Goal: Task Accomplishment & Management: Use online tool/utility

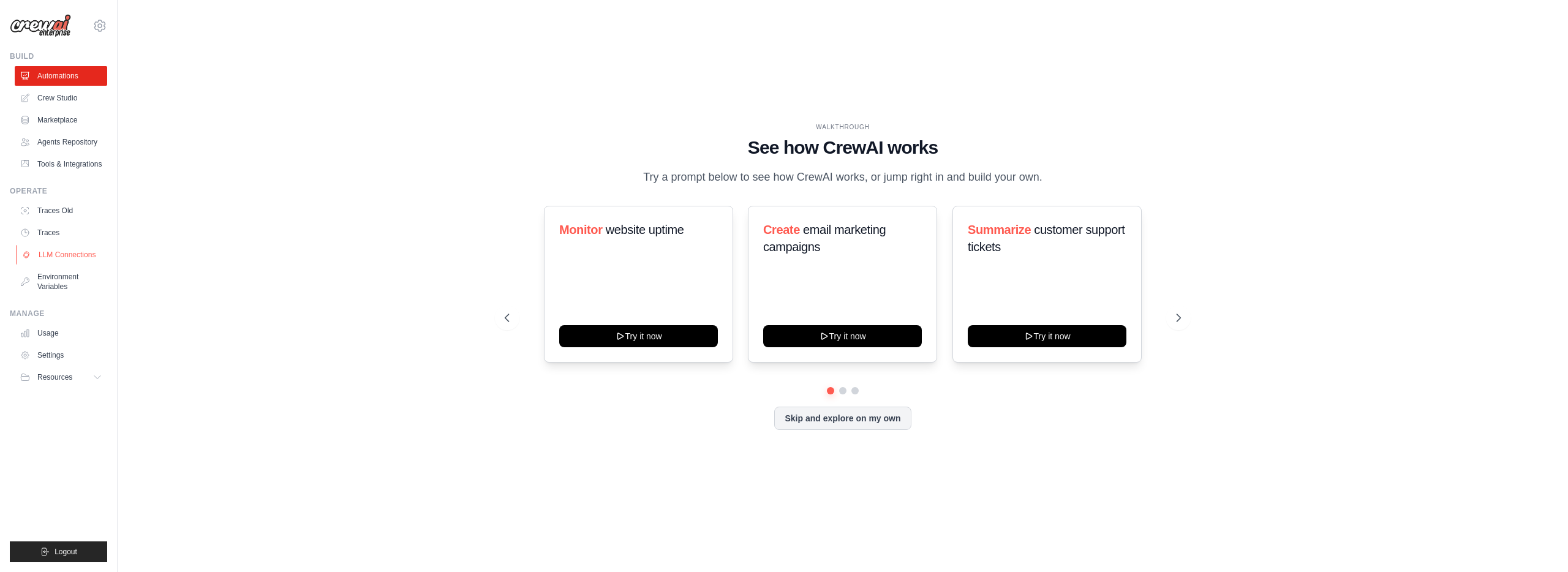
click at [68, 257] on link "LLM Connections" at bounding box center [62, 254] width 92 height 20
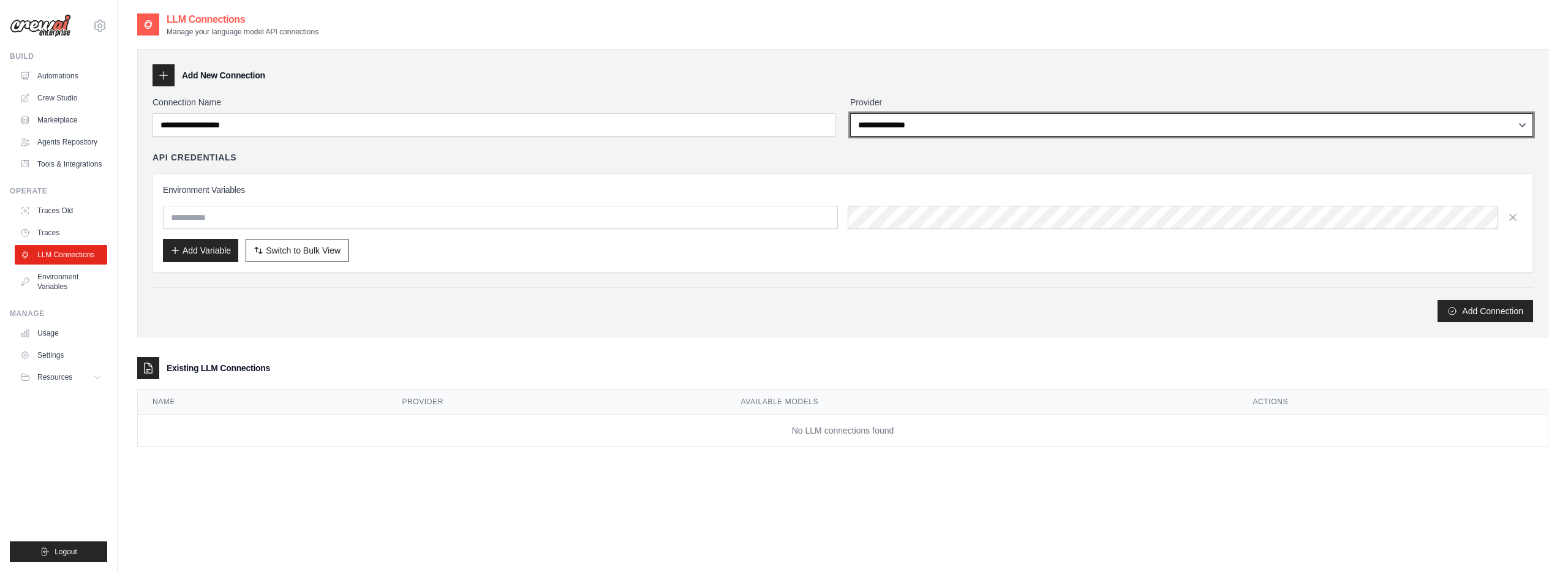
click at [903, 129] on select "**********" at bounding box center [1191, 125] width 683 height 23
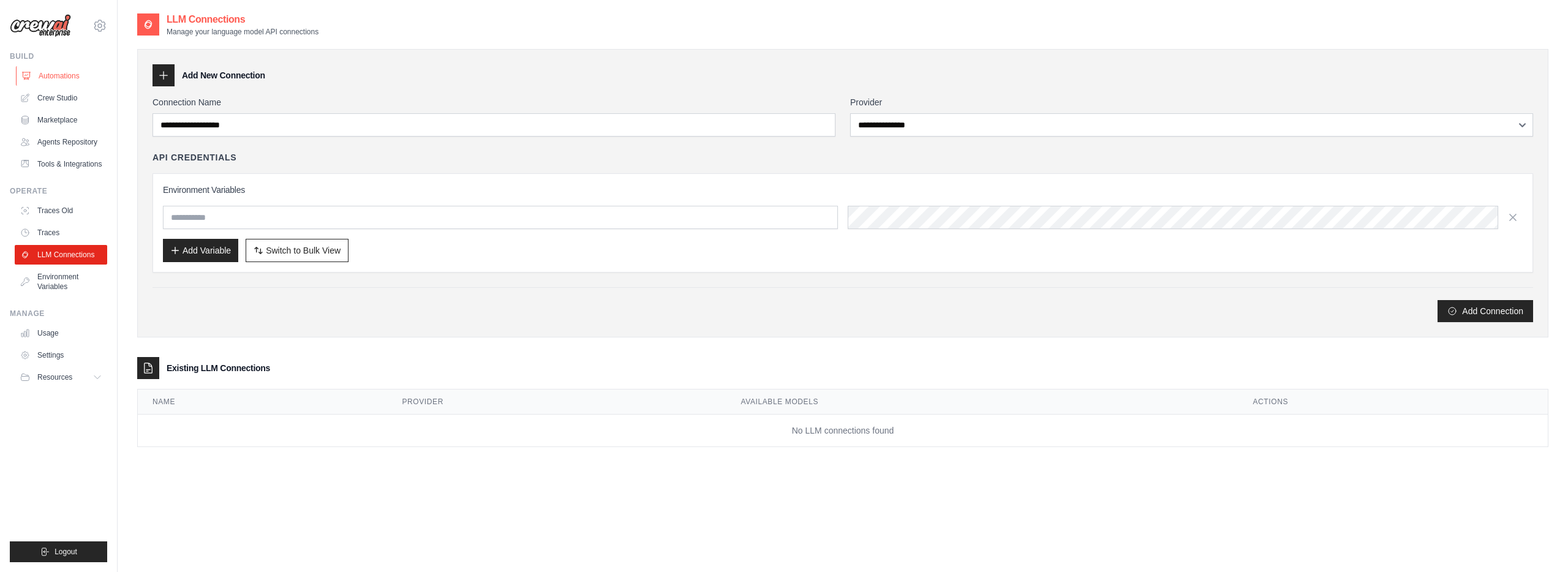
click at [57, 77] on link "Automations" at bounding box center [62, 76] width 92 height 20
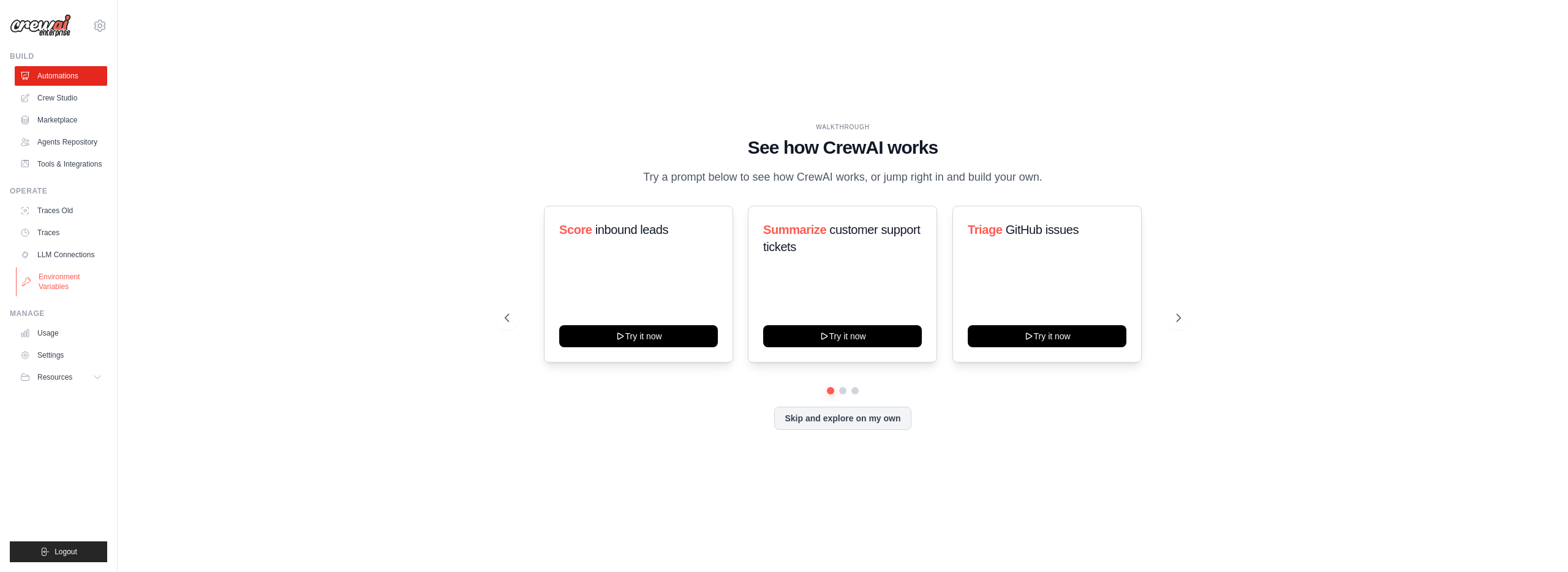
click at [55, 282] on link "Environment Variables" at bounding box center [62, 282] width 92 height 29
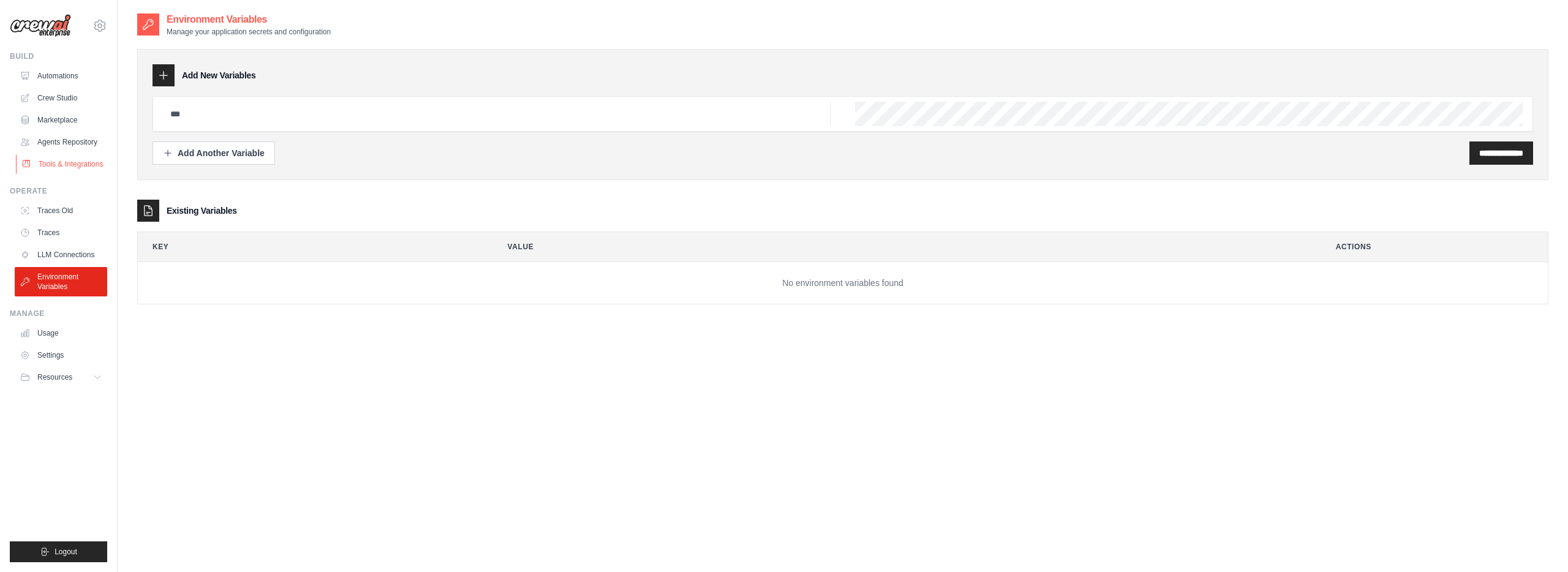
click at [57, 165] on link "Tools & Integrations" at bounding box center [62, 164] width 92 height 20
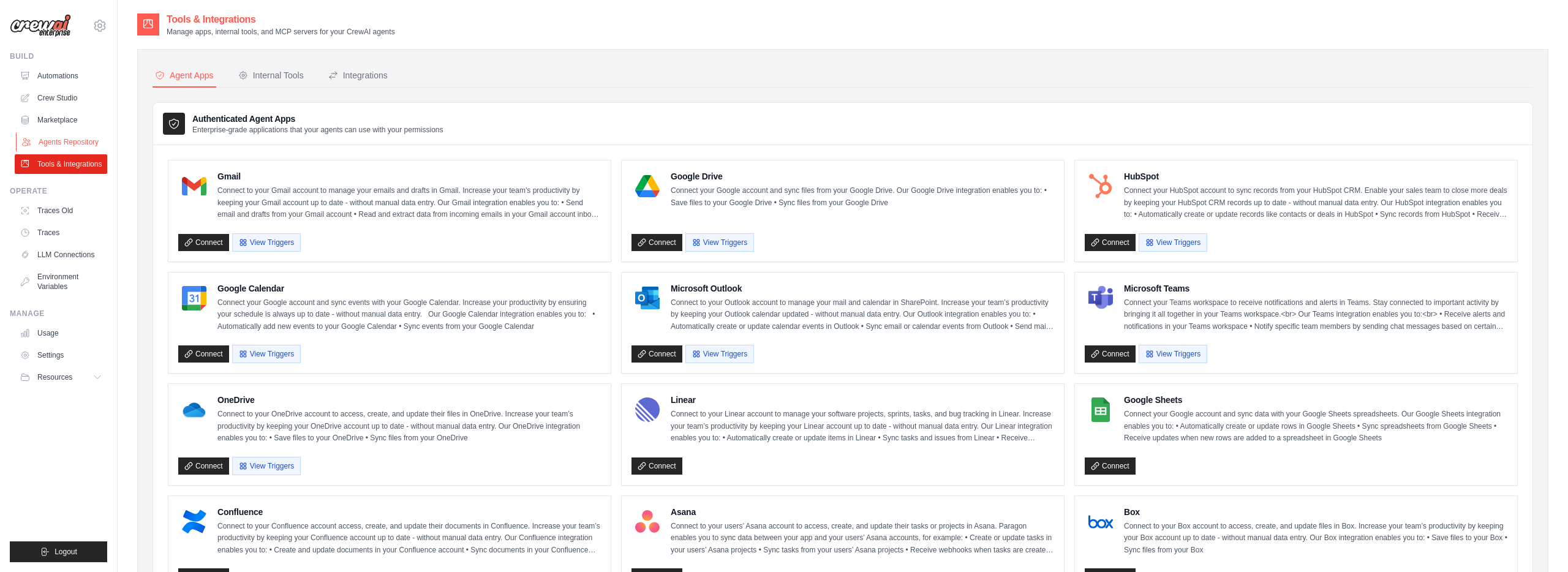
click at [59, 146] on link "Agents Repository" at bounding box center [62, 142] width 92 height 20
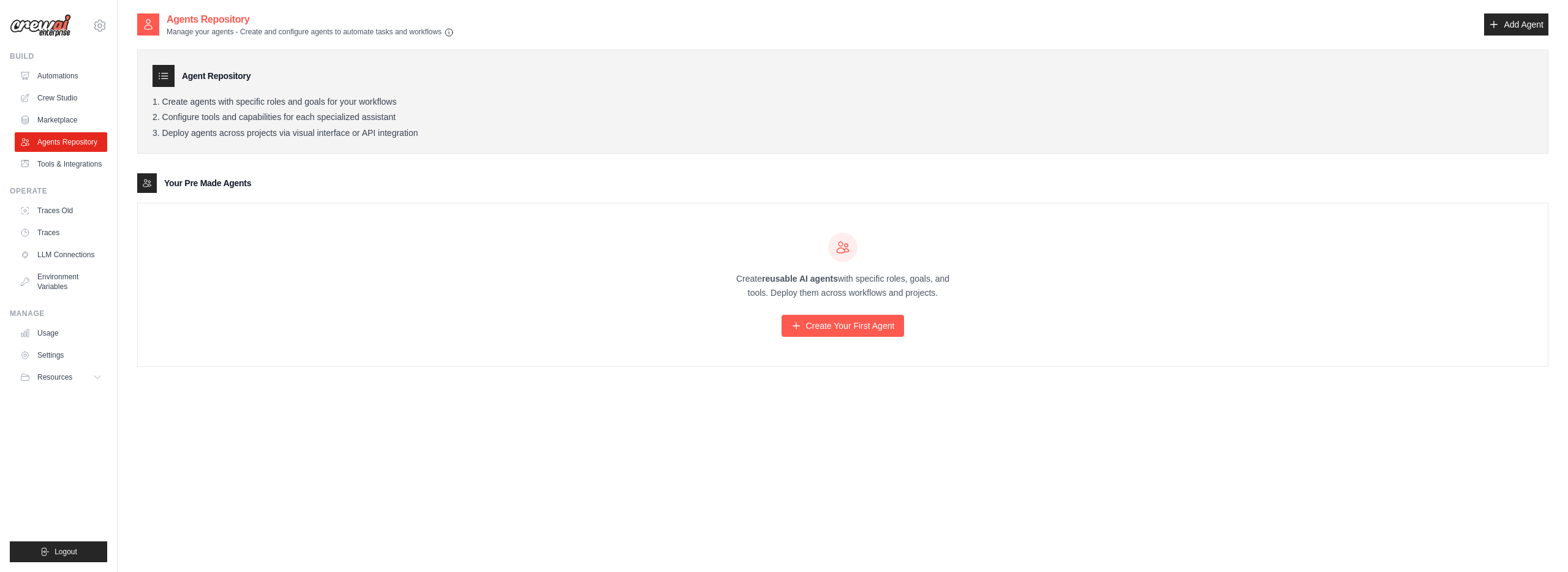
click at [65, 130] on ul "Automations Crew Studio Marketplace Agents Repository Tools & Integrations" at bounding box center [61, 120] width 92 height 108
click at [66, 126] on link "Marketplace" at bounding box center [62, 120] width 92 height 20
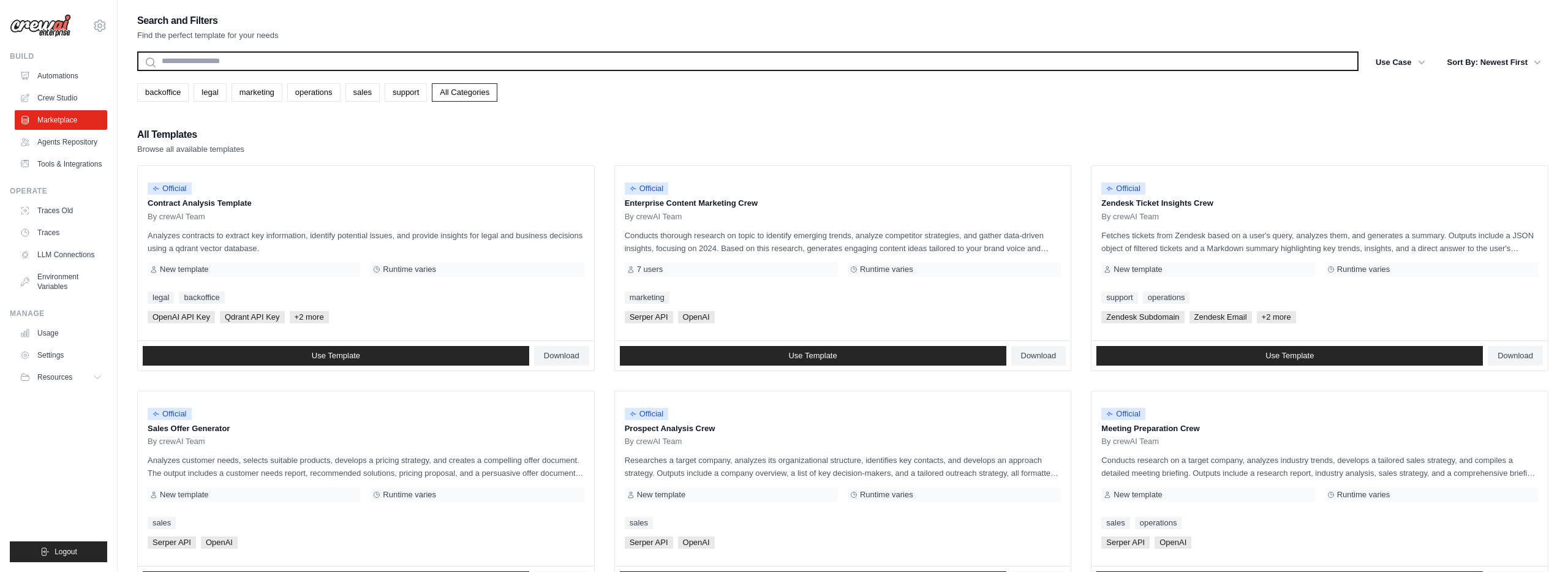
click at [269, 64] on input "text" at bounding box center [748, 61] width 1221 height 20
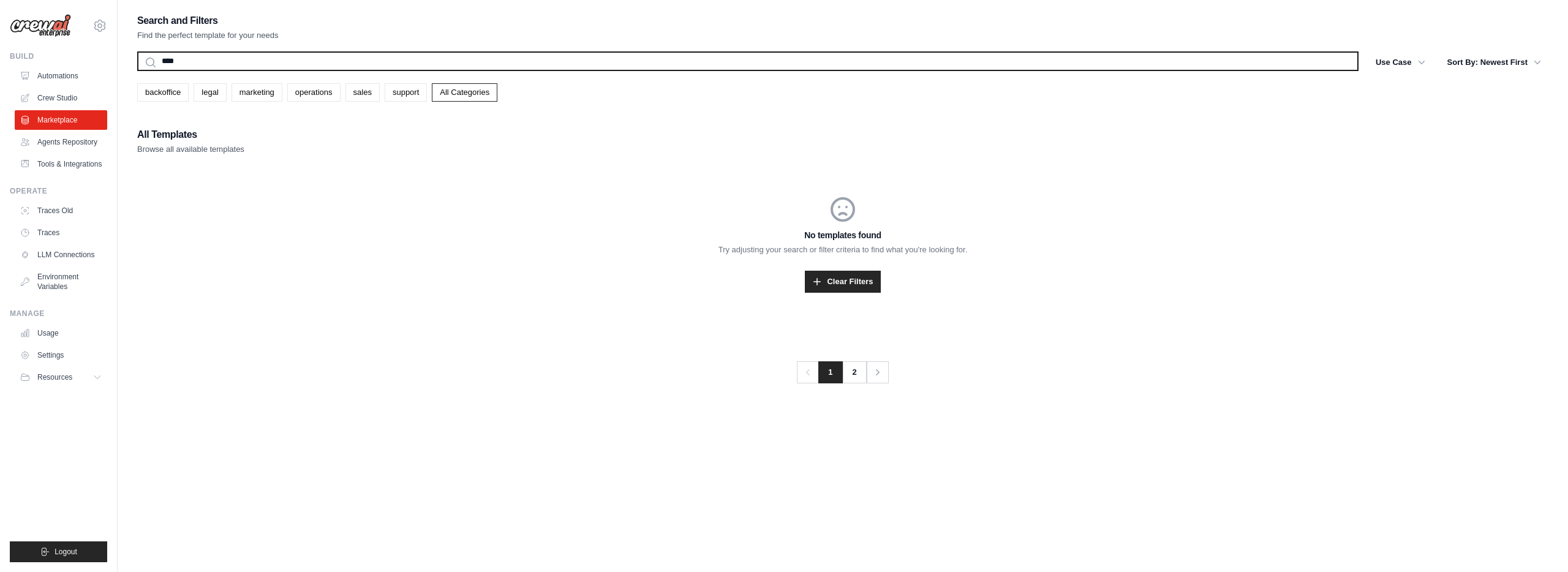
type input "****"
click at [137, 70] on button "Search" at bounding box center [137, 70] width 1 height 1
click at [269, 54] on input "****" at bounding box center [748, 61] width 1221 height 20
type input "******"
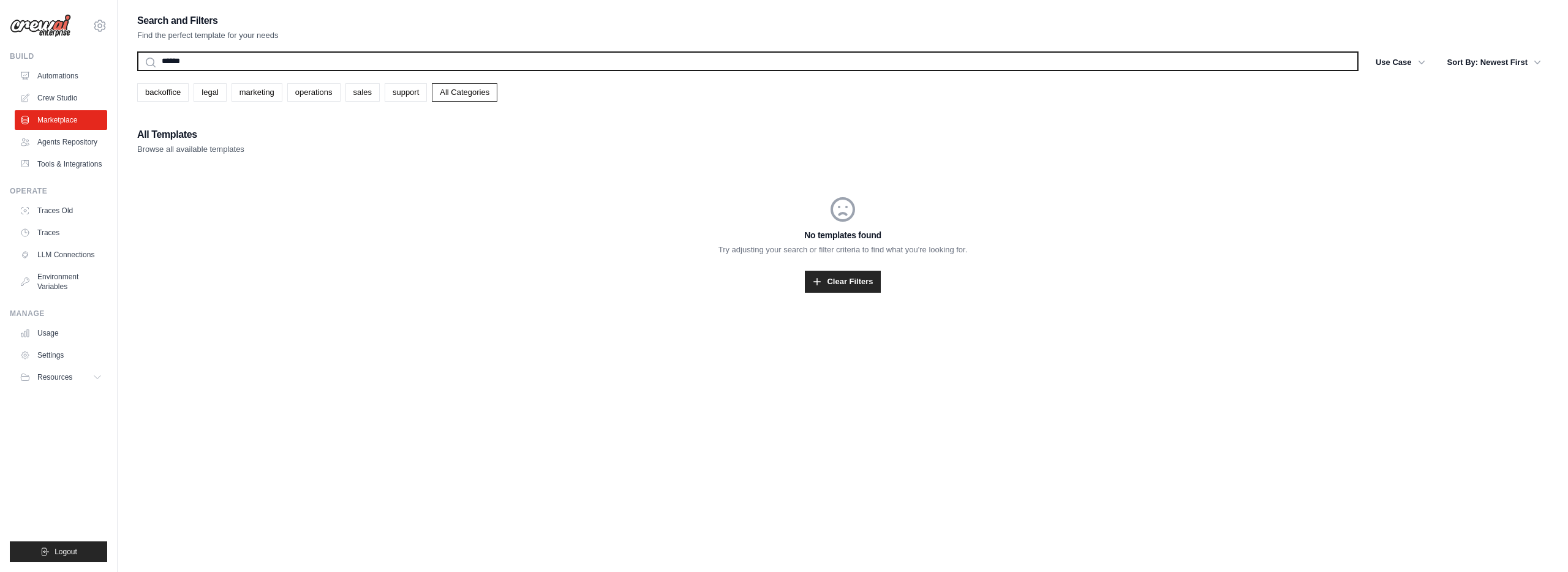
click at [137, 70] on button "Search" at bounding box center [137, 70] width 1 height 1
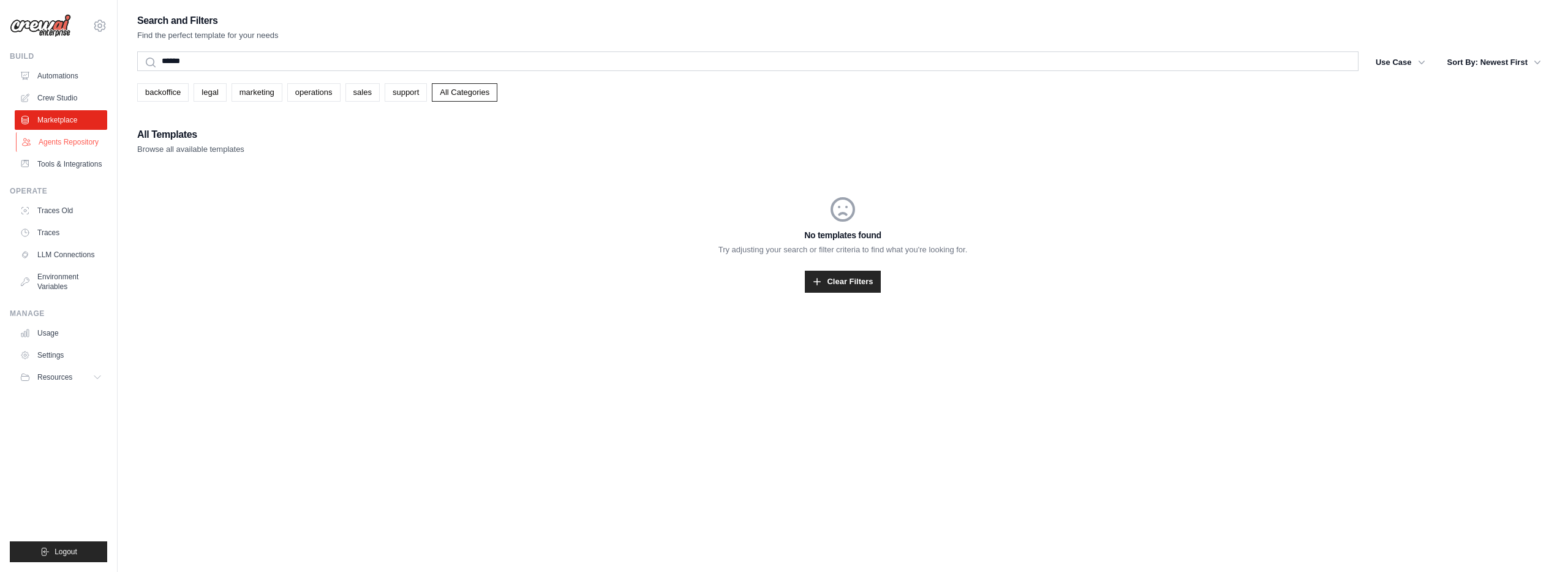
click at [57, 141] on link "Agents Repository" at bounding box center [62, 142] width 92 height 20
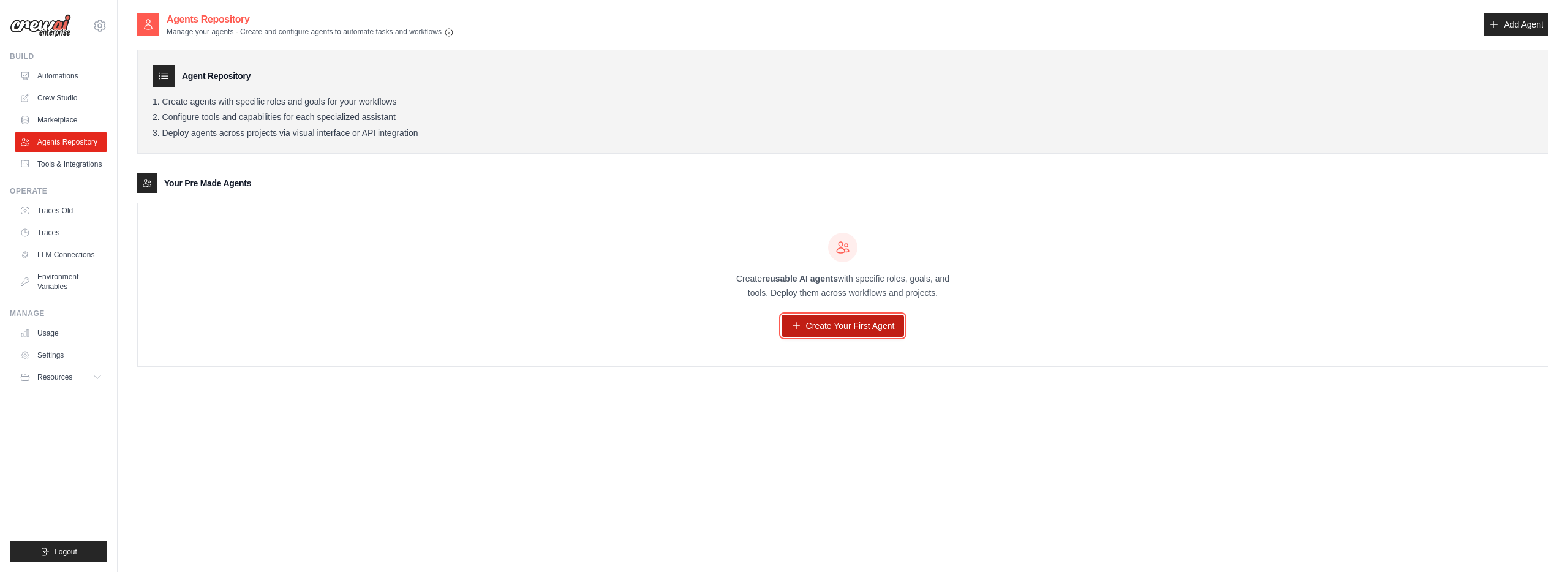
click at [865, 329] on link "Create Your First Agent" at bounding box center [843, 326] width 123 height 22
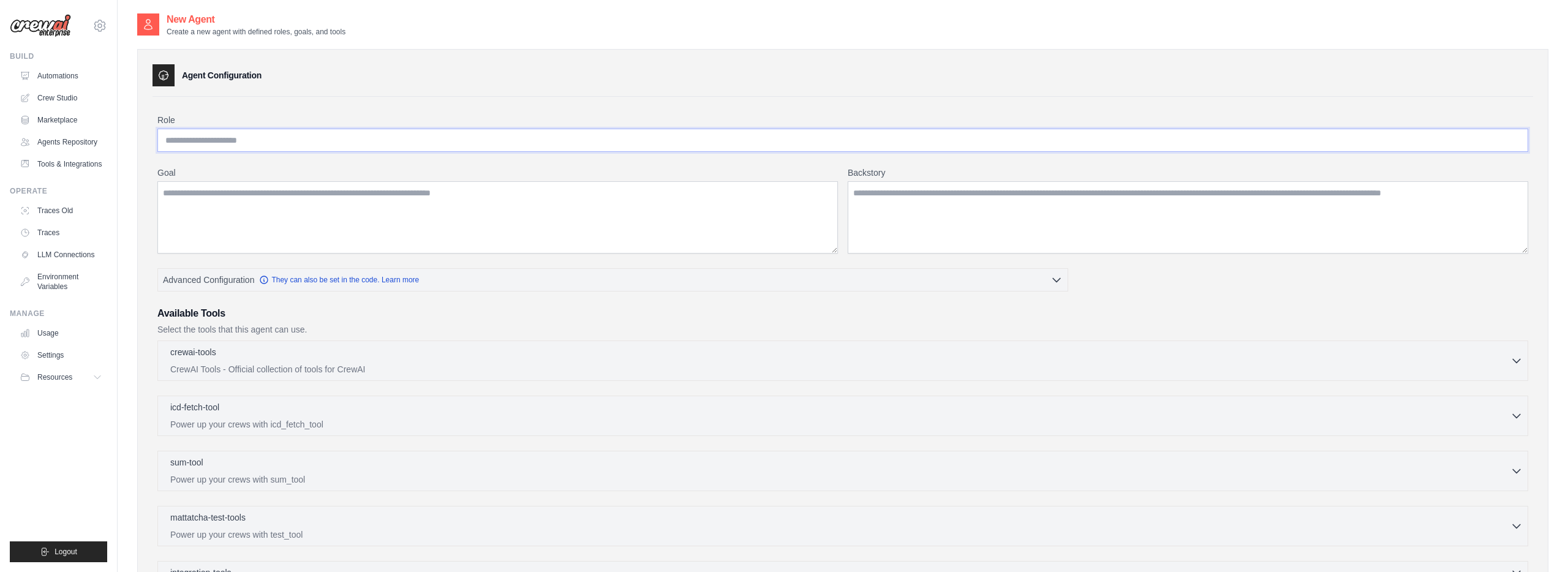
click at [267, 146] on input "Role" at bounding box center [842, 140] width 1370 height 23
click at [56, 68] on link "Automations" at bounding box center [62, 76] width 92 height 20
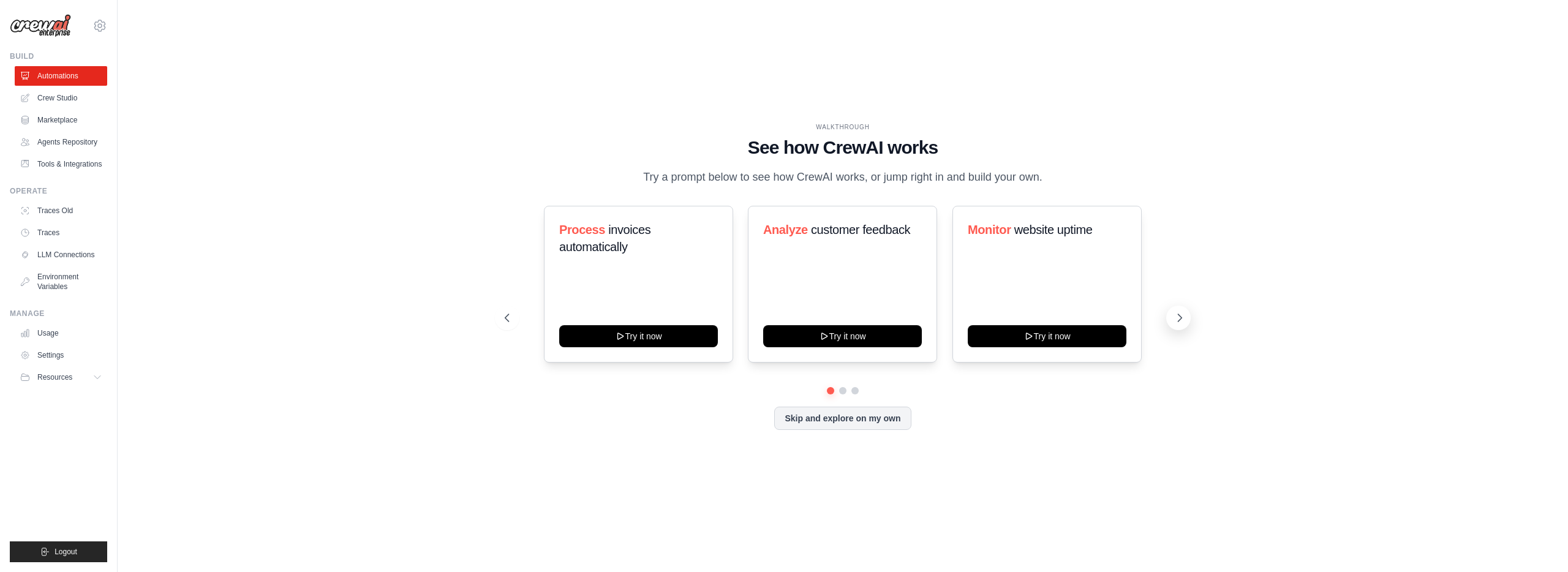
click at [1185, 318] on icon at bounding box center [1180, 318] width 12 height 12
click at [1185, 318] on icon at bounding box center [1180, 318] width 12 height 12
click at [842, 416] on button "Skip and explore on my own" at bounding box center [842, 417] width 137 height 23
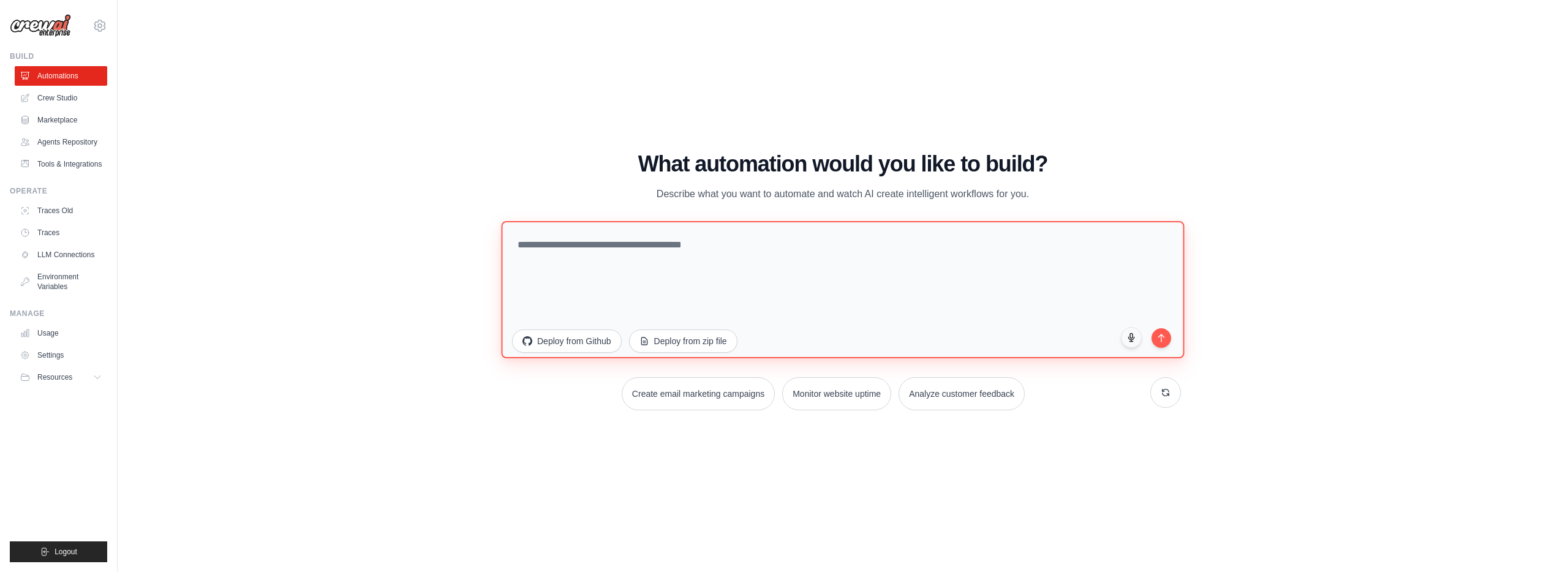
click at [774, 259] on textarea at bounding box center [842, 289] width 683 height 137
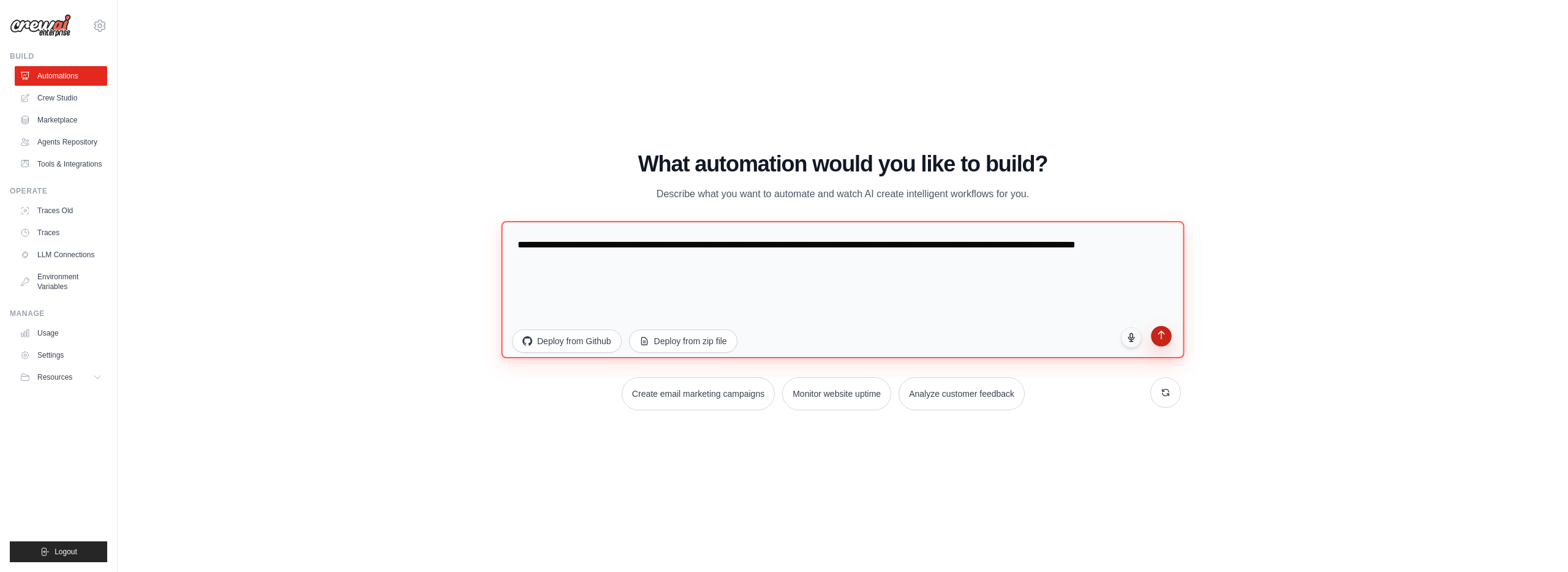
type textarea "**********"
click at [1164, 343] on button "submit" at bounding box center [1161, 336] width 21 height 21
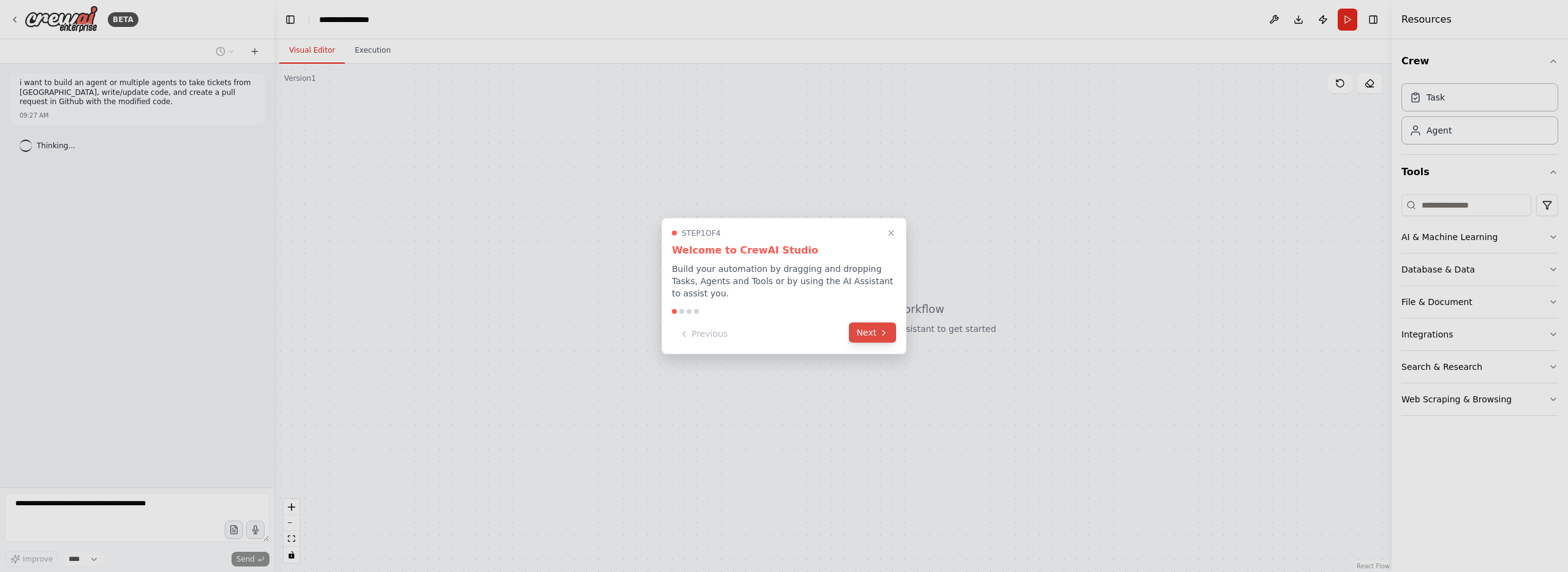
click at [869, 330] on button "Next" at bounding box center [872, 333] width 47 height 21
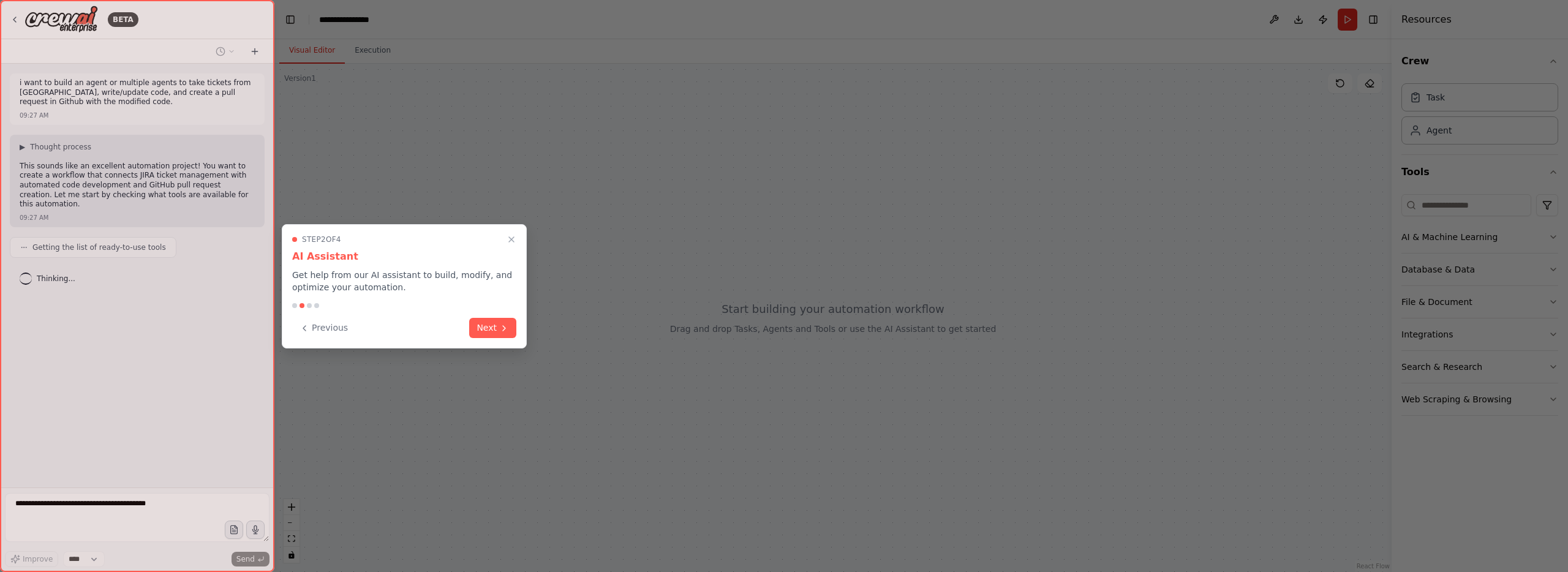
click at [468, 327] on div "Previous Next" at bounding box center [404, 328] width 224 height 21
click at [492, 327] on button "Next" at bounding box center [492, 327] width 47 height 21
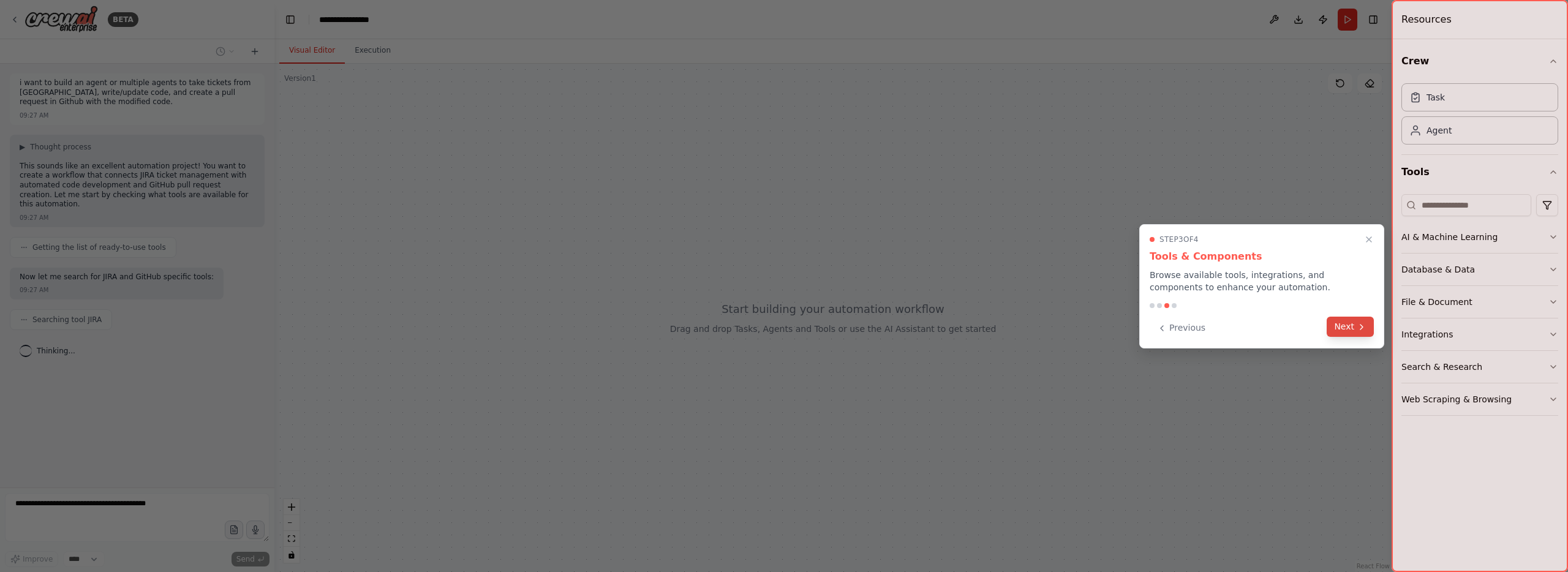
click at [1330, 324] on button "Next" at bounding box center [1350, 327] width 47 height 21
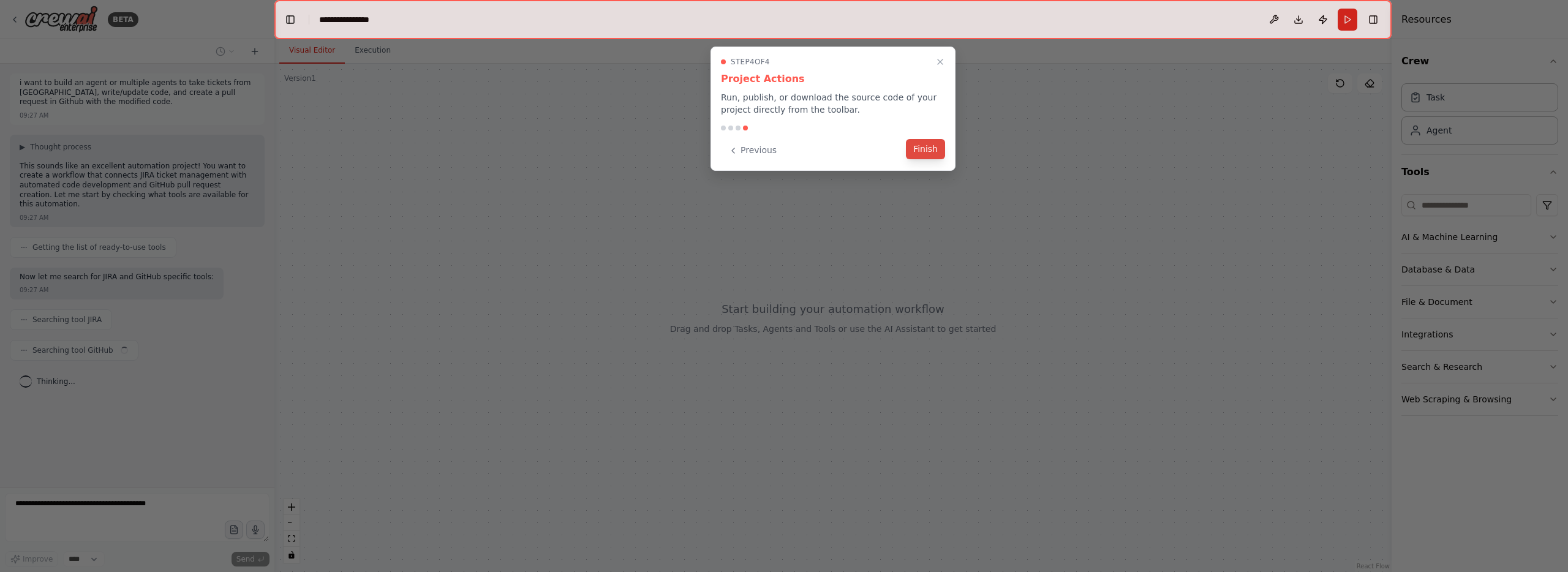
click at [917, 146] on button "Finish" at bounding box center [925, 149] width 39 height 21
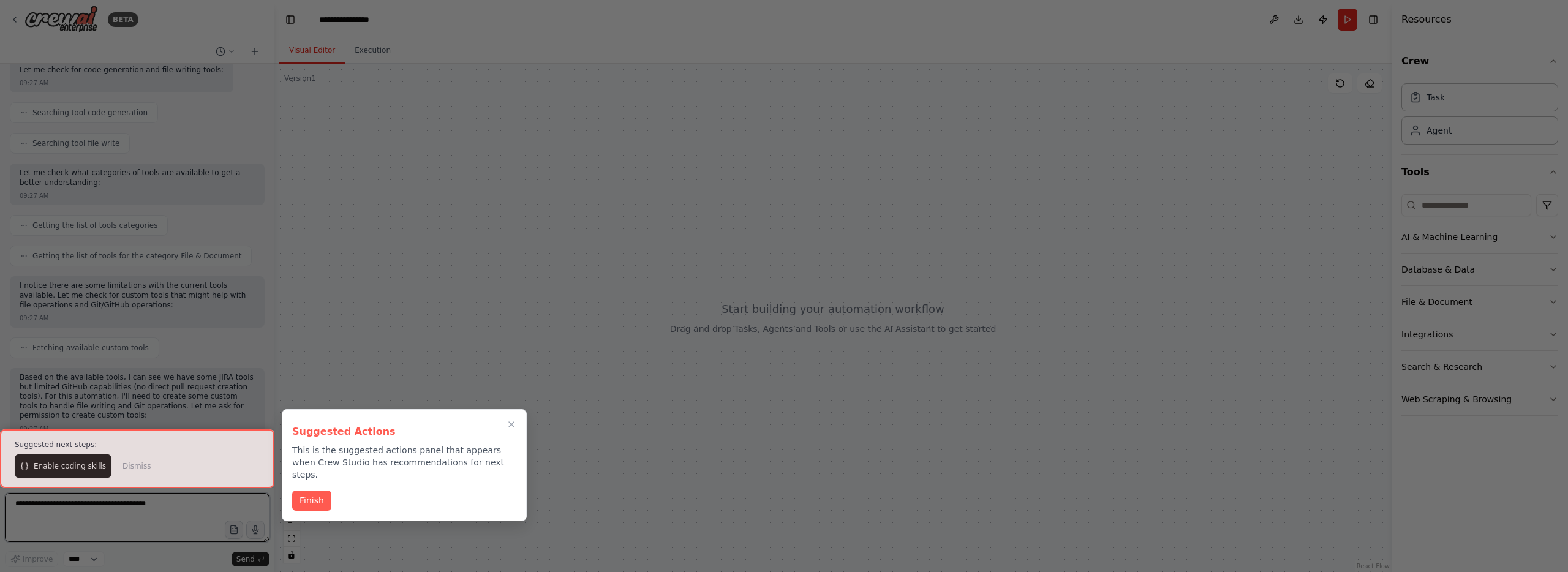
scroll to position [433, 0]
click at [314, 489] on button "Finish" at bounding box center [311, 500] width 39 height 21
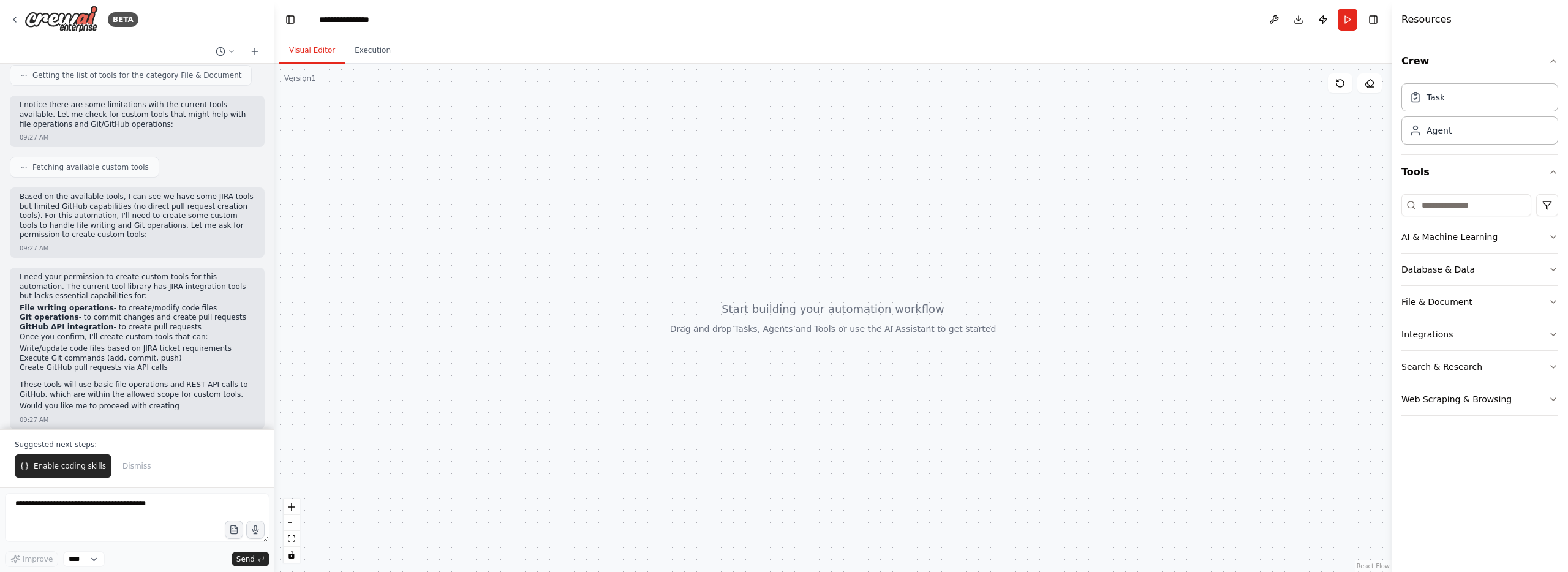
scroll to position [614, 0]
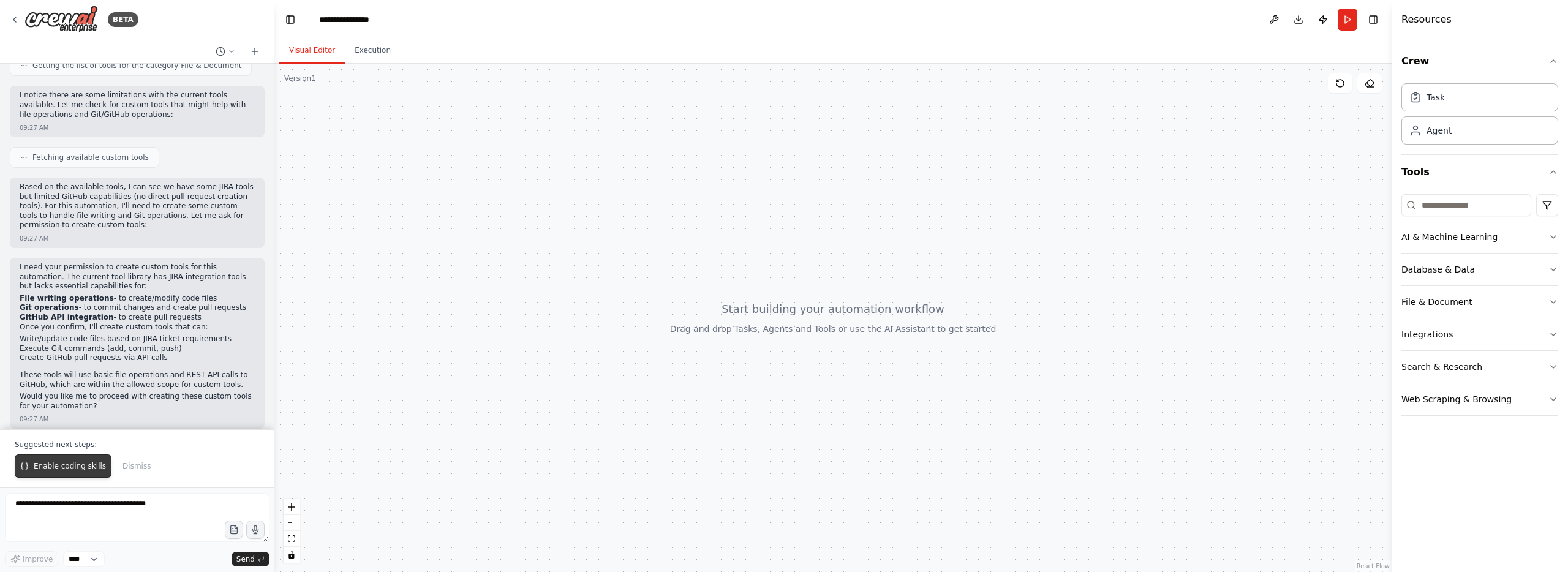
click at [44, 463] on span "Enable coding skills" at bounding box center [70, 466] width 72 height 10
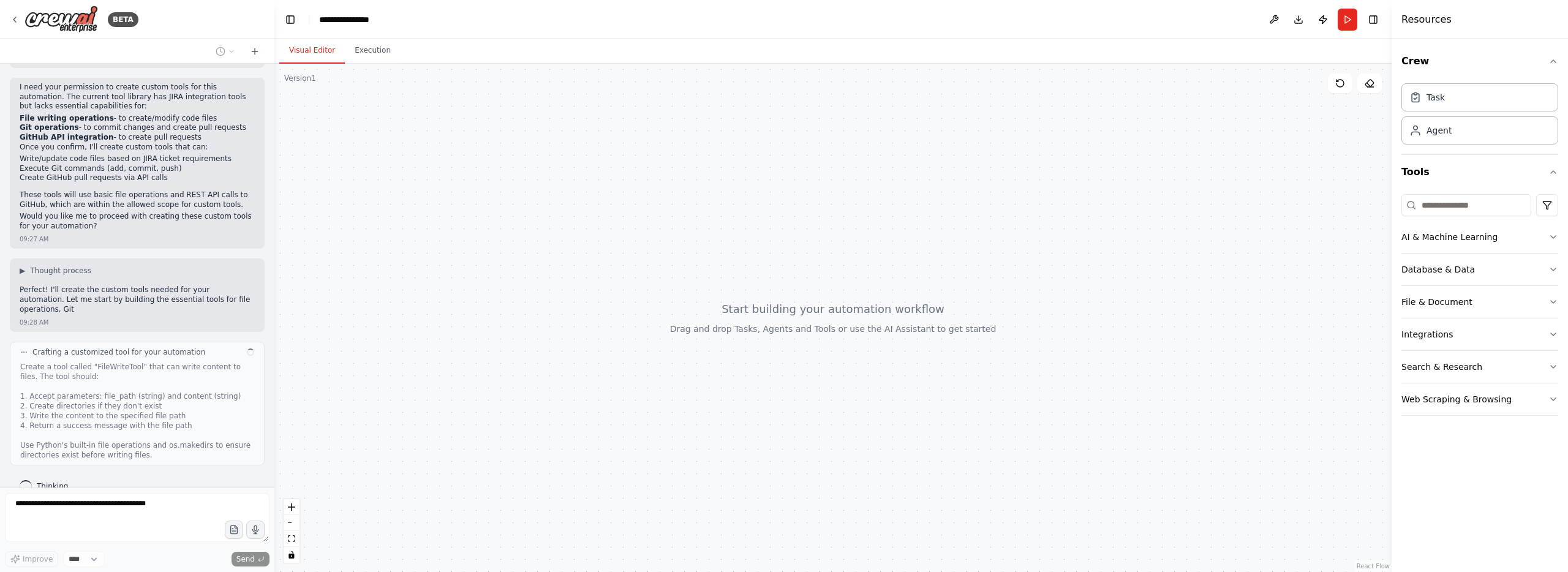
scroll to position [803, 0]
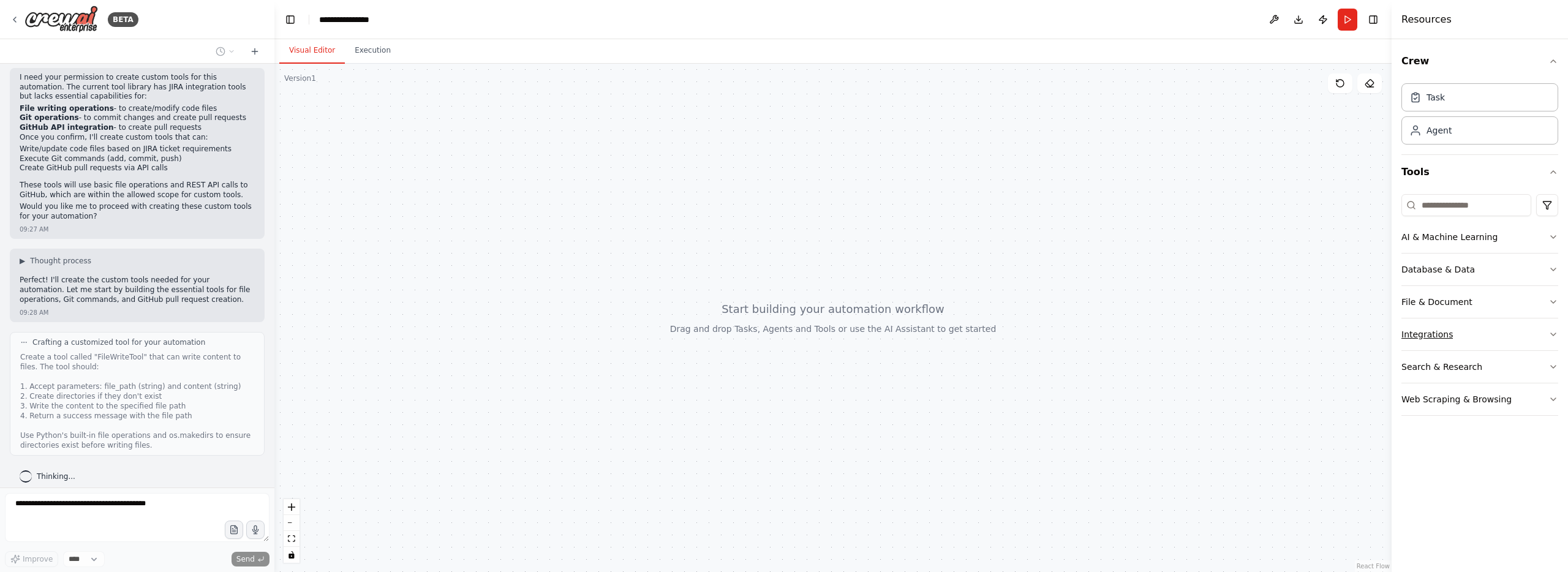
click at [1556, 333] on icon "button" at bounding box center [1553, 334] width 10 height 10
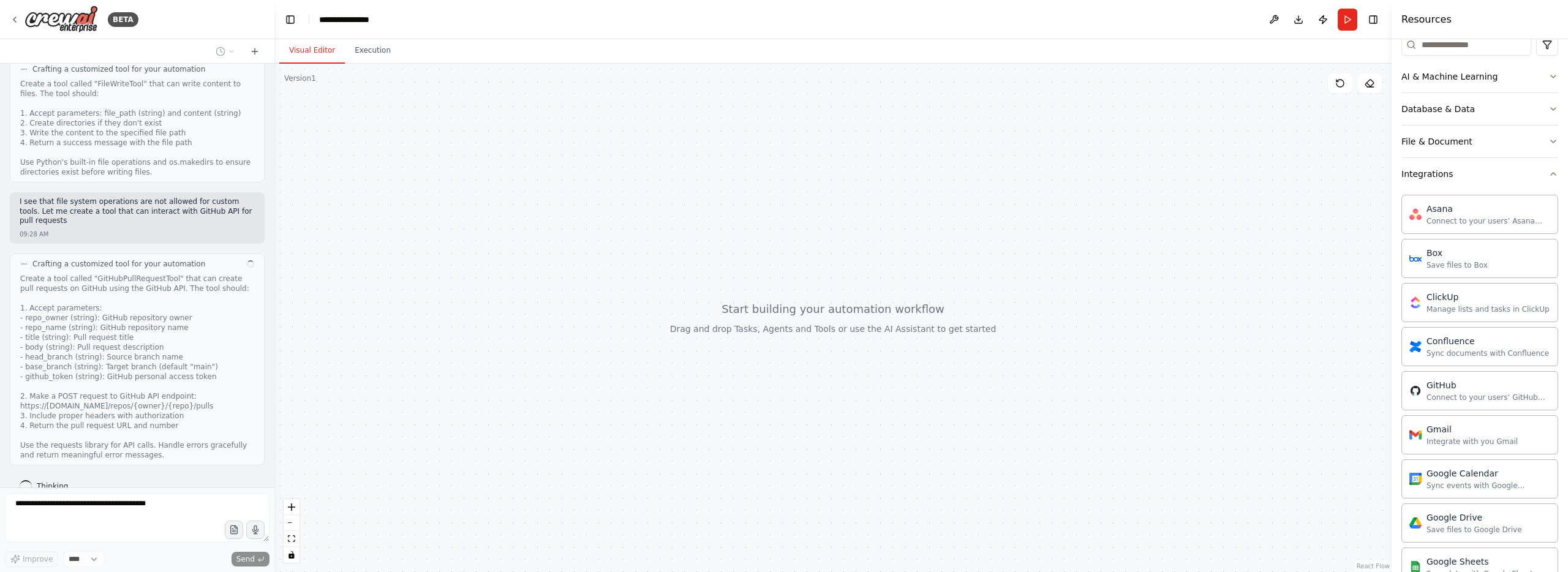
scroll to position [1085, 0]
drag, startPoint x: 1548, startPoint y: 174, endPoint x: 1510, endPoint y: 182, distance: 38.8
click at [1548, 174] on icon "button" at bounding box center [1553, 174] width 10 height 10
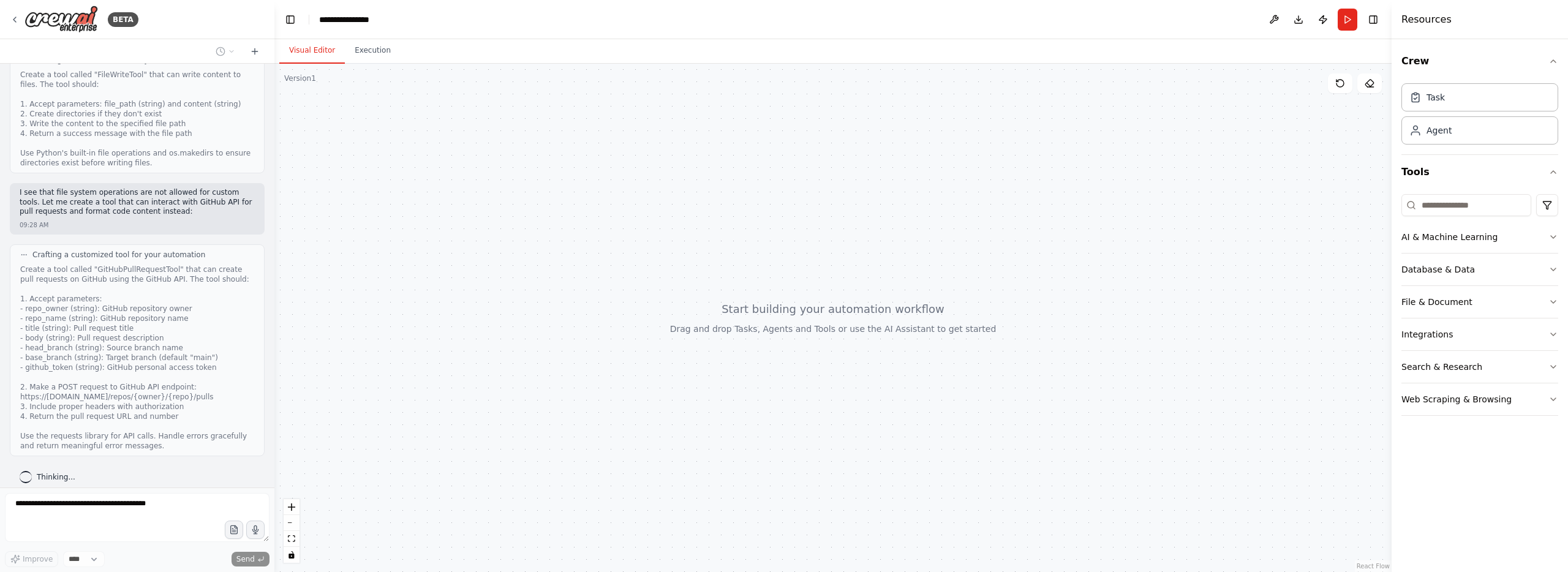
scroll to position [1156, 0]
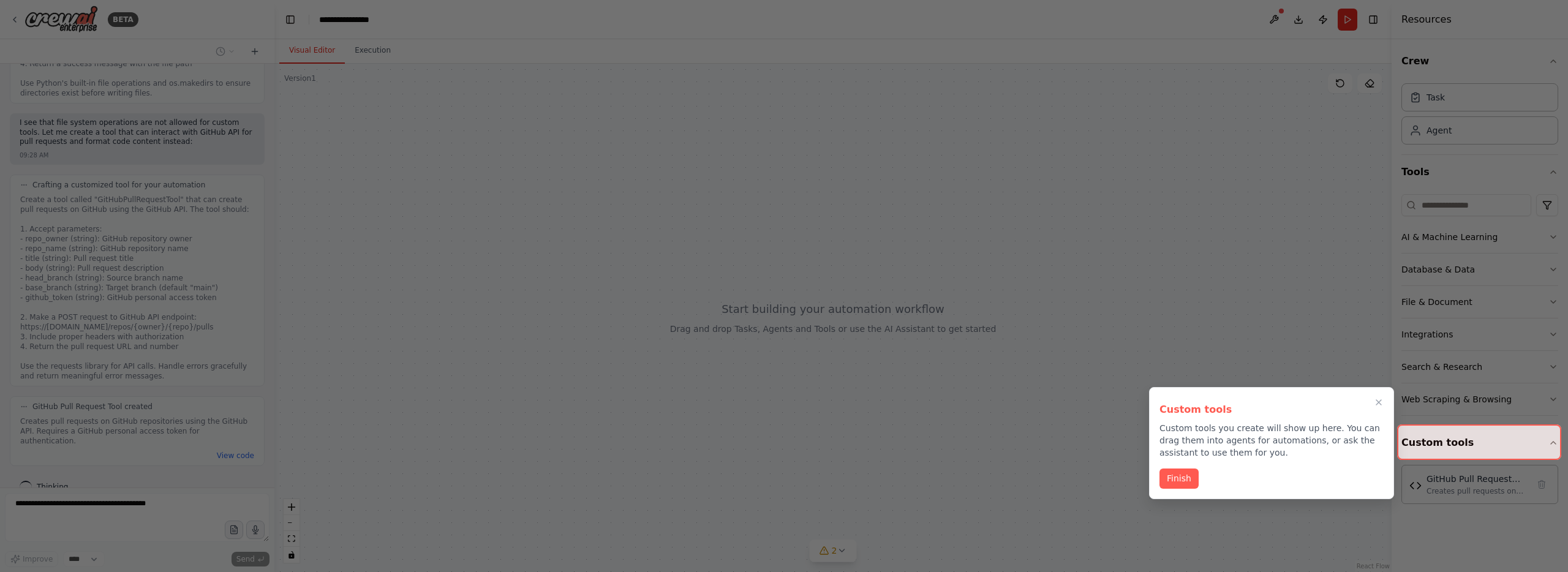
click at [1187, 480] on button "Finish" at bounding box center [1178, 478] width 39 height 21
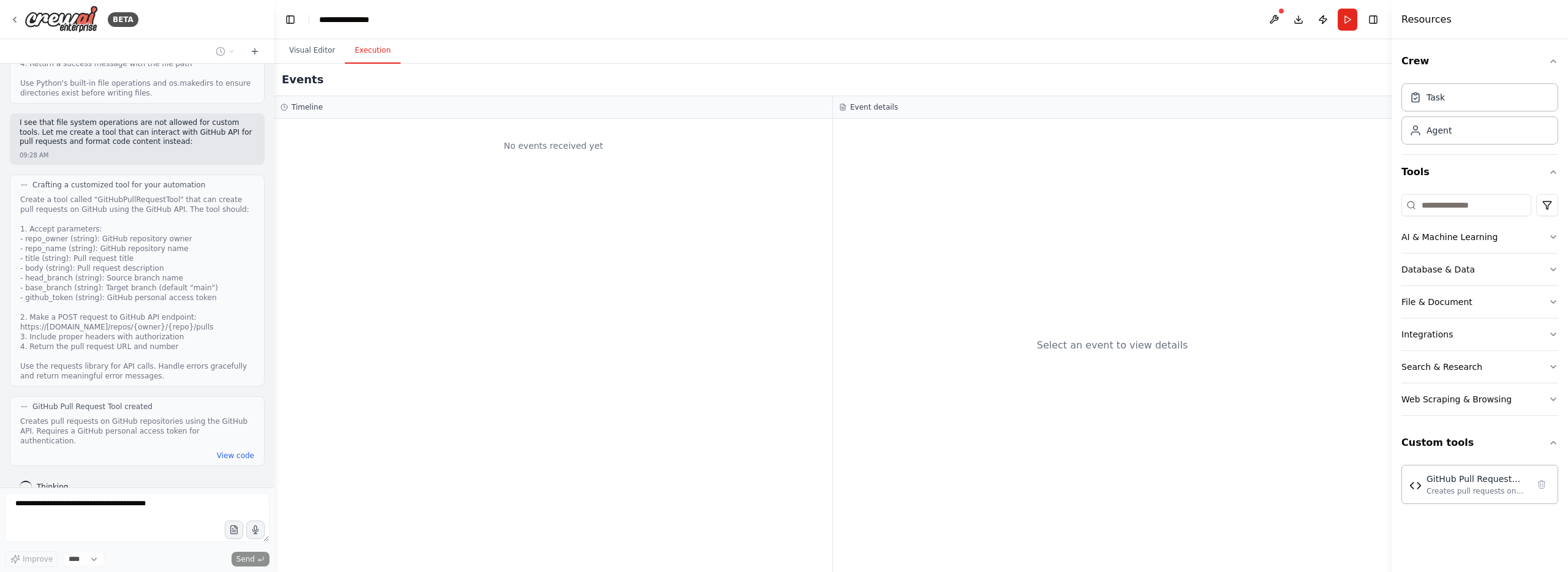
click at [364, 50] on button "Execution" at bounding box center [373, 51] width 56 height 26
click at [306, 52] on button "Visual Editor" at bounding box center [312, 51] width 66 height 26
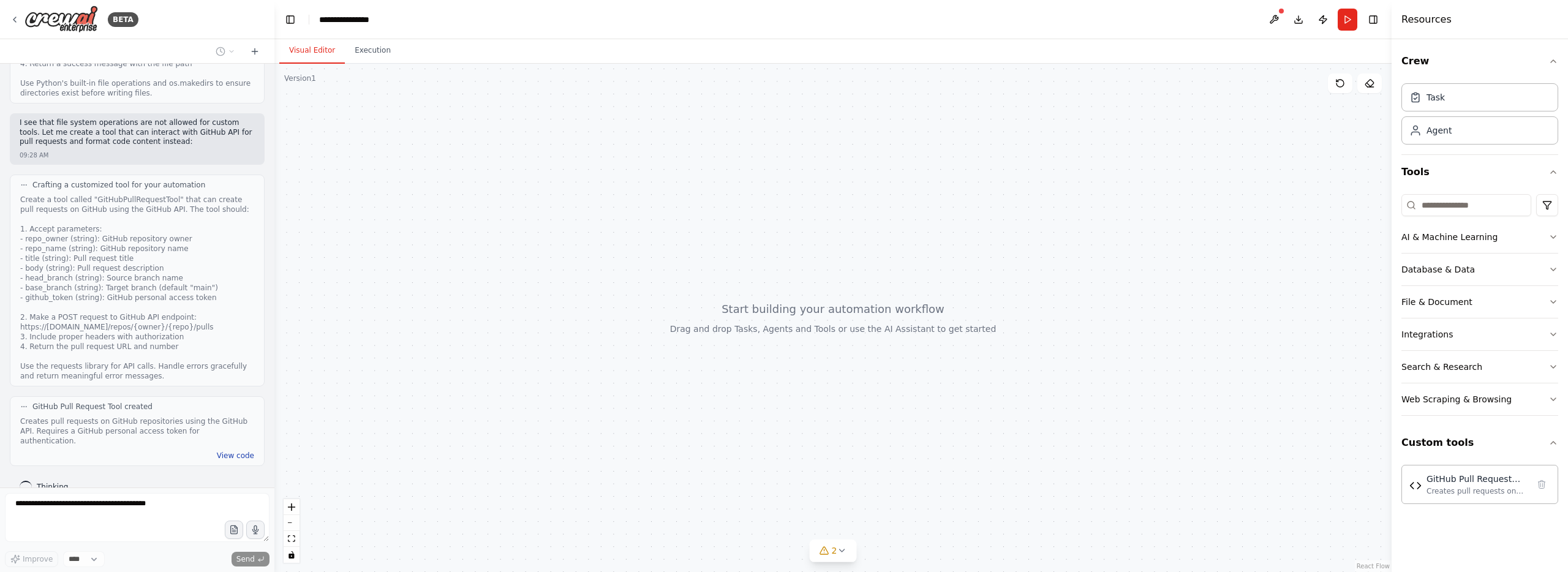
click at [243, 450] on button "View code" at bounding box center [235, 455] width 38 height 10
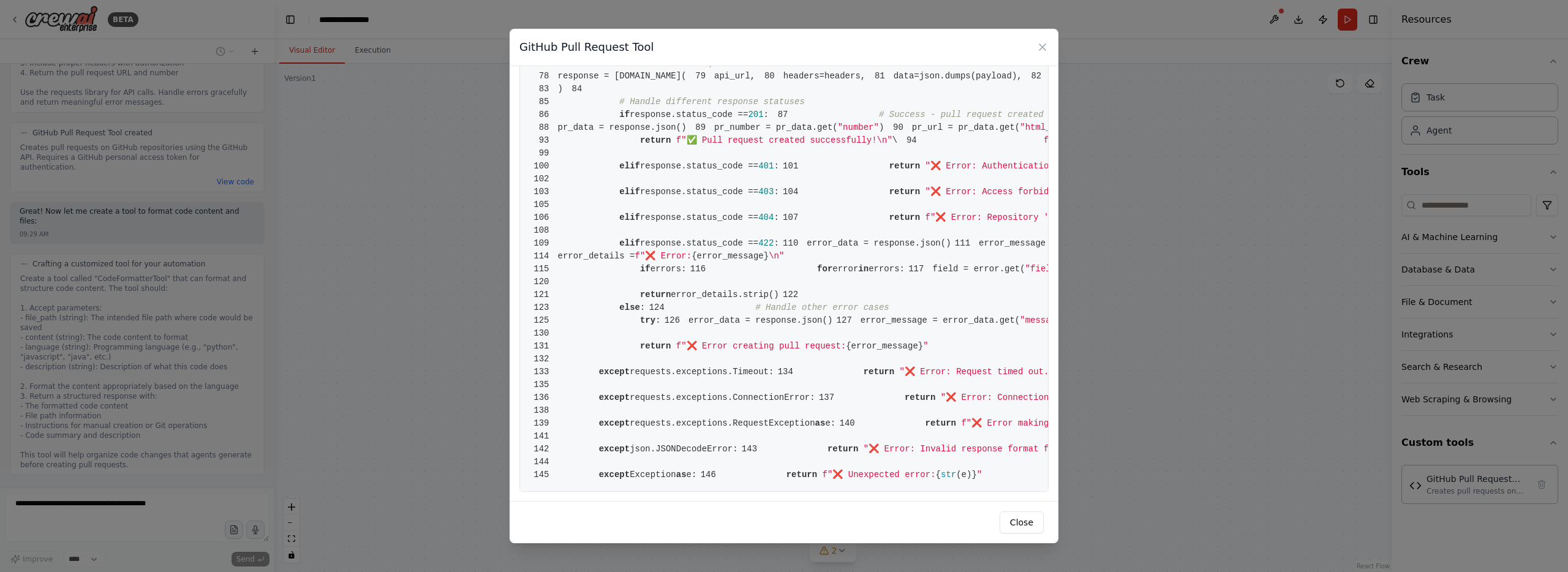
scroll to position [1482, 0]
drag, startPoint x: 1024, startPoint y: 521, endPoint x: 597, endPoint y: 485, distance: 428.5
click at [1024, 521] on button "Close" at bounding box center [1021, 522] width 44 height 22
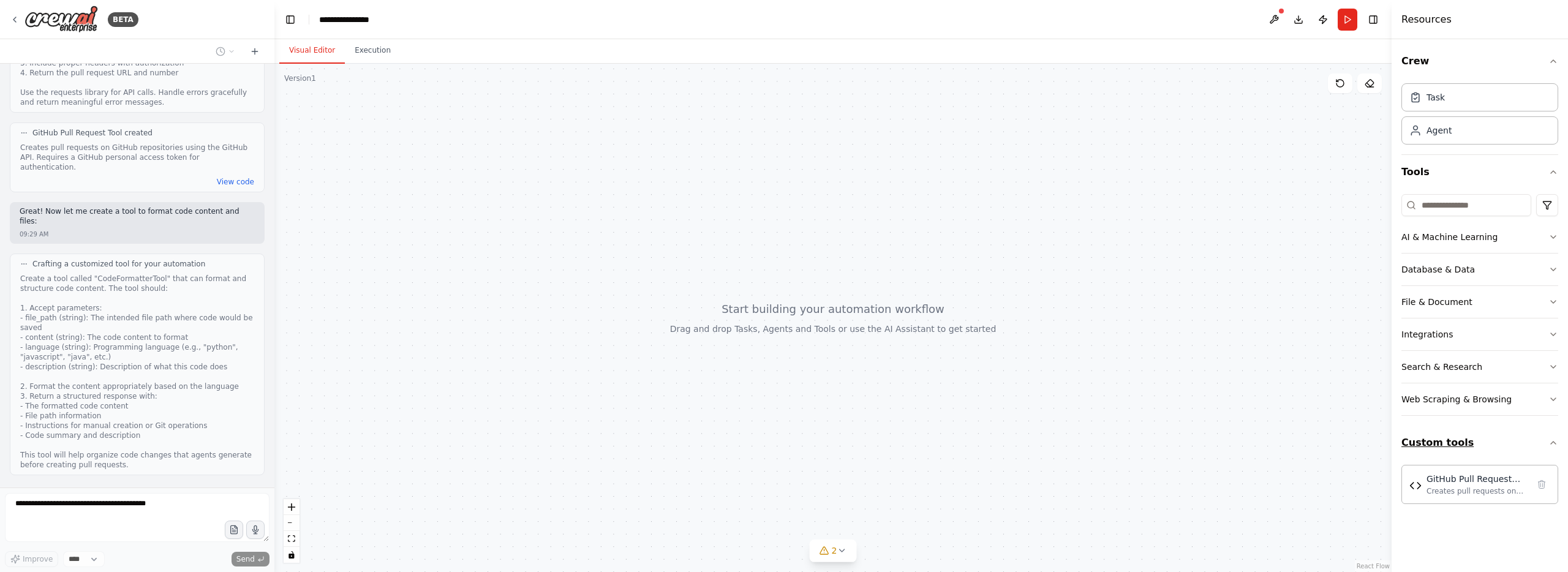
click at [1552, 443] on icon "button" at bounding box center [1553, 443] width 10 height 10
click at [1557, 407] on button "Web Scraping & Browsing" at bounding box center [1479, 399] width 157 height 32
click at [1556, 368] on icon "button" at bounding box center [1553, 366] width 10 height 10
drag, startPoint x: 1556, startPoint y: 368, endPoint x: 1550, endPoint y: 337, distance: 31.6
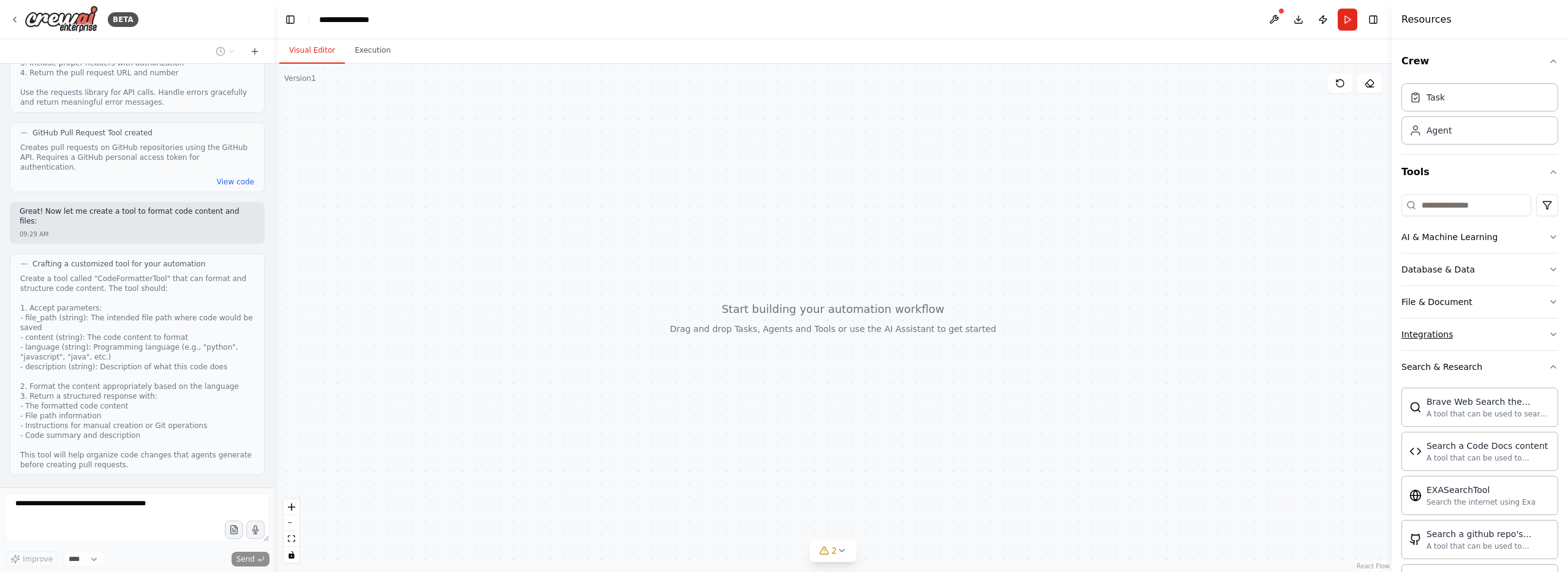
click at [1556, 366] on icon "button" at bounding box center [1553, 366] width 10 height 10
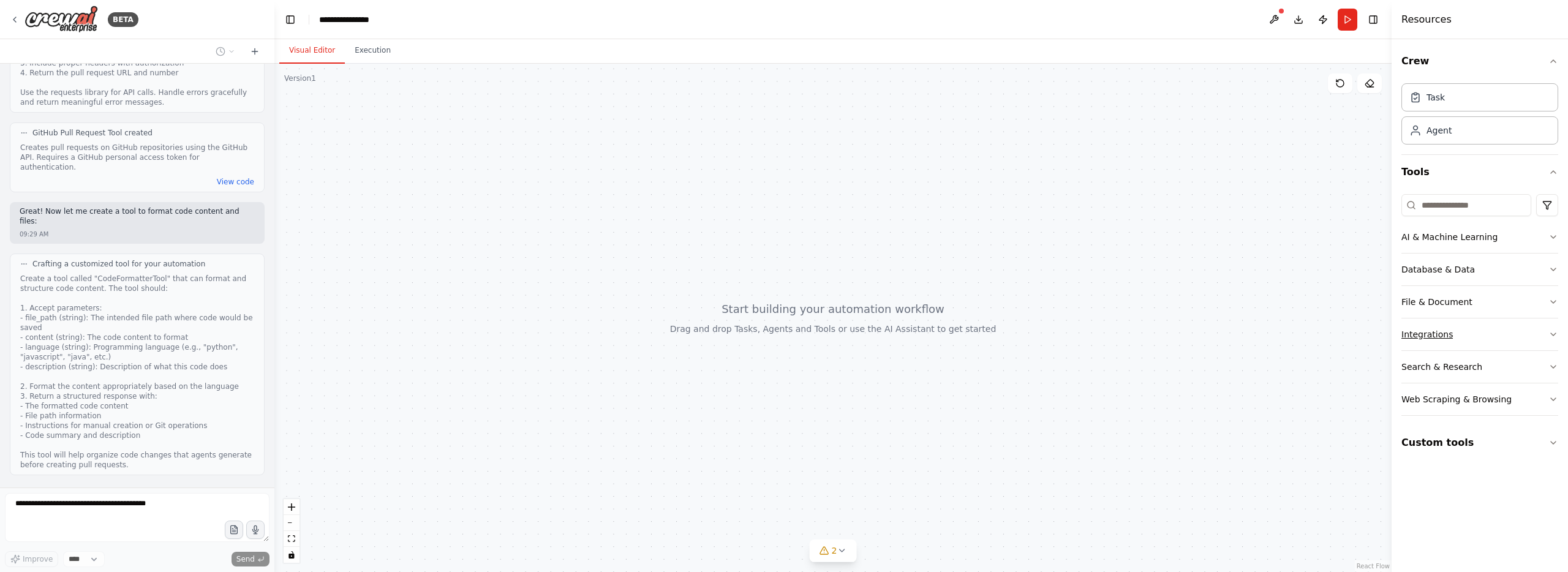
click at [1550, 335] on icon "button" at bounding box center [1553, 334] width 10 height 10
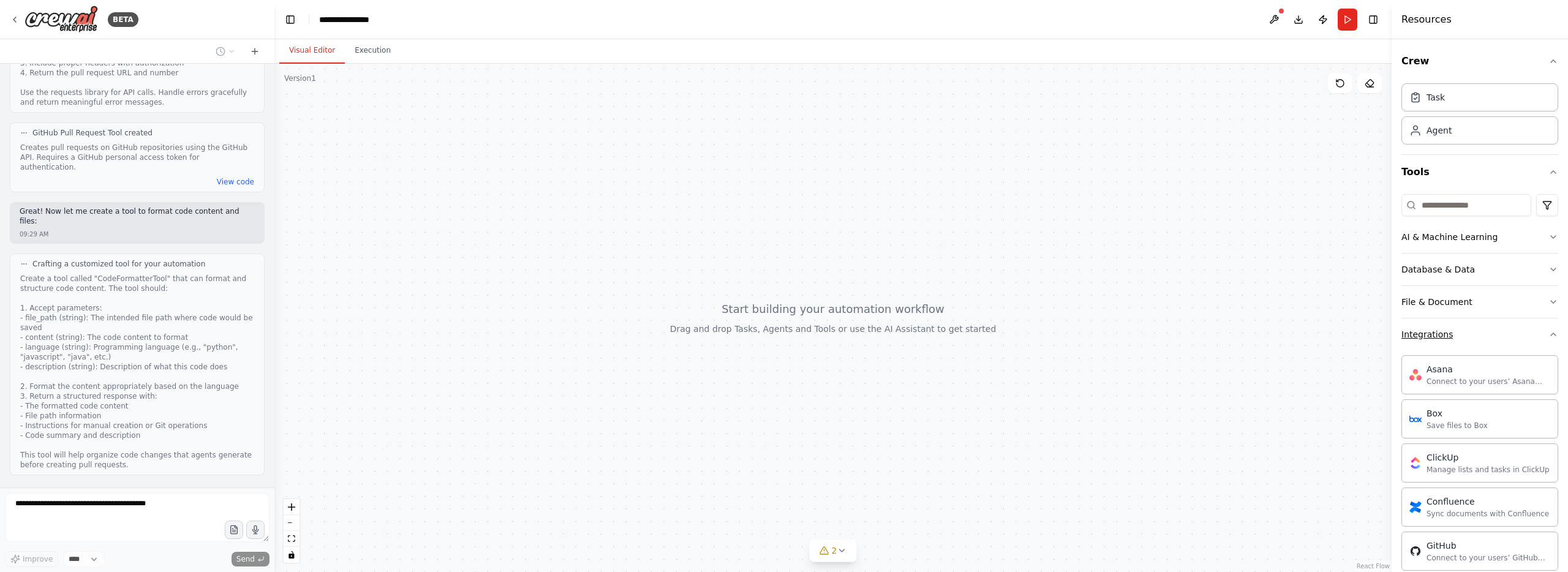
click at [1550, 335] on icon "button" at bounding box center [1552, 334] width 5 height 3
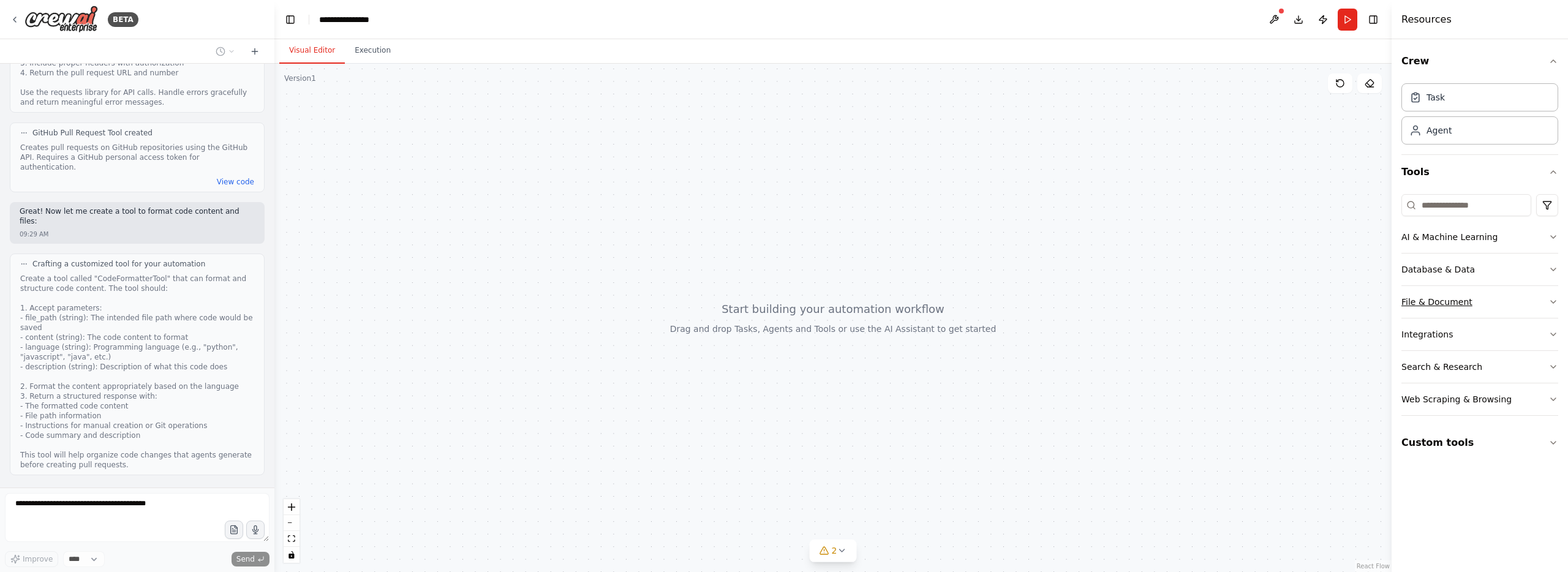
click at [1548, 301] on icon "button" at bounding box center [1553, 302] width 10 height 10
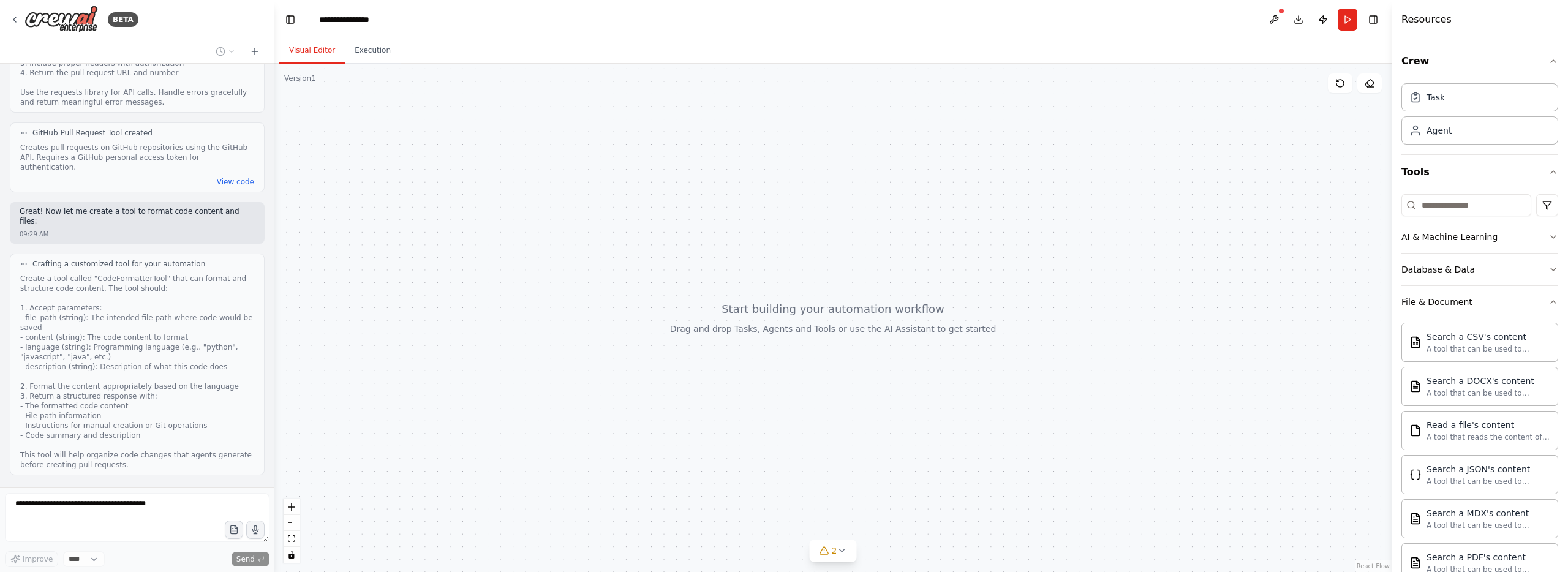
click at [1548, 301] on icon "button" at bounding box center [1553, 302] width 10 height 10
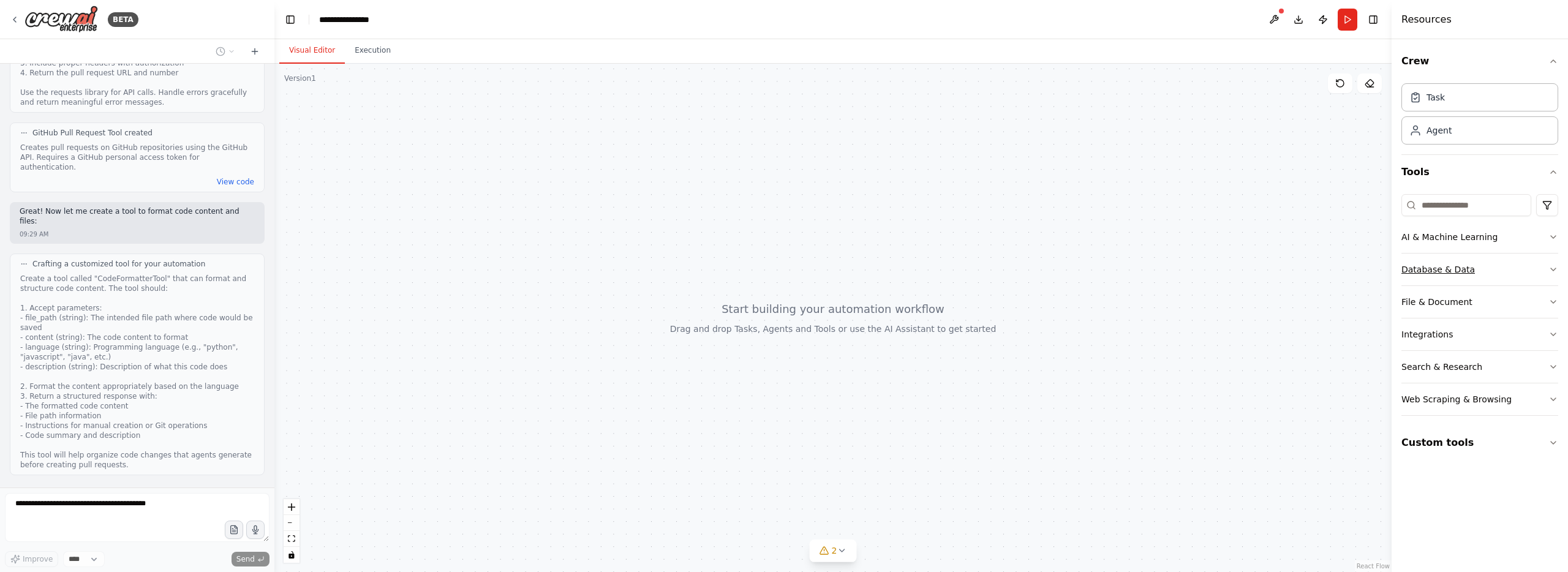
click at [1545, 266] on button "Database & Data" at bounding box center [1479, 269] width 157 height 32
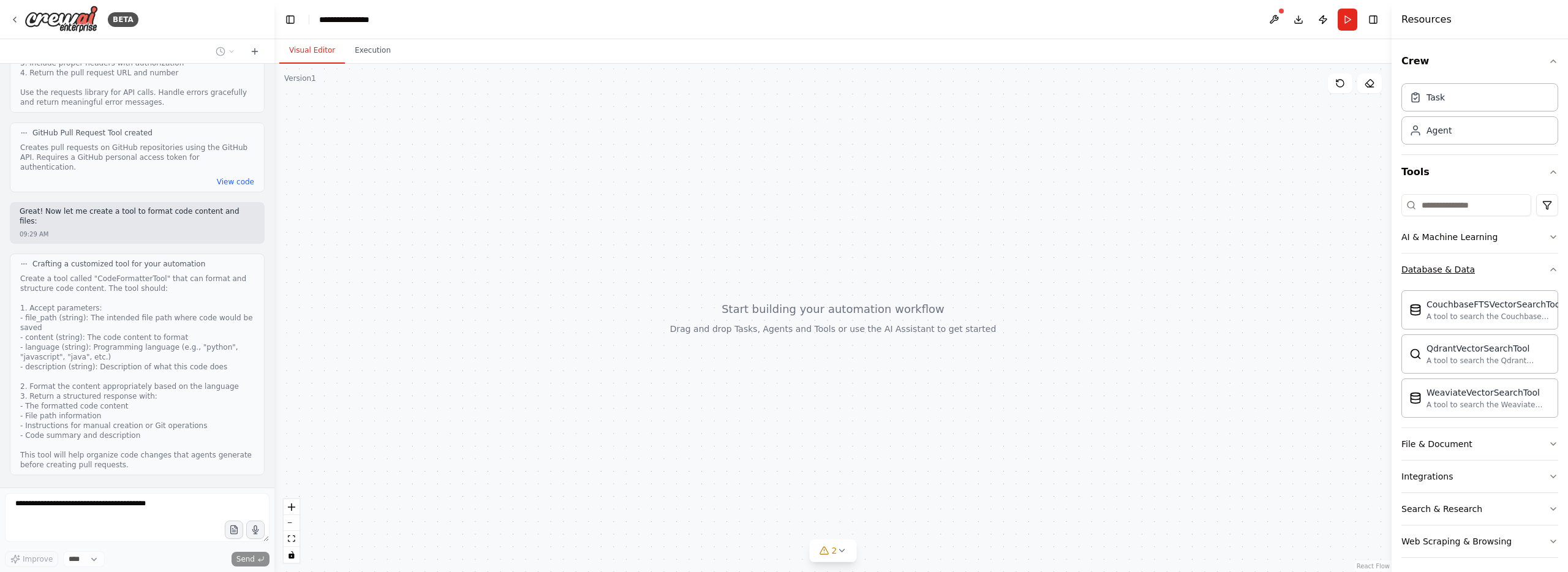
click at [1554, 267] on icon "button" at bounding box center [1553, 269] width 10 height 10
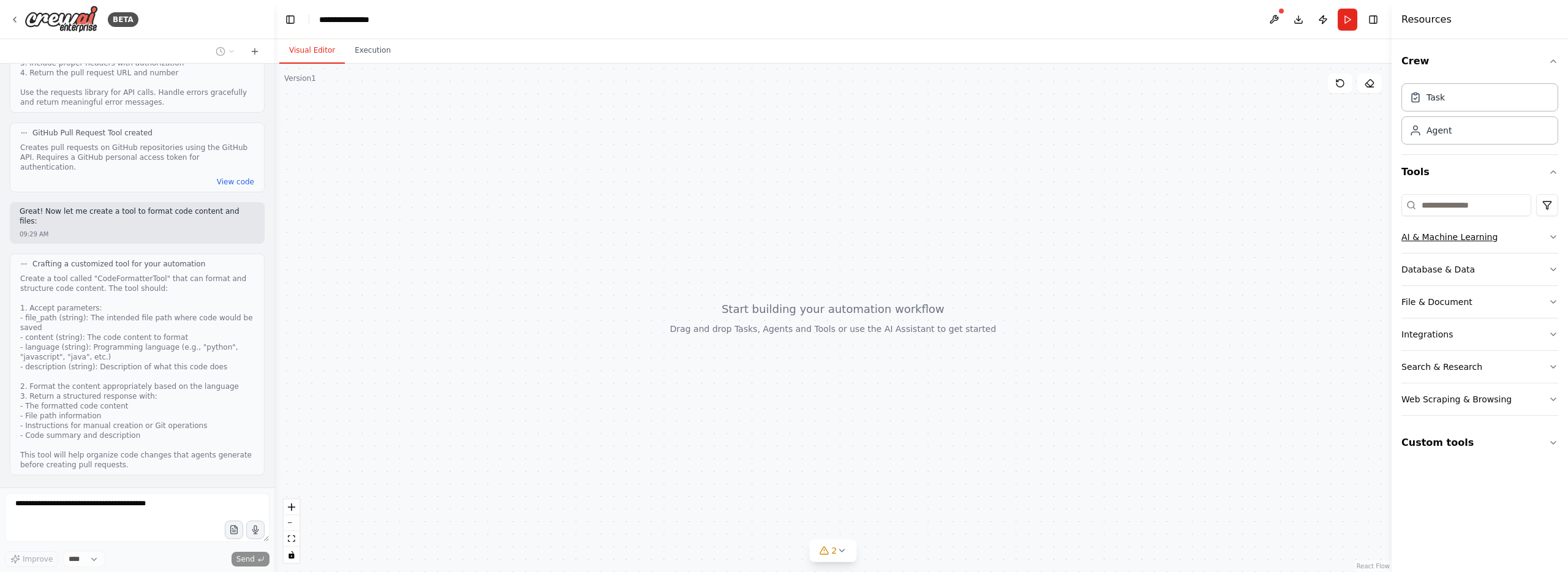
click at [1551, 230] on button "AI & Machine Learning" at bounding box center [1479, 236] width 157 height 32
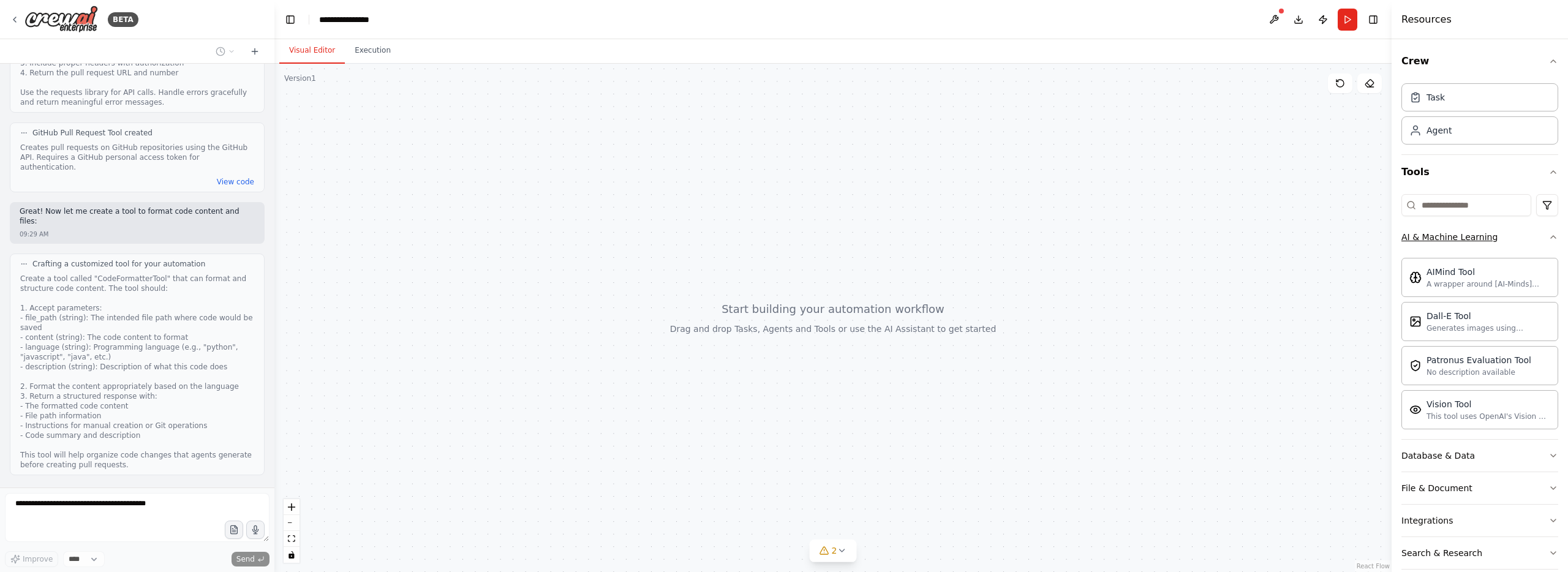
click at [1556, 237] on icon "button" at bounding box center [1553, 237] width 10 height 10
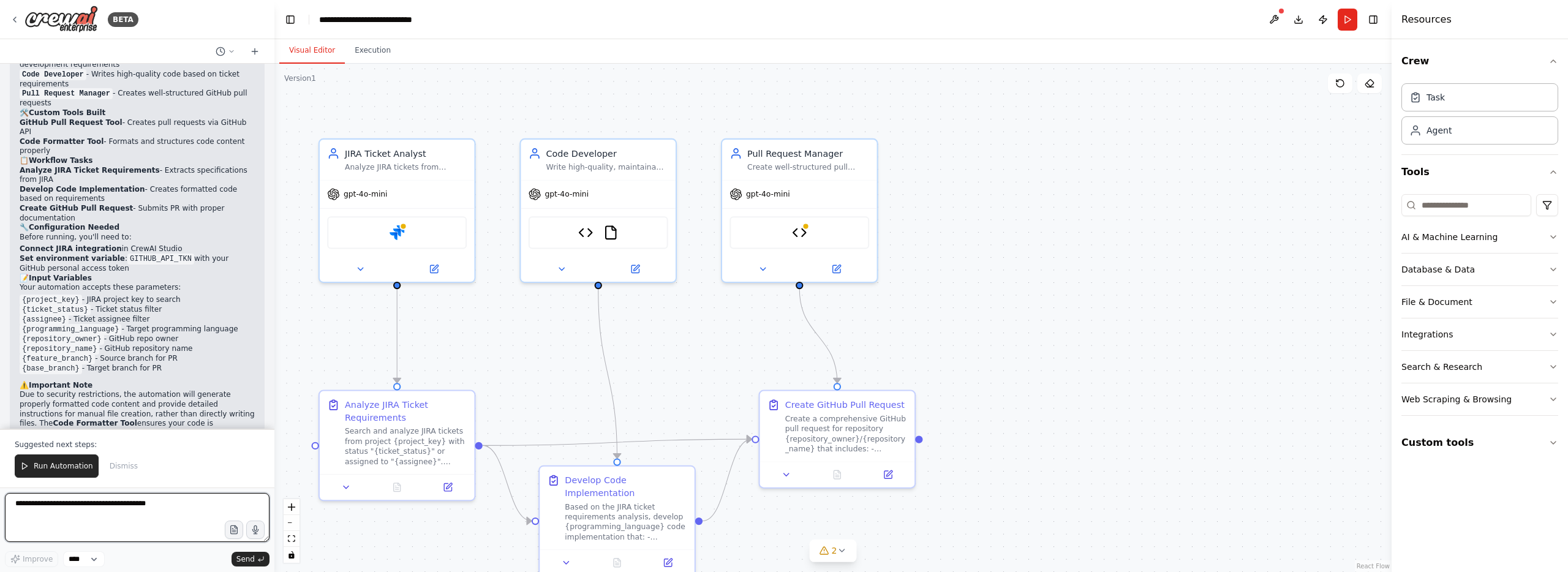
scroll to position [2596, 0]
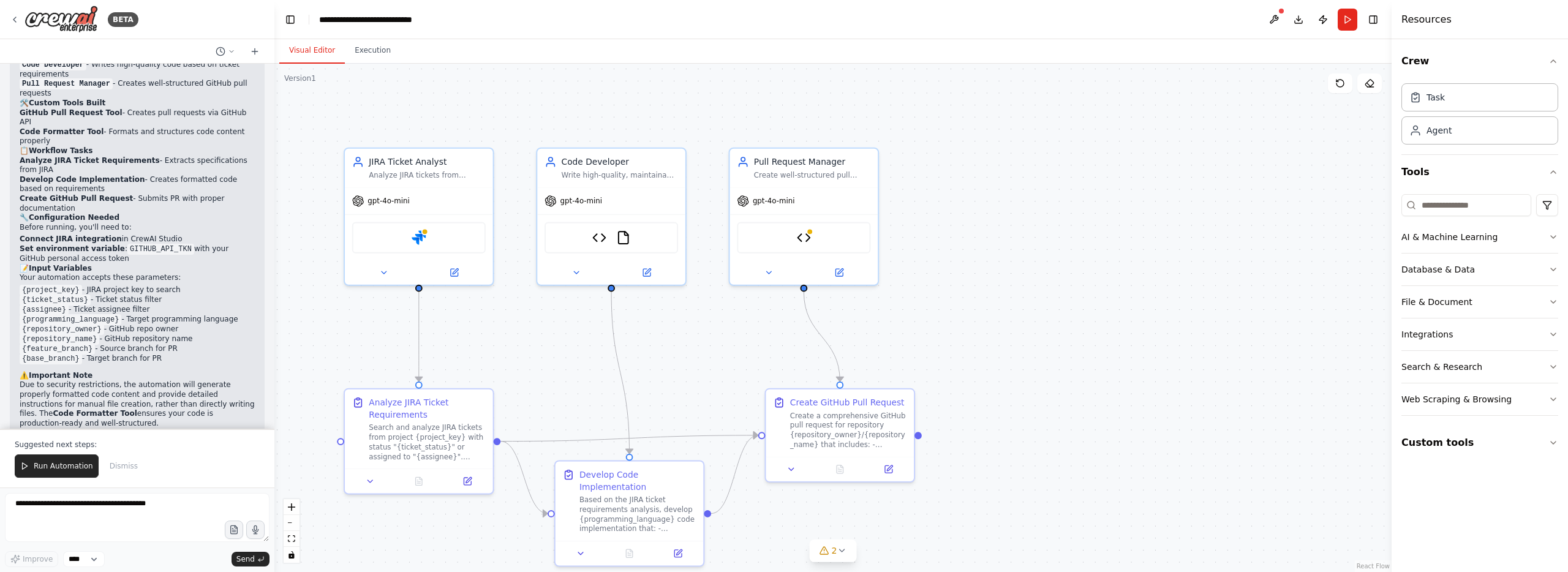
click at [1094, 344] on div ".deletable-edge-delete-btn { width: 20px; height: 20px; border: 0px solid #ffff…" at bounding box center [833, 318] width 1117 height 508
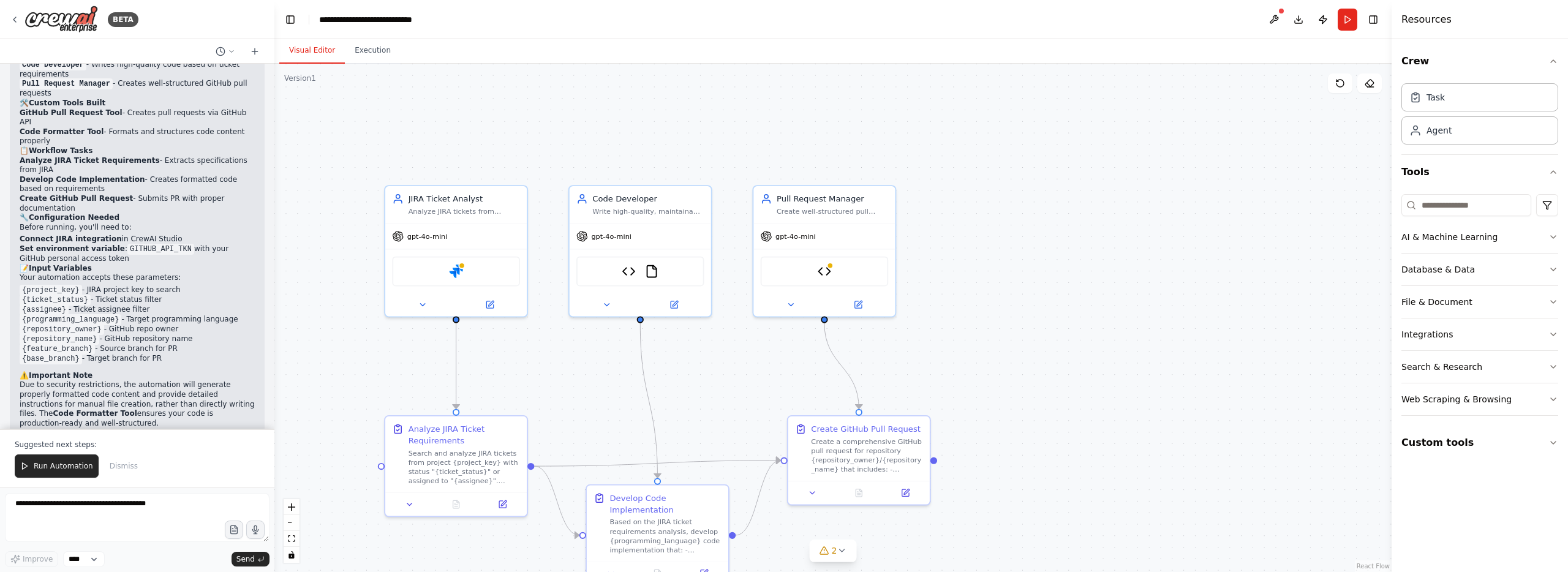
drag, startPoint x: 1188, startPoint y: 333, endPoint x: 954, endPoint y: 367, distance: 236.5
click at [1193, 399] on div ".deletable-edge-delete-btn { width: 20px; height: 20px; border: 0px solid #ffff…" at bounding box center [833, 318] width 1117 height 508
click at [433, 235] on span "gpt-4o-mini" at bounding box center [424, 233] width 40 height 9
click at [1174, 314] on div ".deletable-edge-delete-btn { width: 20px; height: 20px; border: 0px solid #ffff…" at bounding box center [833, 318] width 1117 height 508
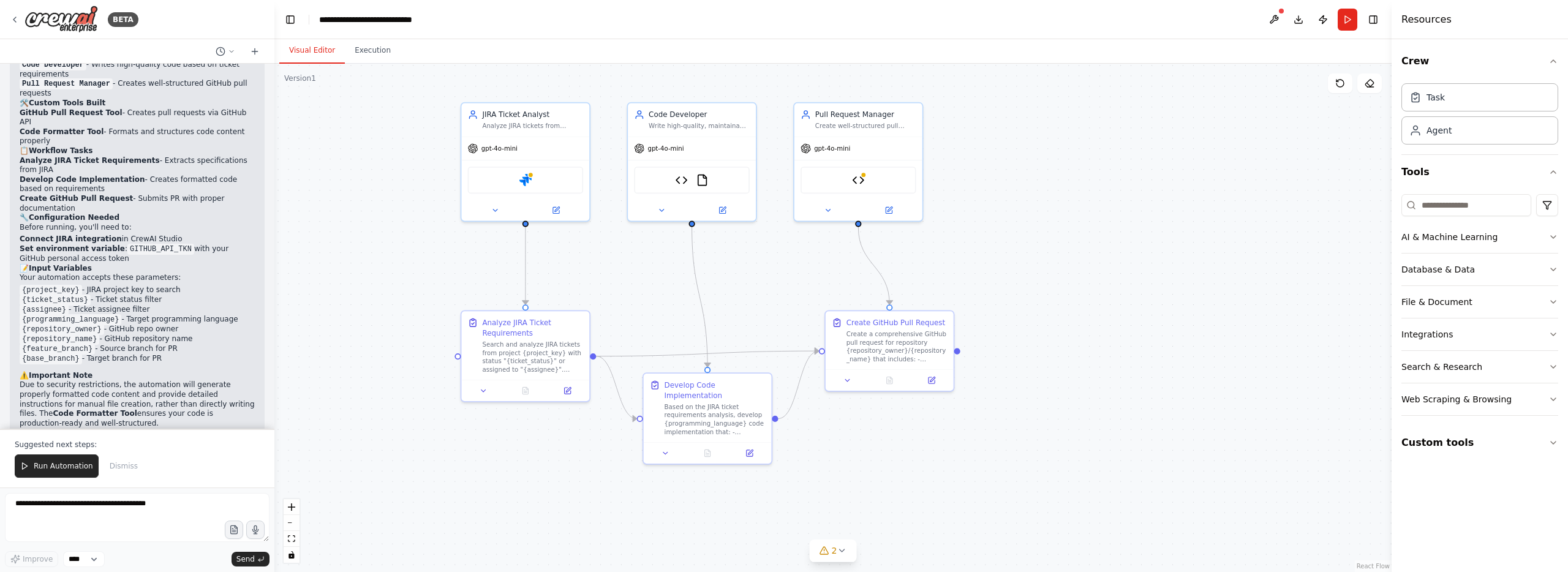
drag, startPoint x: 1105, startPoint y: 368, endPoint x: 1109, endPoint y: 280, distance: 88.1
click at [1109, 280] on div ".deletable-edge-delete-btn { width: 20px; height: 20px; border: 0px solid #ffff…" at bounding box center [833, 318] width 1117 height 508
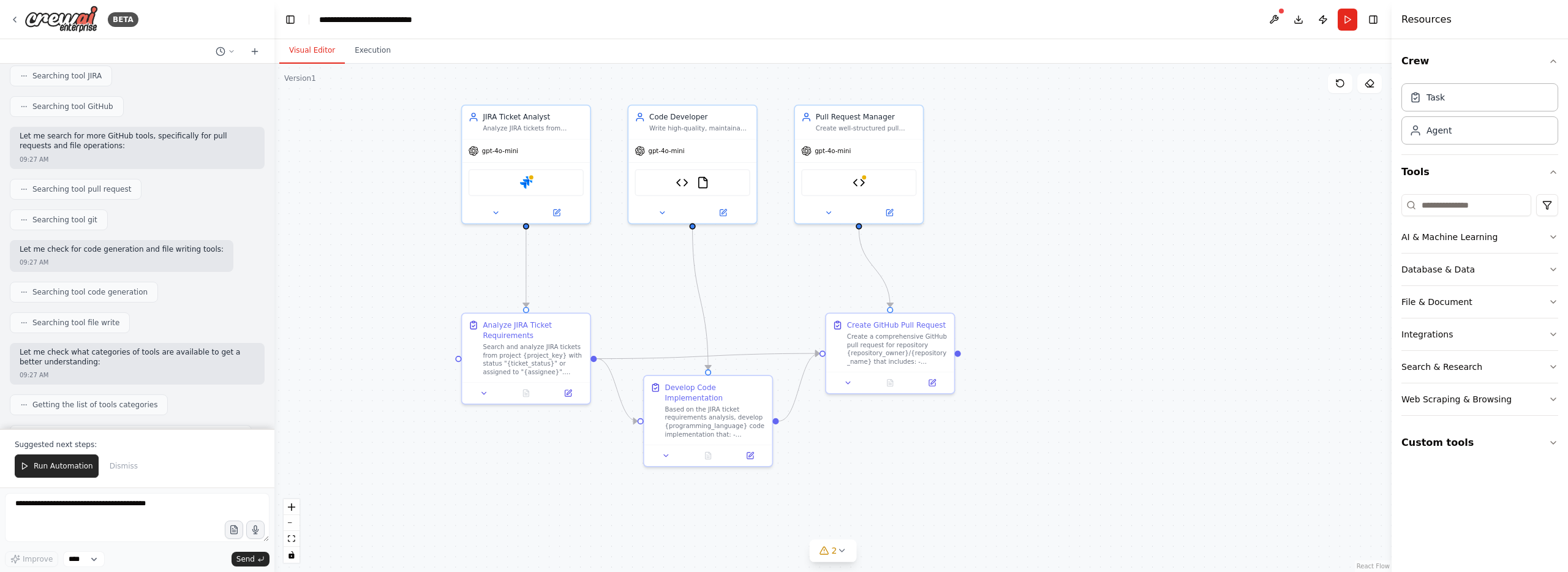
scroll to position [0, 0]
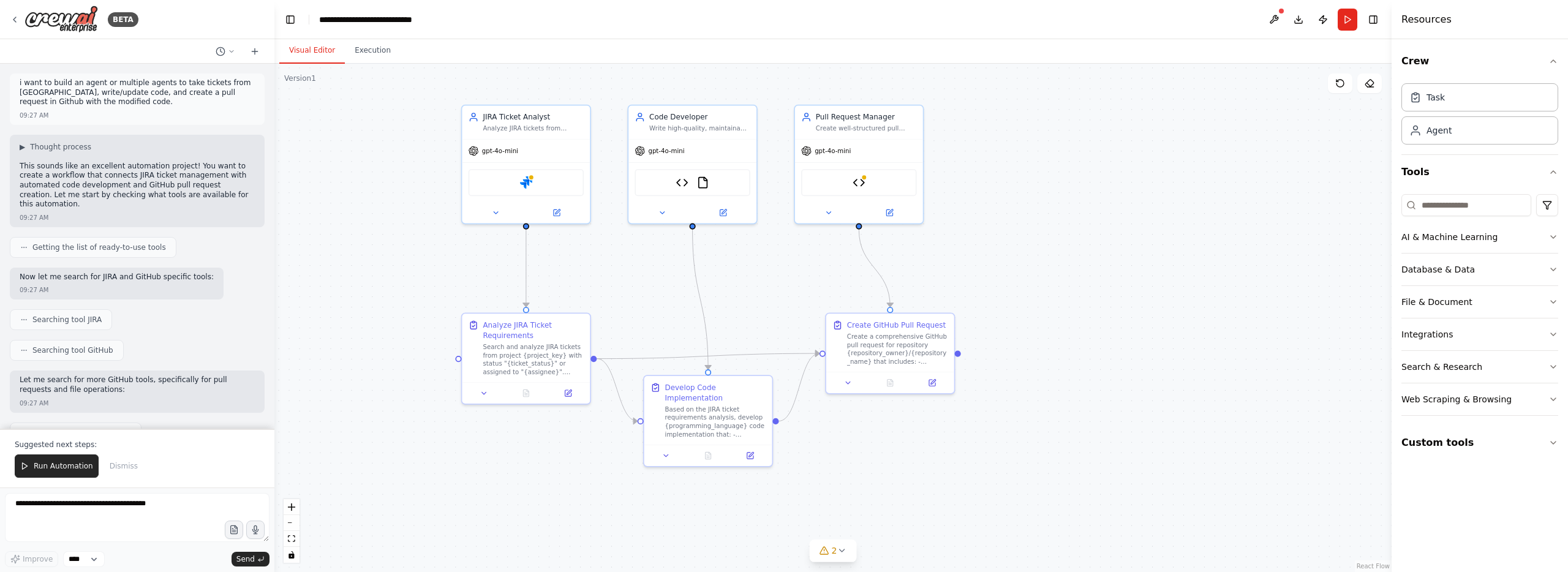
click at [146, 169] on p "This sounds like an excellent automation project! You want to create a workflow…" at bounding box center [137, 186] width 235 height 48
click at [146, 169] on p "This sounds like an excellent automation project! You want to create a workflow…" at bounding box center [137, 186] width 235 height 48
click at [113, 90] on p "i want to build an agent or multiple agents to take tickets from JIRA, write/up…" at bounding box center [137, 93] width 235 height 29
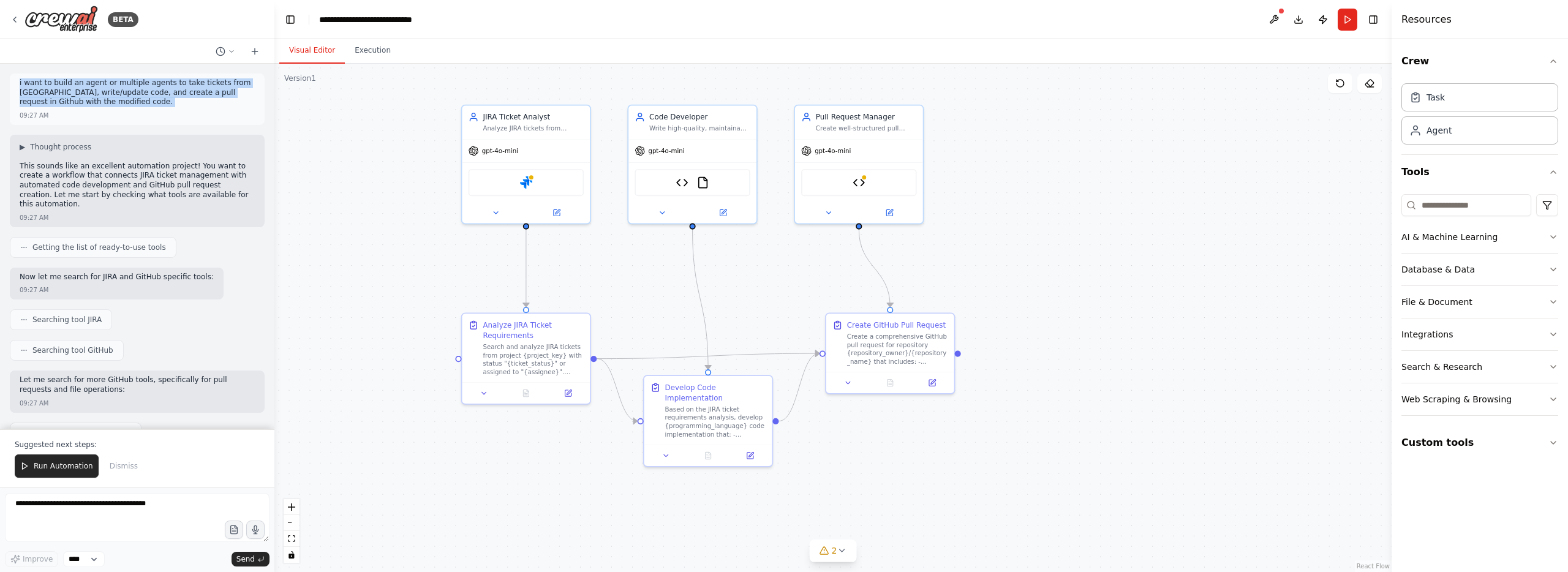
copy p "i want to build an agent or multiple agents to take tickets from JIRA, write/up…"
click at [1522, 569] on div "Crew Task Agent Tools AI & Machine Learning Database & Data File & Document Int…" at bounding box center [1480, 305] width 176 height 532
click at [727, 210] on button at bounding box center [722, 210] width 59 height 12
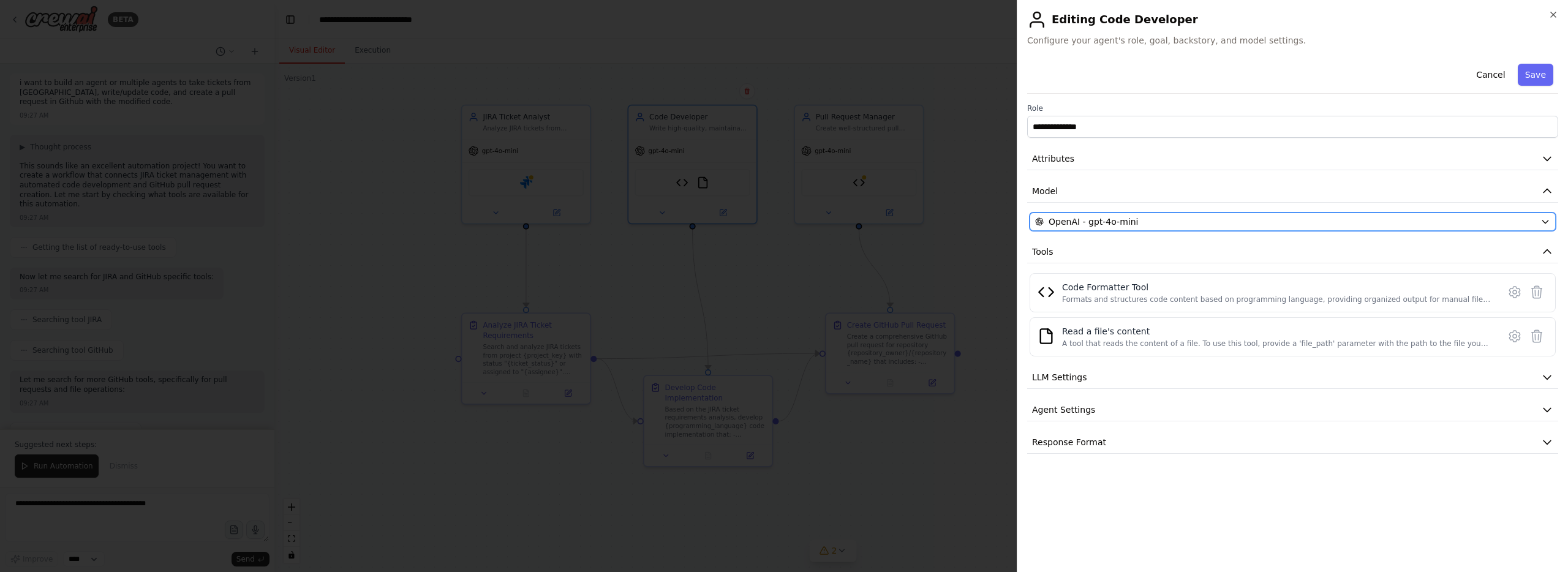
click at [1295, 217] on div "OpenAI - gpt-4o-mini" at bounding box center [1285, 221] width 500 height 12
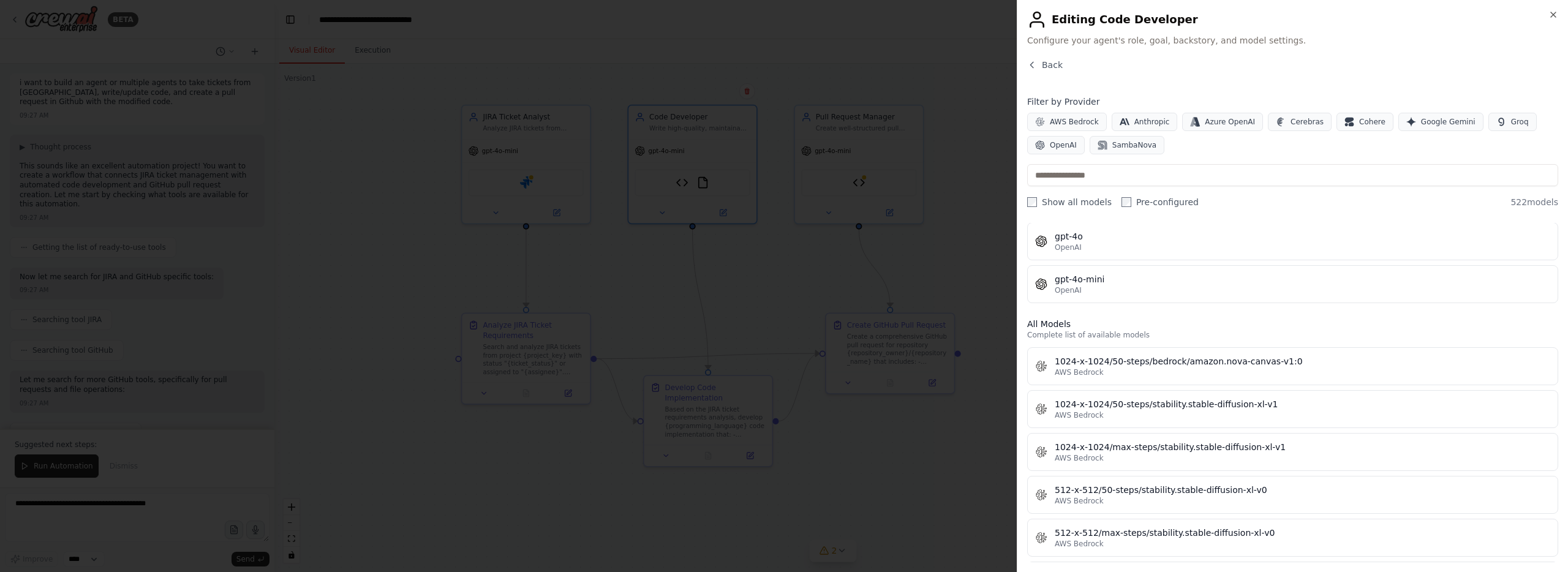
scroll to position [255, 0]
click at [1111, 181] on input "text" at bounding box center [1292, 175] width 531 height 22
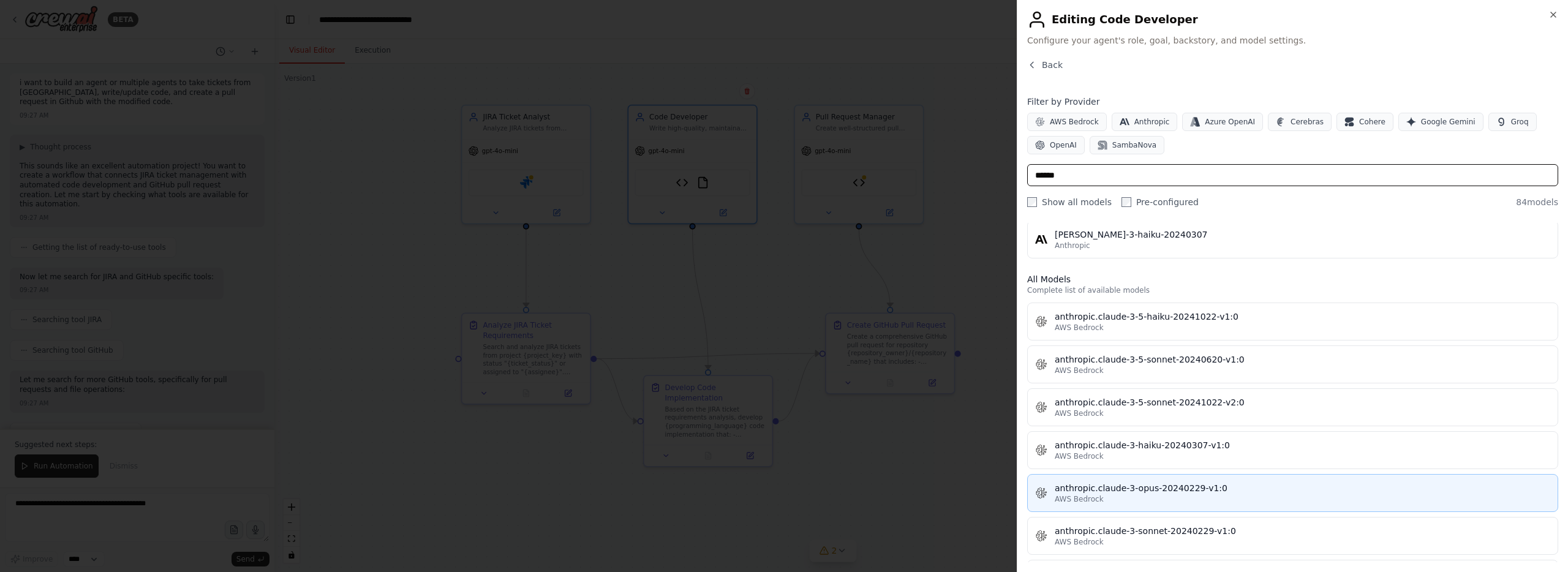
scroll to position [0, 0]
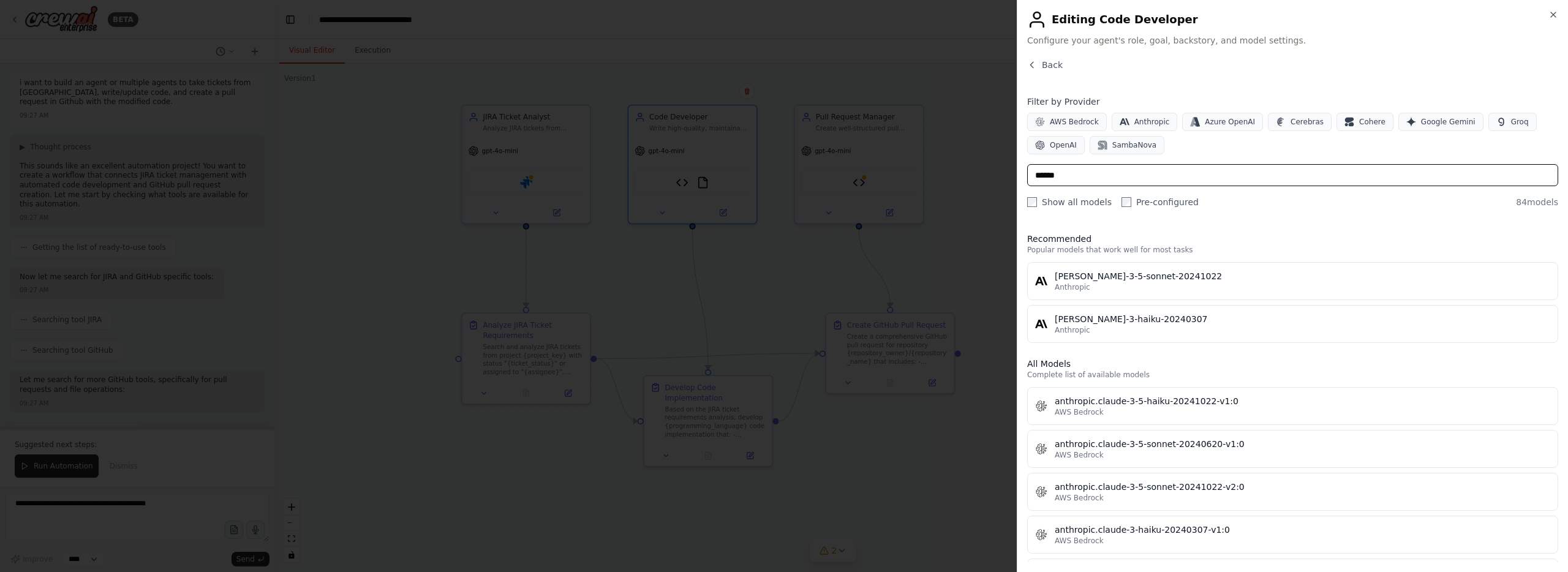
type input "******"
click at [1125, 203] on label "Pre-configured" at bounding box center [1159, 202] width 77 height 12
click at [1079, 203] on label "Show all models" at bounding box center [1069, 202] width 85 height 12
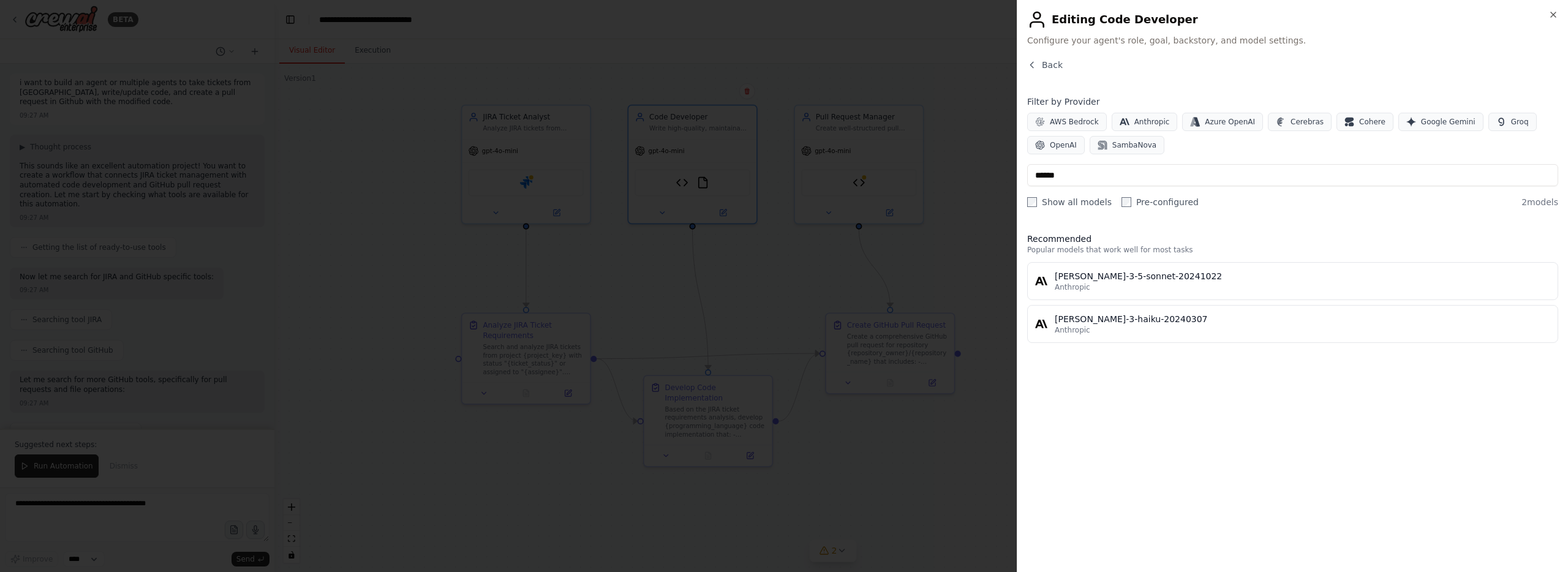
click at [1079, 203] on label "Show all models" at bounding box center [1069, 202] width 85 height 12
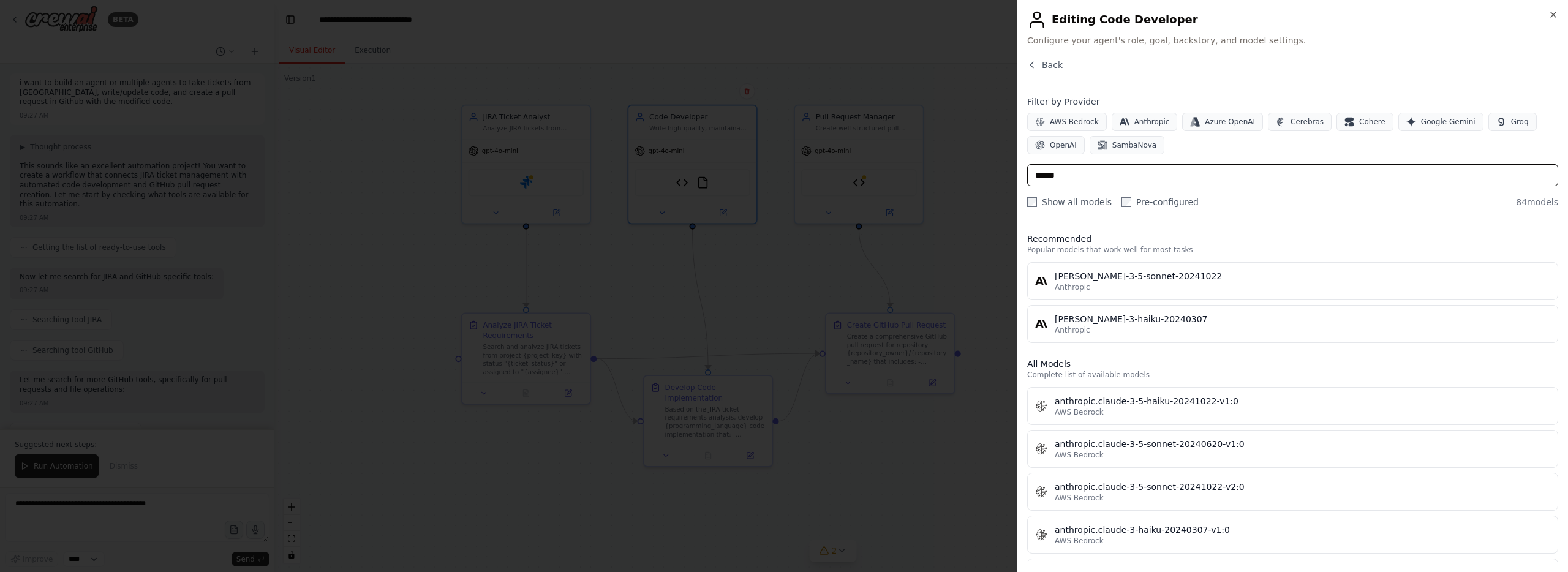
click at [1082, 166] on input "******" at bounding box center [1292, 175] width 531 height 22
click at [1082, 174] on input "******" at bounding box center [1292, 175] width 531 height 22
click at [1561, 15] on div "Close Editing Code Developer Configure your agent's role, goal, backstory, and …" at bounding box center [1292, 286] width 551 height 572
click at [1560, 16] on div "Close Editing Code Developer Configure your agent's role, goal, backstory, and …" at bounding box center [1292, 286] width 551 height 572
click at [1557, 16] on icon "button" at bounding box center [1553, 14] width 10 height 10
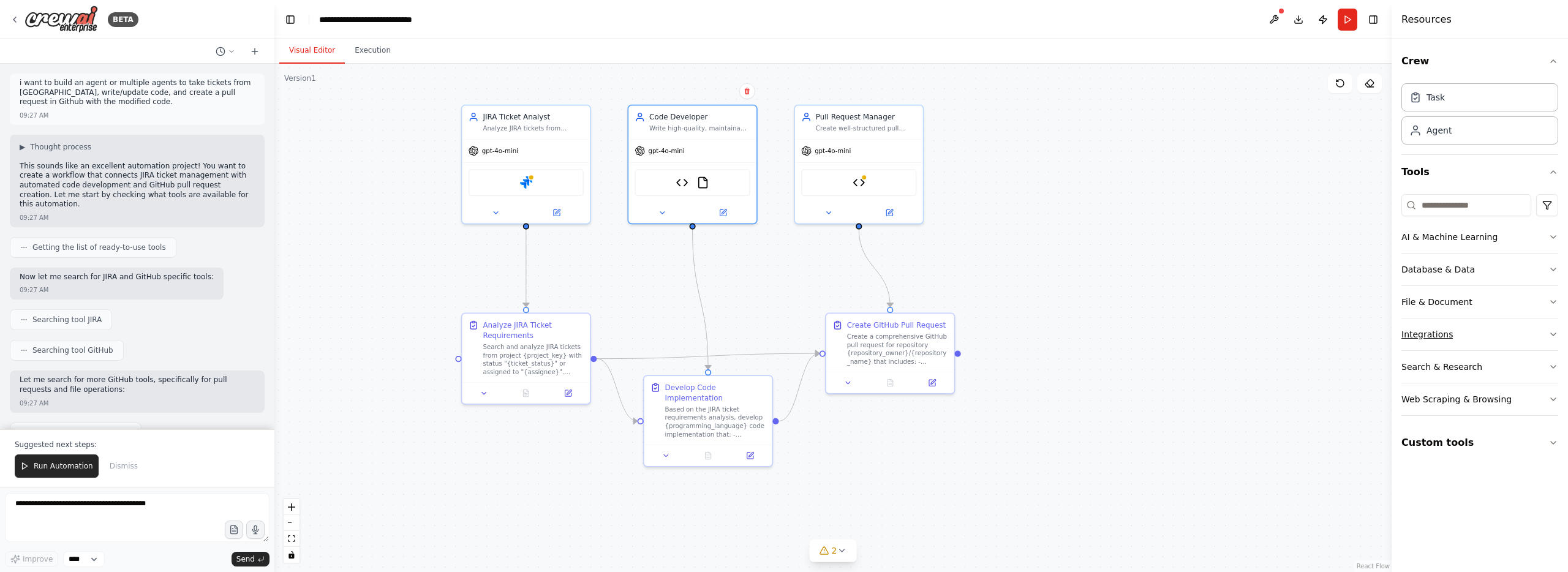
click at [1436, 340] on div "Integrations" at bounding box center [1427, 334] width 51 height 12
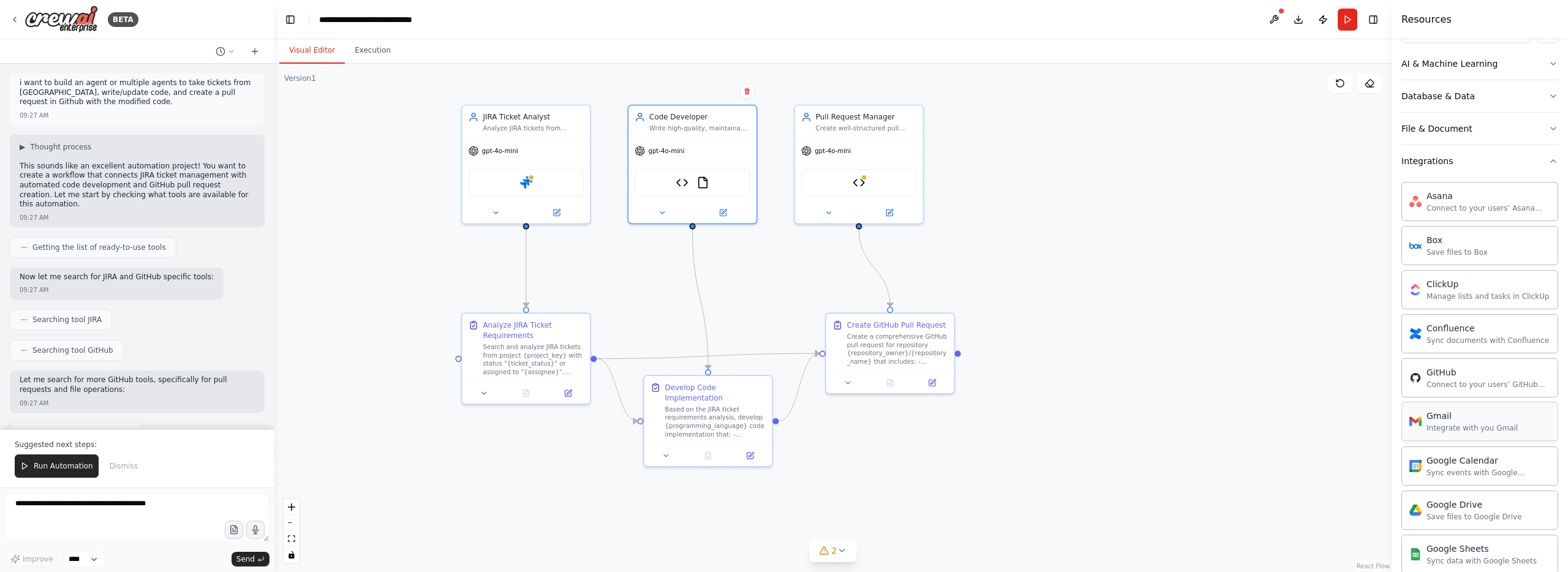
scroll to position [184, 0]
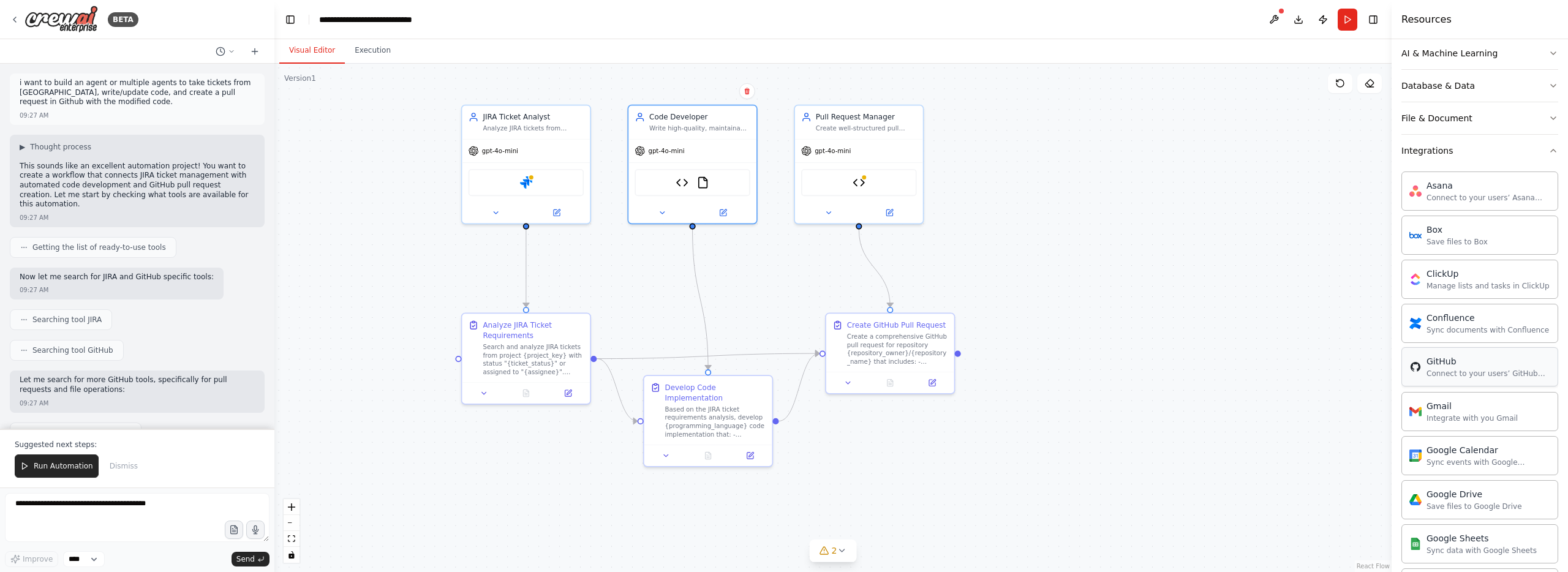
click at [1444, 374] on div "Connect to your users’ GitHub accounts" at bounding box center [1488, 373] width 124 height 10
click at [1442, 362] on div "GitHub" at bounding box center [1488, 362] width 124 height 12
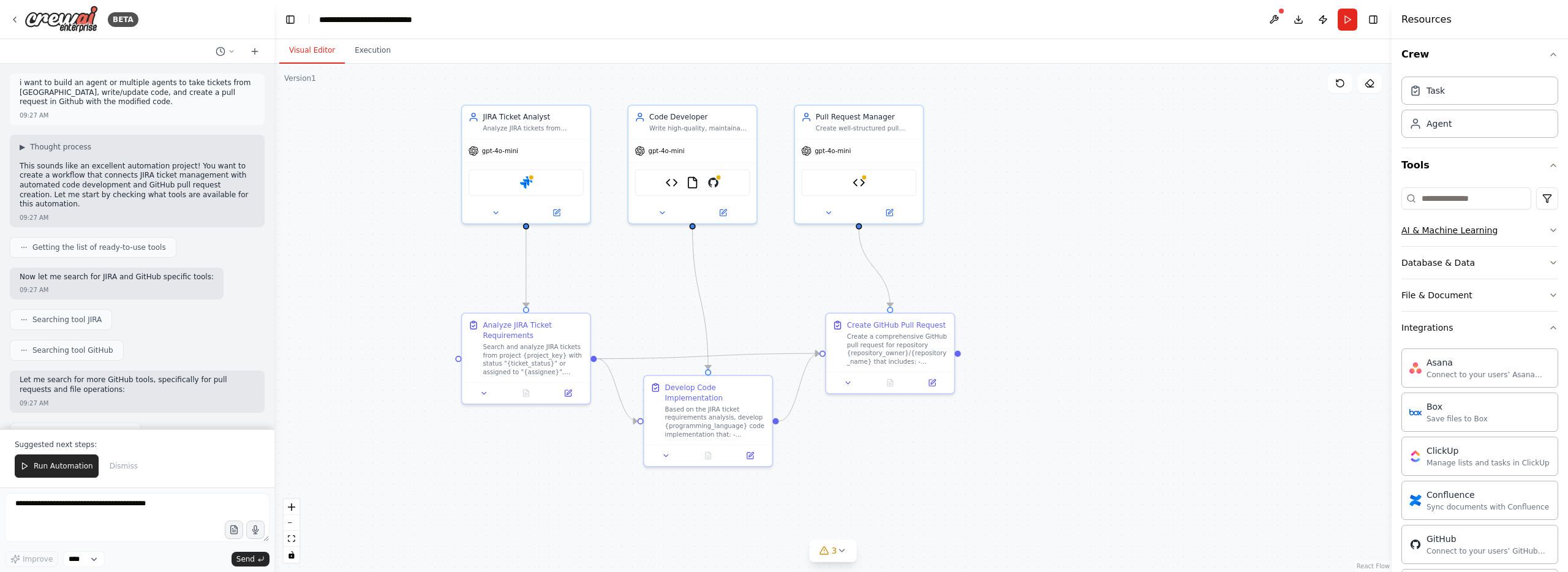
scroll to position [0, 0]
click at [1554, 333] on icon "button" at bounding box center [1552, 334] width 5 height 3
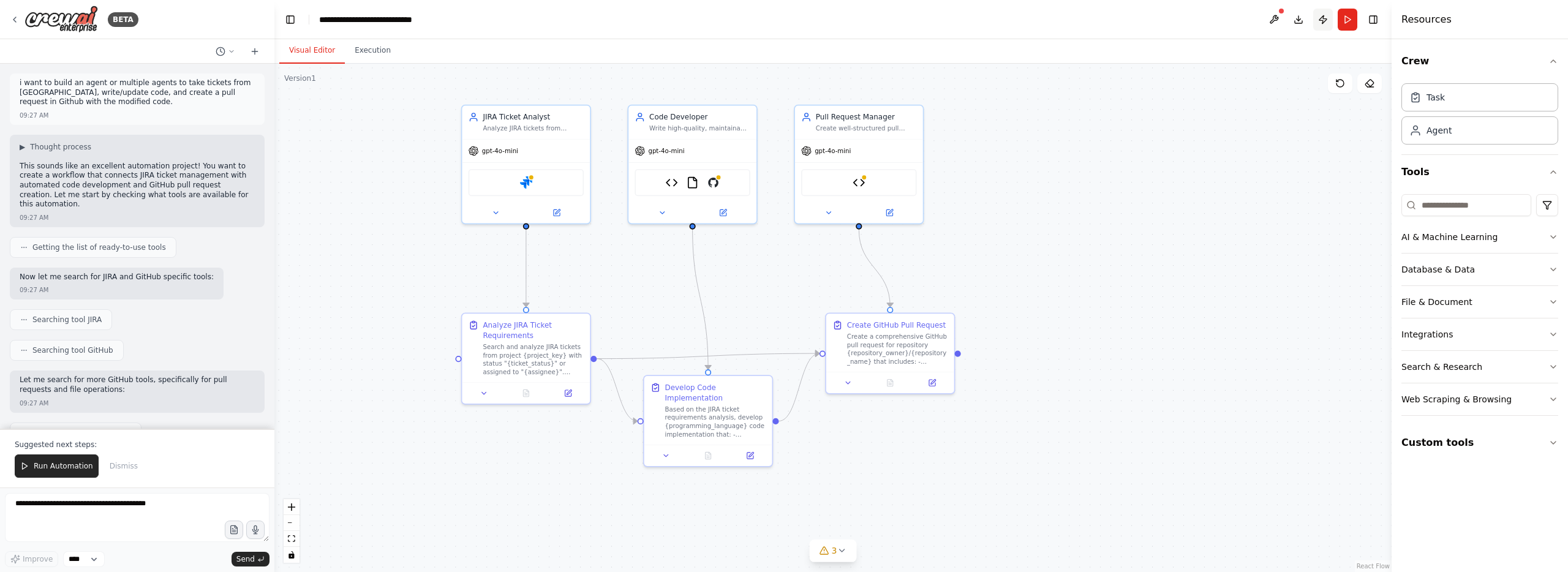
click at [1322, 21] on button "Publish" at bounding box center [1323, 20] width 20 height 22
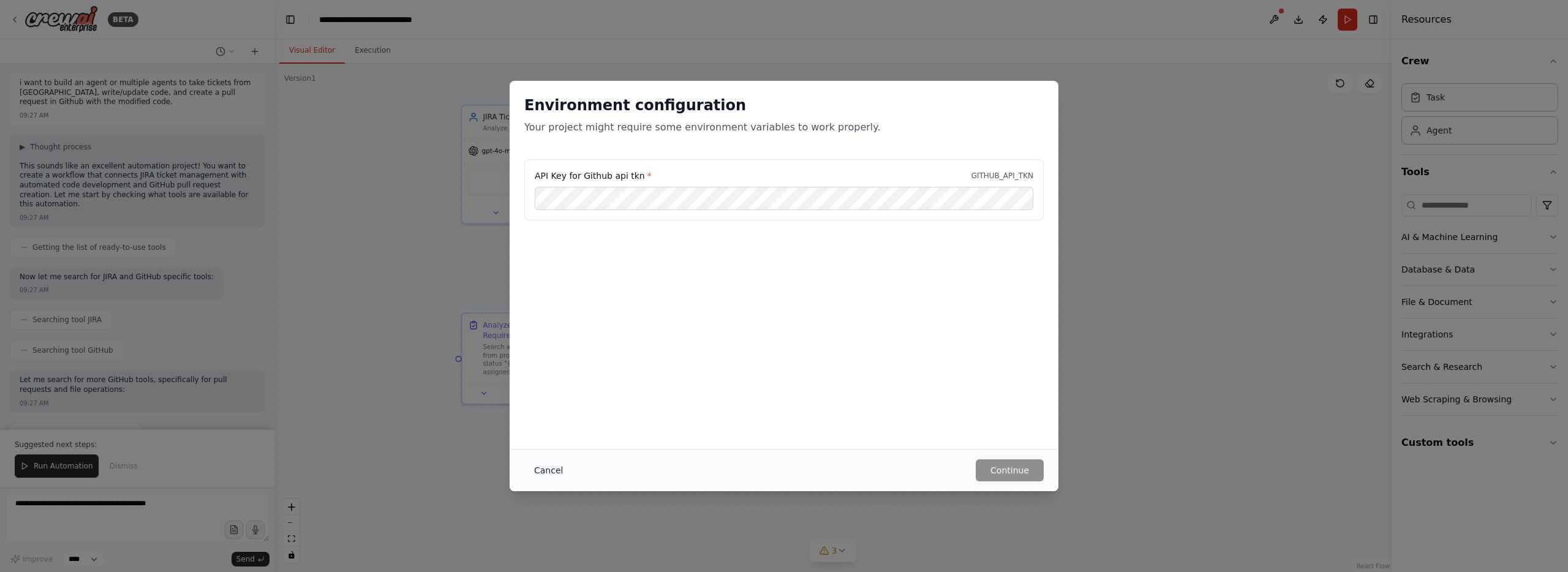
click at [540, 466] on button "Cancel" at bounding box center [548, 470] width 49 height 22
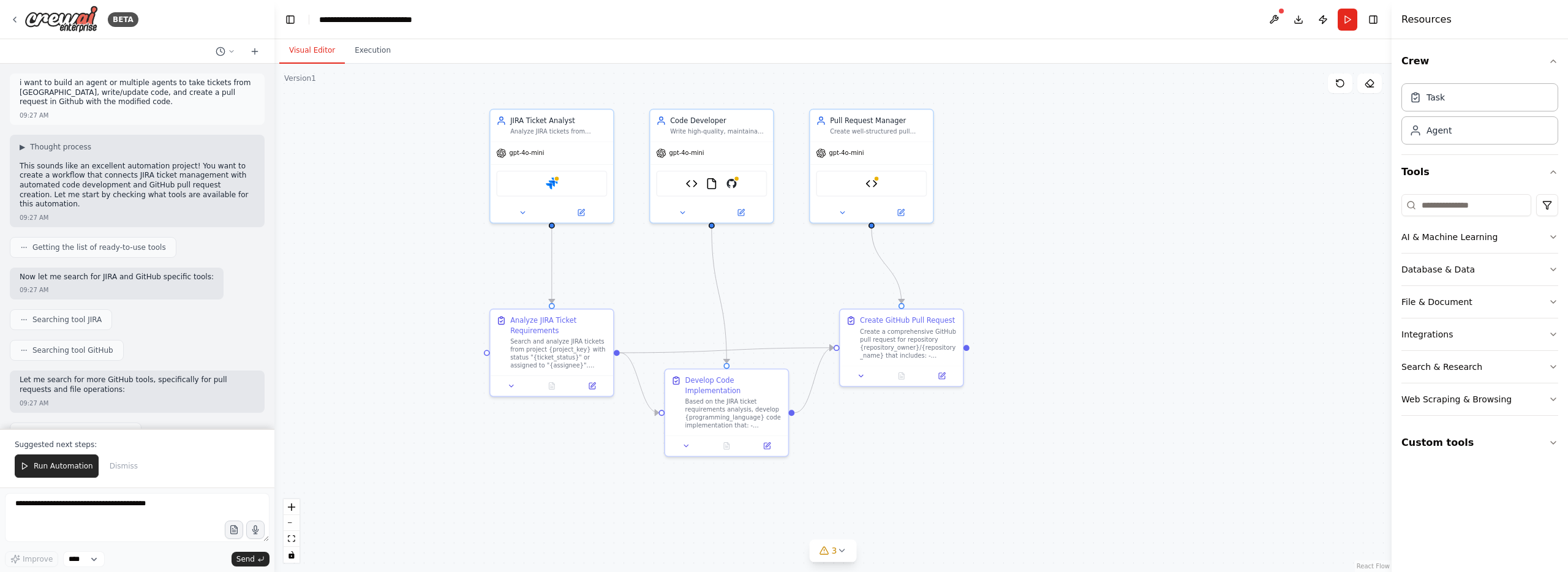
click at [1268, 21] on button at bounding box center [1273, 20] width 20 height 22
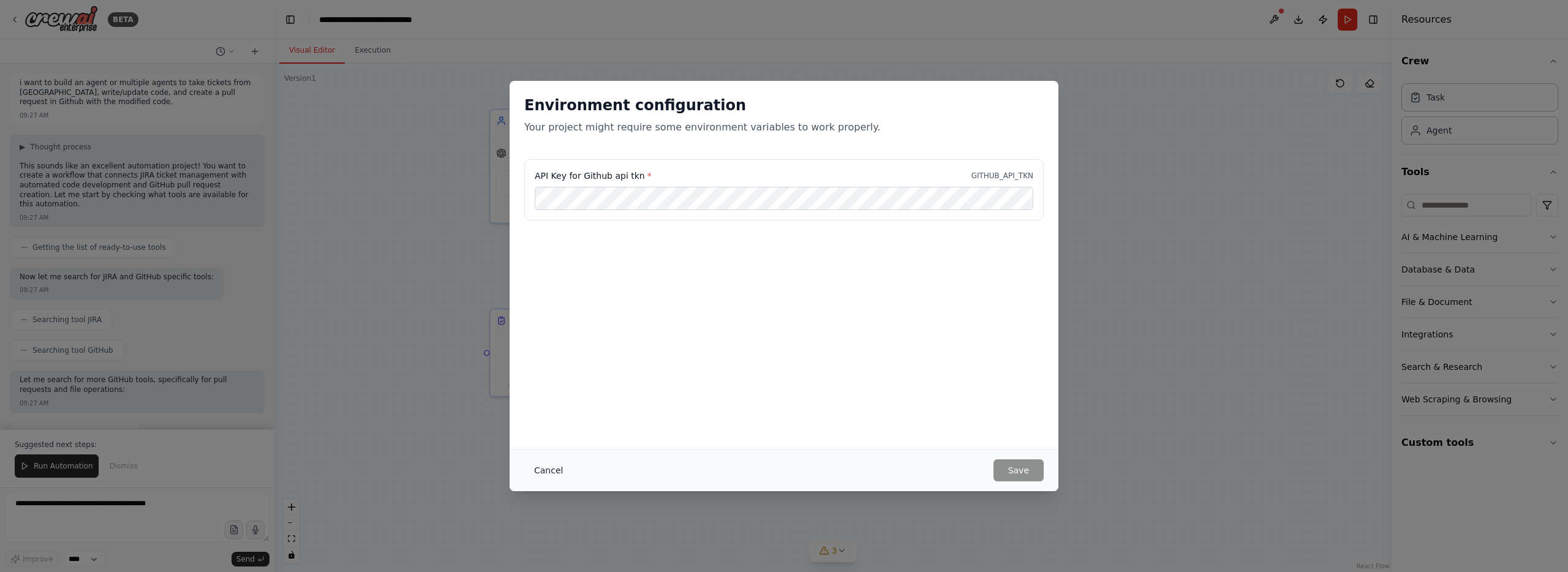
click at [552, 469] on button "Cancel" at bounding box center [548, 470] width 49 height 22
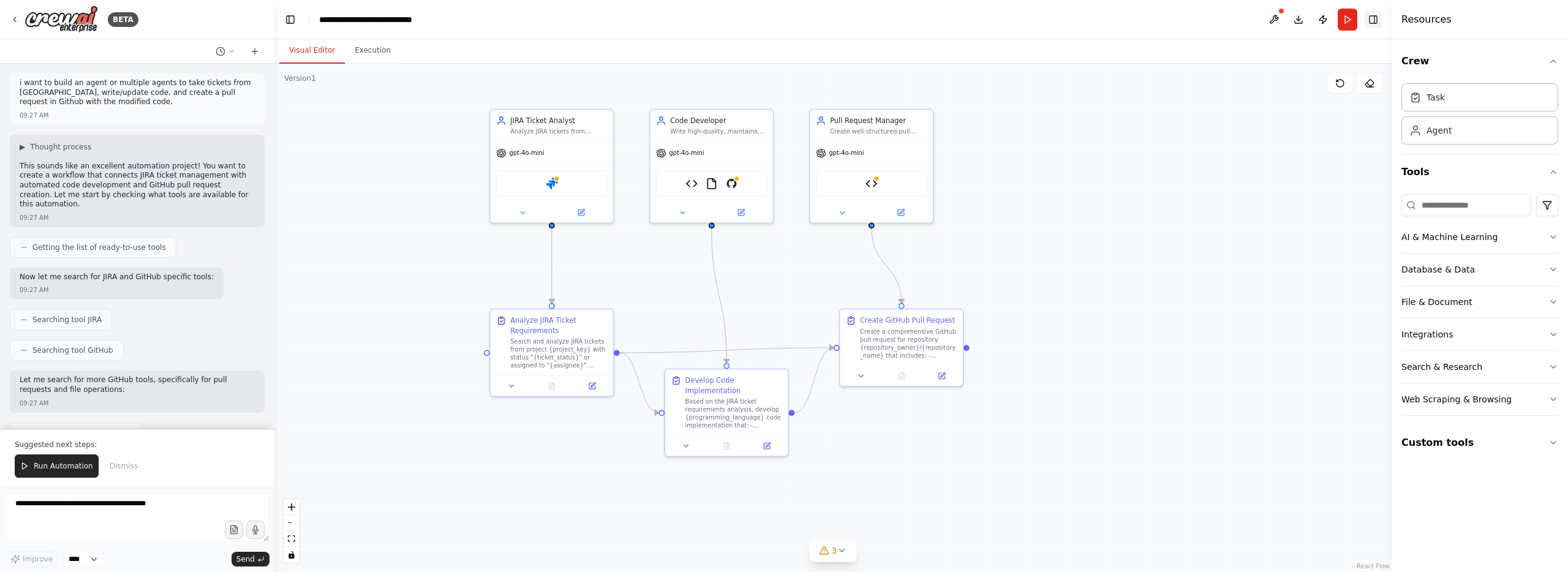
click at [1369, 22] on button "Toggle Right Sidebar" at bounding box center [1373, 19] width 17 height 17
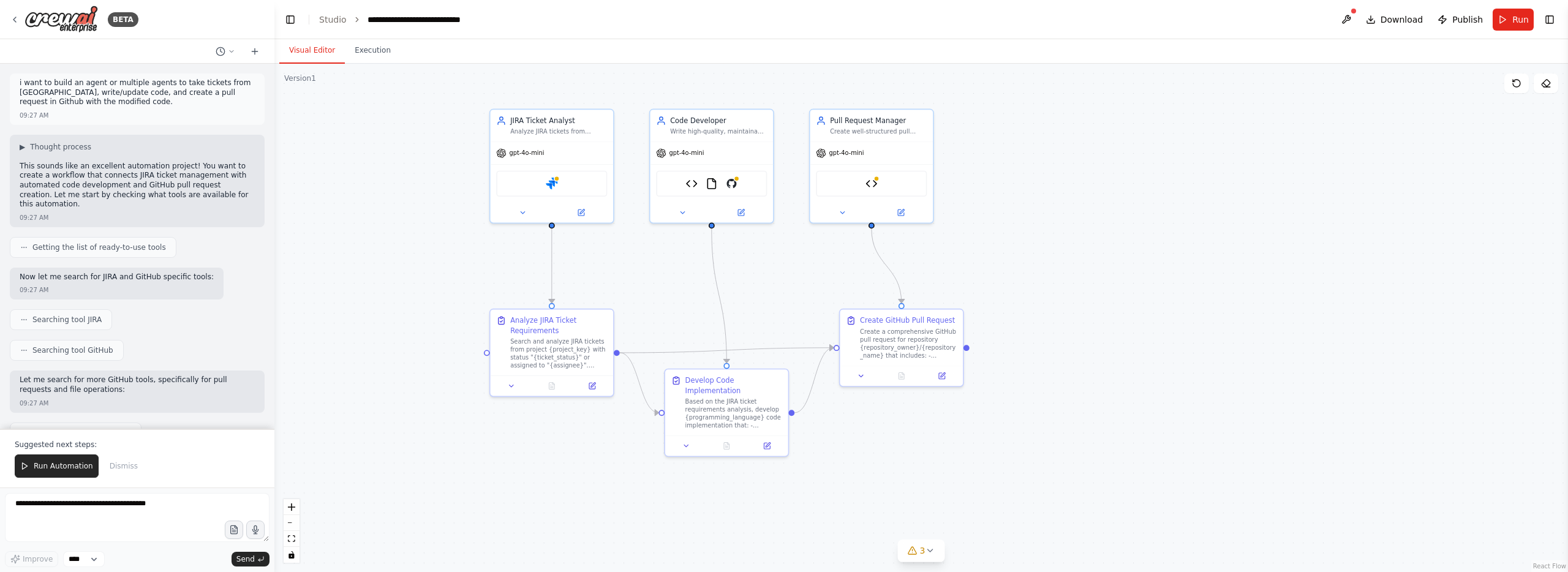
click at [1550, 18] on button "Toggle Right Sidebar" at bounding box center [1549, 19] width 17 height 17
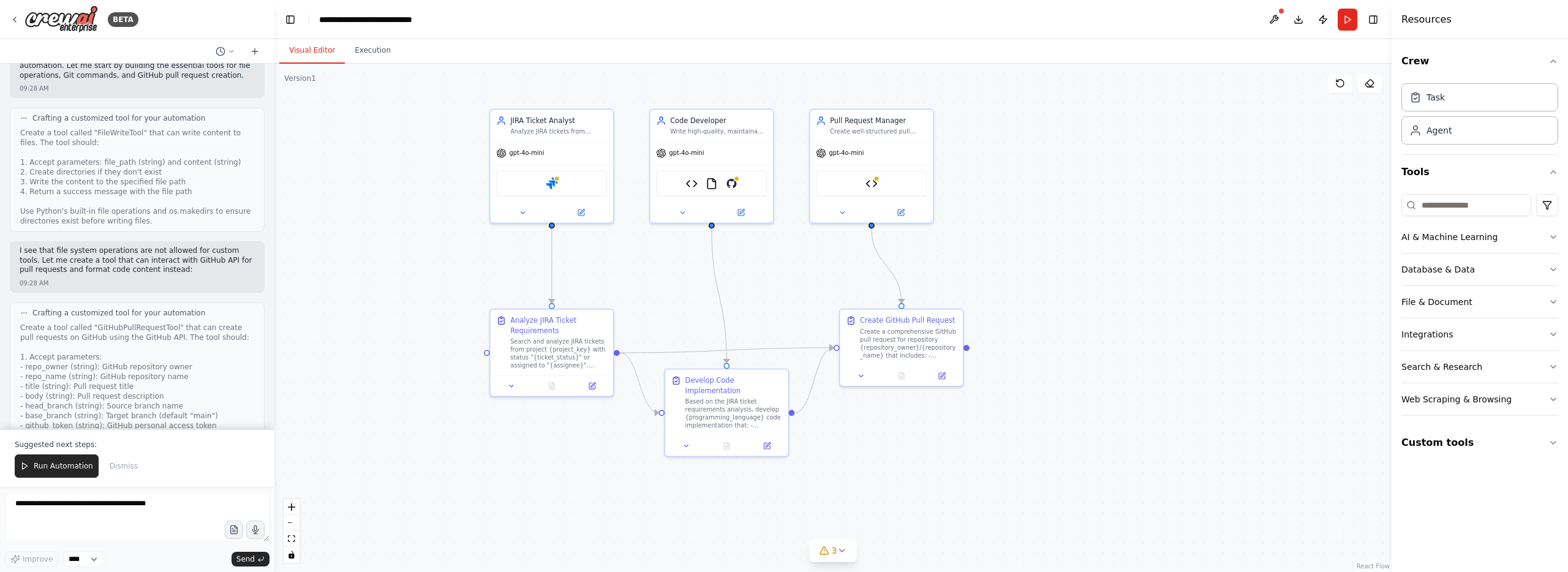
scroll to position [1074, 0]
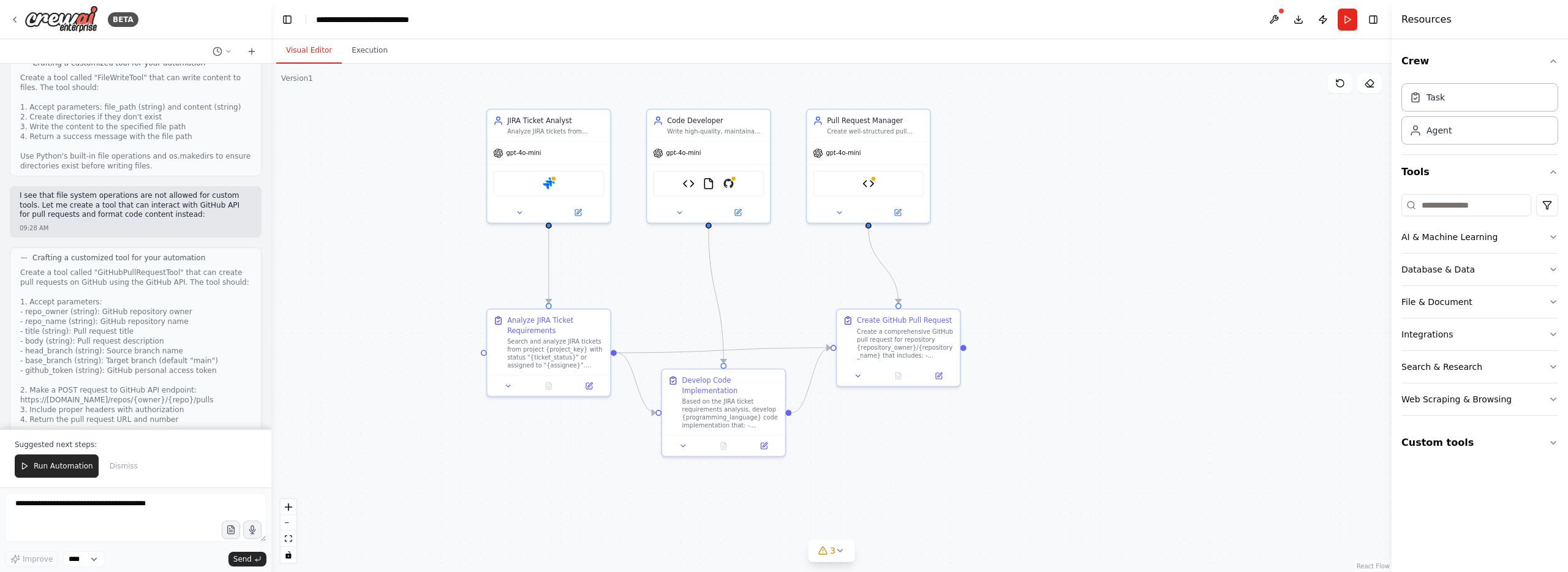
drag, startPoint x: 271, startPoint y: 219, endPoint x: 268, endPoint y: 278, distance: 59.1
click at [268, 278] on div "BETA i want to build an agent or multiple agents to take tickets from JIRA, wri…" at bounding box center [784, 286] width 1568 height 572
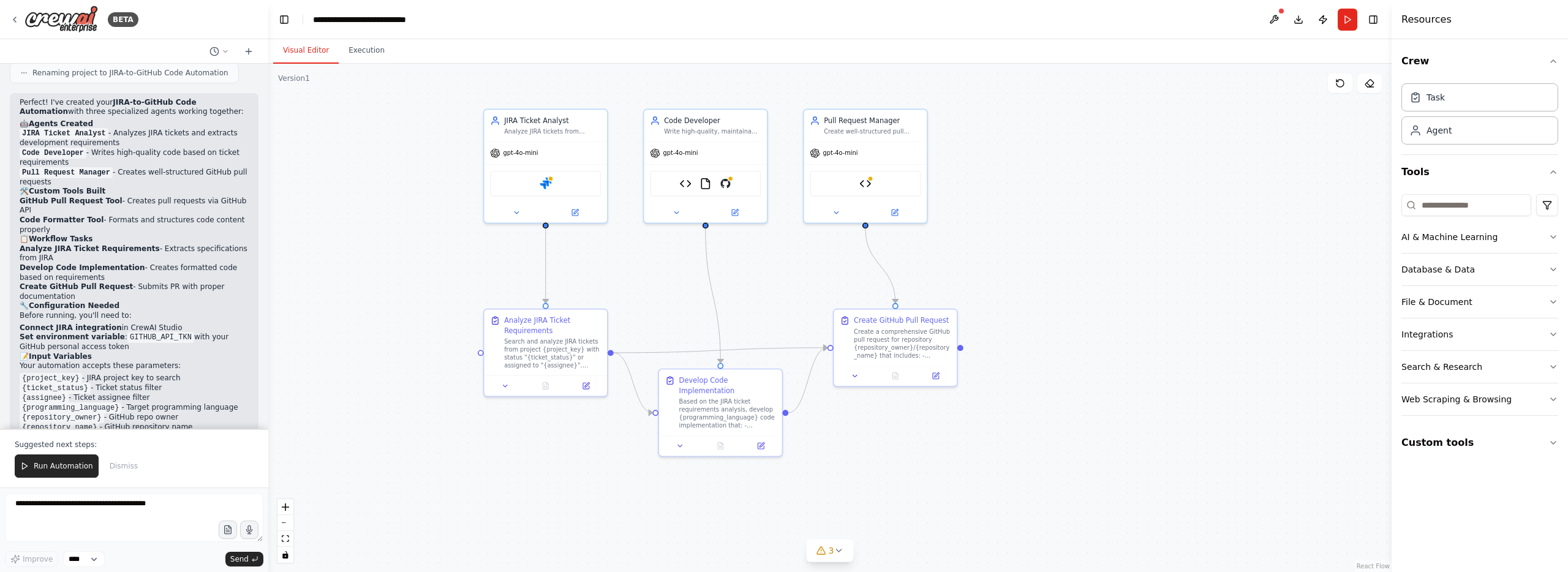
scroll to position [2527, 0]
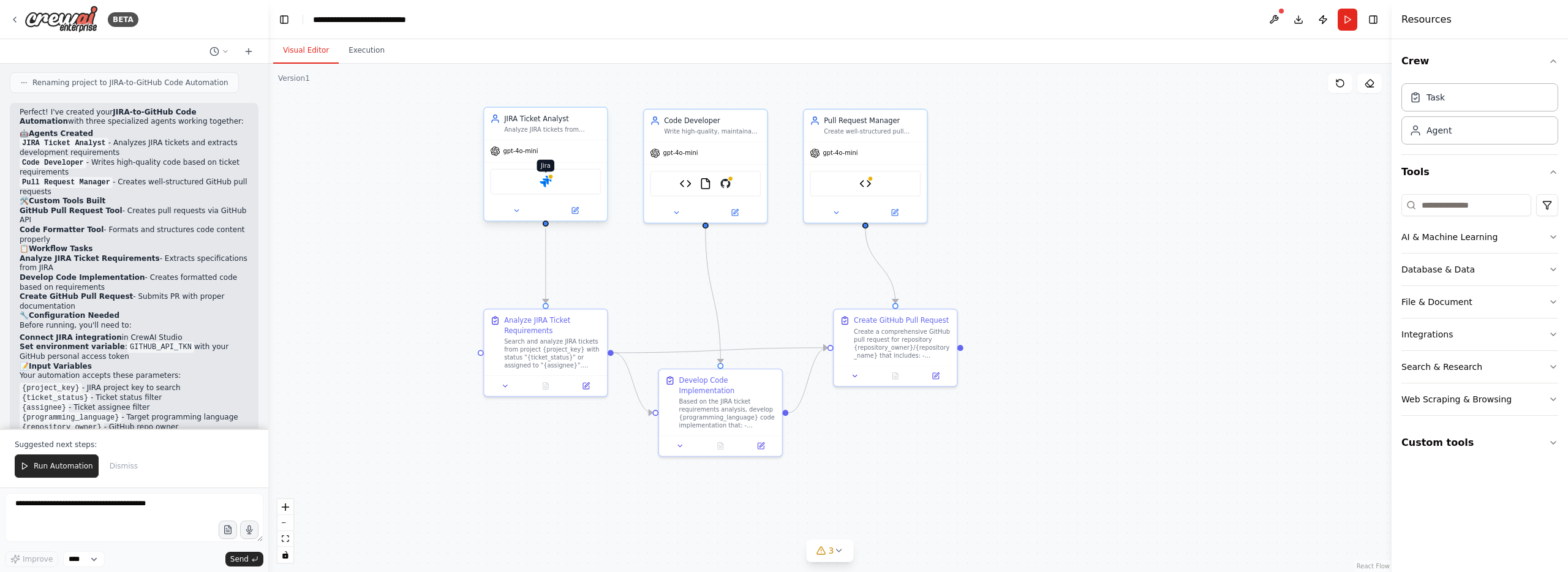
click at [548, 185] on img at bounding box center [545, 182] width 12 height 12
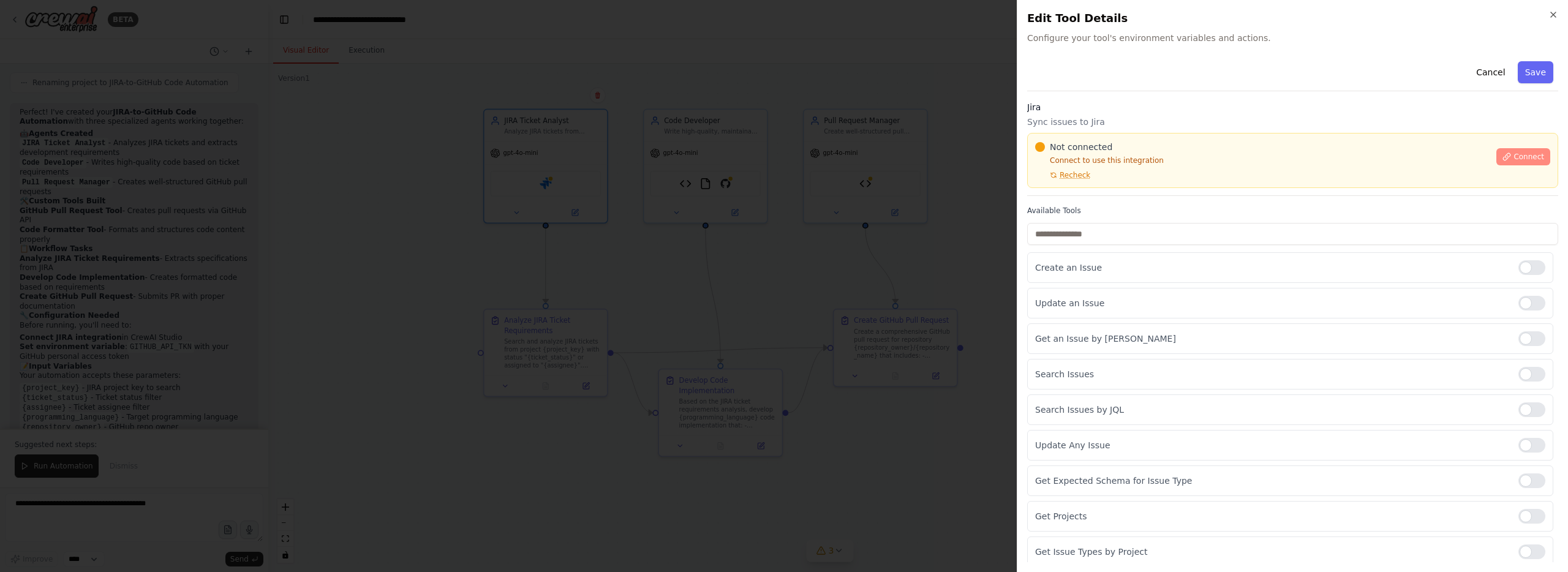
click at [1543, 159] on span "Connect" at bounding box center [1528, 156] width 31 height 10
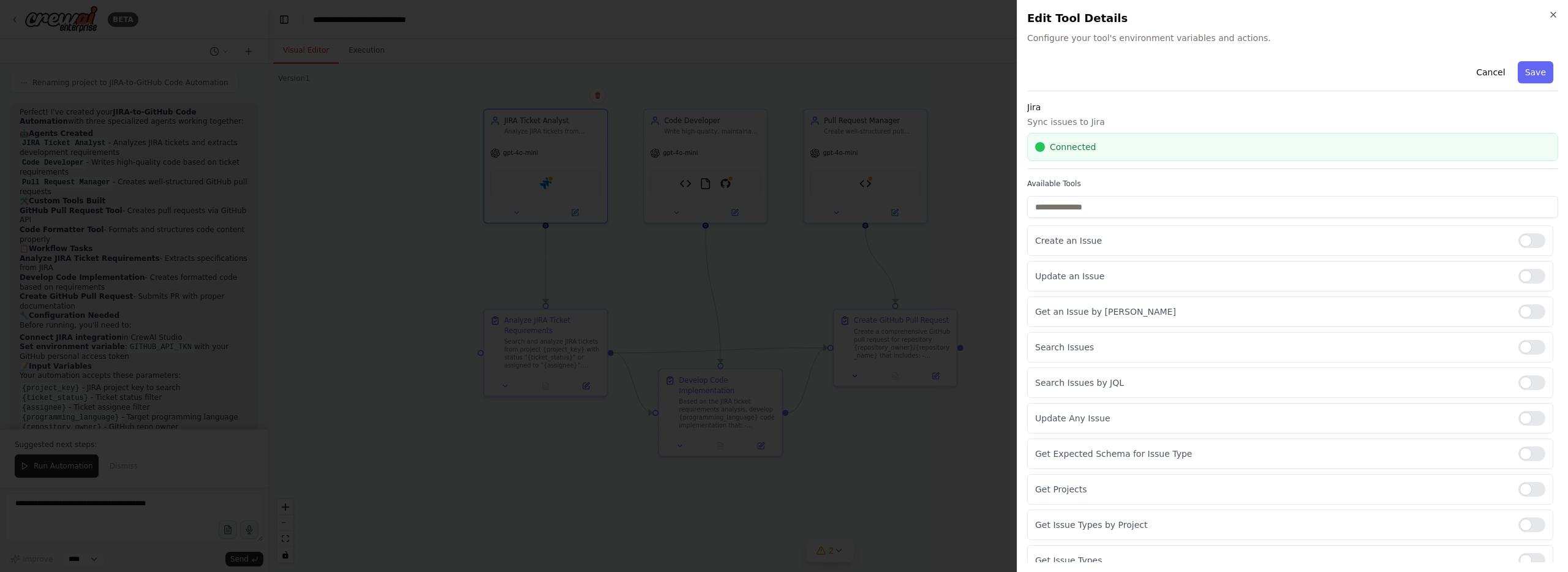
click at [1545, 77] on button "Save" at bounding box center [1535, 72] width 36 height 22
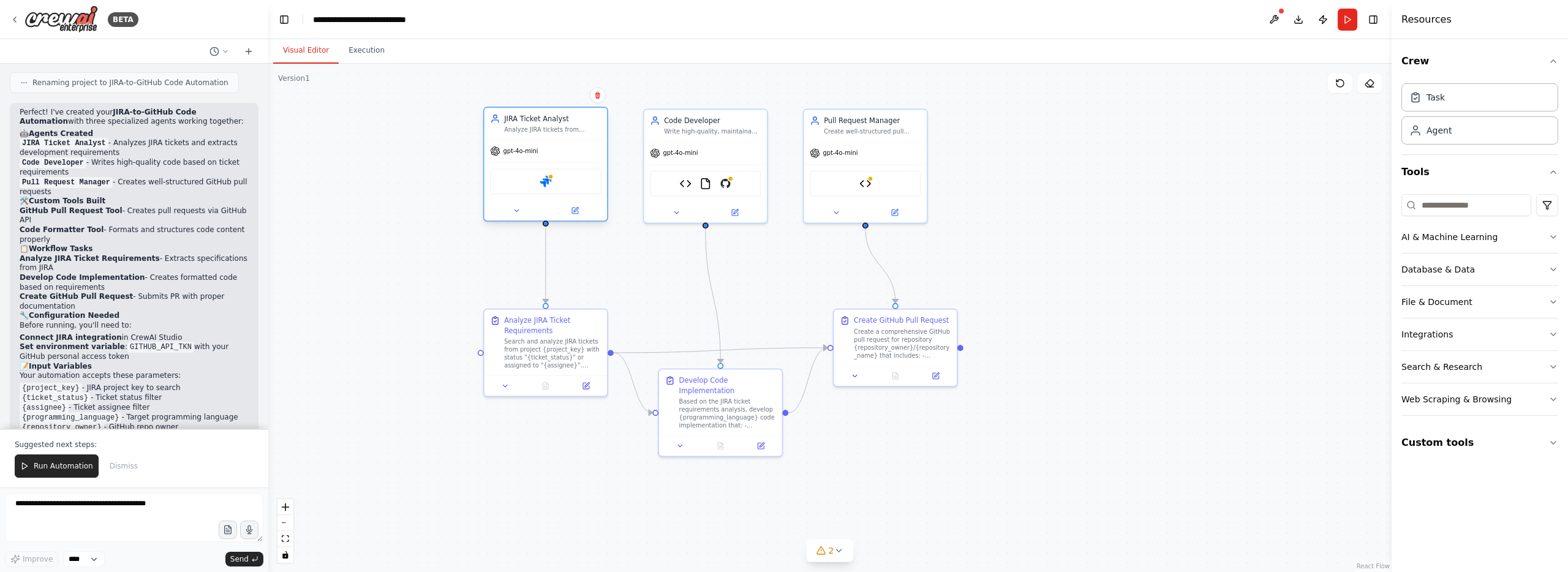
click at [534, 135] on div "JIRA Ticket Analyst Analyze JIRA tickets from {project_key} and extract develop…" at bounding box center [546, 124] width 123 height 32
click at [575, 212] on icon at bounding box center [575, 210] width 6 height 6
click at [562, 184] on div "Jira" at bounding box center [545, 181] width 111 height 26
drag, startPoint x: 1182, startPoint y: 135, endPoint x: 1119, endPoint y: 137, distance: 63.0
click at [1182, 135] on div ".deletable-edge-delete-btn { width: 20px; height: 20px; border: 0px solid #ffff…" at bounding box center [829, 318] width 1123 height 508
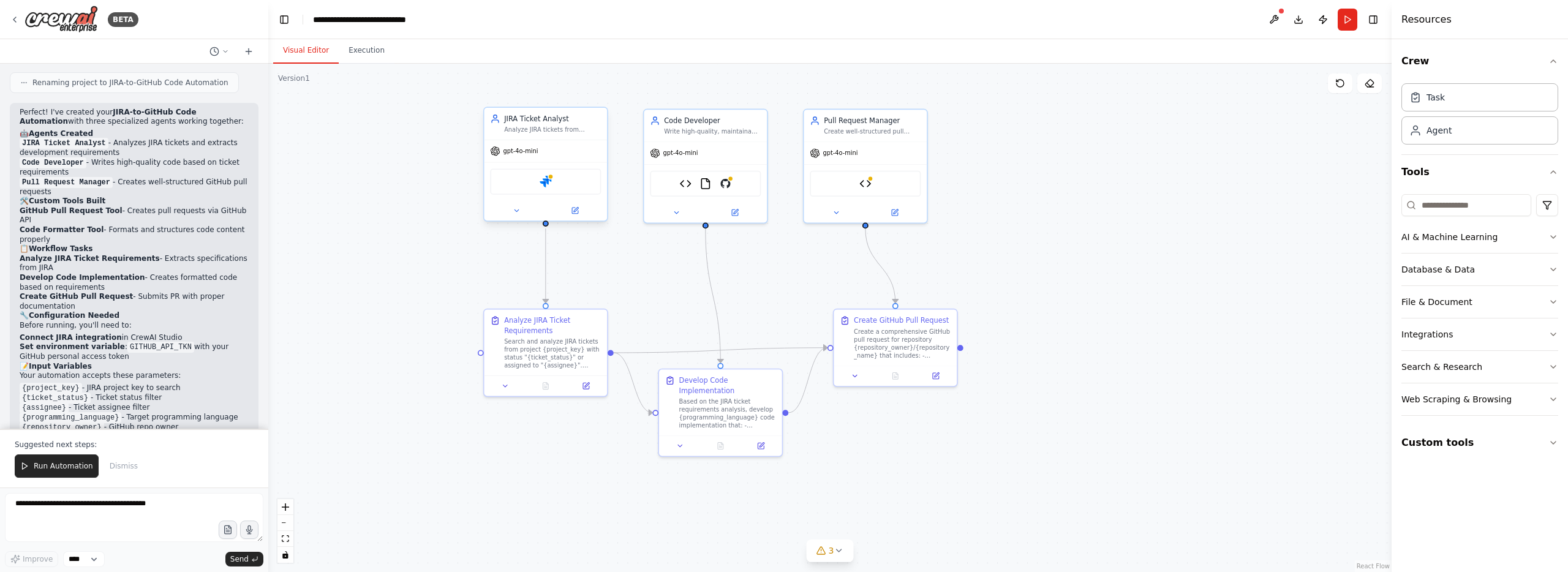
click at [563, 182] on div "Jira" at bounding box center [545, 181] width 111 height 26
click at [636, 90] on div ".deletable-edge-delete-btn { width: 20px; height: 20px; border: 0px solid #ffff…" at bounding box center [829, 318] width 1123 height 508
click at [554, 156] on div "gpt-4o-mini" at bounding box center [546, 151] width 123 height 22
click at [576, 206] on icon at bounding box center [575, 210] width 8 height 8
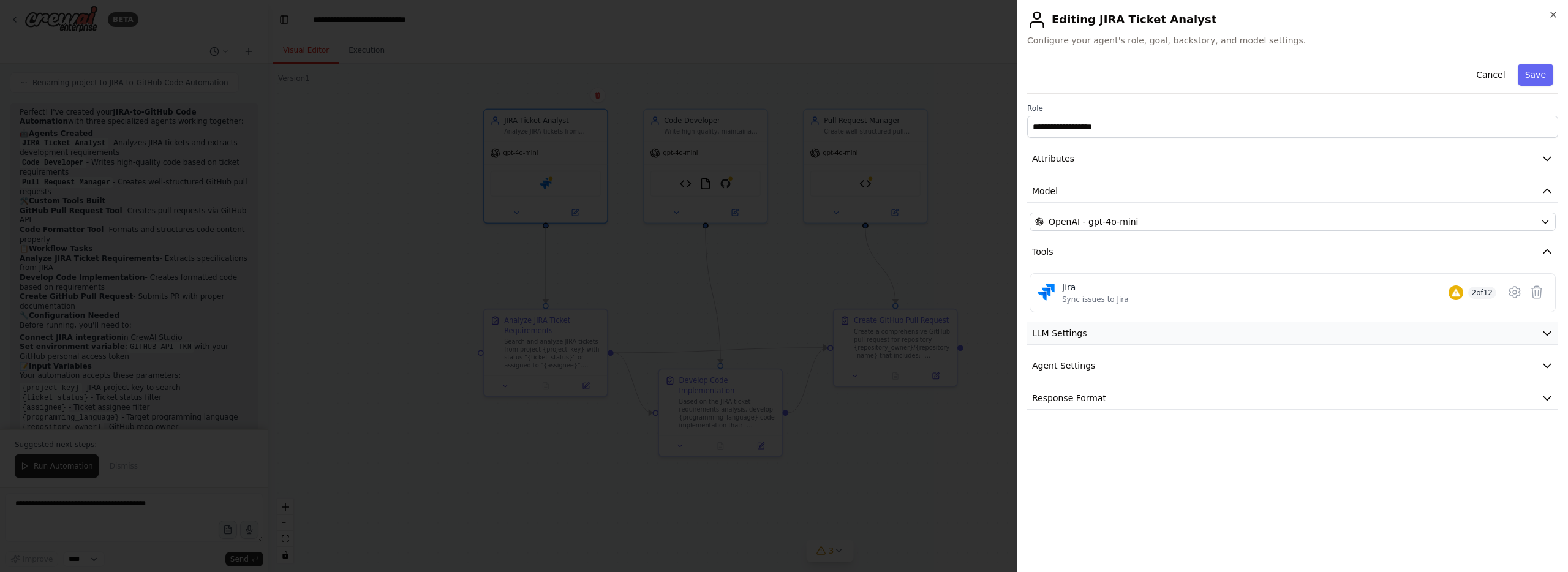
click at [1294, 334] on button "LLM Settings" at bounding box center [1292, 333] width 531 height 23
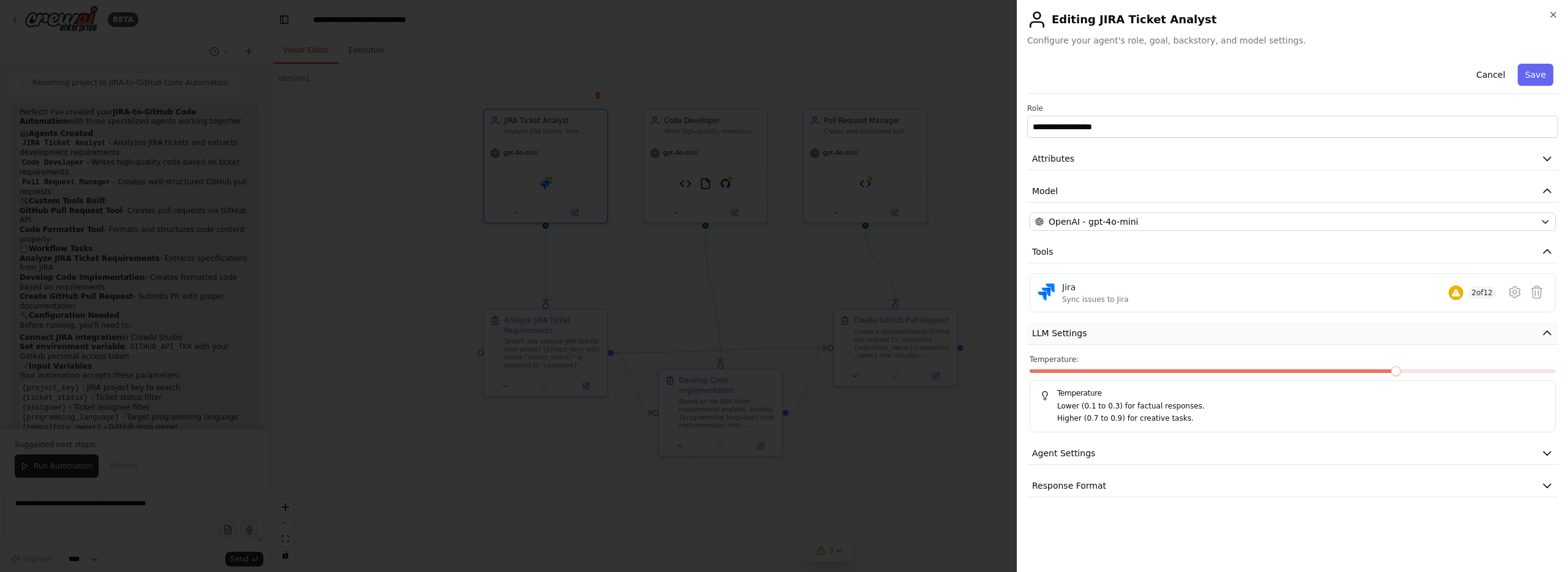
click at [1500, 329] on button "LLM Settings" at bounding box center [1292, 333] width 531 height 23
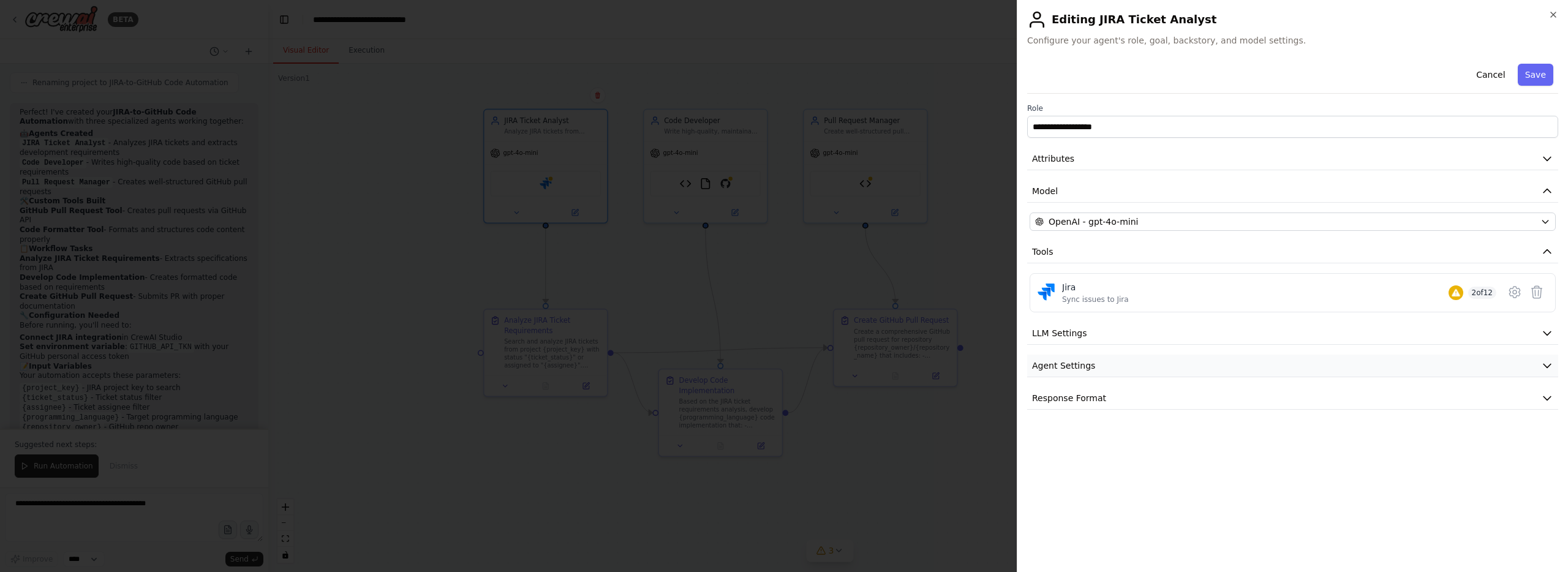
click at [1162, 368] on button "Agent Settings" at bounding box center [1292, 366] width 531 height 23
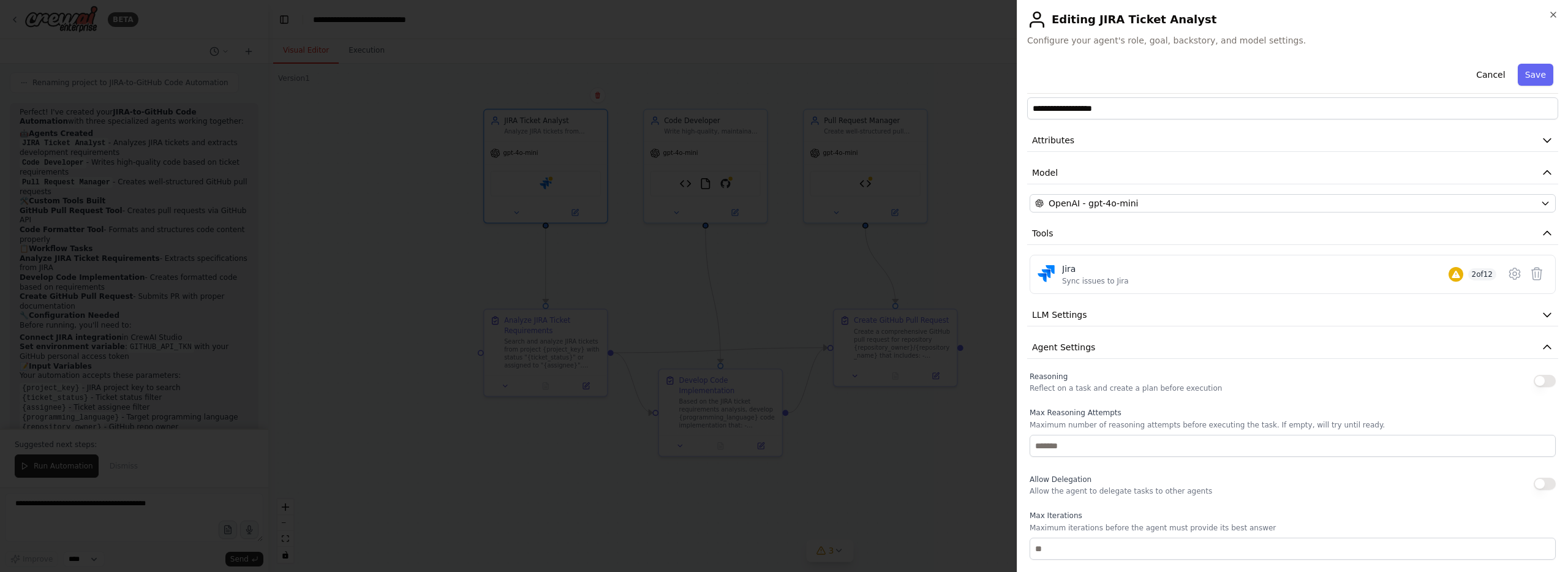
scroll to position [26, 0]
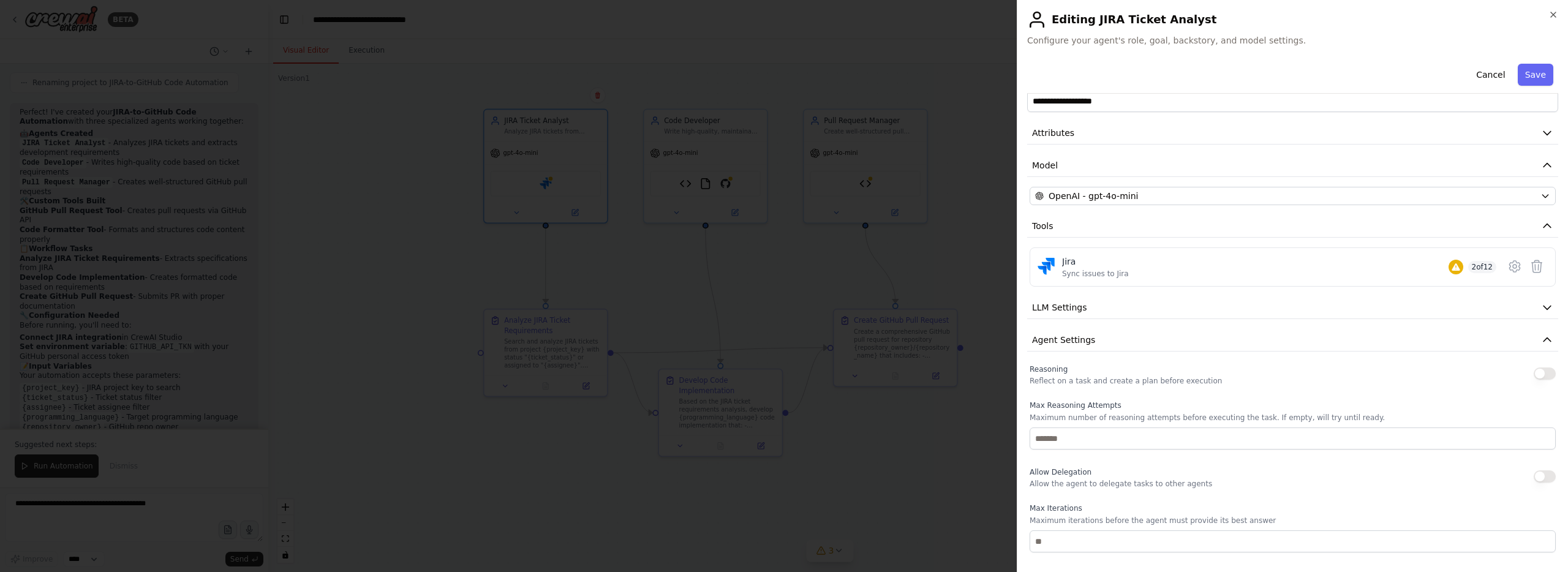
click at [1548, 374] on button "button" at bounding box center [1544, 374] width 22 height 12
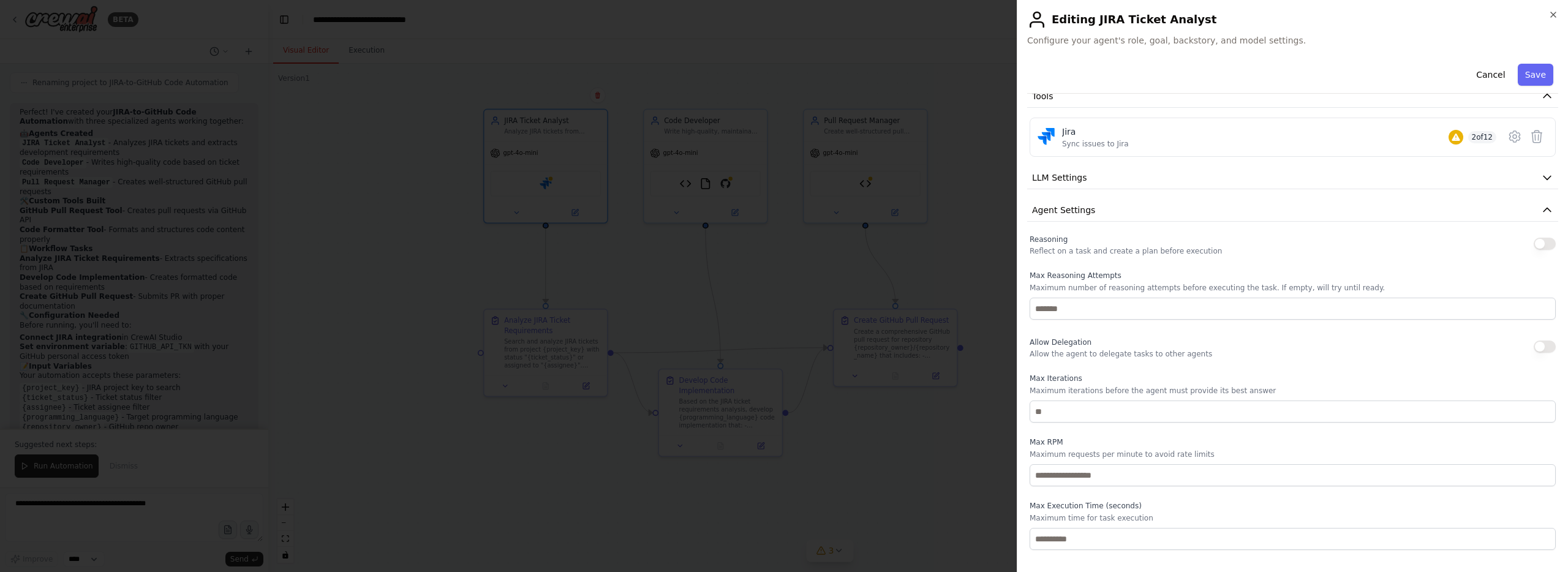
scroll to position [185, 0]
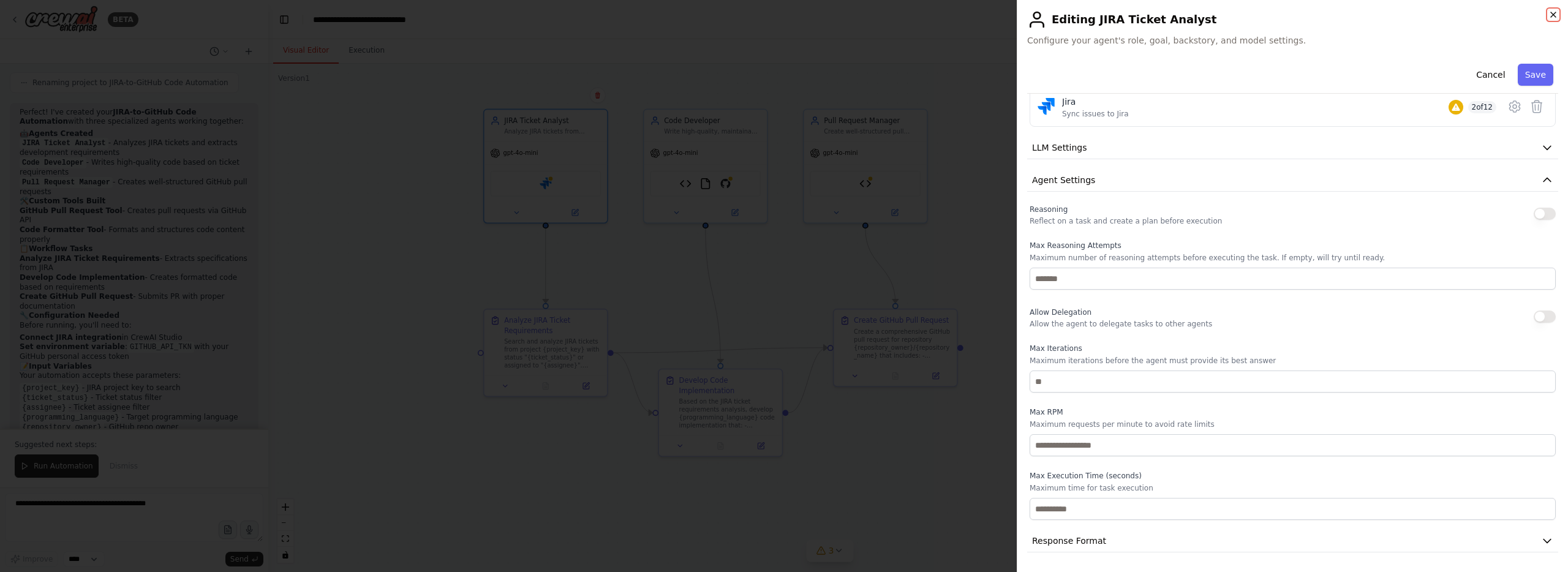
click at [1550, 14] on icon "button" at bounding box center [1553, 14] width 10 height 10
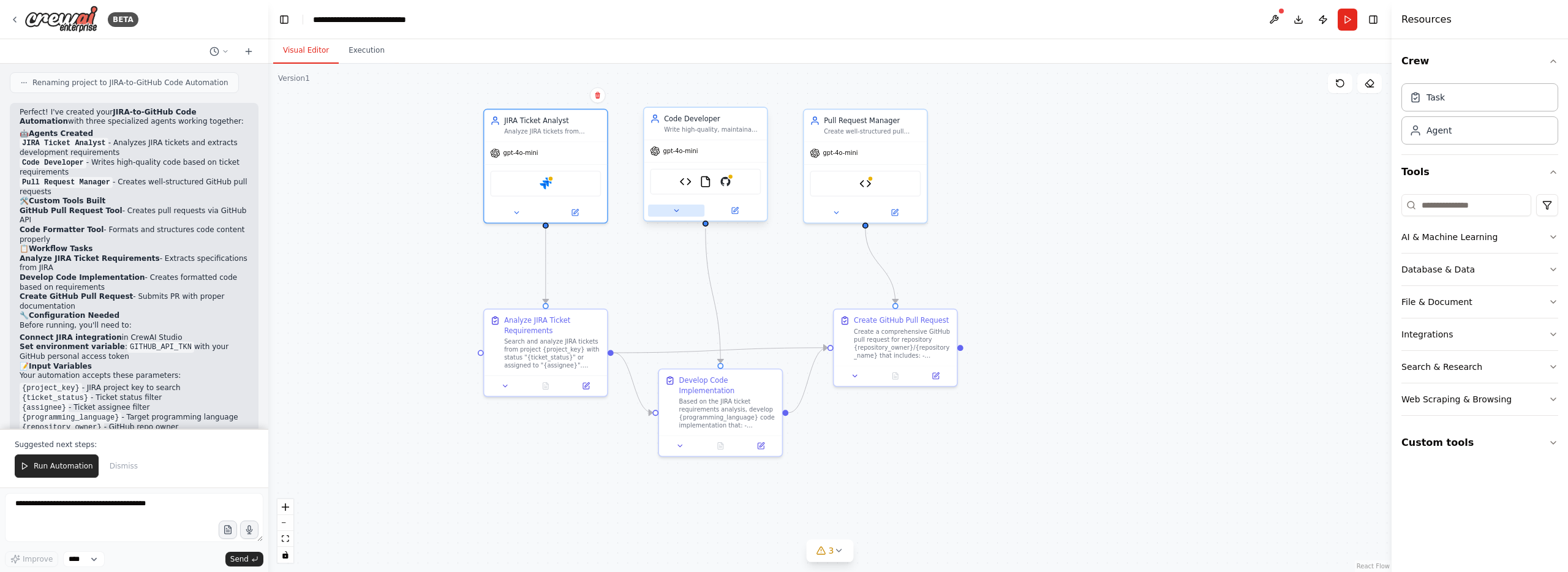
click at [677, 215] on button at bounding box center [676, 210] width 56 height 12
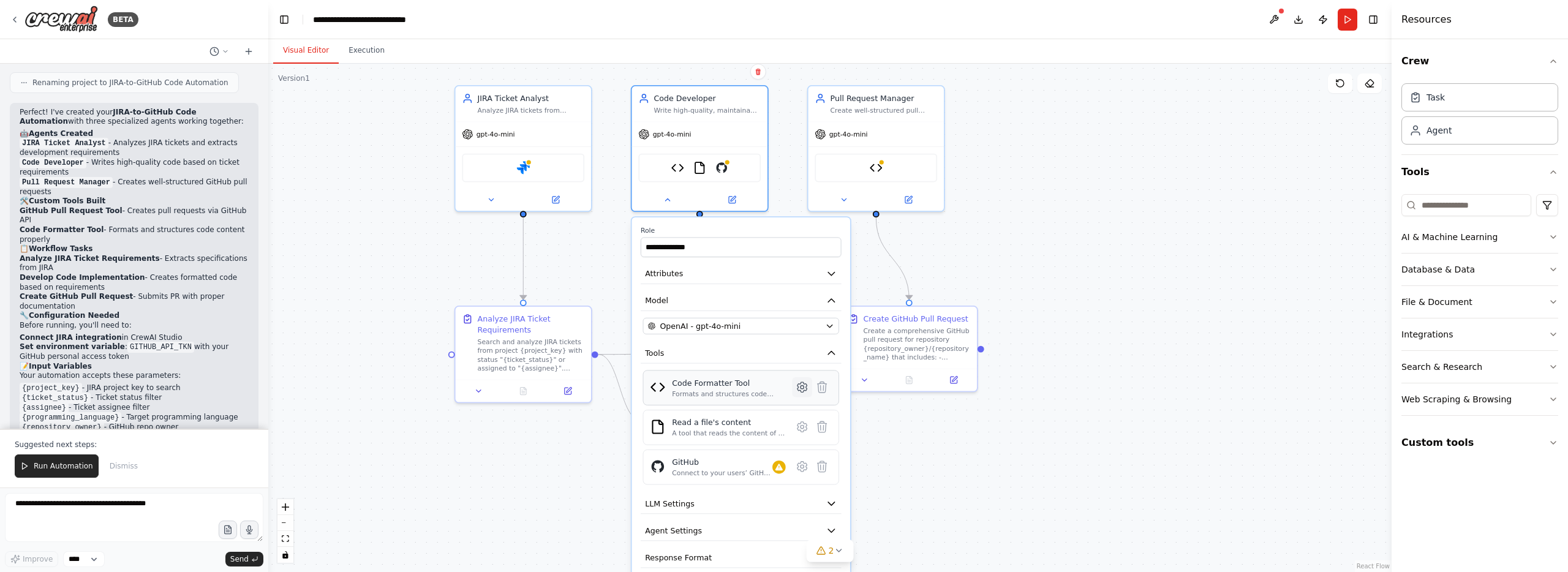
click at [797, 389] on icon at bounding box center [802, 387] width 14 height 14
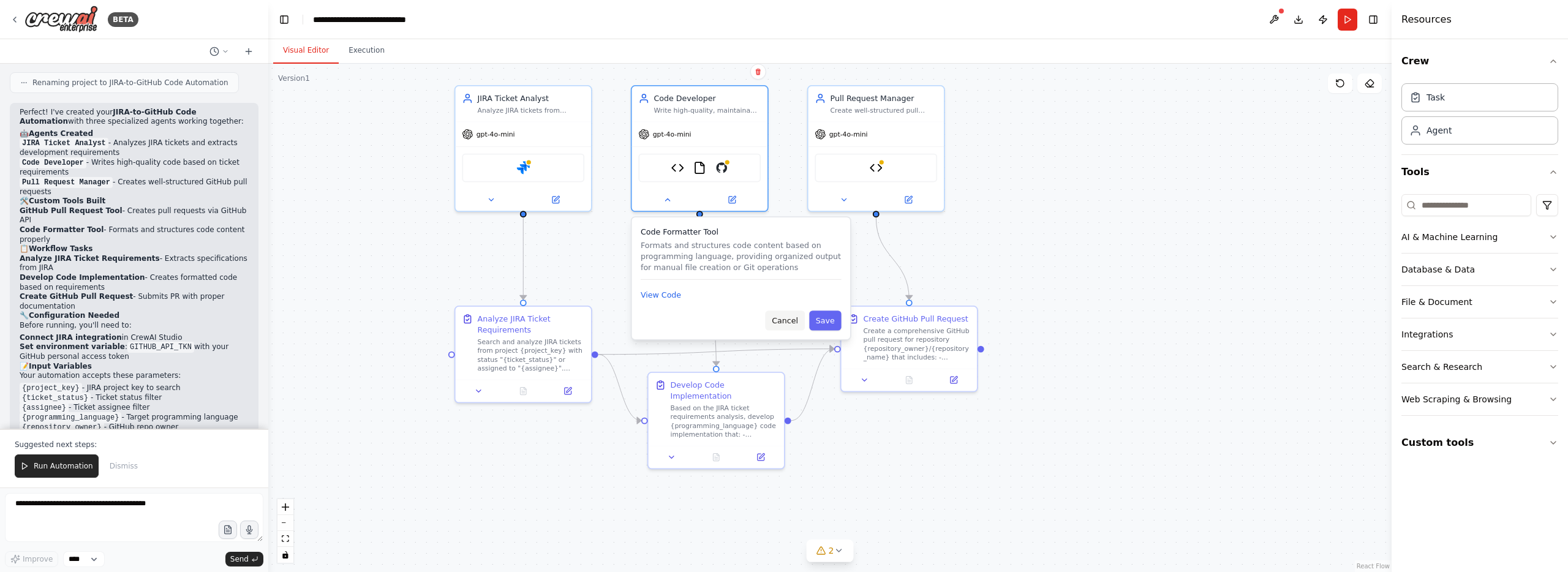
click at [798, 322] on button "Cancel" at bounding box center [785, 320] width 39 height 20
click at [792, 320] on button "Cancel" at bounding box center [785, 320] width 39 height 20
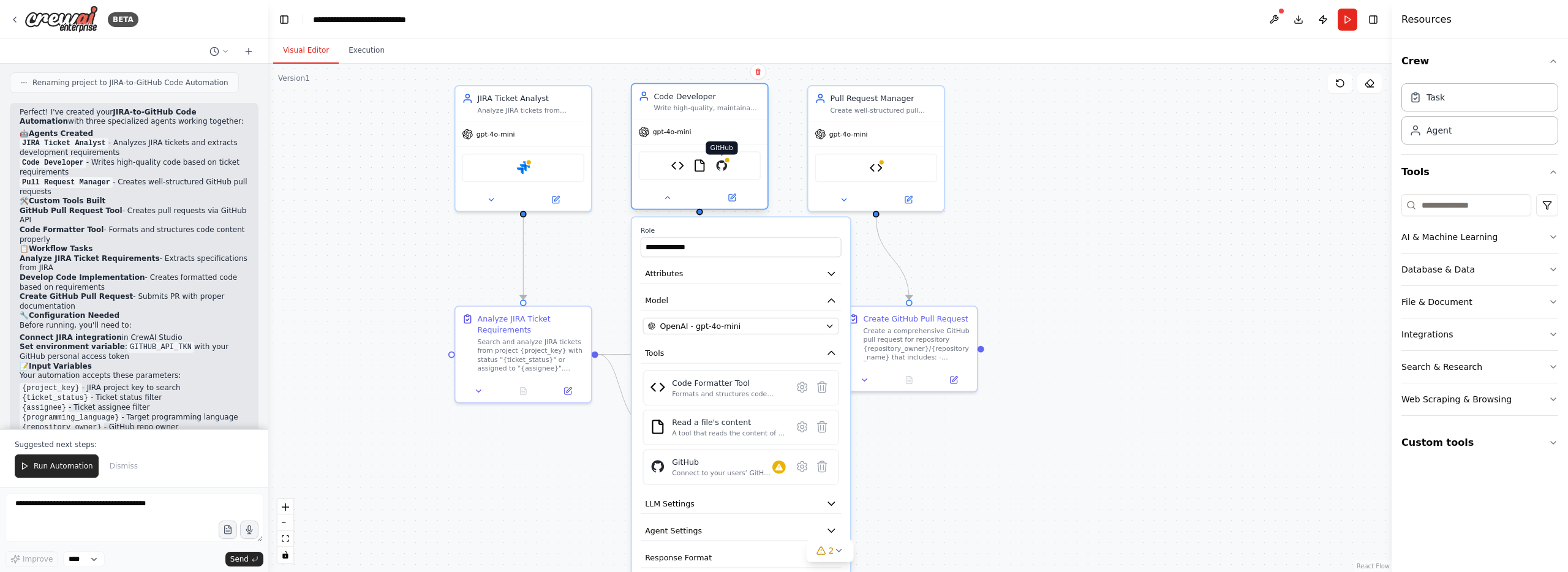
click at [718, 171] on img at bounding box center [722, 166] width 14 height 14
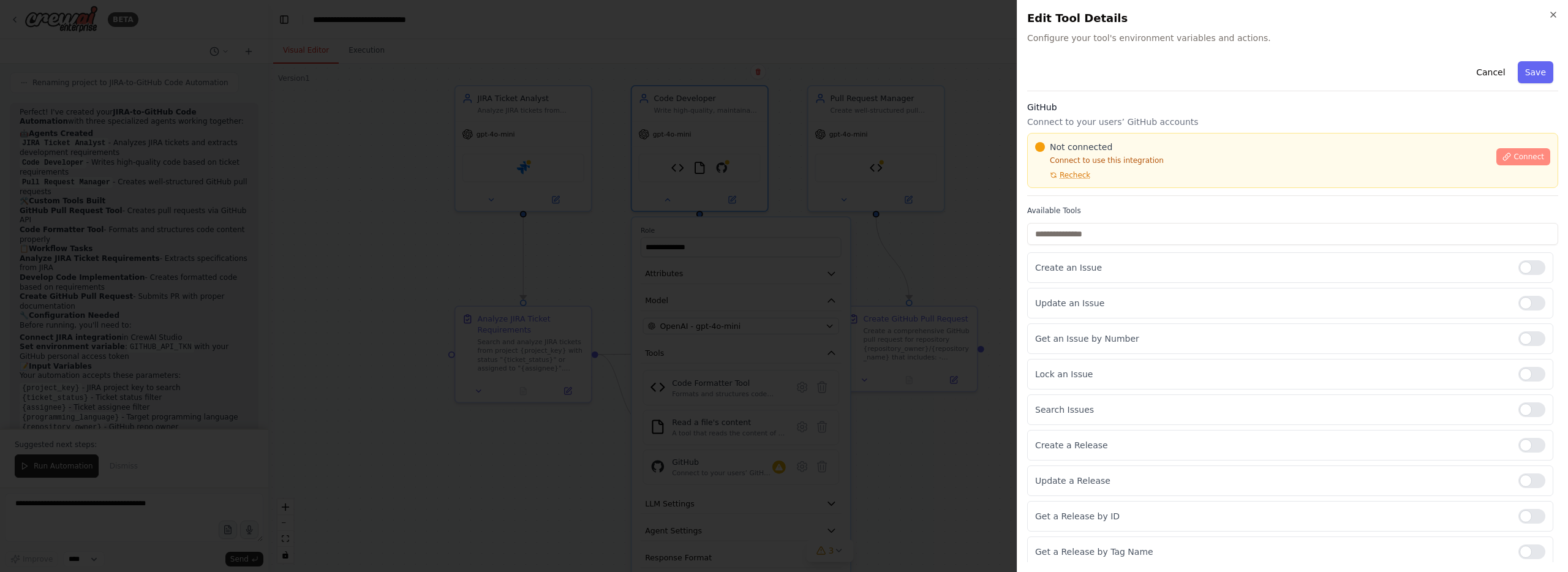
click at [1511, 159] on button "Connect" at bounding box center [1523, 156] width 54 height 17
click at [1083, 176] on span "Recheck" at bounding box center [1074, 175] width 31 height 10
click at [1533, 154] on span "Connect" at bounding box center [1528, 156] width 31 height 10
click at [1554, 16] on icon "button" at bounding box center [1552, 14] width 5 height 5
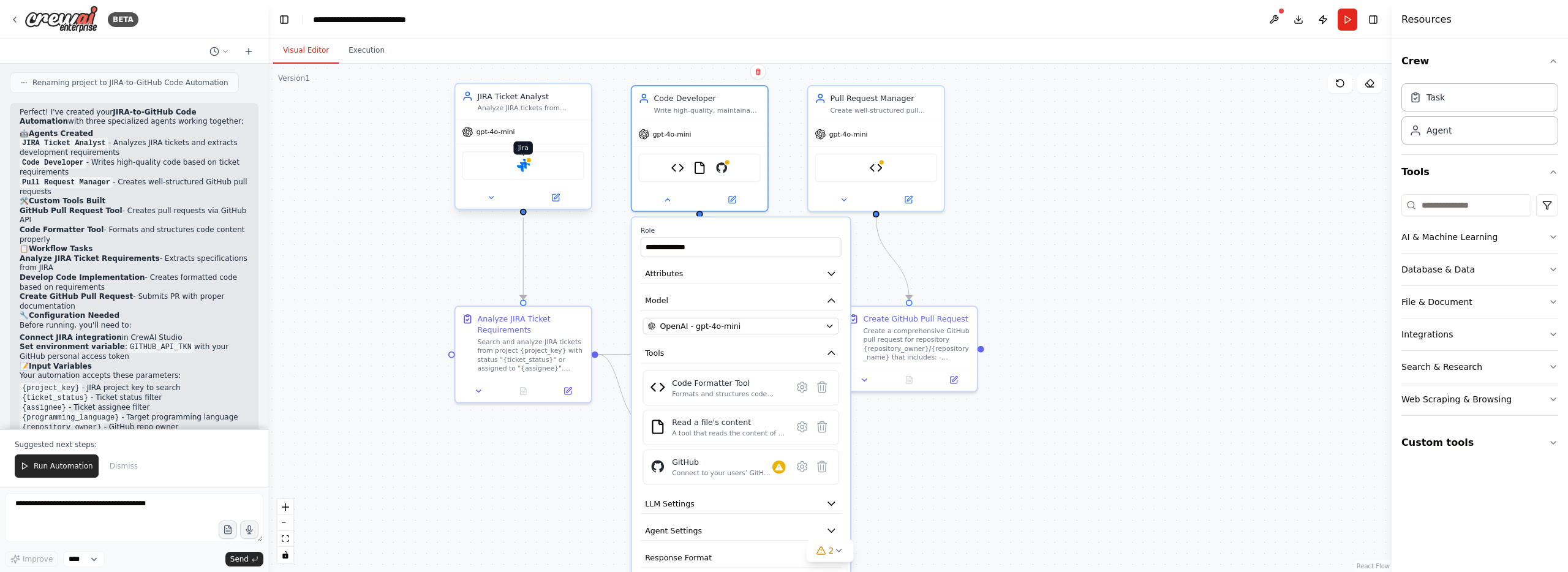
click at [521, 167] on img at bounding box center [523, 166] width 14 height 14
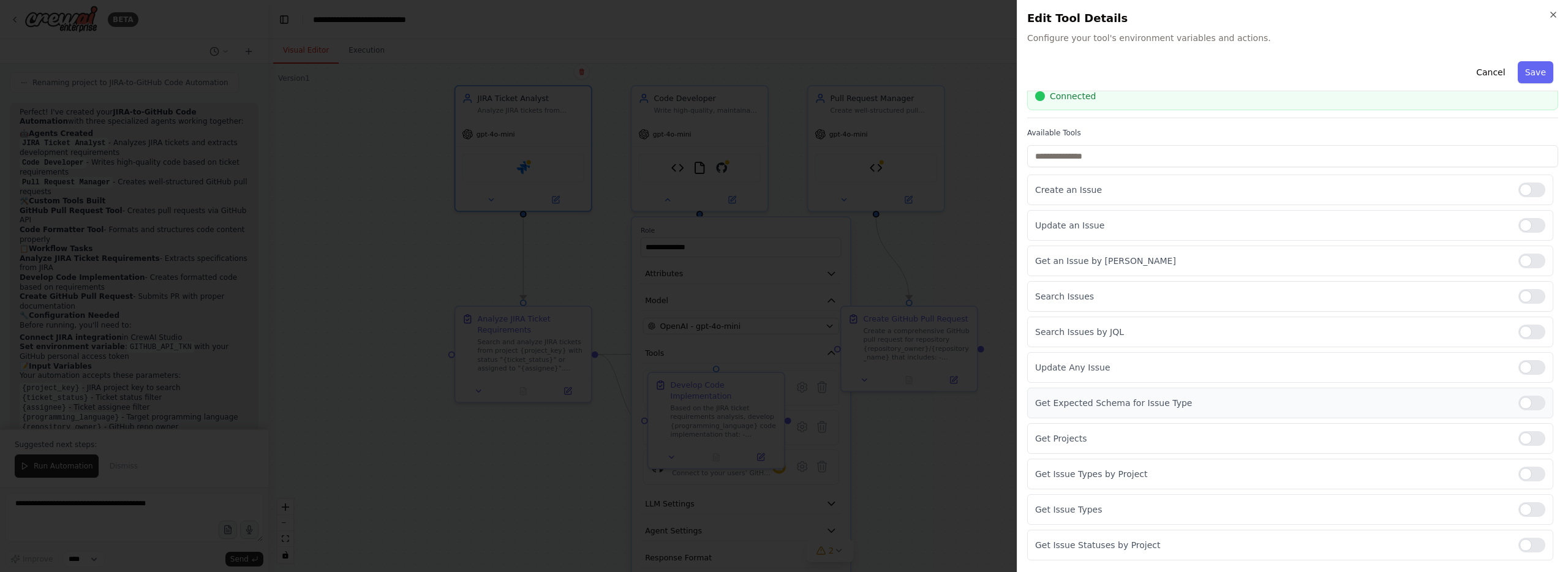
scroll to position [85, 0]
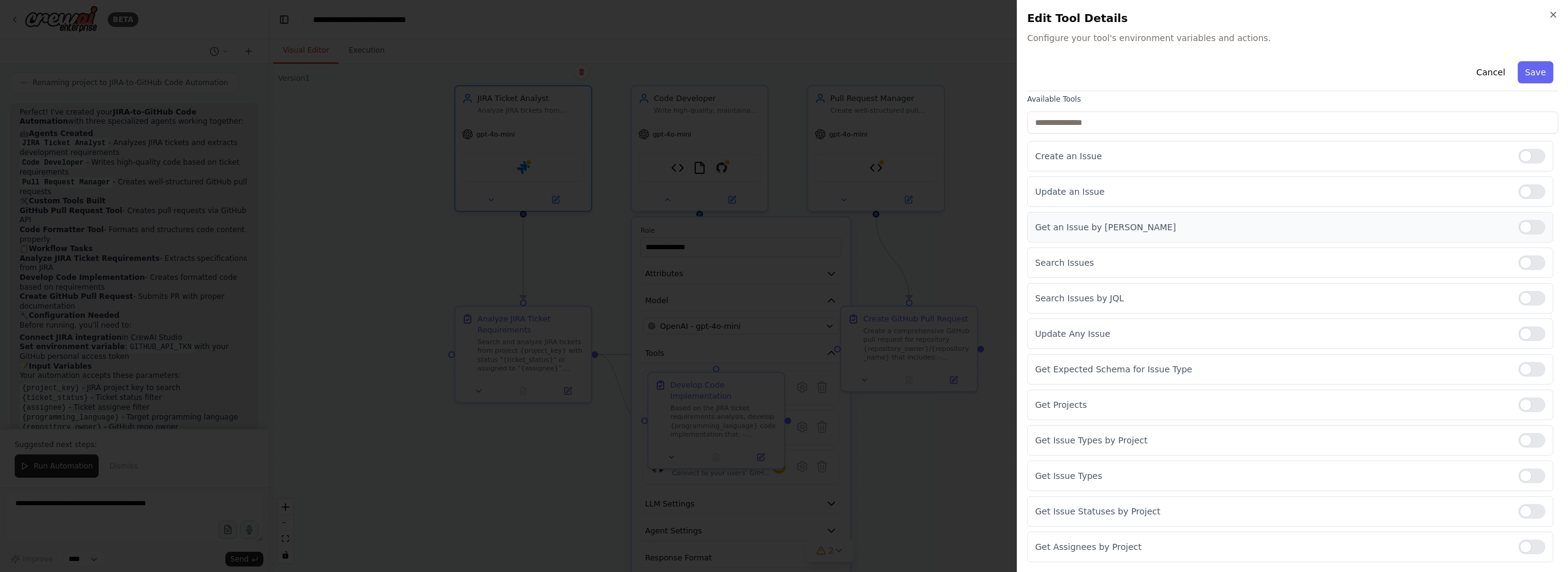
click at [1538, 224] on div at bounding box center [1531, 228] width 27 height 15
click at [1528, 70] on button "Save" at bounding box center [1535, 72] width 36 height 22
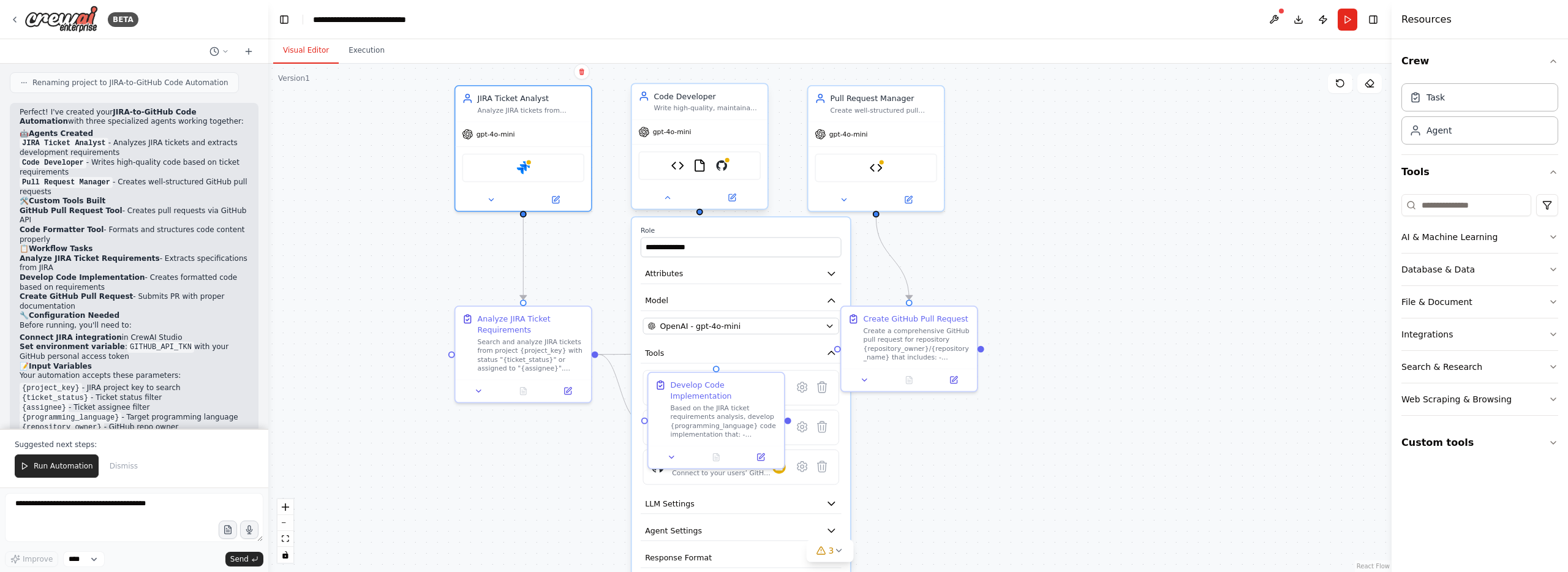
click at [688, 112] on div "Write high-quality, maintainable code based on JIRA ticket requirements for {pr…" at bounding box center [707, 108] width 107 height 9
click at [697, 113] on div "Code Developer Write high-quality, maintainable code based on JIRA ticket requi…" at bounding box center [700, 102] width 135 height 36
click at [692, 100] on div "Code Developer" at bounding box center [707, 96] width 107 height 11
click at [727, 193] on icon at bounding box center [731, 197] width 9 height 9
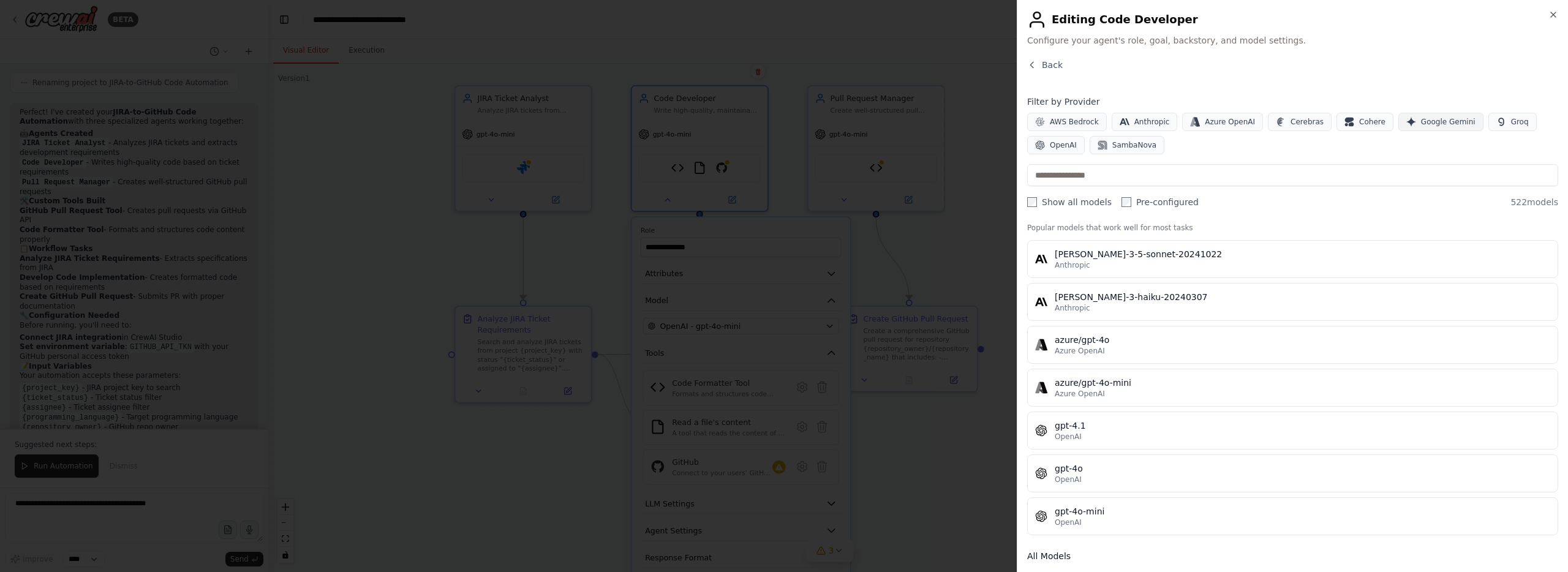
scroll to position [0, 0]
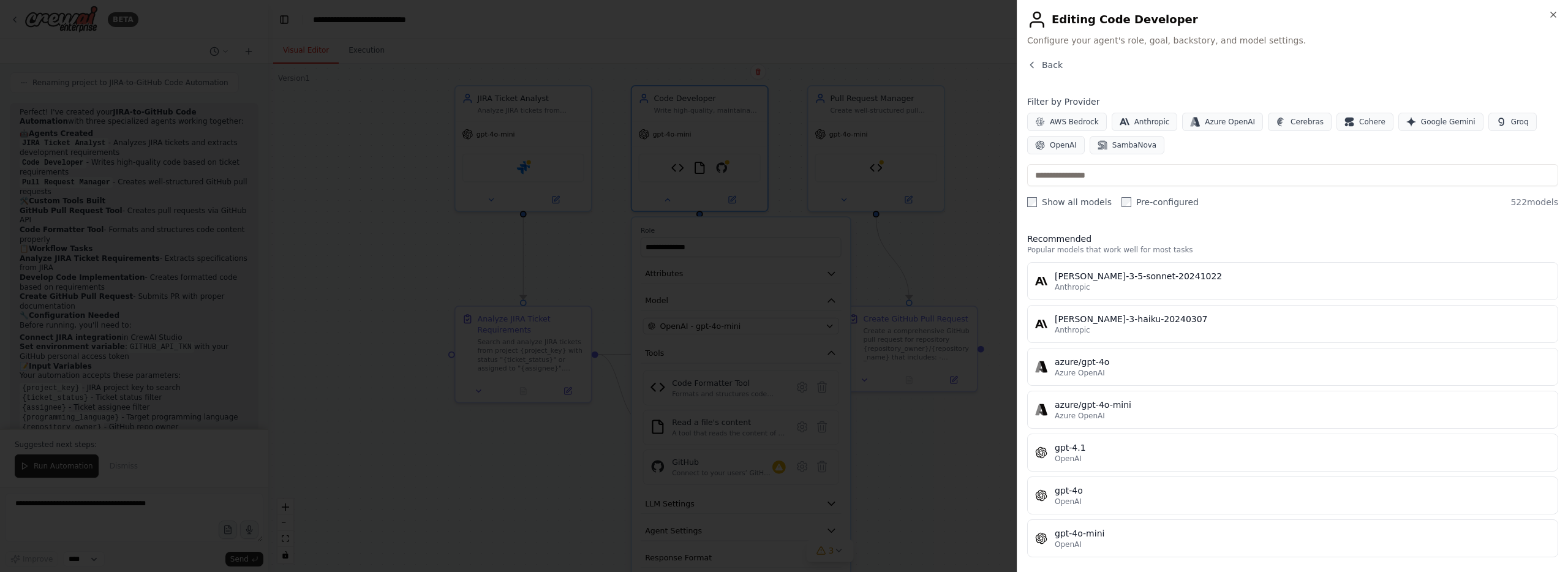
click at [1558, 10] on div "Close Editing Code Developer Configure your agent's role, goal, backstory, and …" at bounding box center [1292, 286] width 551 height 572
click at [1554, 15] on icon "button" at bounding box center [1552, 14] width 5 height 5
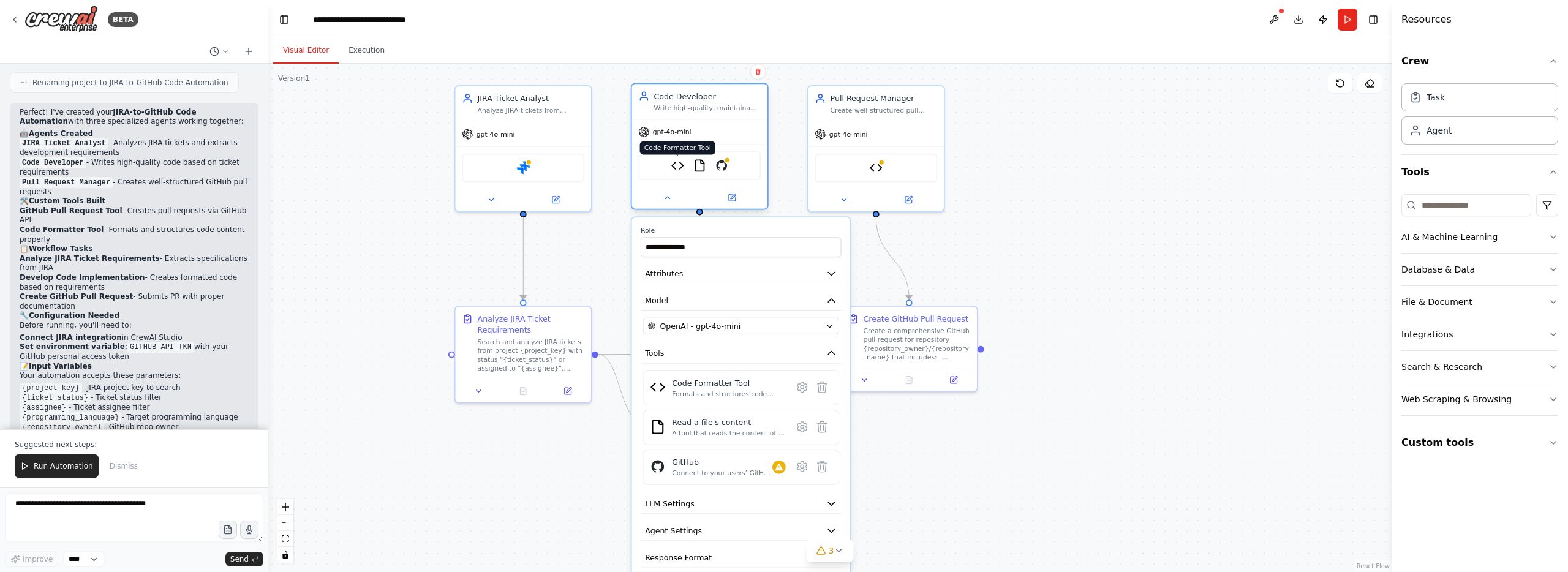
click at [677, 167] on img at bounding box center [677, 166] width 14 height 14
click at [721, 170] on img at bounding box center [722, 166] width 14 height 14
click at [735, 474] on div "Connect to your users’ GitHub accounts" at bounding box center [722, 472] width 100 height 9
click at [805, 473] on button at bounding box center [801, 466] width 20 height 20
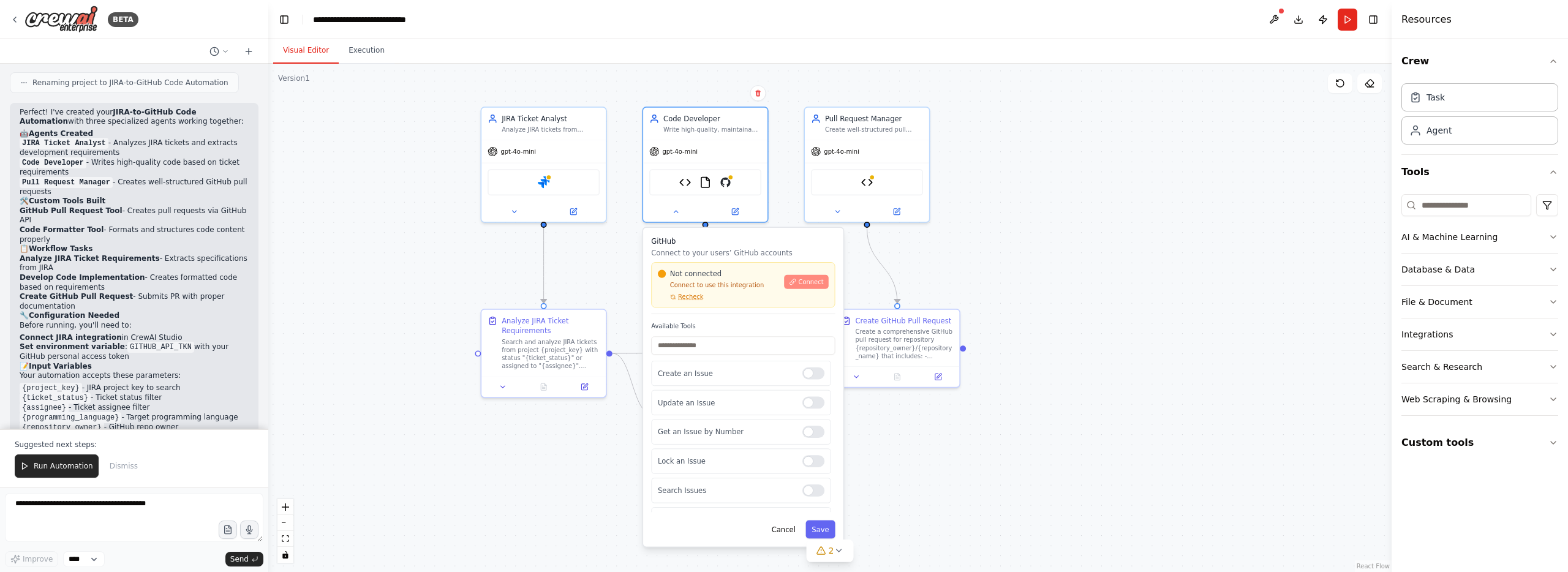
click at [795, 283] on icon at bounding box center [793, 282] width 8 height 8
click at [1053, 280] on div ".deletable-edge-delete-btn { width: 20px; height: 20px; border: 0px solid #ffff…" at bounding box center [829, 318] width 1123 height 508
click at [104, 504] on textarea at bounding box center [134, 517] width 258 height 49
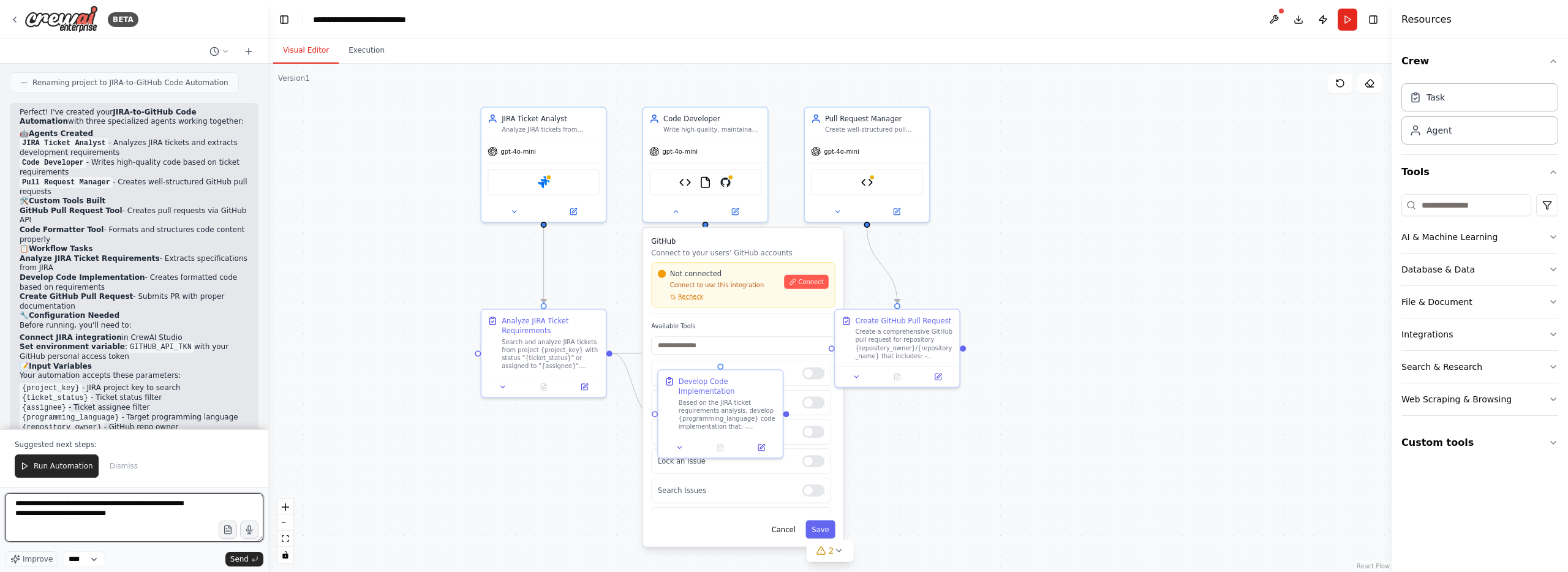
type textarea "**********"
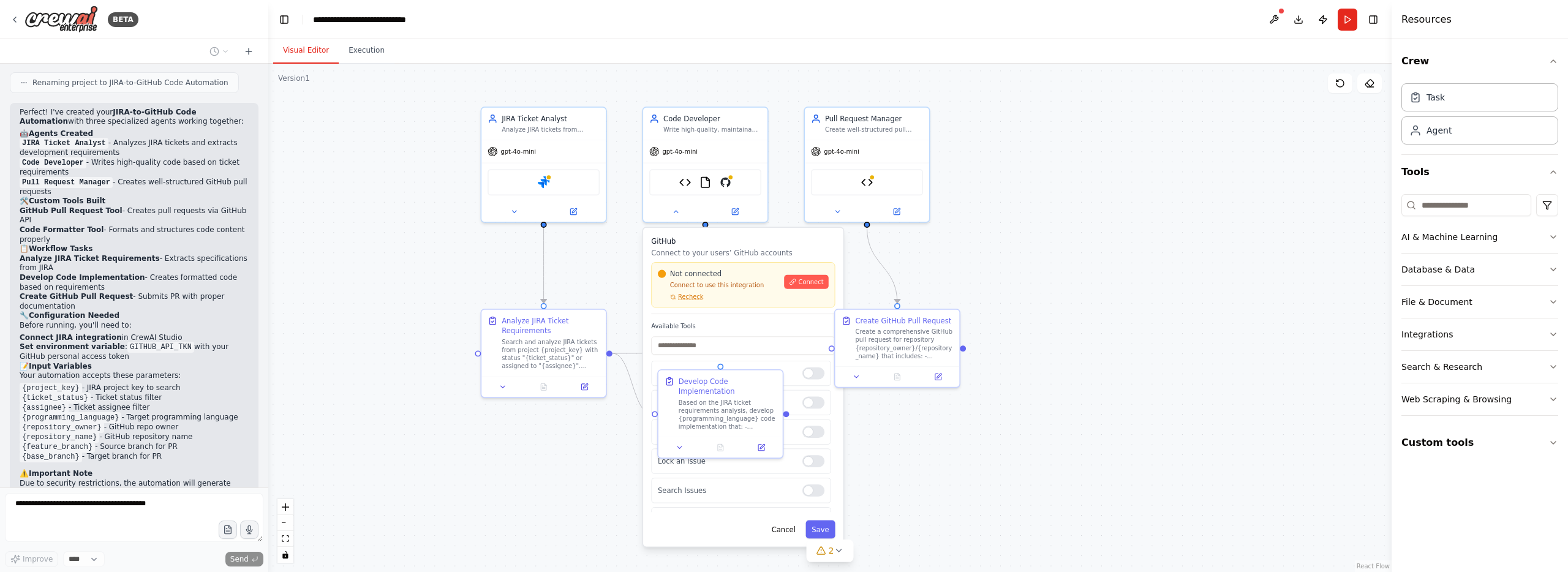
scroll to position [2639, 0]
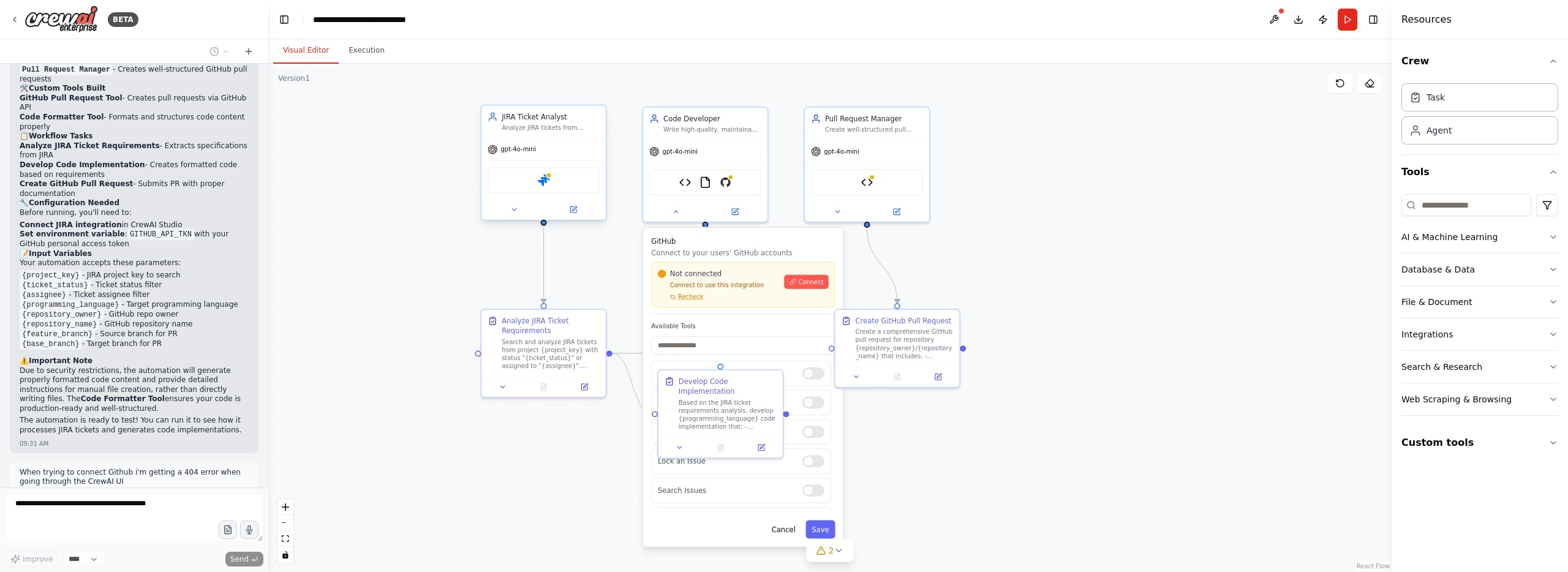
click at [554, 124] on div "Analyze JIRA tickets from {project_key} and extract development requirements, s…" at bounding box center [550, 128] width 98 height 8
click at [559, 128] on div "Analyze JIRA tickets from {project_key} and extract development requirements, s…" at bounding box center [550, 128] width 98 height 8
click at [560, 128] on div "Analyze JIRA tickets from {project_key} and extract development requirements, s…" at bounding box center [550, 128] width 98 height 8
click at [560, 131] on div "Analyze JIRA tickets from {project_key} and extract development requirements, s…" at bounding box center [550, 128] width 98 height 8
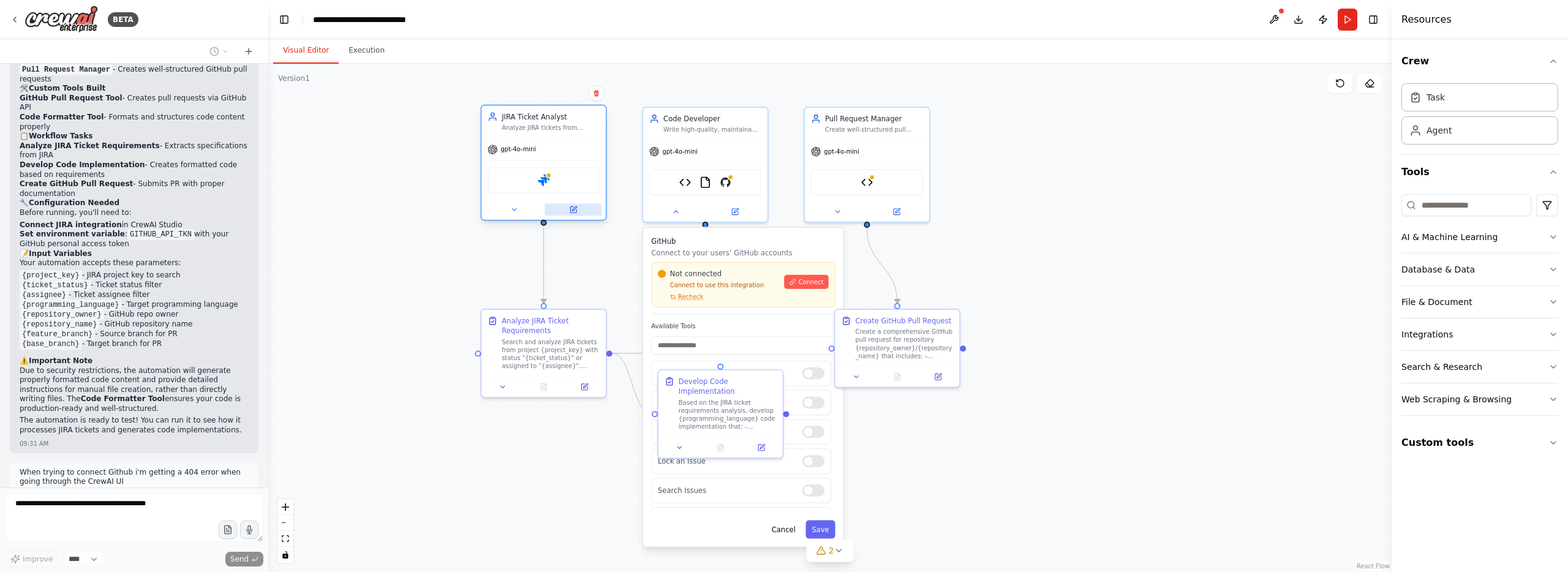
click at [572, 209] on icon at bounding box center [573, 210] width 8 height 8
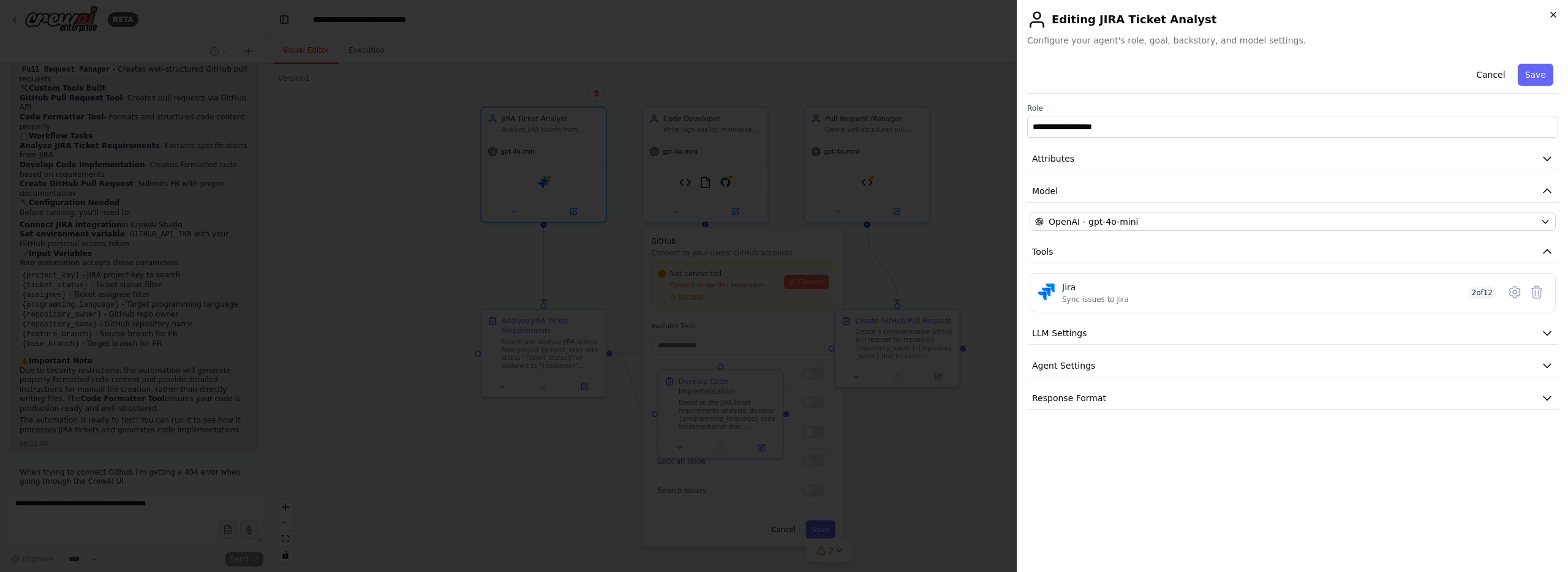
click at [1554, 18] on icon "button" at bounding box center [1553, 14] width 10 height 10
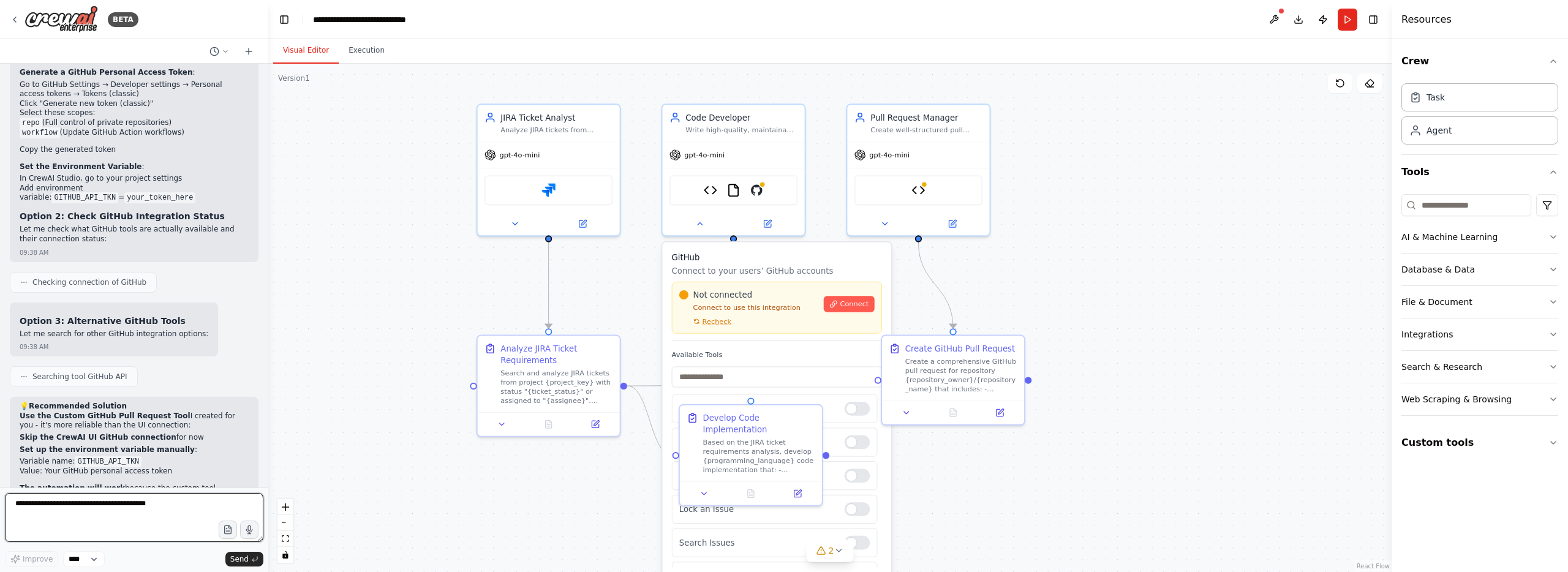
scroll to position [3209, 0]
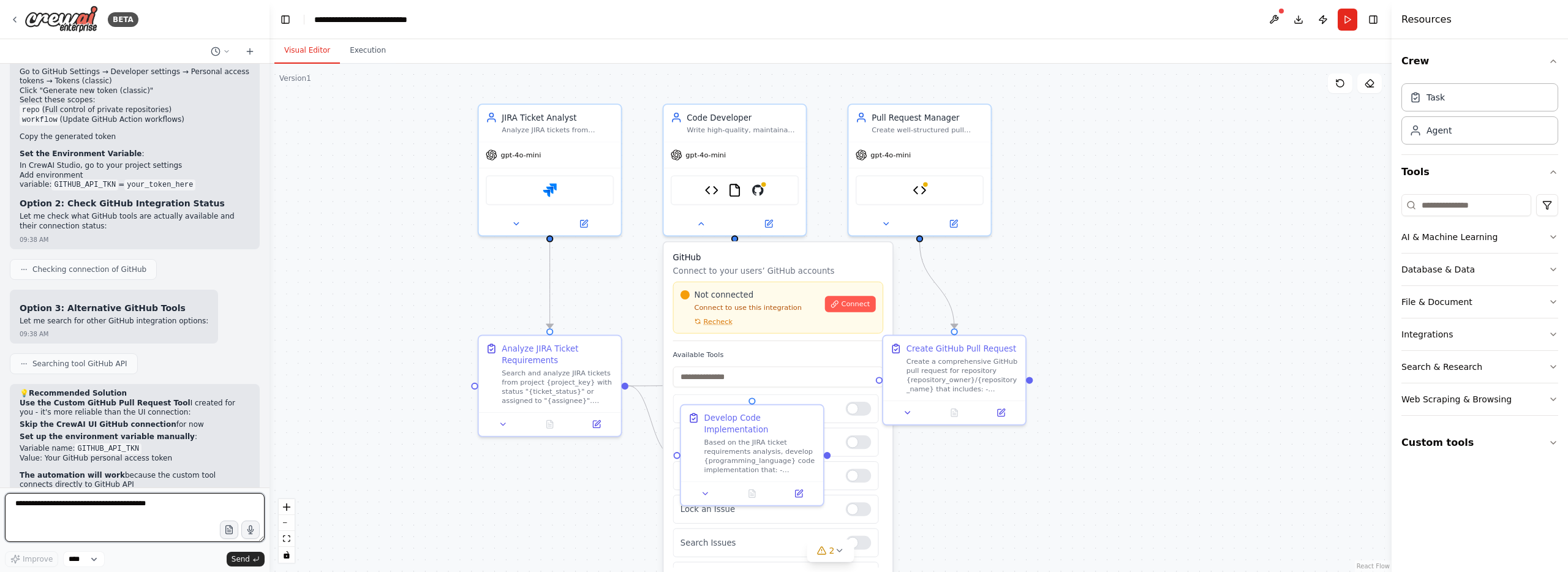
drag, startPoint x: 265, startPoint y: 451, endPoint x: 280, endPoint y: 385, distance: 67.7
click at [268, 286] on div at bounding box center [267, 286] width 5 height 572
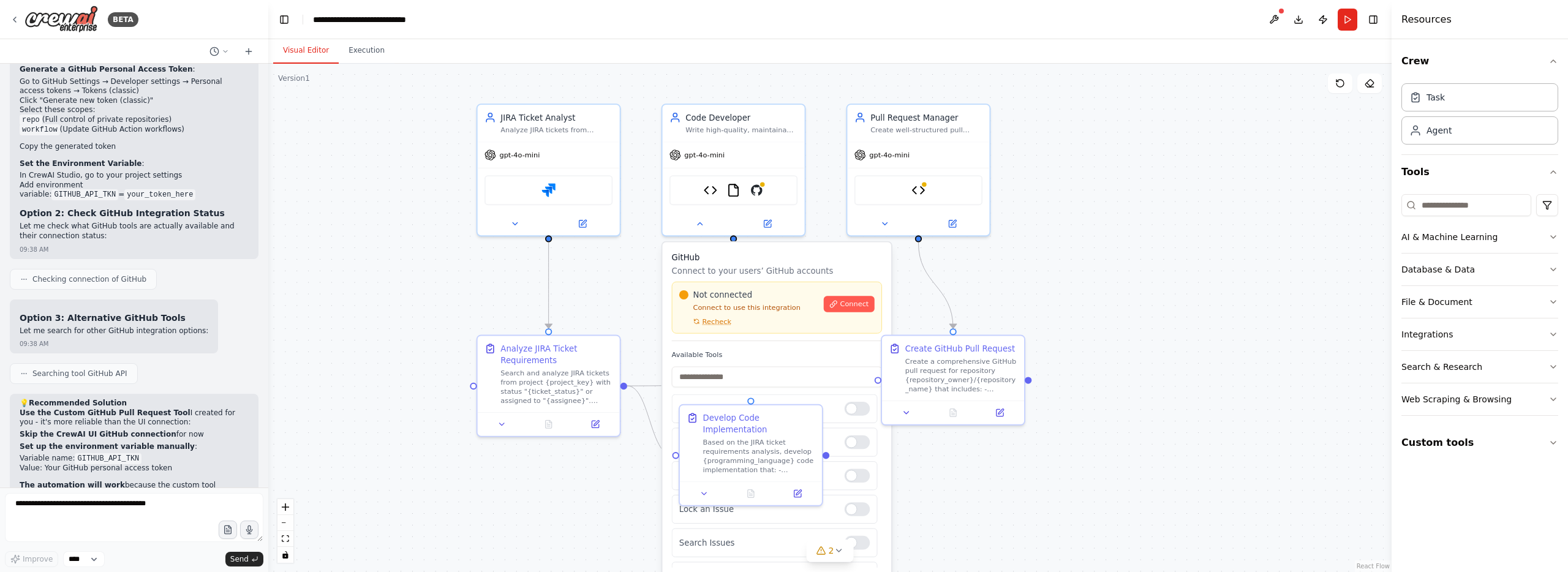
drag, startPoint x: 241, startPoint y: 451, endPoint x: 240, endPoint y: 437, distance: 14.0
click at [241, 502] on h2 "🚀 Alternative Approach: Simplified Workflow" at bounding box center [134, 507] width 229 height 10
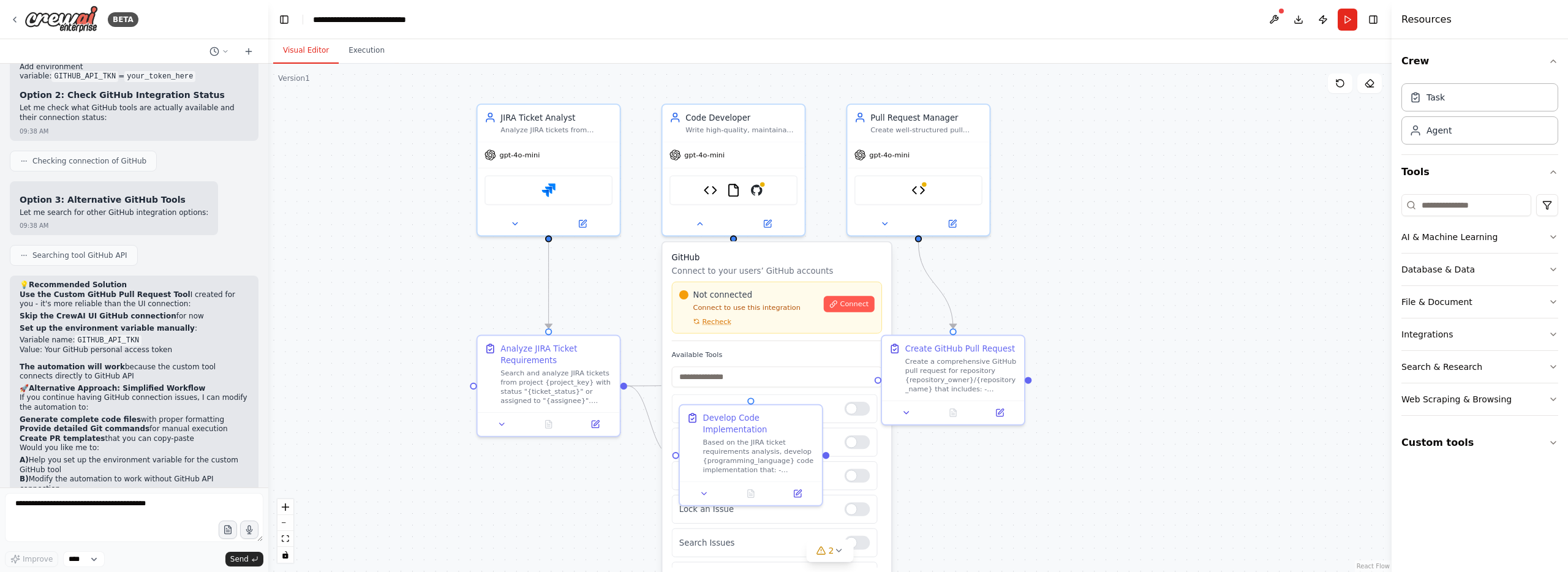
scroll to position [3329, 0]
click at [66, 413] on strong "Generate complete code files" at bounding box center [80, 417] width 121 height 9
click at [105, 422] on strong "Provide detailed Git commands" at bounding box center [85, 426] width 130 height 9
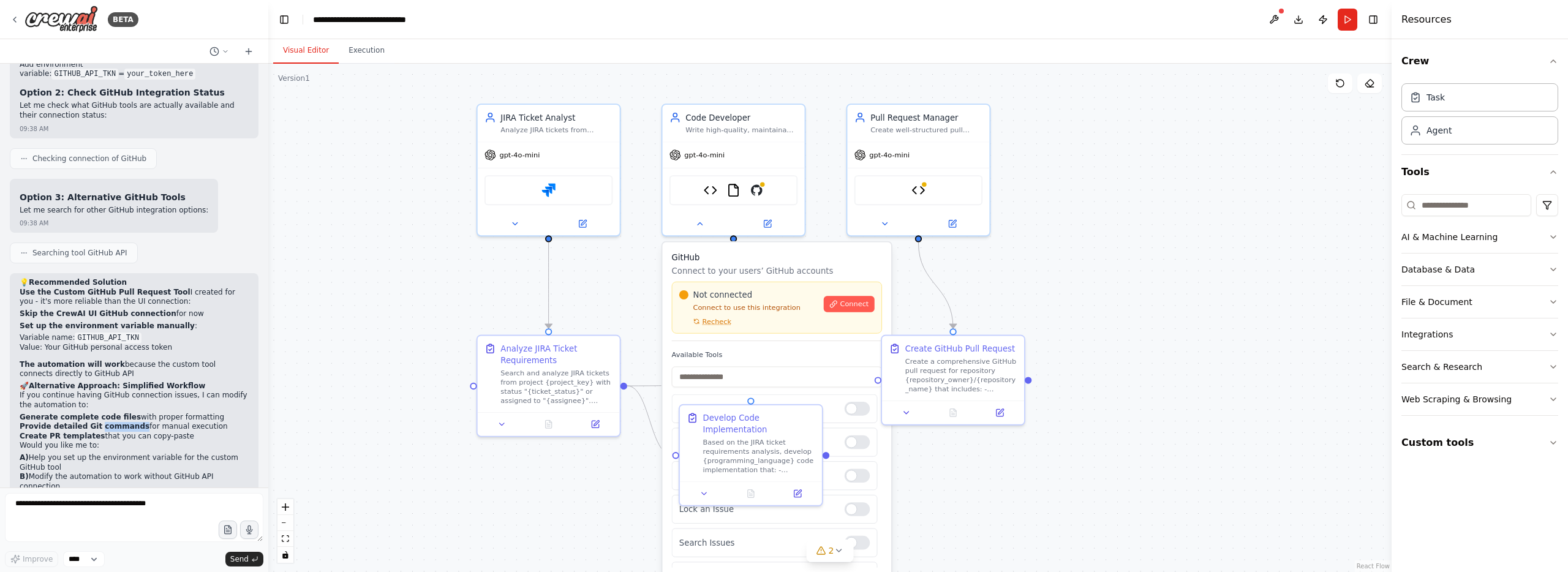
click at [105, 422] on strong "Provide detailed Git commands" at bounding box center [85, 426] width 130 height 9
click at [115, 432] on li "Create PR templates that you can copy-paste" at bounding box center [134, 437] width 229 height 10
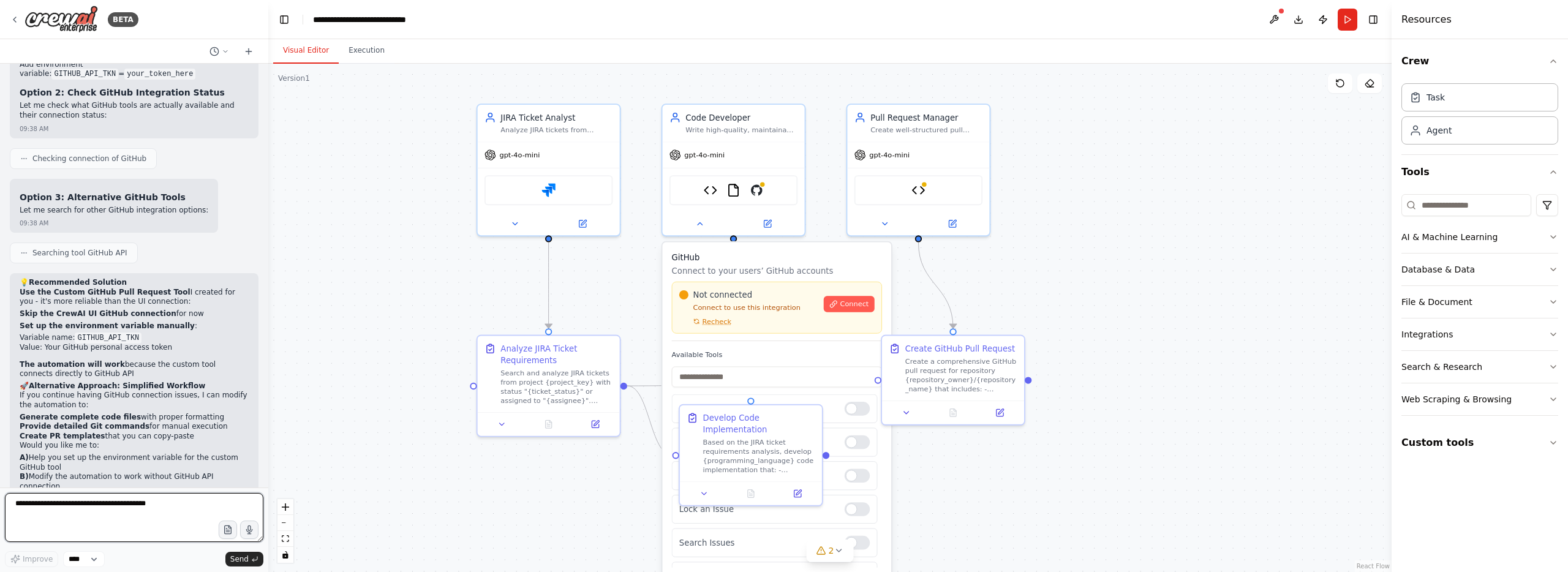
click at [105, 507] on textarea at bounding box center [134, 517] width 258 height 49
type textarea "**********"
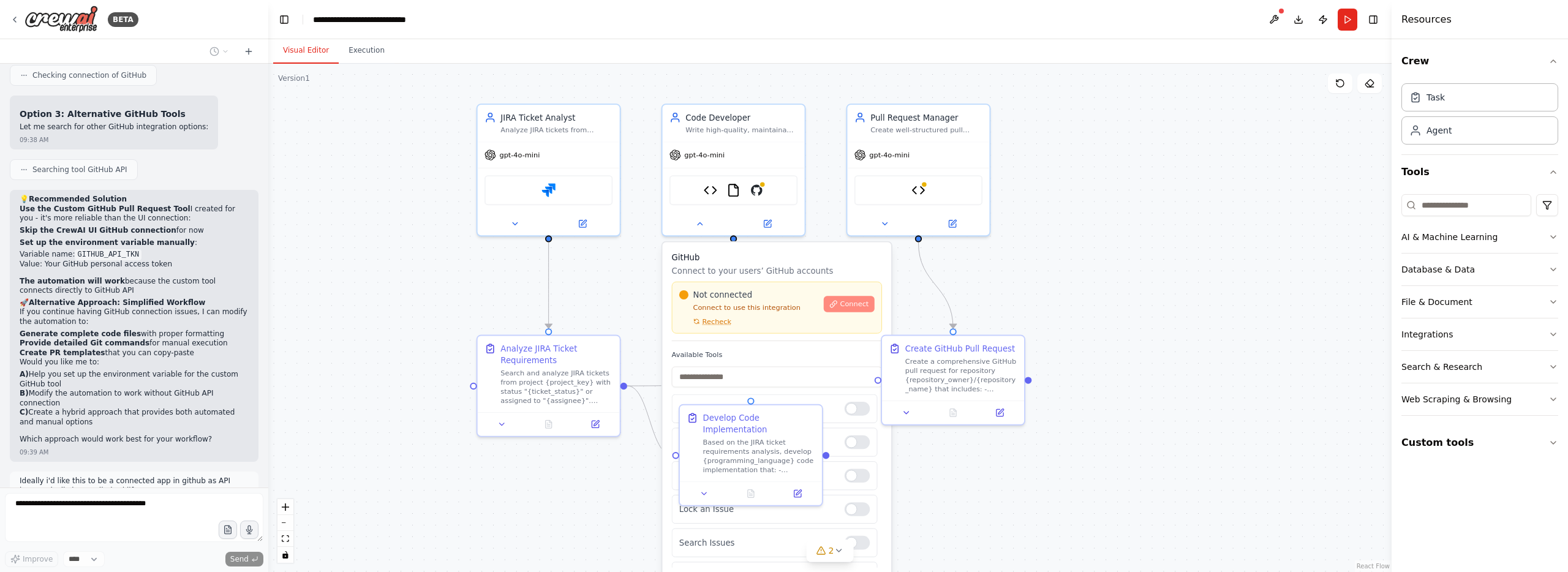
click at [835, 306] on icon at bounding box center [834, 304] width 8 height 8
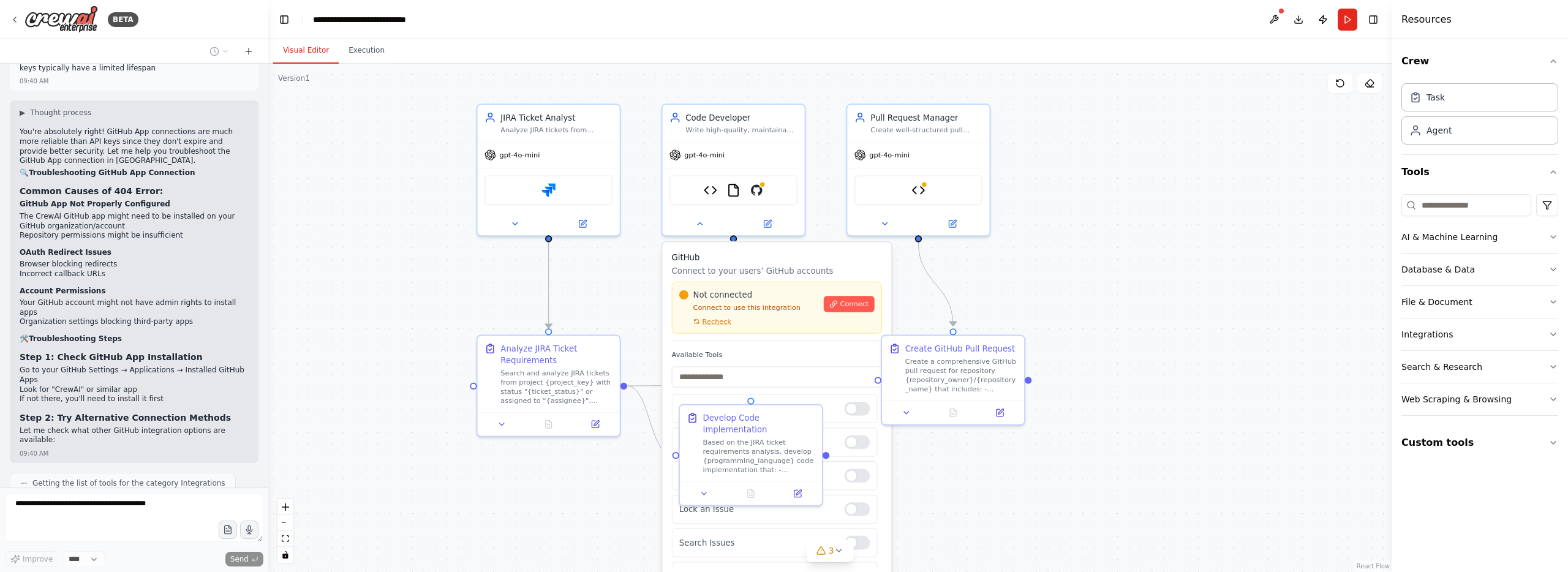
scroll to position [3939, 0]
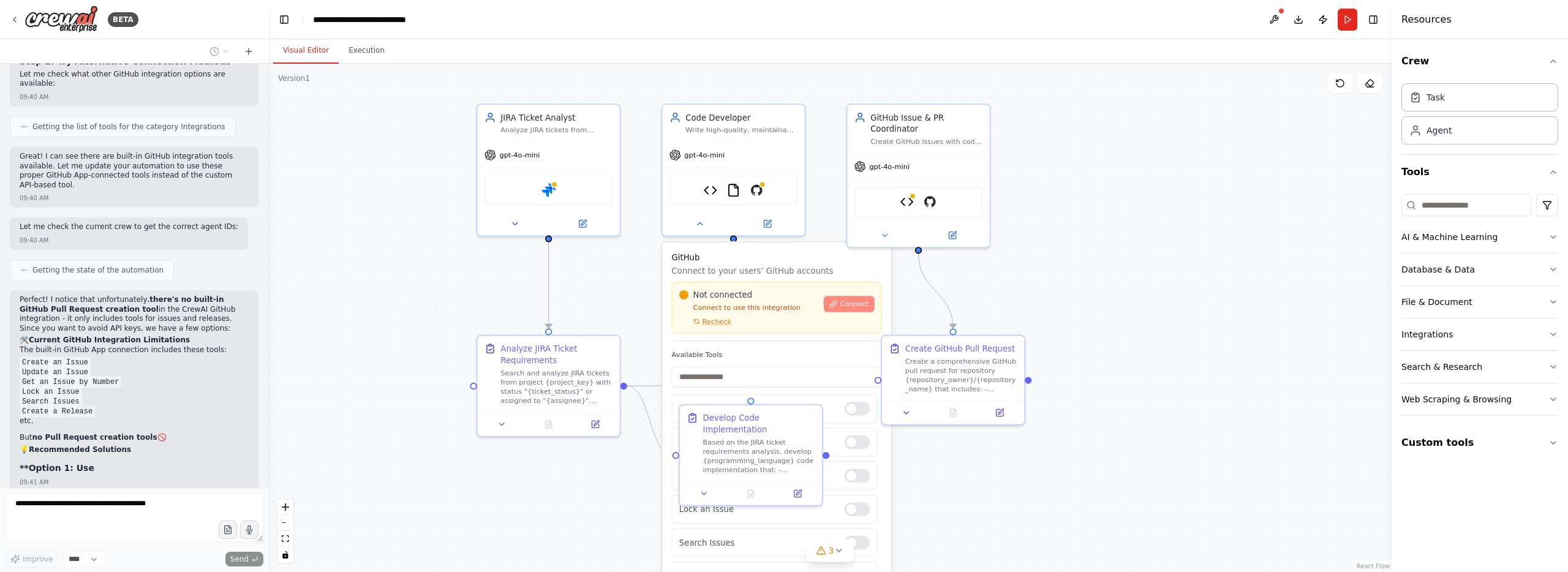
click at [851, 303] on span "Connect" at bounding box center [854, 303] width 29 height 9
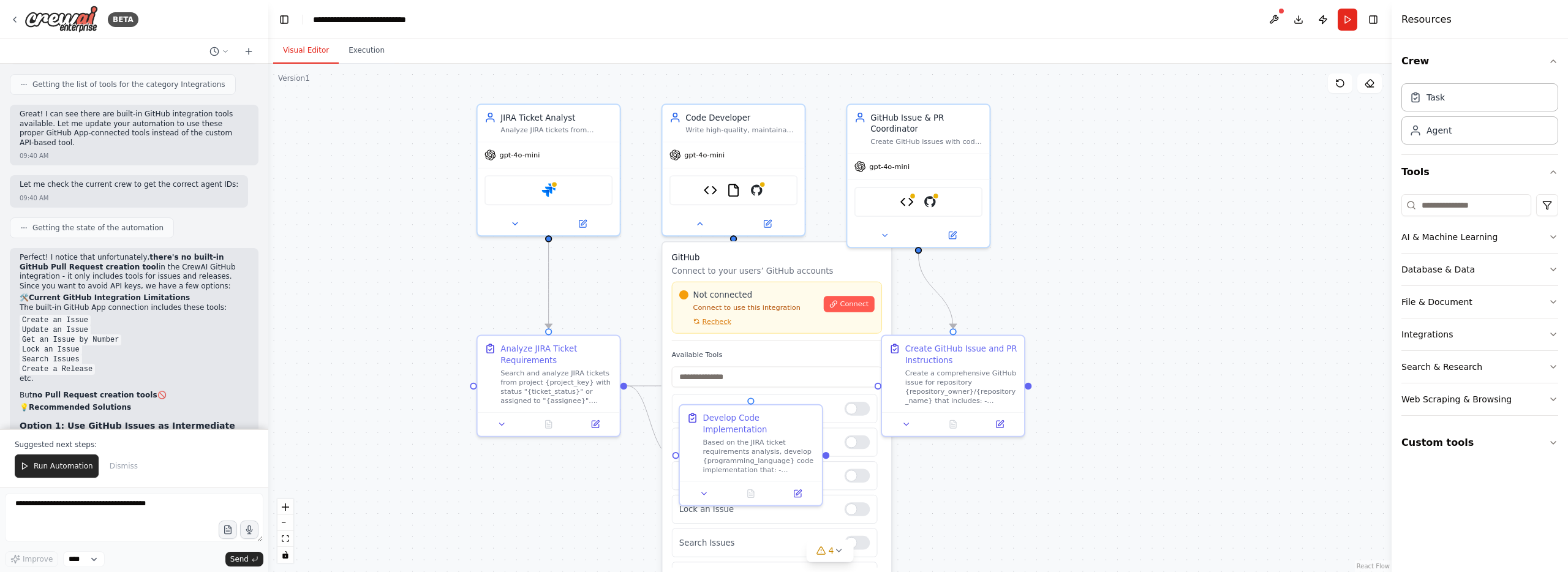
scroll to position [4227, 0]
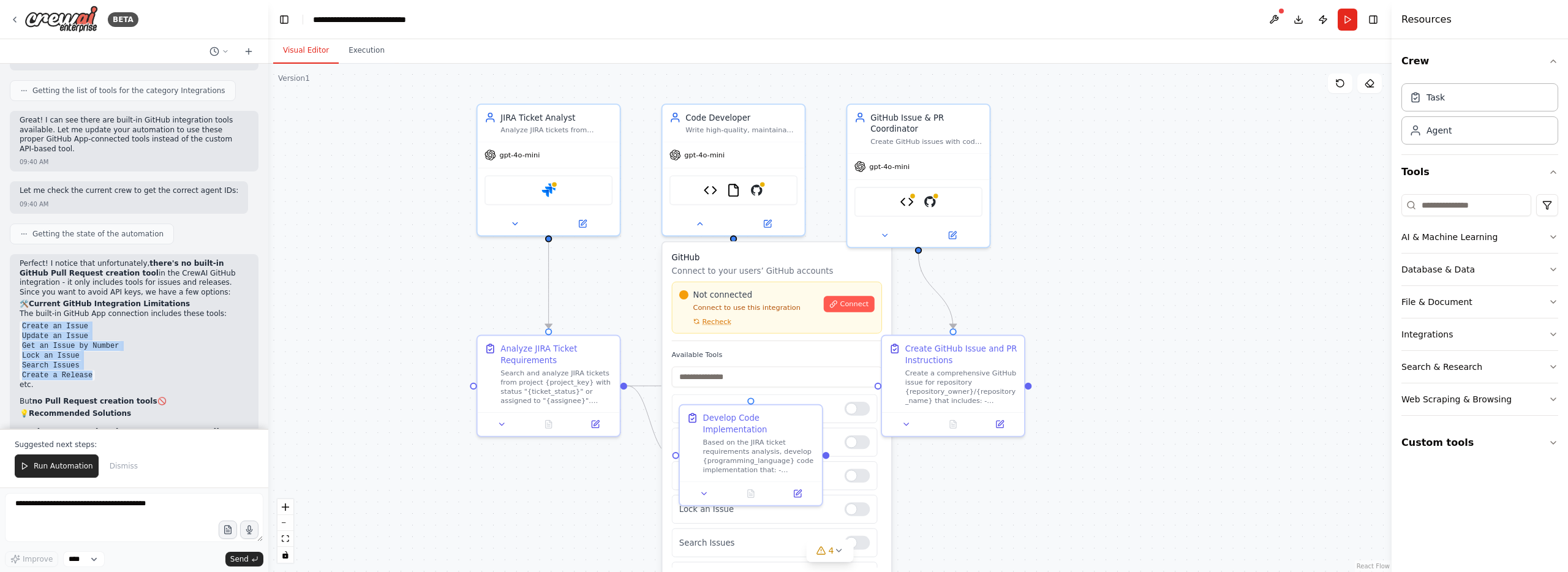
drag, startPoint x: 93, startPoint y: 292, endPoint x: 18, endPoint y: 240, distance: 91.3
click at [18, 254] on div "Perfect! I notice that unfortunately, there's no built-in GitHub Pull Request c…" at bounding box center [134, 446] width 249 height 383
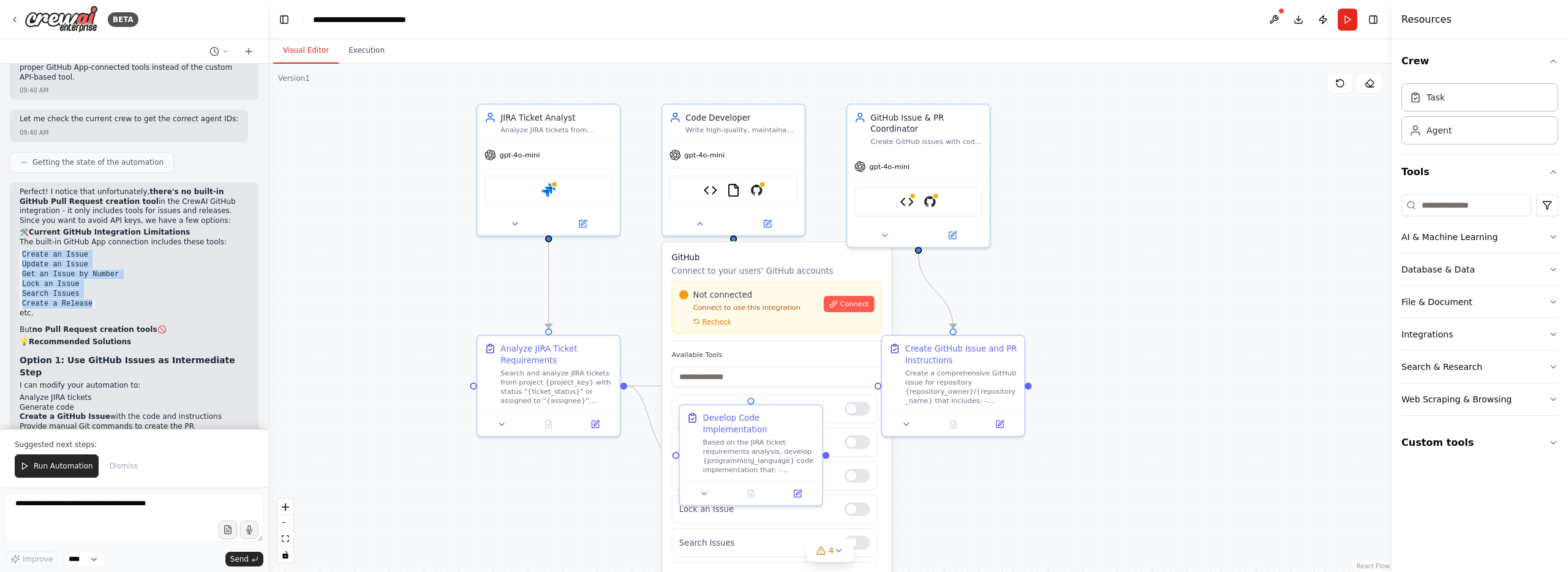
scroll to position [4301, 0]
click at [97, 513] on textarea at bounding box center [134, 517] width 258 height 49
paste textarea "**********"
type textarea "**********"
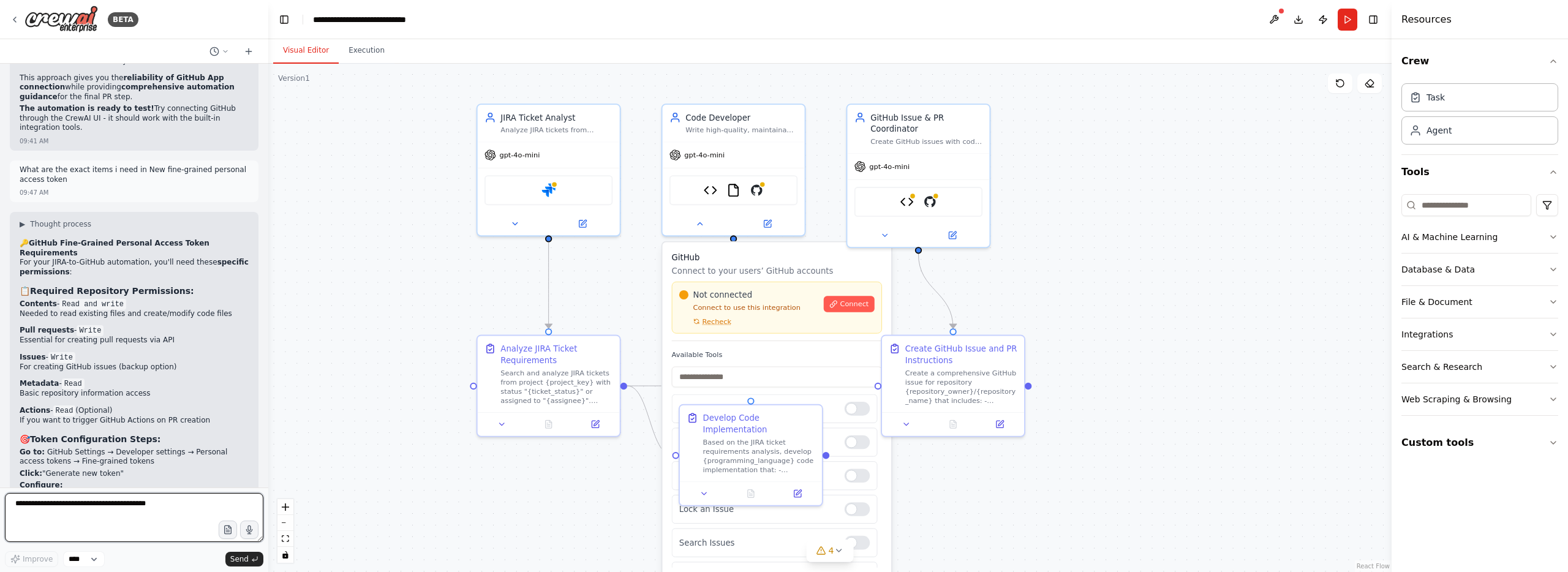
scroll to position [5338, 0]
click at [195, 500] on textarea at bounding box center [134, 517] width 258 height 49
type textarea "**********"
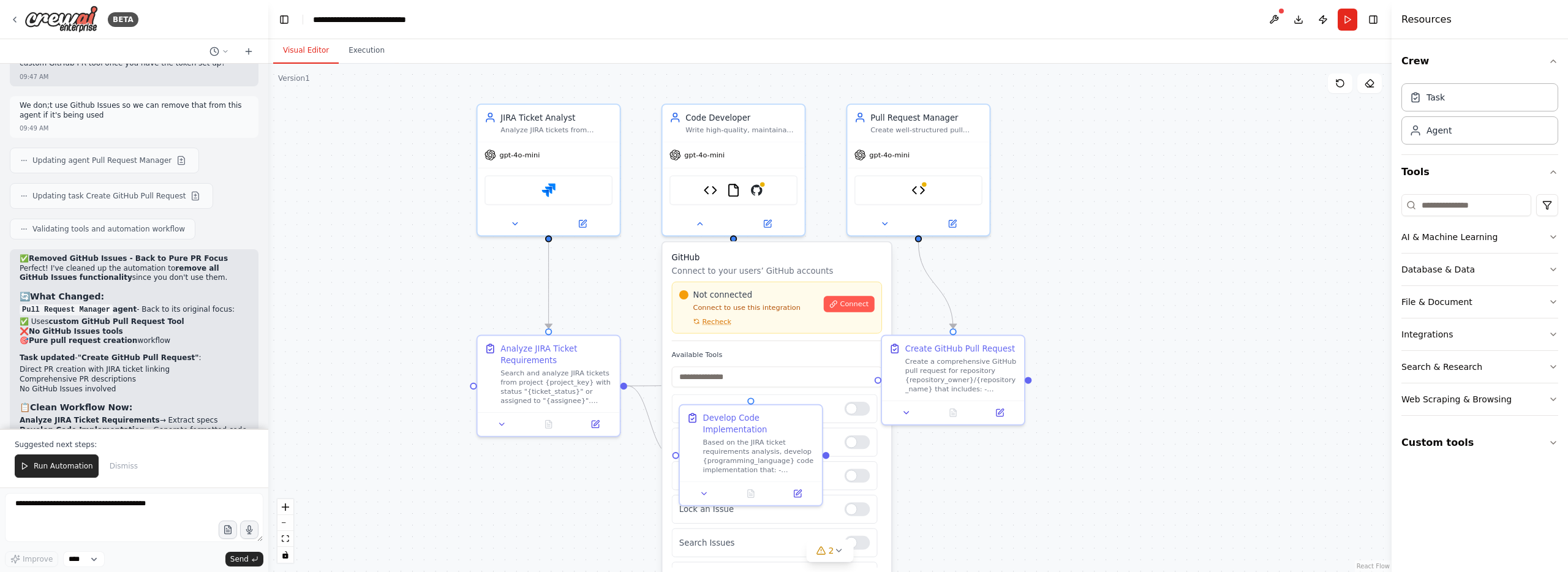
scroll to position [6055, 0]
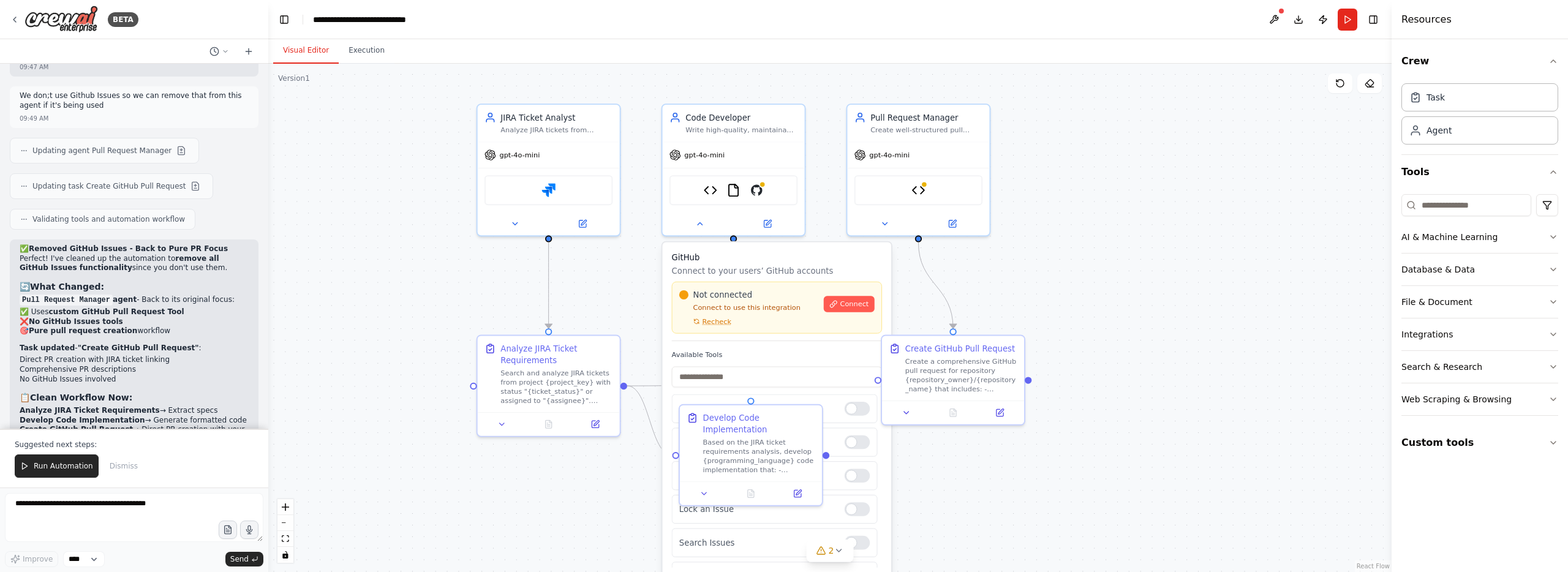
click at [1276, 21] on button at bounding box center [1273, 20] width 20 height 22
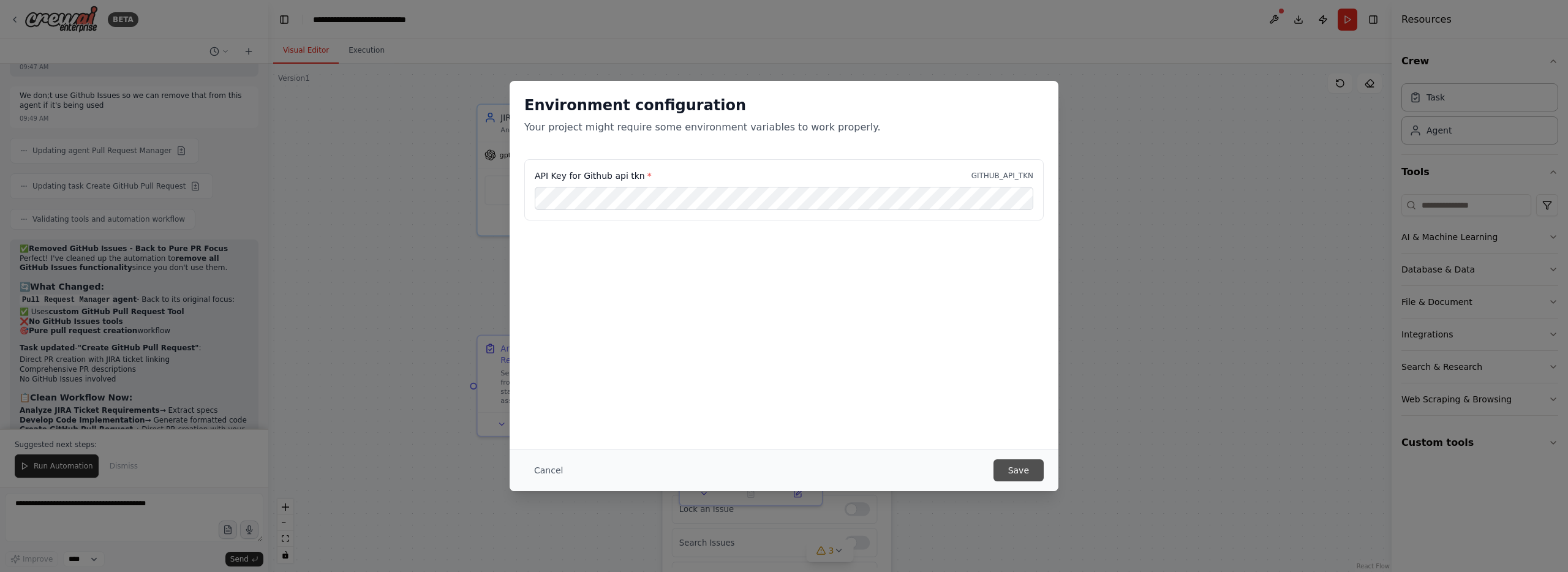
click at [1009, 477] on button "Save" at bounding box center [1018, 470] width 50 height 22
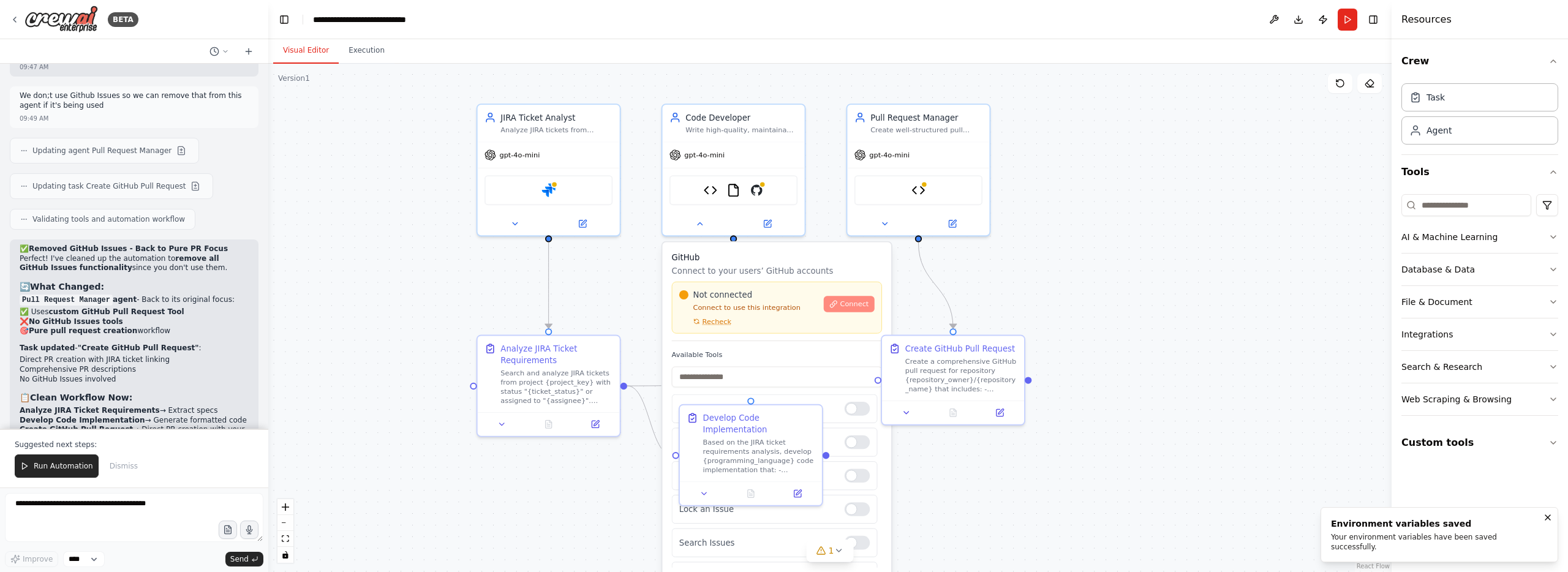
click at [851, 312] on button "Connect" at bounding box center [849, 303] width 51 height 16
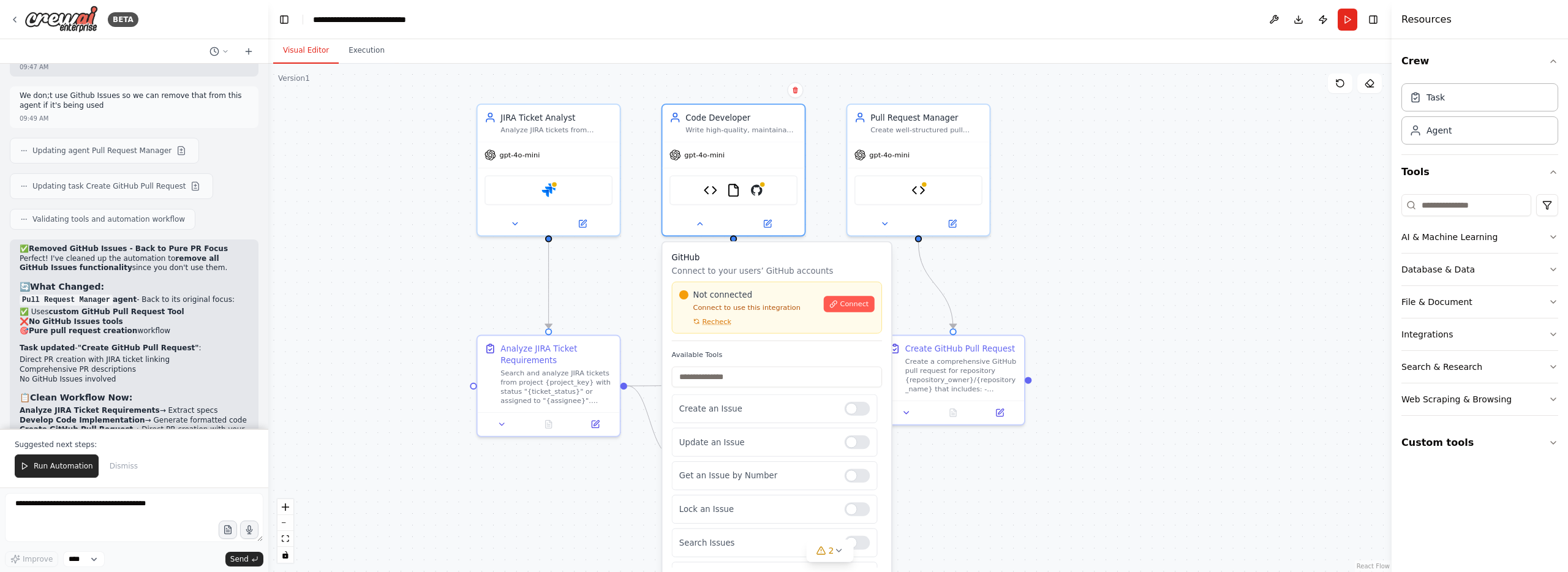
click at [717, 321] on span "Recheck" at bounding box center [717, 321] width 29 height 9
click at [716, 322] on span "Recheck" at bounding box center [717, 321] width 29 height 9
click at [64, 463] on span "Run Automation" at bounding box center [63, 466] width 59 height 10
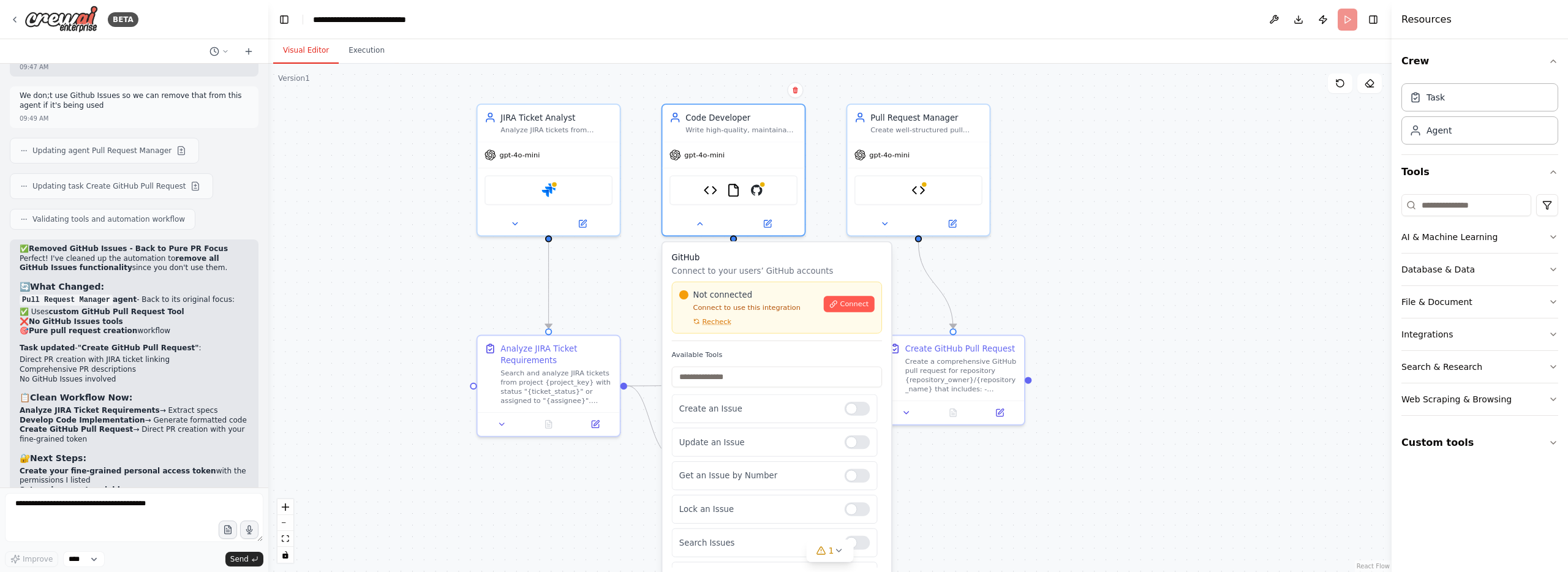
scroll to position [5996, 0]
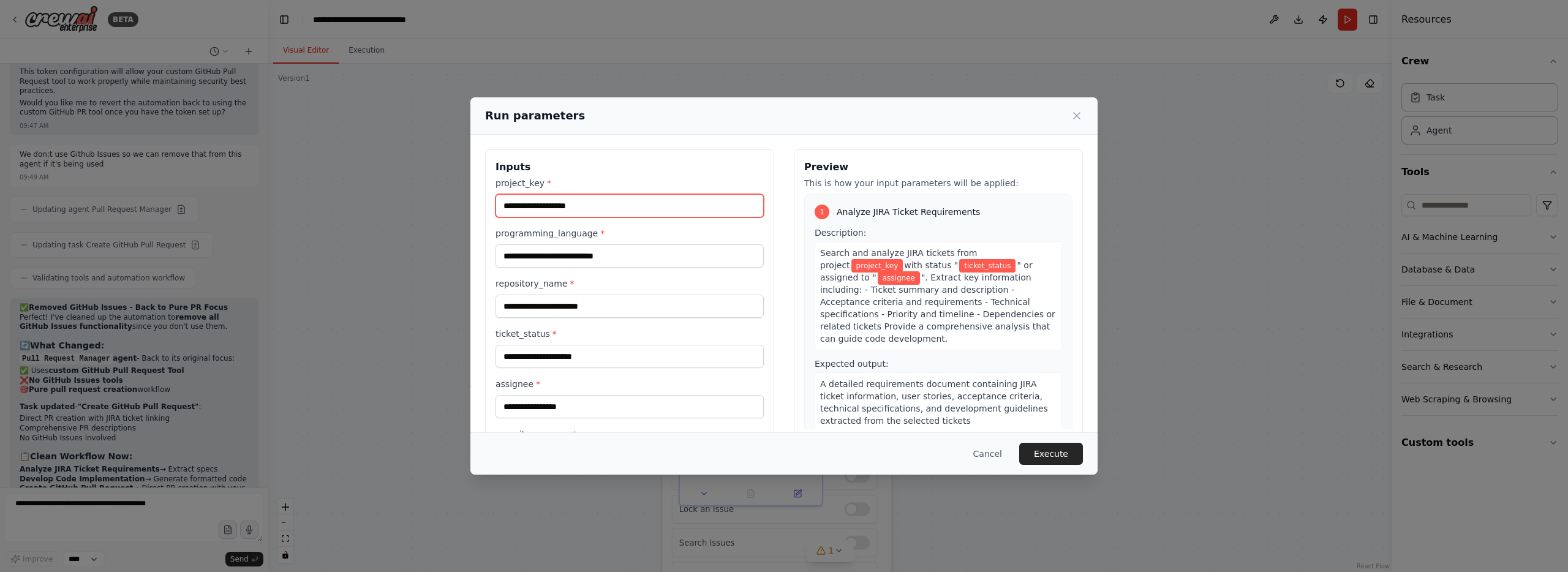
click at [586, 205] on input "project_key *" at bounding box center [630, 206] width 268 height 23
click at [586, 250] on input "programming_language *" at bounding box center [630, 256] width 268 height 23
click at [584, 292] on div "repository_name *" at bounding box center [630, 297] width 268 height 40
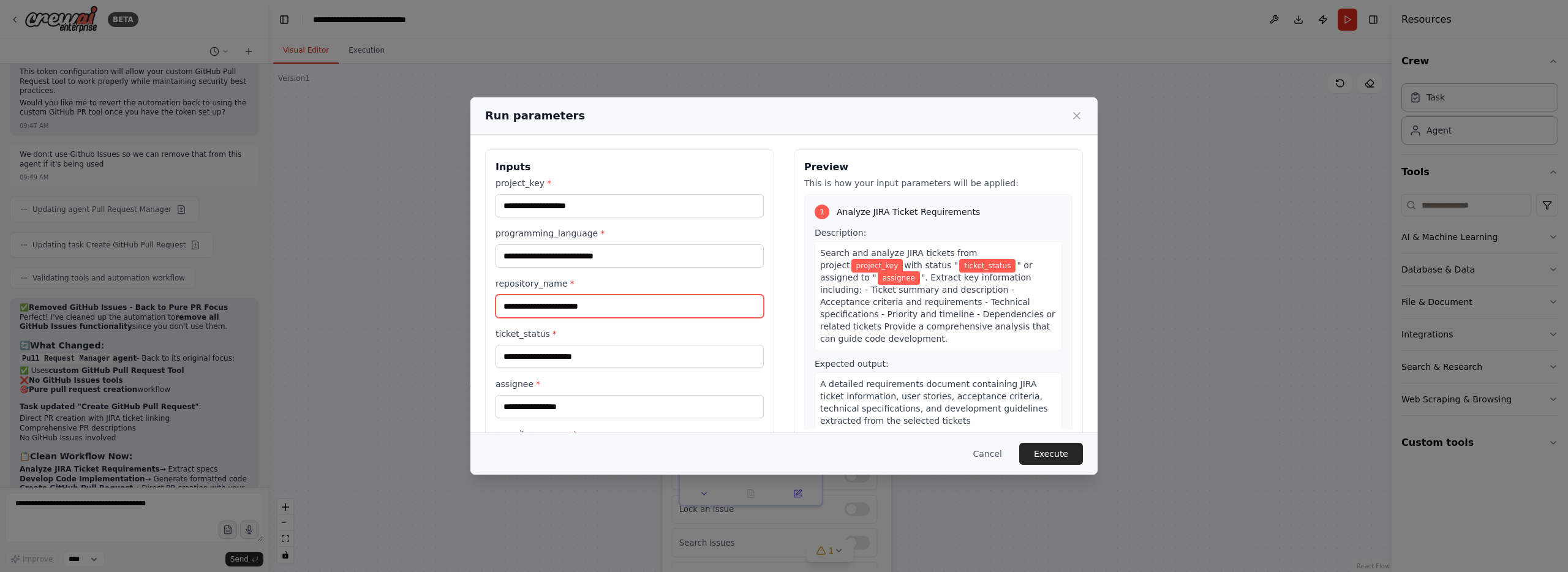
click at [580, 298] on input "repository_name *" at bounding box center [630, 306] width 268 height 23
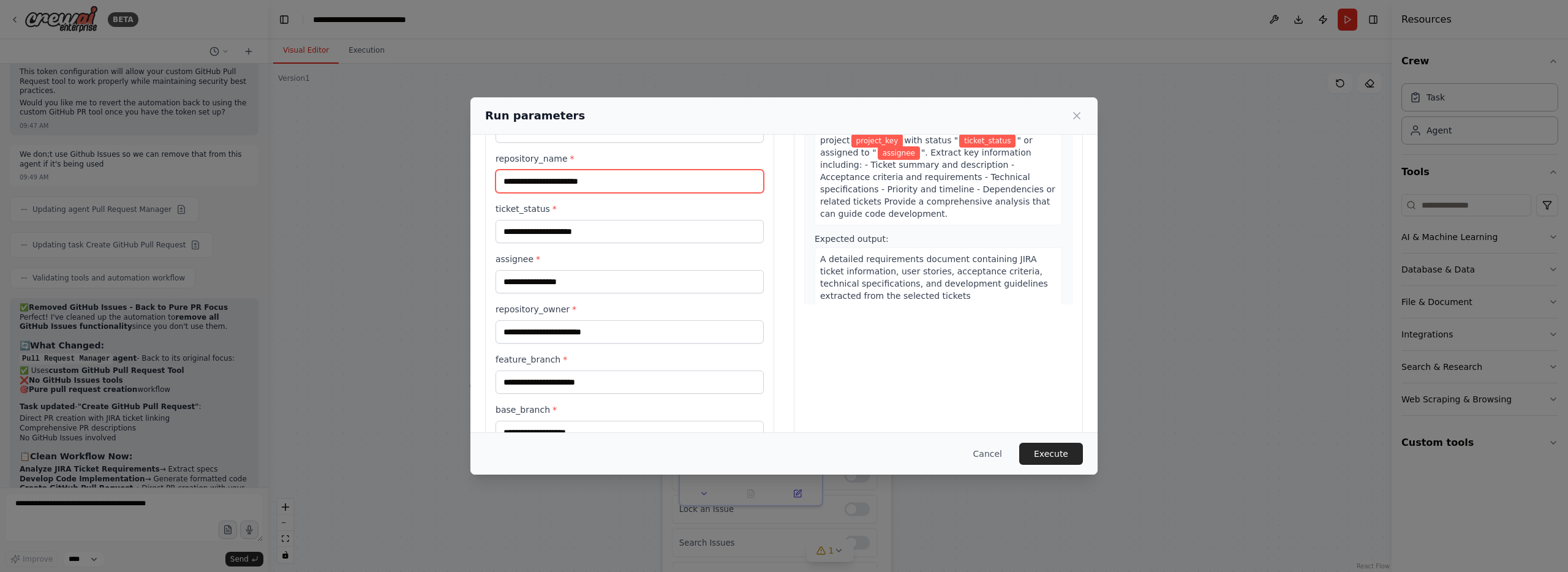
scroll to position [162, 0]
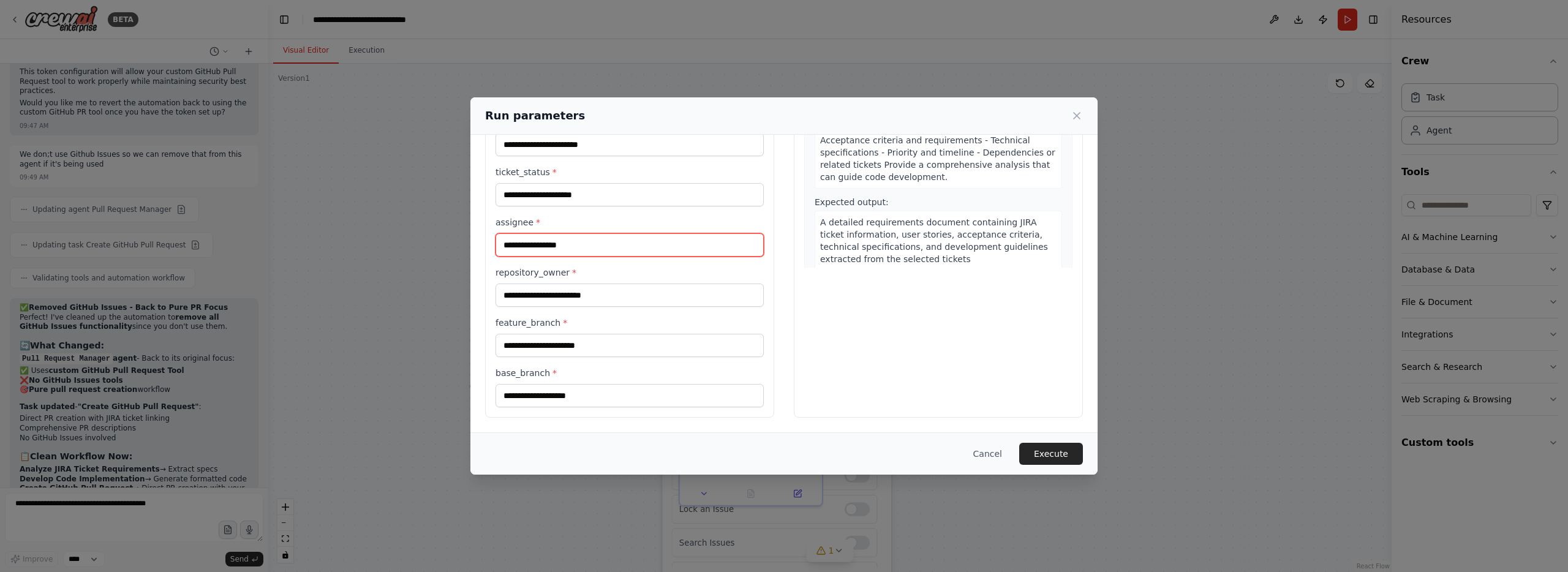
click at [563, 242] on input "assignee *" at bounding box center [630, 245] width 268 height 23
click at [576, 284] on input "repository_owner *" at bounding box center [630, 295] width 268 height 23
click at [564, 347] on input "feature_branch *" at bounding box center [630, 345] width 268 height 23
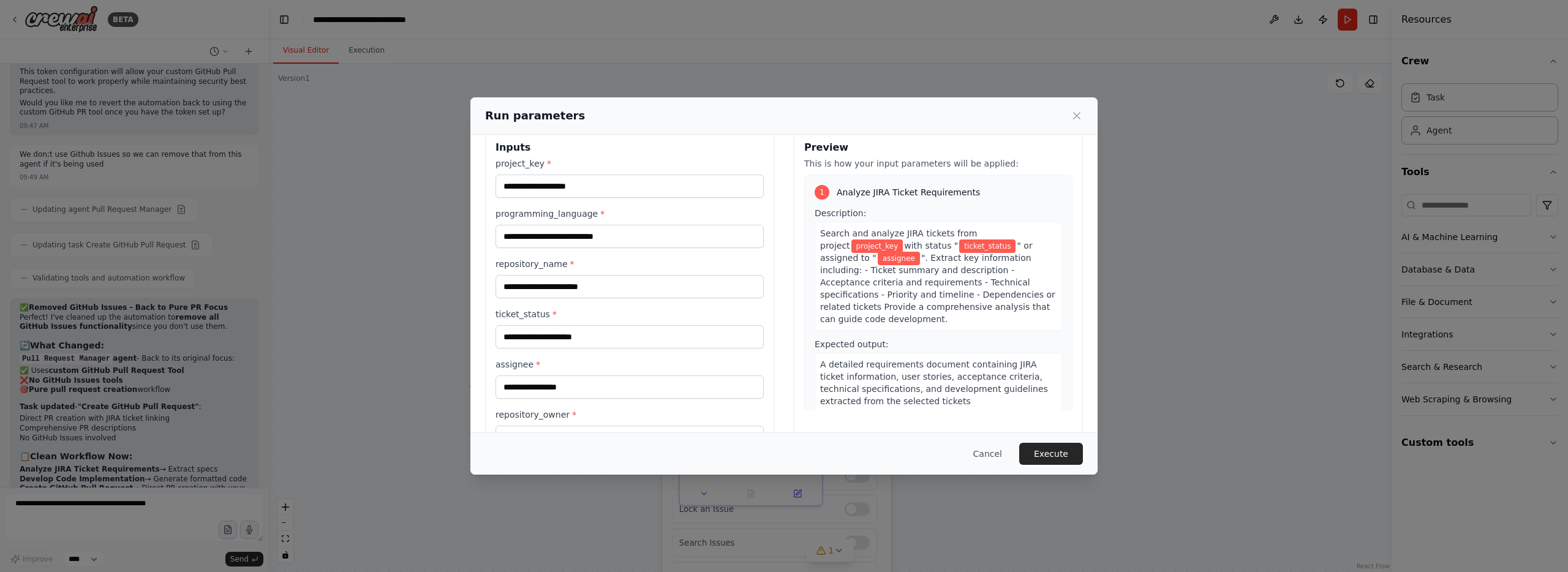
scroll to position [0, 0]
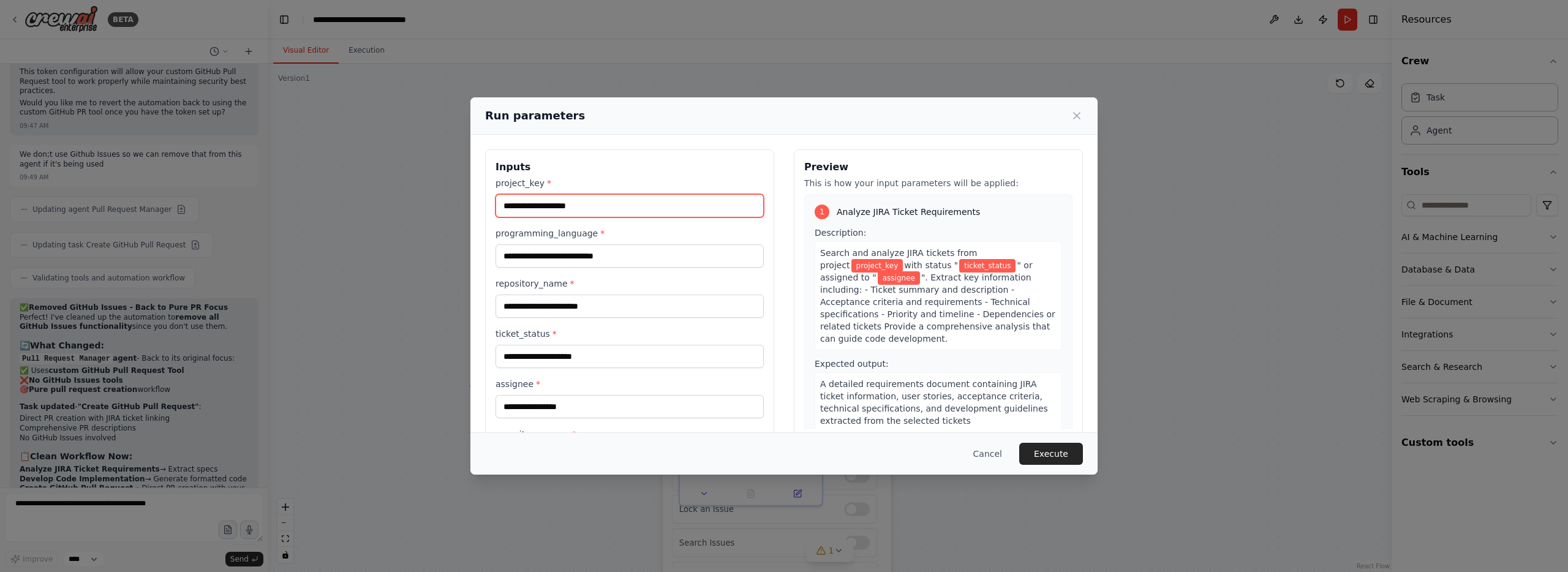
click at [653, 209] on input "project_key *" at bounding box center [630, 206] width 268 height 23
click at [557, 253] on input "programming_language *" at bounding box center [630, 256] width 268 height 23
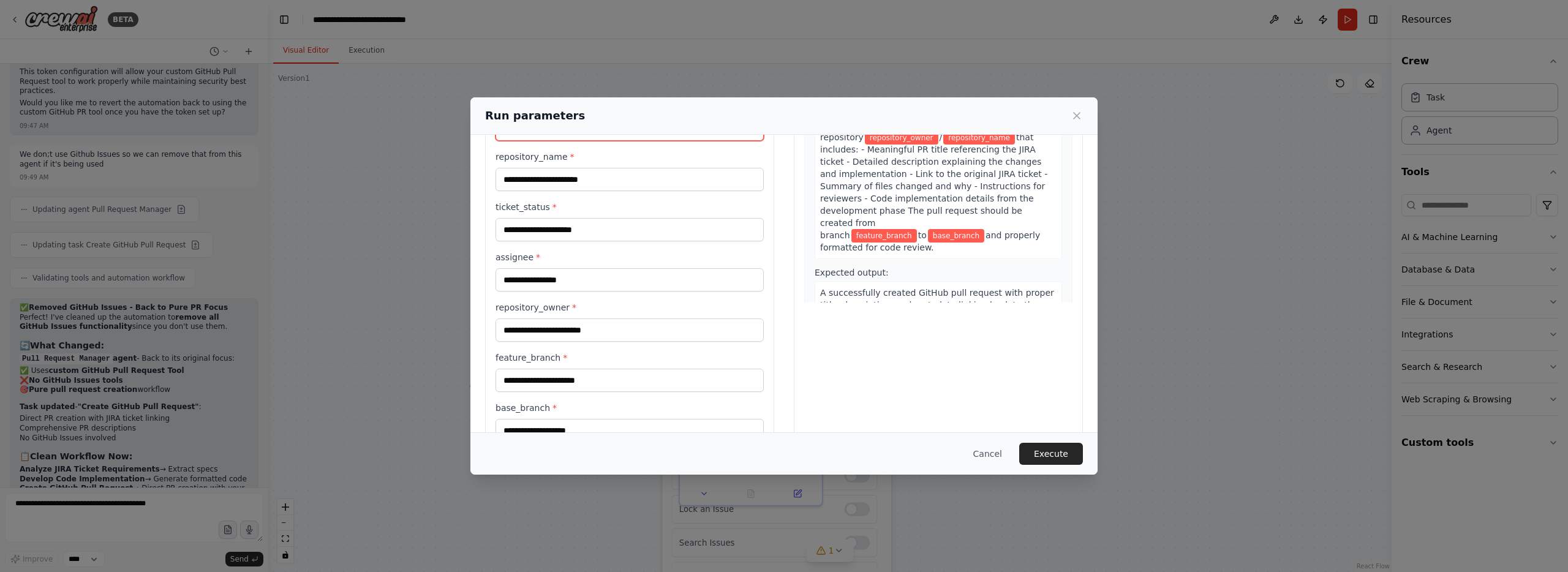
scroll to position [162, 0]
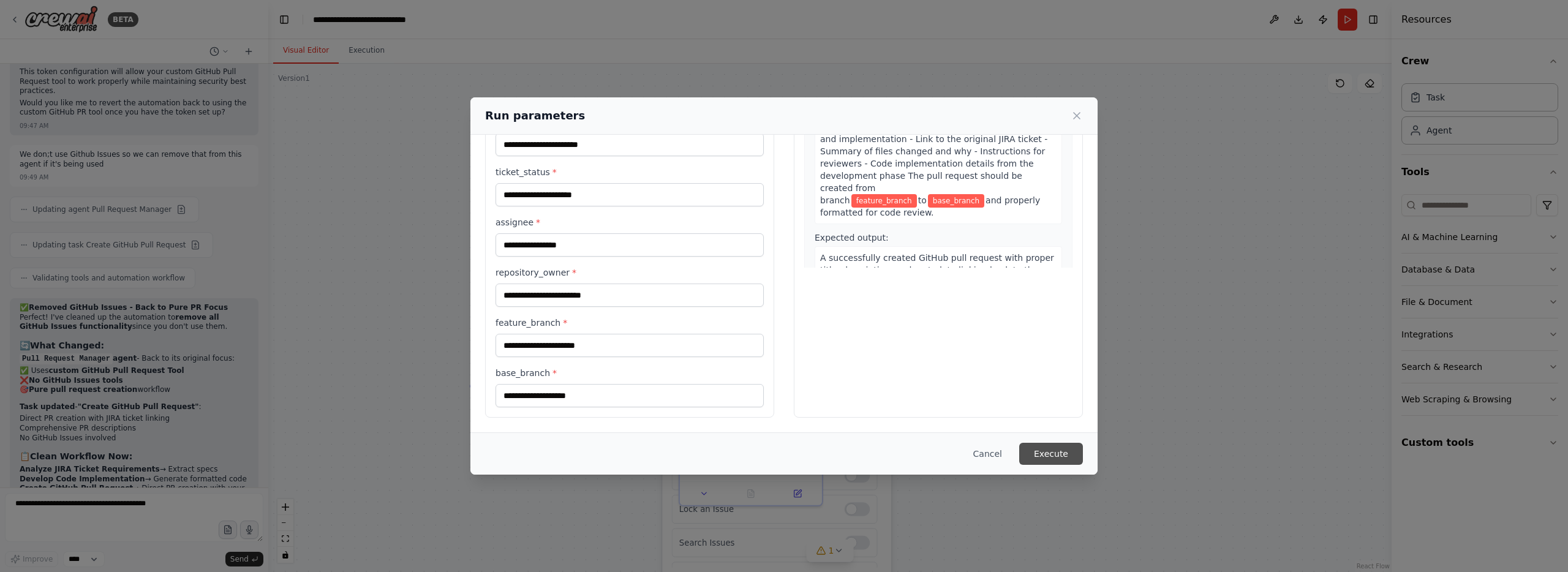
click at [1039, 444] on button "Execute" at bounding box center [1051, 454] width 64 height 22
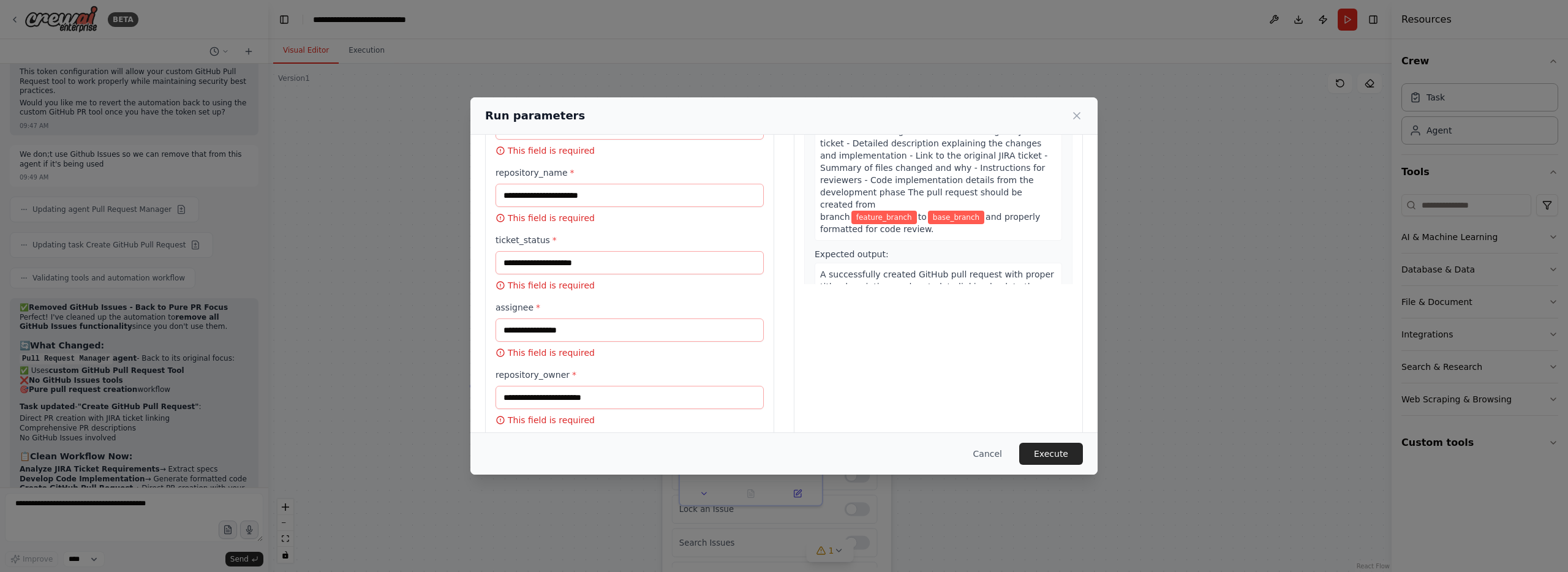
scroll to position [299, 0]
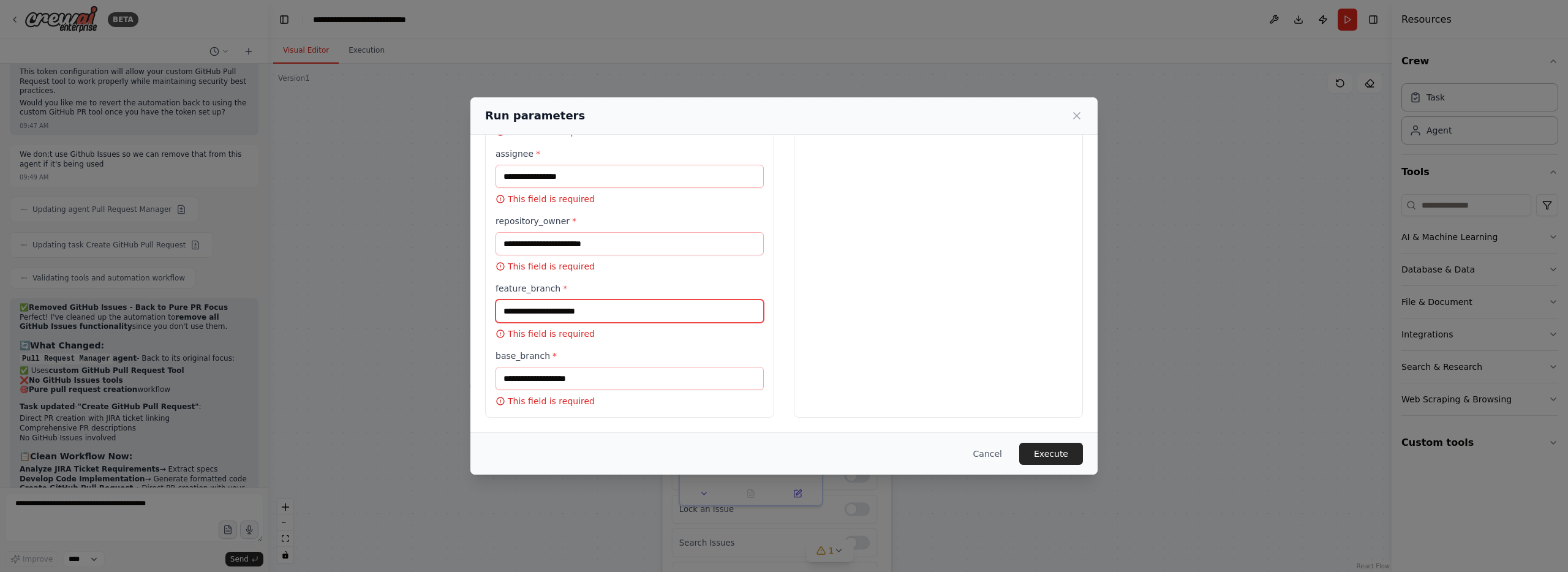
click at [572, 309] on input "feature_branch *" at bounding box center [630, 311] width 268 height 23
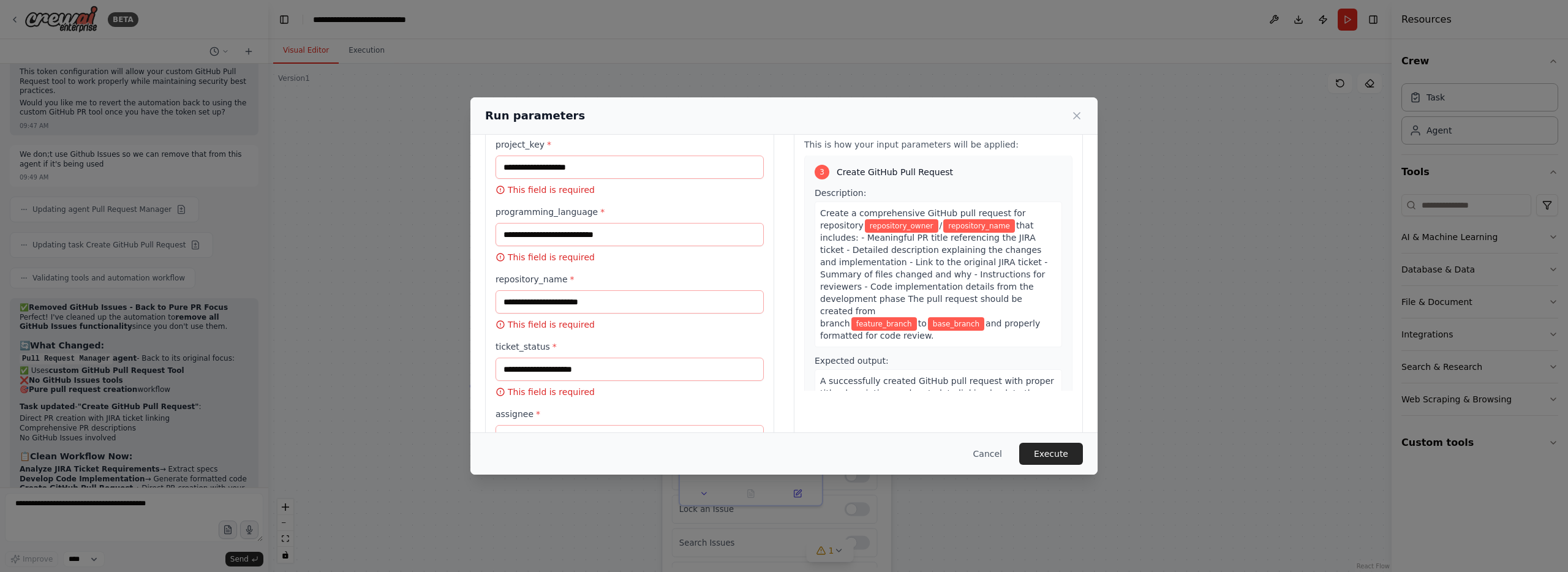
scroll to position [40, 0]
drag, startPoint x: 91, startPoint y: 528, endPoint x: 98, endPoint y: 519, distance: 11.4
click at [91, 528] on div "Run parameters Inputs project_key * This field is required programming_language…" at bounding box center [784, 286] width 1568 height 572
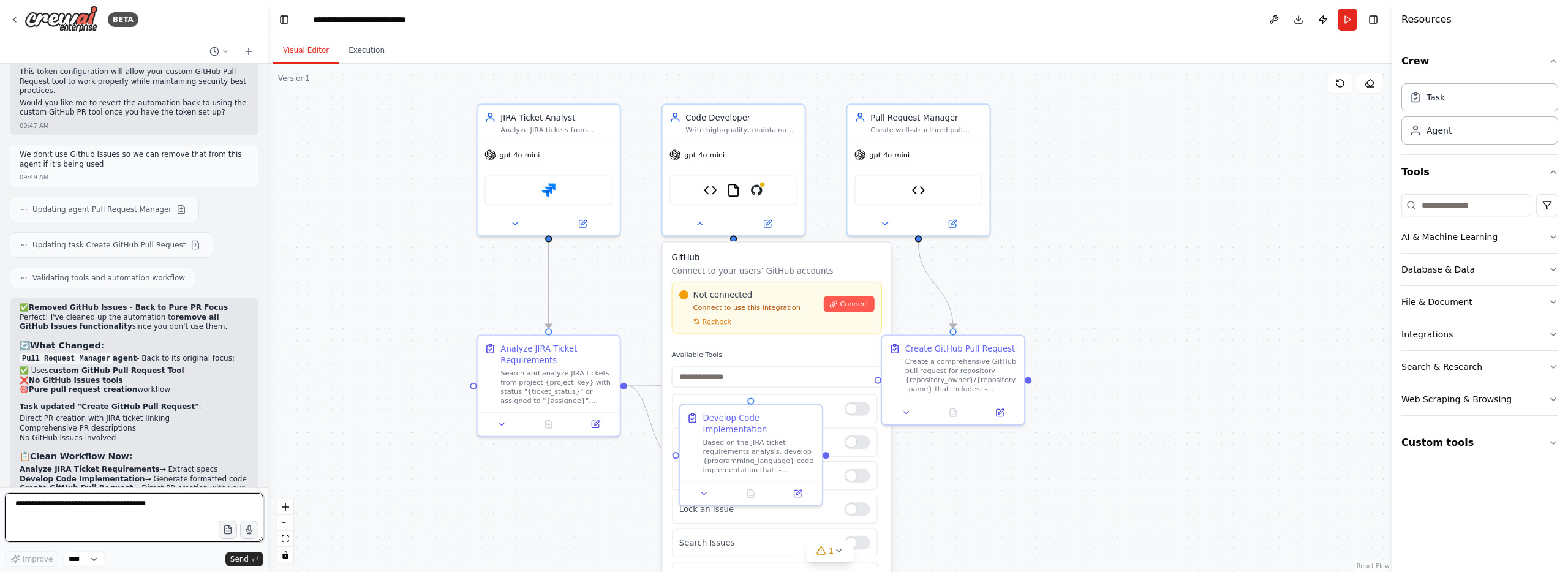
click at [105, 507] on textarea at bounding box center [134, 517] width 258 height 49
type textarea "*"
type textarea "**********"
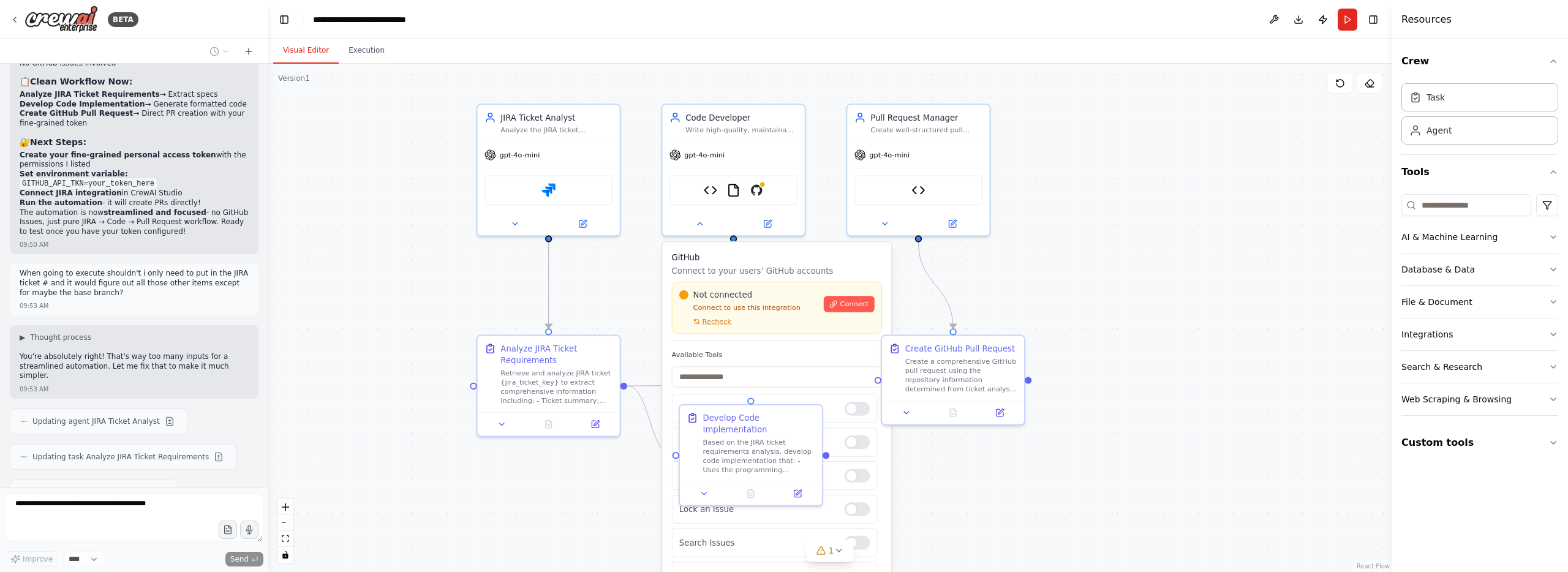
scroll to position [6406, 0]
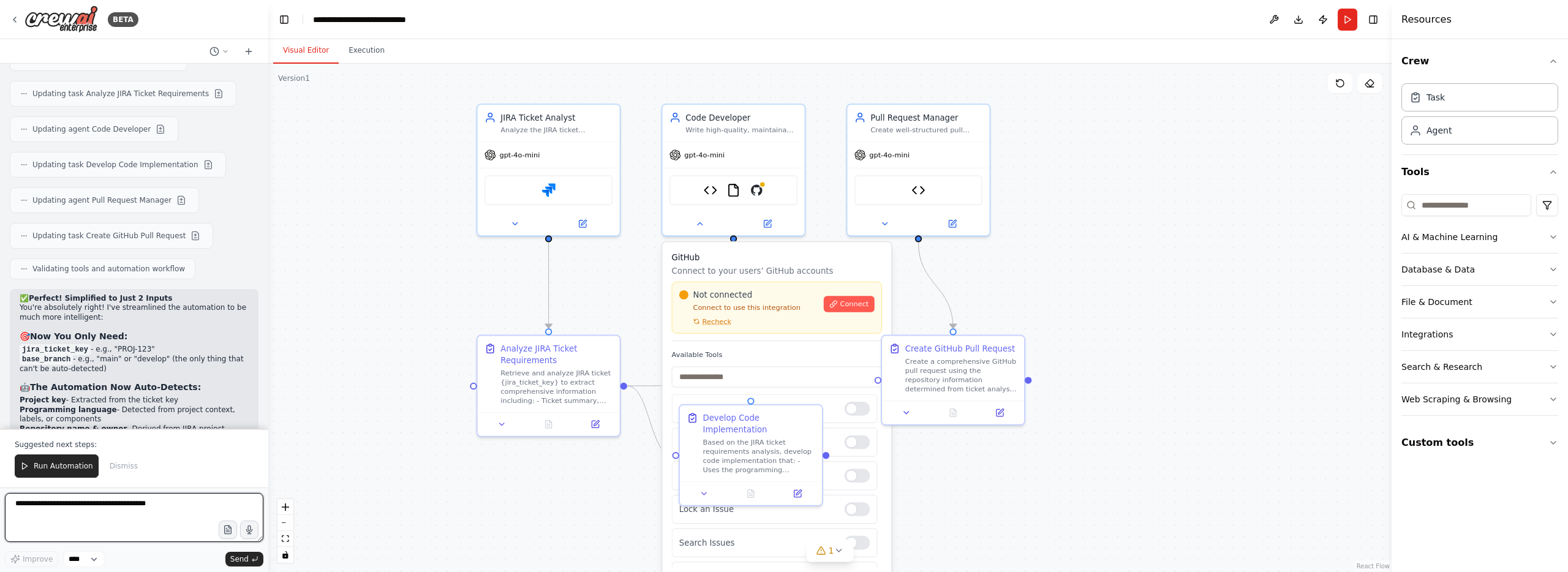
click at [129, 515] on textarea at bounding box center [134, 517] width 258 height 49
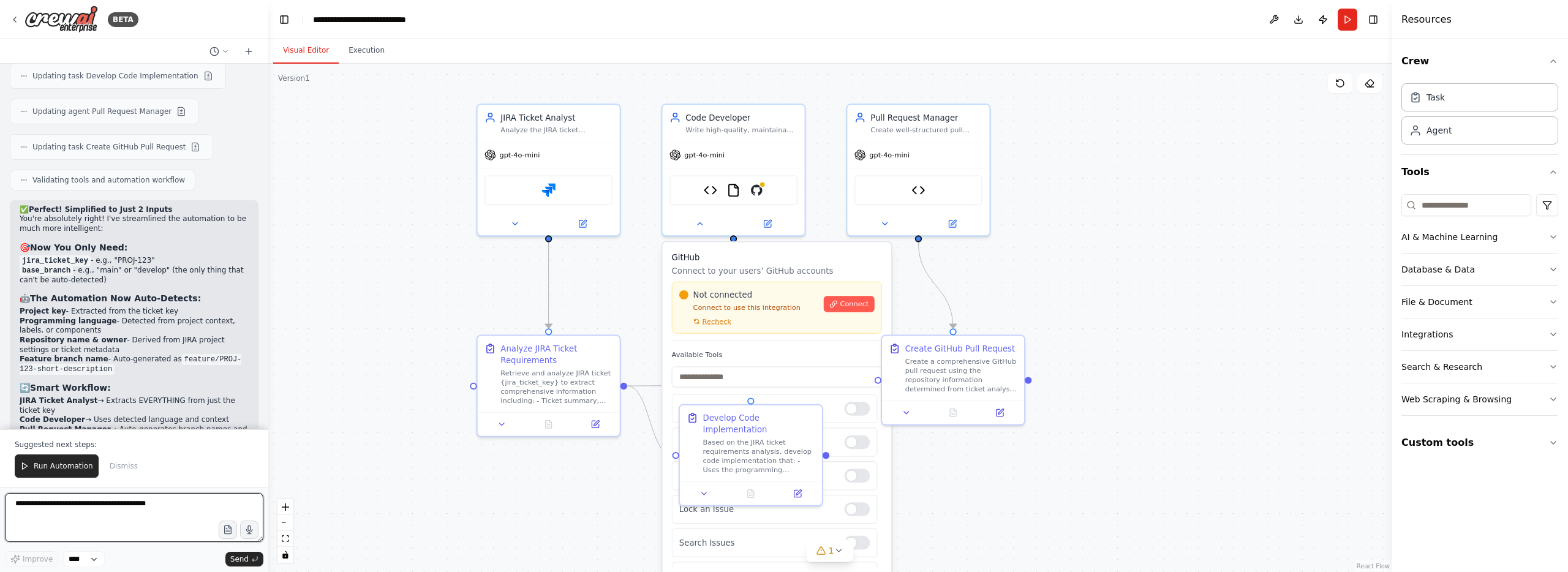
type textarea "*"
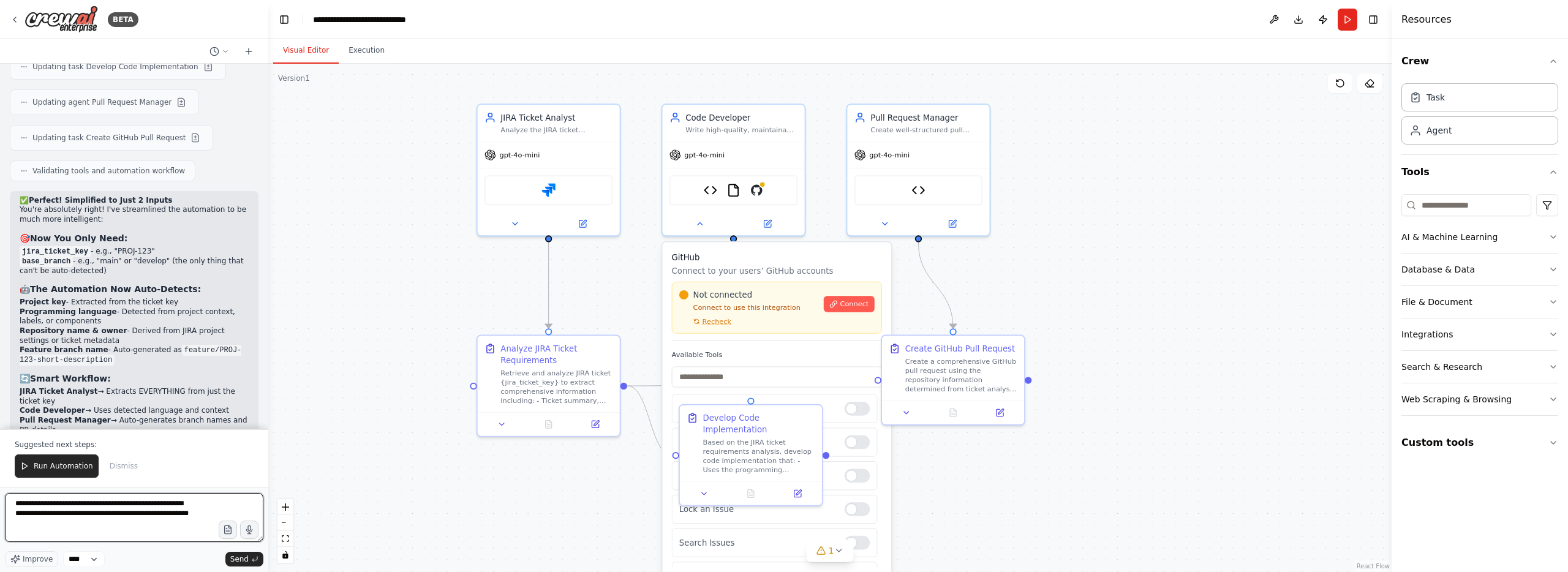
type textarea "**********"
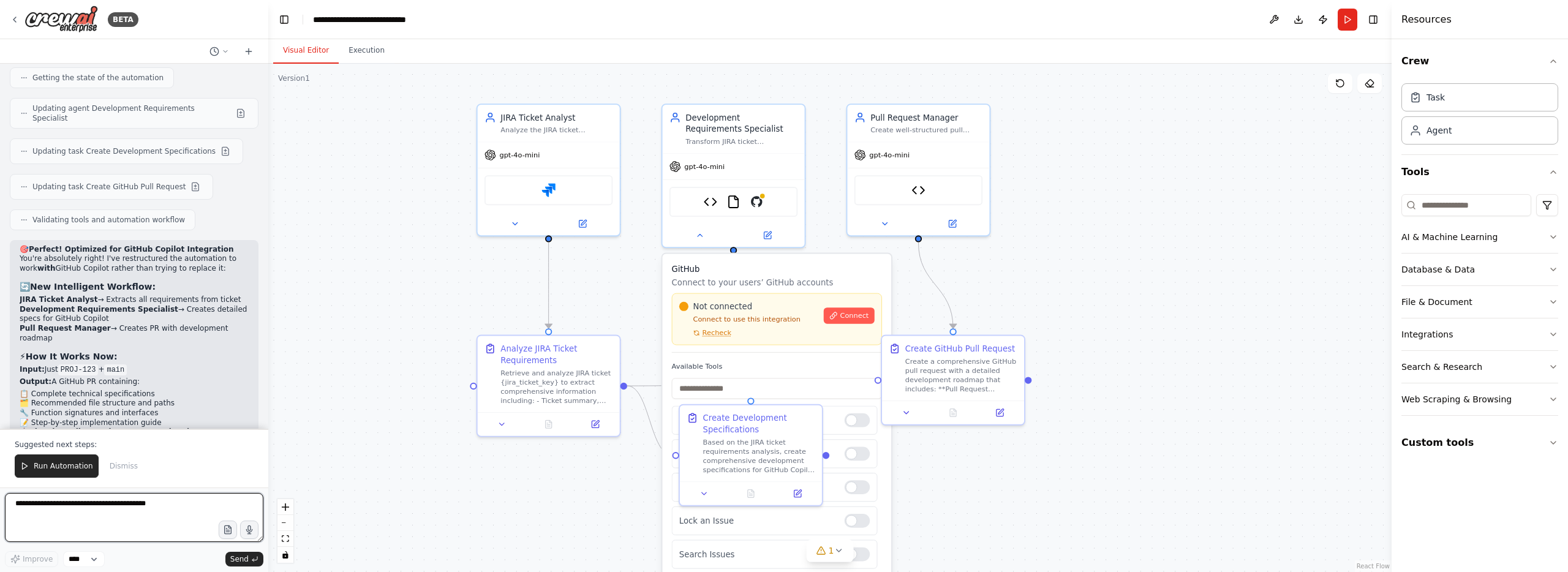
scroll to position [7498, 0]
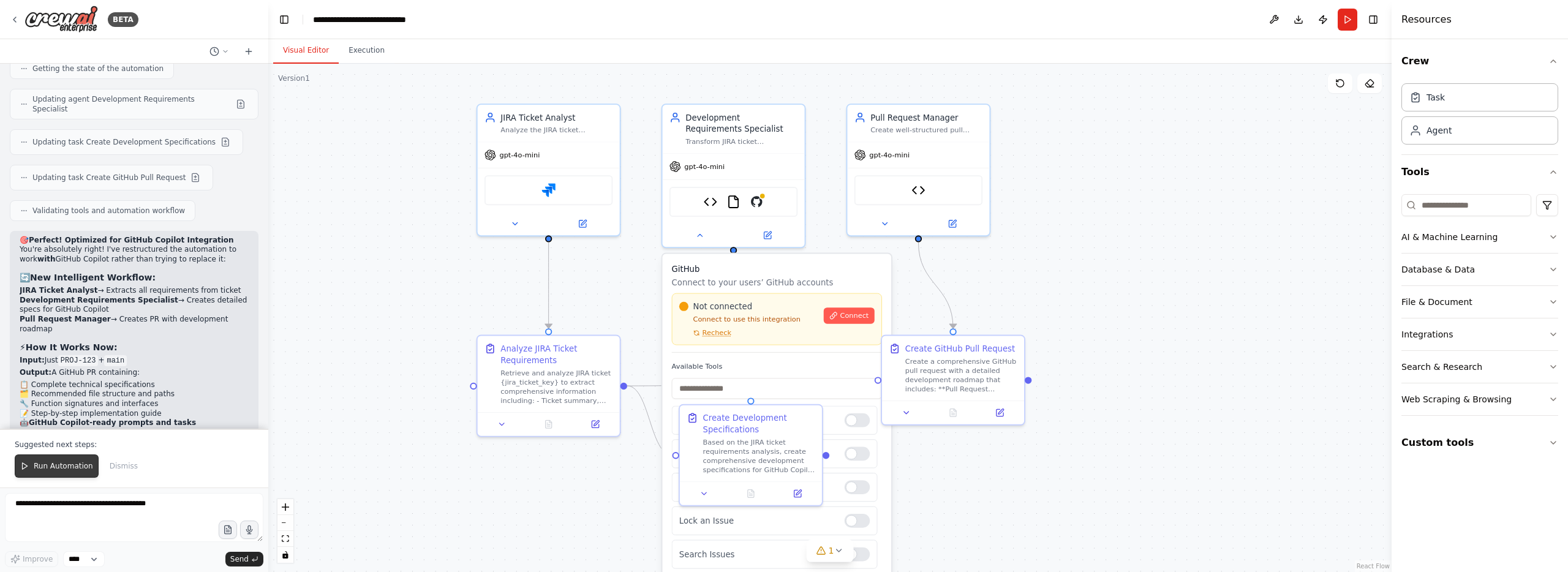
click at [56, 464] on span "Run Automation" at bounding box center [63, 466] width 59 height 10
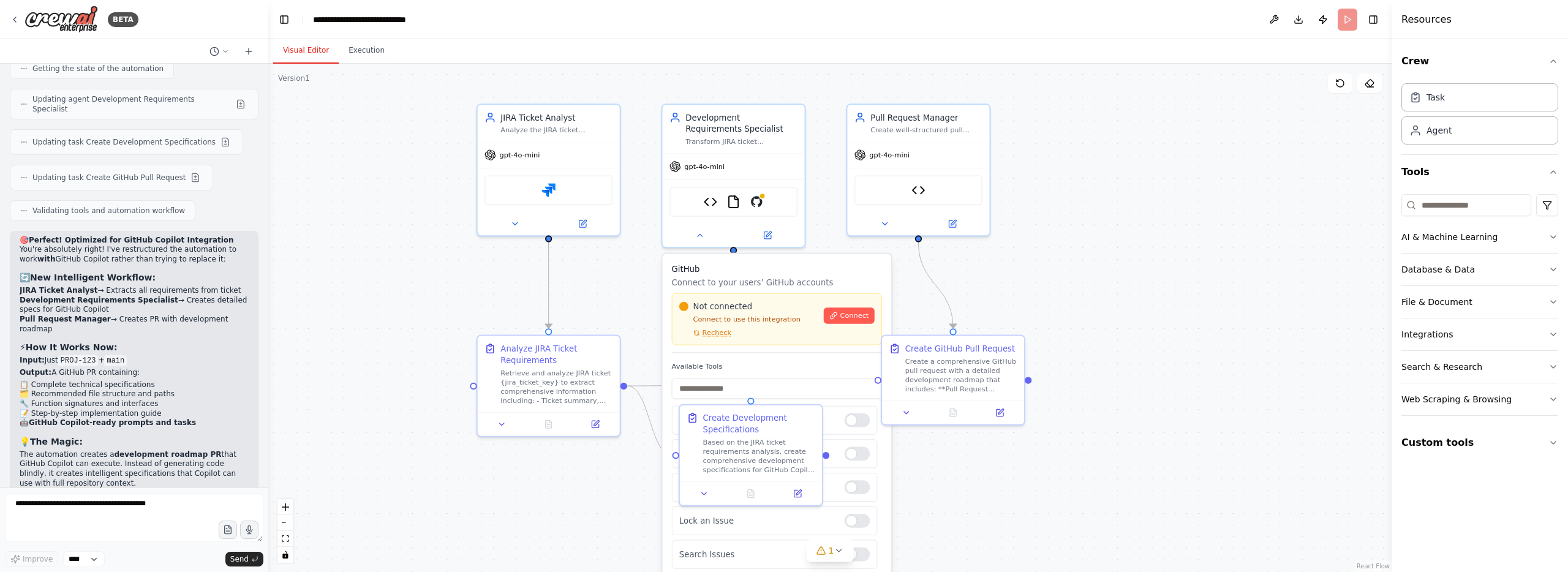
scroll to position [7439, 0]
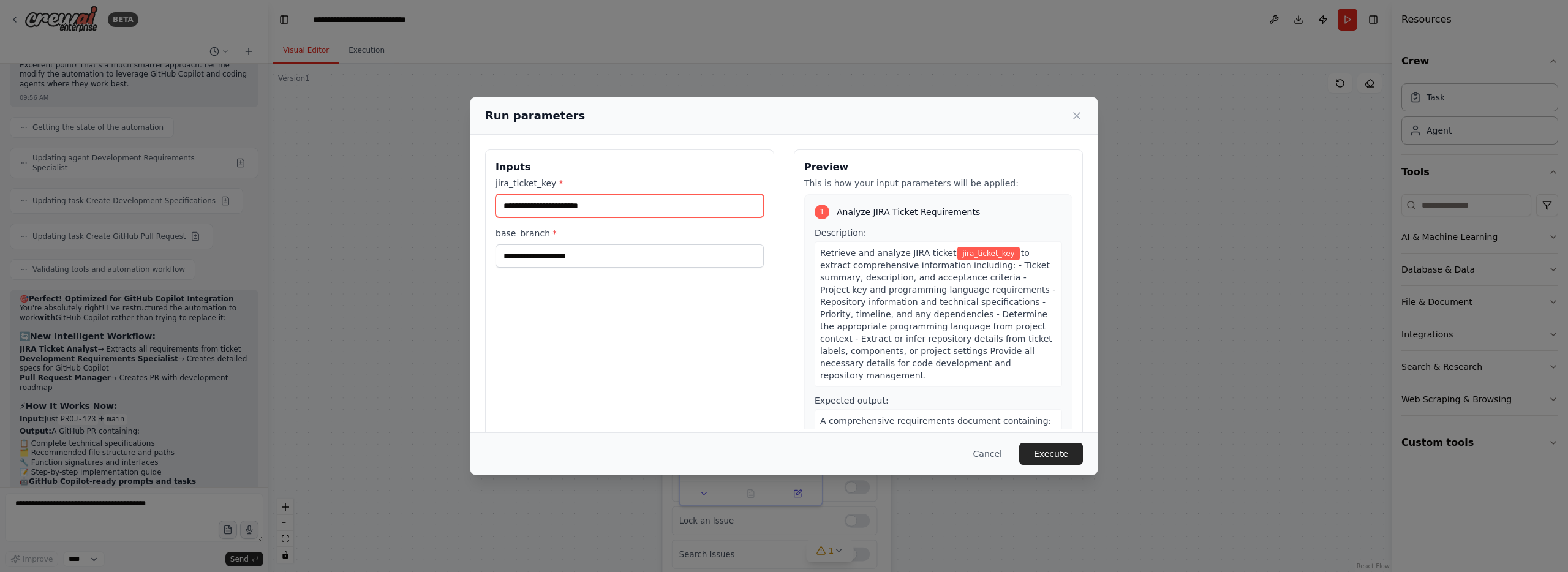
click at [628, 202] on input "jira_ticket_key *" at bounding box center [630, 206] width 268 height 23
click at [601, 210] on input "jira_ticket_key *" at bounding box center [630, 206] width 268 height 23
paste input "**********"
type input "**********"
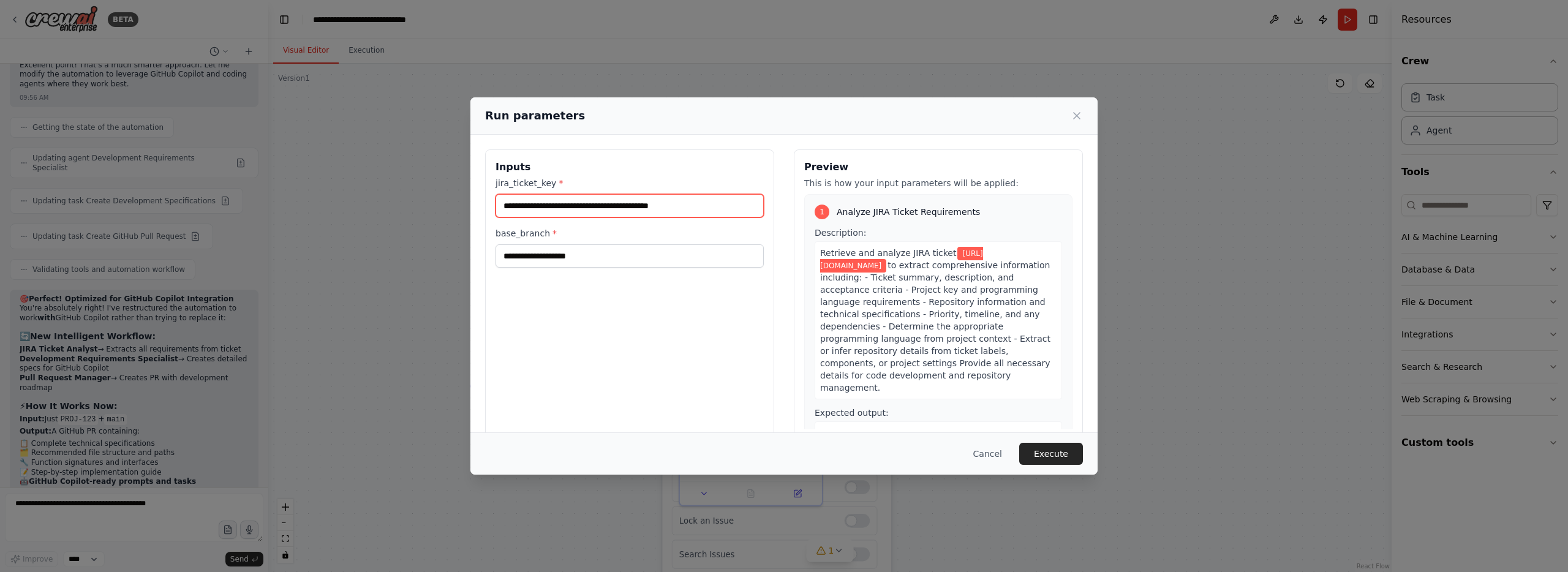
drag, startPoint x: 645, startPoint y: 206, endPoint x: 368, endPoint y: 214, distance: 277.1
click at [362, 209] on div "**********" at bounding box center [784, 286] width 1568 height 572
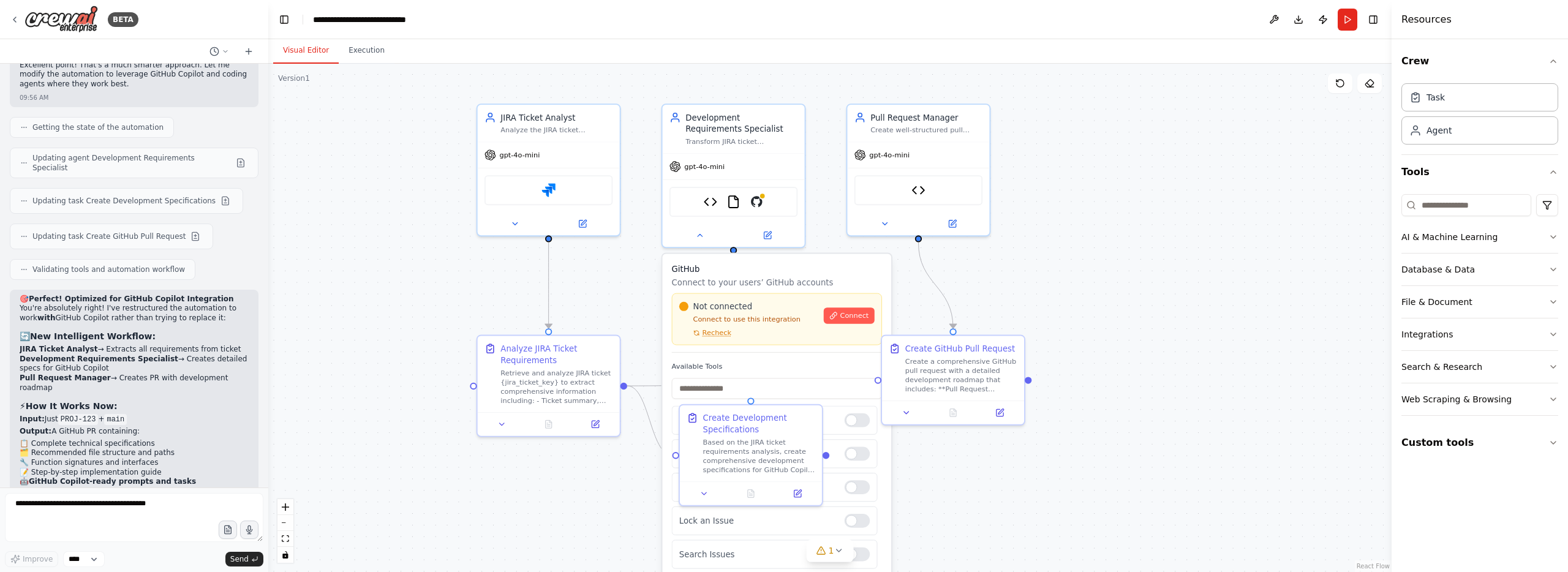
drag, startPoint x: 1354, startPoint y: 26, endPoint x: 1216, endPoint y: 148, distance: 184.2
click at [1353, 26] on button "Run" at bounding box center [1347, 20] width 20 height 22
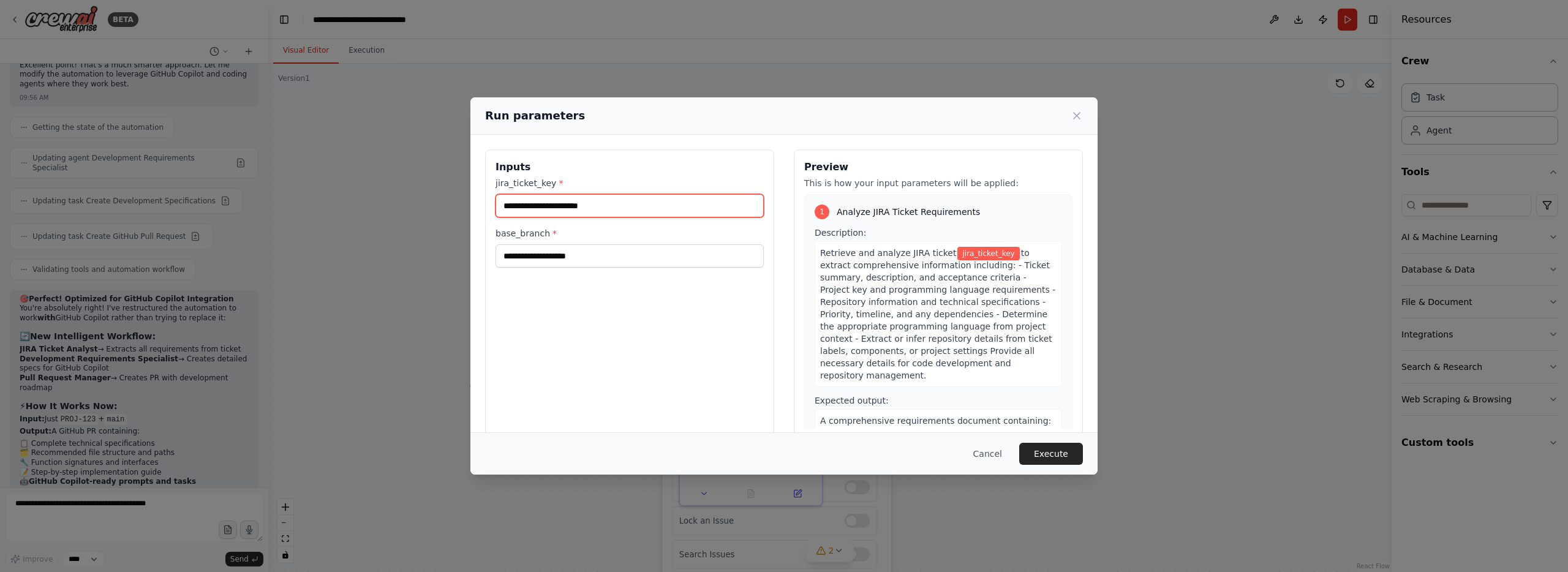
click at [574, 198] on input "jira_ticket_key *" at bounding box center [630, 206] width 268 height 23
paste input "**********"
type input "**********"
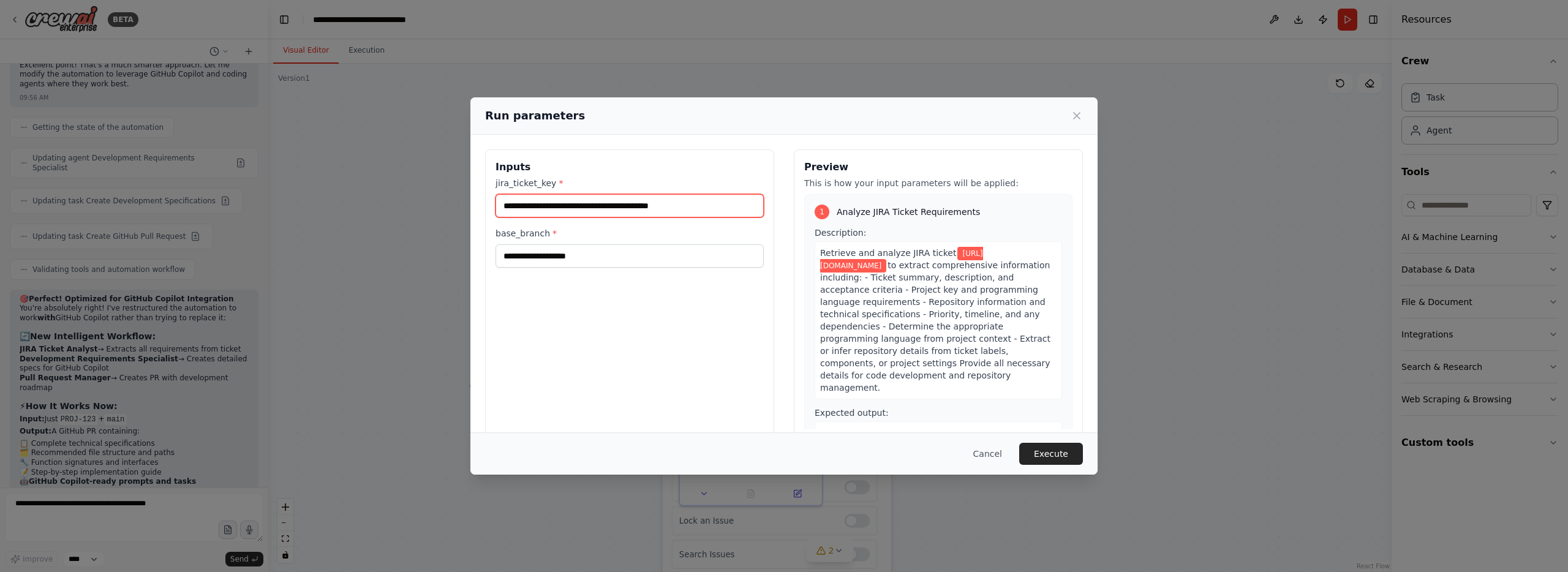
drag, startPoint x: 651, startPoint y: 207, endPoint x: 420, endPoint y: 209, distance: 231.0
click at [420, 209] on div "**********" at bounding box center [784, 286] width 1568 height 572
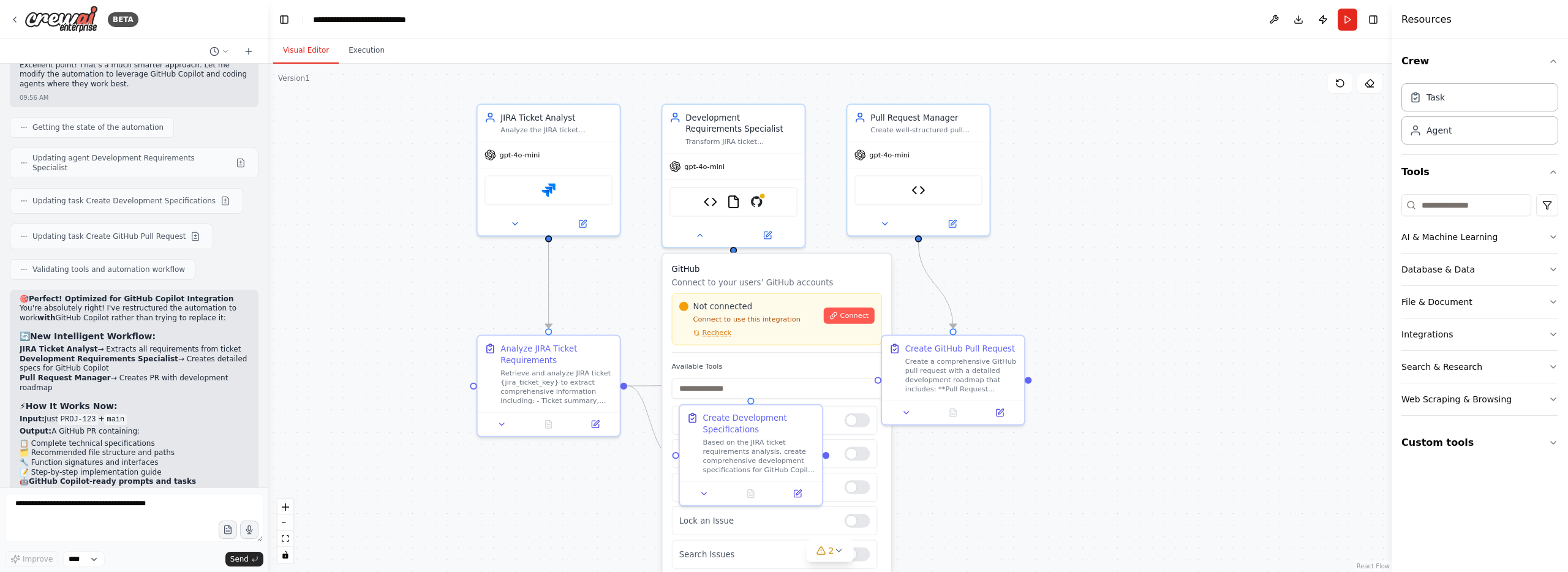
drag, startPoint x: 1353, startPoint y: 18, endPoint x: 1061, endPoint y: 83, distance: 299.1
click at [1353, 18] on button "Run" at bounding box center [1347, 20] width 20 height 22
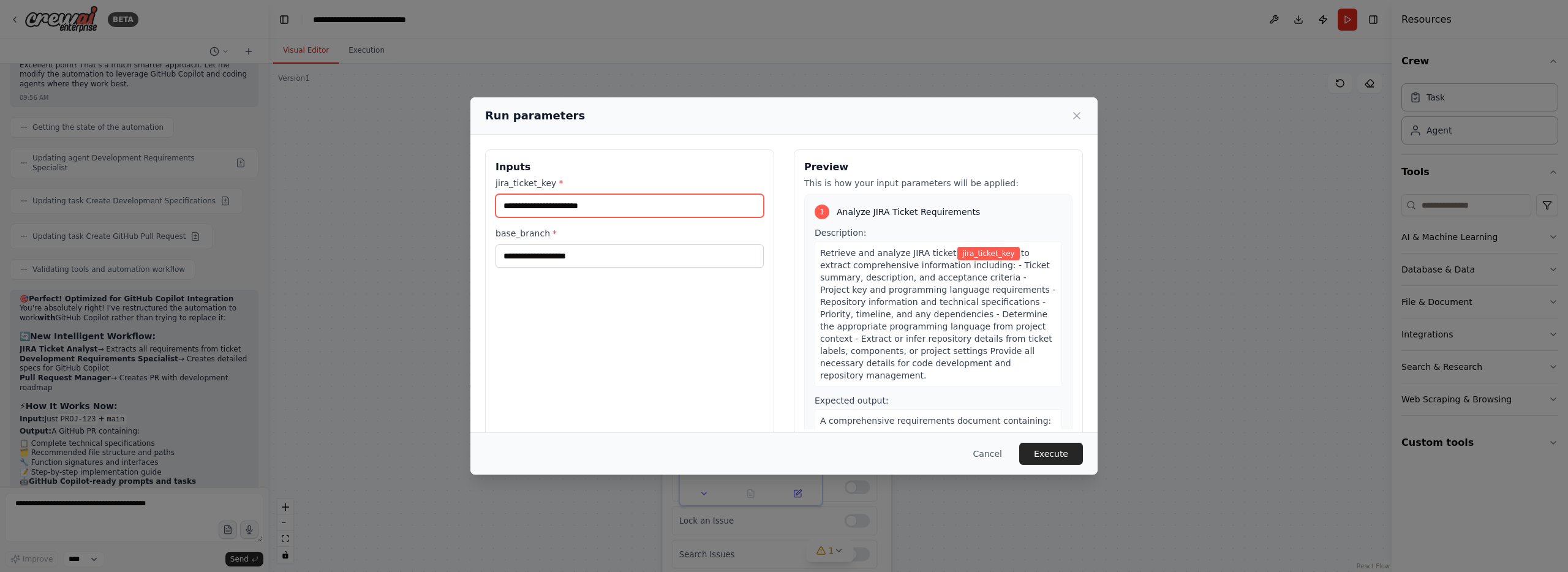
click at [569, 208] on input "jira_ticket_key *" at bounding box center [630, 206] width 268 height 23
click at [656, 205] on input "jira_ticket_key *" at bounding box center [630, 206] width 268 height 23
paste input "*********"
type input "*********"
click at [591, 256] on input "base_branch *" at bounding box center [630, 256] width 268 height 23
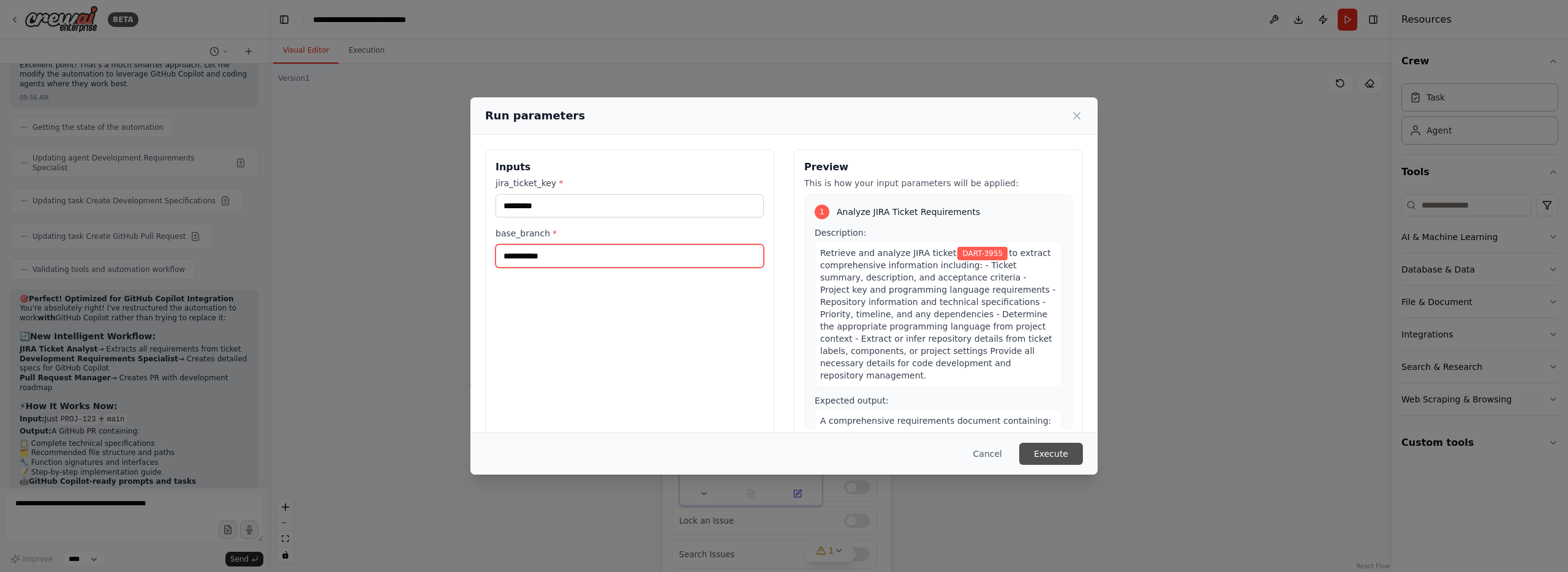
type input "**********"
click at [1049, 456] on button "Execute" at bounding box center [1051, 454] width 64 height 22
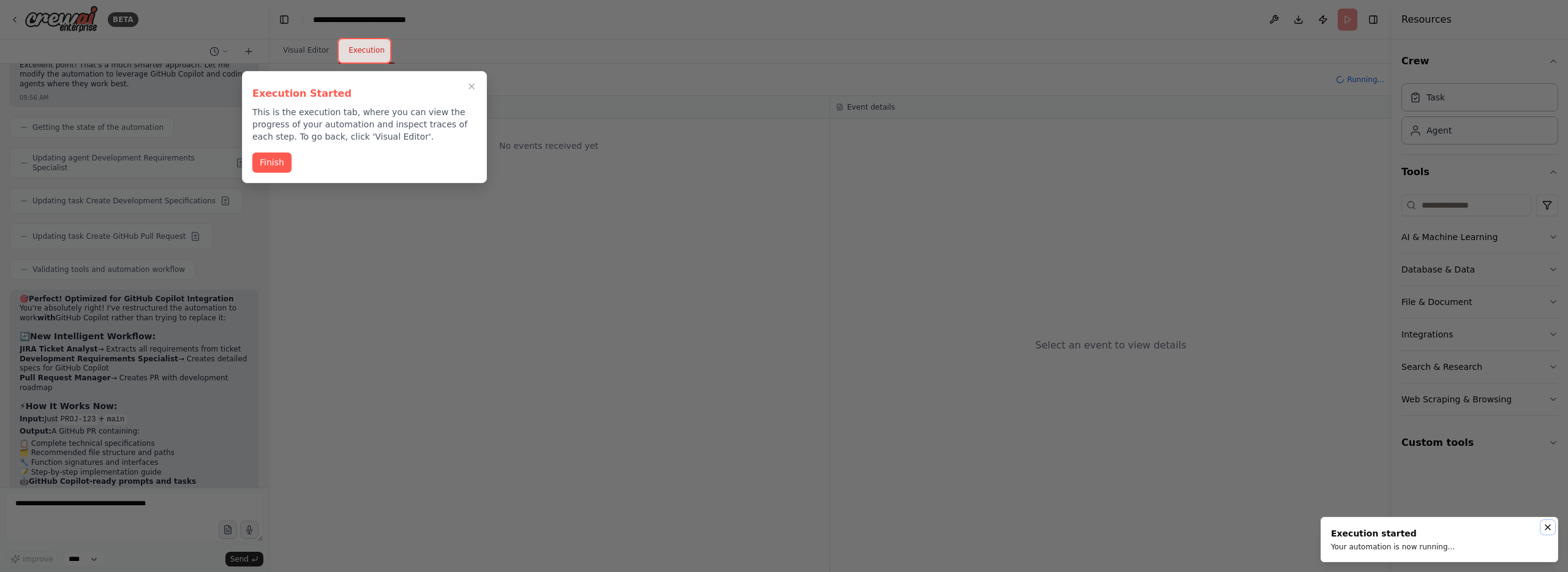
click at [1547, 532] on icon "Notifications (F8)" at bounding box center [1547, 527] width 10 height 10
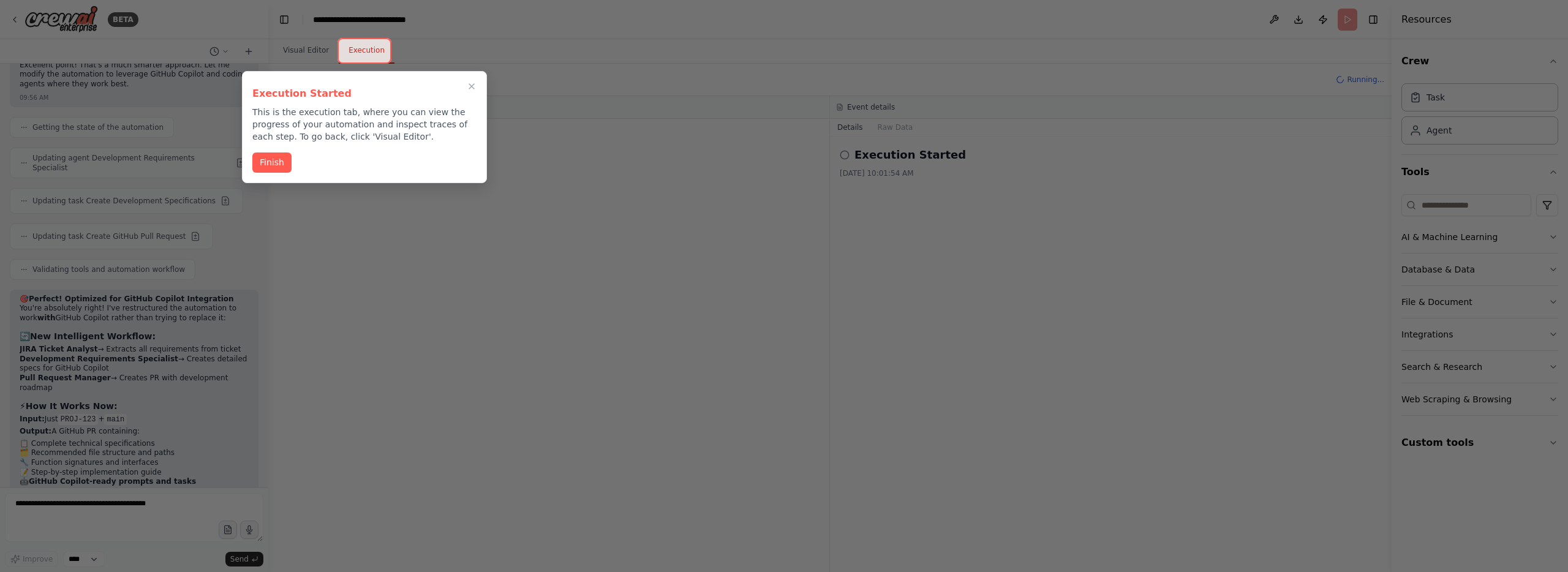
click at [262, 161] on button "Finish" at bounding box center [271, 163] width 39 height 21
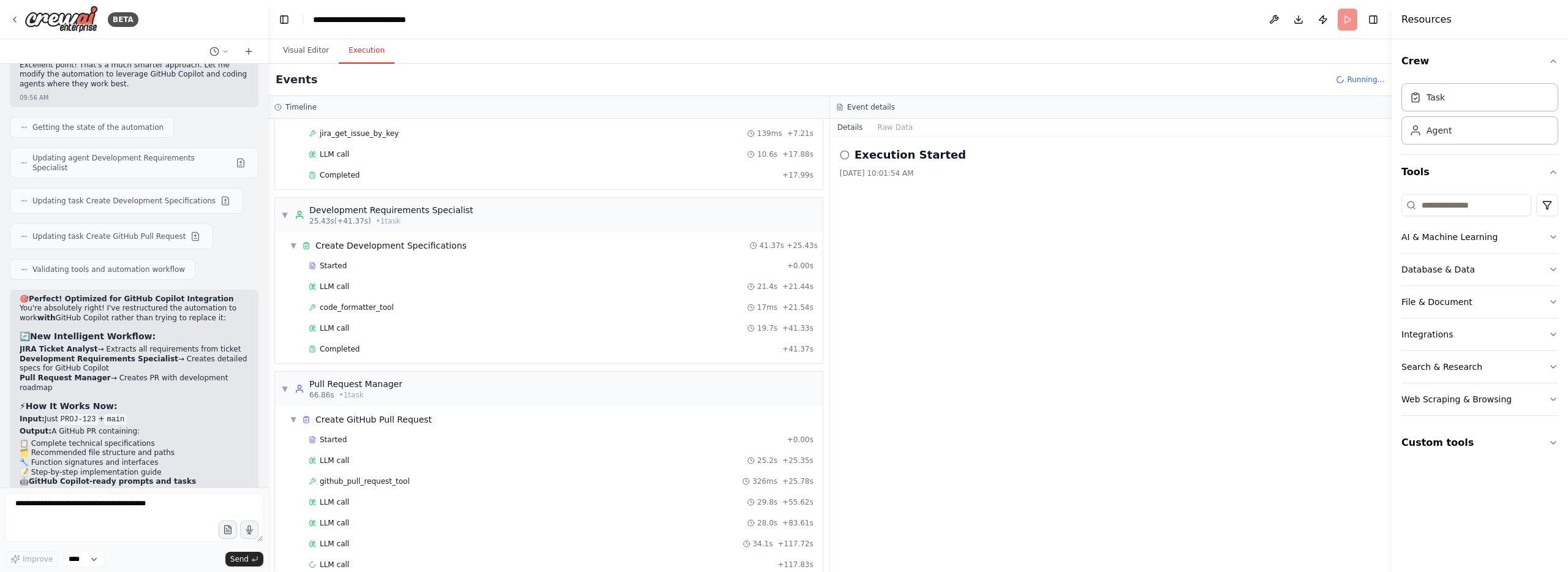
scroll to position [122, 0]
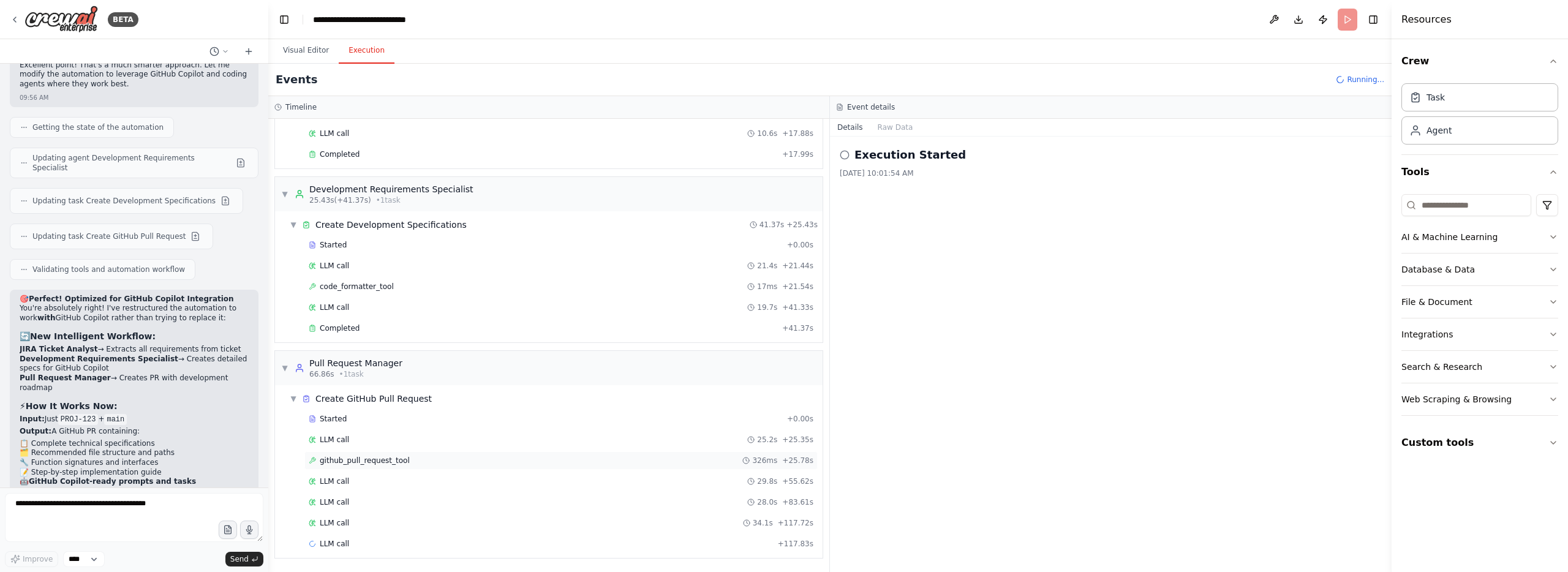
click at [342, 459] on span "github_pull_request_tool" at bounding box center [365, 461] width 90 height 10
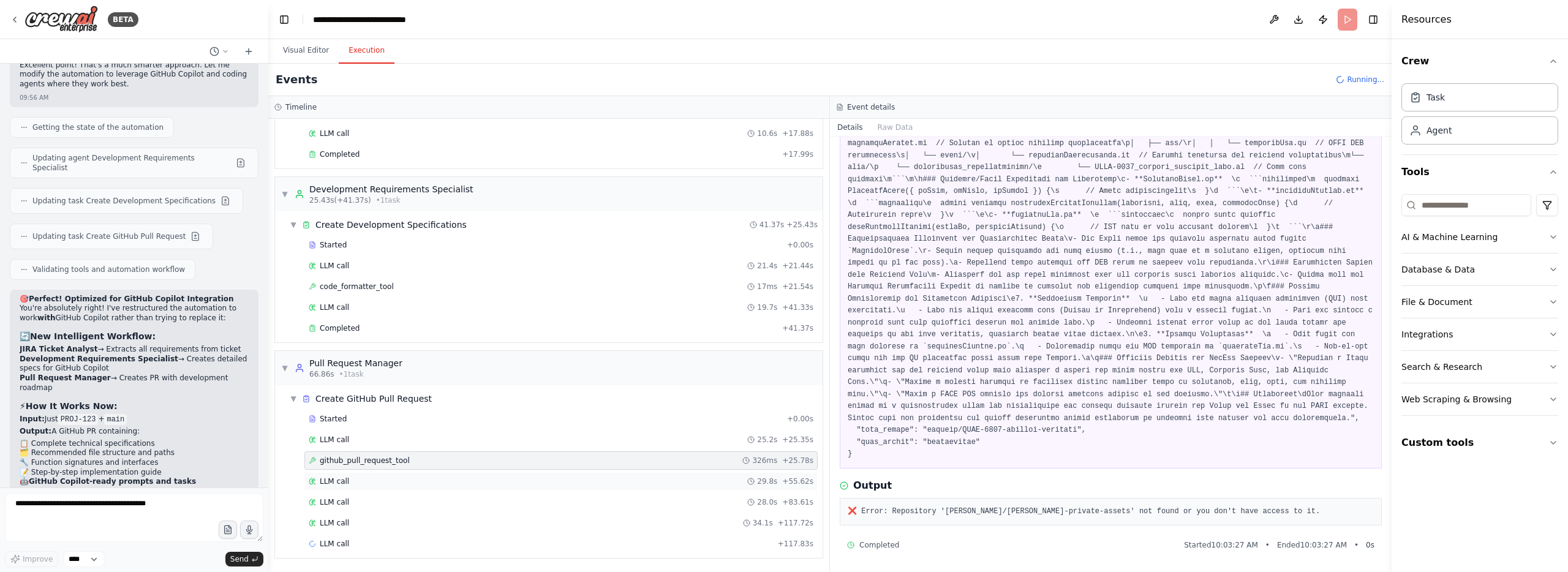
click at [519, 480] on div "LLM call 29.8s + 55.62s" at bounding box center [561, 481] width 504 height 10
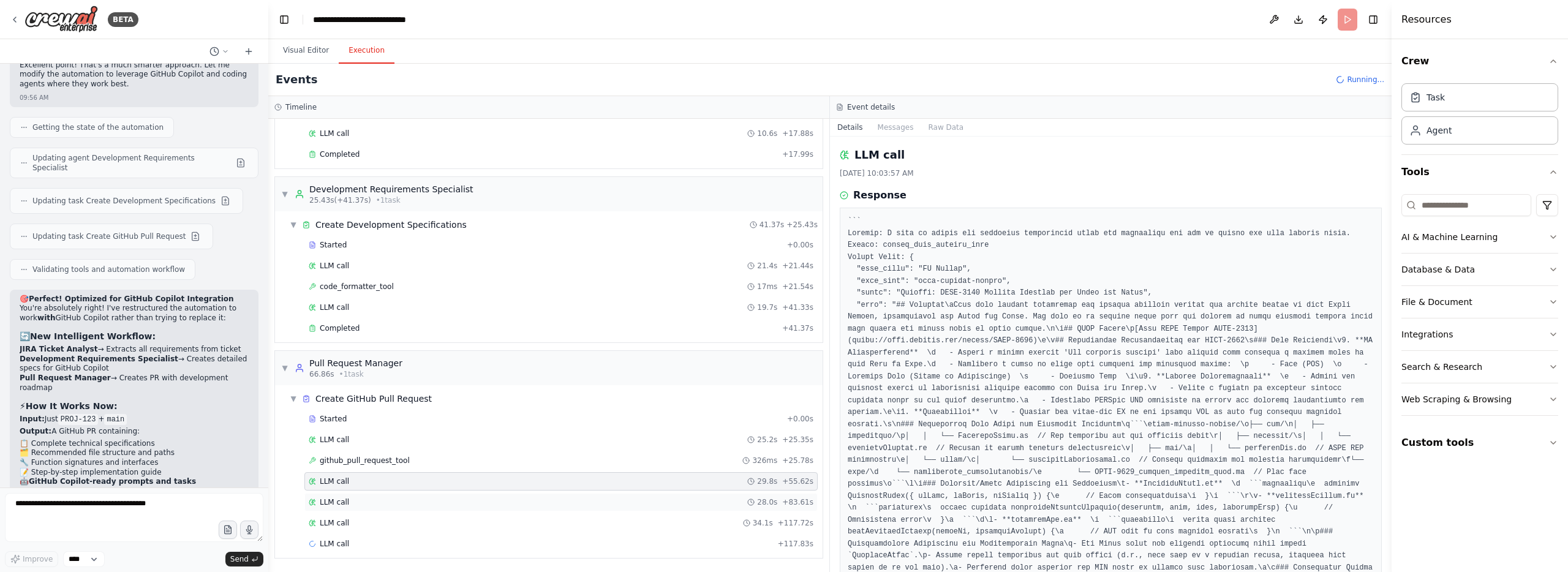
click at [516, 500] on div "LLM call 28.0s + 83.61s" at bounding box center [561, 502] width 504 height 10
click at [516, 515] on div "LLM call 34.1s + 117.72s" at bounding box center [560, 523] width 513 height 18
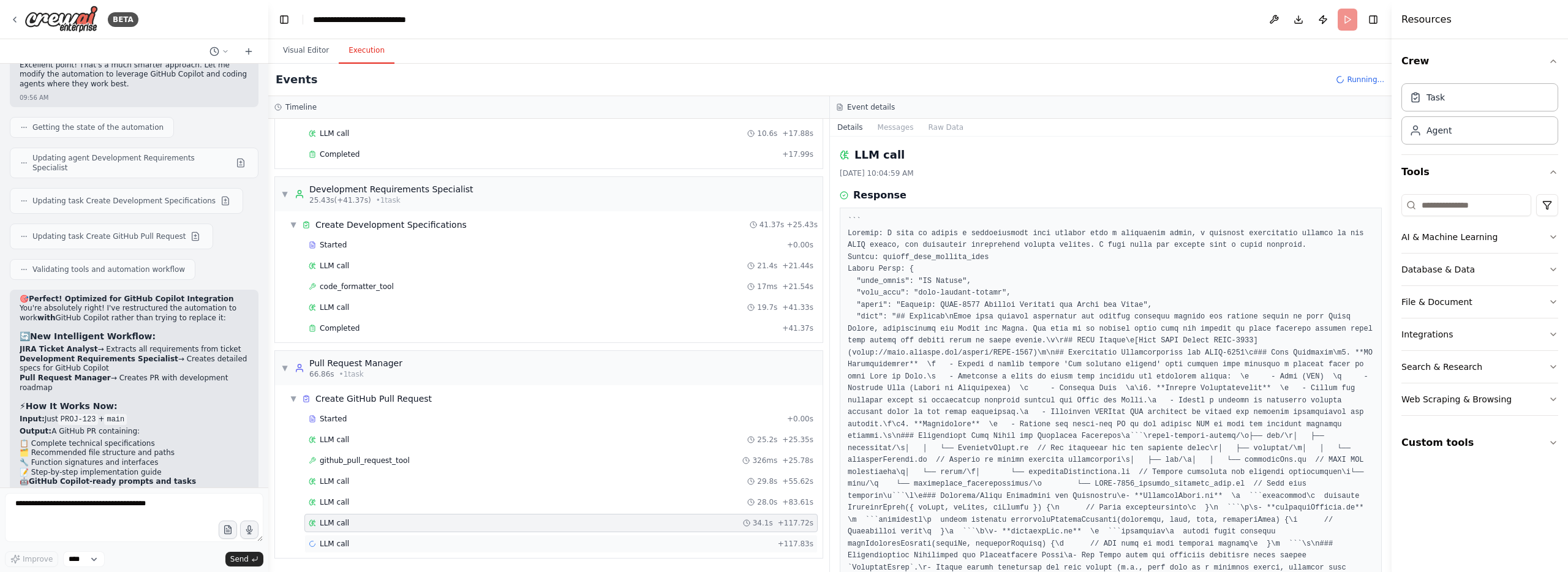
click at [504, 536] on div "LLM call + 117.83s" at bounding box center [560, 543] width 513 height 18
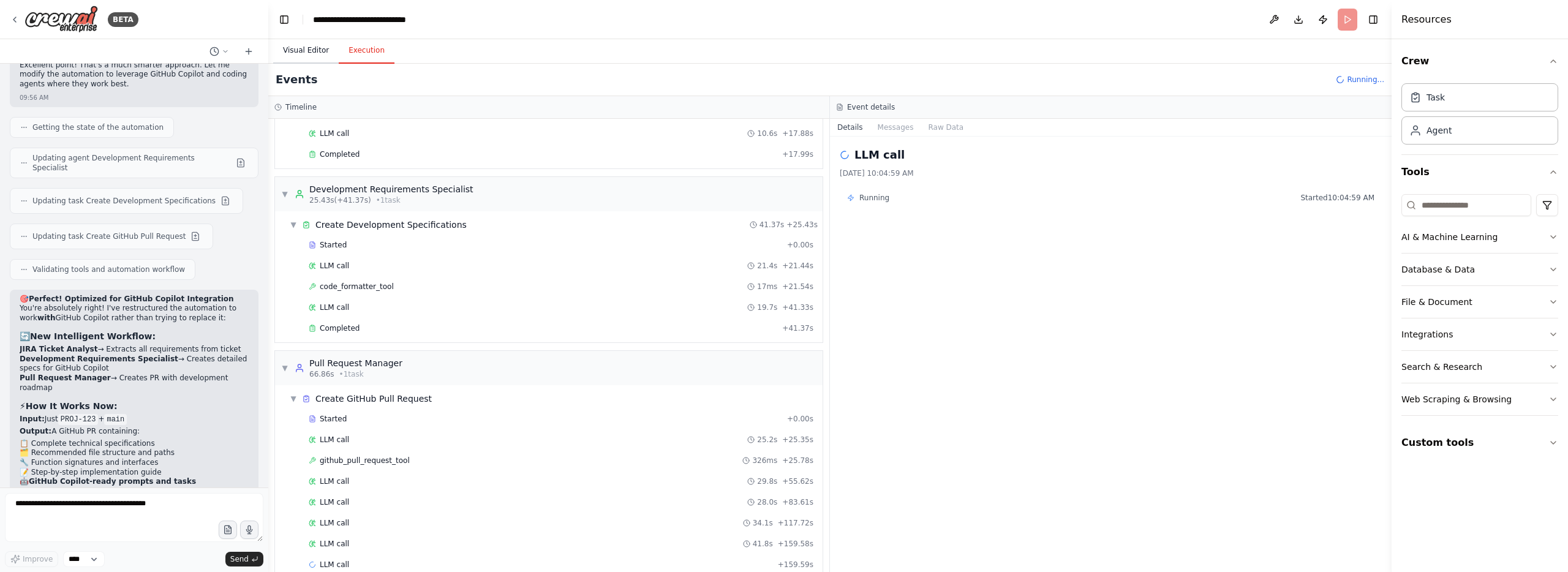
click at [314, 51] on button "Visual Editor" at bounding box center [306, 51] width 66 height 26
click at [352, 53] on button "Execution" at bounding box center [366, 51] width 56 height 26
click at [1347, 24] on header "**********" at bounding box center [829, 19] width 1123 height 39
click at [115, 508] on textarea at bounding box center [134, 517] width 258 height 49
type textarea "**********"
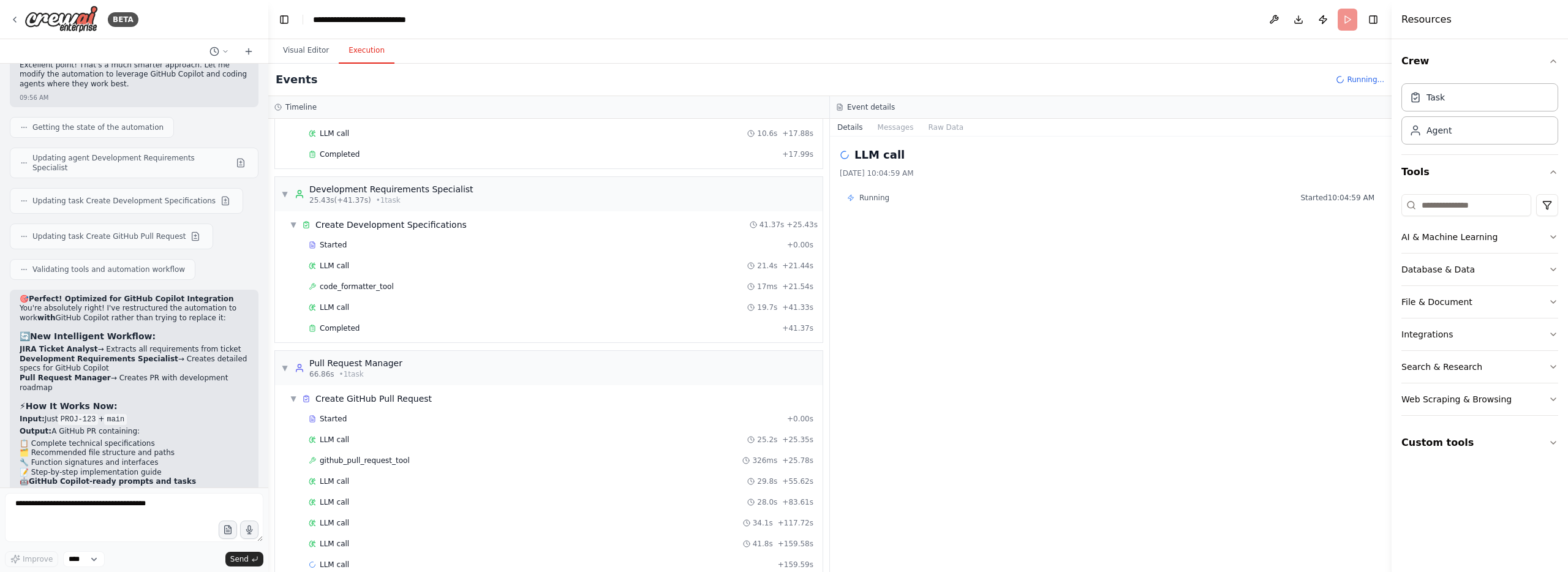
scroll to position [7514, 0]
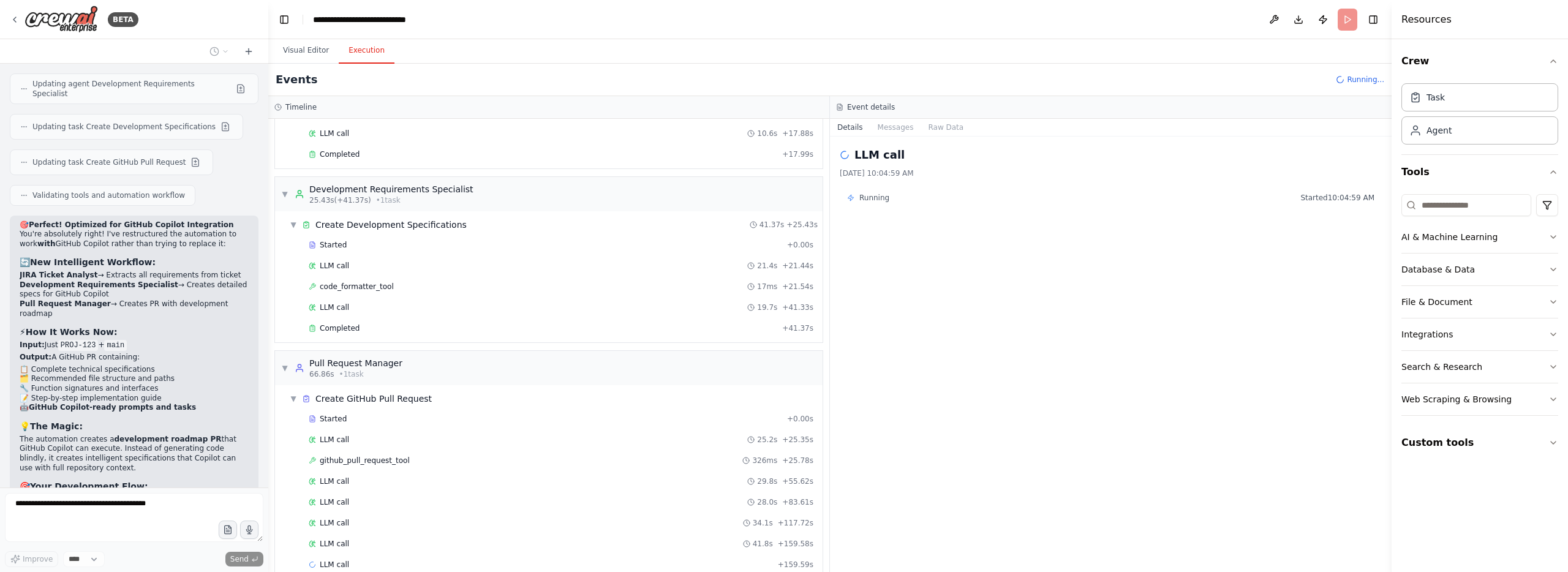
click at [1341, 81] on icon at bounding box center [1340, 79] width 10 height 10
click at [1341, 81] on icon at bounding box center [1340, 79] width 9 height 9
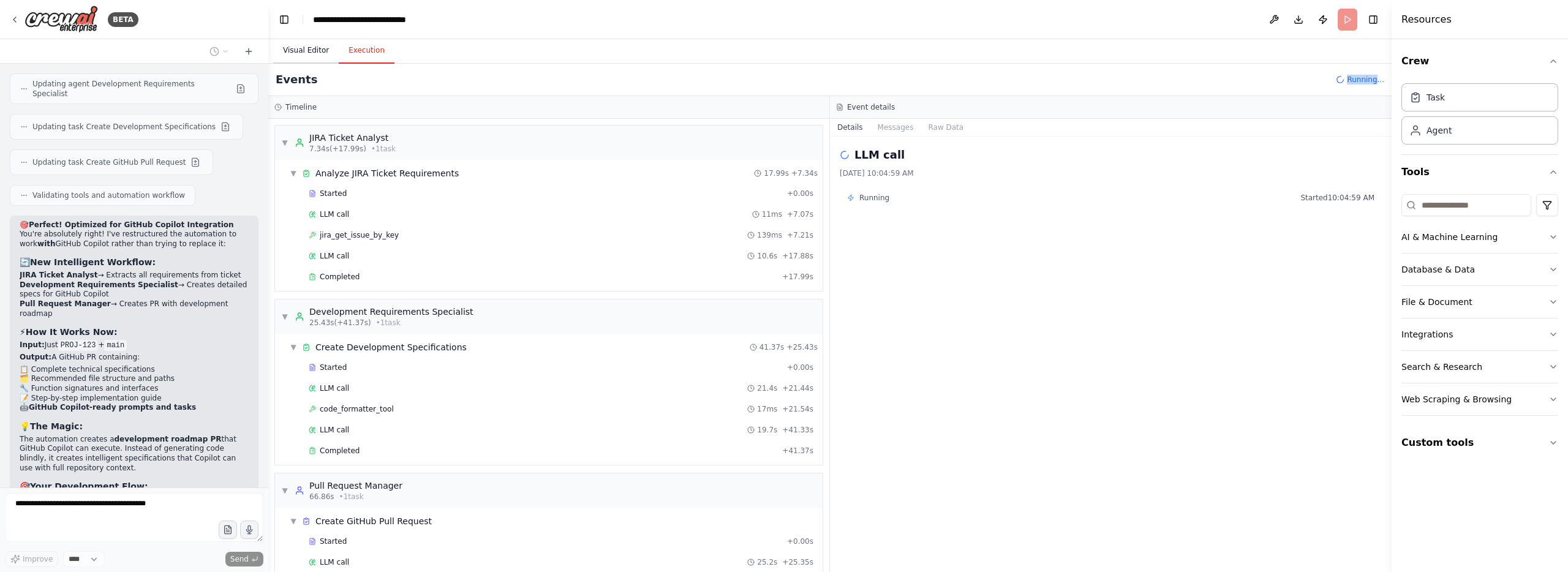
click at [326, 48] on button "Visual Editor" at bounding box center [306, 51] width 66 height 26
click at [349, 48] on button "Execution" at bounding box center [366, 51] width 56 height 26
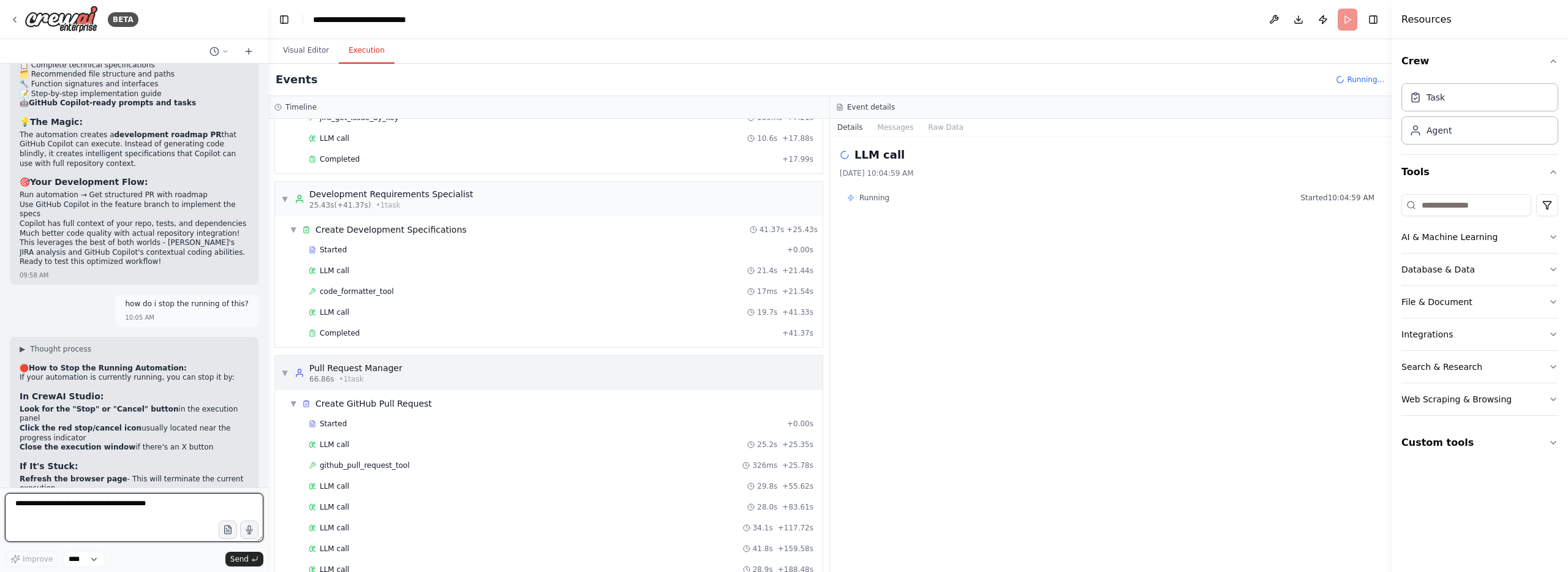
scroll to position [164, 0]
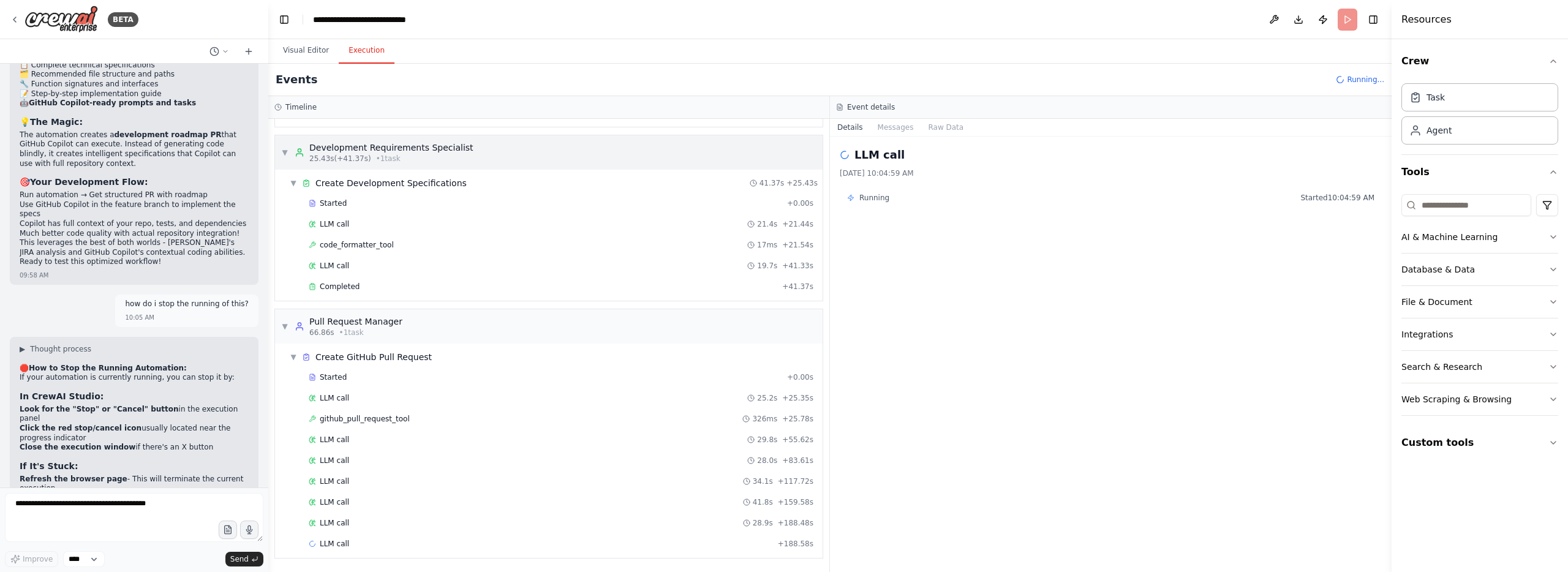
click at [744, 329] on div "▼ Pull Request Manager 66.86s • 1 task" at bounding box center [548, 326] width 548 height 34
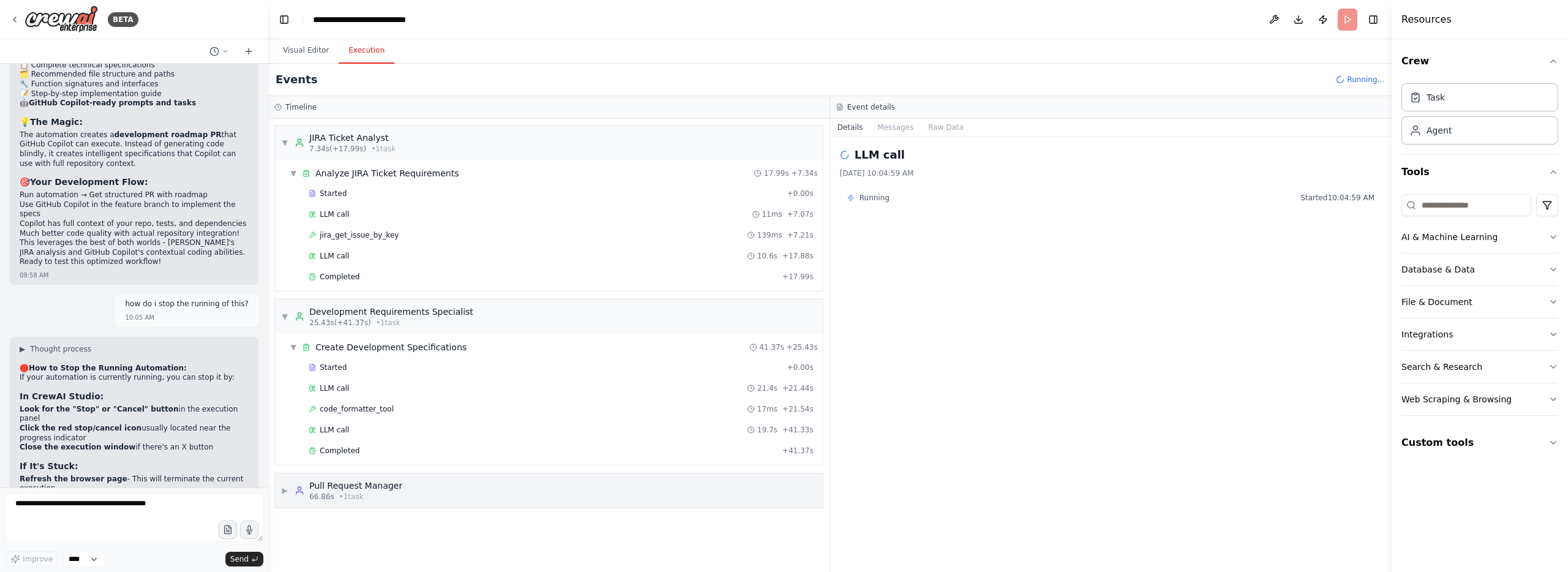
click at [458, 495] on div "▶ Pull Request Manager 66.86s • 1 task" at bounding box center [548, 491] width 548 height 34
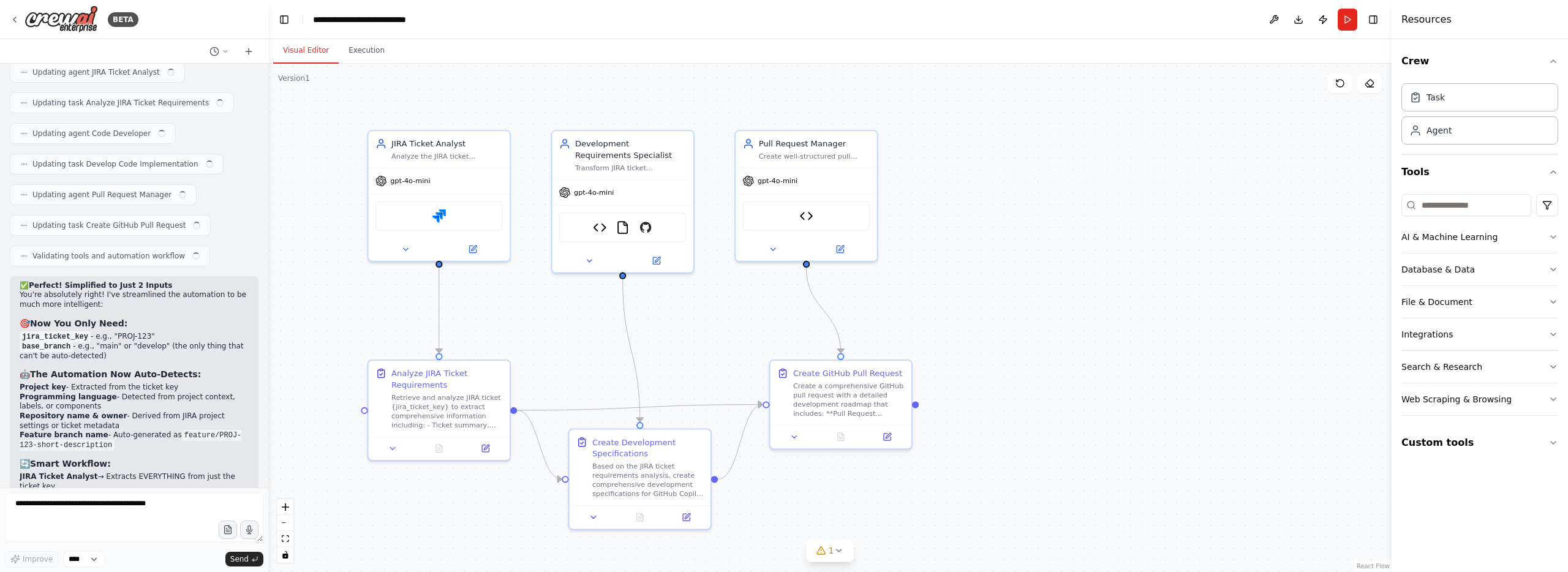
scroll to position [6749, 0]
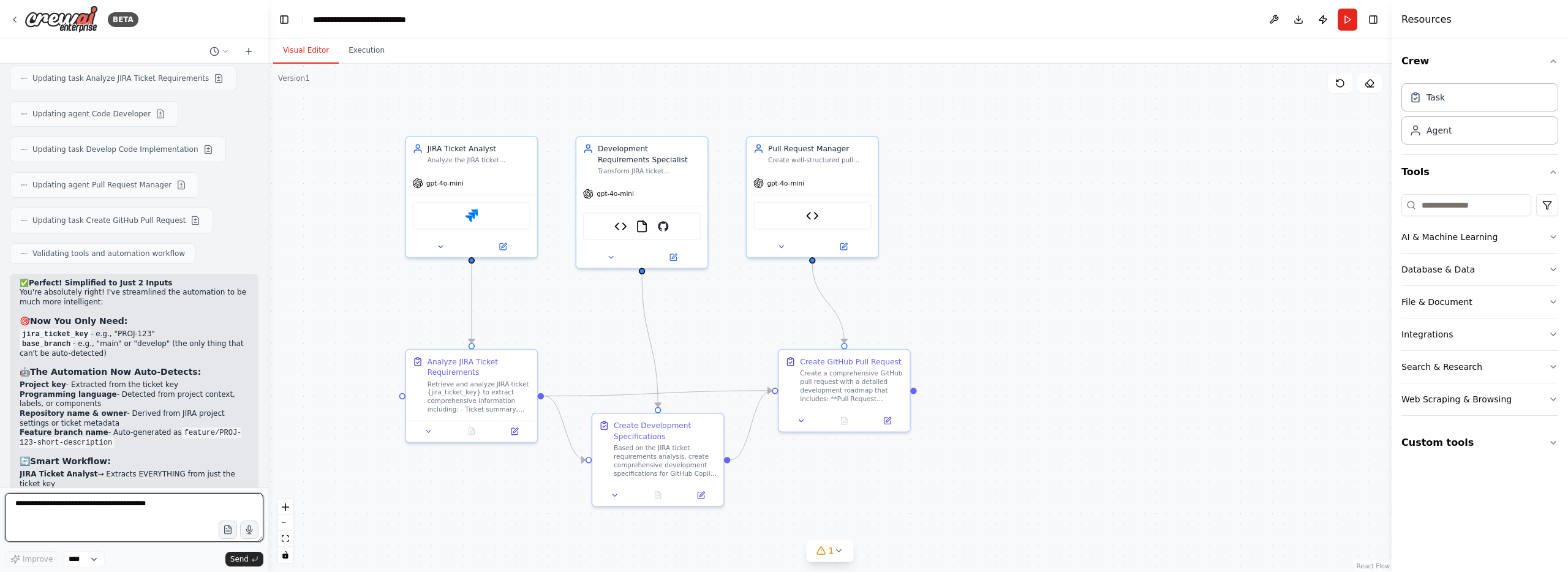
click at [103, 504] on textarea at bounding box center [134, 517] width 258 height 49
type textarea "**********"
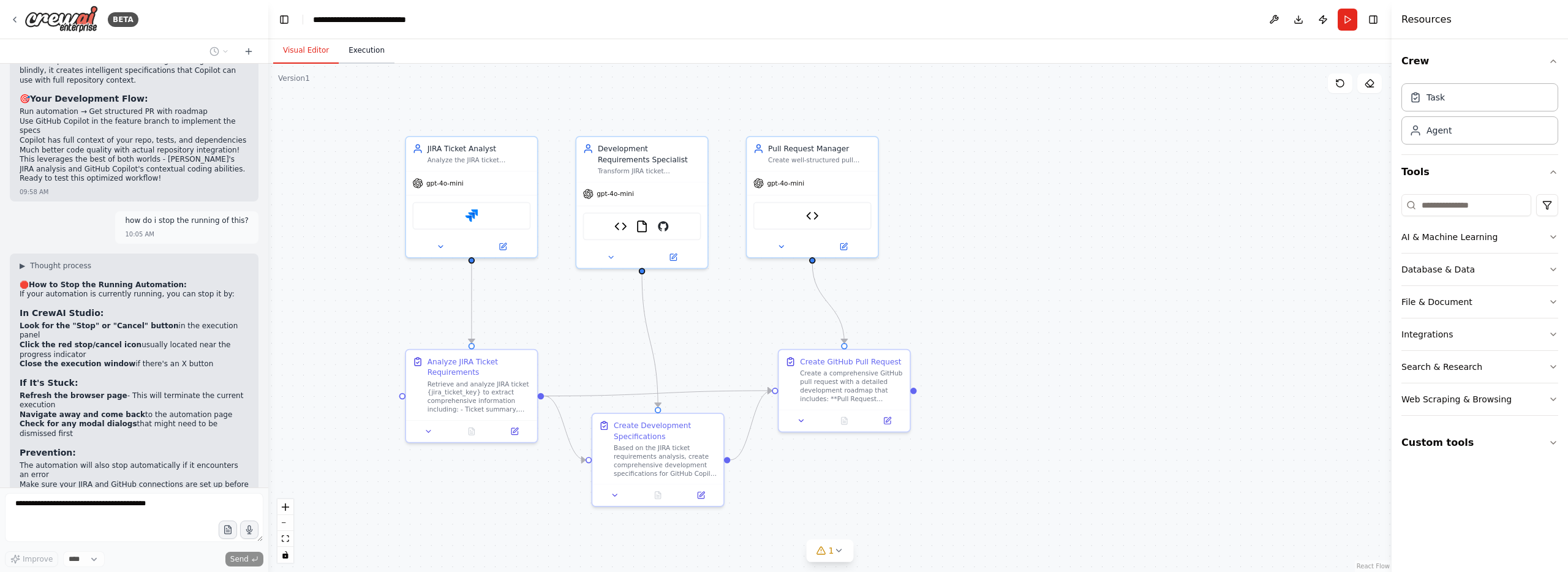
click at [357, 50] on button "Execution" at bounding box center [366, 51] width 56 height 26
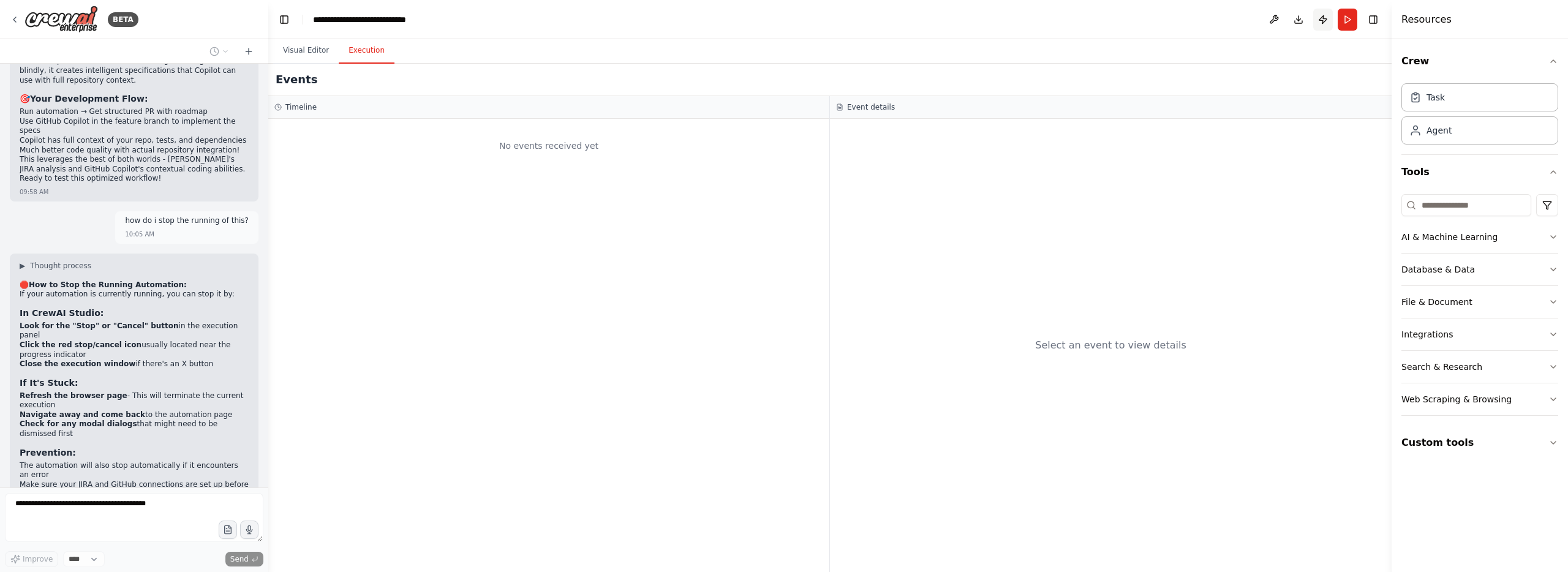
click at [1330, 19] on button "Publish" at bounding box center [1323, 20] width 20 height 22
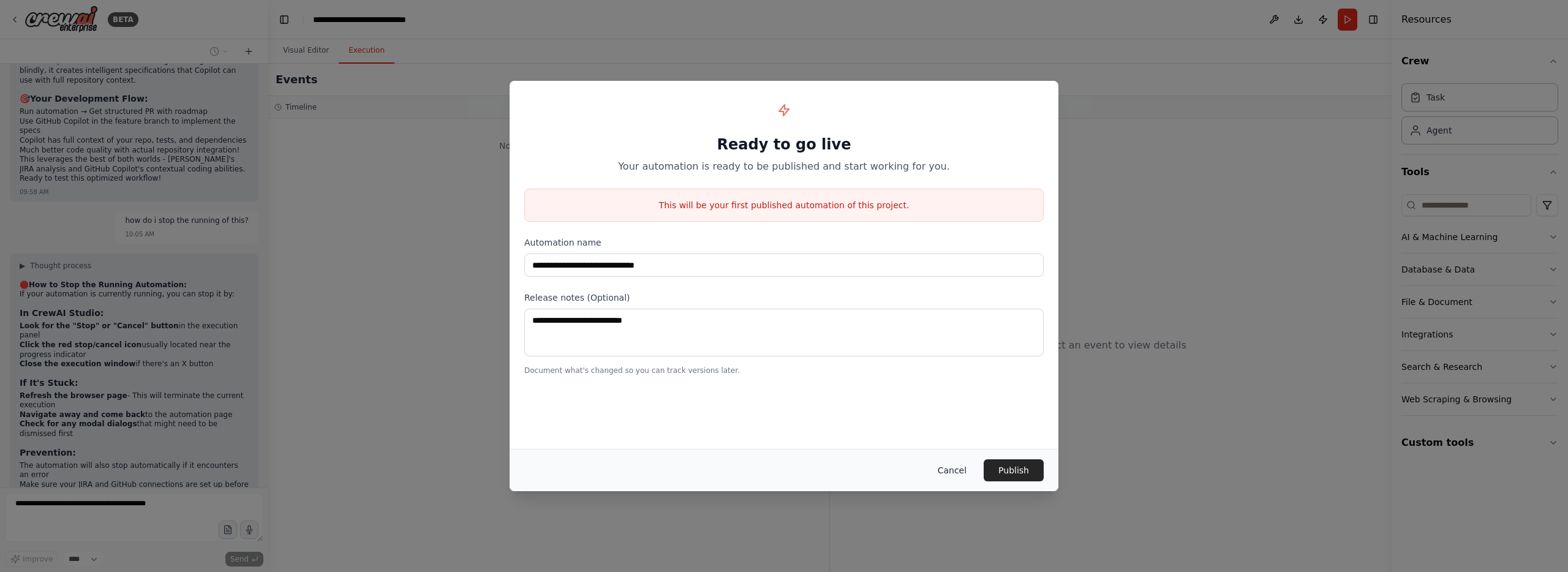
scroll to position [7932, 0]
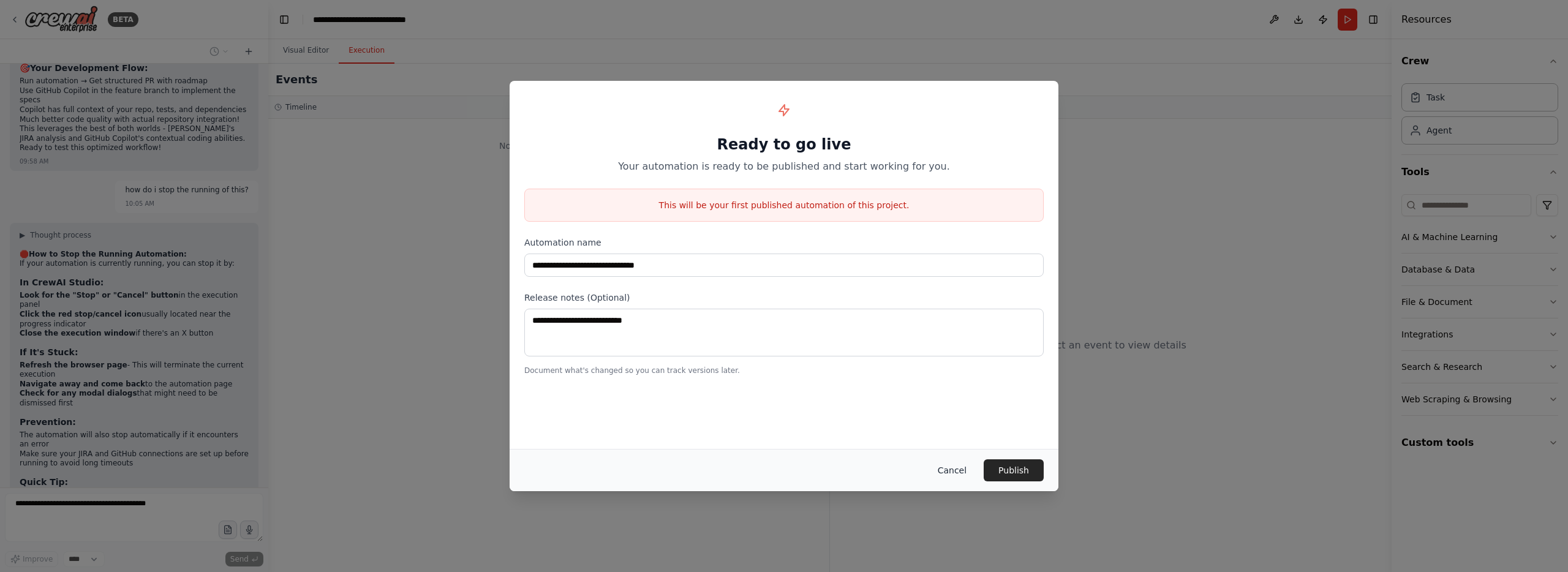
click at [967, 471] on button "Cancel" at bounding box center [951, 470] width 49 height 22
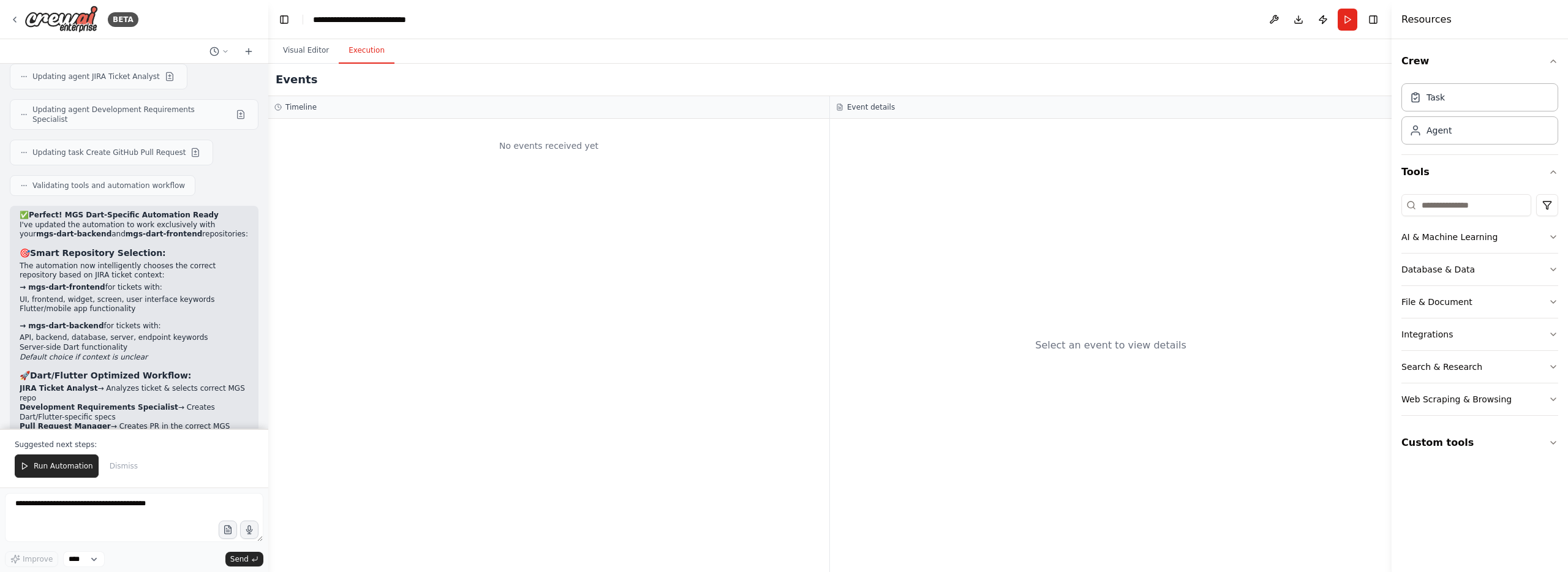
scroll to position [8683, 0]
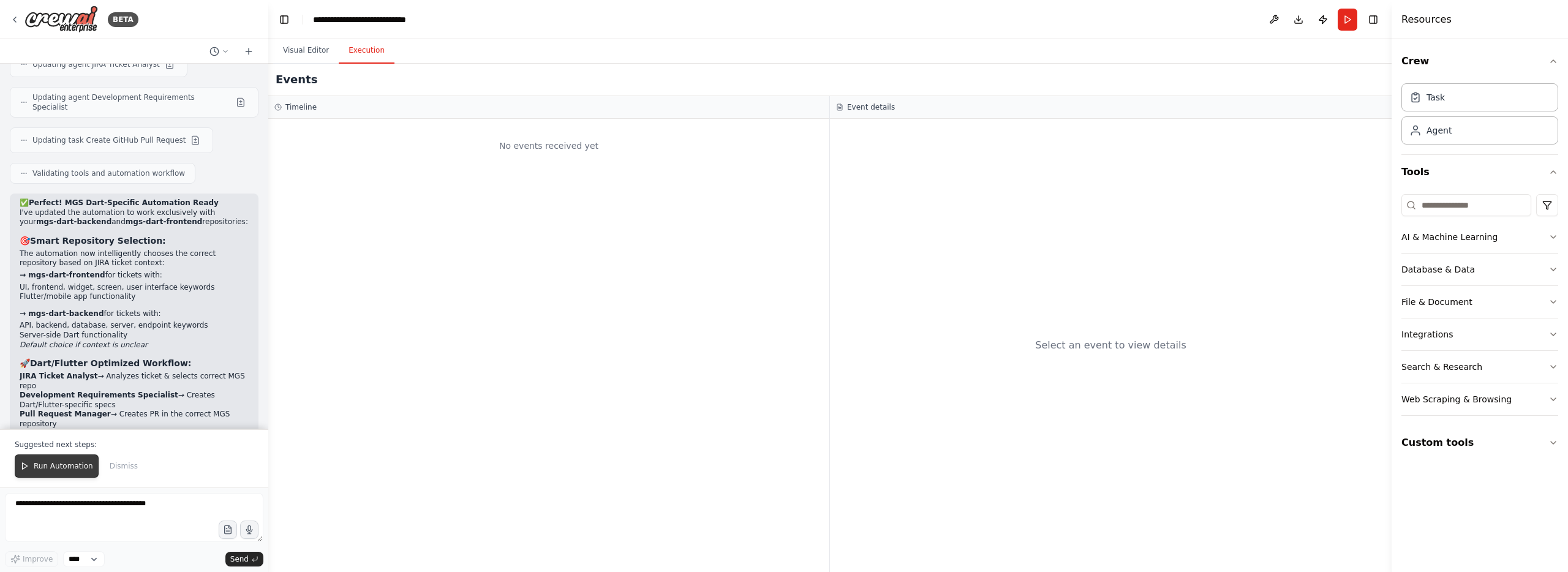
click at [74, 464] on span "Run Automation" at bounding box center [63, 466] width 59 height 10
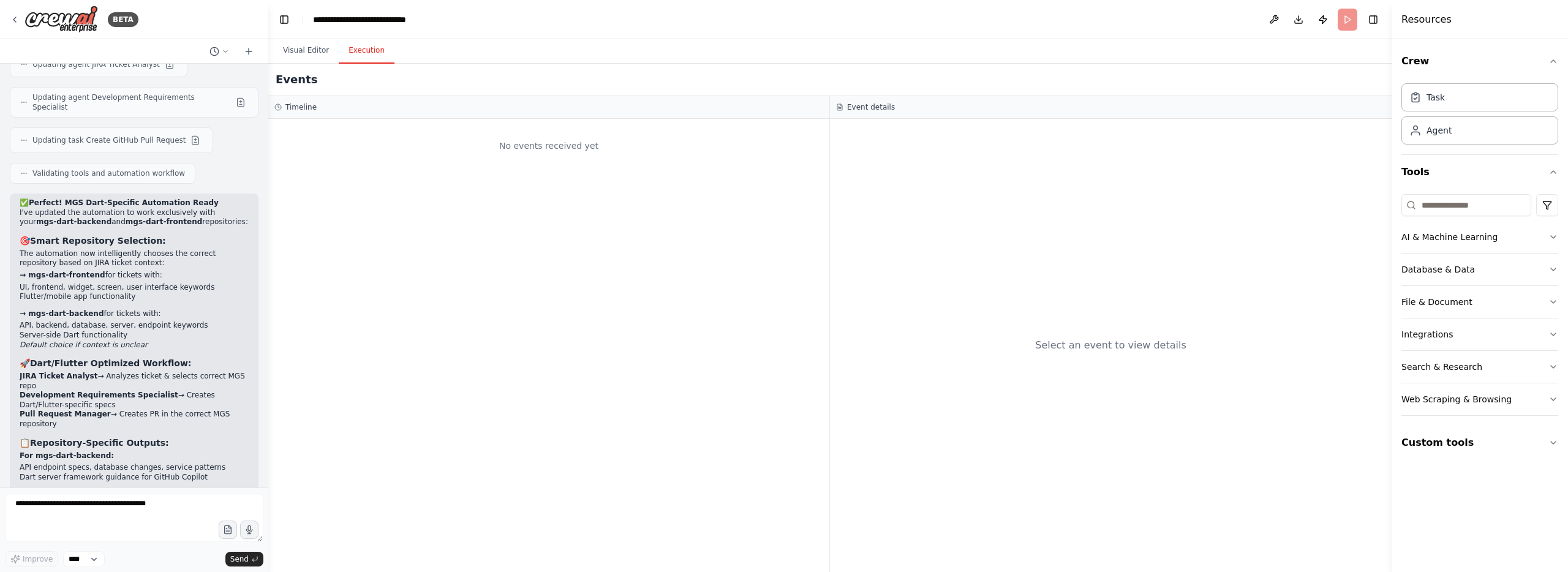
scroll to position [8624, 0]
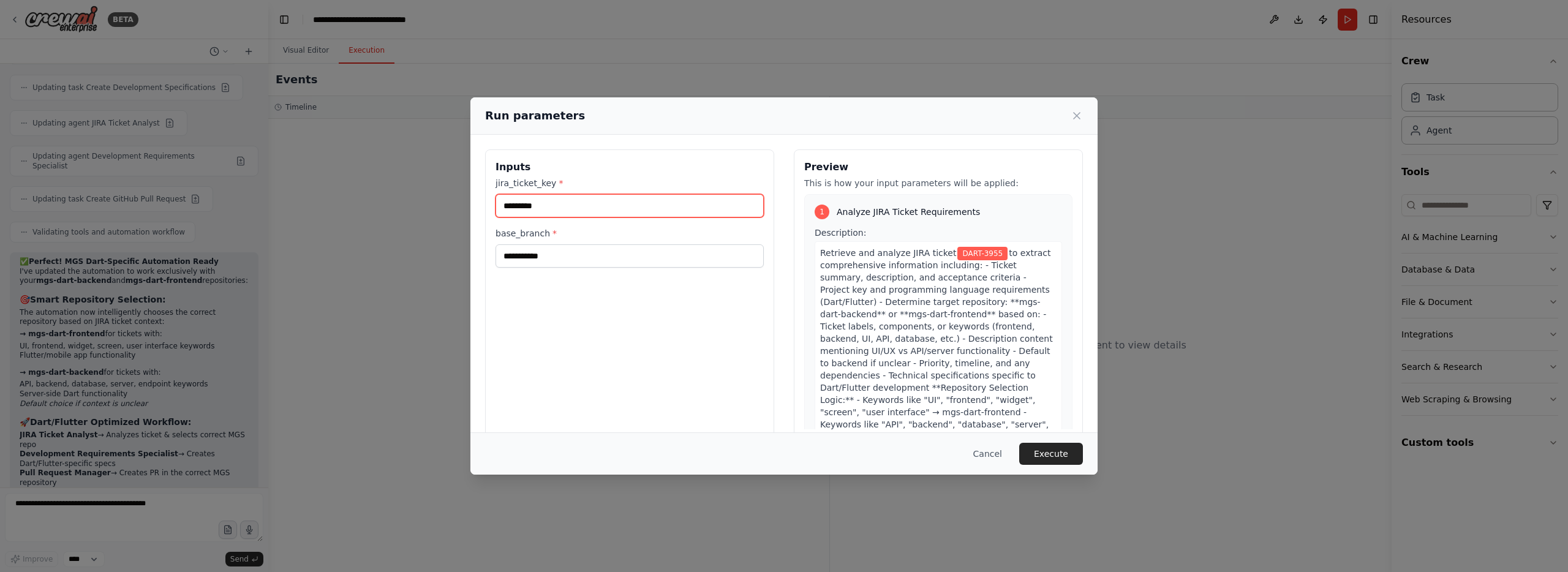
drag, startPoint x: 721, startPoint y: 209, endPoint x: 711, endPoint y: 208, distance: 10.0
click at [719, 209] on input "*********" at bounding box center [630, 206] width 268 height 23
click at [636, 258] on input "**********" at bounding box center [630, 256] width 268 height 23
click at [1069, 460] on button "Execute" at bounding box center [1051, 454] width 64 height 22
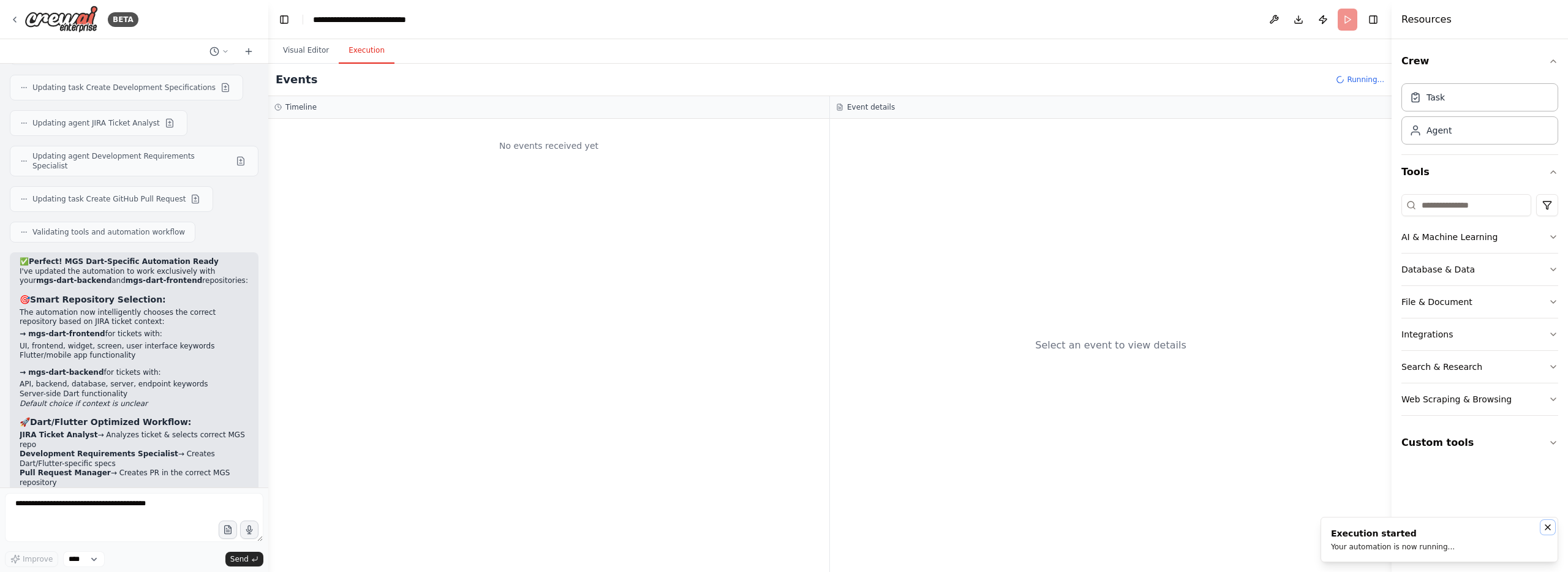
drag, startPoint x: 1546, startPoint y: 526, endPoint x: 1536, endPoint y: 522, distance: 10.8
click at [1546, 526] on icon "Notifications (F8)" at bounding box center [1547, 527] width 5 height 5
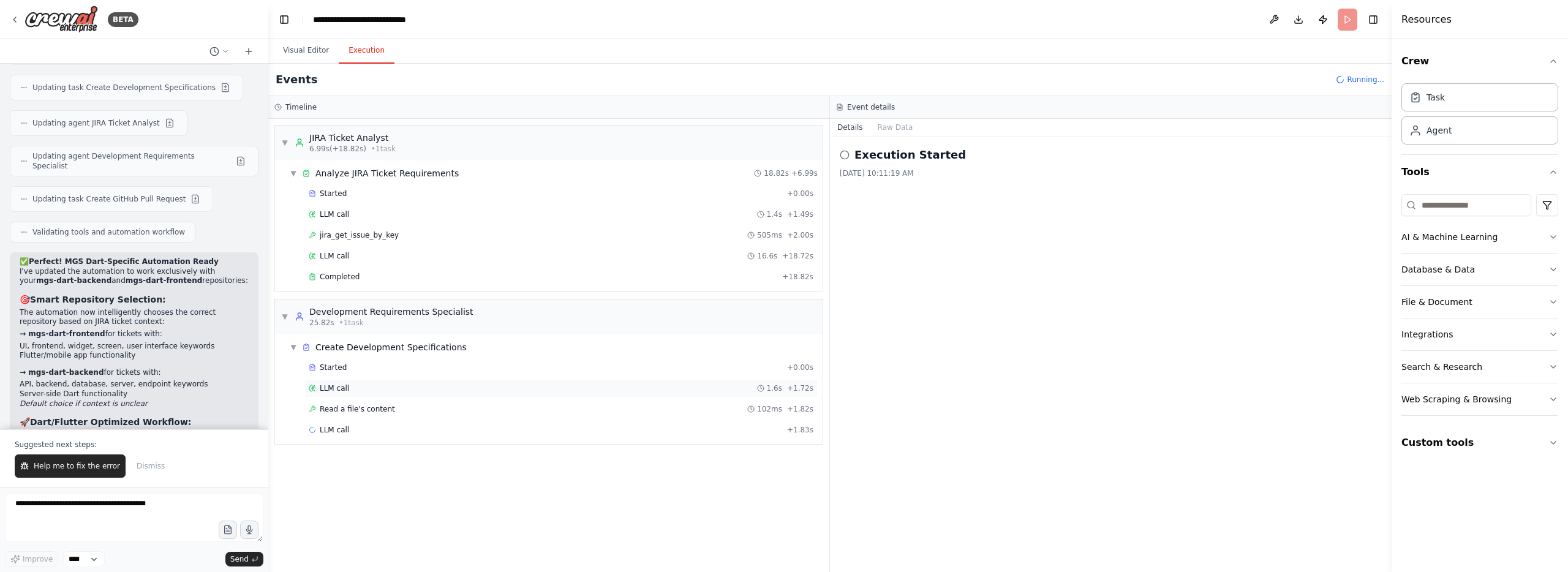
scroll to position [8683, 0]
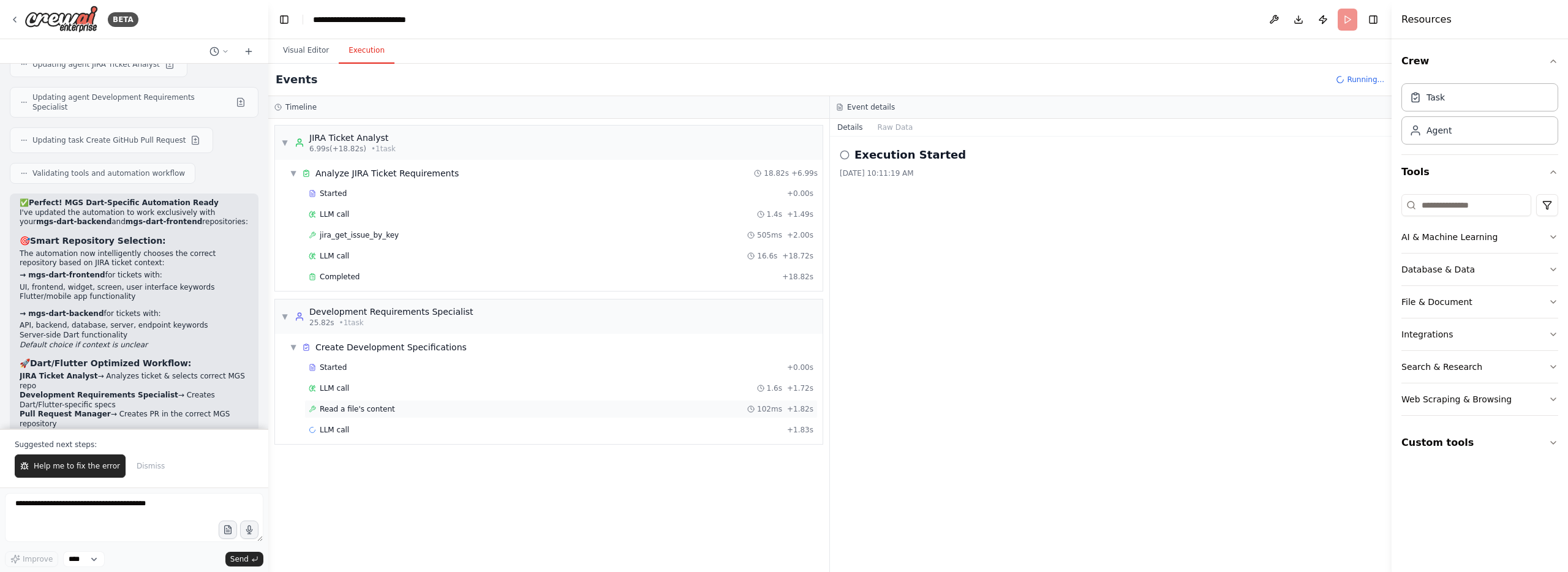
click at [388, 409] on span "Read a file's content" at bounding box center [357, 409] width 75 height 10
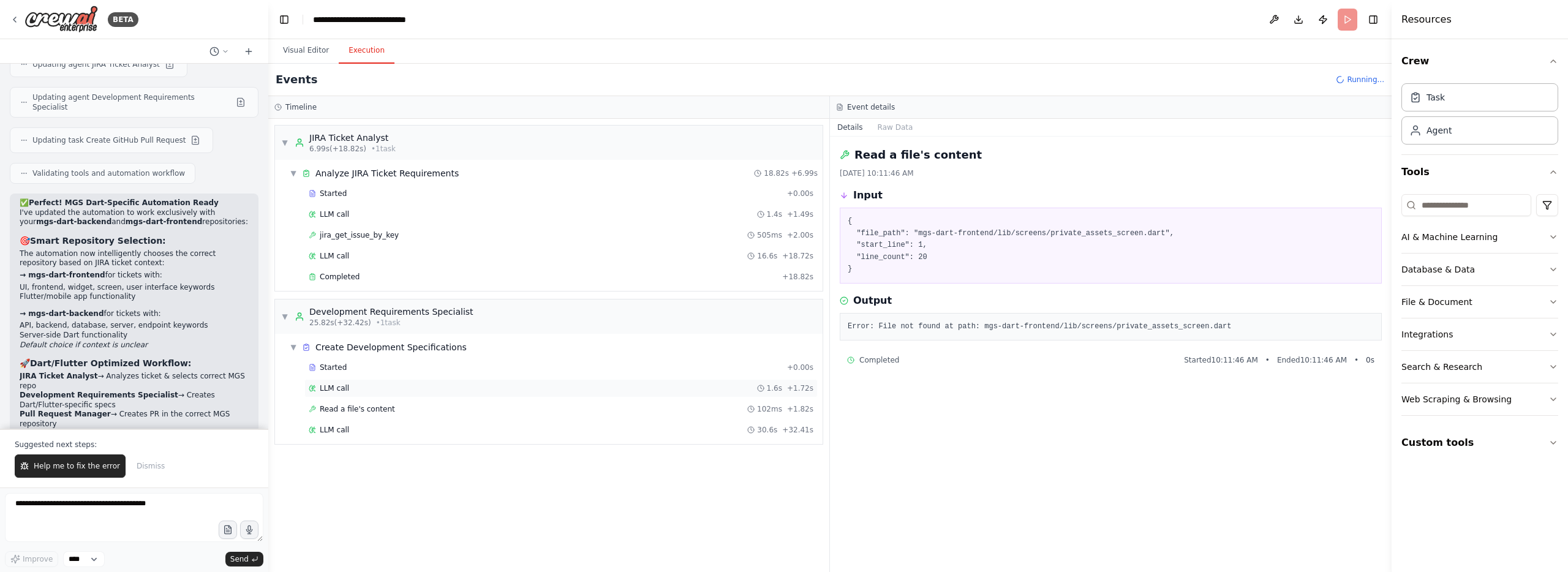
click at [403, 392] on div "LLM call 1.6s + 1.72s" at bounding box center [561, 388] width 504 height 10
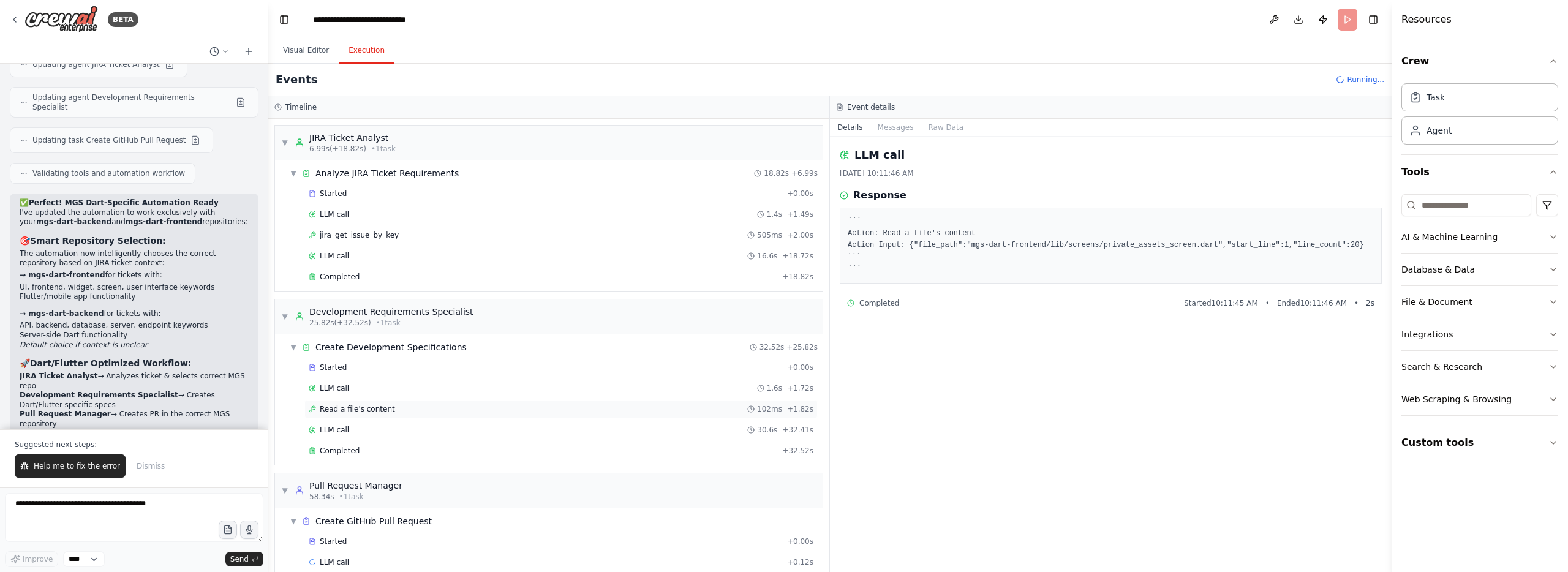
click at [395, 409] on div "Read a file's content 102ms + 1.82s" at bounding box center [561, 409] width 504 height 10
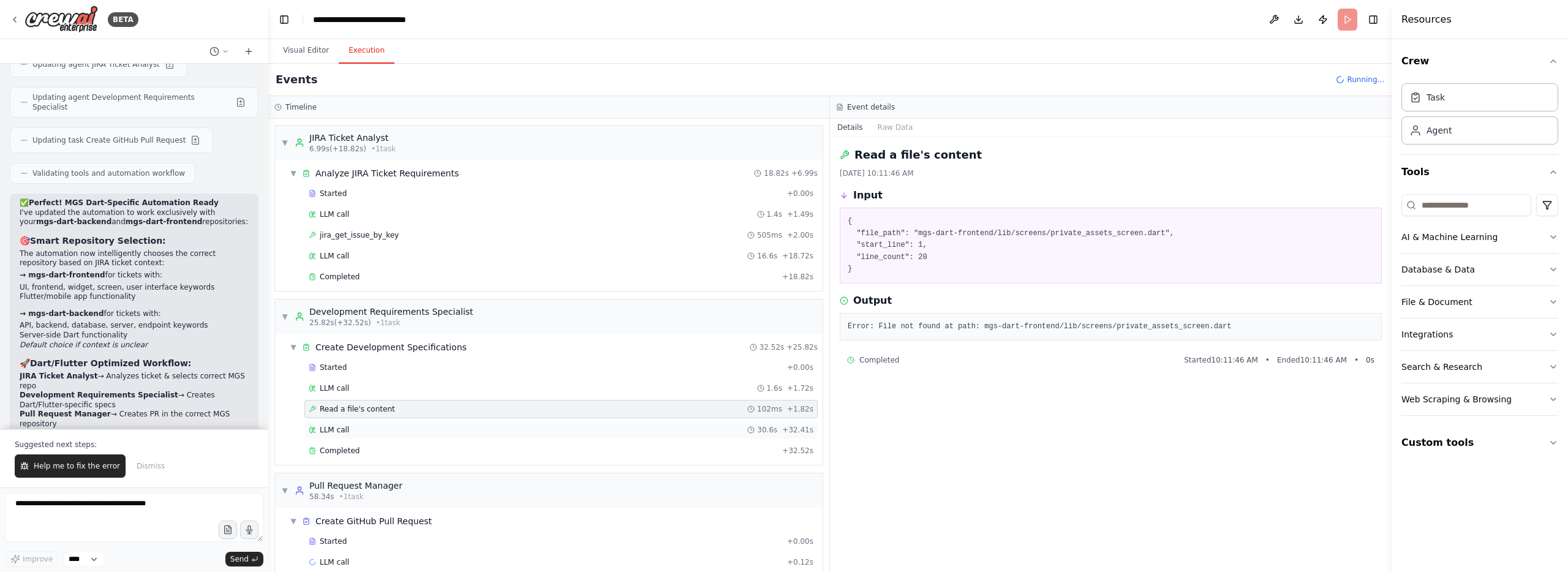
click at [367, 429] on div "LLM call 30.6s + 32.41s" at bounding box center [561, 430] width 504 height 10
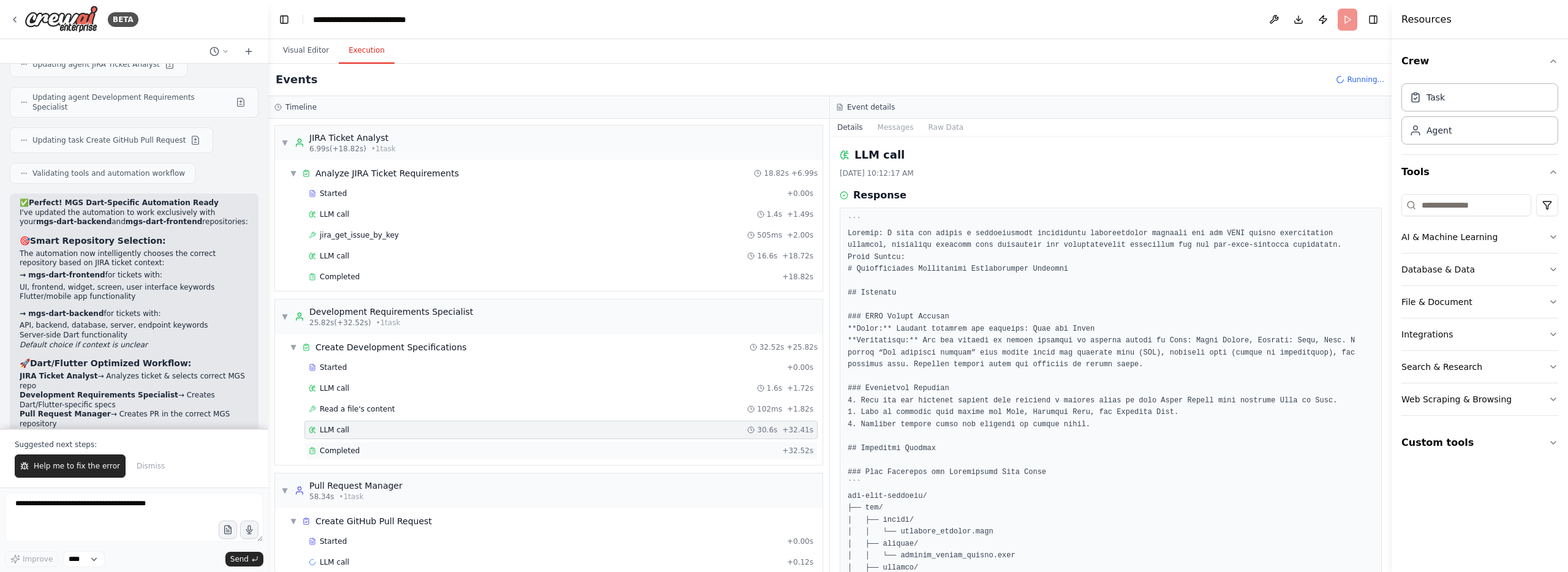
scroll to position [18, 0]
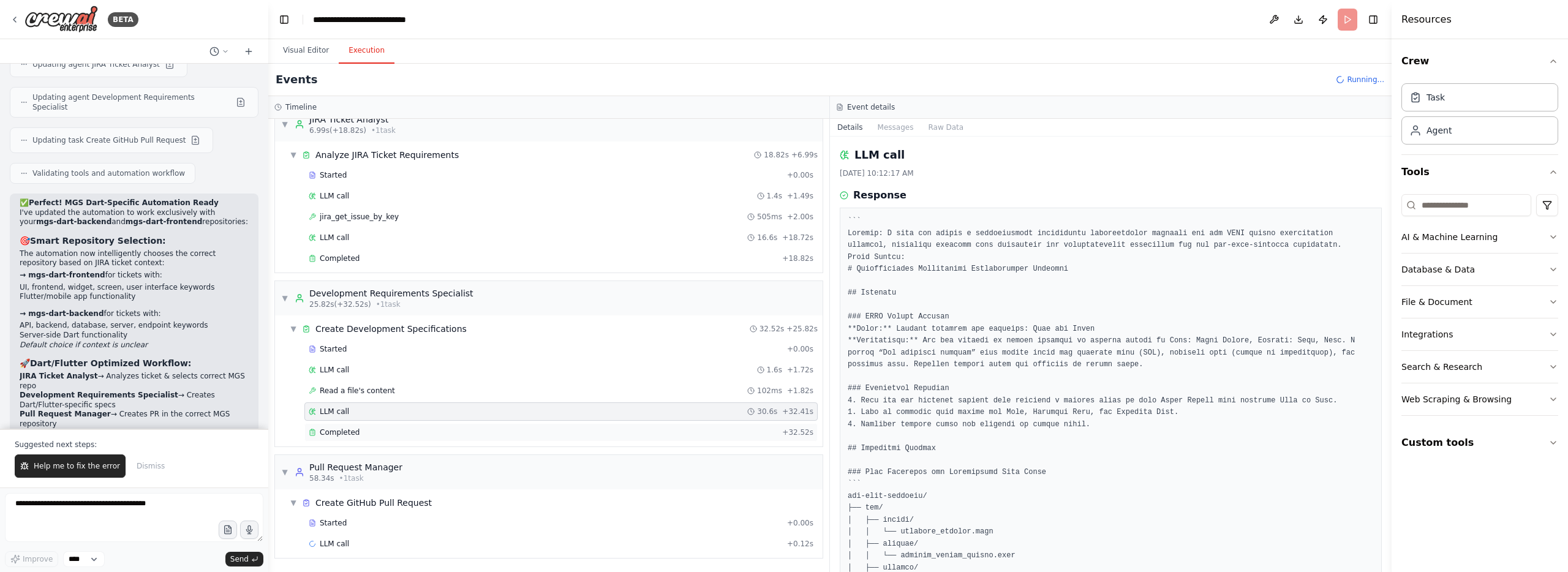
click at [379, 428] on div "Completed" at bounding box center [543, 432] width 468 height 10
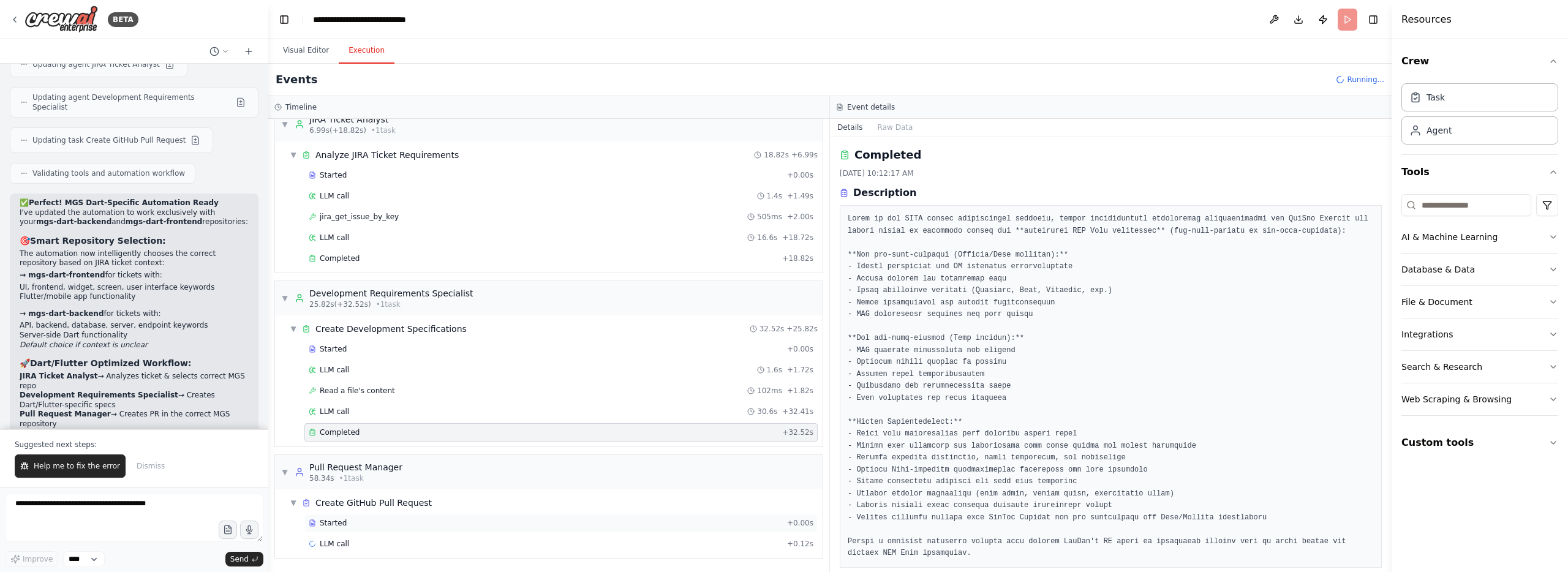
click at [388, 526] on div "Started" at bounding box center [545, 523] width 474 height 10
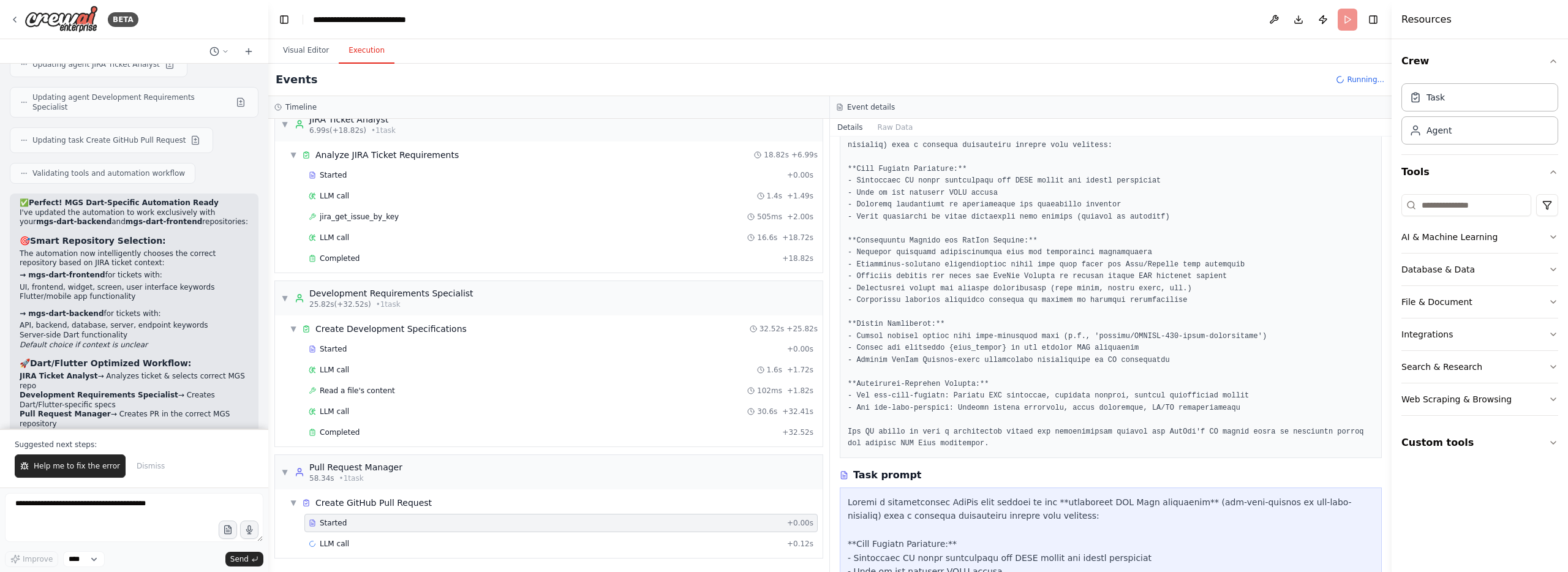
scroll to position [92, 0]
click at [336, 543] on span "LLM call" at bounding box center [334, 543] width 29 height 10
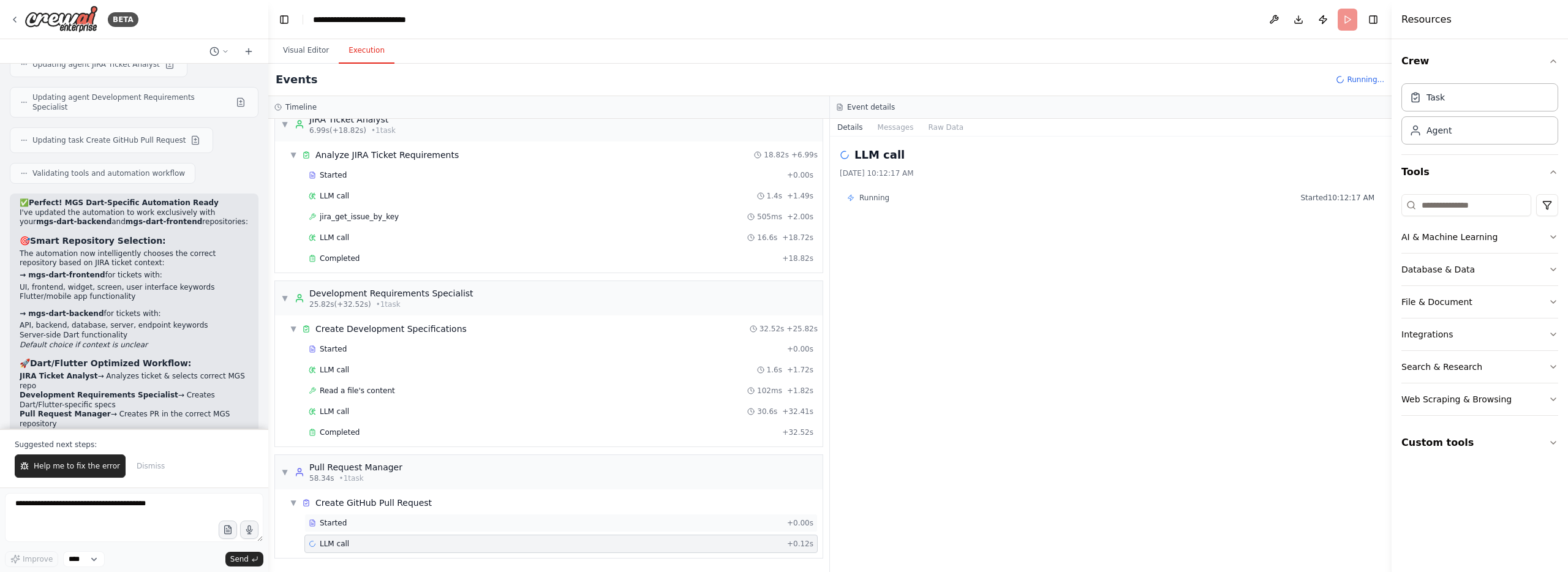
click at [349, 523] on div "Started" at bounding box center [545, 523] width 474 height 10
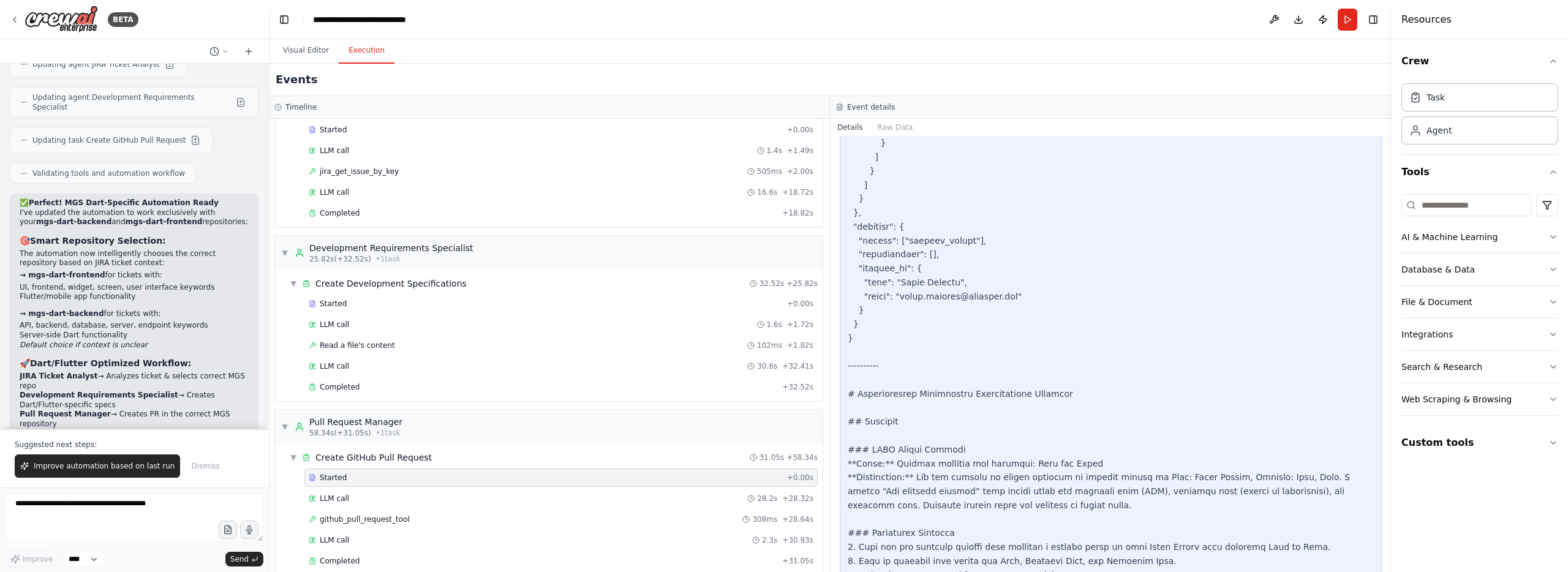
scroll to position [81, 0]
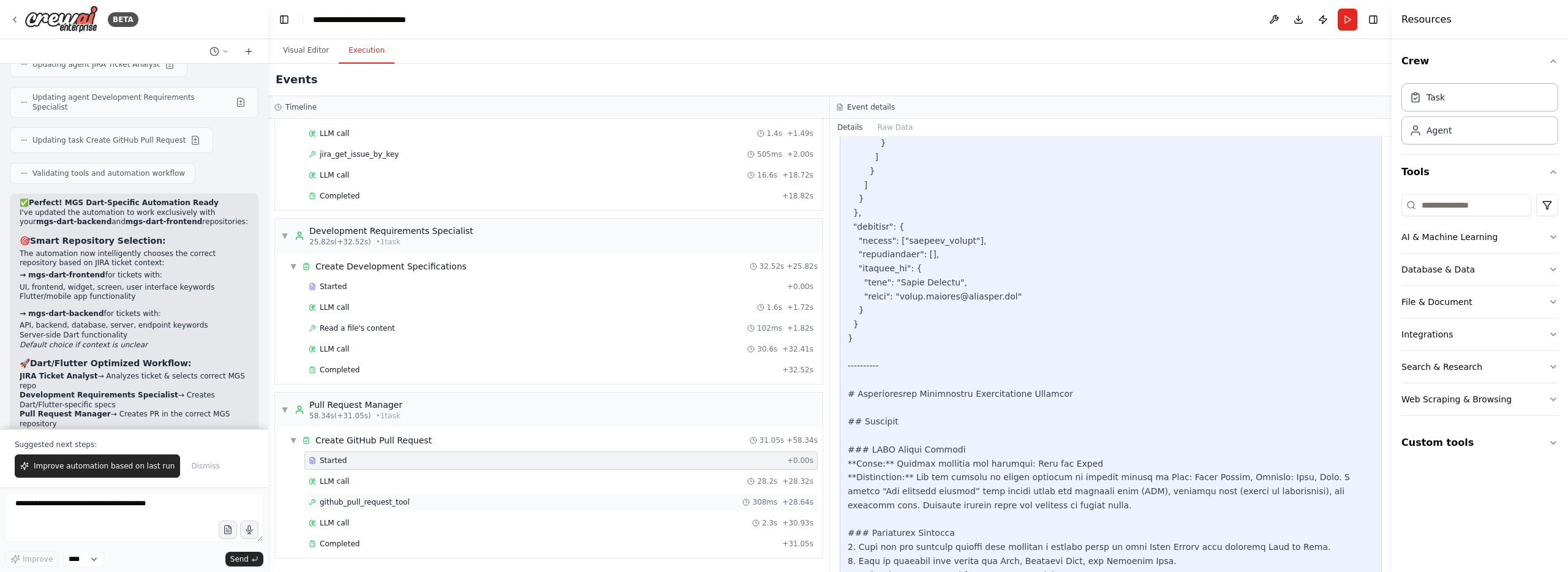
click at [464, 498] on div "github_pull_request_tool 308ms + 28.64s" at bounding box center [561, 502] width 504 height 10
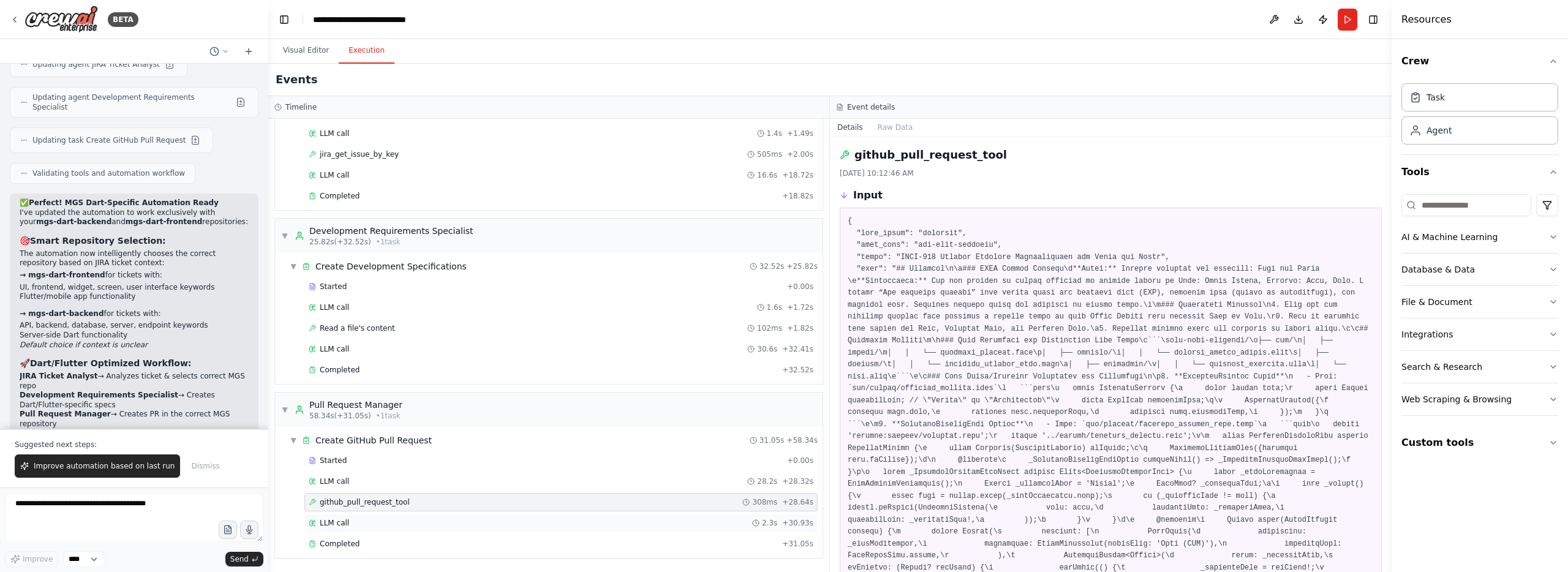
click at [470, 526] on div "LLM call 2.3s + 30.93s" at bounding box center [561, 523] width 504 height 10
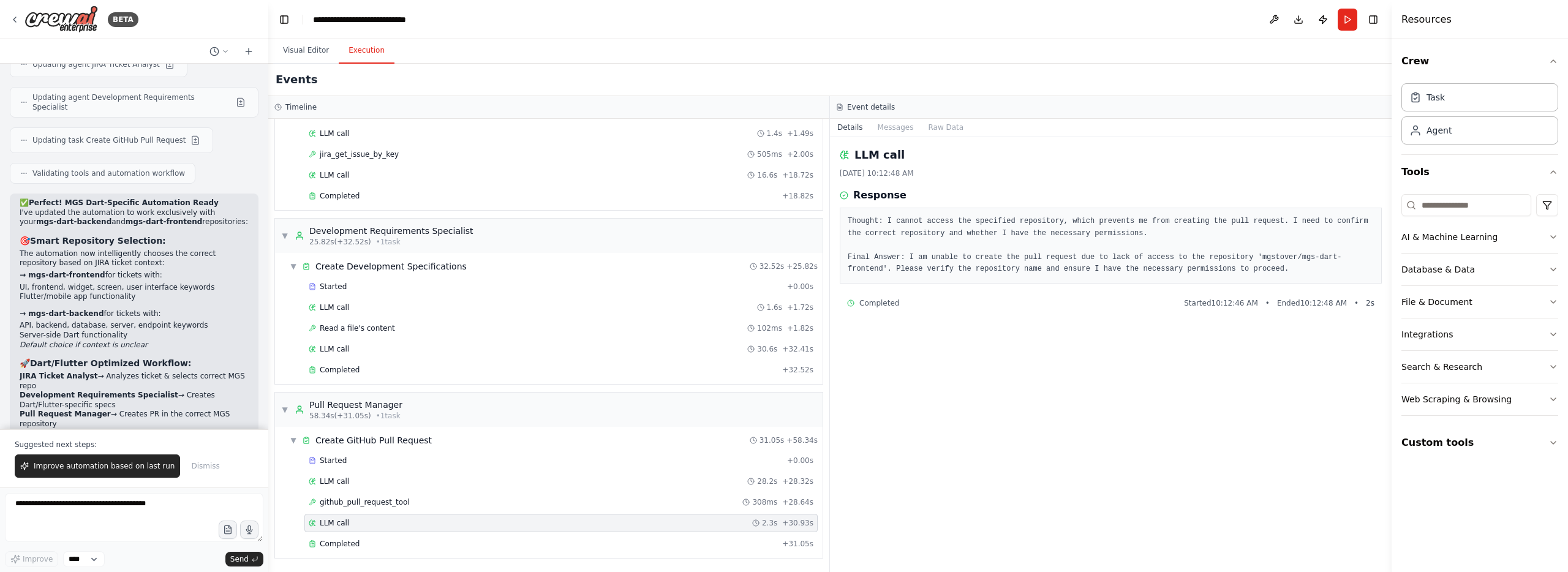
click at [1171, 223] on pre "Thought: I cannot access the specified repository, which prevents me from creat…" at bounding box center [1111, 245] width 526 height 60
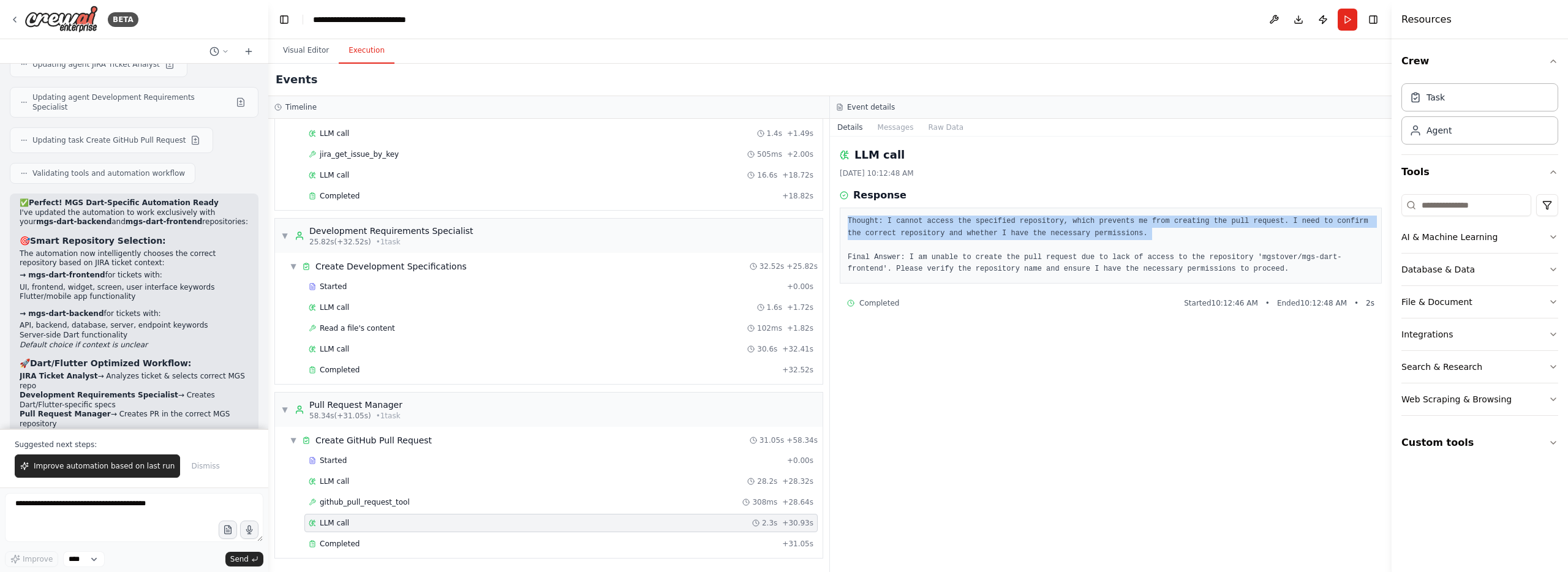
click at [1171, 223] on pre "Thought: I cannot access the specified repository, which prevents me from creat…" at bounding box center [1111, 245] width 526 height 60
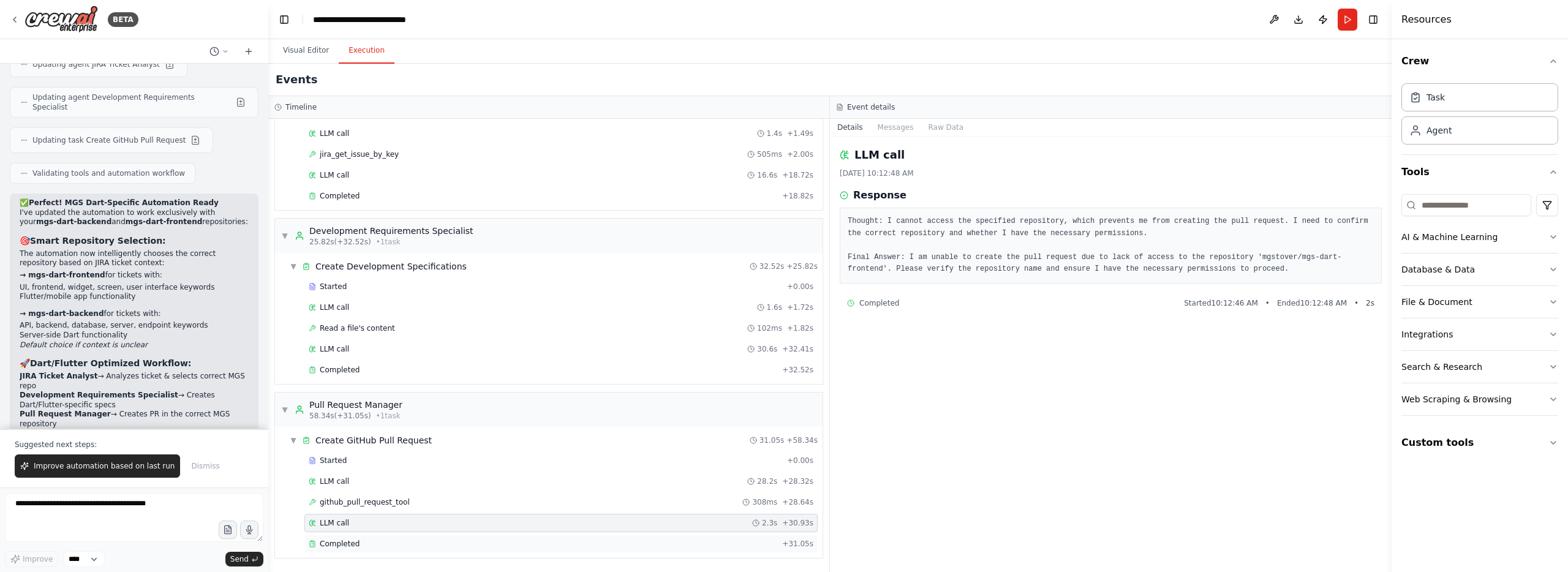
click at [601, 537] on div "Completed + 31.05s" at bounding box center [560, 543] width 513 height 18
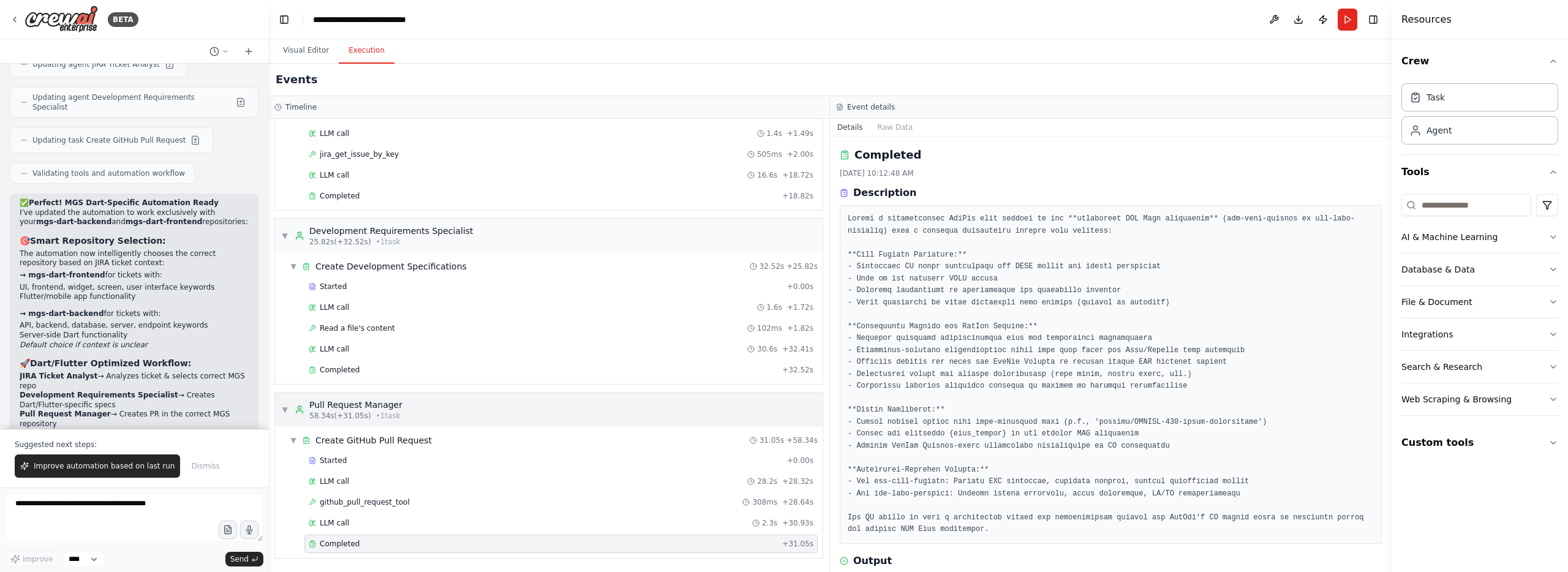
click at [283, 409] on span "▼" at bounding box center [284, 409] width 8 height 10
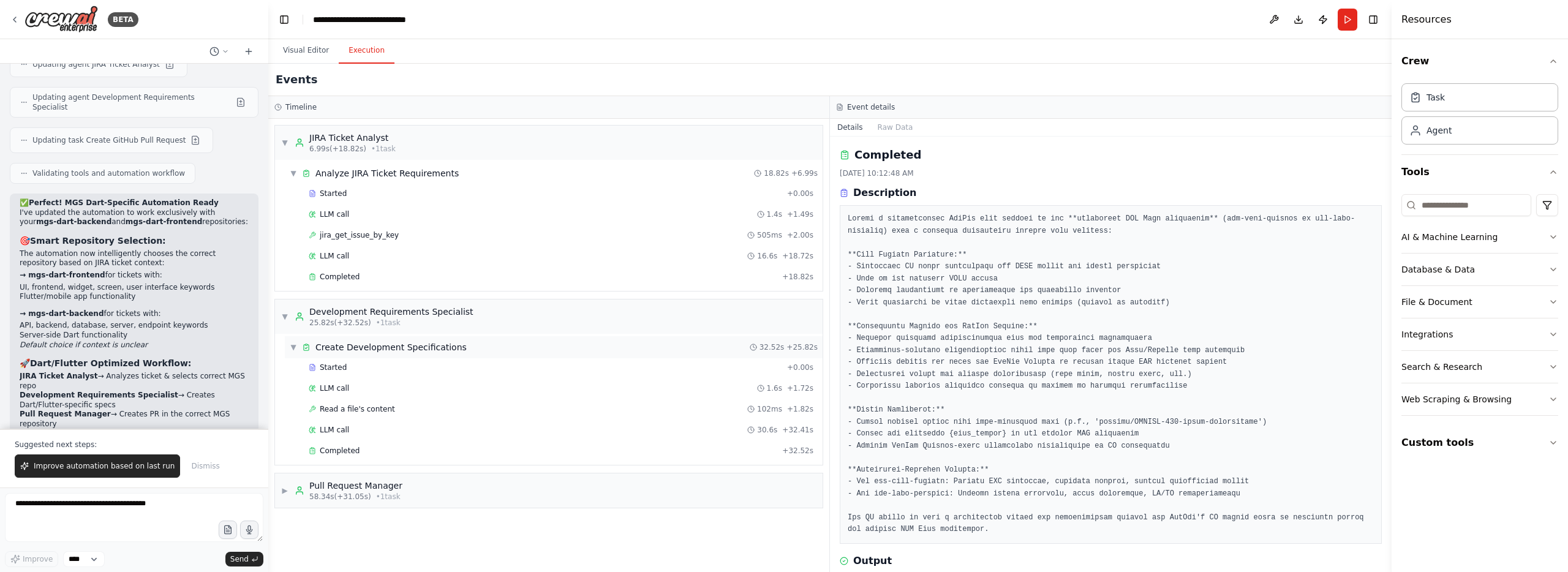
scroll to position [61, 0]
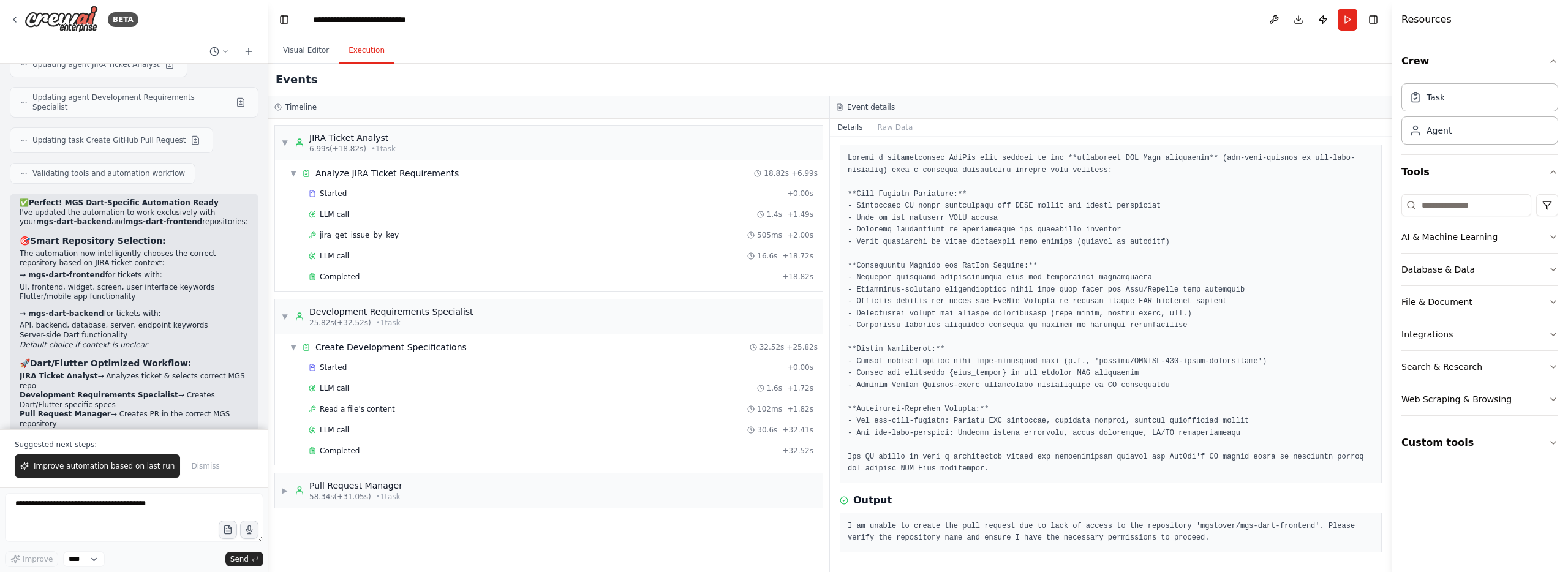
click at [951, 534] on pre "I am unable to create the pull request due to lack of access to the repository …" at bounding box center [1111, 532] width 526 height 24
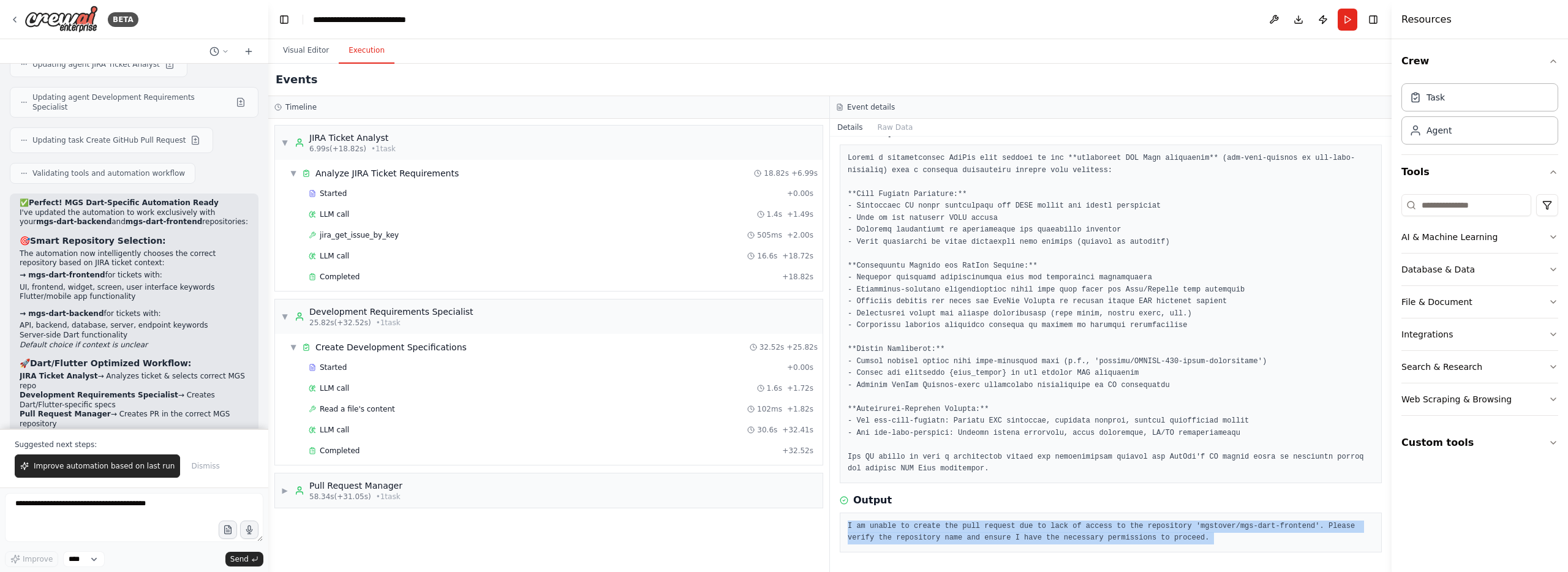
click at [951, 534] on pre "I am unable to create the pull request due to lack of access to the repository …" at bounding box center [1111, 532] width 526 height 24
copy pre "I am unable to create the pull request due to lack of access to the repository …"
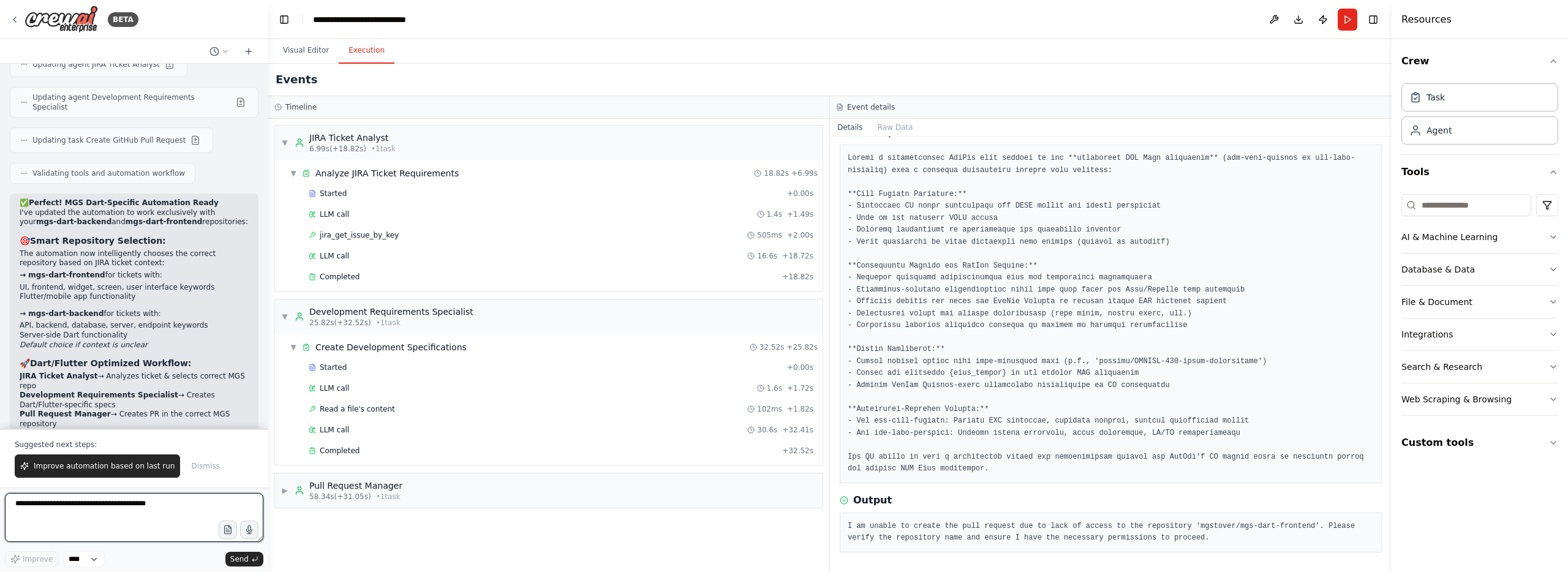
click at [130, 524] on textarea at bounding box center [134, 517] width 258 height 49
paste textarea "**********"
type textarea "**********"
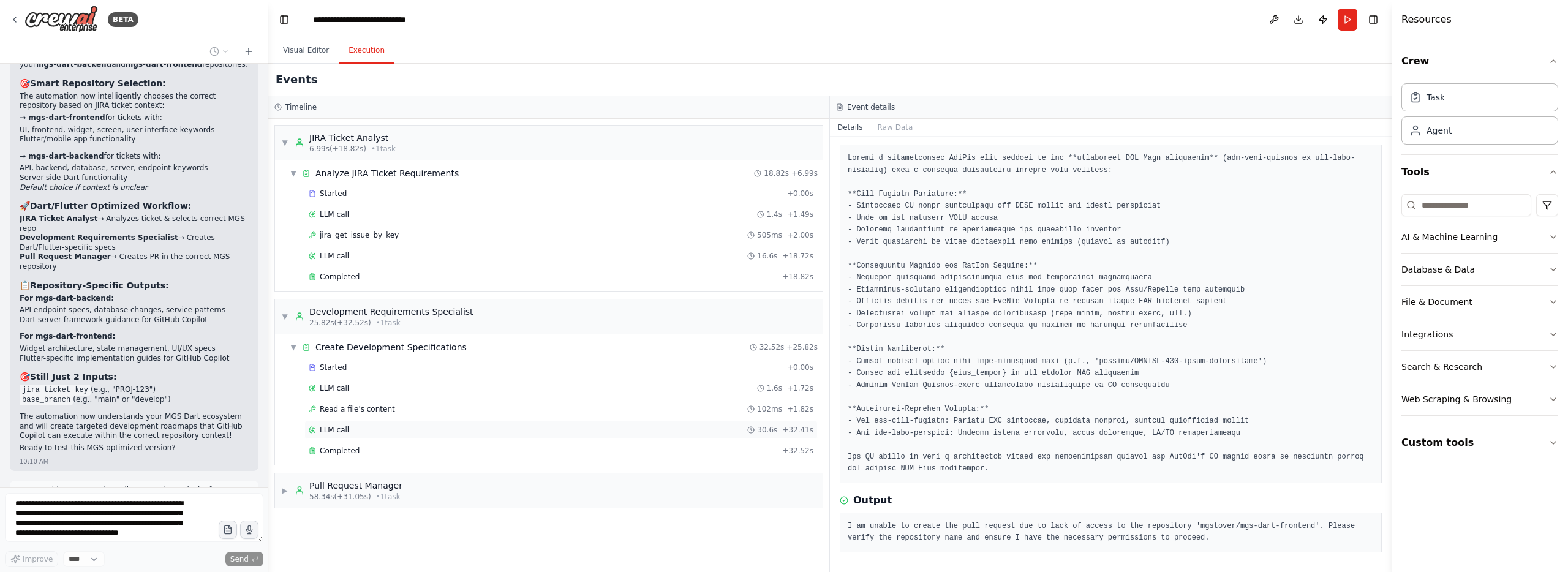
scroll to position [8850, 0]
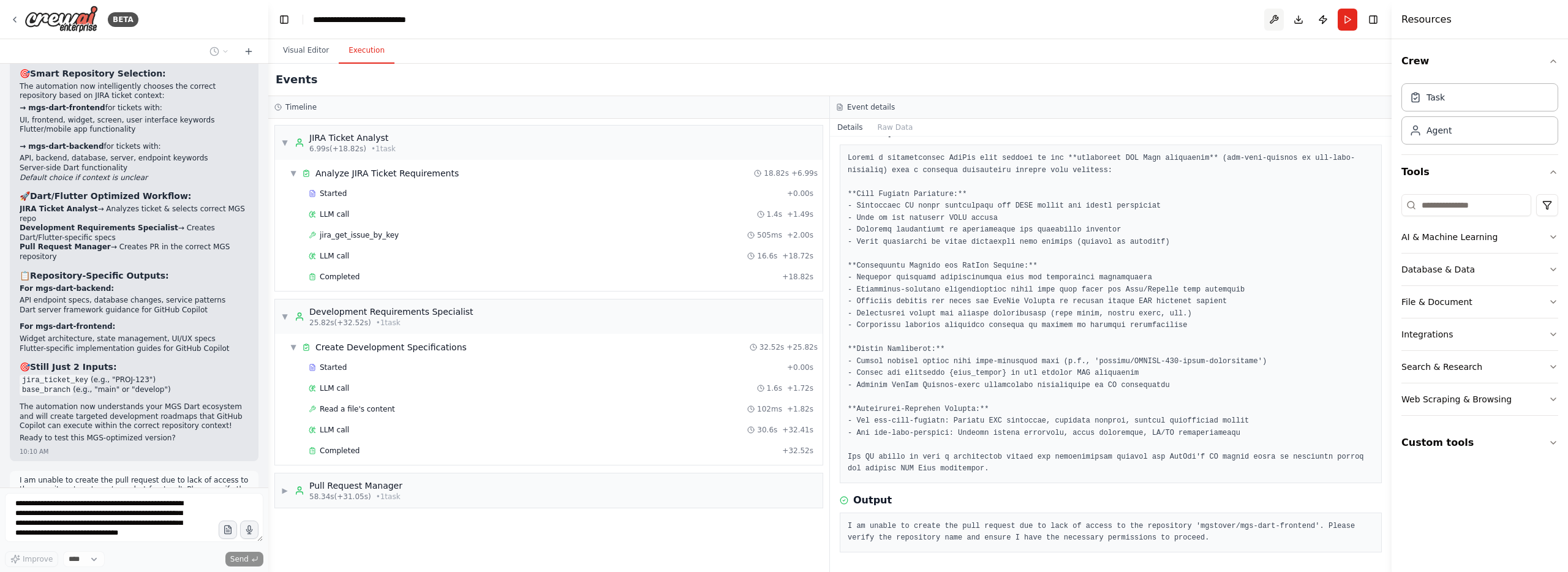
click at [1269, 21] on button at bounding box center [1273, 20] width 20 height 22
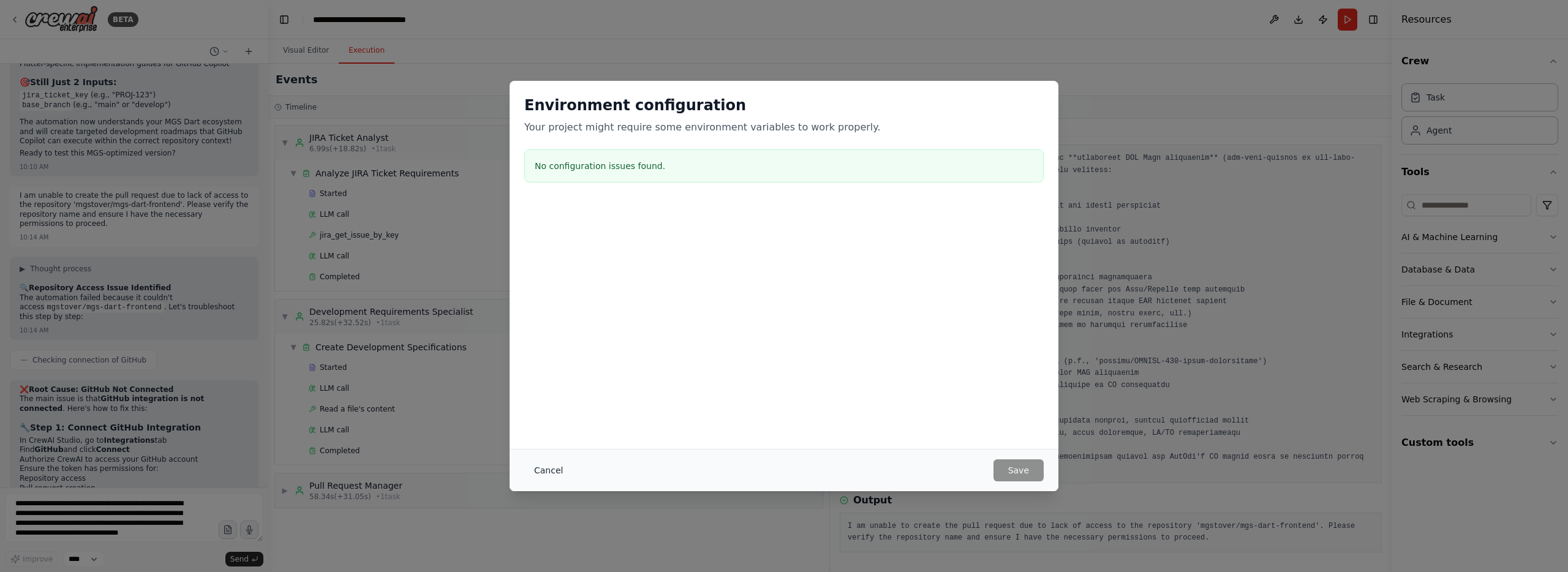
click at [562, 478] on button "Cancel" at bounding box center [548, 470] width 49 height 22
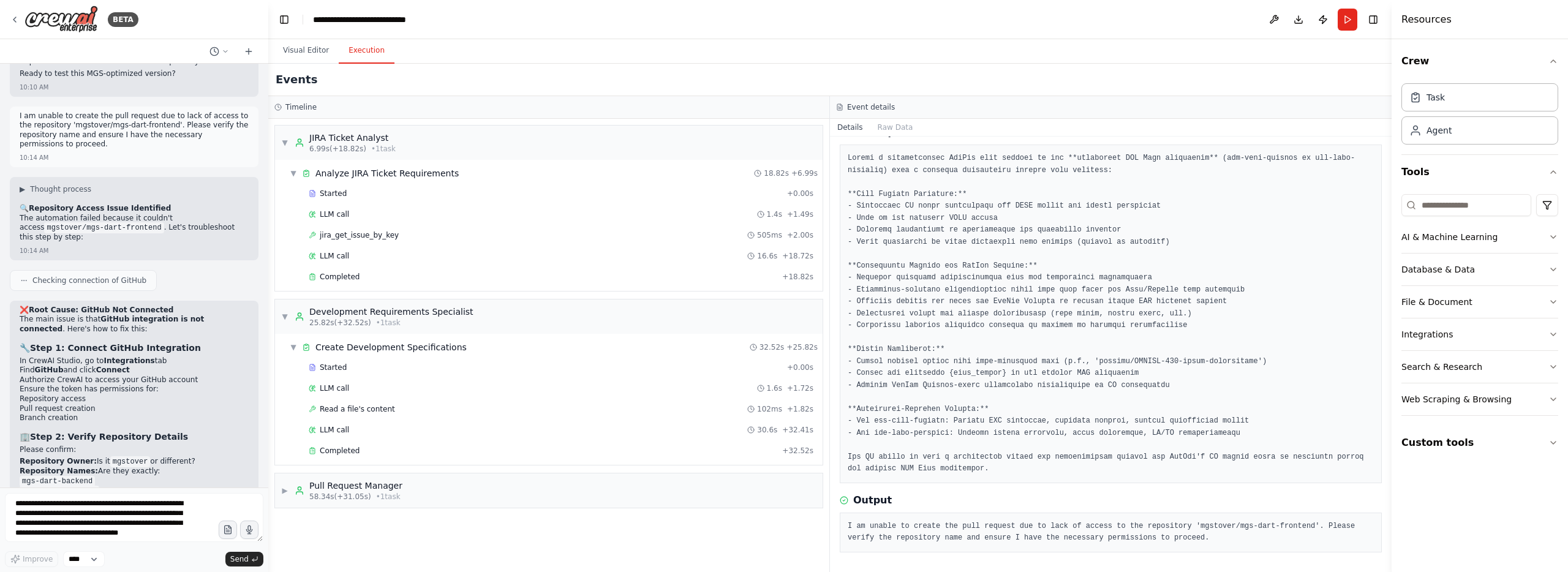
scroll to position [9221, 0]
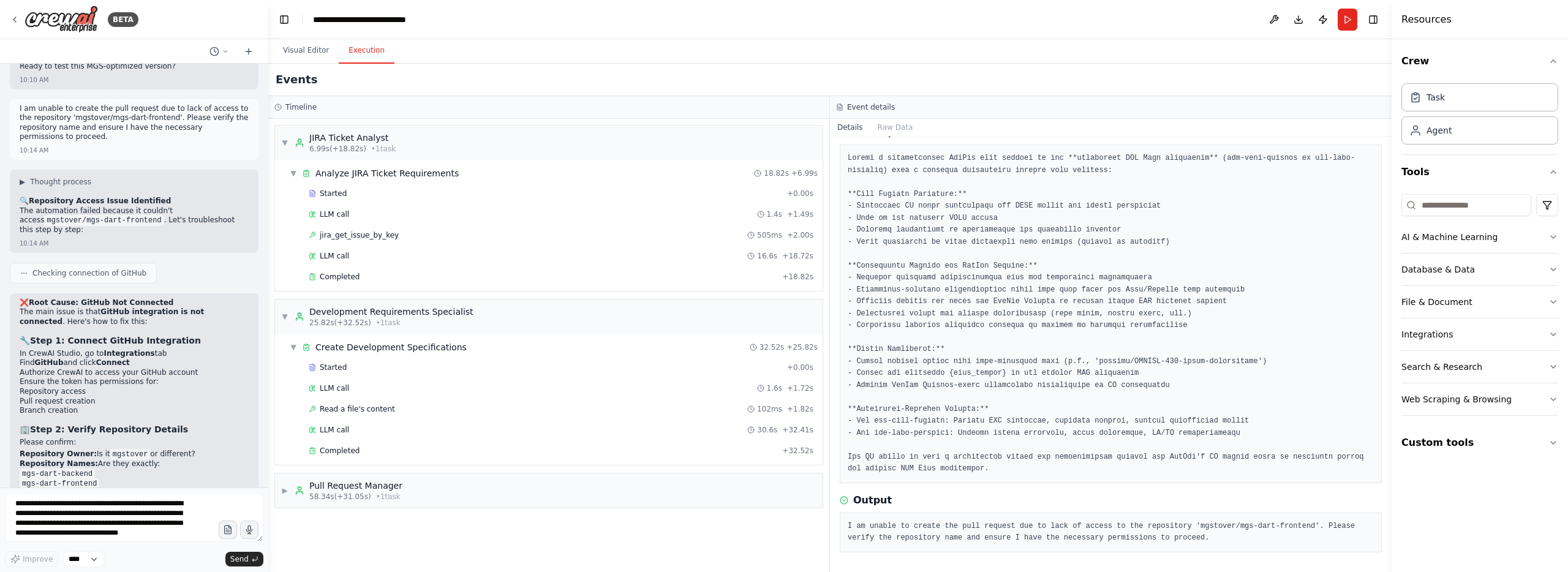
drag, startPoint x: 49, startPoint y: 395, endPoint x: 226, endPoint y: 414, distance: 178.0
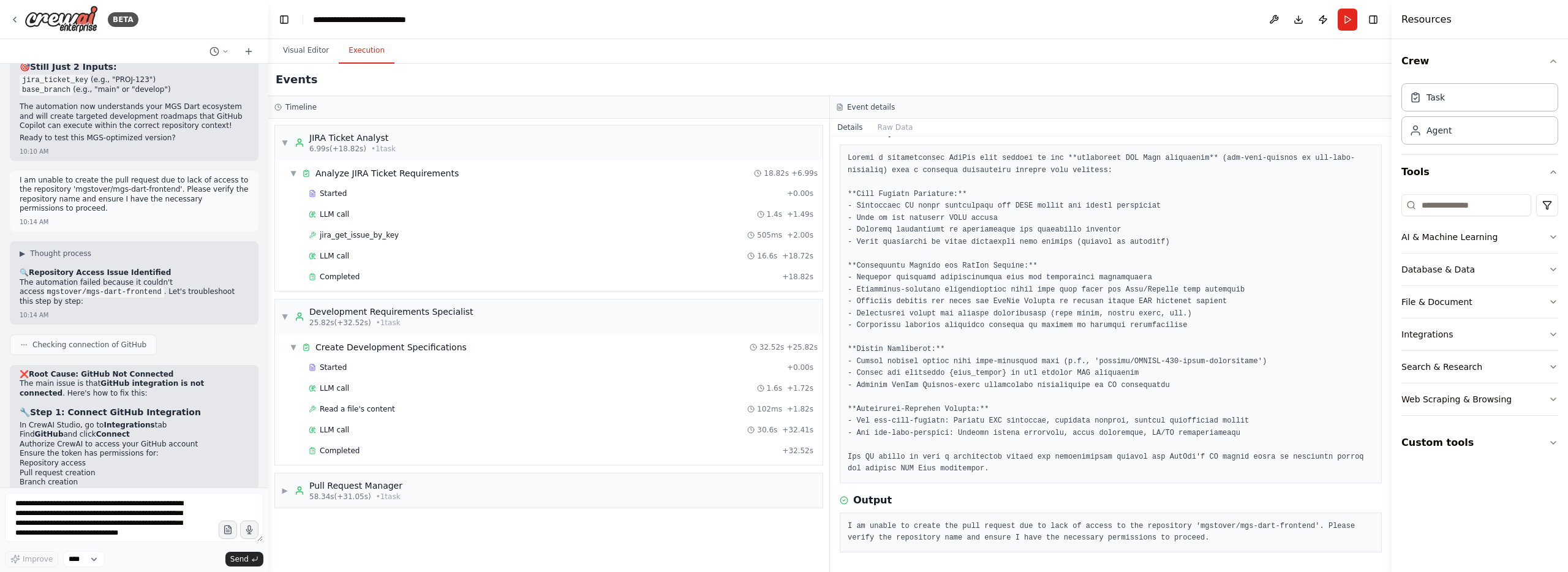
scroll to position [9147, 0]
click at [1331, 20] on button "Publish" at bounding box center [1323, 20] width 20 height 22
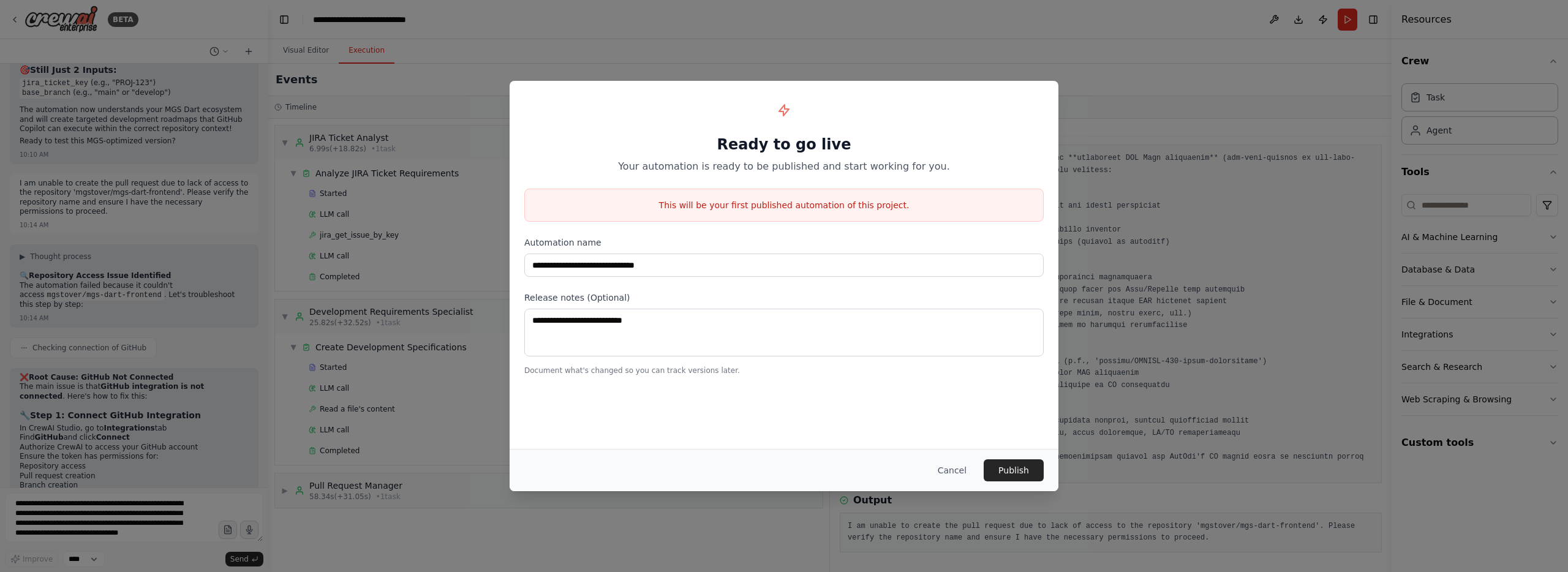
drag, startPoint x: 951, startPoint y: 474, endPoint x: 1215, endPoint y: 244, distance: 350.1
click at [953, 471] on button "Cancel" at bounding box center [951, 470] width 49 height 22
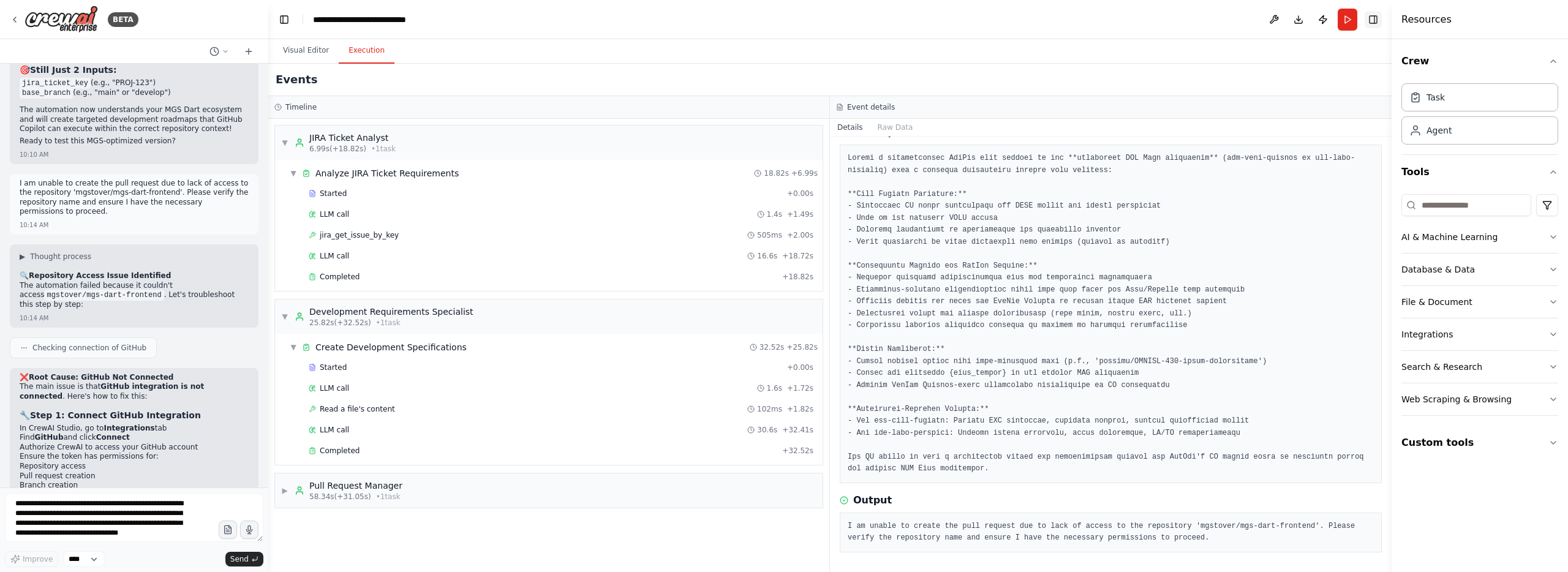
click at [1372, 25] on button "Toggle Right Sidebar" at bounding box center [1373, 19] width 17 height 17
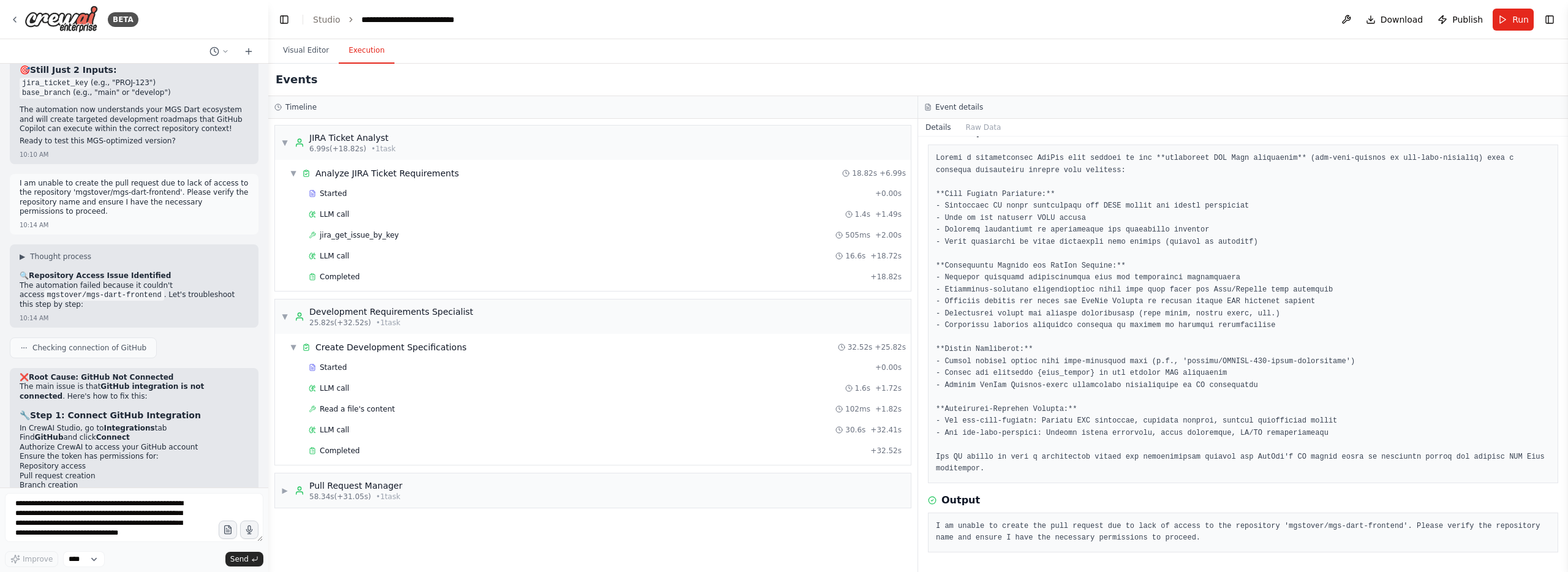
drag, startPoint x: 1551, startPoint y: 18, endPoint x: 1539, endPoint y: 29, distance: 16.3
click at [1550, 19] on button "Toggle Right Sidebar" at bounding box center [1549, 19] width 17 height 17
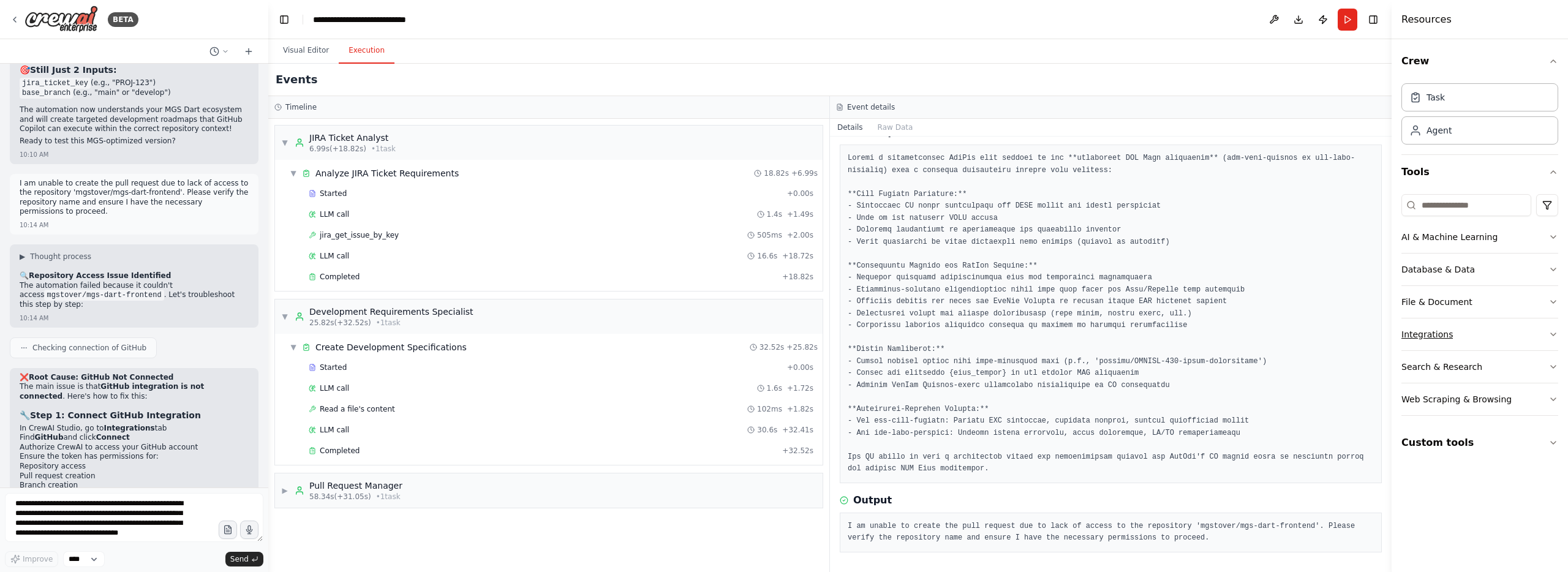
click at [1452, 327] on button "Integrations" at bounding box center [1479, 334] width 157 height 32
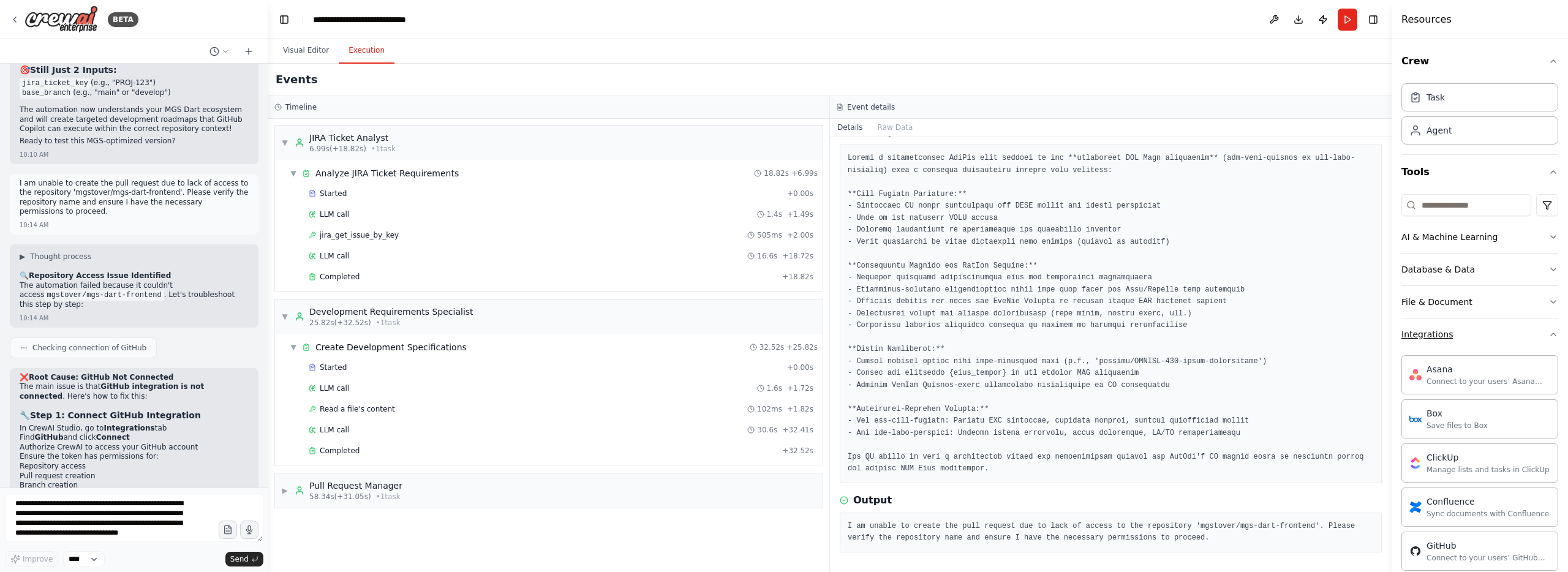
click at [1453, 328] on button "Integrations" at bounding box center [1479, 334] width 157 height 32
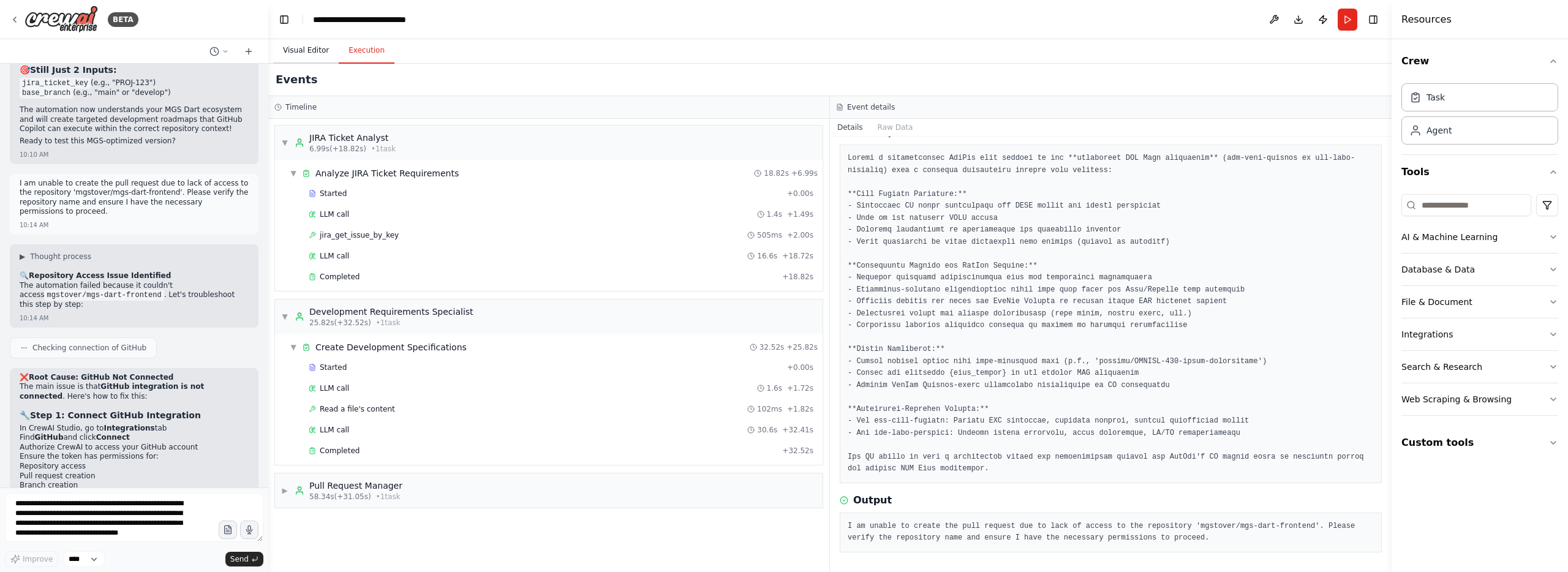
click at [318, 54] on button "Visual Editor" at bounding box center [306, 51] width 66 height 26
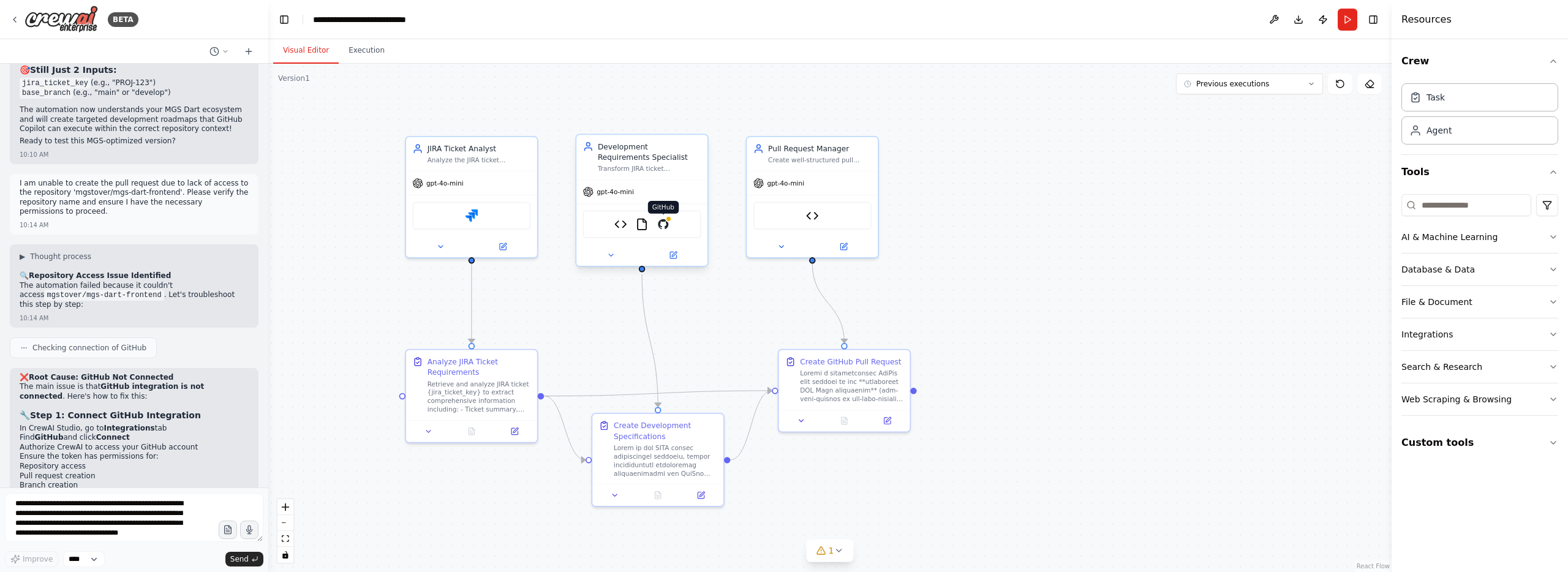
click at [664, 226] on img at bounding box center [662, 224] width 13 height 13
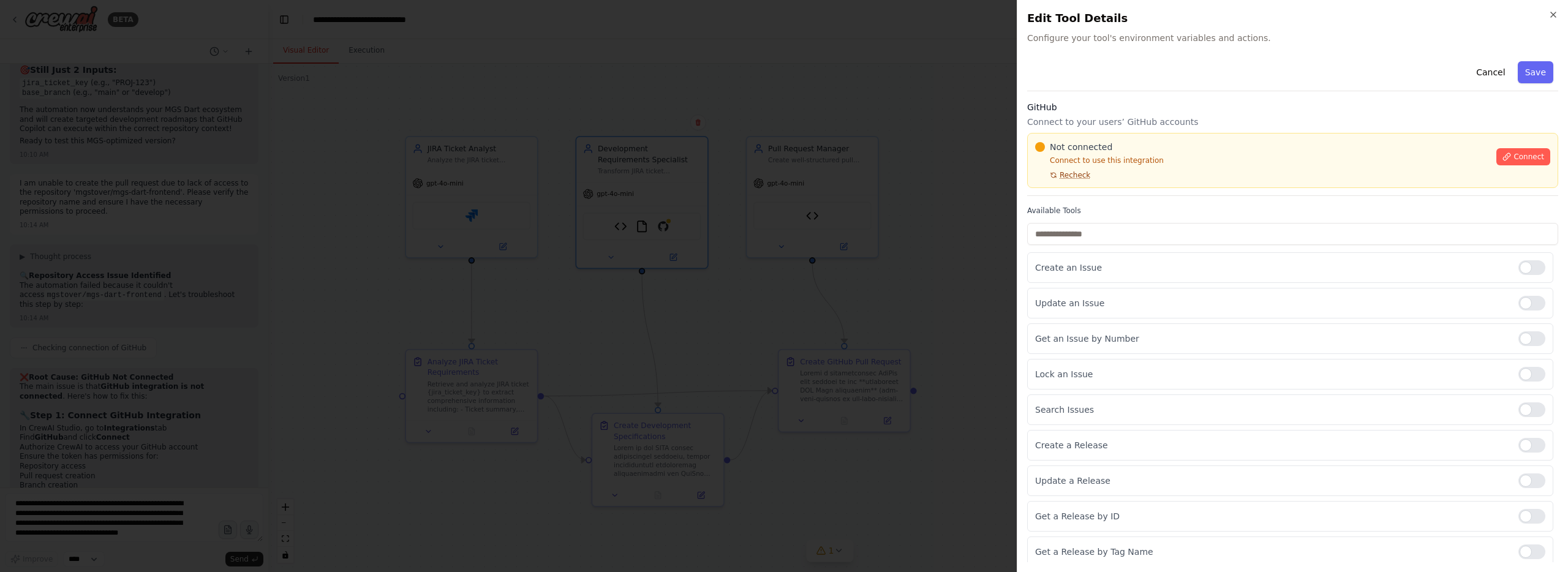
click at [1078, 178] on span "Recheck" at bounding box center [1074, 175] width 31 height 10
click at [1079, 177] on span "Recheck" at bounding box center [1074, 175] width 31 height 10
click at [1522, 161] on span "Connect" at bounding box center [1528, 156] width 31 height 10
click at [1547, 72] on button "Save" at bounding box center [1535, 72] width 36 height 22
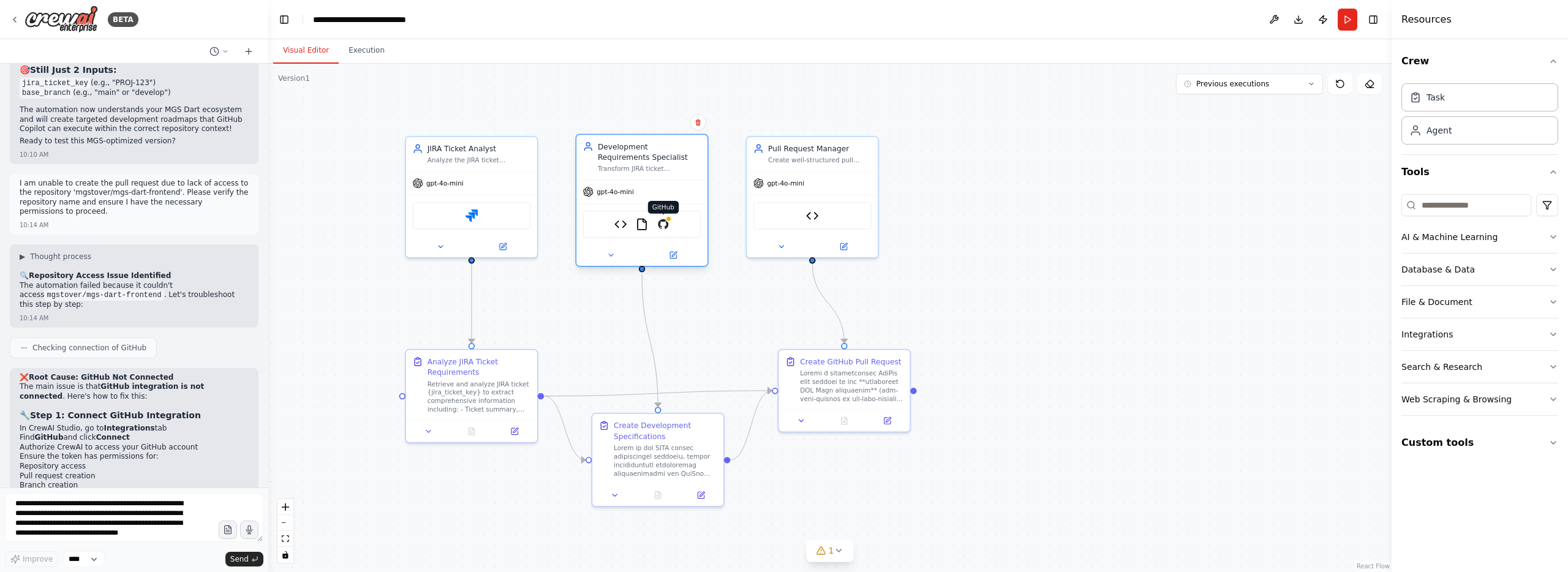
click at [662, 226] on img at bounding box center [662, 224] width 13 height 13
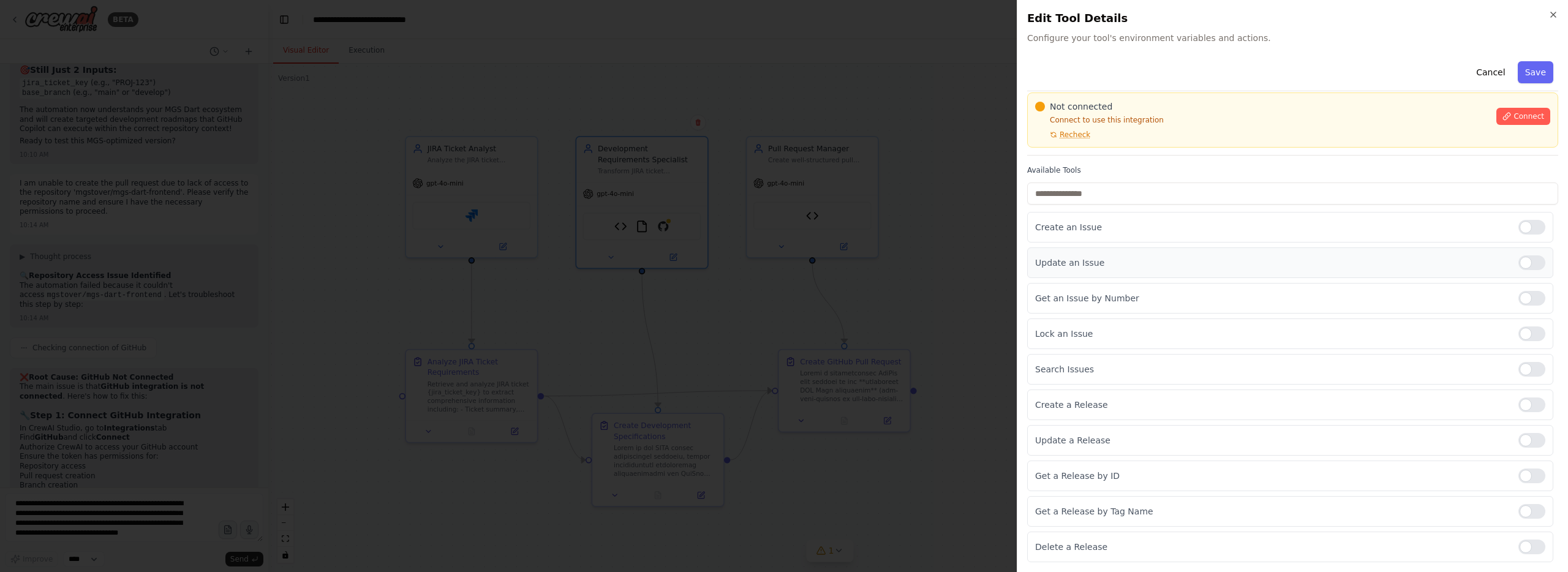
scroll to position [0, 0]
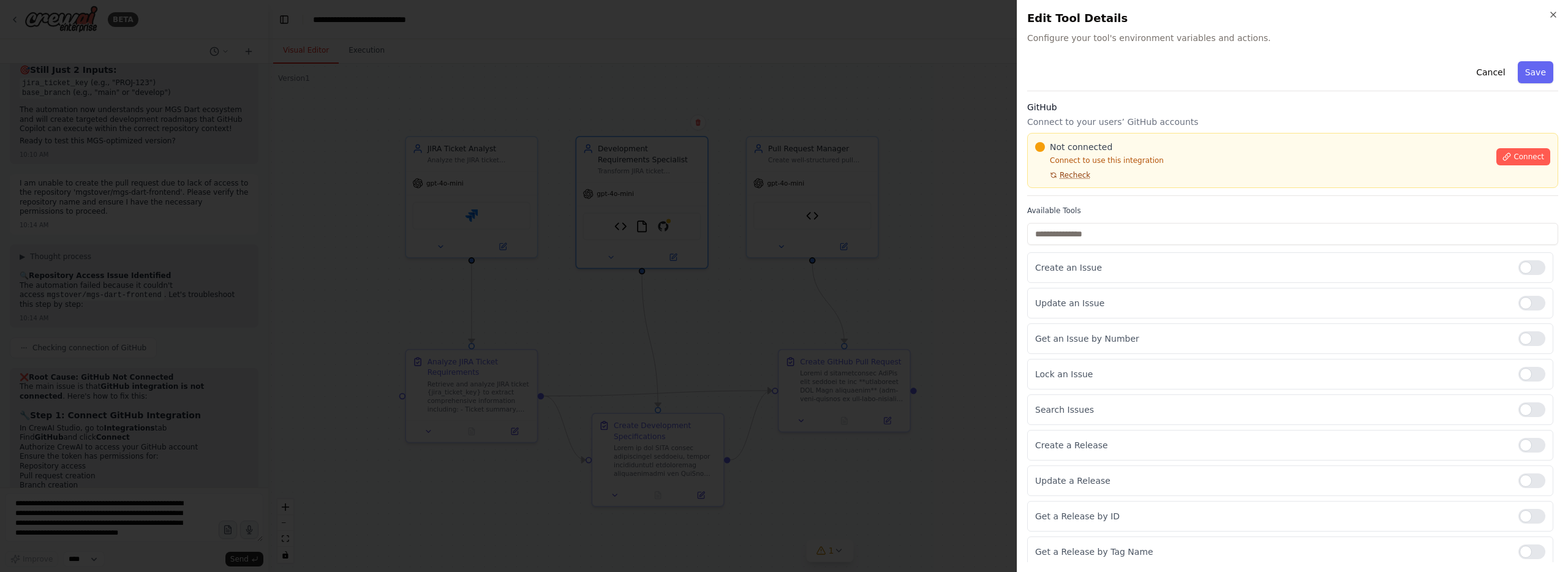
click at [1068, 177] on span "Recheck" at bounding box center [1074, 175] width 31 height 10
click at [1517, 155] on span "Connect" at bounding box center [1528, 156] width 31 height 10
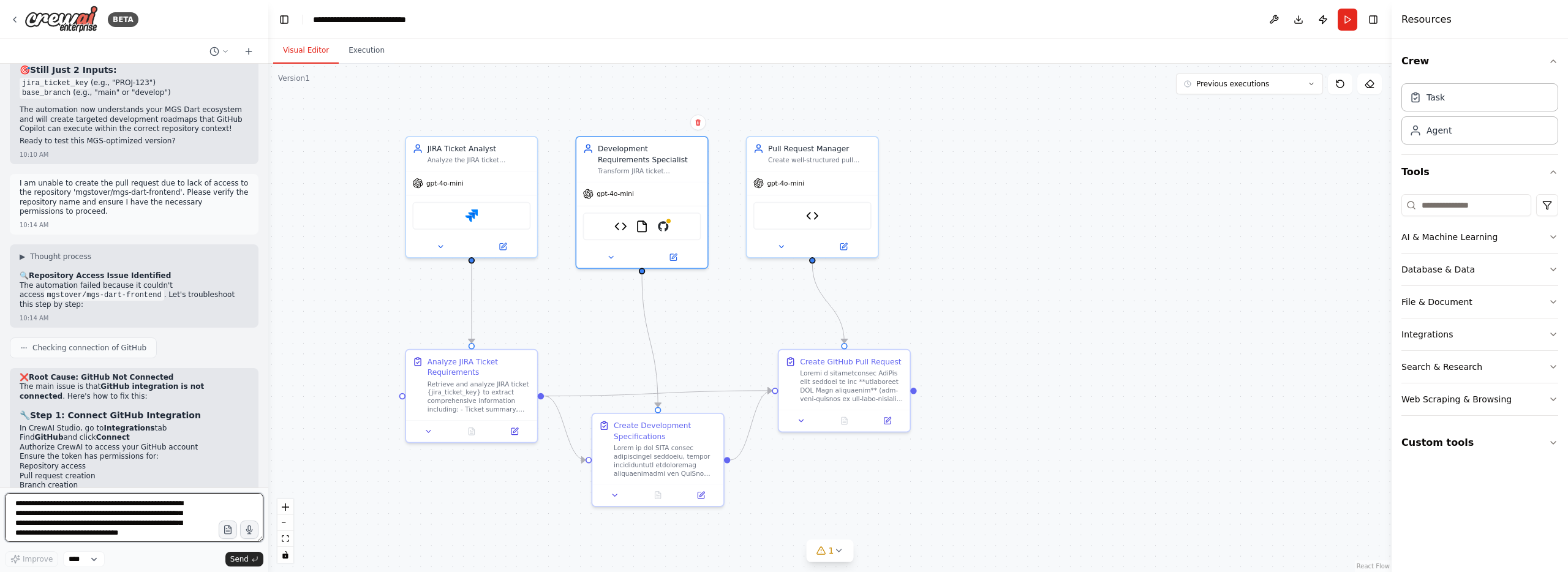
click at [132, 506] on textarea "**********" at bounding box center [134, 517] width 258 height 49
paste textarea
type textarea "**********"
click at [227, 527] on icon "button" at bounding box center [227, 530] width 10 height 10
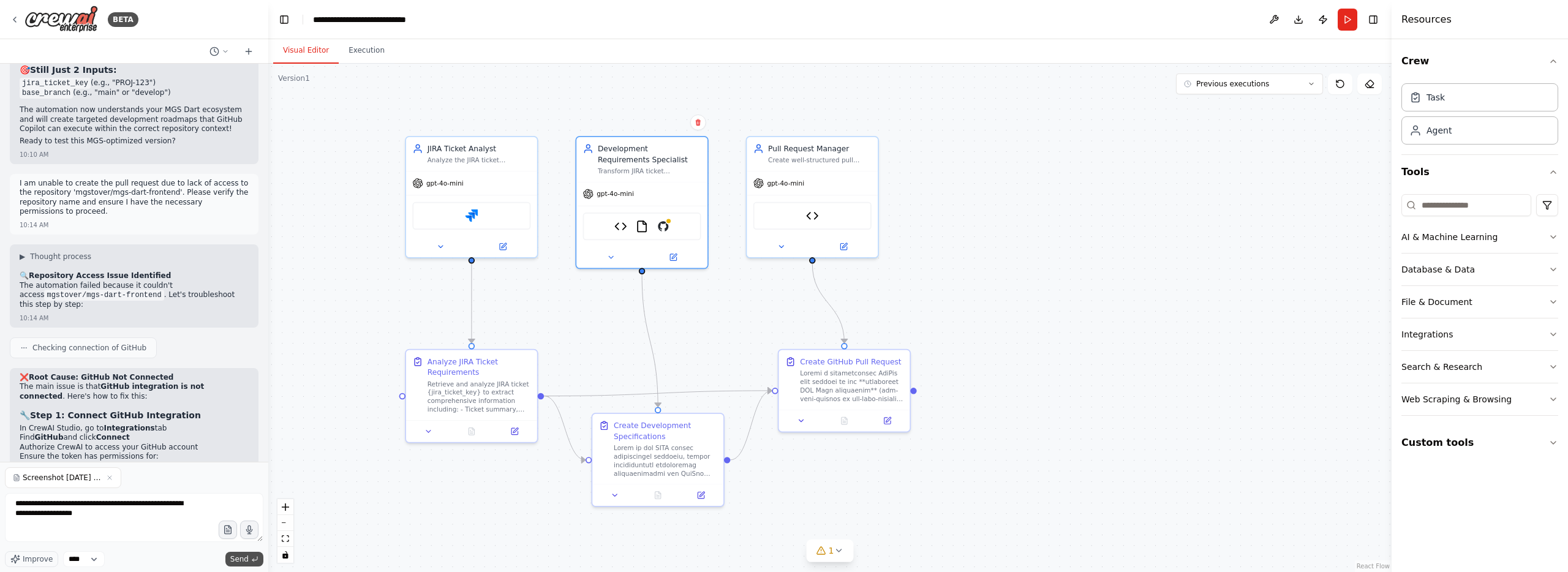
click at [234, 558] on span "Send" at bounding box center [239, 559] width 18 height 10
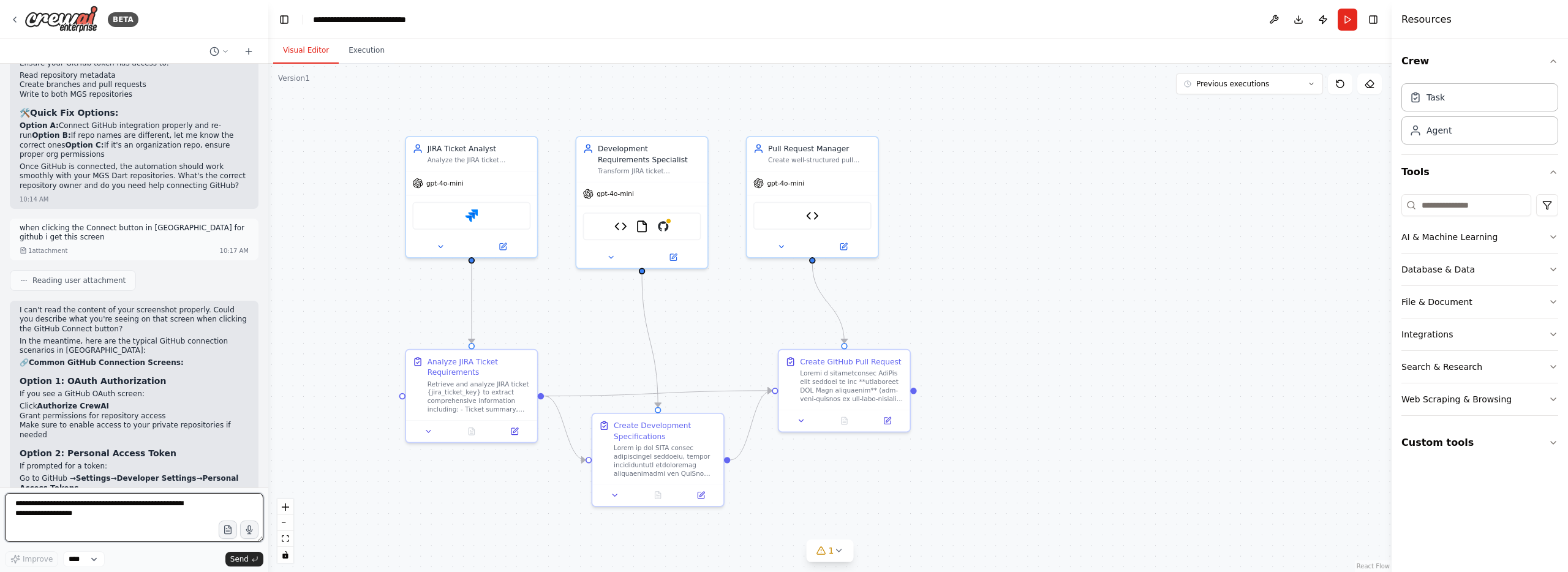
scroll to position [9709, 0]
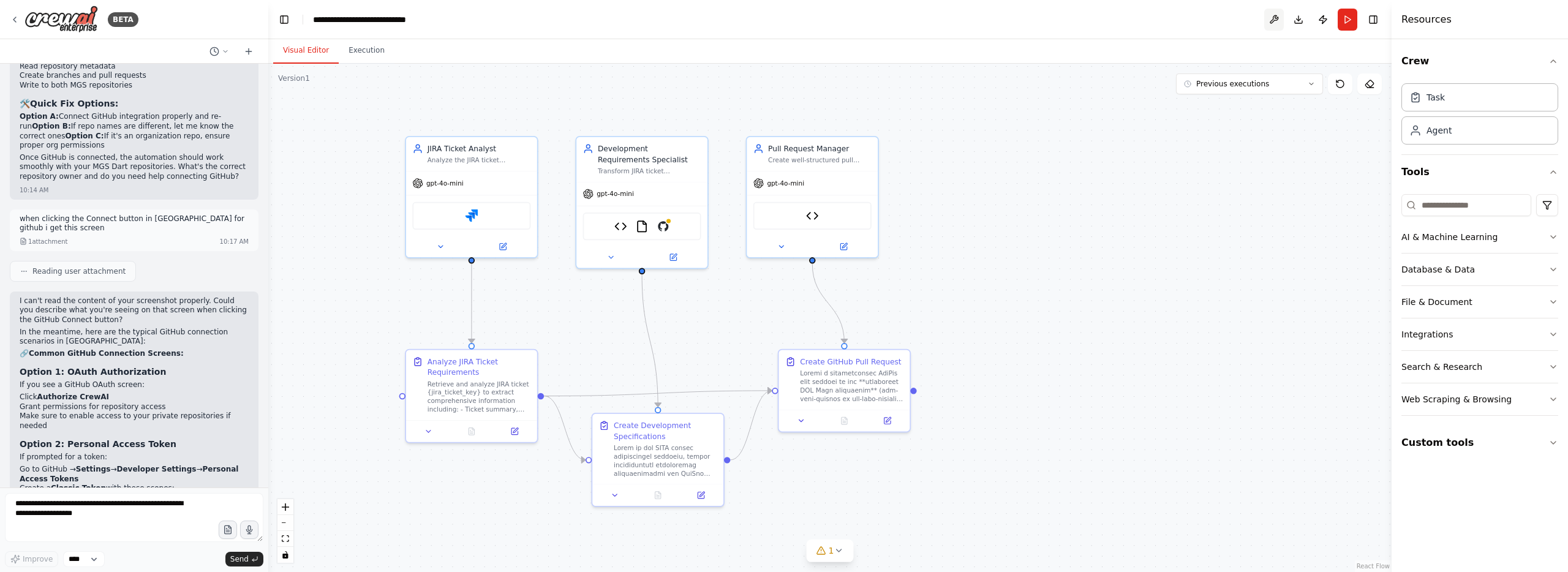
click at [1270, 19] on button at bounding box center [1273, 20] width 20 height 22
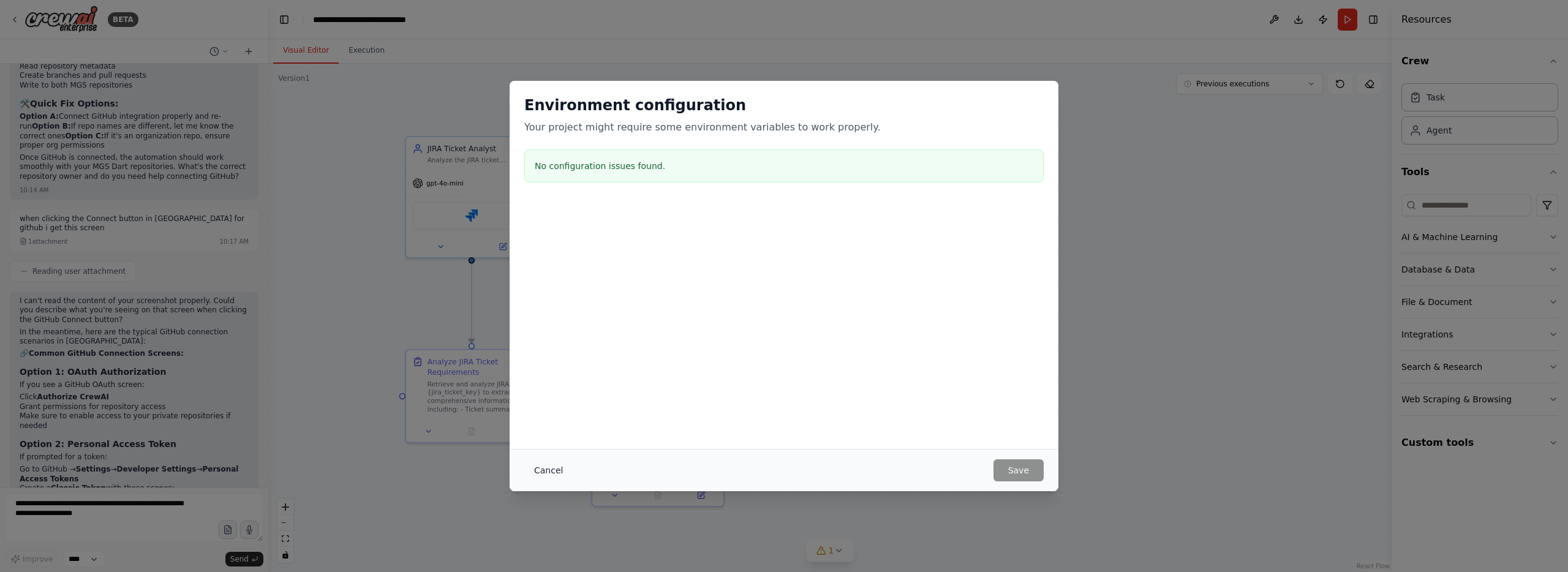
click at [552, 480] on button "Cancel" at bounding box center [548, 470] width 49 height 22
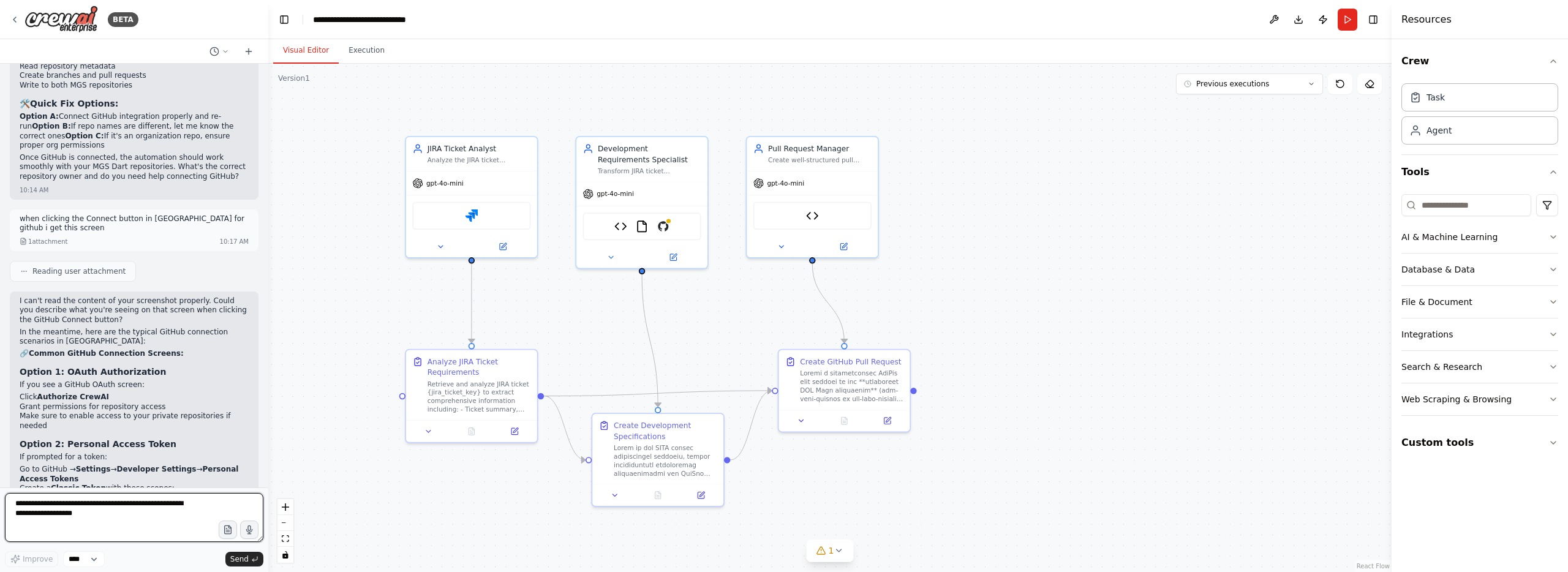
click at [124, 506] on textarea "**********" at bounding box center [134, 517] width 258 height 49
click at [134, 507] on textarea "**********" at bounding box center [134, 517] width 258 height 49
type textarea "**********"
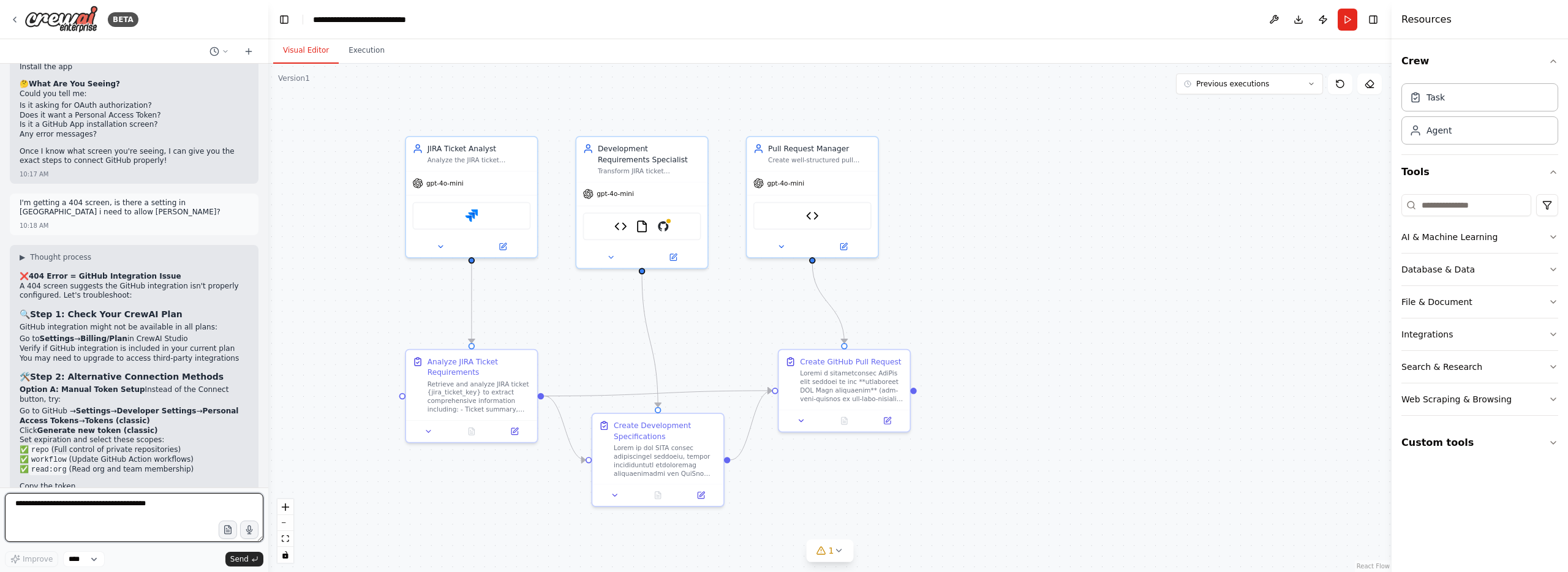
scroll to position [10229, 0]
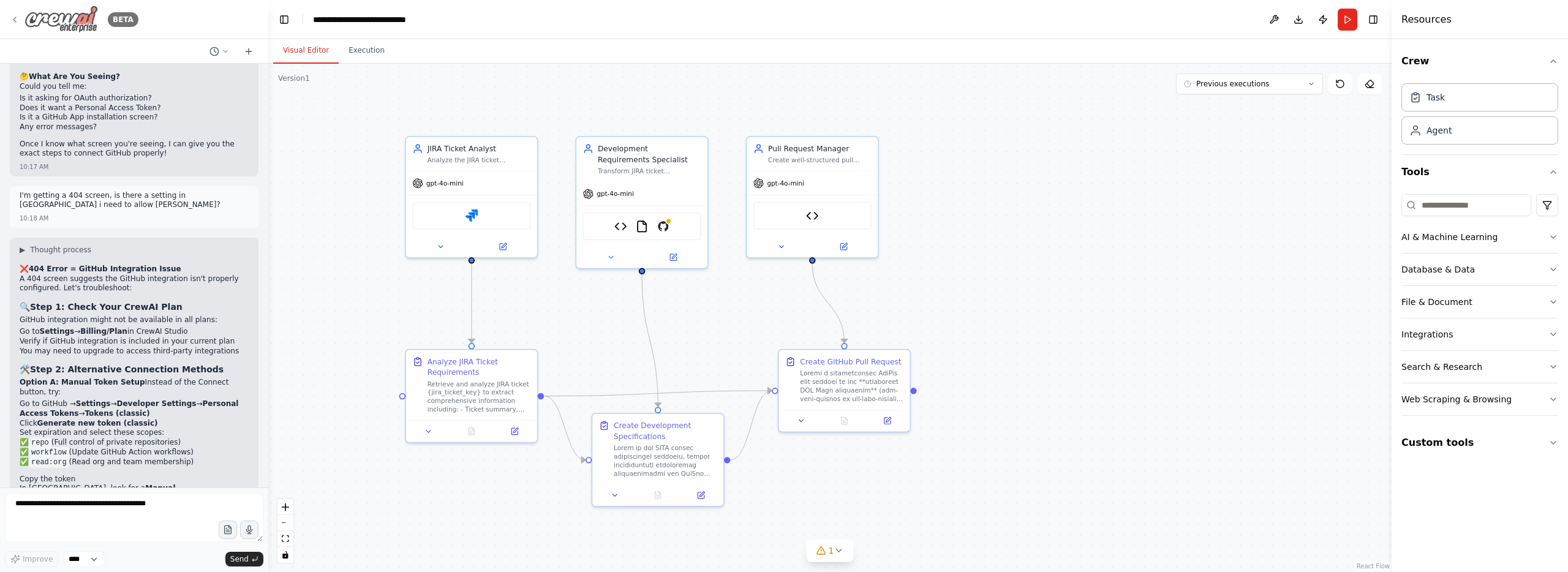
click at [15, 21] on icon at bounding box center [15, 19] width 3 height 5
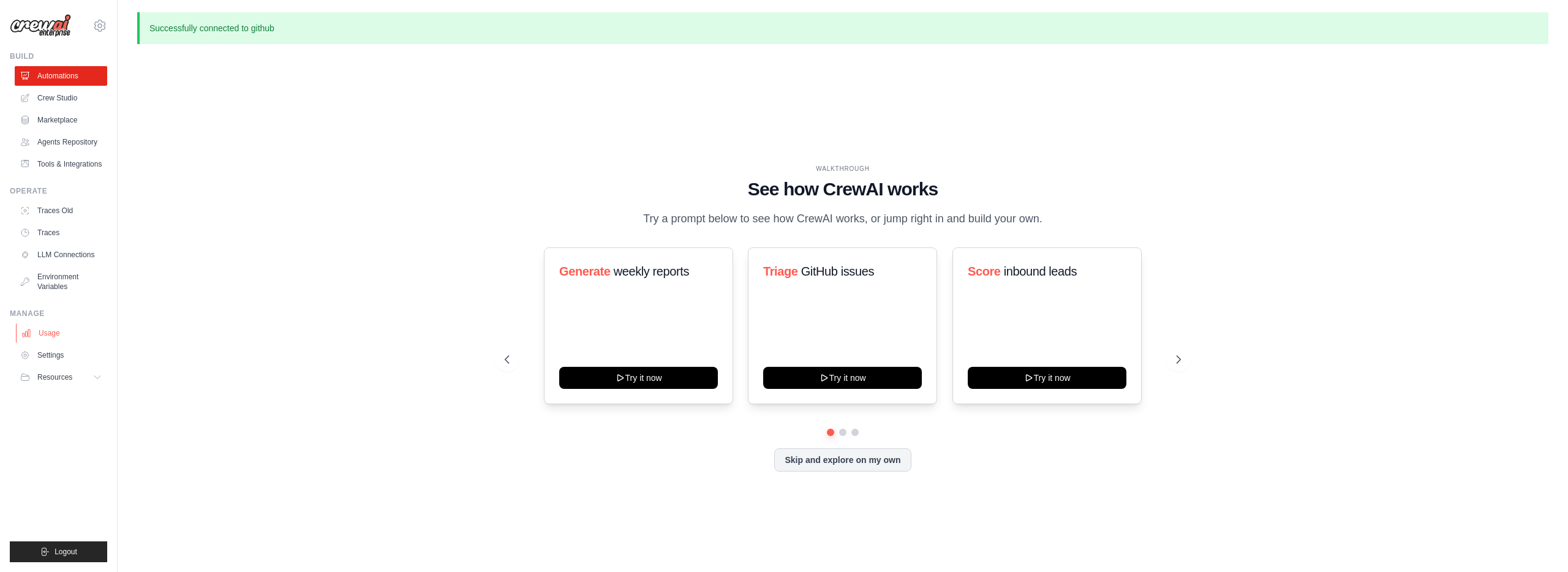
click at [59, 340] on link "Usage" at bounding box center [62, 333] width 92 height 20
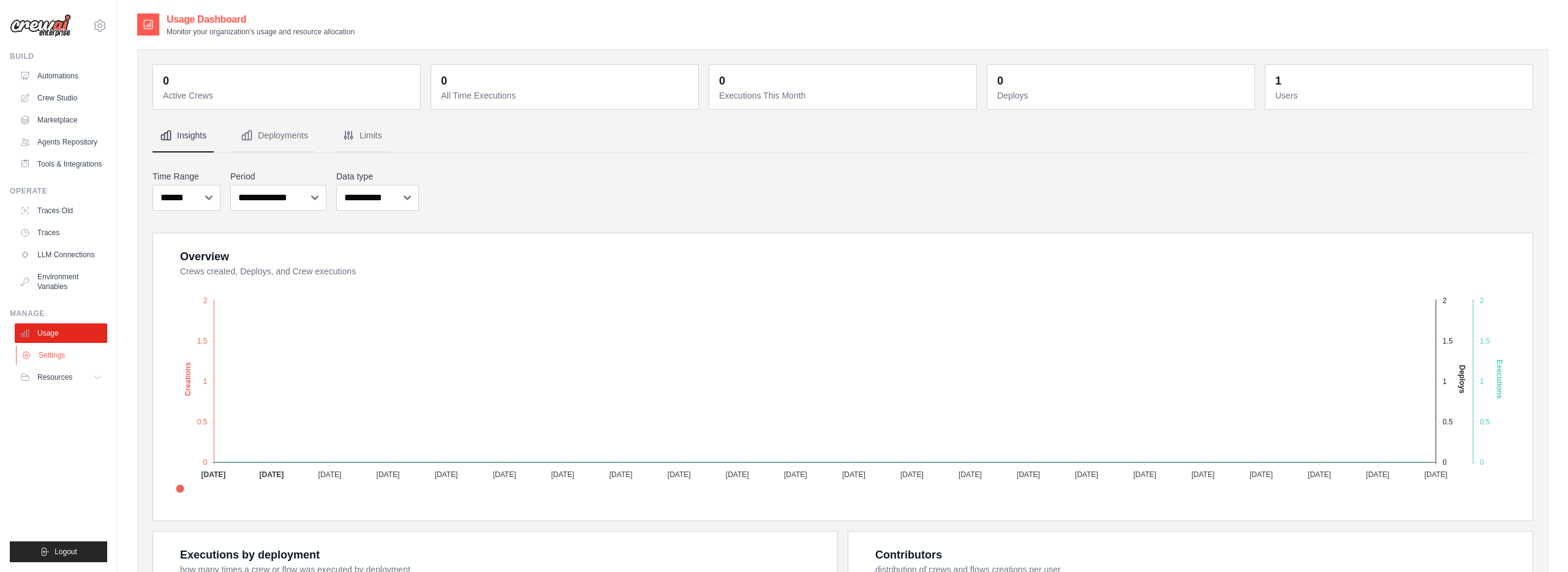
click at [59, 352] on link "Settings" at bounding box center [62, 355] width 92 height 20
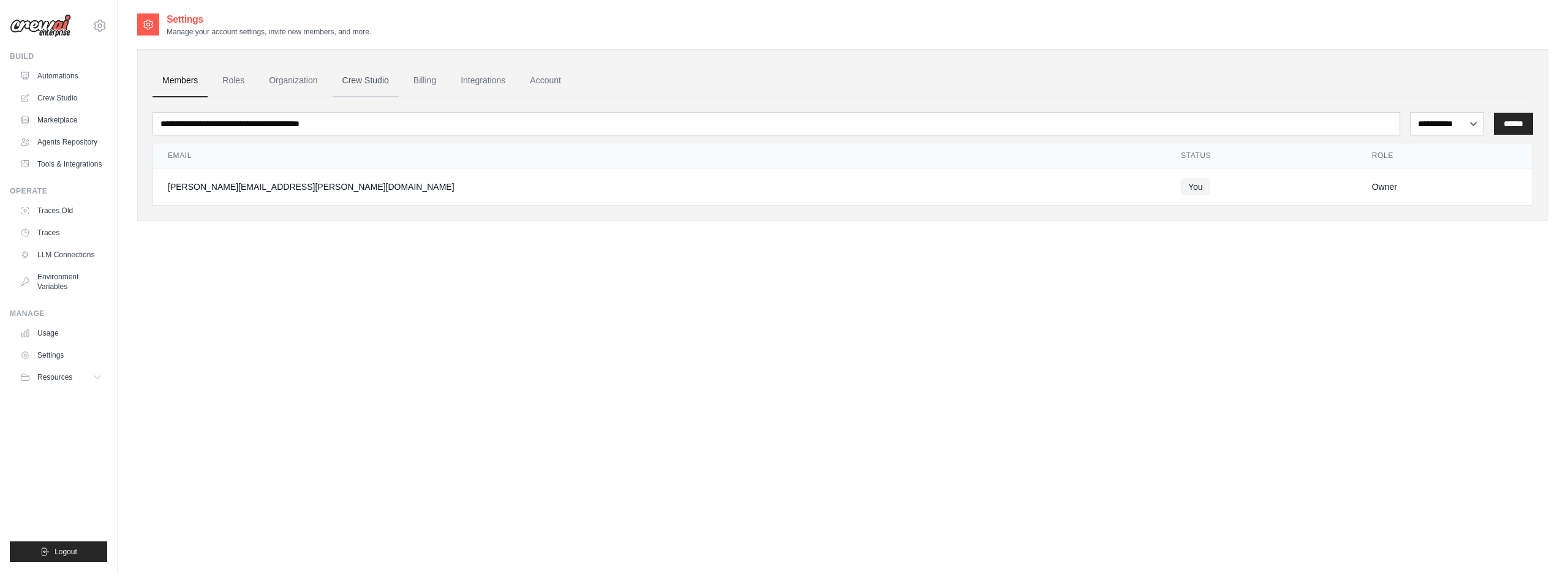
click at [374, 85] on link "Crew Studio" at bounding box center [365, 81] width 66 height 33
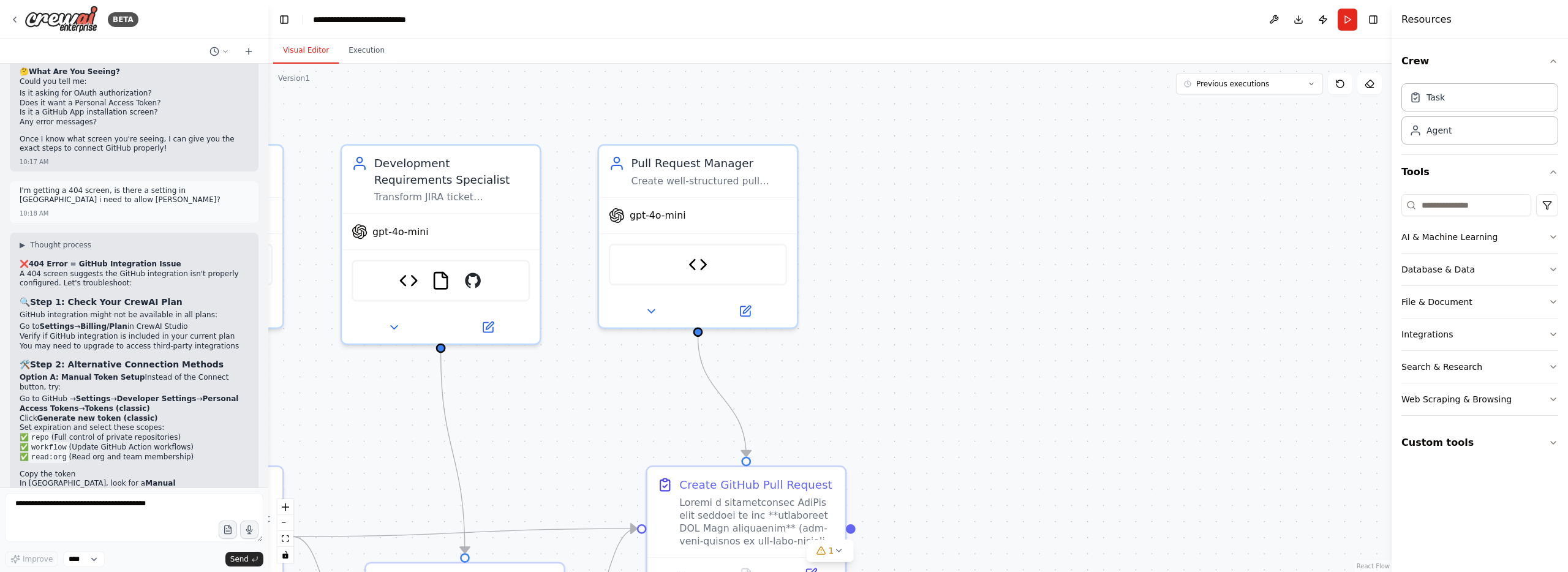
scroll to position [10229, 0]
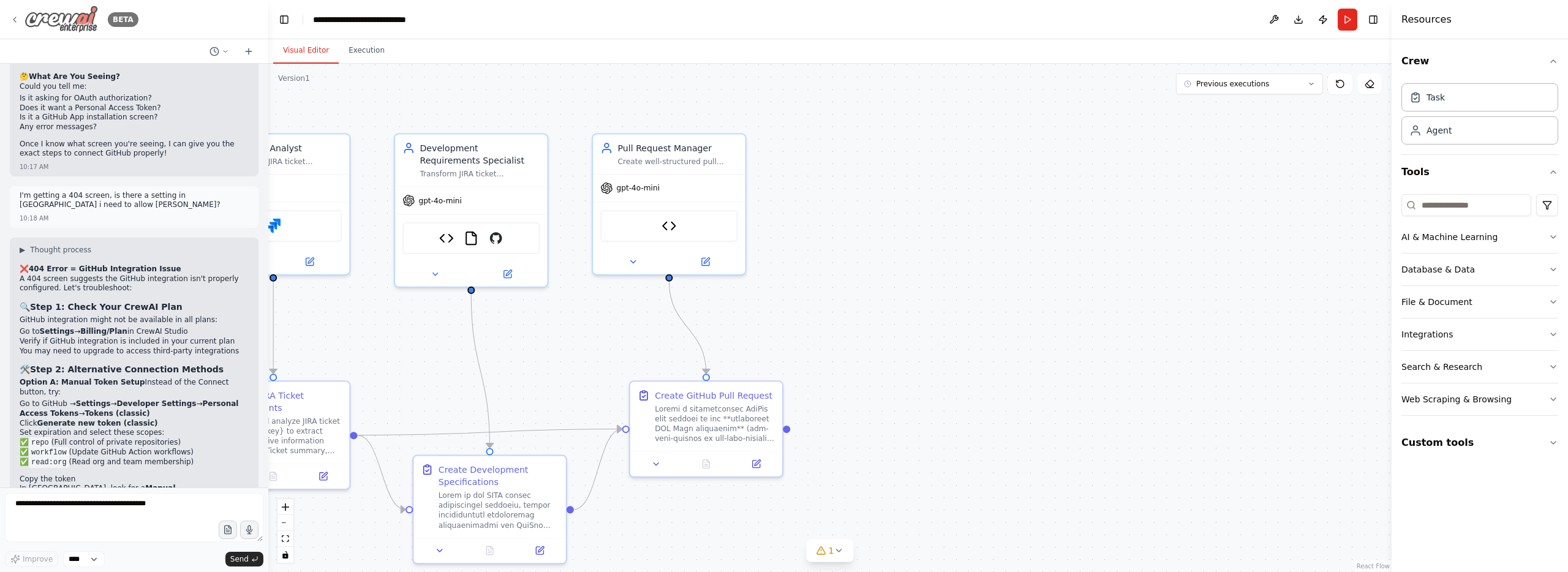
click at [34, 22] on img at bounding box center [62, 19] width 74 height 27
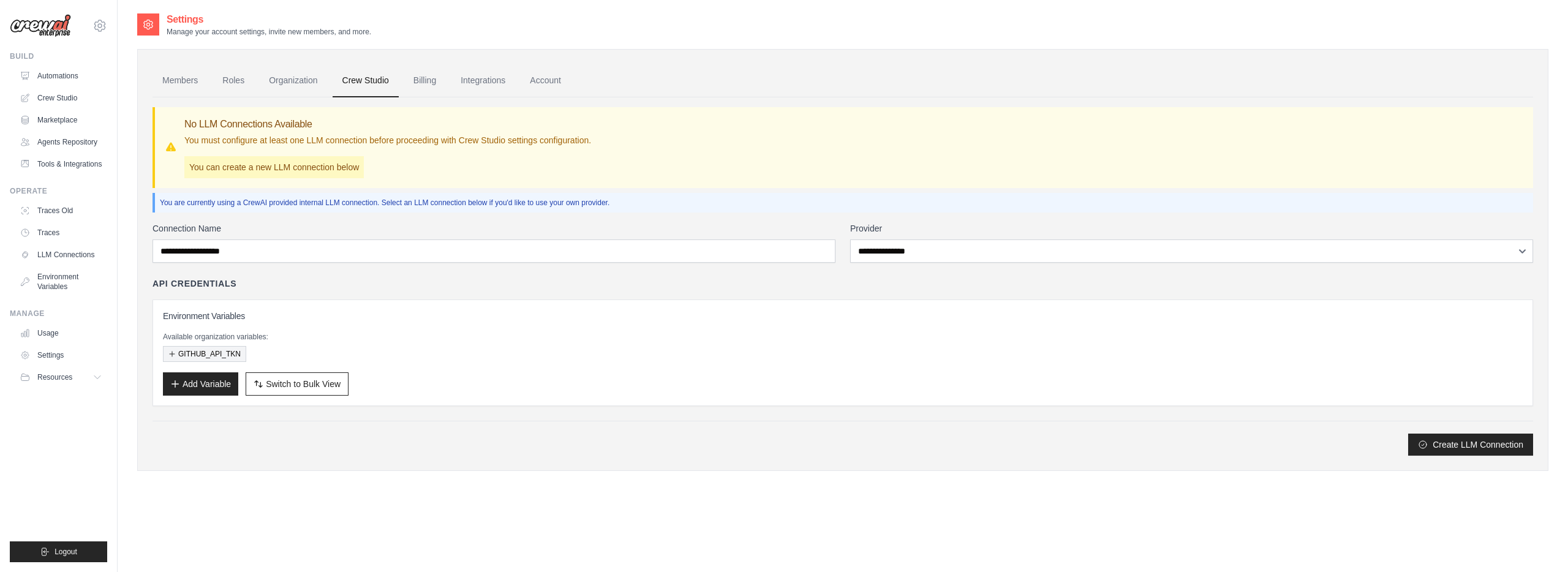
click at [226, 353] on button "GITHUB_API_TKN" at bounding box center [204, 353] width 83 height 16
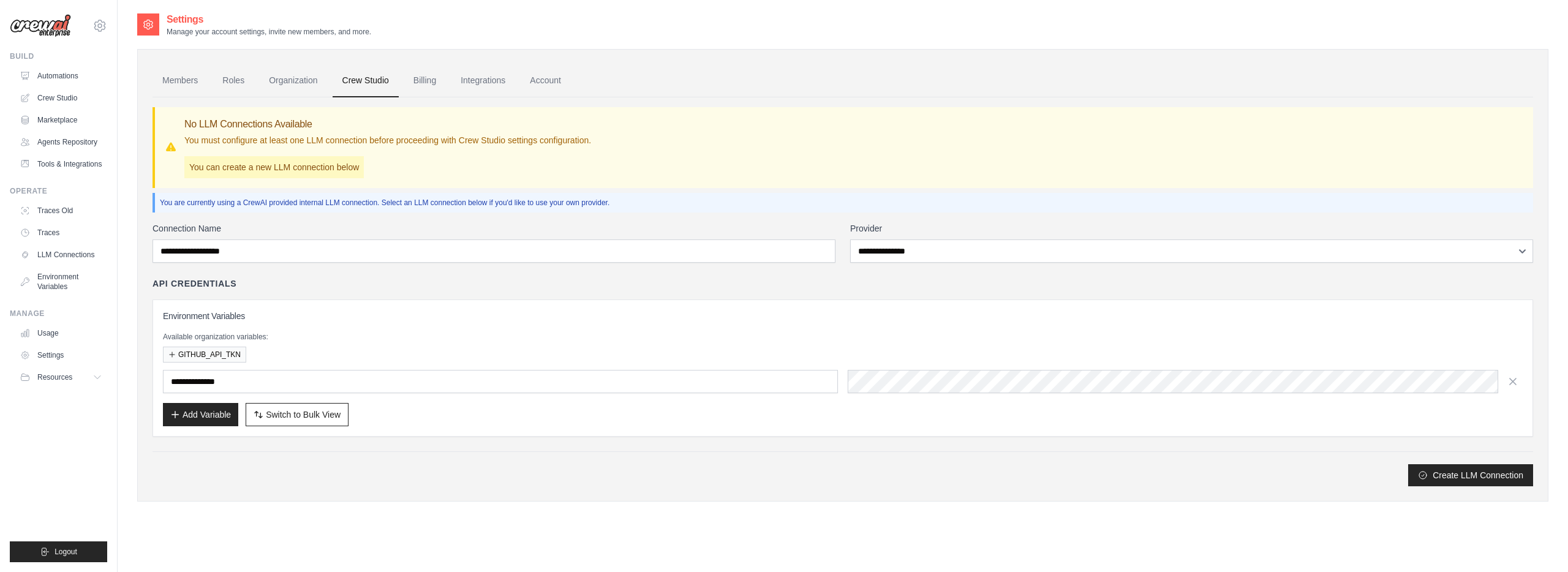
click at [1337, 439] on div "**********" at bounding box center [842, 354] width 1380 height 264
click at [1517, 381] on icon "button" at bounding box center [1513, 381] width 12 height 12
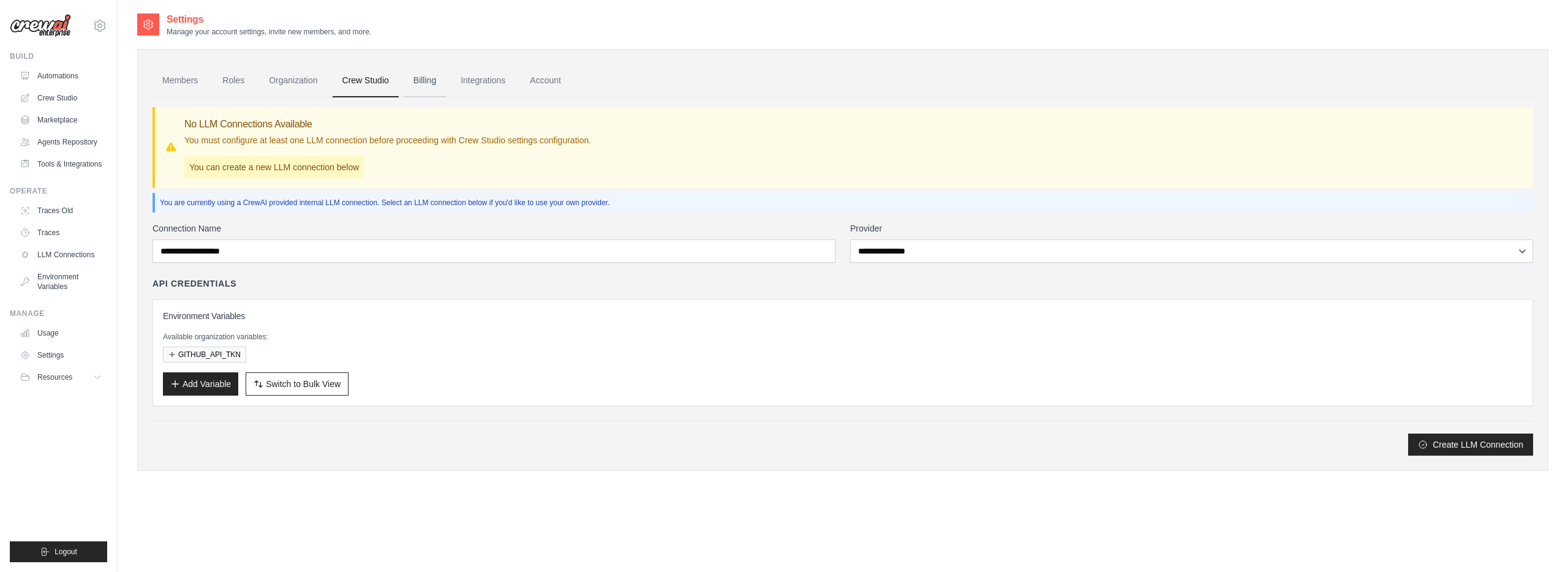
click at [412, 83] on link "Billing" at bounding box center [424, 81] width 42 height 33
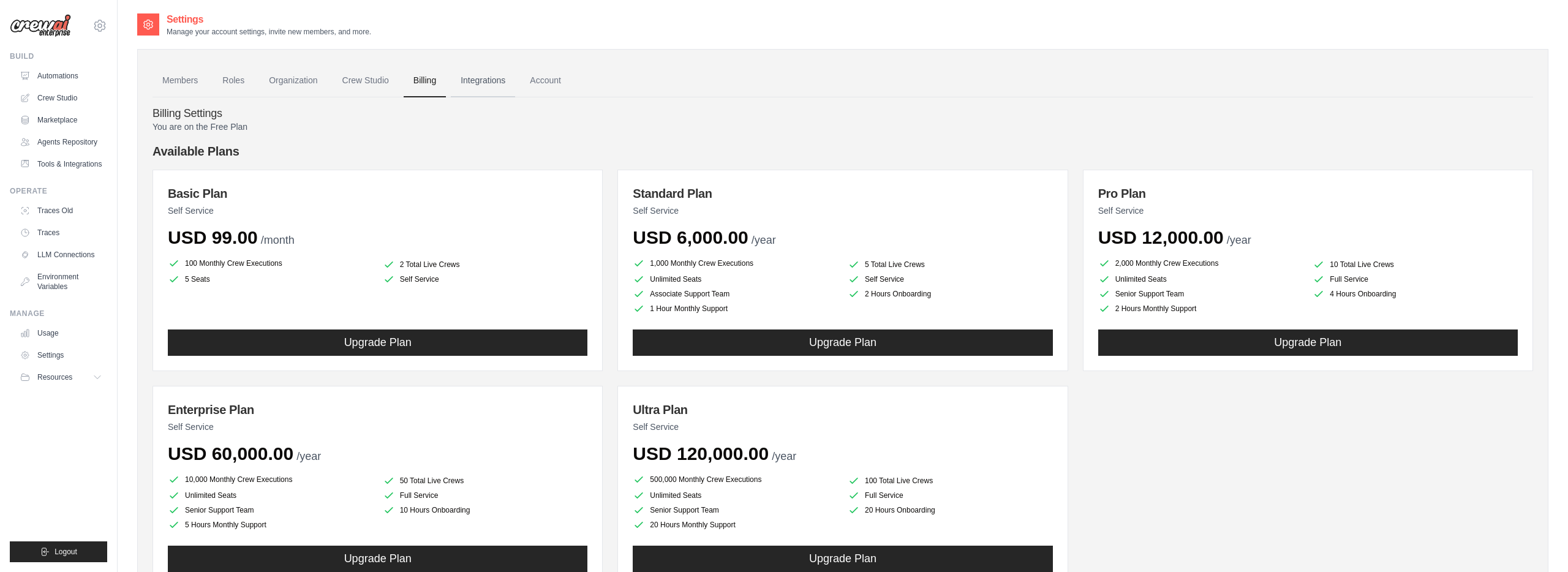
click at [504, 91] on link "Integrations" at bounding box center [483, 81] width 64 height 33
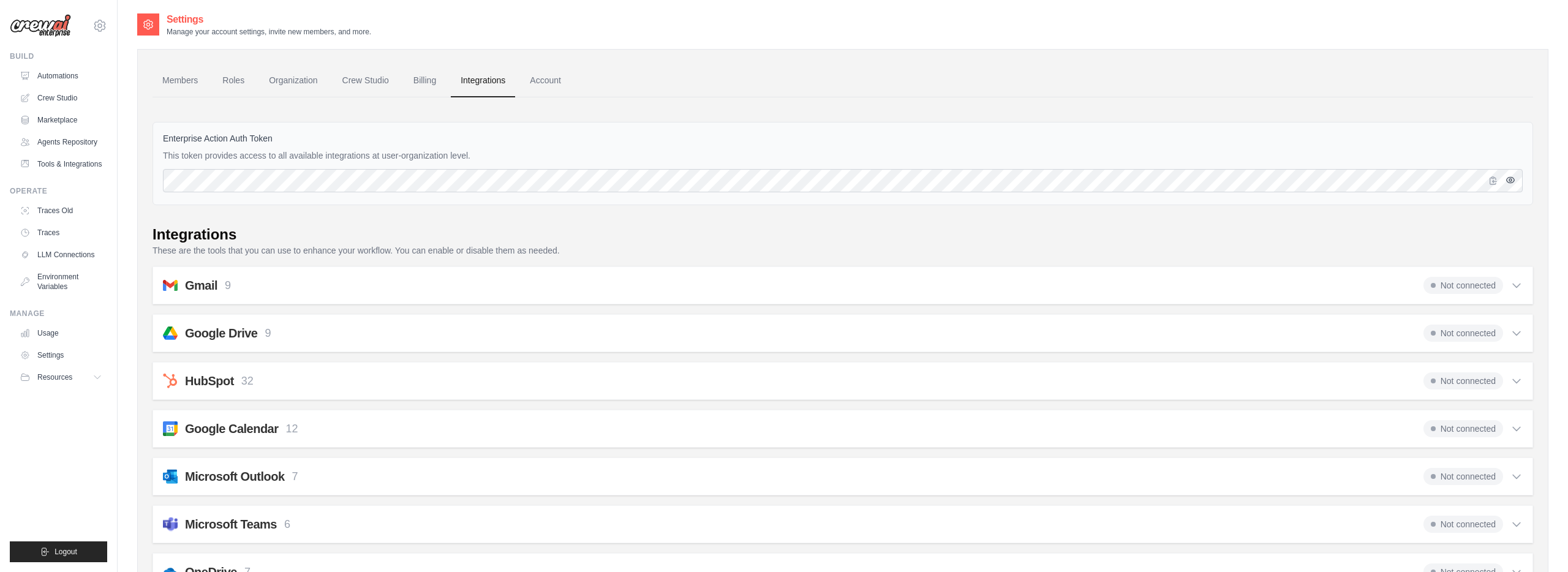
click at [1511, 185] on icon "button" at bounding box center [1510, 180] width 10 height 10
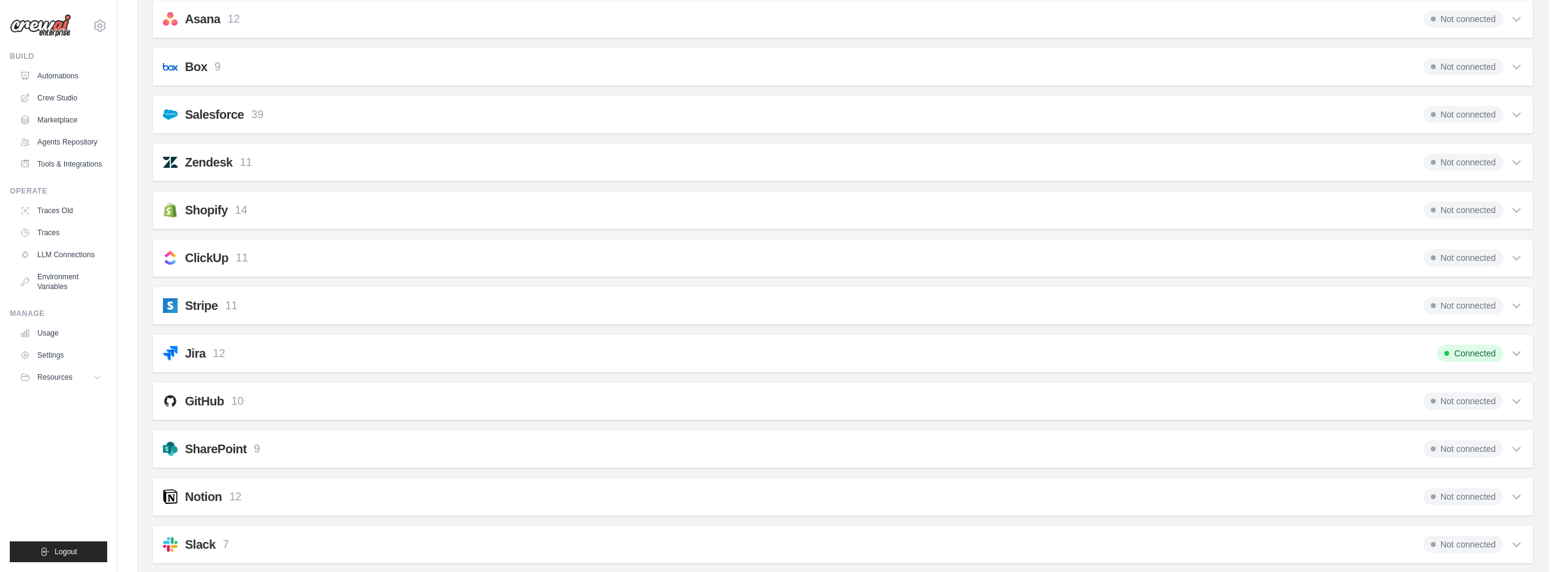
scroll to position [823, 0]
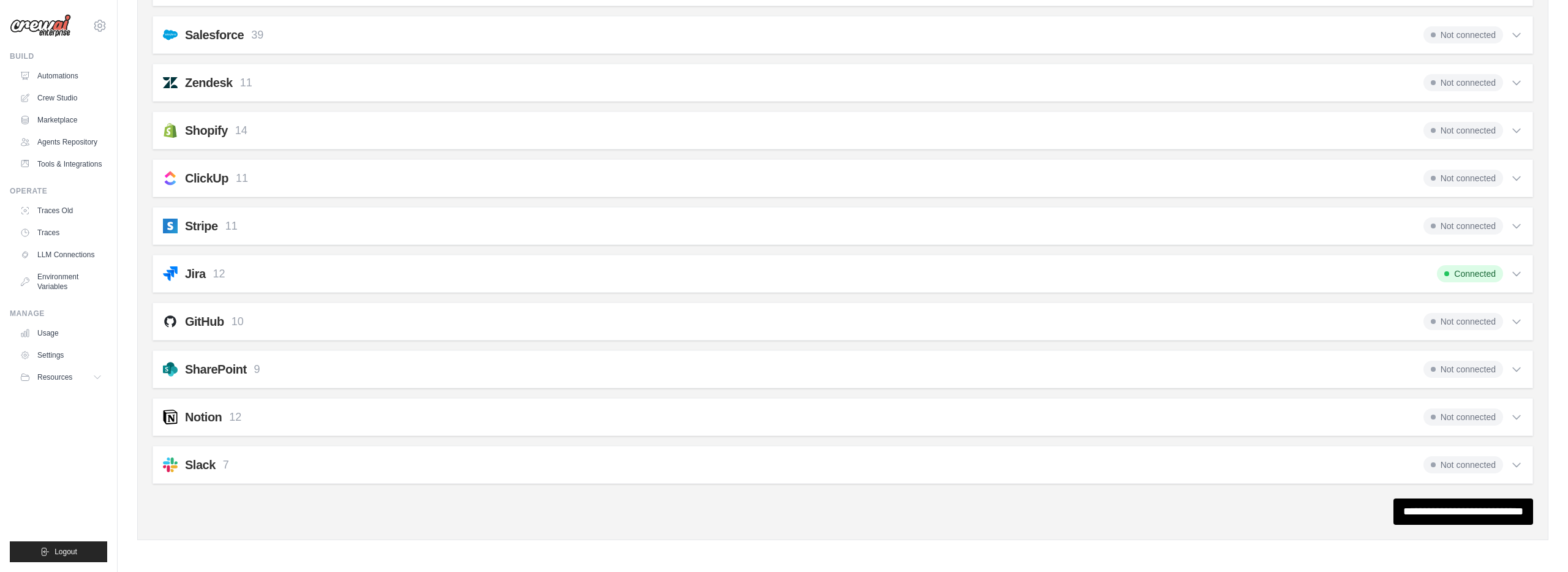
click at [1512, 322] on icon at bounding box center [1516, 321] width 12 height 12
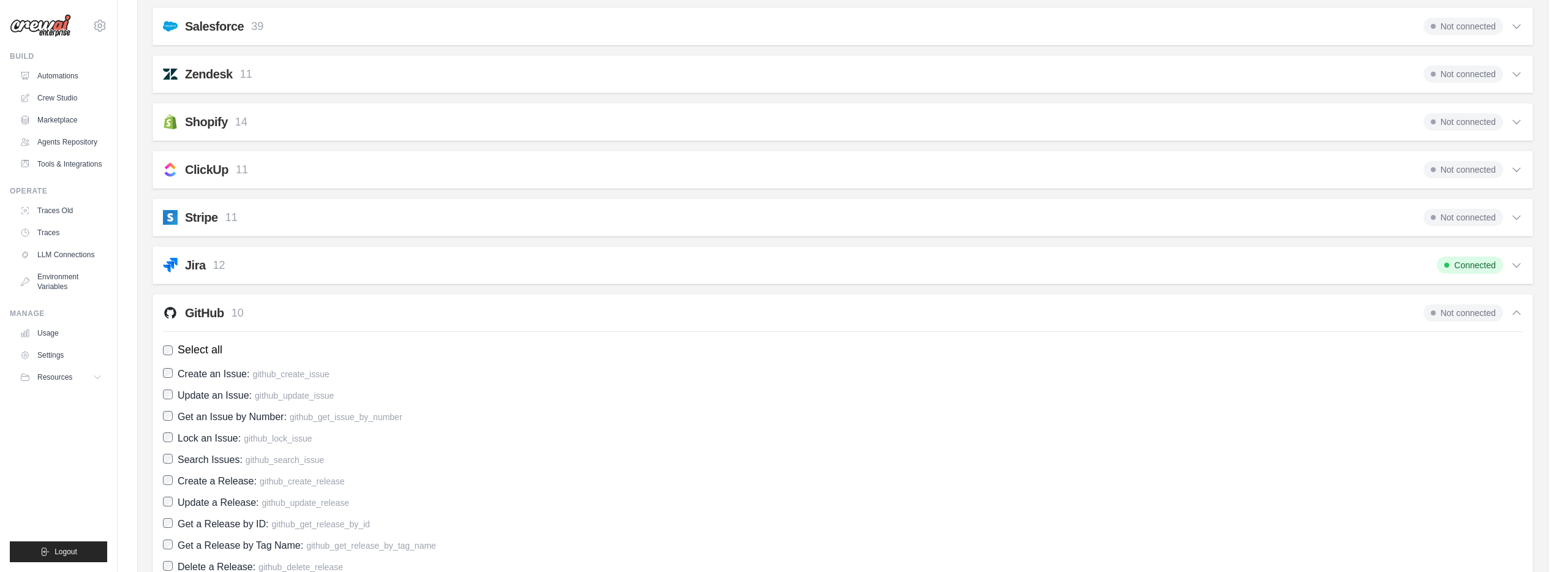
scroll to position [839, 0]
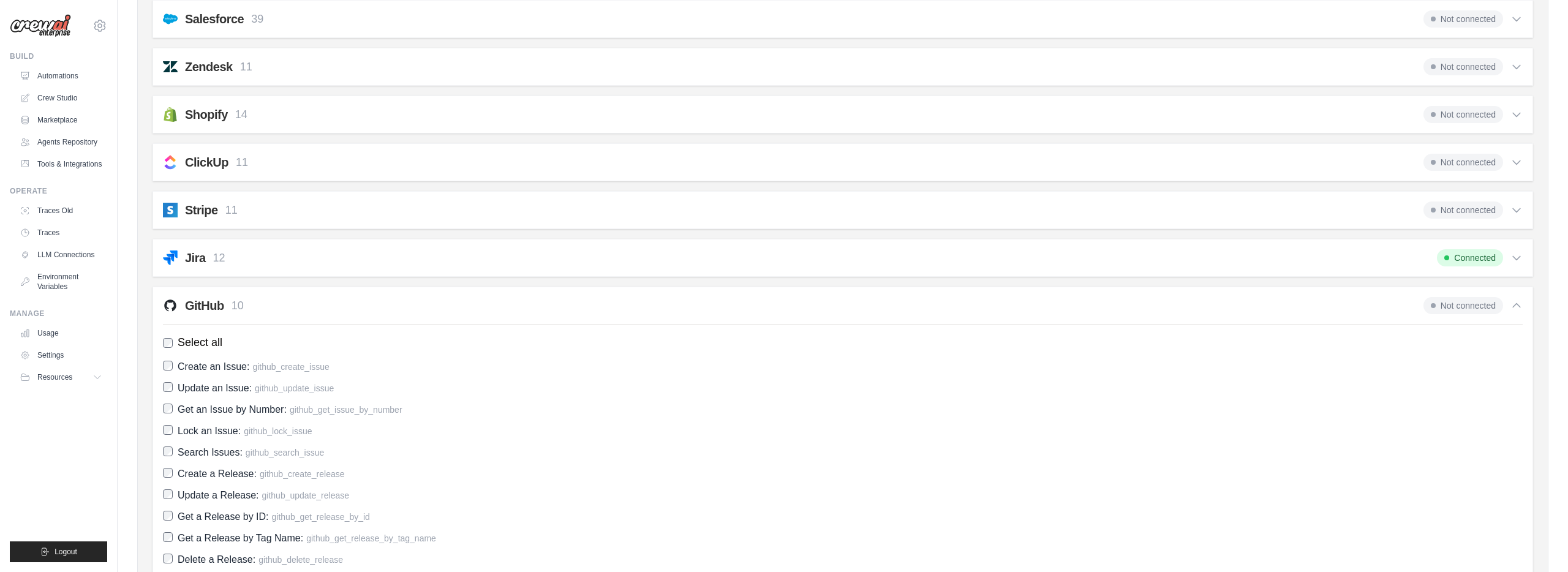
click at [205, 300] on h2 "GitHub" at bounding box center [204, 305] width 39 height 17
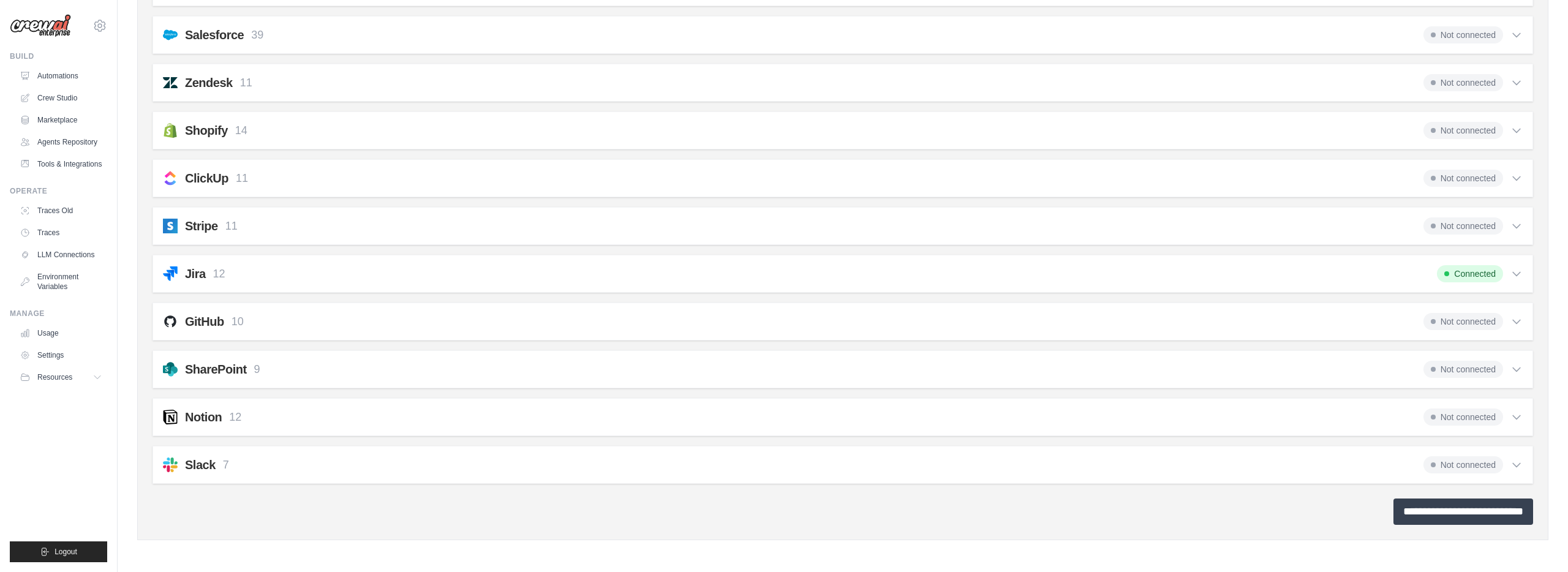
click at [1421, 508] on input "**********" at bounding box center [1463, 511] width 139 height 27
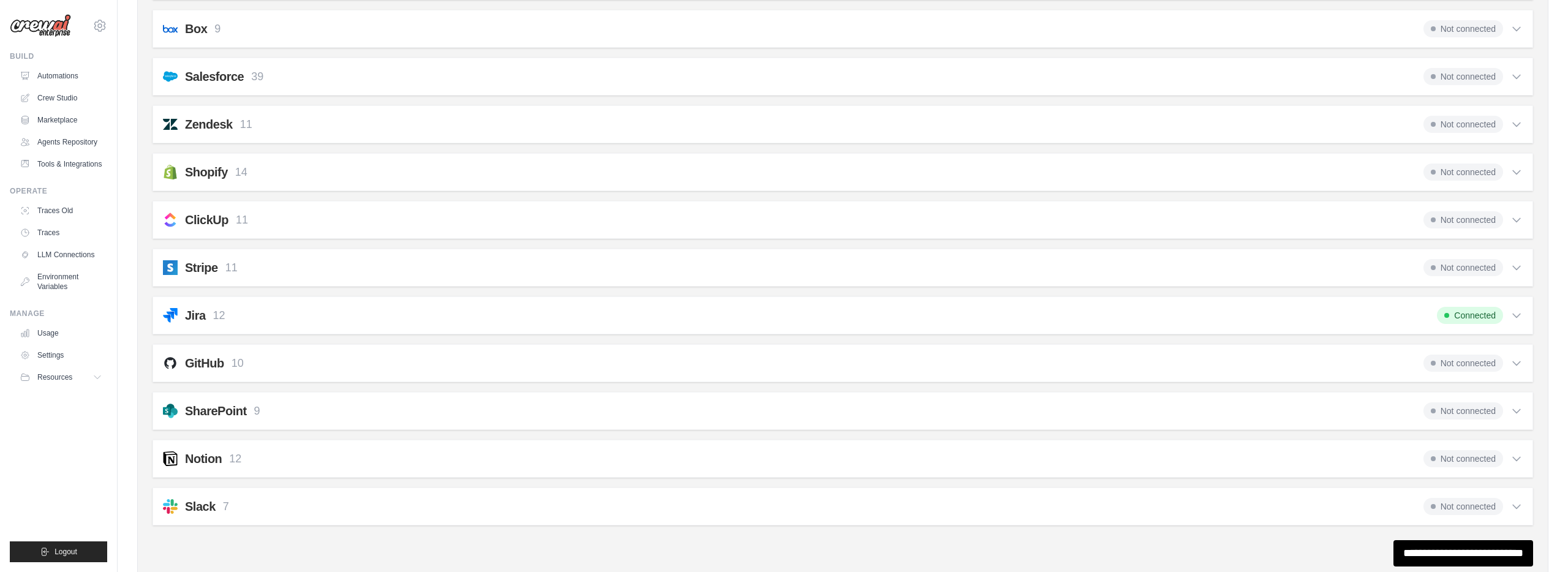
scroll to position [0, 0]
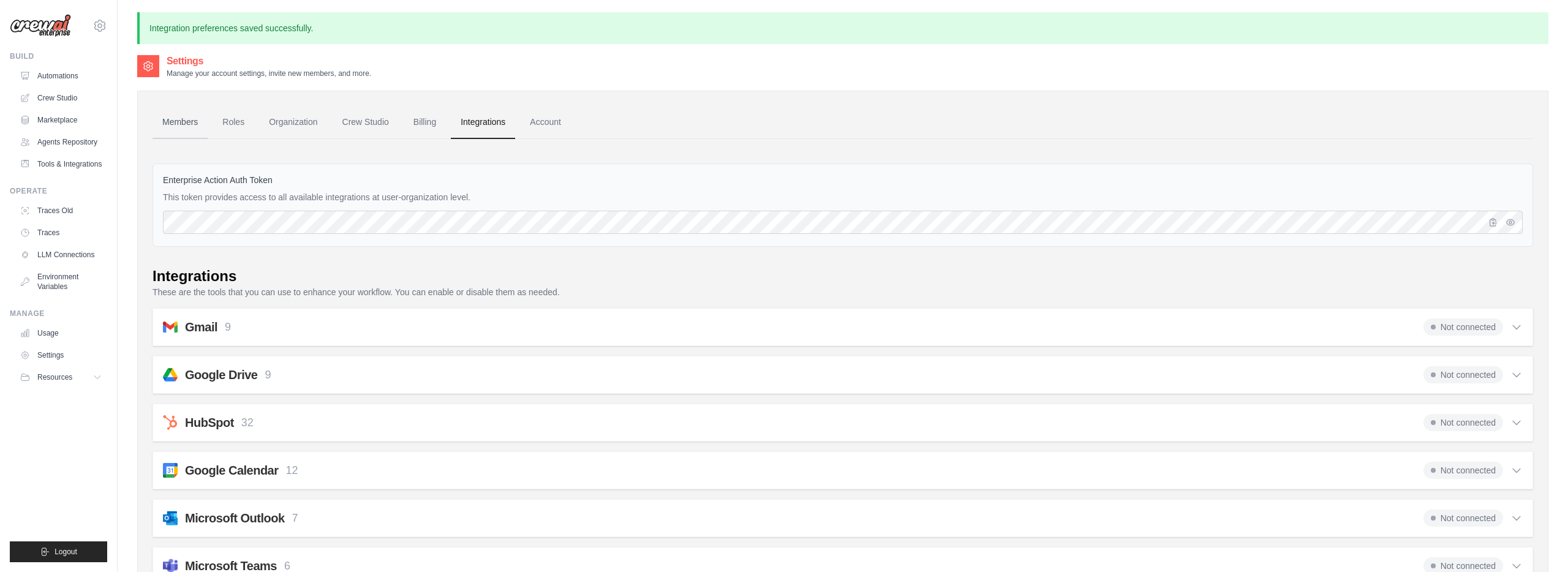
click at [185, 115] on link "Members" at bounding box center [180, 122] width 55 height 33
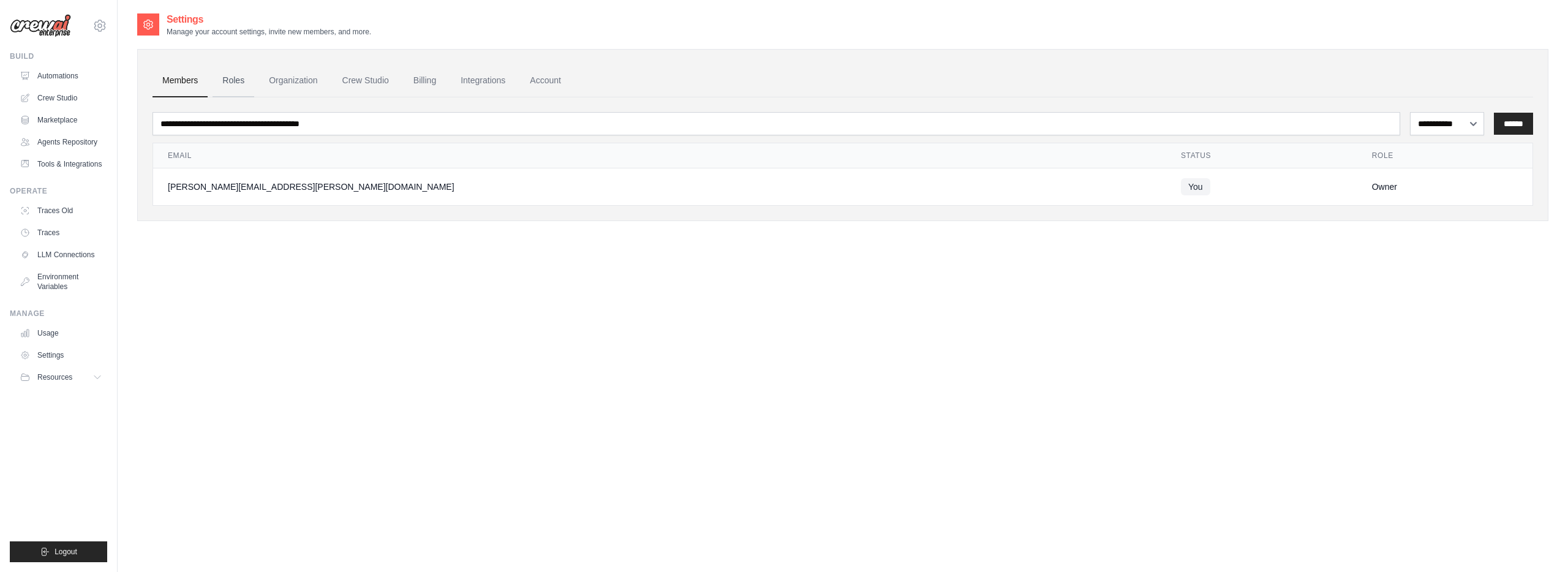
click at [240, 81] on link "Roles" at bounding box center [233, 81] width 42 height 33
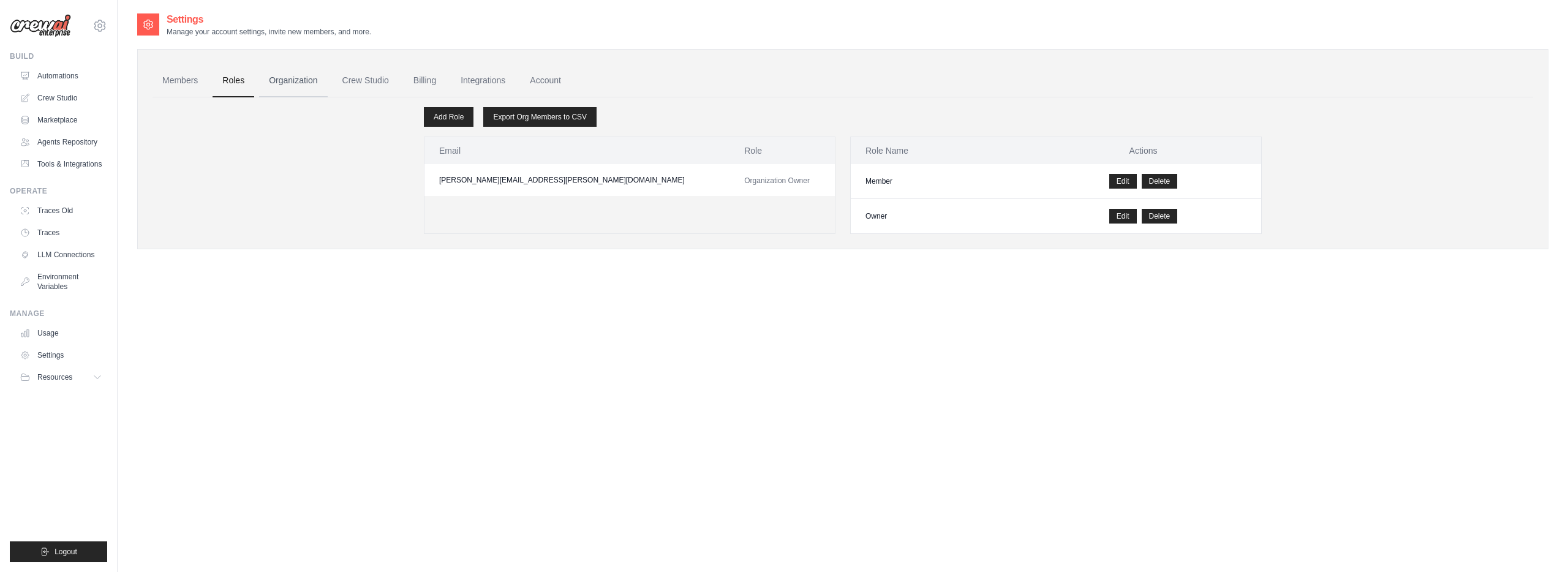
click at [302, 84] on link "Organization" at bounding box center [293, 81] width 68 height 33
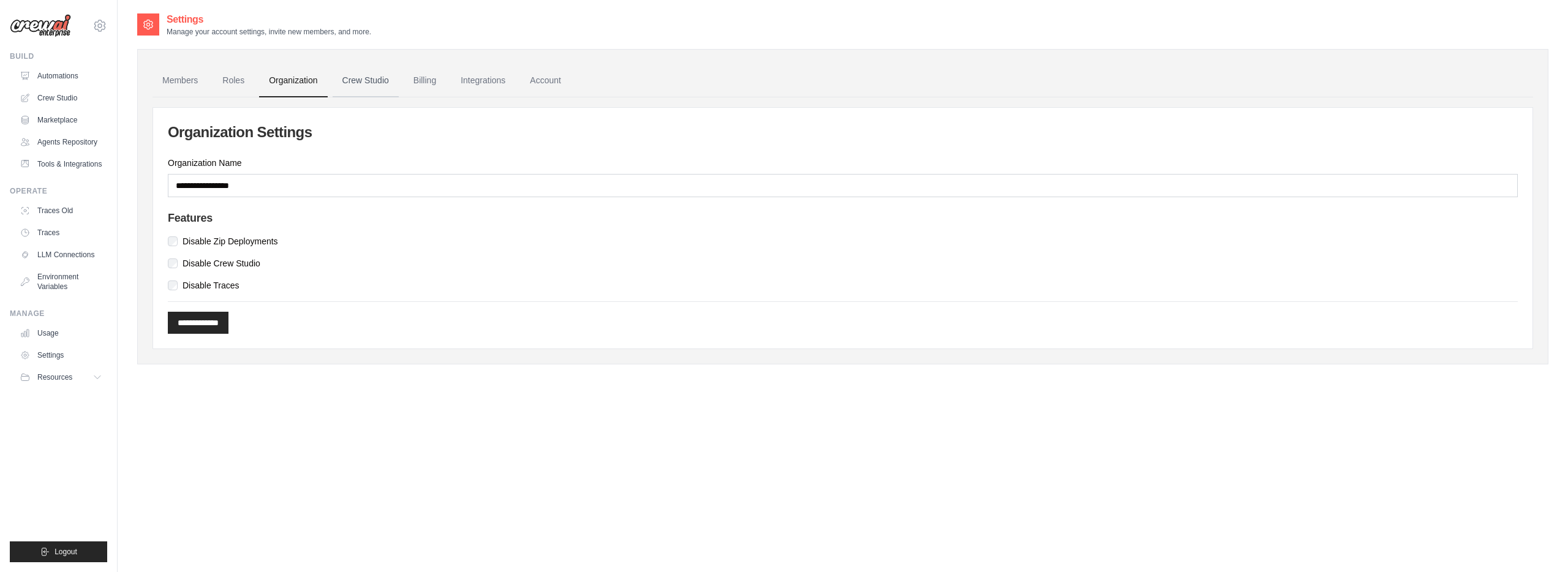
click at [368, 83] on link "Crew Studio" at bounding box center [365, 81] width 66 height 33
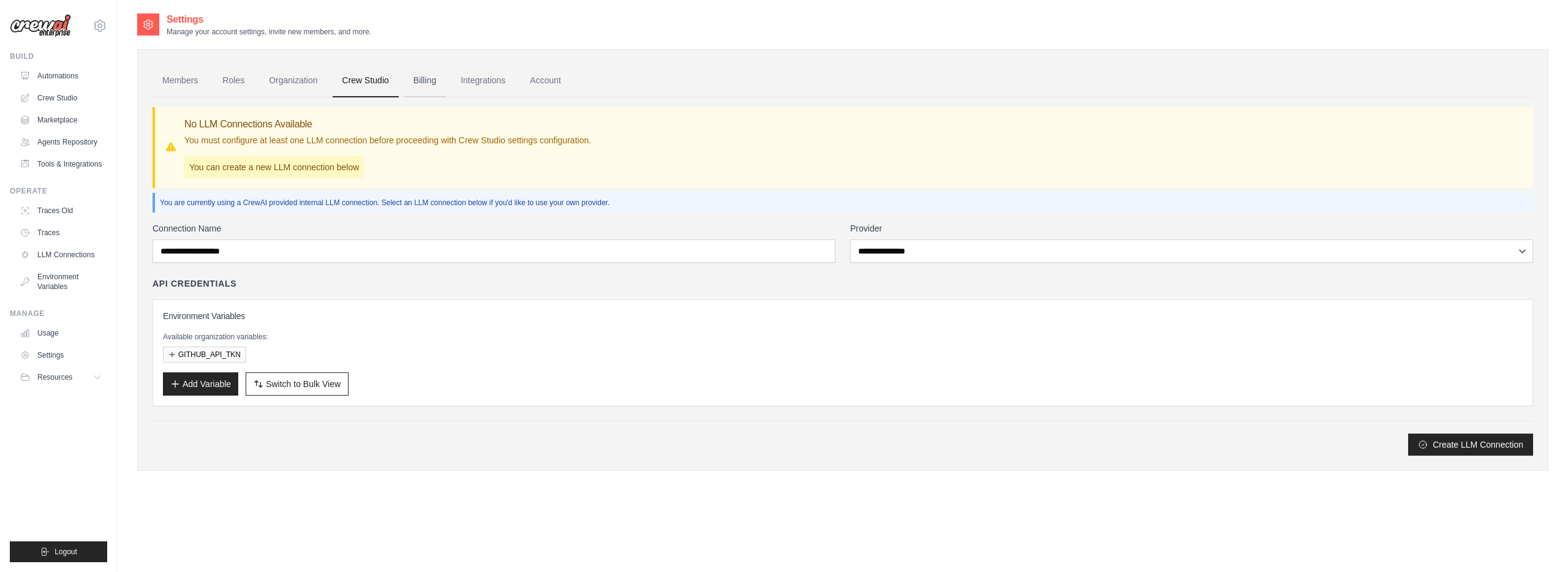
click at [418, 83] on link "Billing" at bounding box center [424, 81] width 42 height 33
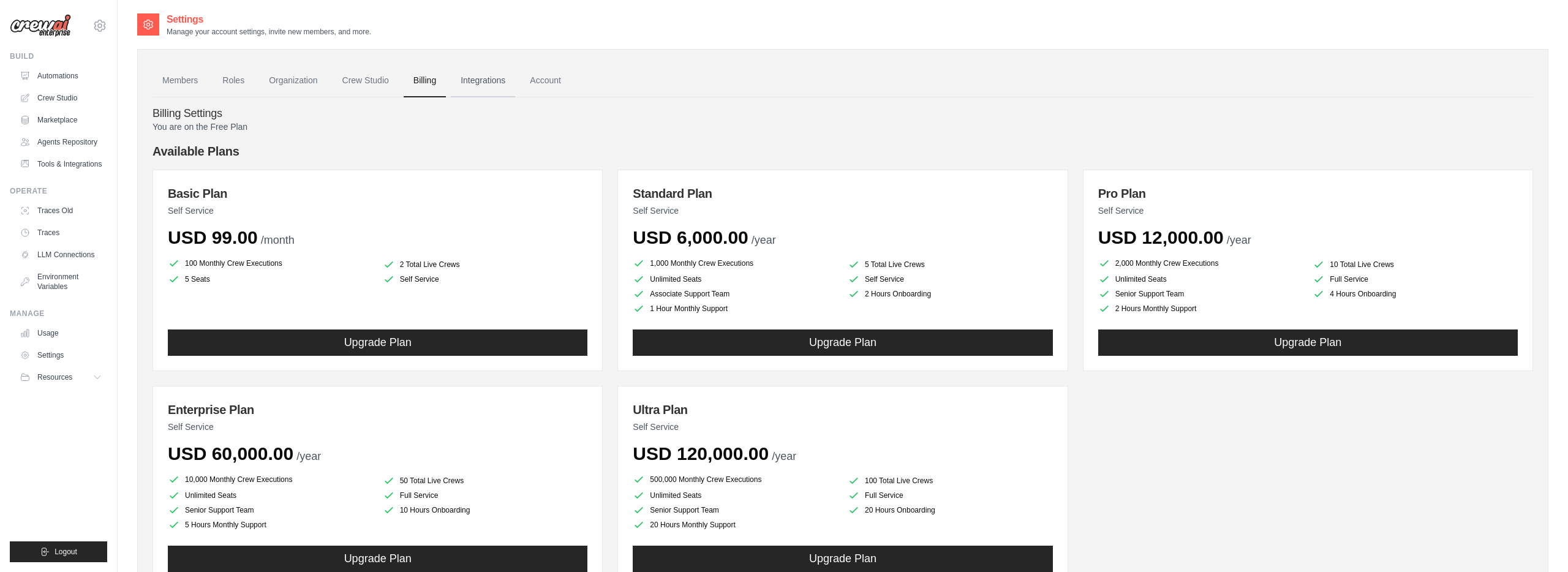
click at [472, 85] on link "Integrations" at bounding box center [483, 81] width 64 height 33
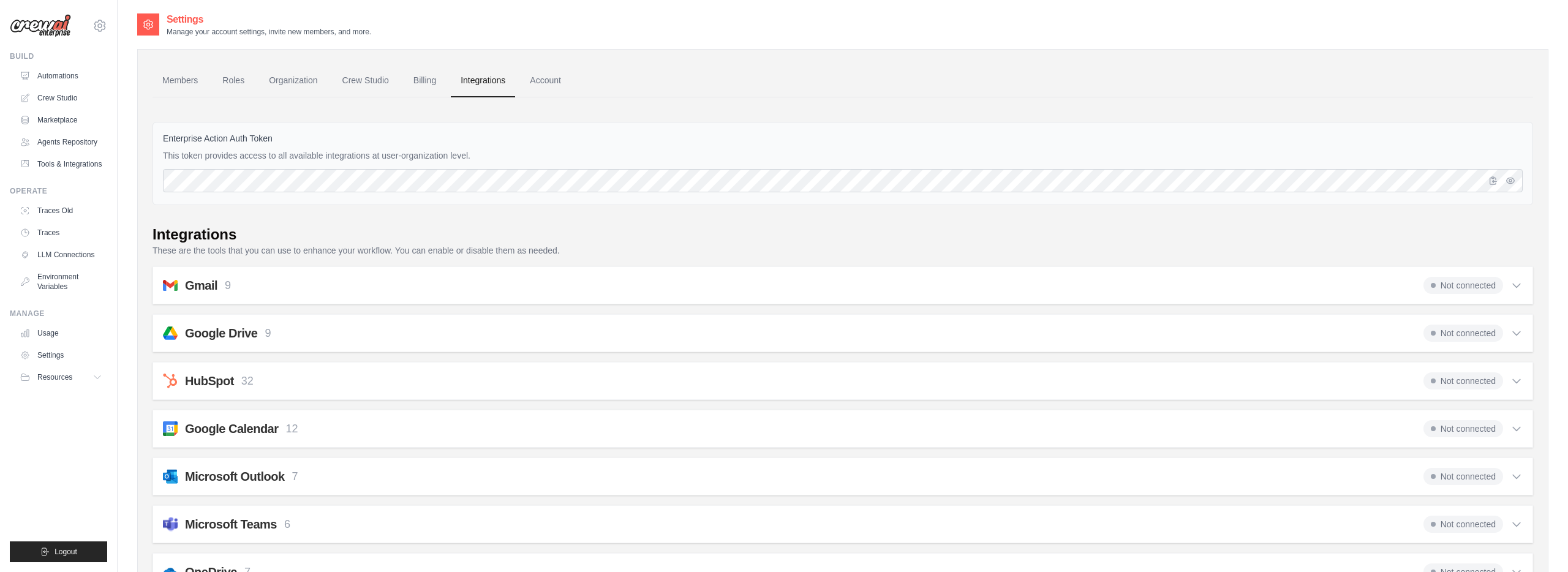
scroll to position [1, 0]
click at [407, 77] on link "Billing" at bounding box center [424, 80] width 42 height 33
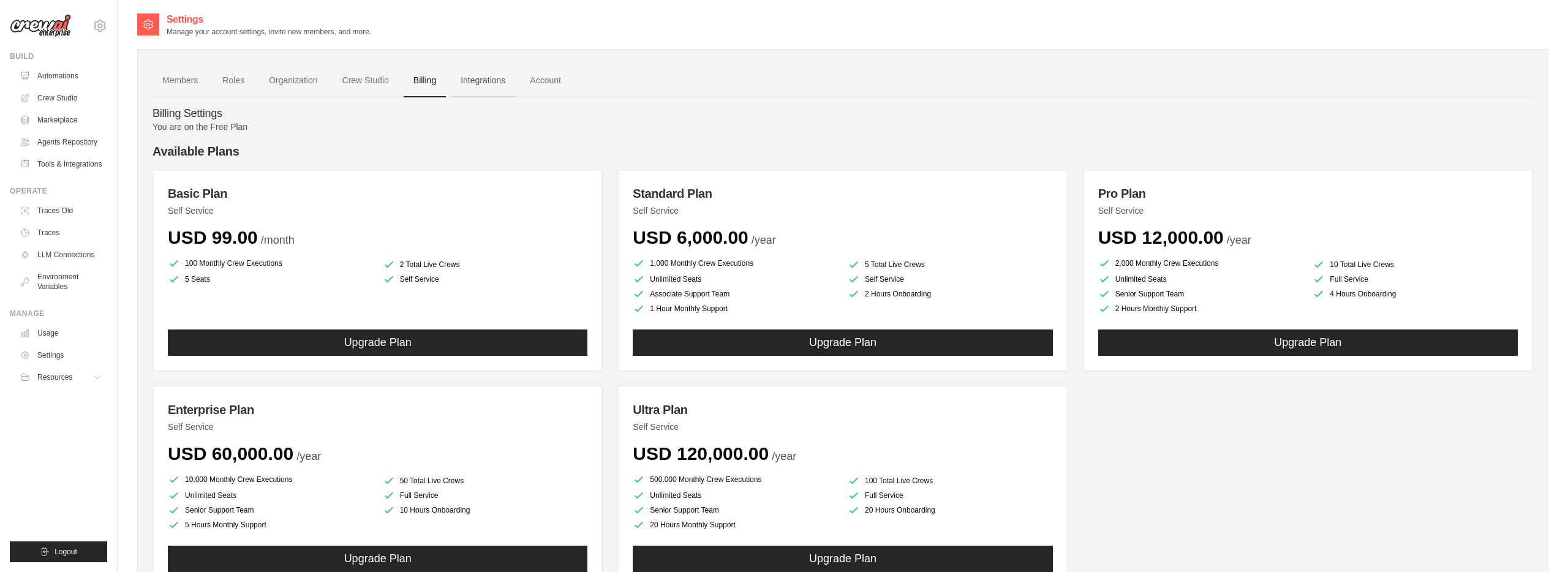
click at [508, 85] on link "Integrations" at bounding box center [483, 81] width 64 height 33
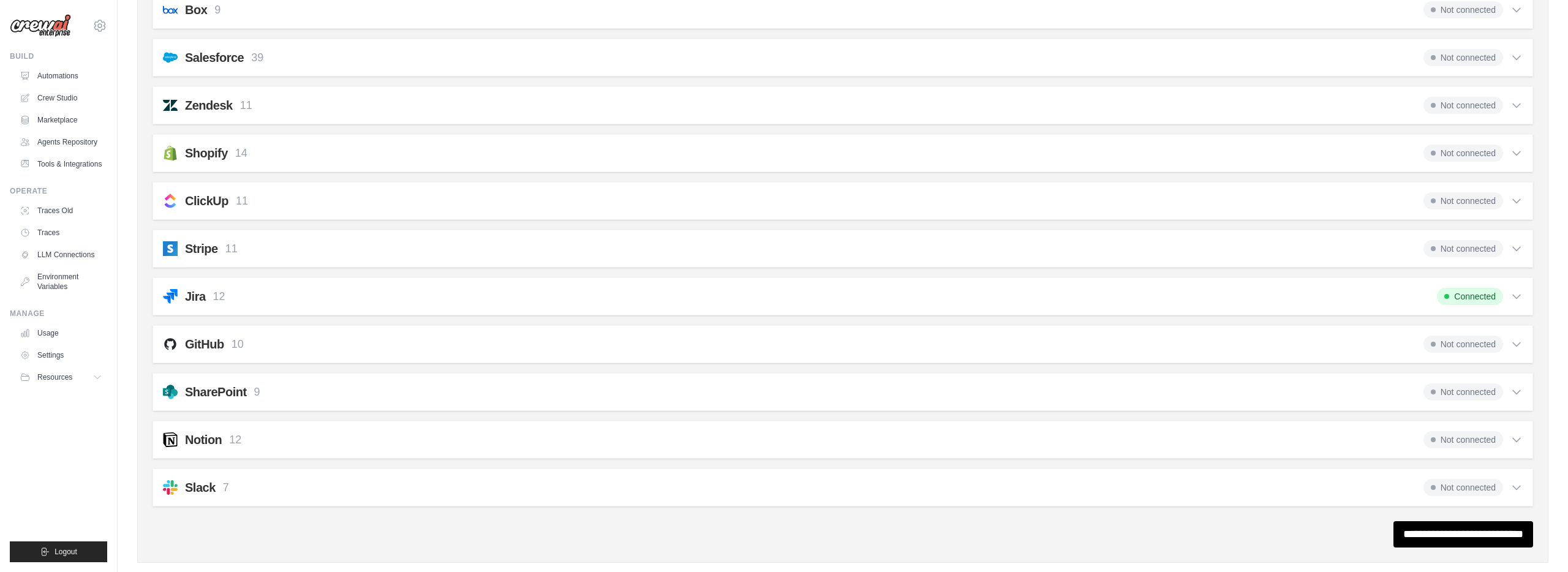
scroll to position [823, 0]
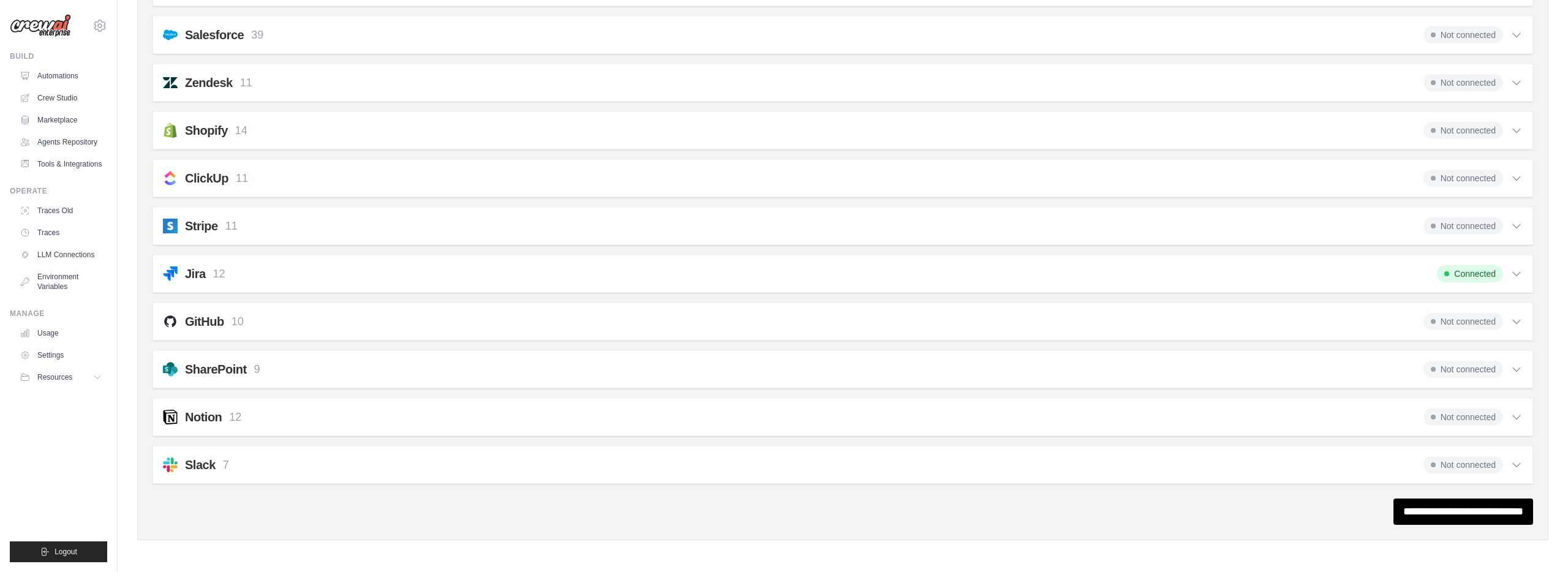
click at [1513, 357] on div "SharePoint 9 Not connected Select all Create an Item: sharepoint_create_item Up…" at bounding box center [842, 369] width 1380 height 38
click at [1513, 361] on div "Not connected" at bounding box center [1472, 369] width 99 height 17
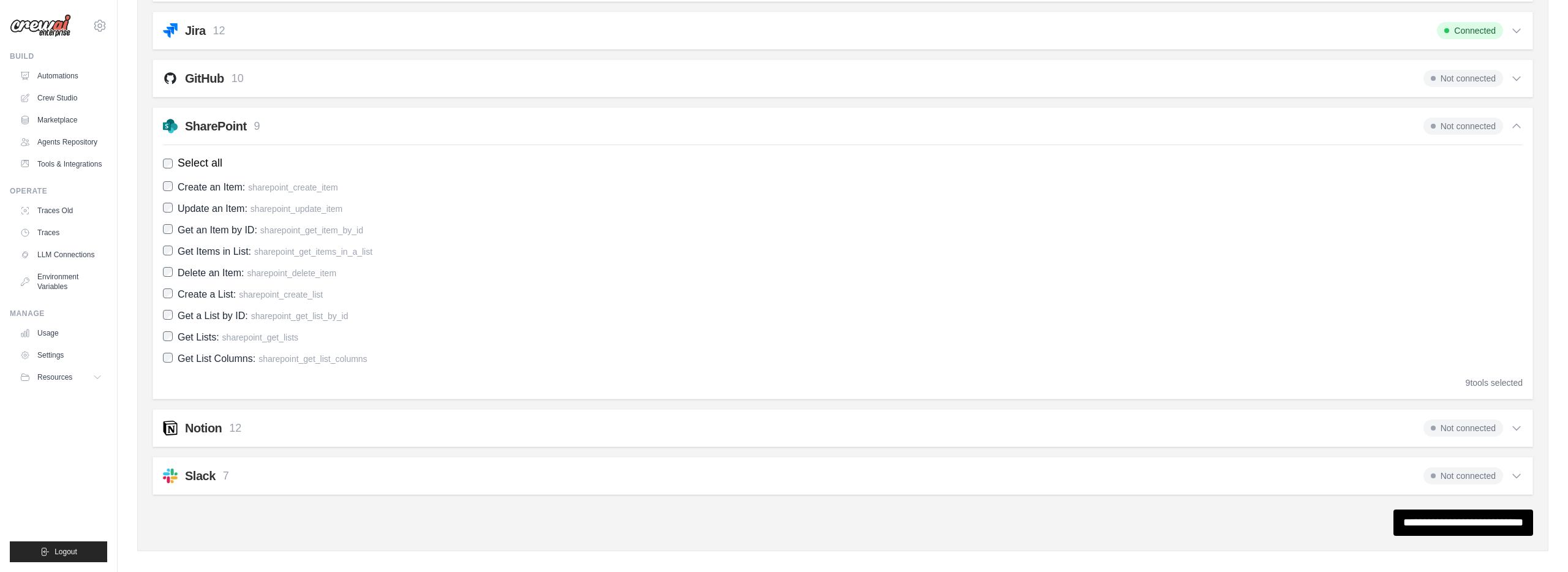
scroll to position [1078, 0]
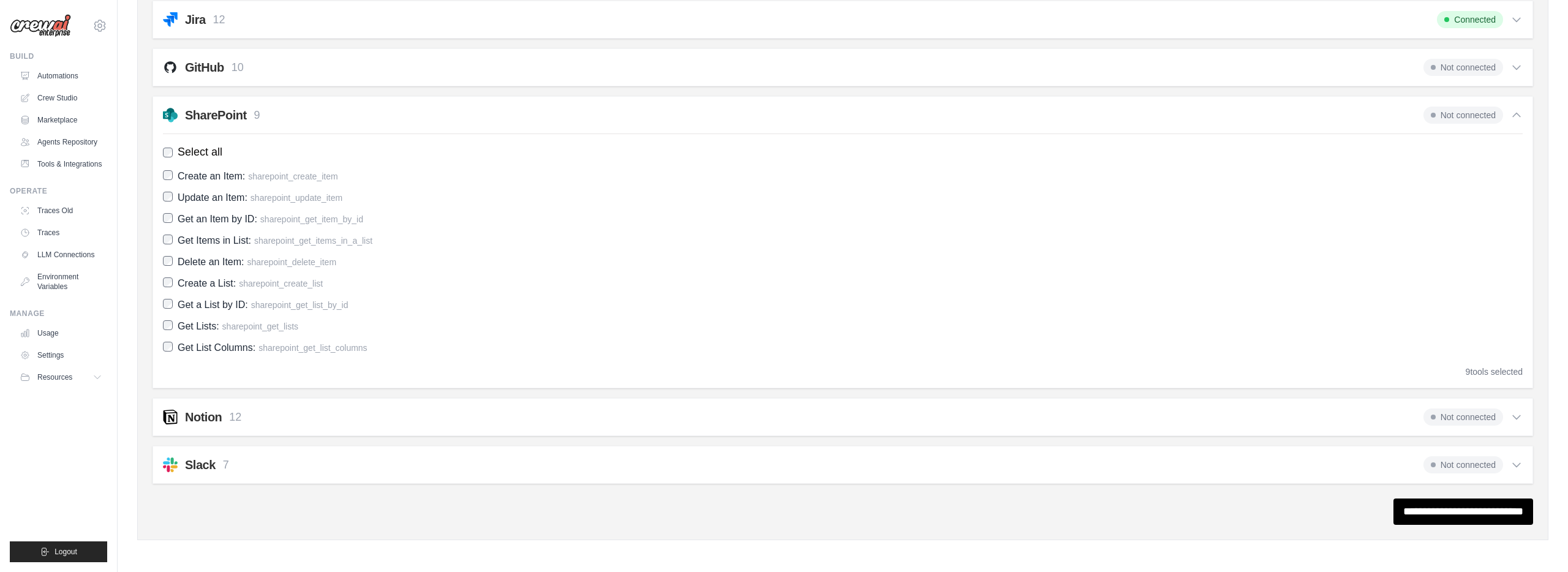
click at [1516, 72] on icon at bounding box center [1516, 68] width 12 height 12
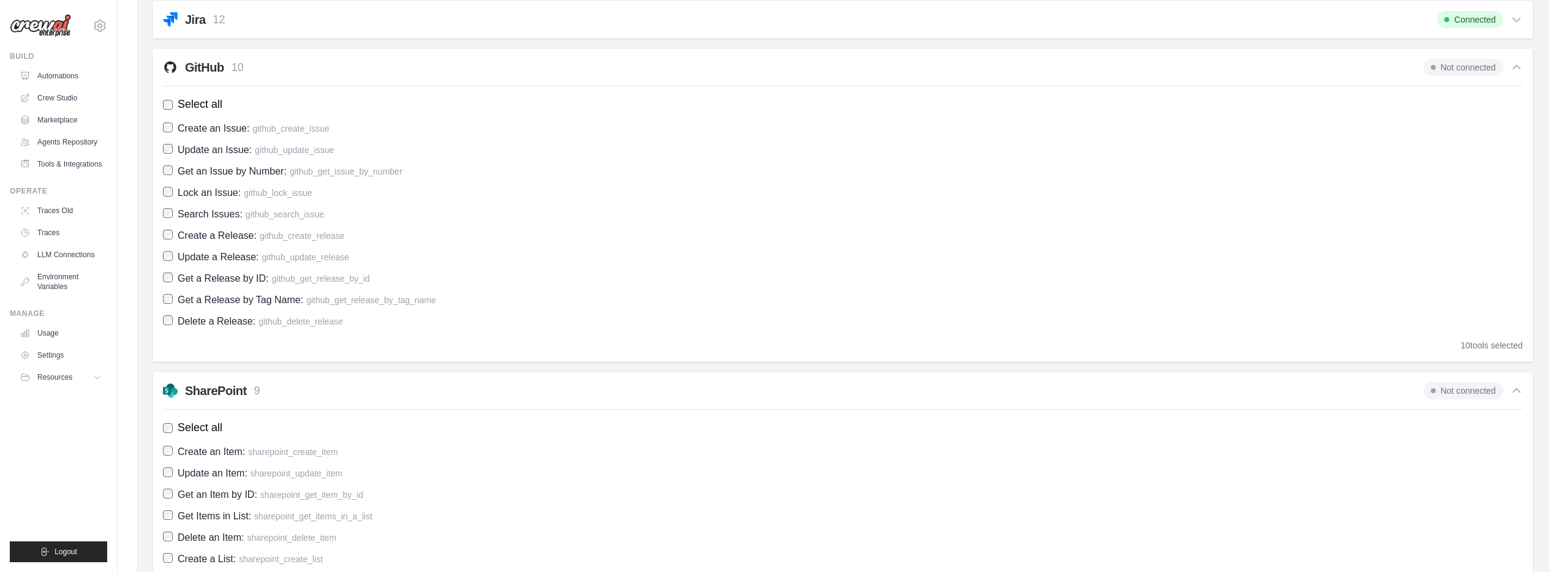
click at [165, 133] on label "Create an Issue: github_create_issue" at bounding box center [842, 128] width 1360 height 16
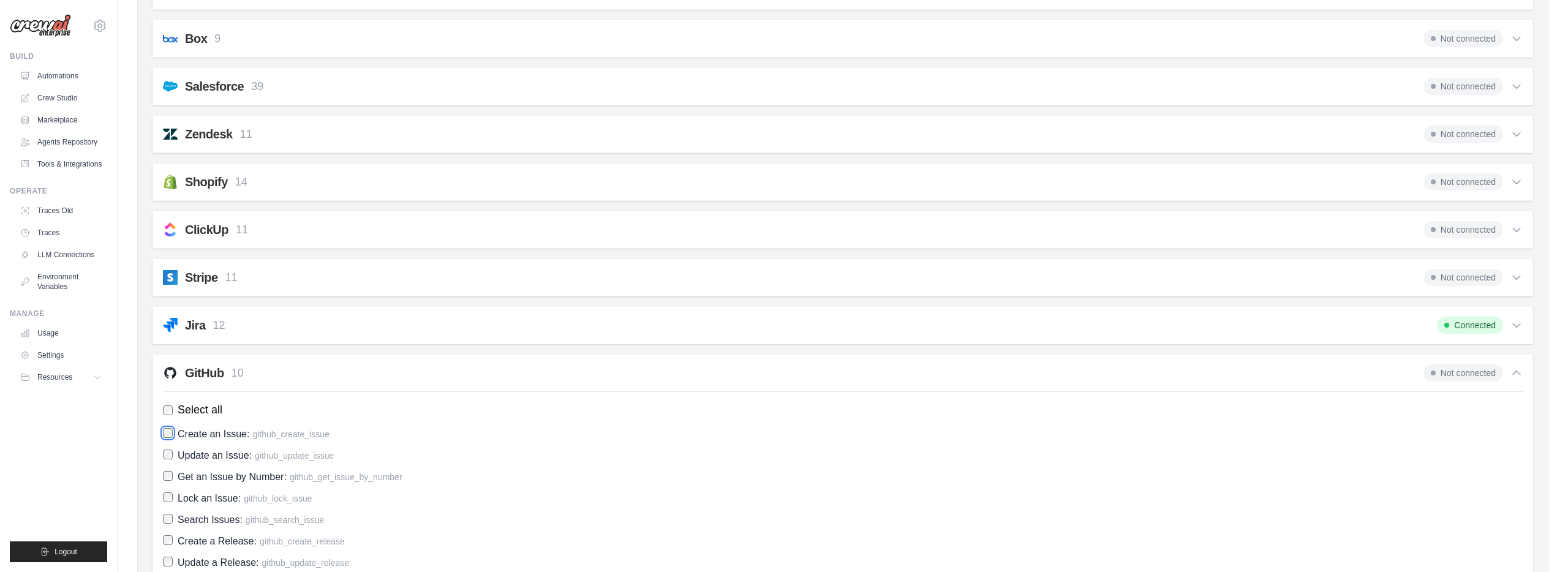
scroll to position [774, 0]
click at [1527, 372] on div "GitHub 10 Not connected Select all Create an Issue: github_create_issue Update …" at bounding box center [842, 508] width 1380 height 314
drag, startPoint x: 1522, startPoint y: 372, endPoint x: 183, endPoint y: 302, distance: 1340.8
click at [1521, 372] on icon at bounding box center [1516, 370] width 12 height 12
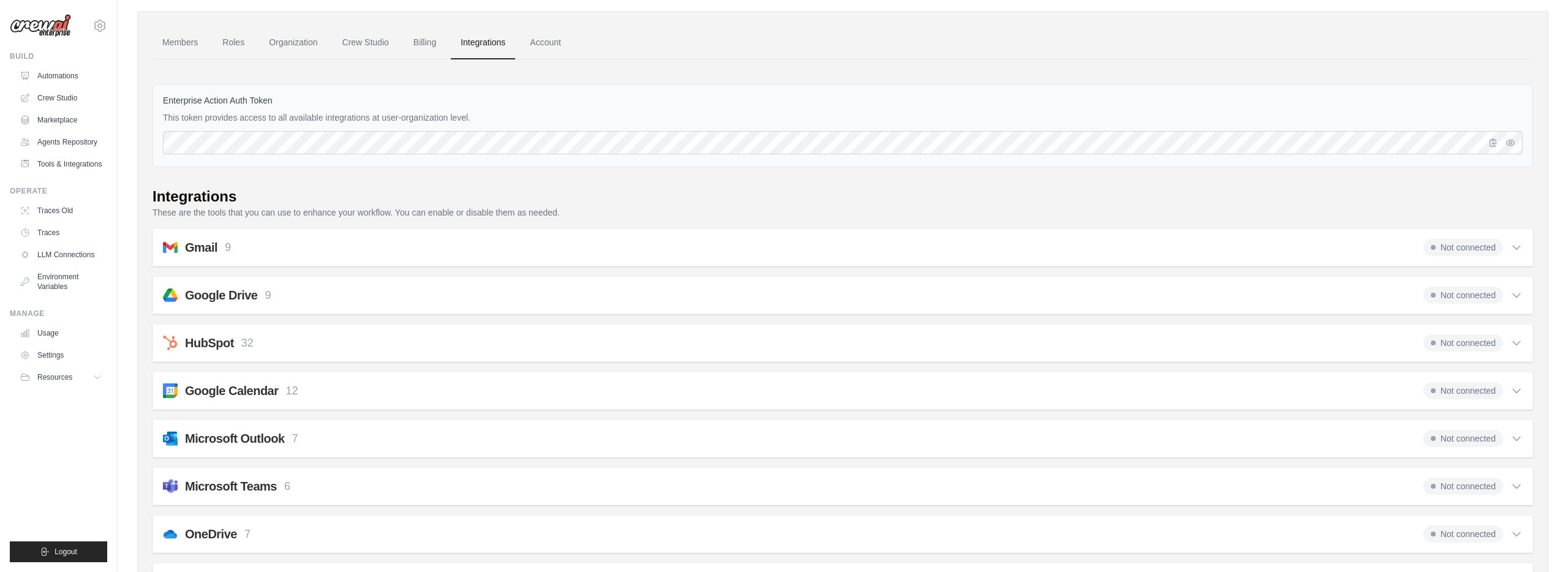
scroll to position [0, 0]
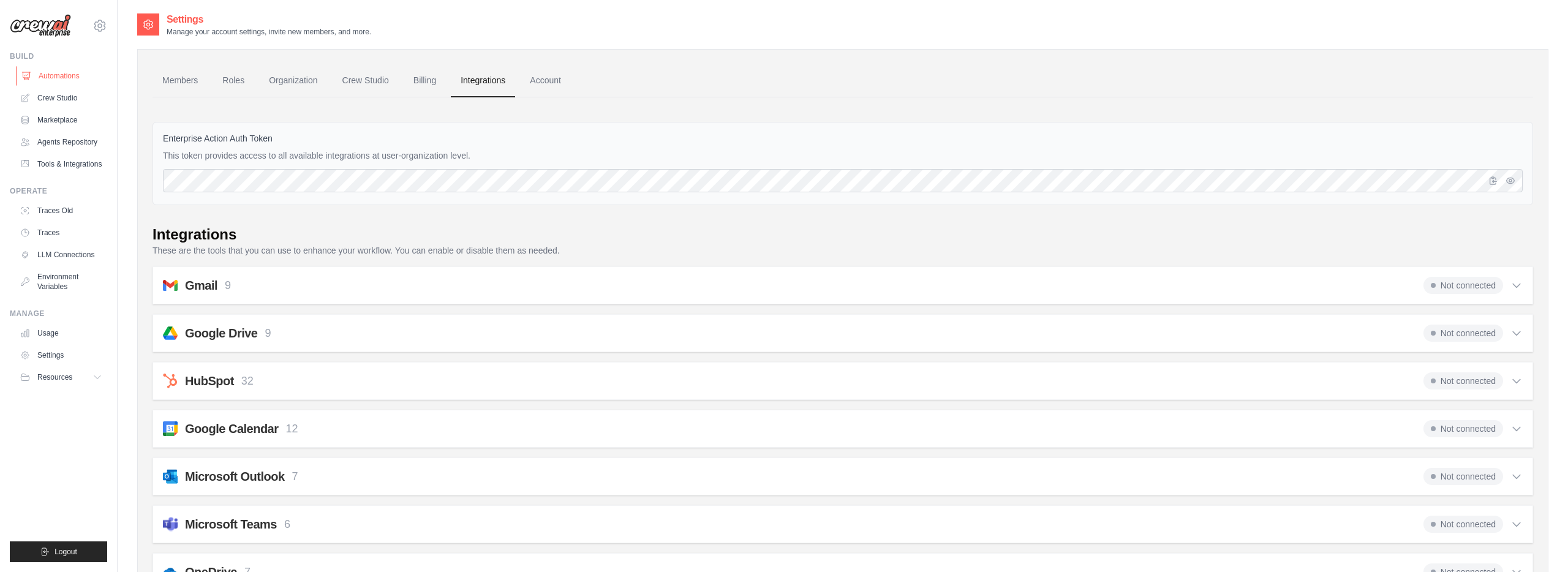
click at [59, 71] on link "Automations" at bounding box center [62, 76] width 92 height 20
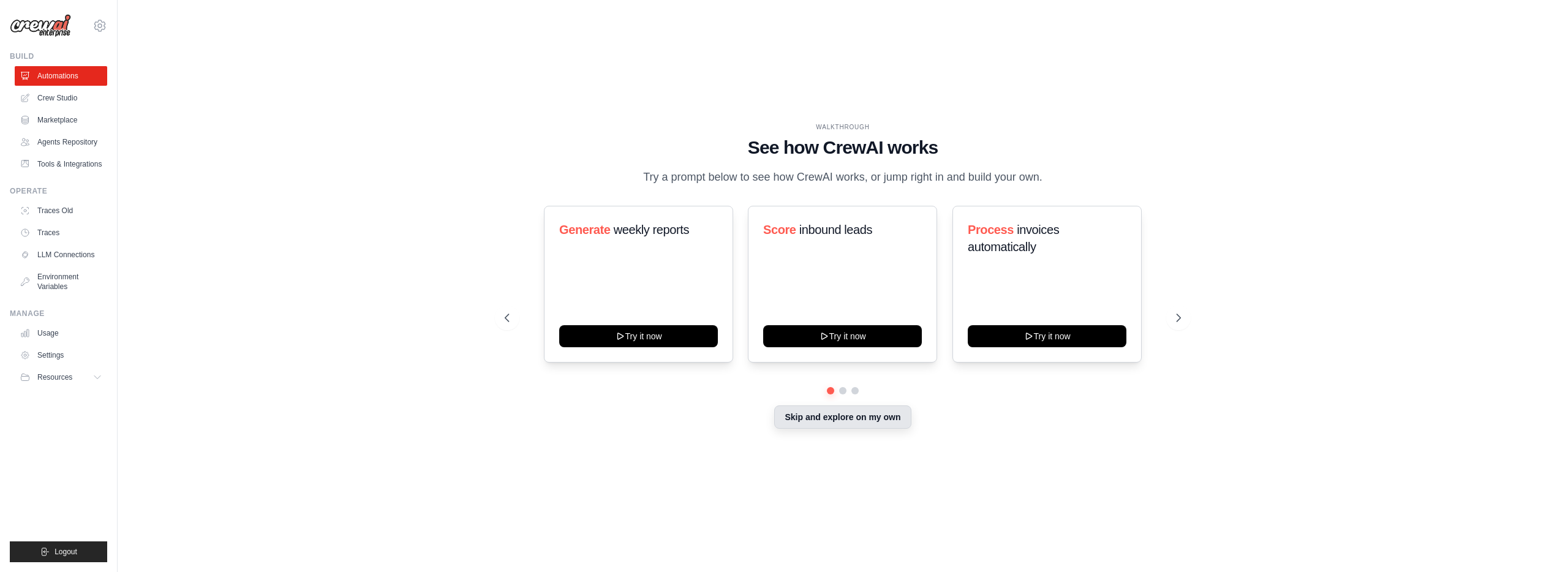
click at [869, 418] on button "Skip and explore on my own" at bounding box center [842, 417] width 137 height 23
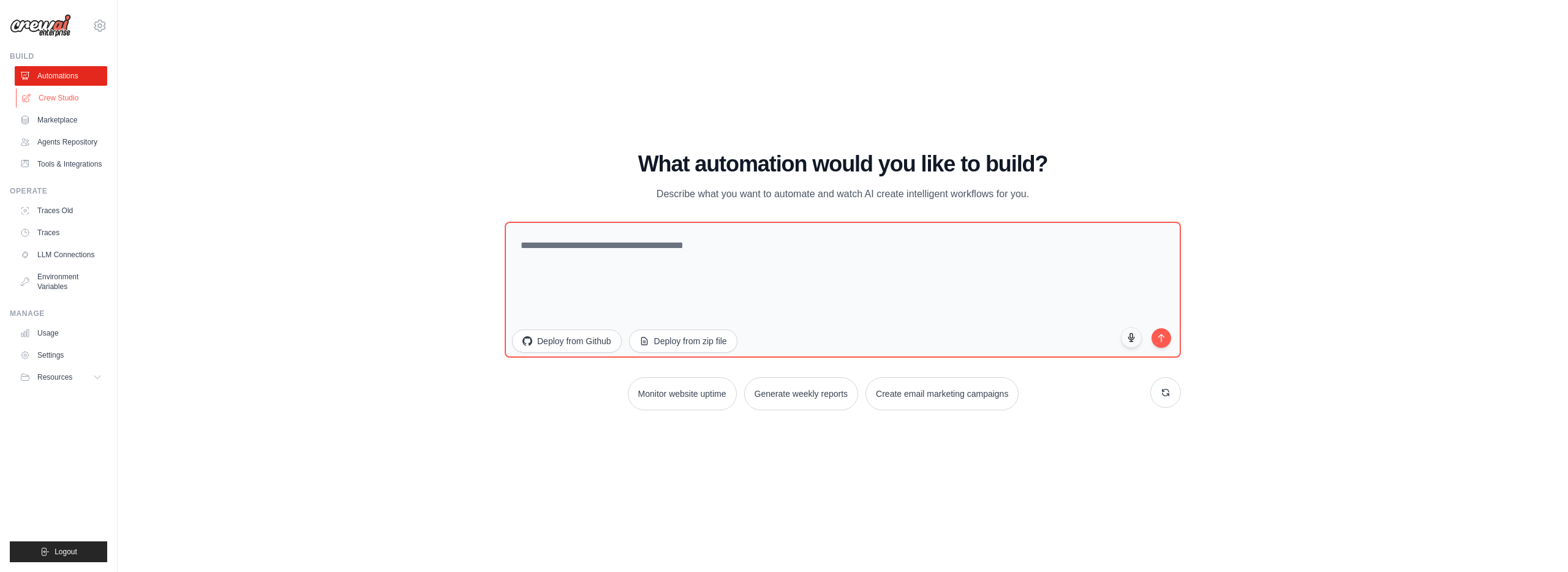
click at [55, 98] on link "Crew Studio" at bounding box center [62, 98] width 92 height 20
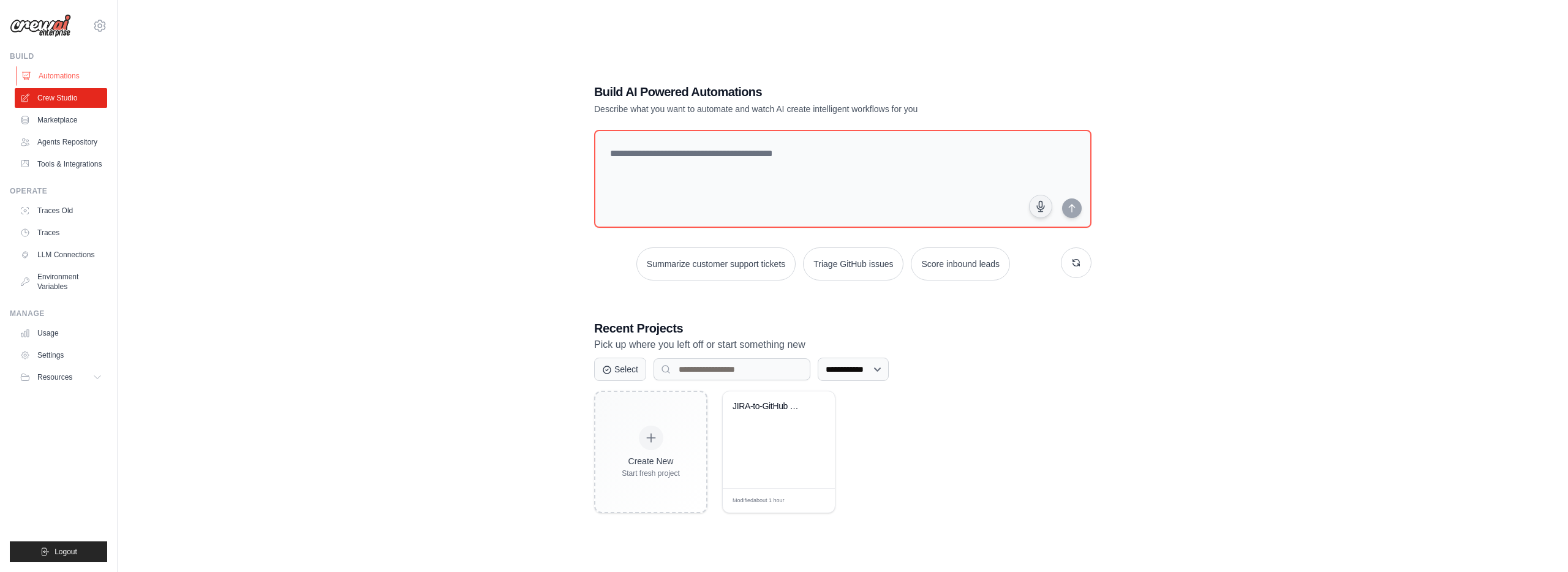
click at [55, 74] on link "Automations" at bounding box center [62, 76] width 92 height 20
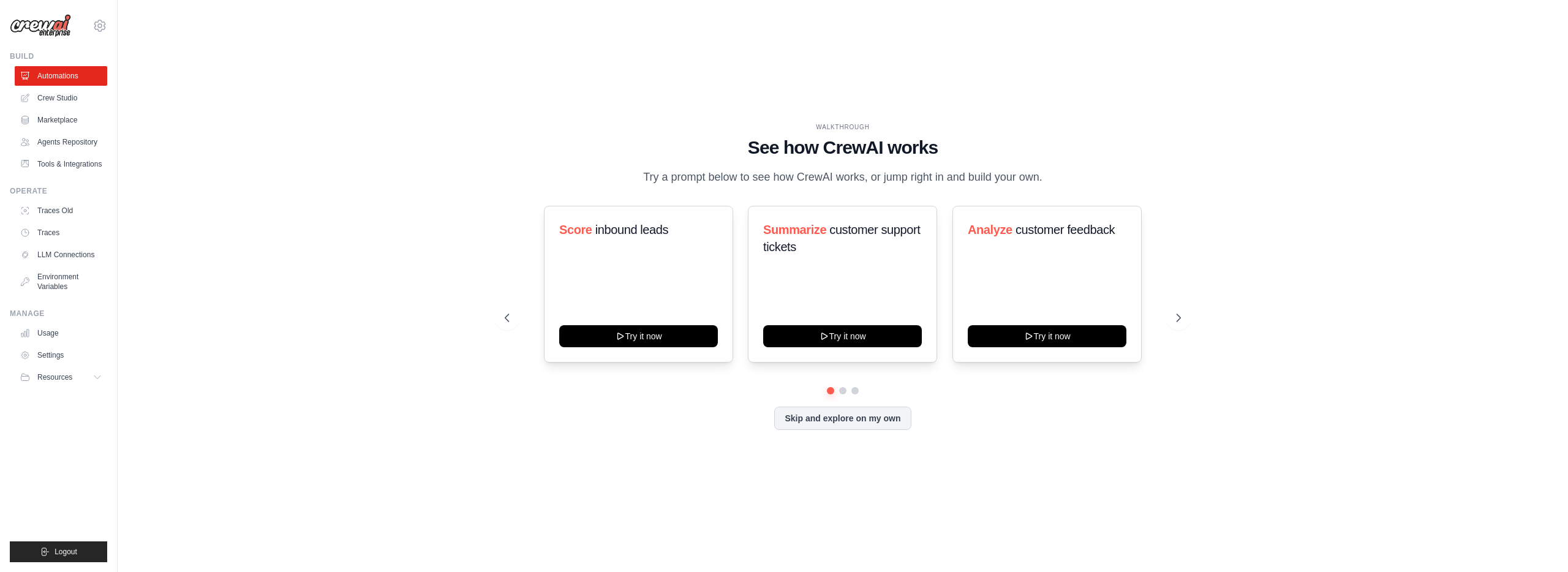
click at [27, 16] on img at bounding box center [40, 26] width 62 height 23
click at [57, 95] on link "Crew Studio" at bounding box center [62, 98] width 92 height 20
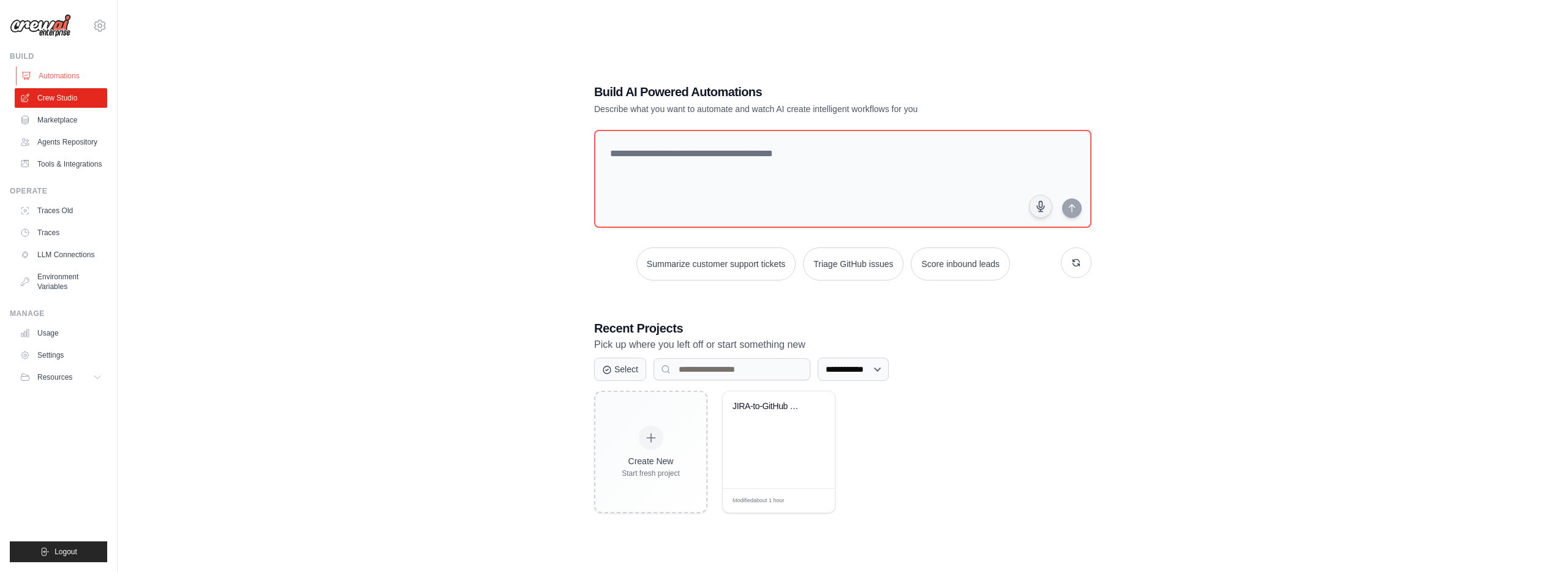
click at [63, 81] on link "Automations" at bounding box center [62, 76] width 92 height 20
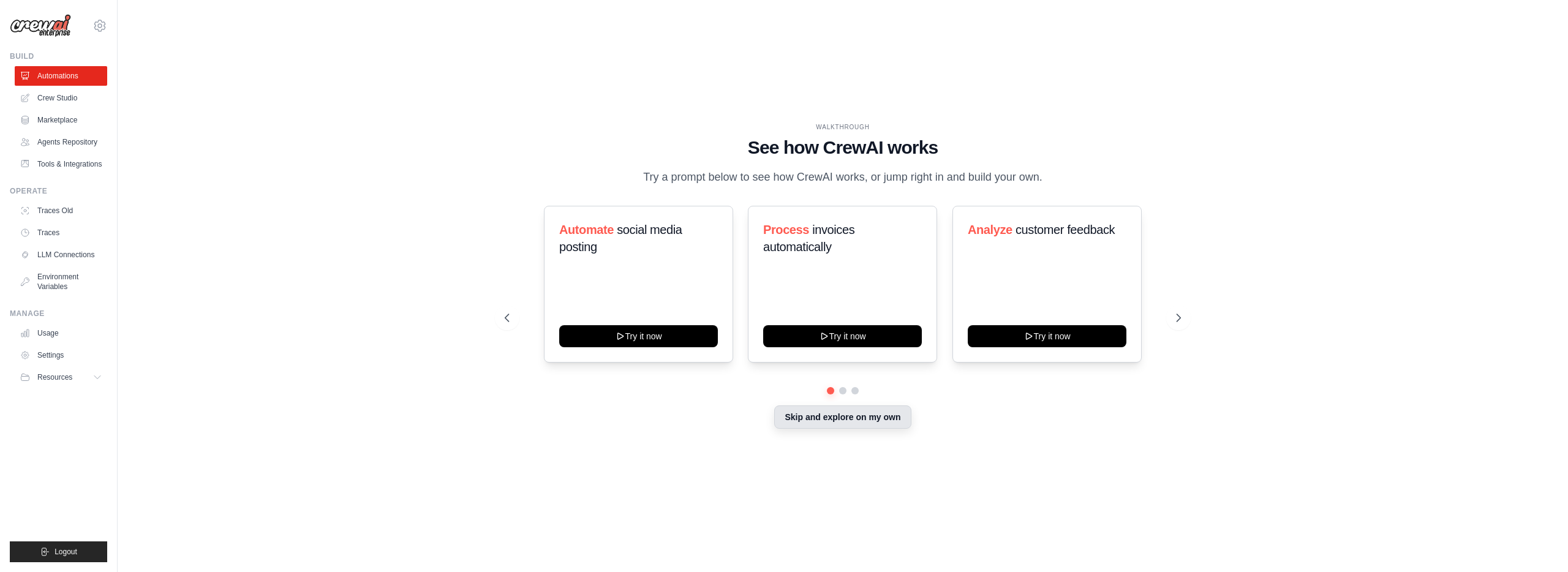
click at [859, 415] on button "Skip and explore on my own" at bounding box center [842, 417] width 137 height 23
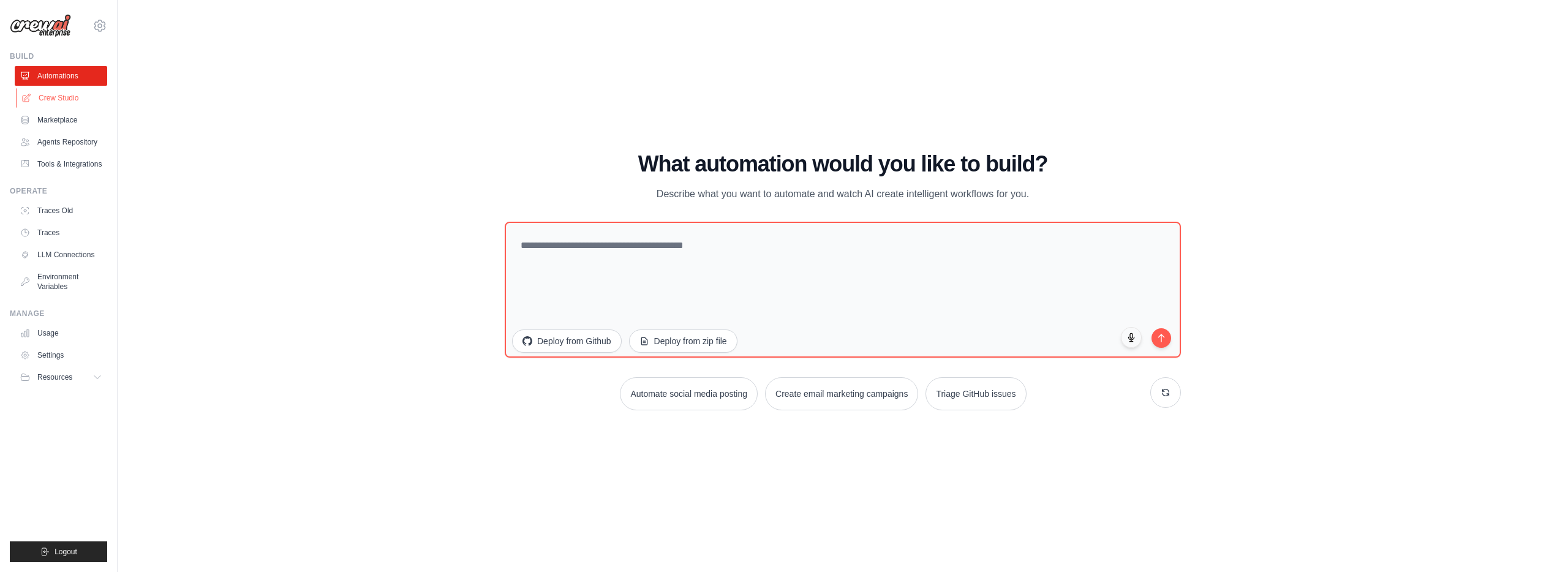
click at [42, 92] on link "Crew Studio" at bounding box center [62, 98] width 92 height 20
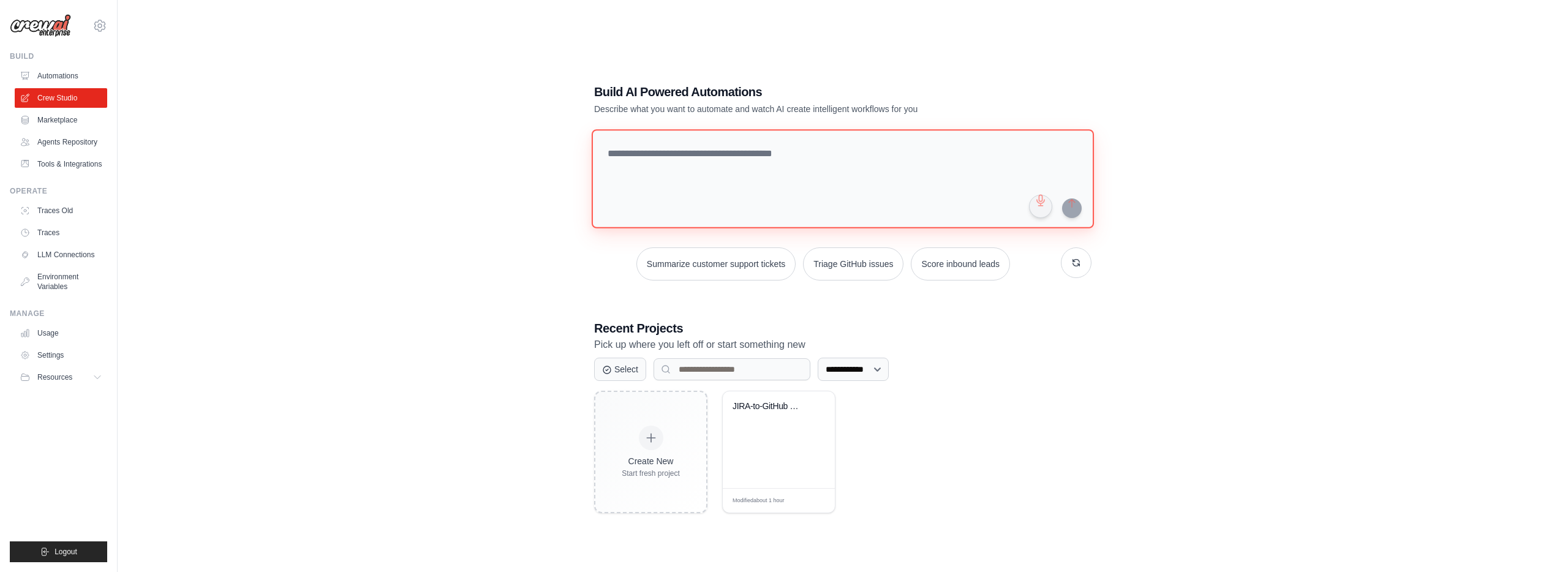
click at [731, 161] on textarea at bounding box center [842, 178] width 502 height 99
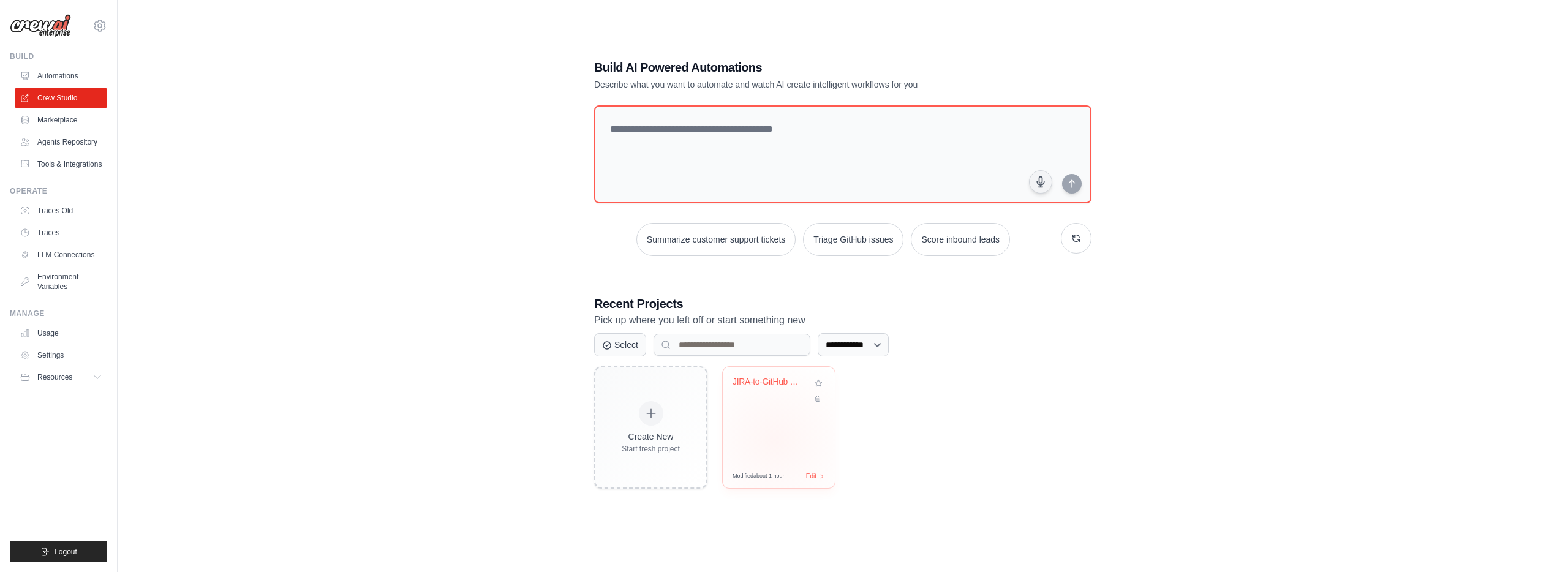
click at [775, 439] on div "JIRA-to-GitHub Code Automation" at bounding box center [779, 416] width 112 height 97
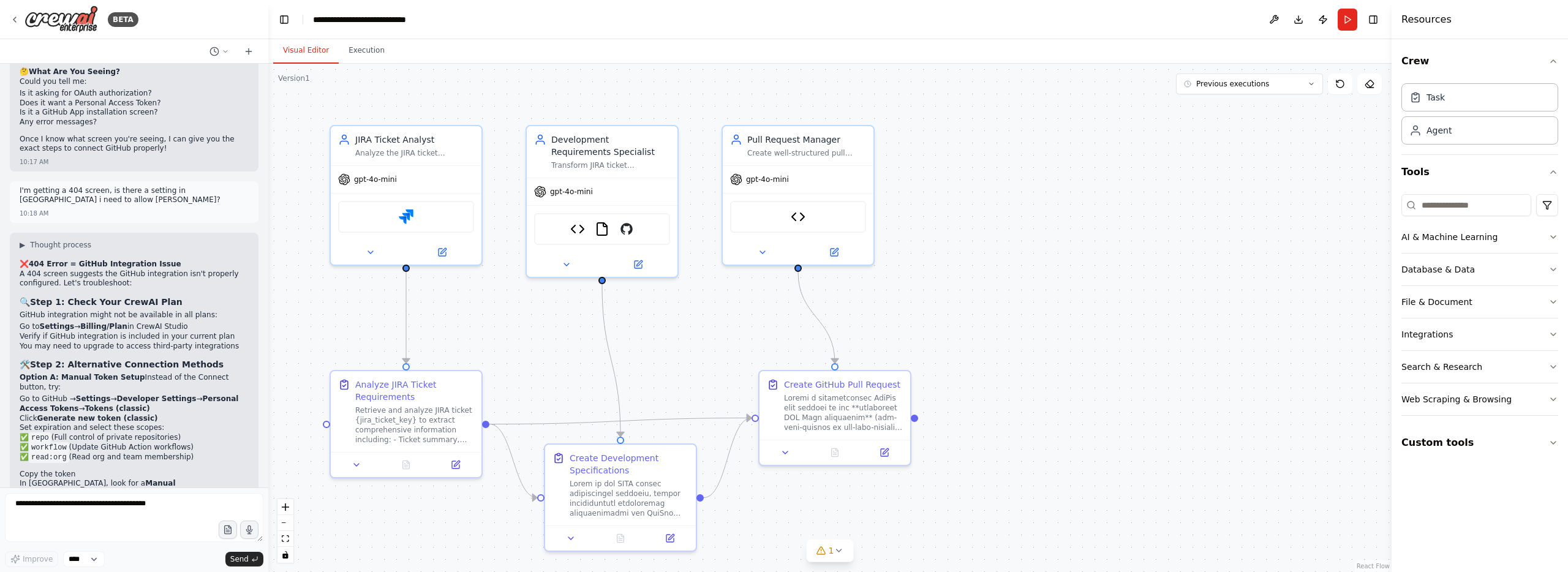
scroll to position [10229, 0]
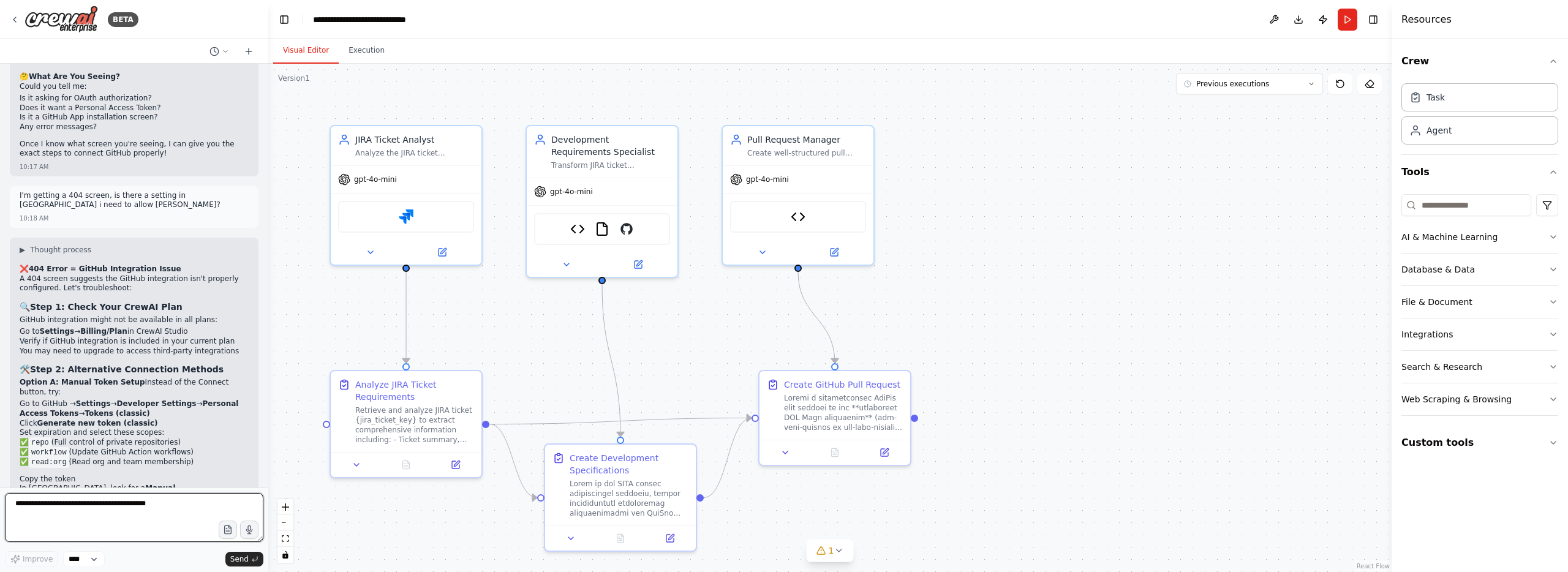
click at [196, 508] on textarea at bounding box center [134, 517] width 258 height 49
type textarea "**********"
click at [140, 503] on textarea "**********" at bounding box center [134, 517] width 258 height 49
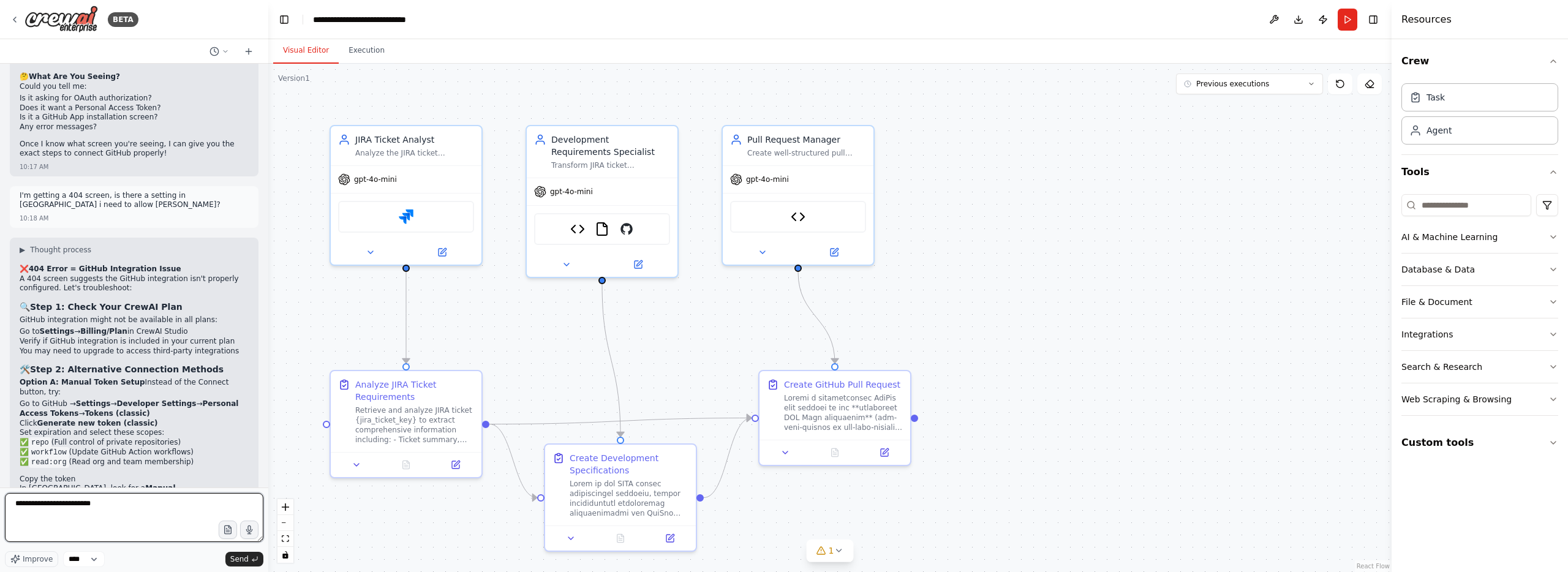
click at [140, 504] on textarea "**********" at bounding box center [134, 517] width 258 height 49
click at [171, 511] on textarea "**********" at bounding box center [134, 517] width 258 height 49
click at [172, 511] on textarea "**********" at bounding box center [134, 517] width 258 height 49
click at [171, 511] on textarea "**********" at bounding box center [134, 517] width 258 height 49
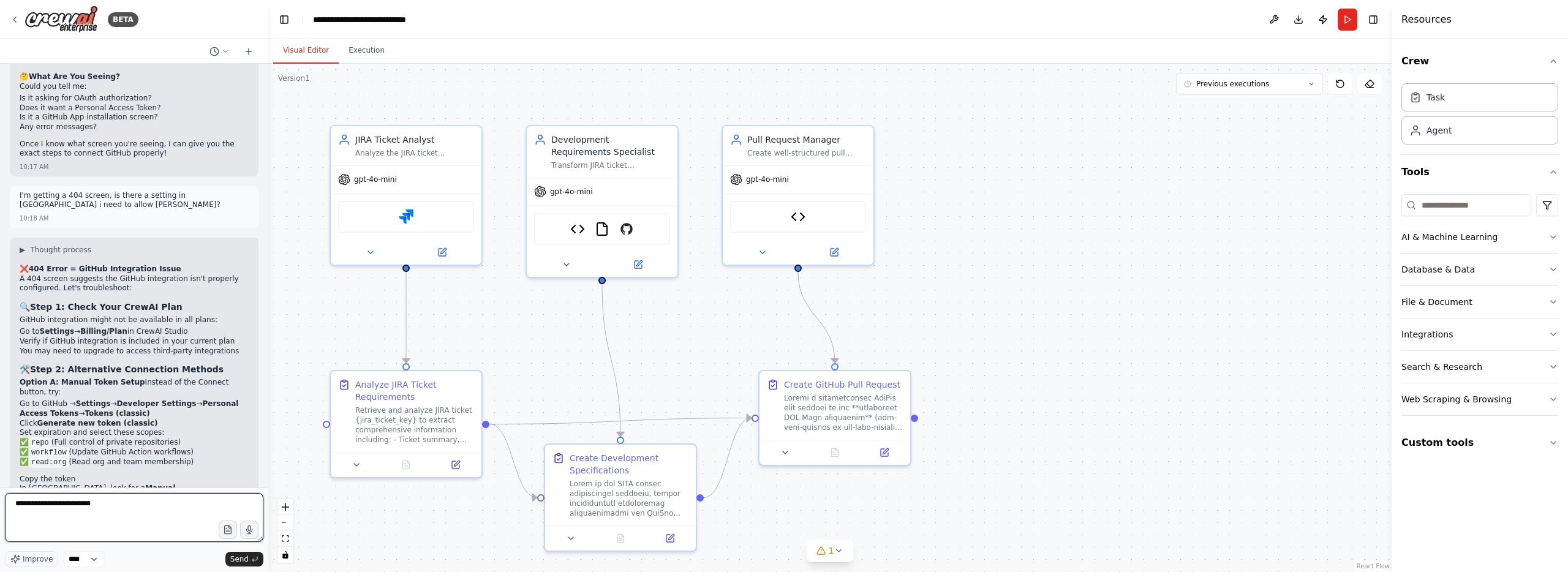
click at [171, 511] on textarea "**********" at bounding box center [134, 517] width 258 height 49
type textarea "**********"
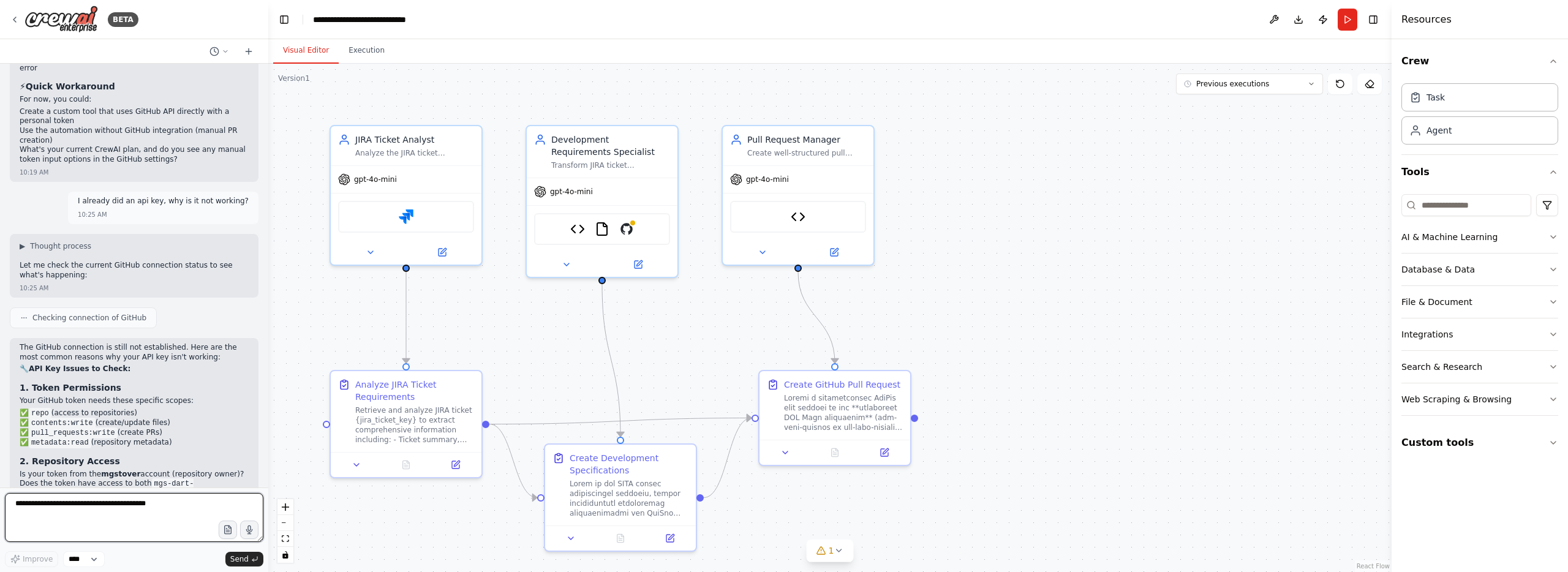
scroll to position [10763, 0]
drag, startPoint x: 16, startPoint y: 244, endPoint x: 117, endPoint y: 251, distance: 101.2
click at [117, 338] on div "The GitHub connection is still not established. Here are the most common reason…" at bounding box center [134, 556] width 249 height 437
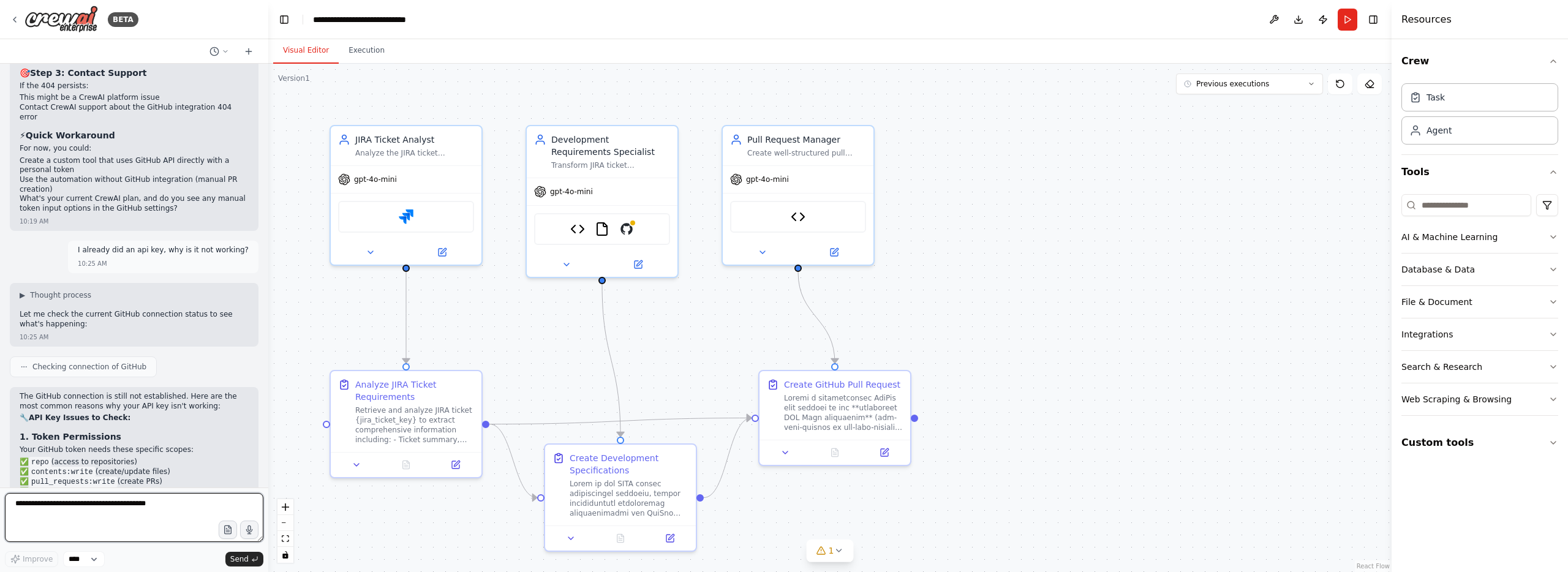
click at [114, 506] on textarea at bounding box center [134, 517] width 258 height 49
type textarea "**********"
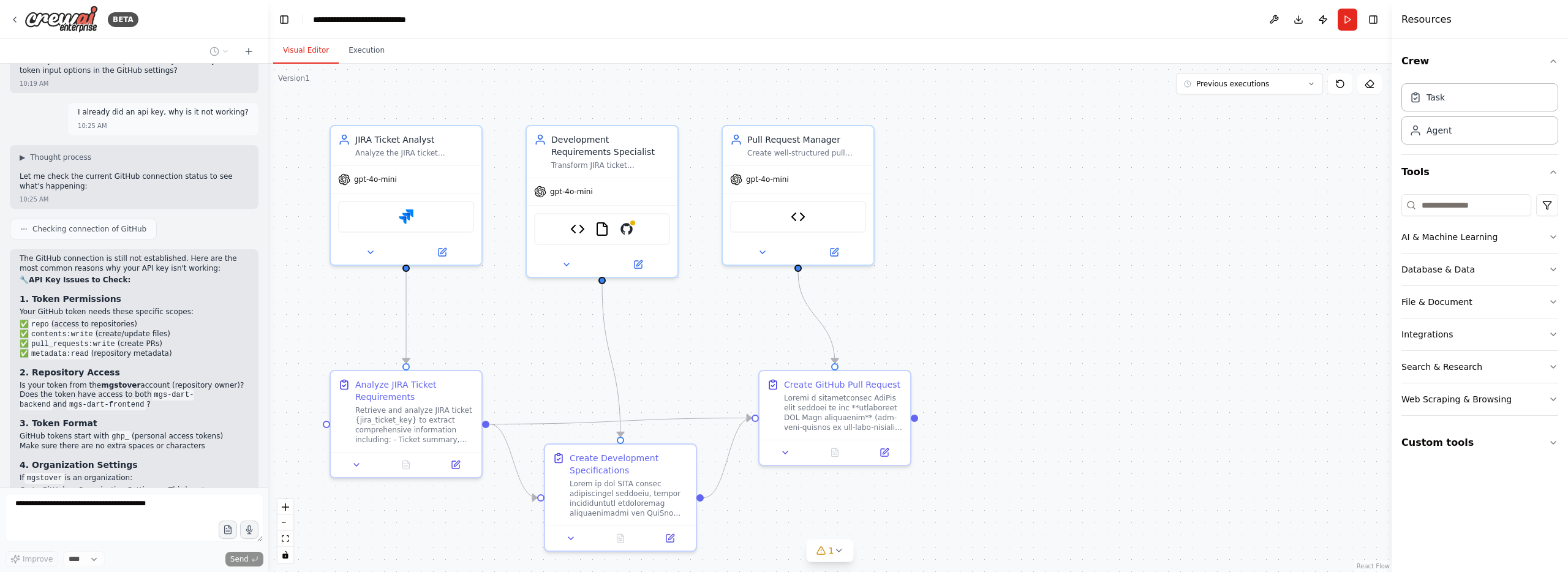
scroll to position [10904, 0]
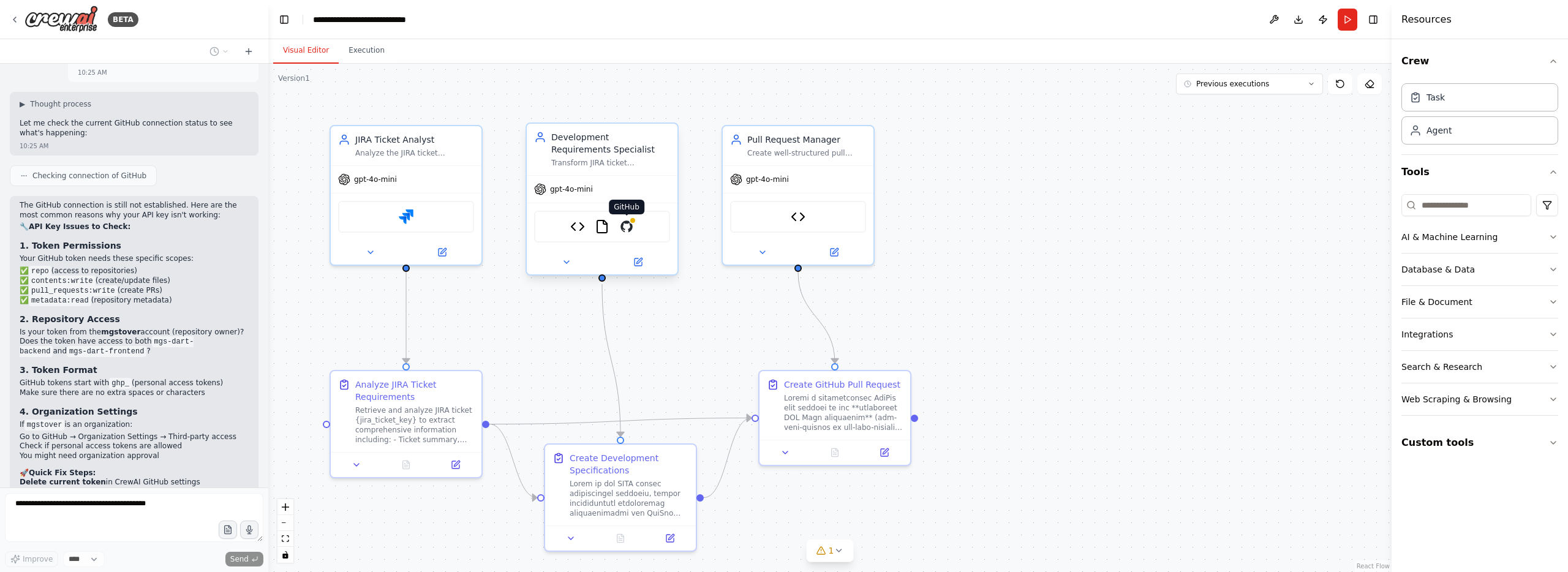
click at [627, 232] on img at bounding box center [627, 227] width 15 height 15
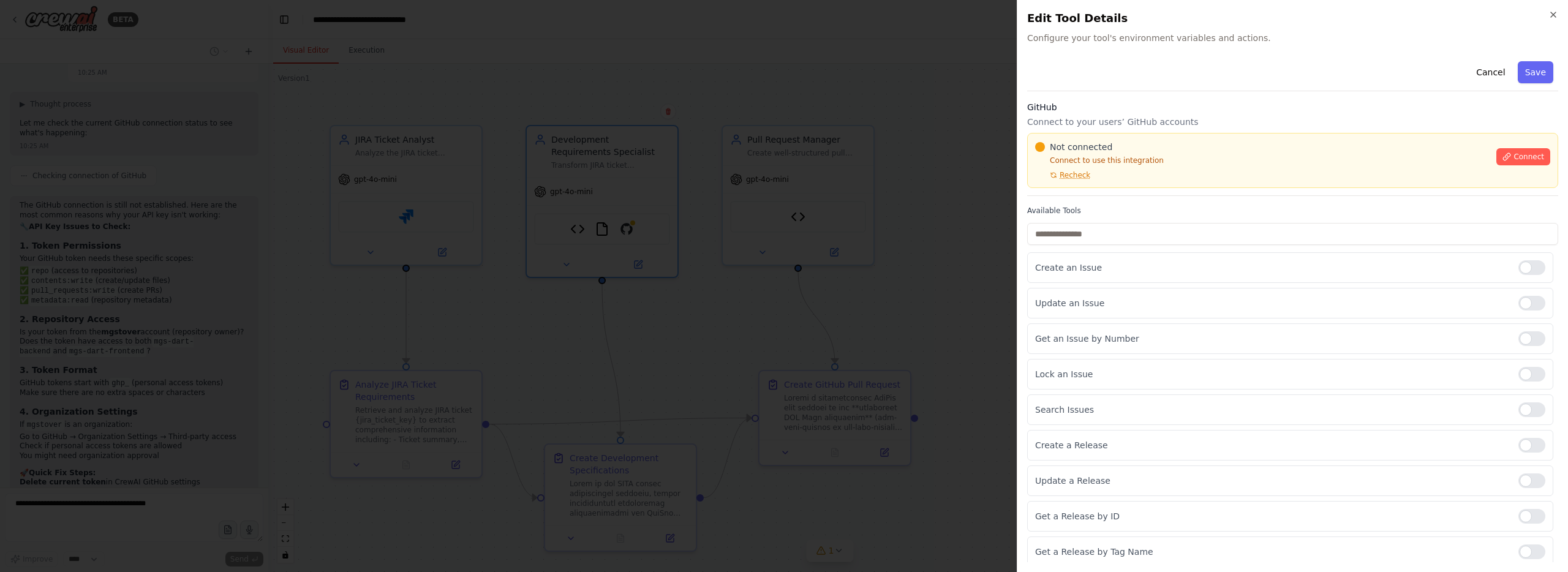
click at [1066, 177] on span "Recheck" at bounding box center [1074, 175] width 31 height 10
click at [1068, 174] on span "Recheck" at bounding box center [1074, 175] width 31 height 10
click at [1067, 174] on span "Recheck" at bounding box center [1074, 175] width 31 height 10
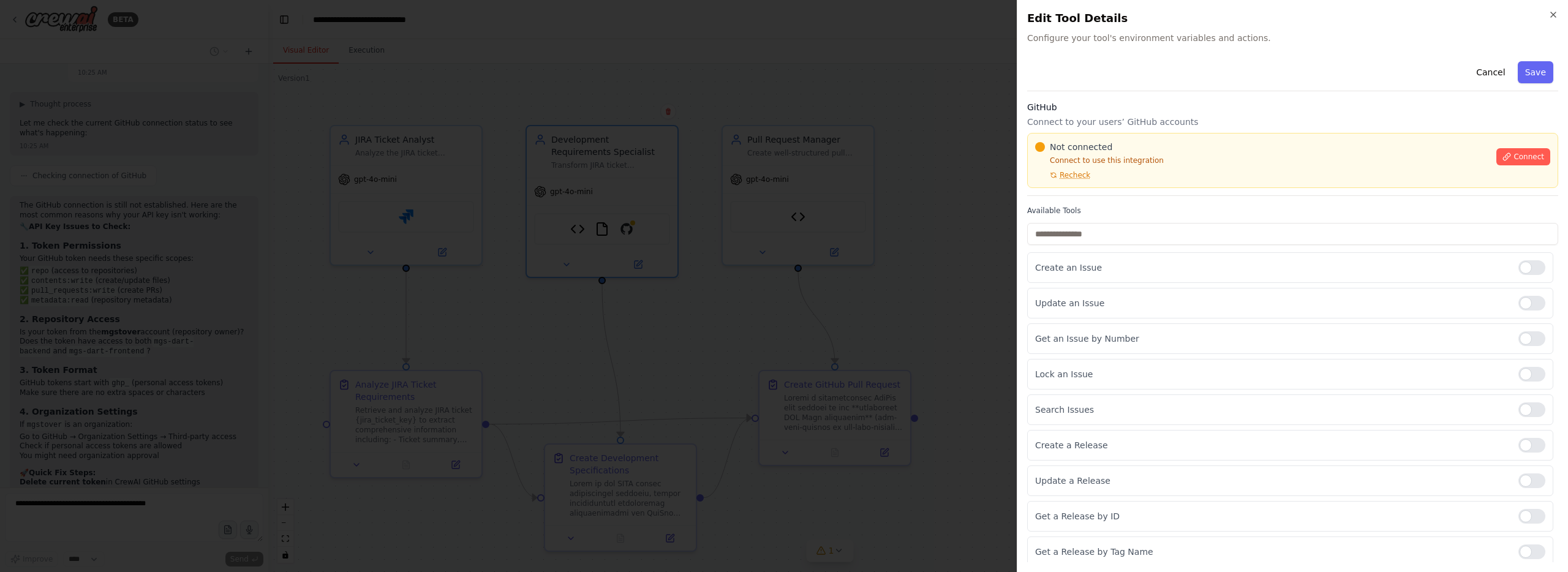
click at [1067, 174] on span "Recheck" at bounding box center [1074, 175] width 31 height 10
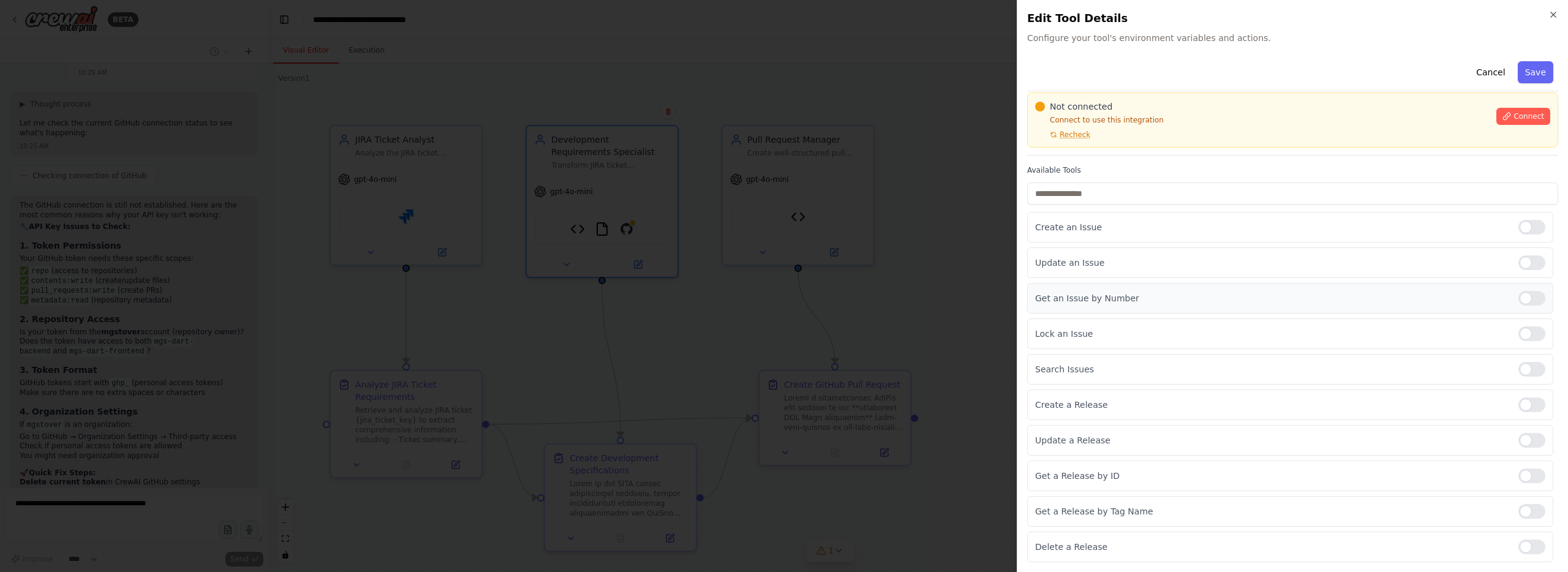
scroll to position [0, 0]
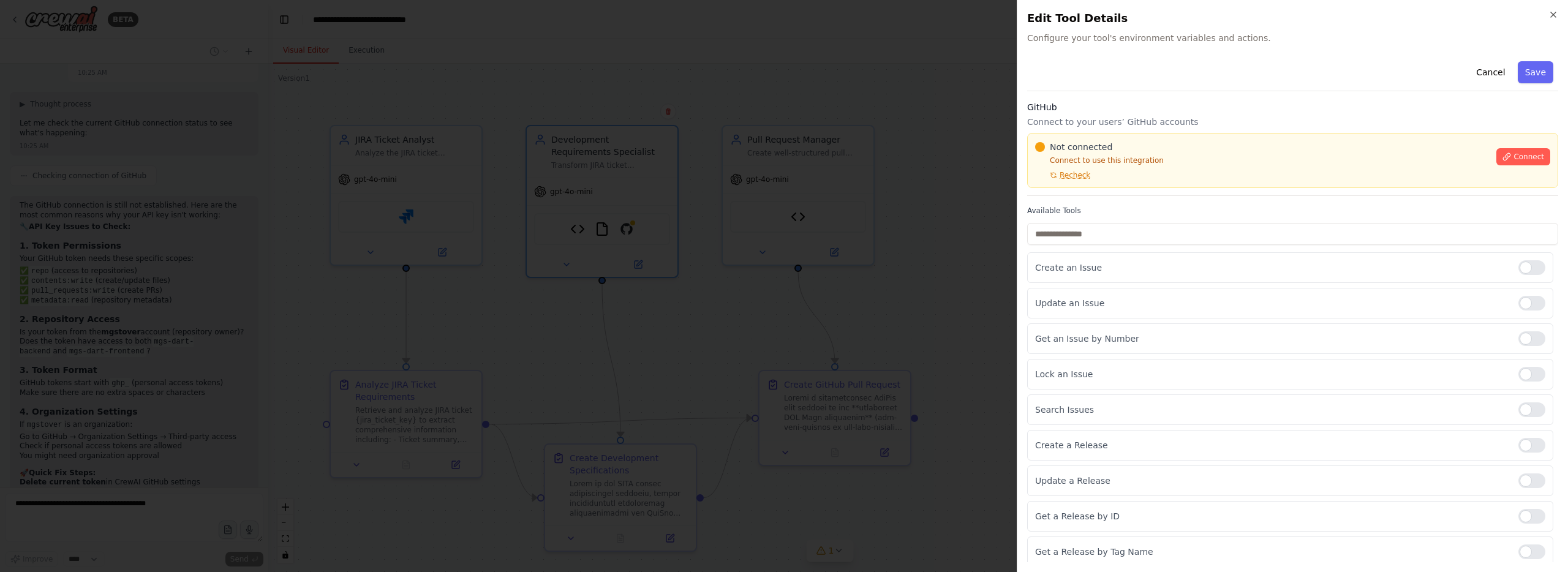
drag, startPoint x: 1490, startPoint y: 69, endPoint x: 1348, endPoint y: 126, distance: 153.0
click at [1490, 70] on button "Cancel" at bounding box center [1490, 72] width 44 height 22
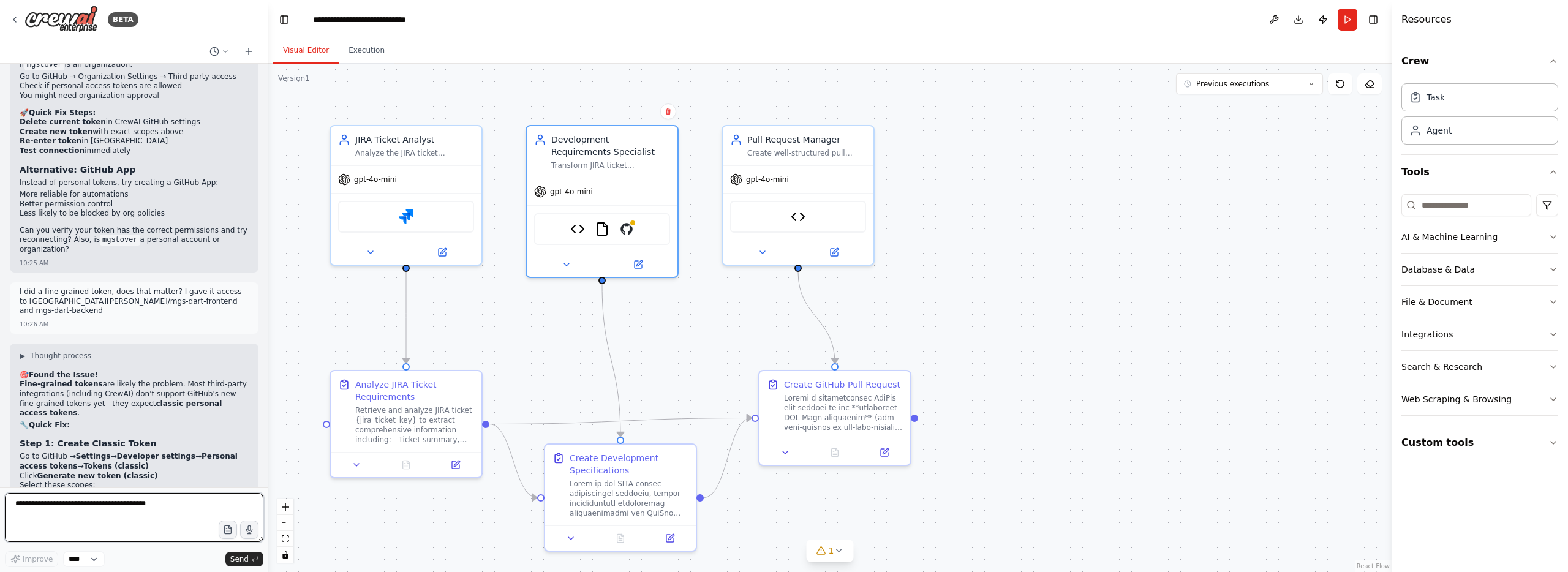
scroll to position [11275, 0]
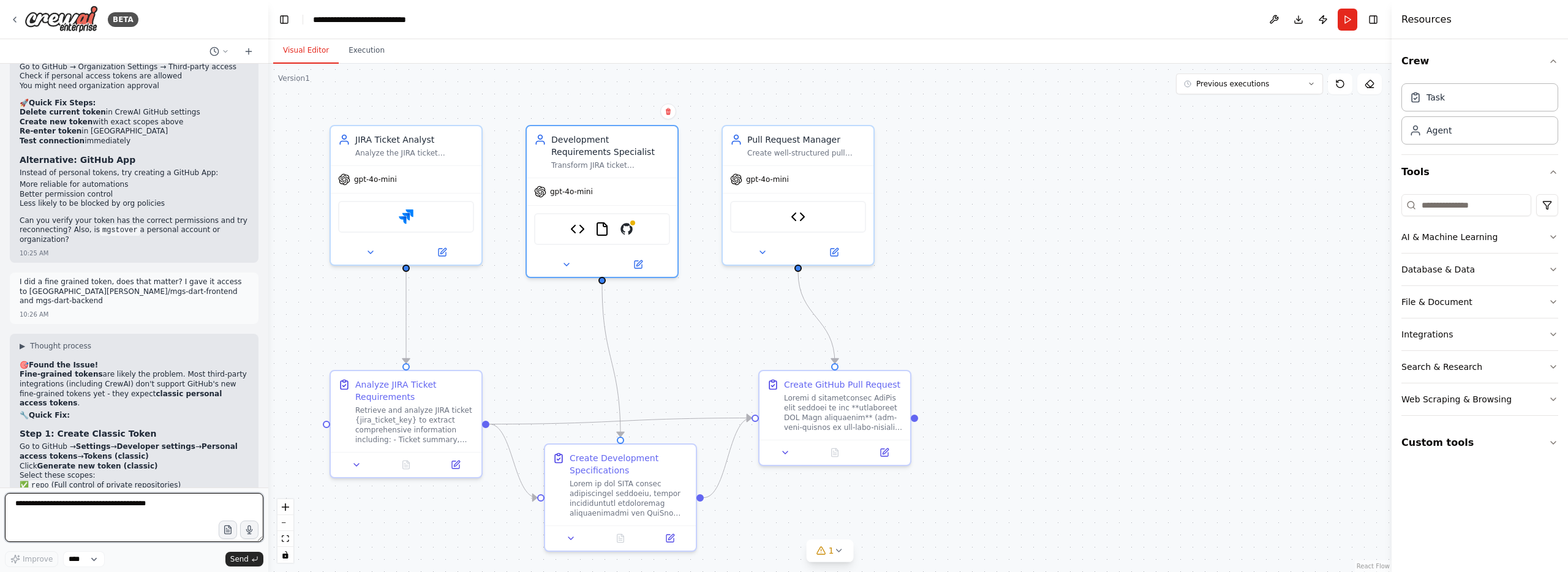
click at [30, 508] on textarea at bounding box center [134, 517] width 258 height 49
type textarea "**********"
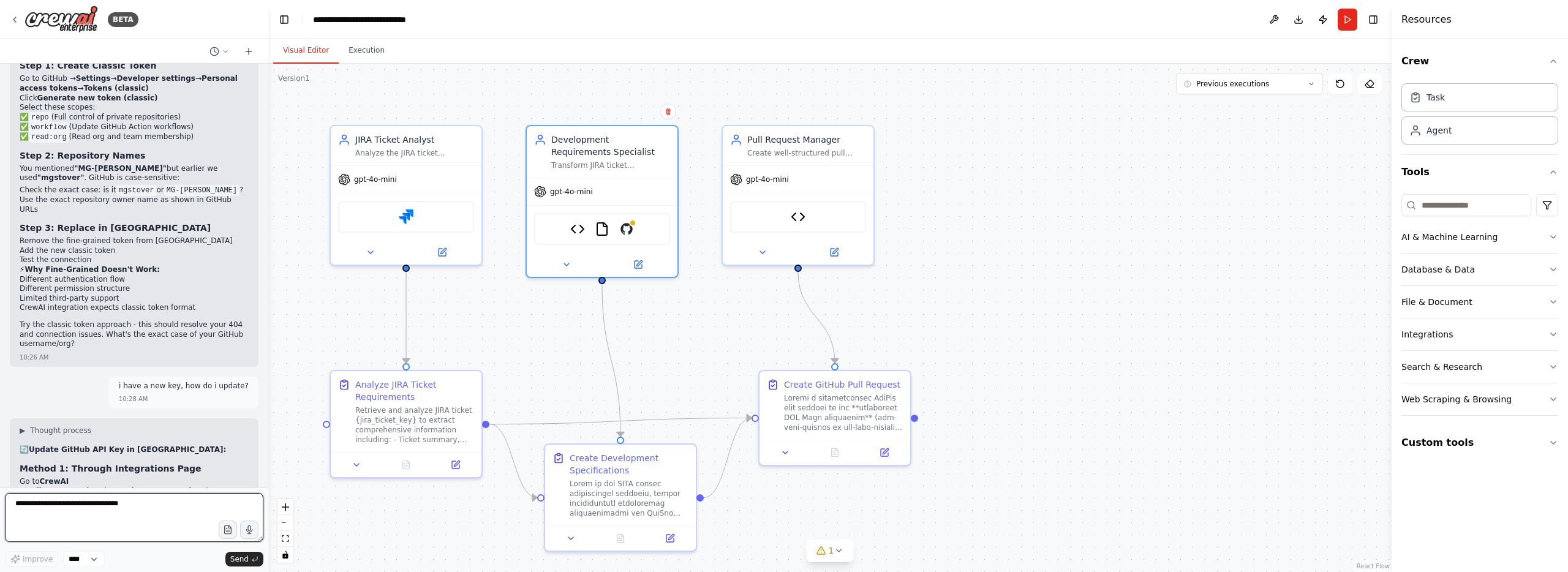
scroll to position [11654, 0]
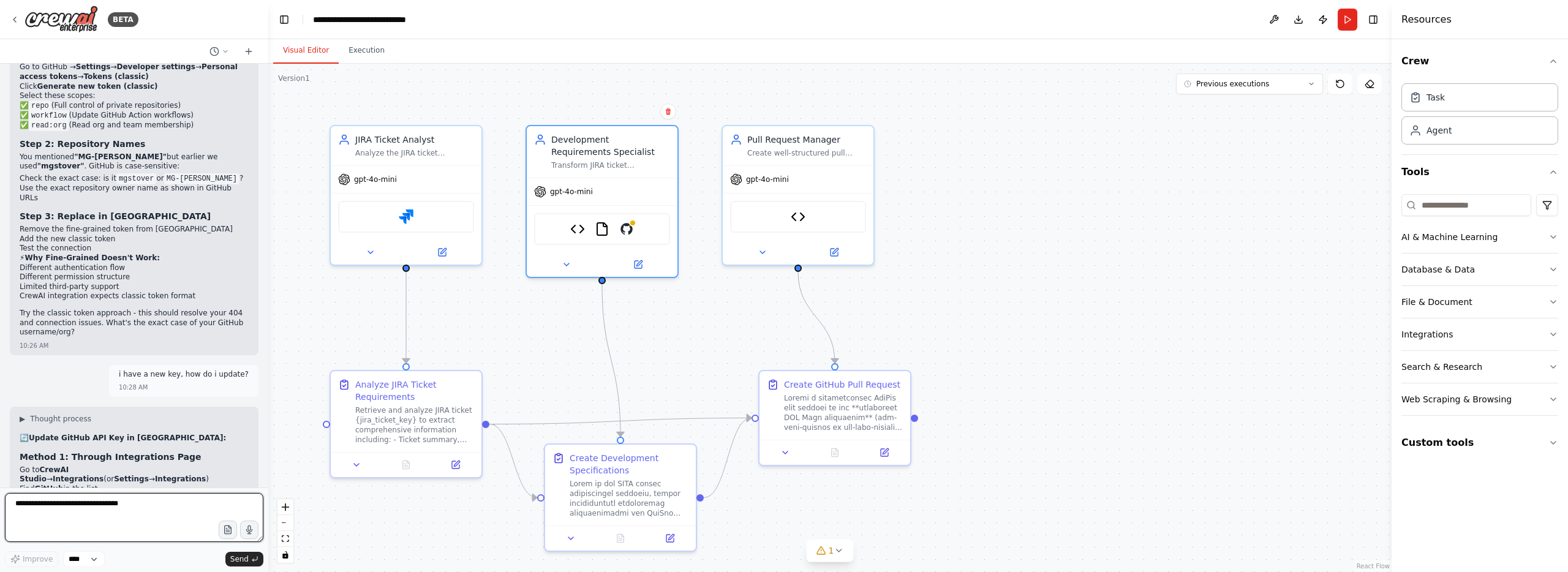
click at [172, 507] on textarea "**********" at bounding box center [134, 517] width 258 height 49
click at [157, 517] on textarea "**********" at bounding box center [134, 517] width 258 height 49
paste textarea "**********"
type textarea "**********"
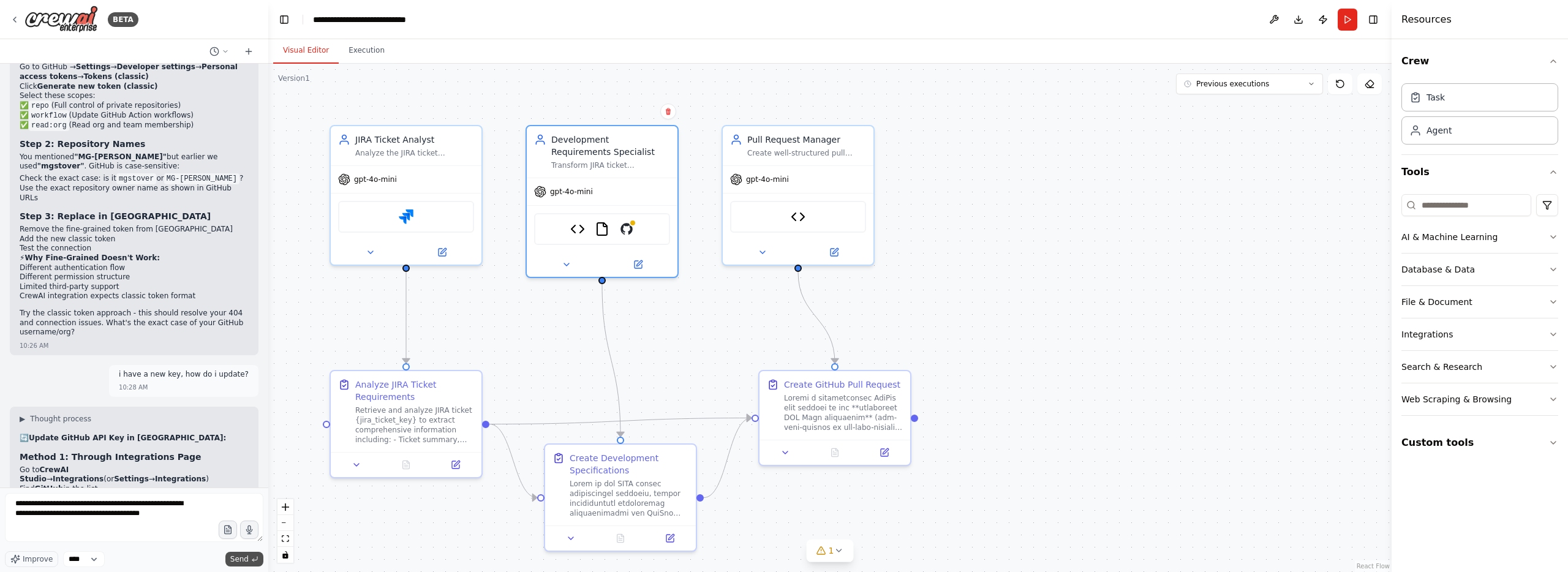
click at [238, 565] on button "Send" at bounding box center [245, 559] width 38 height 15
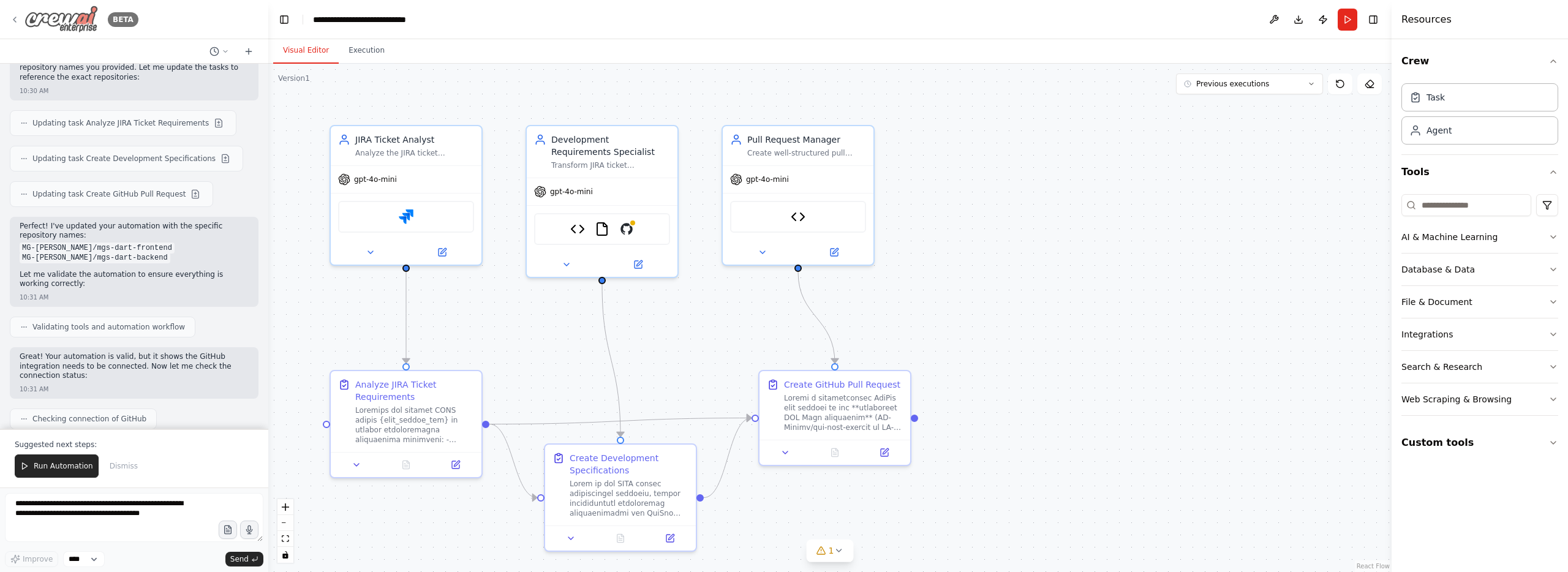
scroll to position [12678, 0]
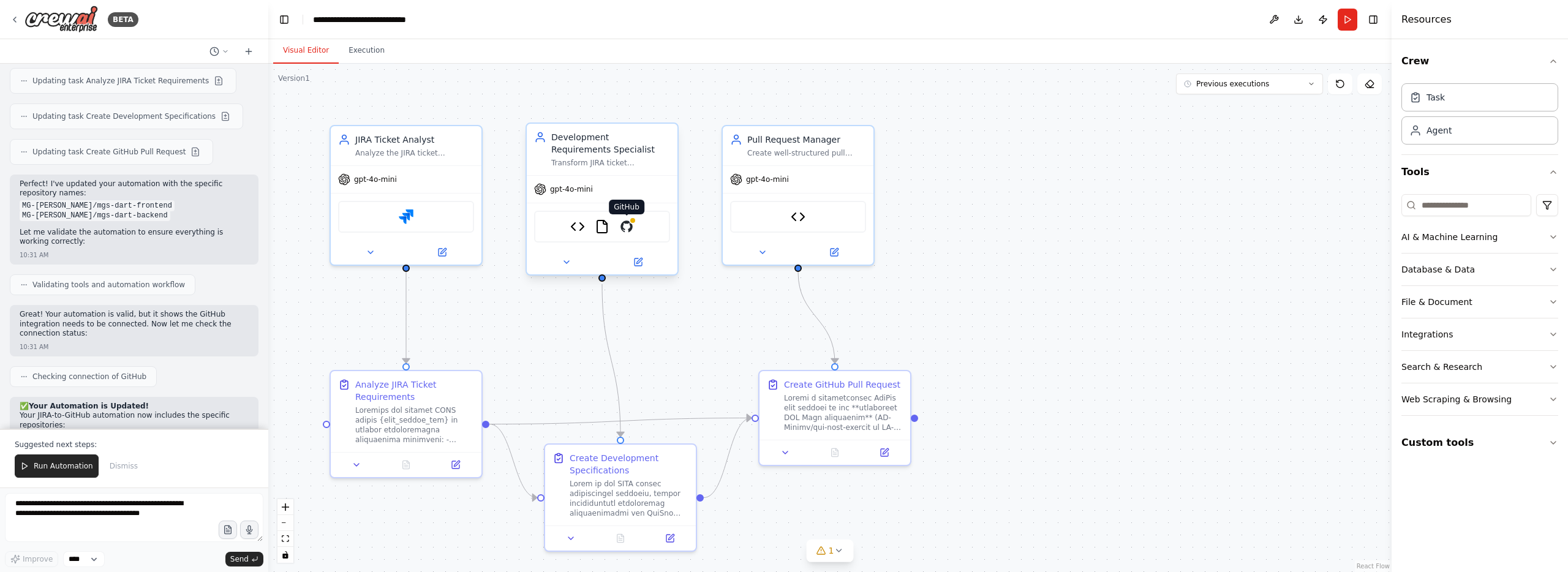
click at [629, 230] on img at bounding box center [627, 227] width 15 height 15
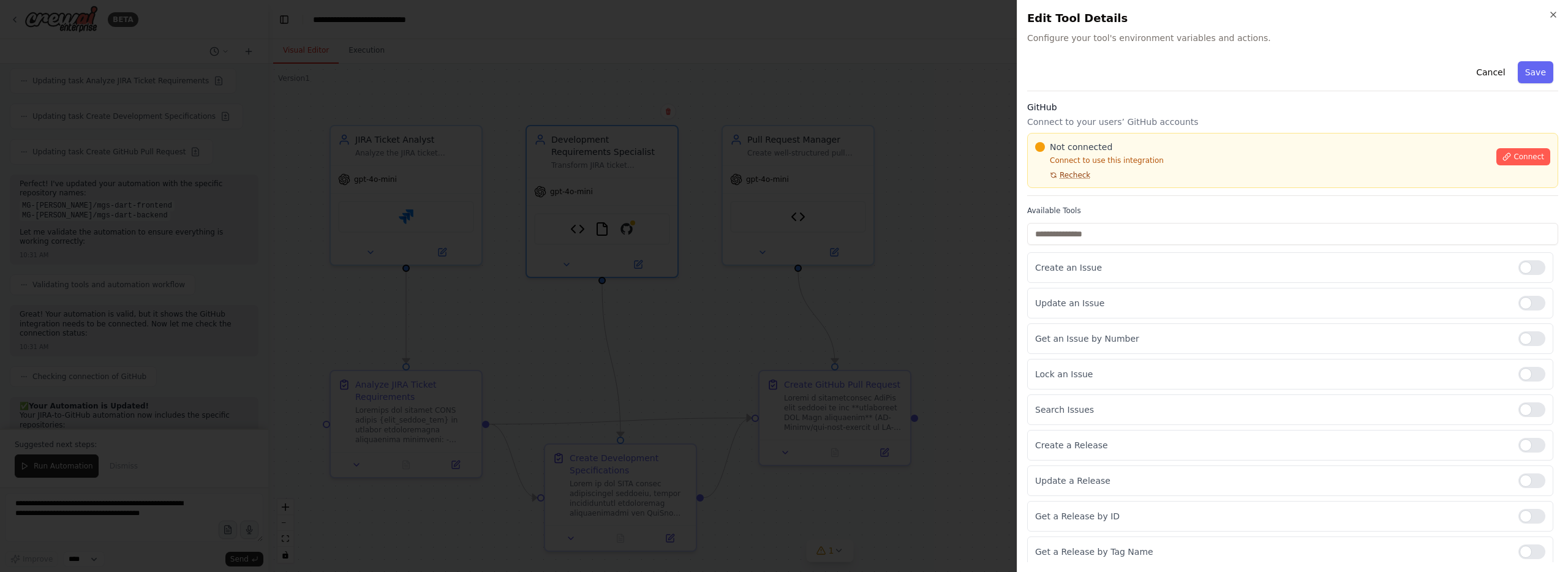
click at [1065, 176] on span "Recheck" at bounding box center [1074, 175] width 31 height 10
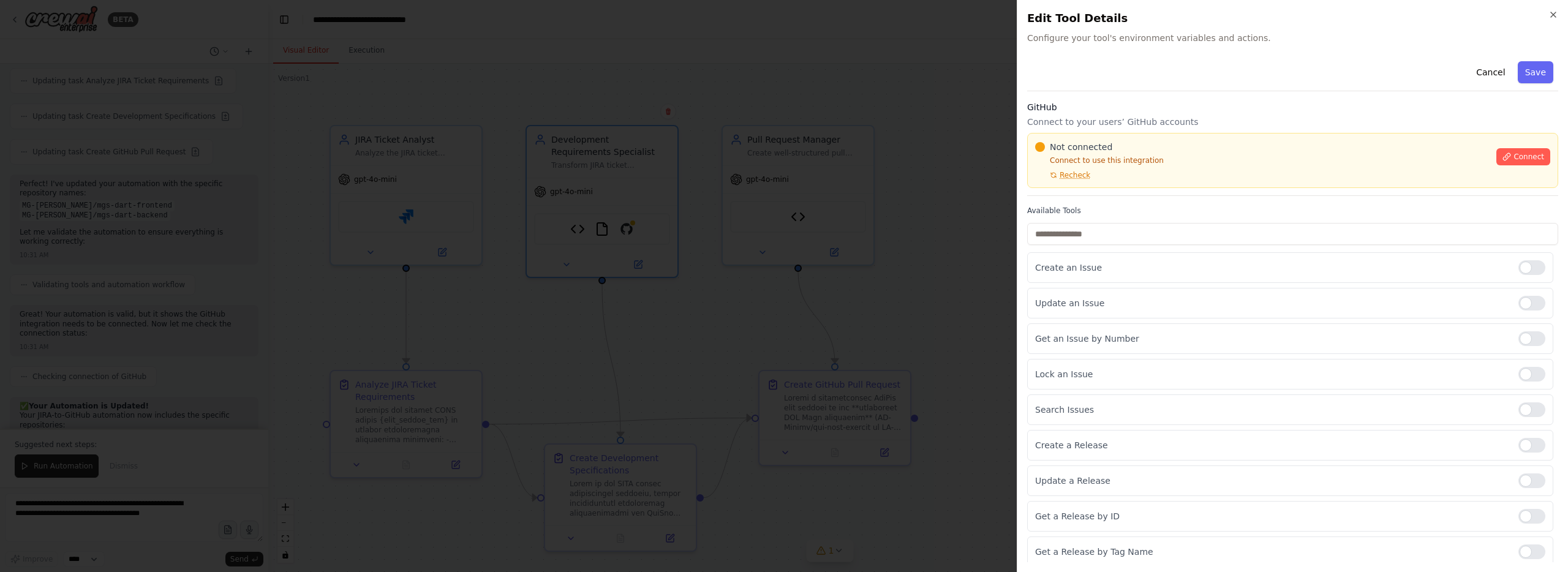
click at [1065, 176] on span "Recheck" at bounding box center [1074, 175] width 31 height 10
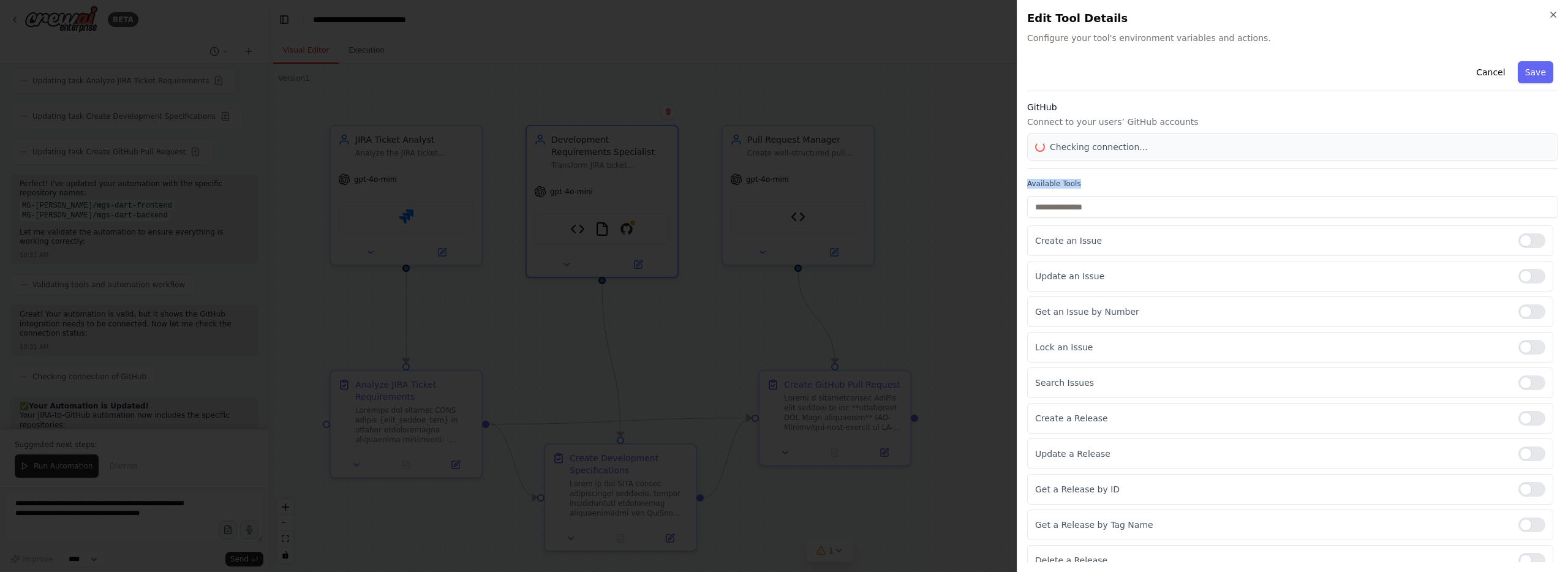
click at [1065, 176] on div "Cancel Save GitHub Connect to your users’ GitHub accounts Checking connection..…" at bounding box center [1292, 316] width 531 height 519
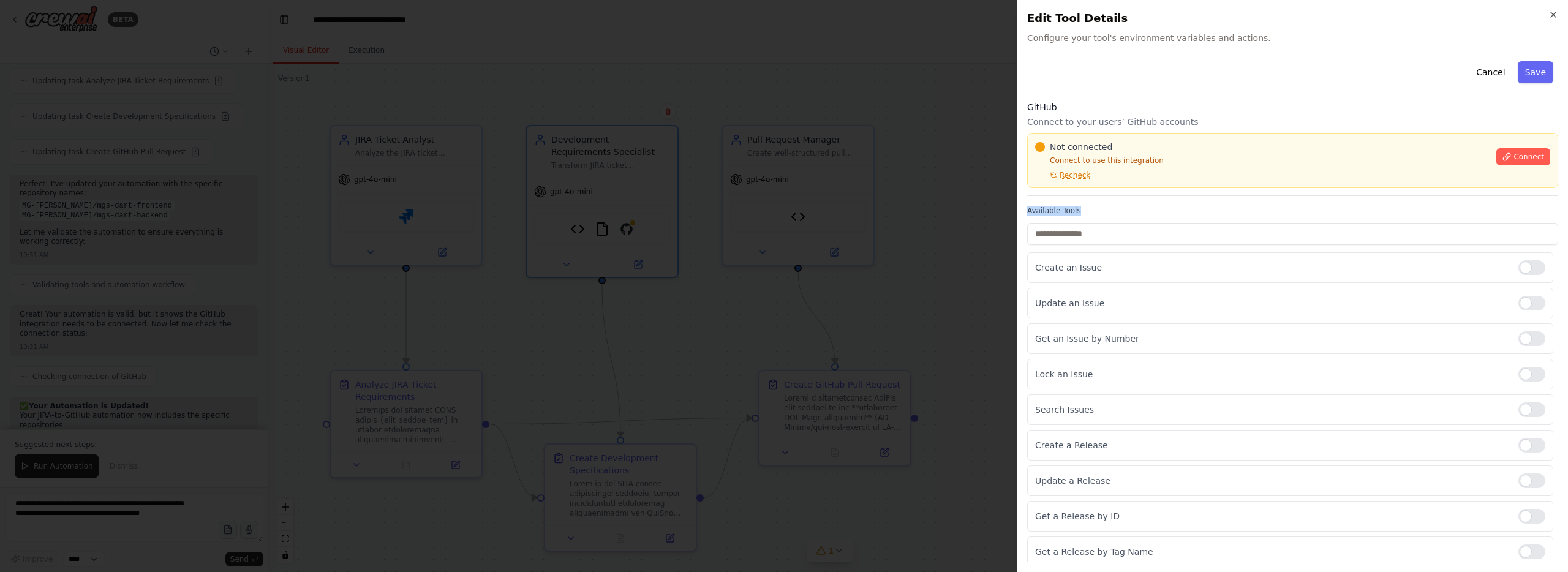
click at [1065, 176] on span "Recheck" at bounding box center [1074, 175] width 31 height 10
drag, startPoint x: 1551, startPoint y: 15, endPoint x: 1345, endPoint y: 66, distance: 212.2
click at [1550, 16] on icon "button" at bounding box center [1553, 14] width 10 height 10
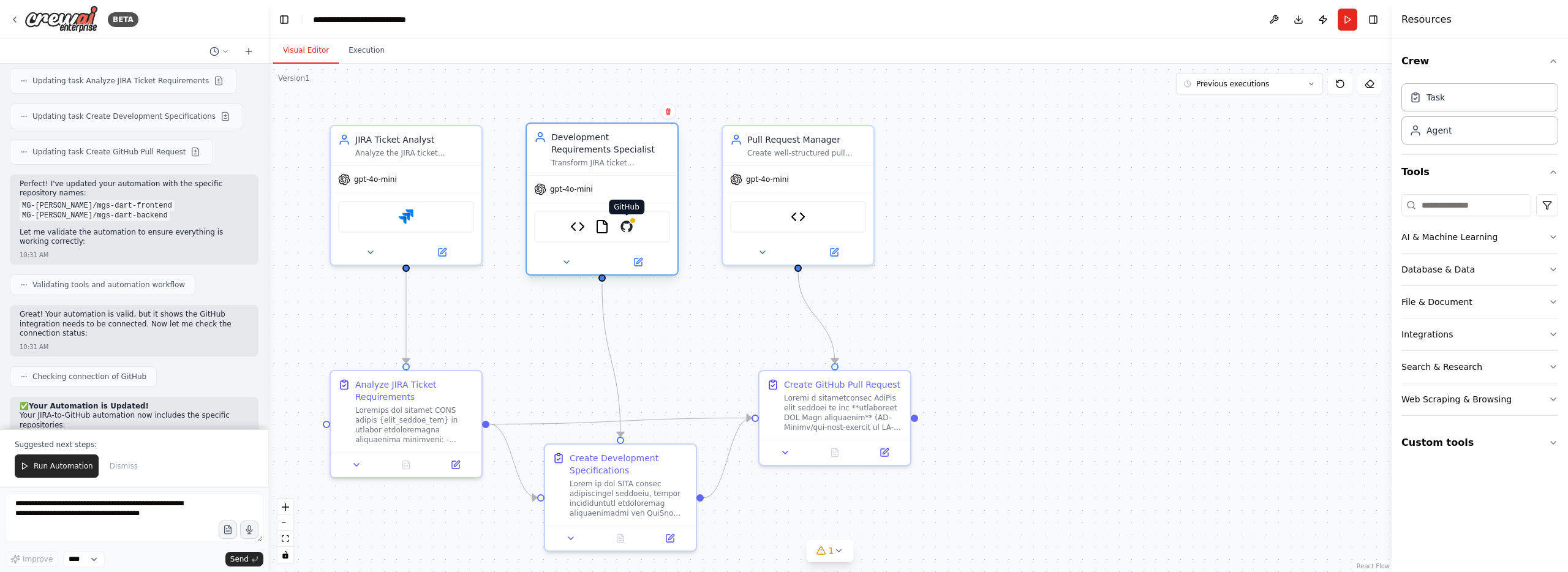
click at [621, 226] on img at bounding box center [627, 227] width 15 height 15
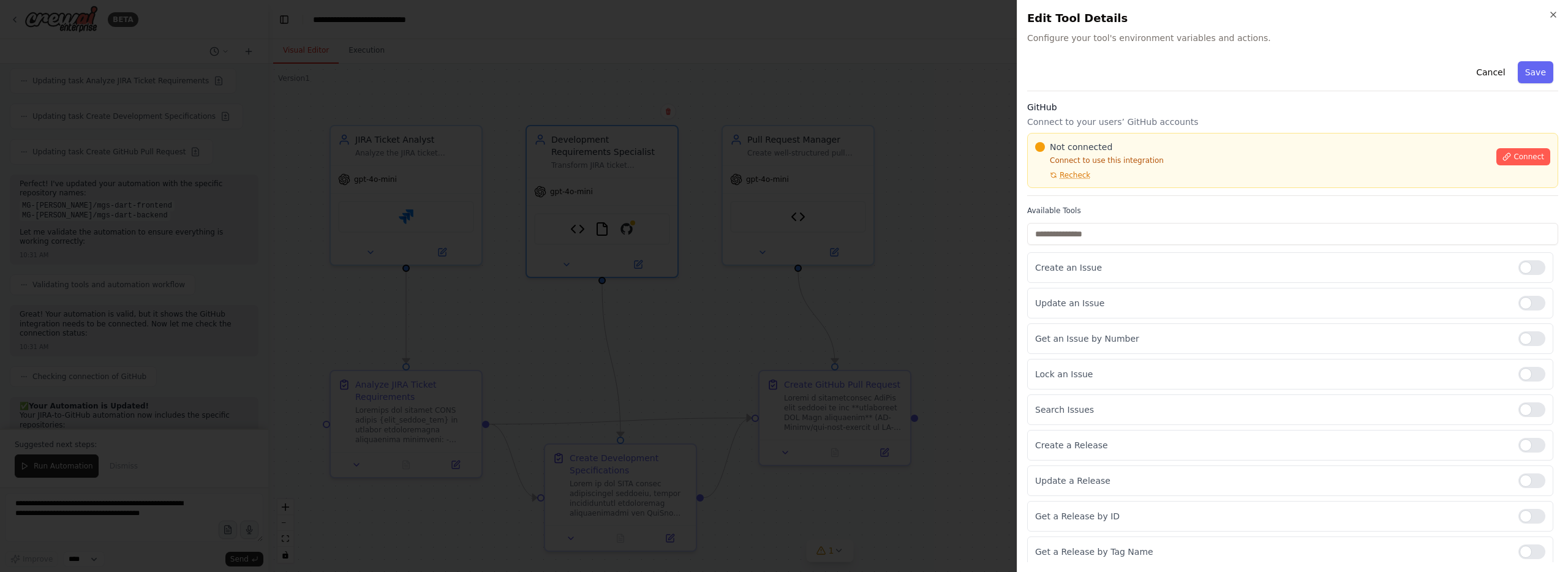
click at [1076, 172] on span "Recheck" at bounding box center [1074, 175] width 31 height 10
click at [1079, 171] on span "Recheck" at bounding box center [1074, 175] width 31 height 10
drag, startPoint x: 1509, startPoint y: 73, endPoint x: 1352, endPoint y: 93, distance: 158.3
click at [1506, 73] on button "Cancel" at bounding box center [1490, 72] width 44 height 22
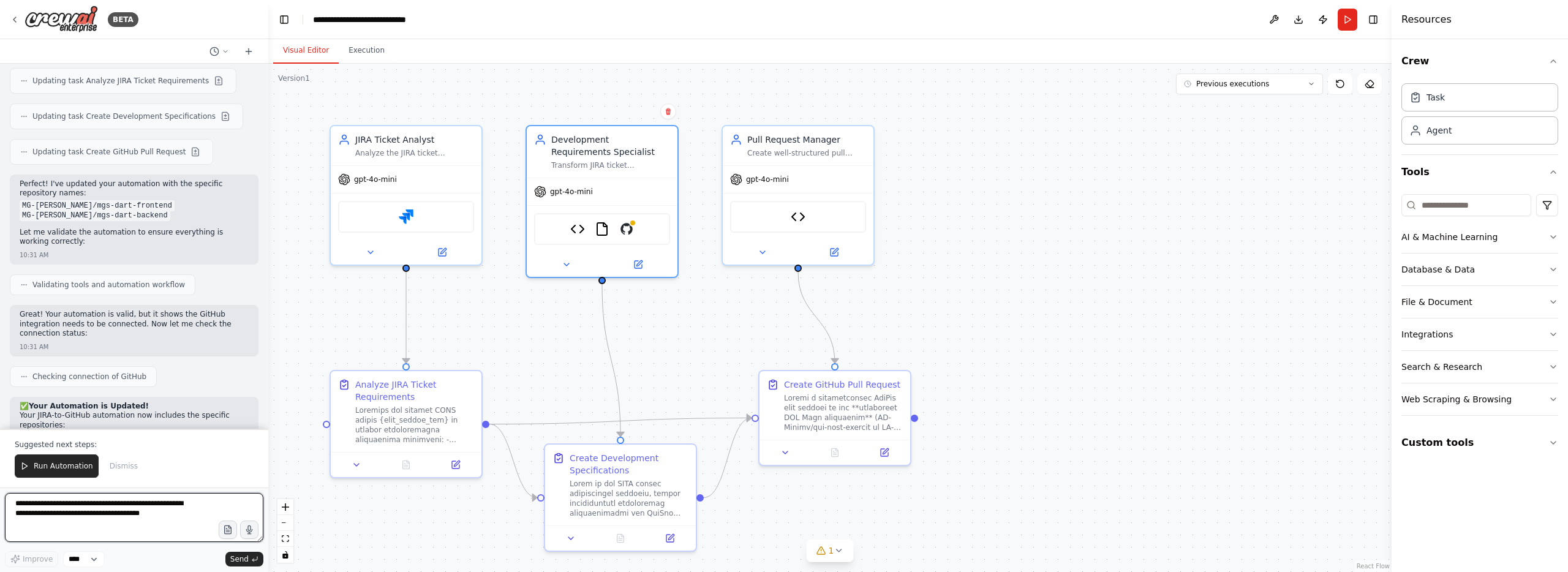
click at [172, 513] on textarea "**********" at bounding box center [134, 517] width 258 height 49
type textarea "**********"
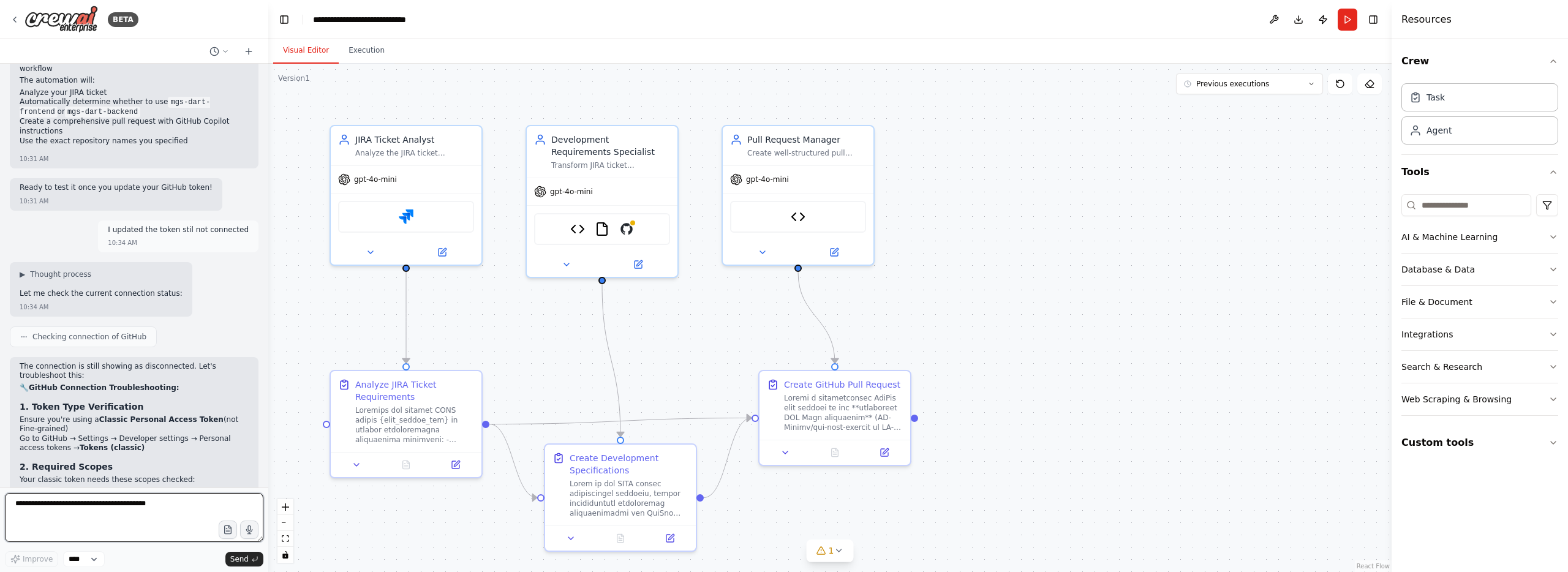
scroll to position [0, 0]
copy div "curl -H "Authorization: token YOUR_TOKEN_HERE" https: //api.github.com/user"
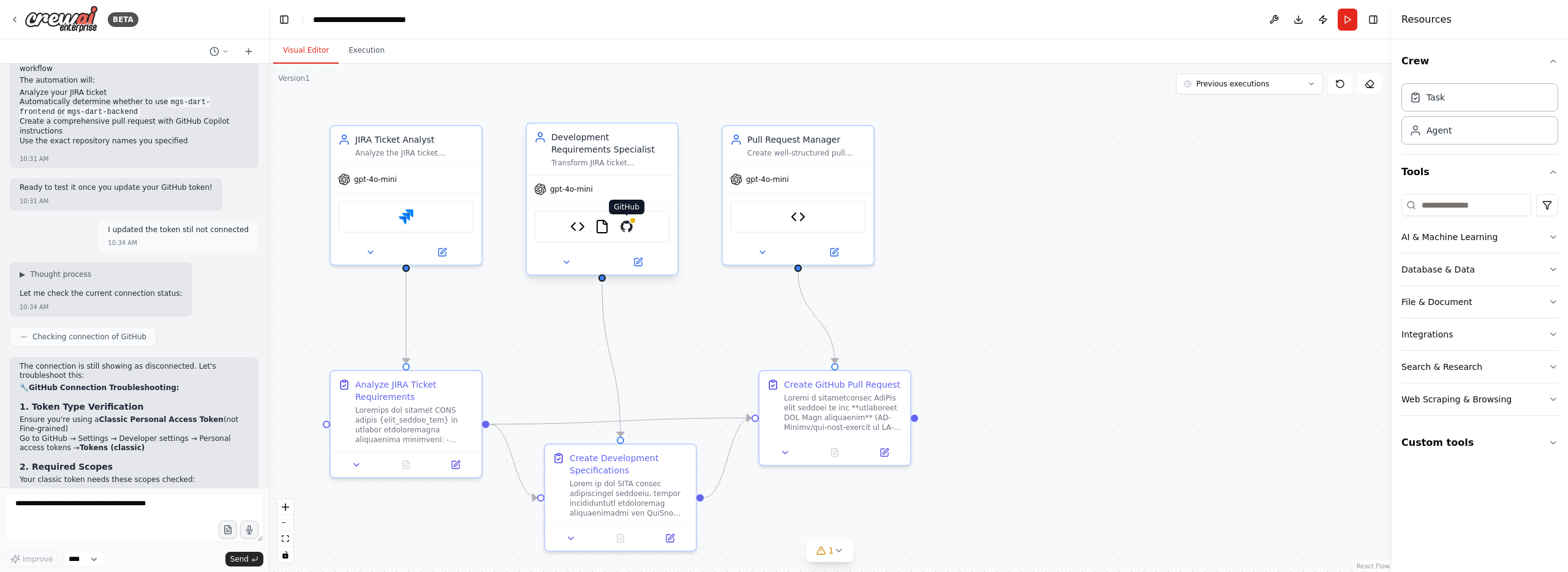
click at [623, 229] on img at bounding box center [627, 227] width 15 height 15
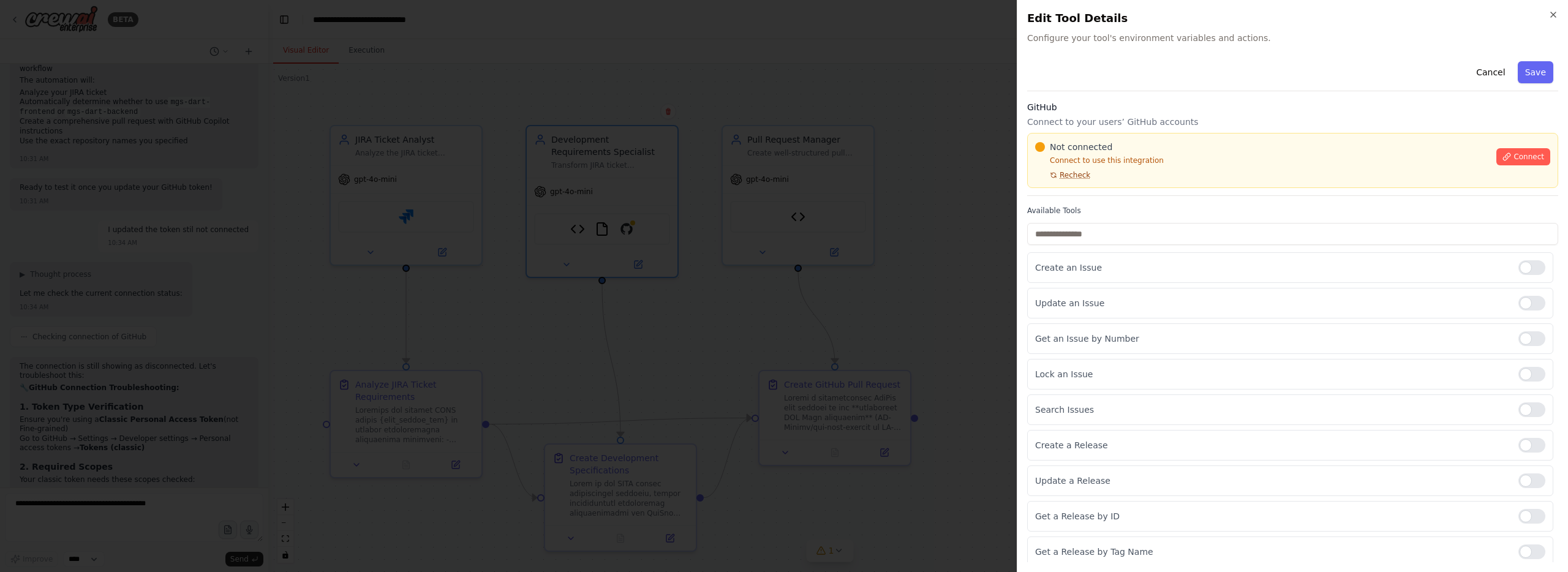
click at [1083, 176] on span "Recheck" at bounding box center [1074, 175] width 31 height 10
click at [1083, 176] on span "Recheck" at bounding box center [1074, 175] width 31 height 10
click at [1535, 162] on button "Connect" at bounding box center [1523, 156] width 54 height 17
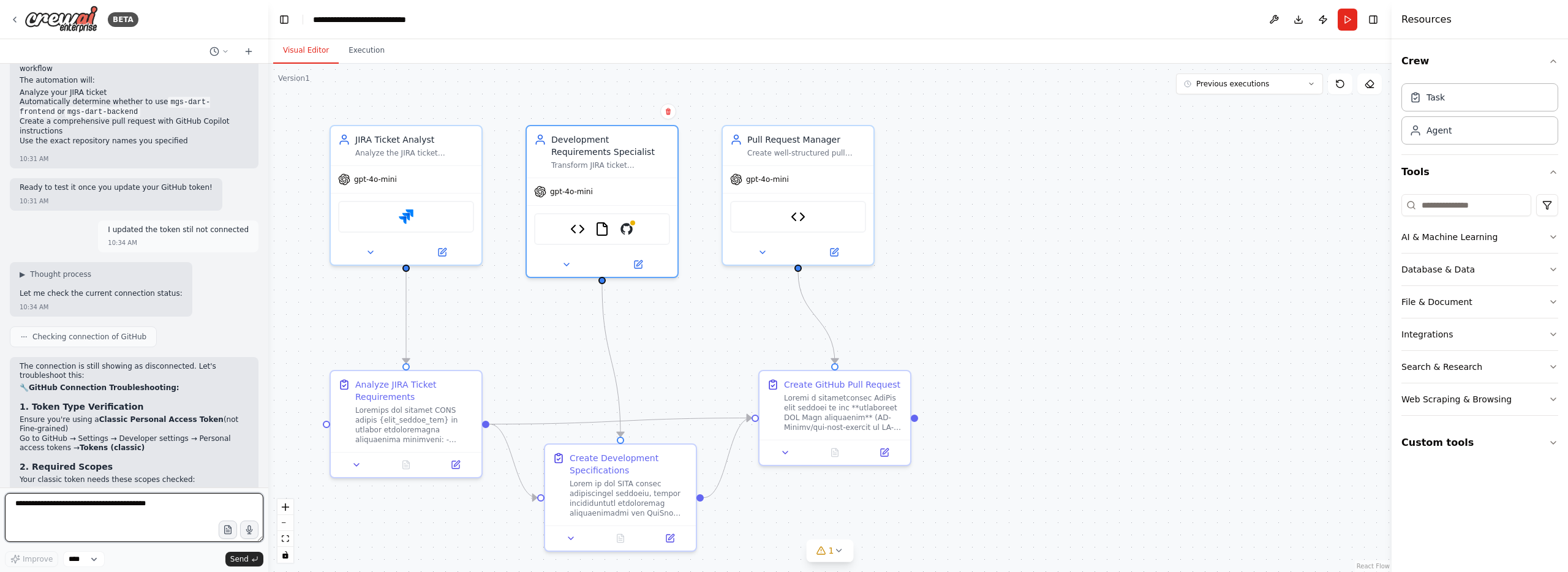
click at [170, 510] on textarea at bounding box center [134, 517] width 258 height 49
type textarea "**********"
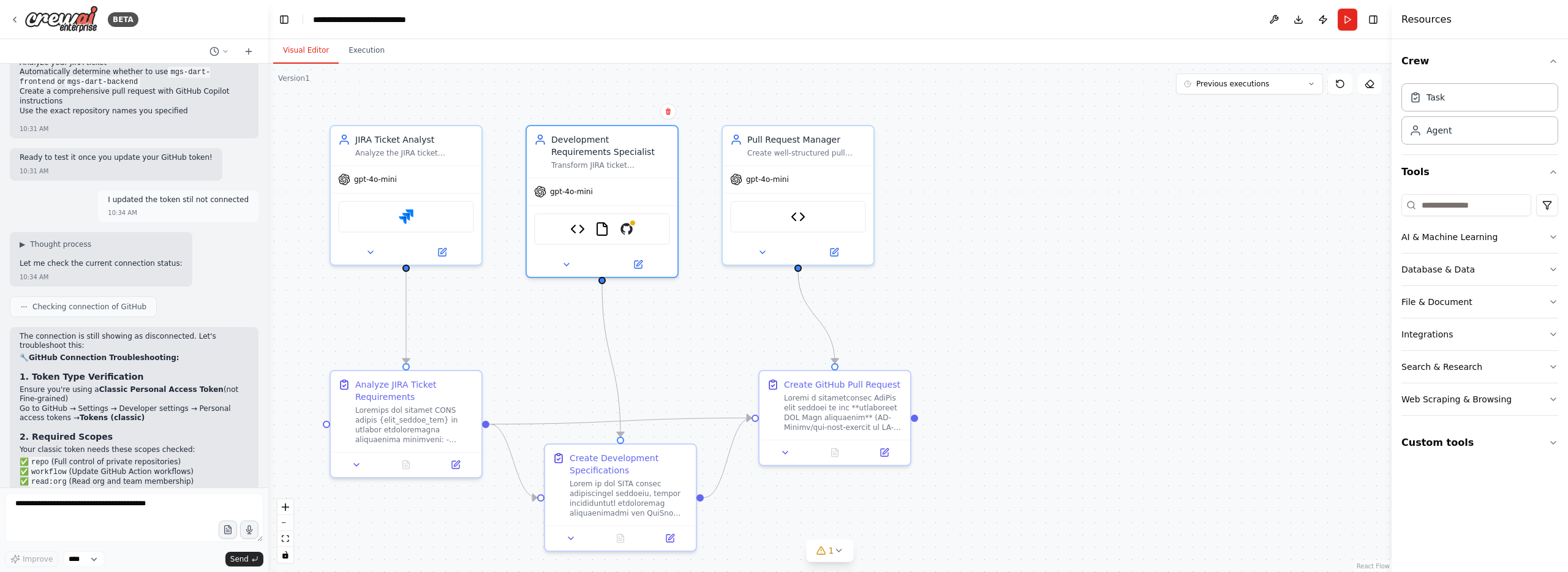
scroll to position [13265, 0]
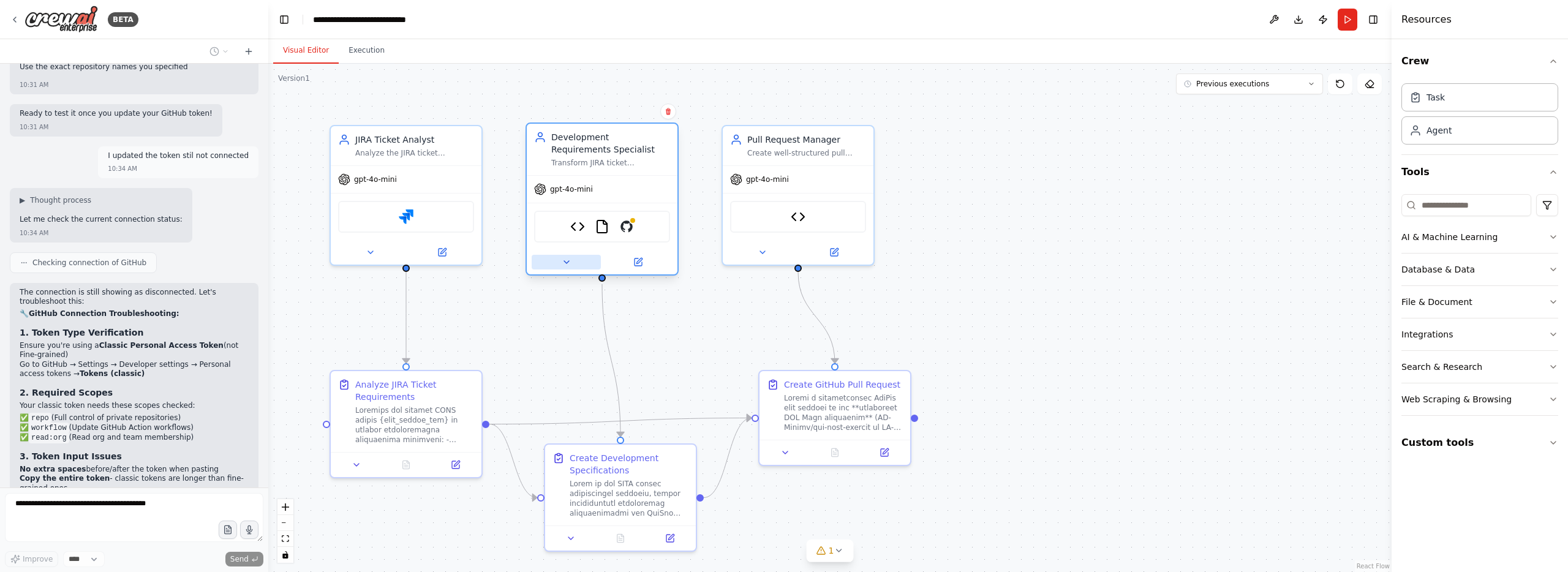
click at [568, 268] on button at bounding box center [566, 262] width 69 height 15
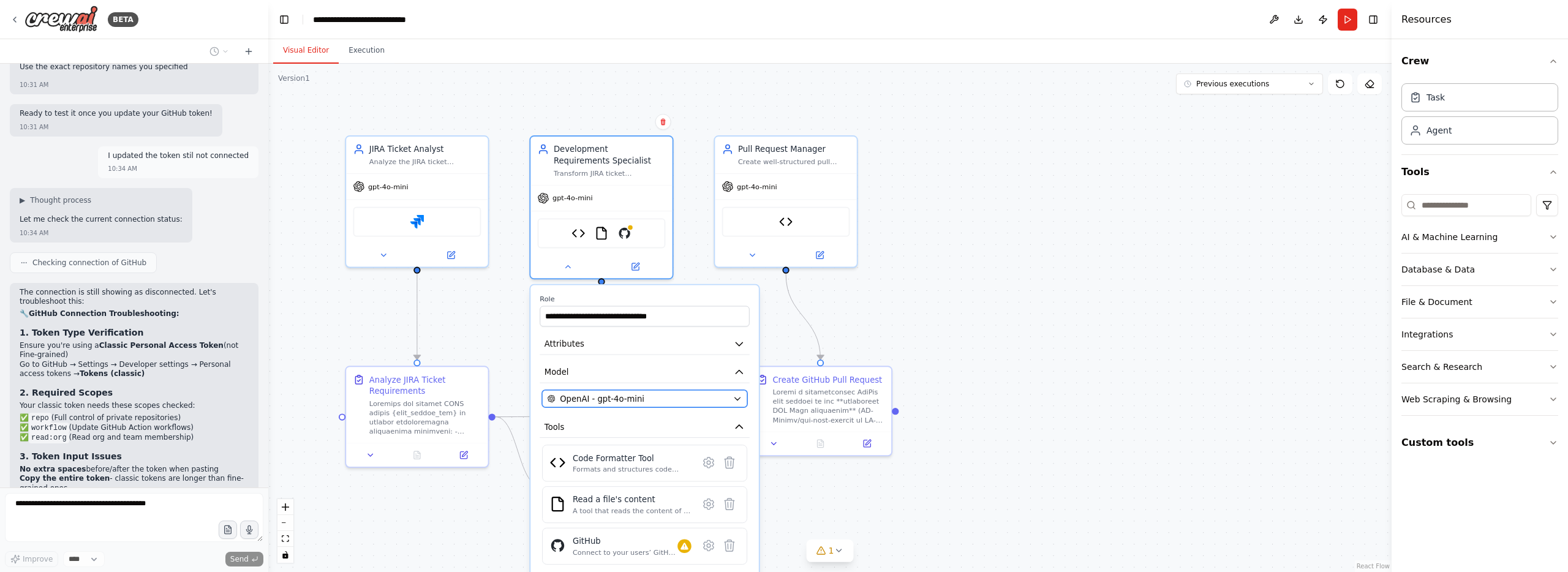
click at [630, 398] on span "OpenAI - gpt-4o-mini" at bounding box center [602, 398] width 85 height 12
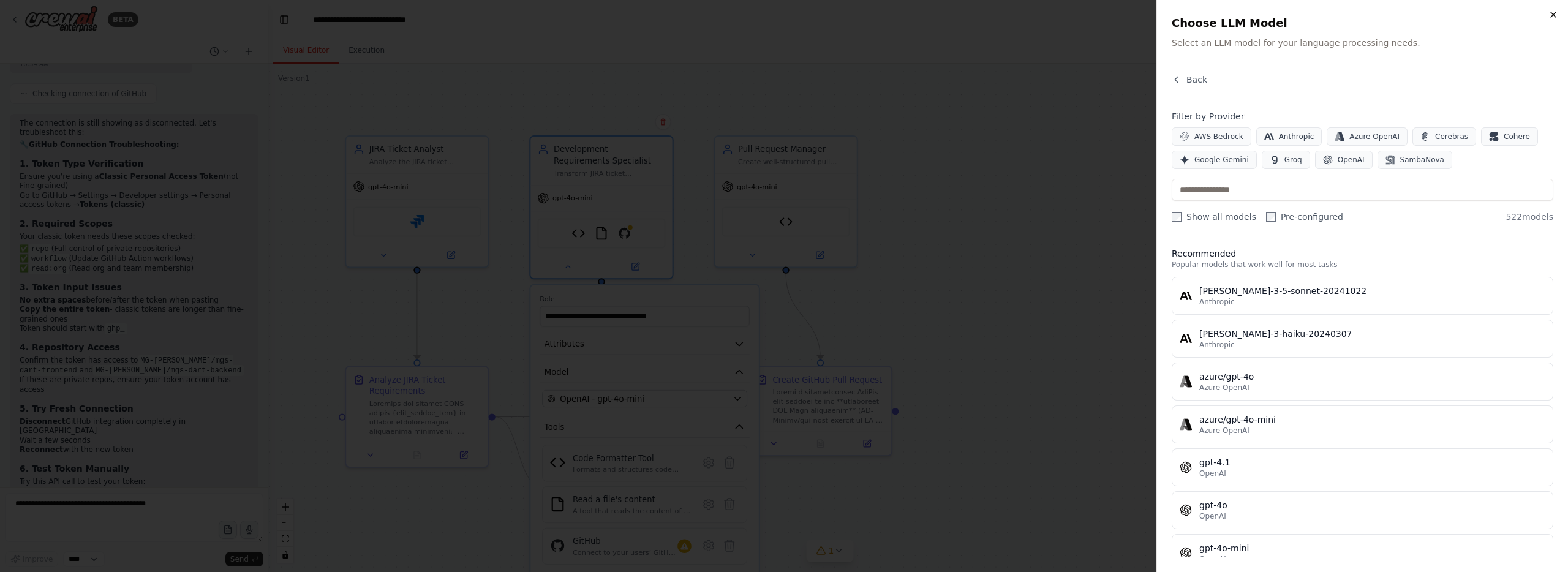
drag, startPoint x: 1556, startPoint y: 10, endPoint x: 1411, endPoint y: 91, distance: 166.1
click at [1556, 10] on icon "button" at bounding box center [1553, 14] width 10 height 10
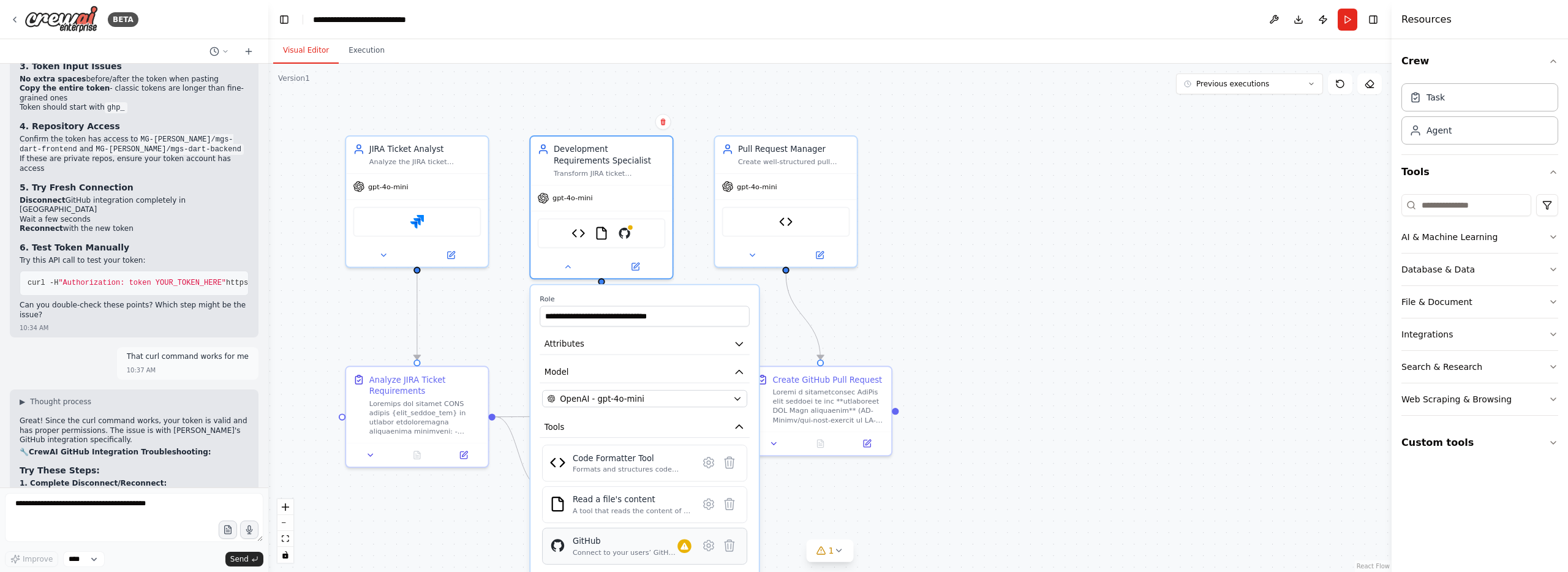
scroll to position [13664, 0]
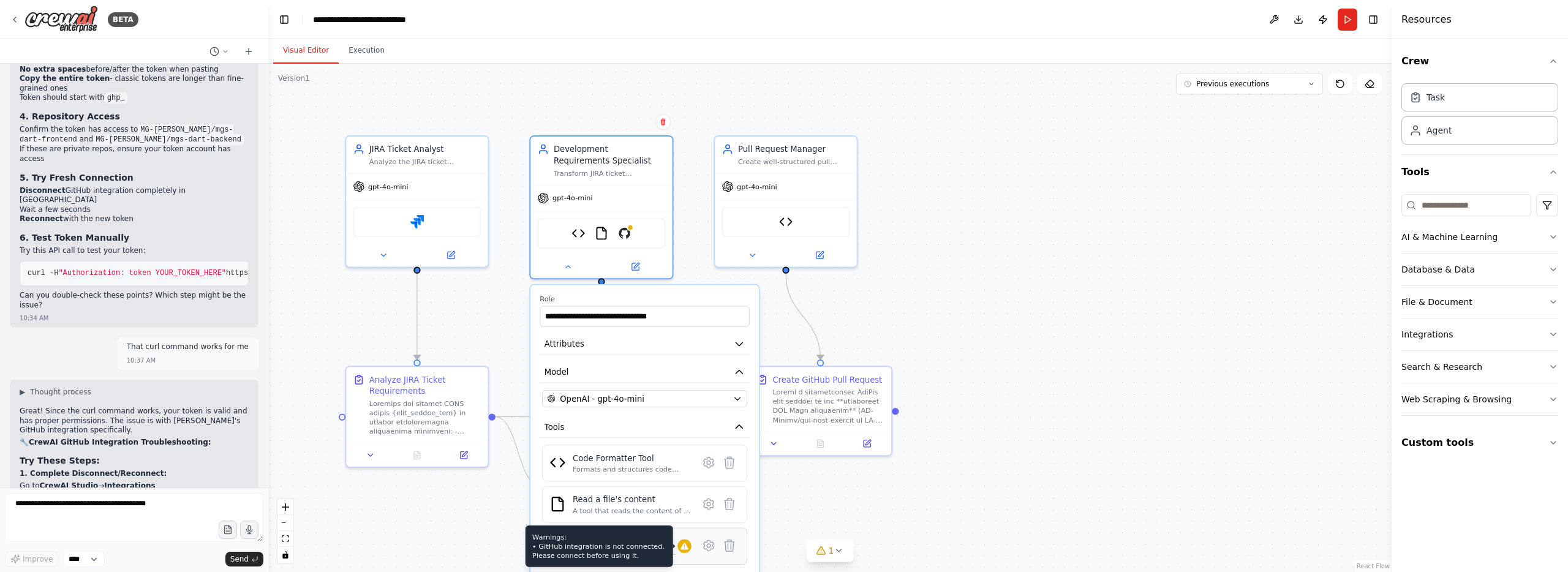
click at [686, 549] on icon at bounding box center [684, 546] width 8 height 7
click at [709, 549] on button at bounding box center [708, 545] width 21 height 21
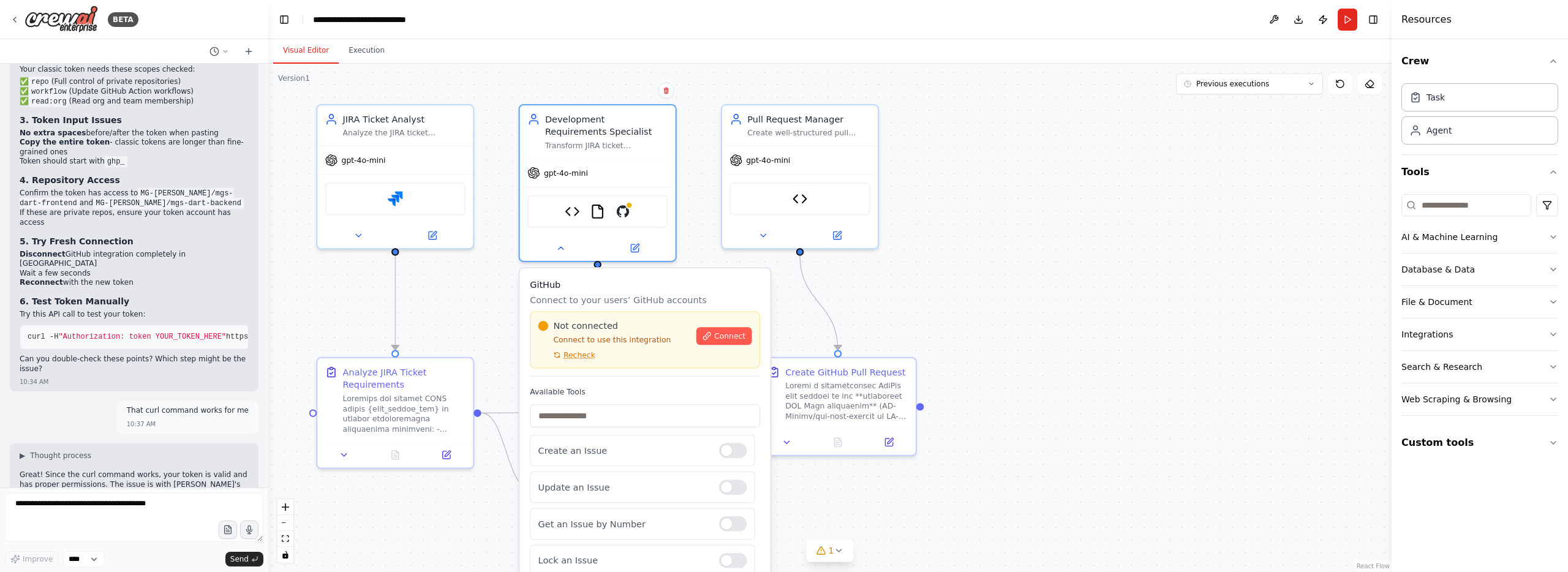
scroll to position [13610, 0]
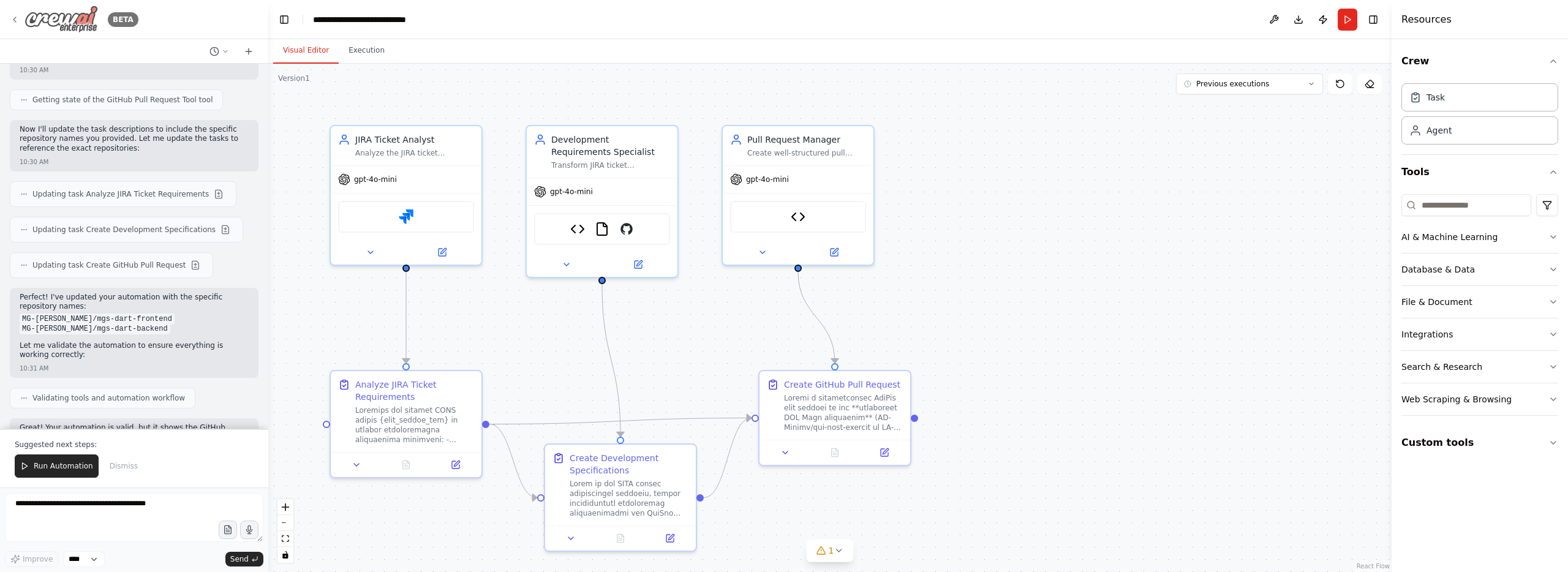
click at [19, 17] on icon at bounding box center [14, 20] width 10 height 10
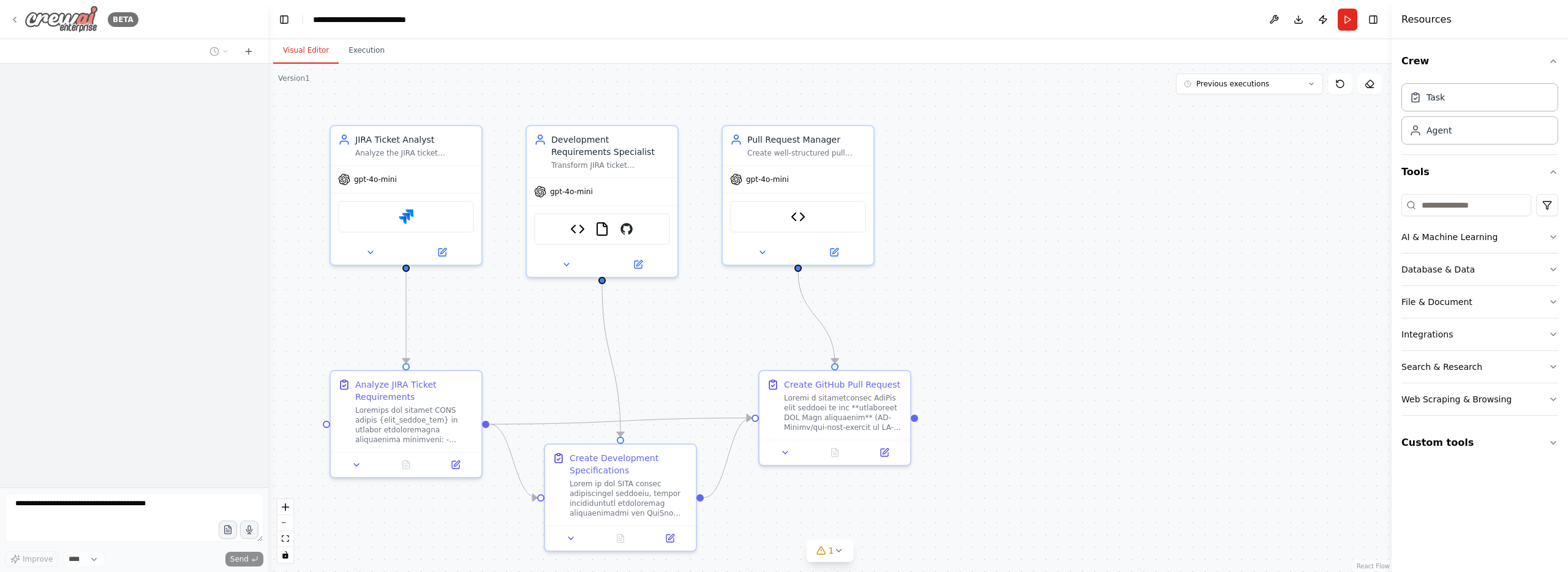
click at [83, 23] on img at bounding box center [62, 19] width 74 height 27
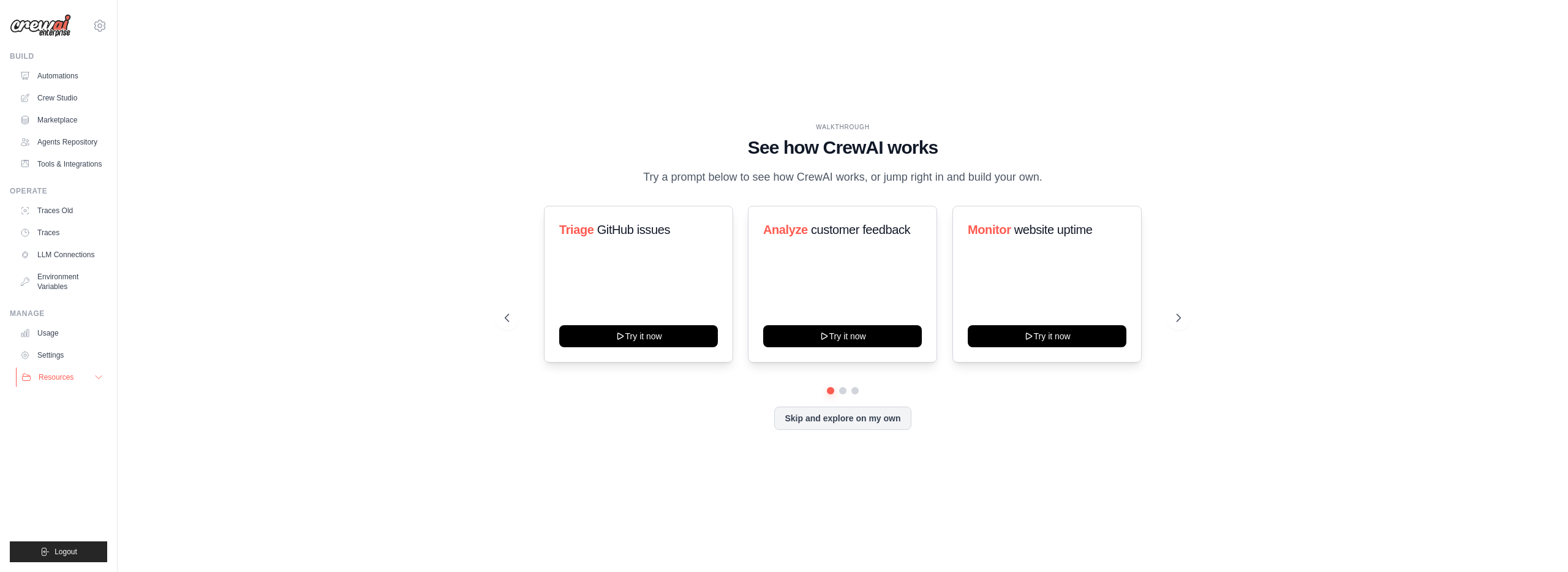
drag, startPoint x: 38, startPoint y: 385, endPoint x: 45, endPoint y: 383, distance: 7.3
click at [39, 385] on button "Resources" at bounding box center [62, 377] width 92 height 20
click at [73, 416] on link "GitHub" at bounding box center [66, 417] width 85 height 17
click at [75, 282] on link "Environment Variables" at bounding box center [62, 282] width 92 height 29
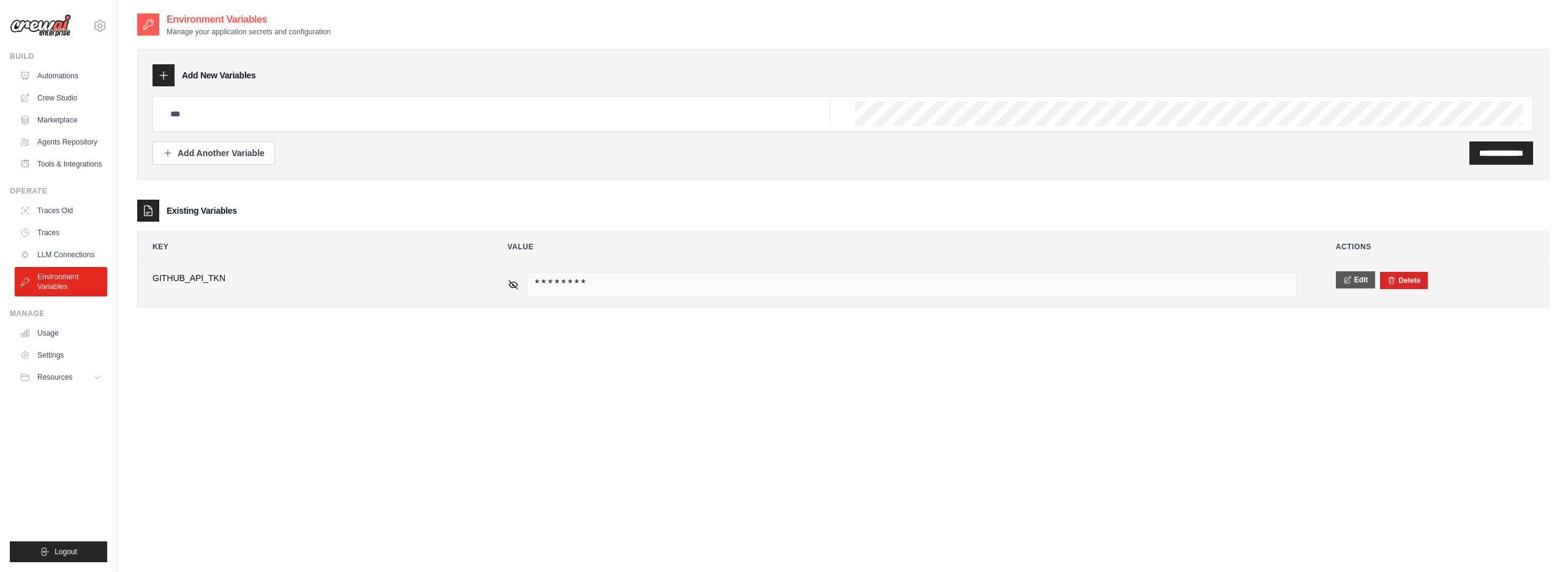
click at [1343, 284] on icon at bounding box center [1347, 280] width 9 height 9
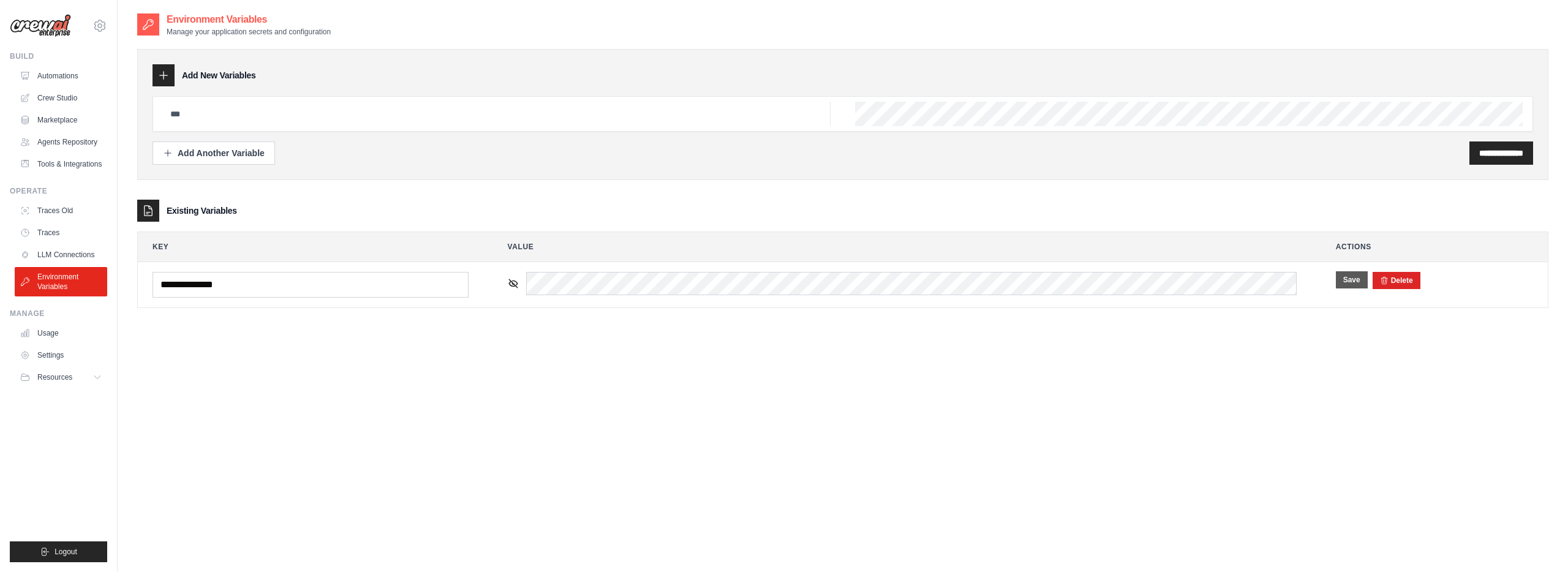
click at [1349, 277] on button "Save" at bounding box center [1351, 280] width 32 height 17
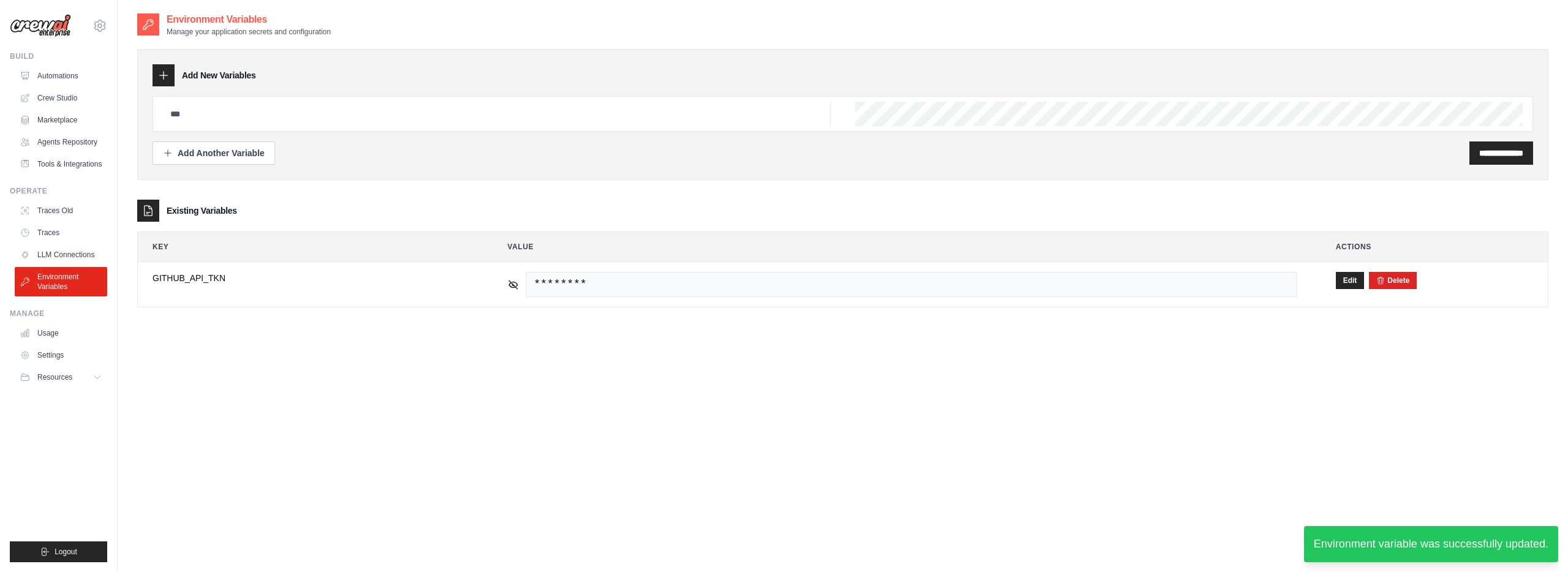
drag, startPoint x: 986, startPoint y: 383, endPoint x: 985, endPoint y: 364, distance: 19.0
click at [986, 381] on div "**********" at bounding box center [843, 298] width 1411 height 572
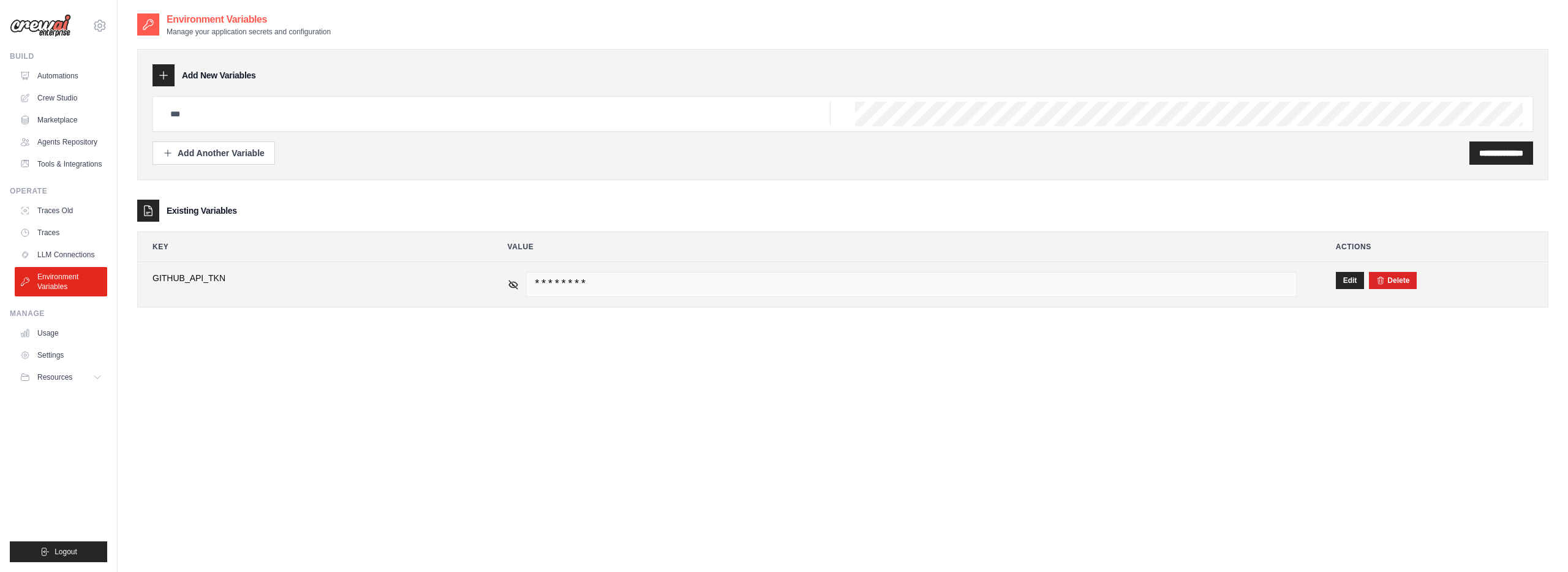
click at [1336, 277] on button "Edit" at bounding box center [1350, 280] width 29 height 17
click at [1359, 282] on button "Save" at bounding box center [1351, 280] width 32 height 17
click at [1336, 282] on button "Edit" at bounding box center [1350, 280] width 29 height 17
click at [1345, 286] on button "Save" at bounding box center [1351, 280] width 32 height 17
click at [1388, 276] on button "Delete" at bounding box center [1392, 280] width 33 height 10
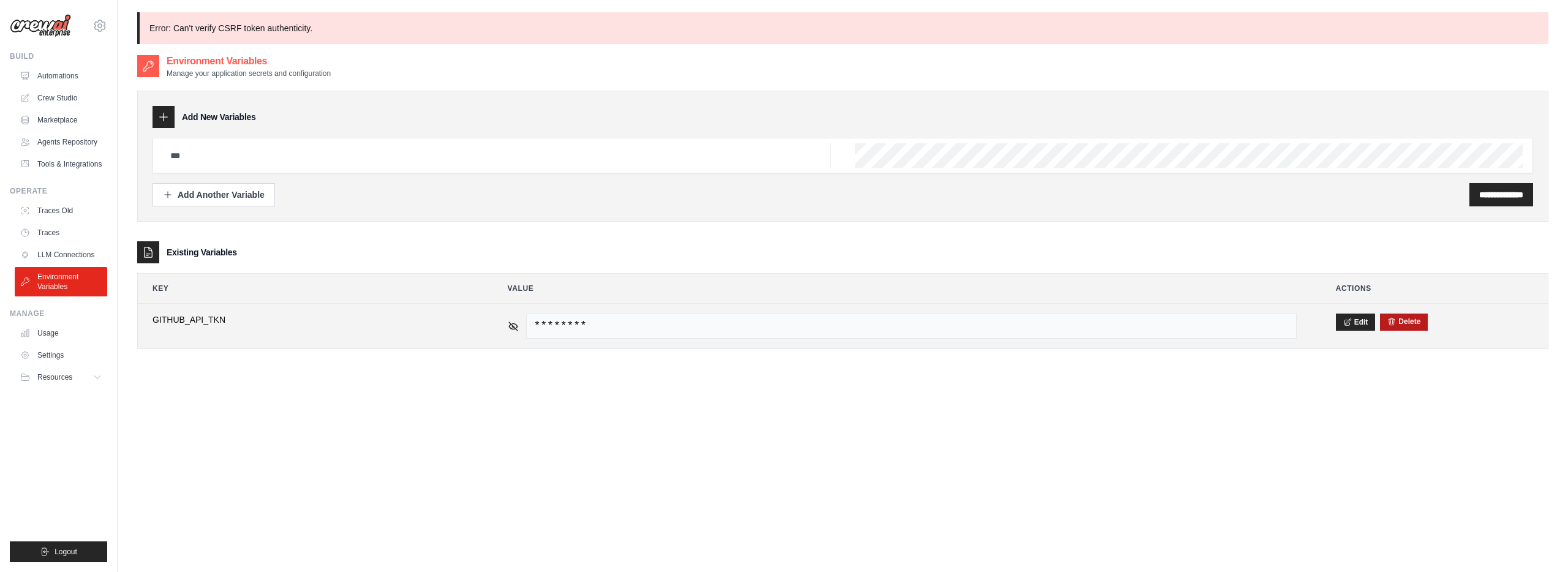
click at [1394, 319] on icon "submit" at bounding box center [1391, 321] width 9 height 9
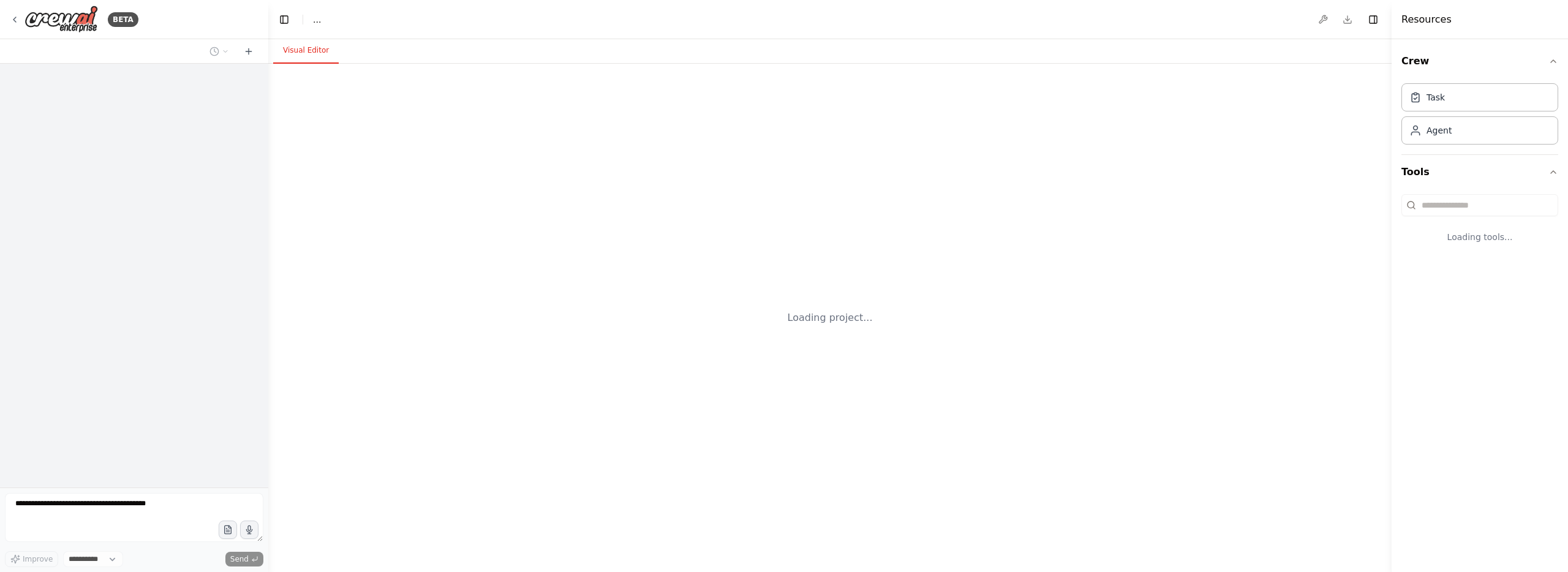
select select "****"
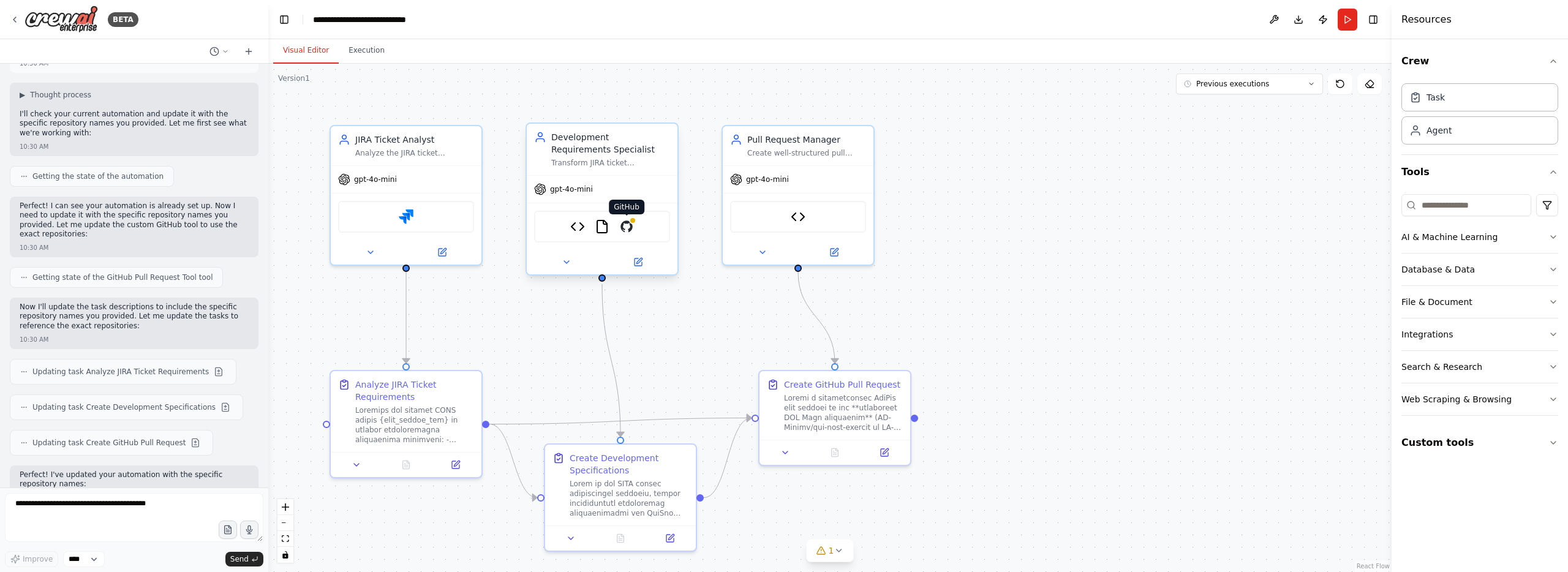
scroll to position [12482, 0]
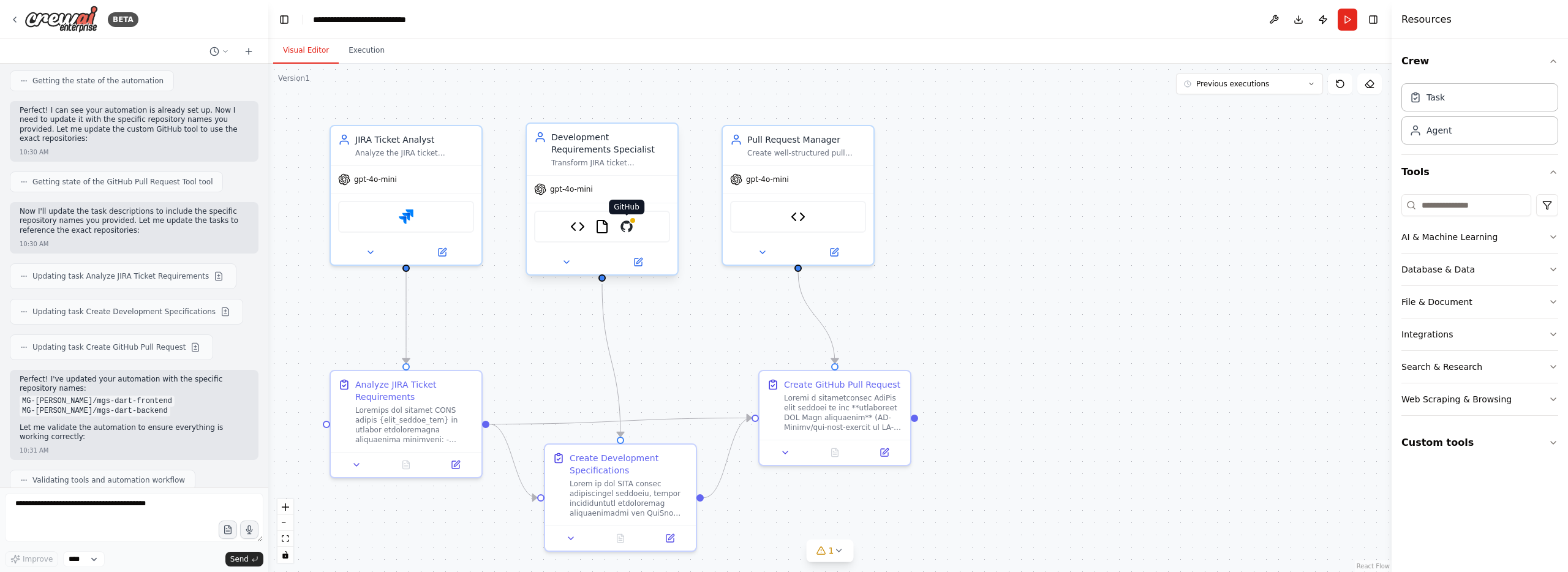
click at [631, 226] on img at bounding box center [627, 227] width 15 height 15
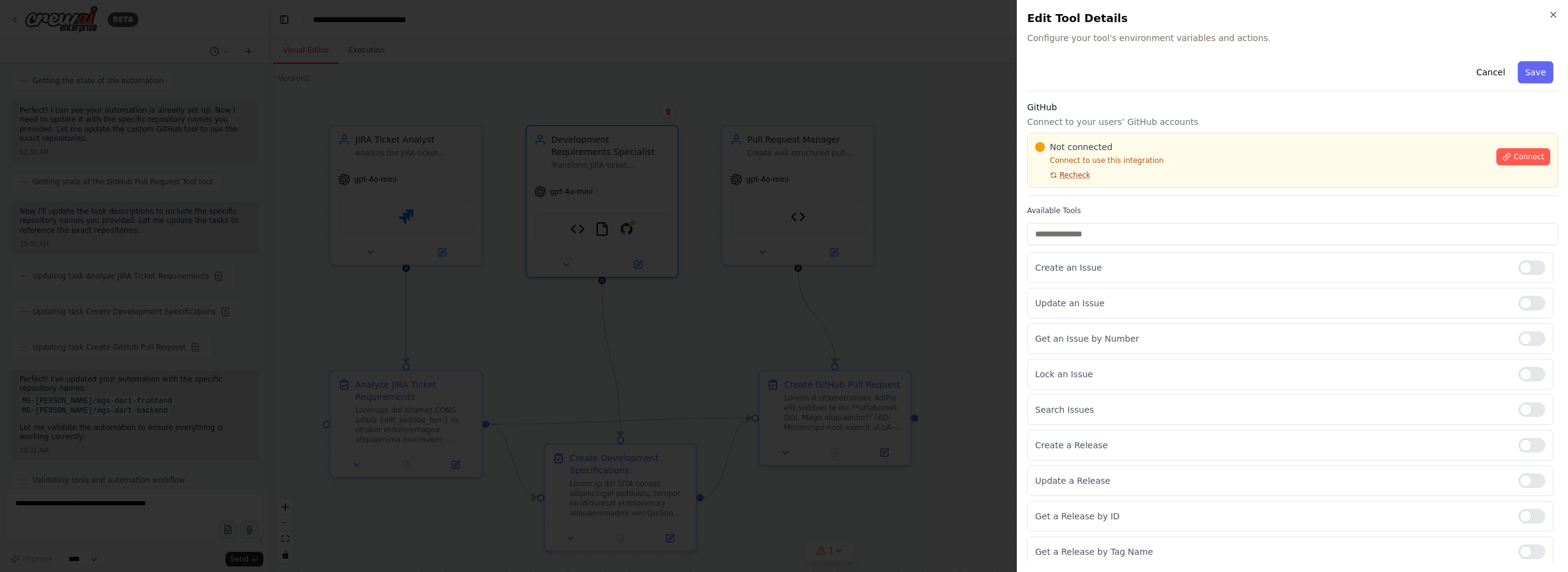
click at [1086, 173] on span "Recheck" at bounding box center [1074, 175] width 31 height 10
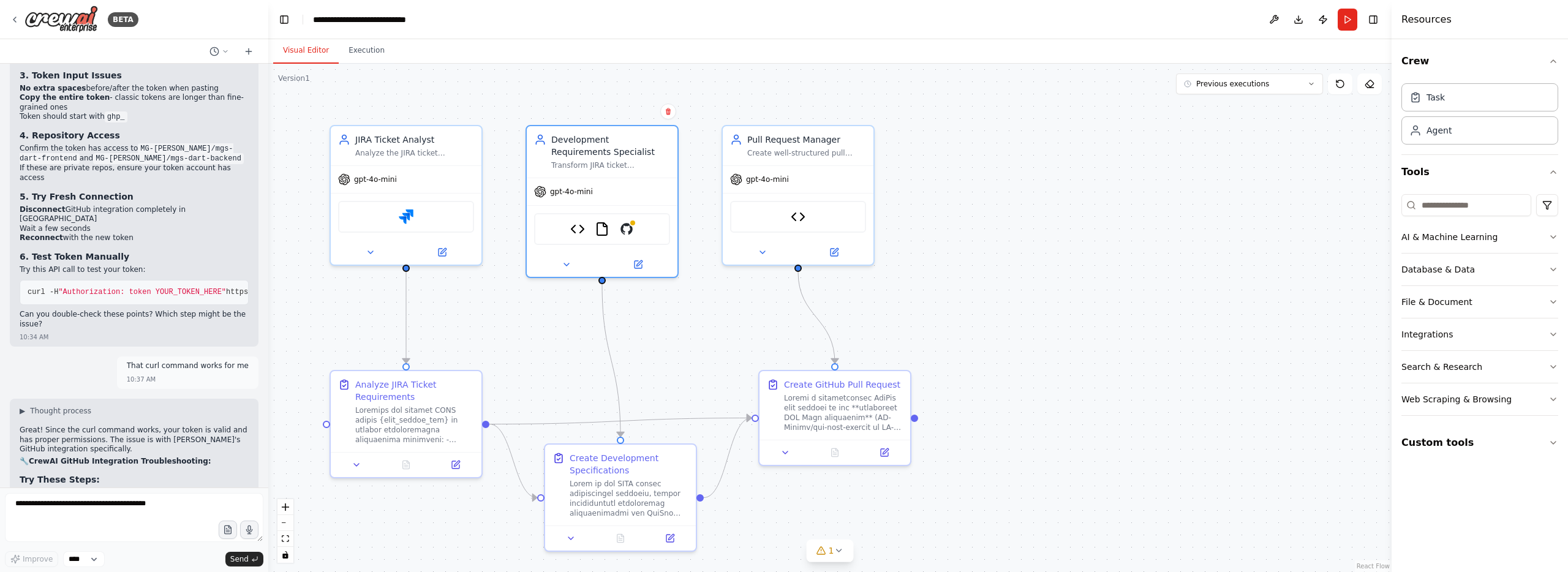
scroll to position [13664, 0]
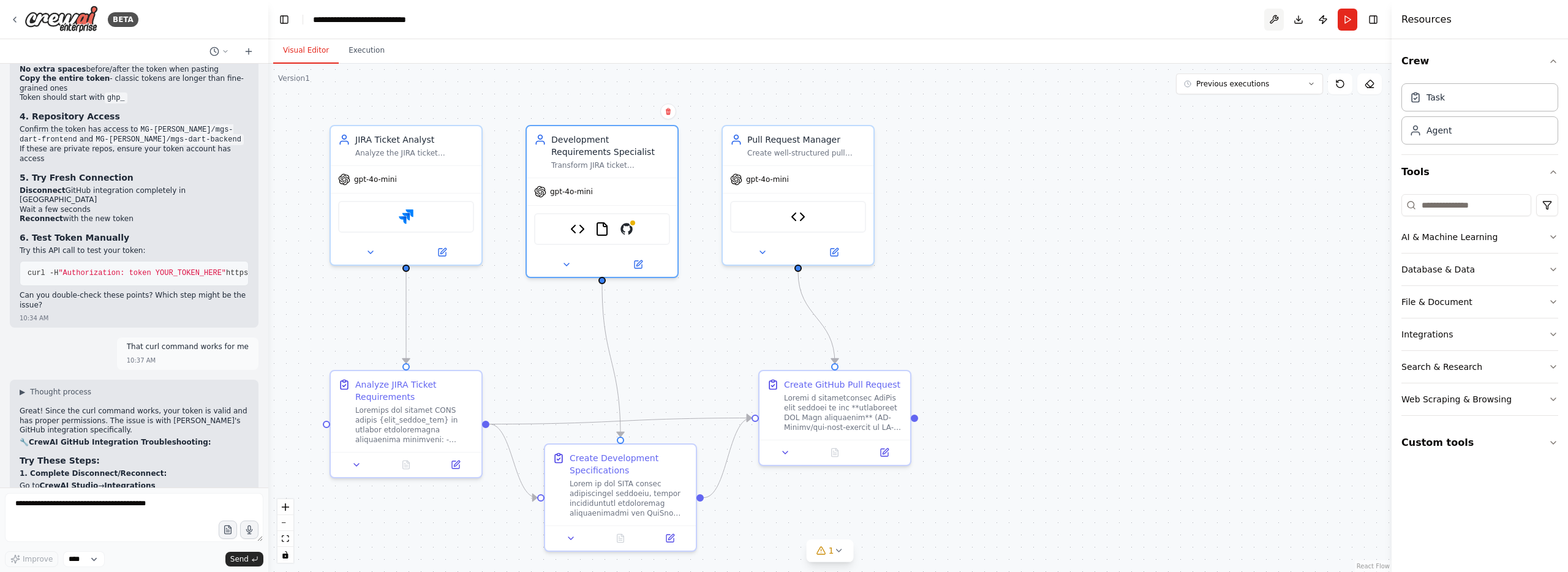
click at [1273, 21] on button at bounding box center [1273, 20] width 20 height 22
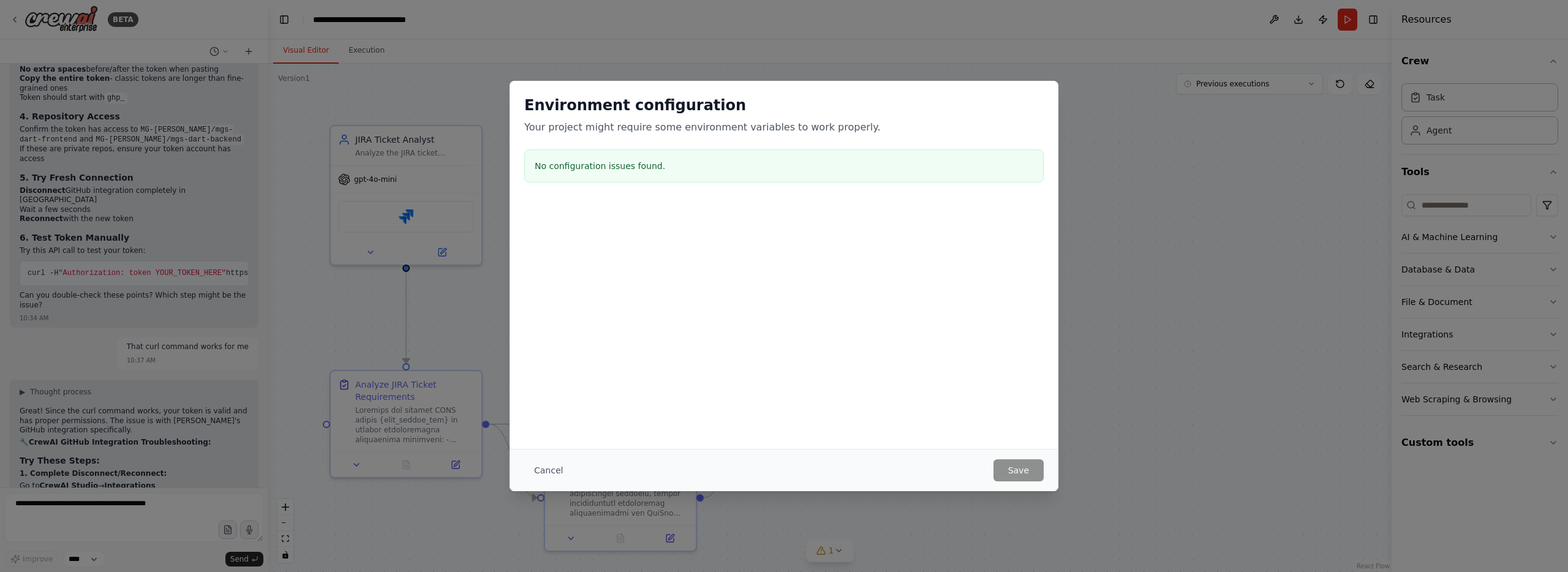
drag, startPoint x: 543, startPoint y: 472, endPoint x: 535, endPoint y: 471, distance: 8.1
click at [541, 472] on button "Cancel" at bounding box center [548, 470] width 49 height 22
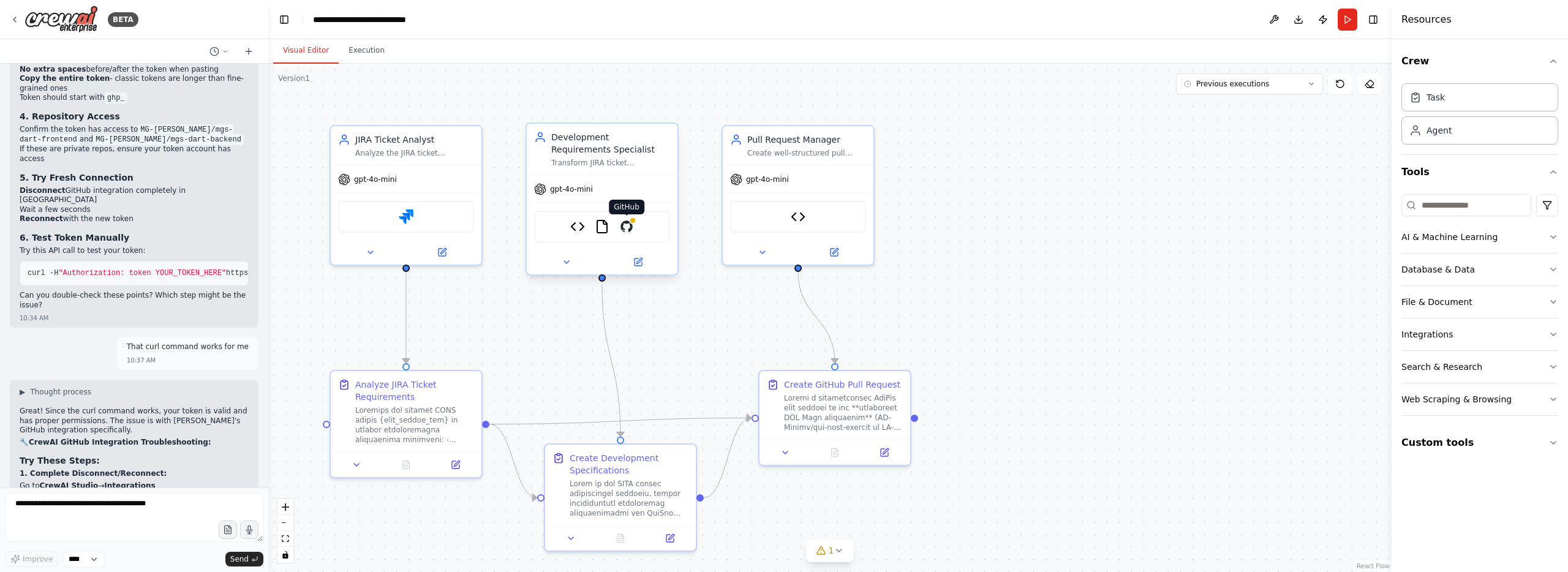
click at [624, 226] on img at bounding box center [627, 227] width 15 height 15
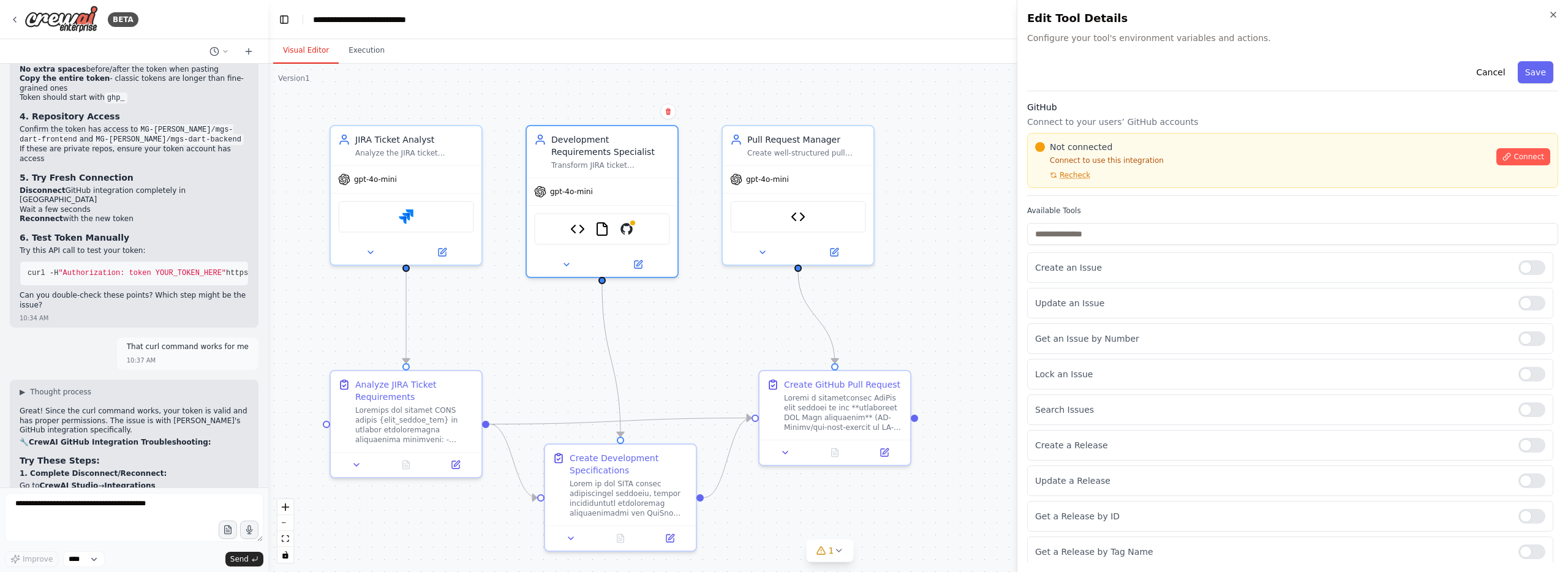
drag, startPoint x: 374, startPoint y: 310, endPoint x: 258, endPoint y: 362, distance: 127.1
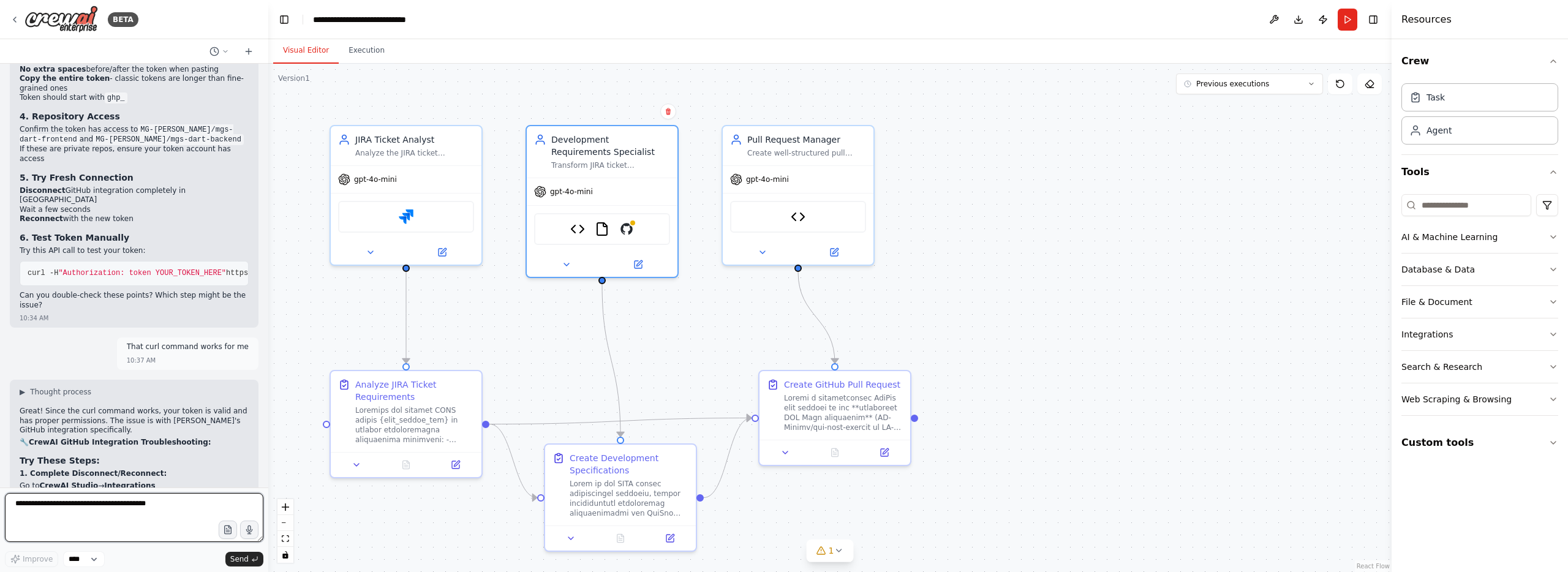
click at [137, 497] on textarea at bounding box center [134, 517] width 258 height 49
type textarea "**********"
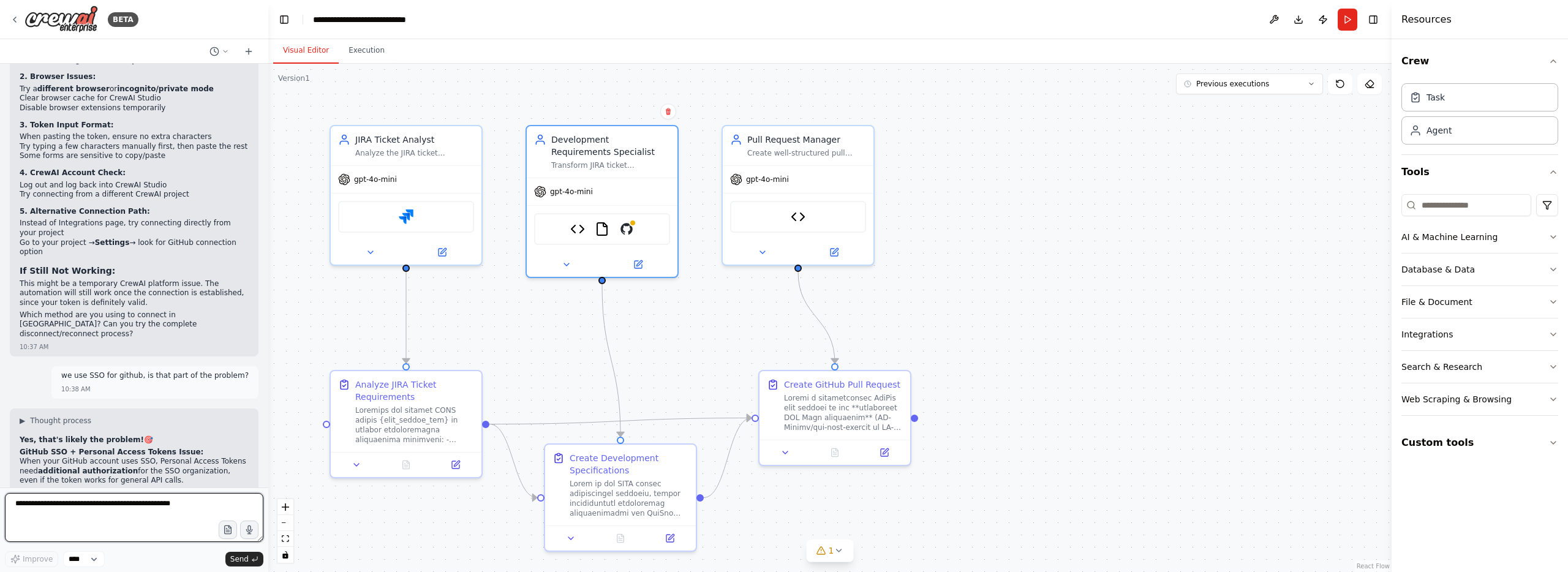
scroll to position [14128, 0]
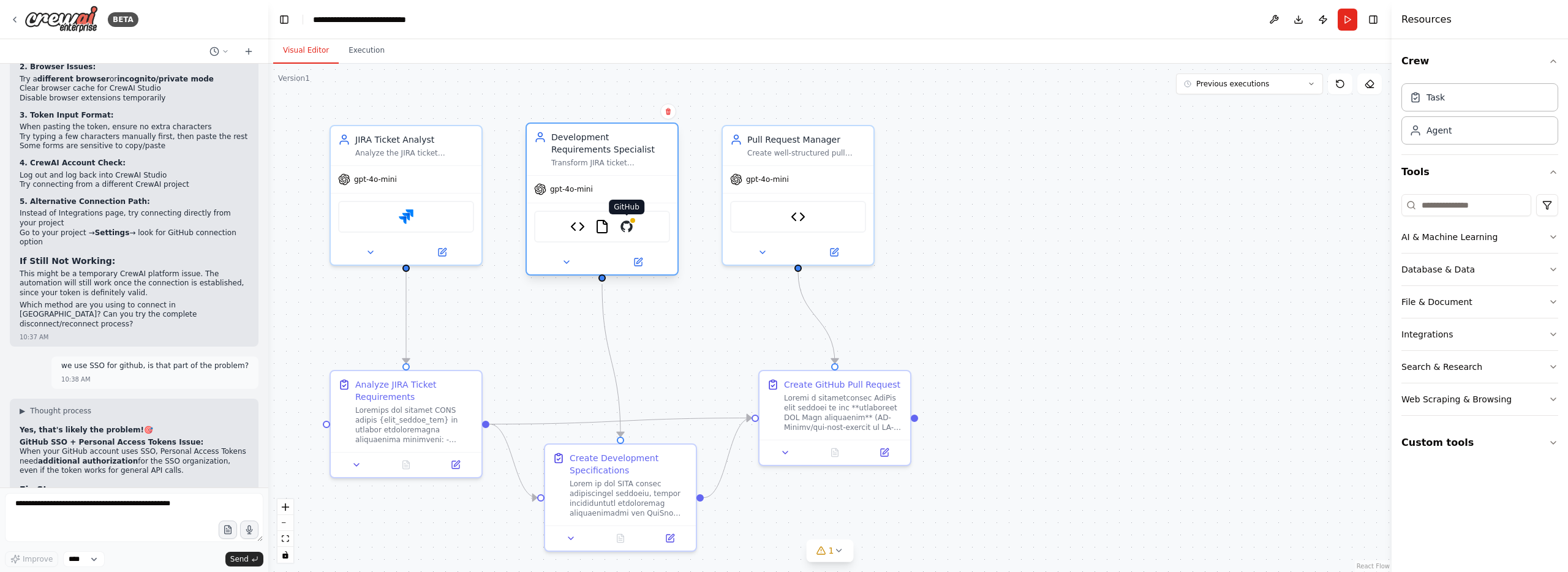
click at [627, 226] on img at bounding box center [627, 227] width 15 height 15
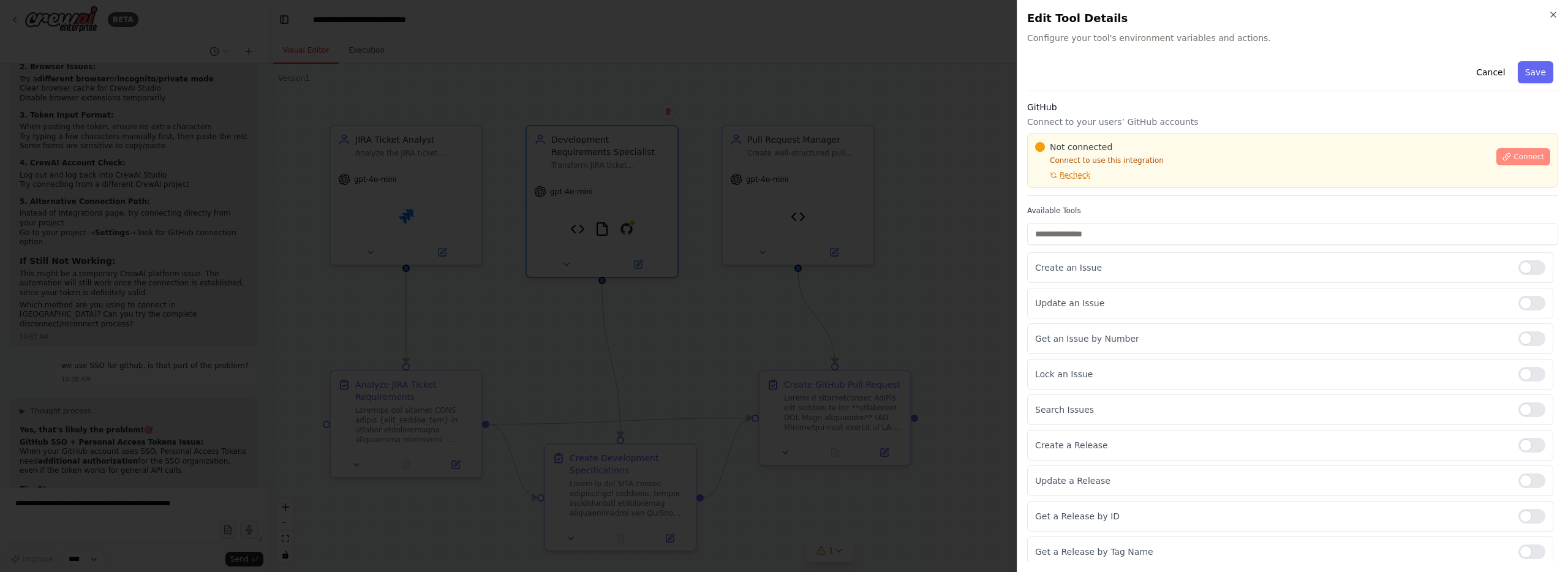
click at [1515, 162] on button "Connect" at bounding box center [1523, 156] width 54 height 17
click at [1072, 174] on span "Recheck" at bounding box center [1074, 175] width 31 height 10
click at [1551, 17] on icon "button" at bounding box center [1553, 14] width 10 height 10
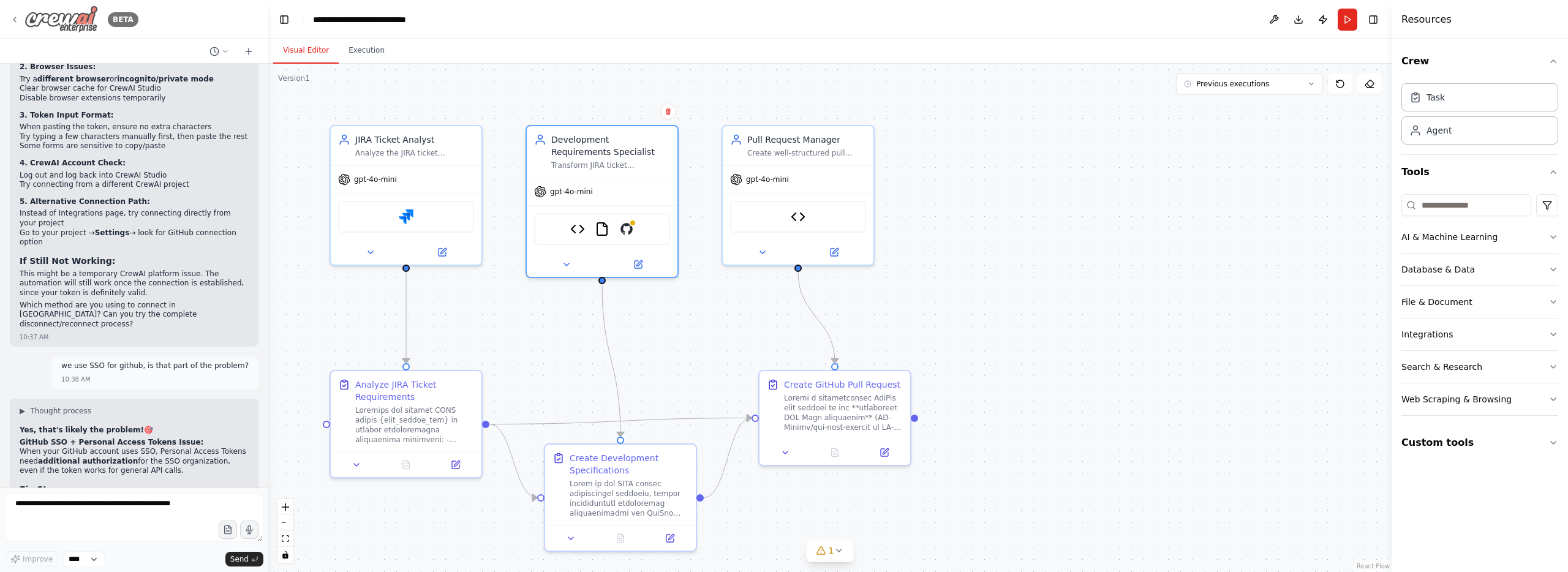
click at [9, 19] on div "BETA" at bounding box center [134, 19] width 268 height 39
click at [14, 19] on icon at bounding box center [14, 20] width 10 height 10
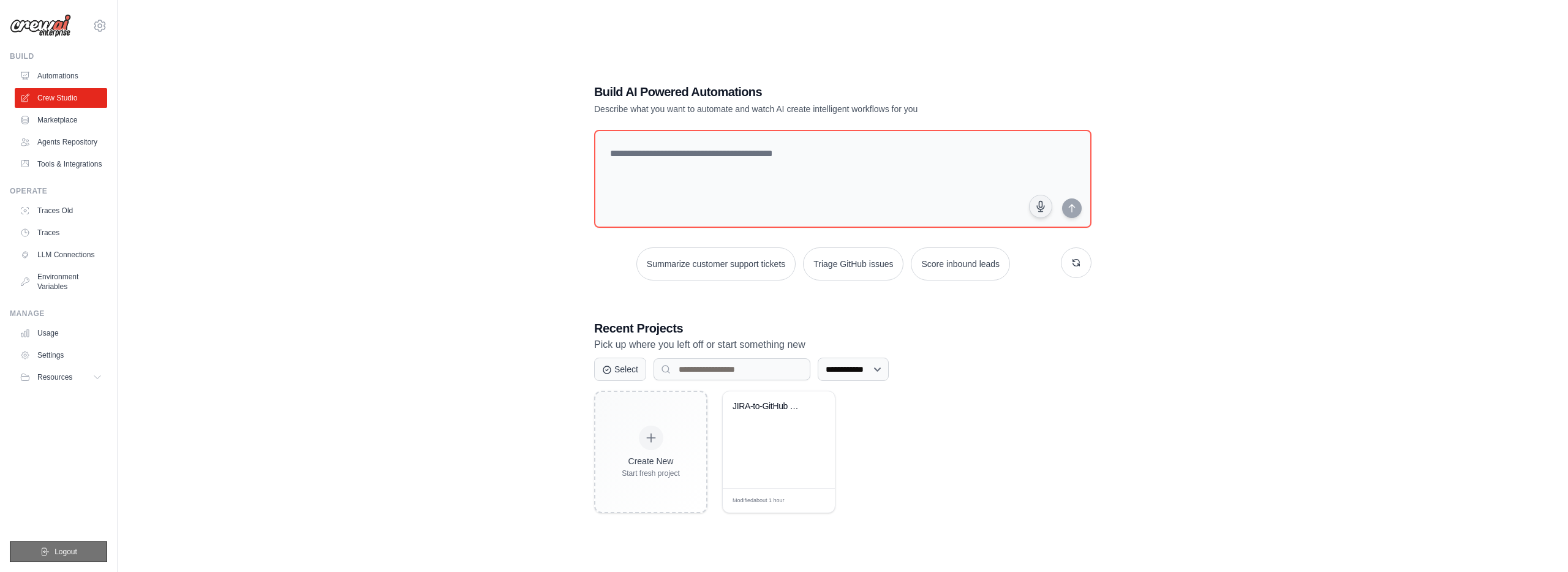
click at [85, 554] on button "Logout" at bounding box center [58, 551] width 97 height 21
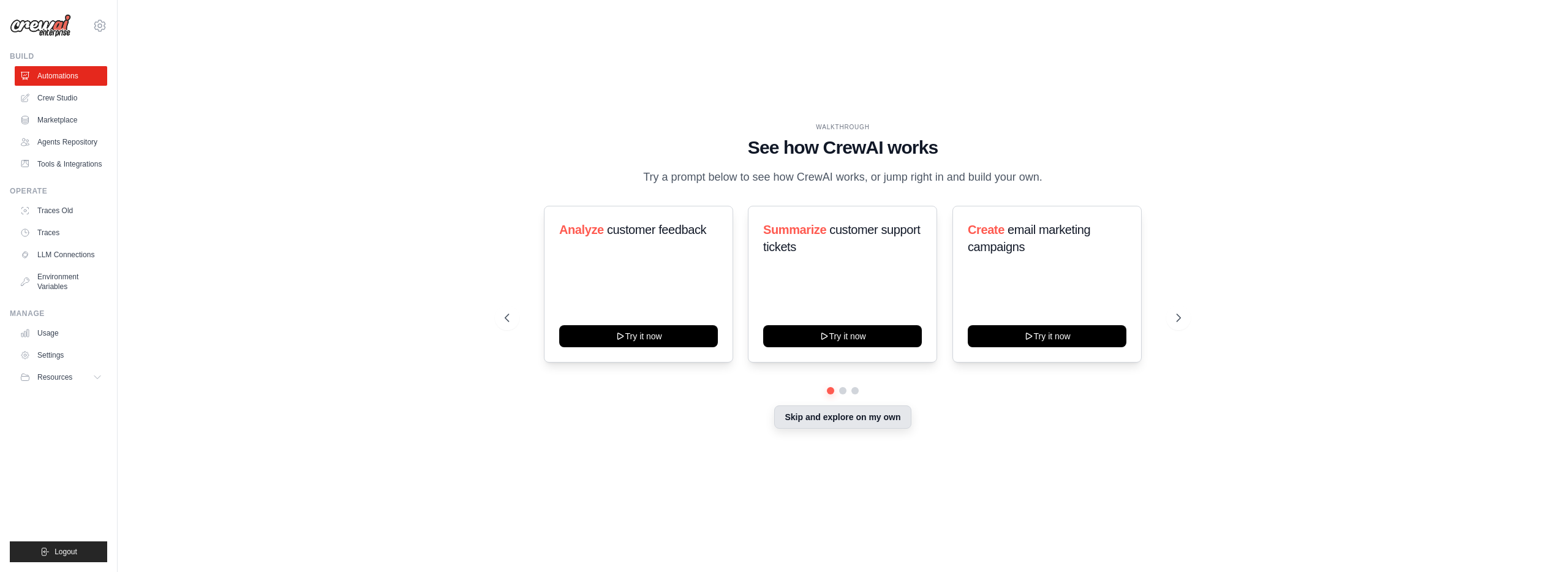
click at [807, 408] on button "Skip and explore on my own" at bounding box center [842, 417] width 137 height 23
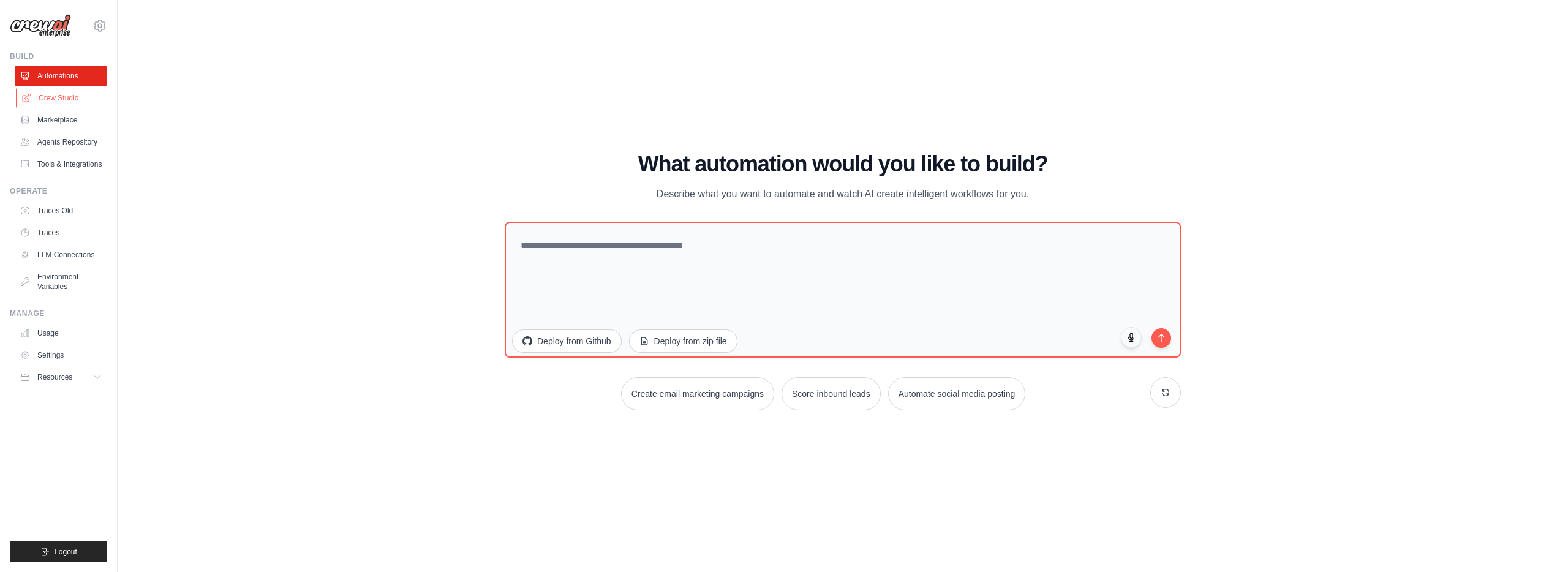
click at [40, 94] on link "Crew Studio" at bounding box center [62, 98] width 92 height 20
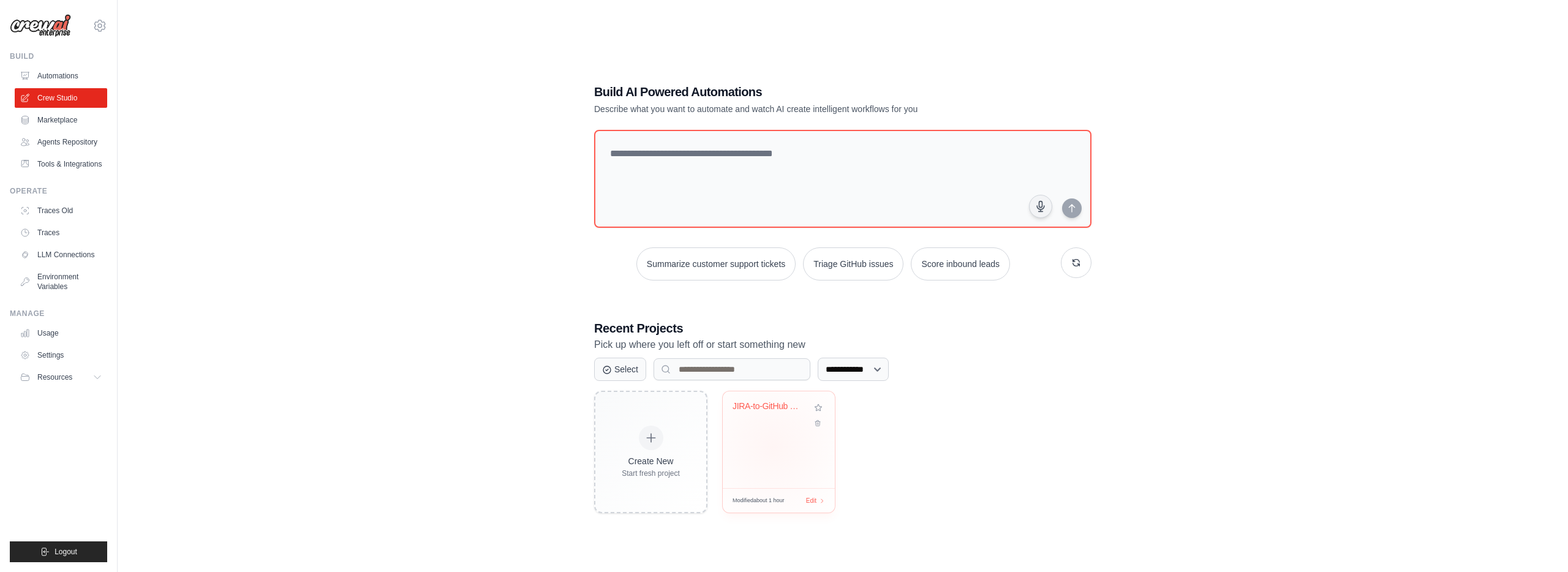
click at [773, 447] on div "JIRA-to-GitHub Code Automation" at bounding box center [779, 439] width 112 height 97
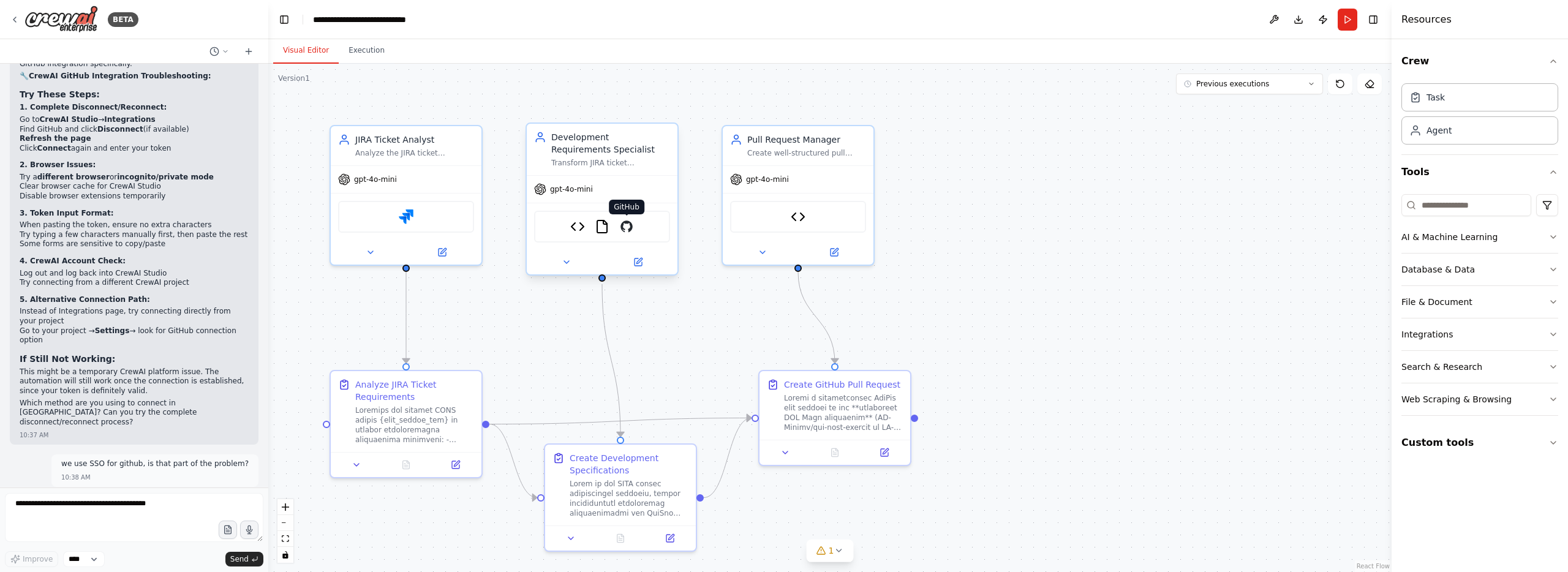
scroll to position [14128, 0]
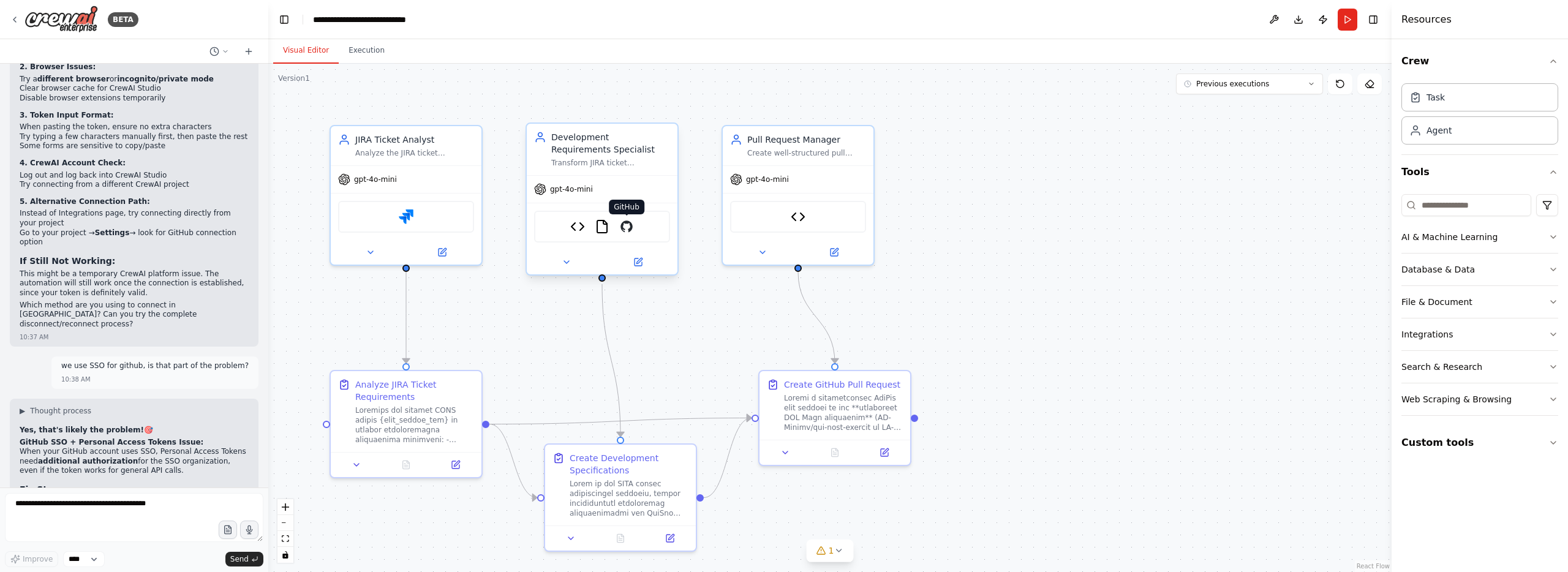
click at [628, 231] on img at bounding box center [627, 227] width 15 height 15
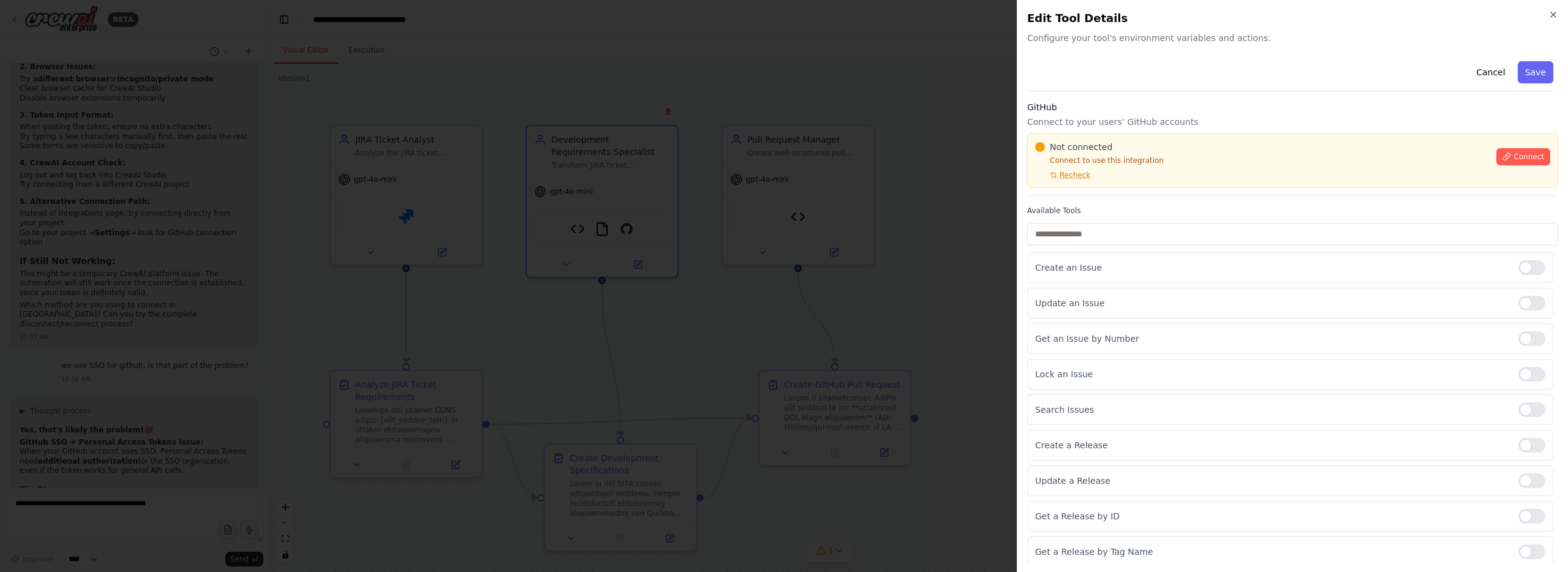
click at [1072, 176] on span "Recheck" at bounding box center [1074, 175] width 31 height 10
drag, startPoint x: 1528, startPoint y: 161, endPoint x: 1474, endPoint y: 154, distance: 54.5
click at [1528, 161] on button "Connect" at bounding box center [1523, 156] width 54 height 17
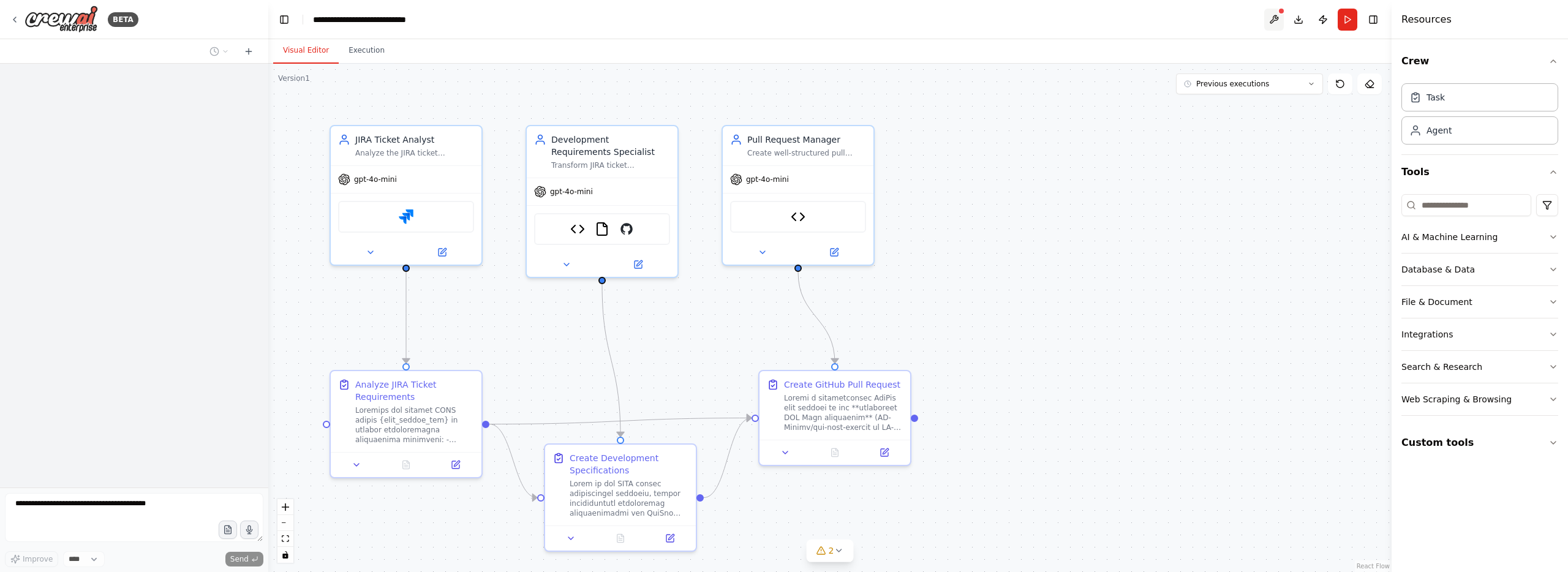
click at [1269, 22] on button at bounding box center [1273, 20] width 20 height 22
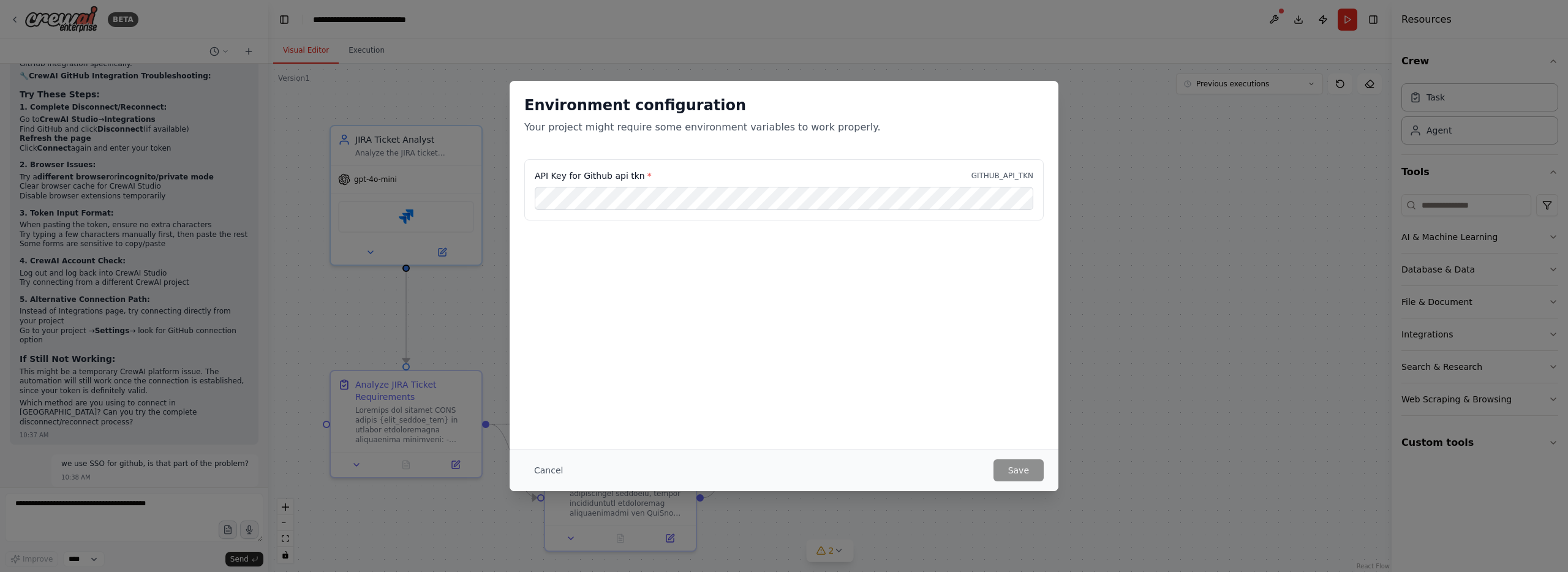
scroll to position [14128, 0]
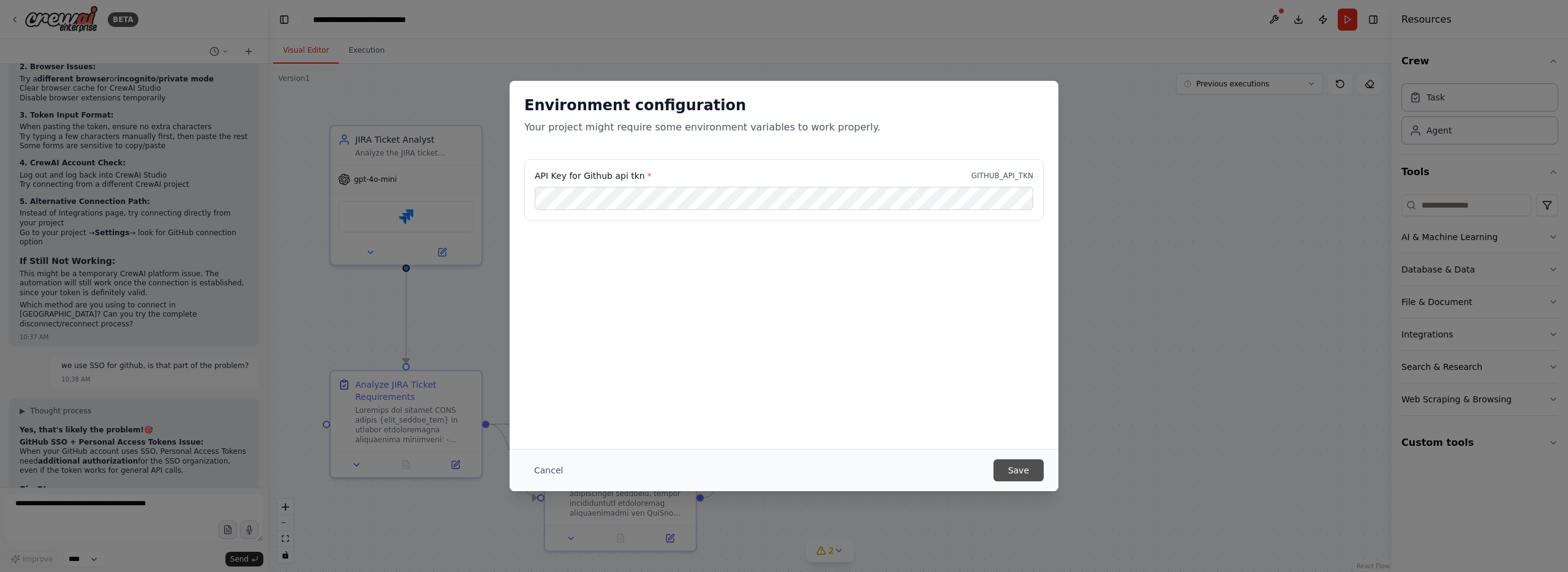
click at [1018, 476] on button "Save" at bounding box center [1018, 470] width 50 height 22
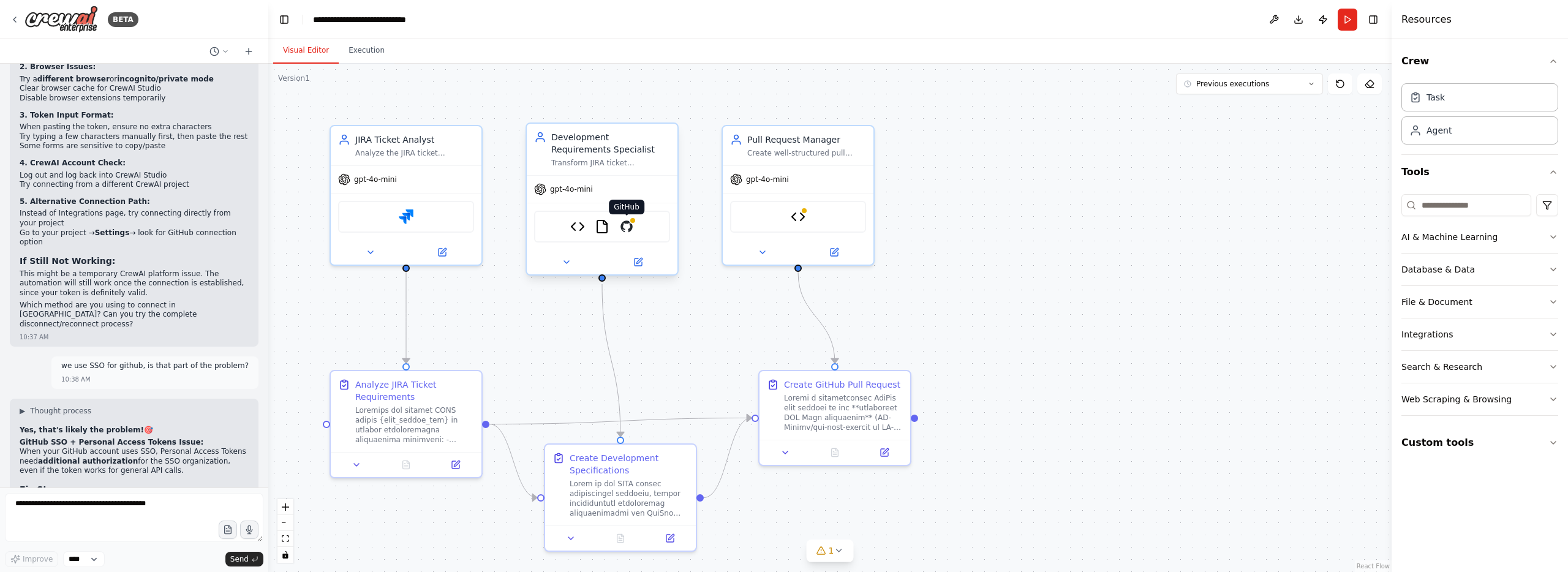
click at [626, 230] on img at bounding box center [627, 227] width 15 height 15
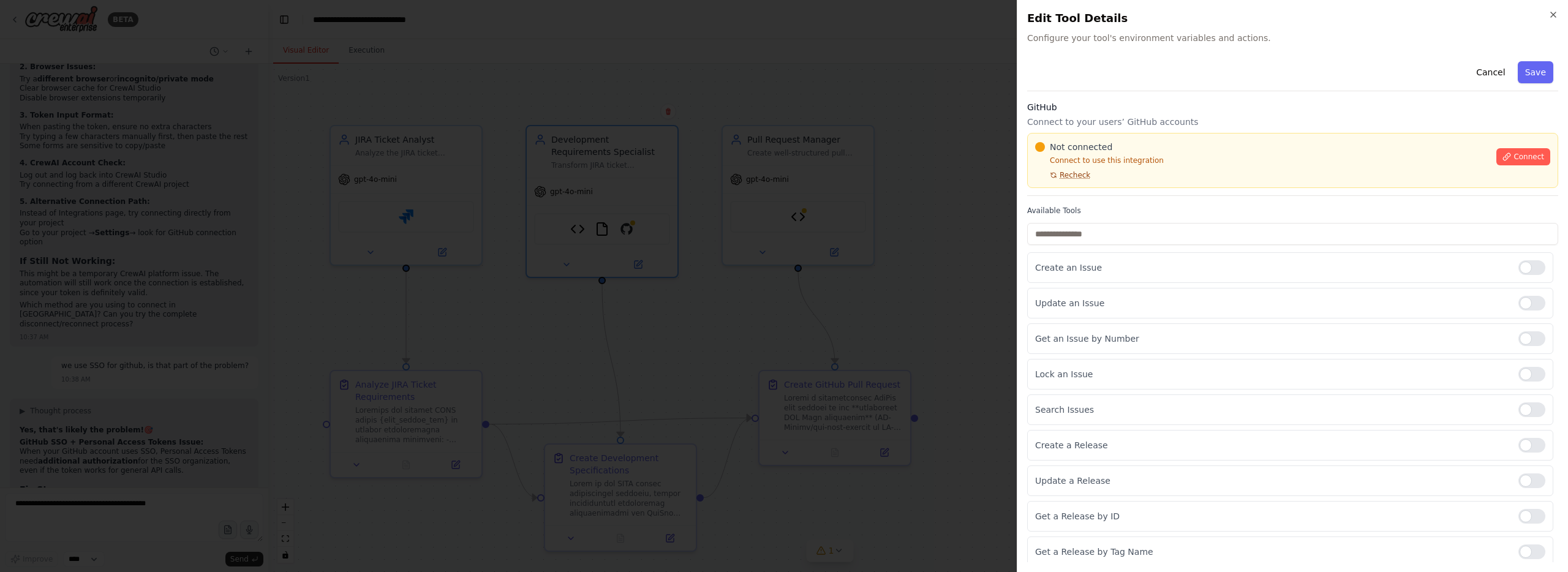
click at [1074, 174] on span "Recheck" at bounding box center [1074, 175] width 31 height 10
click at [1068, 180] on div "Not connected Connect to use this integration Recheck Connect" at bounding box center [1292, 160] width 531 height 55
click at [1069, 175] on span "Recheck" at bounding box center [1074, 175] width 31 height 10
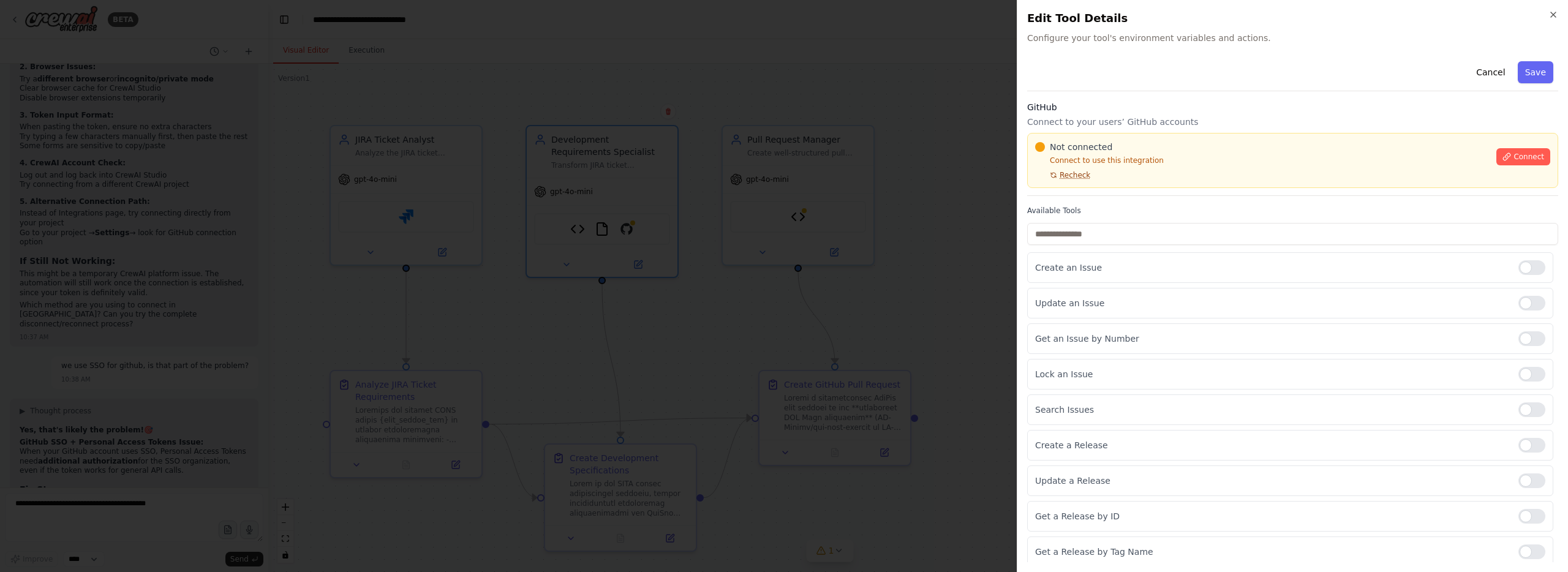
click at [1069, 176] on span "Recheck" at bounding box center [1074, 175] width 31 height 10
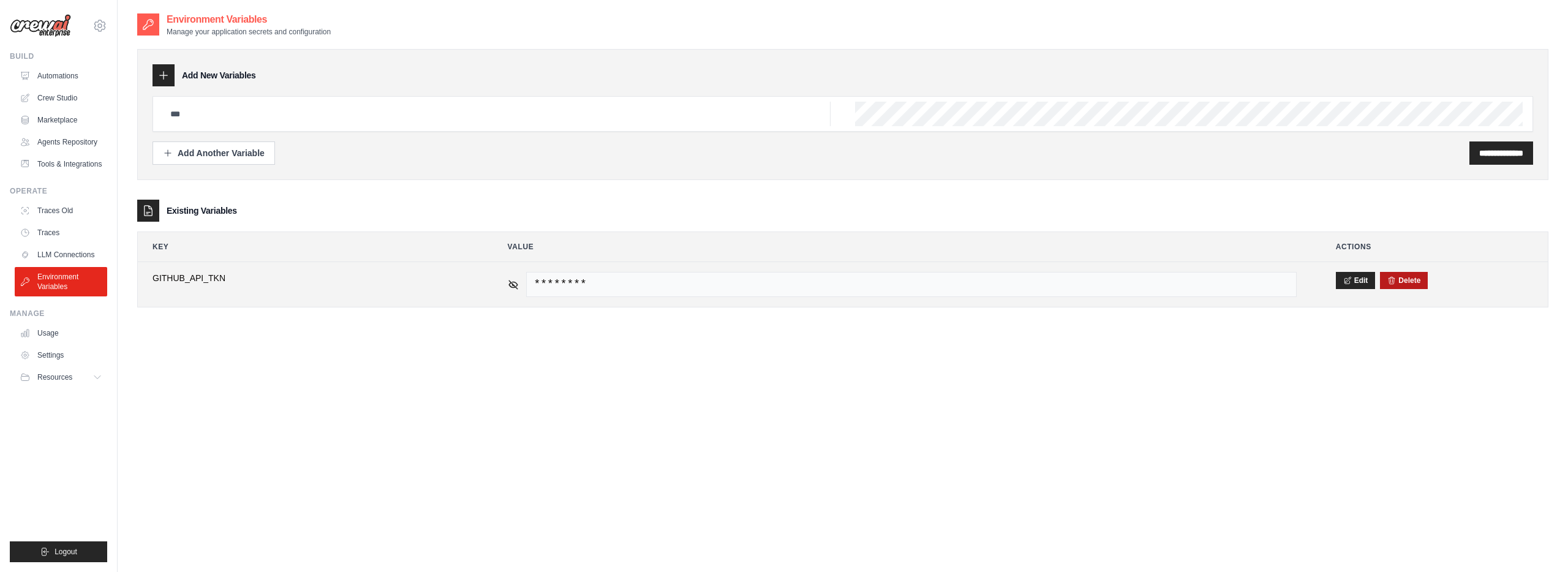
click at [1410, 286] on div "Delete" at bounding box center [1404, 280] width 48 height 17
click at [1406, 280] on button "Delete" at bounding box center [1403, 280] width 33 height 10
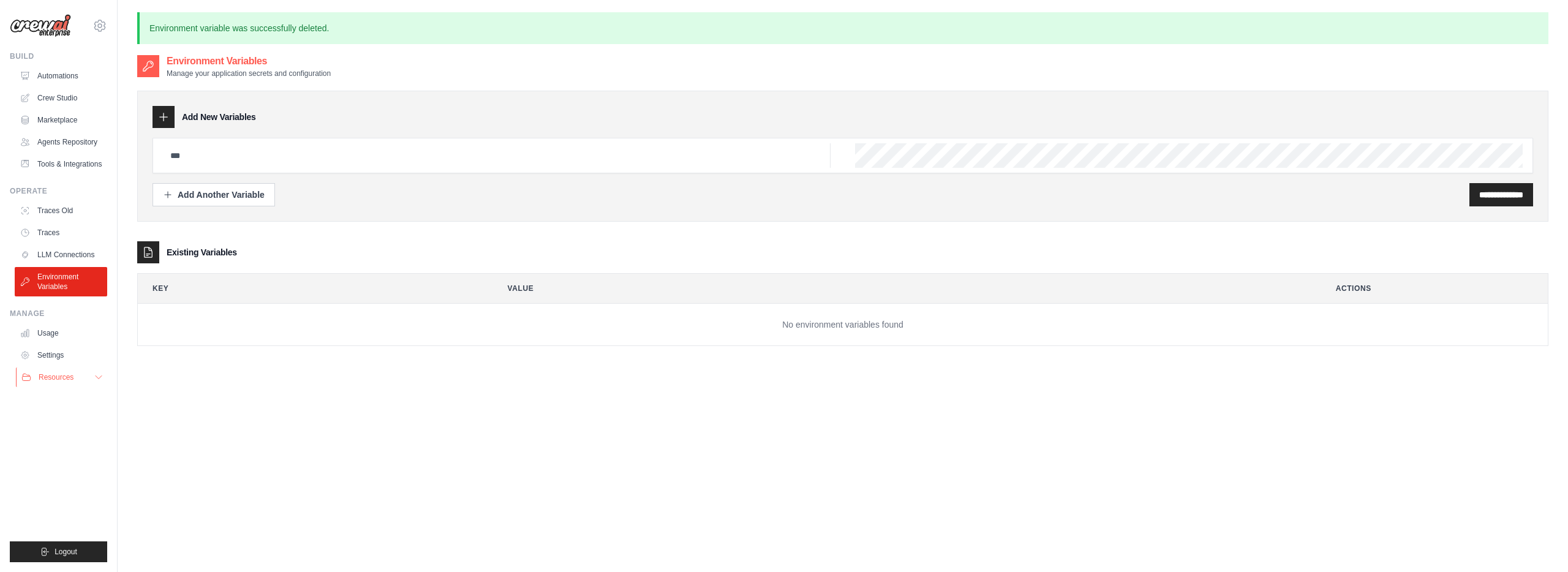
click at [62, 370] on button "Resources" at bounding box center [62, 377] width 92 height 20
click at [74, 420] on link "GitHub" at bounding box center [66, 417] width 85 height 17
click at [56, 352] on link "Settings" at bounding box center [62, 355] width 92 height 20
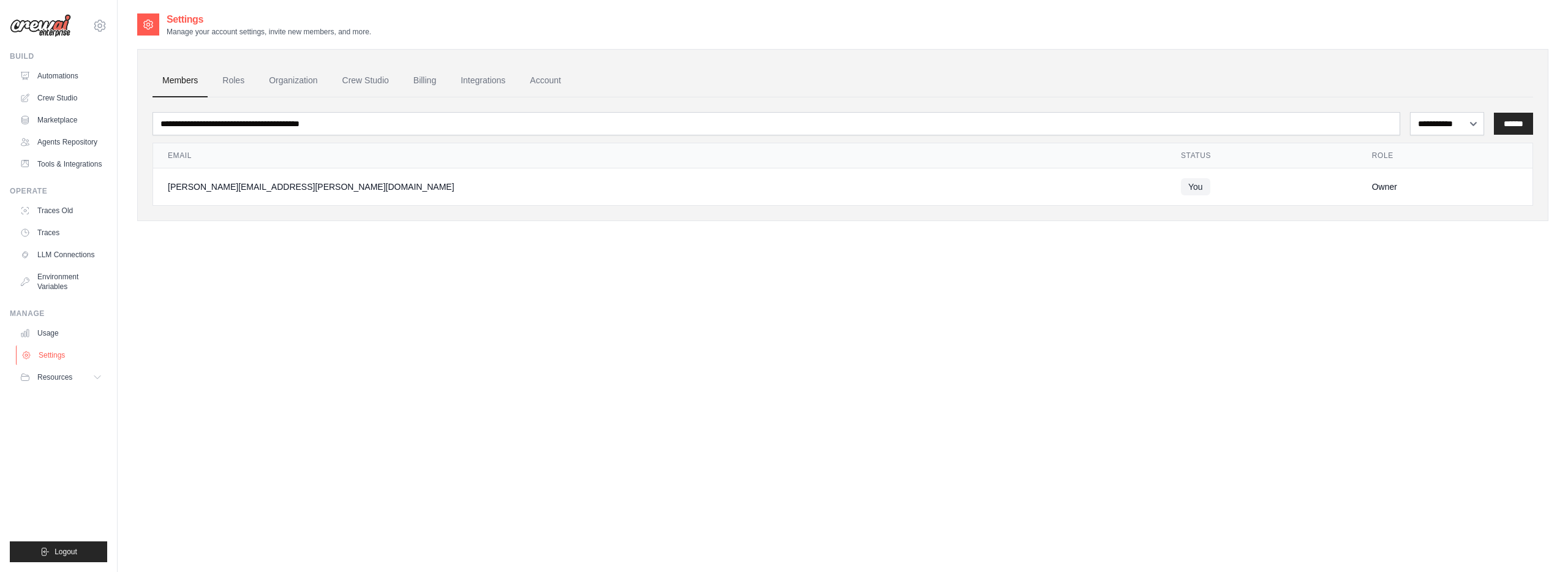
click at [56, 352] on link "Settings" at bounding box center [62, 355] width 92 height 20
click at [504, 80] on link "Integrations" at bounding box center [483, 81] width 64 height 33
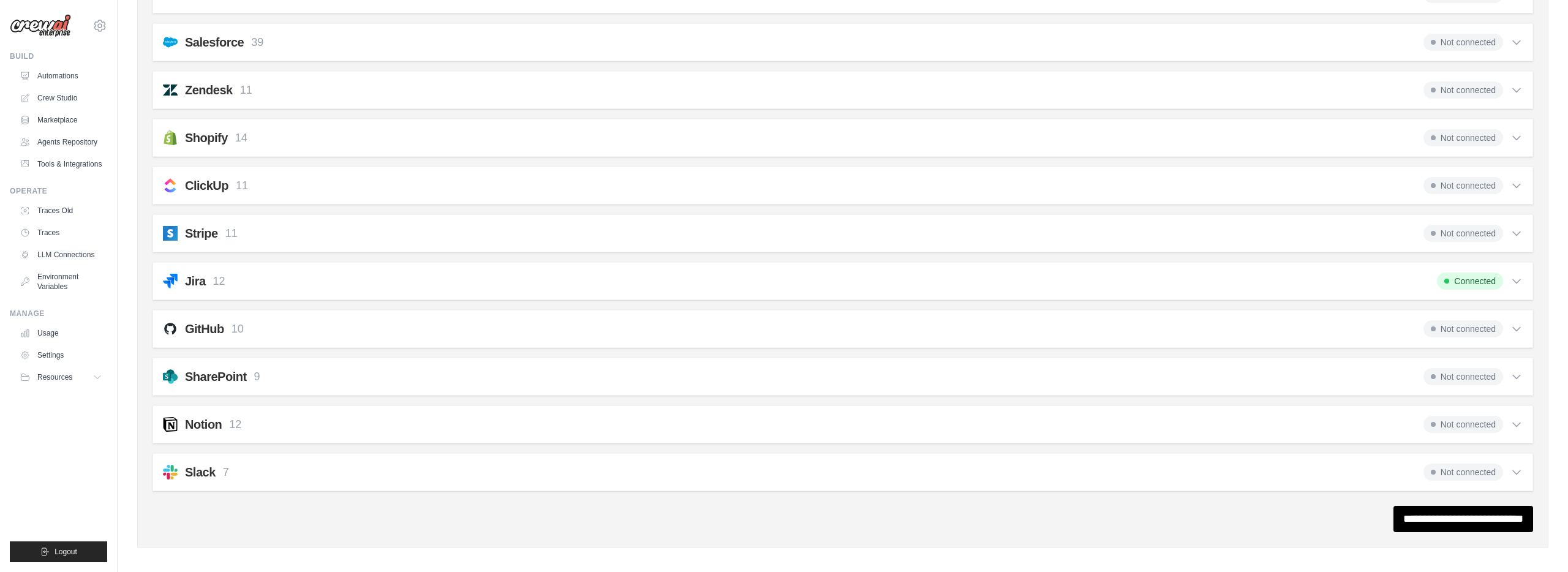
scroll to position [823, 0]
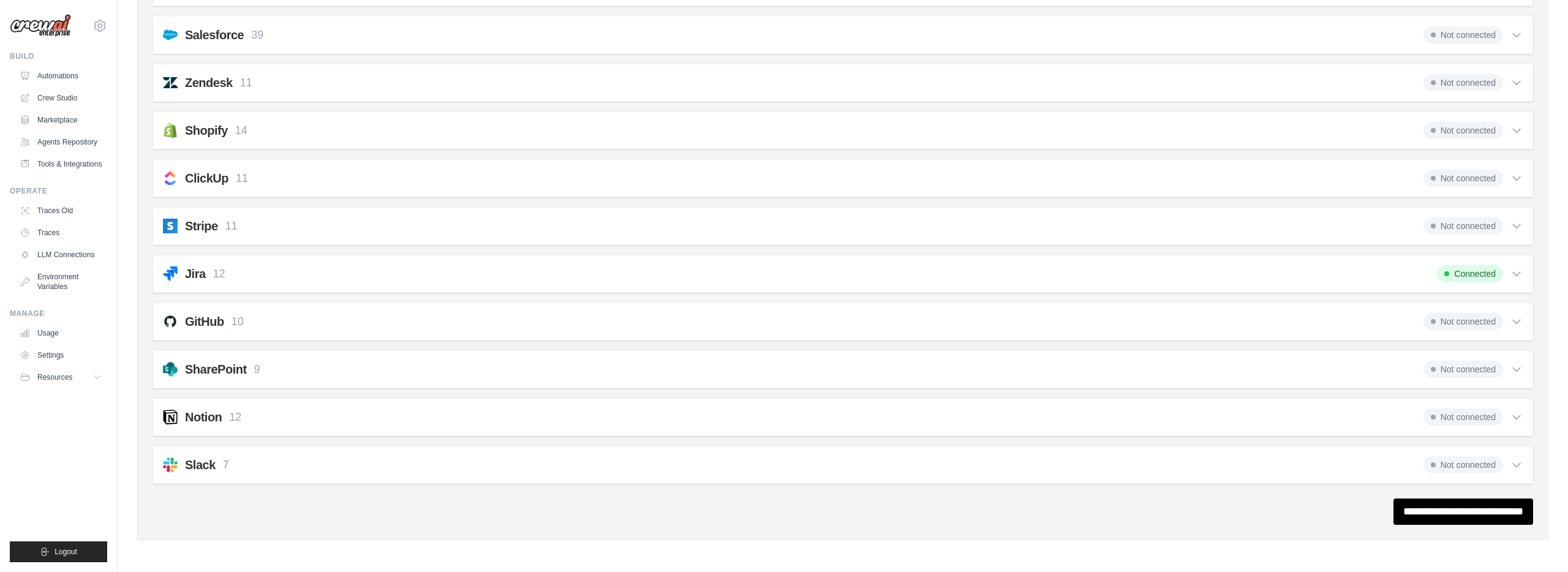
drag, startPoint x: 1515, startPoint y: 317, endPoint x: 1496, endPoint y: 325, distance: 20.6
click at [1515, 318] on icon at bounding box center [1516, 321] width 12 height 12
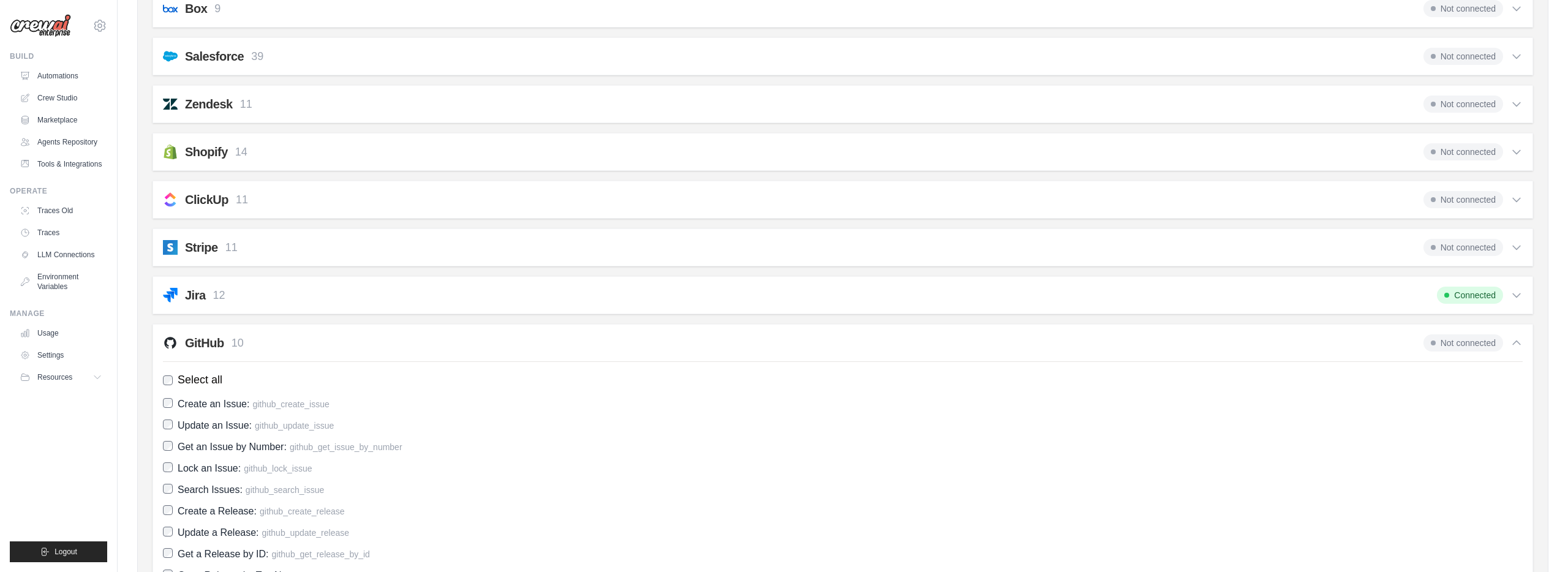
scroll to position [803, 0]
click at [1483, 292] on span "Connected" at bounding box center [1470, 294] width 66 height 17
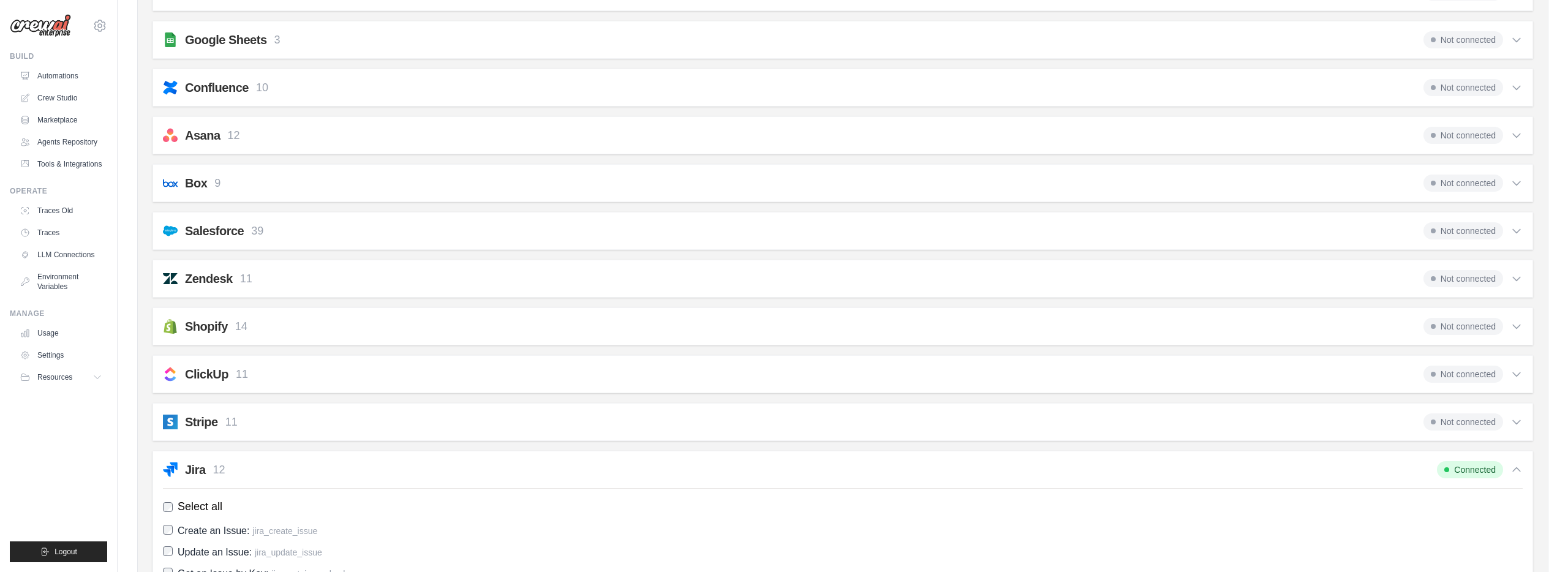
scroll to position [624, 0]
drag, startPoint x: 1479, startPoint y: 477, endPoint x: 1144, endPoint y: 416, distance: 340.5
click at [1478, 477] on span "Connected" at bounding box center [1470, 473] width 66 height 17
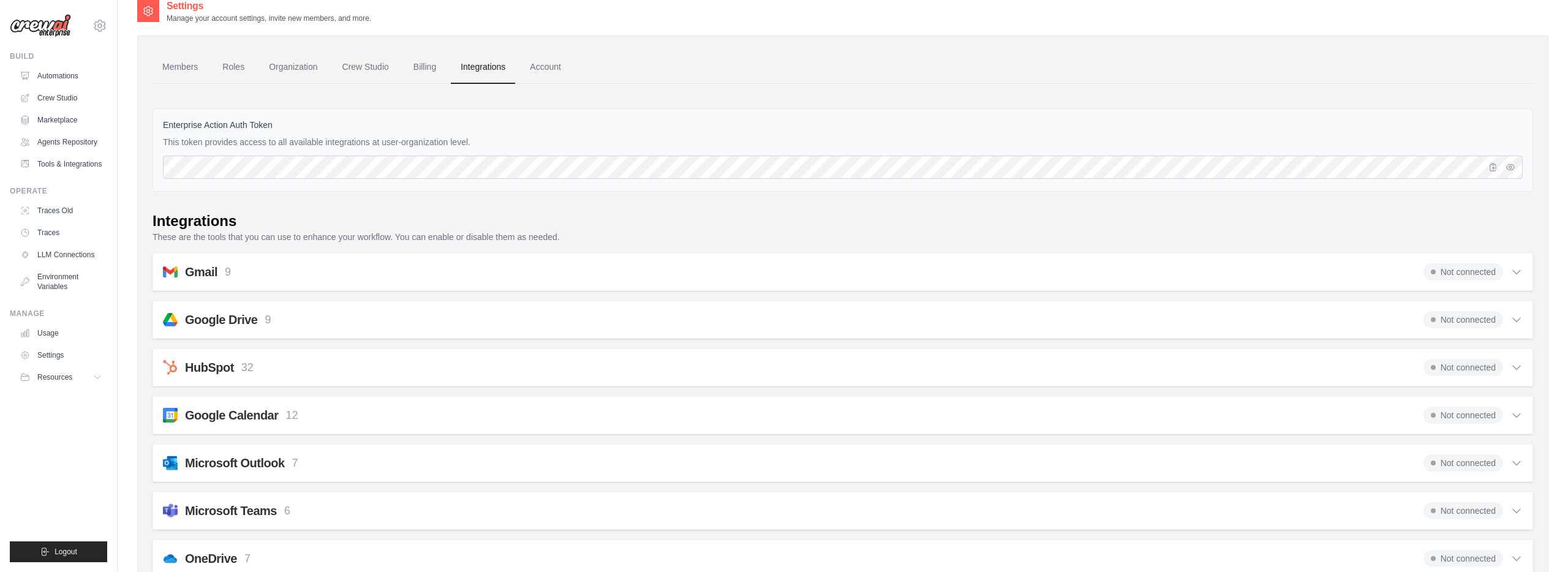
scroll to position [0, 0]
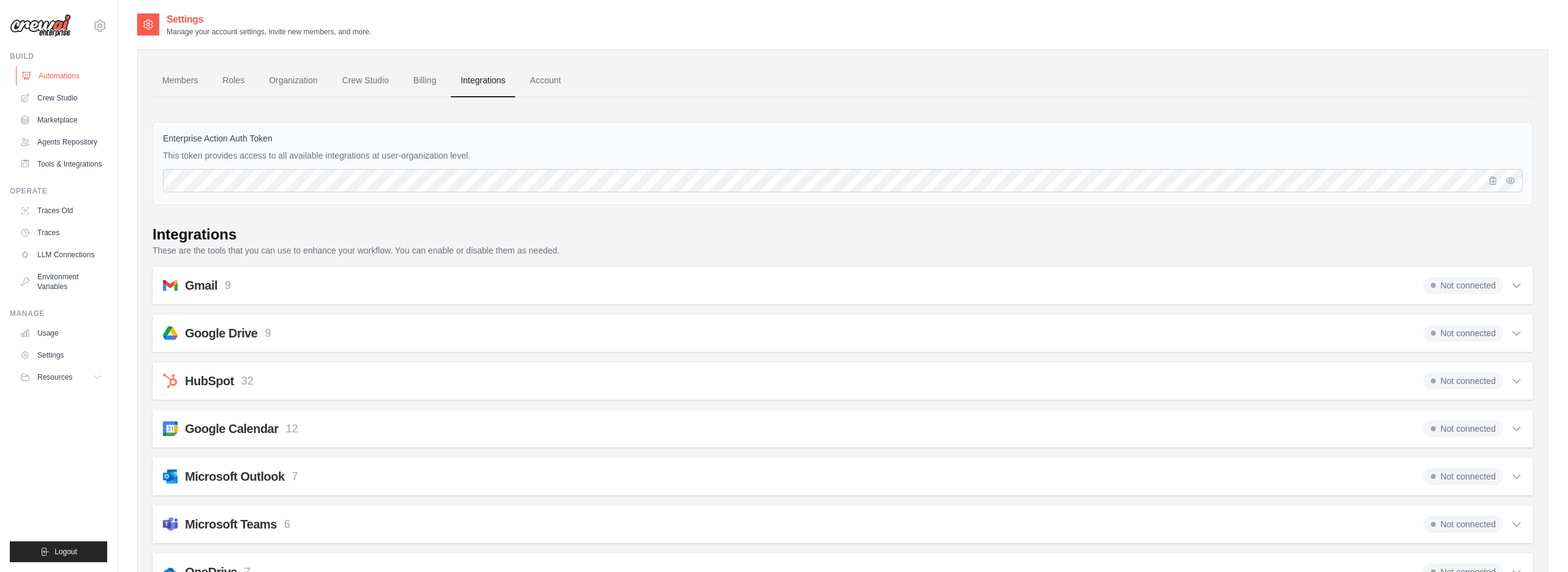
click at [45, 81] on link "Automations" at bounding box center [62, 76] width 92 height 20
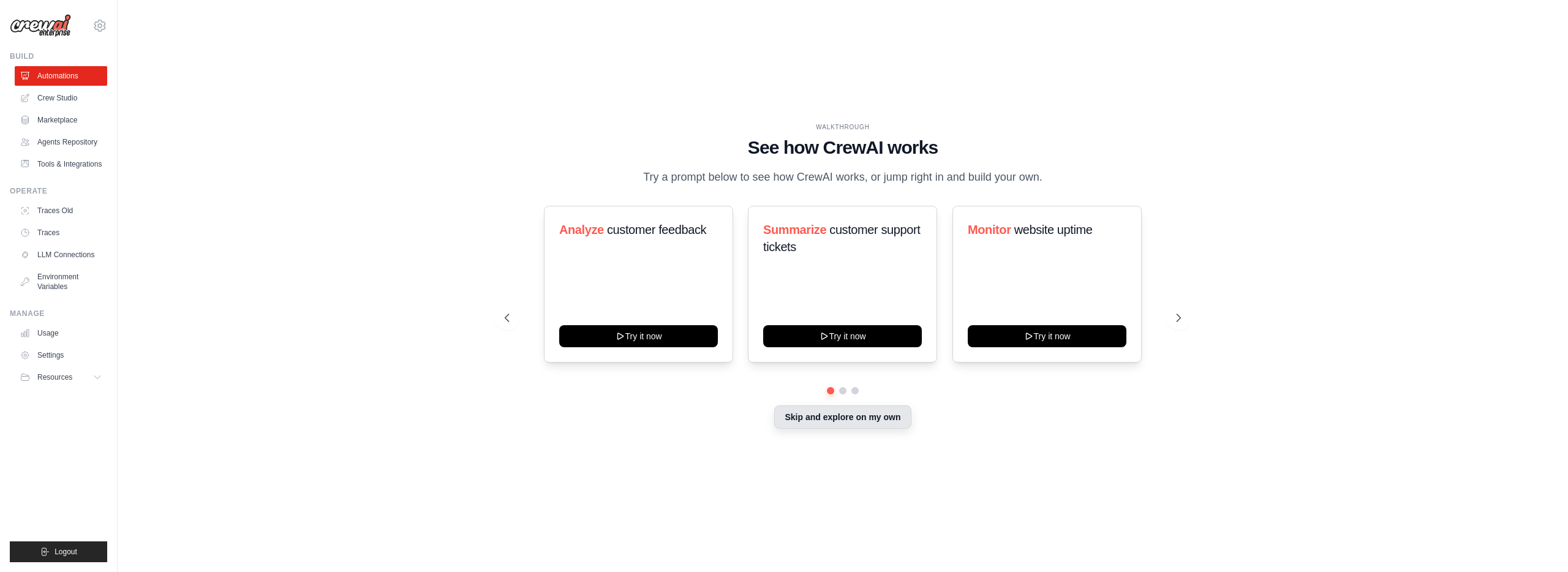
click at [822, 407] on button "Skip and explore on my own" at bounding box center [842, 417] width 137 height 23
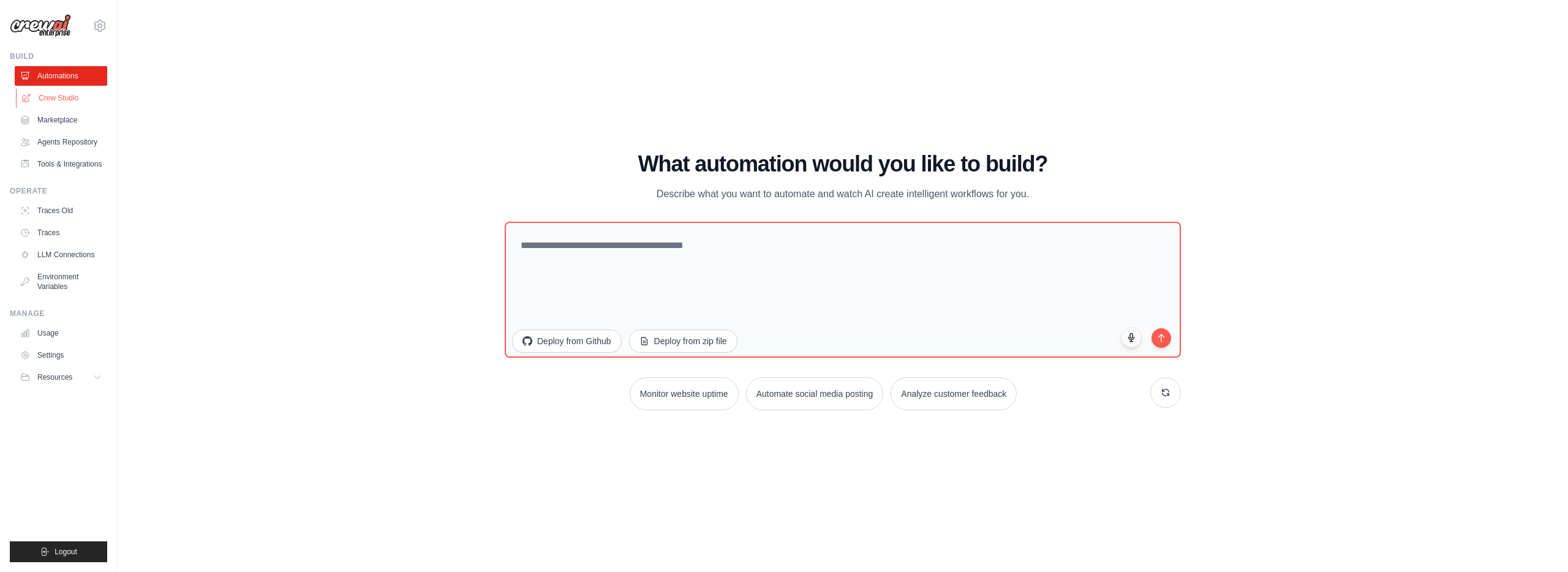
drag, startPoint x: 50, startPoint y: 100, endPoint x: 267, endPoint y: 184, distance: 232.7
click at [50, 100] on link "Crew Studio" at bounding box center [61, 98] width 92 height 20
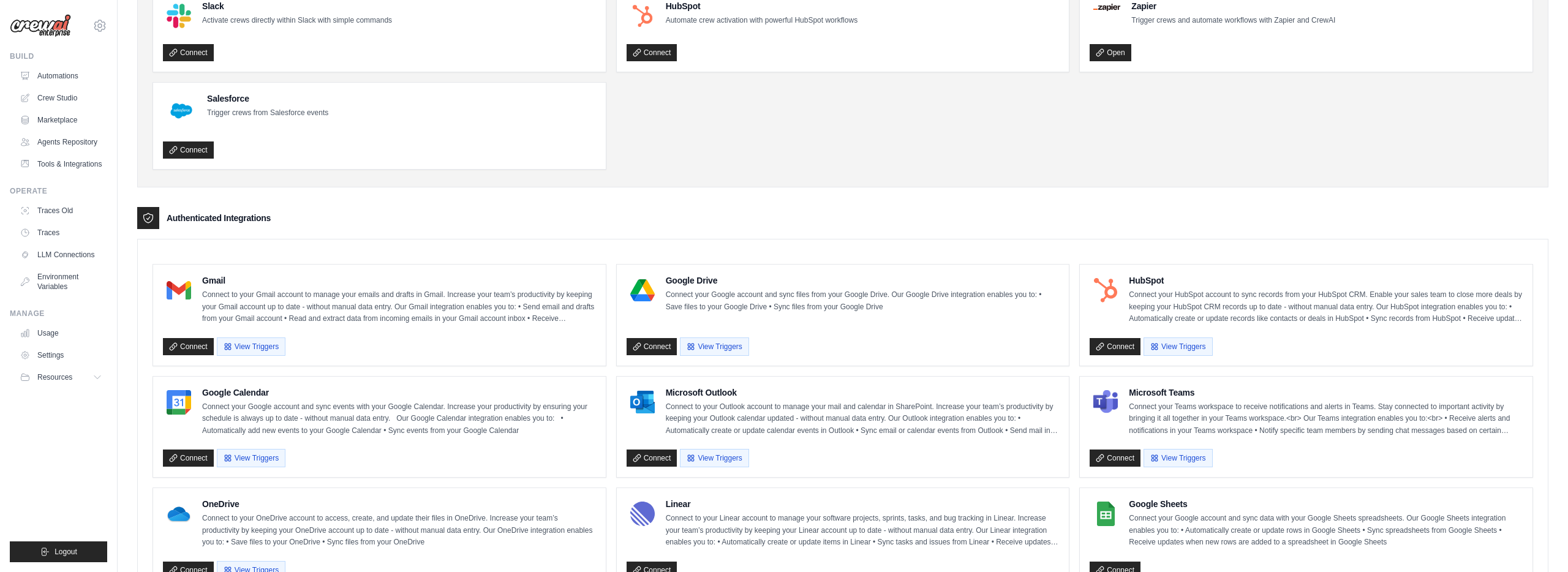
scroll to position [719, 0]
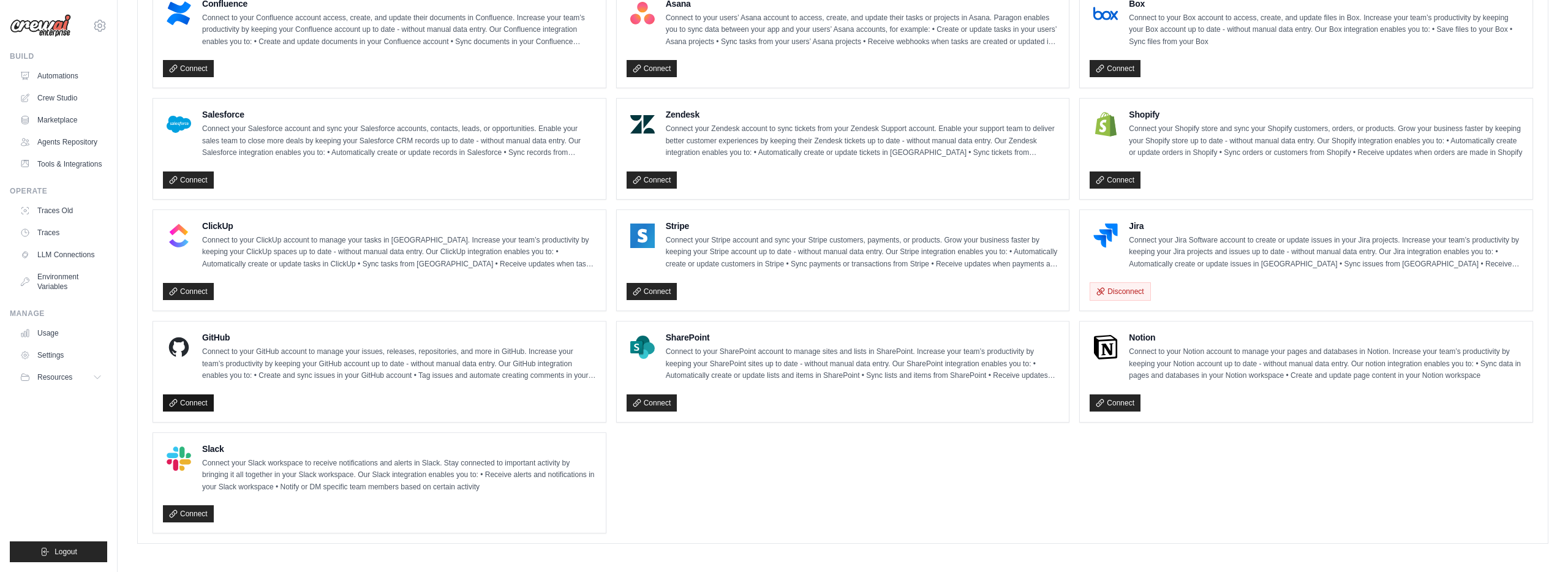
click at [193, 397] on link "Connect" at bounding box center [188, 403] width 51 height 17
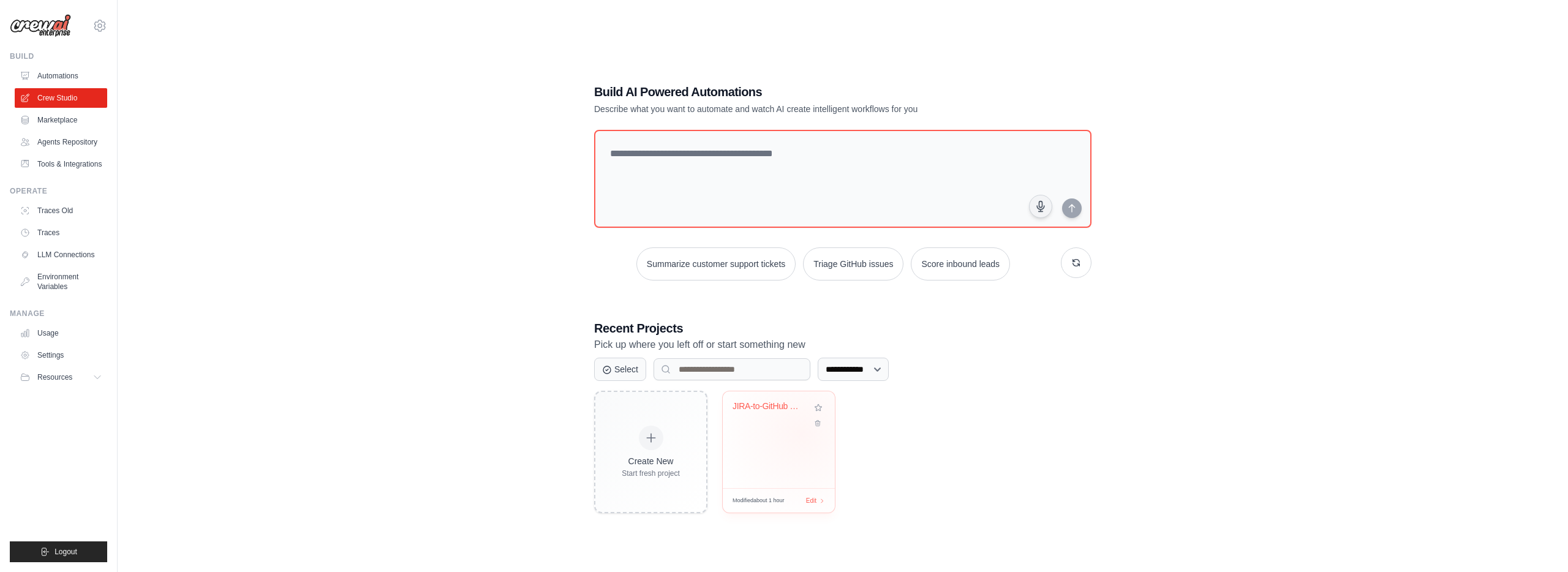
click at [800, 433] on div "JIRA-to-GitHub Code Automation" at bounding box center [779, 439] width 112 height 97
click at [66, 358] on link "Settings" at bounding box center [62, 355] width 92 height 20
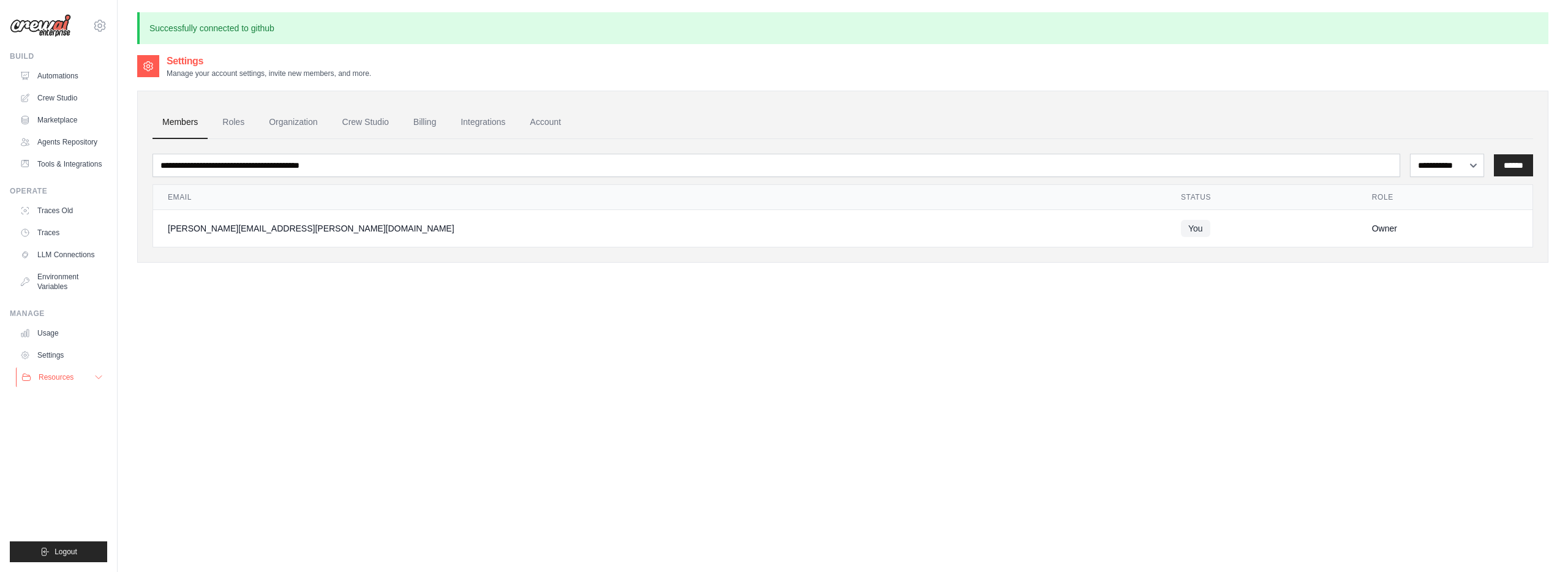
click at [74, 372] on button "Resources" at bounding box center [62, 377] width 92 height 20
click at [52, 271] on link "Environment Variables" at bounding box center [62, 282] width 92 height 29
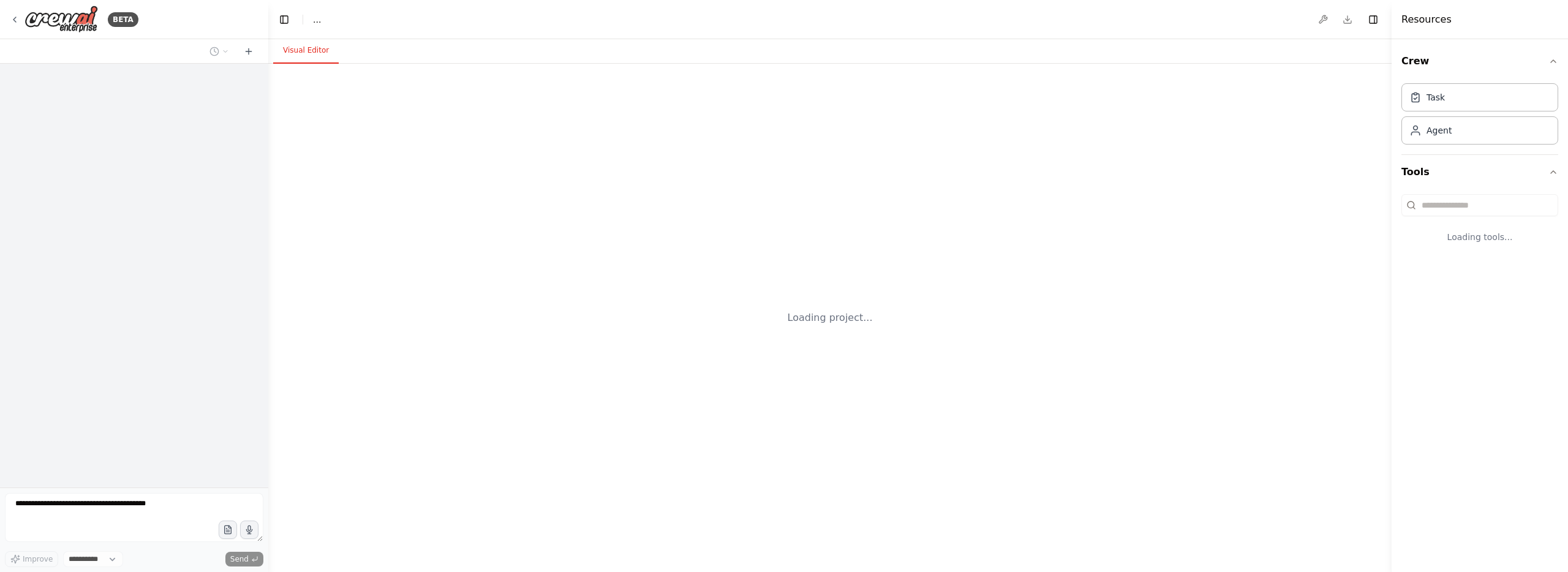
select select "****"
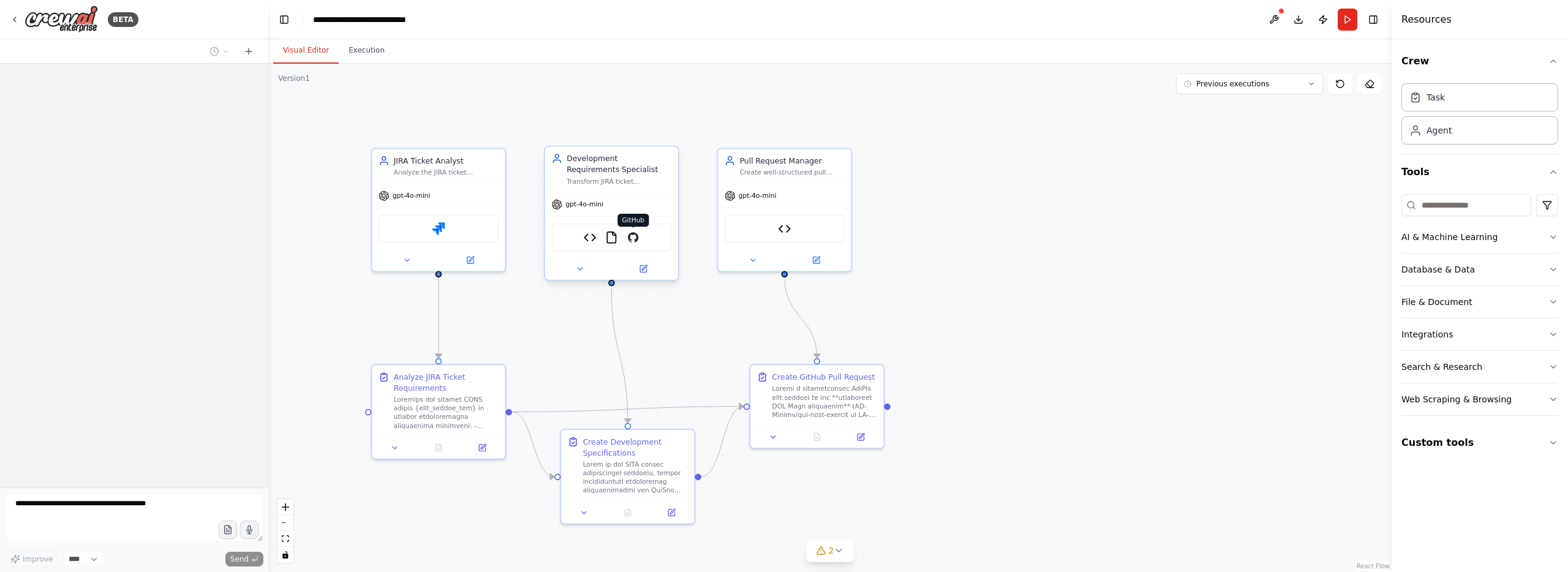
click at [635, 239] on img at bounding box center [633, 237] width 13 height 13
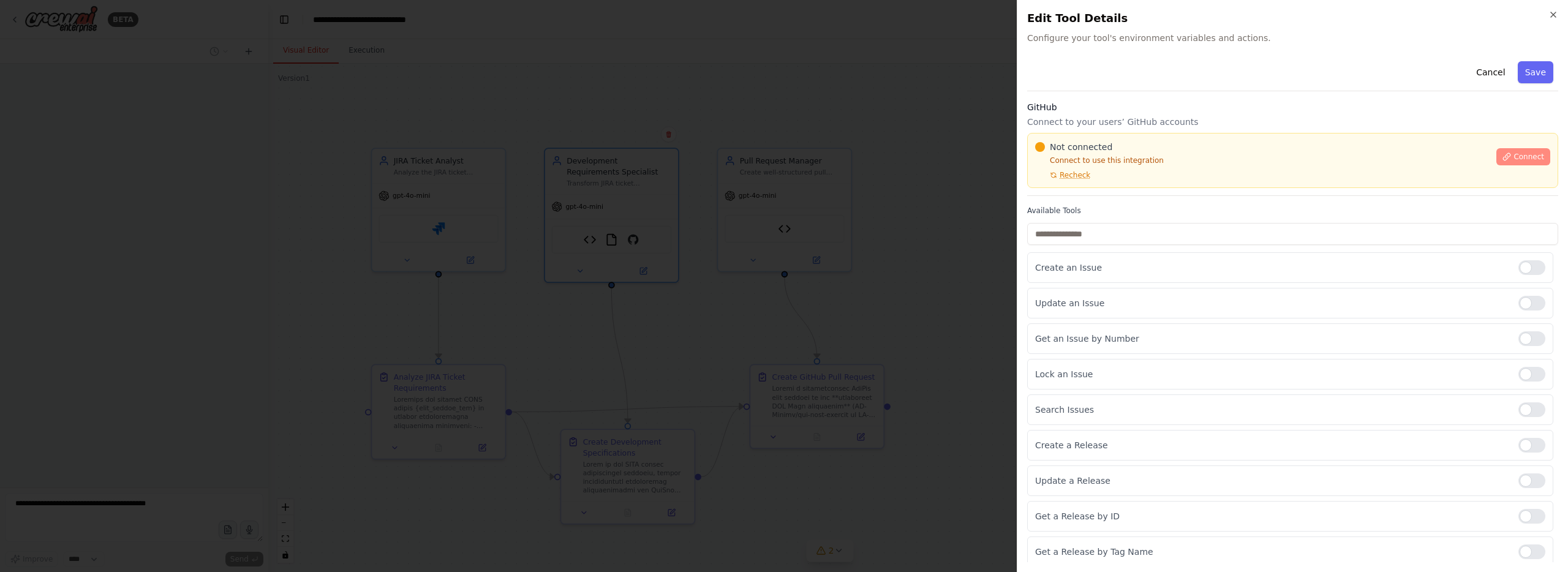
click at [1540, 161] on span "Connect" at bounding box center [1528, 156] width 31 height 10
click at [1075, 173] on span "Recheck" at bounding box center [1074, 175] width 31 height 10
click at [1556, 14] on icon "button" at bounding box center [1553, 14] width 10 height 10
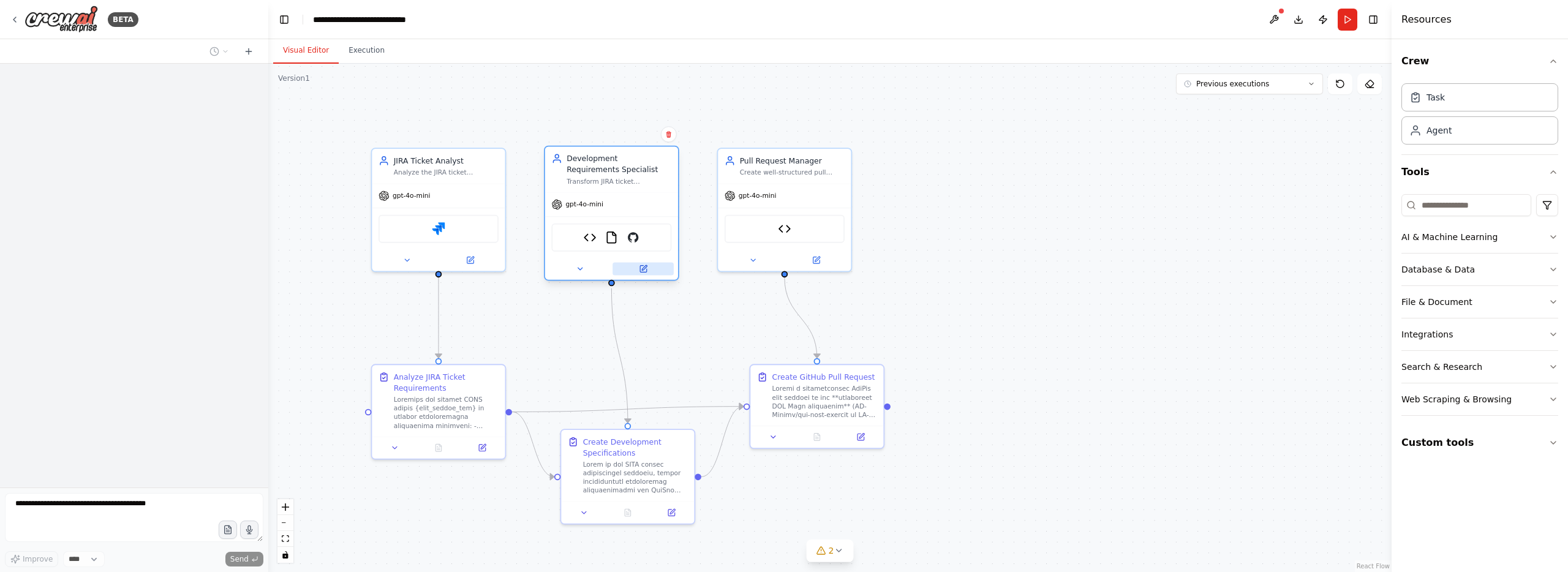
click at [651, 264] on button at bounding box center [643, 268] width 62 height 13
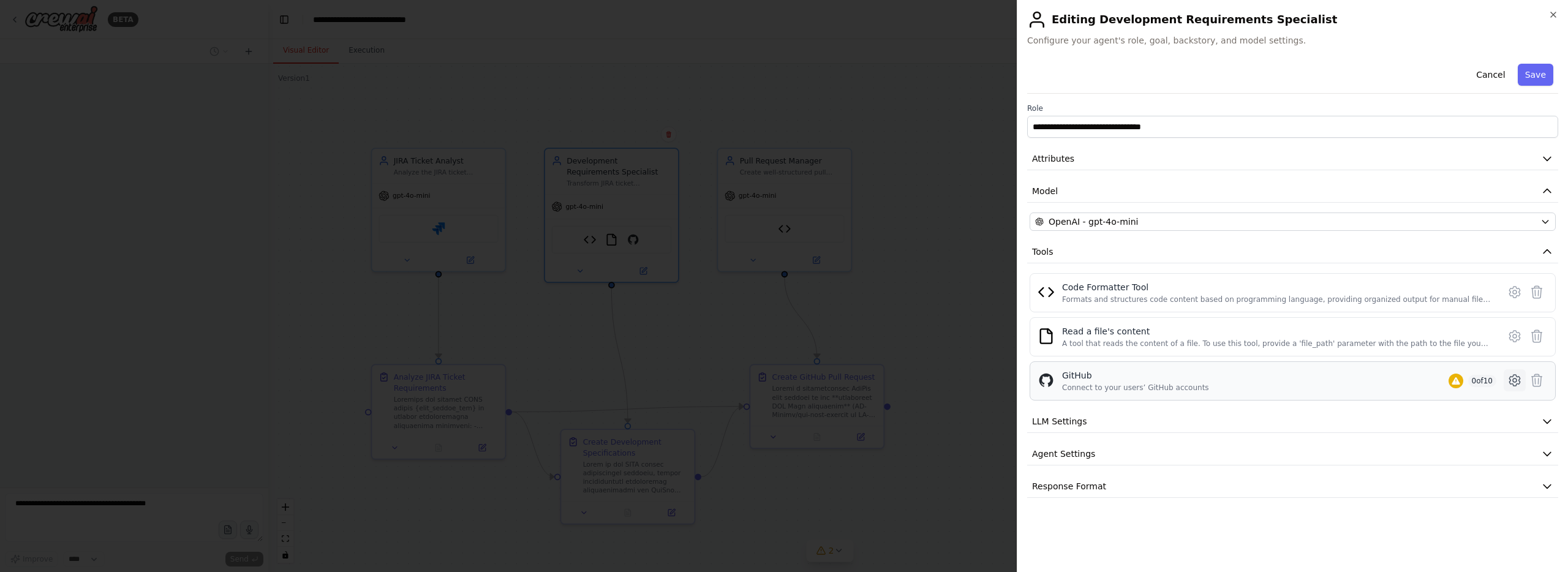
click at [1522, 379] on button at bounding box center [1514, 380] width 22 height 22
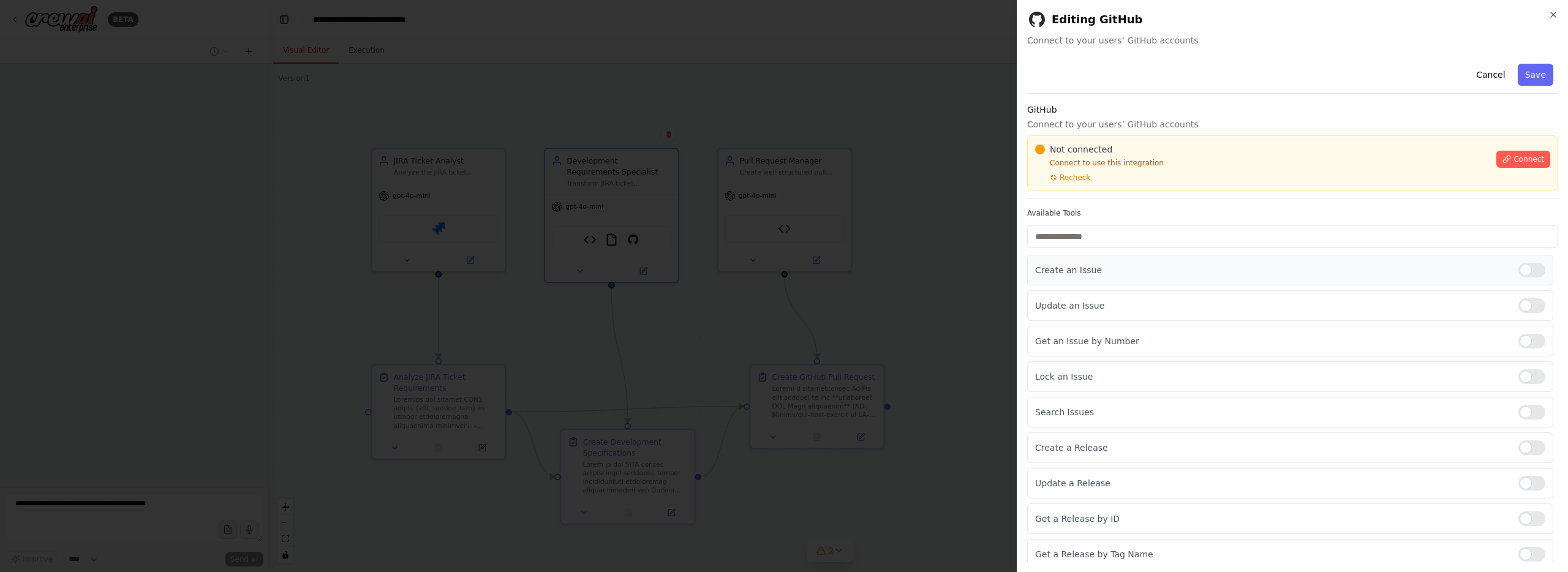
click at [1539, 268] on div at bounding box center [1531, 270] width 27 height 15
click at [1533, 306] on div at bounding box center [1531, 305] width 27 height 15
click at [1527, 343] on div at bounding box center [1531, 341] width 27 height 15
click at [1528, 371] on div at bounding box center [1531, 377] width 27 height 15
click at [1532, 420] on div "Search Issues" at bounding box center [1290, 412] width 526 height 31
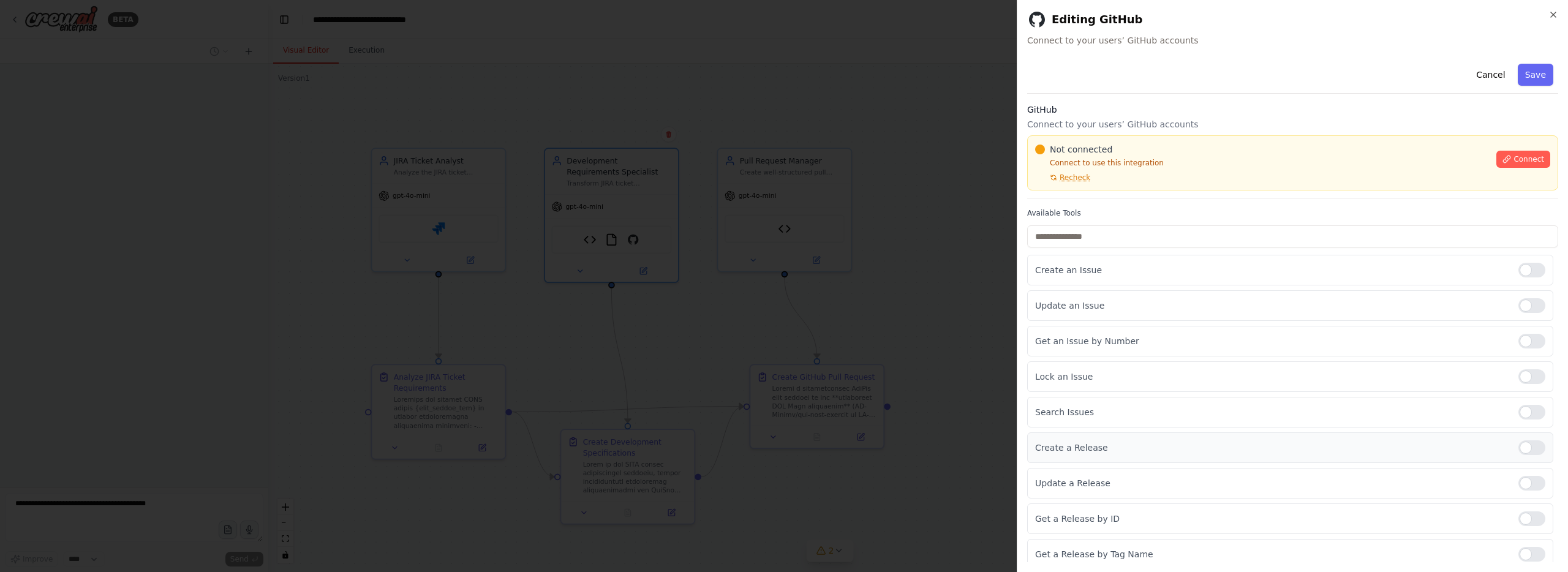
click at [1539, 452] on div at bounding box center [1531, 448] width 27 height 15
drag, startPoint x: 1513, startPoint y: 409, endPoint x: 1525, endPoint y: 418, distance: 15.0
click at [1515, 410] on div "Search Issues" at bounding box center [1290, 412] width 526 height 31
drag, startPoint x: 1526, startPoint y: 417, endPoint x: 1531, endPoint y: 438, distance: 21.6
click at [1526, 417] on div at bounding box center [1531, 412] width 27 height 15
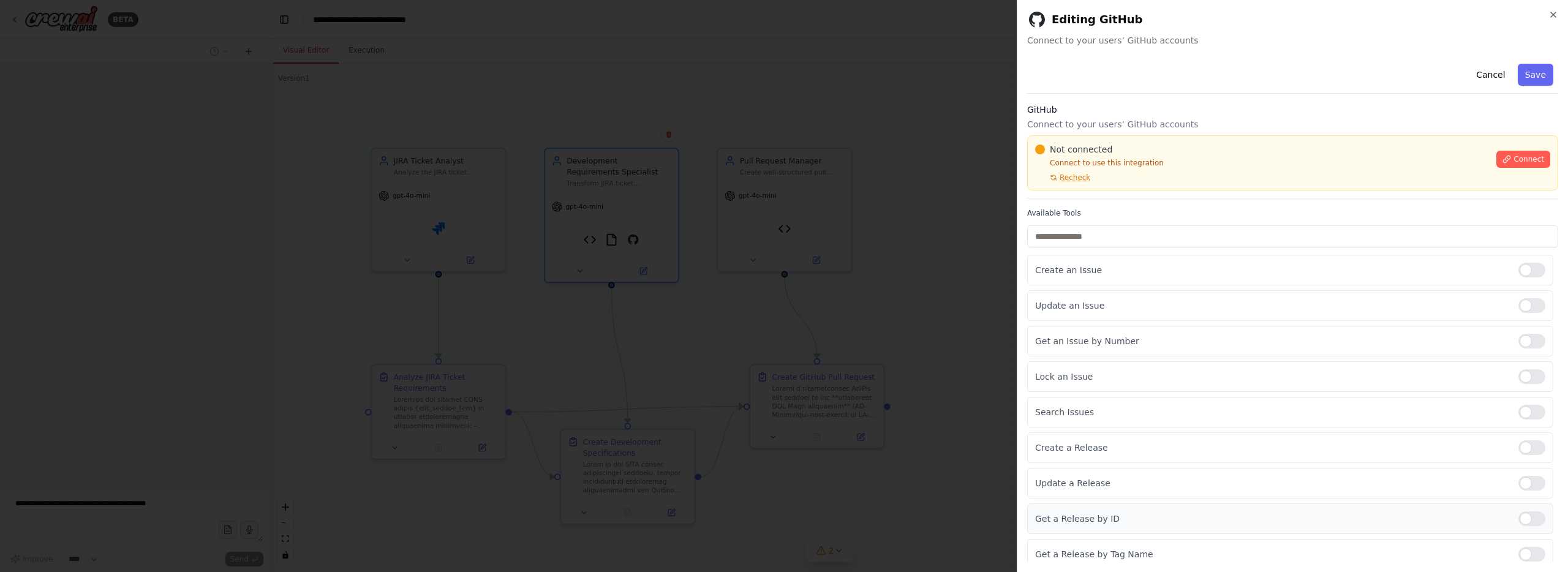
drag, startPoint x: 1536, startPoint y: 474, endPoint x: 1526, endPoint y: 513, distance: 40.3
click at [1536, 475] on div "Update a Release" at bounding box center [1290, 482] width 526 height 31
drag, startPoint x: 1526, startPoint y: 480, endPoint x: 1530, endPoint y: 502, distance: 22.4
click at [1527, 482] on div at bounding box center [1531, 483] width 27 height 15
drag, startPoint x: 1530, startPoint y: 523, endPoint x: 1530, endPoint y: 530, distance: 7.0
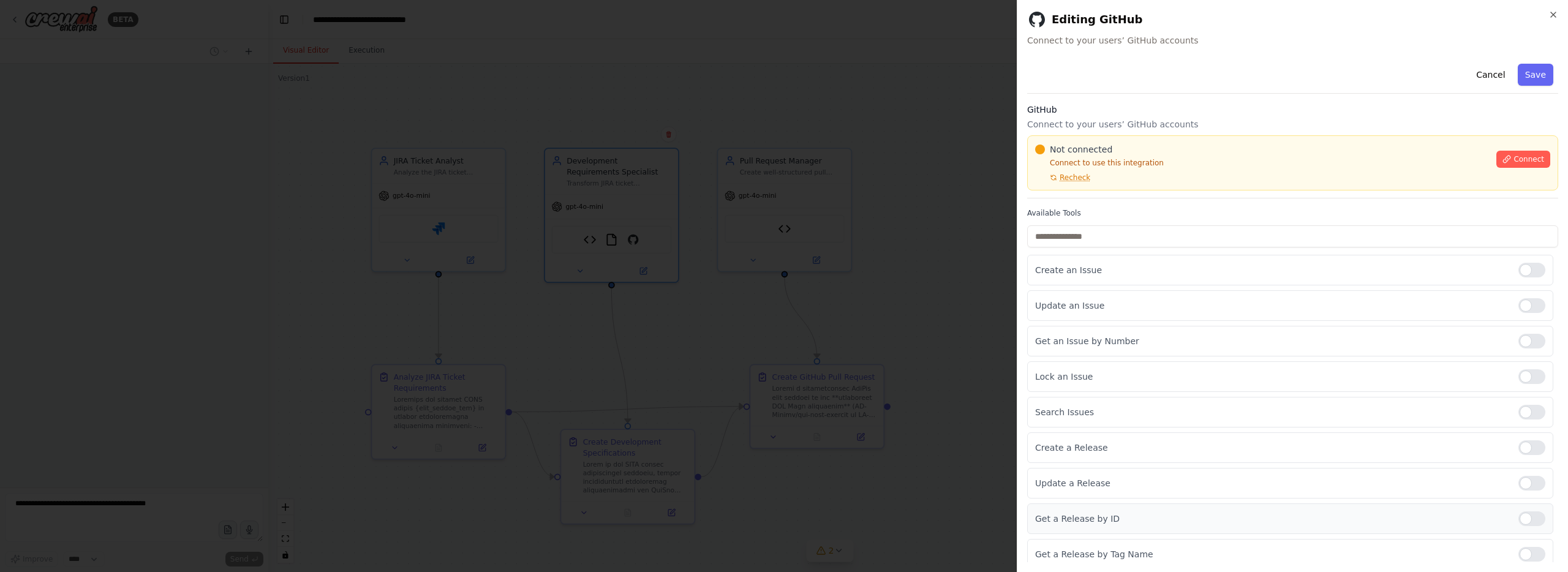
click at [1530, 525] on div at bounding box center [1531, 519] width 27 height 15
drag, startPoint x: 1528, startPoint y: 552, endPoint x: 1508, endPoint y: 411, distance: 142.4
click at [1530, 549] on div at bounding box center [1531, 554] width 27 height 15
click at [1529, 83] on button "Save" at bounding box center [1535, 74] width 36 height 22
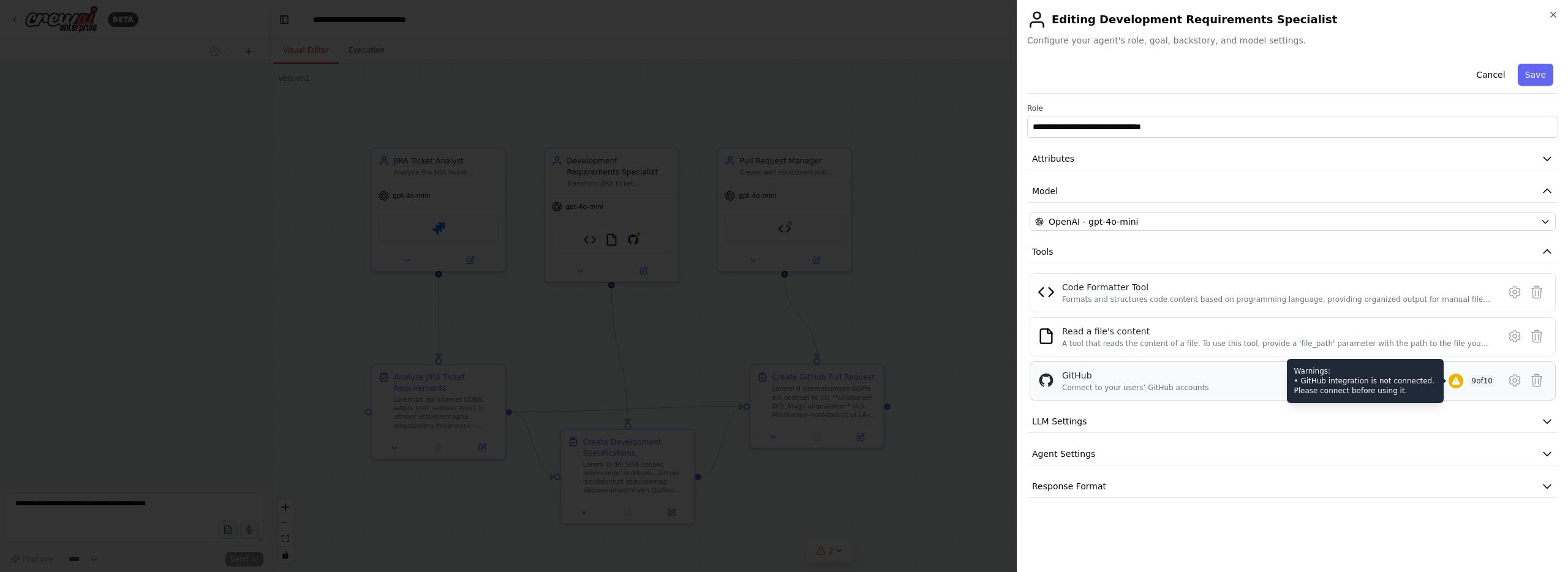
drag, startPoint x: 1427, startPoint y: 383, endPoint x: 1394, endPoint y: 383, distance: 33.0
click at [1427, 383] on div "Warnings: • GitHub integration is not connected. Please connect before using it." at bounding box center [1364, 381] width 157 height 44
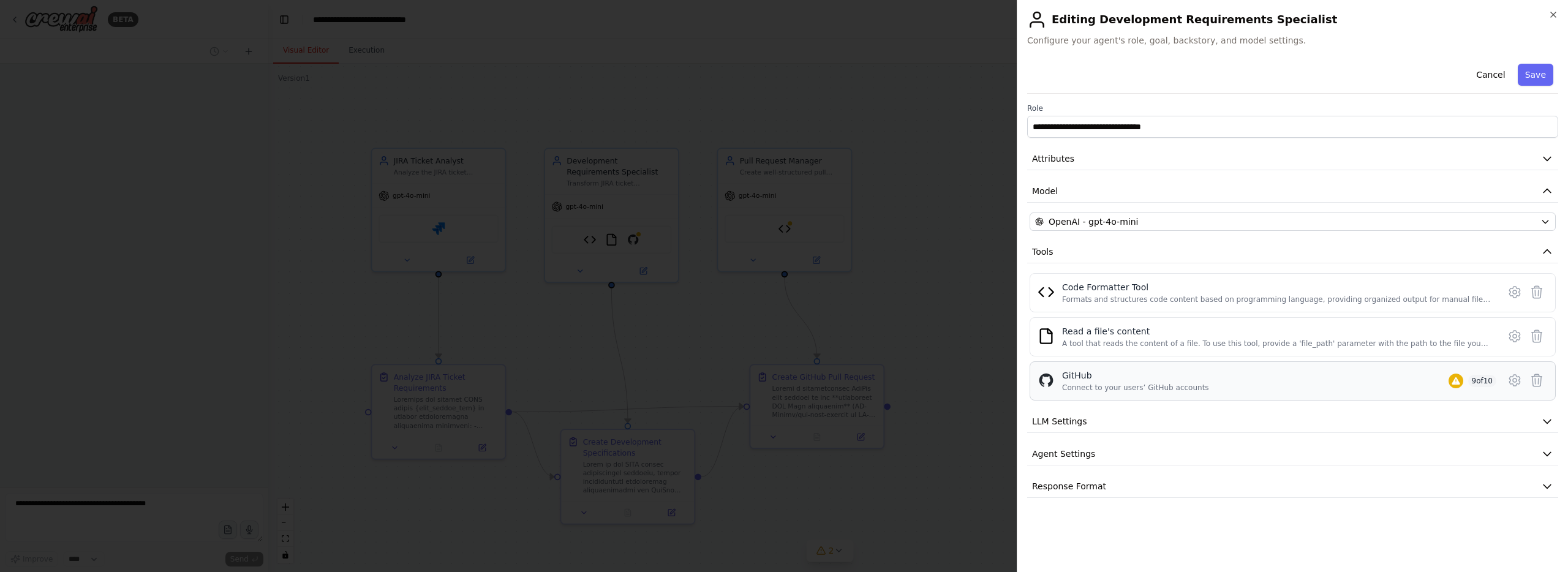
click at [1189, 392] on div "GitHub Connect to your users’ GitHub accounts 9 of 10" at bounding box center [1293, 381] width 526 height 39
click at [1509, 379] on icon at bounding box center [1515, 381] width 15 height 15
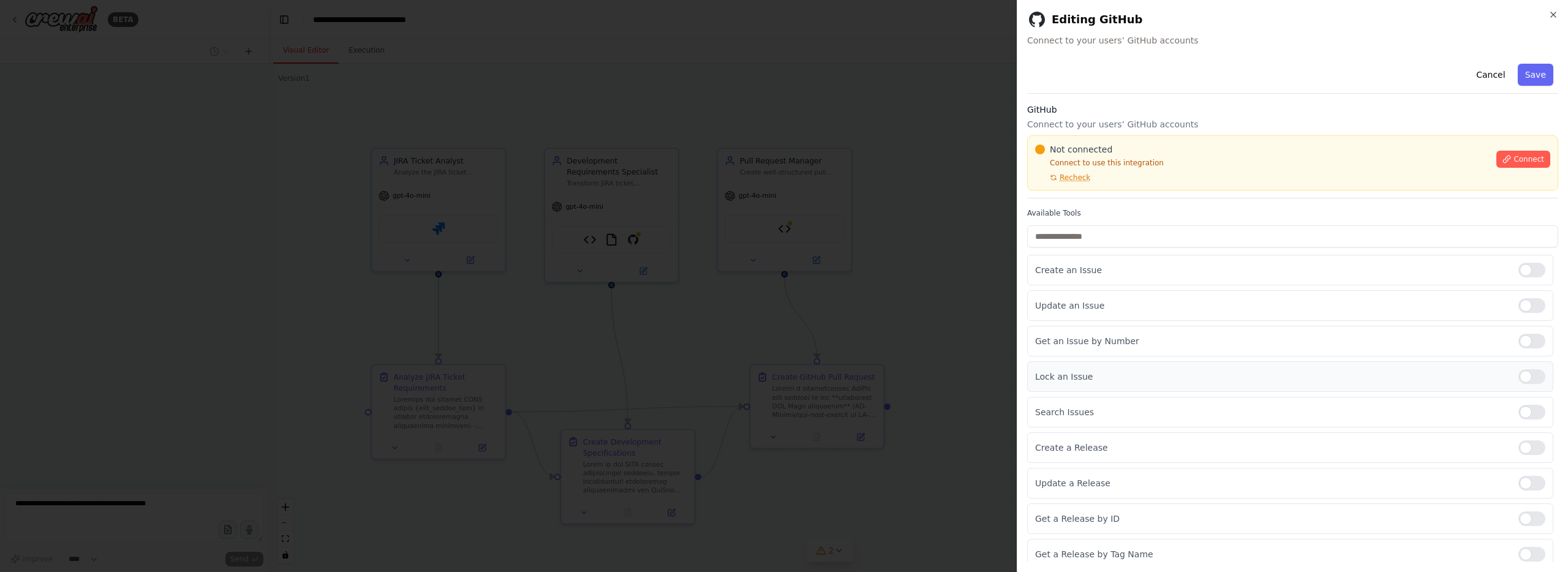
scroll to position [43, 0]
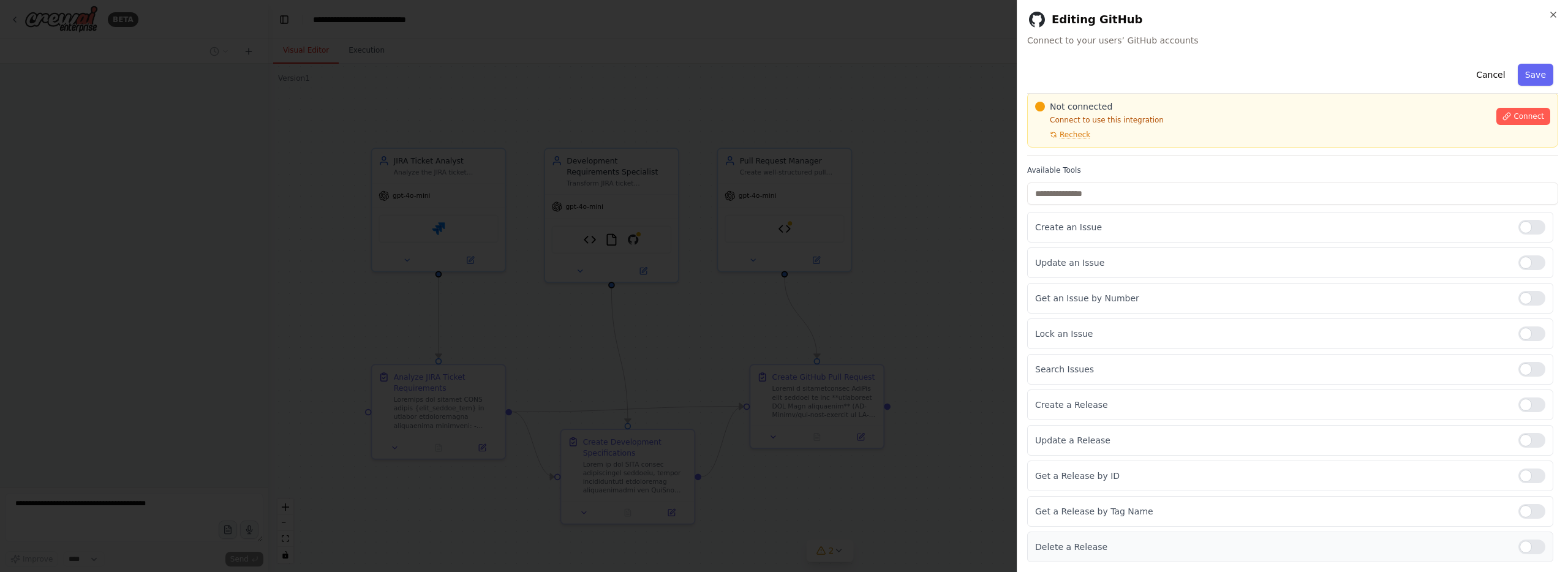
drag, startPoint x: 1528, startPoint y: 544, endPoint x: 1527, endPoint y: 539, distance: 5.1
click at [1528, 544] on div at bounding box center [1531, 547] width 27 height 15
click at [1080, 133] on span "Recheck" at bounding box center [1074, 135] width 31 height 10
click at [1543, 77] on button "Save" at bounding box center [1535, 74] width 36 height 22
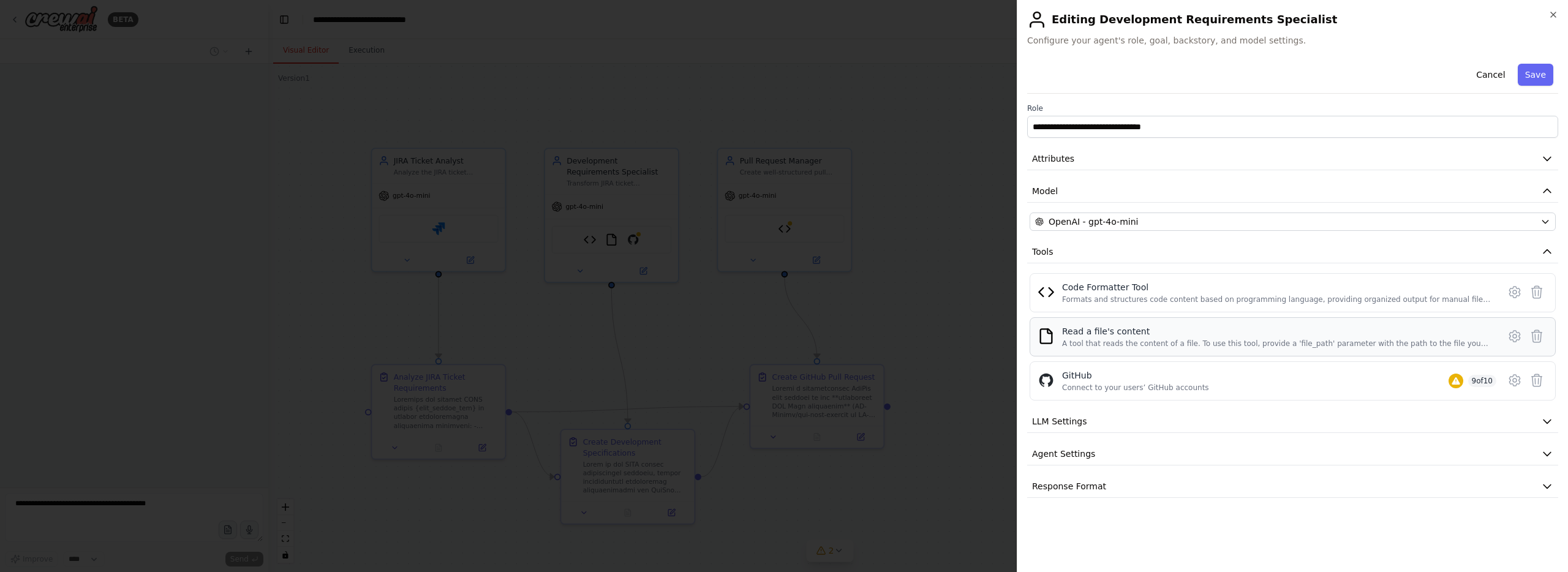
scroll to position [0, 0]
drag, startPoint x: 1554, startPoint y: 14, endPoint x: 1415, endPoint y: 36, distance: 140.7
click at [1554, 14] on icon "button" at bounding box center [1553, 14] width 10 height 10
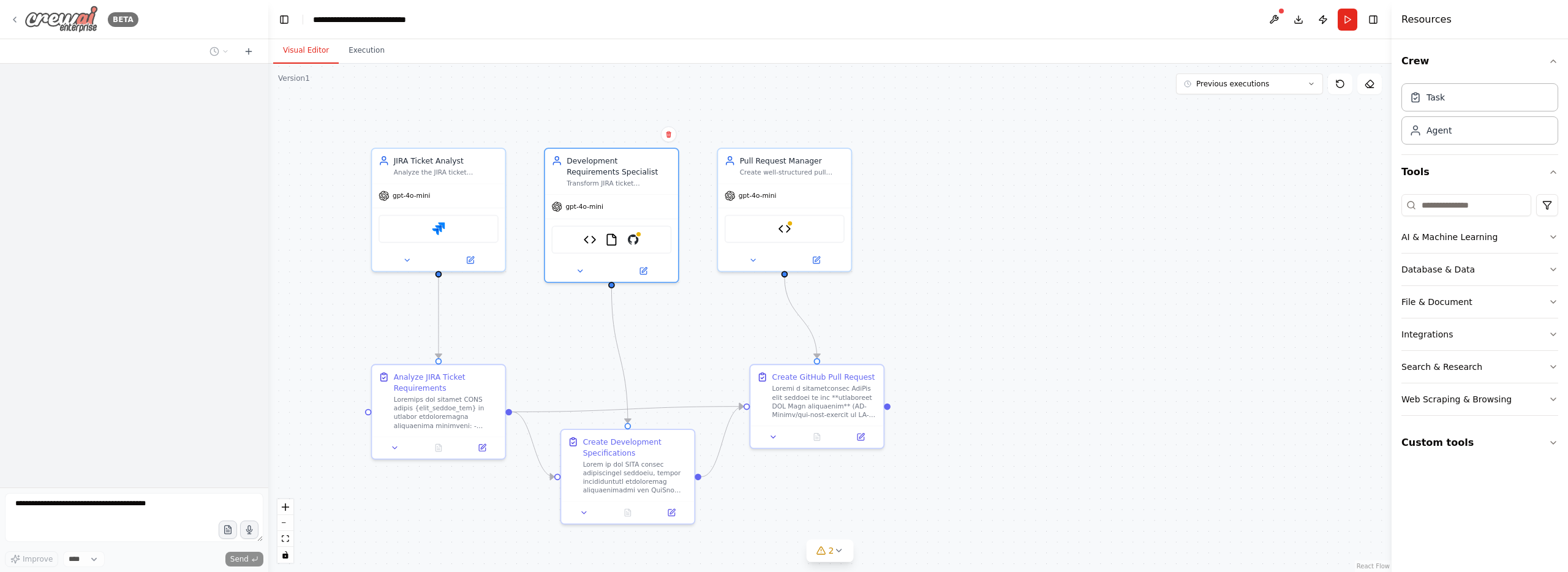
click at [13, 16] on icon at bounding box center [14, 20] width 10 height 10
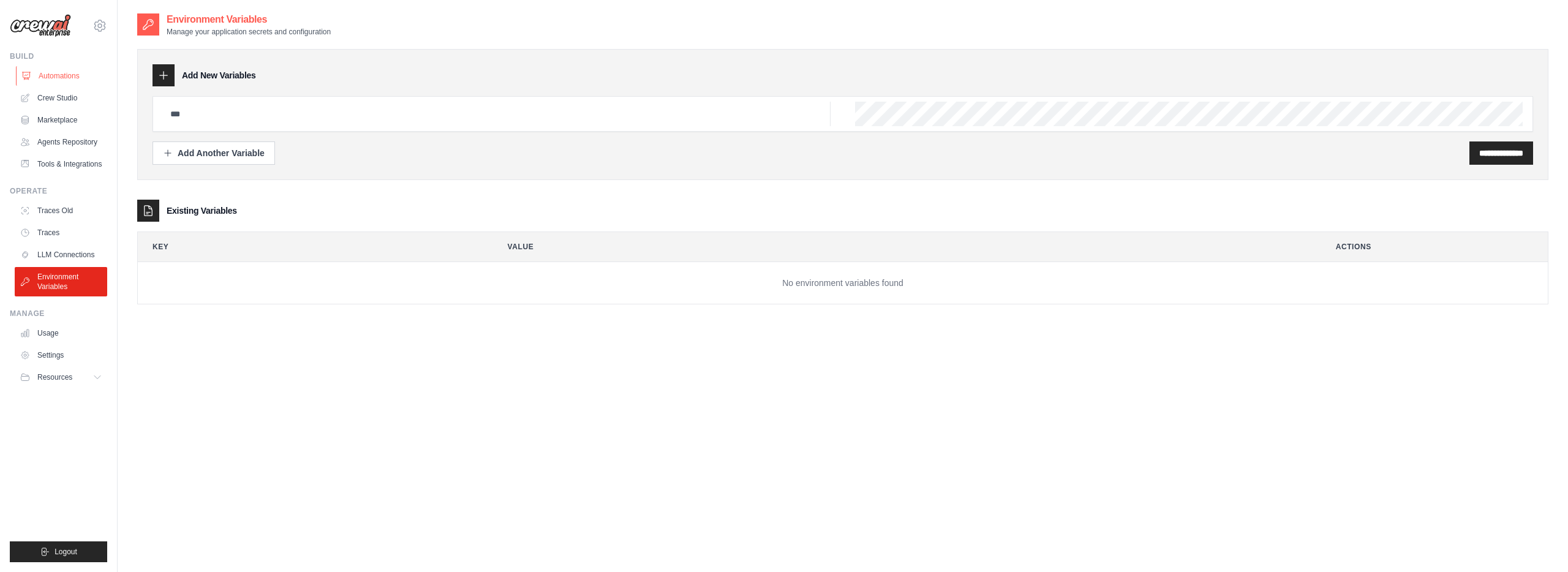
click at [44, 74] on link "Automations" at bounding box center [62, 76] width 92 height 20
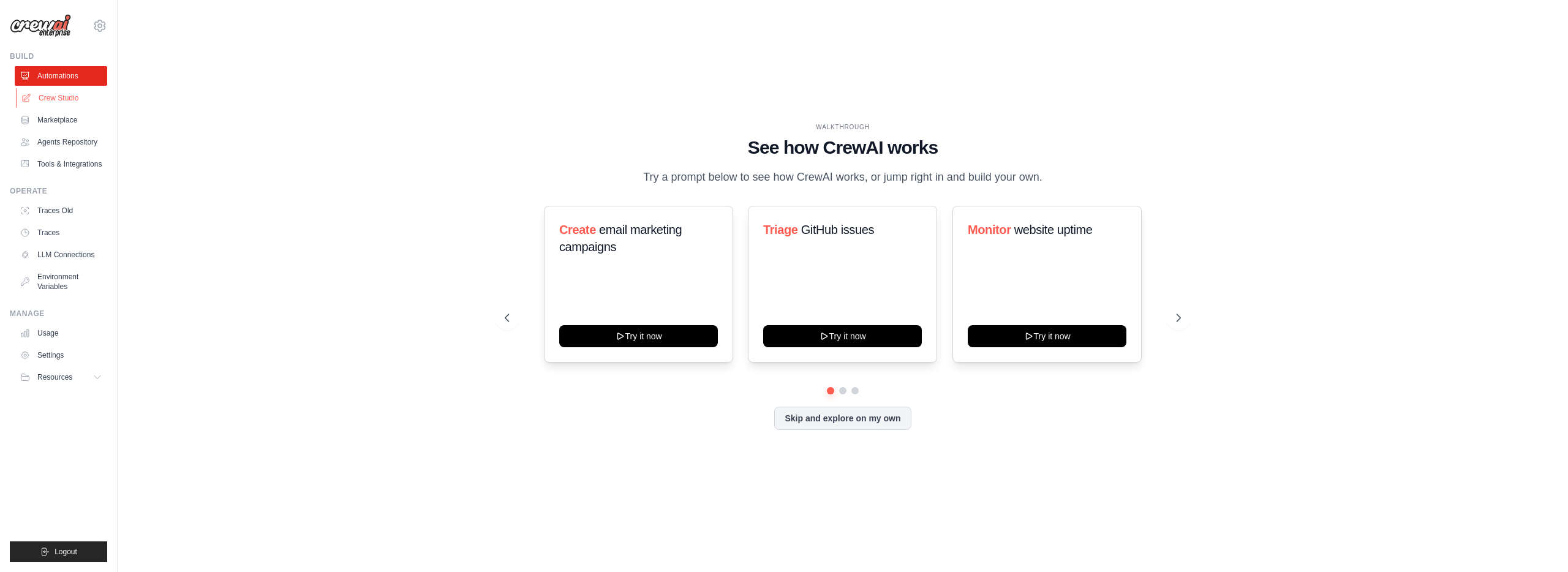
click at [44, 95] on link "Crew Studio" at bounding box center [62, 98] width 92 height 20
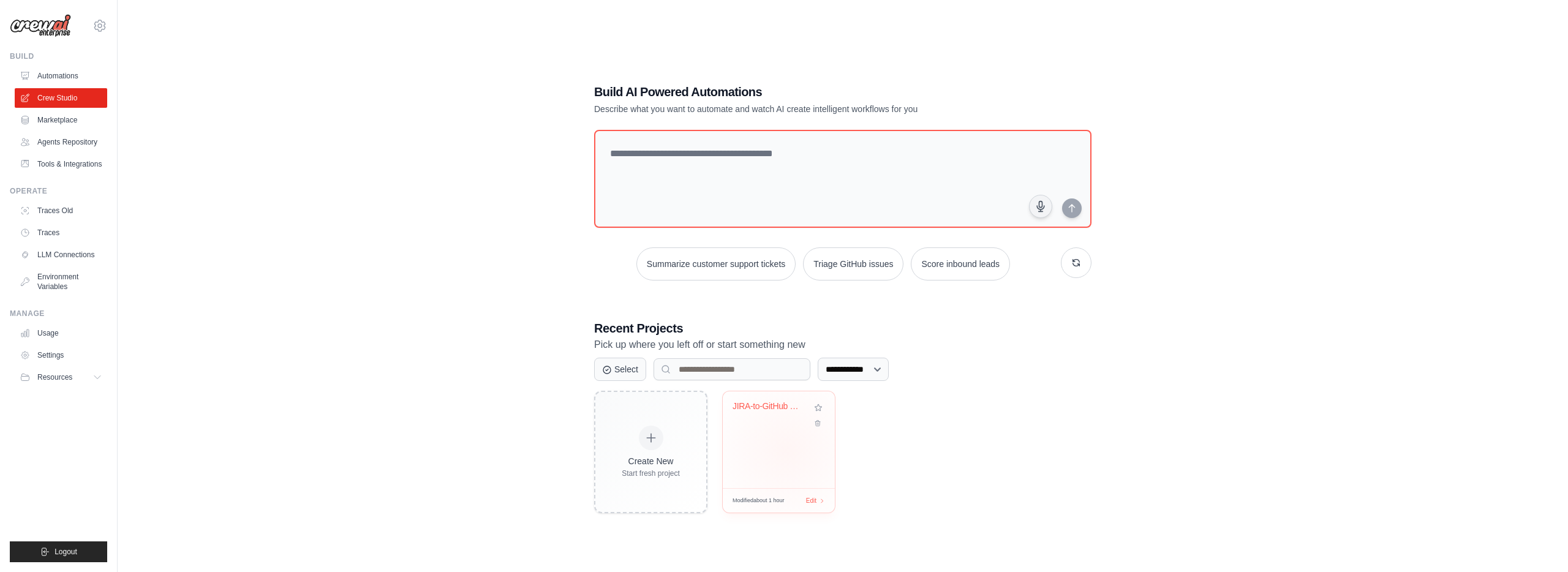
click at [785, 450] on div "JIRA-to-GitHub Code Automation" at bounding box center [779, 439] width 112 height 97
click at [83, 139] on link "Agents Repository" at bounding box center [62, 142] width 92 height 20
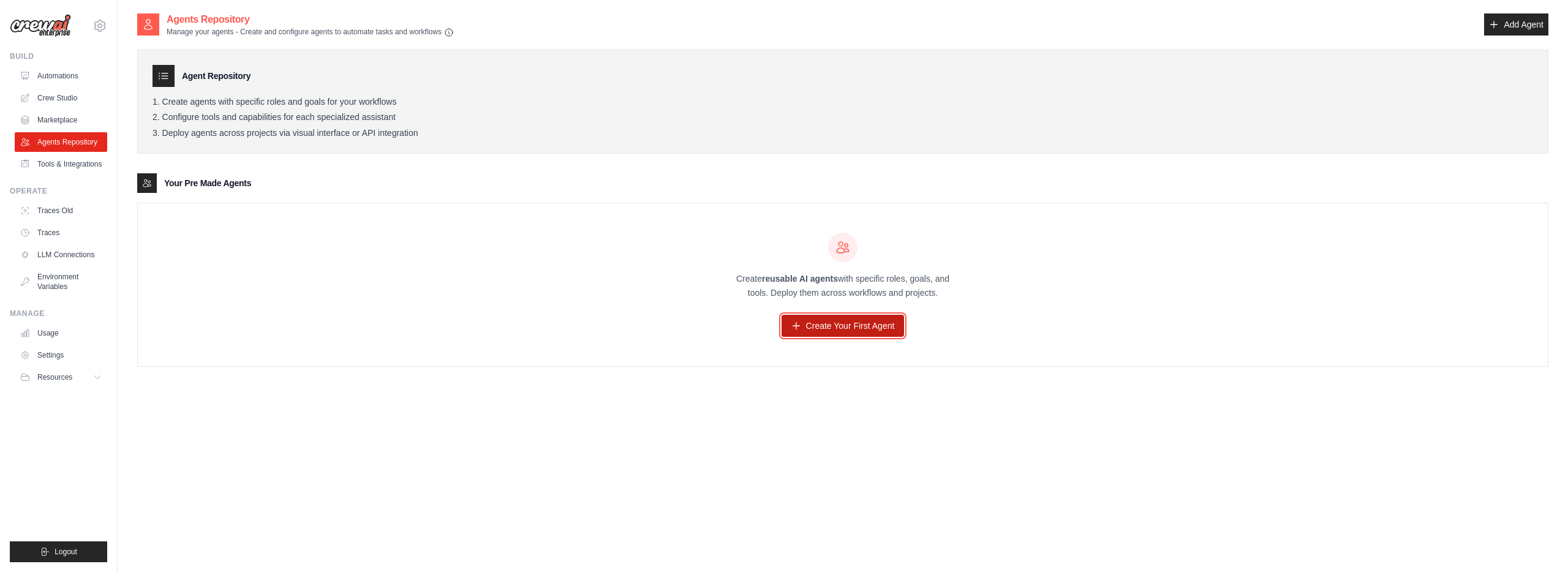
click at [826, 320] on link "Create Your First Agent" at bounding box center [843, 326] width 123 height 22
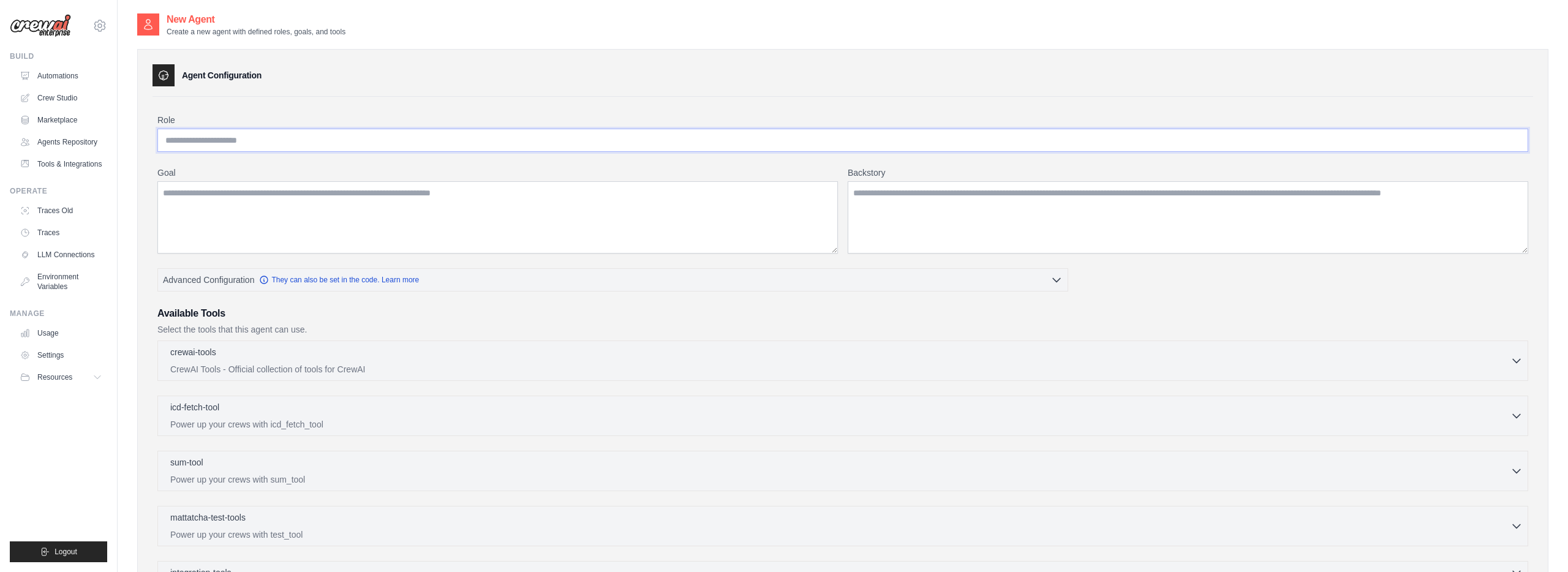
click at [321, 144] on input "Role" at bounding box center [842, 140] width 1370 height 23
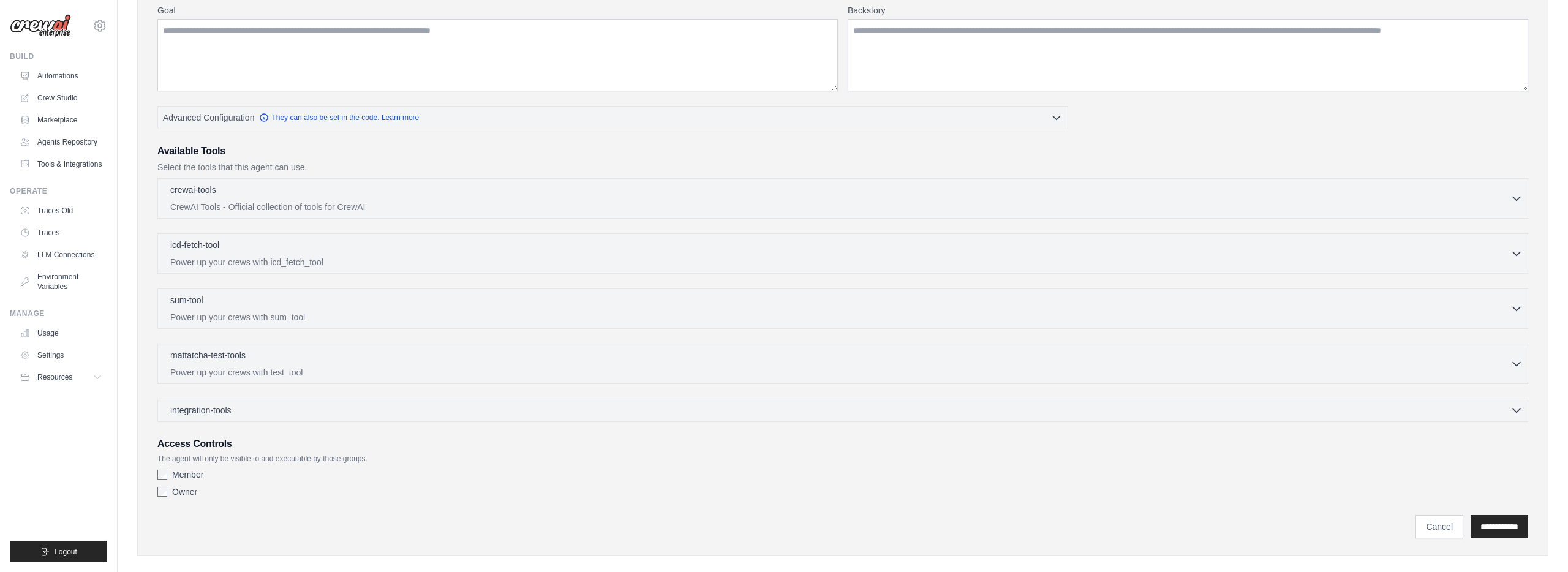
scroll to position [178, 0]
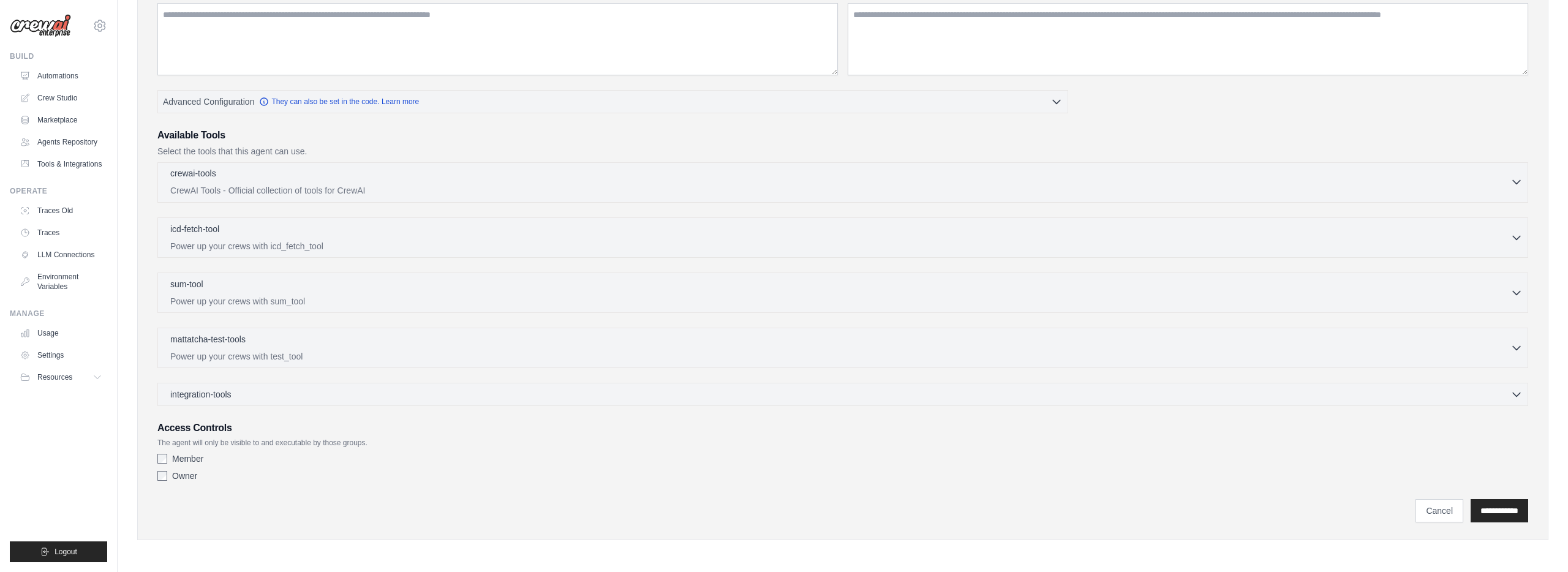
click at [444, 169] on div "crewai-tools 0 selected" at bounding box center [840, 175] width 1340 height 15
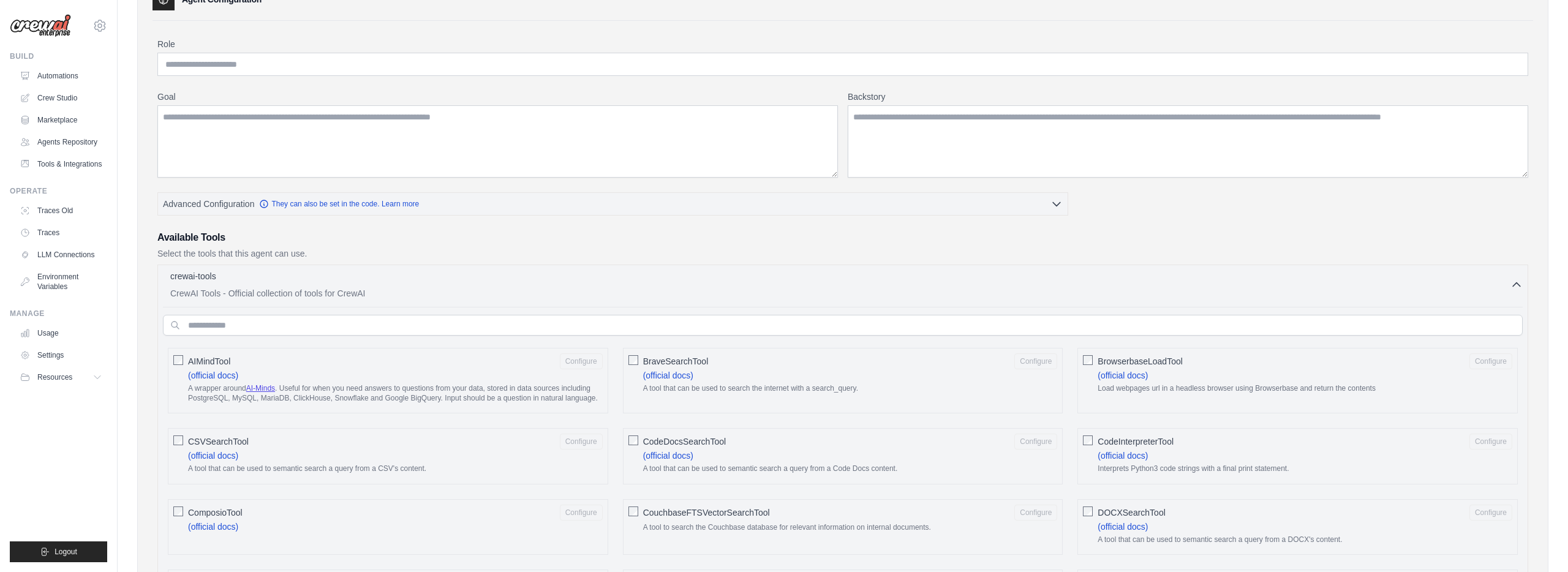
scroll to position [0, 0]
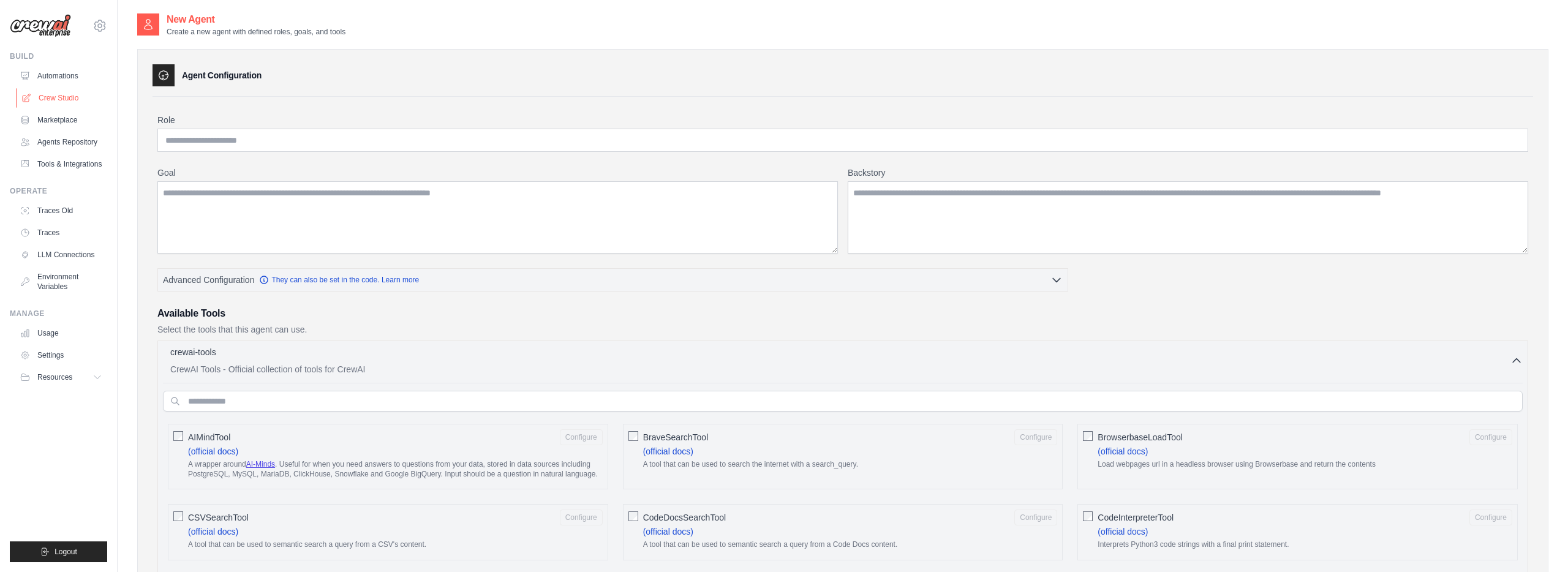
click at [49, 100] on link "Crew Studio" at bounding box center [62, 98] width 92 height 20
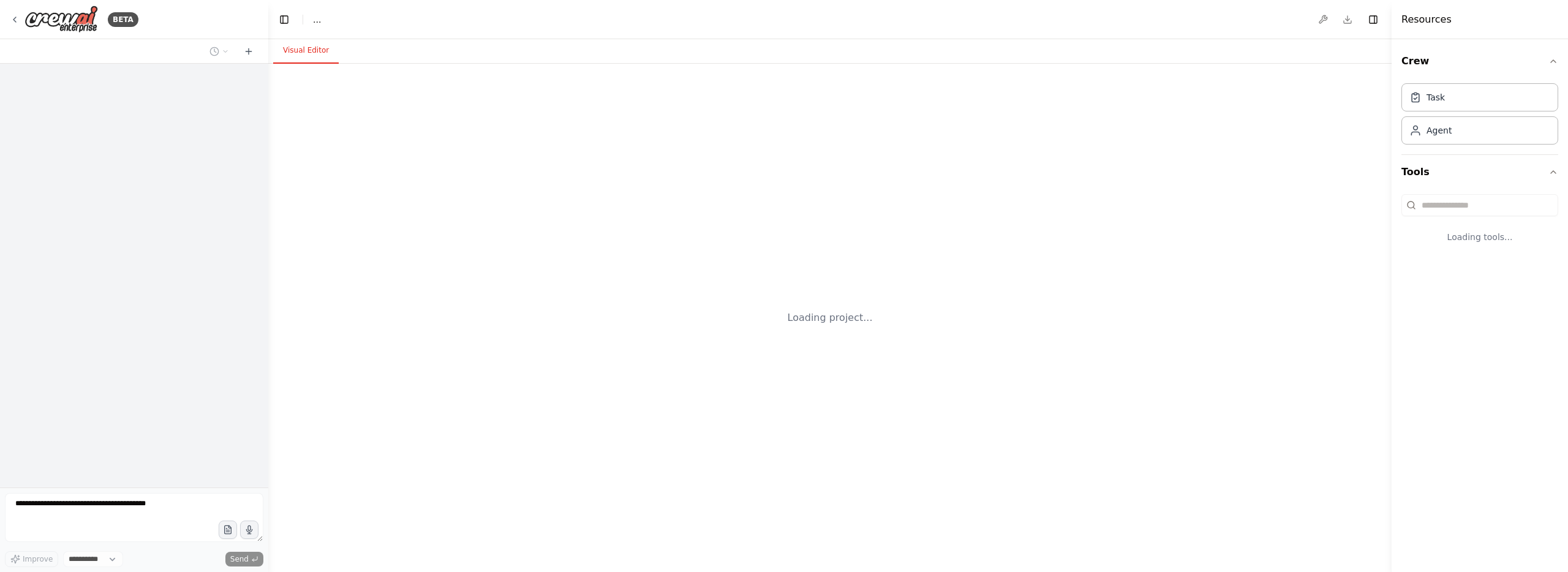
select select "****"
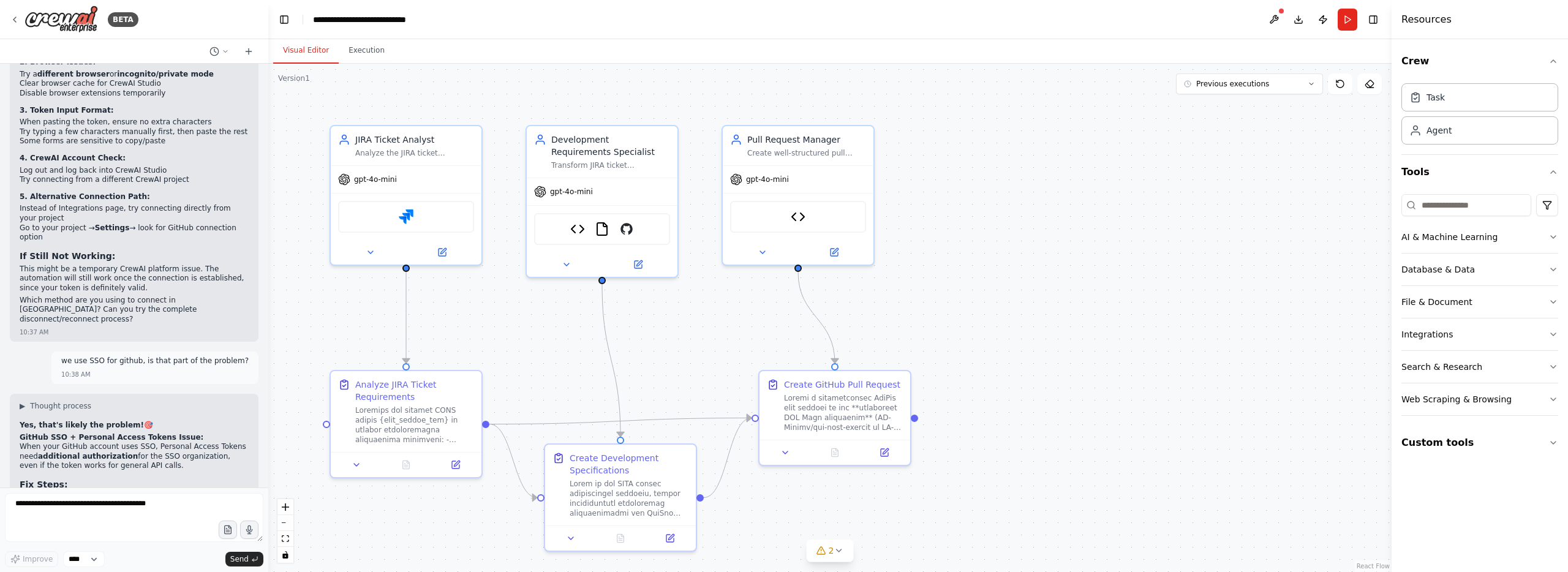
click at [1275, 19] on button at bounding box center [1273, 20] width 20 height 22
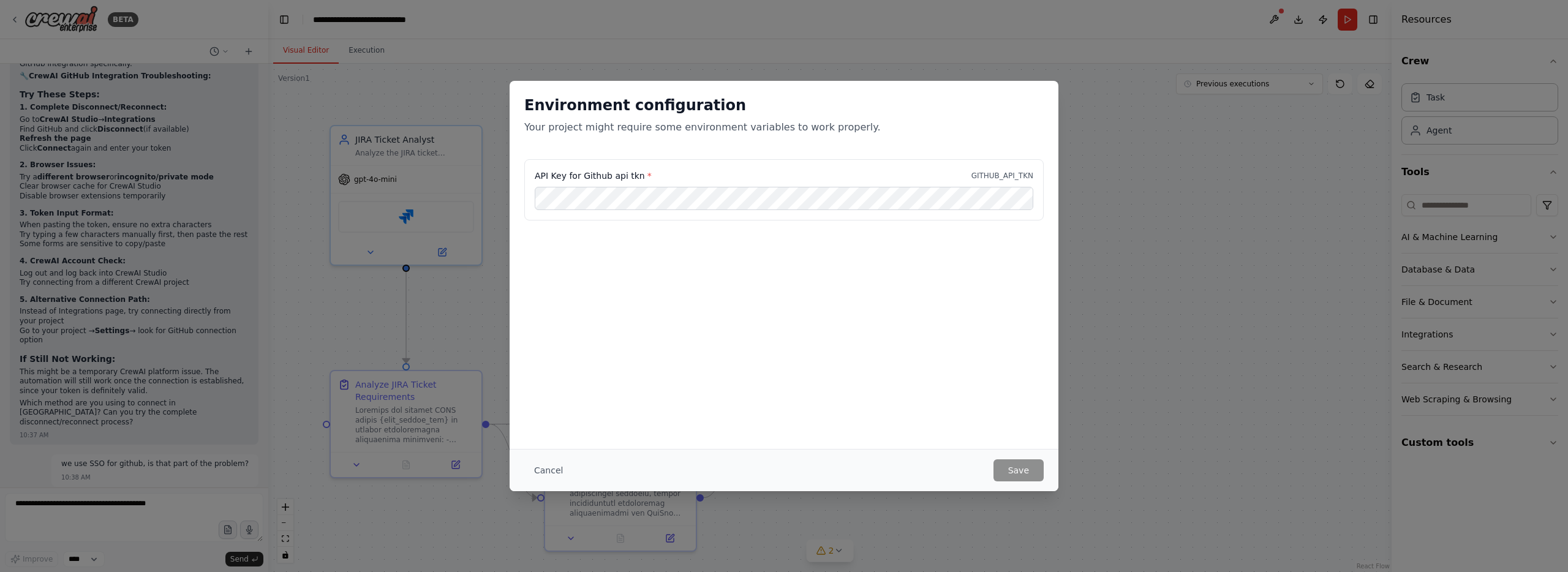
scroll to position [14128, 0]
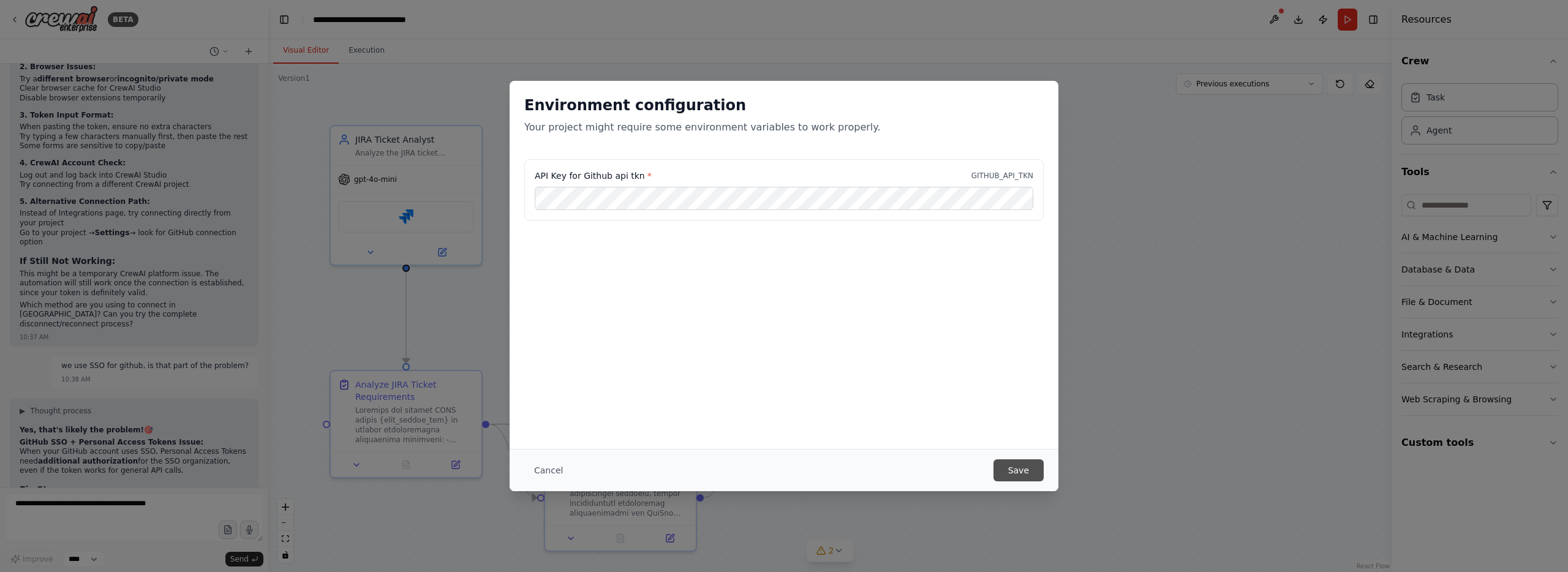
click at [1036, 474] on button "Save" at bounding box center [1018, 470] width 50 height 22
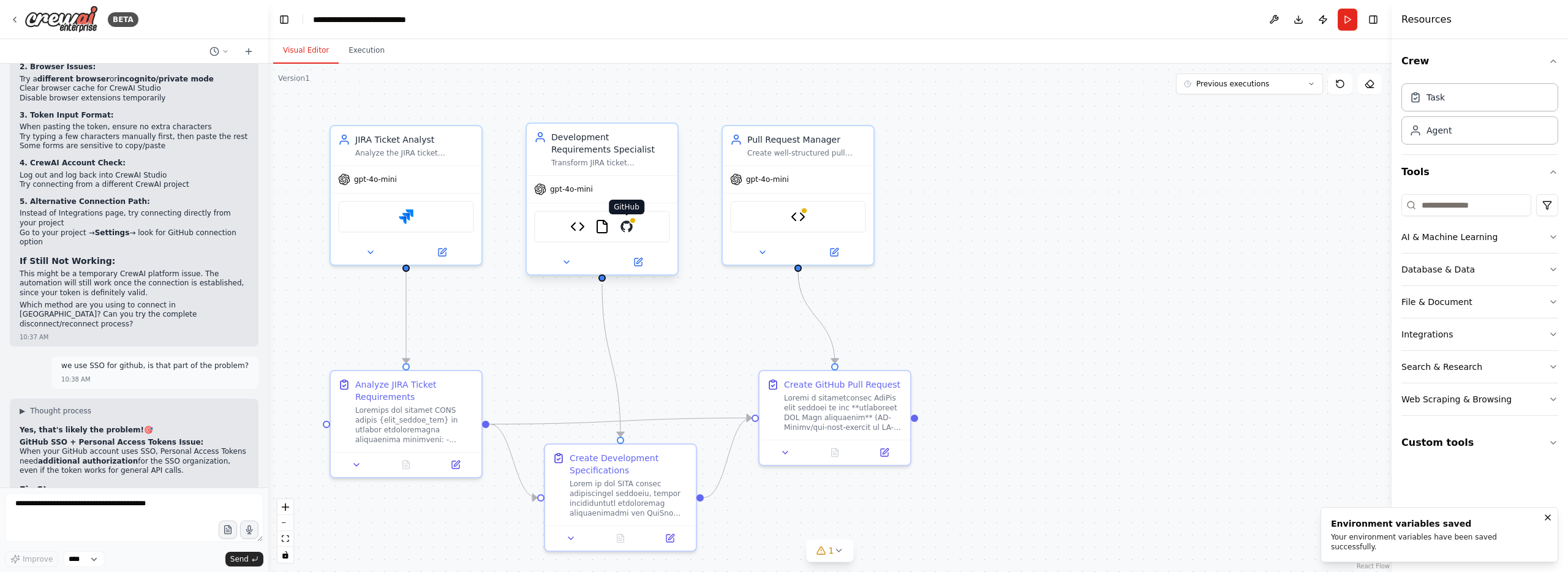
click at [628, 226] on img at bounding box center [627, 227] width 15 height 15
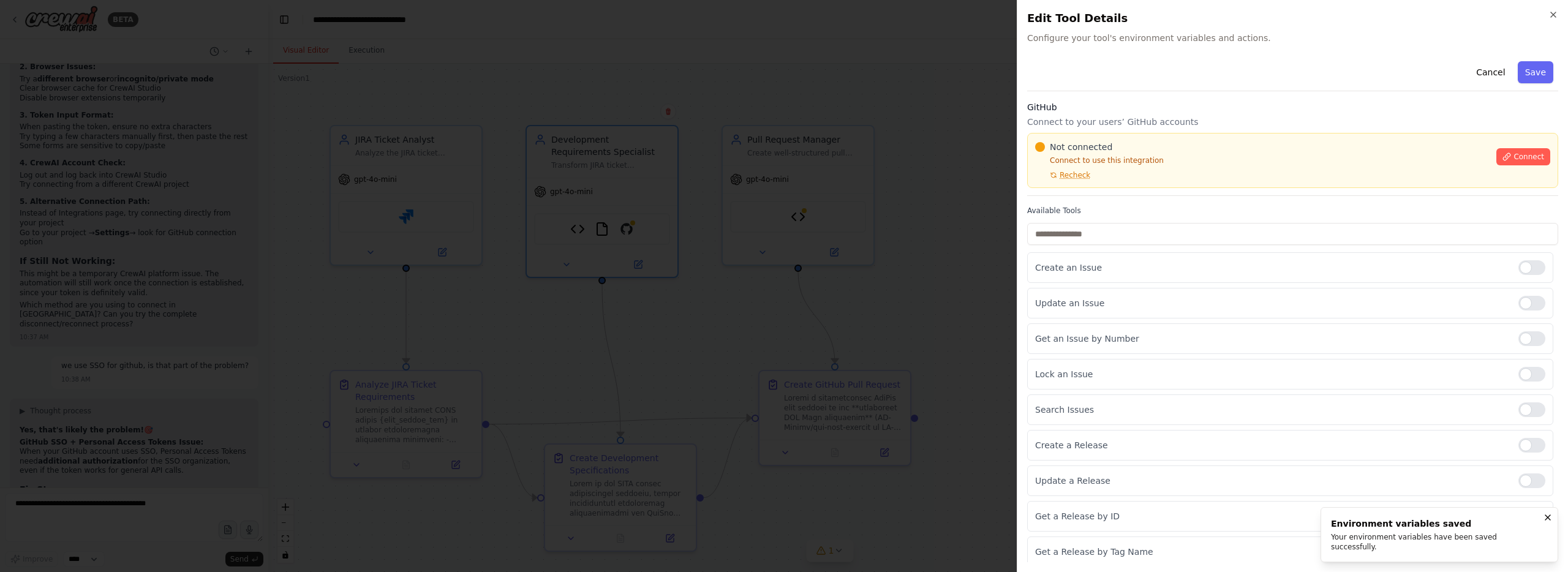
click at [1076, 170] on span "Recheck" at bounding box center [1074, 175] width 31 height 10
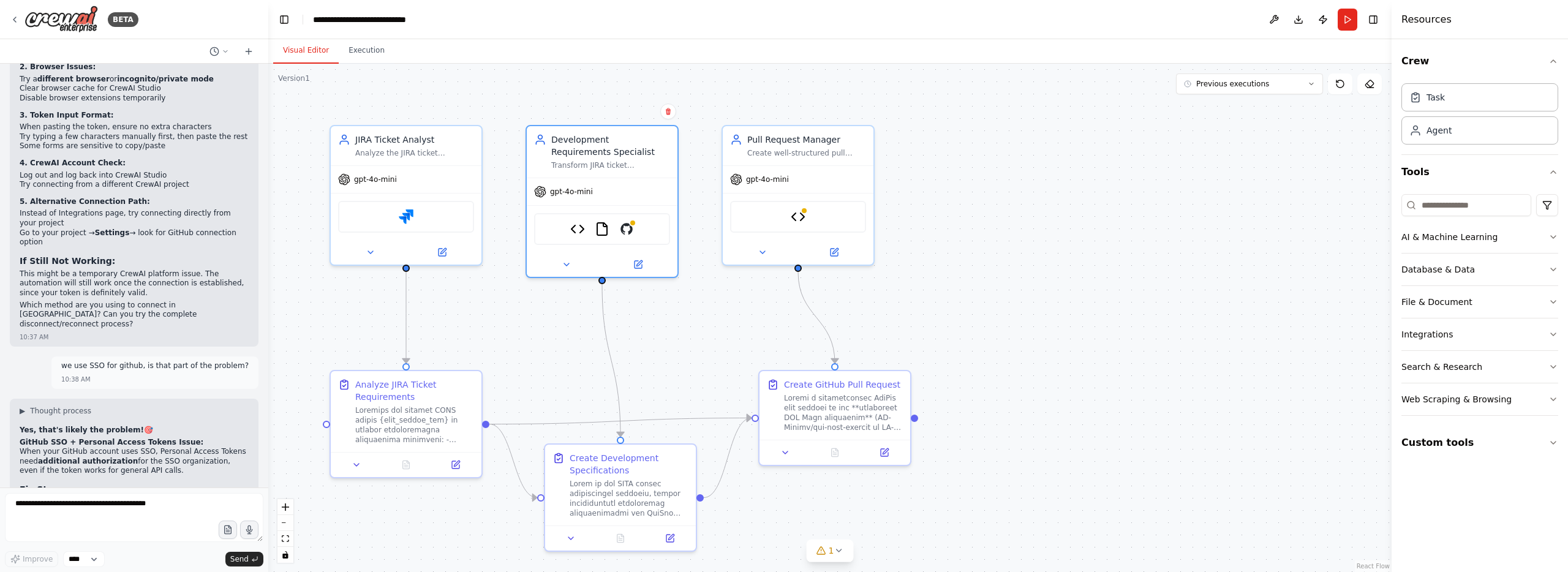
drag, startPoint x: 1104, startPoint y: 226, endPoint x: 977, endPoint y: 228, distance: 127.0
click at [1104, 226] on div ".deletable-edge-delete-btn { width: 20px; height: 20px; border: 0px solid #ffff…" at bounding box center [829, 318] width 1123 height 508
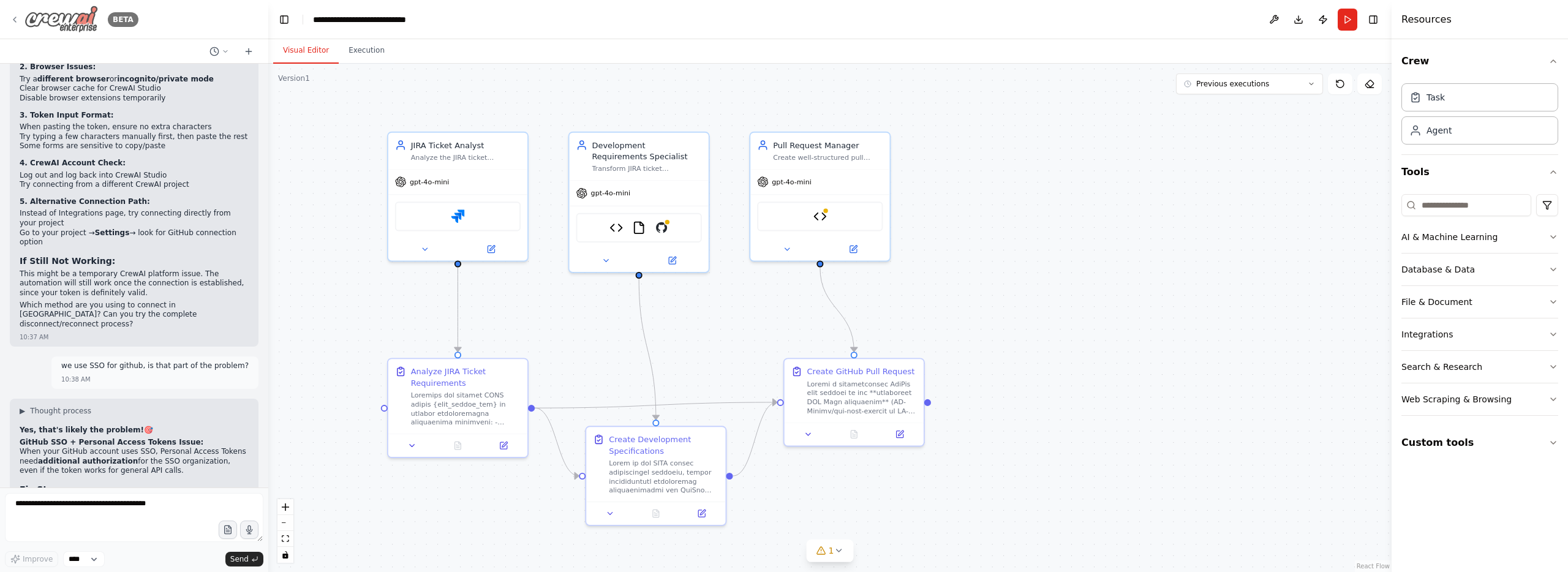
click at [18, 18] on icon at bounding box center [14, 20] width 10 height 10
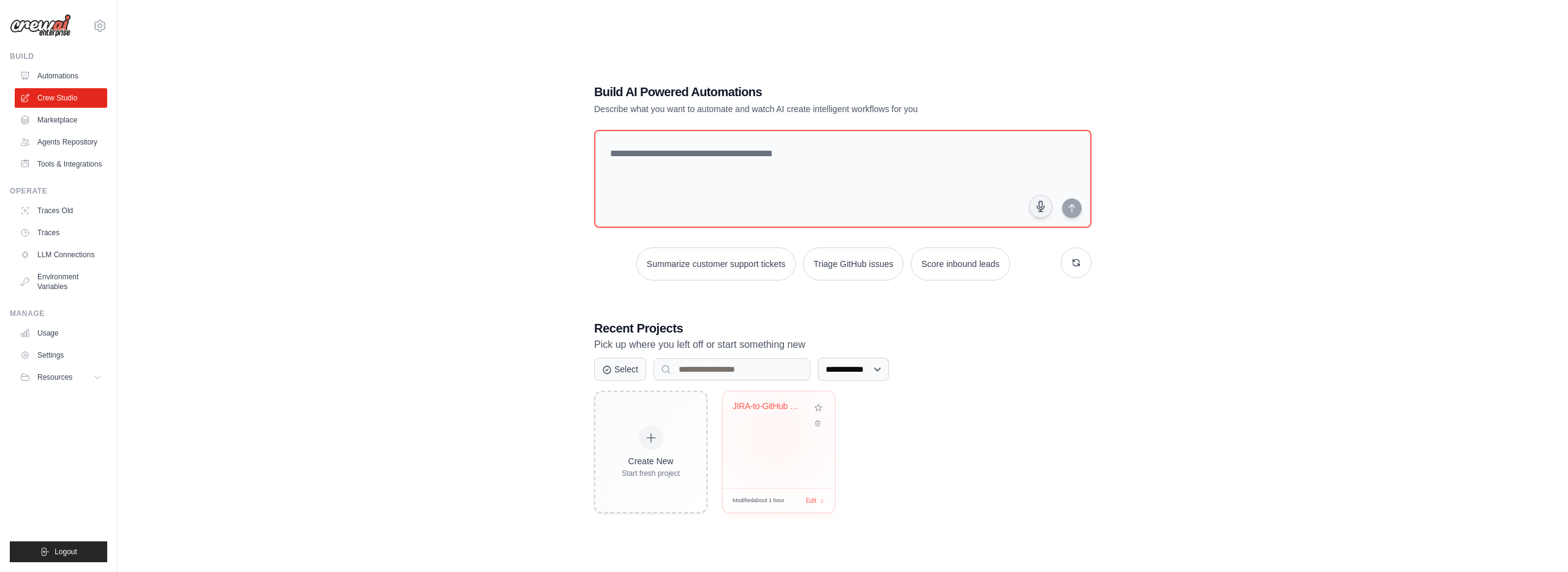
click at [774, 435] on div "JIRA-to-GitHub Code Automation" at bounding box center [779, 439] width 112 height 97
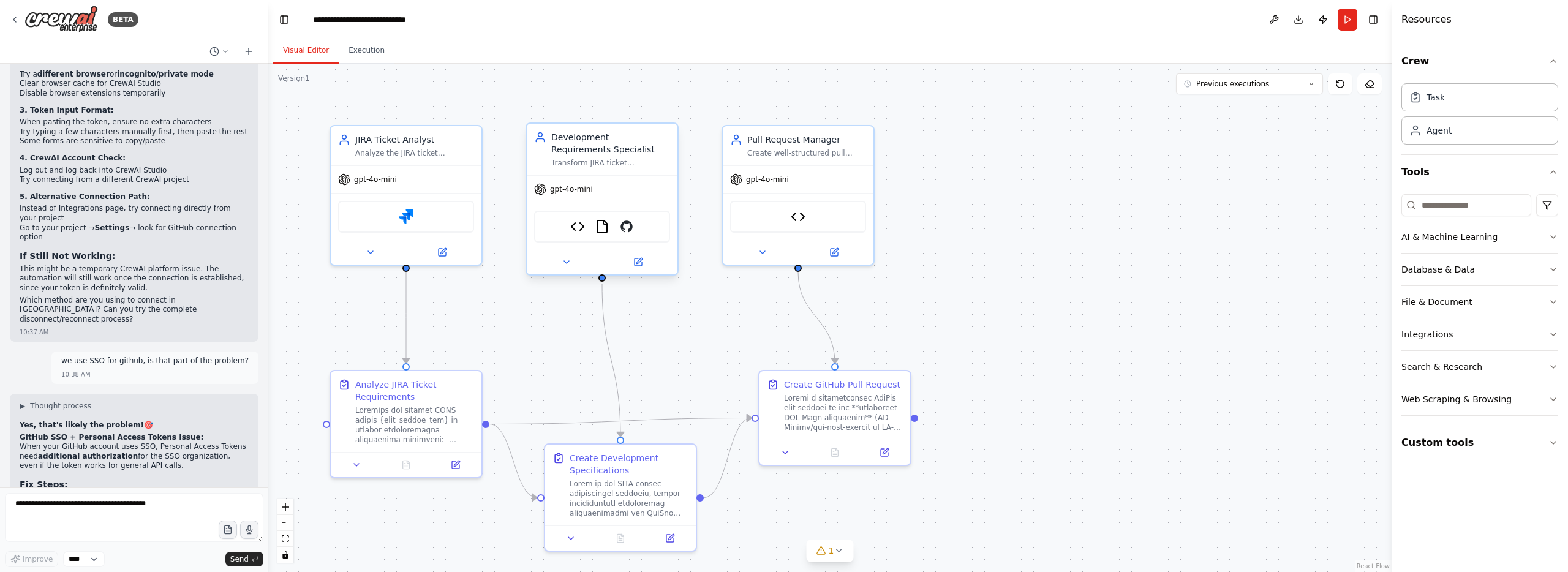
scroll to position [14128, 0]
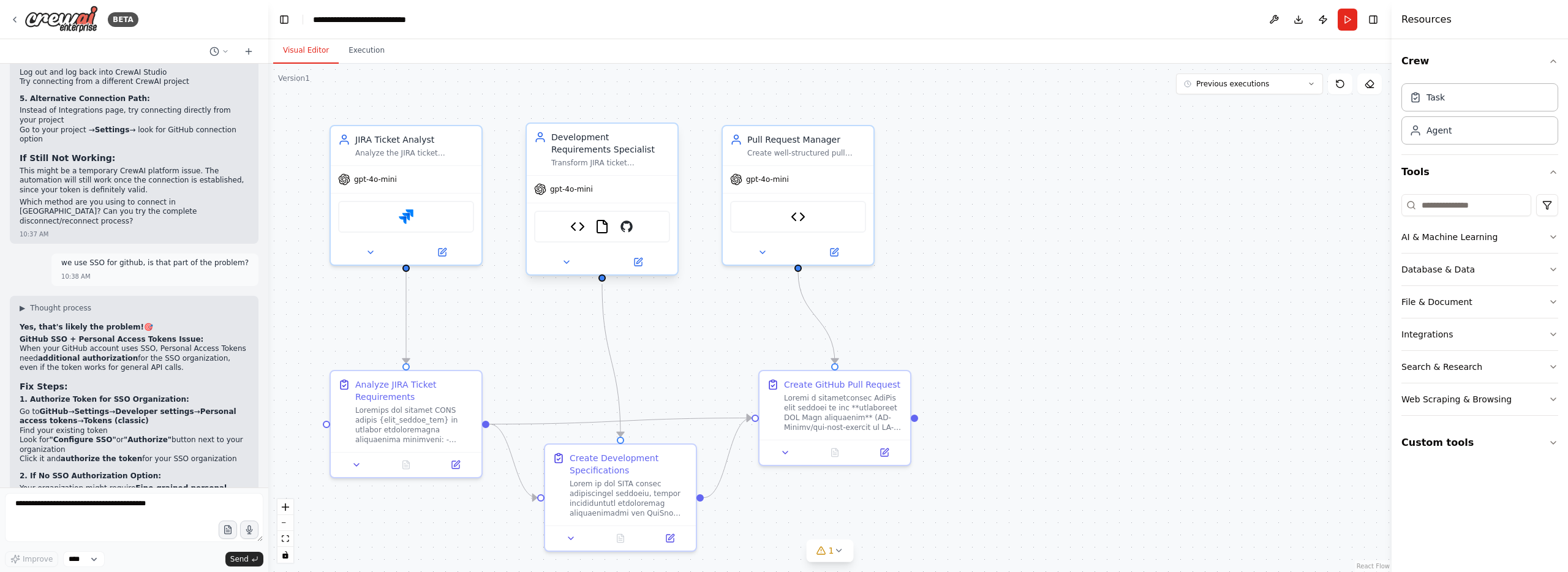
click at [542, 144] on div "Development Requirements Specialist Transform JIRA ticket requirements into cle…" at bounding box center [601, 150] width 136 height 37
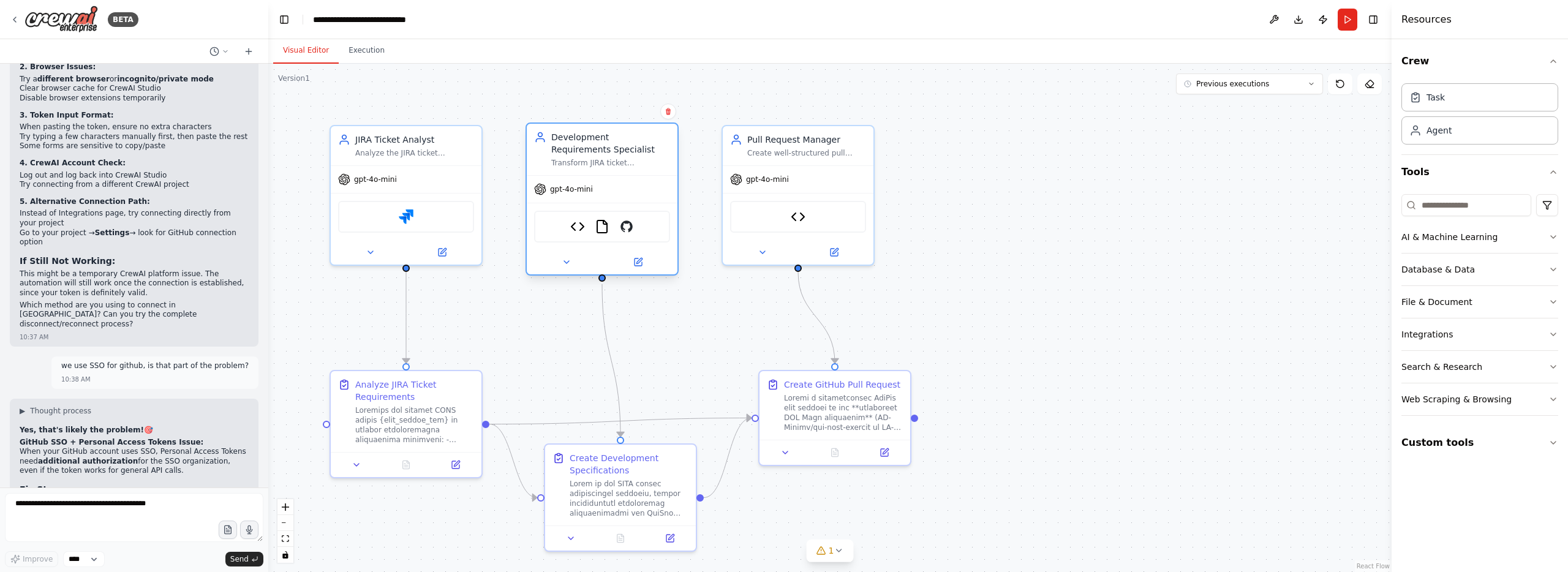
click at [605, 146] on div "Development Requirements Specialist" at bounding box center [610, 144] width 119 height 25
click at [610, 158] on div "Transform JIRA ticket requirements into clear, actionable development specifica…" at bounding box center [610, 163] width 119 height 10
click at [825, 150] on div "Create well-structured pull requests on GitHub with proper titles, descriptions…" at bounding box center [807, 150] width 119 height 10
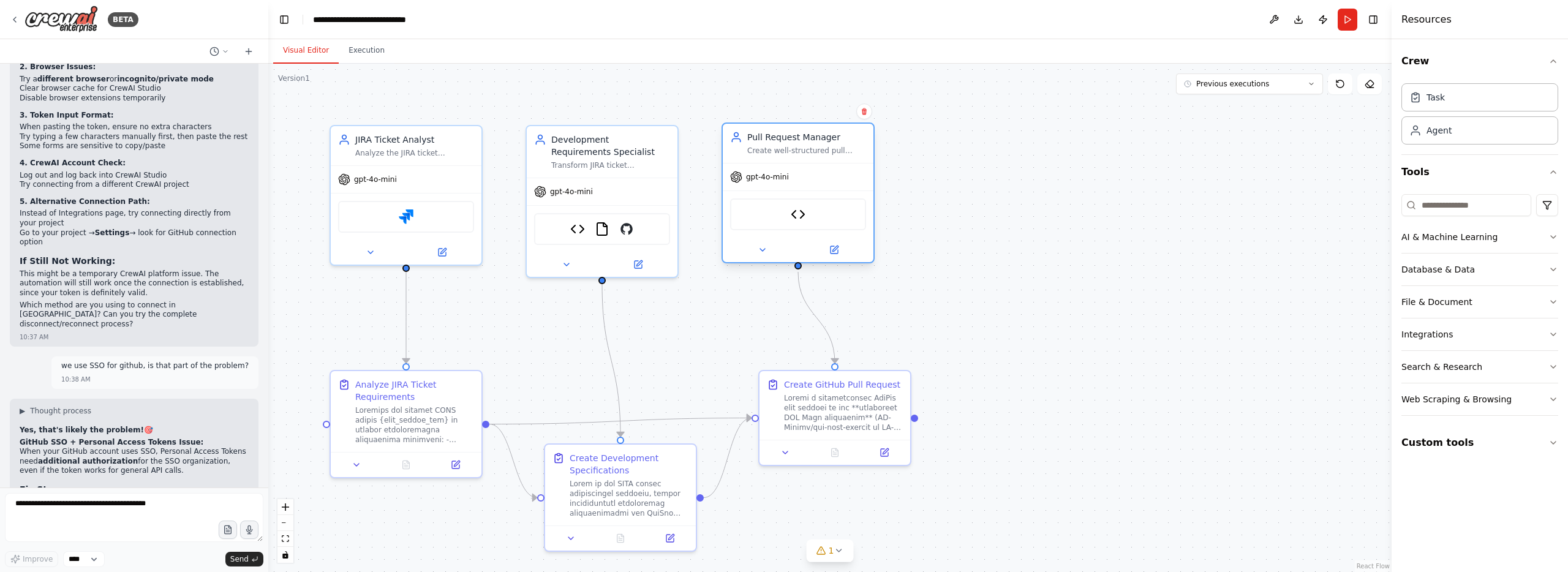
click at [825, 150] on div "Create well-structured pull requests on GitHub with proper titles, descriptions…" at bounding box center [807, 150] width 119 height 10
click at [869, 387] on div "Create GitHub Pull Request" at bounding box center [842, 382] width 116 height 12
click at [887, 450] on icon at bounding box center [884, 450] width 8 height 8
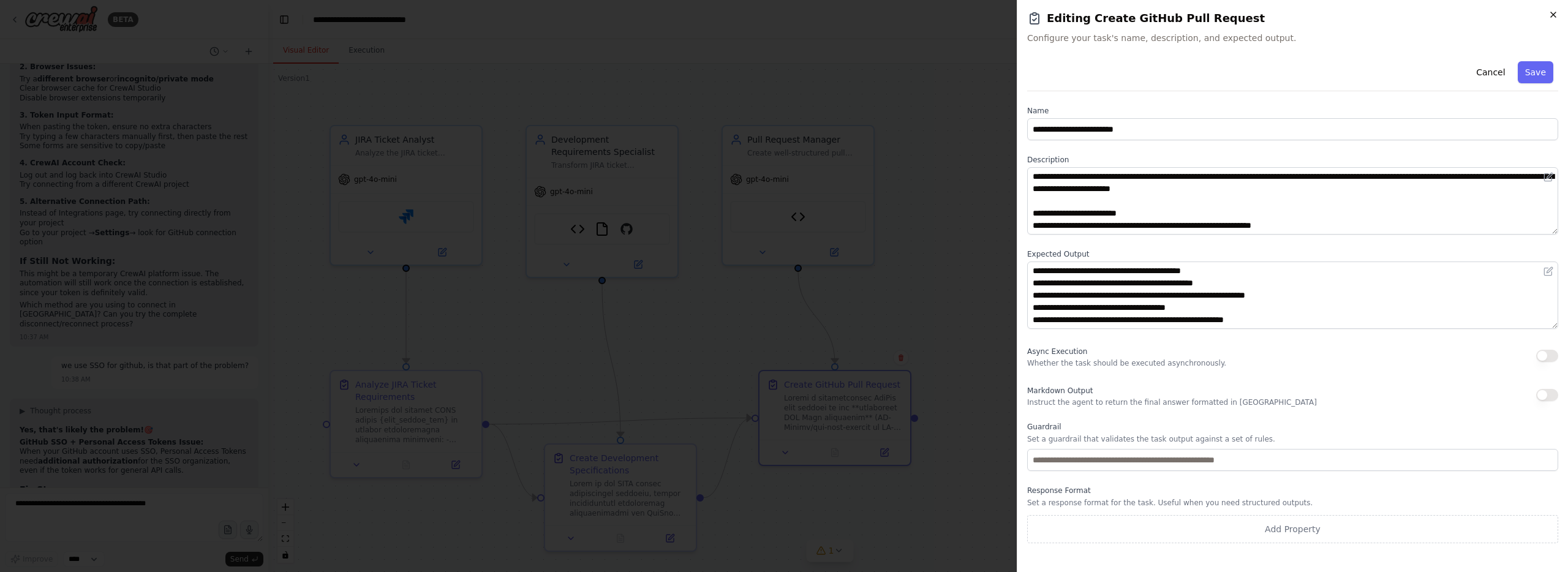
click at [1556, 15] on icon "button" at bounding box center [1553, 14] width 10 height 10
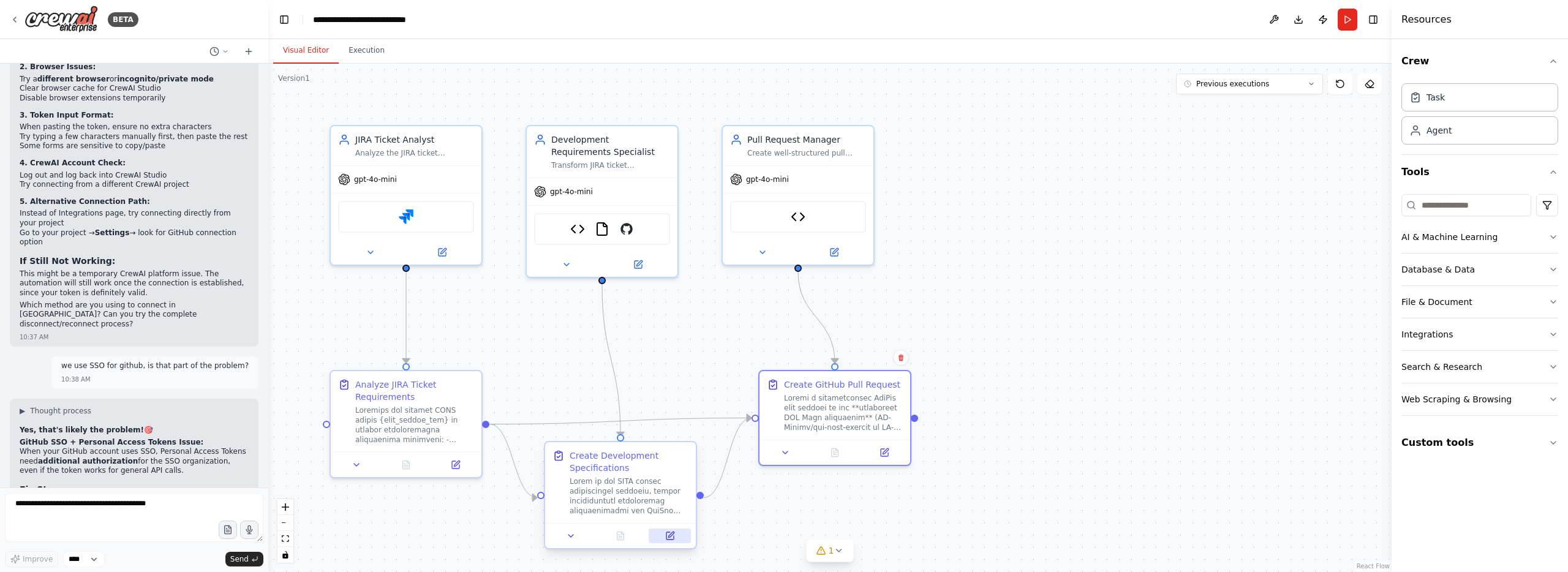
click at [674, 539] on icon at bounding box center [670, 536] width 8 height 8
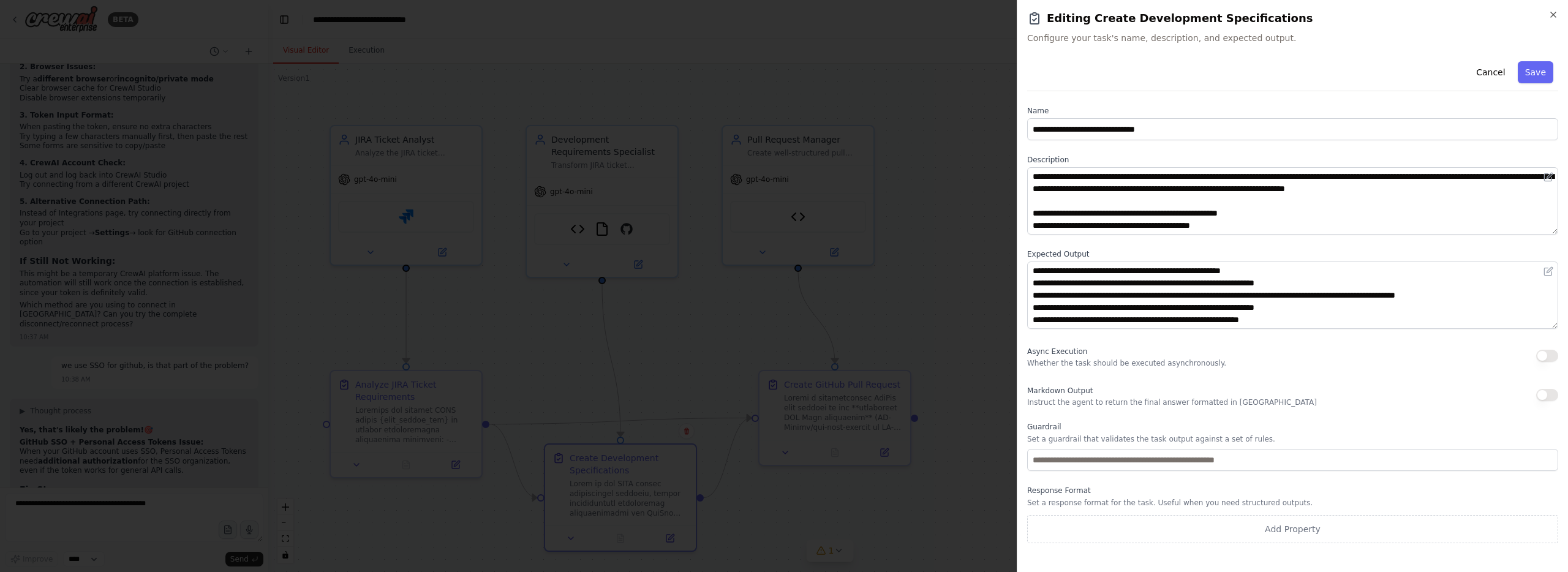
drag, startPoint x: 1491, startPoint y: 72, endPoint x: 1385, endPoint y: 124, distance: 118.1
click at [1490, 72] on button "Cancel" at bounding box center [1490, 72] width 44 height 22
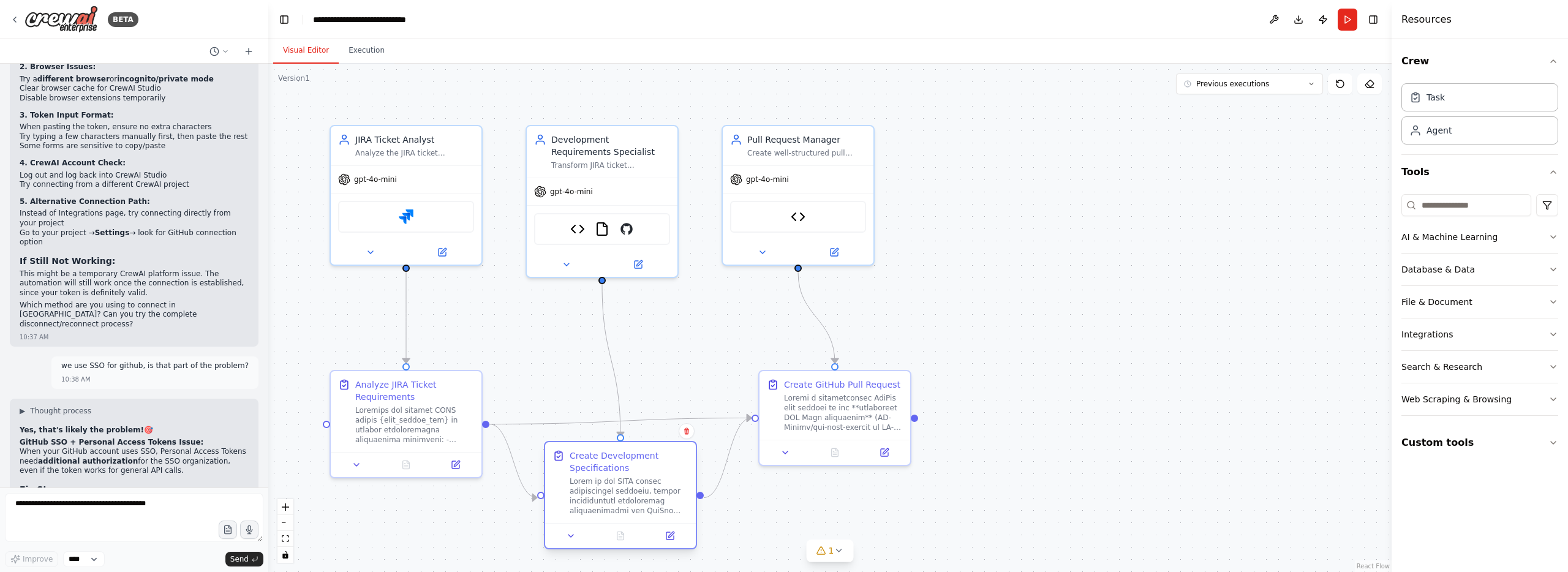
click at [647, 463] on div "Create Development Specifications" at bounding box center [629, 462] width 119 height 25
click at [647, 463] on div "Create Development Specifications" at bounding box center [635, 462] width 119 height 25
click at [600, 152] on div "Development Requirements Specialist" at bounding box center [610, 144] width 119 height 25
click at [599, 152] on div "Development Requirements Specialist" at bounding box center [610, 144] width 119 height 25
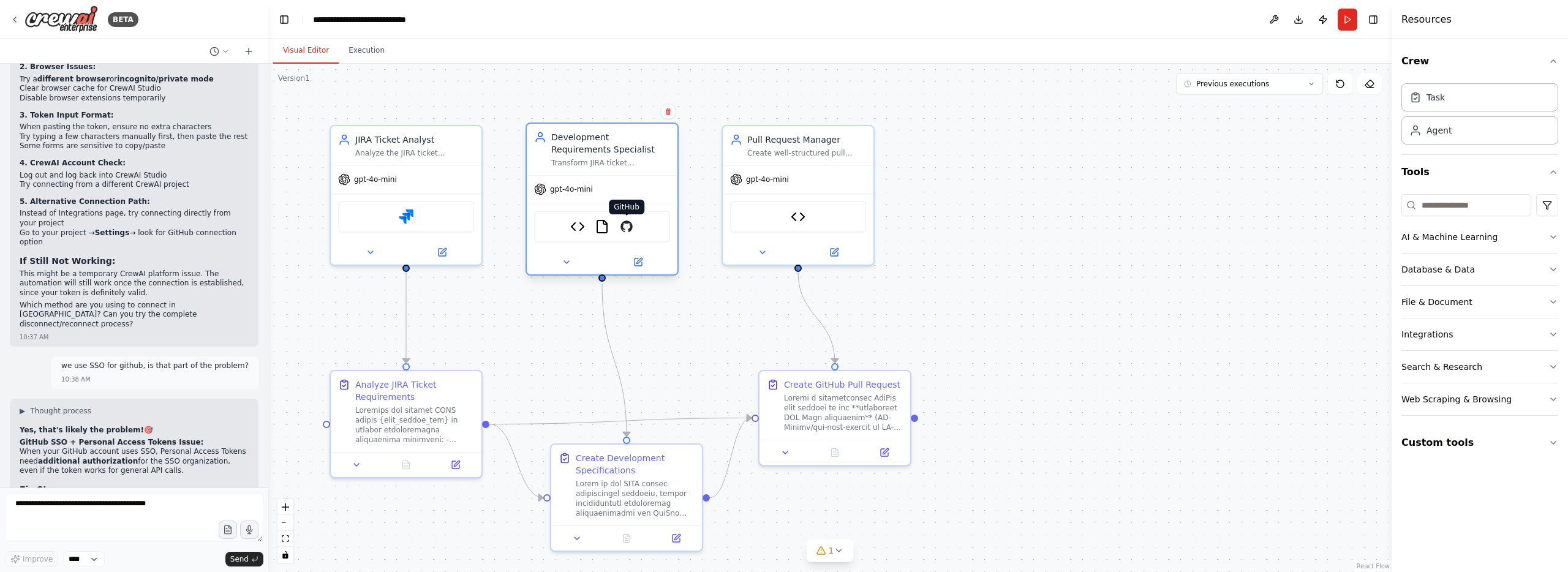
click at [627, 230] on img at bounding box center [627, 227] width 15 height 15
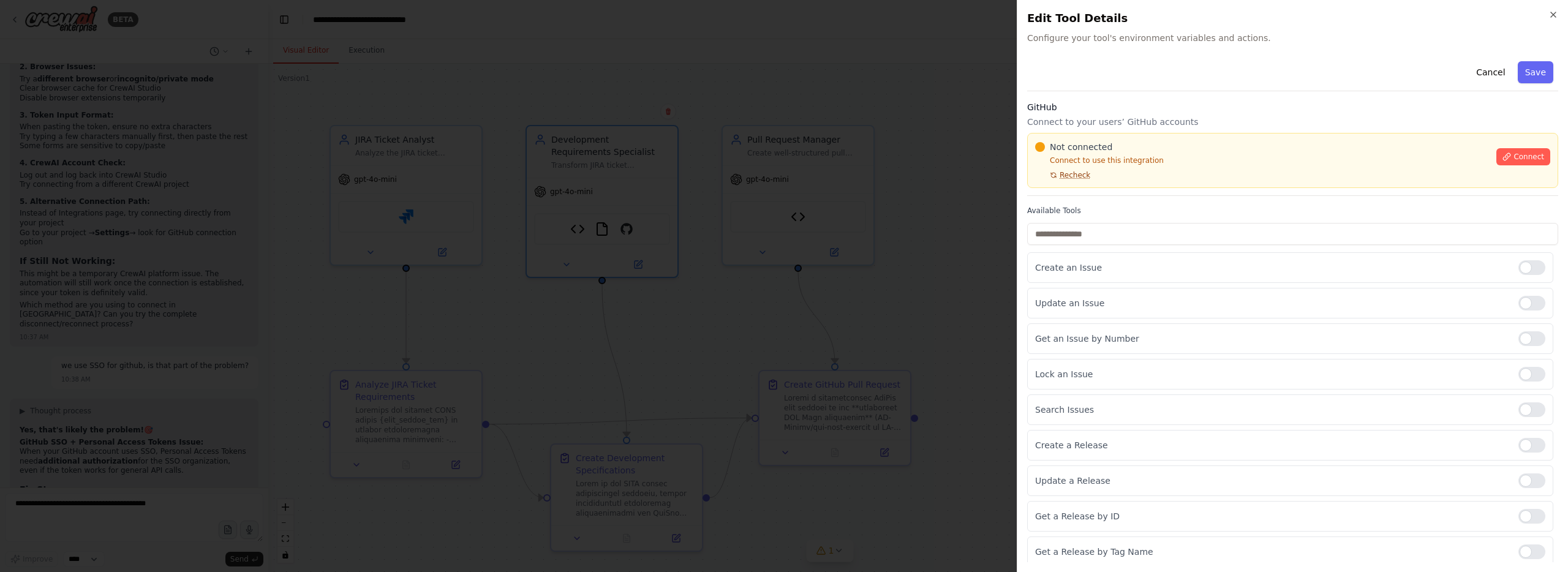
click at [1081, 174] on span "Recheck" at bounding box center [1074, 175] width 31 height 10
click at [1082, 174] on span "Recheck" at bounding box center [1074, 175] width 31 height 10
click at [1519, 164] on button "Connect" at bounding box center [1523, 156] width 54 height 17
click at [1545, 162] on button "Connect" at bounding box center [1523, 156] width 54 height 17
drag, startPoint x: 1557, startPoint y: 10, endPoint x: 1506, endPoint y: 37, distance: 57.7
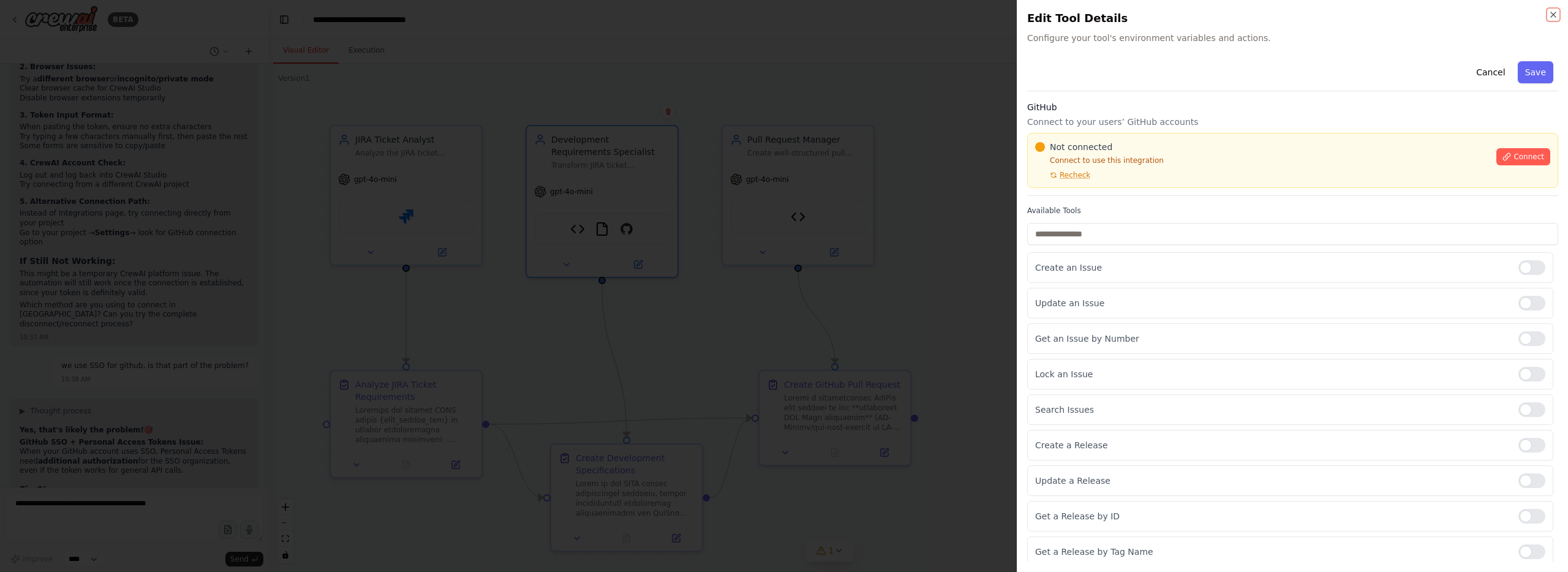
click at [1554, 12] on icon "button" at bounding box center [1553, 14] width 10 height 10
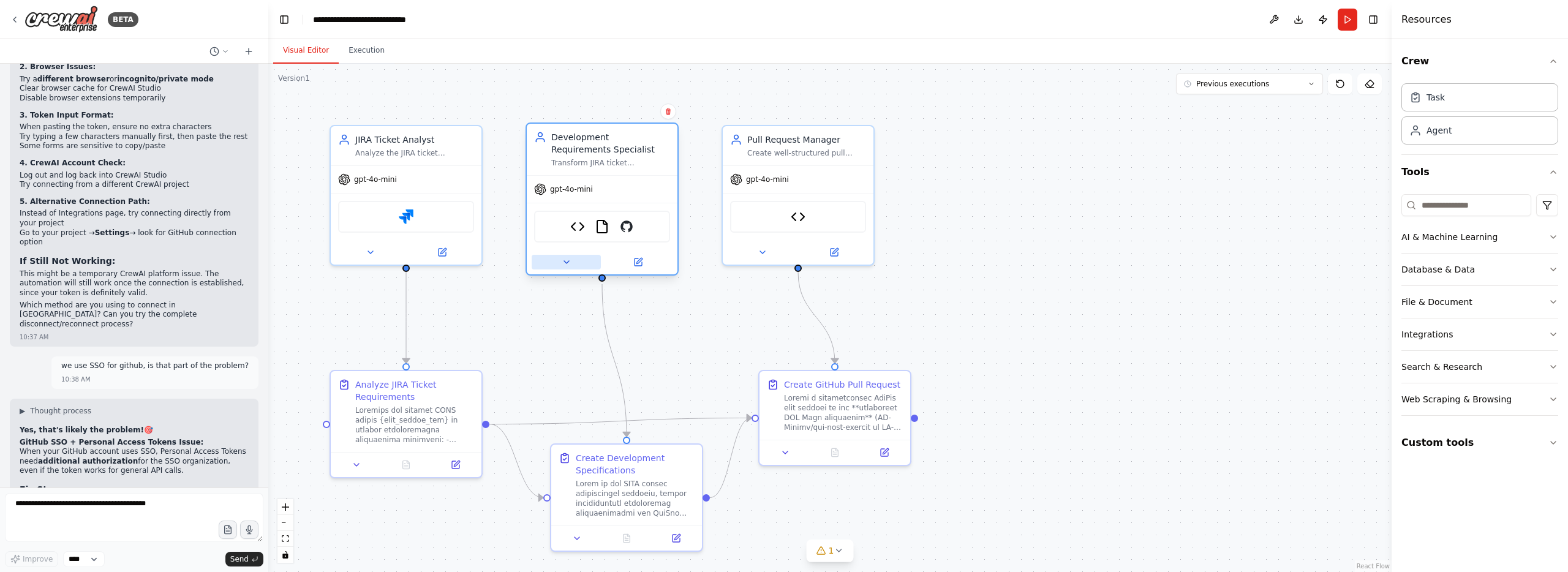
click at [562, 264] on icon at bounding box center [567, 262] width 10 height 10
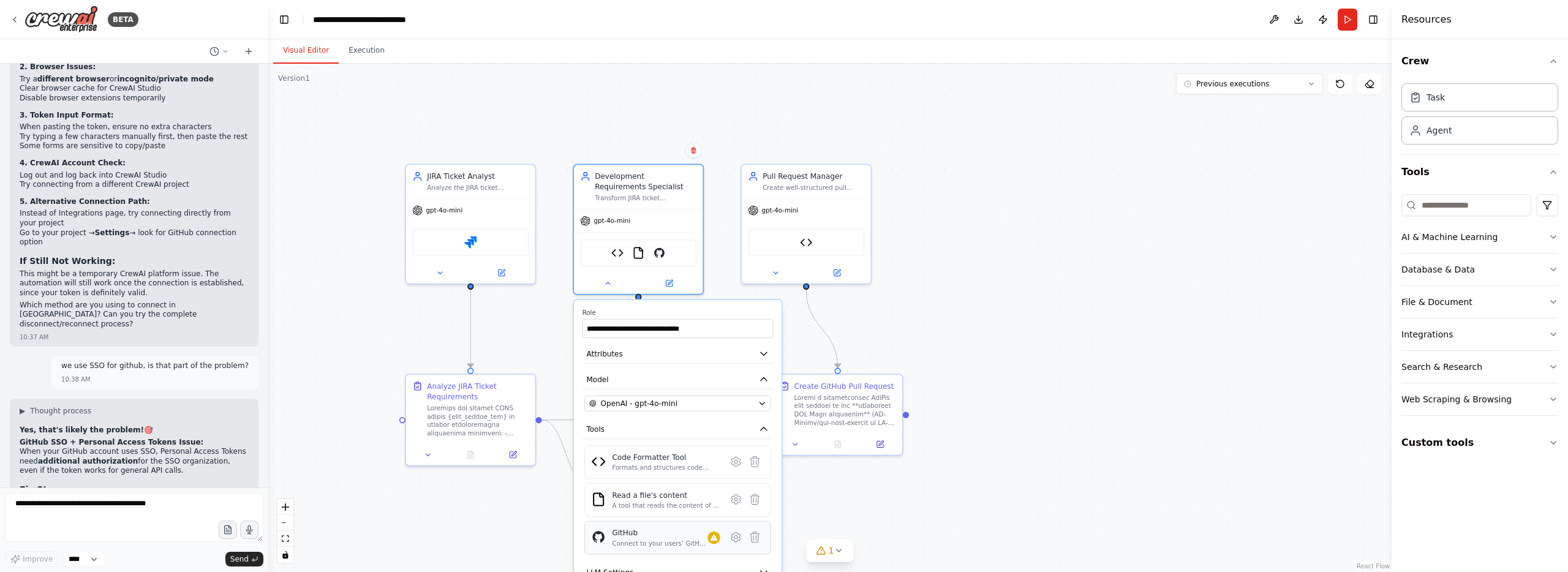
click at [664, 543] on div "Connect to your users’ GitHub accounts" at bounding box center [660, 543] width 96 height 9
click at [15, 21] on icon at bounding box center [14, 20] width 10 height 10
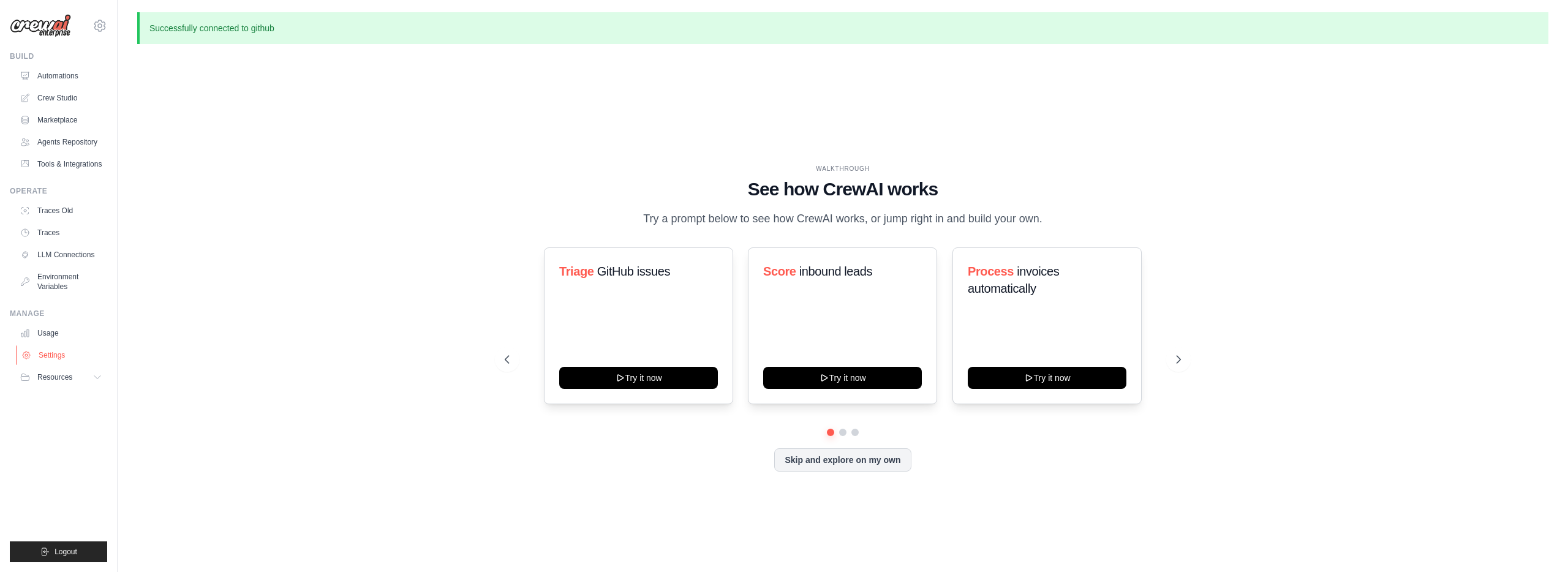
click at [46, 356] on link "Settings" at bounding box center [62, 355] width 92 height 20
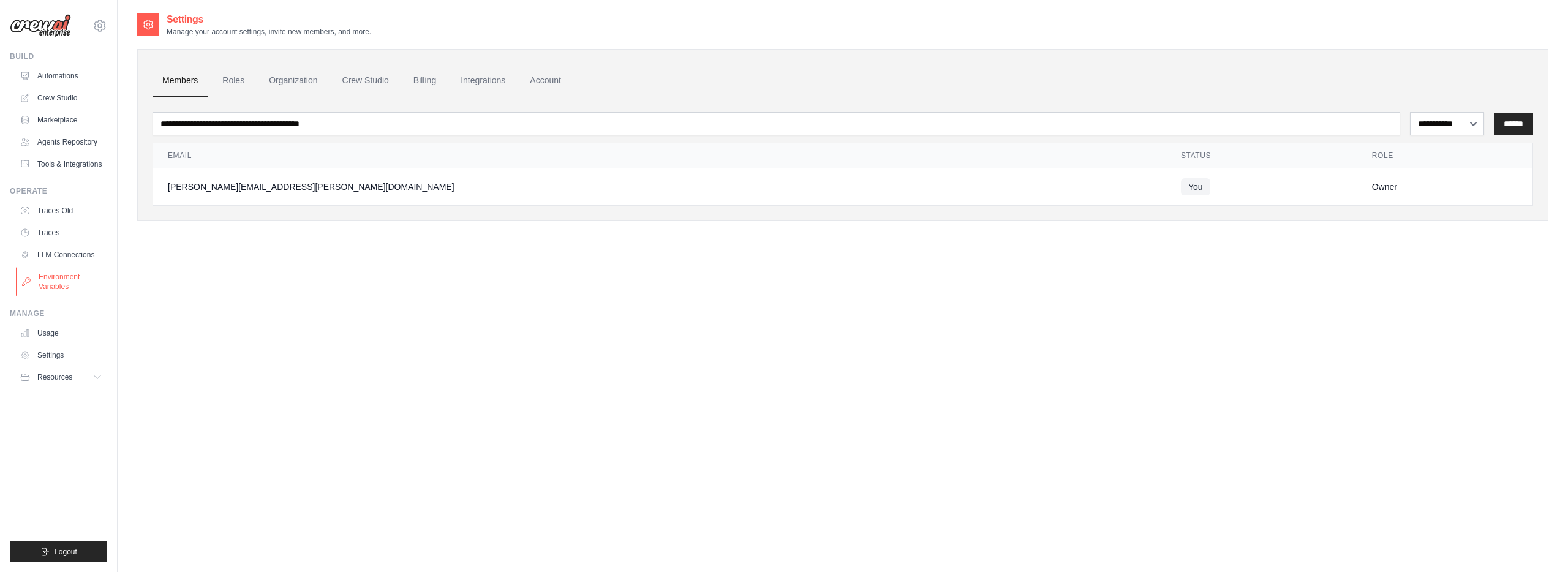
click at [92, 280] on link "Environment Variables" at bounding box center [62, 282] width 92 height 29
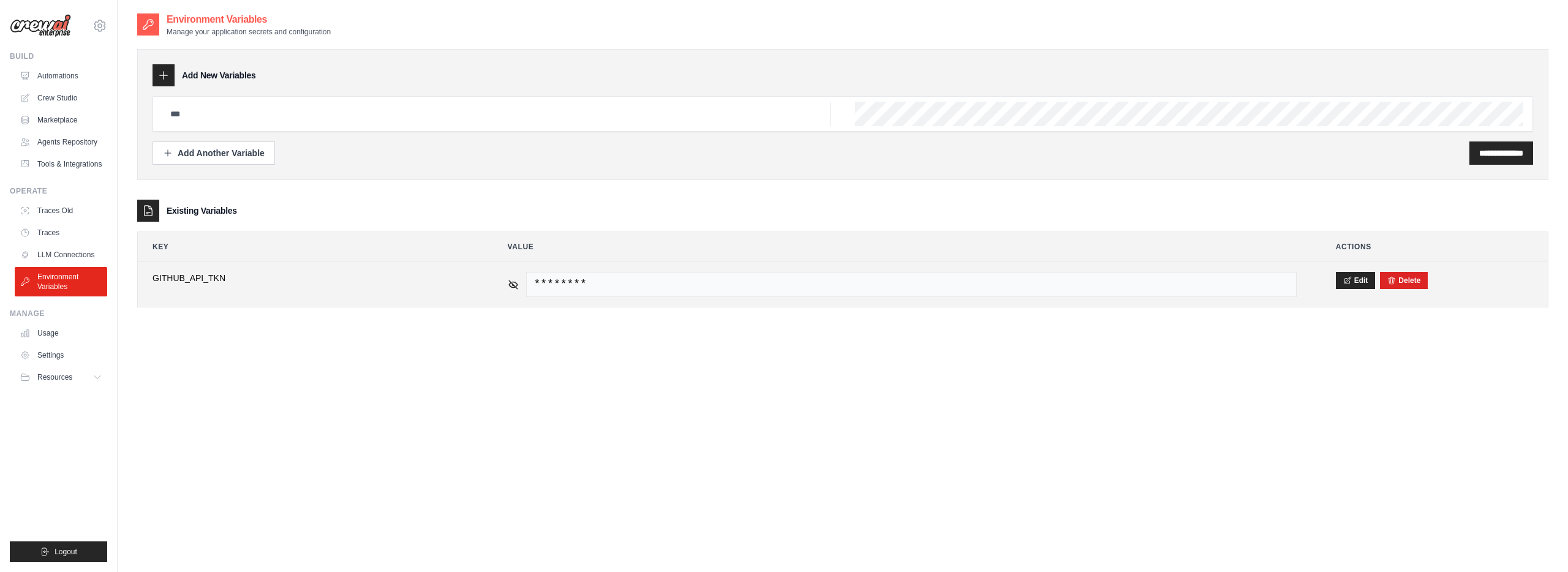
click at [1133, 280] on span "********" at bounding box center [911, 284] width 770 height 25
click at [1344, 279] on icon at bounding box center [1347, 280] width 9 height 9
click at [1343, 282] on button "Save" at bounding box center [1351, 280] width 32 height 17
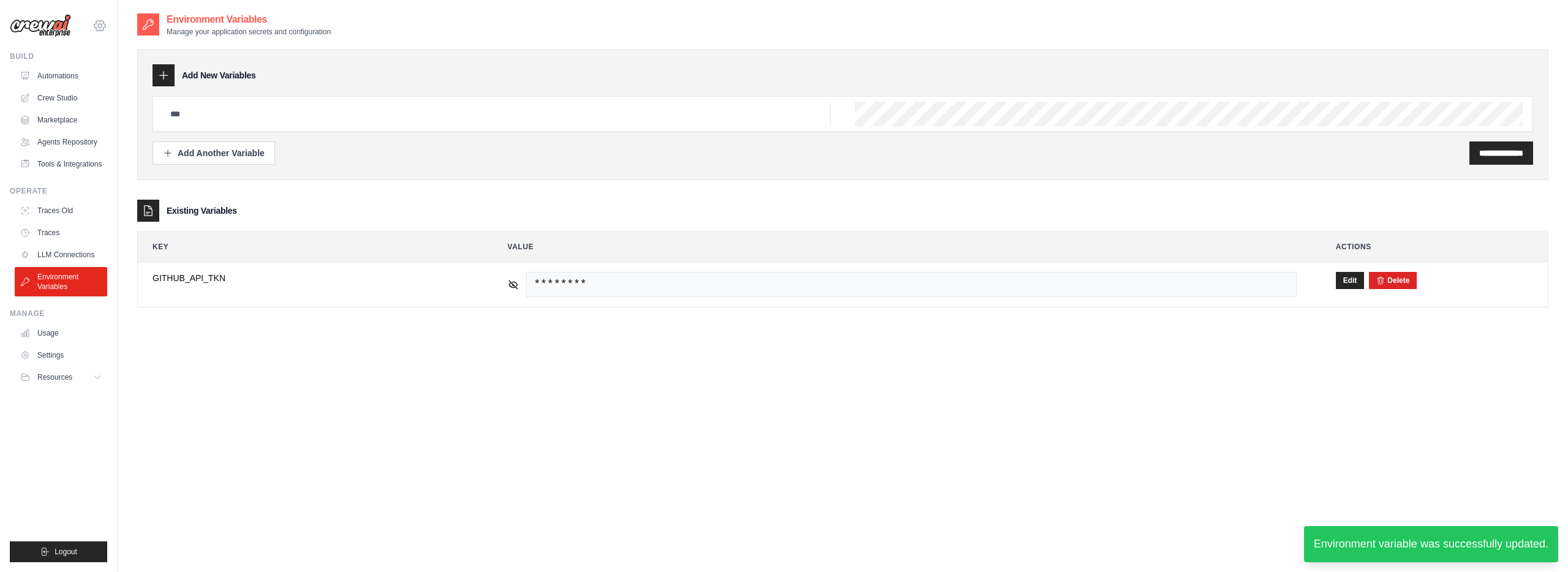
click at [96, 23] on icon at bounding box center [100, 25] width 11 height 10
click at [123, 76] on span "Settings" at bounding box center [152, 76] width 97 height 12
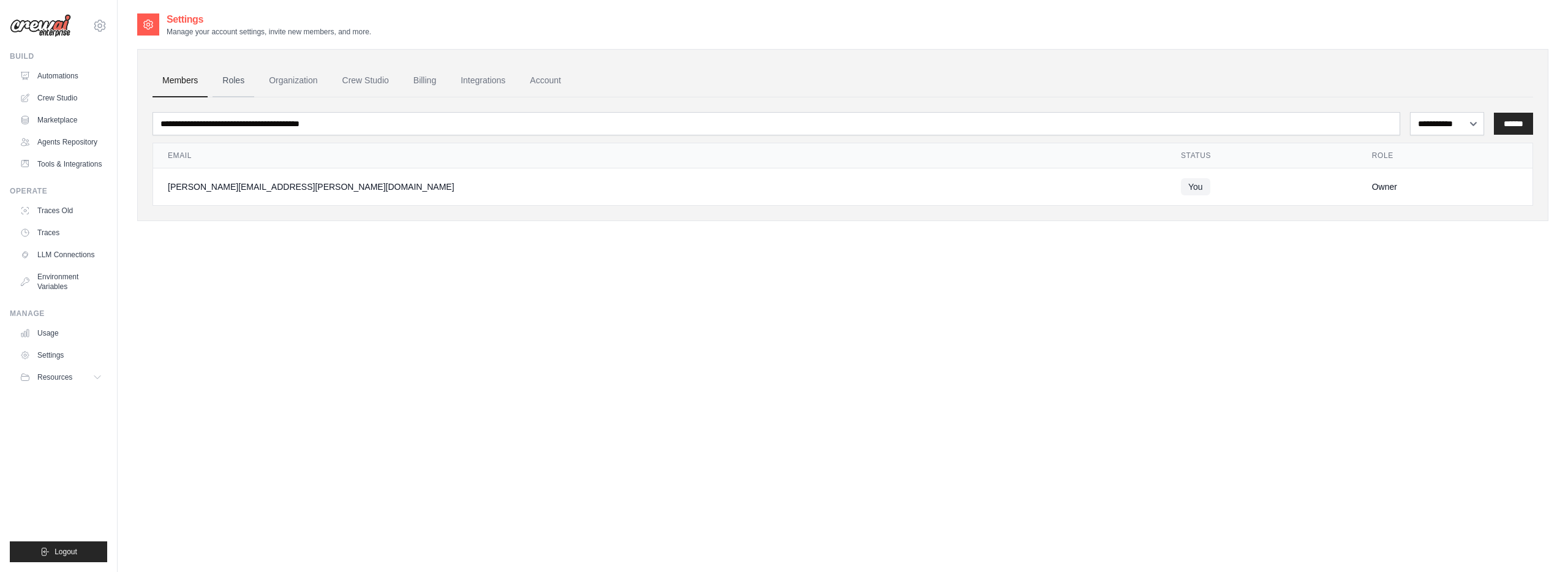
click at [232, 79] on link "Roles" at bounding box center [233, 81] width 42 height 33
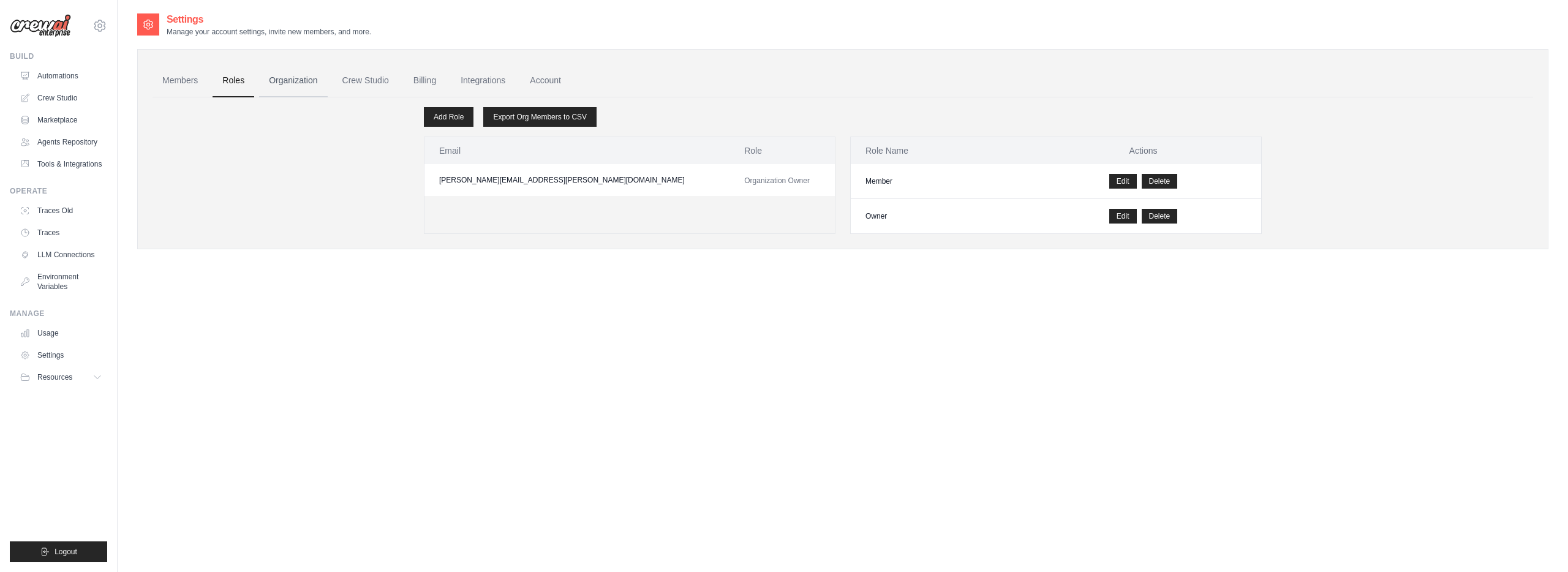
click at [286, 79] on link "Organization" at bounding box center [293, 81] width 68 height 33
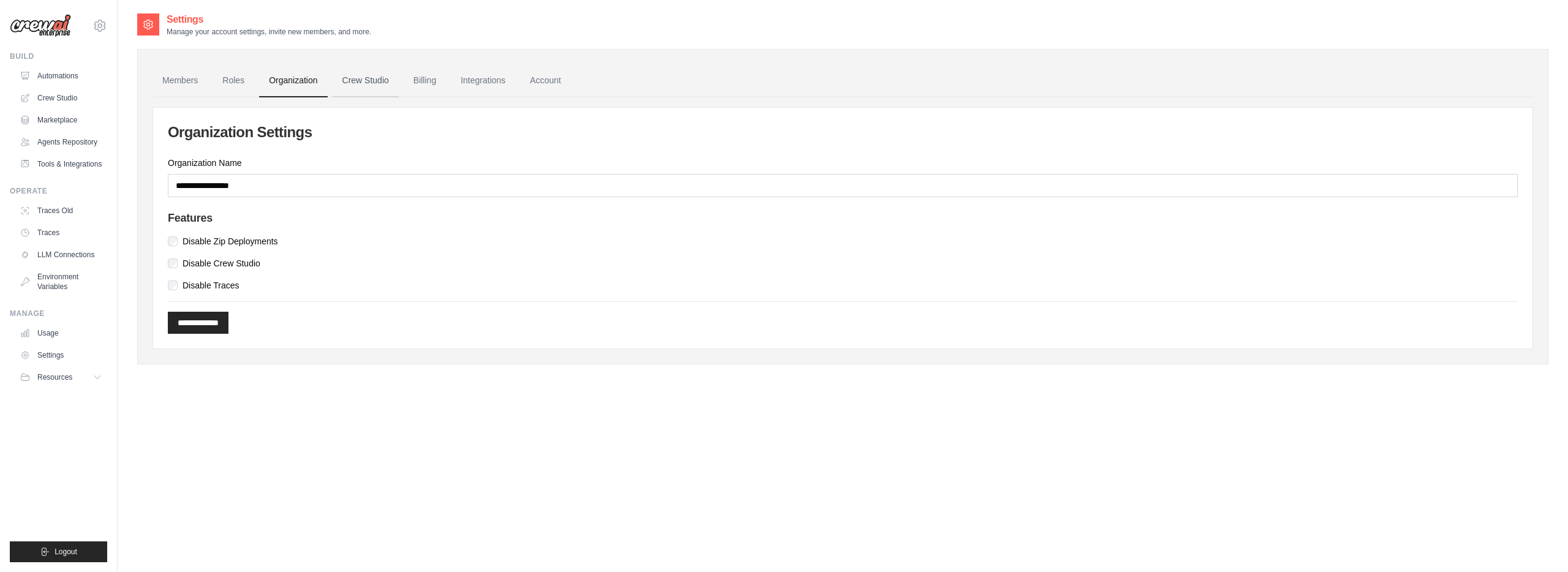
click at [366, 87] on link "Crew Studio" at bounding box center [365, 81] width 66 height 33
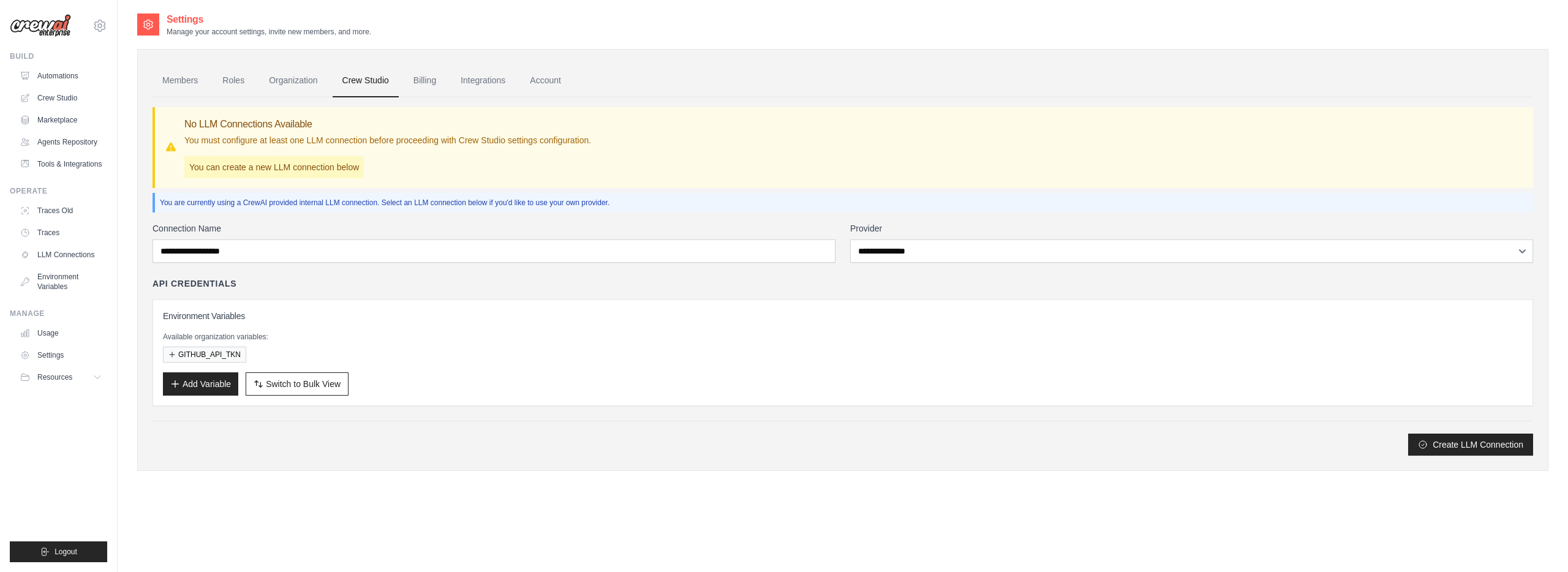
click at [403, 141] on p "You must configure at least one LLM connection before proceeding with Crew Stud…" at bounding box center [388, 140] width 407 height 12
click at [403, 141] on p "You must configure at least one LLM connection before proceeding with Crew Stud…" at bounding box center [388, 140] width 407 height 12
click at [401, 181] on div "No LLM Connections Available You must configure at least one LLM connection bef…" at bounding box center [842, 148] width 1380 height 81
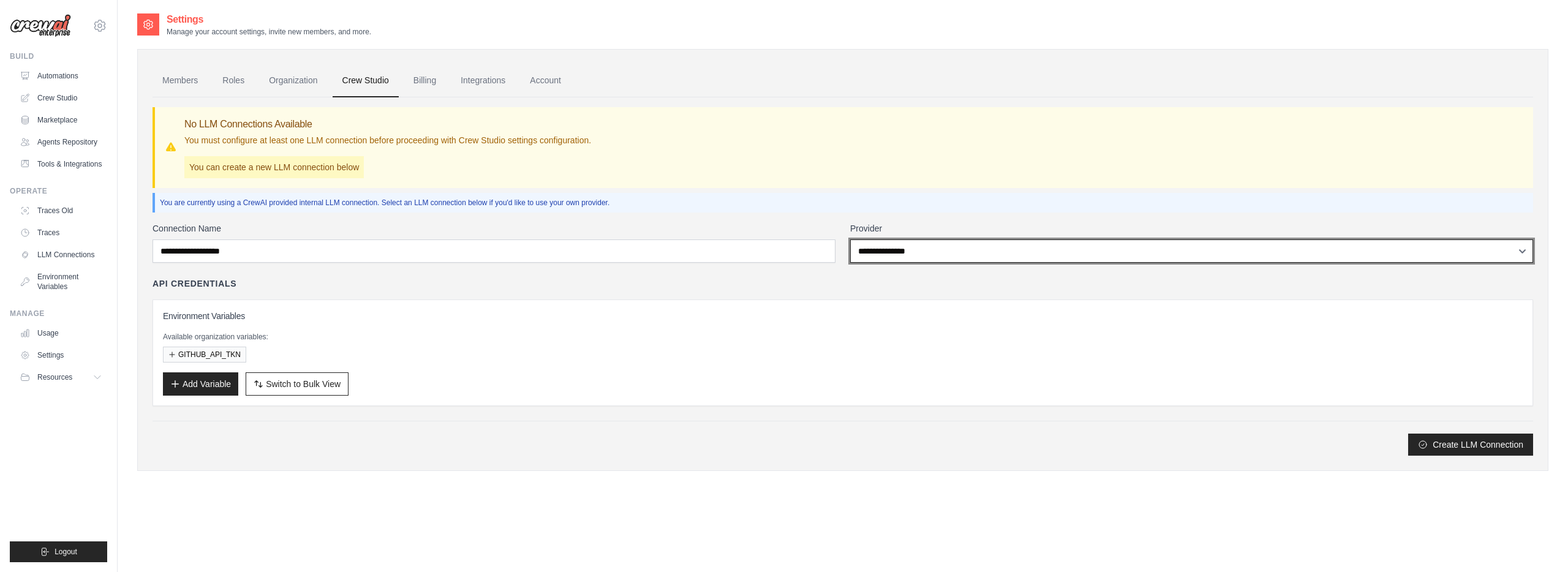
click at [869, 247] on select "**********" at bounding box center [1191, 251] width 683 height 23
select select "*********"
click at [850, 239] on select "**********" at bounding box center [1191, 251] width 683 height 23
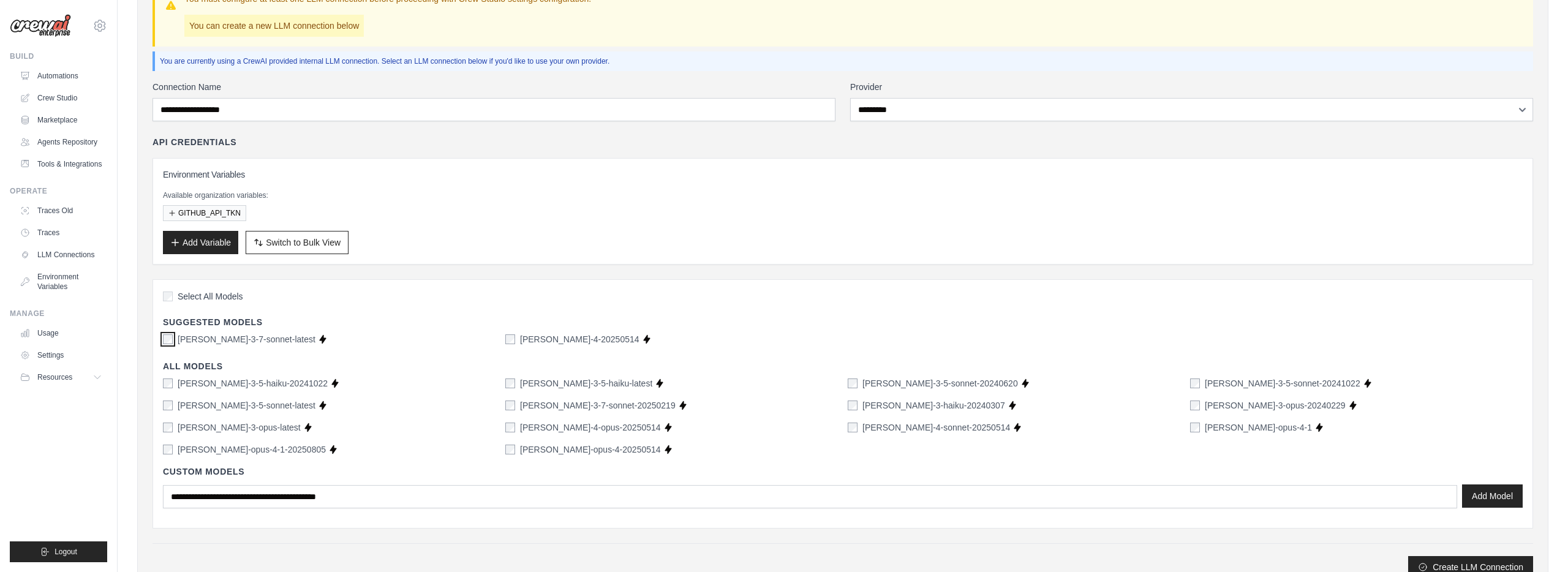
scroll to position [195, 0]
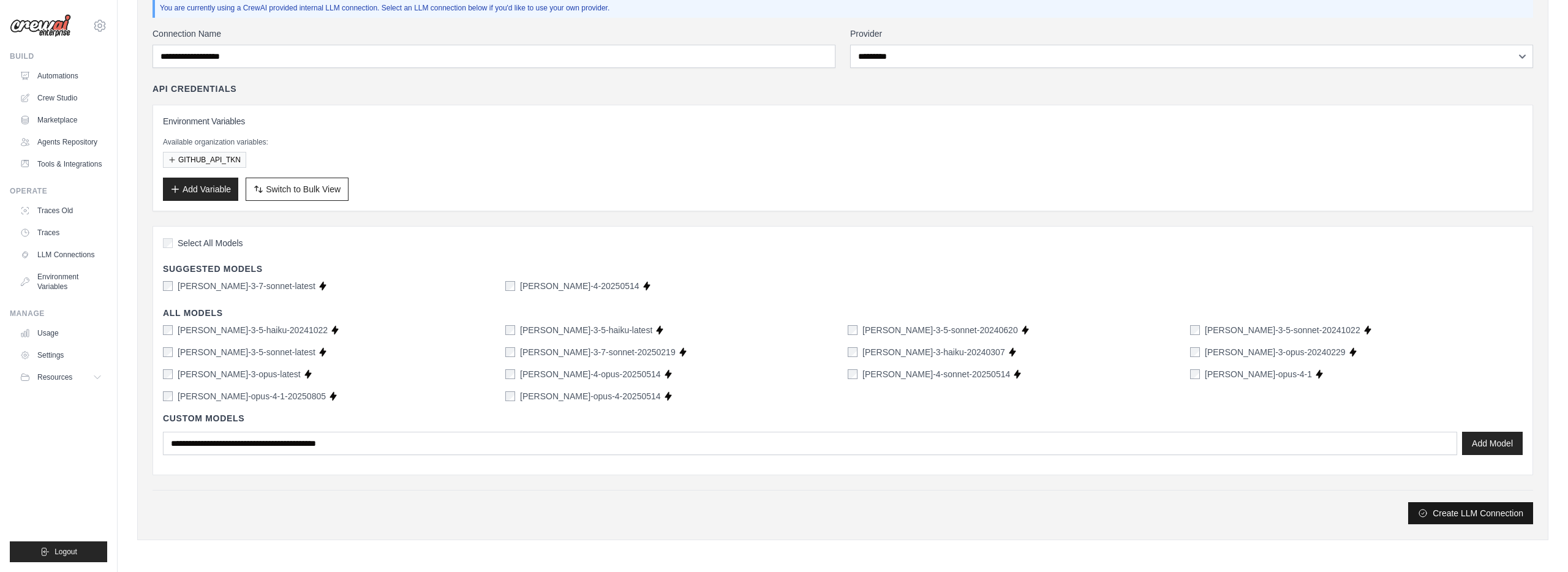
drag, startPoint x: 1461, startPoint y: 518, endPoint x: 1429, endPoint y: 515, distance: 32.1
click at [1461, 518] on button "Create LLM Connection" at bounding box center [1470, 513] width 125 height 22
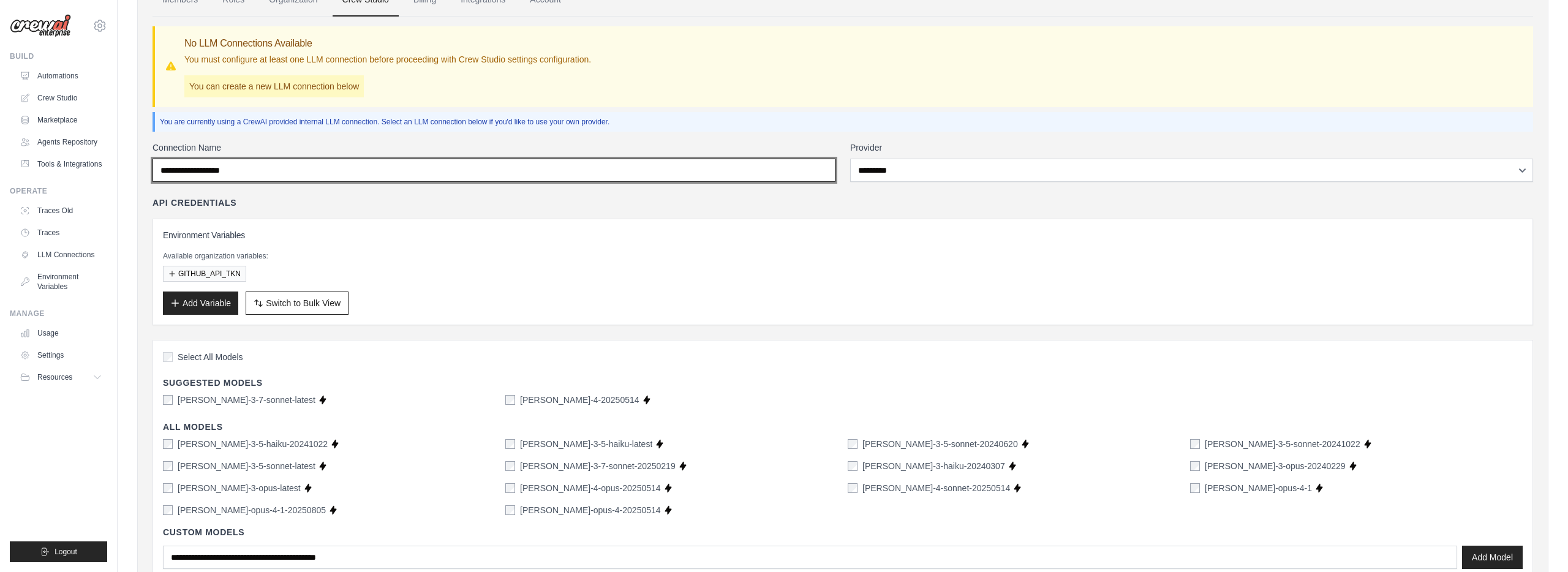
scroll to position [79, 0]
click at [458, 161] on input "Connection Name" at bounding box center [494, 173] width 683 height 23
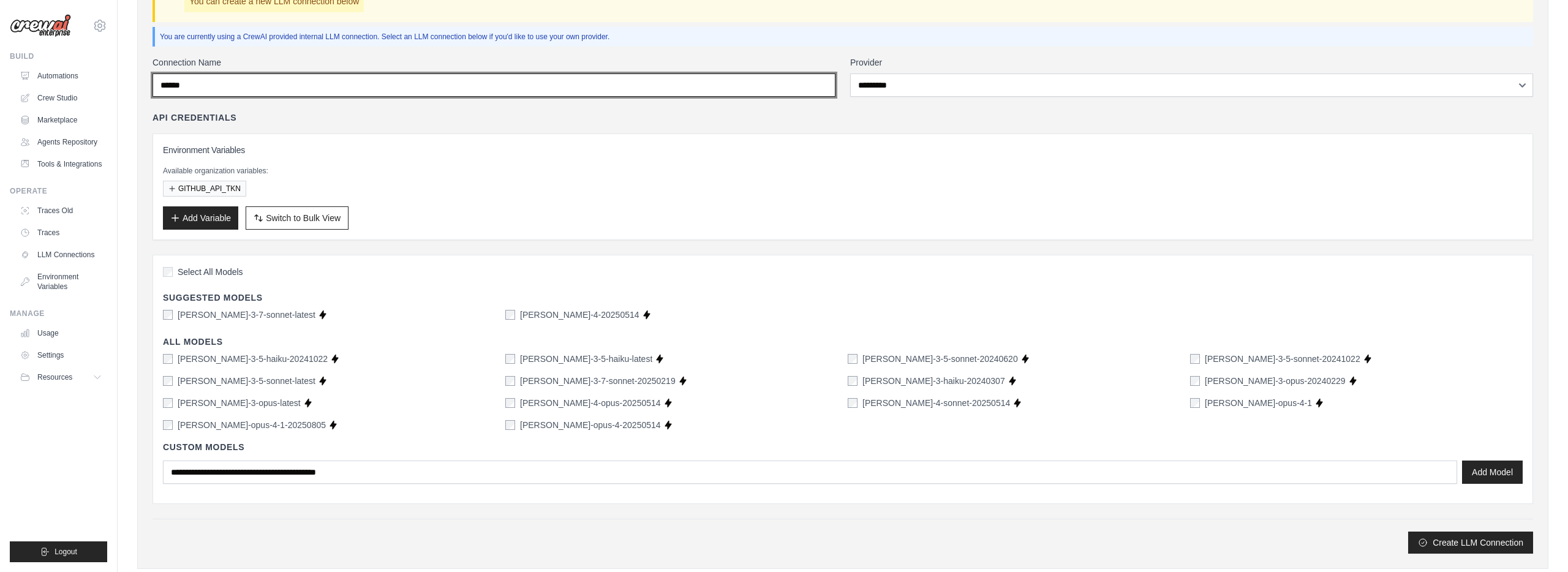
scroll to position [195, 0]
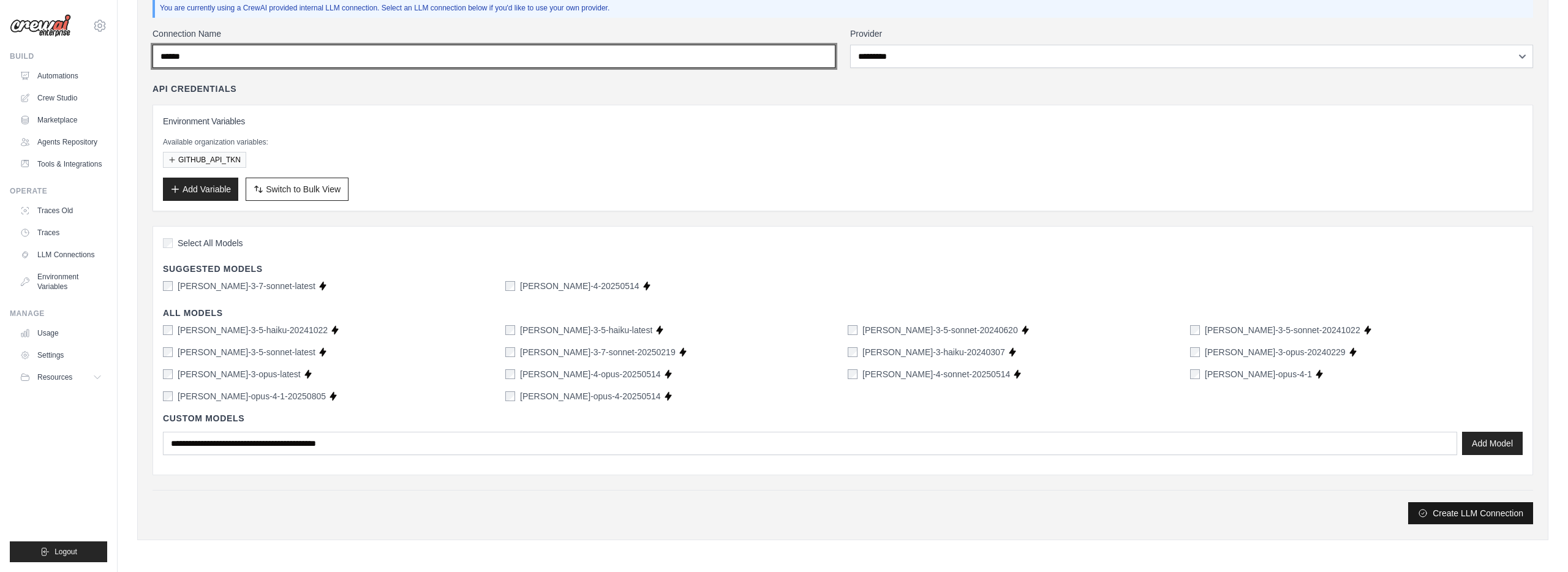
type input "******"
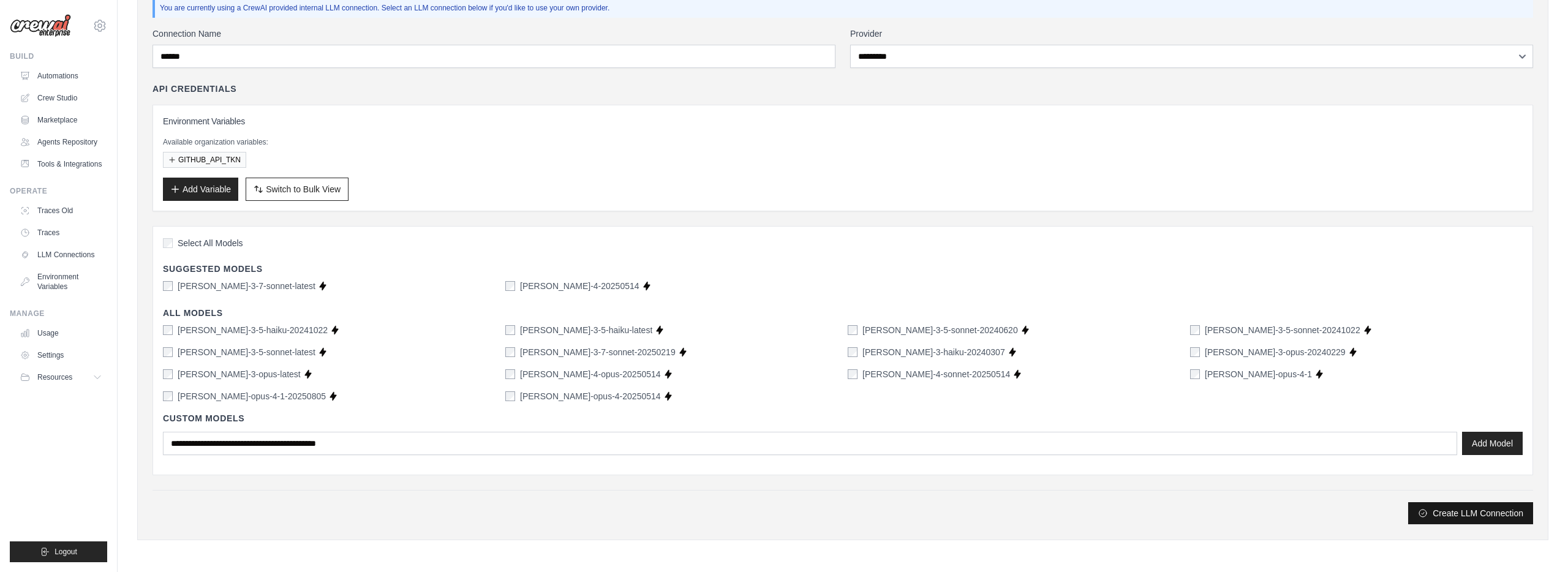
drag, startPoint x: 1430, startPoint y: 509, endPoint x: 1419, endPoint y: 507, distance: 11.2
click at [1430, 509] on button "Create LLM Connection" at bounding box center [1470, 513] width 125 height 22
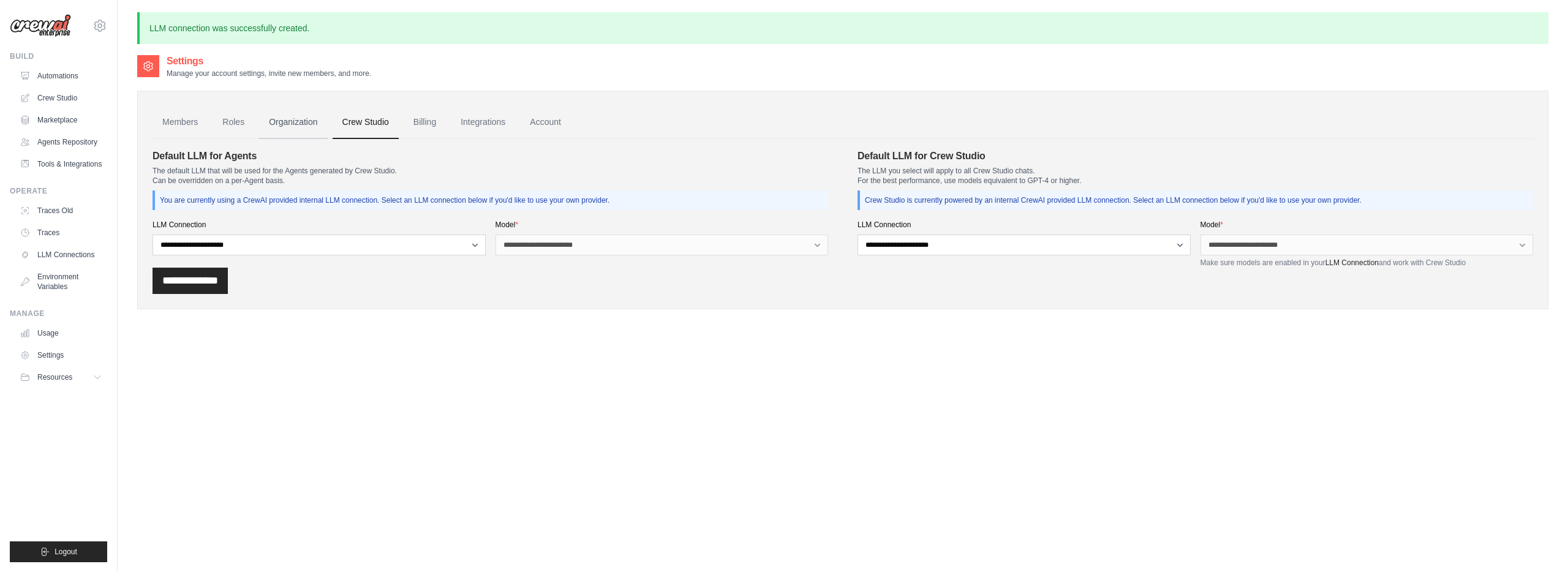
click at [315, 122] on link "Organization" at bounding box center [293, 122] width 68 height 33
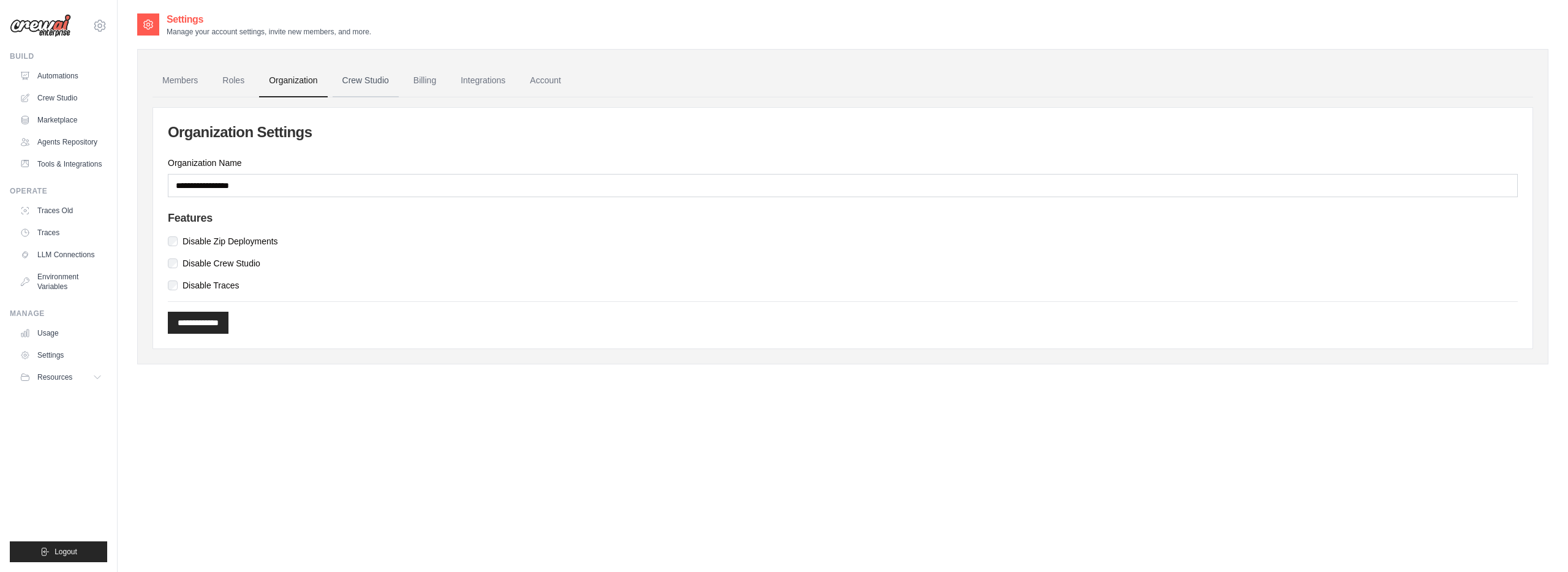
click at [379, 76] on link "Crew Studio" at bounding box center [365, 81] width 66 height 33
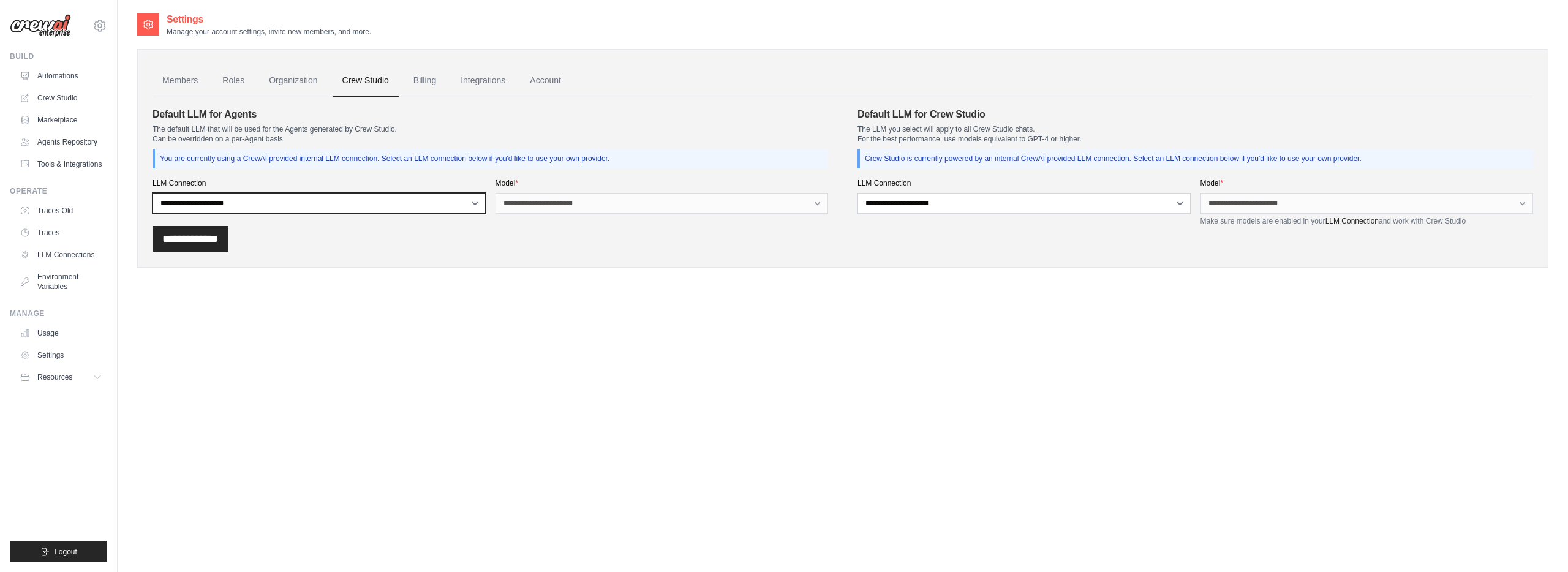
click at [302, 208] on select "**********" at bounding box center [319, 203] width 333 height 21
select select "******"
click at [152, 193] on select "**********" at bounding box center [319, 203] width 333 height 21
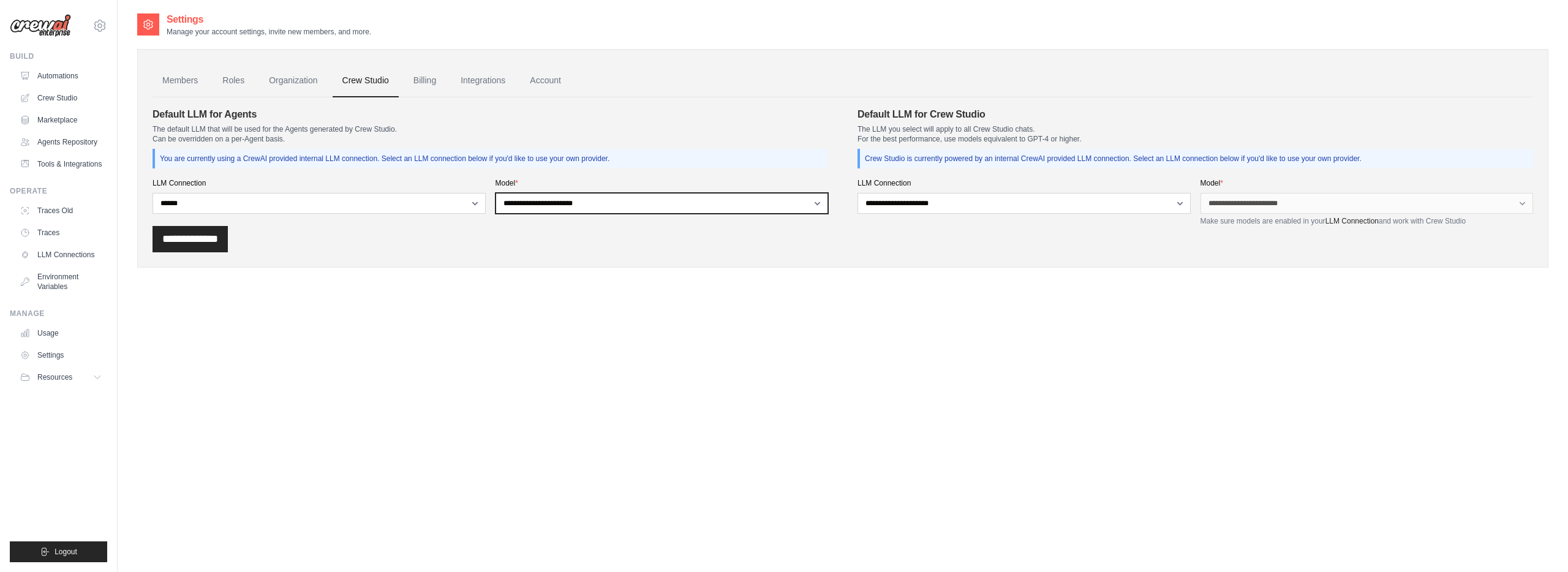
click at [593, 207] on select "**********" at bounding box center [662, 203] width 333 height 21
click at [496, 193] on select "**********" at bounding box center [662, 203] width 333 height 21
click at [589, 203] on select "**********" at bounding box center [662, 203] width 333 height 21
select select "**********"
click at [496, 193] on select "**********" at bounding box center [662, 203] width 333 height 21
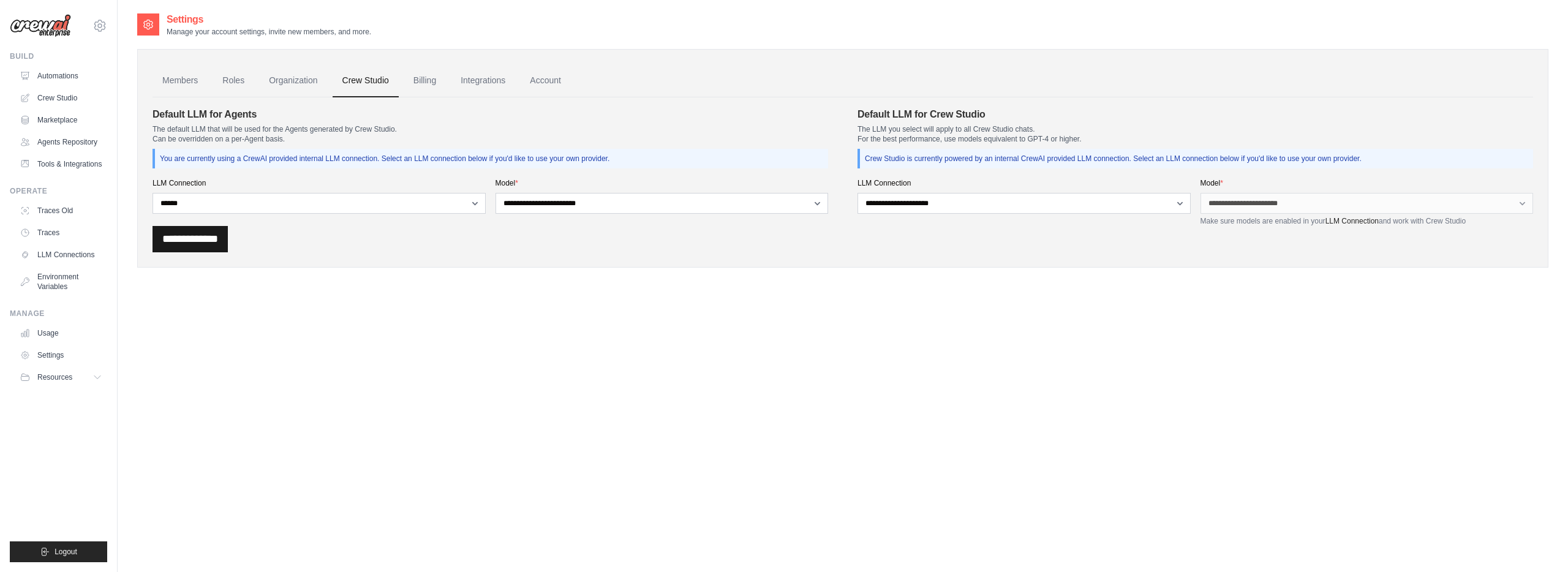
click at [175, 236] on input "**********" at bounding box center [190, 239] width 75 height 27
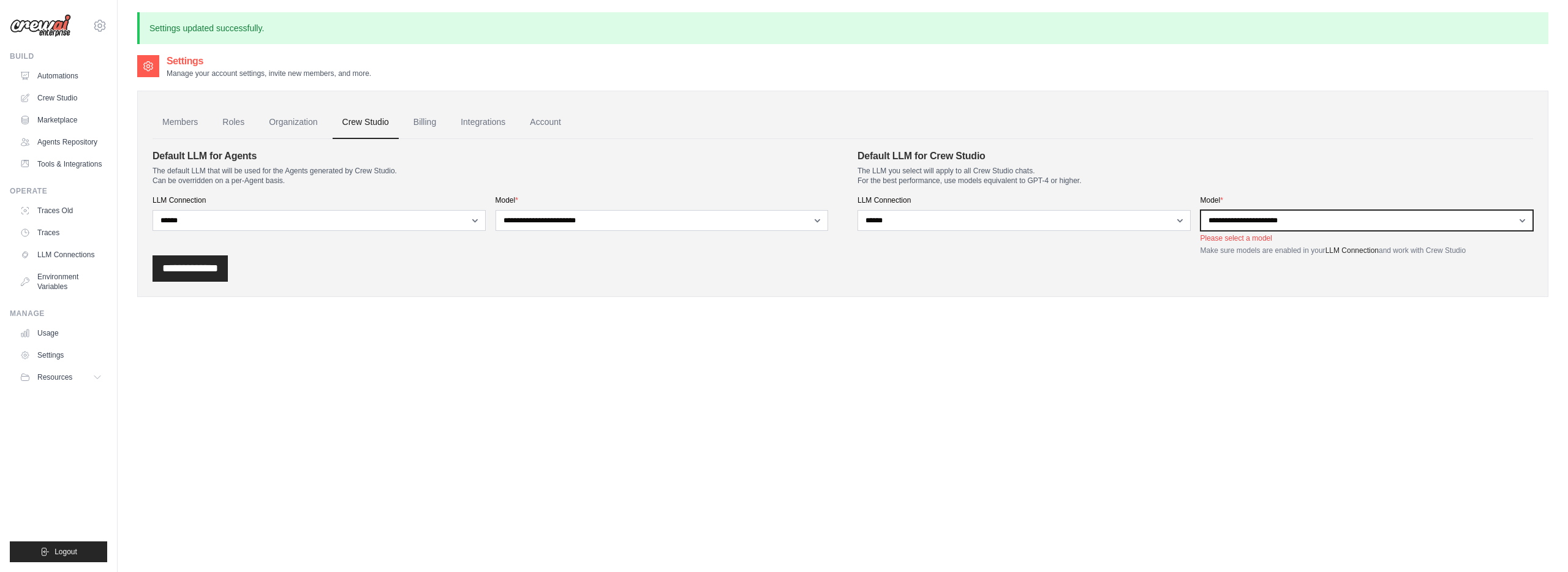
click at [1254, 217] on select "**********" at bounding box center [1366, 220] width 333 height 21
select select "**********"
click at [1200, 210] on select "**********" at bounding box center [1366, 220] width 333 height 21
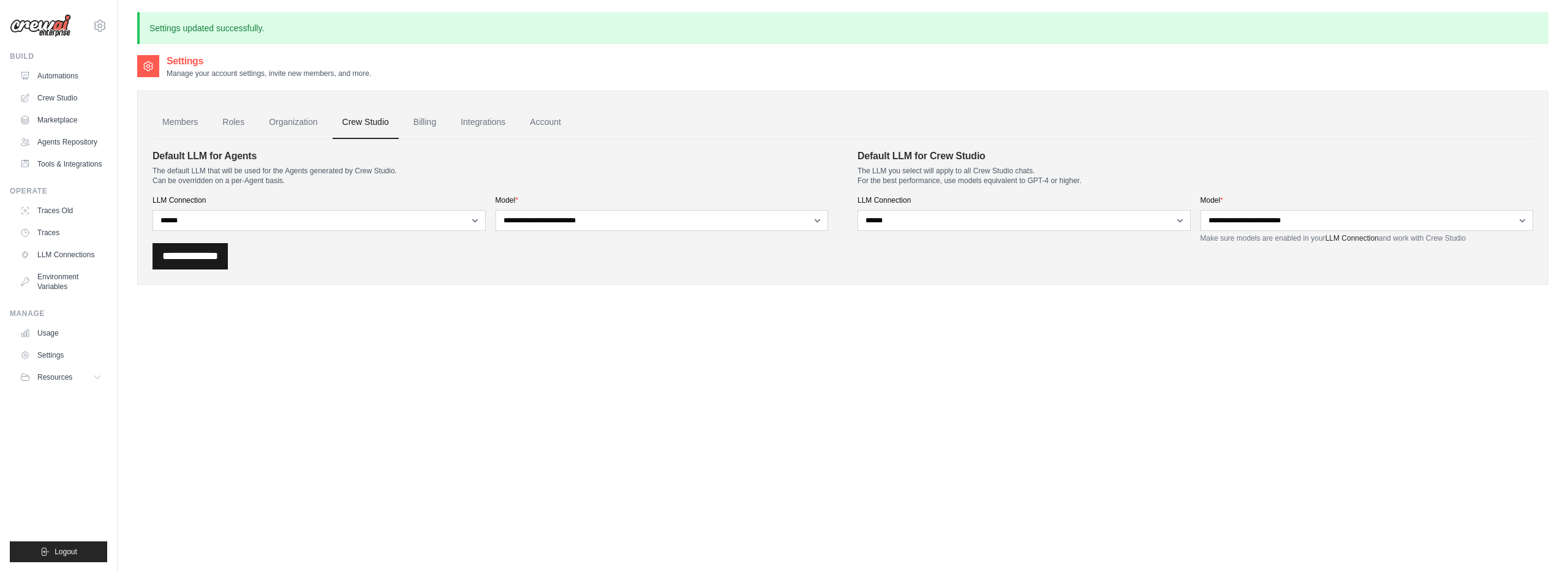
click at [226, 249] on input "**********" at bounding box center [190, 256] width 75 height 27
click at [301, 121] on link "Organization" at bounding box center [293, 122] width 68 height 33
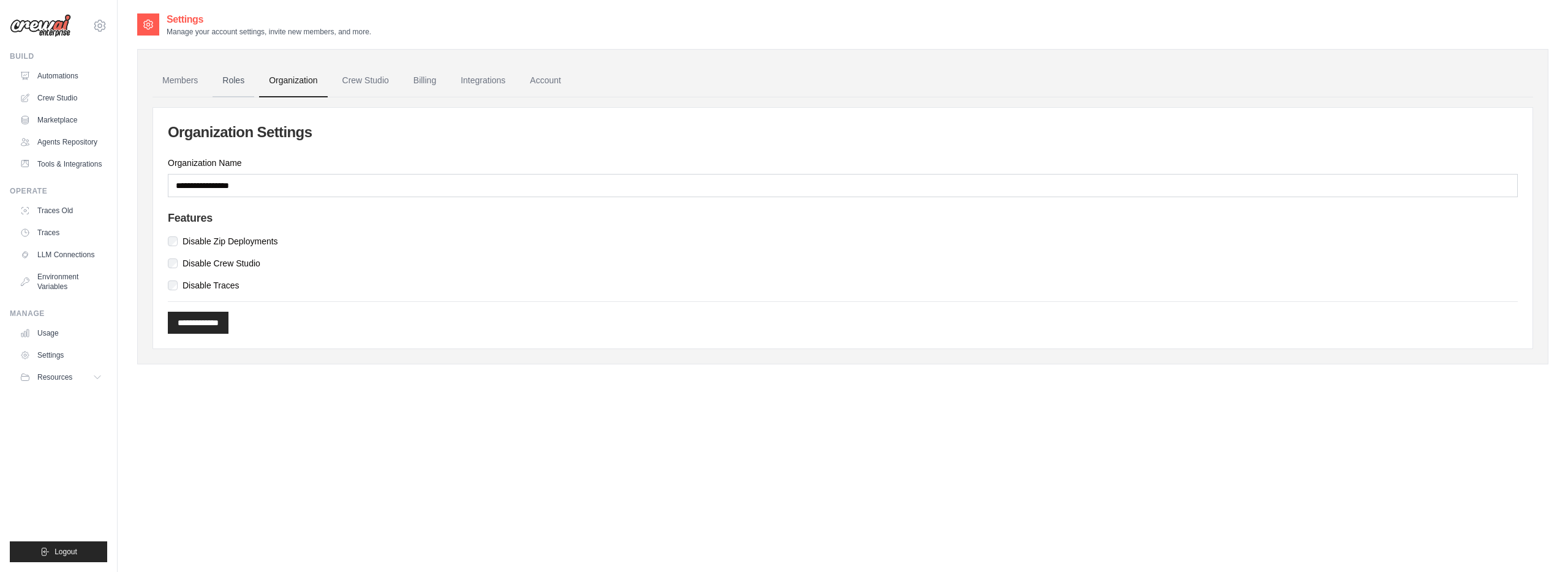
click at [221, 81] on link "Roles" at bounding box center [233, 81] width 42 height 33
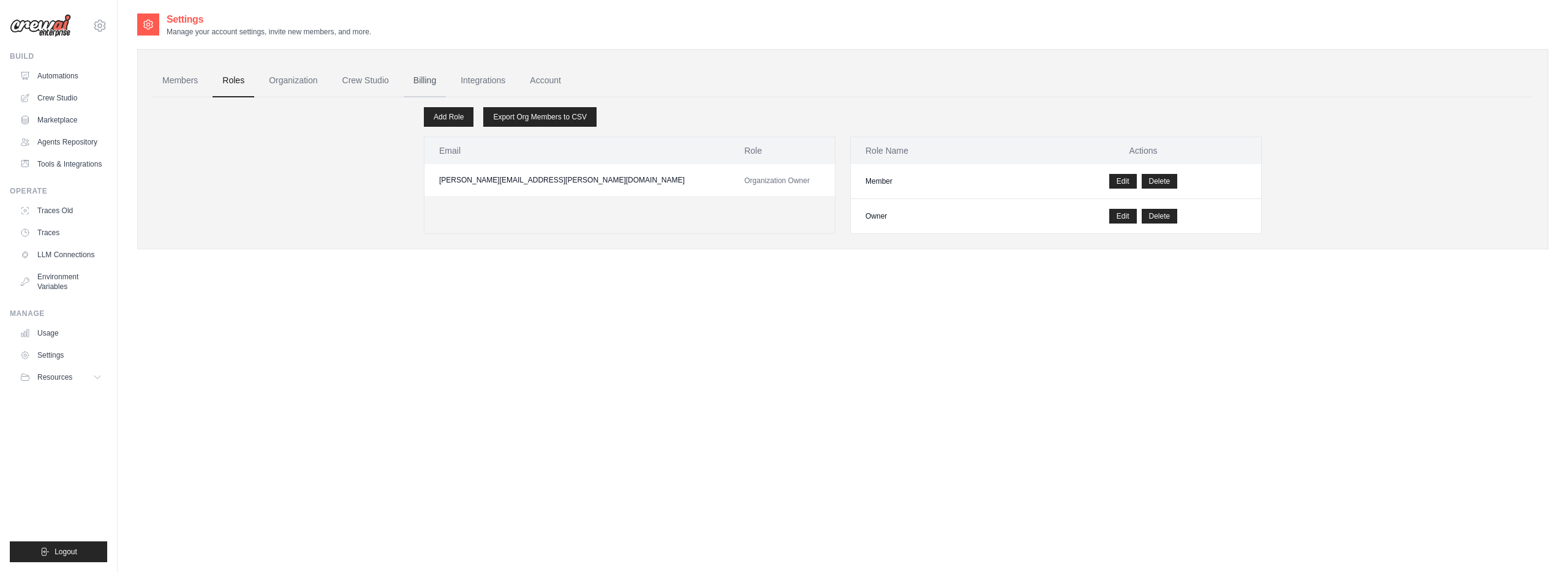
click at [419, 81] on link "Billing" at bounding box center [424, 81] width 42 height 33
click at [498, 81] on link "Integrations" at bounding box center [483, 81] width 64 height 33
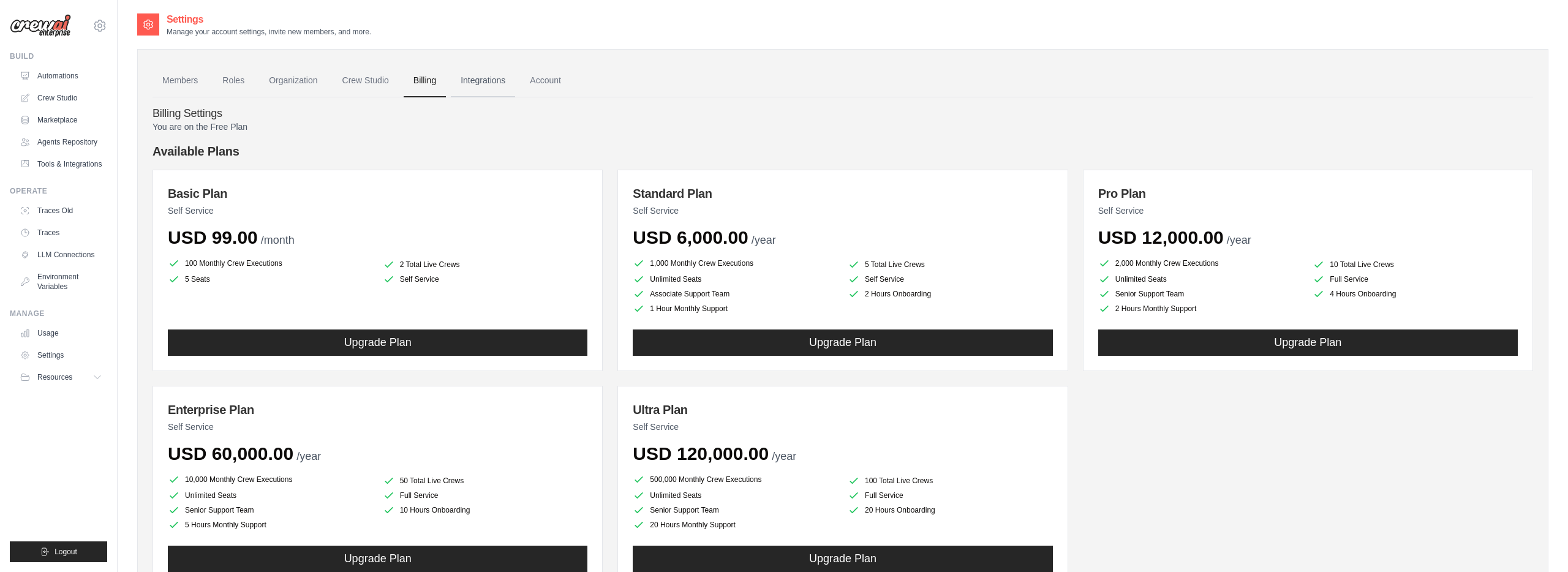
click at [503, 72] on link "Integrations" at bounding box center [483, 81] width 64 height 33
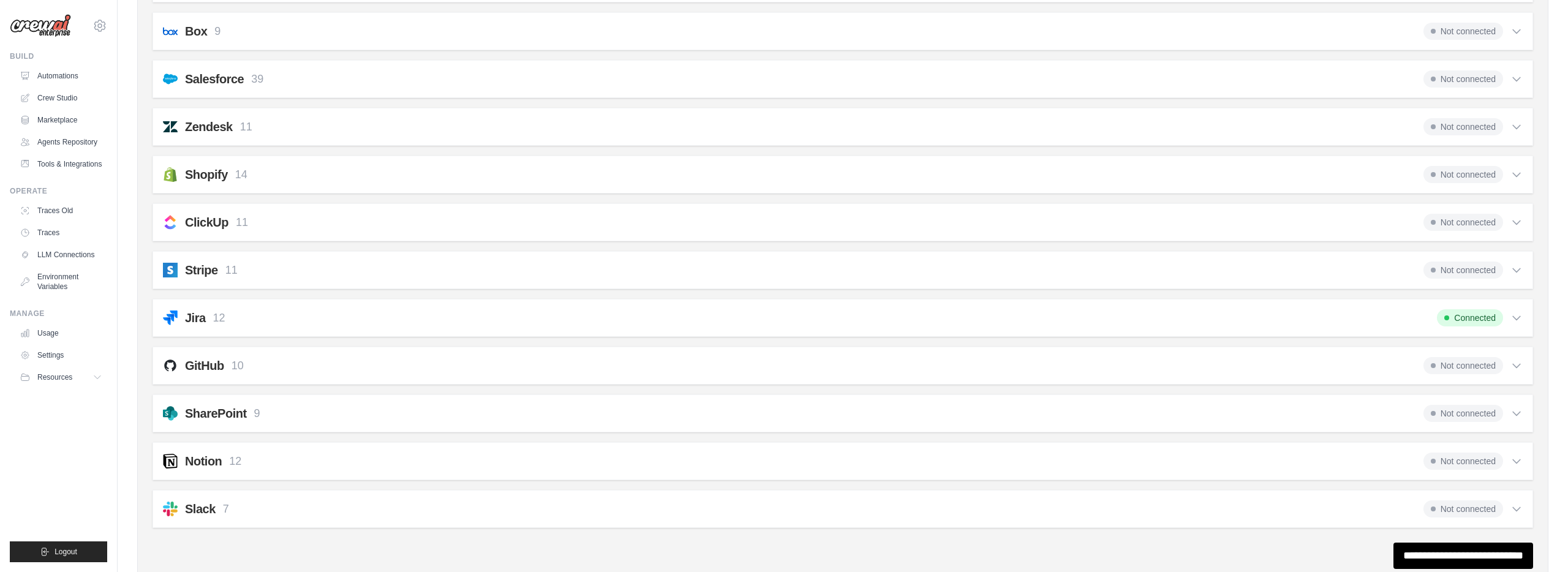
scroll to position [823, 0]
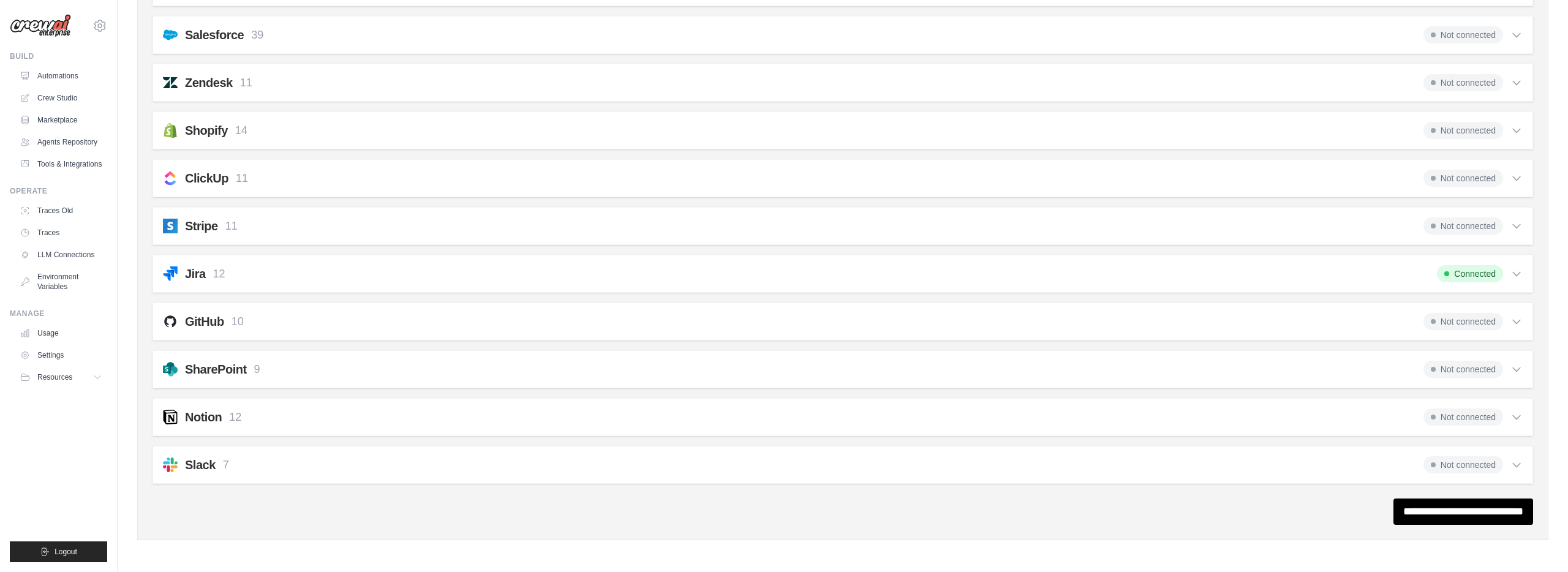
click at [1506, 317] on div "Not connected" at bounding box center [1472, 321] width 99 height 17
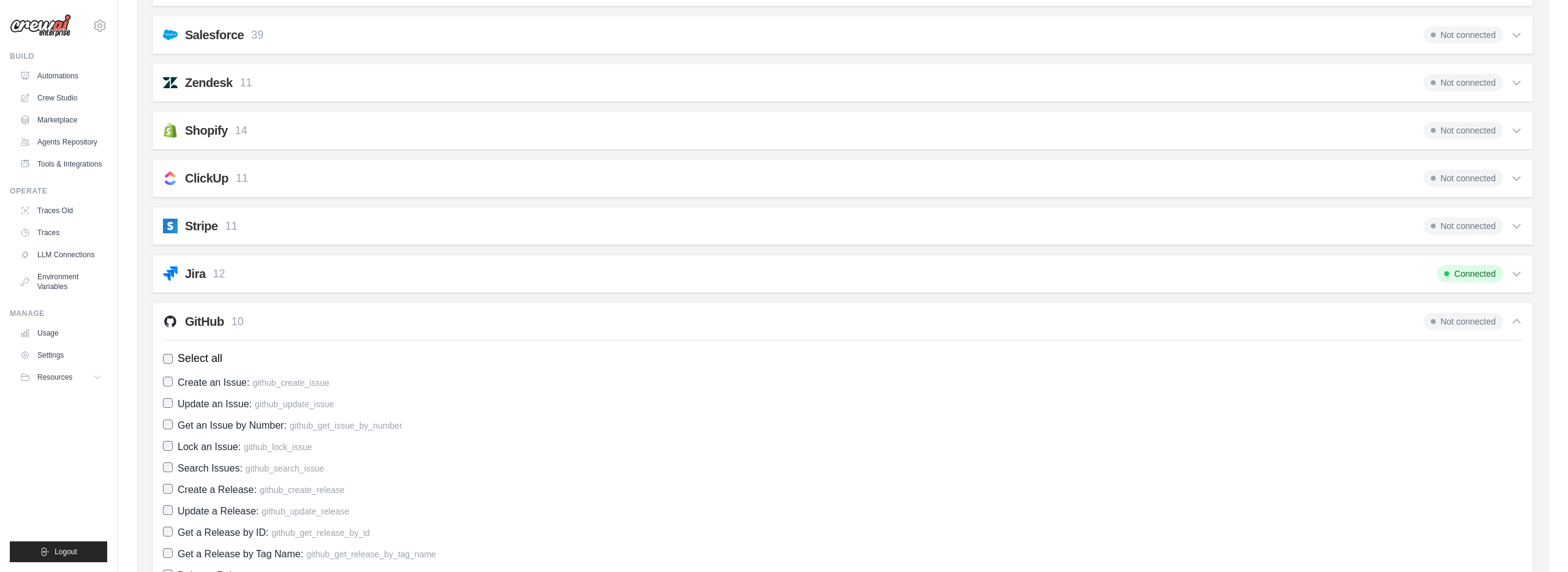
click at [198, 320] on h2 "GitHub" at bounding box center [204, 321] width 39 height 17
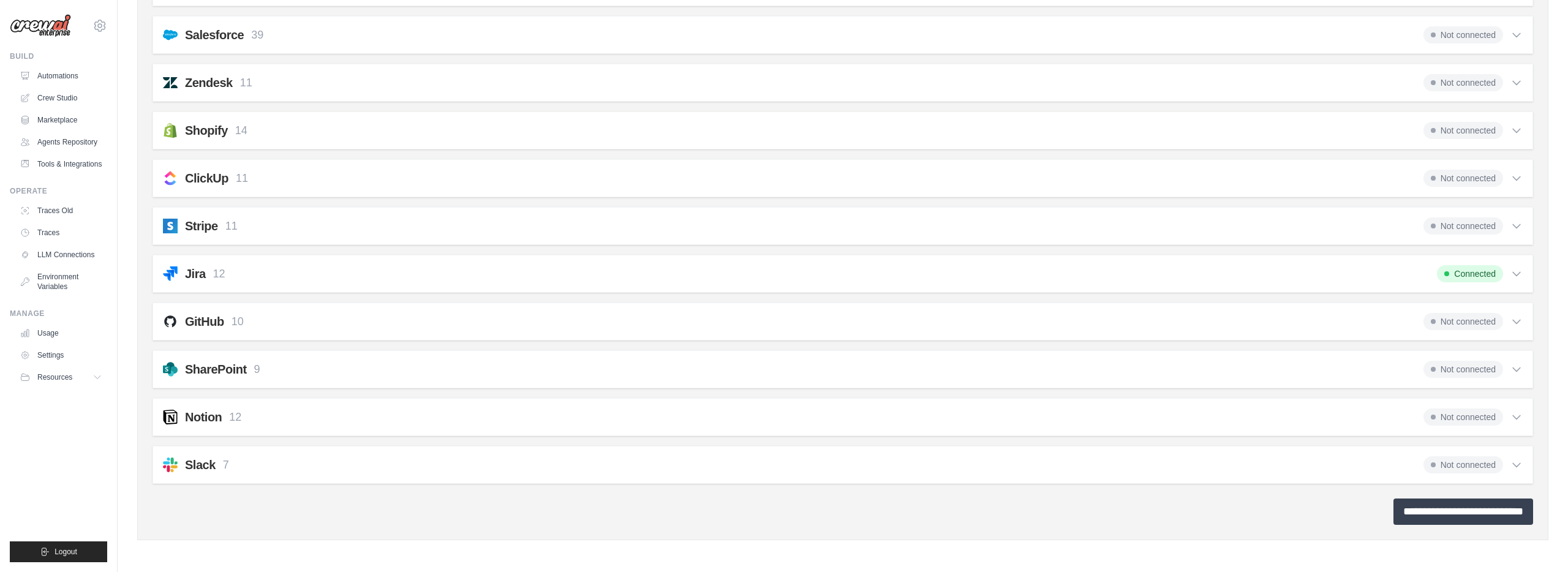
click at [1440, 509] on input "**********" at bounding box center [1463, 511] width 139 height 27
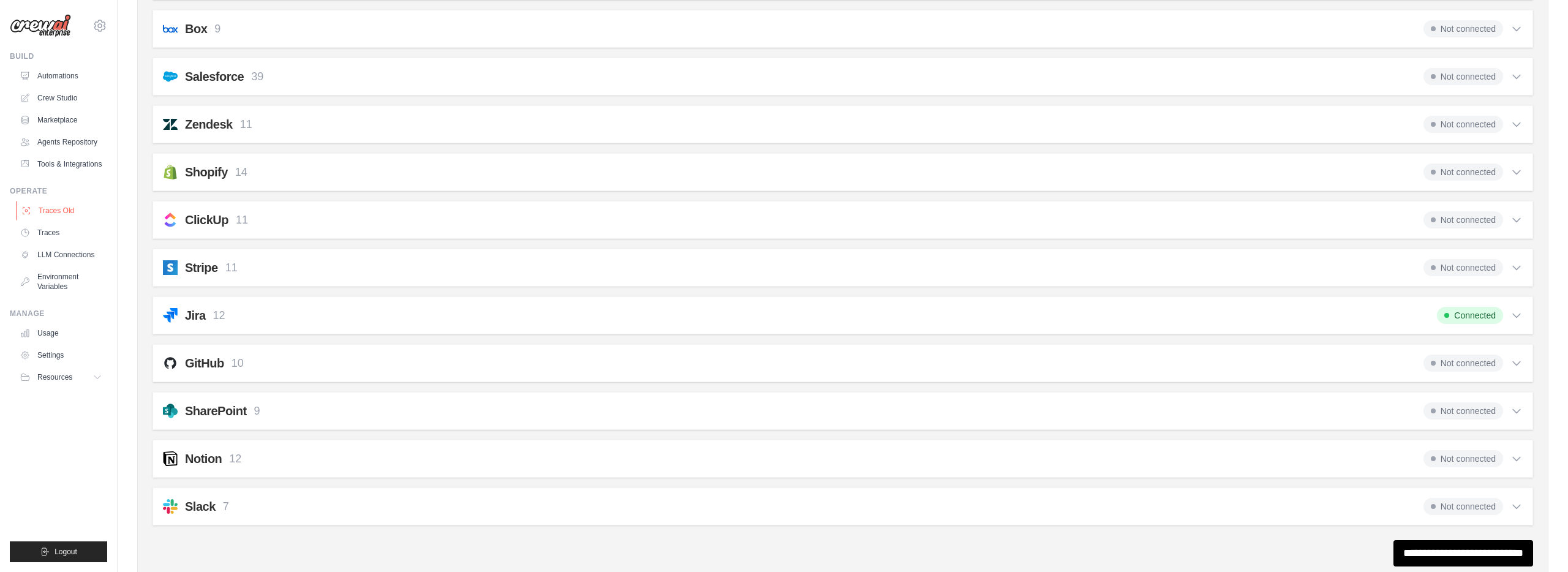
scroll to position [0, 0]
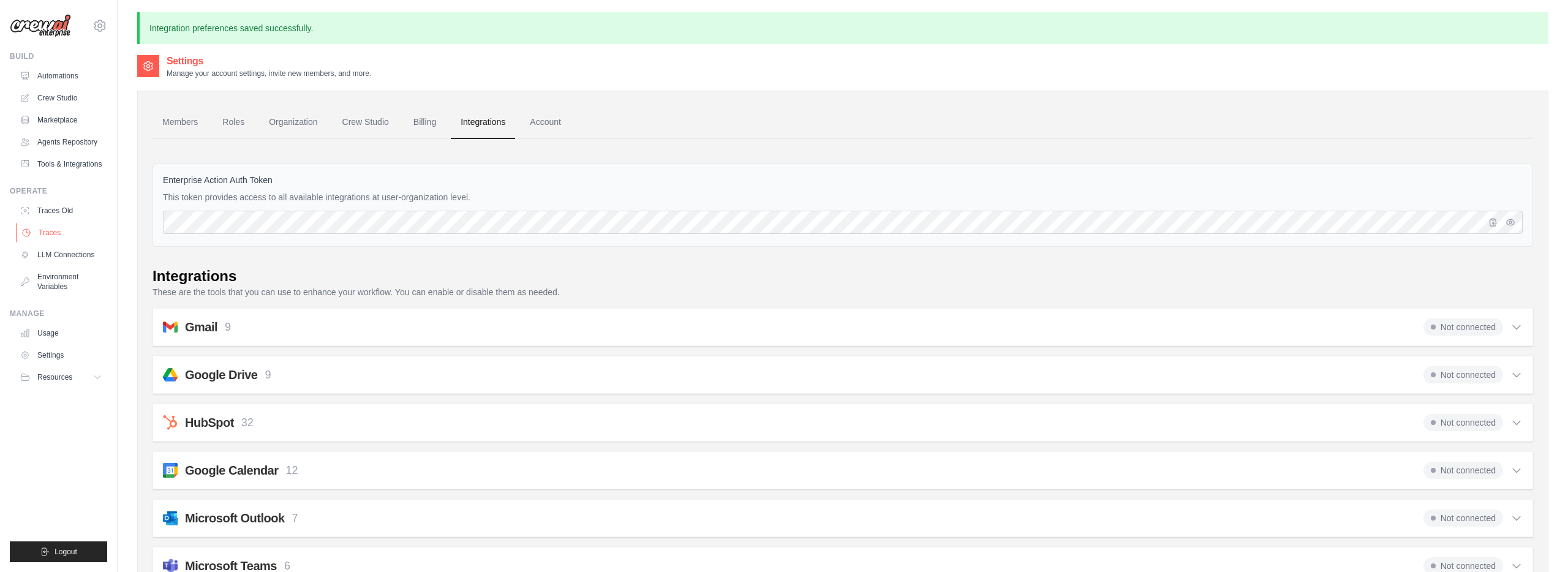
click at [63, 226] on link "Traces" at bounding box center [62, 232] width 92 height 20
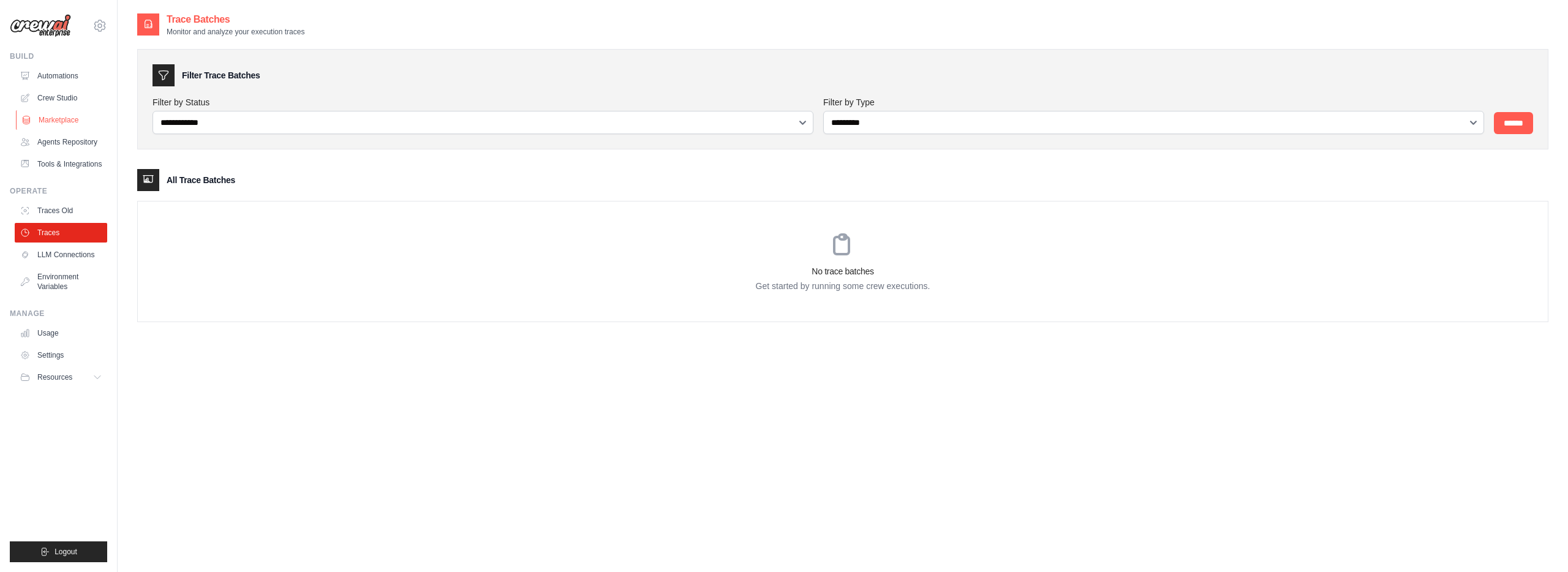
click at [68, 118] on link "Marketplace" at bounding box center [62, 120] width 92 height 20
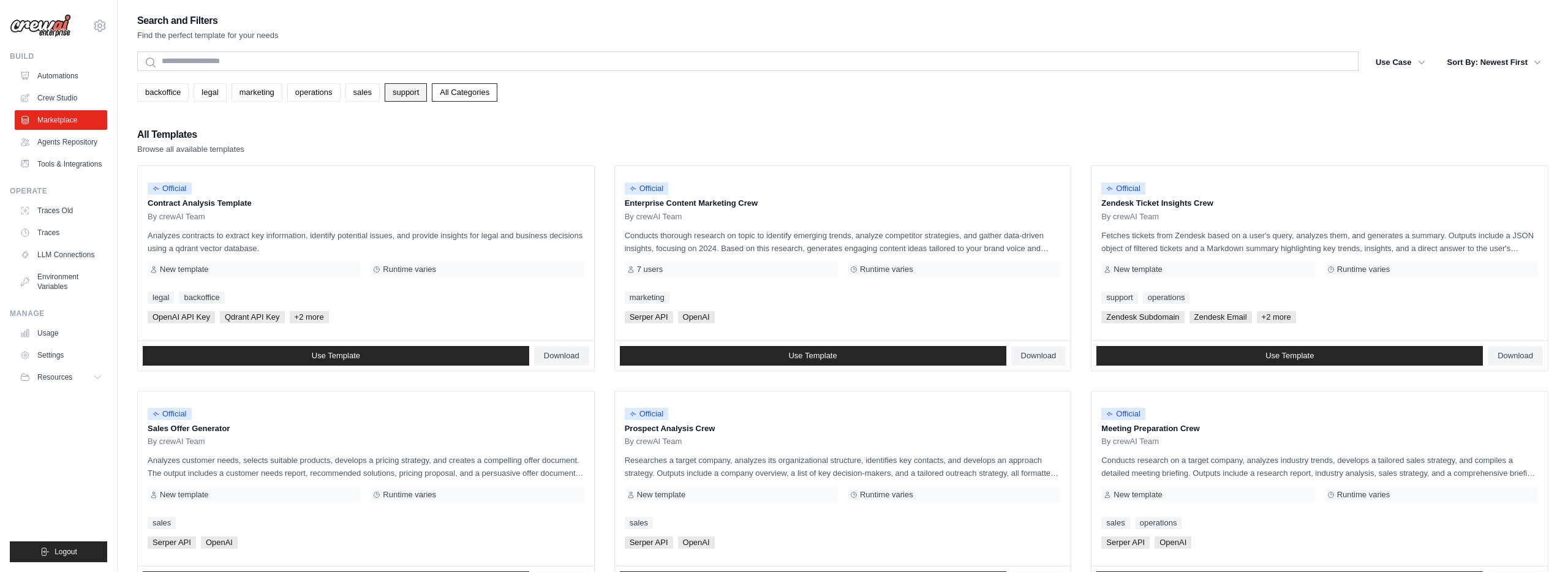
click at [390, 94] on link "support" at bounding box center [406, 92] width 42 height 18
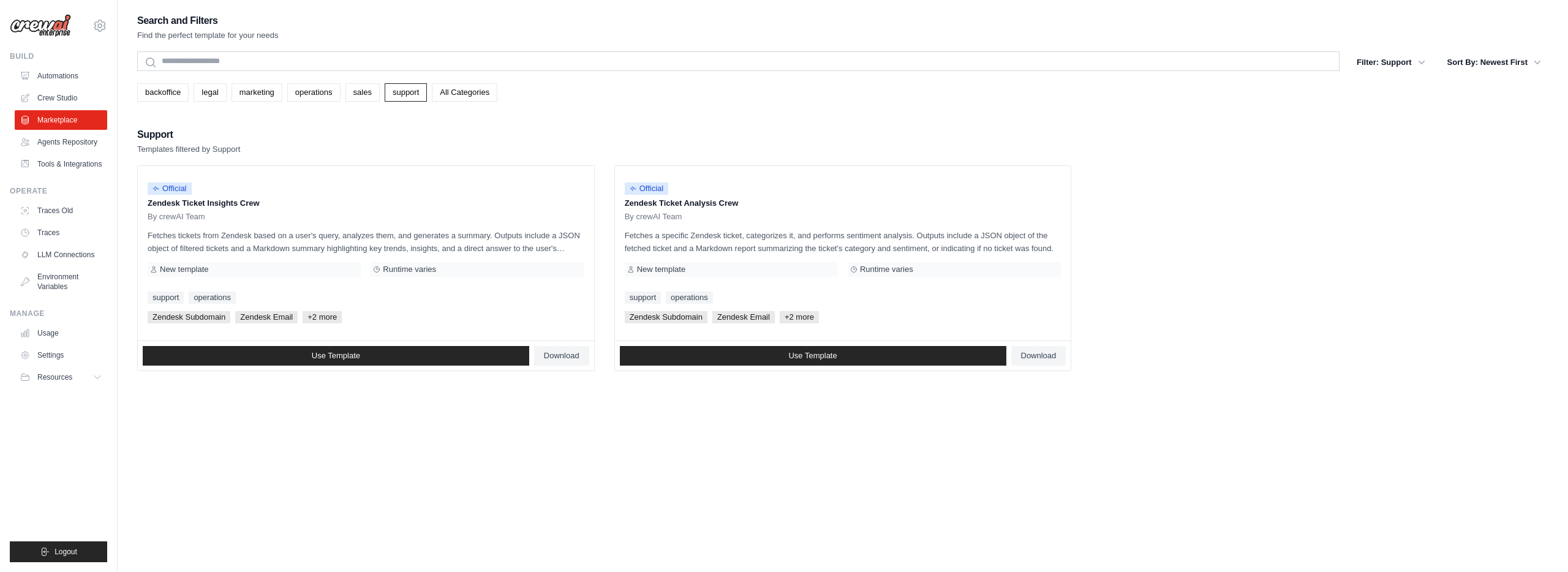
click at [390, 94] on link "support" at bounding box center [406, 92] width 42 height 18
click at [65, 141] on link "Agents Repository" at bounding box center [62, 142] width 92 height 20
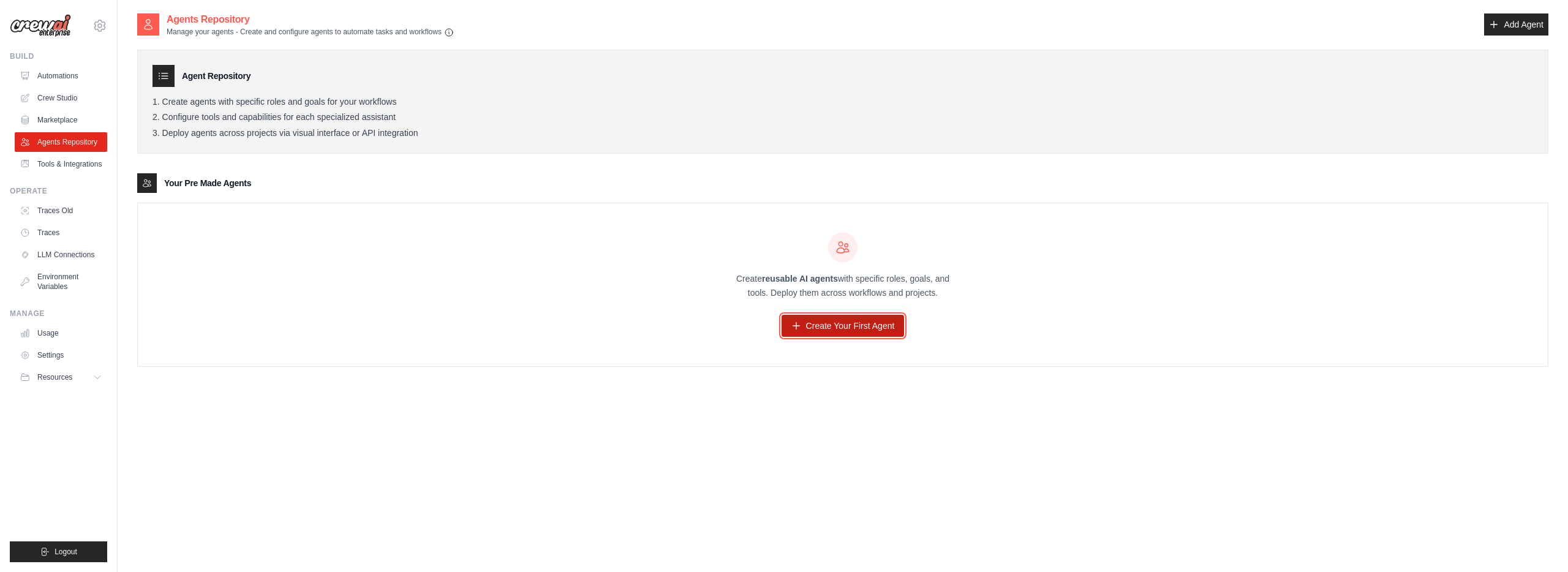
click at [848, 320] on link "Create Your First Agent" at bounding box center [843, 326] width 123 height 22
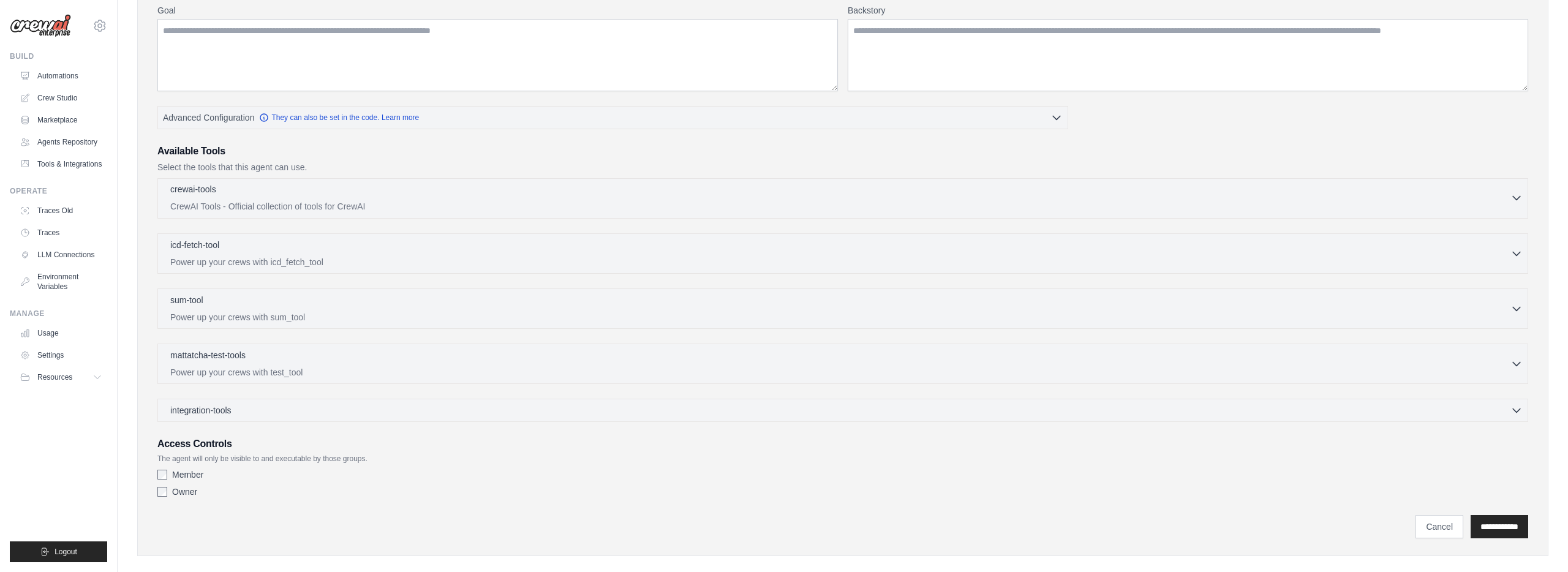
scroll to position [178, 0]
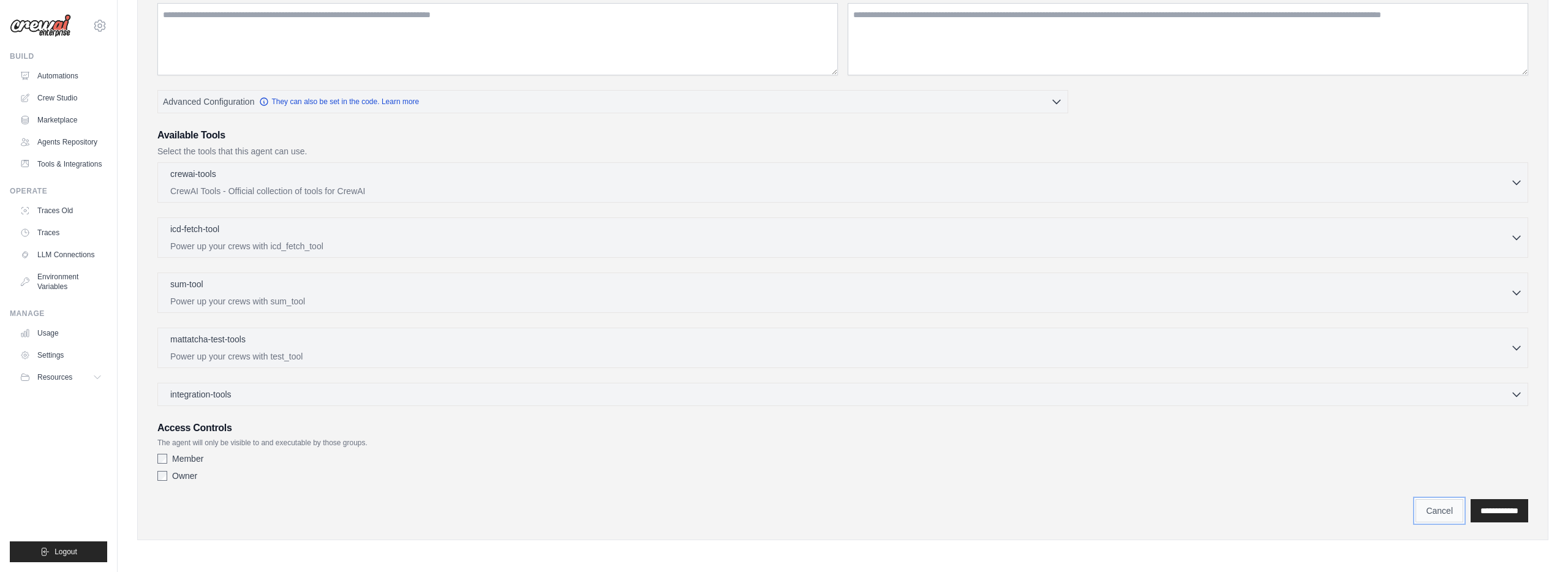
click at [1416, 516] on link "Cancel" at bounding box center [1439, 510] width 48 height 23
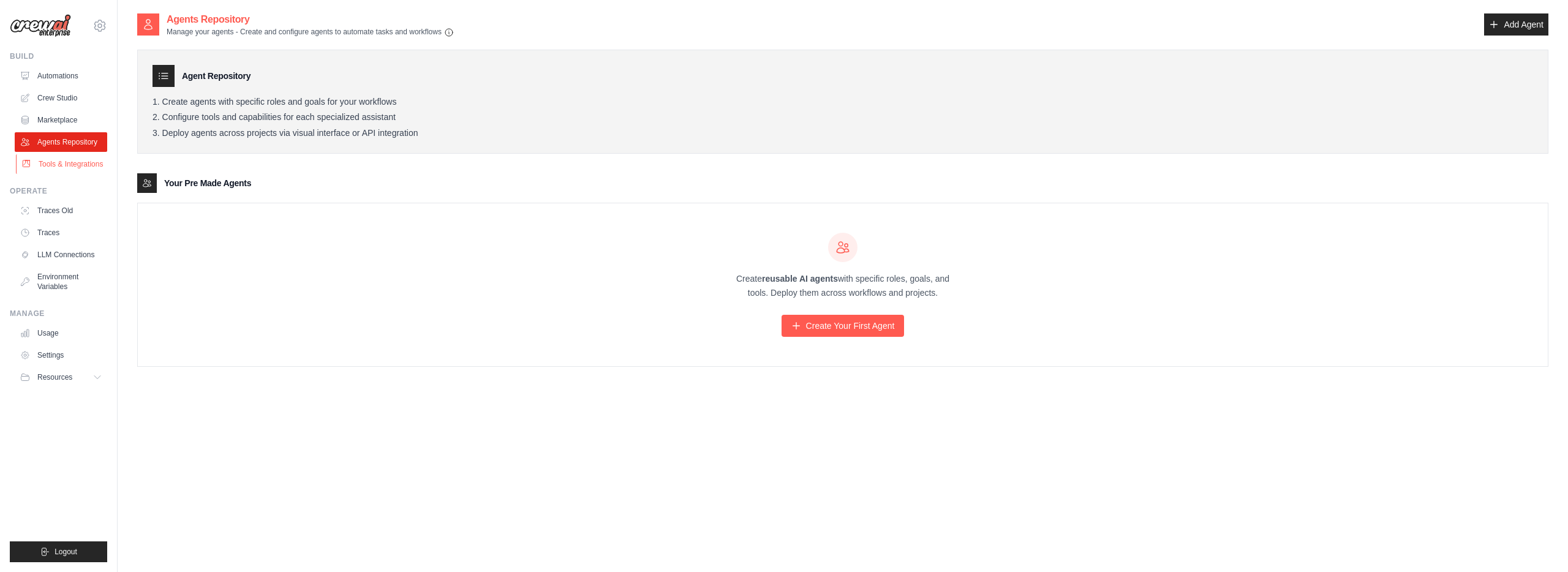
click at [86, 163] on link "Tools & Integrations" at bounding box center [62, 164] width 92 height 20
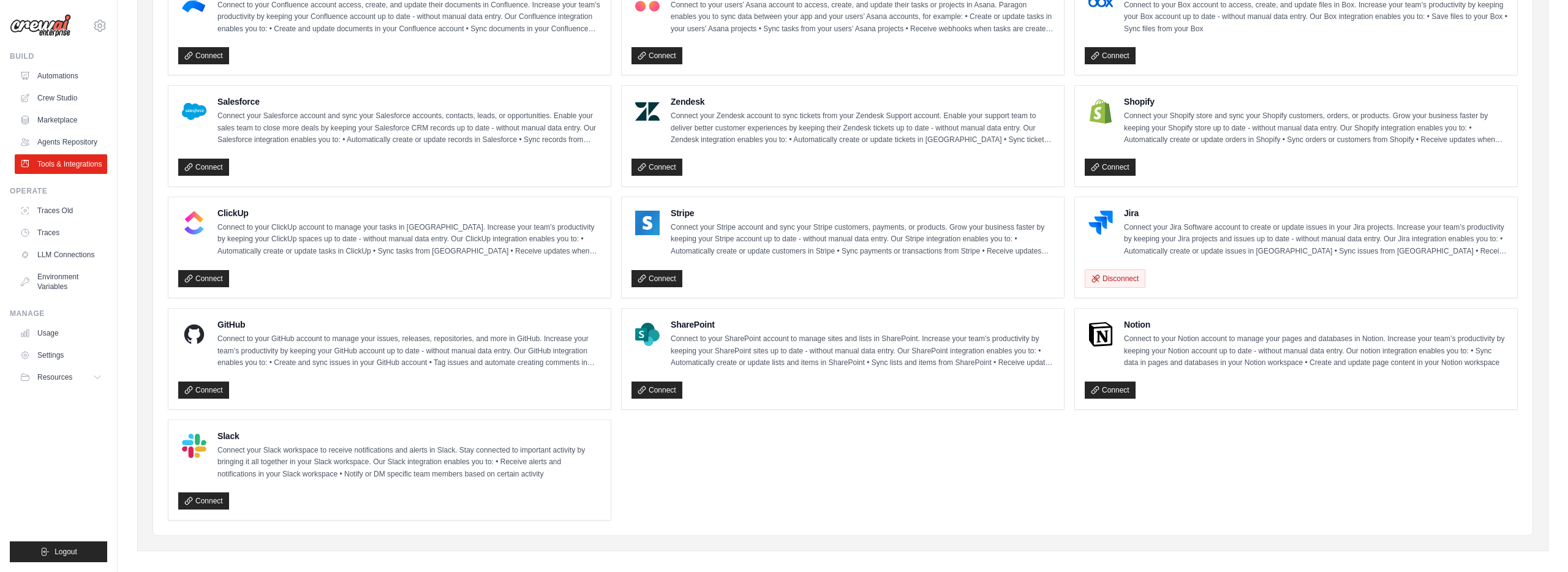
scroll to position [522, 0]
click at [205, 386] on link "Connect" at bounding box center [204, 388] width 51 height 17
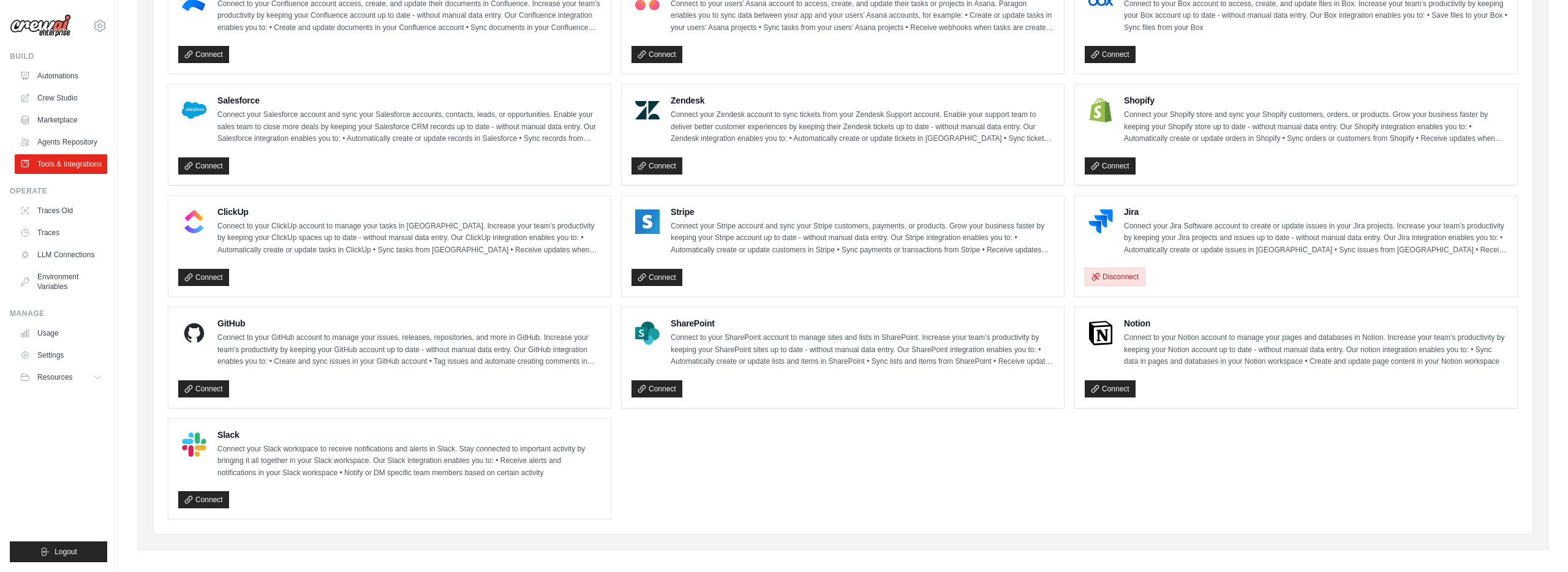
click at [1122, 278] on button "Disconnect" at bounding box center [1115, 277] width 61 height 18
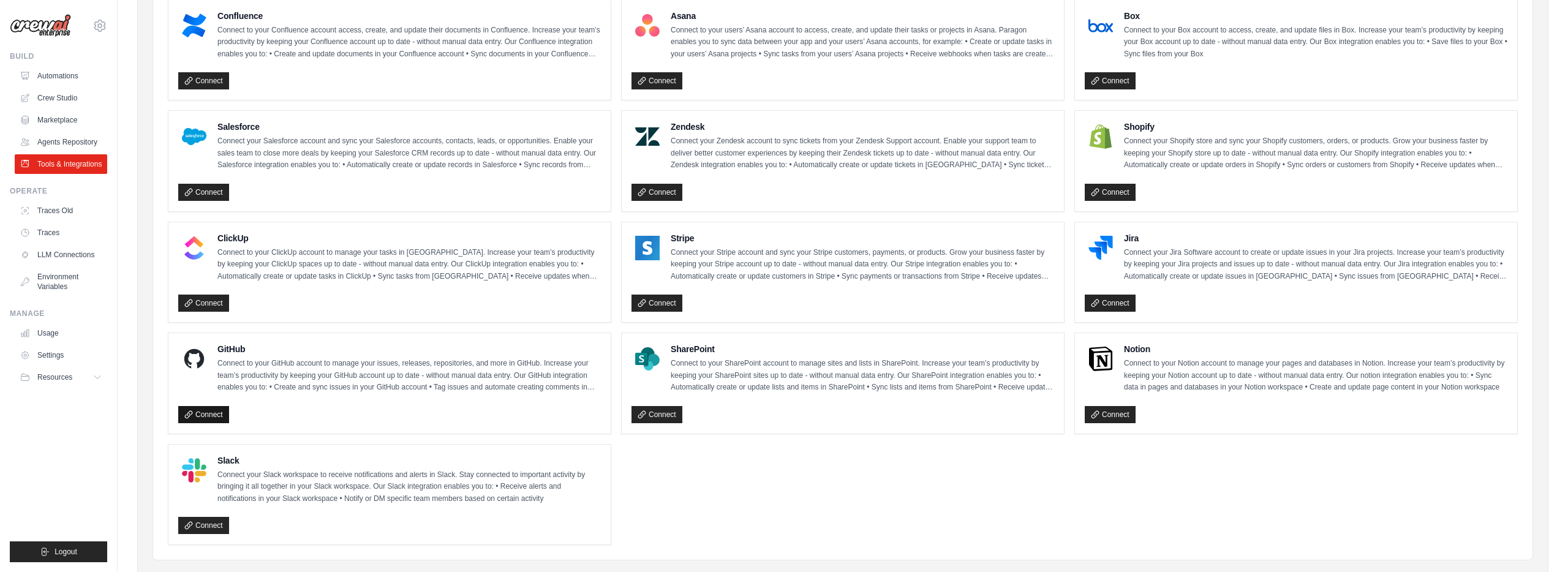
scroll to position [528, 0]
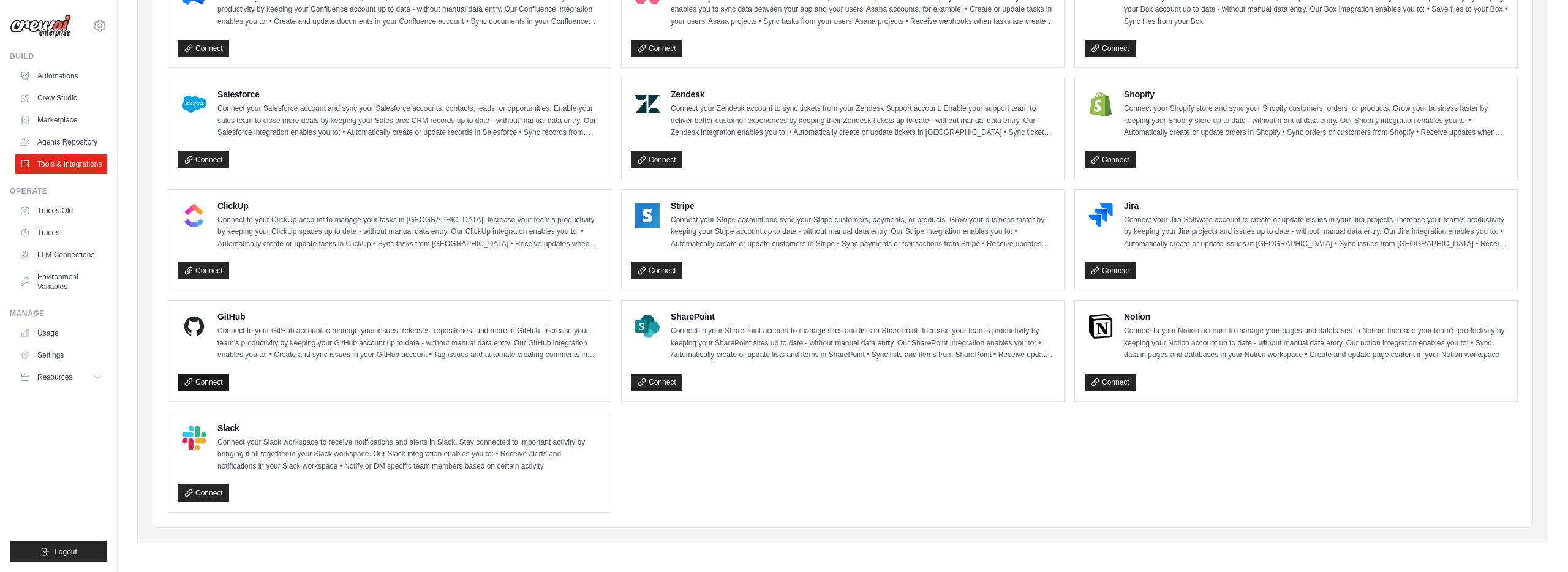
click at [207, 376] on link "Connect" at bounding box center [204, 382] width 51 height 17
click at [1103, 273] on link "Connect" at bounding box center [1110, 270] width 51 height 17
click at [46, 92] on link "Crew Studio" at bounding box center [62, 98] width 92 height 20
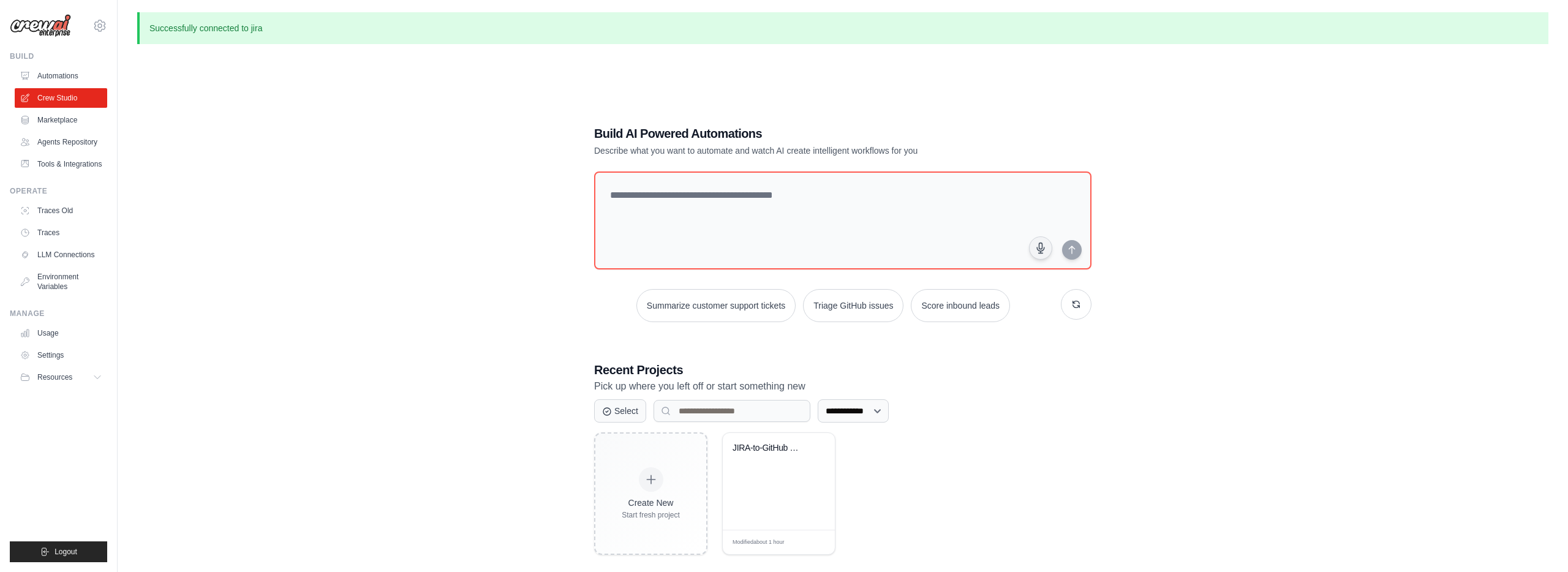
scroll to position [66, 0]
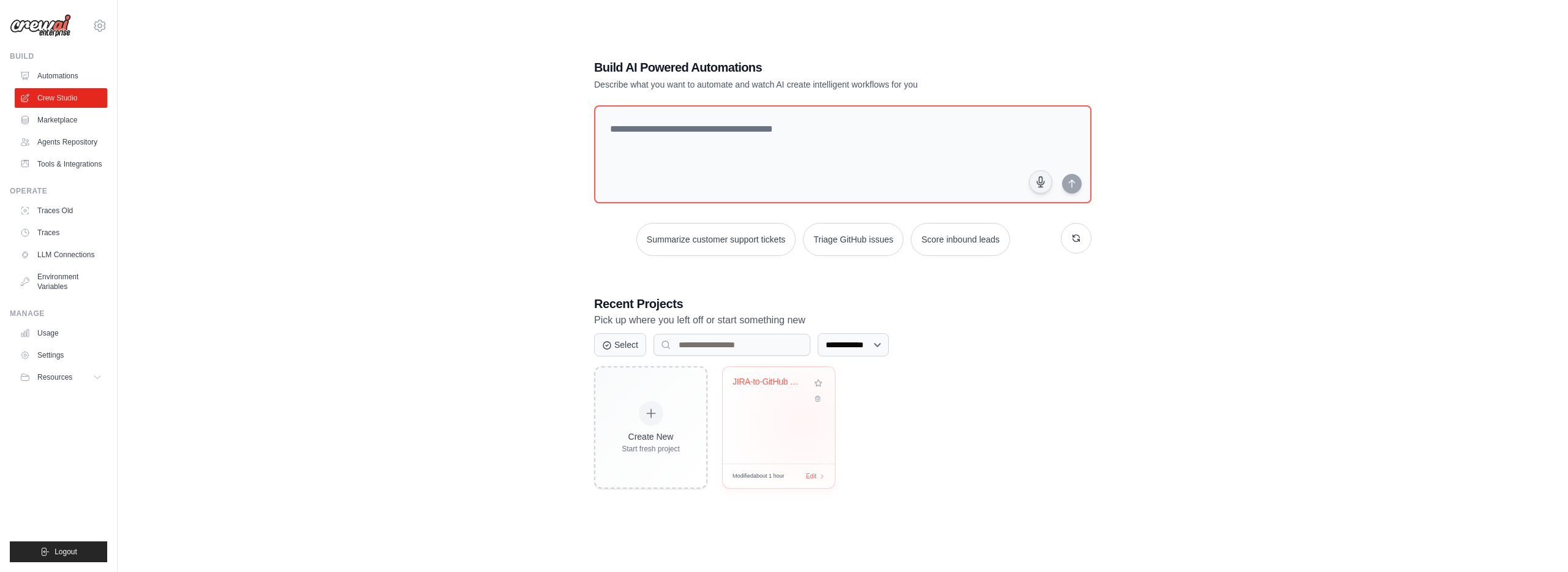
click at [803, 421] on div "JIRA-to-GitHub Code Automation" at bounding box center [779, 416] width 112 height 97
click at [62, 124] on link "Marketplace" at bounding box center [62, 120] width 92 height 20
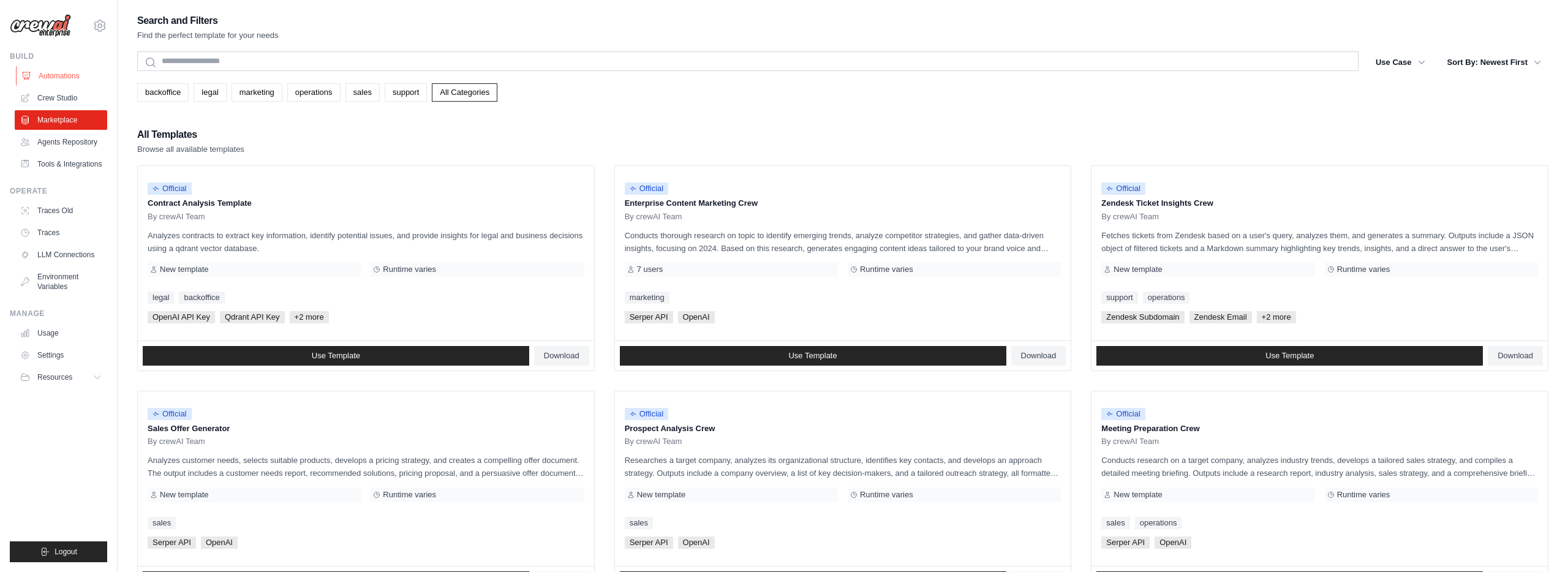
click at [67, 80] on link "Automations" at bounding box center [62, 76] width 92 height 20
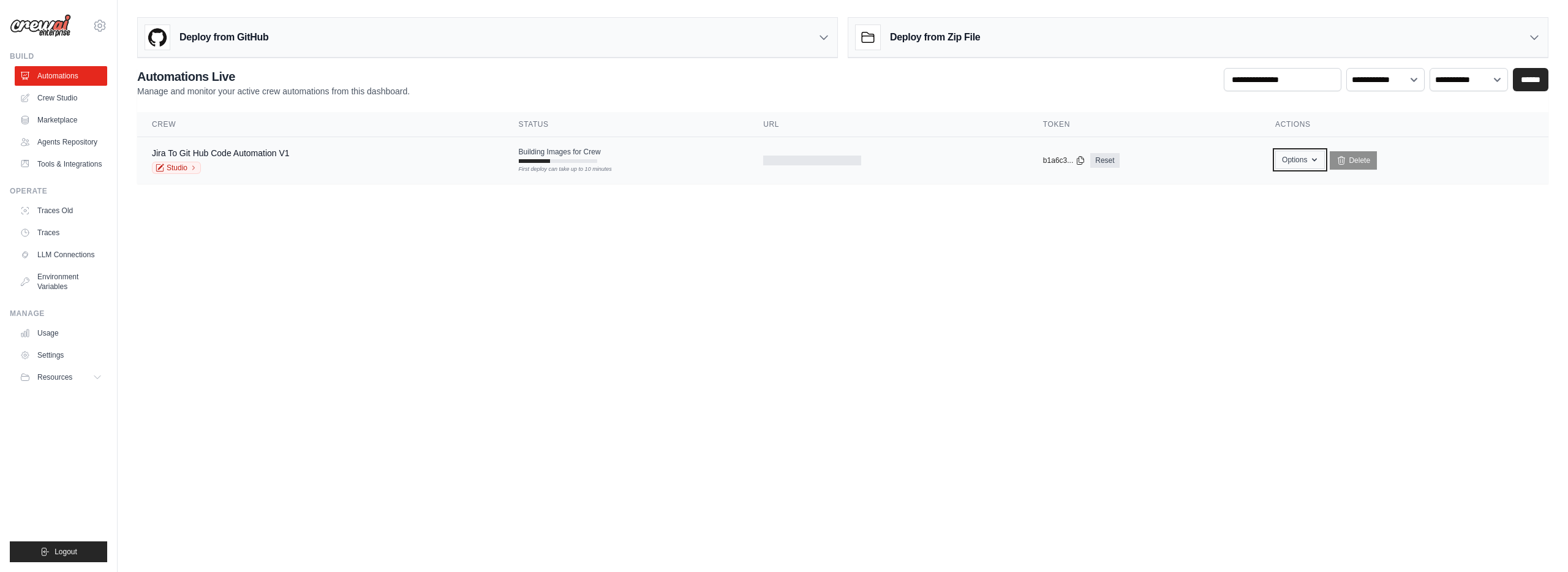
click at [1305, 164] on button "Options" at bounding box center [1299, 159] width 50 height 18
drag, startPoint x: 1221, startPoint y: 263, endPoint x: 699, endPoint y: 217, distance: 524.0
click at [1216, 263] on body "seth.altman@mgstover.com Settings Build Automations" at bounding box center [784, 286] width 1568 height 572
click at [556, 172] on div "First deploy can take up to 10 minutes" at bounding box center [558, 169] width 79 height 9
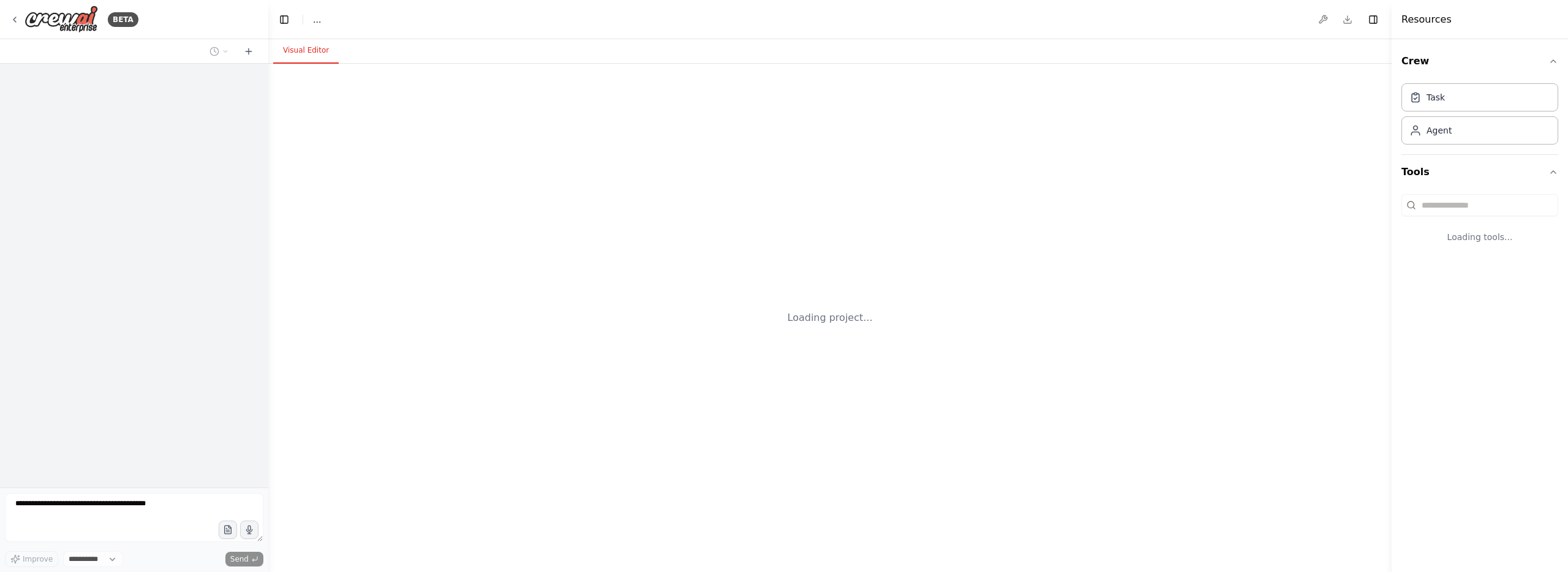
select select "****"
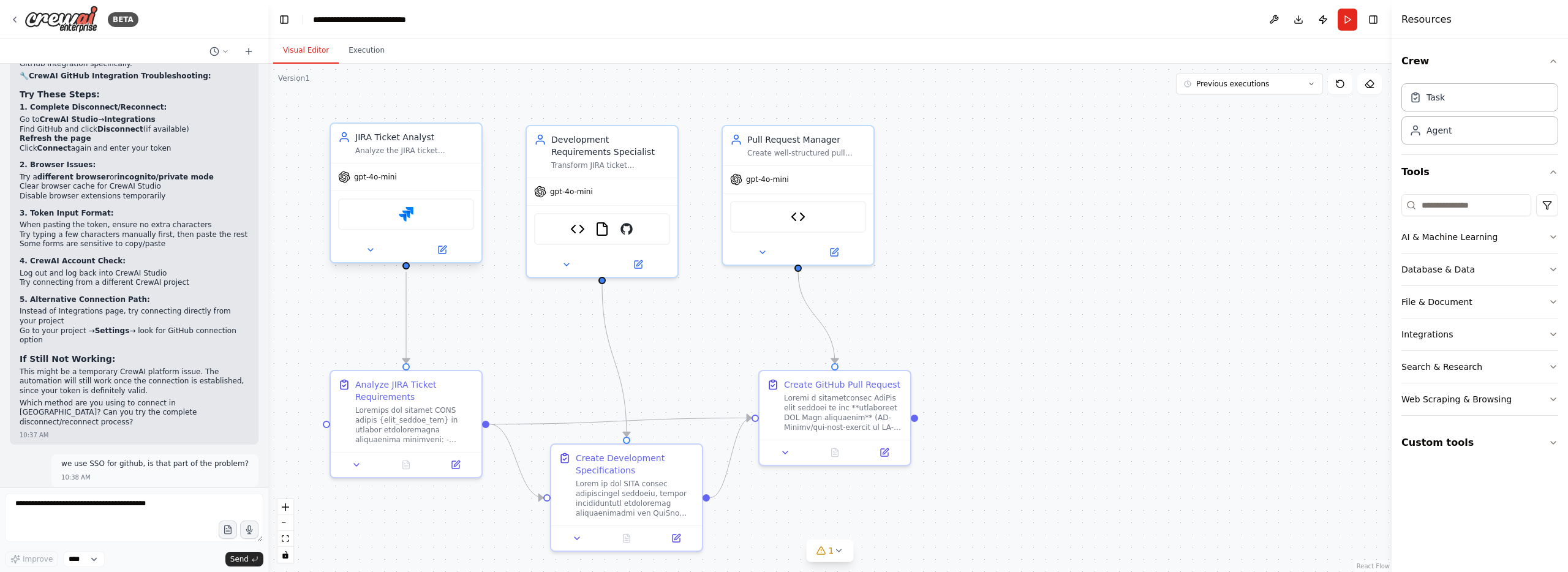
scroll to position [14128, 0]
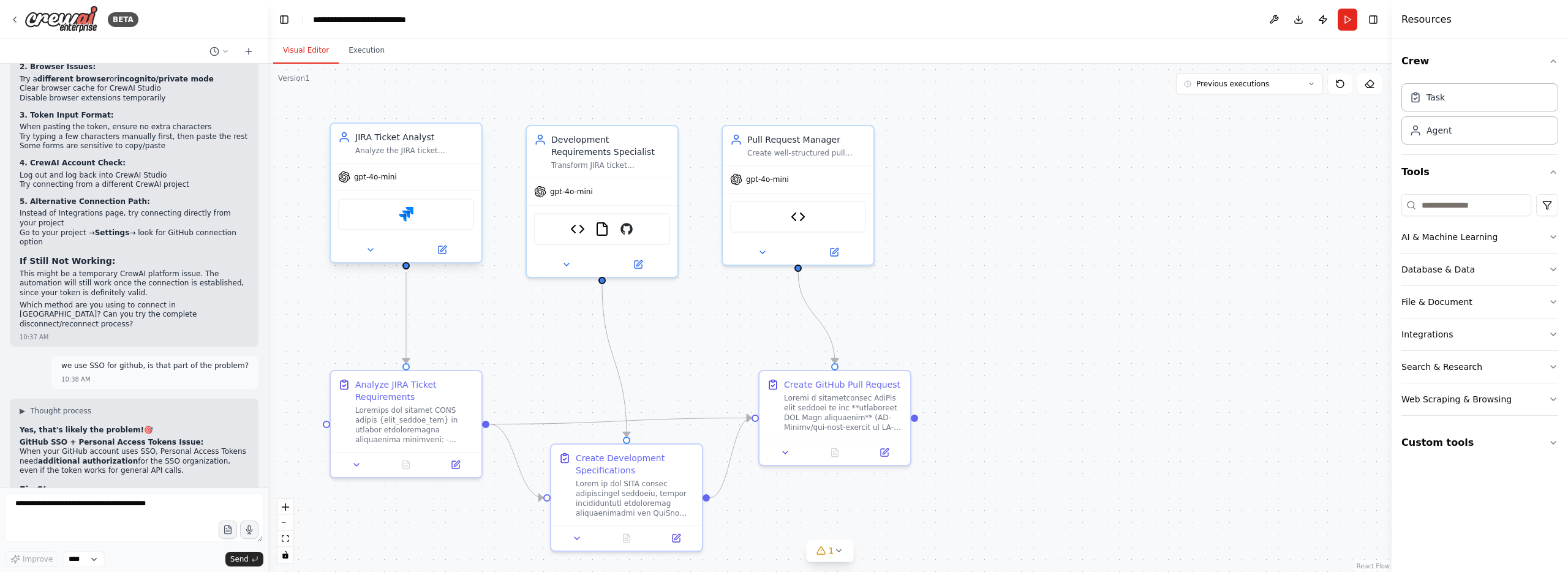
click at [460, 217] on div "Jira" at bounding box center [406, 214] width 136 height 32
click at [441, 174] on div "gpt-4o-mini" at bounding box center [406, 176] width 150 height 27
click at [417, 207] on div "Jira" at bounding box center [406, 214] width 136 height 32
click at [425, 126] on div "JIRA Ticket Analyst Analyze the JIRA ticket {jira_ticket_key} and extract all d…" at bounding box center [406, 143] width 150 height 39
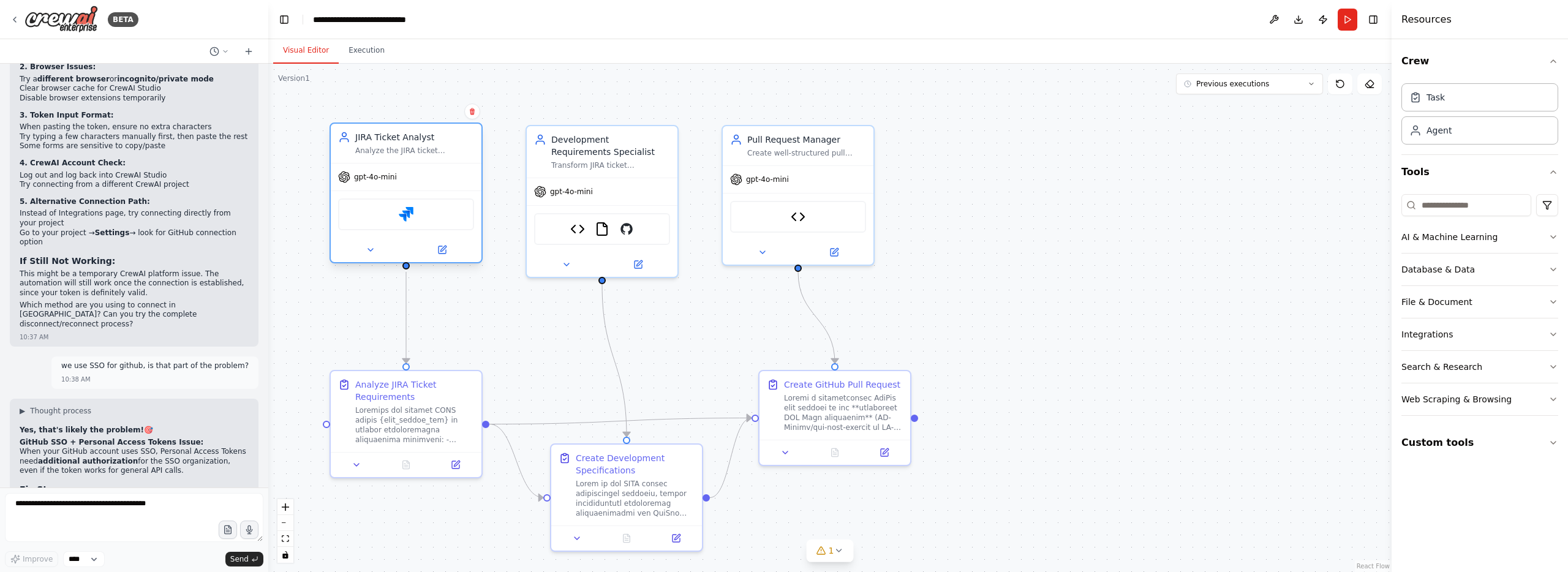
click at [411, 222] on div "Jira" at bounding box center [406, 214] width 136 height 32
click at [400, 215] on img at bounding box center [406, 215] width 15 height 15
click at [405, 219] on img at bounding box center [406, 215] width 15 height 15
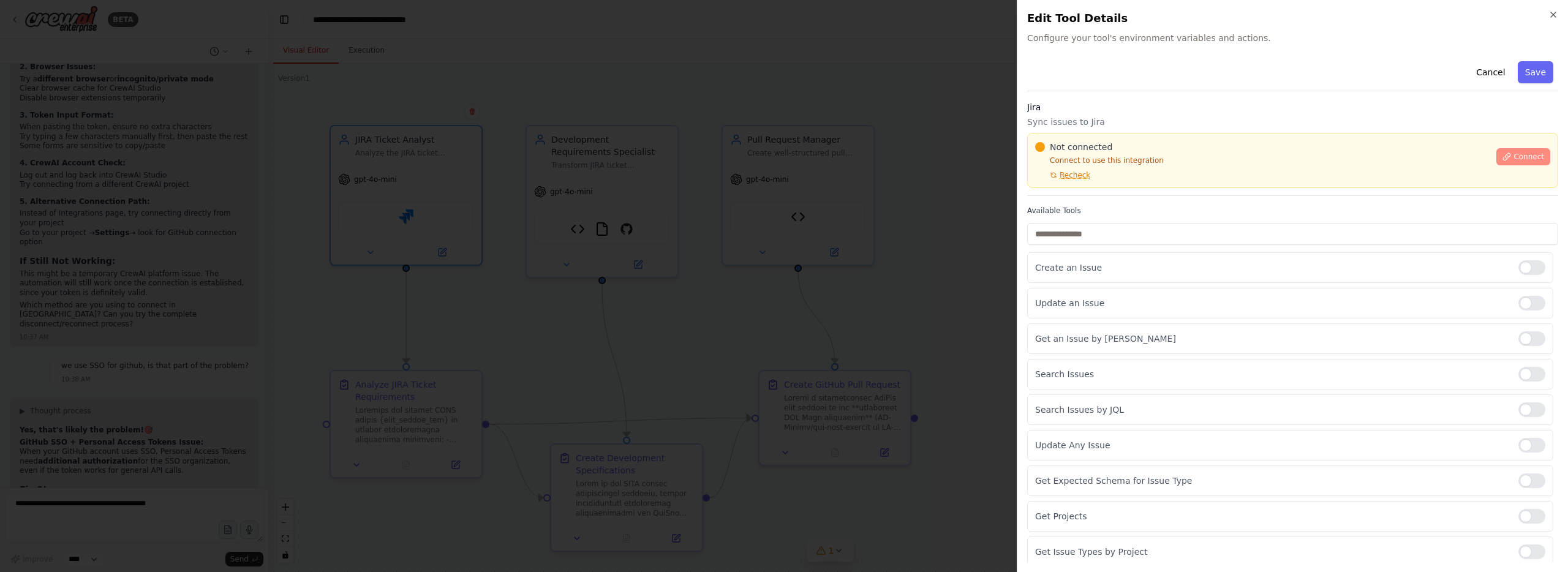
click at [1531, 161] on span "Connect" at bounding box center [1528, 156] width 31 height 10
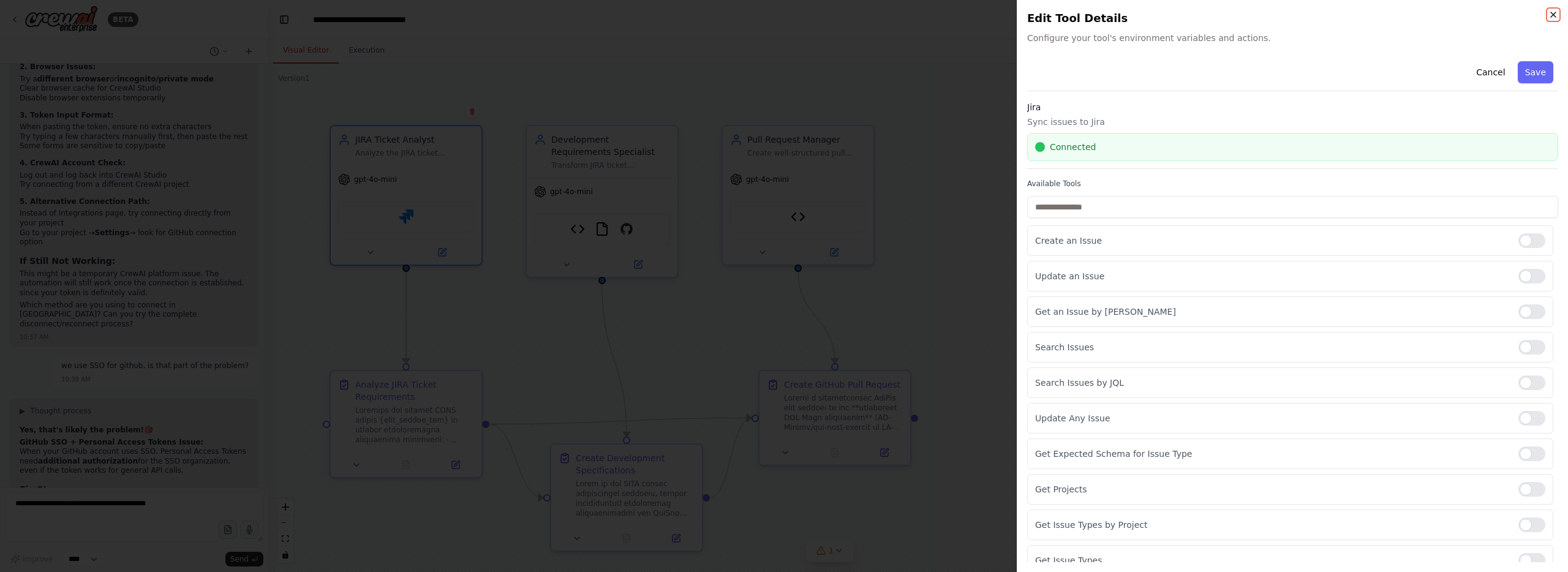
click at [1552, 16] on icon "button" at bounding box center [1552, 14] width 5 height 5
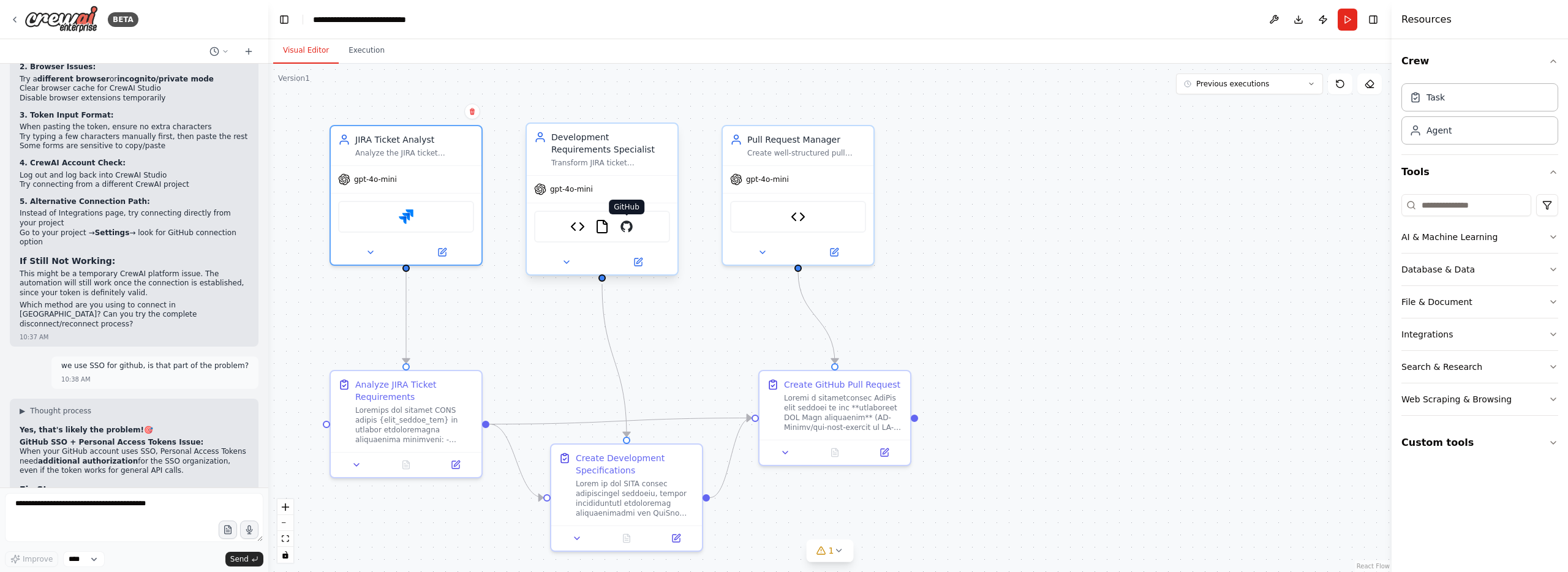
click at [627, 230] on img at bounding box center [627, 227] width 15 height 15
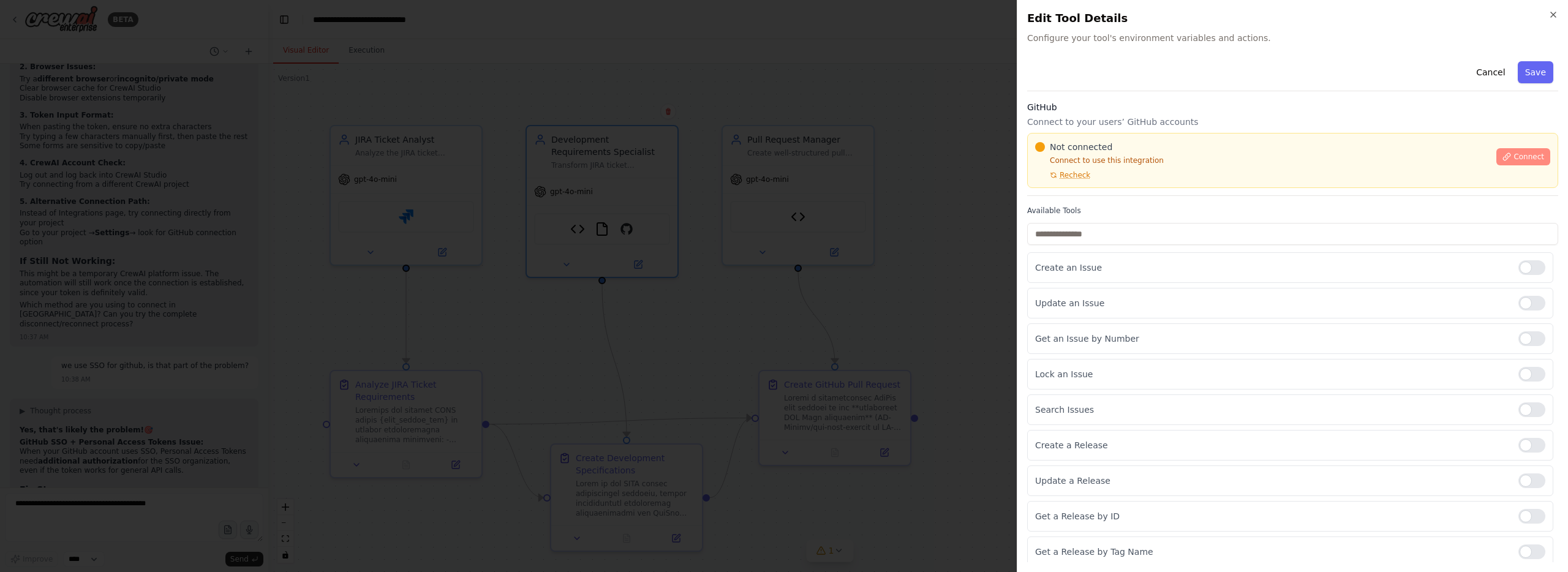
click at [1522, 159] on span "Connect" at bounding box center [1528, 156] width 31 height 10
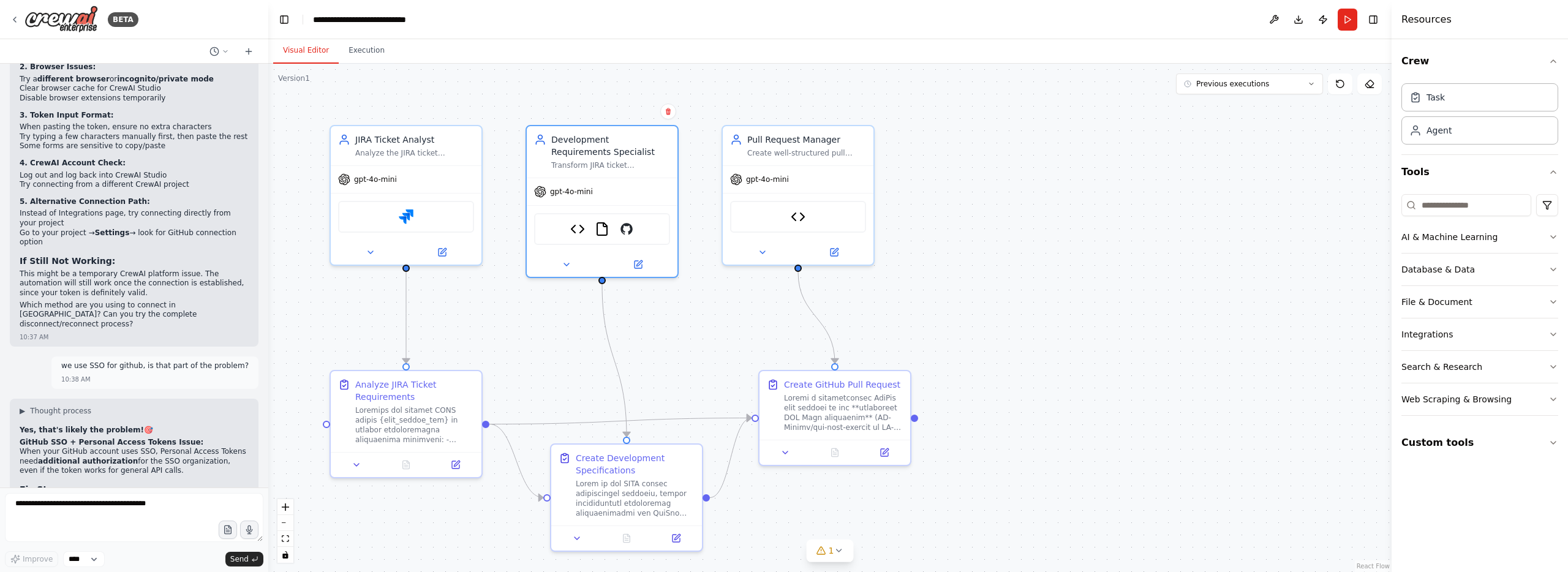
click at [1324, 23] on button "Publish" at bounding box center [1323, 20] width 20 height 22
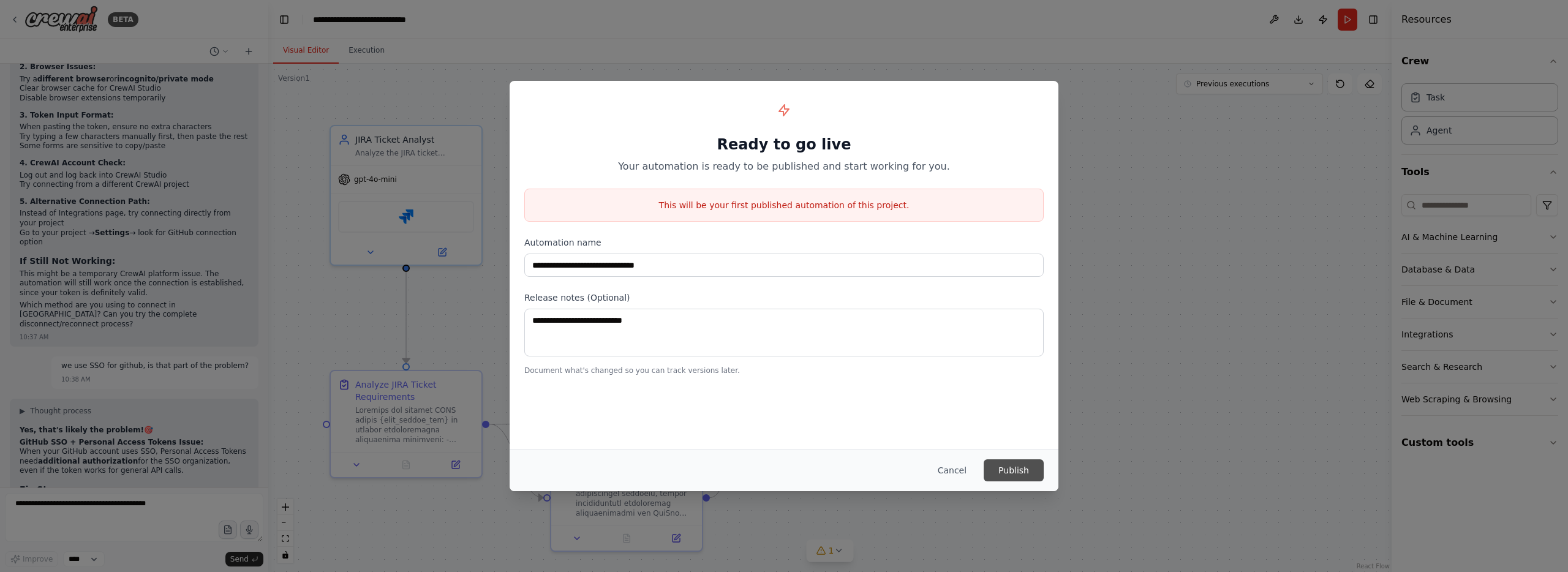
click at [1025, 478] on button "Publish" at bounding box center [1014, 470] width 60 height 22
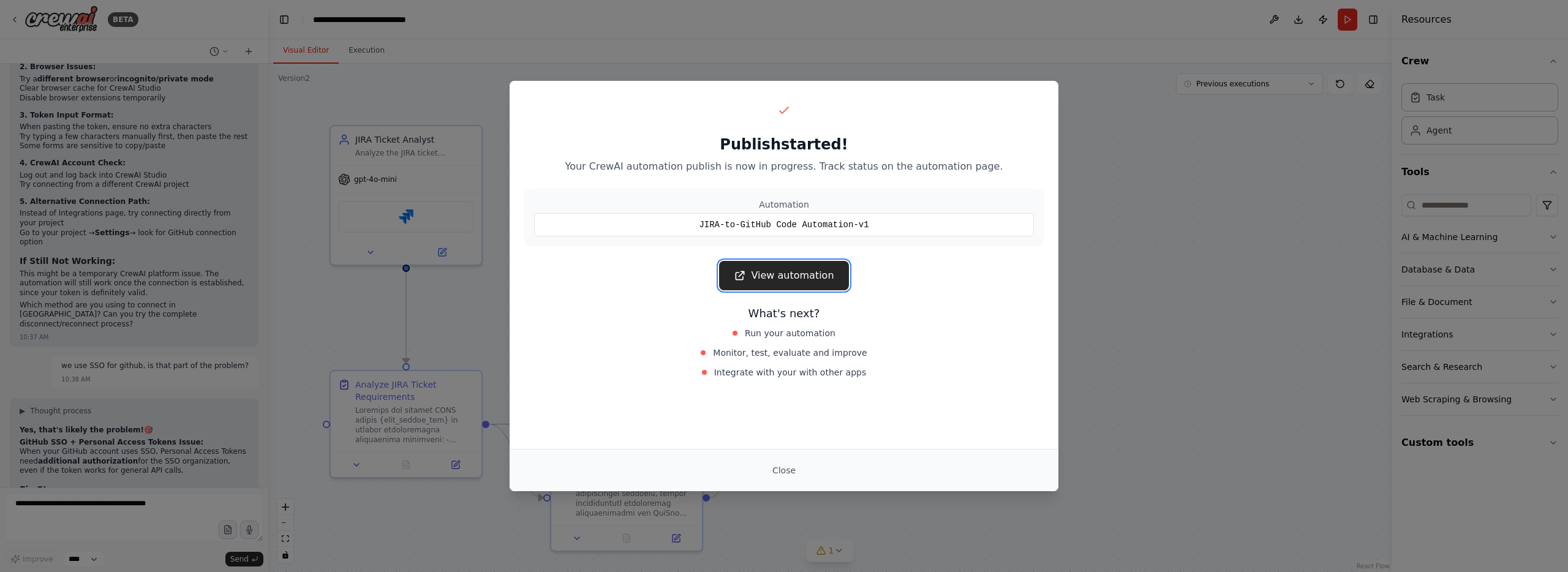
click at [810, 282] on link "View automation" at bounding box center [783, 275] width 129 height 29
click at [846, 273] on div "View automation" at bounding box center [784, 275] width 519 height 29
click at [829, 279] on link "View automation" at bounding box center [783, 275] width 129 height 29
drag, startPoint x: 1310, startPoint y: 89, endPoint x: 1064, endPoint y: 96, distance: 246.1
click at [1310, 89] on div "Publish started! Your CrewAI automation publish is now in progress. Track statu…" at bounding box center [784, 286] width 1568 height 572
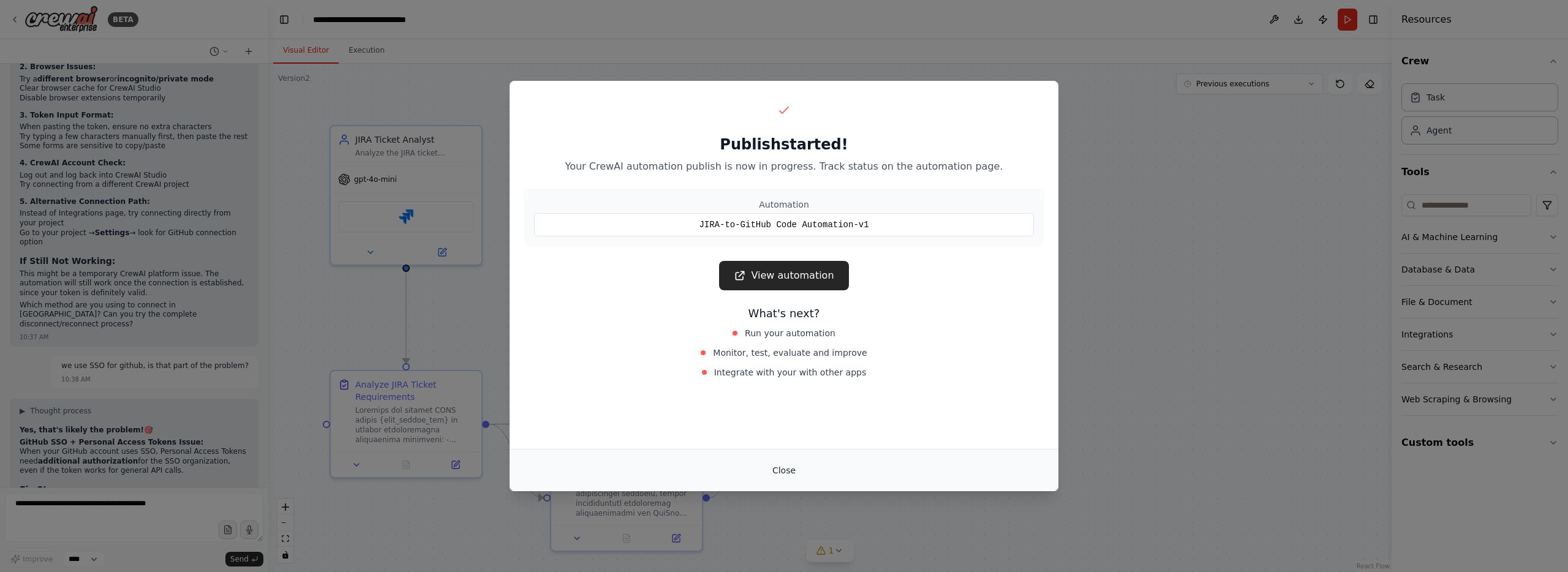
click at [780, 469] on button "Close" at bounding box center [783, 470] width 43 height 22
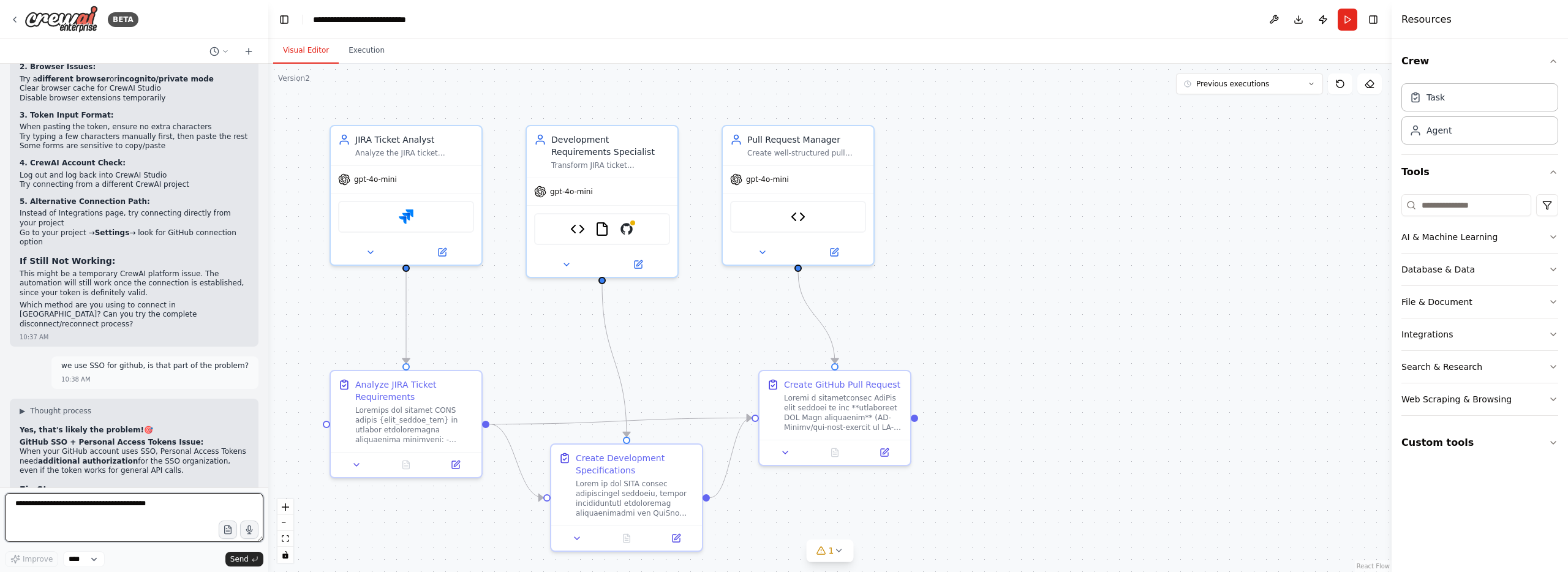
click at [132, 504] on textarea at bounding box center [134, 517] width 258 height 49
click at [12, 23] on icon at bounding box center [14, 20] width 10 height 10
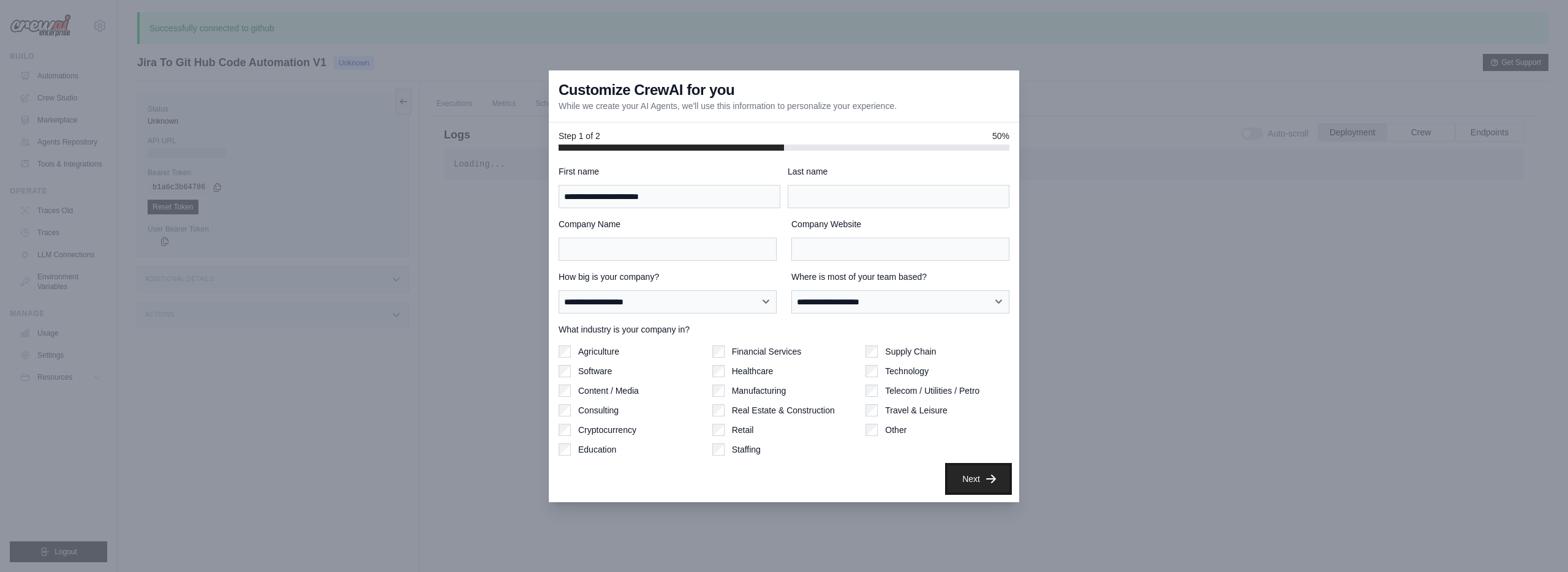
click at [966, 468] on button "Next" at bounding box center [978, 478] width 62 height 27
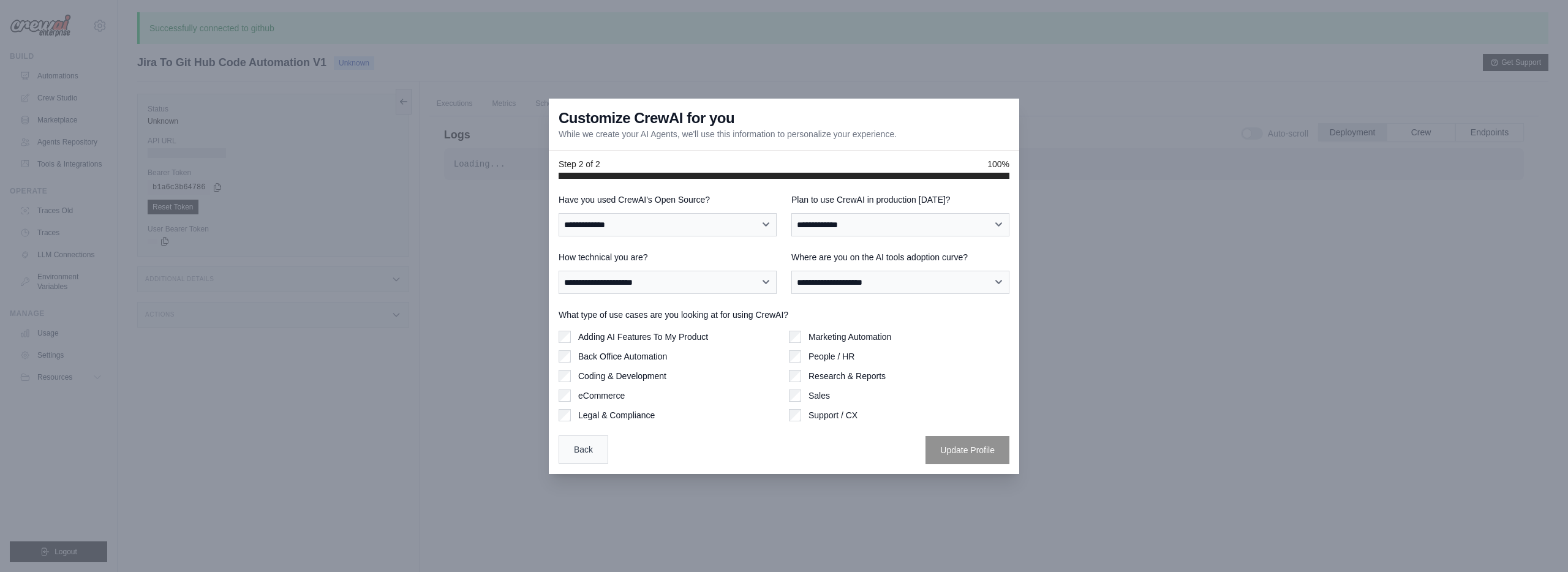
click at [597, 445] on button "Back" at bounding box center [583, 449] width 50 height 28
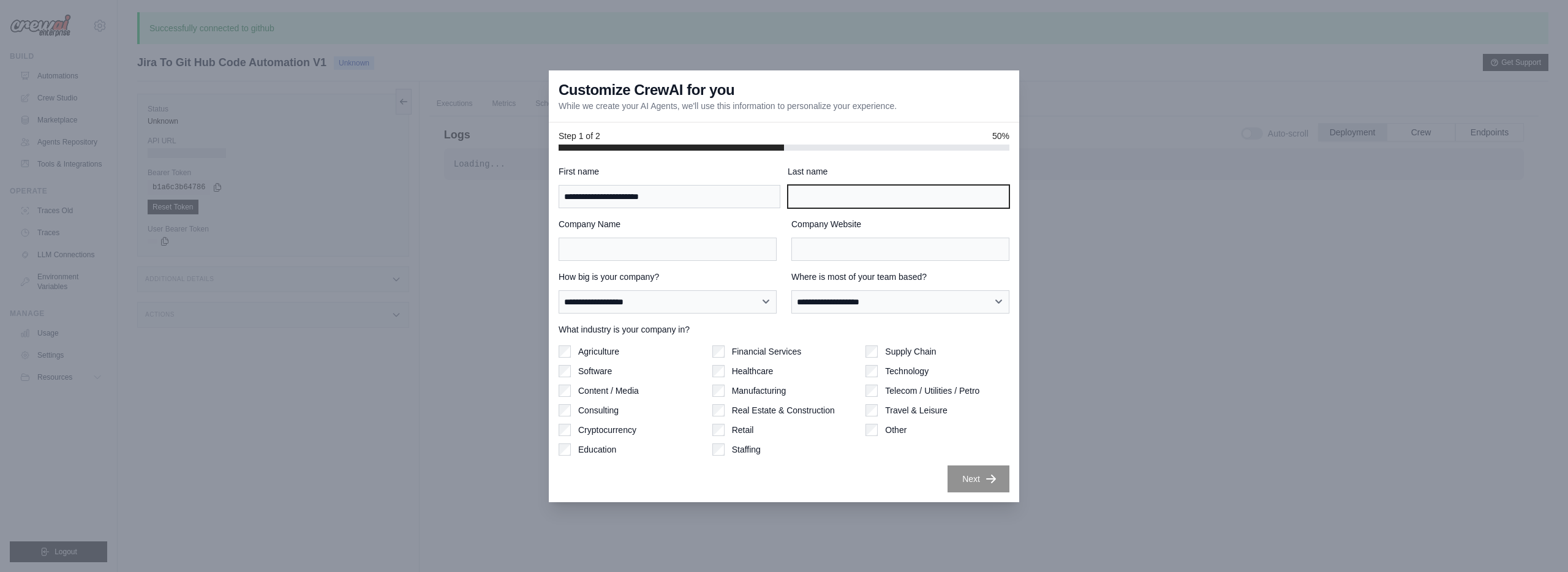
click at [844, 202] on input "Last name" at bounding box center [898, 197] width 221 height 23
click at [960, 460] on div "**********" at bounding box center [783, 329] width 450 height 327
click at [837, 194] on input "Last name" at bounding box center [898, 197] width 221 height 23
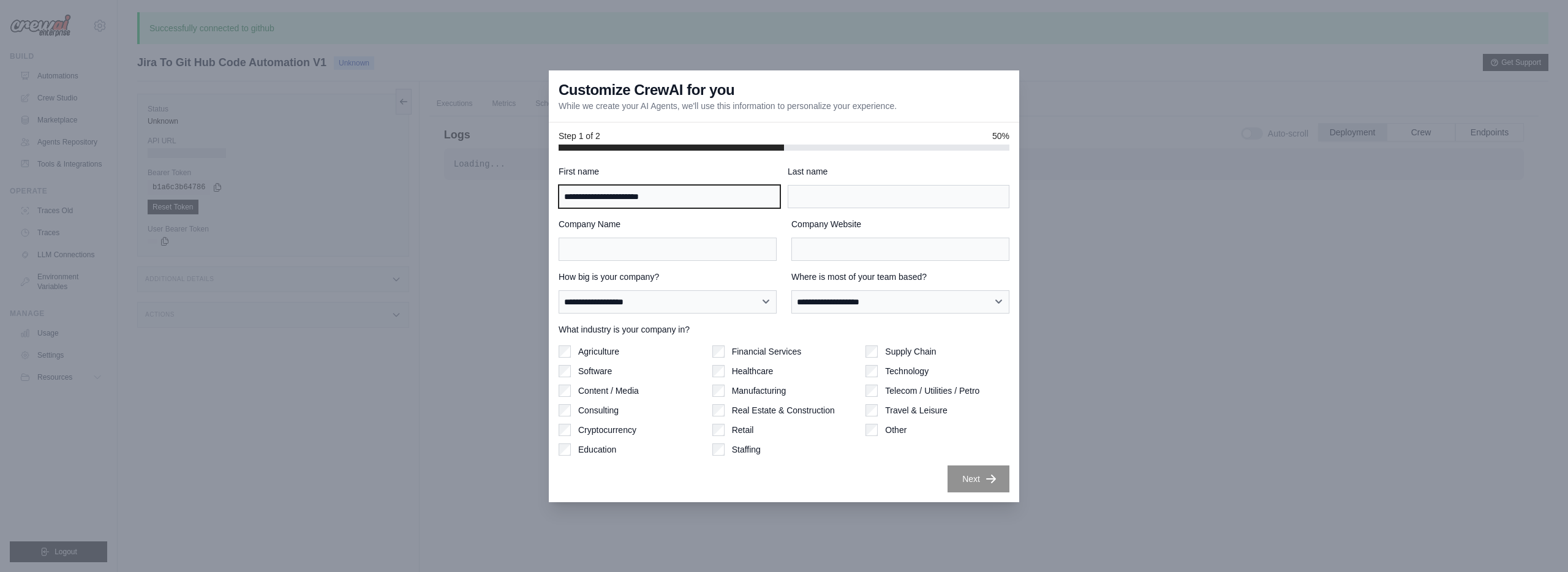
click at [693, 194] on input "**********" at bounding box center [669, 197] width 221 height 23
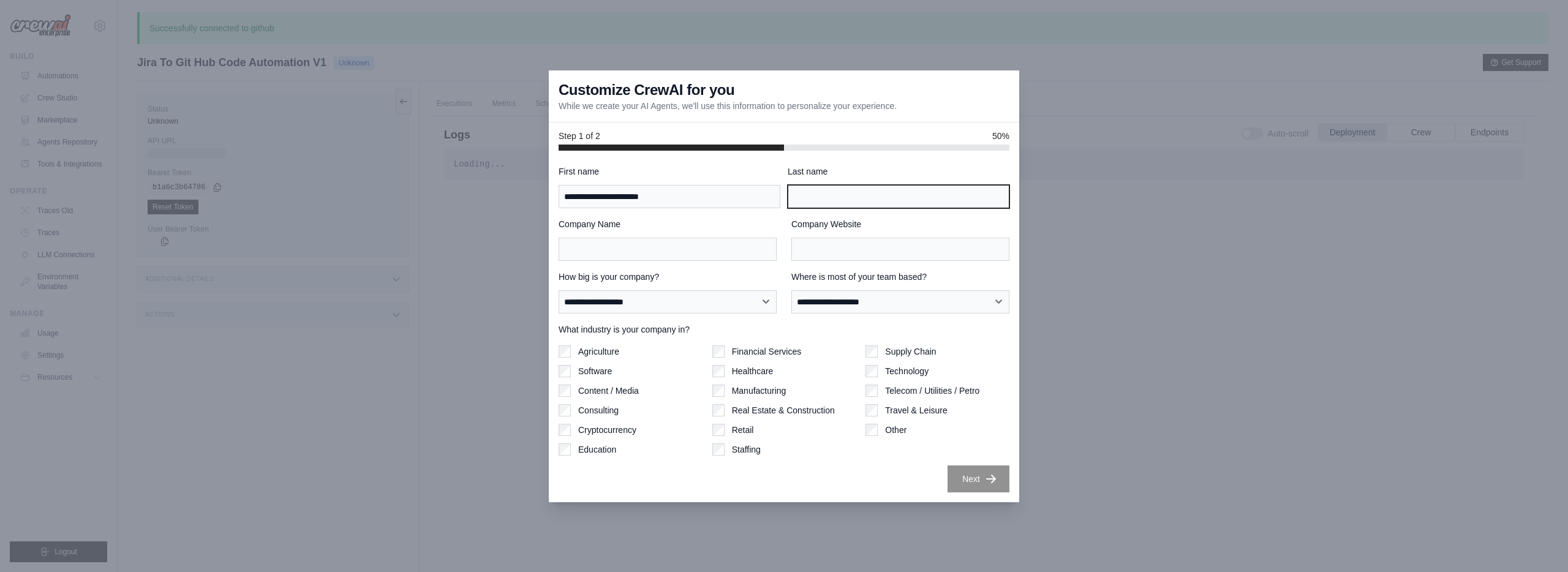
click at [817, 189] on input "Last name" at bounding box center [898, 197] width 221 height 23
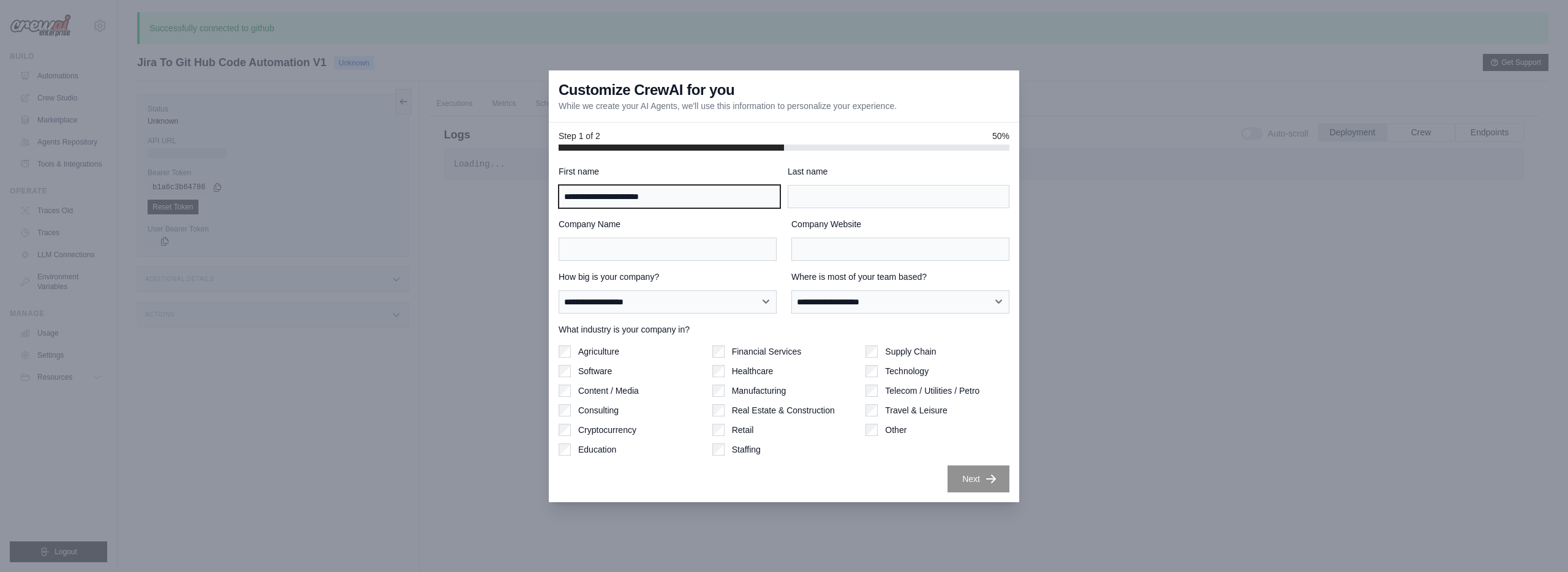
click at [705, 187] on input "**********" at bounding box center [669, 197] width 221 height 23
click at [705, 188] on input "**********" at bounding box center [669, 197] width 221 height 23
type input "****"
click at [857, 195] on input "Last name" at bounding box center [898, 197] width 221 height 23
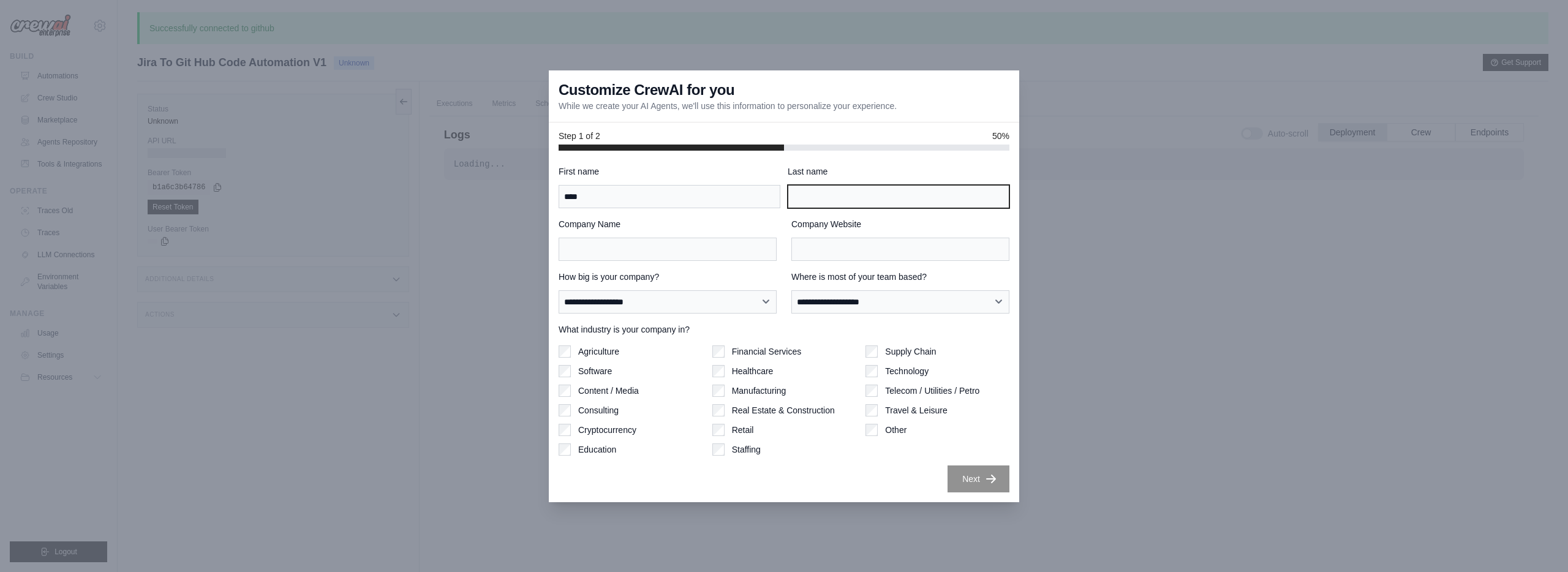
click at [858, 195] on input "Last name" at bounding box center [898, 197] width 221 height 23
type input "******"
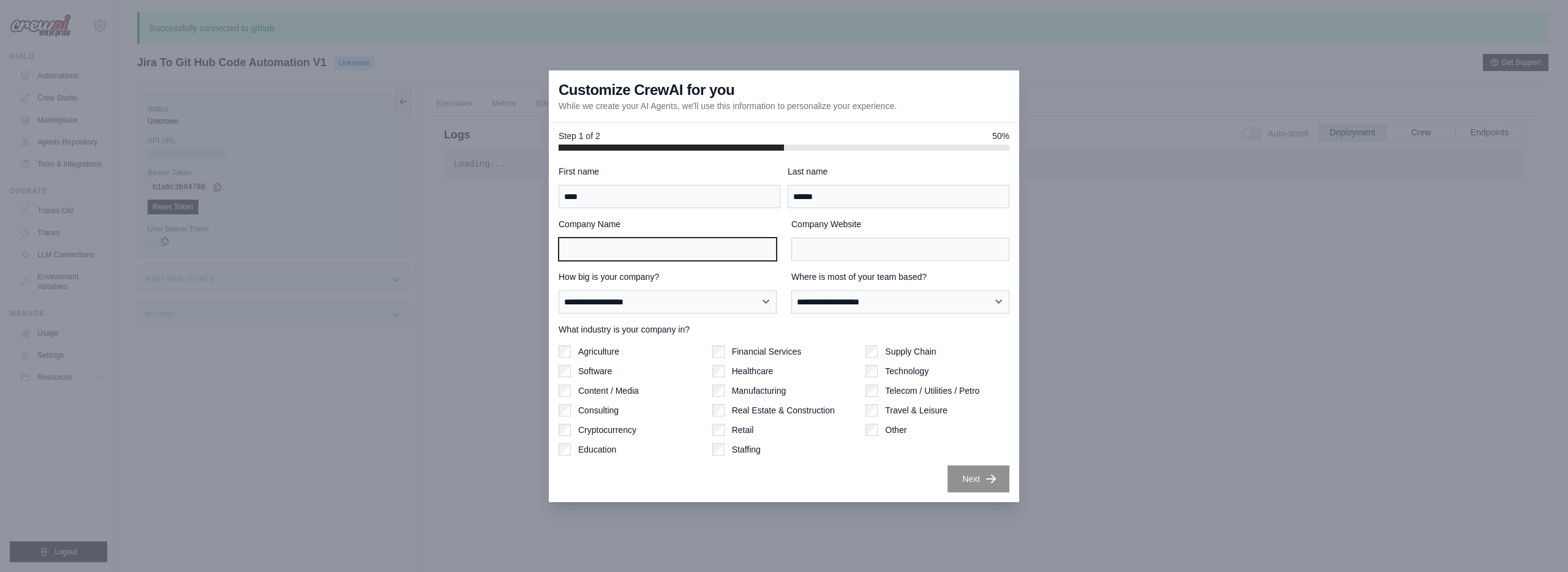
click at [643, 255] on input "Company Name" at bounding box center [667, 249] width 218 height 23
type input "*********"
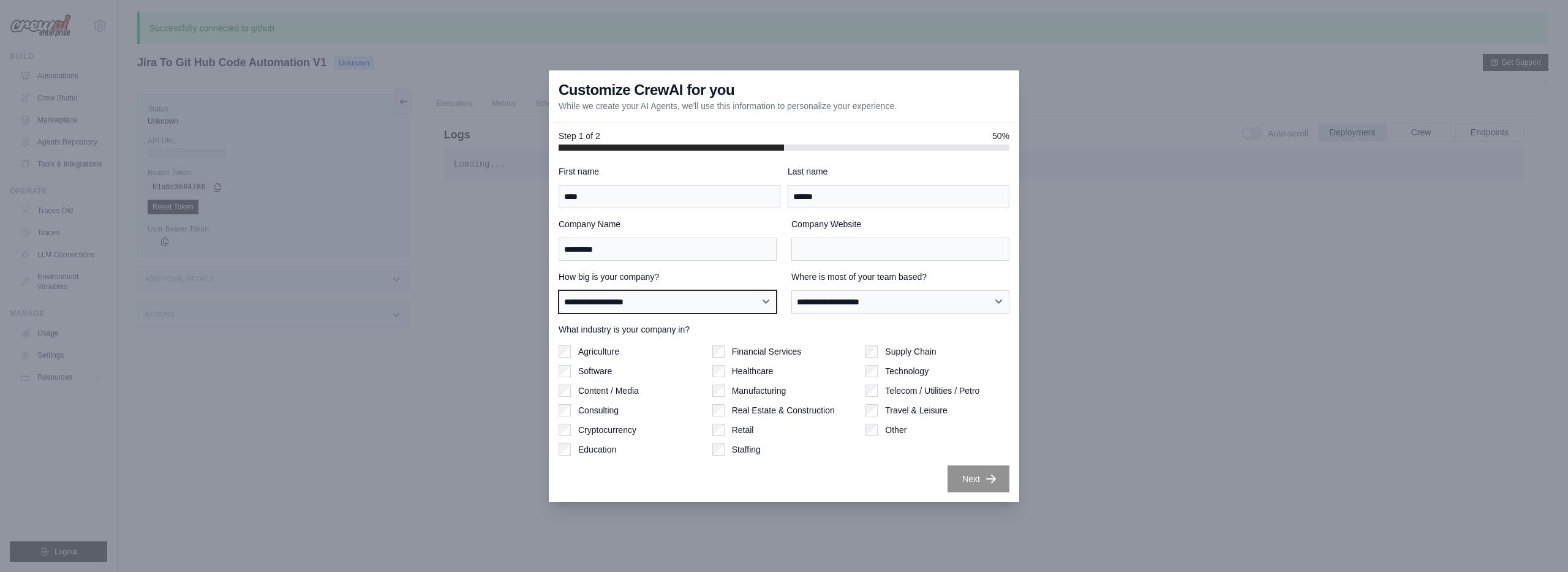
click at [672, 293] on select "**********" at bounding box center [667, 302] width 218 height 23
select select "**********"
click at [558, 290] on select "**********" at bounding box center [667, 302] width 218 height 23
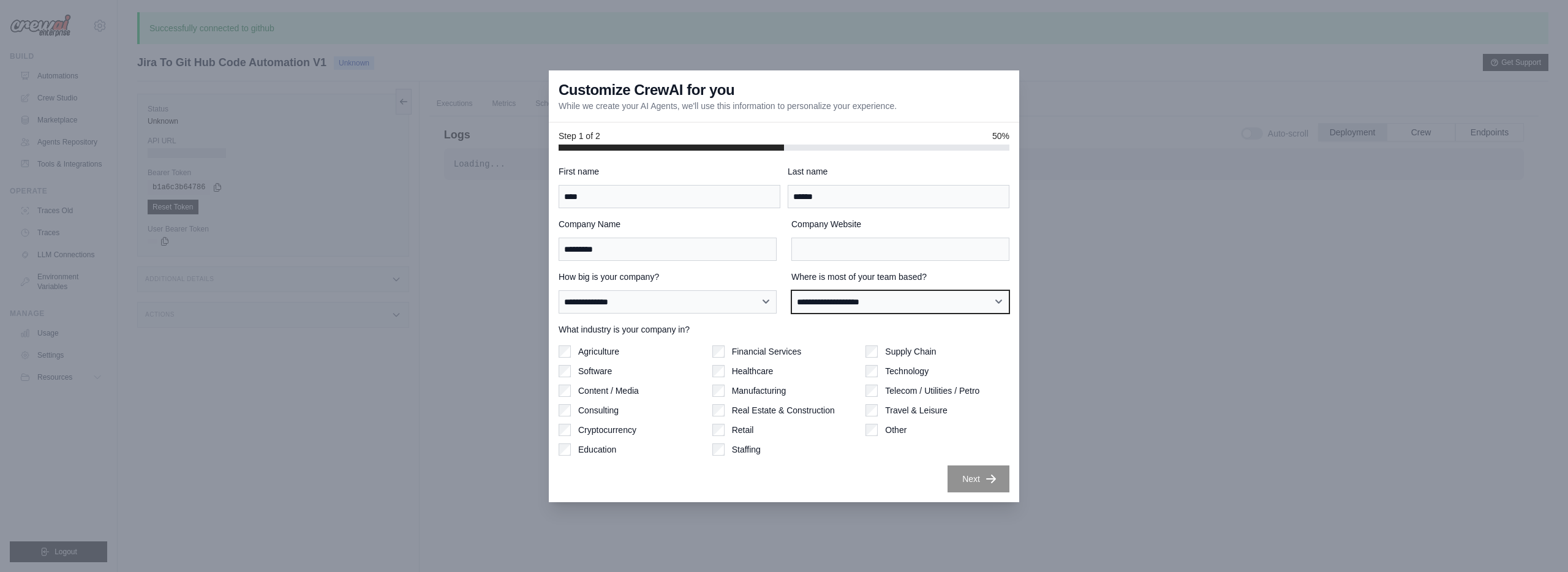
click at [858, 308] on select "**********" at bounding box center [900, 302] width 218 height 23
select select "**********"
click at [792, 290] on select "**********" at bounding box center [900, 302] width 218 height 23
click at [584, 373] on label "Software" at bounding box center [595, 371] width 33 height 12
click at [990, 433] on div "**********" at bounding box center [783, 329] width 450 height 327
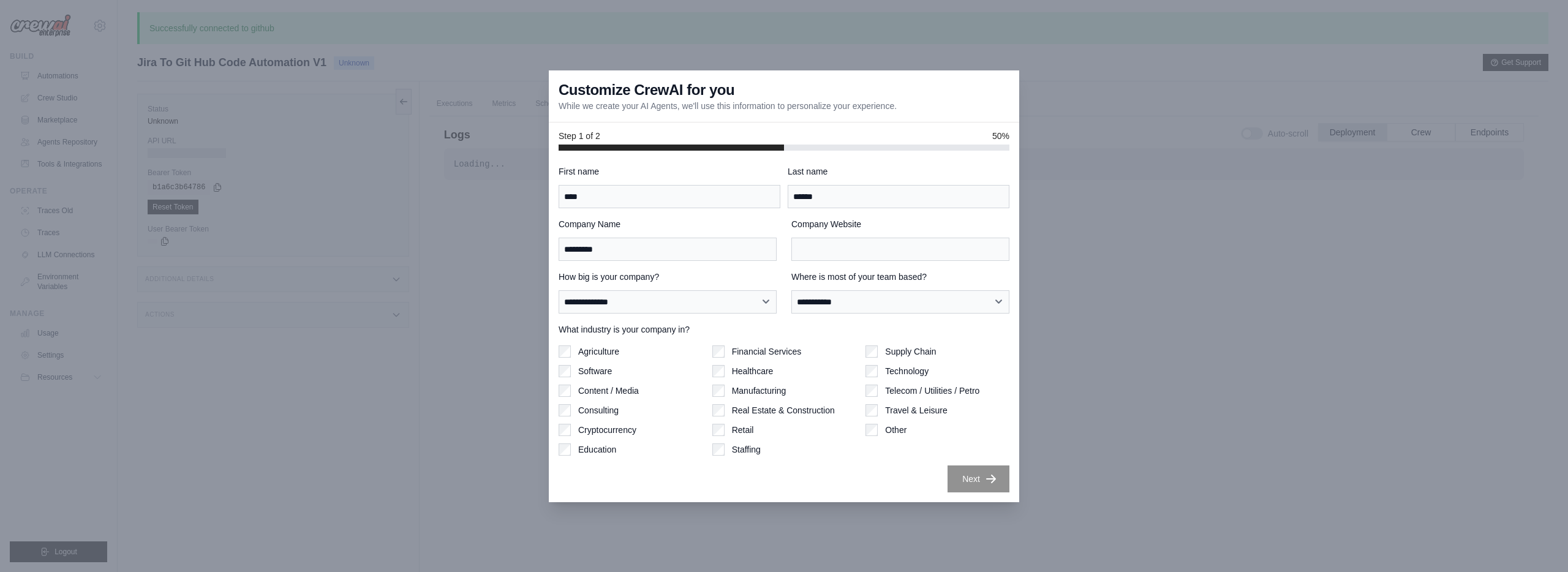
click at [1146, 301] on div at bounding box center [784, 286] width 1568 height 572
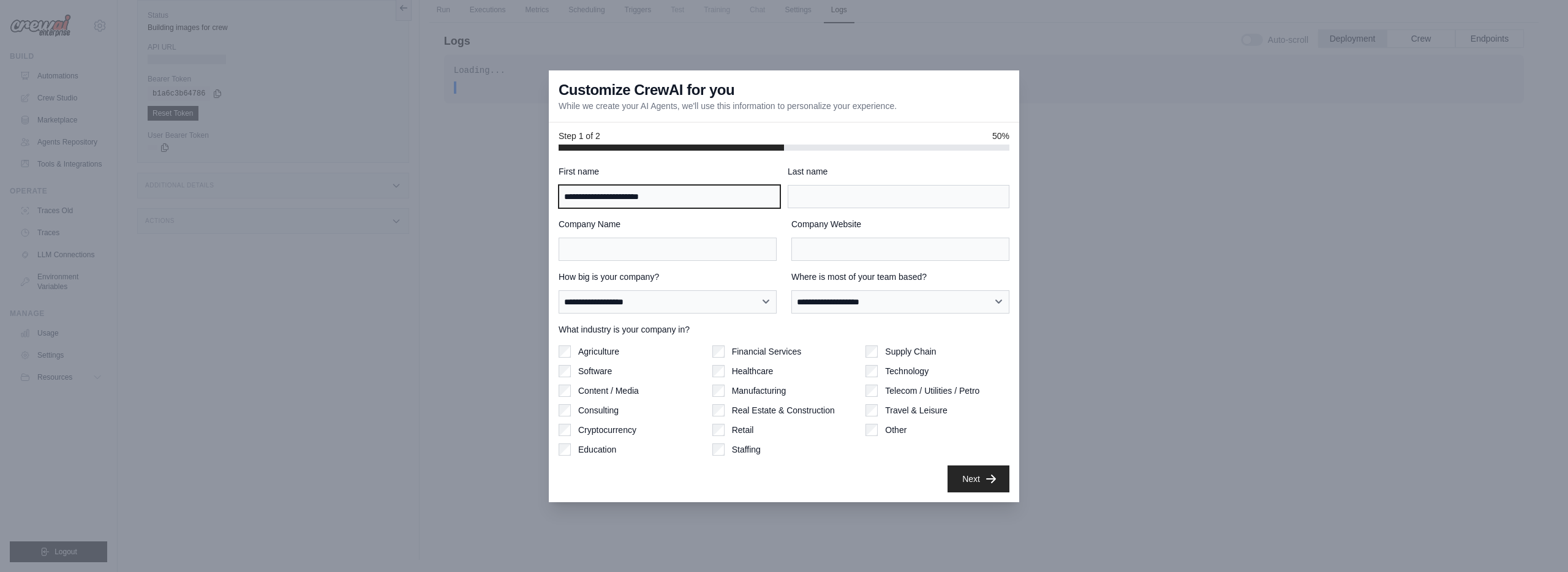
click at [733, 201] on input "**********" at bounding box center [669, 197] width 221 height 23
click at [733, 201] on input "**********" at bounding box center [669, 197] width 221 height 23
type input "****"
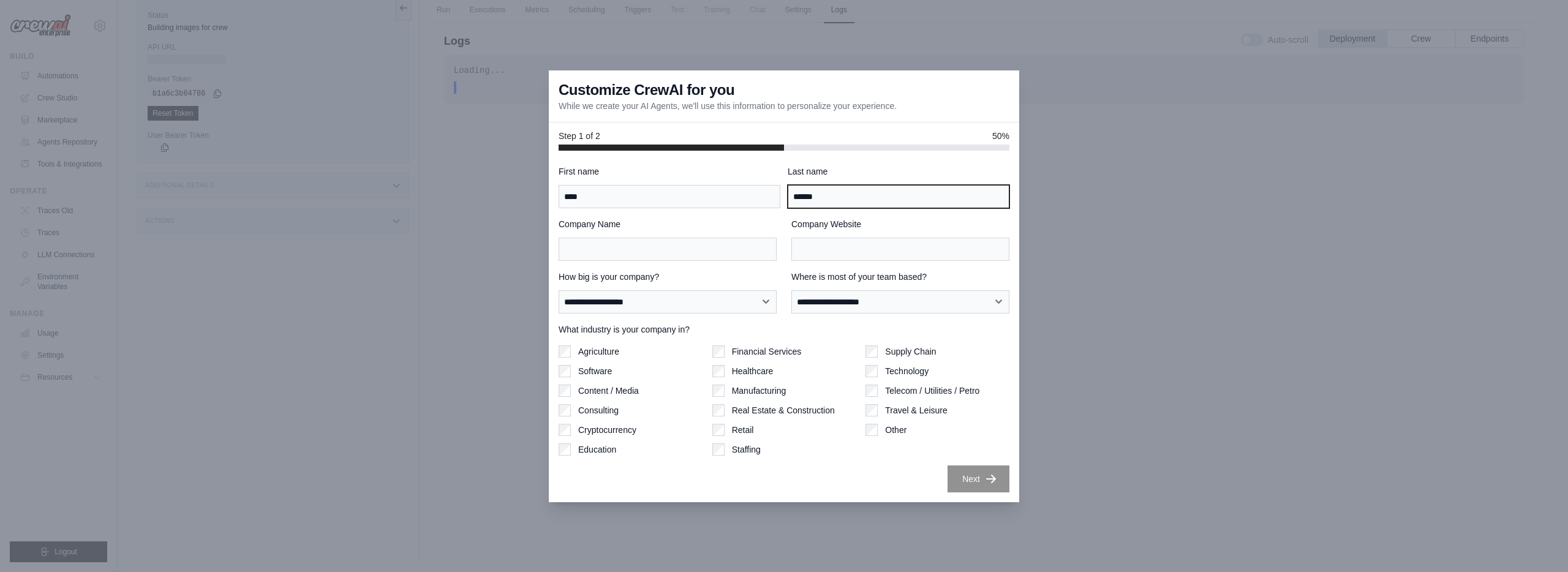
type input "******"
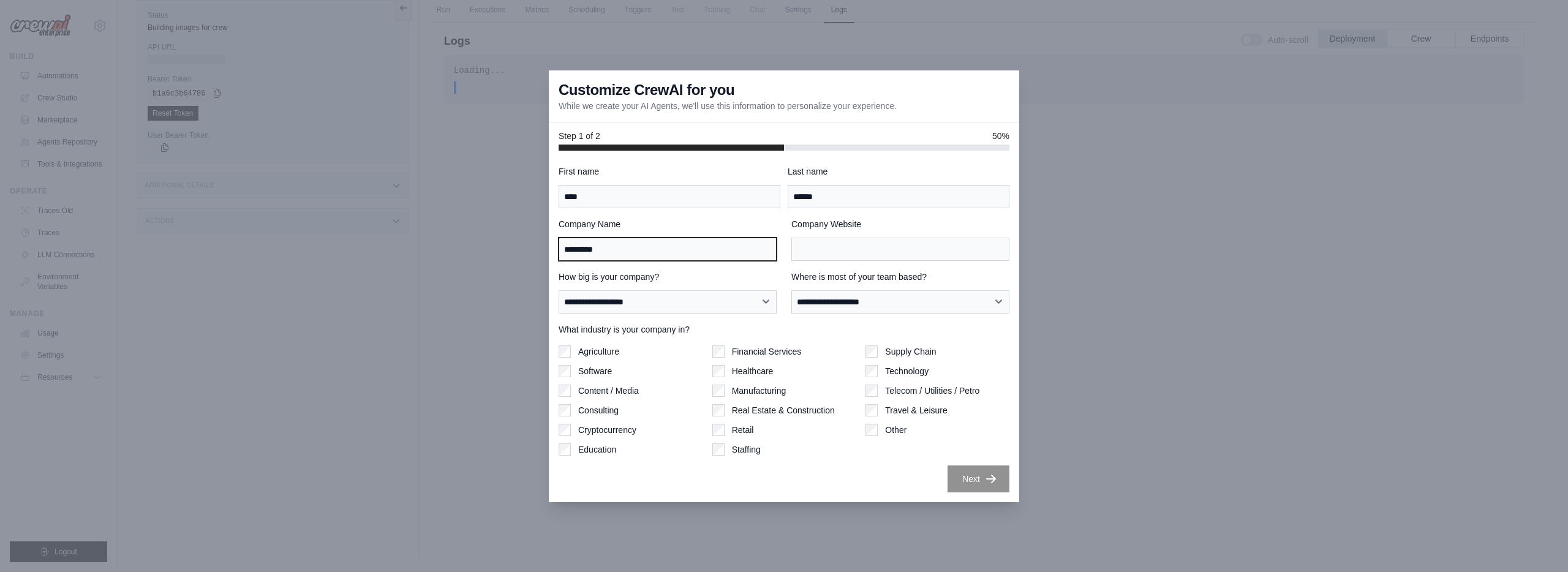
type input "*********"
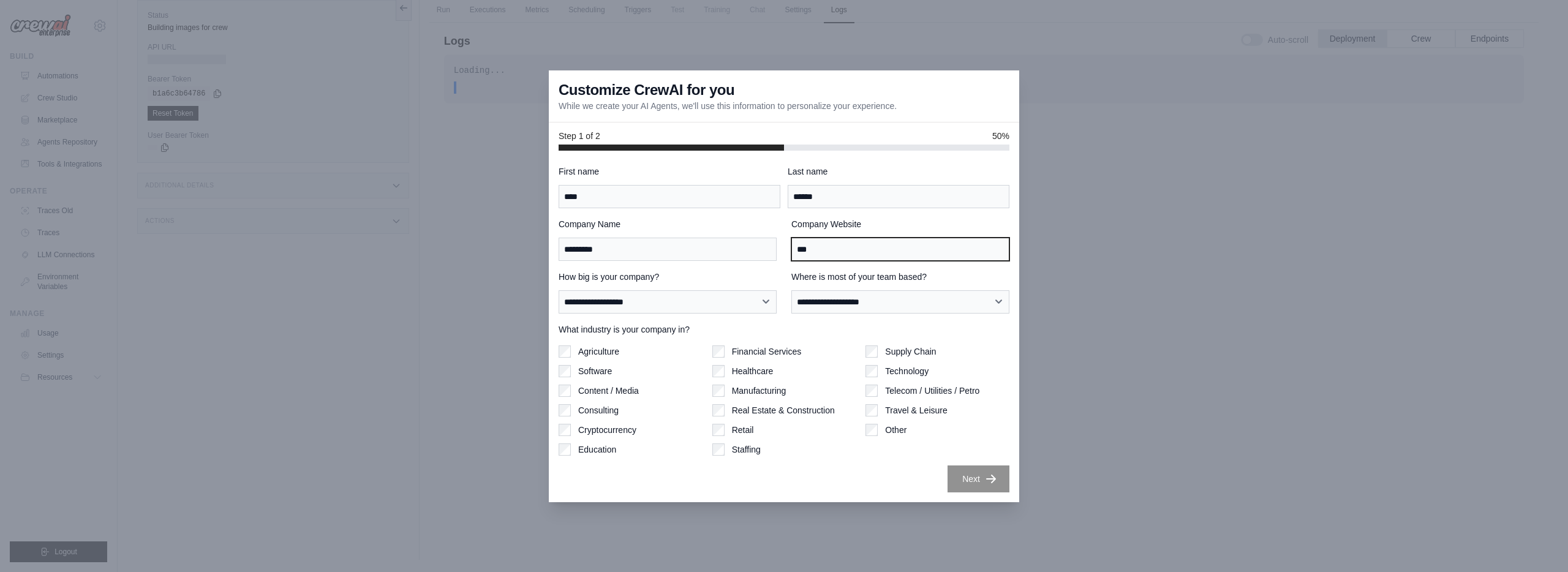
type input "***"
drag, startPoint x: 638, startPoint y: 317, endPoint x: 644, endPoint y: 312, distance: 7.8
click at [638, 317] on div "**********" at bounding box center [783, 329] width 450 height 327
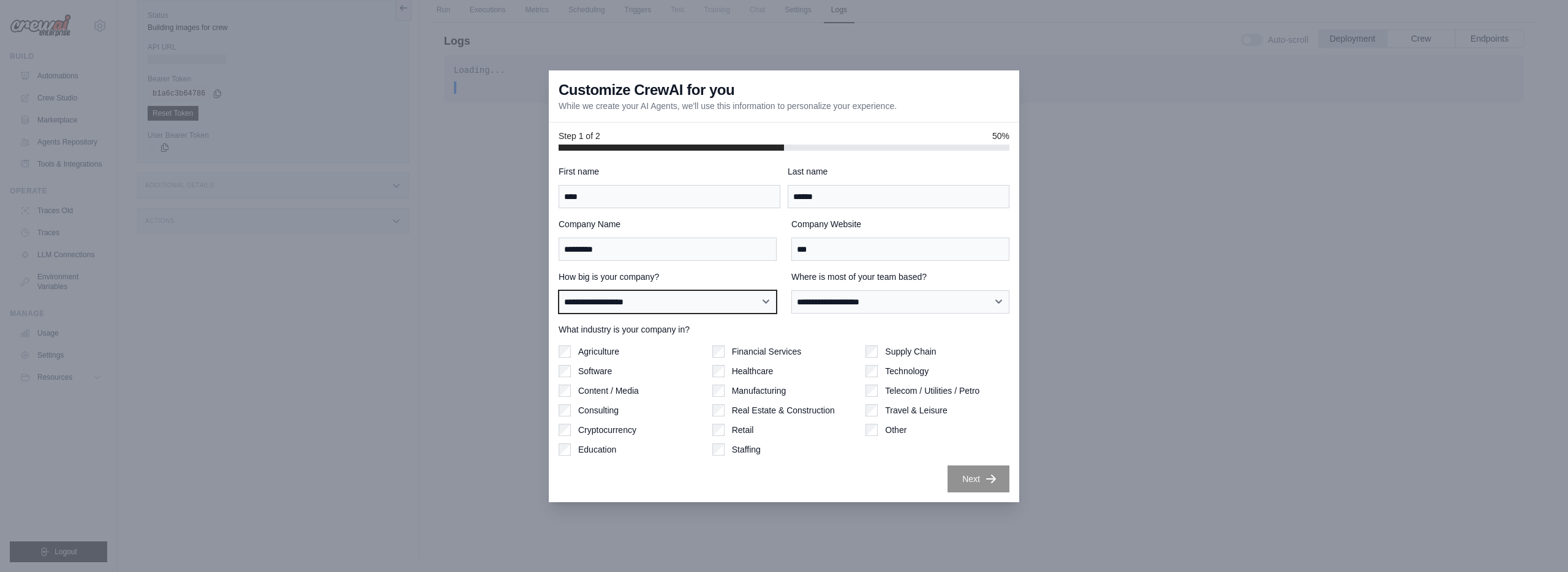
click at [645, 309] on select "**********" at bounding box center [667, 302] width 218 height 23
select select "**********"
click at [558, 290] on select "**********" at bounding box center [667, 302] width 218 height 23
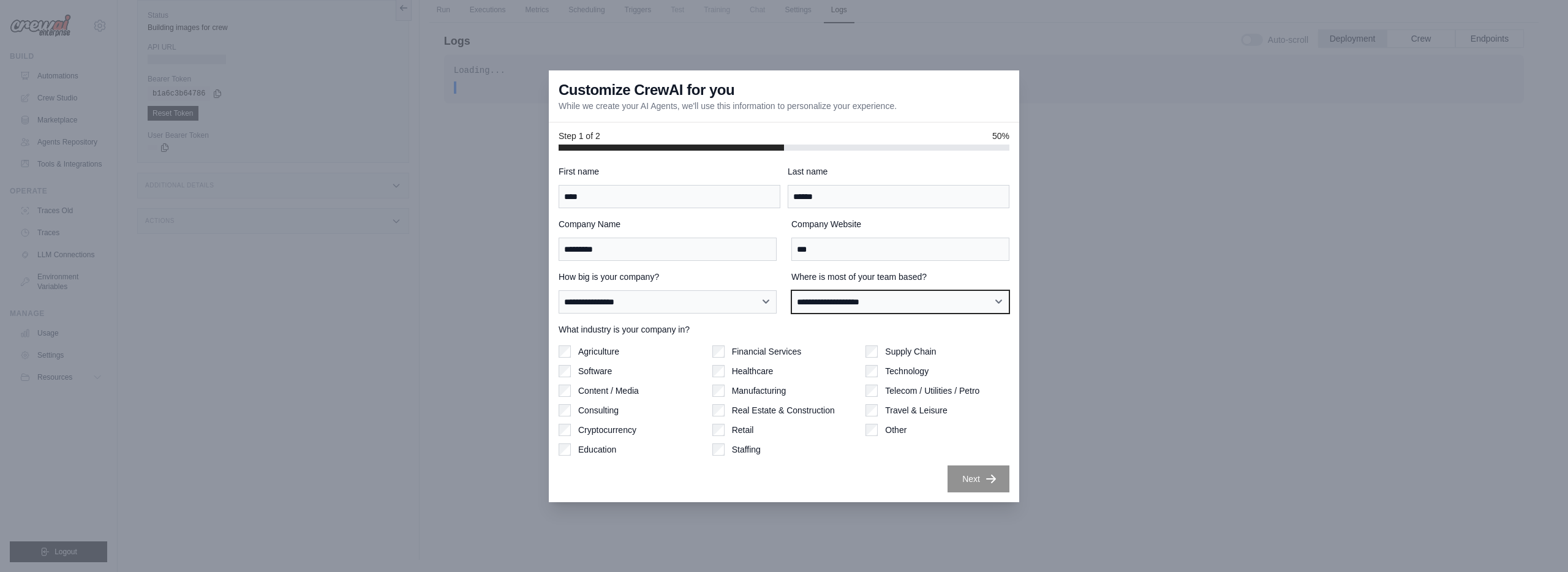
click at [831, 301] on select "**********" at bounding box center [900, 302] width 218 height 23
select select "**********"
click at [792, 290] on select "**********" at bounding box center [900, 302] width 218 height 23
click at [591, 368] on label "Software" at bounding box center [595, 371] width 33 height 12
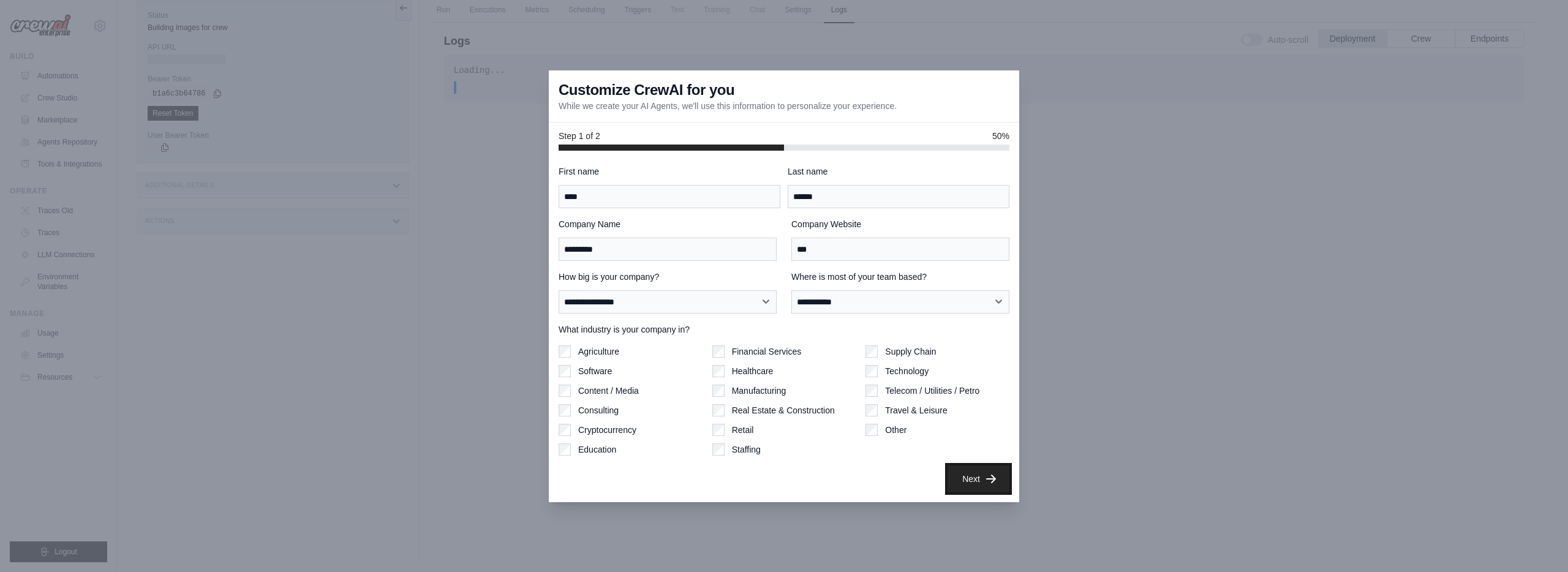
click at [955, 467] on button "Next" at bounding box center [978, 478] width 62 height 27
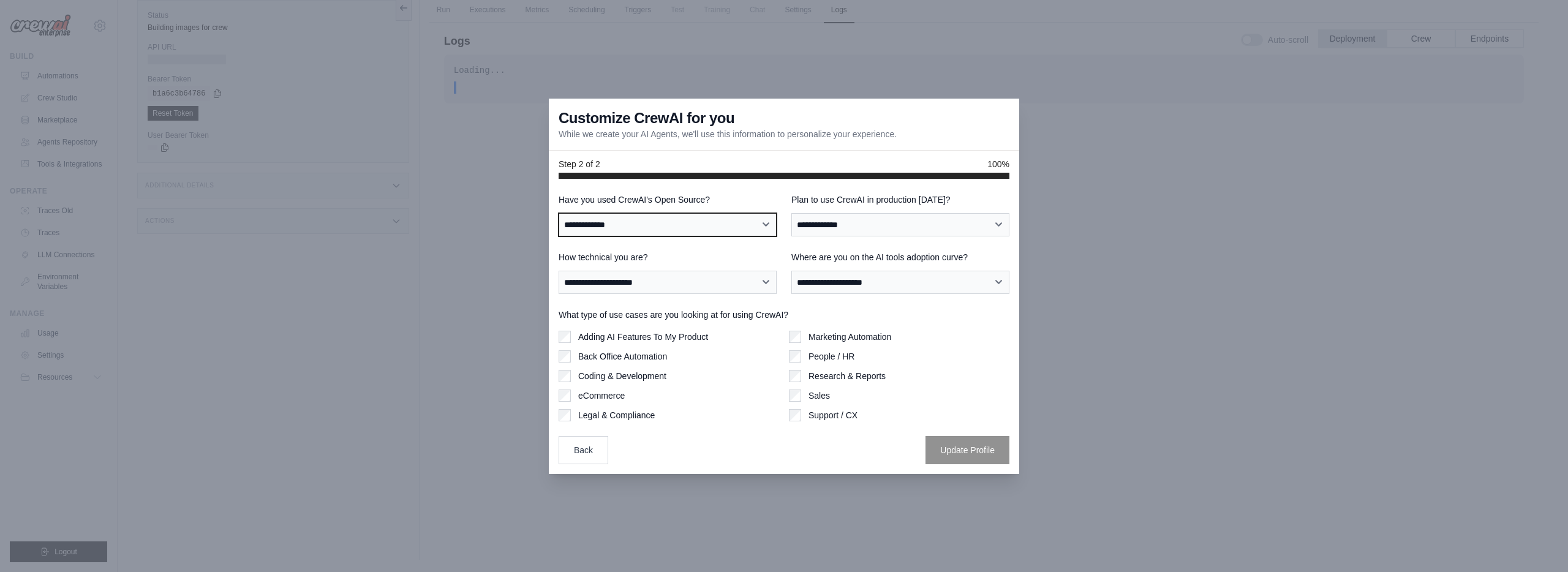
click at [674, 222] on select "**********" at bounding box center [667, 225] width 218 height 23
select select "**"
click at [558, 213] on select "**********" at bounding box center [667, 225] width 218 height 23
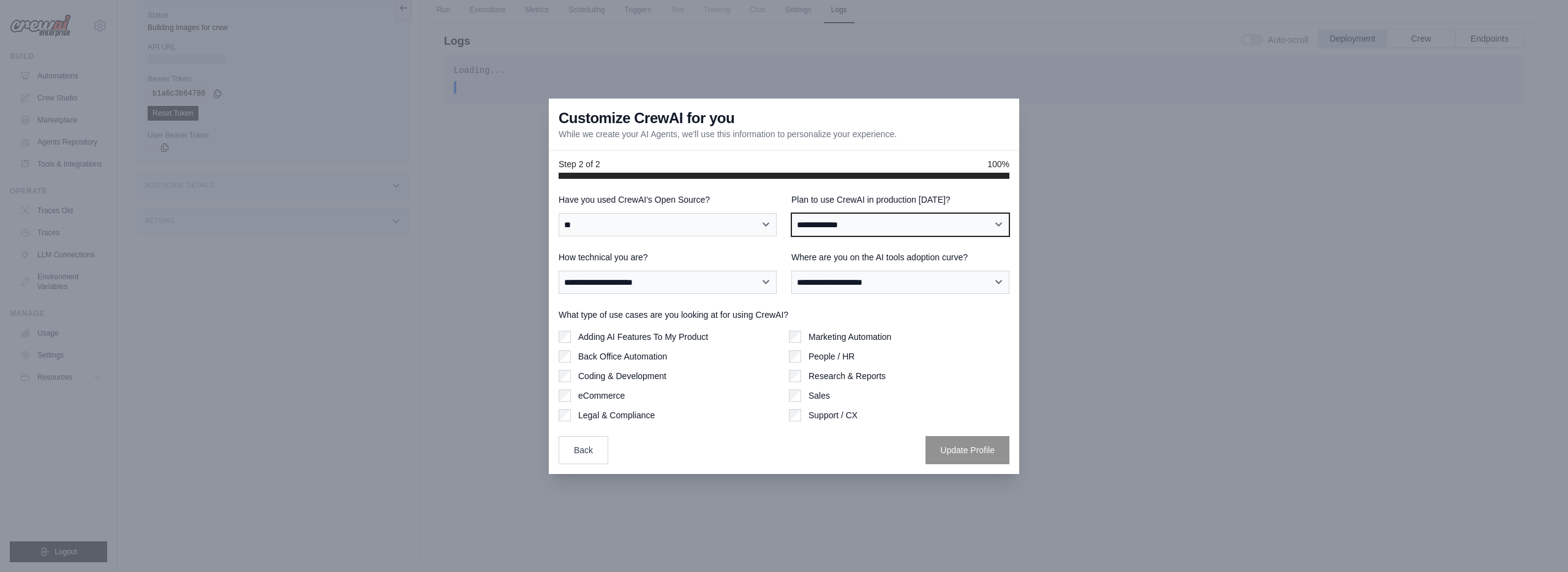
click at [847, 230] on select "**********" at bounding box center [900, 225] width 218 height 23
select select "****"
click at [792, 213] on select "**********" at bounding box center [900, 225] width 218 height 23
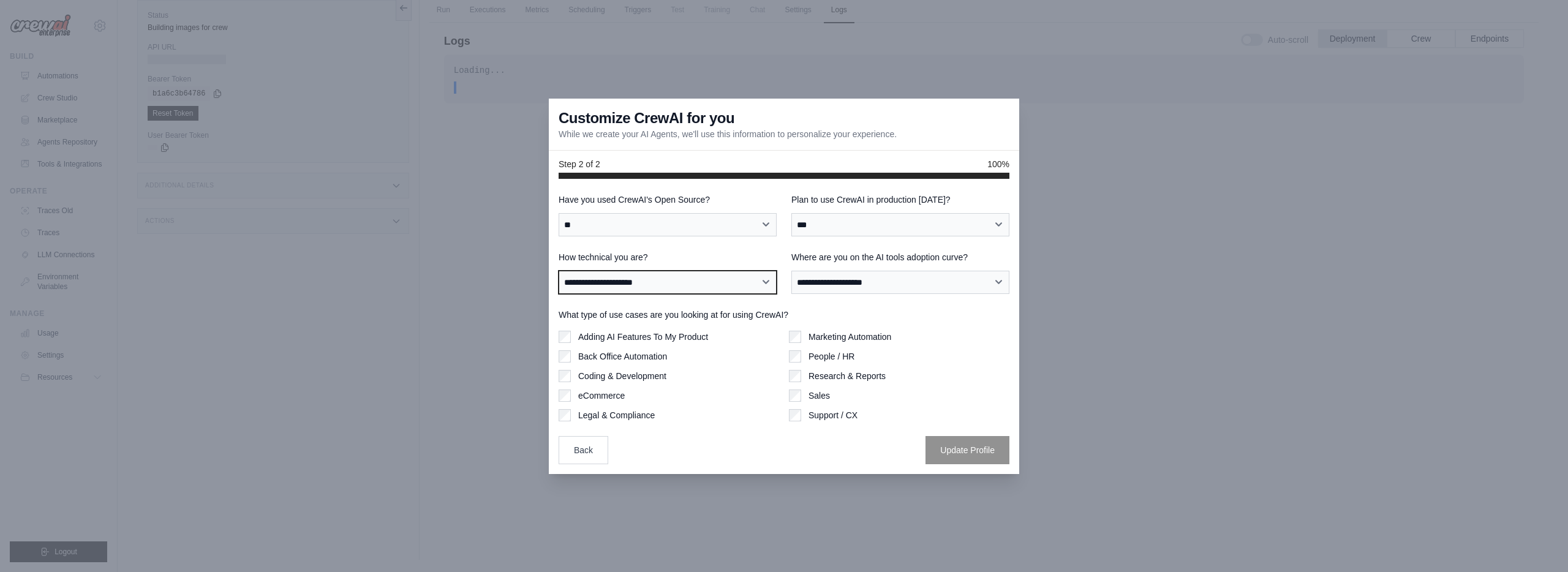
click at [606, 284] on select "**********" at bounding box center [667, 282] width 218 height 23
select select "**********"
click at [558, 271] on select "**********" at bounding box center [667, 282] width 218 height 23
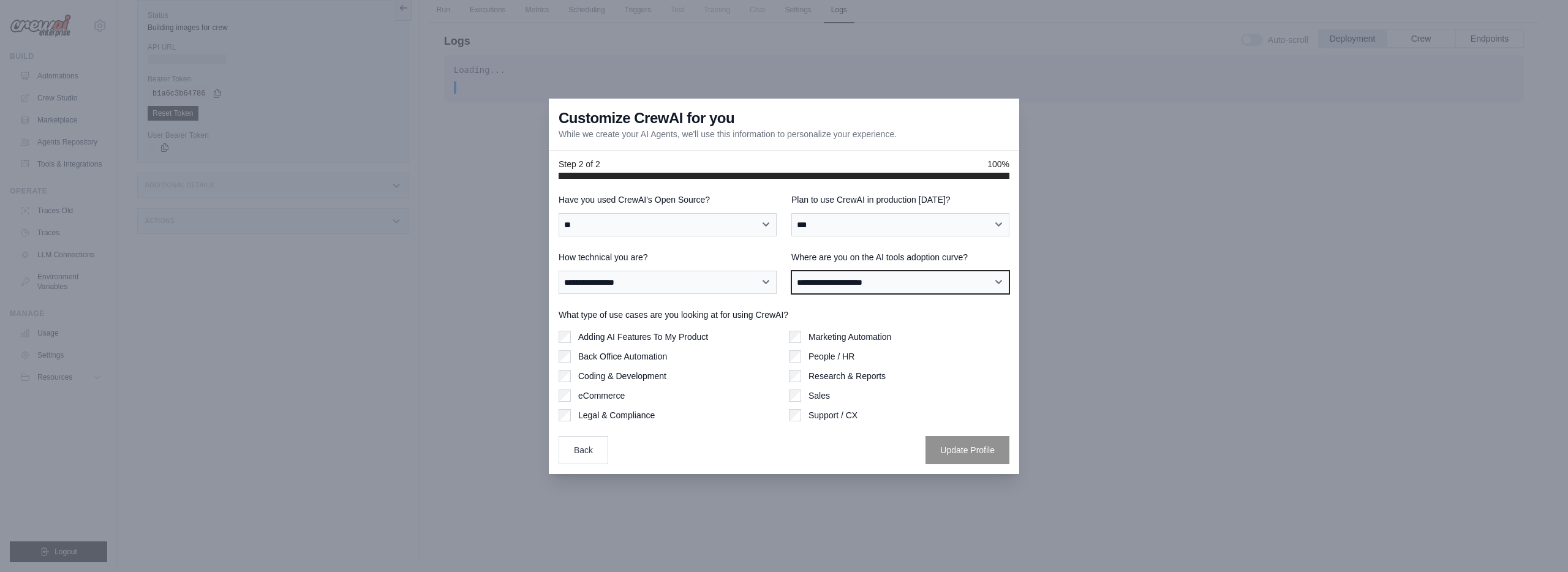
click at [829, 286] on select "**********" at bounding box center [900, 282] width 218 height 23
select select "**********"
click at [792, 271] on select "**********" at bounding box center [900, 282] width 218 height 23
click at [802, 396] on div "Sales" at bounding box center [899, 396] width 221 height 12
click at [992, 452] on button "Update Profile" at bounding box center [967, 449] width 84 height 28
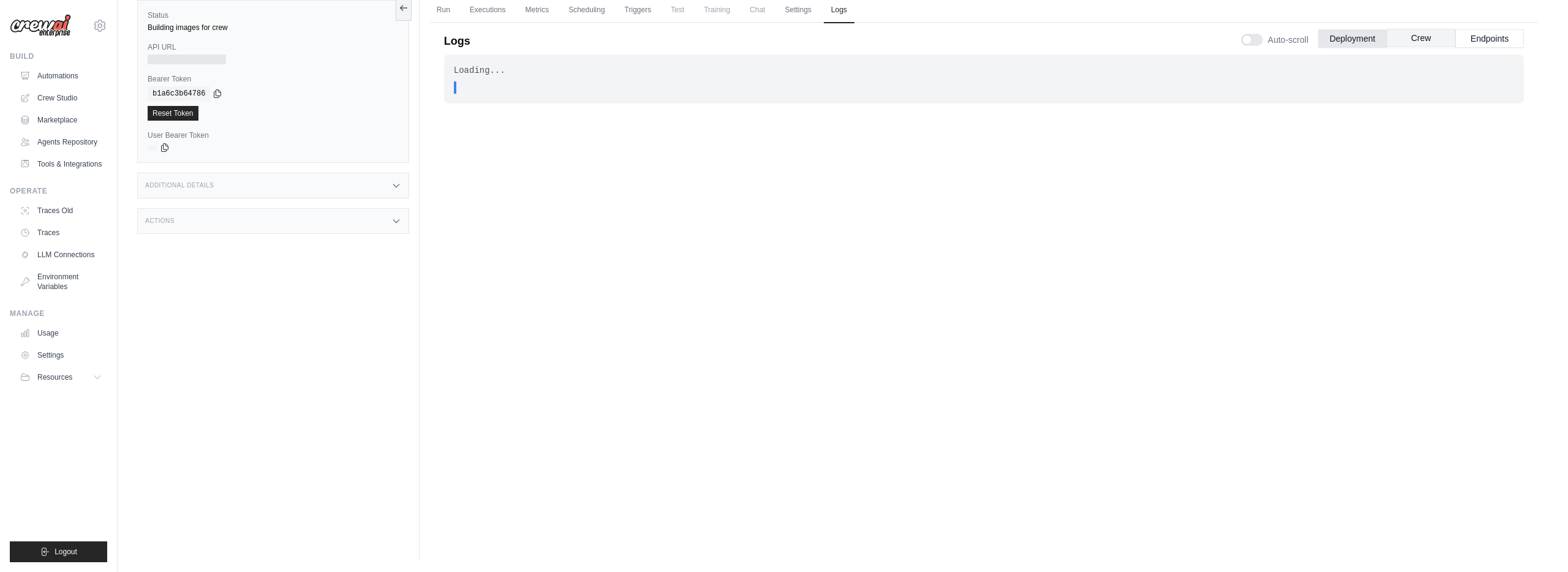
click at [1446, 38] on button "Crew" at bounding box center [1420, 38] width 68 height 18
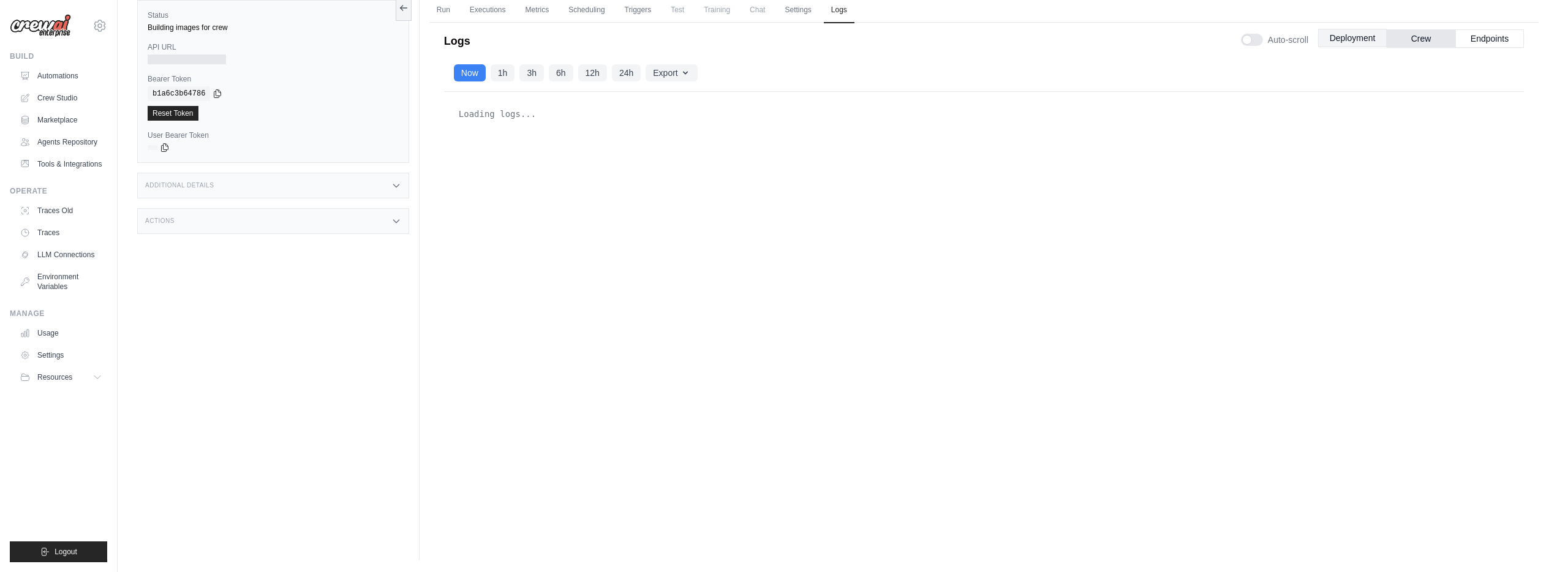
click at [1350, 38] on button "Deployment" at bounding box center [1352, 38] width 68 height 18
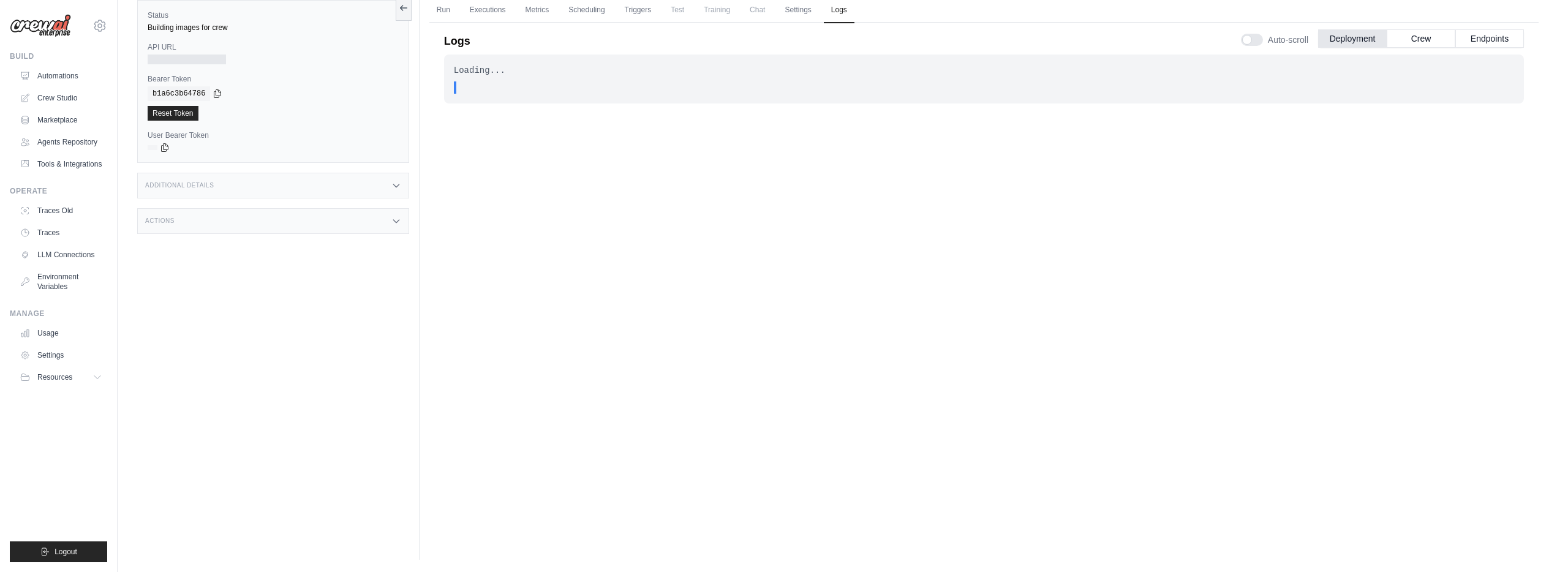
click at [743, 3] on span "Chat" at bounding box center [757, 10] width 30 height 25
click at [788, 8] on link "Settings" at bounding box center [798, 10] width 41 height 26
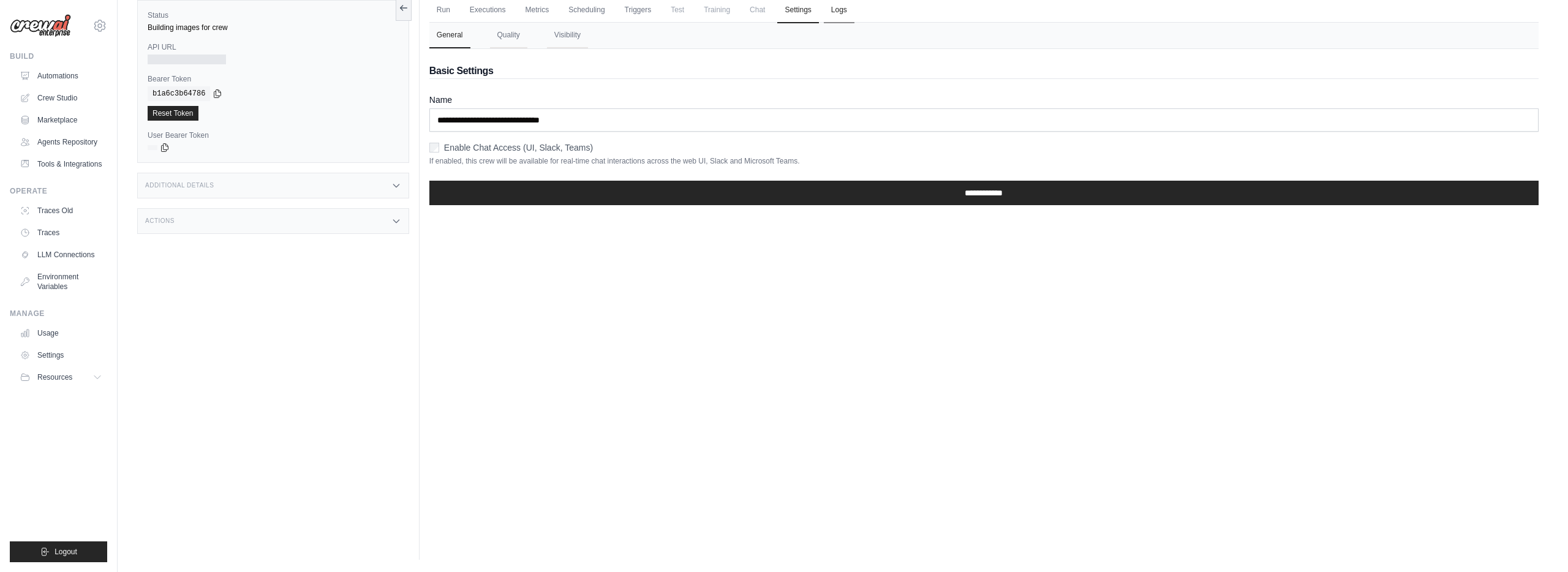
click at [841, 10] on link "Logs" at bounding box center [839, 10] width 31 height 26
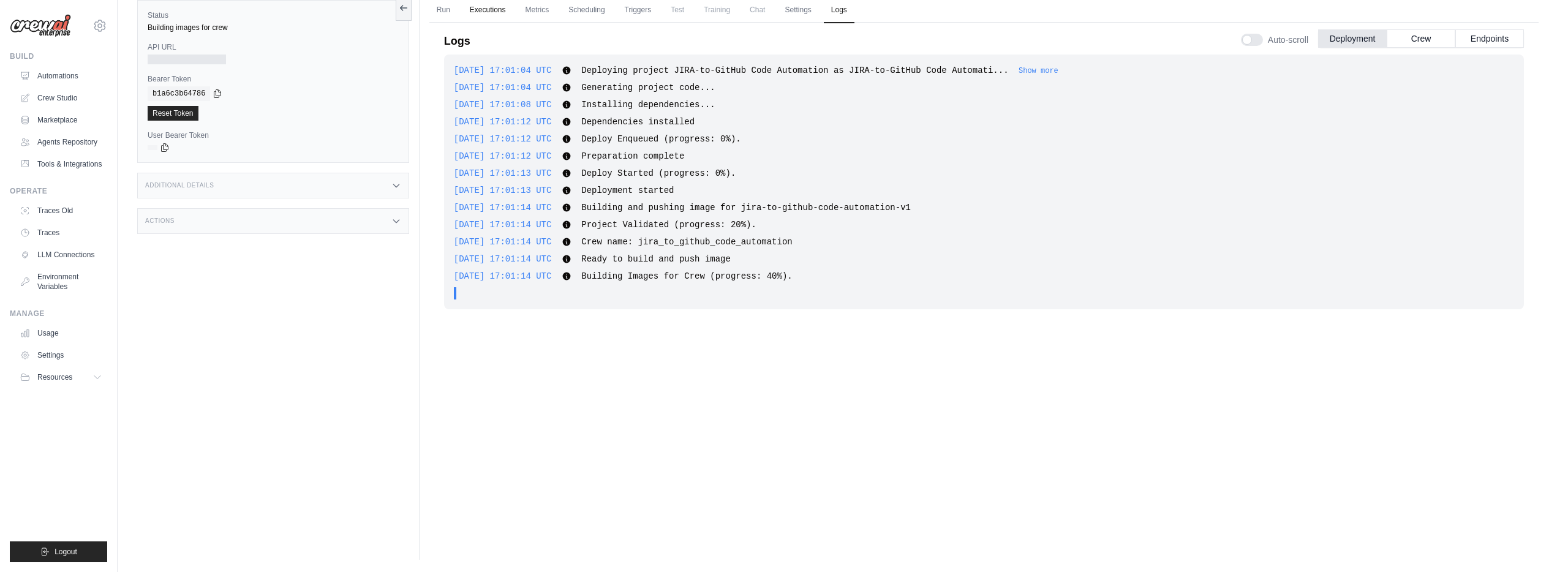
click at [503, 14] on link "Executions" at bounding box center [487, 10] width 51 height 26
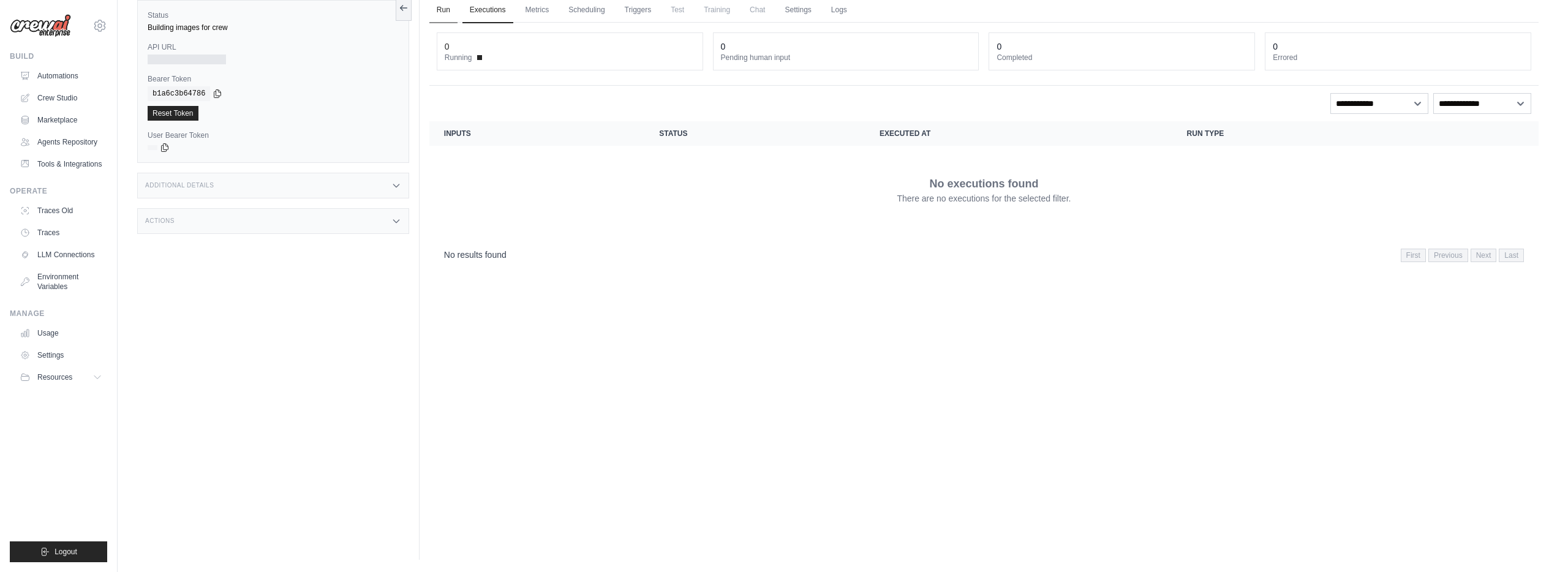
click at [431, 13] on link "Run" at bounding box center [443, 10] width 28 height 26
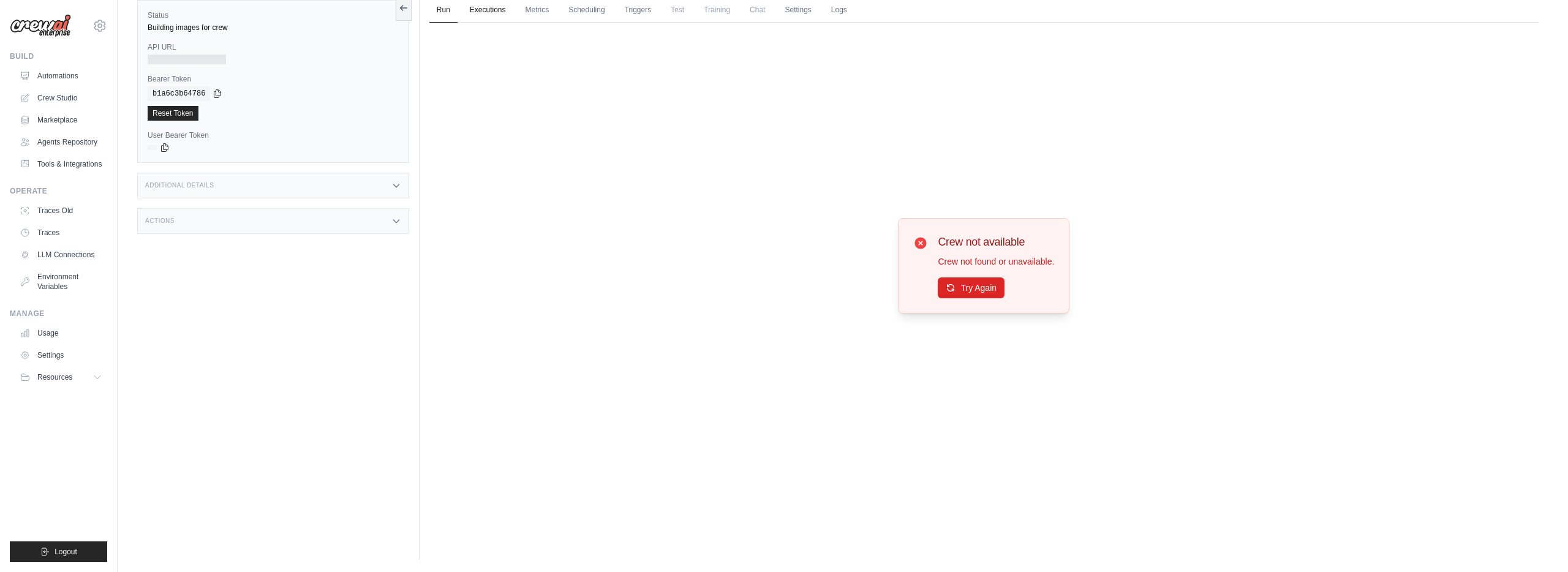
click at [487, 12] on link "Executions" at bounding box center [487, 10] width 51 height 26
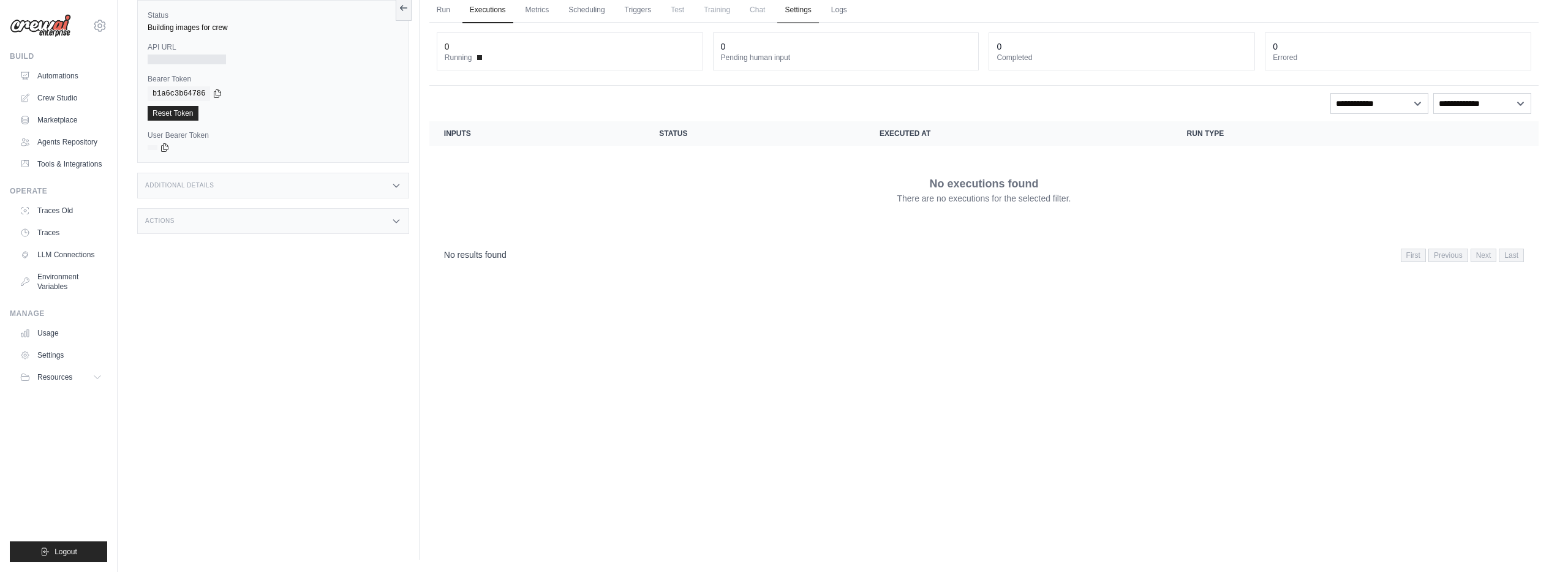
click at [797, 15] on link "Settings" at bounding box center [798, 10] width 41 height 26
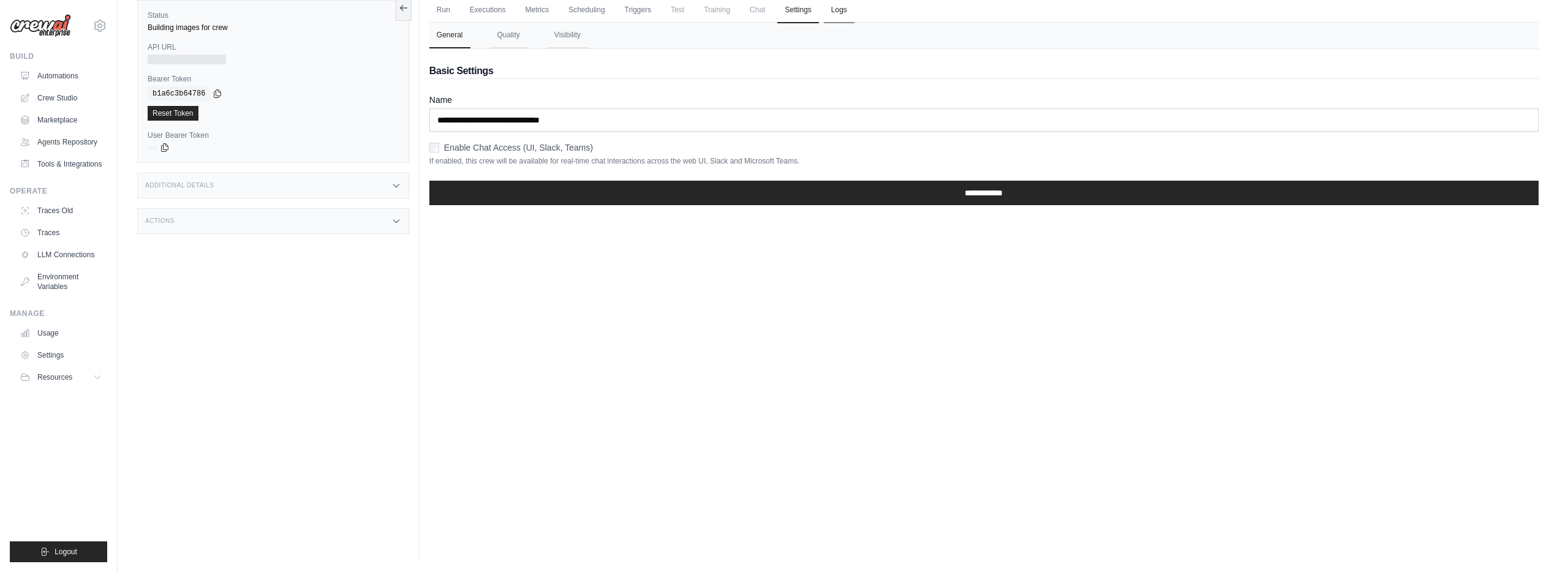
click at [839, 14] on link "Logs" at bounding box center [839, 10] width 31 height 26
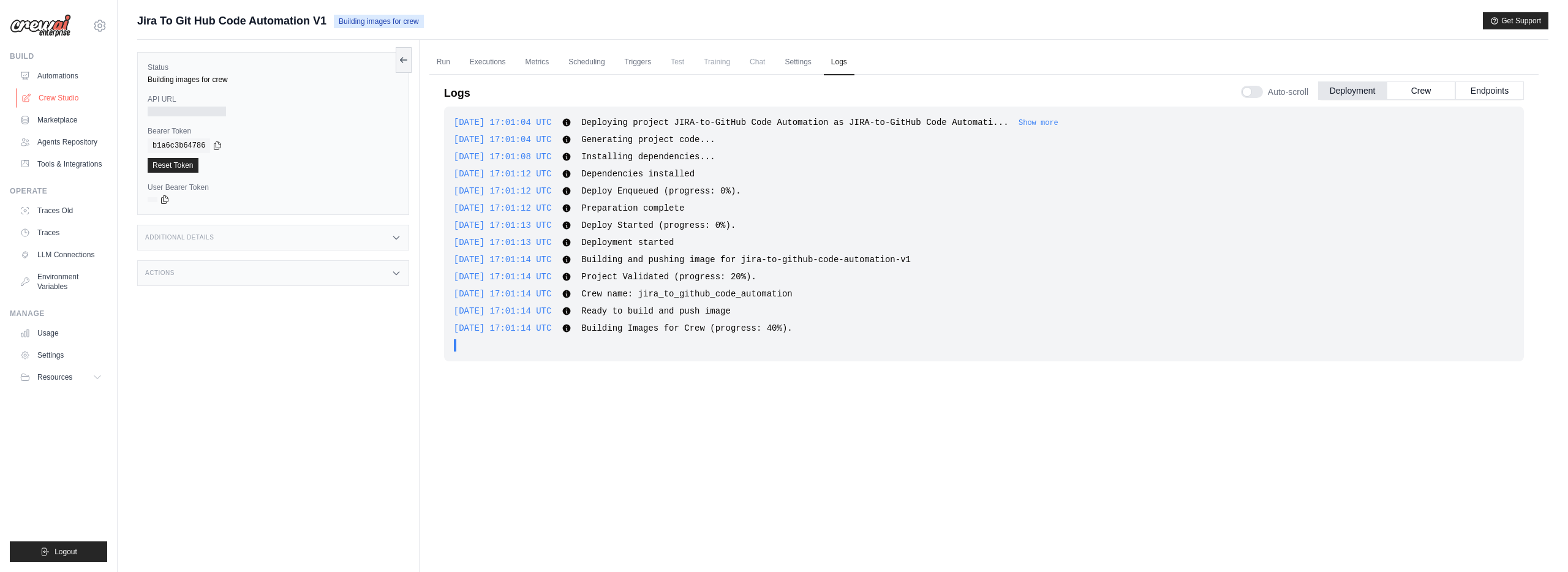
click at [72, 92] on link "Crew Studio" at bounding box center [62, 98] width 92 height 20
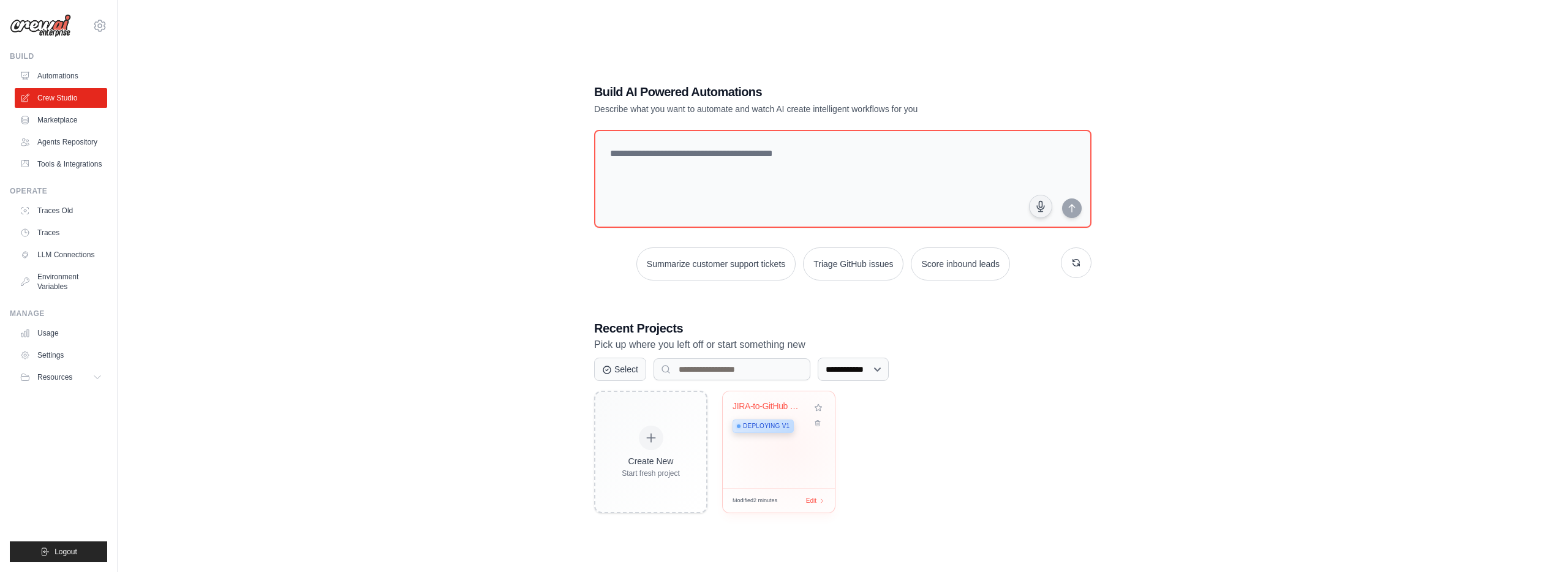
click at [787, 448] on div "JIRA-to-GitHub Code Automation Deploying v1" at bounding box center [779, 439] width 112 height 97
click at [62, 103] on link "Crew Studio" at bounding box center [62, 98] width 92 height 20
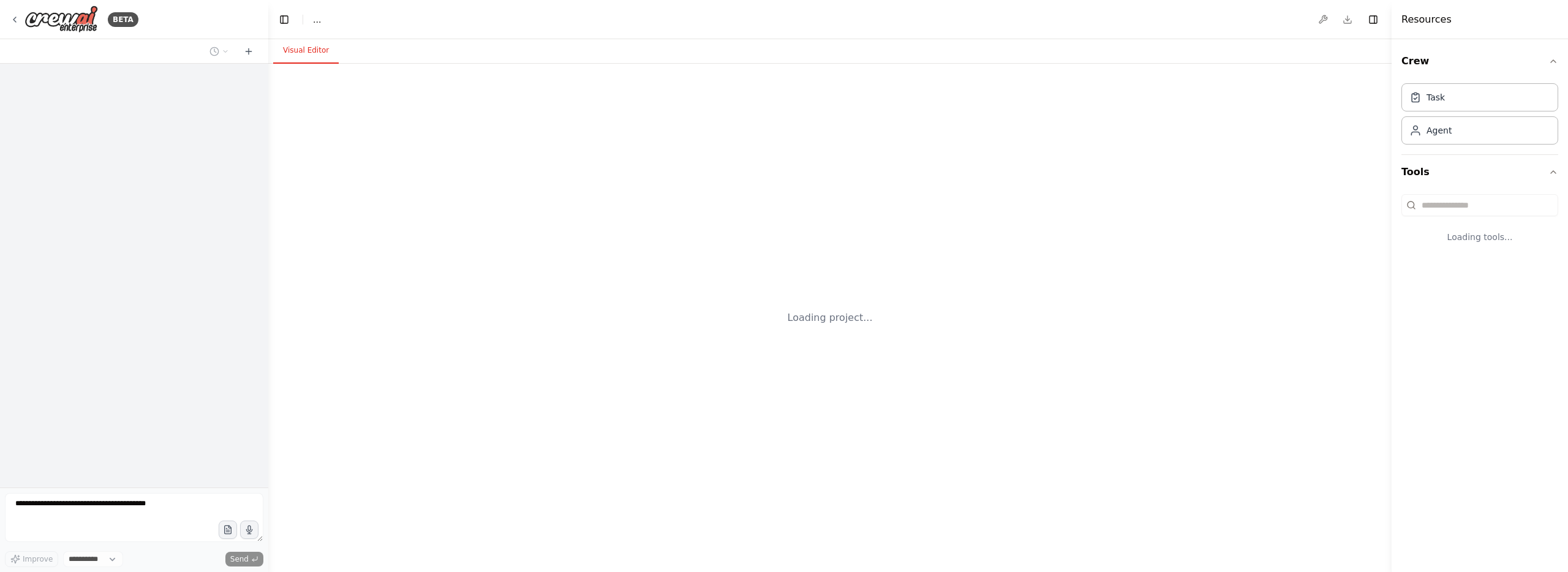
select select "****"
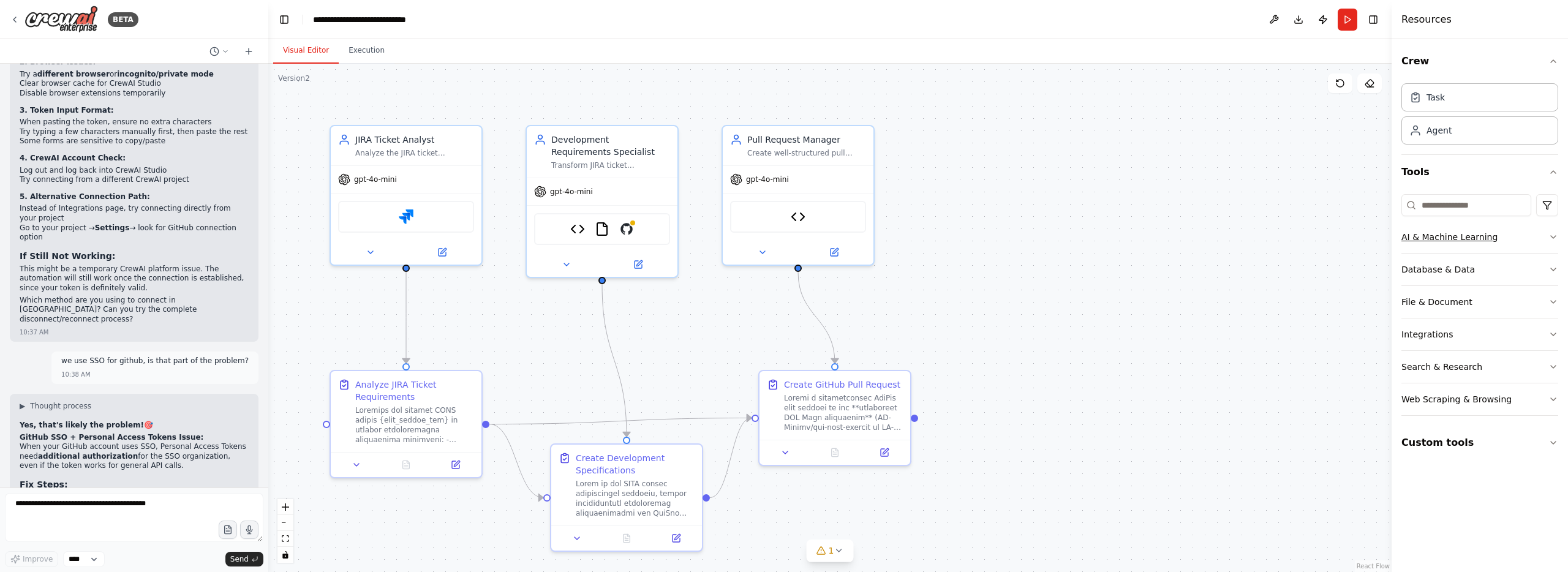
scroll to position [14128, 0]
click at [1439, 99] on div "Task" at bounding box center [1435, 97] width 18 height 12
click at [1435, 124] on div "Agent" at bounding box center [1439, 130] width 25 height 12
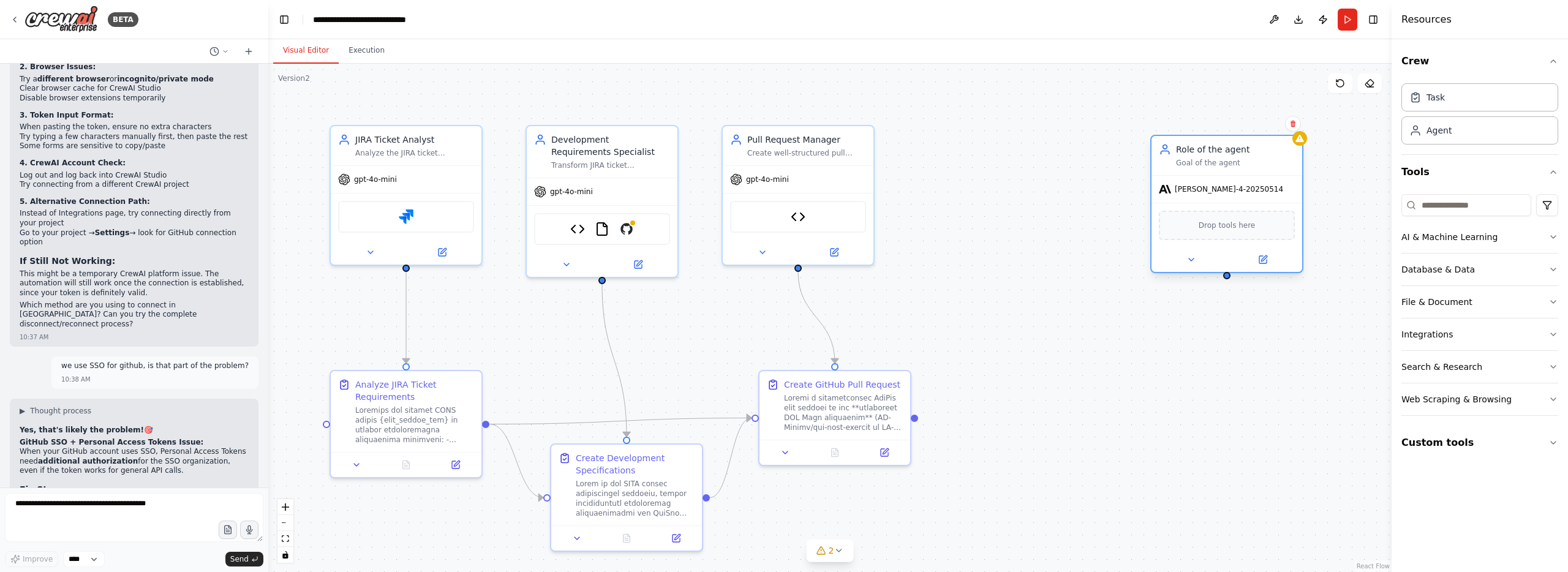
click at [1262, 269] on div at bounding box center [1226, 260] width 150 height 25
click at [1262, 259] on icon at bounding box center [1264, 258] width 5 height 5
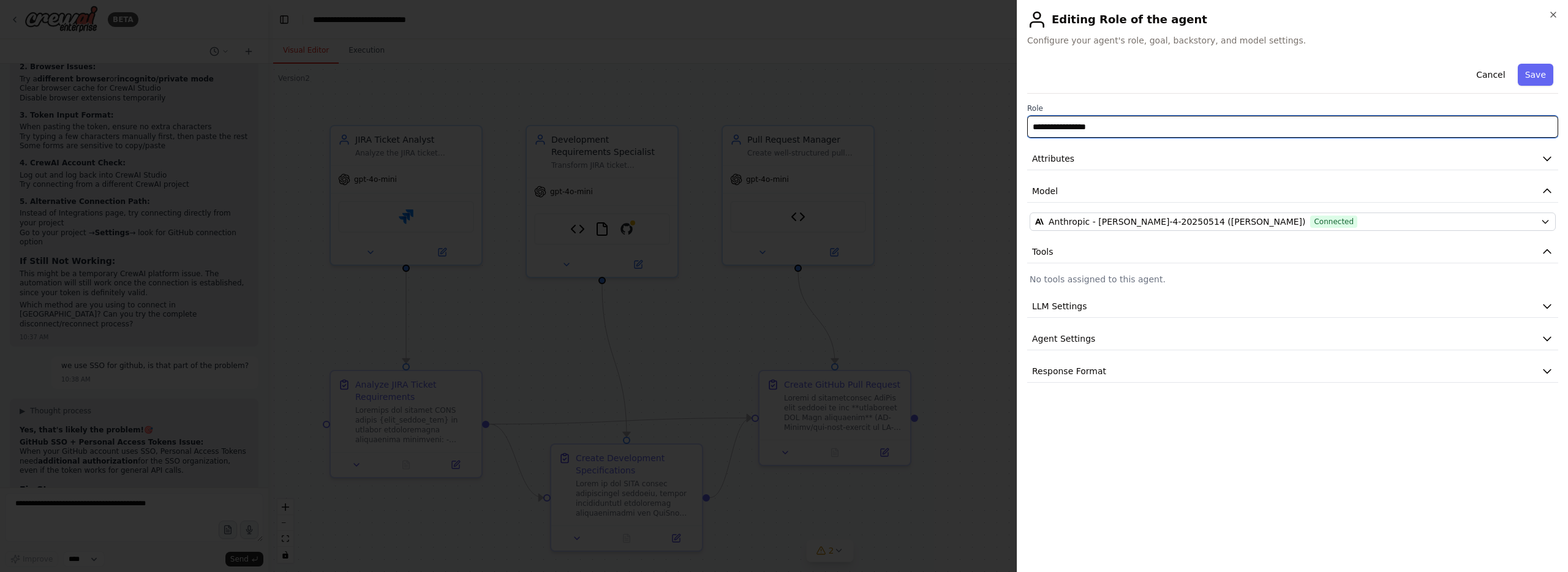
click at [1114, 131] on input "**********" at bounding box center [1292, 126] width 531 height 22
click at [1351, 225] on div "Anthropic - claude-sonnet-4-20250514 (Claude) Connected" at bounding box center [1285, 221] width 500 height 12
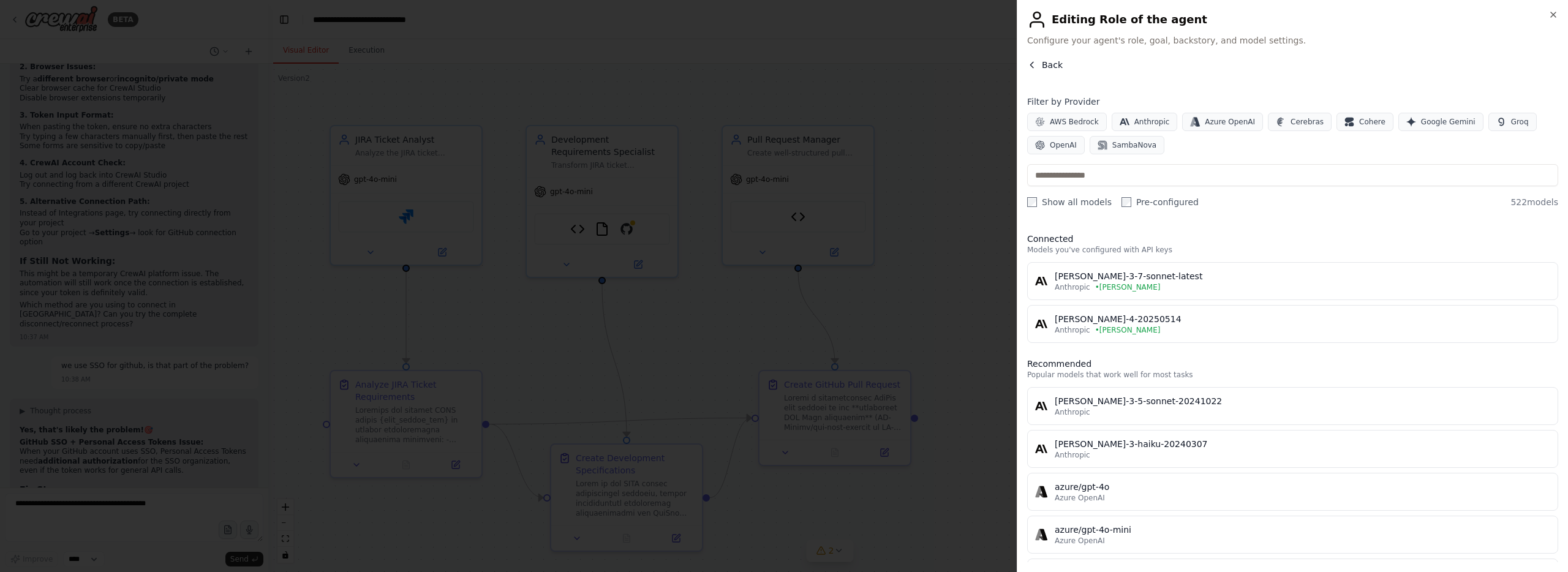
click at [1030, 66] on icon "button" at bounding box center [1031, 65] width 10 height 10
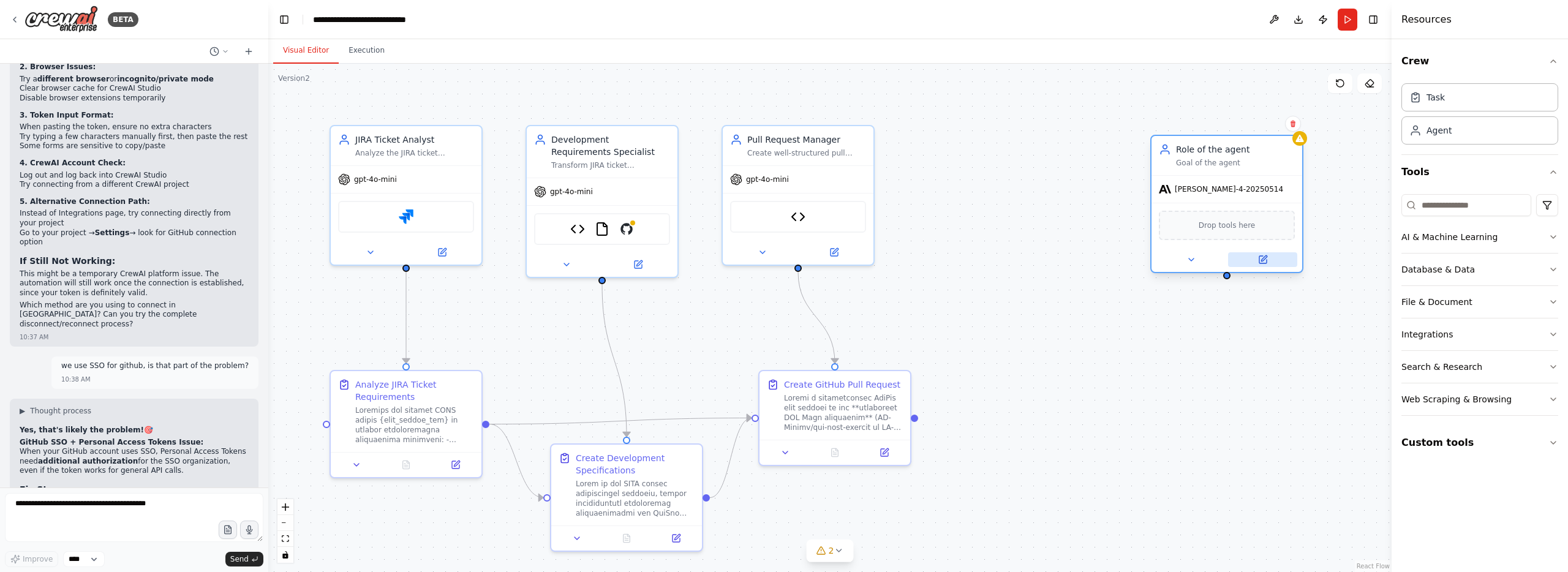
click at [1258, 260] on icon at bounding box center [1262, 260] width 10 height 10
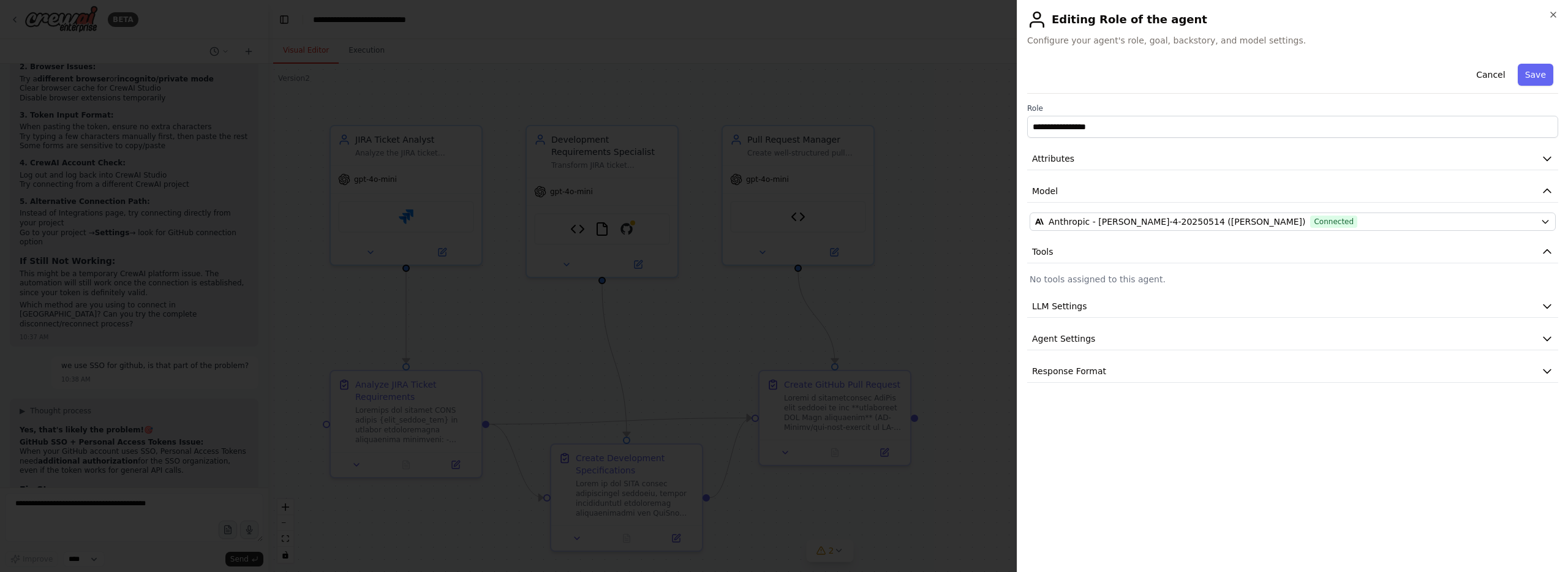
click at [1023, 209] on div "**********" at bounding box center [1292, 286] width 551 height 572
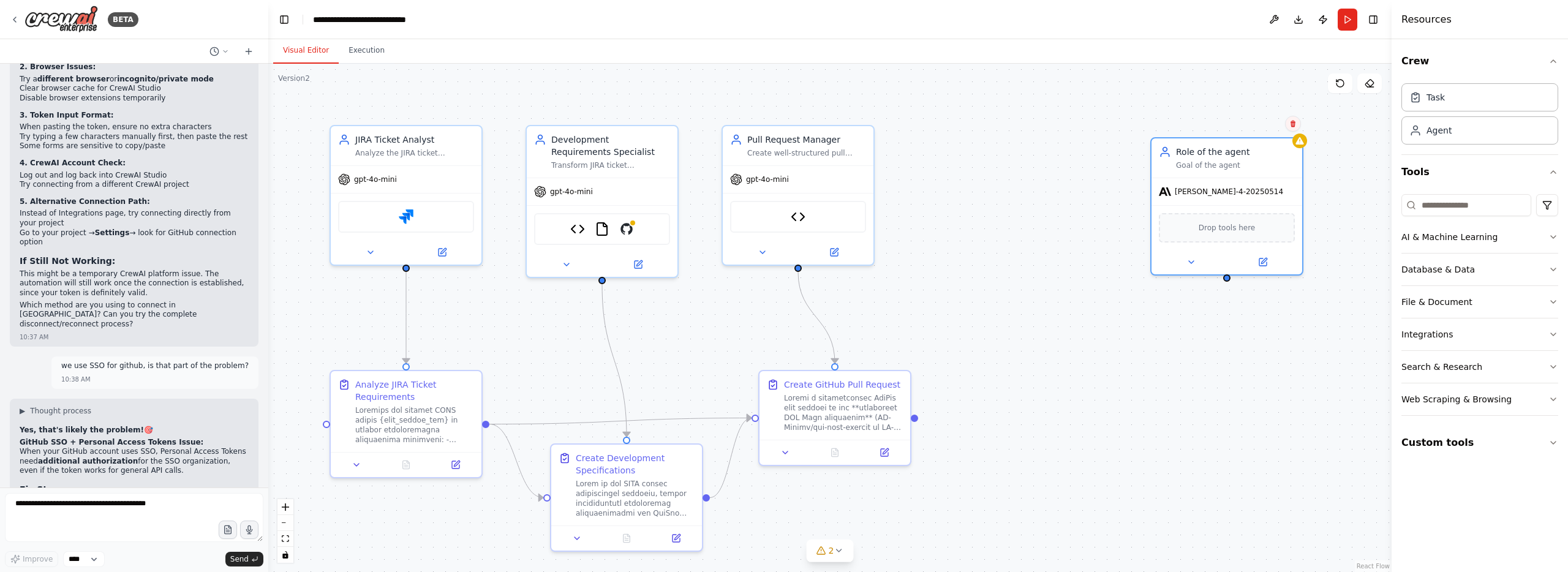
click at [1286, 123] on button at bounding box center [1293, 123] width 16 height 16
click at [1256, 131] on button "Confirm" at bounding box center [1258, 124] width 44 height 15
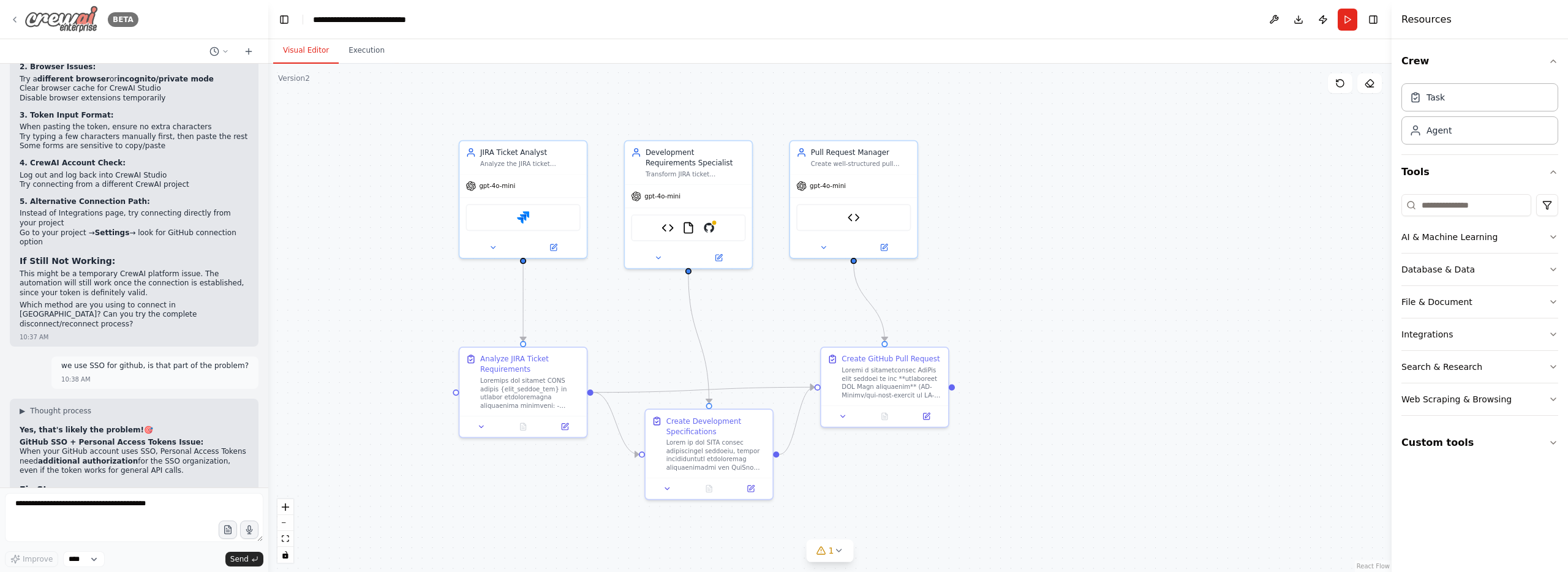
click at [21, 23] on div "BETA" at bounding box center [74, 19] width 129 height 27
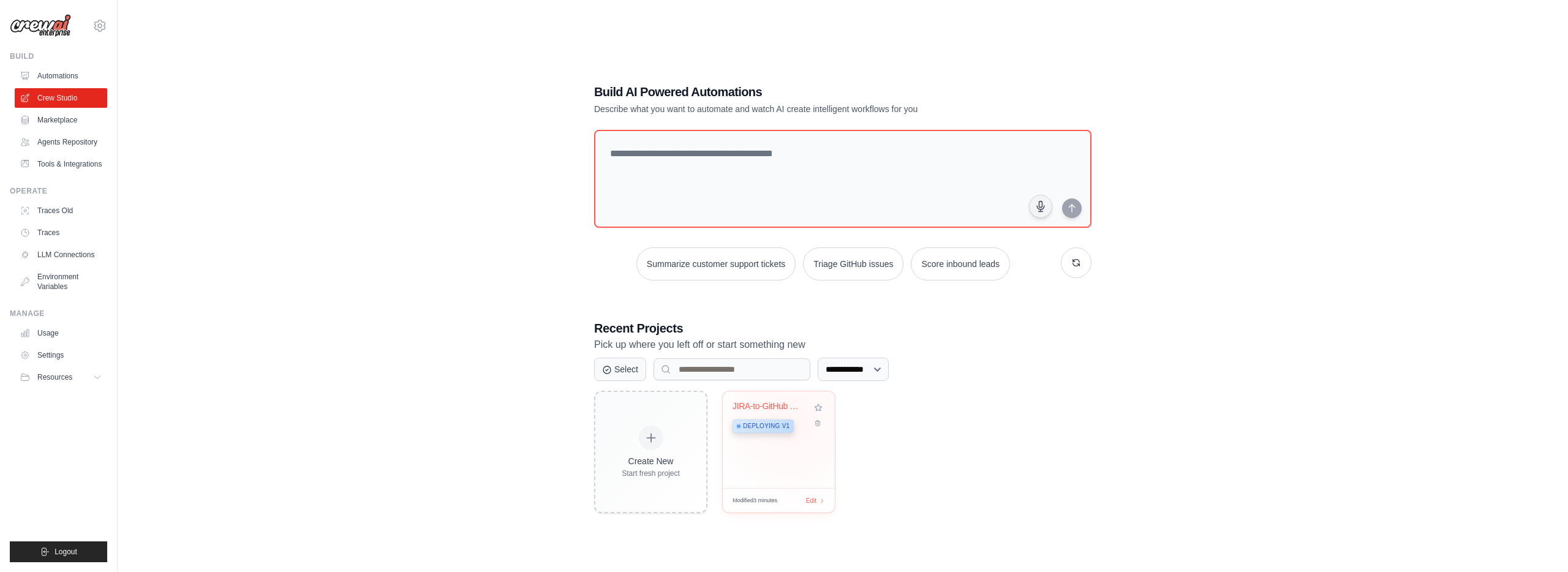
click at [790, 422] on div "Deploying v1" at bounding box center [763, 426] width 62 height 14
click at [771, 424] on span "Deploying v1" at bounding box center [766, 426] width 46 height 10
click at [81, 120] on link "Marketplace" at bounding box center [62, 120] width 92 height 20
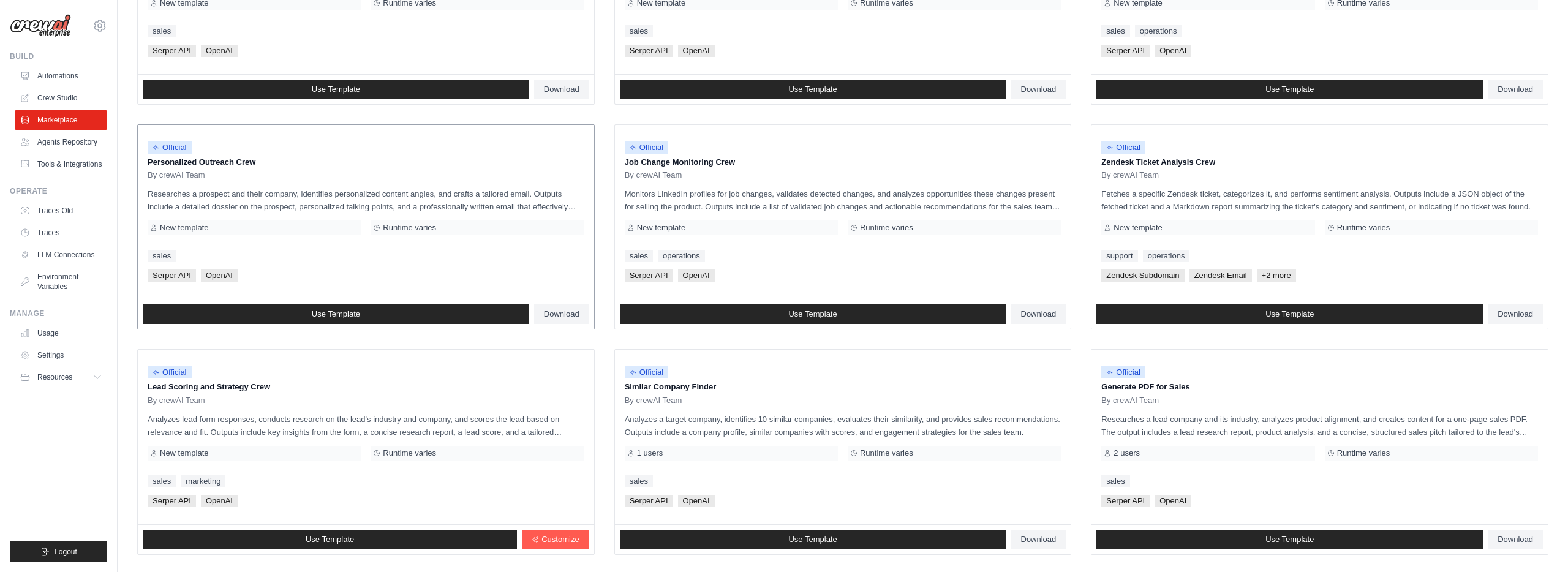
scroll to position [562, 0]
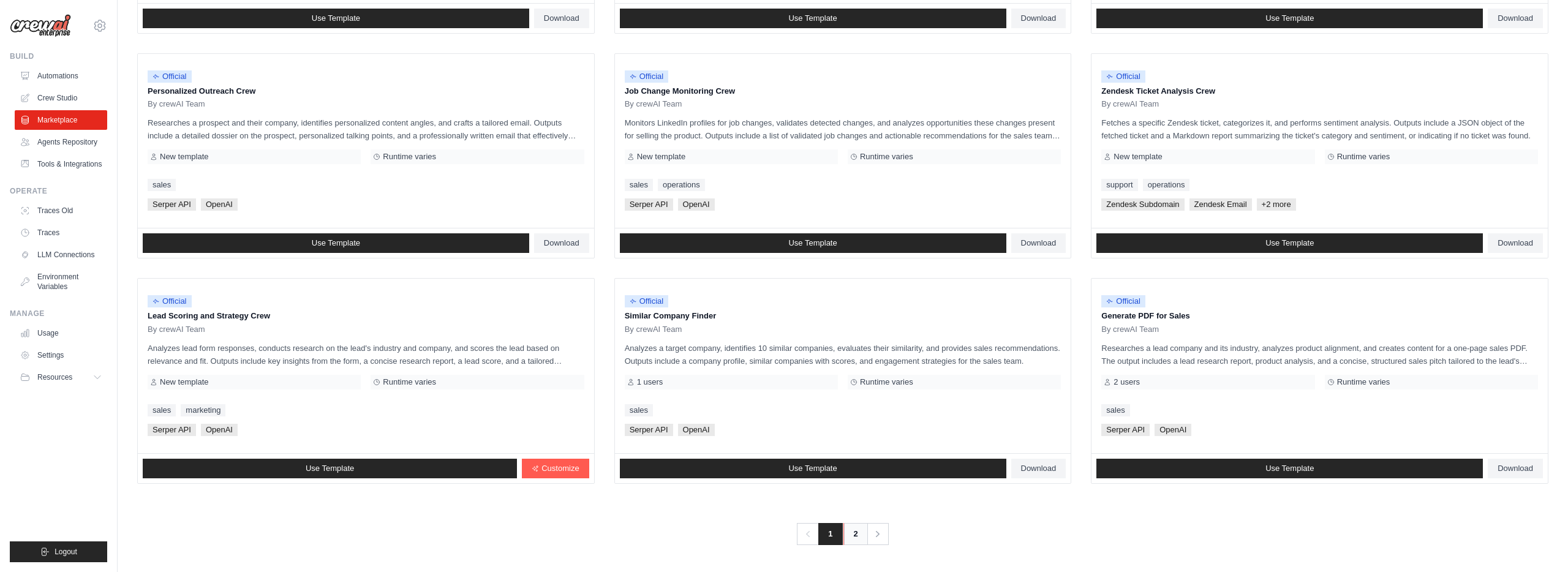
click at [857, 539] on link "2" at bounding box center [856, 534] width 25 height 22
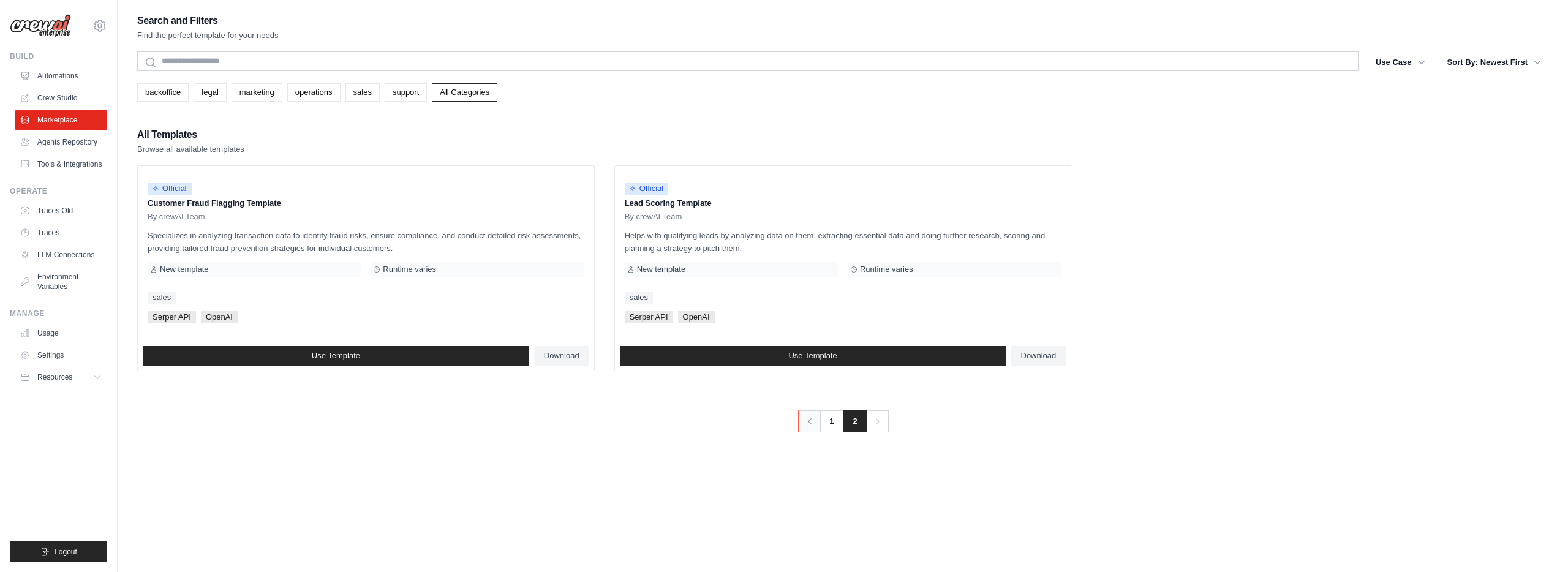
click at [809, 419] on icon "Pagination" at bounding box center [809, 421] width 12 height 12
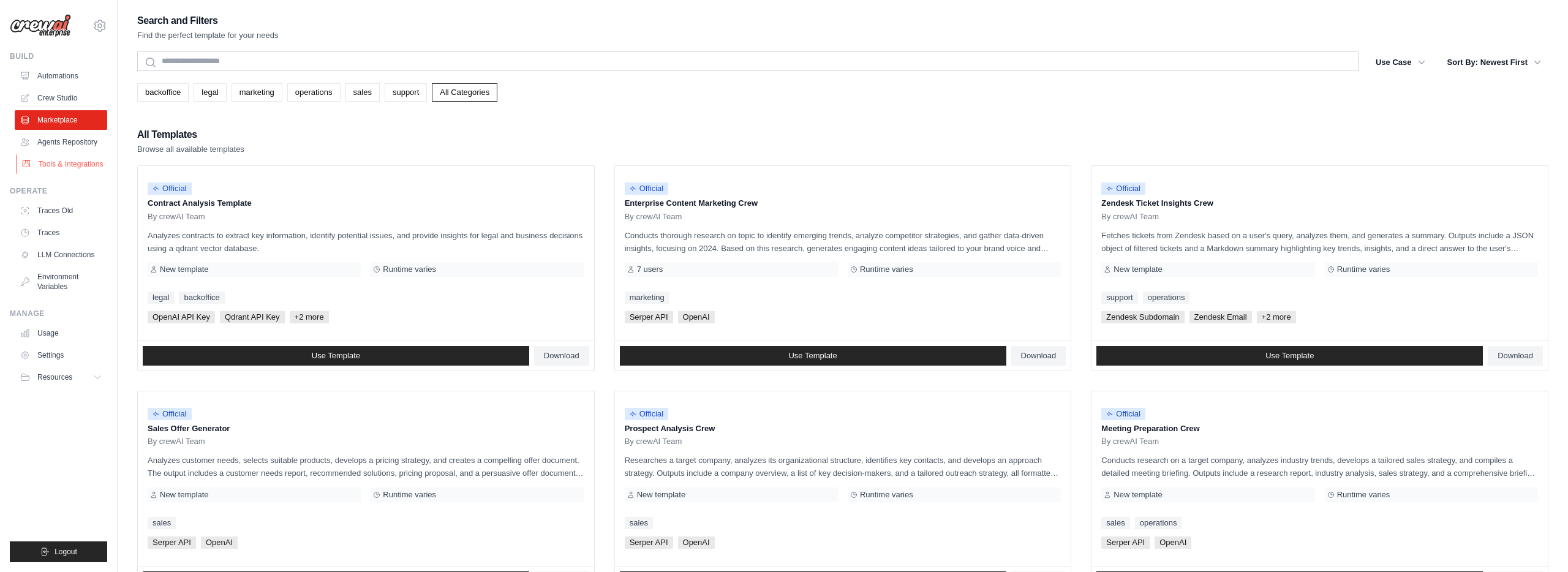
click at [42, 156] on link "Tools & Integrations" at bounding box center [62, 164] width 92 height 20
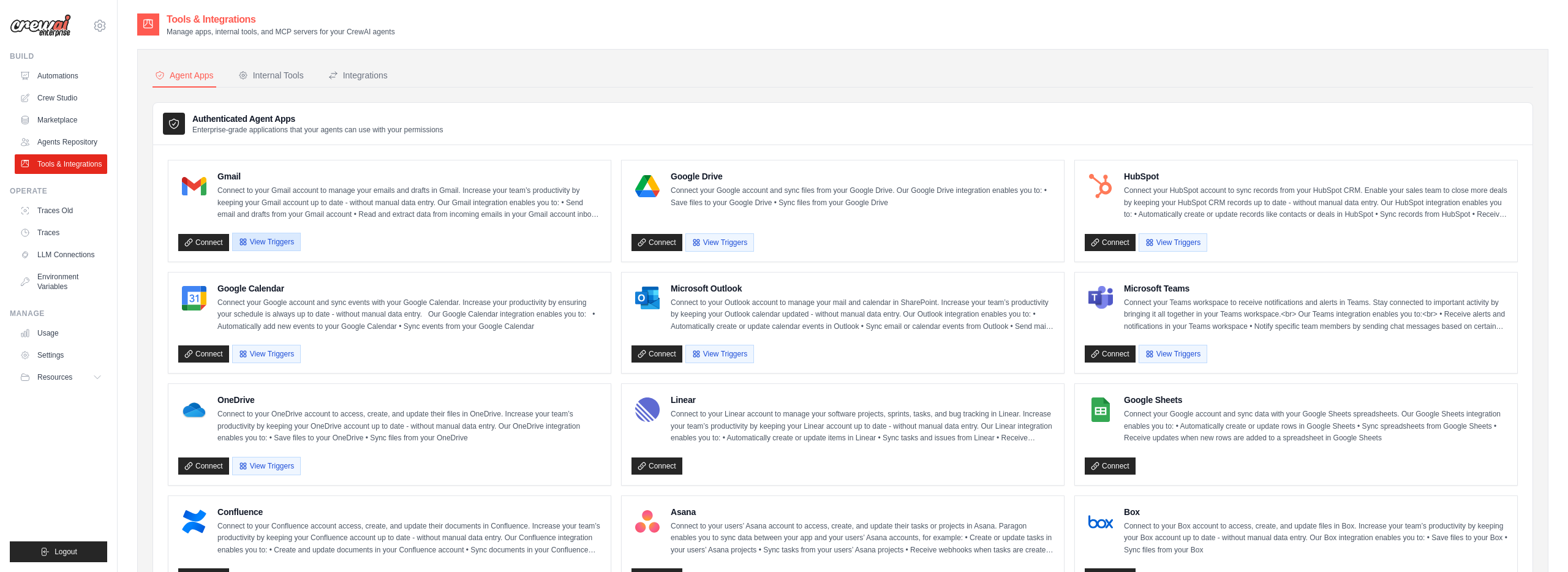
click at [277, 241] on button "View Triggers" at bounding box center [267, 241] width 68 height 18
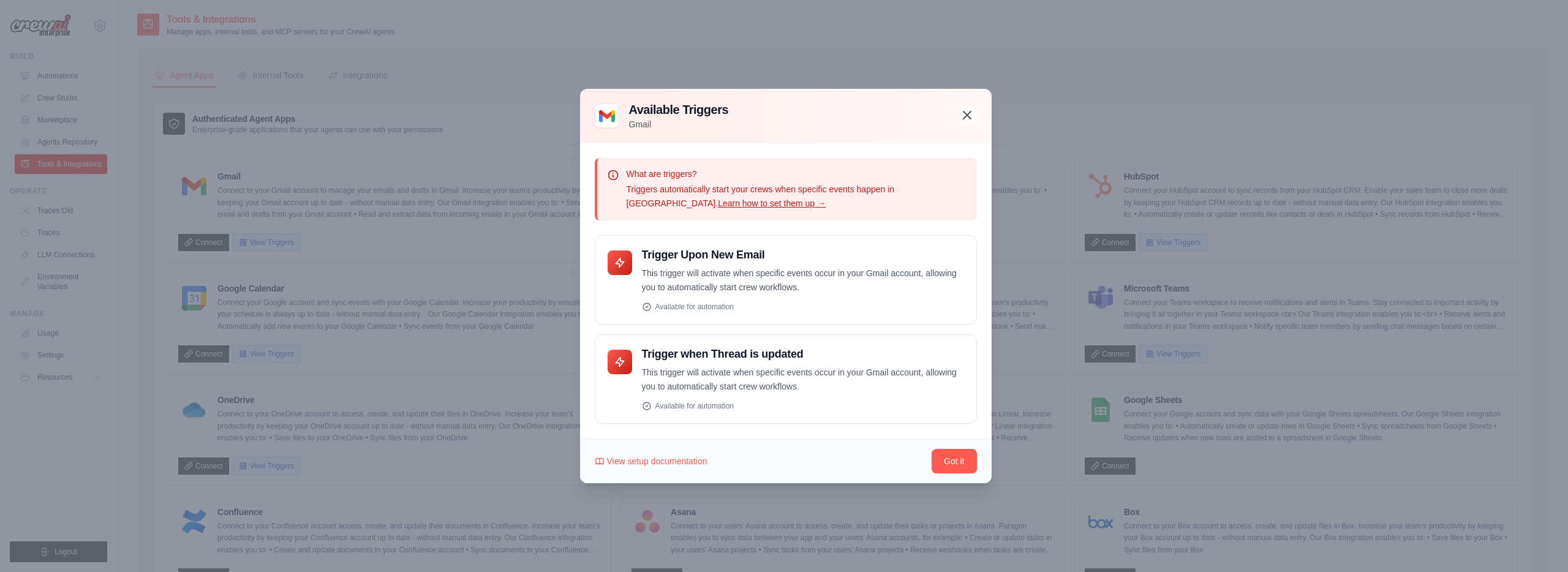
click at [964, 120] on icon "button" at bounding box center [967, 115] width 15 height 15
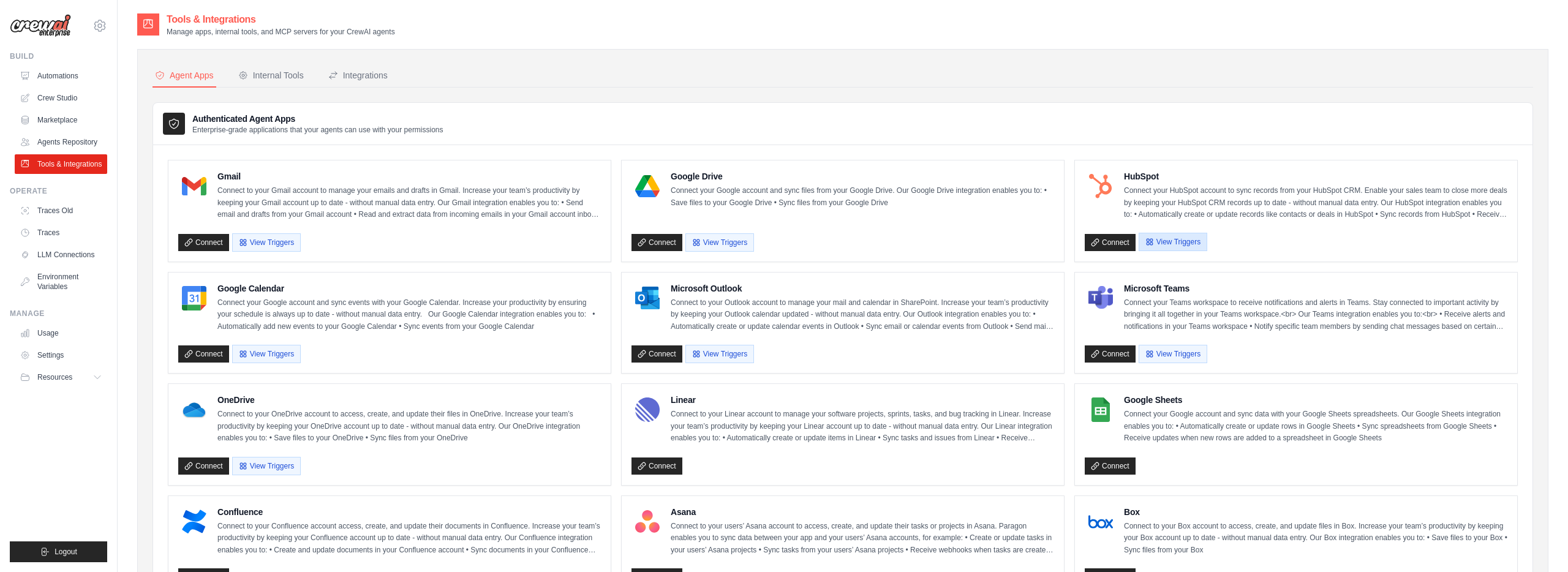
click at [1185, 239] on button "View Triggers" at bounding box center [1173, 241] width 68 height 18
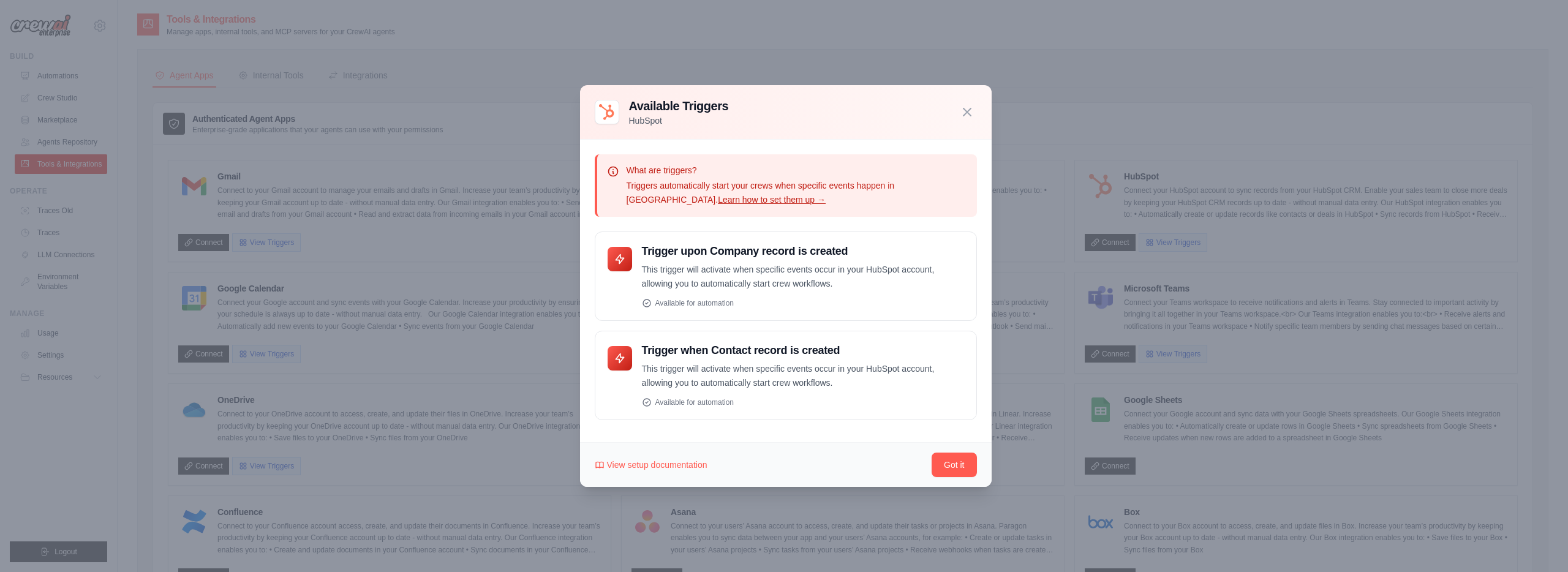
drag, startPoint x: 972, startPoint y: 109, endPoint x: 1006, endPoint y: 159, distance: 60.5
click at [972, 109] on icon "button" at bounding box center [967, 112] width 15 height 15
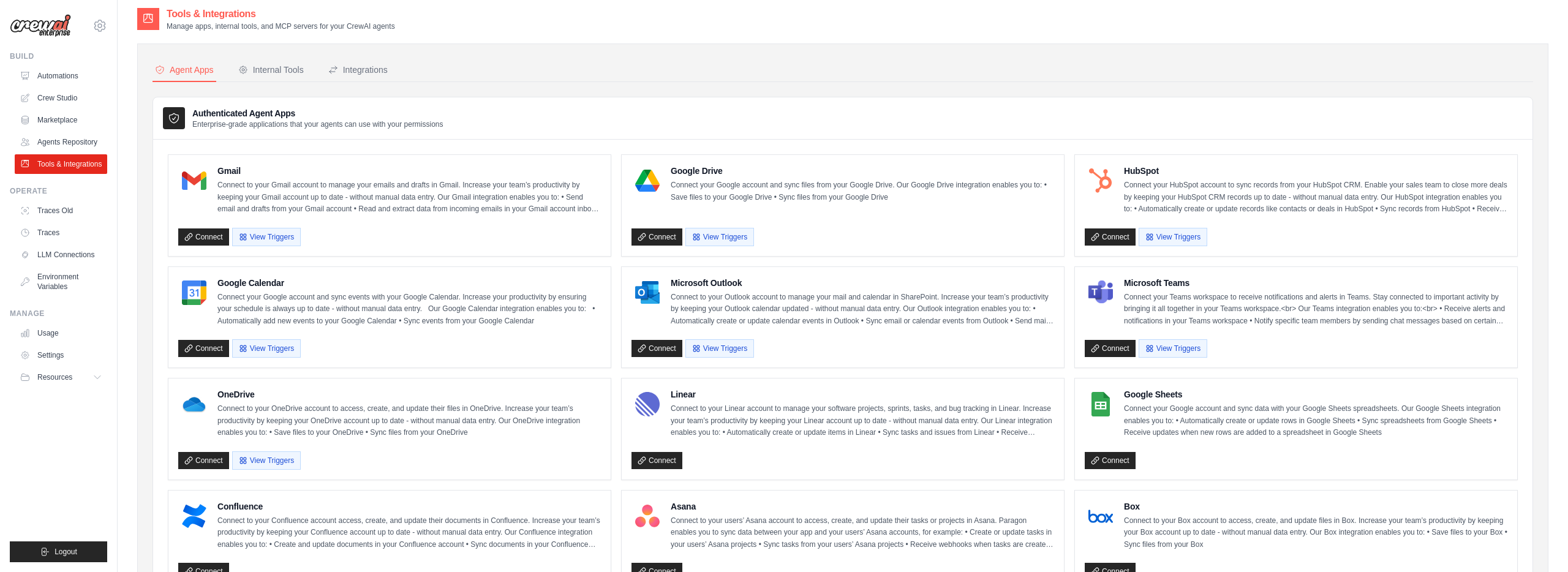
scroll to position [5, 0]
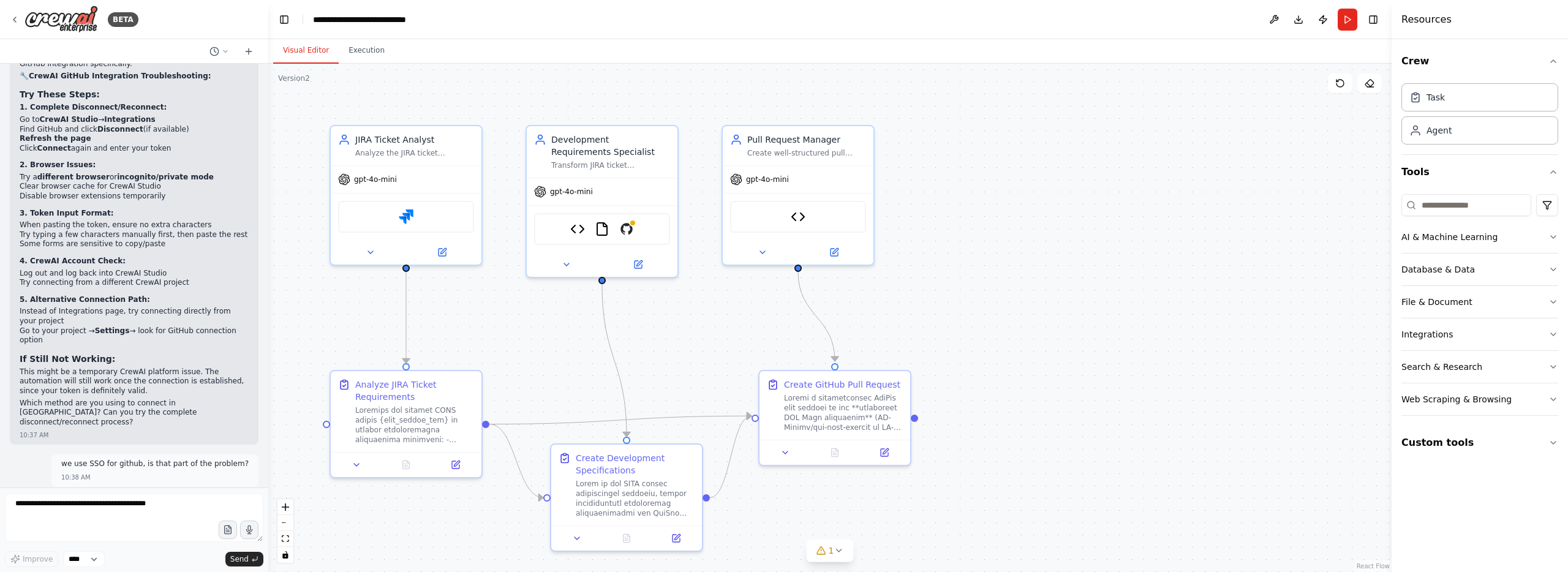
scroll to position [14128, 0]
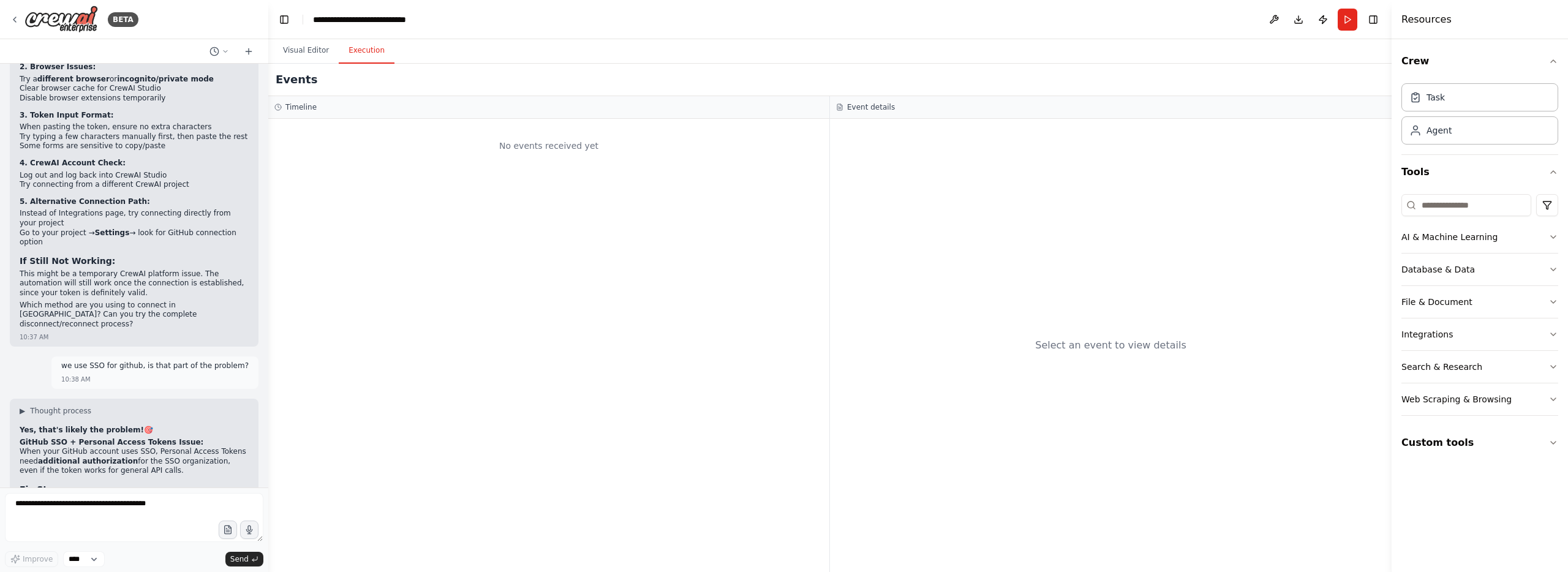
click at [383, 52] on button "Execution" at bounding box center [366, 51] width 56 height 26
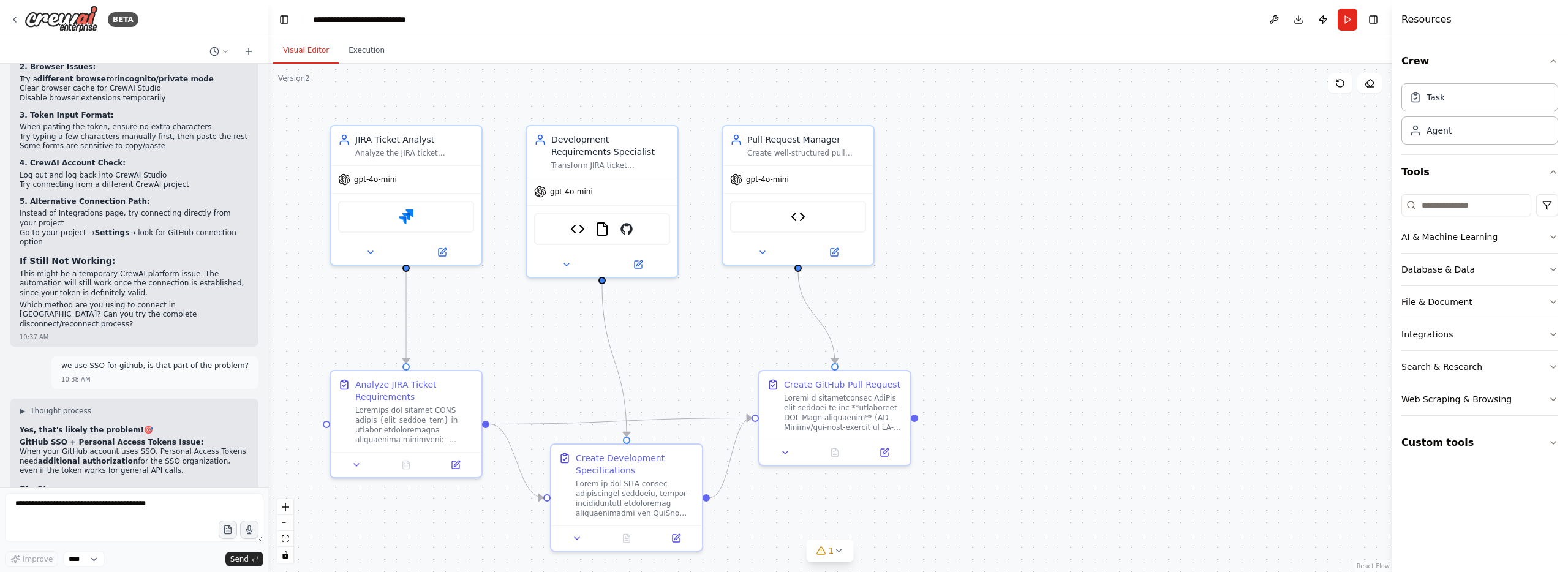
drag, startPoint x: 310, startPoint y: 57, endPoint x: 336, endPoint y: 85, distance: 38.2
click at [310, 57] on button "Visual Editor" at bounding box center [306, 51] width 66 height 26
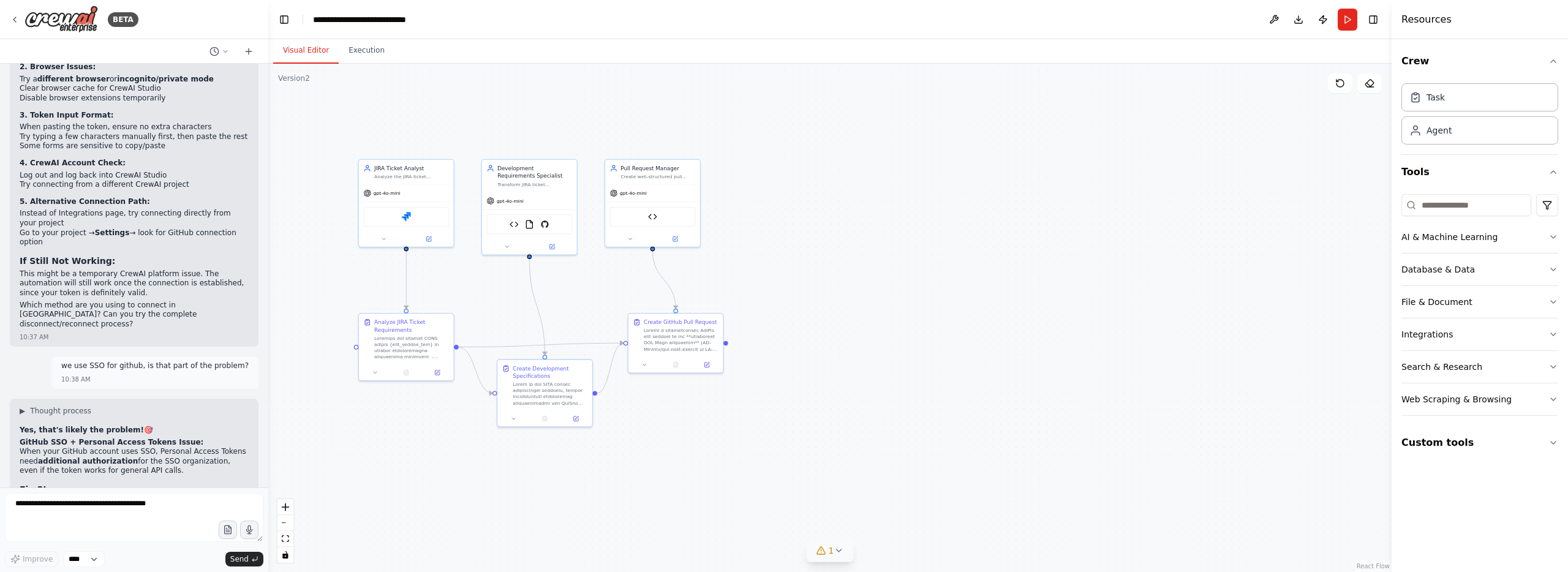
click at [839, 552] on icon at bounding box center [838, 550] width 10 height 10
click at [733, 547] on span "GitHub integration is not connected. Please connect before using it." at bounding box center [837, 549] width 249 height 10
click at [945, 522] on button at bounding box center [951, 519] width 21 height 15
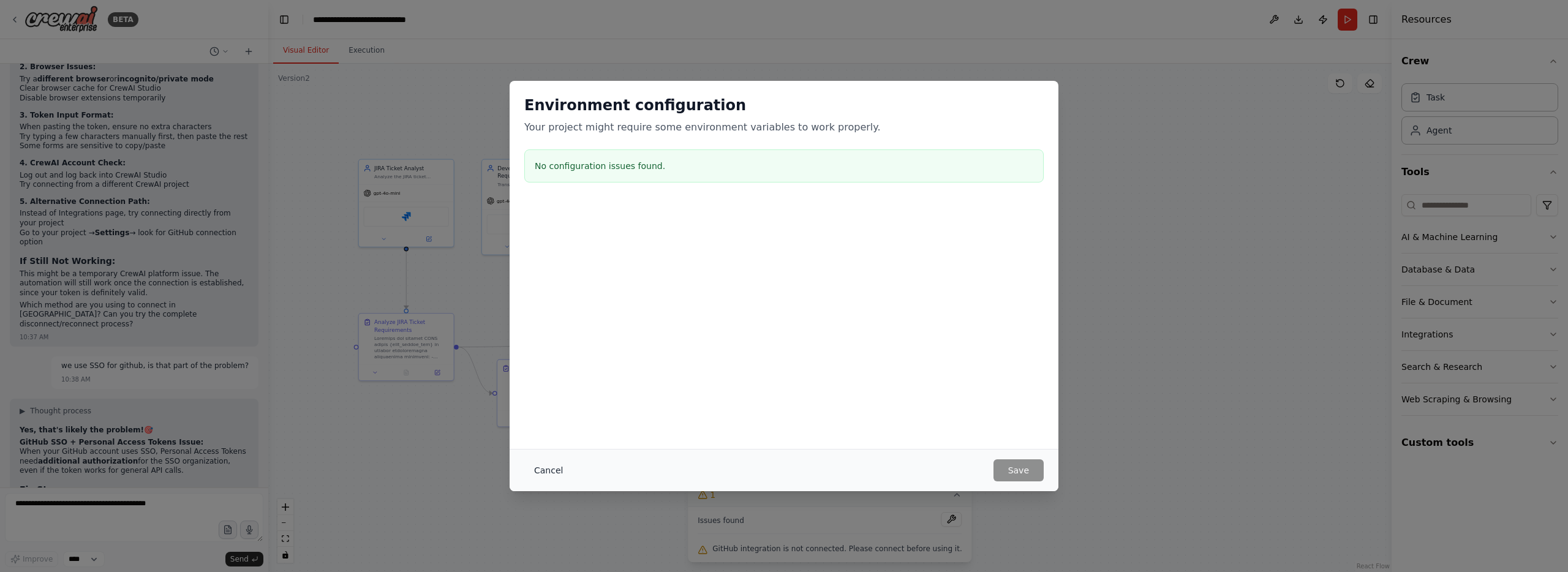
drag, startPoint x: 522, startPoint y: 470, endPoint x: 532, endPoint y: 470, distance: 10.0
click at [530, 470] on div "Cancel Save" at bounding box center [783, 470] width 549 height 42
click at [533, 470] on button "Cancel" at bounding box center [548, 470] width 49 height 22
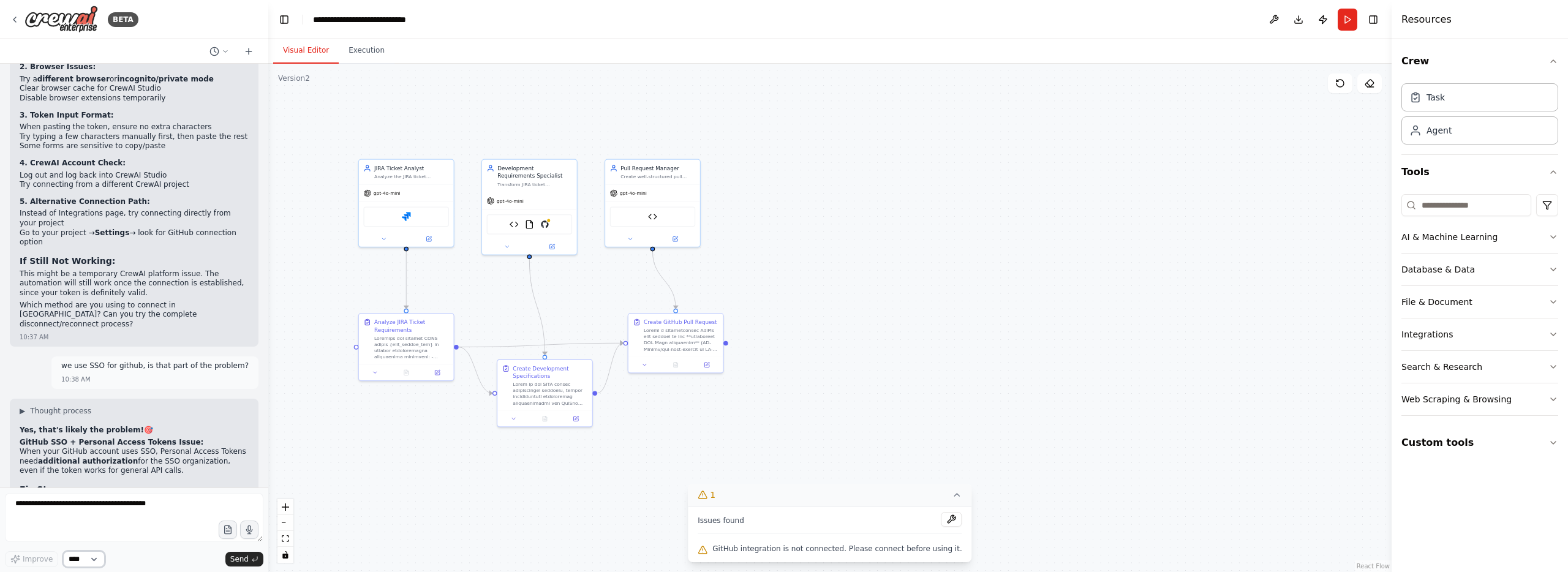
click at [87, 564] on select "****" at bounding box center [83, 558] width 42 height 16
click at [56, 17] on img at bounding box center [62, 19] width 74 height 27
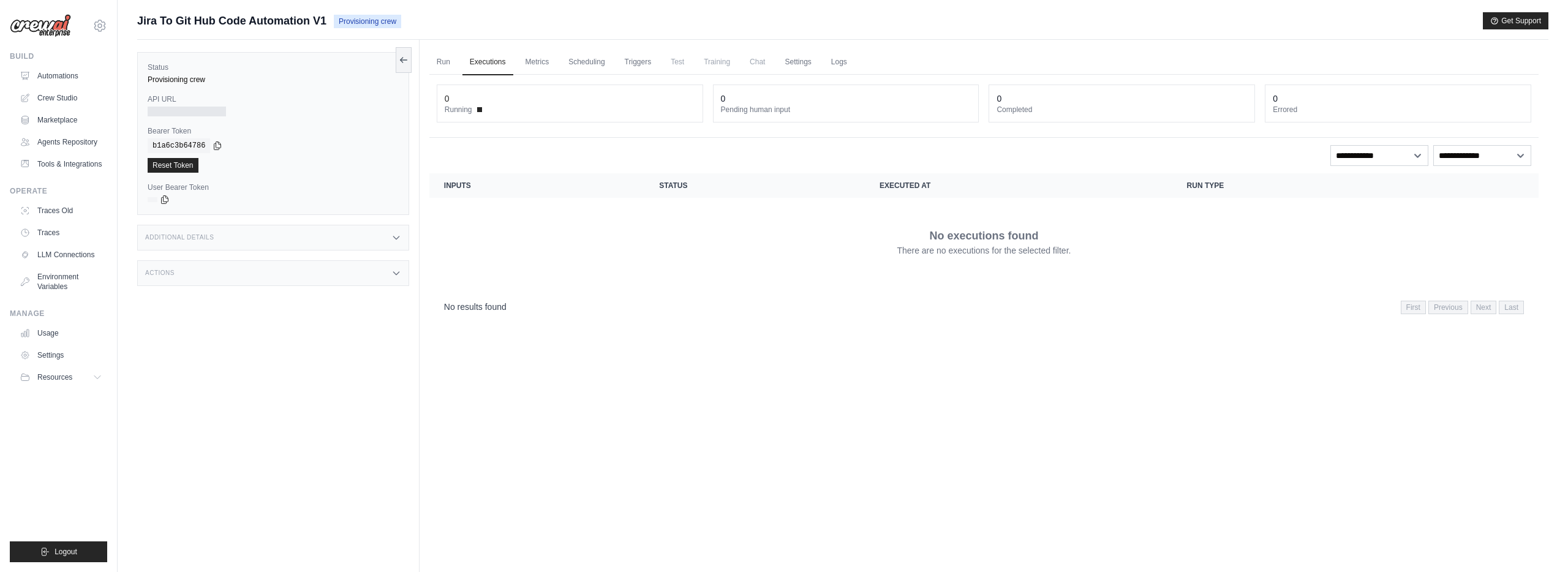
drag, startPoint x: 838, startPoint y: 55, endPoint x: 833, endPoint y: 133, distance: 78.2
click at [838, 55] on link "Logs" at bounding box center [839, 63] width 31 height 26
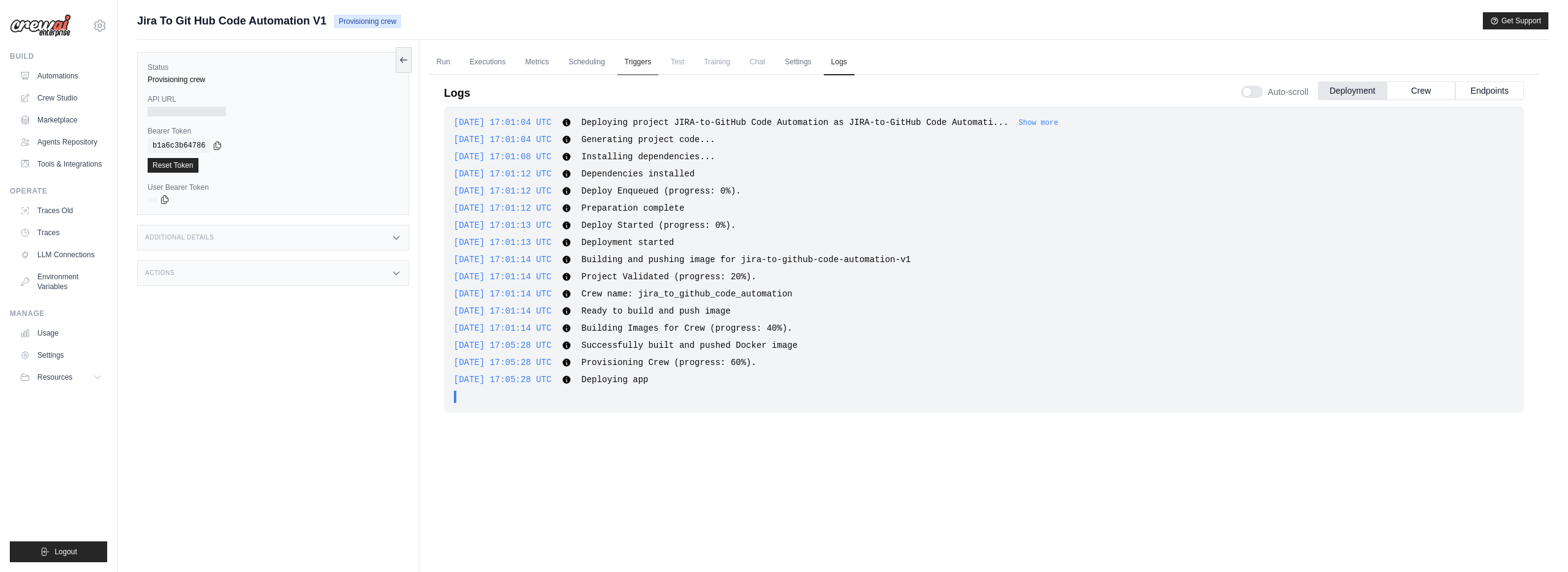
click at [645, 64] on link "Triggers" at bounding box center [638, 63] width 42 height 26
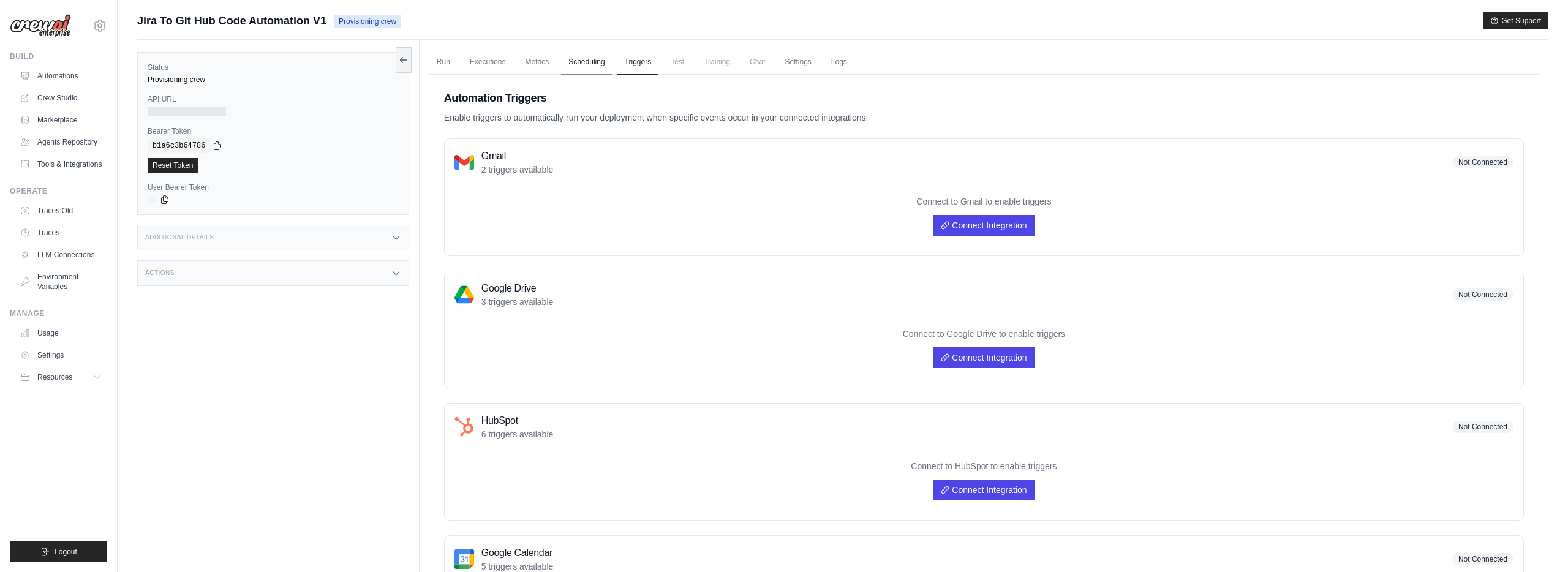
click at [583, 62] on link "Scheduling" at bounding box center [586, 63] width 51 height 26
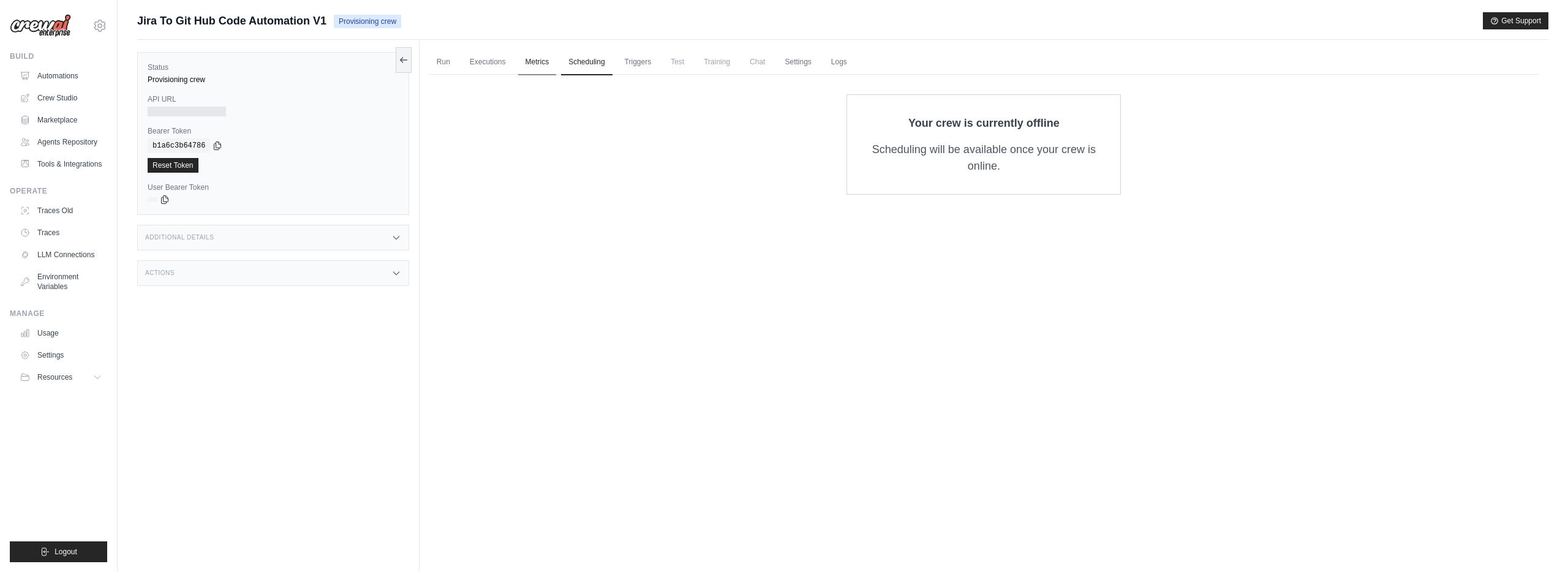
click at [535, 64] on link "Metrics" at bounding box center [537, 63] width 38 height 26
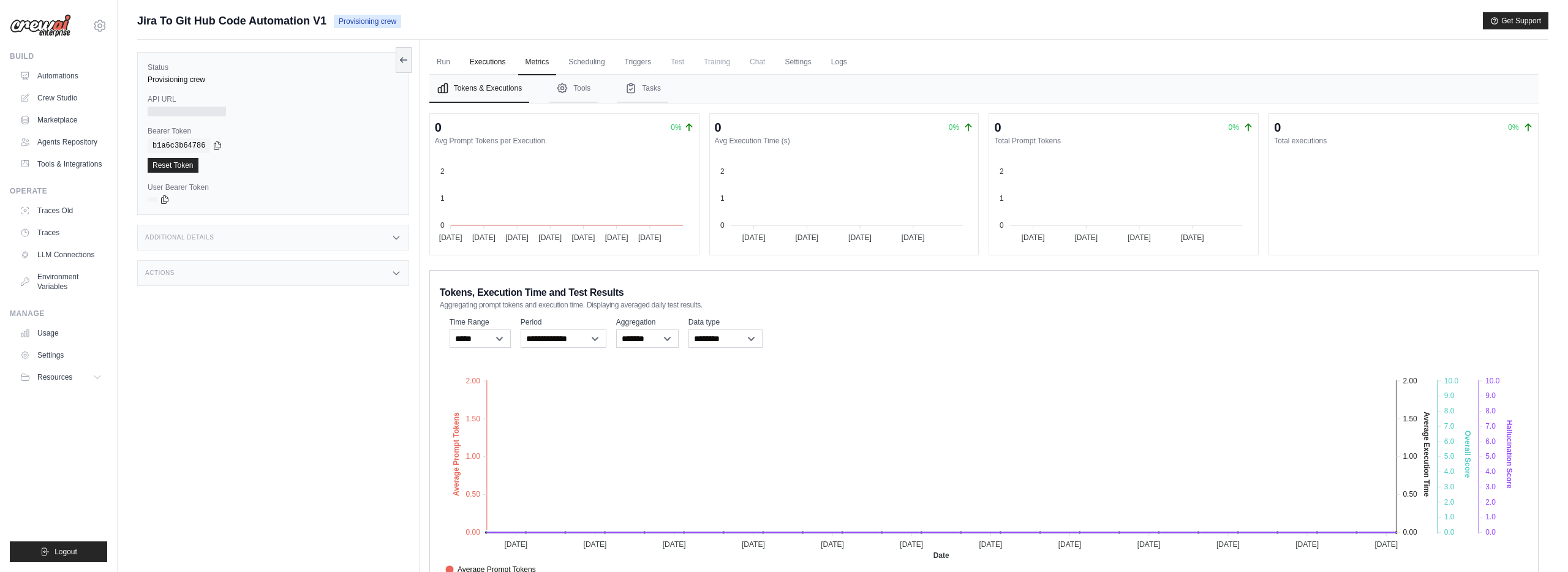
click at [504, 62] on link "Executions" at bounding box center [487, 63] width 51 height 26
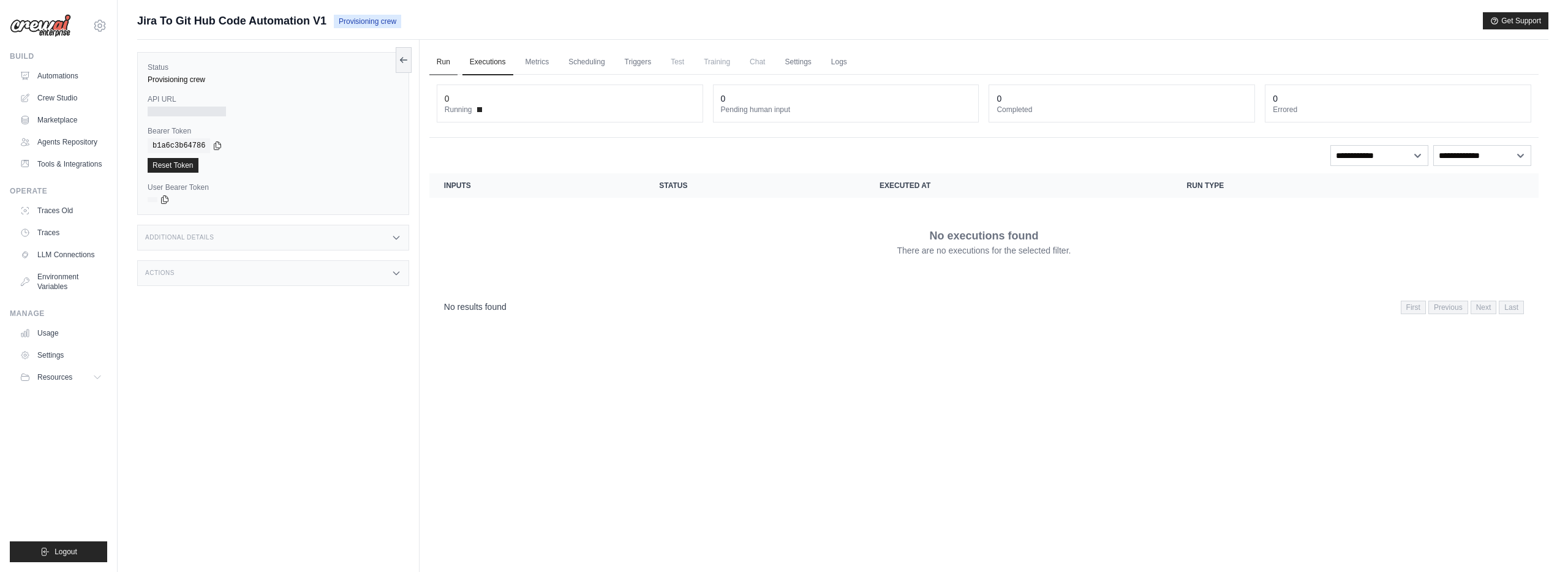
click at [437, 61] on link "Run" at bounding box center [443, 63] width 28 height 26
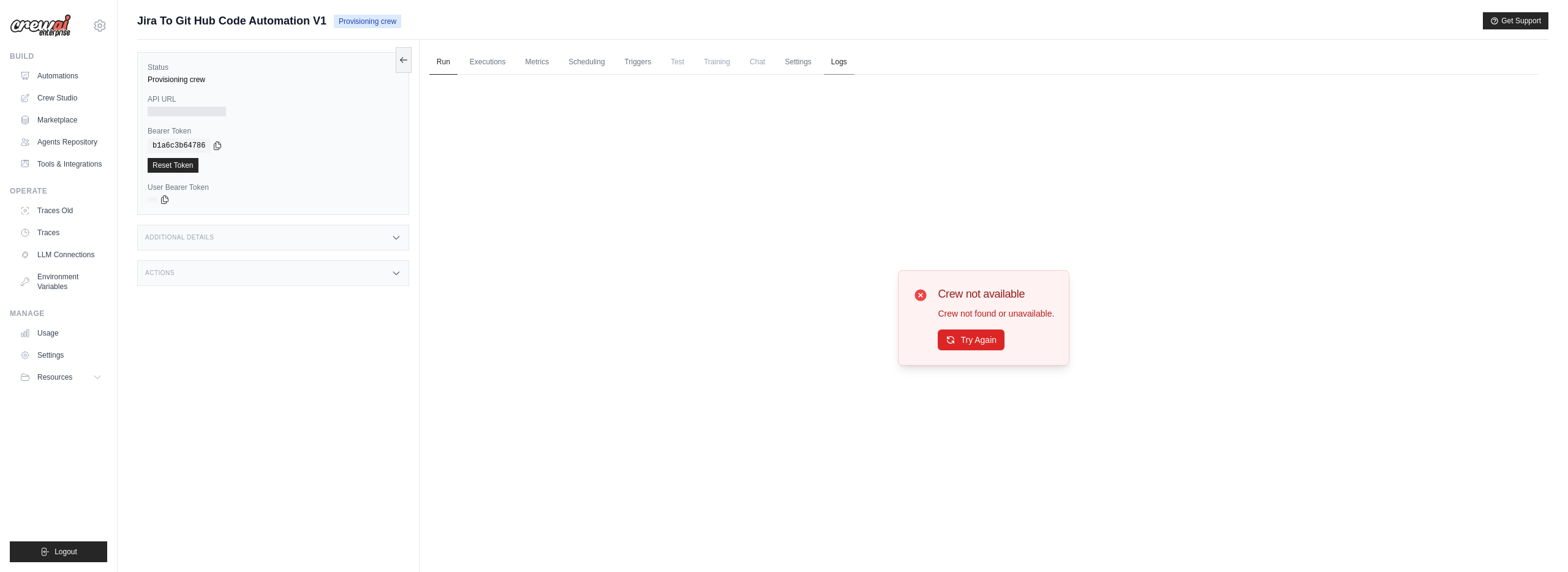
click at [847, 59] on link "Logs" at bounding box center [839, 63] width 31 height 26
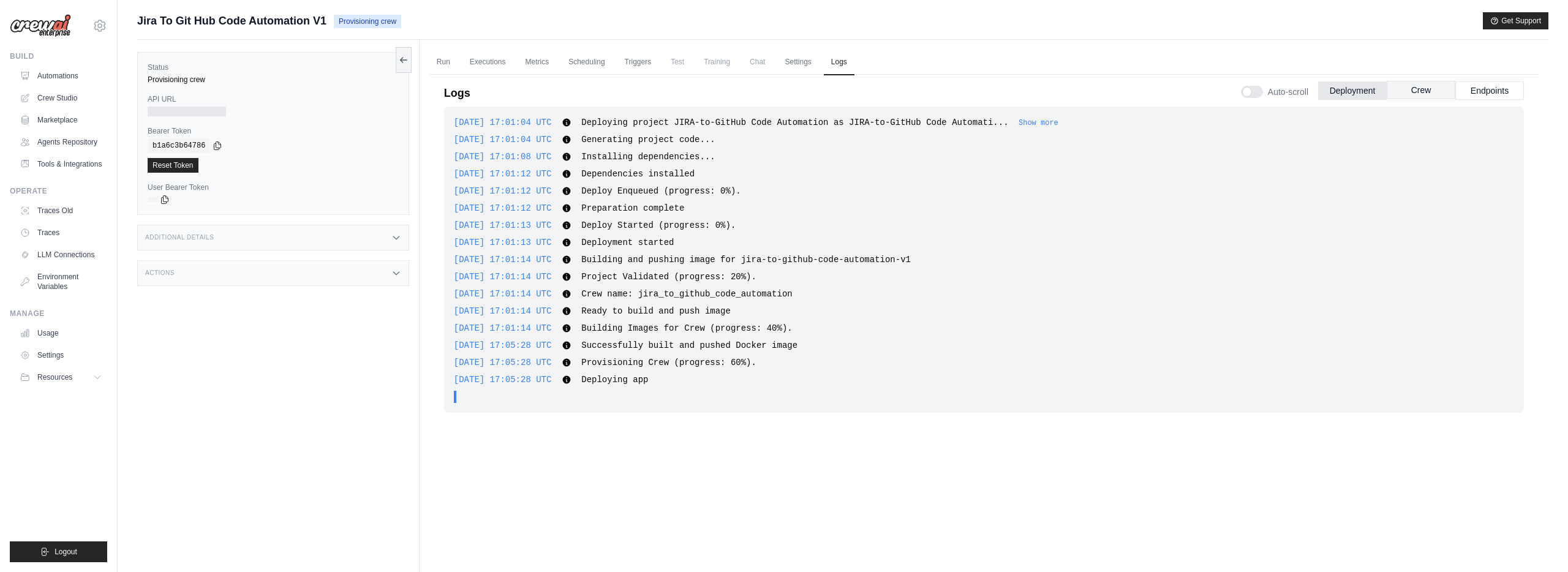
click at [1425, 93] on button "Crew" at bounding box center [1420, 90] width 68 height 18
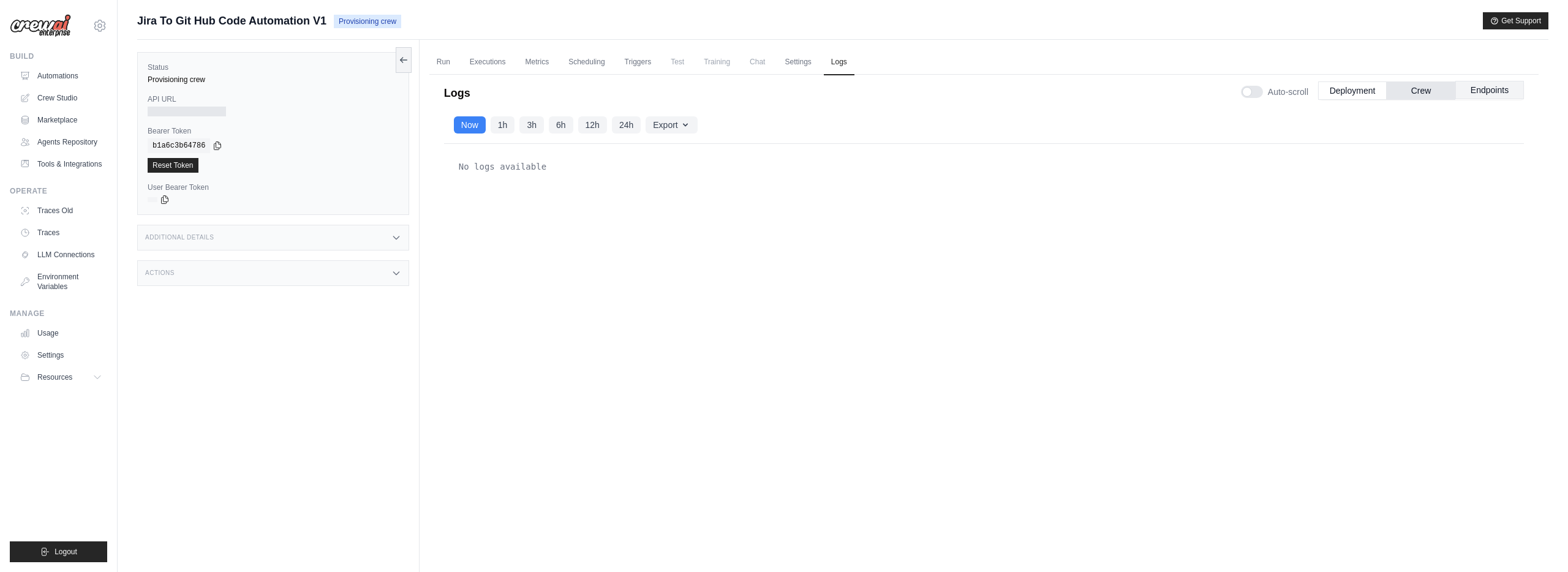
click at [1466, 91] on button "Endpoints" at bounding box center [1489, 90] width 68 height 18
click at [1372, 92] on button "Deployment" at bounding box center [1352, 90] width 68 height 18
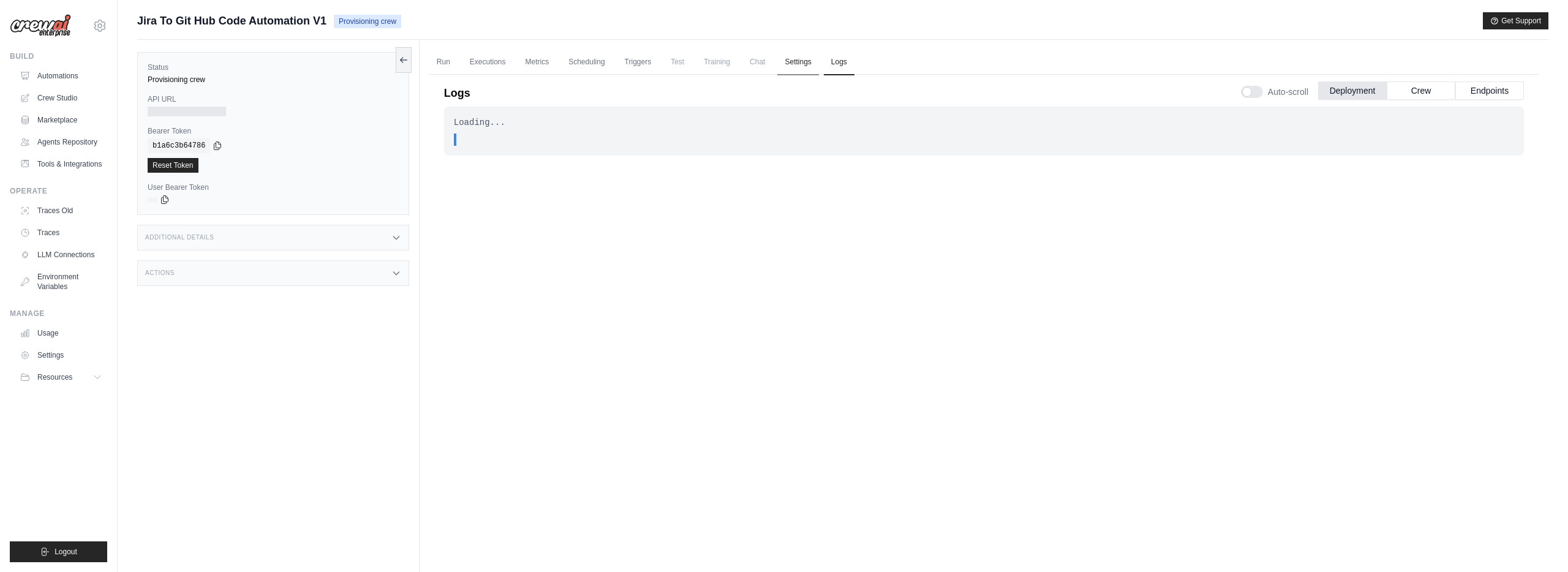
click at [809, 61] on link "Settings" at bounding box center [798, 63] width 41 height 26
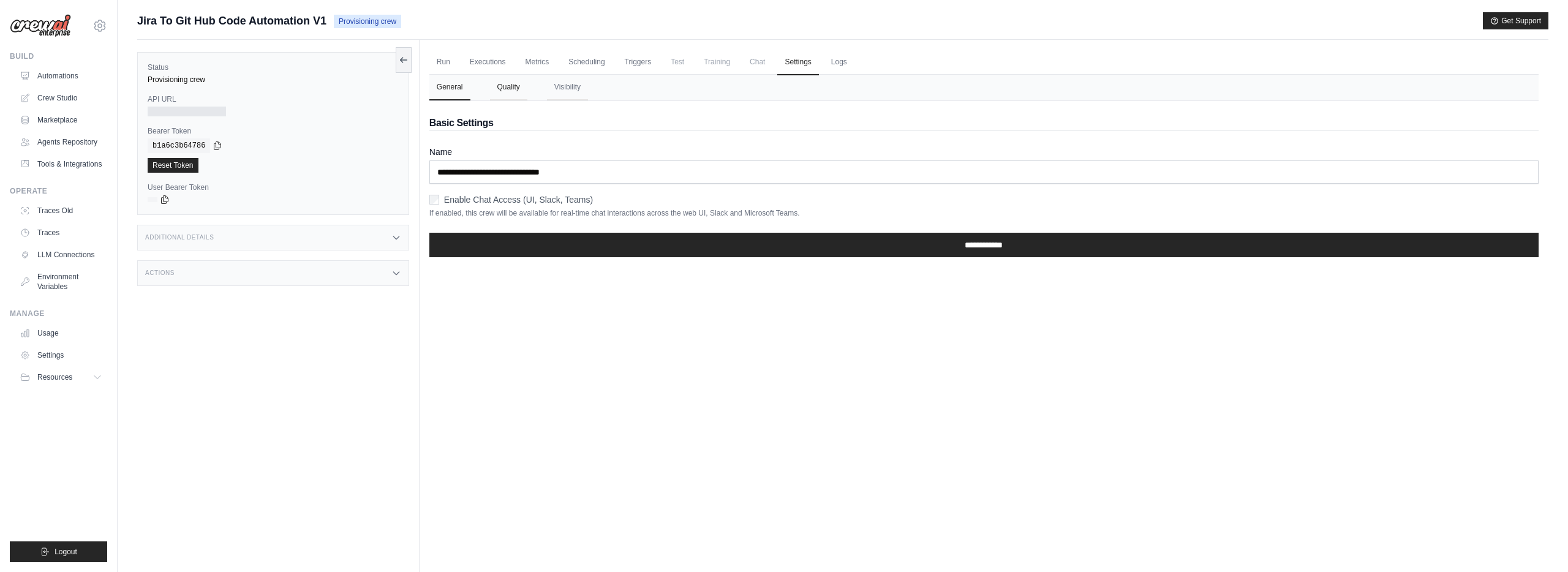
click at [504, 92] on button "Quality" at bounding box center [509, 87] width 38 height 26
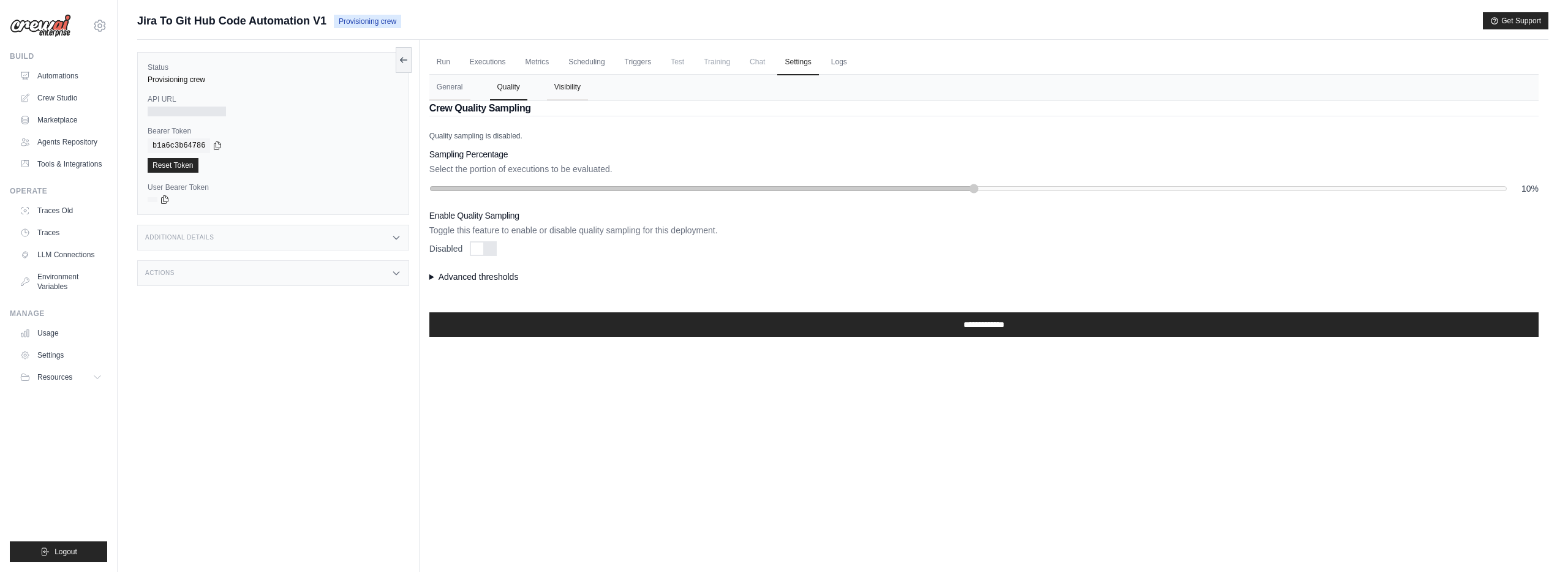
click at [571, 88] on button "Visibility" at bounding box center [567, 87] width 41 height 26
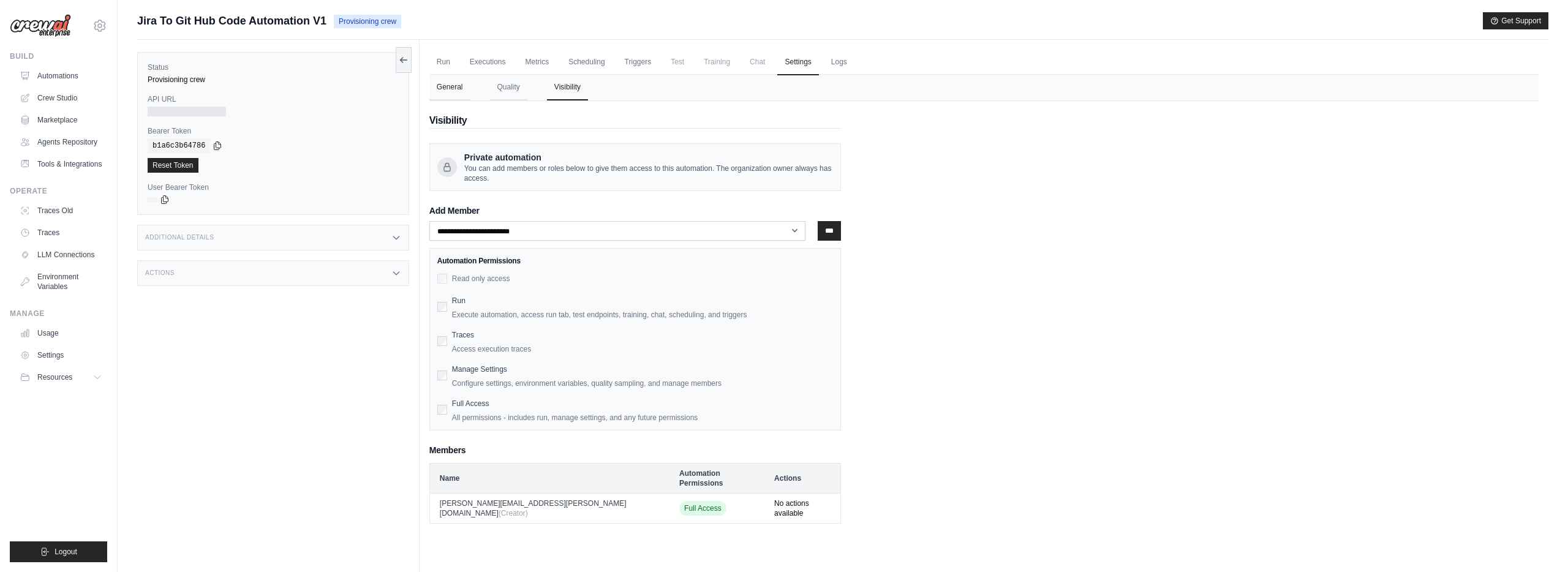
click at [453, 86] on button "General" at bounding box center [450, 87] width 41 height 26
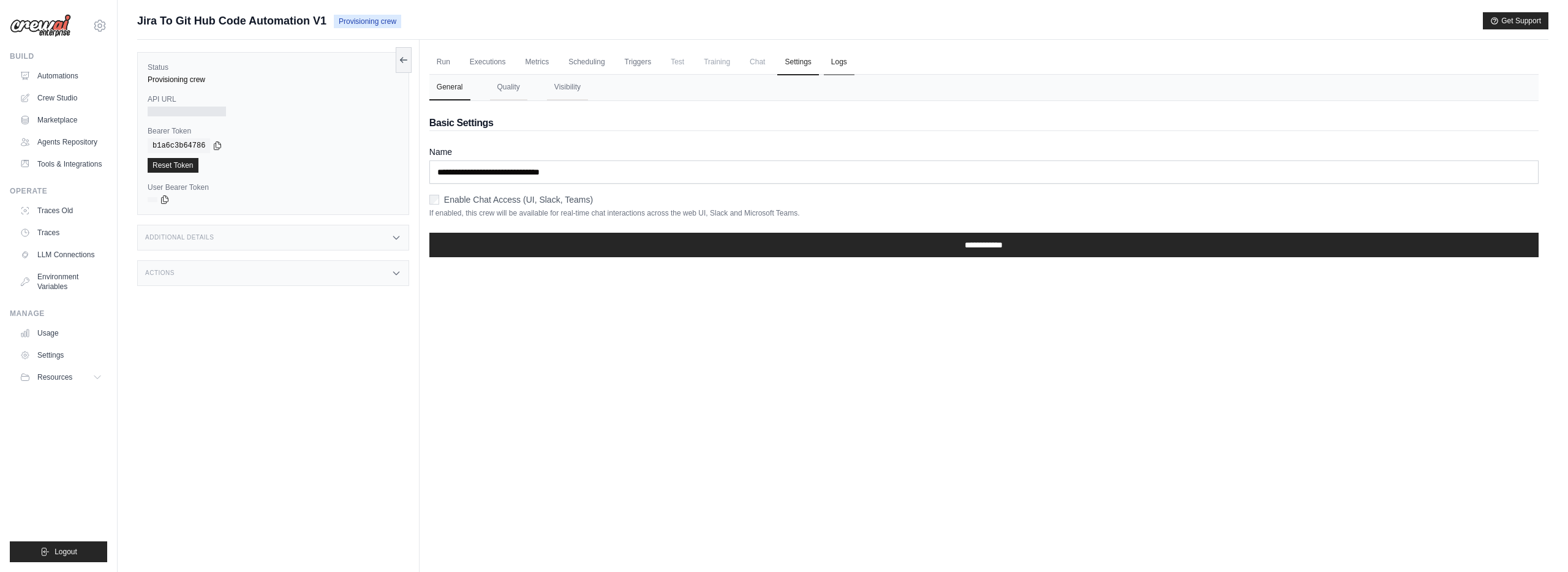
click at [843, 60] on link "Logs" at bounding box center [839, 63] width 31 height 26
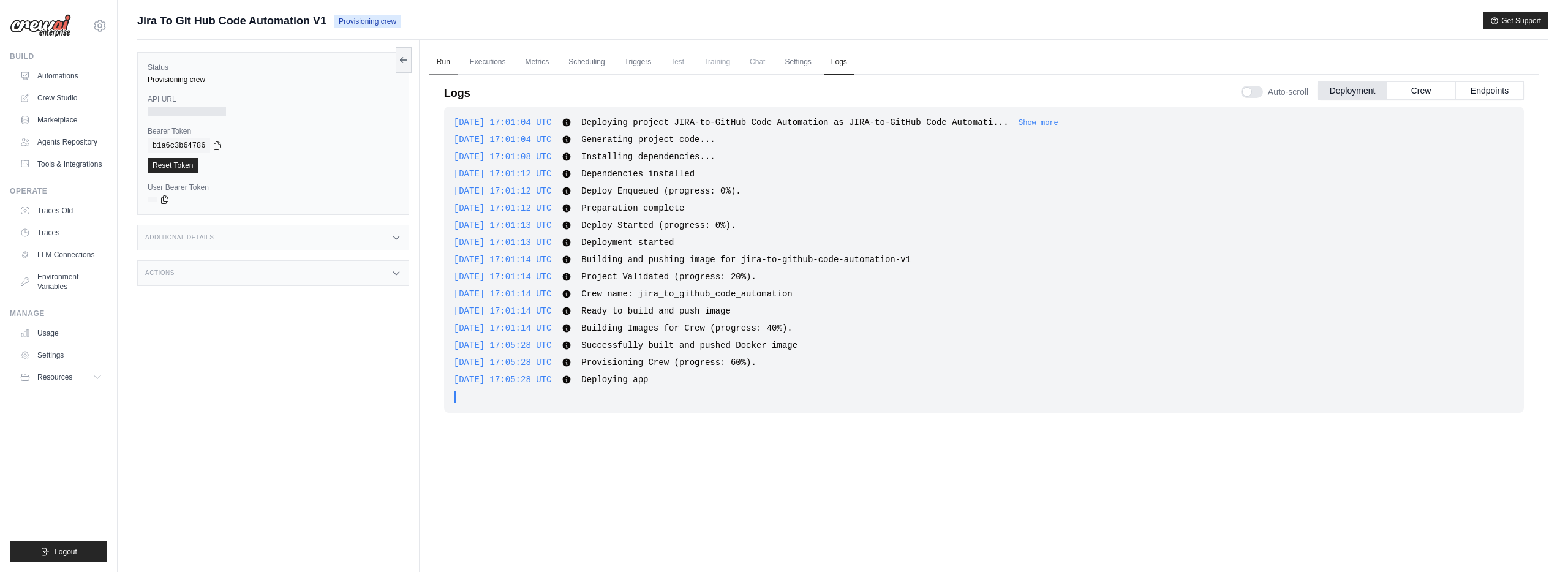
click at [450, 62] on link "Run" at bounding box center [443, 63] width 28 height 26
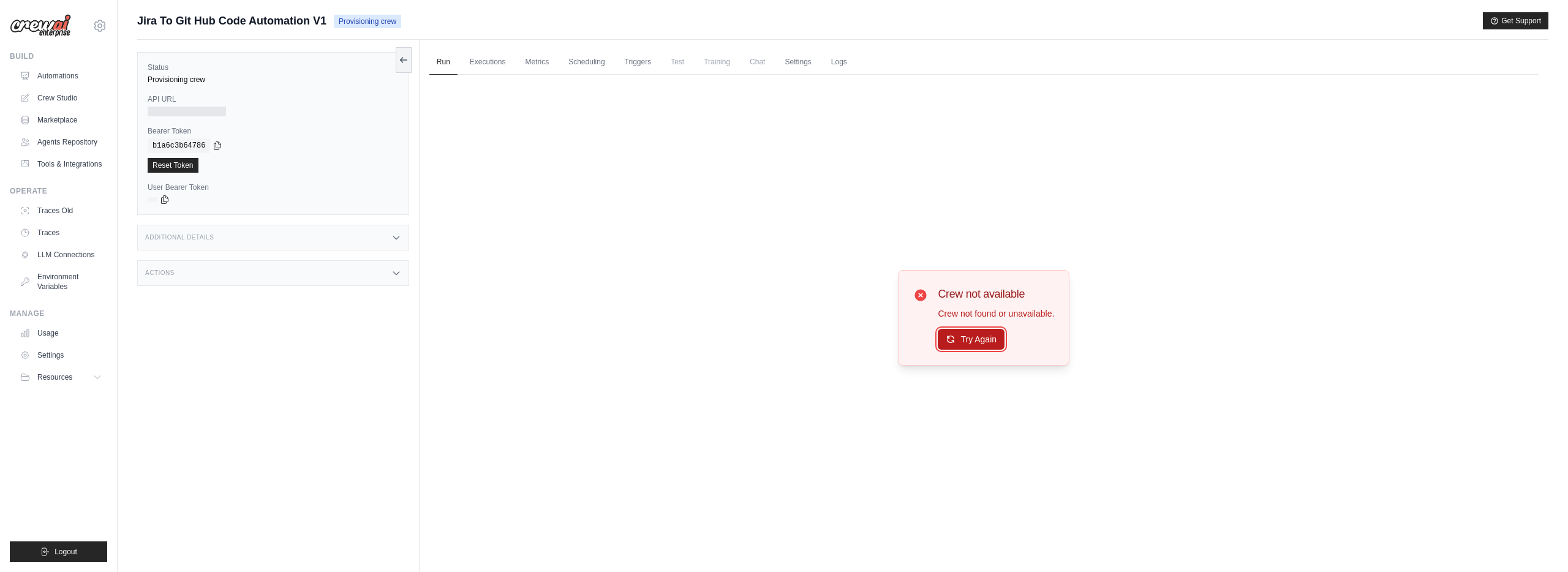
click at [983, 339] on button "Try Again" at bounding box center [971, 339] width 67 height 21
click at [835, 59] on link "Logs" at bounding box center [839, 63] width 31 height 26
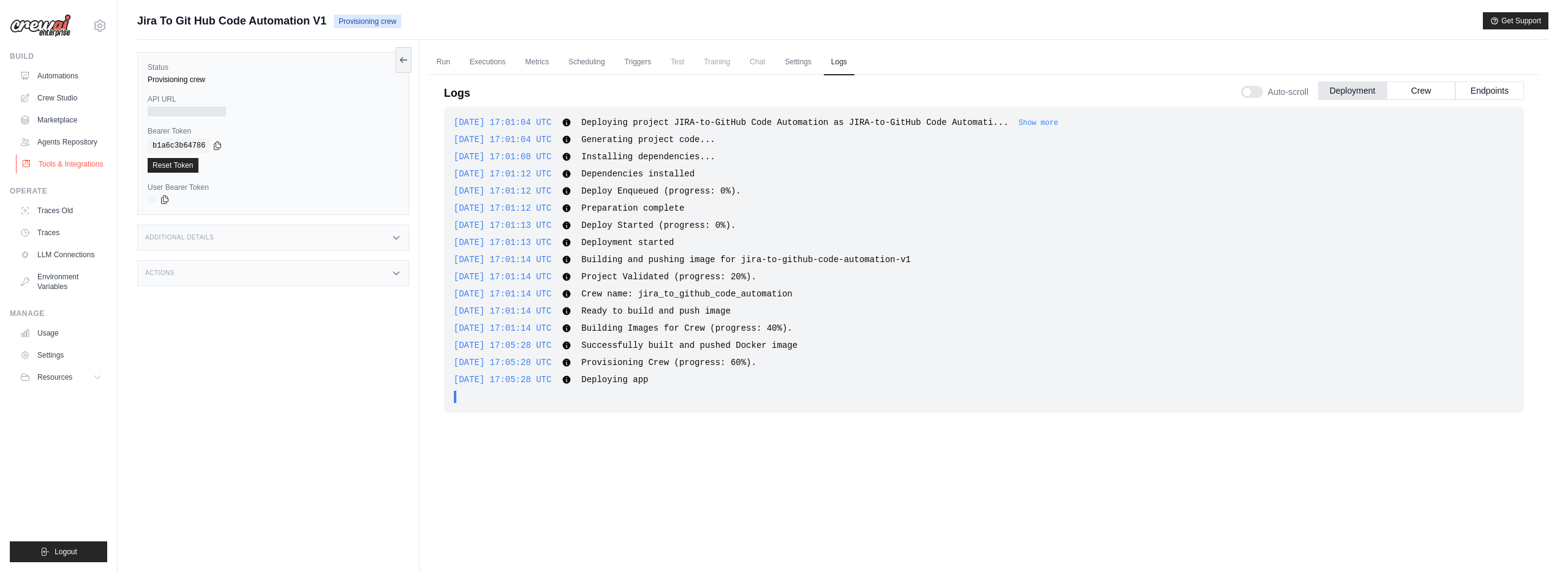
click at [77, 167] on link "Tools & Integrations" at bounding box center [62, 164] width 92 height 20
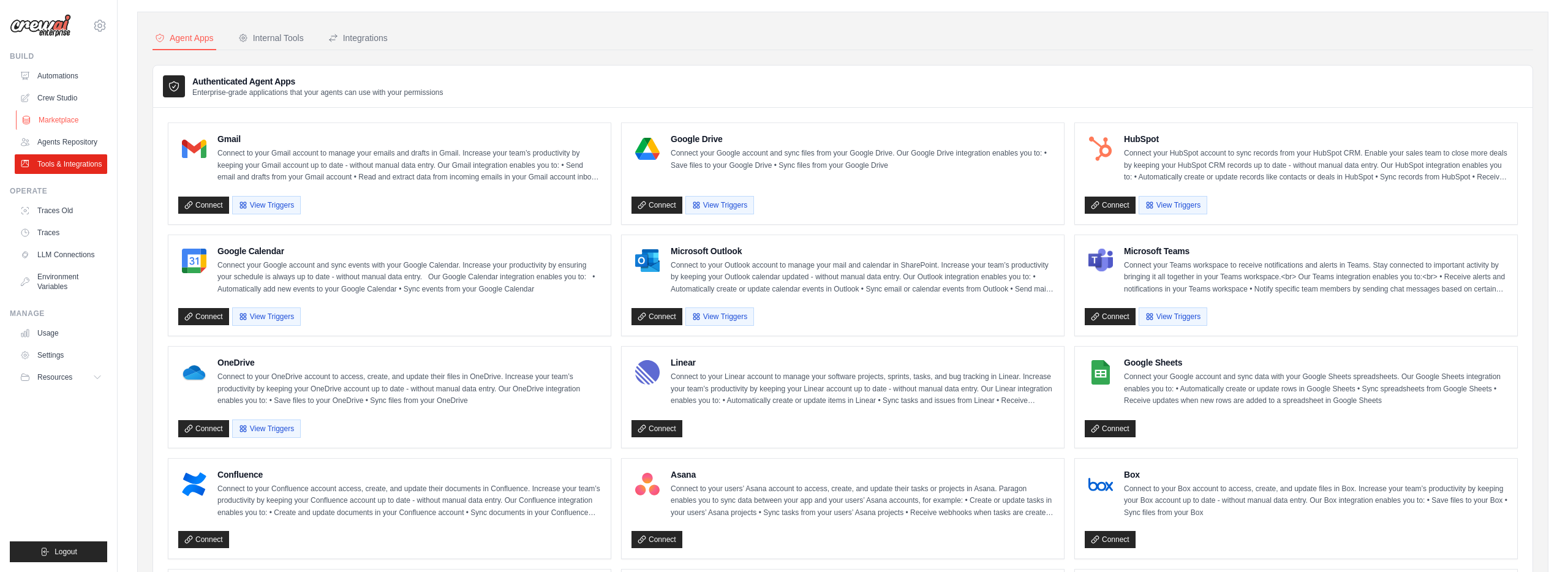
scroll to position [30, 0]
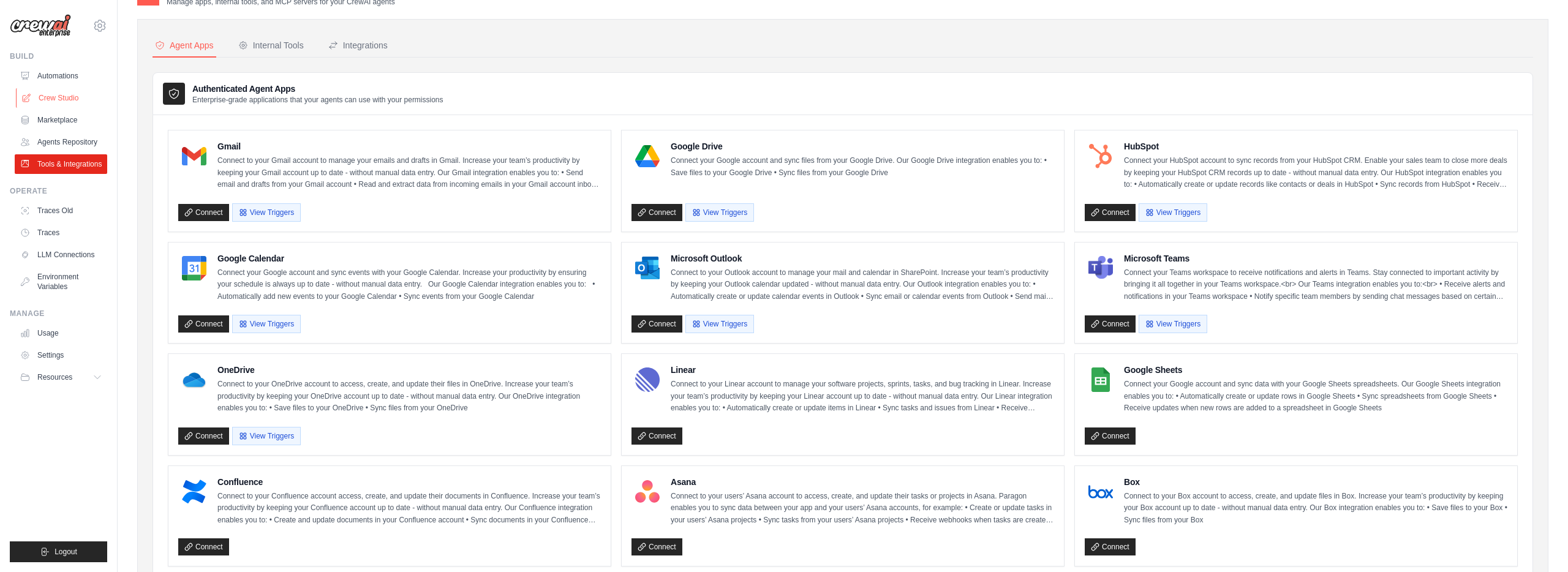
click at [67, 105] on link "Crew Studio" at bounding box center [62, 98] width 92 height 20
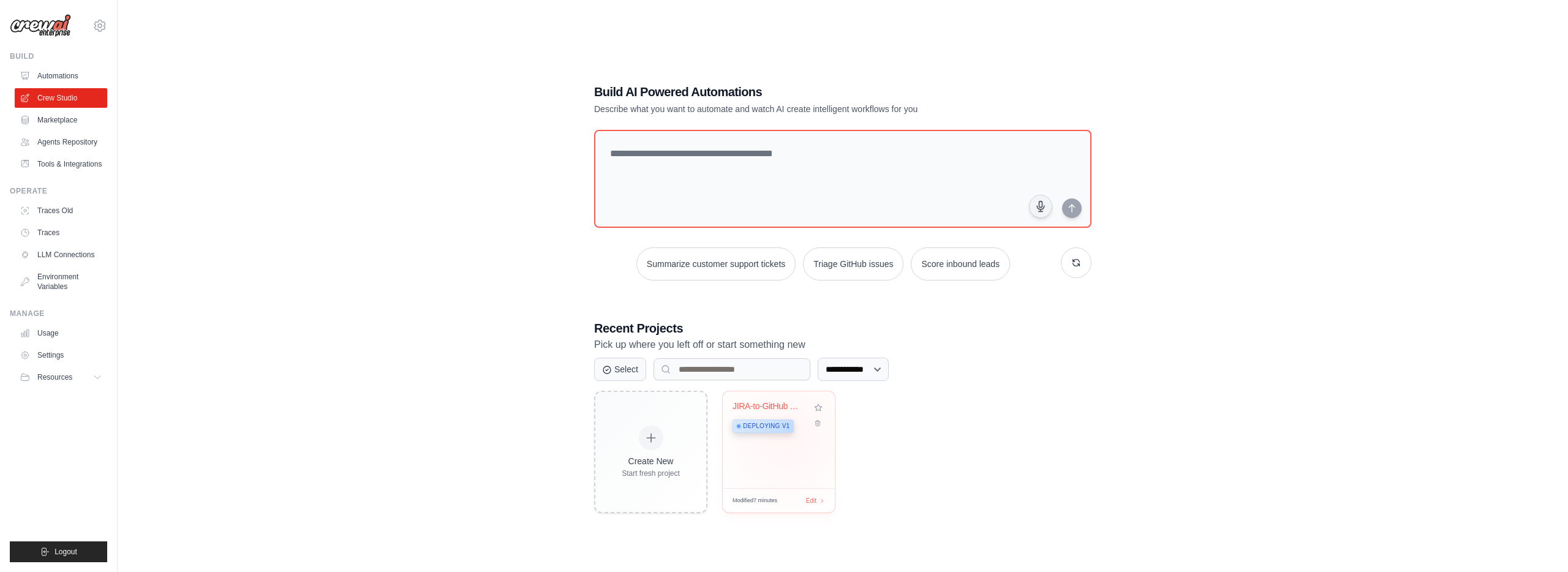
click at [787, 438] on div "JIRA-to-GitHub Code Automation Deploying v1" at bounding box center [779, 439] width 112 height 97
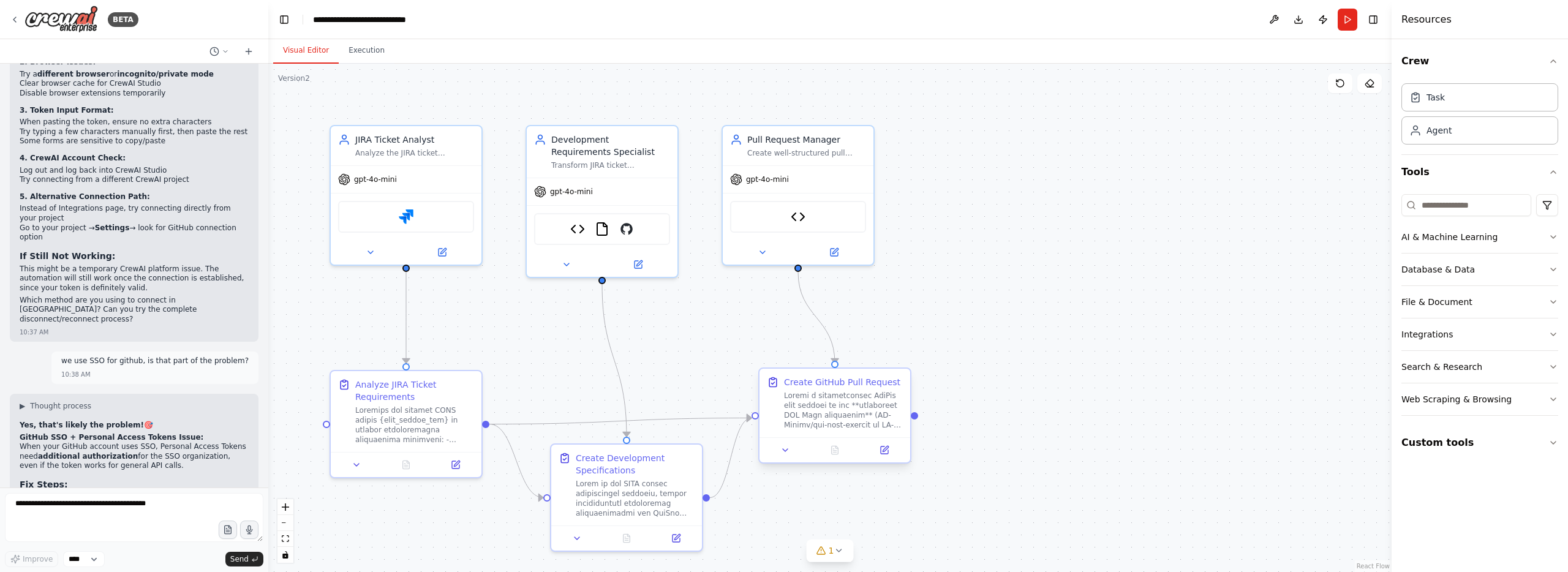
scroll to position [14128, 0]
click at [3, 23] on button "Toggle Sidebar" at bounding box center [0, 286] width 10 height 572
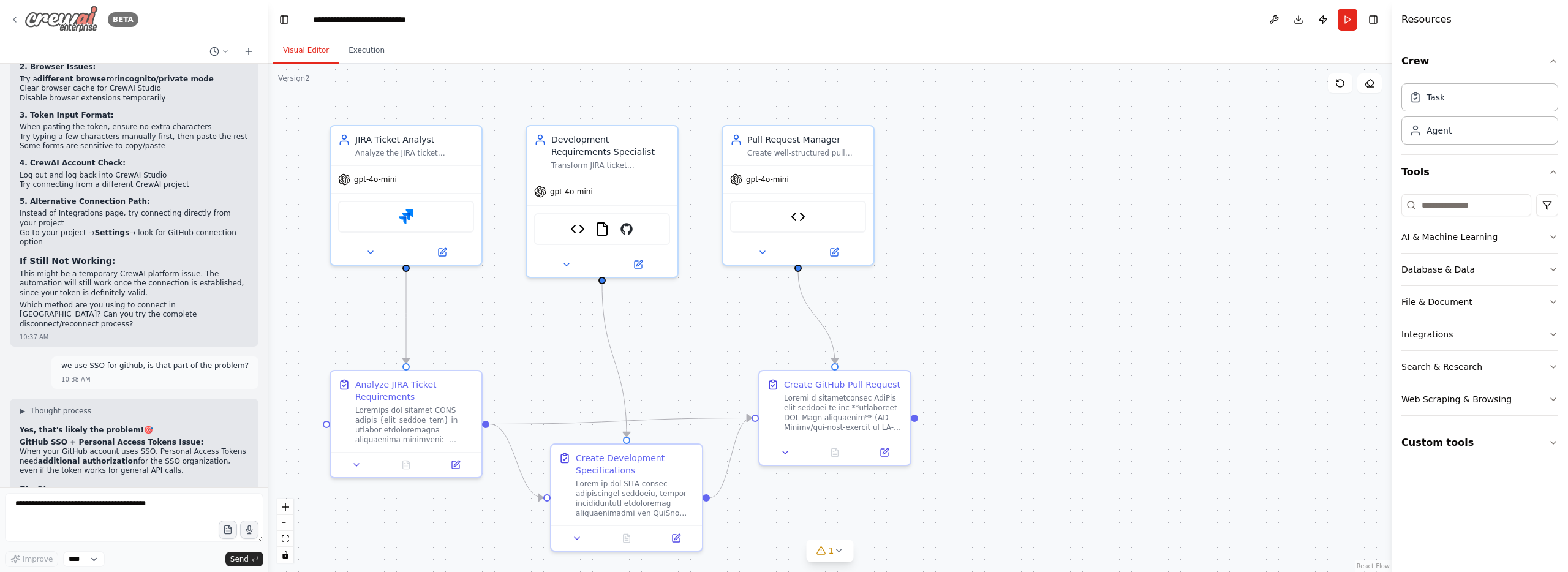
click at [10, 21] on icon at bounding box center [14, 20] width 10 height 10
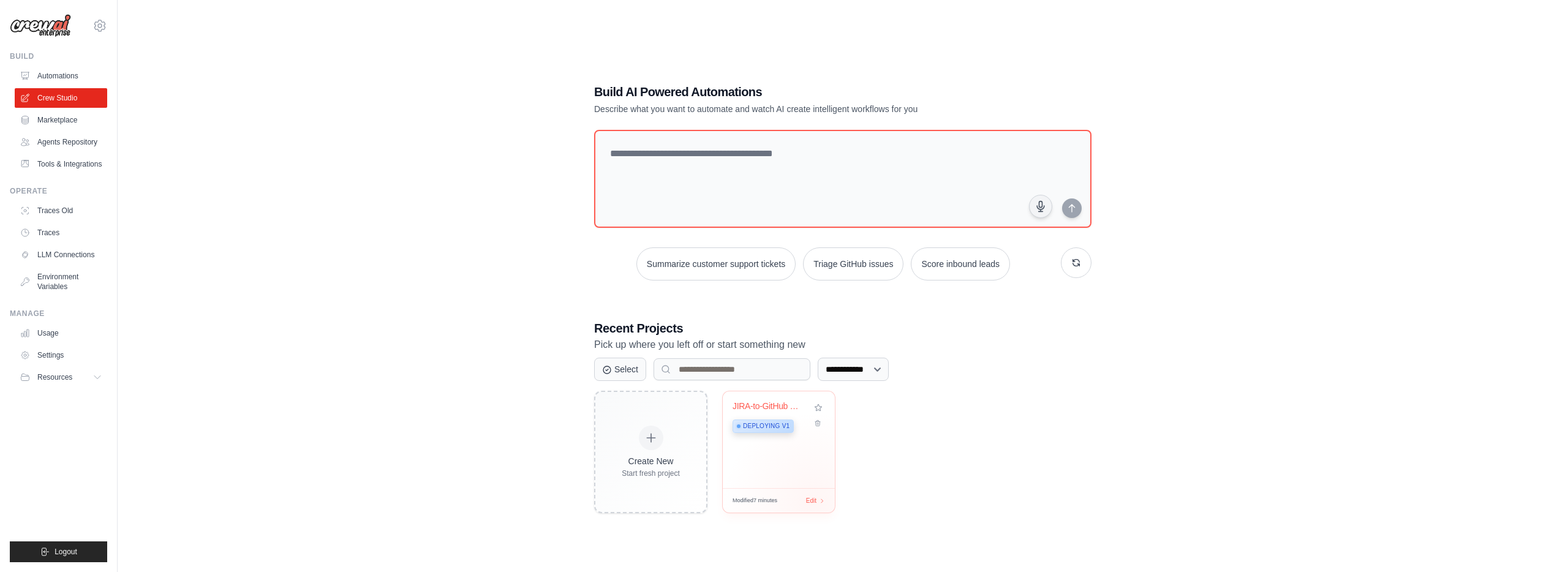
click at [813, 503] on div "Modified 7 minutes Edit" at bounding box center [779, 500] width 112 height 25
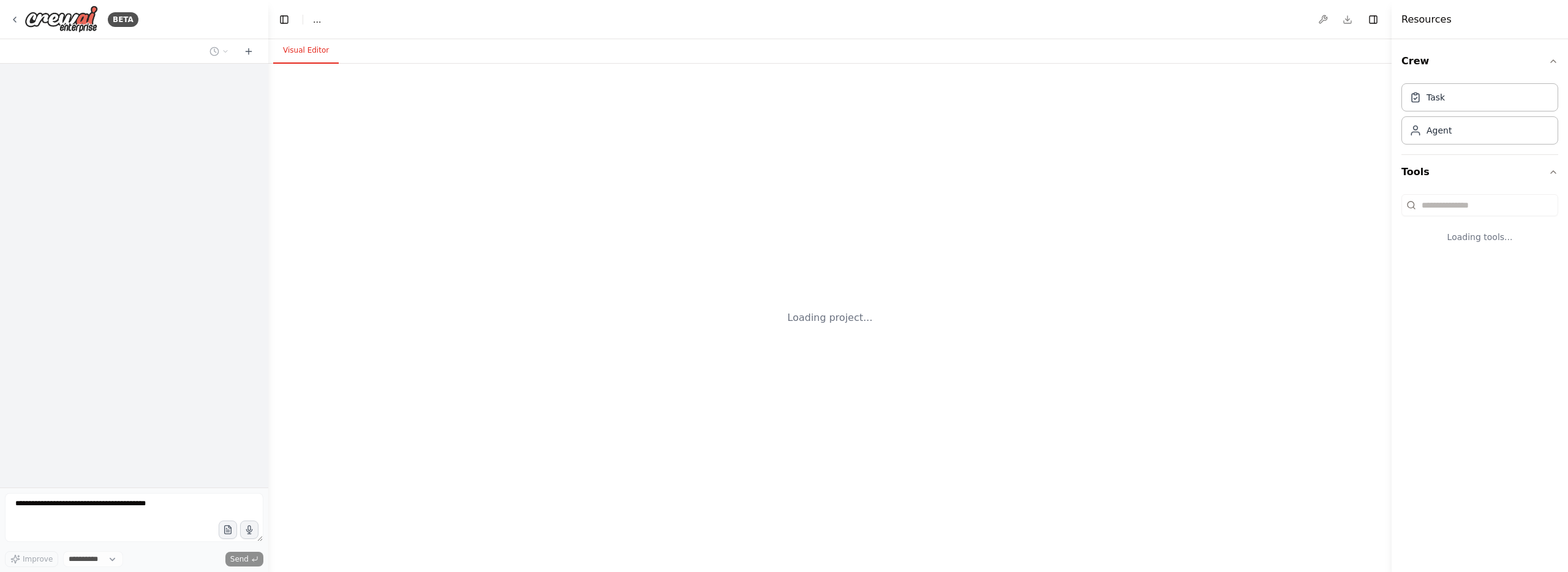
select select "****"
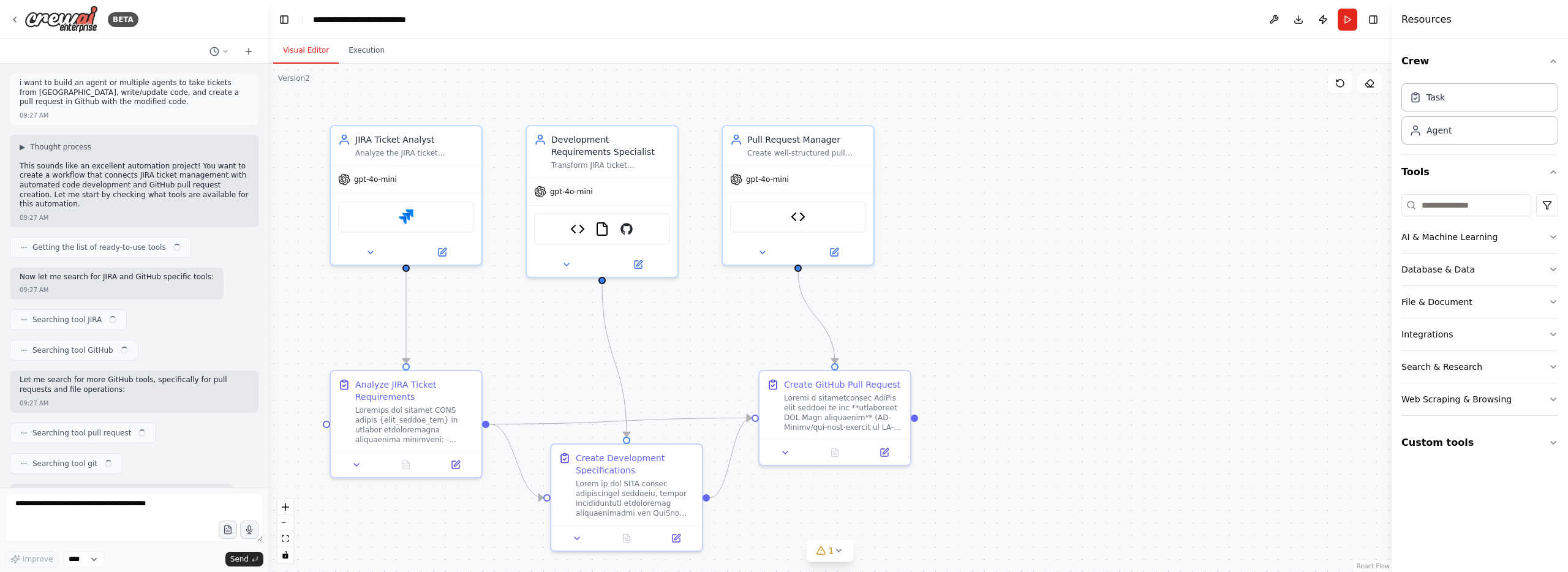
scroll to position [14031, 0]
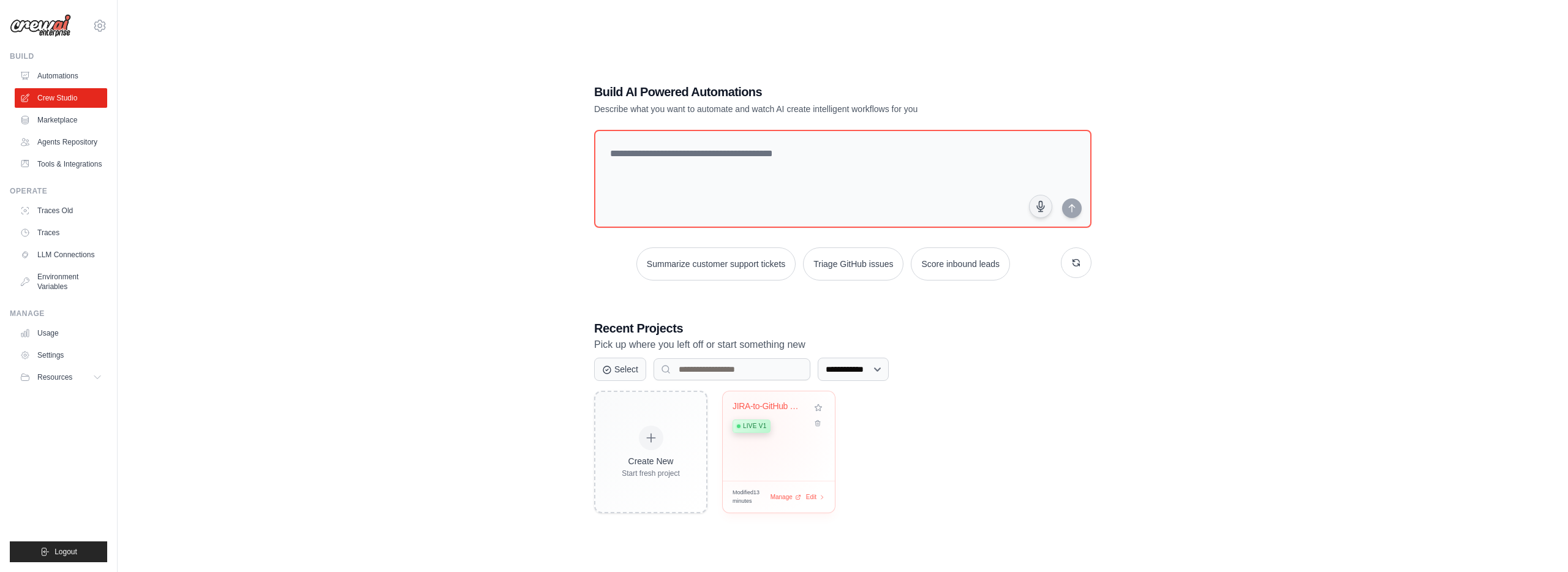
click at [752, 427] on span "Live v1" at bounding box center [755, 426] width 23 height 10
click at [70, 123] on link "Marketplace" at bounding box center [62, 120] width 92 height 20
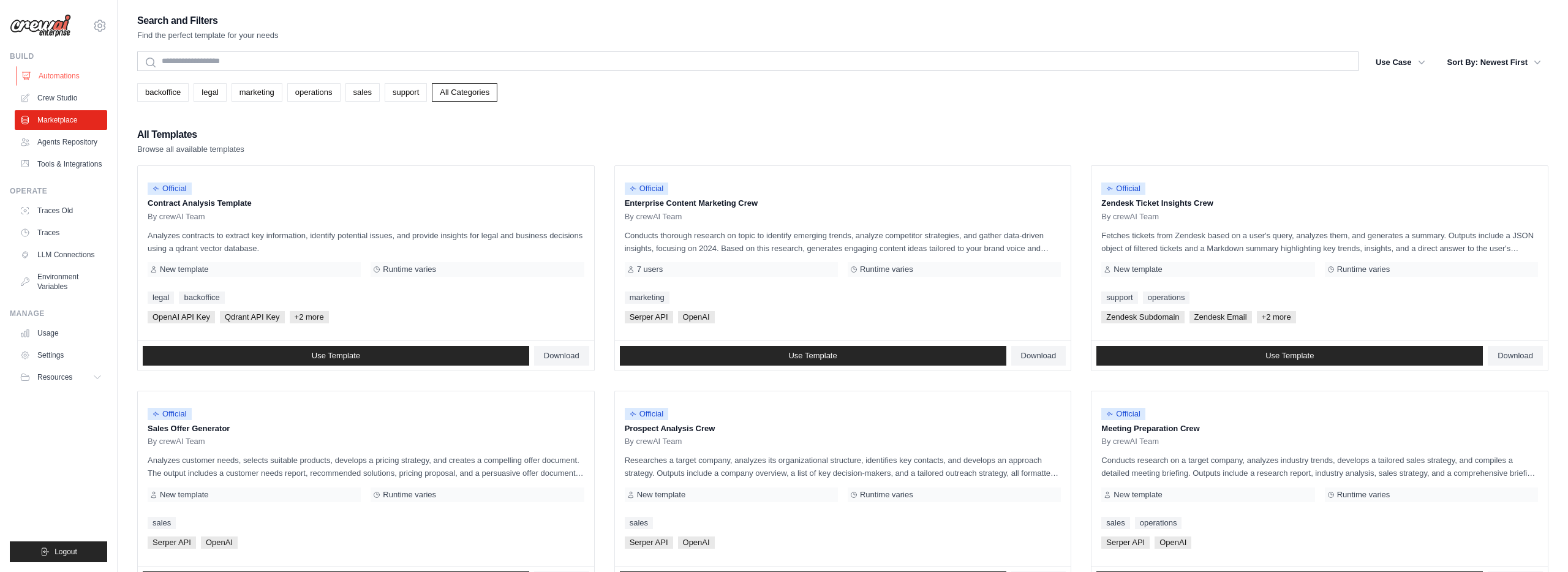
click at [66, 80] on link "Automations" at bounding box center [62, 76] width 92 height 20
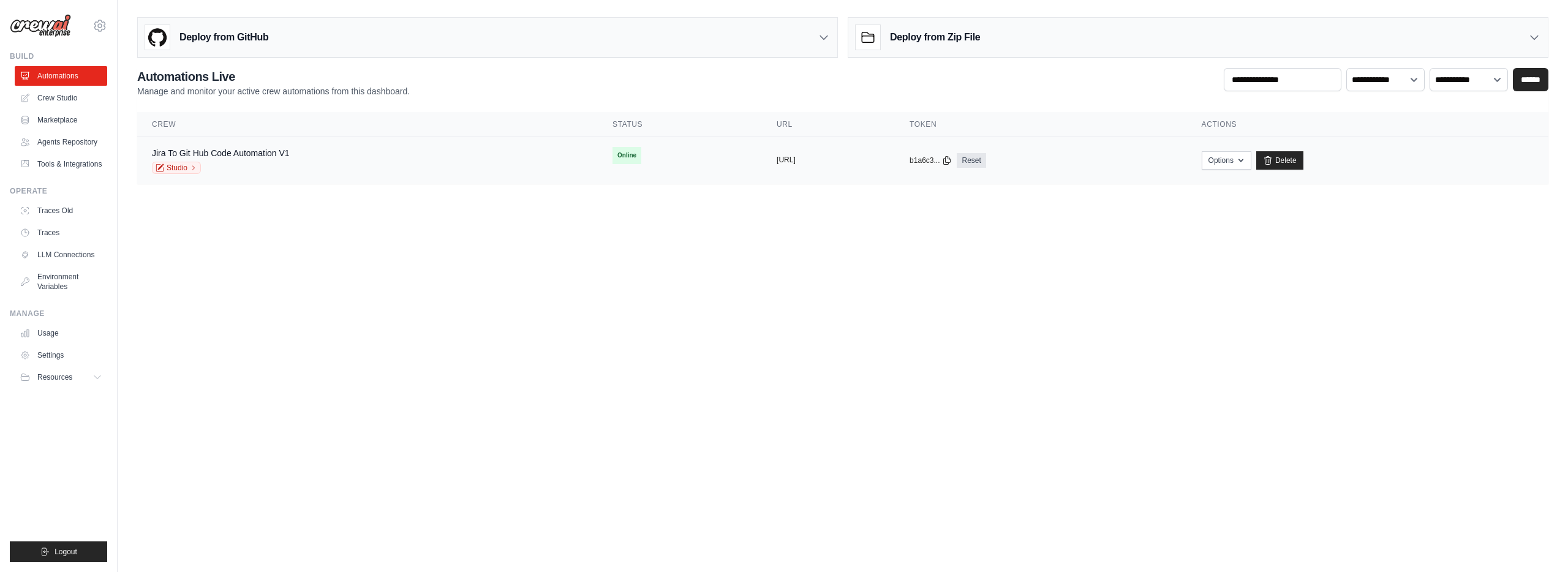
click at [776, 157] on button "https://jira-to-github-code-automat" at bounding box center [786, 160] width 19 height 10
click at [436, 154] on div "Jira To Git Hub Code Automation V1 Studio" at bounding box center [367, 160] width 431 height 27
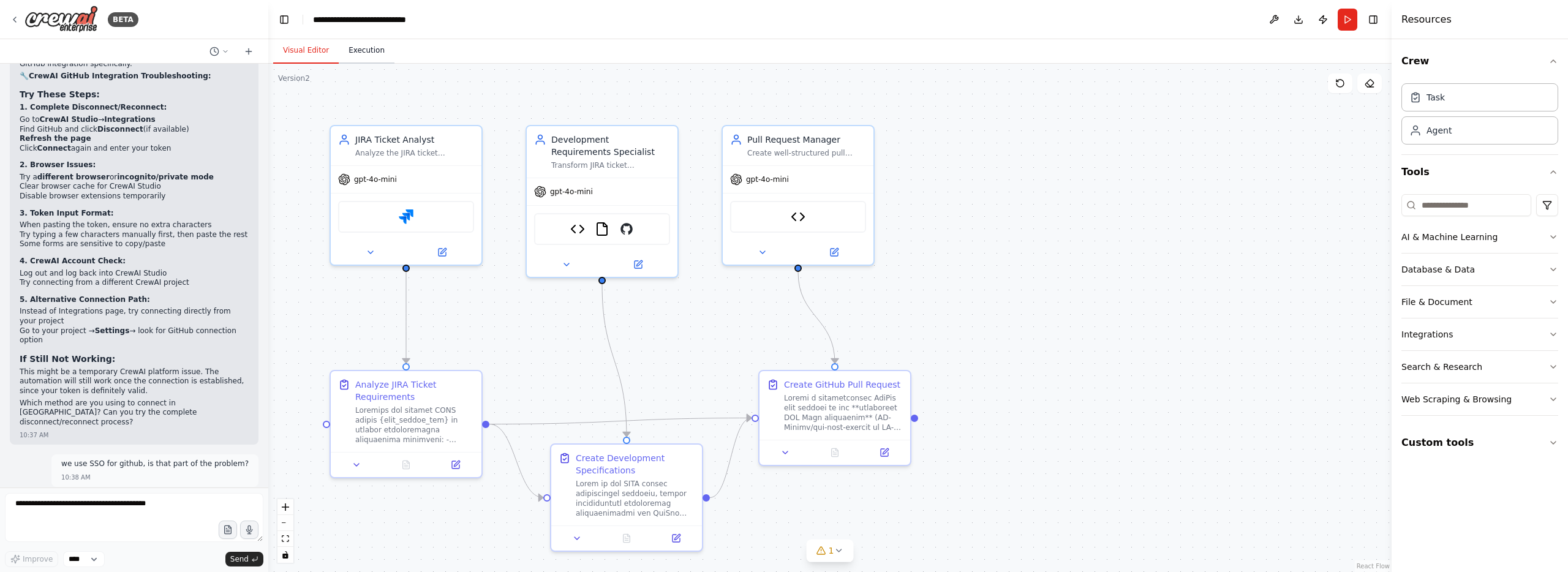
scroll to position [14128, 0]
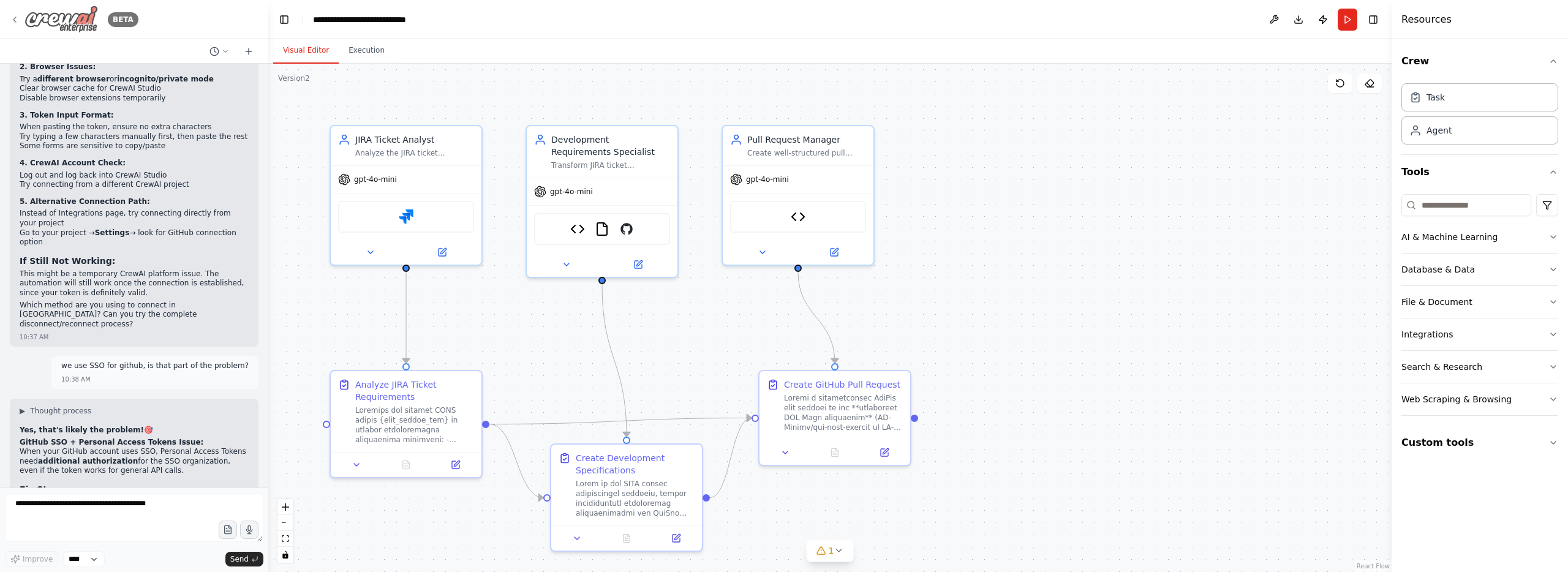
click at [16, 21] on icon at bounding box center [14, 20] width 10 height 10
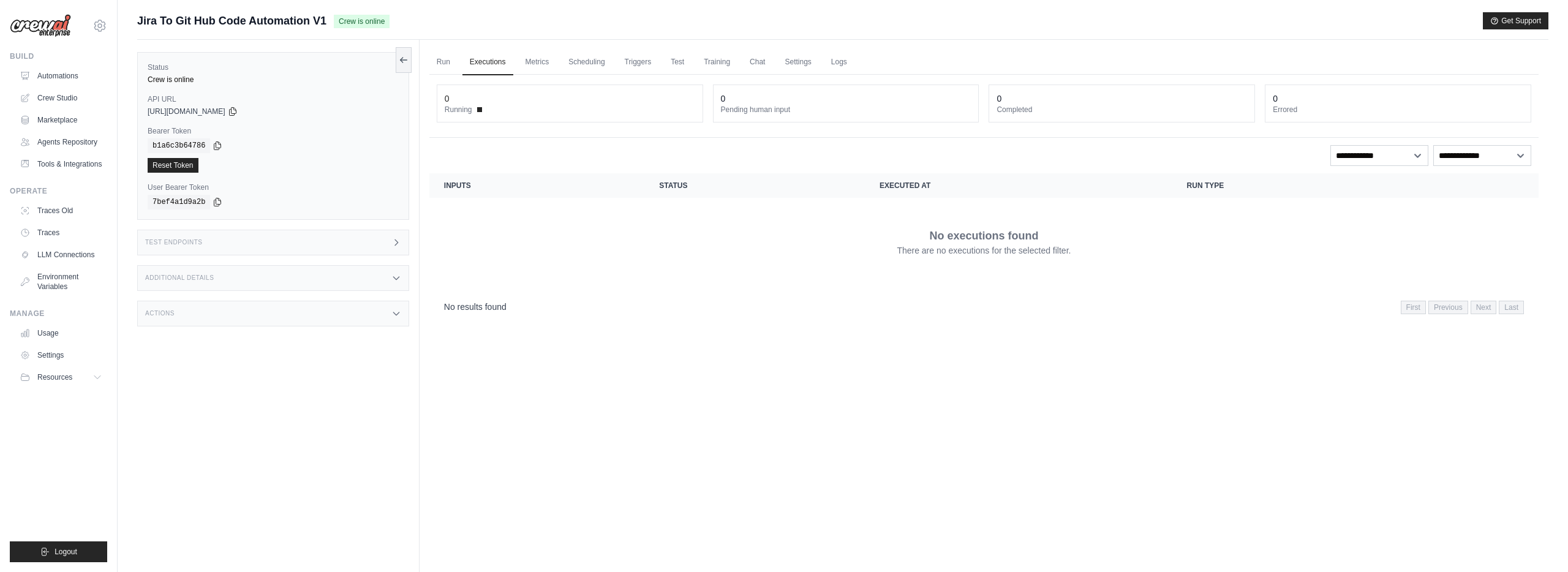
click at [397, 246] on icon at bounding box center [396, 243] width 10 height 10
drag, startPoint x: 309, startPoint y: 273, endPoint x: 319, endPoint y: 274, distance: 10.0
click at [309, 273] on div "Additional Details" at bounding box center [273, 278] width 272 height 26
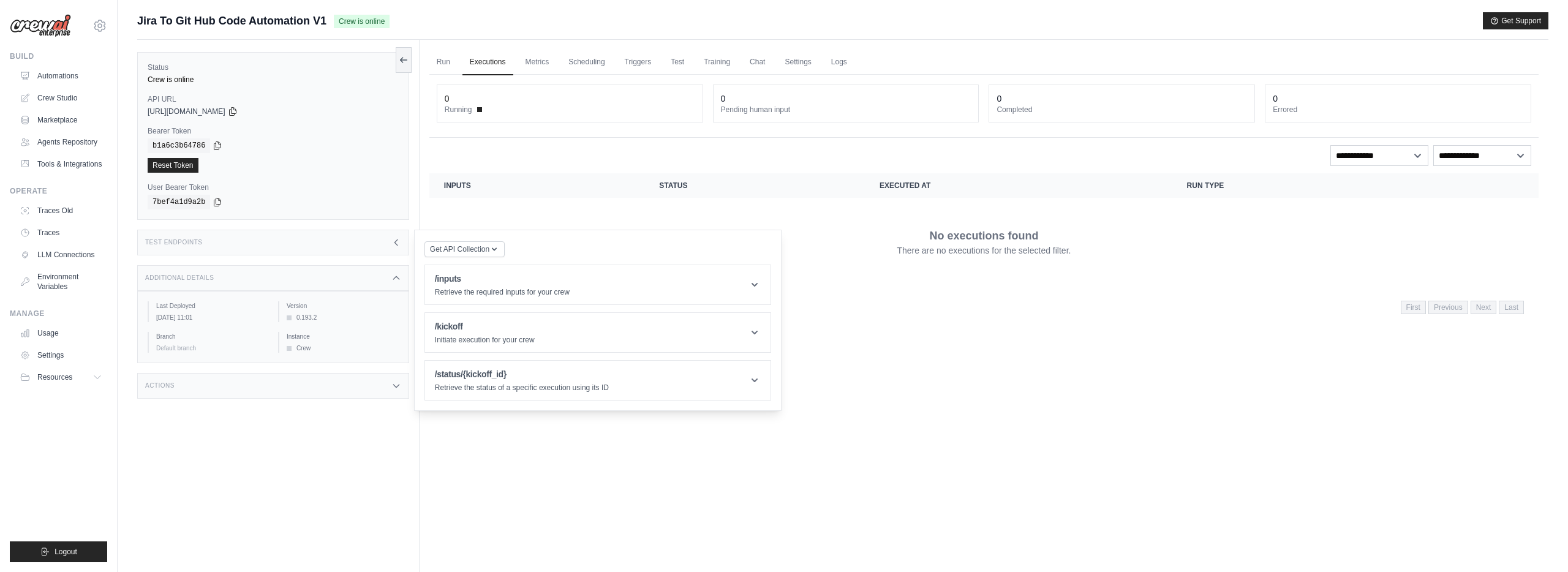
click at [373, 389] on div "Actions" at bounding box center [273, 386] width 272 height 26
click at [539, 57] on link "Metrics" at bounding box center [537, 63] width 38 height 26
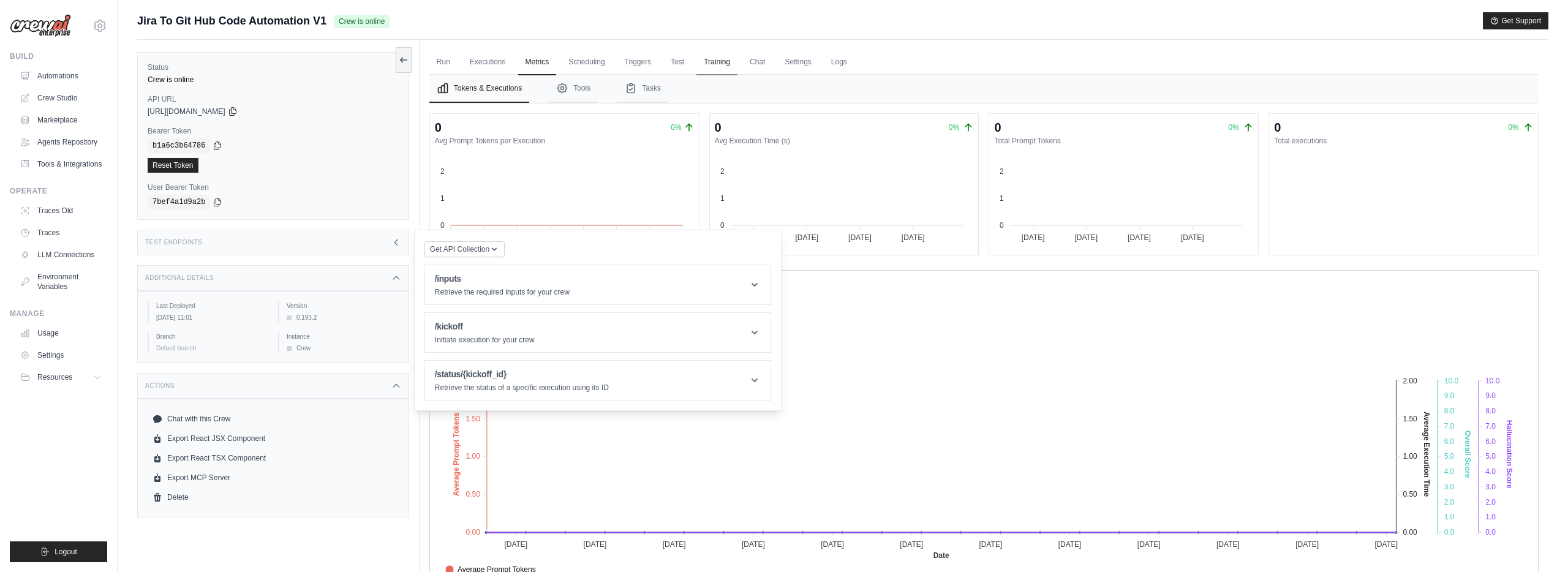
click at [721, 63] on link "Training" at bounding box center [717, 63] width 41 height 26
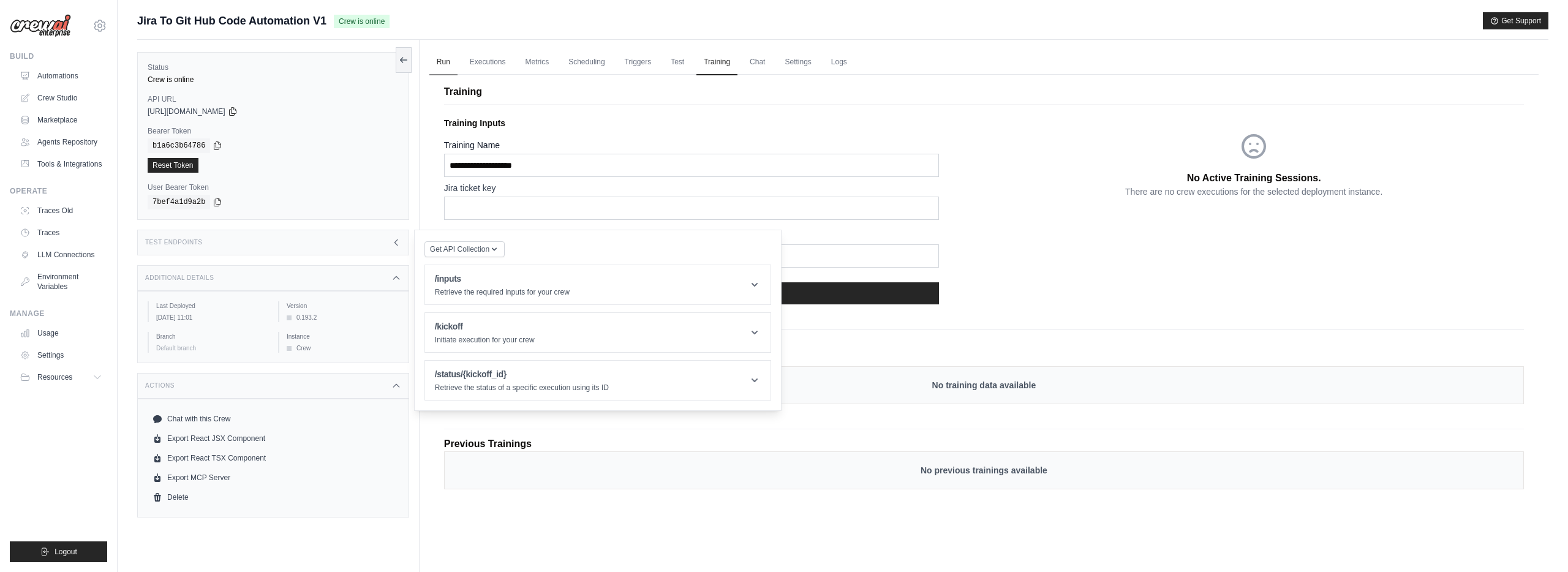
click at [446, 60] on link "Run" at bounding box center [443, 63] width 28 height 26
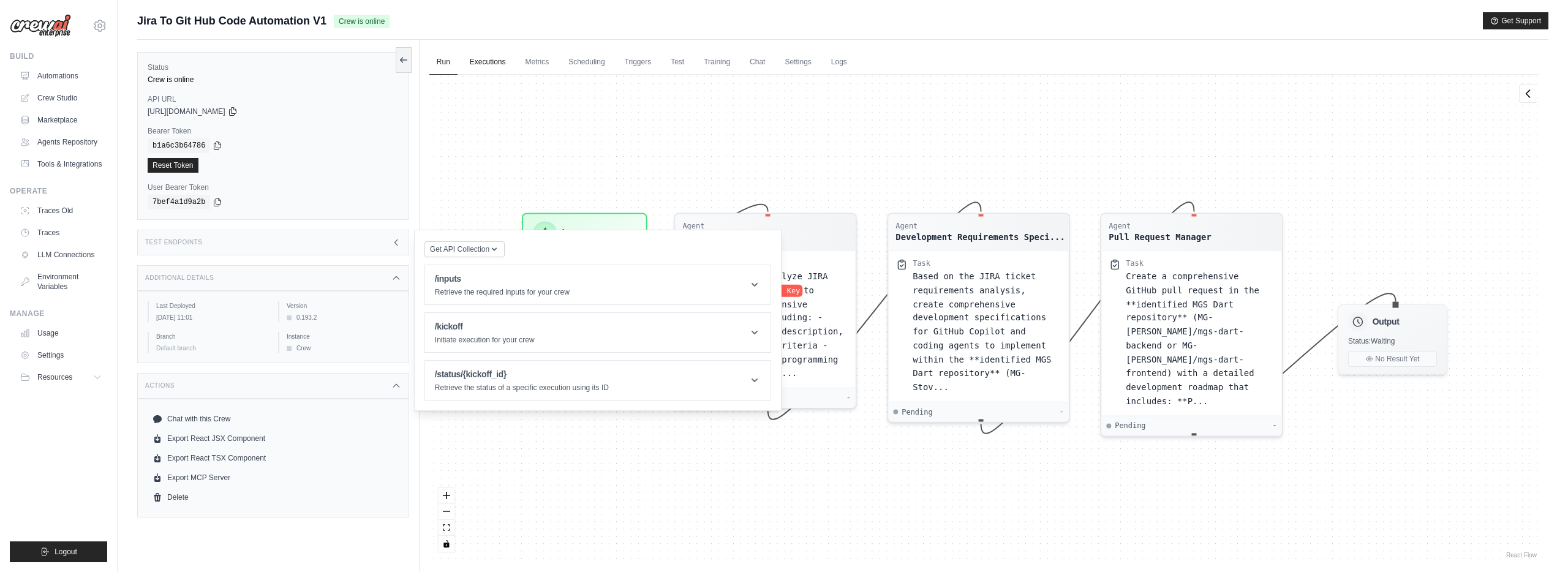
click at [494, 68] on link "Executions" at bounding box center [487, 63] width 51 height 26
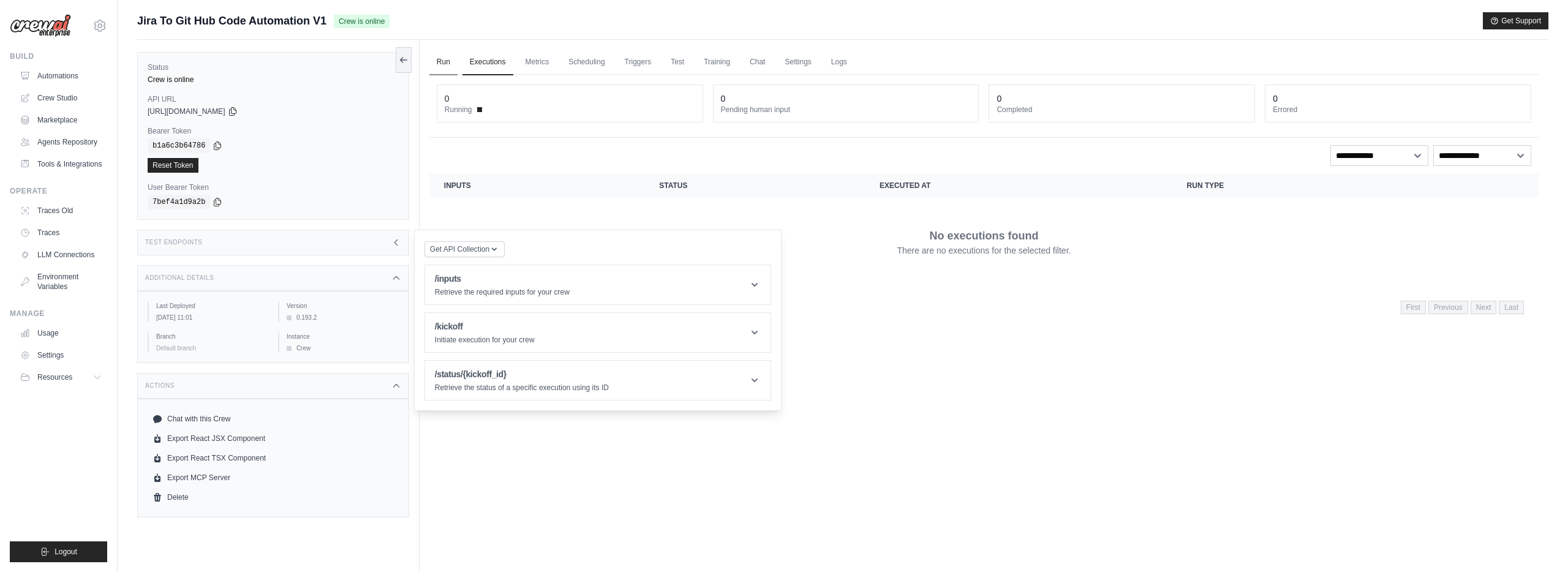
click at [445, 64] on link "Run" at bounding box center [443, 63] width 28 height 26
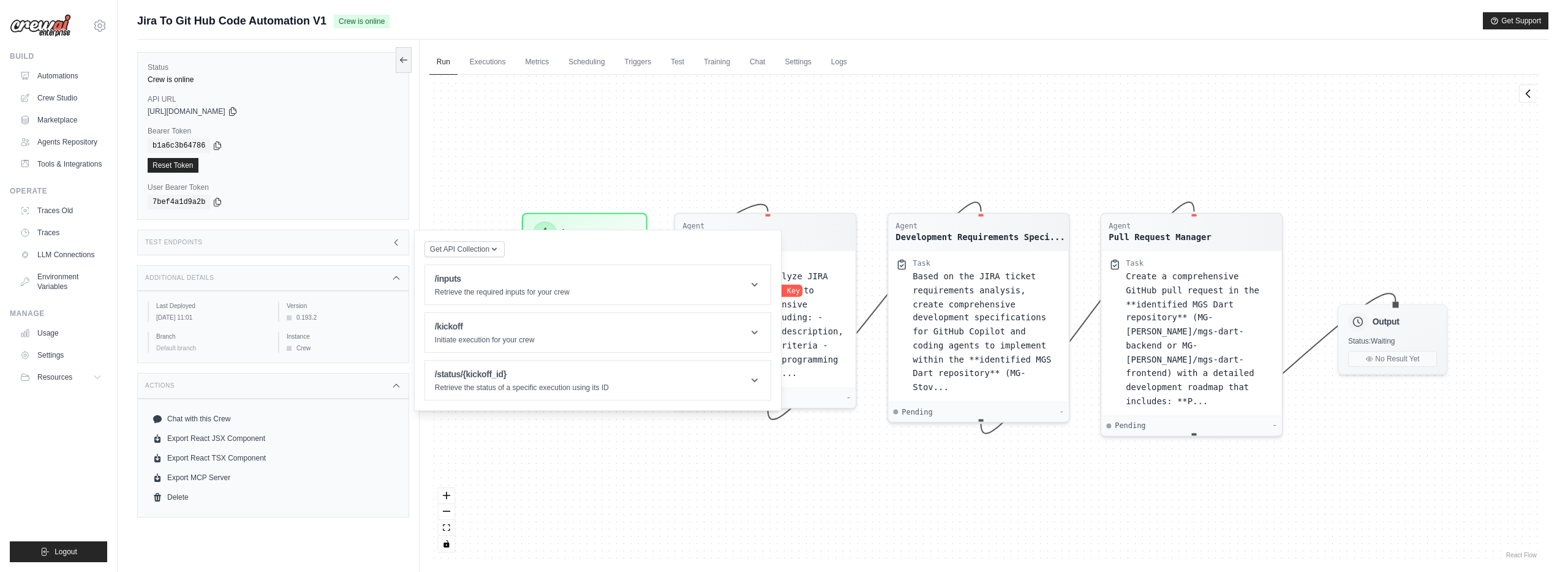
click at [759, 185] on div "Agent JIRA Ticket Analyst Task Retrieve and analyze JIRA ticket jira Ticket Key…" at bounding box center [984, 317] width 1109 height 486
click at [539, 478] on div "Agent JIRA Ticket Analyst Task Retrieve and analyze JIRA ticket jira Ticket Key…" at bounding box center [984, 317] width 1109 height 486
click at [397, 238] on icon at bounding box center [396, 243] width 10 height 10
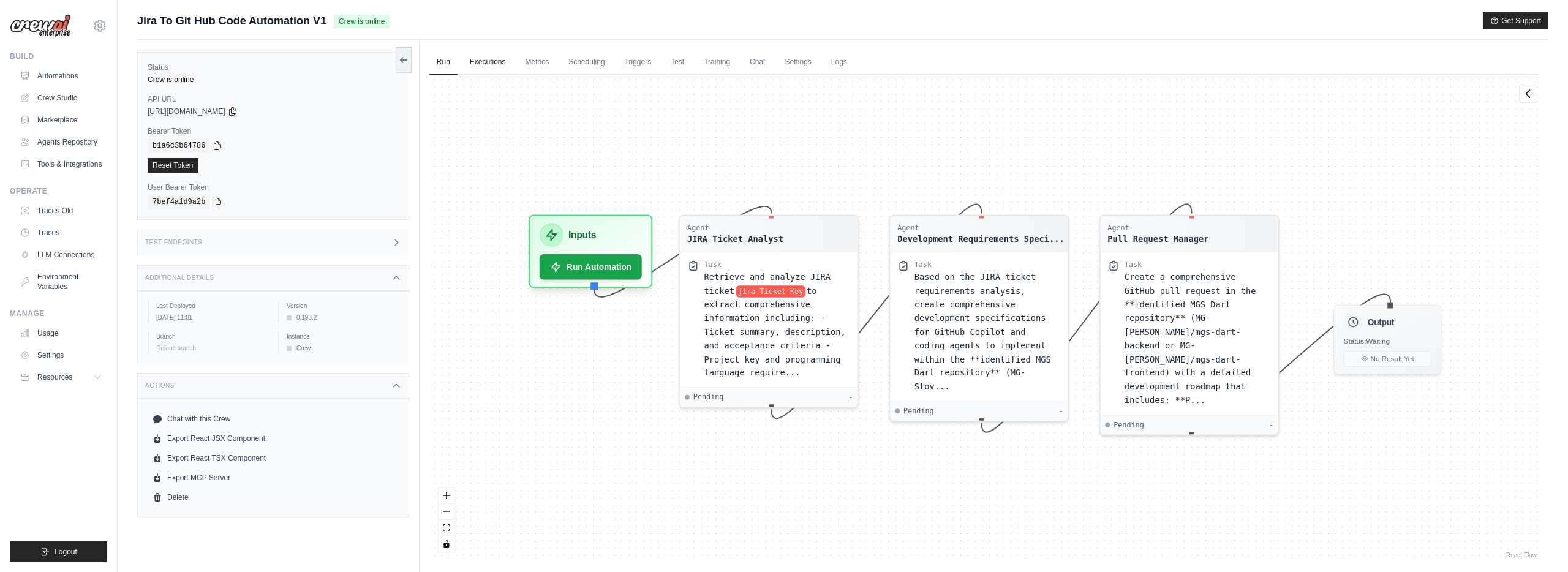
click at [497, 62] on link "Executions" at bounding box center [487, 63] width 51 height 26
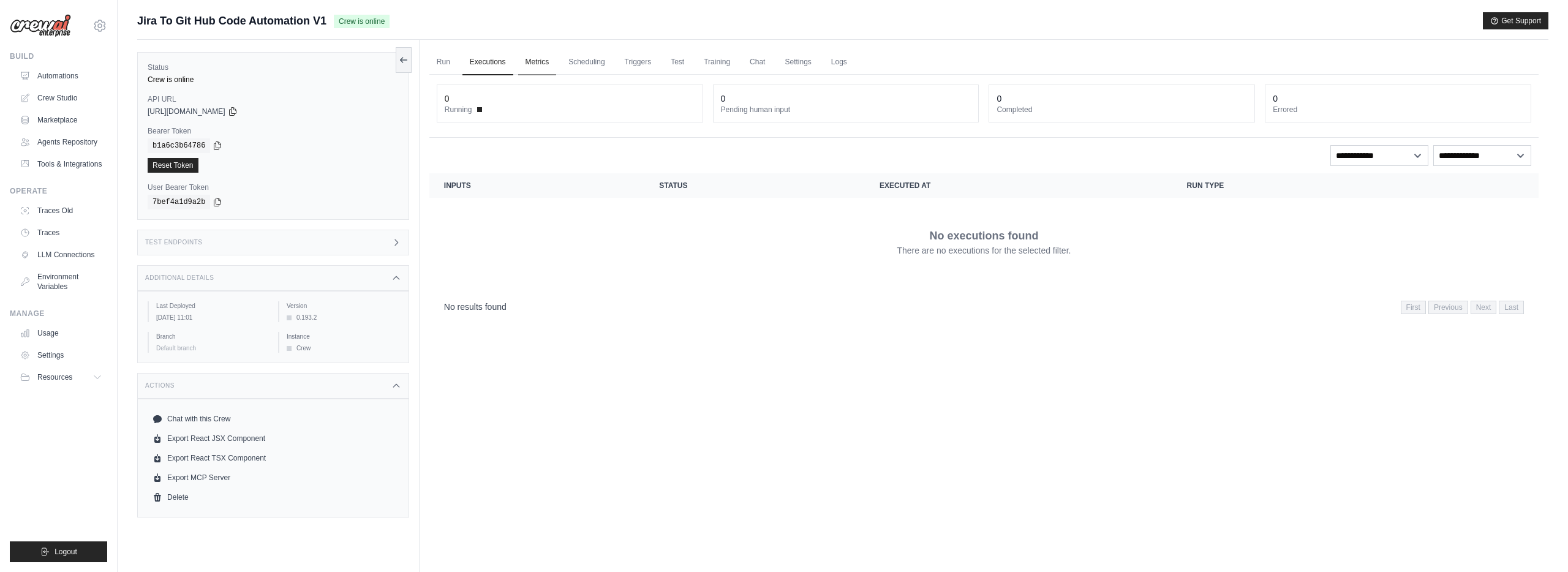
click at [536, 56] on link "Metrics" at bounding box center [537, 63] width 38 height 26
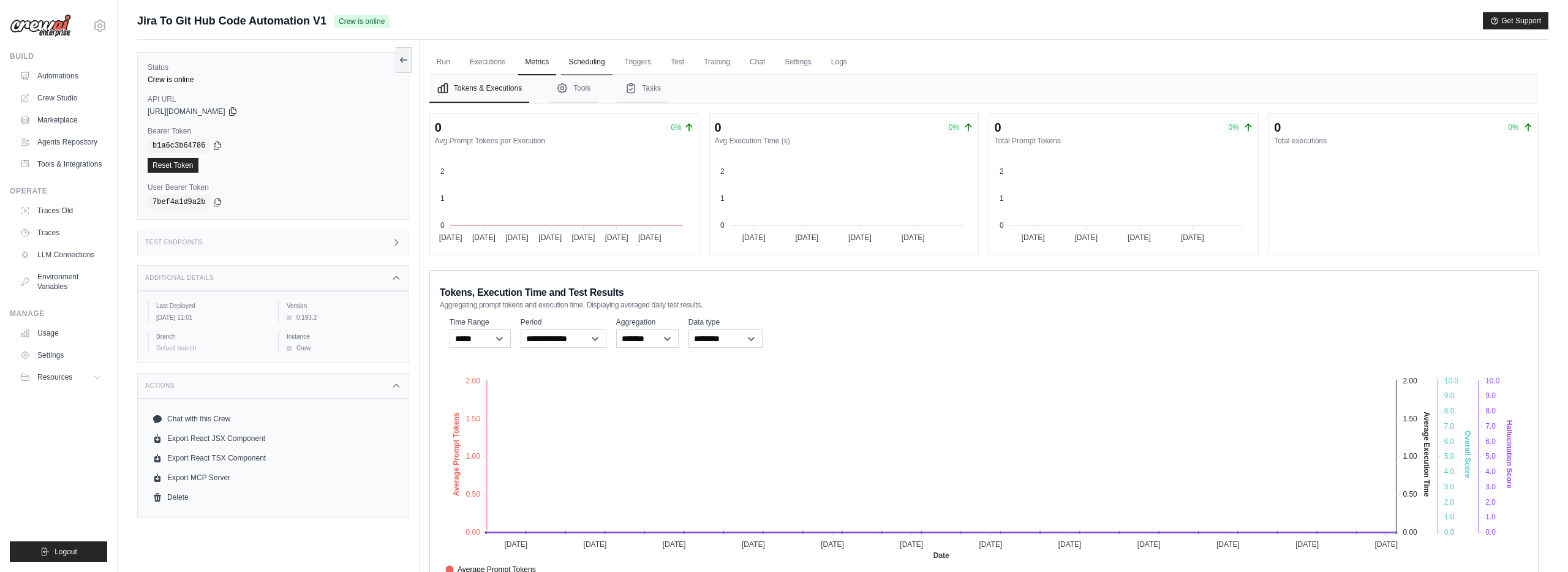
click at [584, 56] on link "Scheduling" at bounding box center [586, 63] width 51 height 26
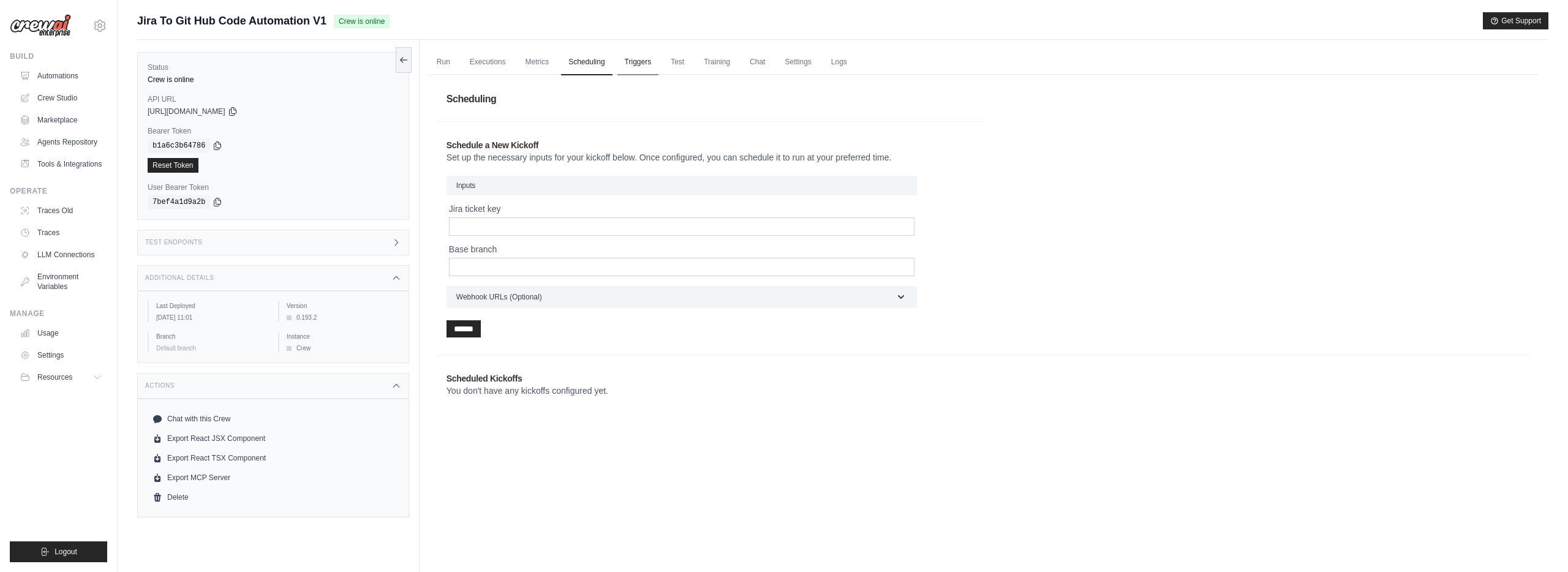
click at [632, 60] on link "Triggers" at bounding box center [638, 63] width 42 height 26
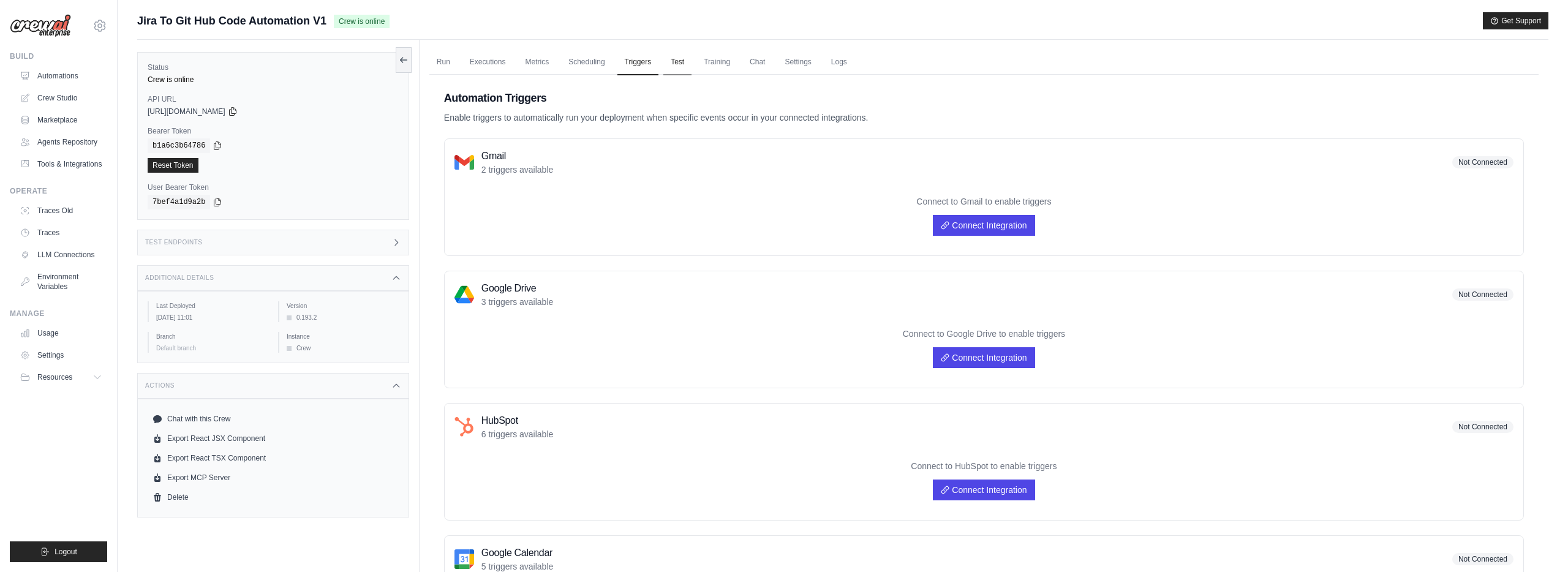
click at [686, 62] on link "Test" at bounding box center [677, 63] width 28 height 26
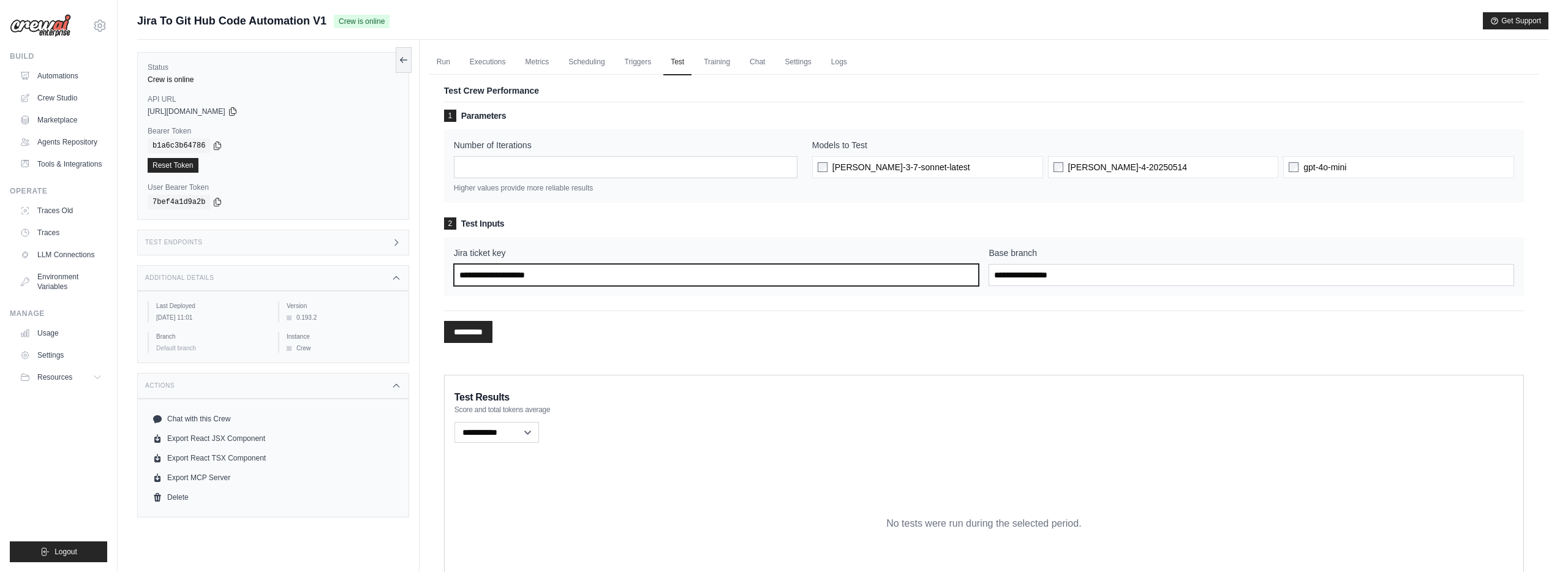
click at [728, 281] on input "Jira ticket key" at bounding box center [716, 275] width 526 height 22
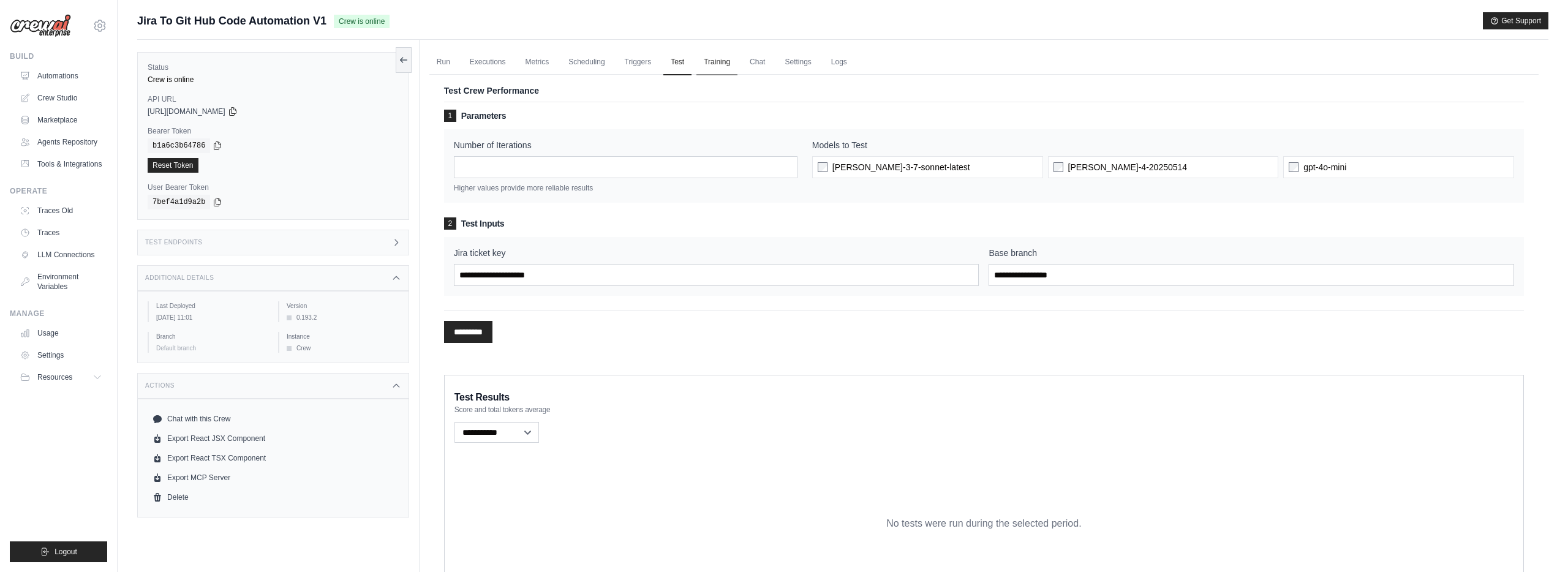
click at [718, 65] on link "Training" at bounding box center [717, 63] width 41 height 26
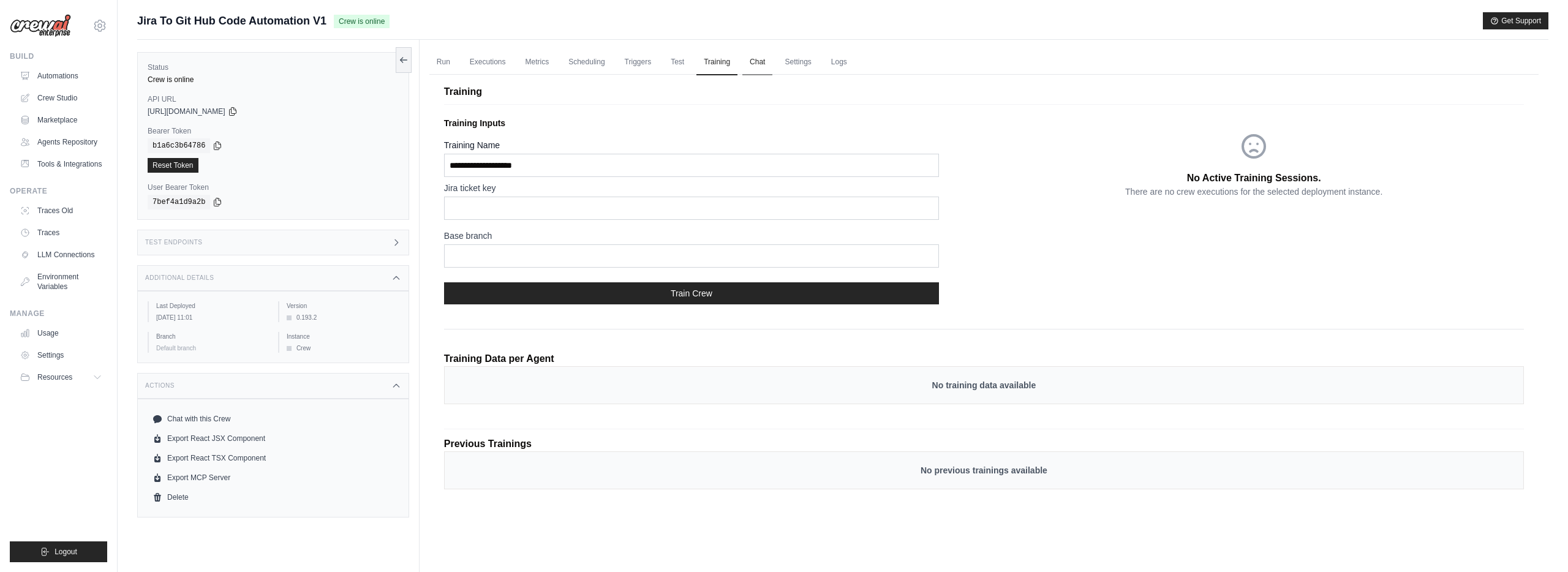
click at [760, 64] on link "Chat" at bounding box center [757, 63] width 30 height 26
click at [789, 62] on link "Settings" at bounding box center [798, 63] width 41 height 26
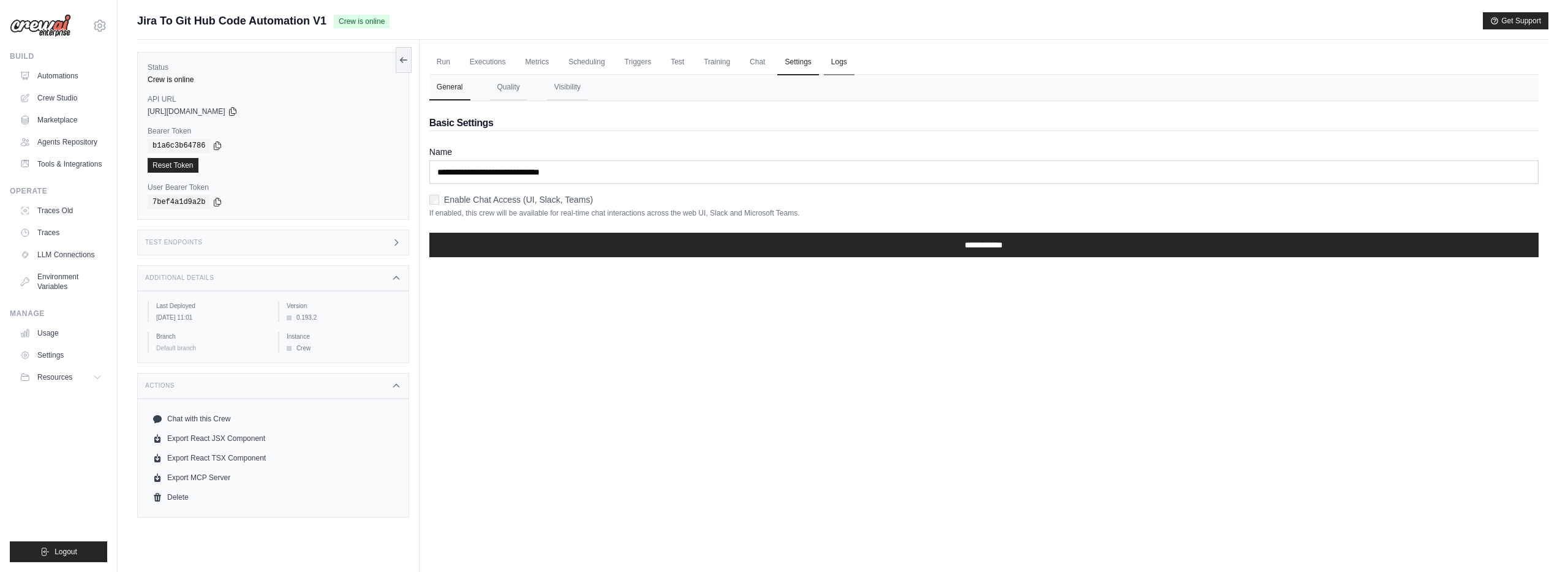
click at [826, 59] on link "Logs" at bounding box center [839, 63] width 31 height 26
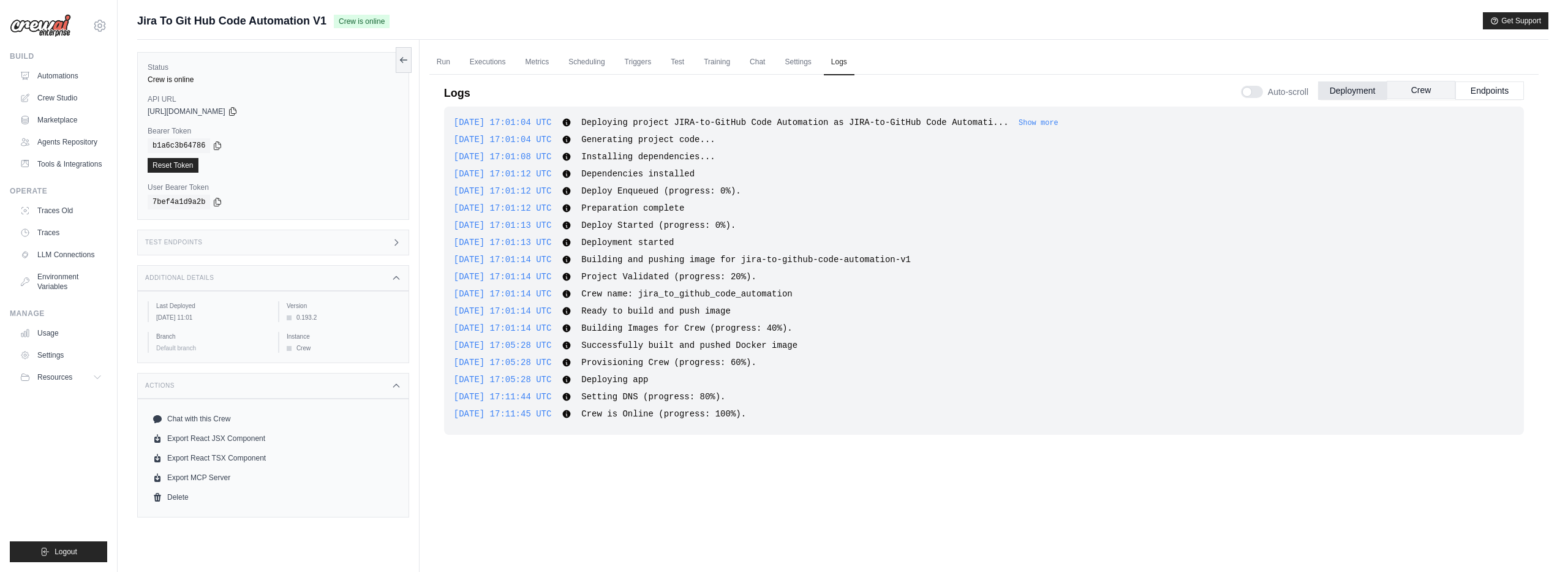
click at [1427, 86] on button "Crew" at bounding box center [1420, 90] width 68 height 18
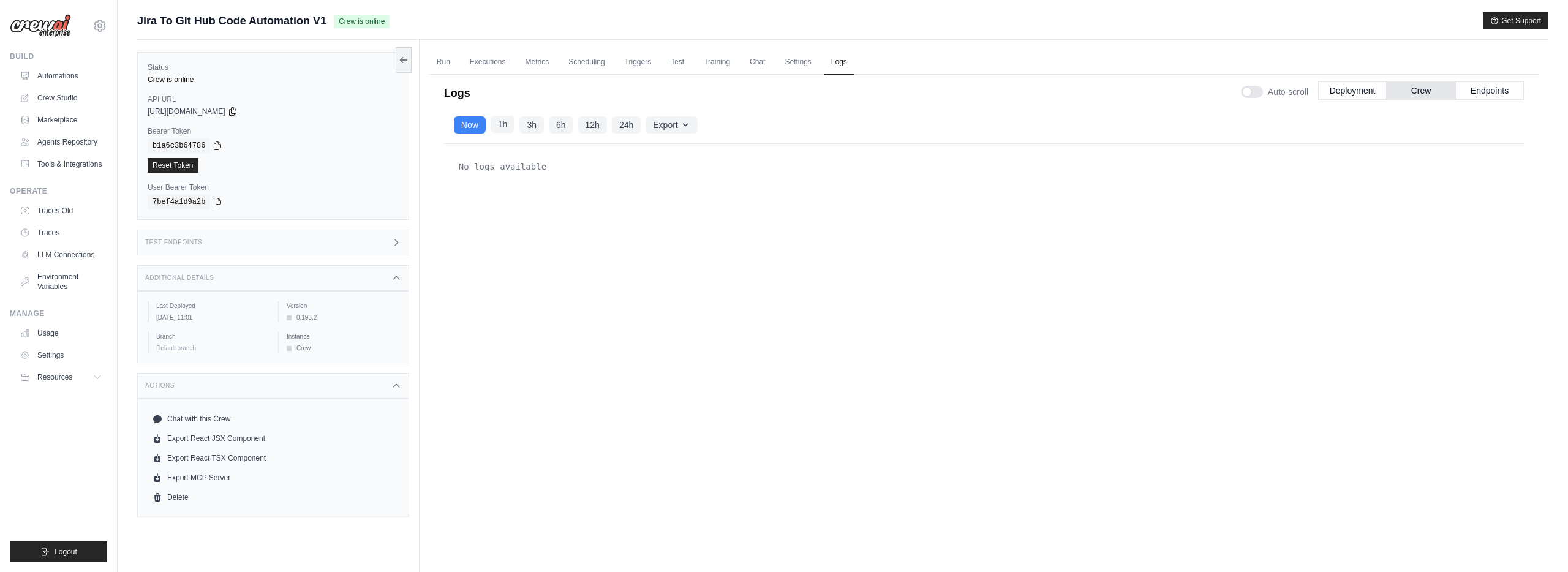
click at [511, 127] on button "1h" at bounding box center [503, 124] width 25 height 17
click at [468, 129] on button "Now" at bounding box center [470, 124] width 32 height 17
click at [559, 127] on button "6h" at bounding box center [561, 124] width 25 height 17
click at [1485, 83] on button "Endpoints" at bounding box center [1489, 90] width 68 height 18
click at [62, 103] on link "Crew Studio" at bounding box center [62, 98] width 92 height 20
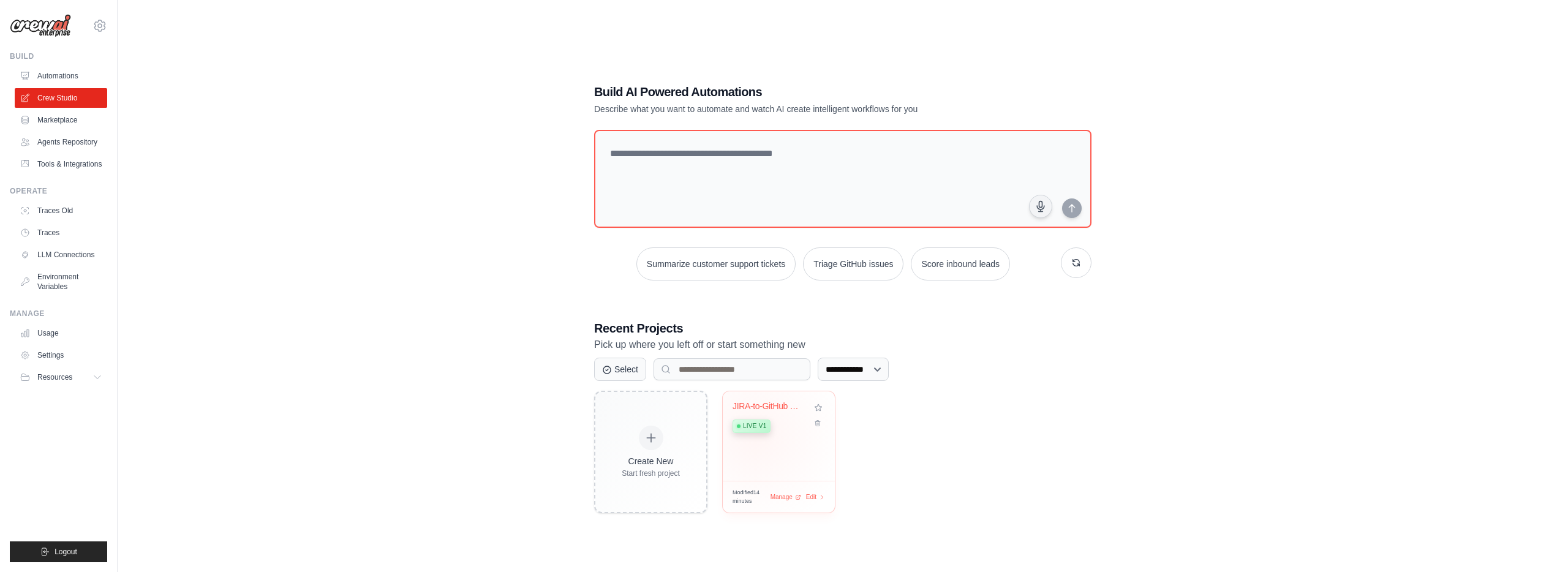
click at [757, 436] on div "JIRA-to-GitHub Code Automation Live v1" at bounding box center [770, 420] width 74 height 38
click at [64, 285] on link "Environment Variables" at bounding box center [62, 282] width 92 height 29
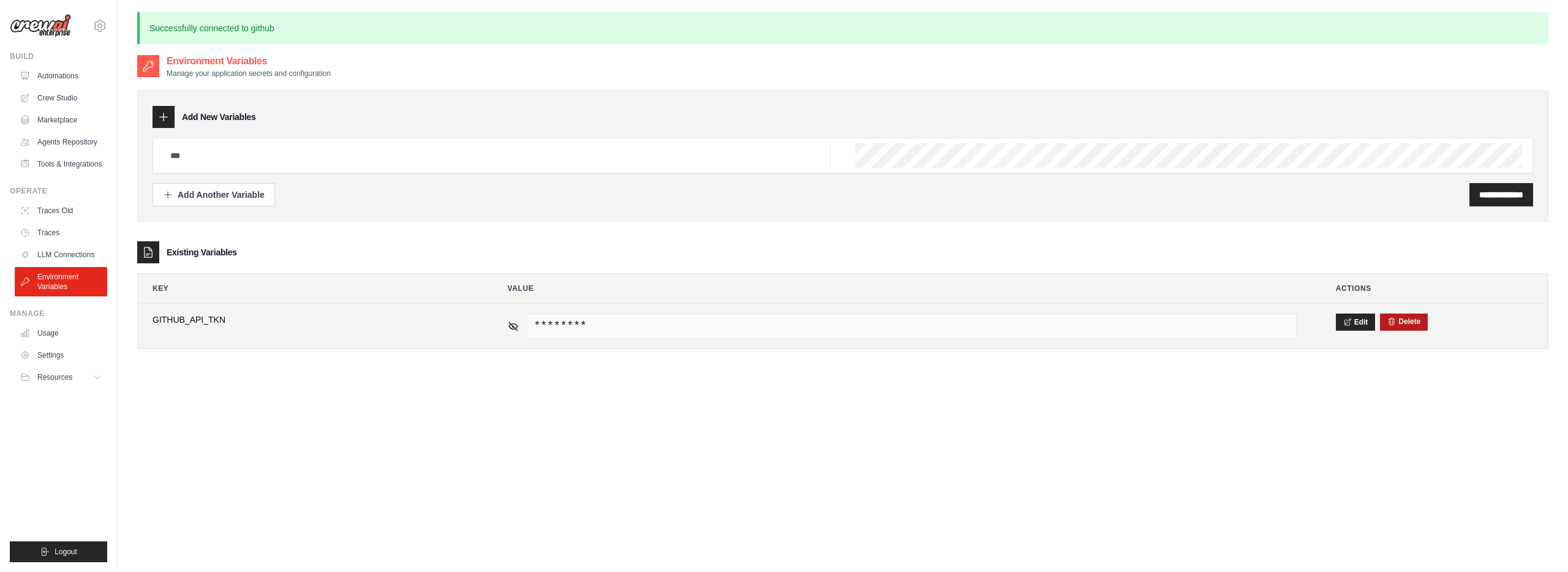
click at [1404, 320] on button "Delete" at bounding box center [1403, 321] width 33 height 10
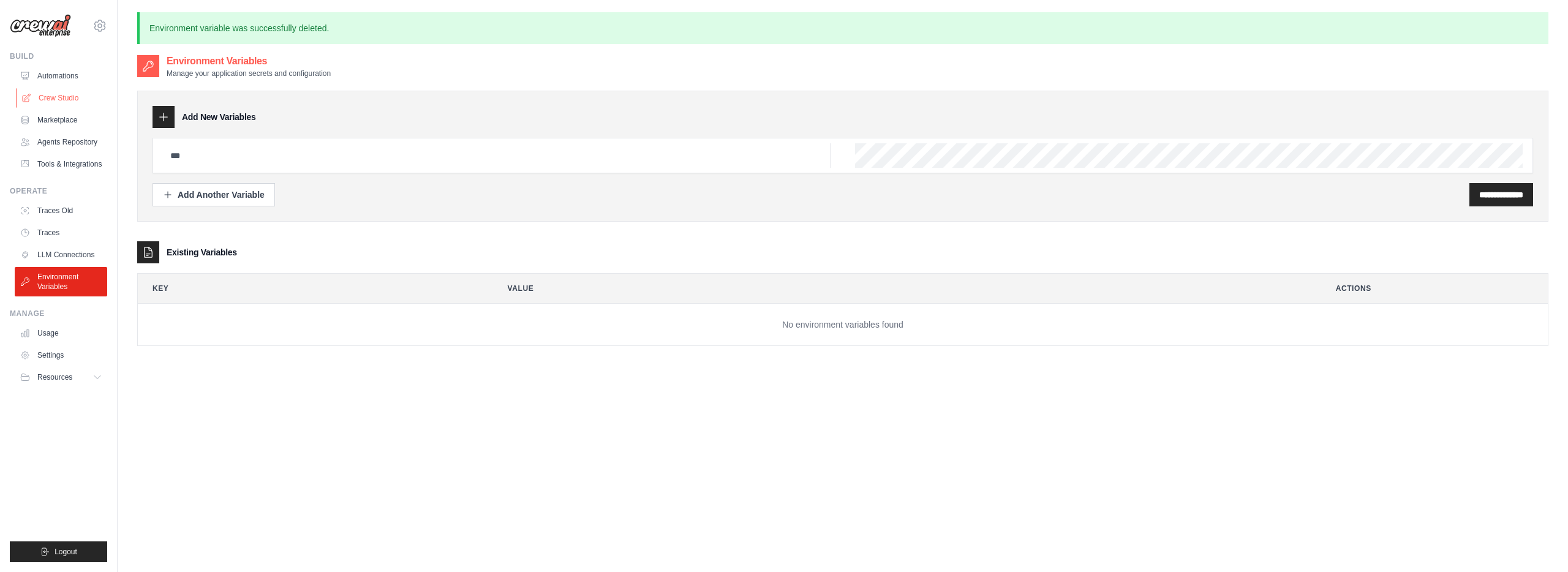
click at [62, 94] on link "Crew Studio" at bounding box center [62, 98] width 92 height 20
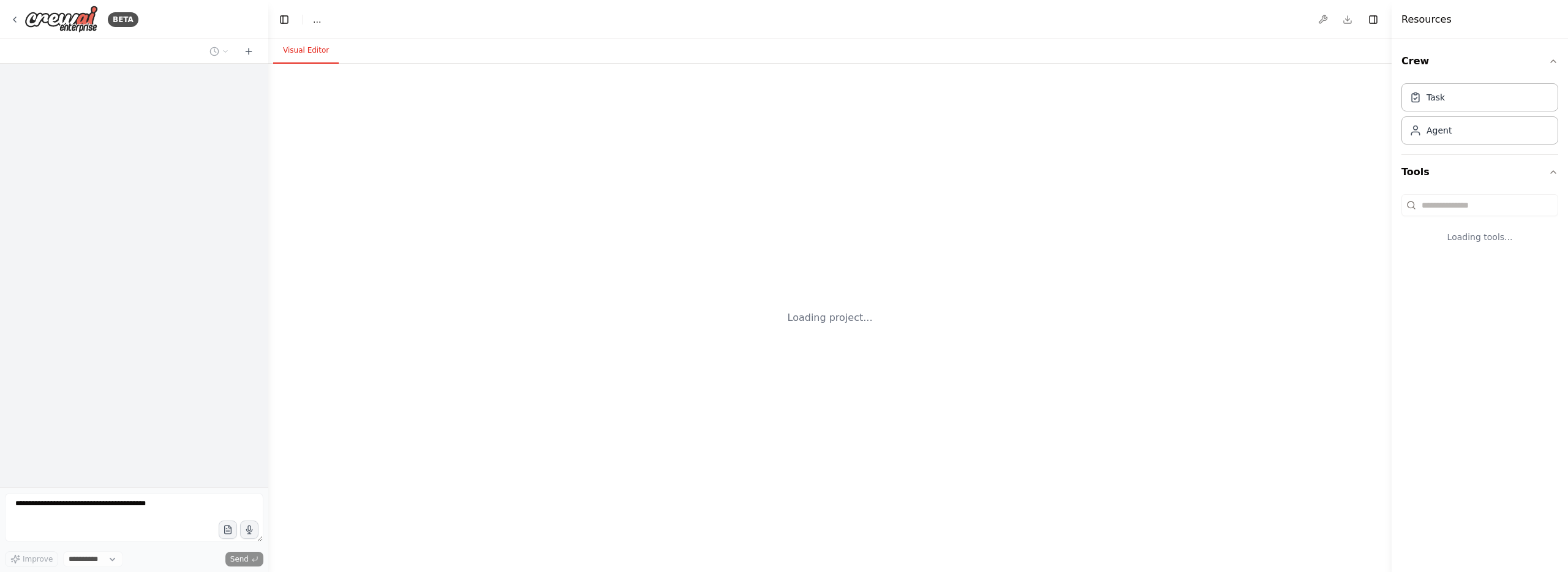
select select "****"
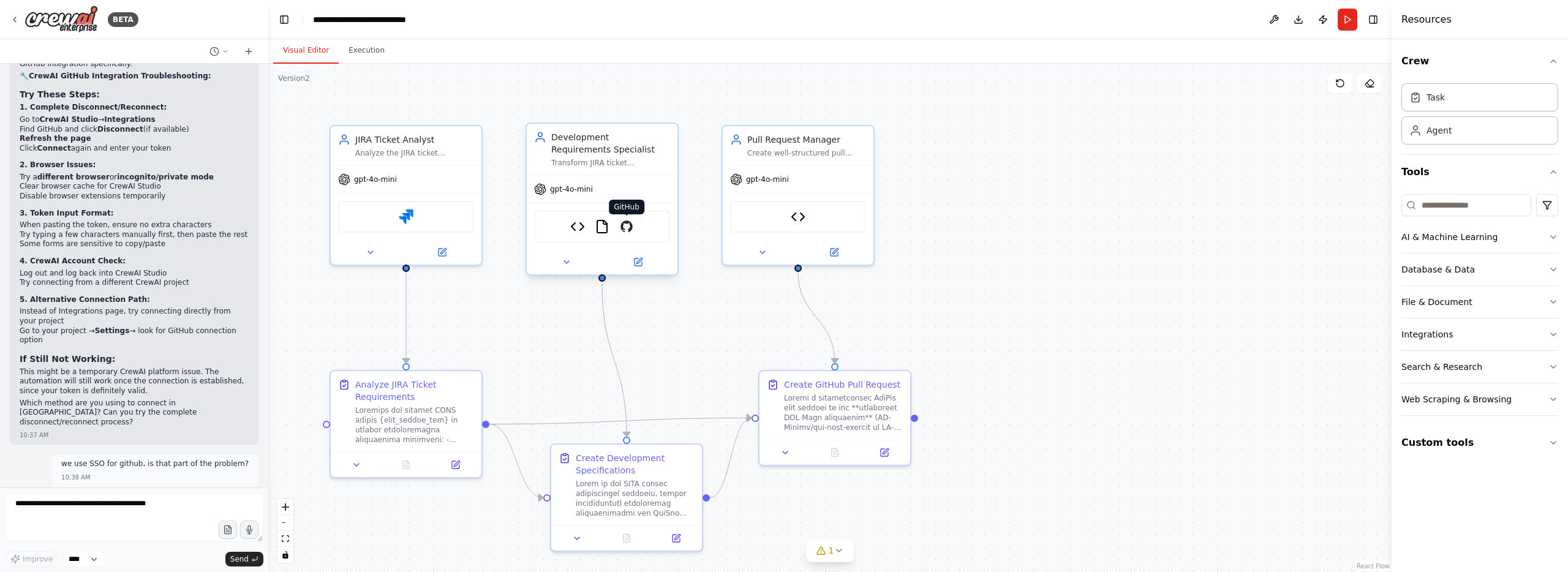
scroll to position [14128, 0]
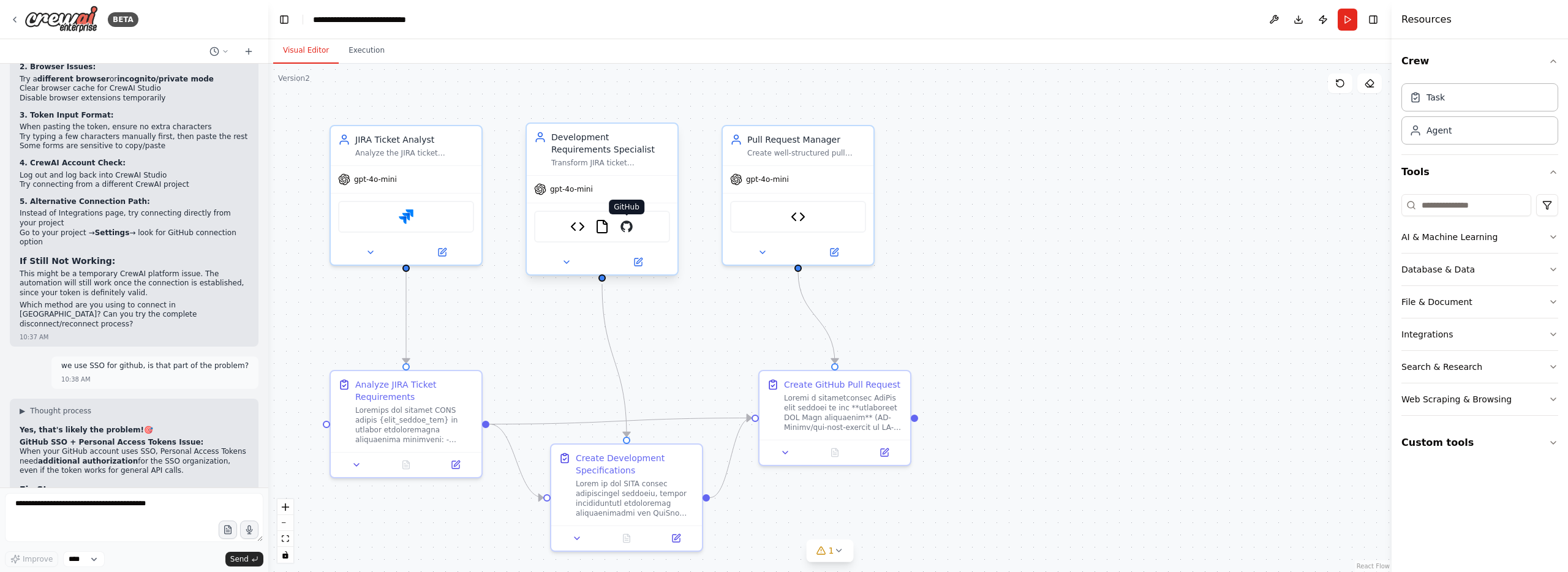
click at [626, 228] on img at bounding box center [627, 227] width 15 height 15
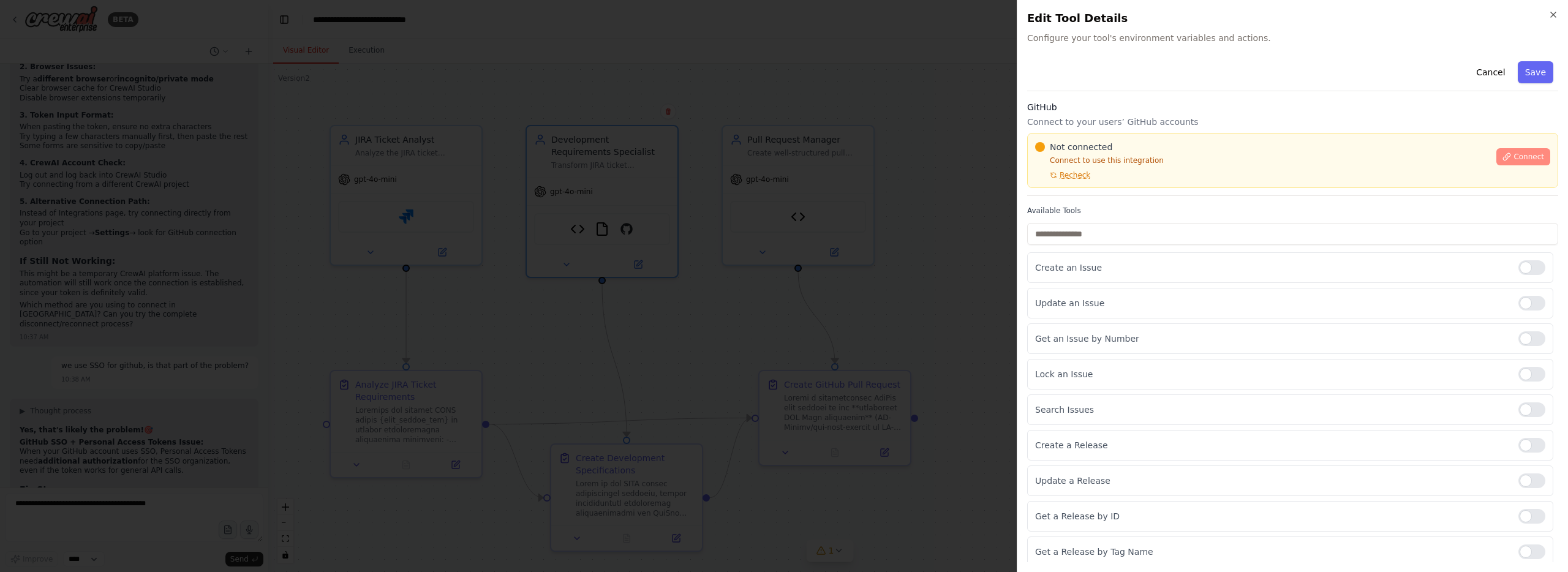
click at [1522, 154] on span "Connect" at bounding box center [1528, 156] width 31 height 10
click at [1080, 175] on span "Recheck" at bounding box center [1074, 175] width 31 height 10
click at [1081, 175] on span "Recheck" at bounding box center [1074, 175] width 31 height 10
click at [1081, 176] on span "Recheck" at bounding box center [1074, 175] width 31 height 10
click at [1497, 72] on button "Cancel" at bounding box center [1490, 72] width 44 height 22
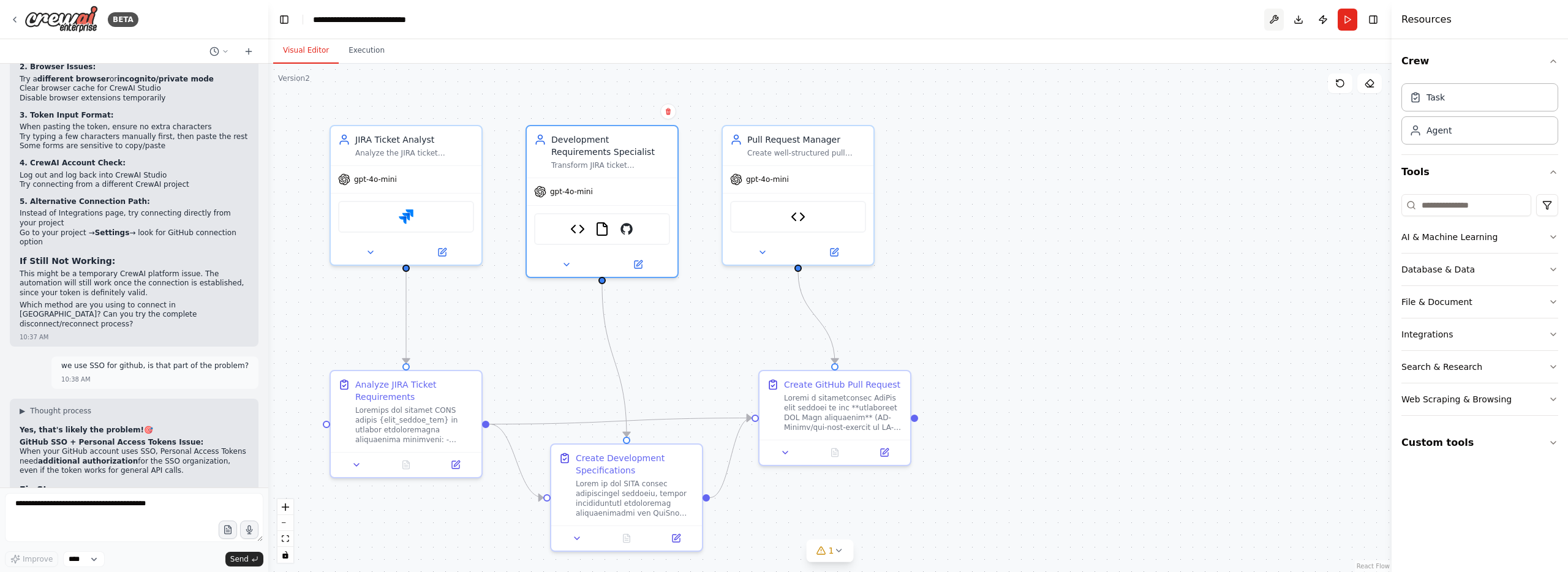
click at [1268, 17] on button at bounding box center [1273, 20] width 20 height 22
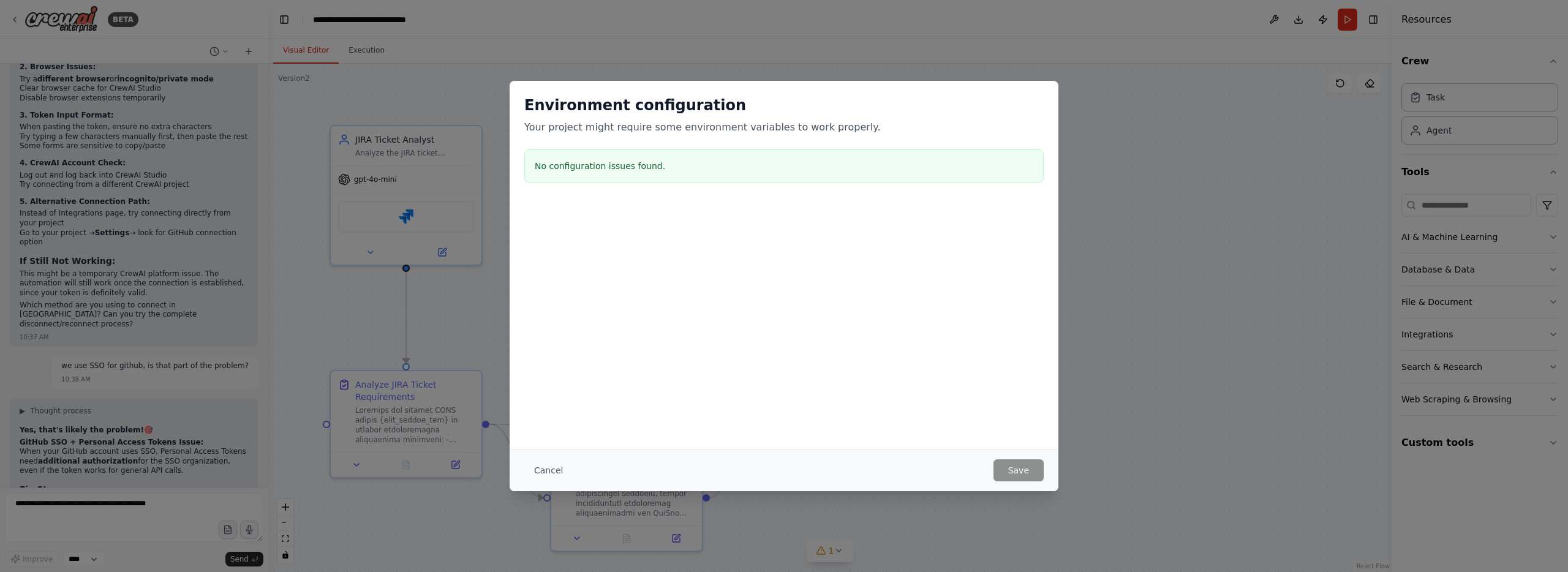
drag, startPoint x: 15, startPoint y: 22, endPoint x: 56, endPoint y: 27, distance: 41.3
click at [15, 22] on div "Environment configuration Your project might require some environment variables…" at bounding box center [784, 286] width 1568 height 572
click at [563, 463] on button "Cancel" at bounding box center [548, 470] width 49 height 22
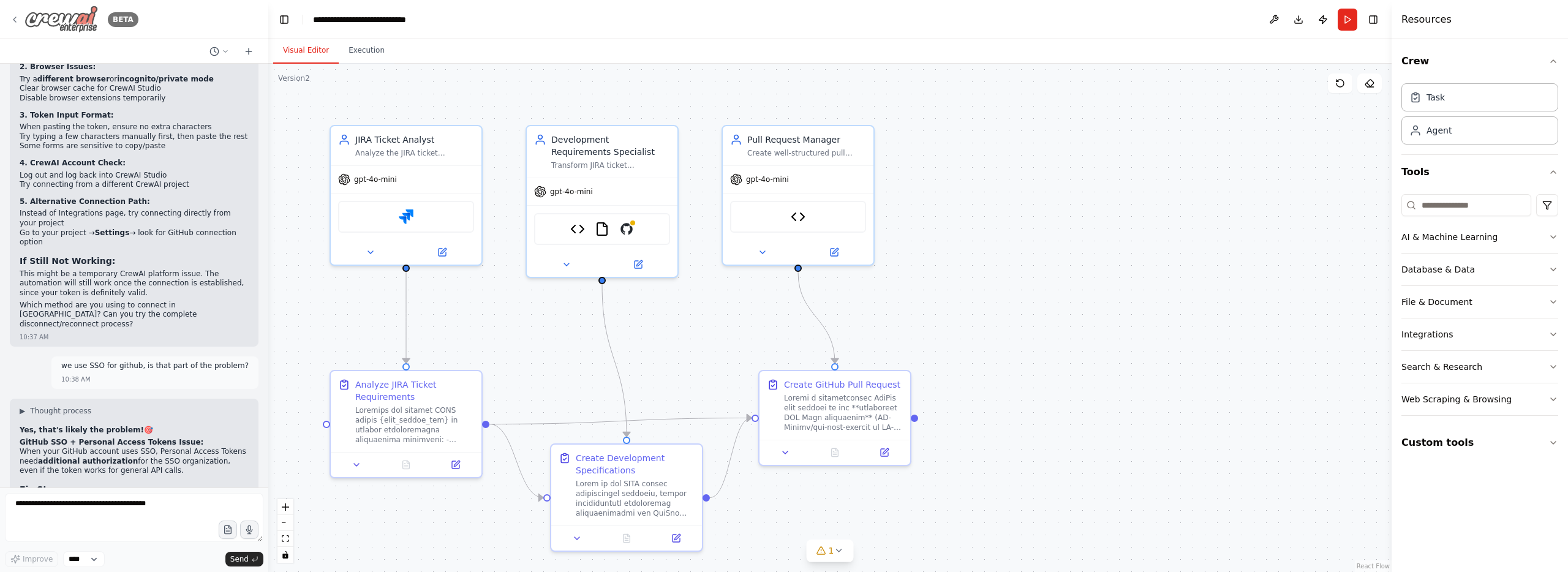
click at [10, 23] on icon at bounding box center [14, 20] width 10 height 10
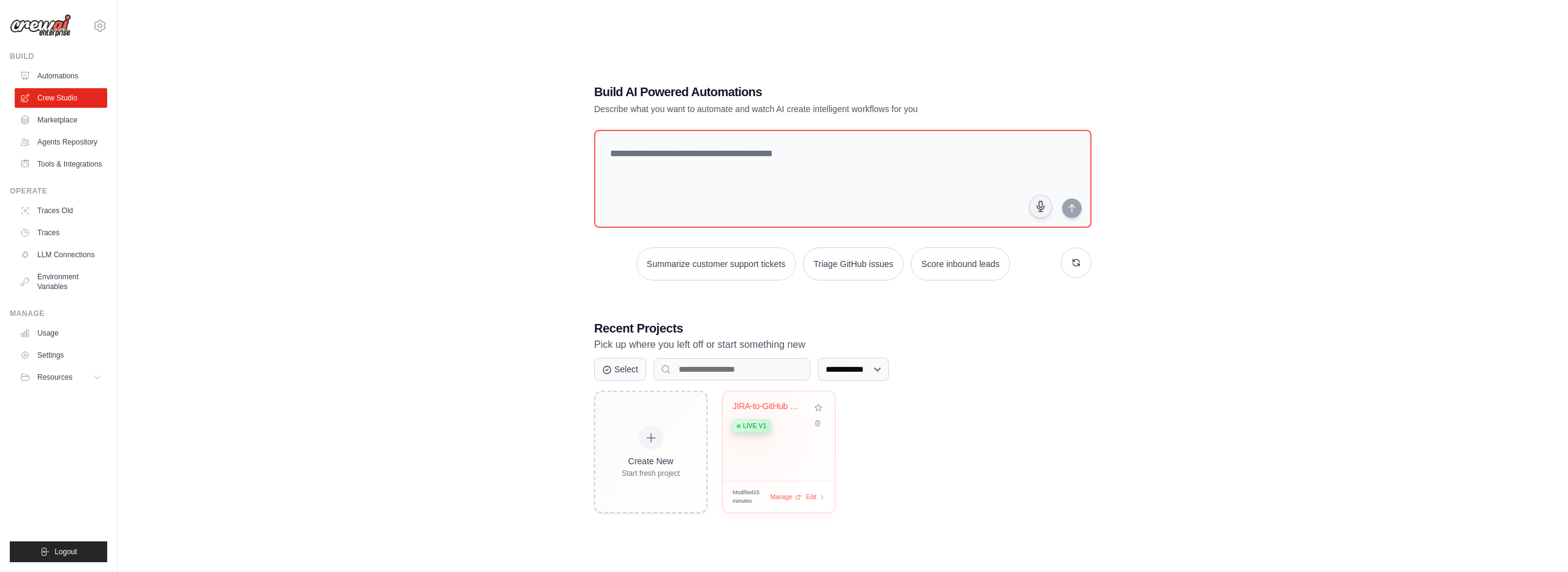
click at [750, 431] on div "Live v1" at bounding box center [770, 425] width 74 height 16
click at [14, 22] on img at bounding box center [40, 26] width 62 height 23
click at [36, 98] on link "Crew Studio" at bounding box center [62, 98] width 92 height 20
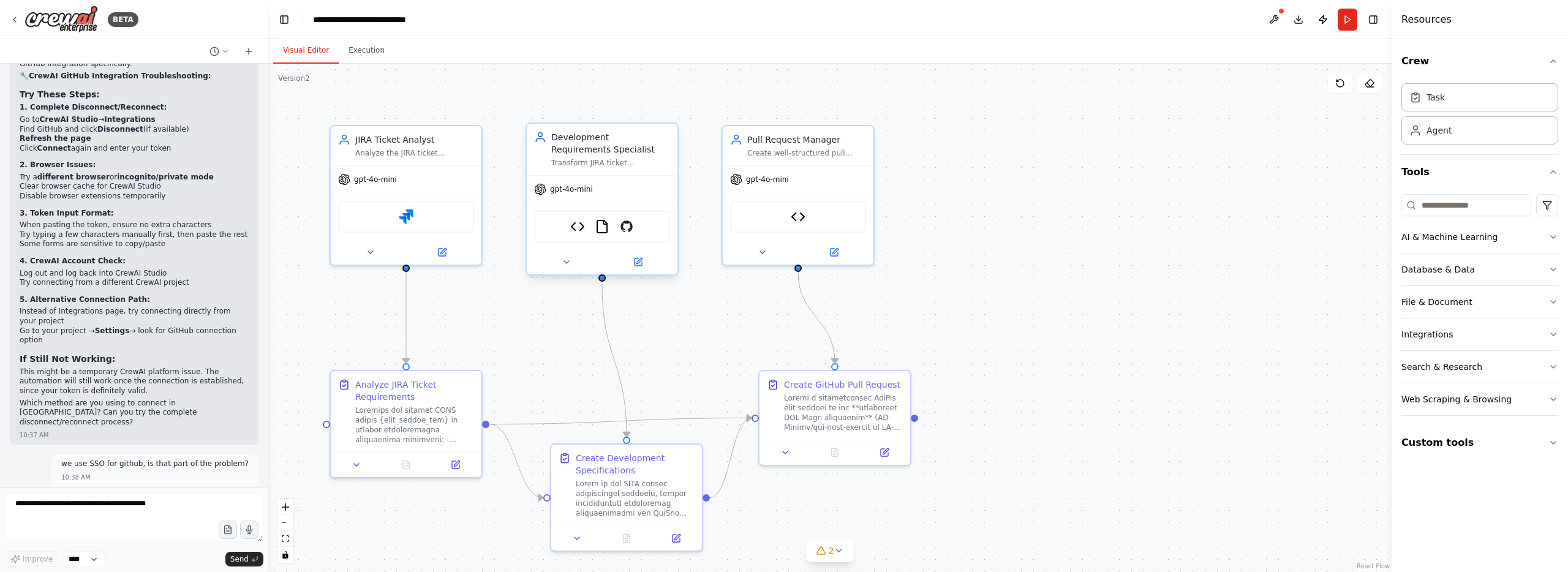
scroll to position [14128, 0]
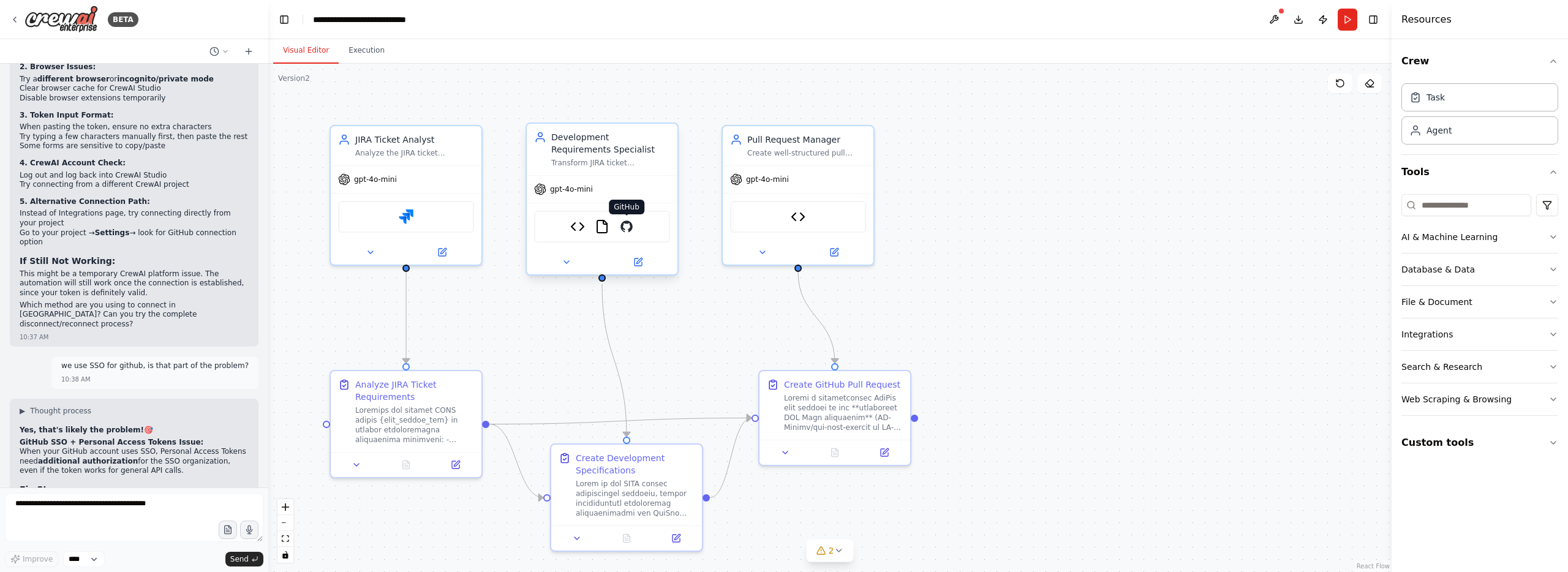
click at [631, 227] on img at bounding box center [627, 227] width 15 height 15
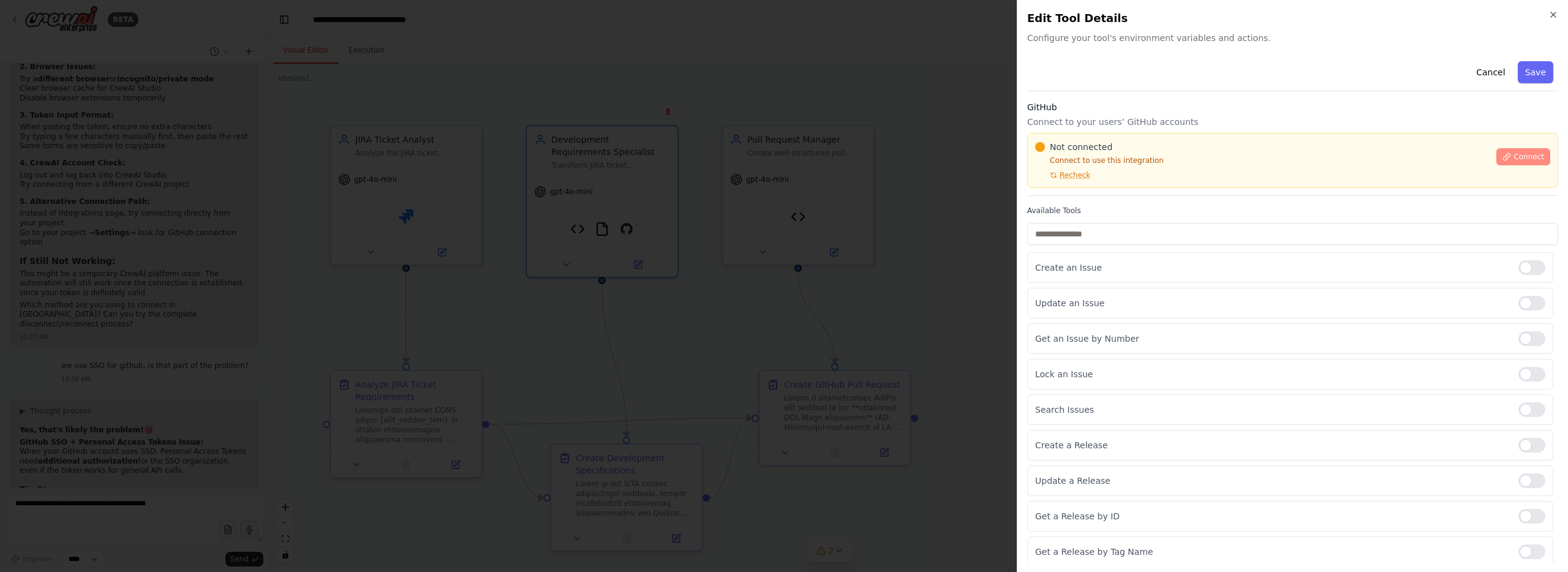
click at [1521, 156] on span "Connect" at bounding box center [1528, 156] width 31 height 10
click at [1517, 135] on div "Not connected Connect to use this integration Recheck Connect" at bounding box center [1292, 160] width 531 height 55
drag, startPoint x: 1558, startPoint y: 3, endPoint x: 1556, endPoint y: 13, distance: 10.2
click at [1557, 6] on div "Close Edit Tool Details Configure your tool's environment variables and actions…" at bounding box center [1292, 286] width 551 height 572
click at [1556, 14] on icon "button" at bounding box center [1553, 14] width 10 height 10
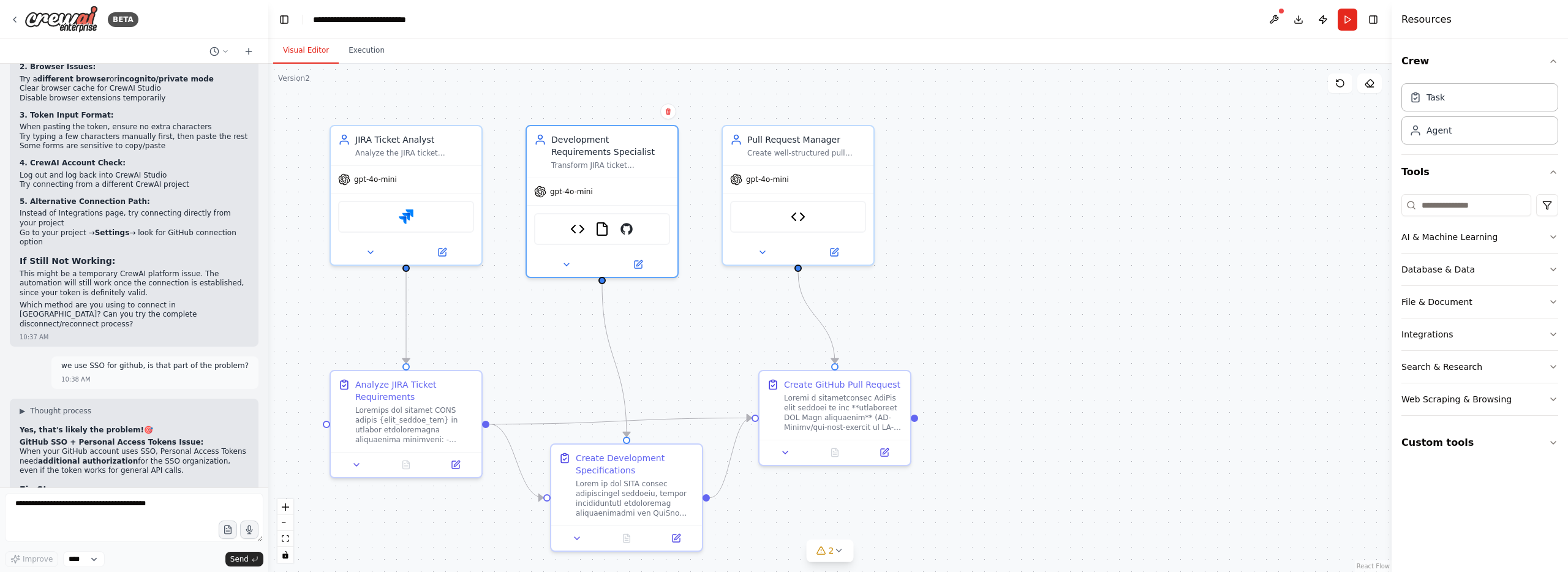
click at [1274, 21] on button at bounding box center [1273, 20] width 20 height 22
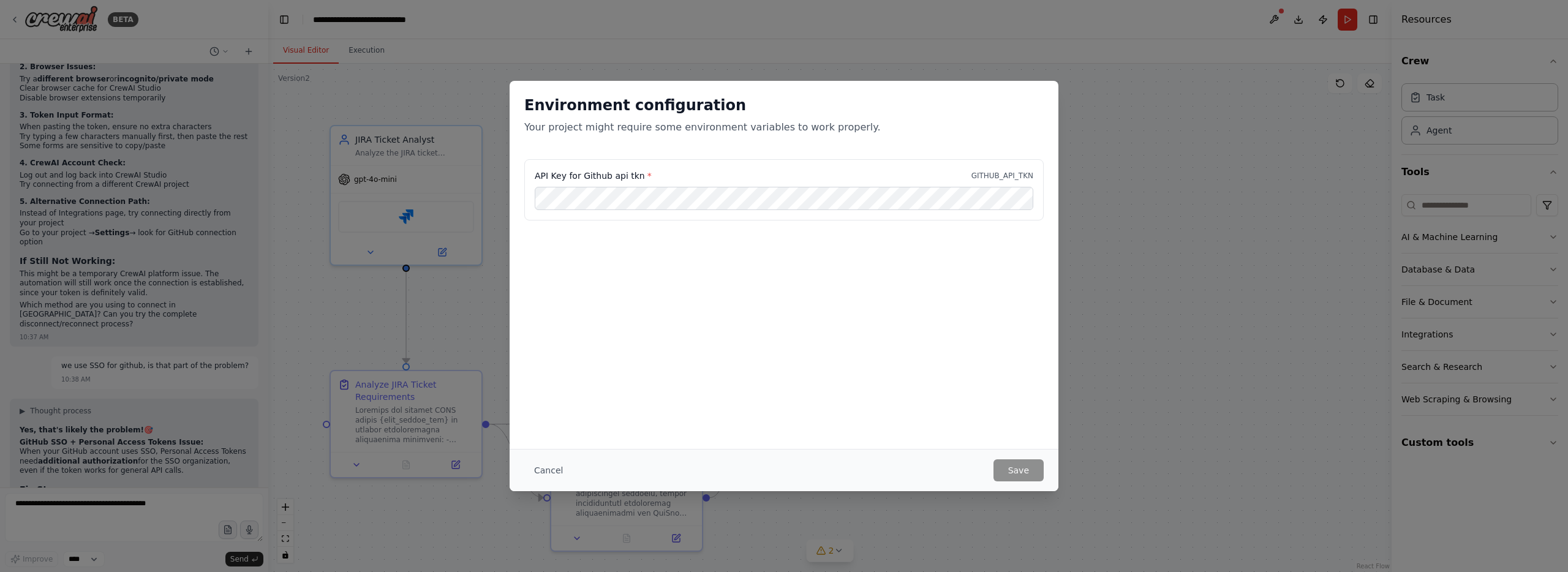
click at [983, 180] on p "GITHUB_API_TKN" at bounding box center [1002, 176] width 62 height 10
copy p "GITHUB_API_TKN"
drag, startPoint x: 630, startPoint y: 118, endPoint x: 295, endPoint y: 122, distance: 335.0
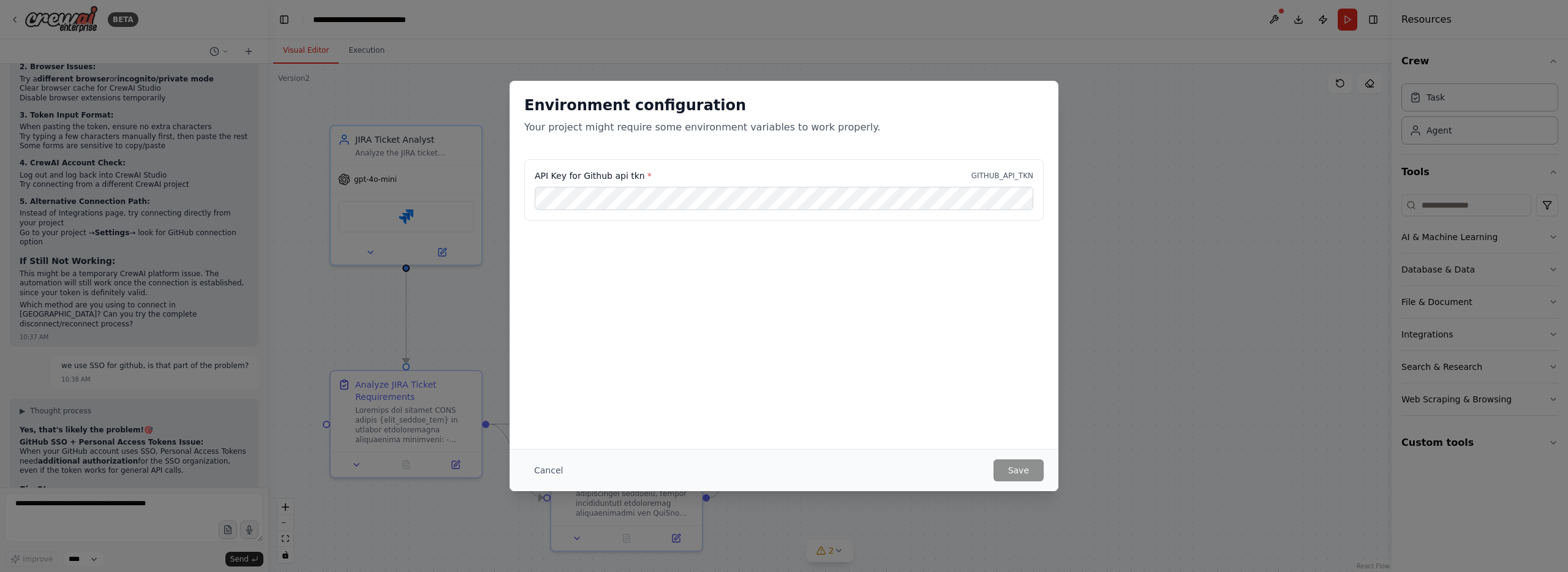
click at [610, 116] on div "Environment configuration Your project might require some environment variables…" at bounding box center [784, 115] width 519 height 39
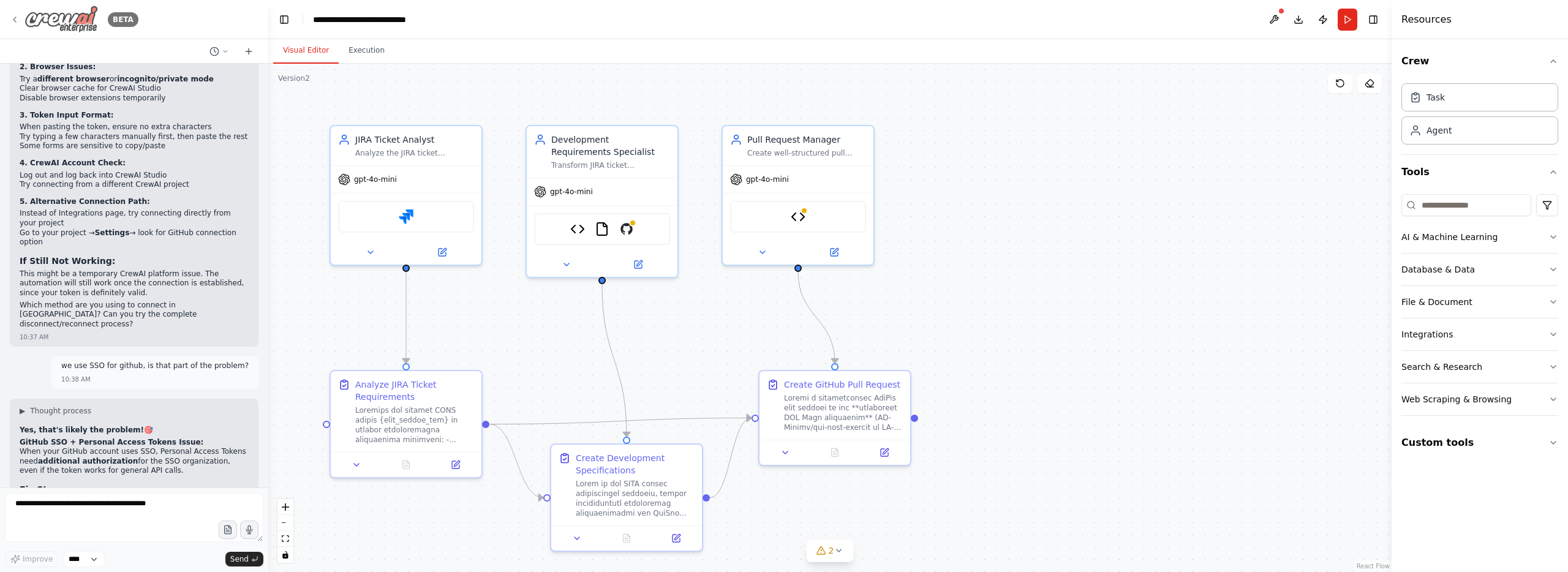
click at [12, 27] on div "BETA" at bounding box center [74, 19] width 129 height 27
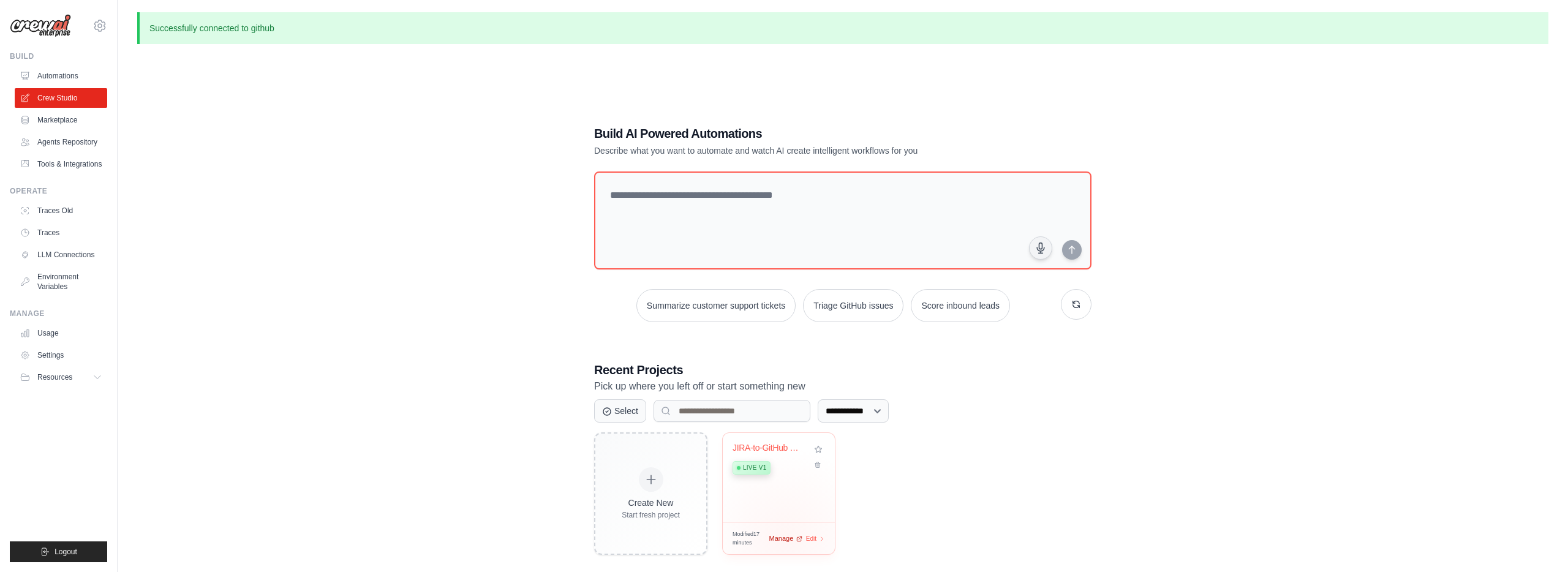
click at [785, 538] on span "Manage" at bounding box center [781, 538] width 25 height 10
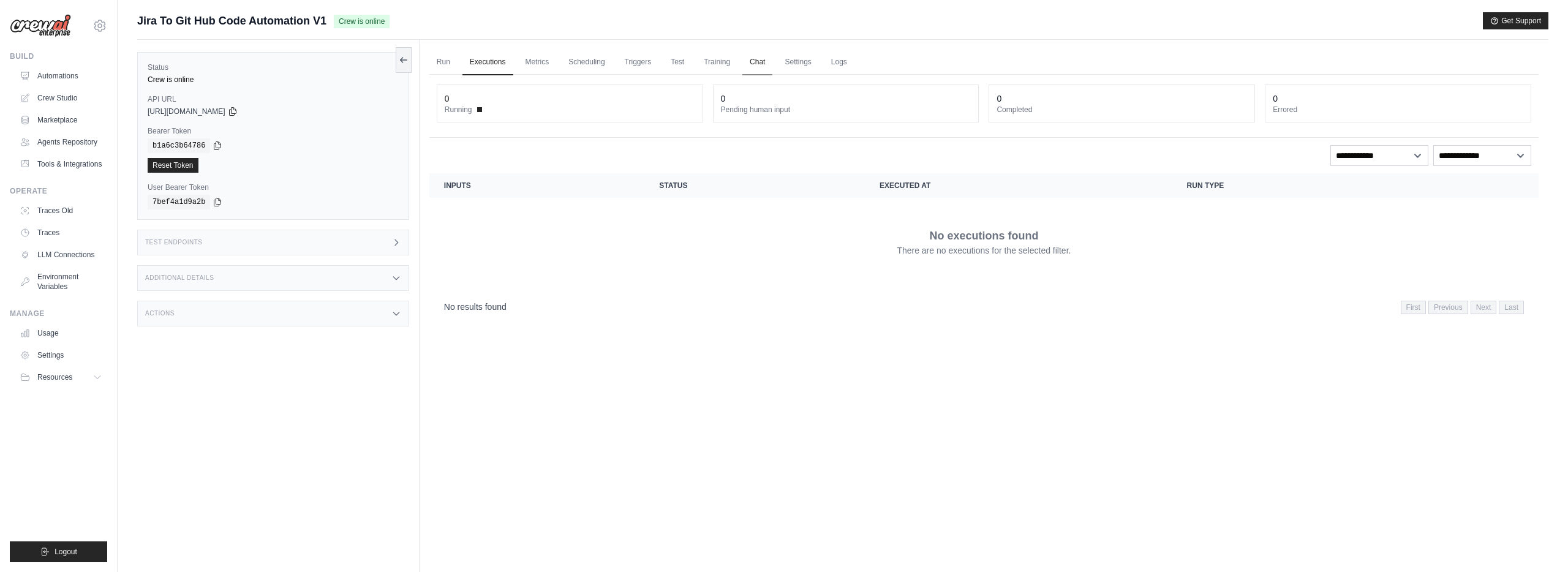
click at [749, 64] on link "Chat" at bounding box center [757, 63] width 30 height 26
click at [75, 167] on link "Tools & Integrations" at bounding box center [62, 164] width 92 height 20
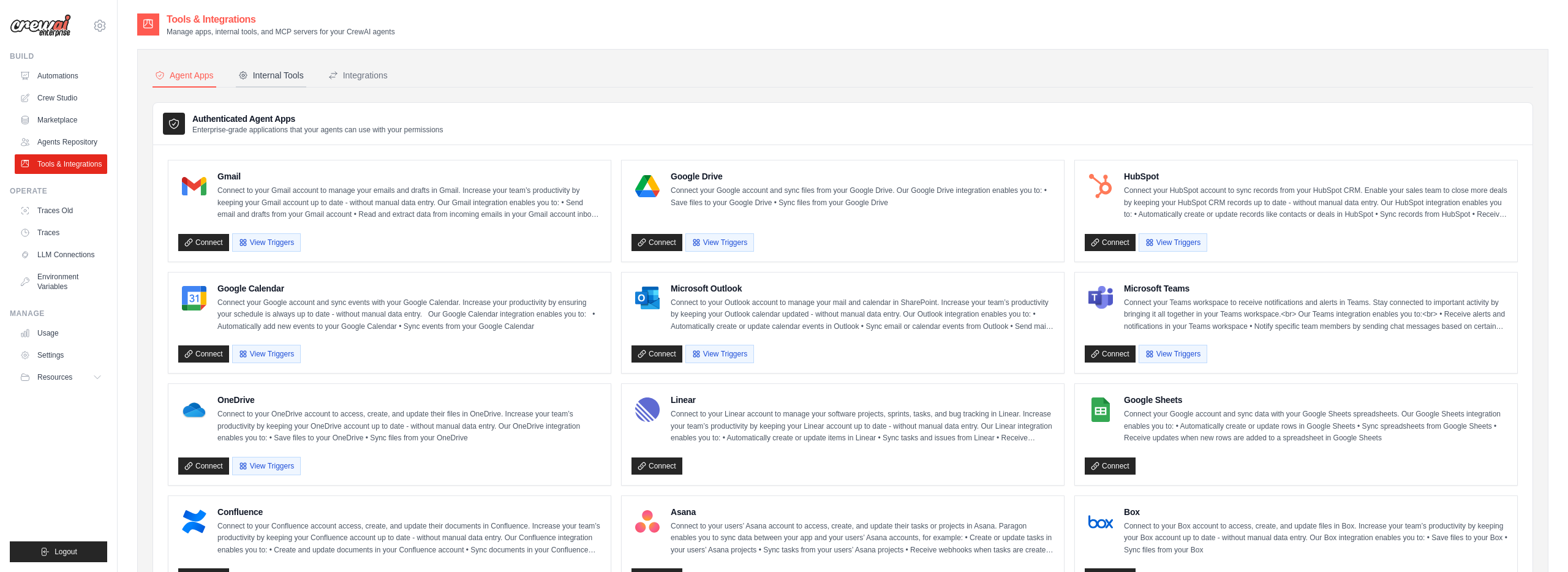
click at [284, 79] on div "Internal Tools" at bounding box center [271, 75] width 66 height 12
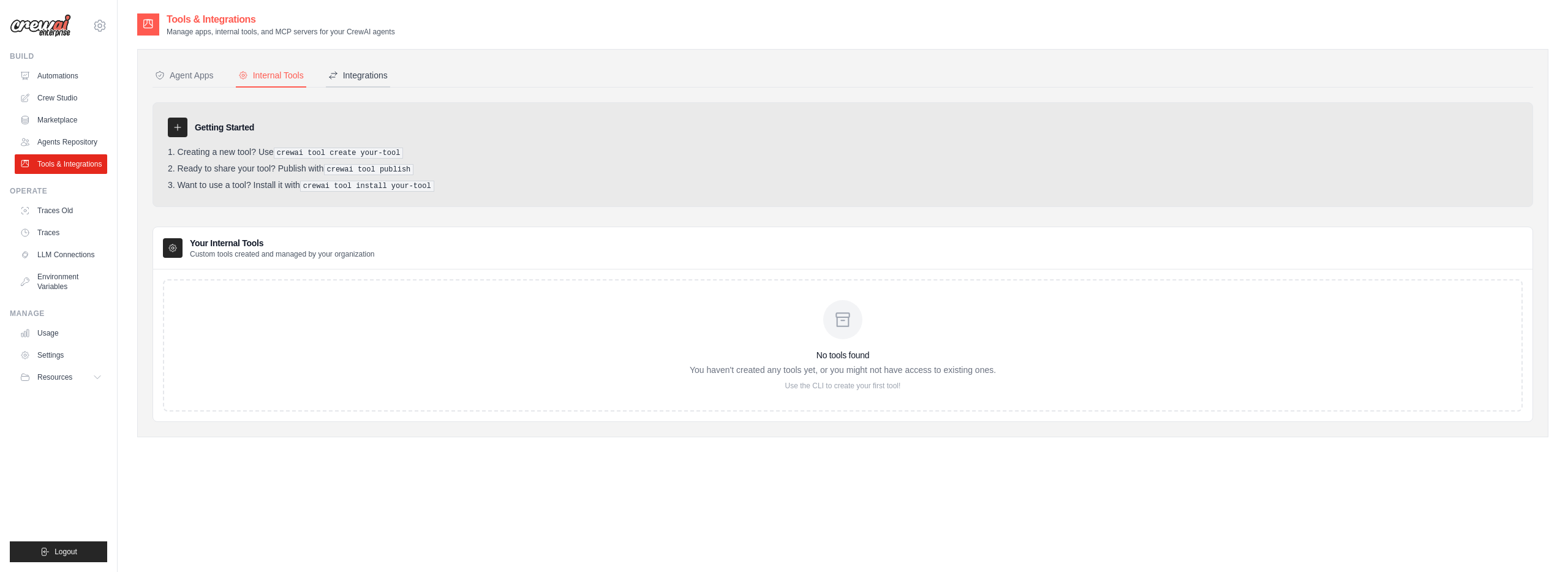
click at [361, 79] on div "Integrations" at bounding box center [357, 75] width 59 height 12
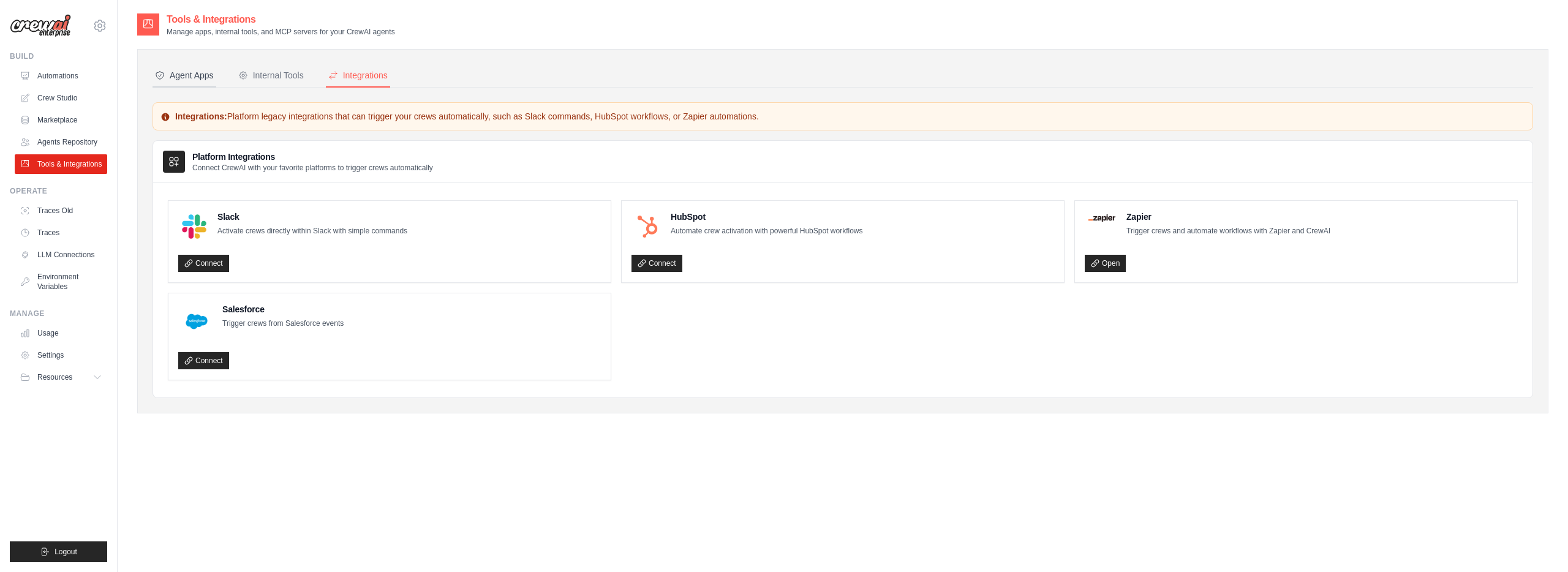
click at [195, 84] on button "Agent Apps" at bounding box center [184, 76] width 64 height 23
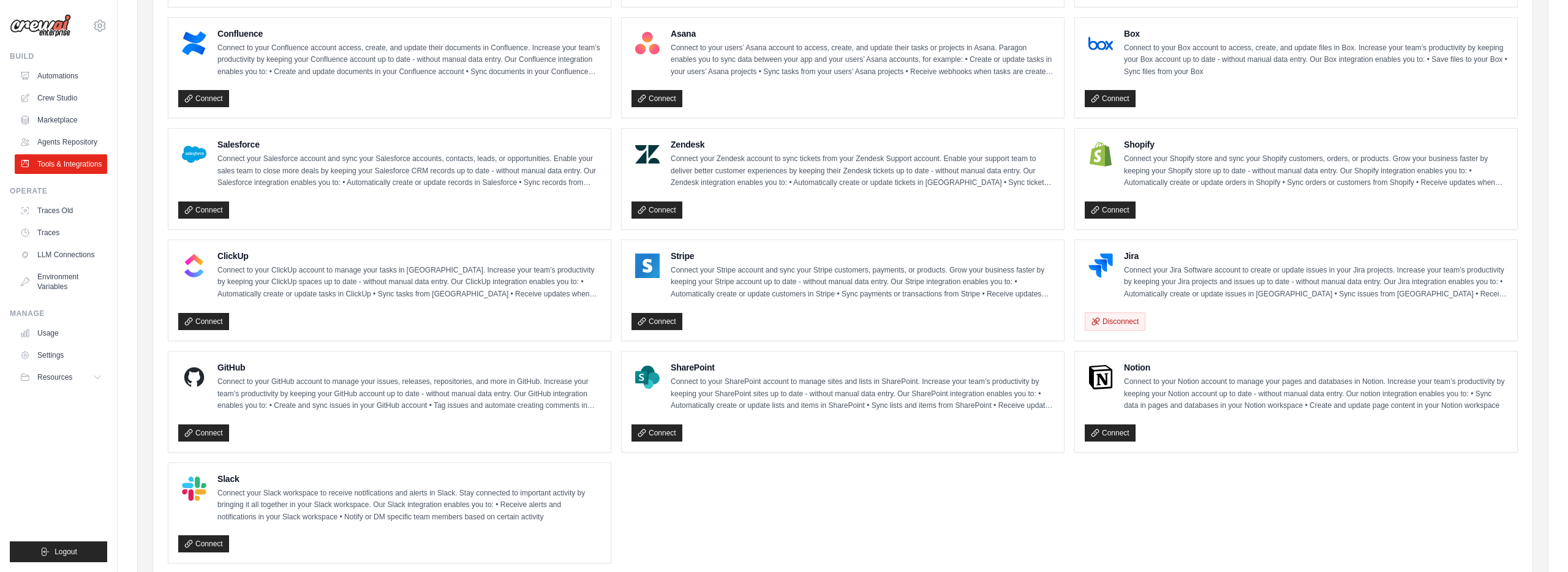
scroll to position [530, 0]
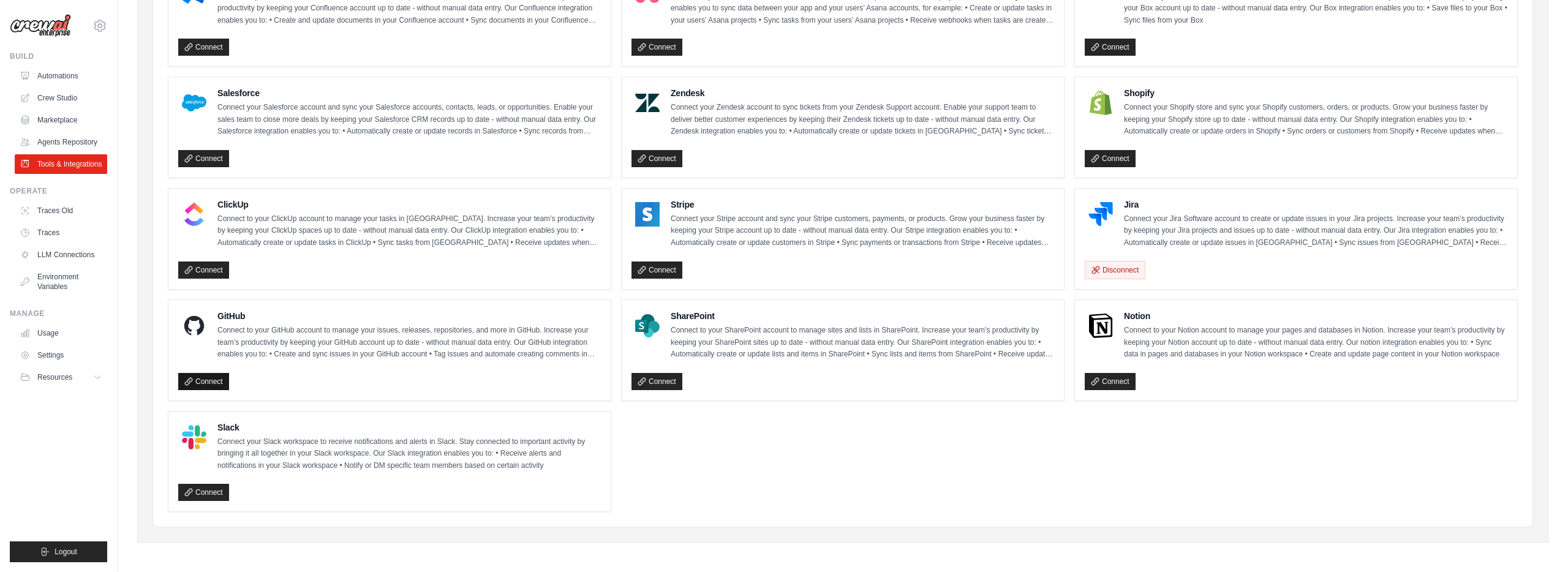
drag, startPoint x: 207, startPoint y: 377, endPoint x: 220, endPoint y: 375, distance: 13.2
click at [206, 377] on link "Connect" at bounding box center [204, 381] width 51 height 17
click at [66, 344] on ul "Usage Settings Resources Documentation Blog" at bounding box center [61, 355] width 92 height 64
click at [60, 355] on link "Settings" at bounding box center [62, 355] width 92 height 20
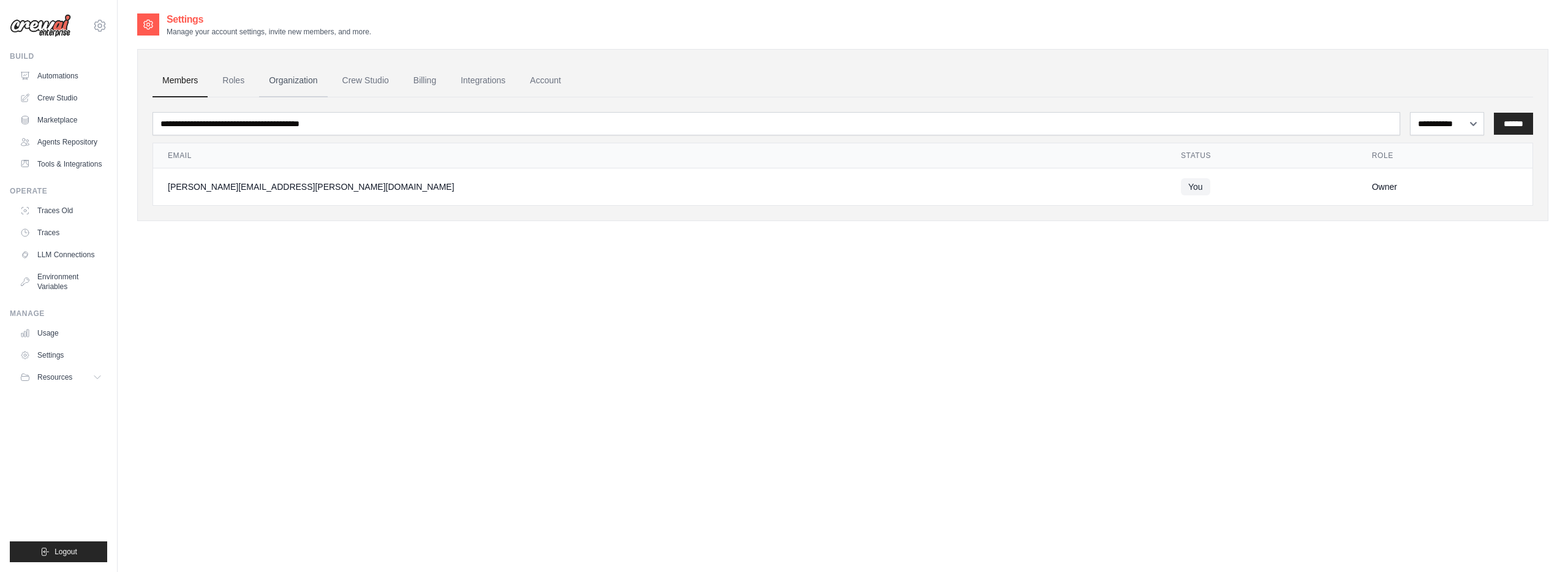
click at [289, 81] on link "Organization" at bounding box center [293, 81] width 68 height 33
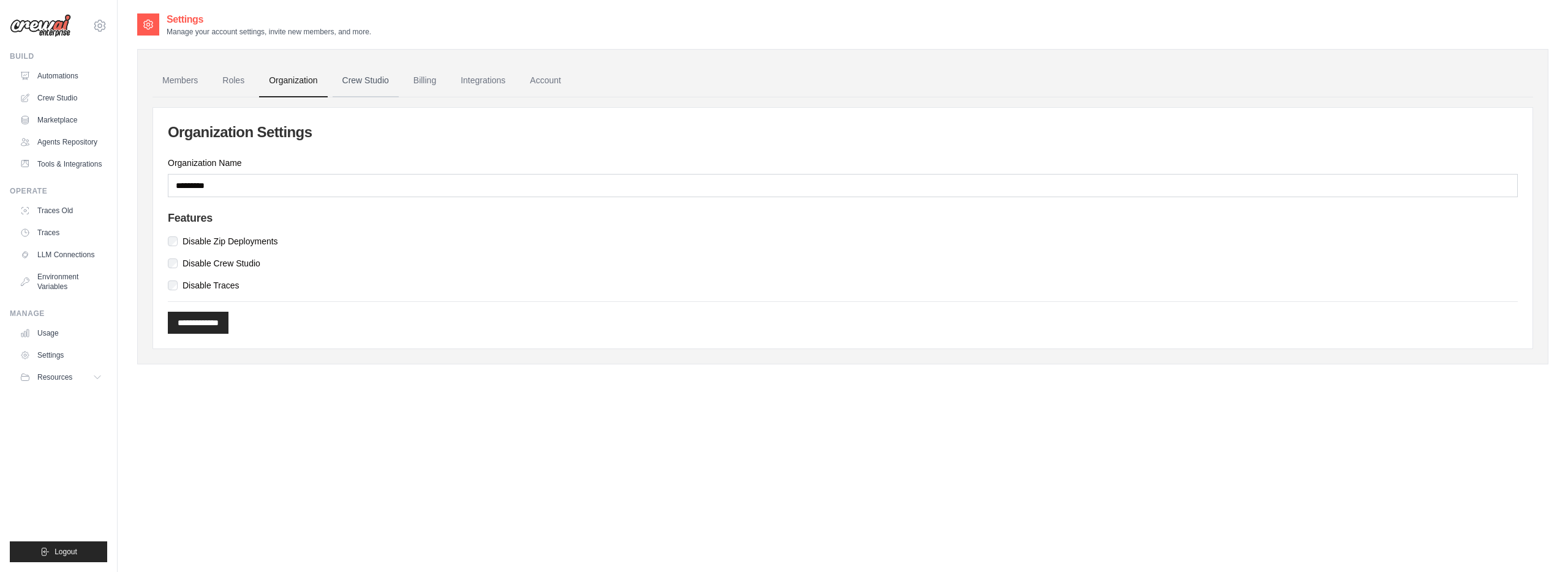
click at [365, 75] on link "Crew Studio" at bounding box center [365, 81] width 66 height 33
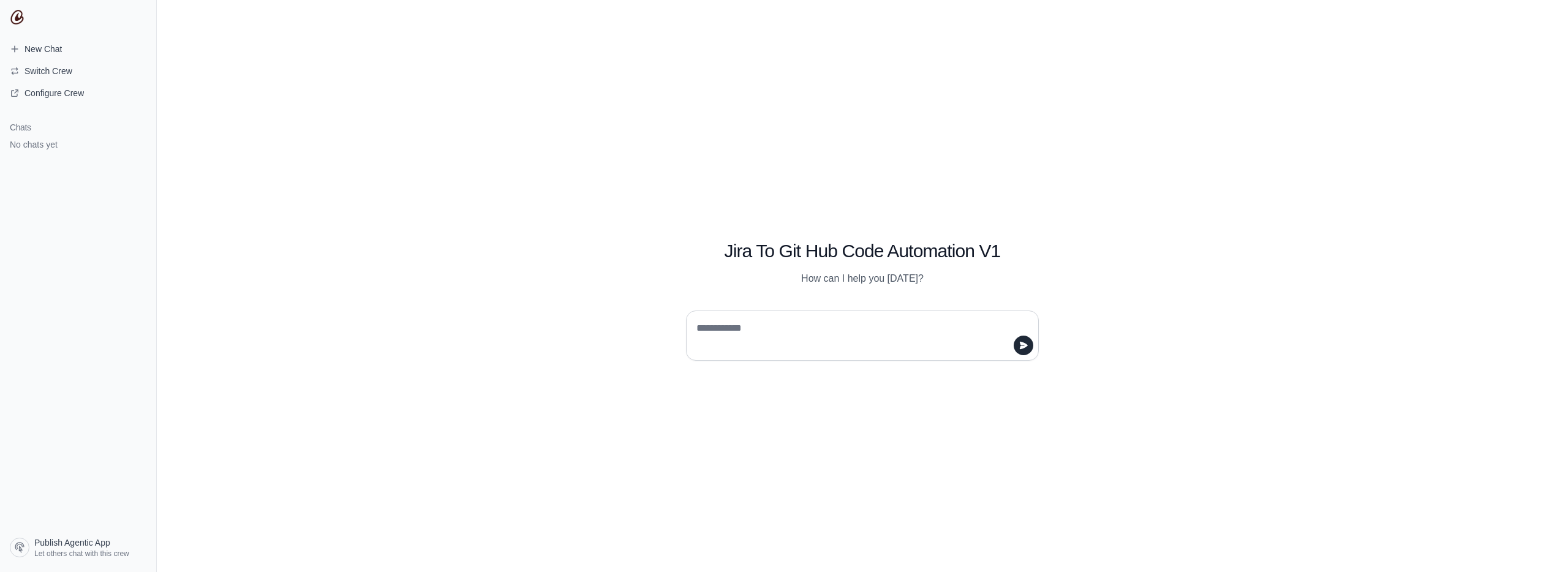
drag, startPoint x: 756, startPoint y: 352, endPoint x: 760, endPoint y: 336, distance: 16.5
click at [756, 351] on textarea at bounding box center [859, 336] width 329 height 34
click at [760, 332] on textarea at bounding box center [859, 336] width 329 height 34
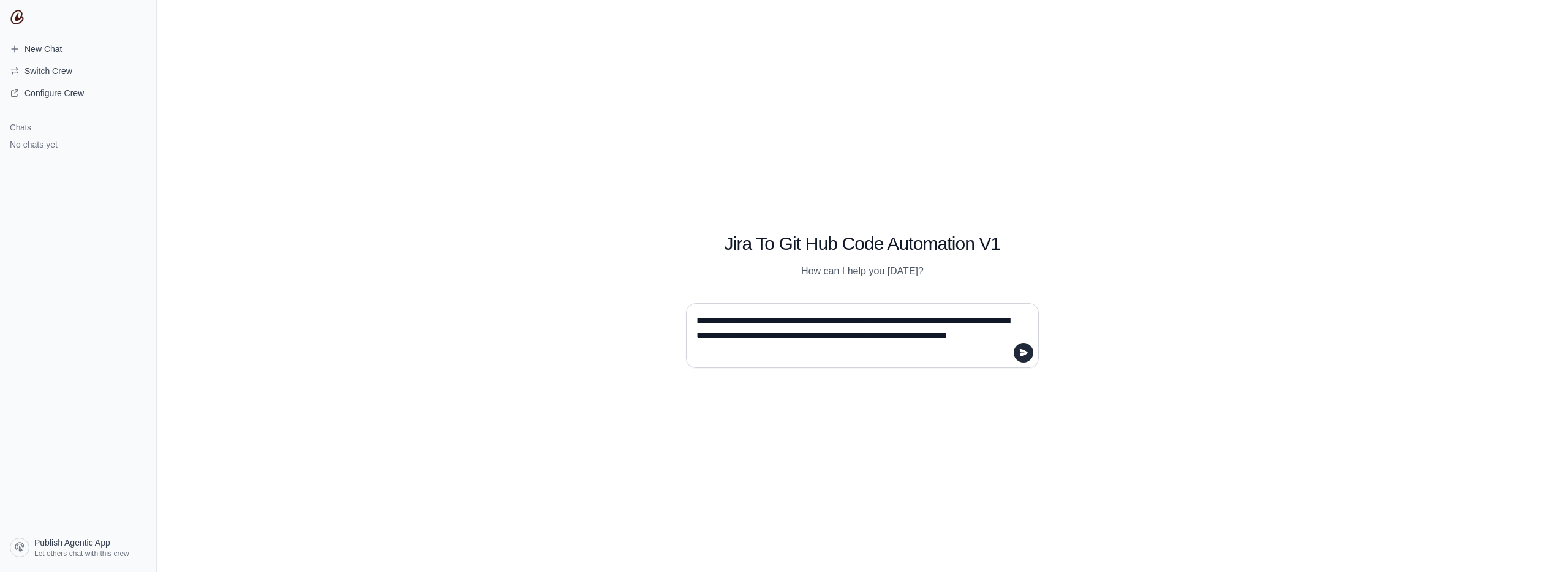
type textarea "**********"
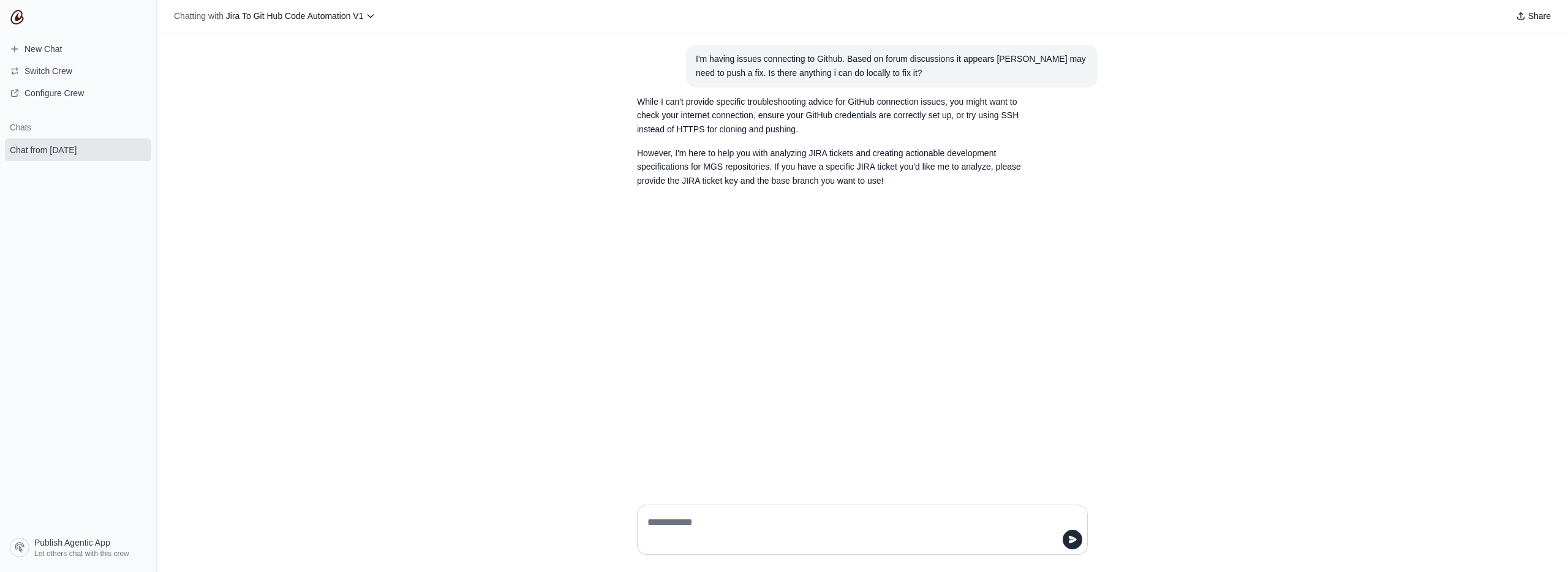
click at [781, 56] on div "I'm having issues connecting to Github. Based on forum discussions it appears C…" at bounding box center [891, 66] width 392 height 28
copy div "I'm having issues connecting to Github. Based on forum discussions it appears C…"
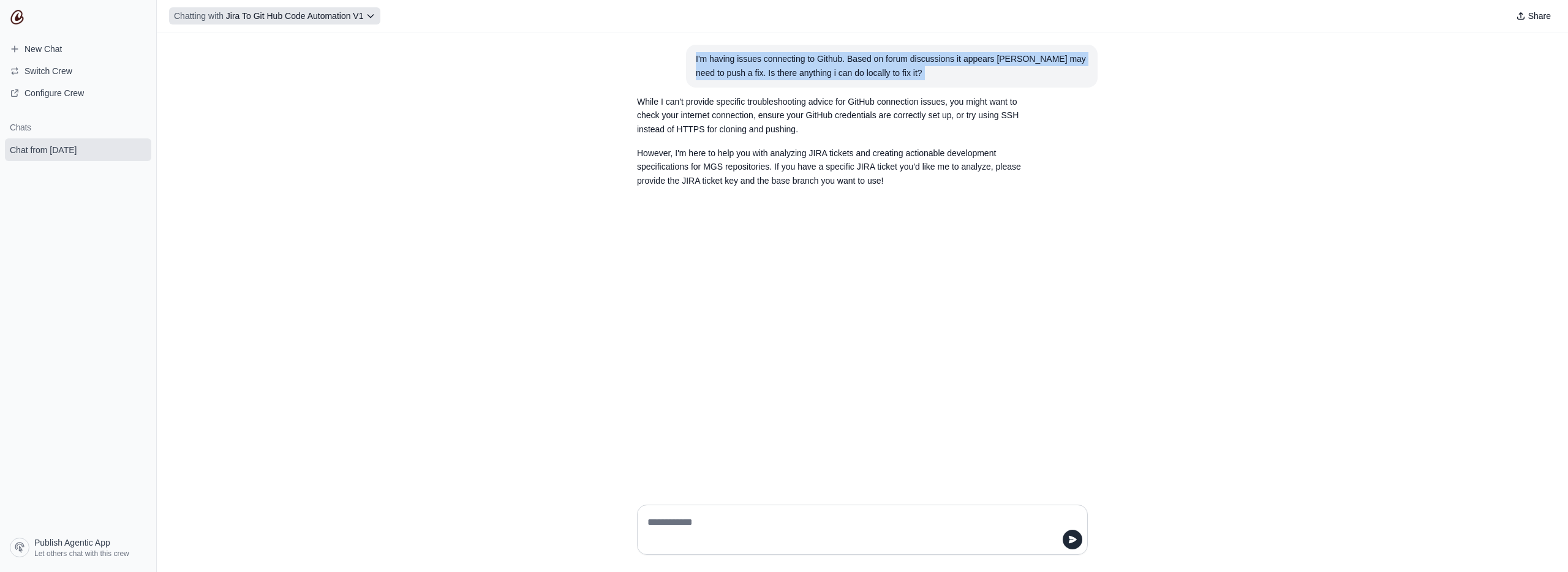
click at [221, 21] on span "Chatting with" at bounding box center [198, 16] width 50 height 12
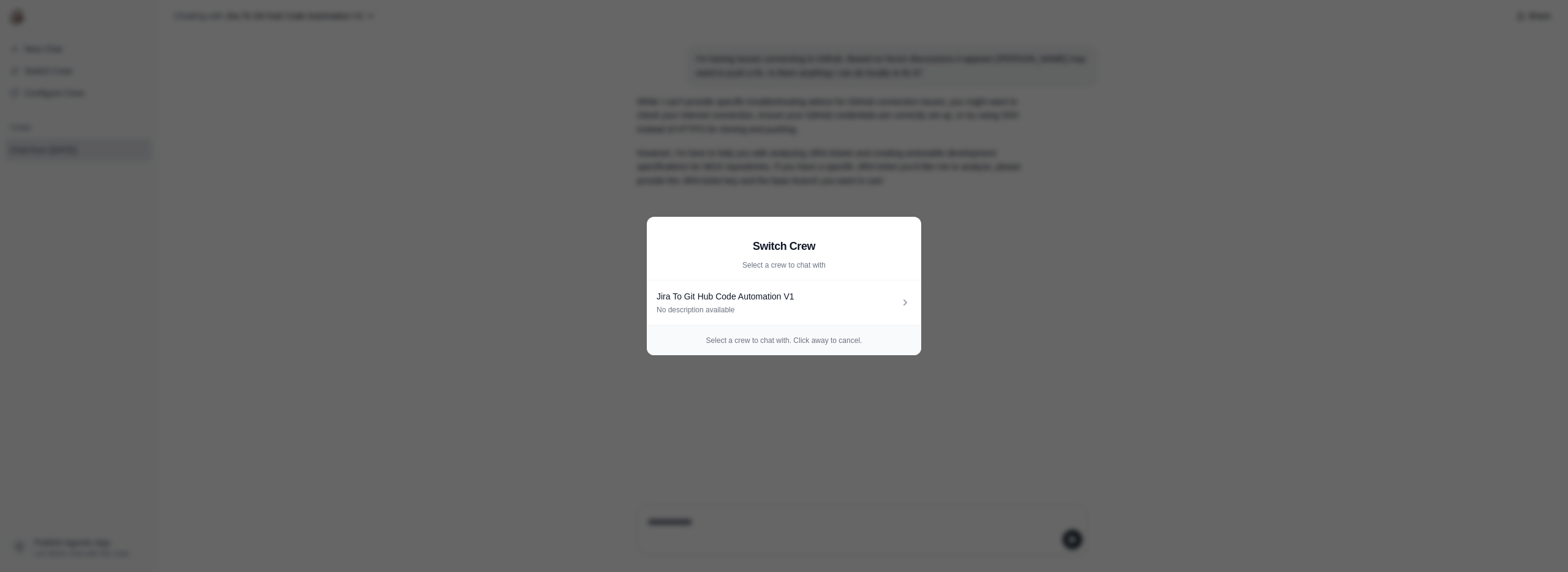
click at [577, 158] on aside "Switch Crew Select a crew to chat with Jira To Git Hub Code Automation V1 No de…" at bounding box center [784, 286] width 1568 height 572
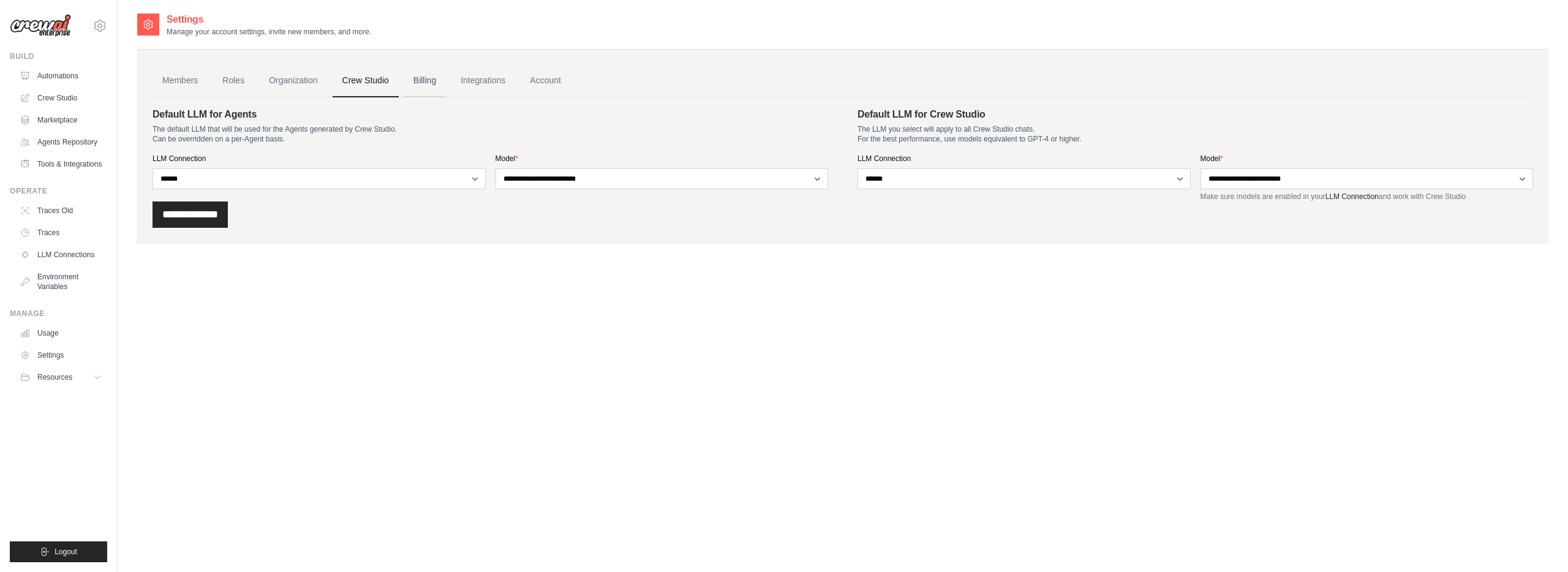
click at [420, 81] on link "Billing" at bounding box center [424, 81] width 42 height 33
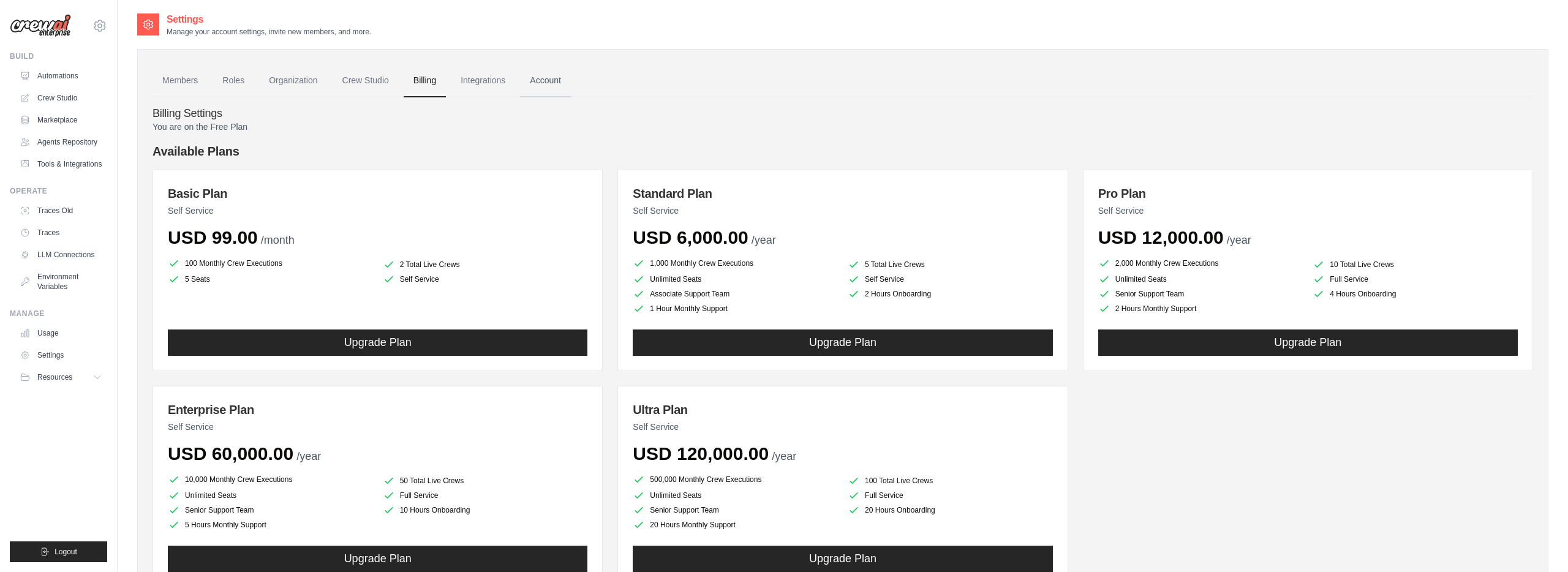
click at [531, 83] on link "Account" at bounding box center [545, 81] width 51 height 33
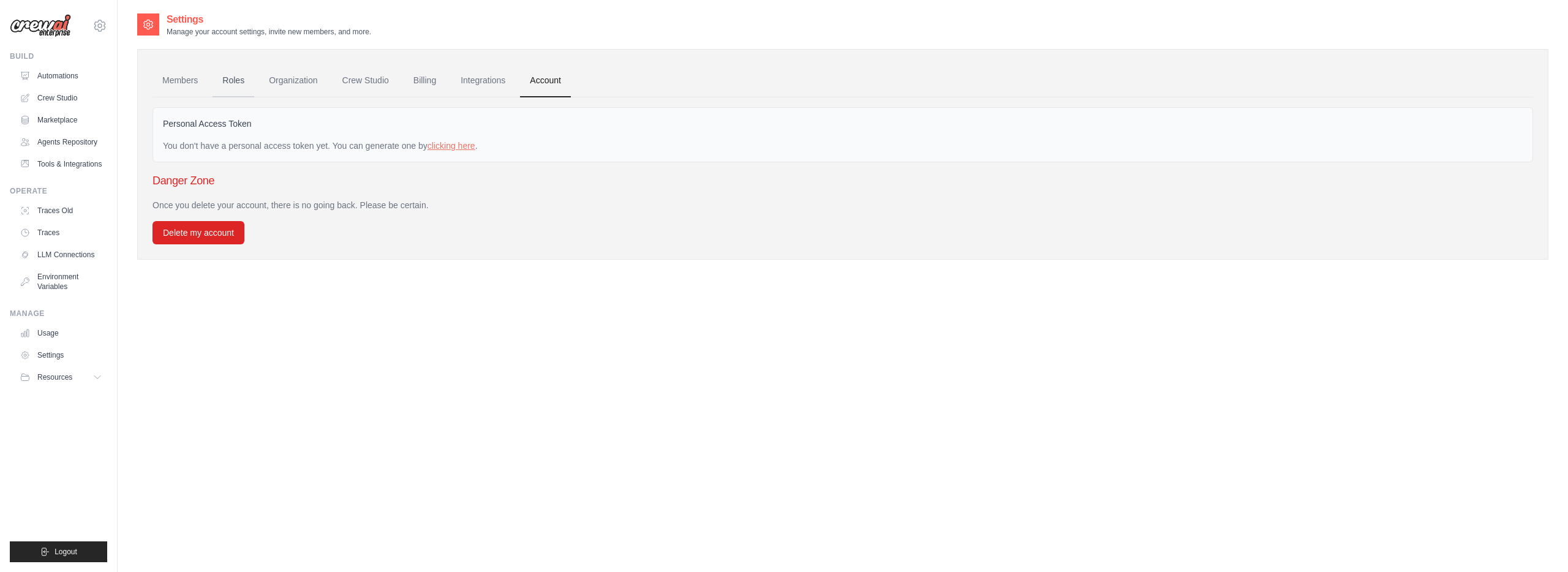
click at [242, 83] on link "Roles" at bounding box center [233, 81] width 42 height 33
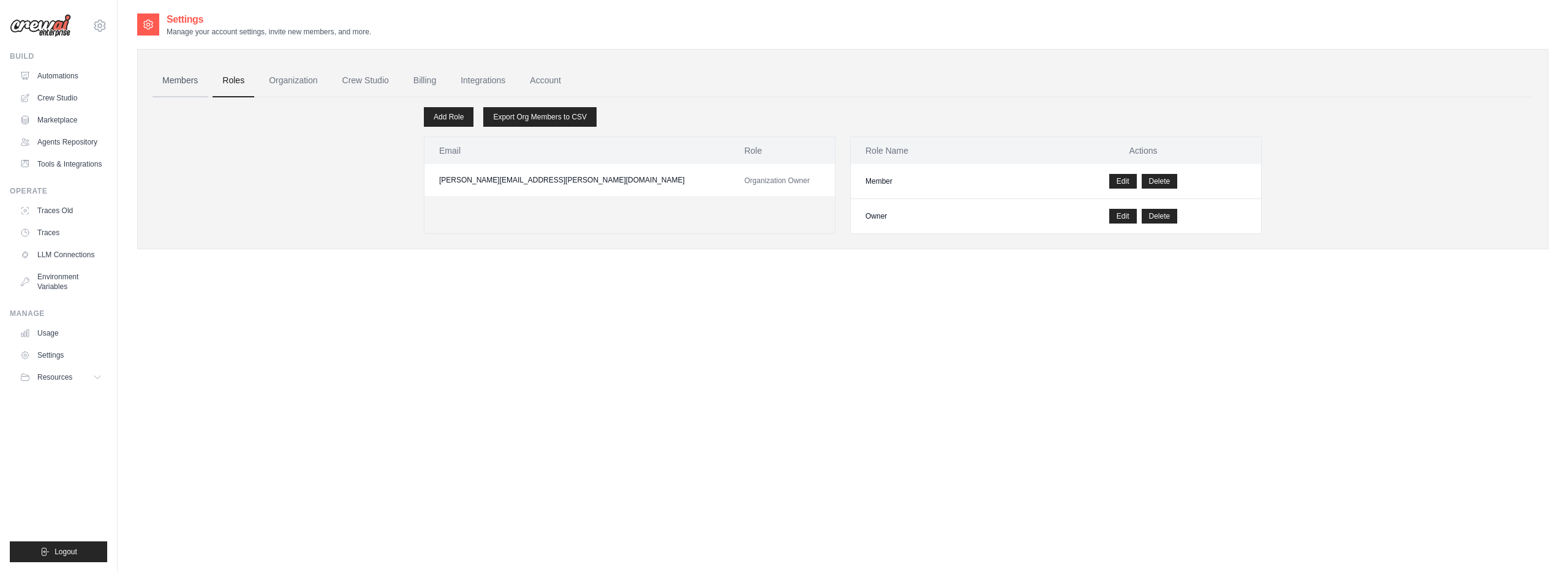
click at [189, 83] on link "Members" at bounding box center [180, 81] width 55 height 33
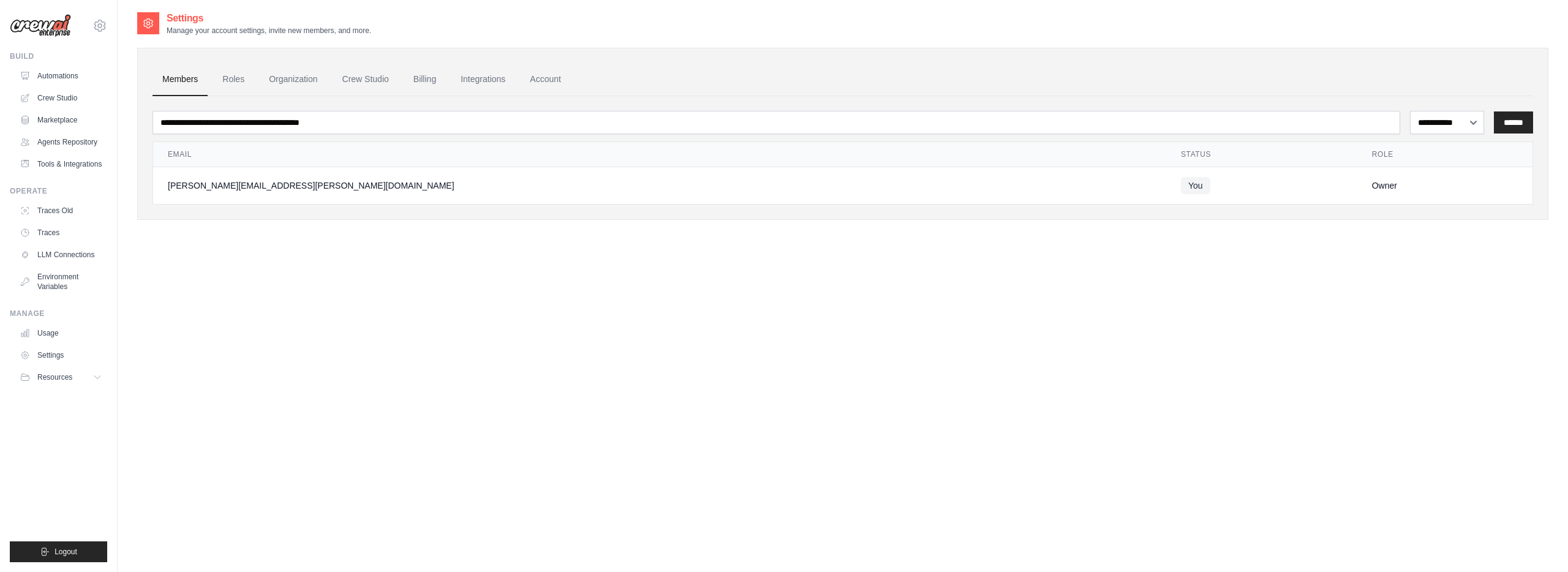
scroll to position [3, 0]
click at [295, 87] on link "Organization" at bounding box center [293, 77] width 68 height 33
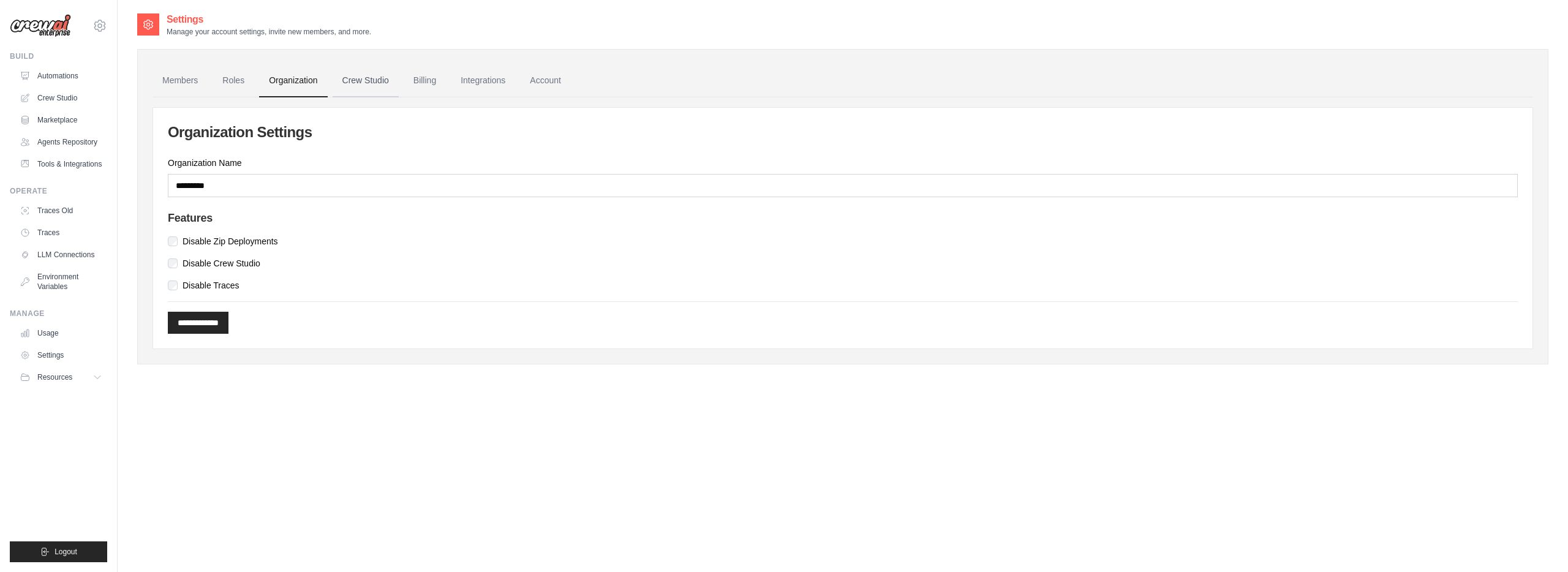
click at [360, 83] on link "Crew Studio" at bounding box center [365, 81] width 66 height 33
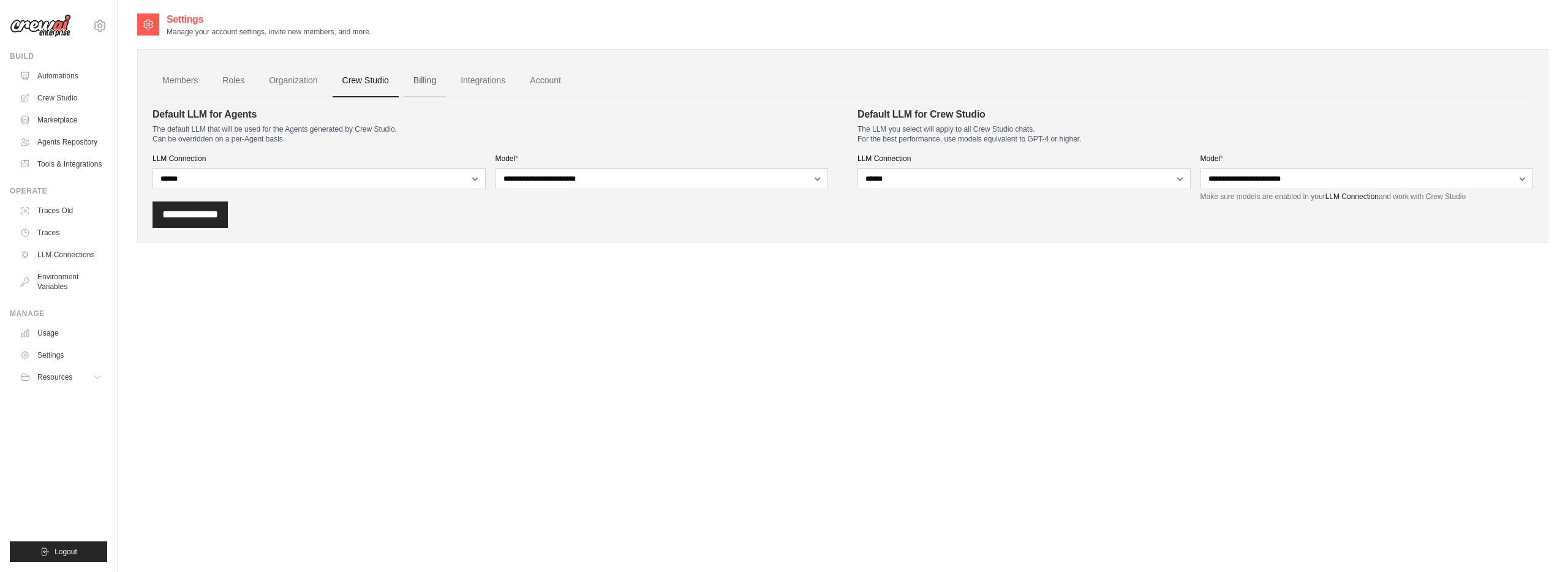
click at [413, 88] on link "Billing" at bounding box center [424, 81] width 42 height 33
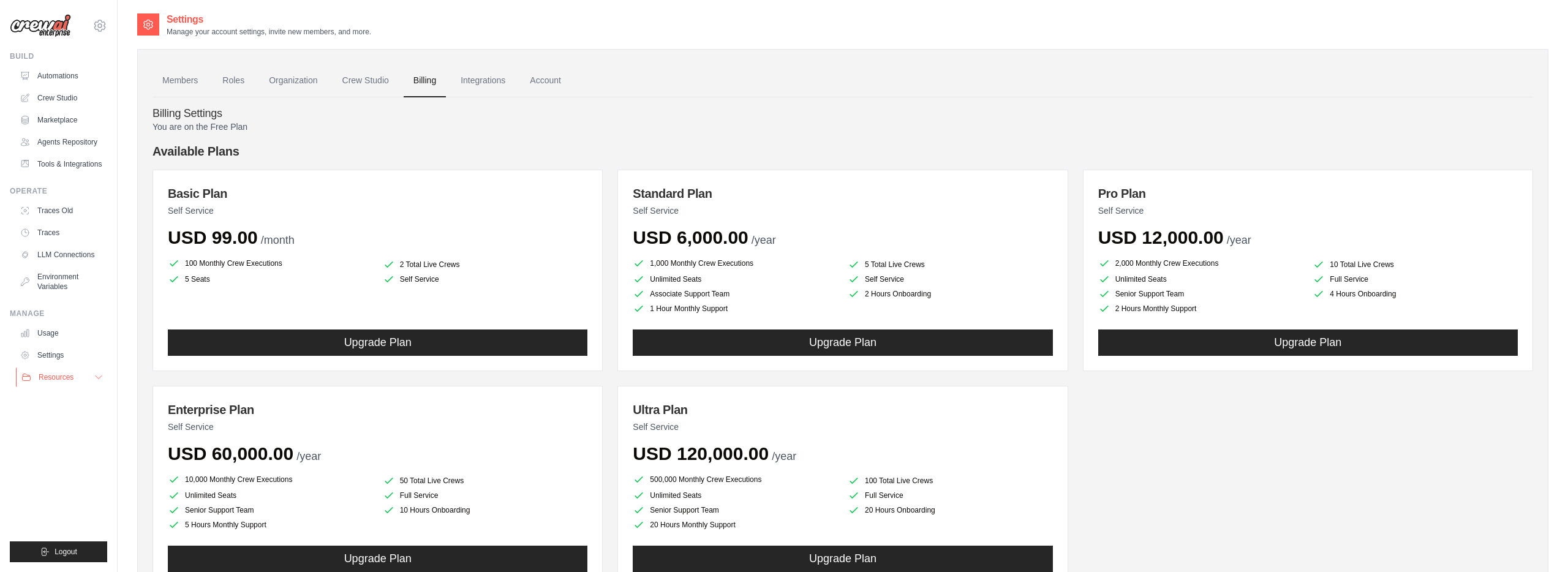
click at [74, 377] on span "Resources" at bounding box center [55, 377] width 35 height 10
click at [69, 275] on link "Environment Variables" at bounding box center [62, 282] width 92 height 29
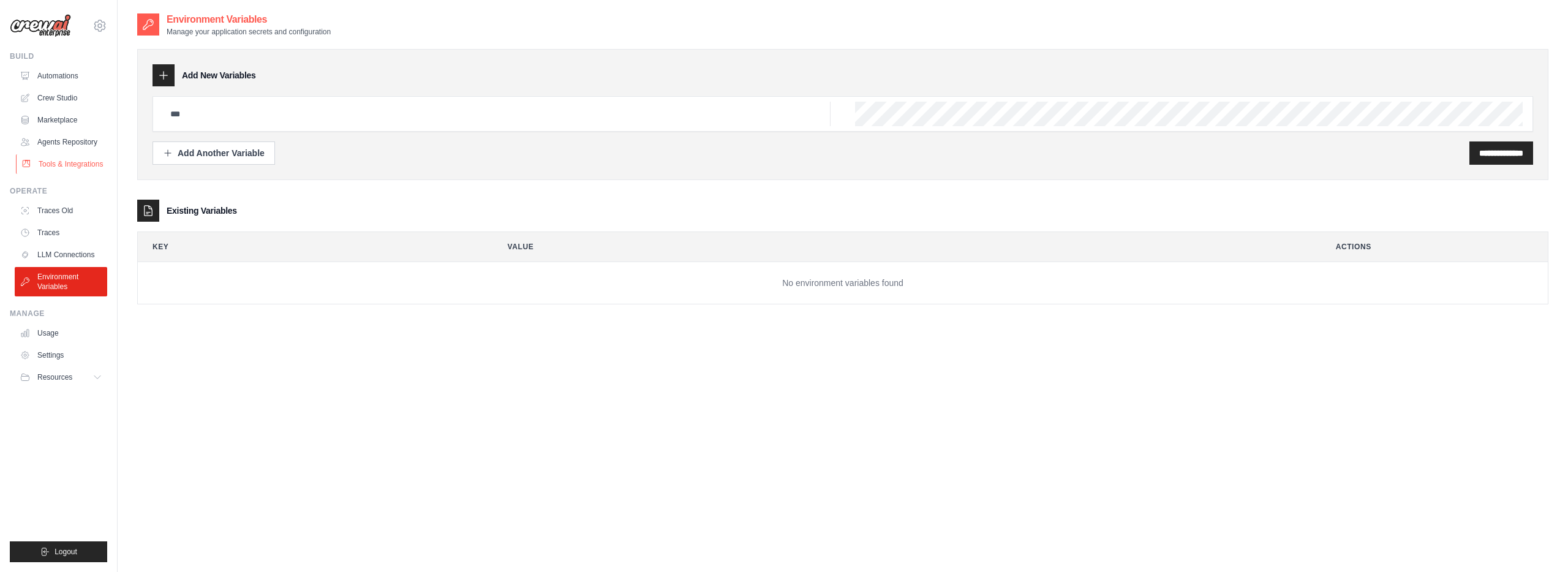
click at [57, 157] on link "Tools & Integrations" at bounding box center [62, 164] width 92 height 20
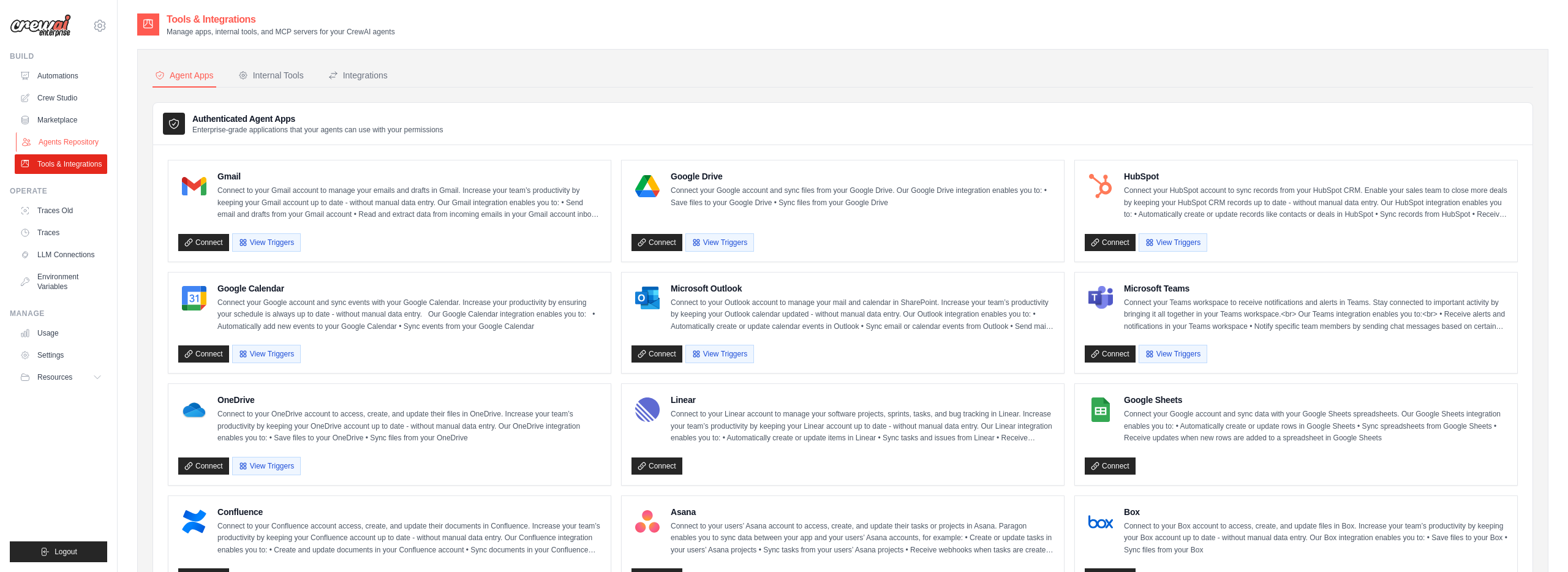
click at [75, 133] on link "Agents Repository" at bounding box center [62, 142] width 92 height 20
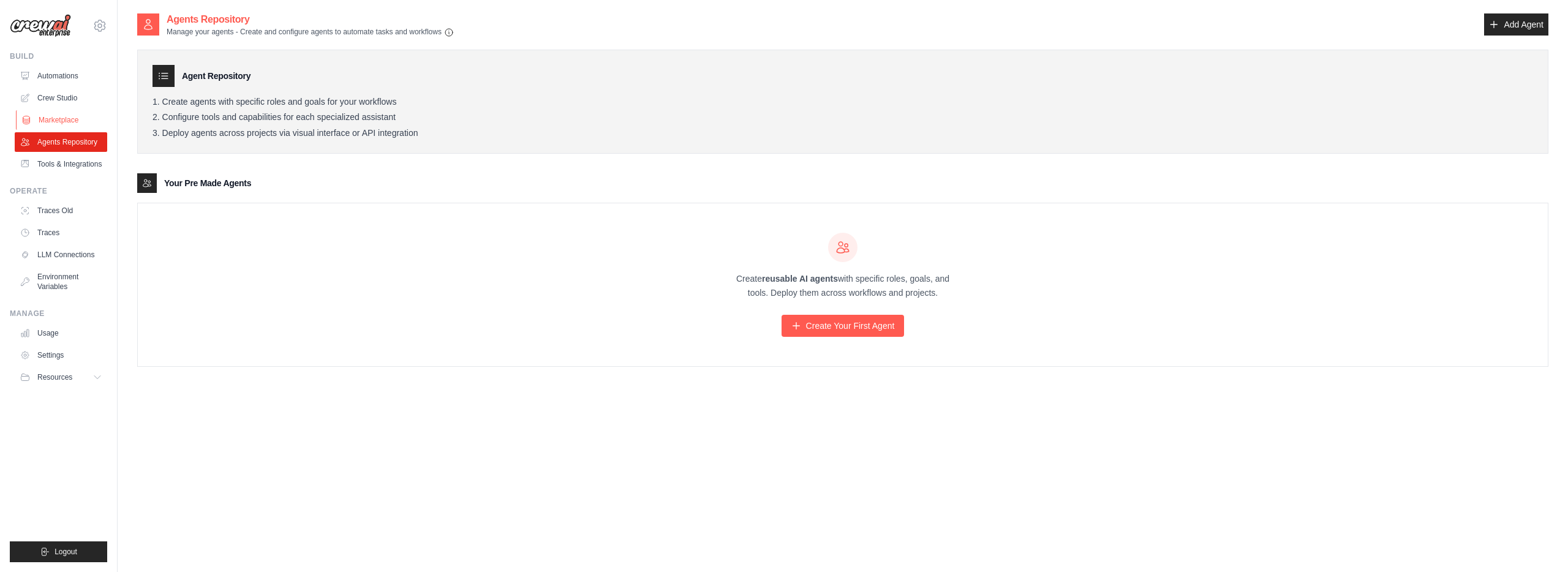
click at [76, 124] on link "Marketplace" at bounding box center [62, 120] width 92 height 20
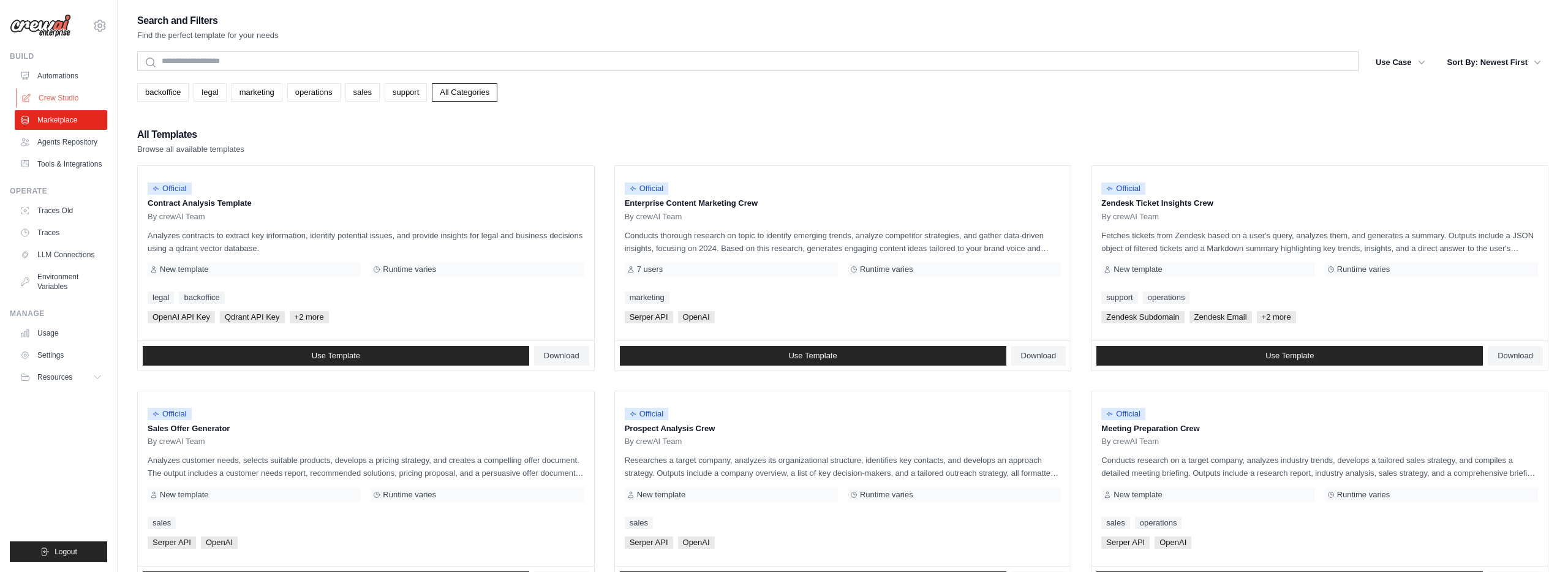
click at [72, 100] on link "Crew Studio" at bounding box center [62, 98] width 92 height 20
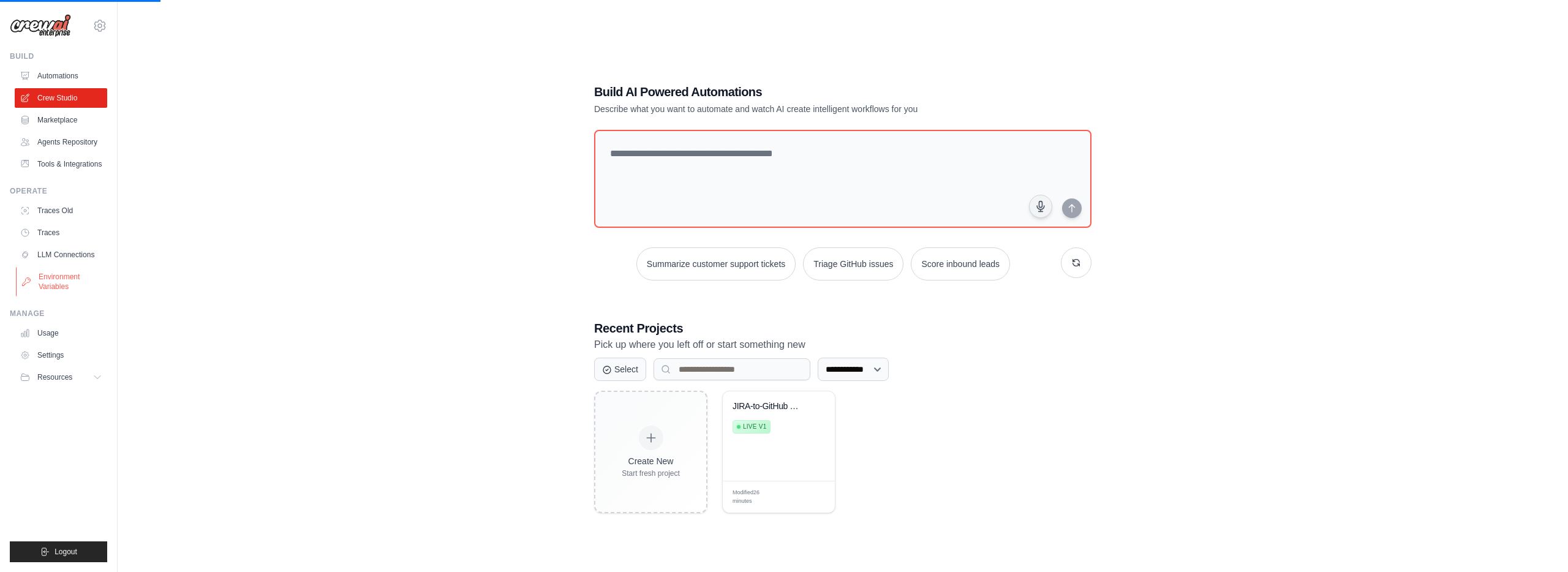
click at [77, 277] on link "Environment Variables" at bounding box center [62, 282] width 92 height 29
click at [50, 279] on link "Environment Variables" at bounding box center [62, 282] width 92 height 29
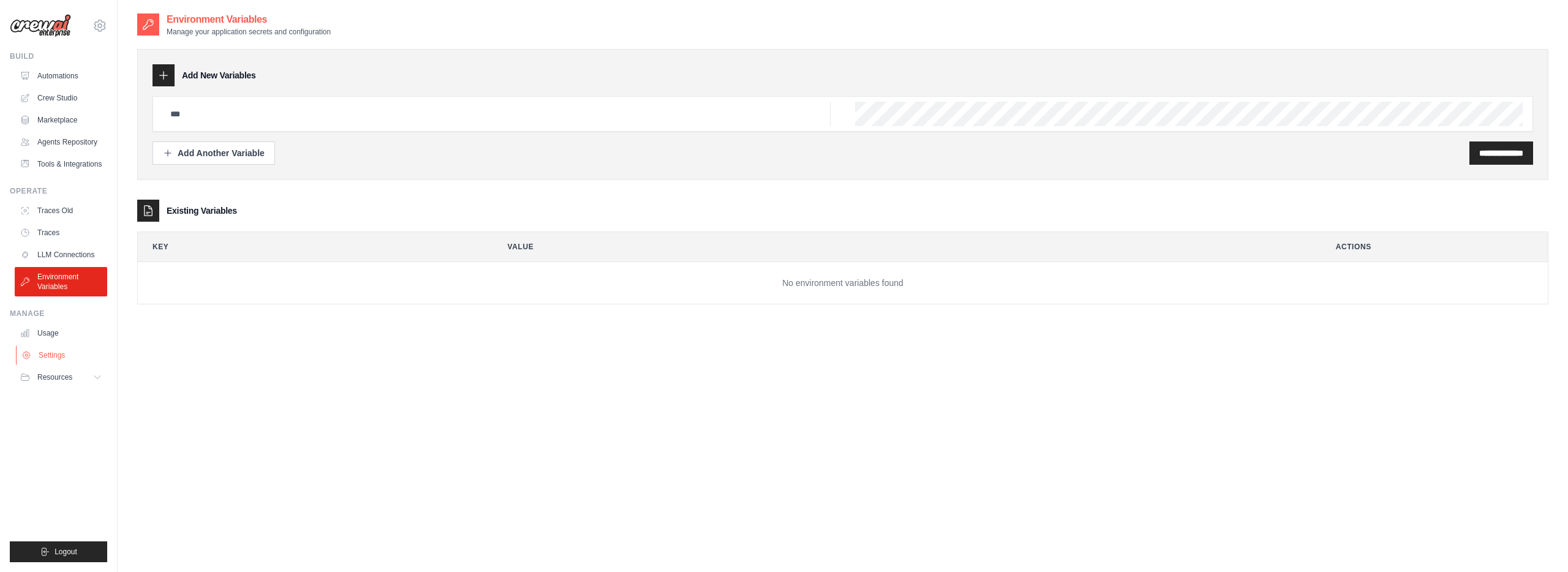
click at [42, 359] on link "Settings" at bounding box center [62, 355] width 92 height 20
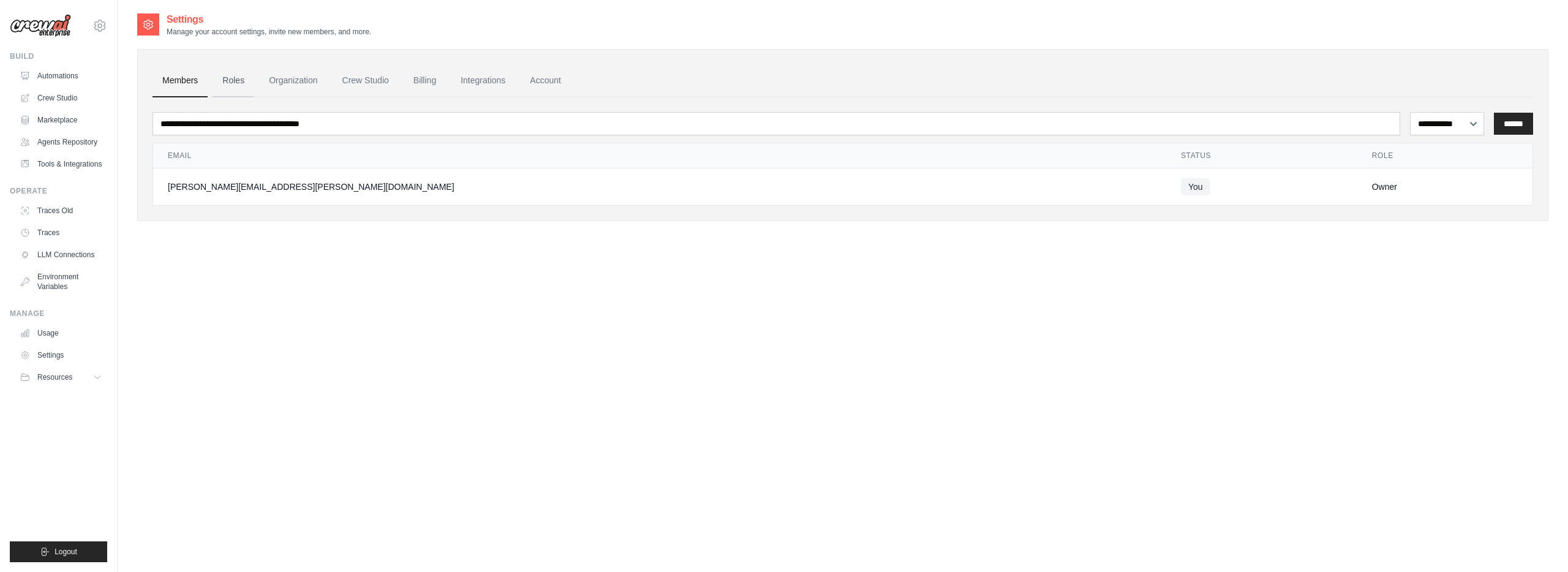
click at [236, 85] on link "Roles" at bounding box center [233, 81] width 42 height 33
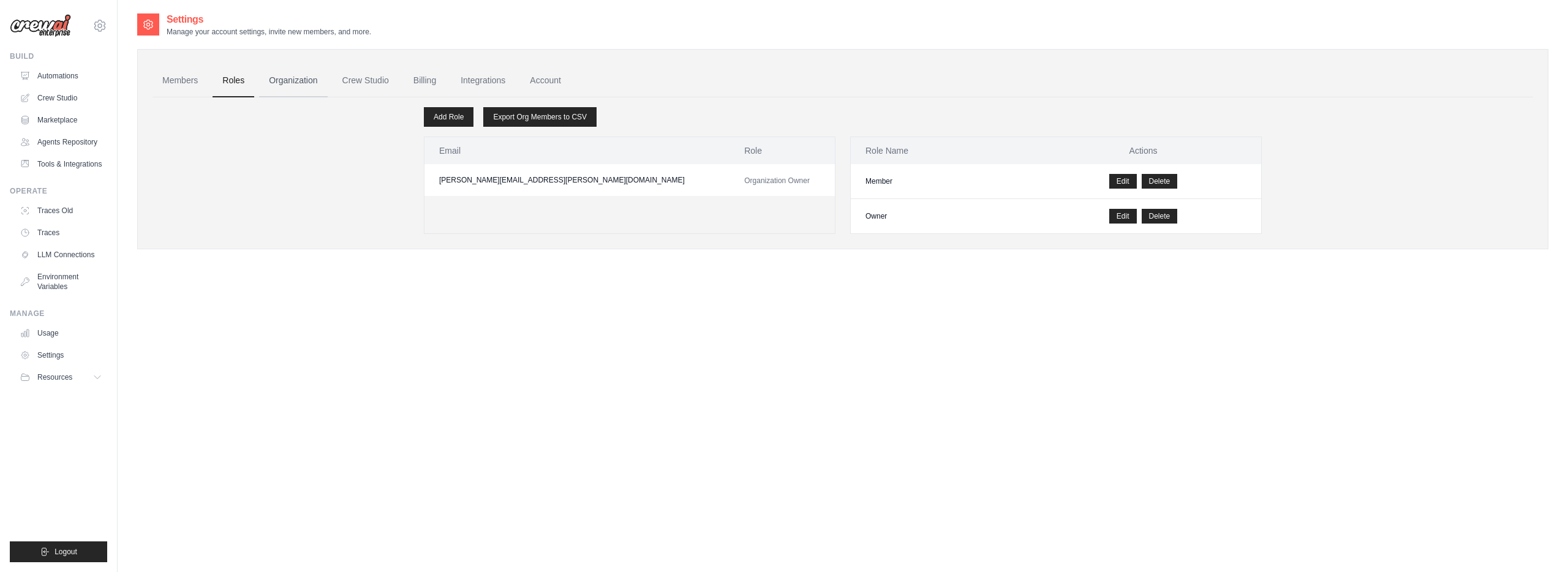
click at [300, 82] on link "Organization" at bounding box center [293, 81] width 68 height 33
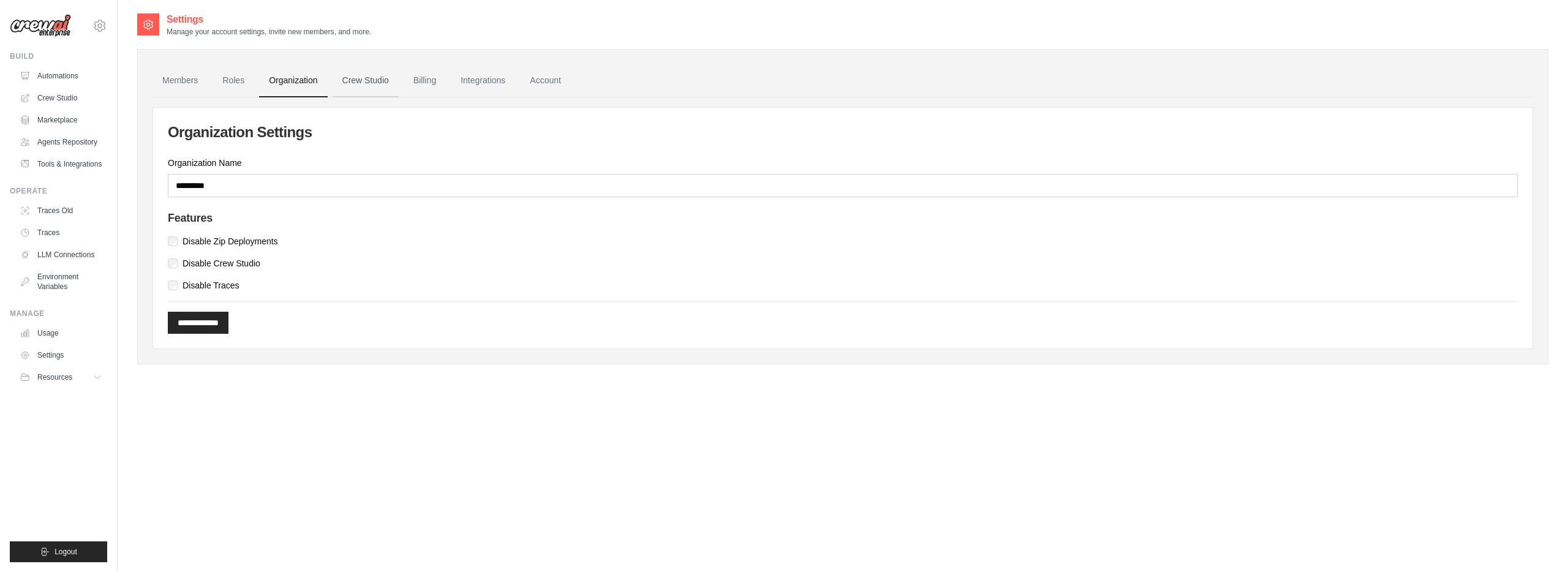
click at [360, 85] on link "Crew Studio" at bounding box center [365, 81] width 66 height 33
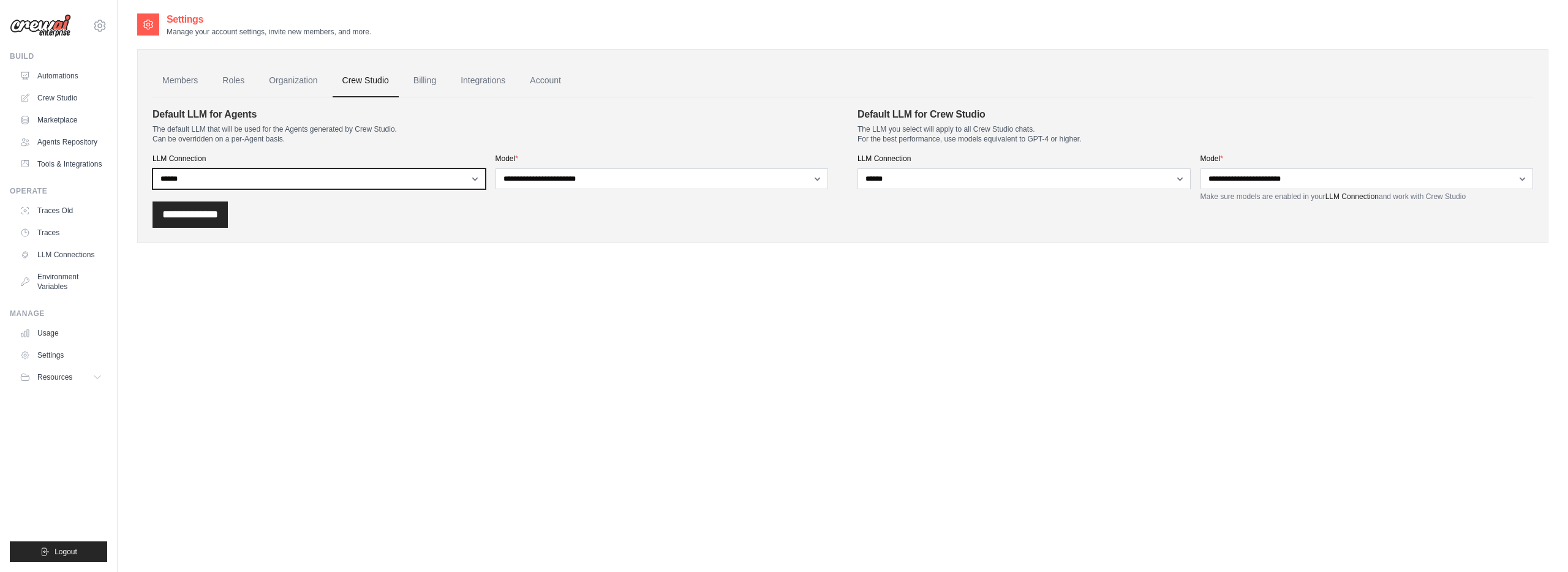
click at [221, 180] on select "**********" at bounding box center [319, 178] width 333 height 21
click at [152, 168] on select "**********" at bounding box center [319, 178] width 333 height 21
click at [237, 185] on select "**********" at bounding box center [319, 178] width 333 height 21
select select "******"
click at [152, 168] on select "**********" at bounding box center [319, 178] width 333 height 21
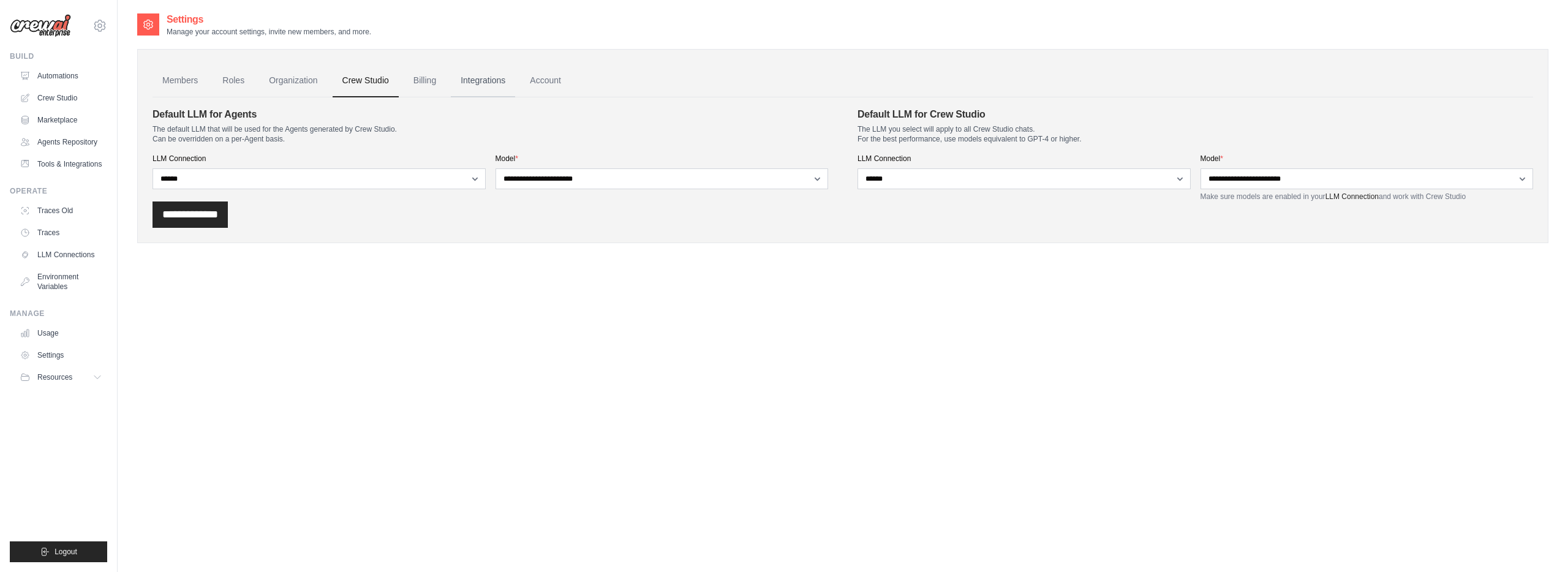
click at [480, 80] on link "Integrations" at bounding box center [483, 81] width 64 height 33
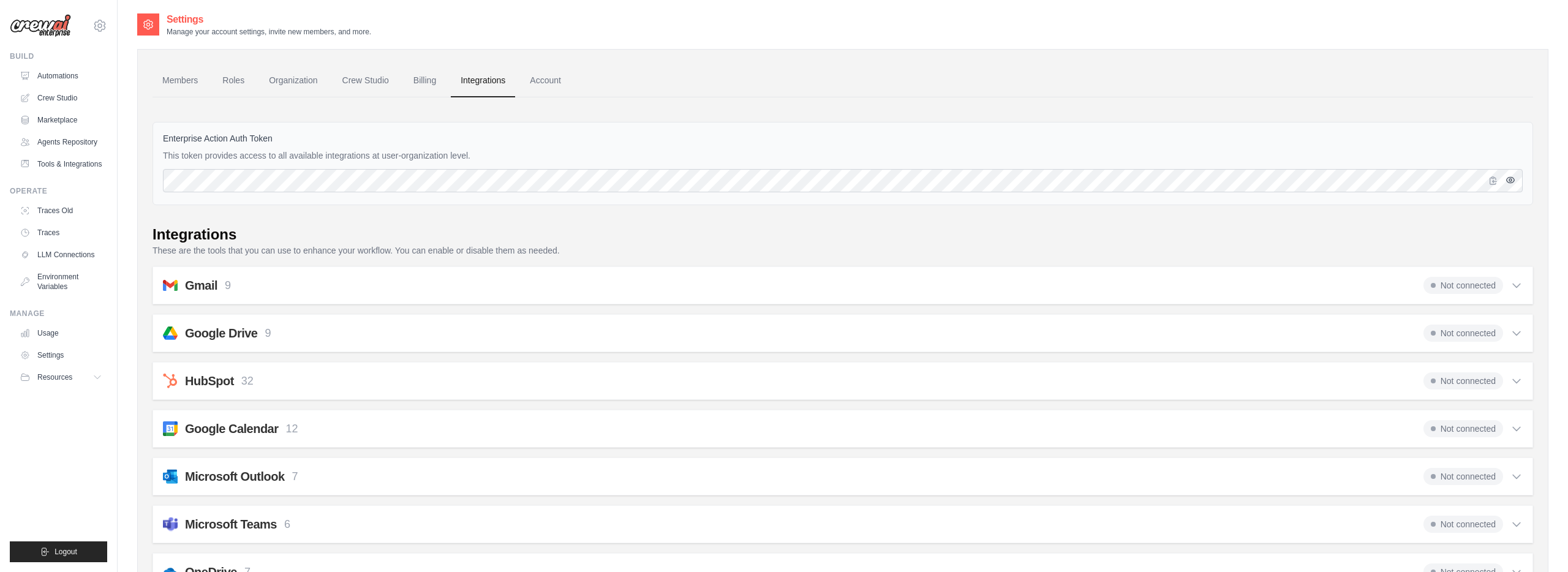
click at [1504, 182] on button "button" at bounding box center [1511, 180] width 15 height 15
click at [1495, 183] on icon "button" at bounding box center [1493, 180] width 7 height 8
click at [62, 74] on link "Automations" at bounding box center [62, 76] width 92 height 20
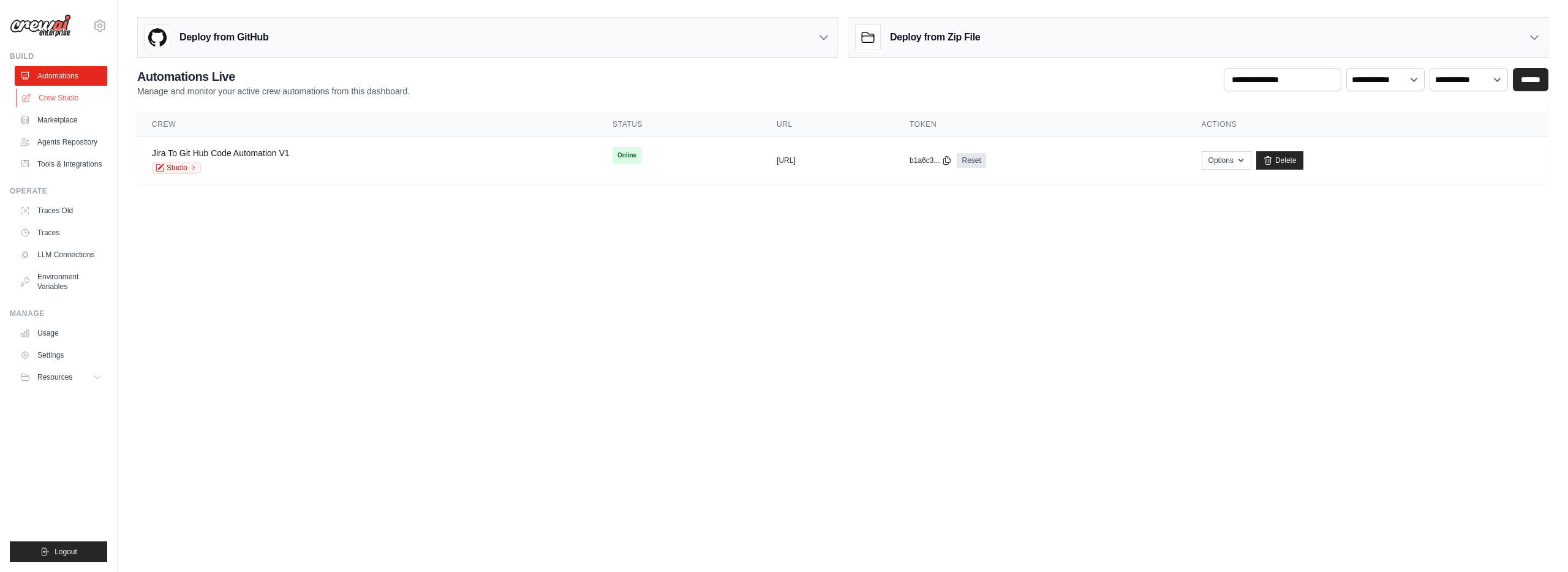
click at [64, 96] on link "Crew Studio" at bounding box center [62, 98] width 92 height 20
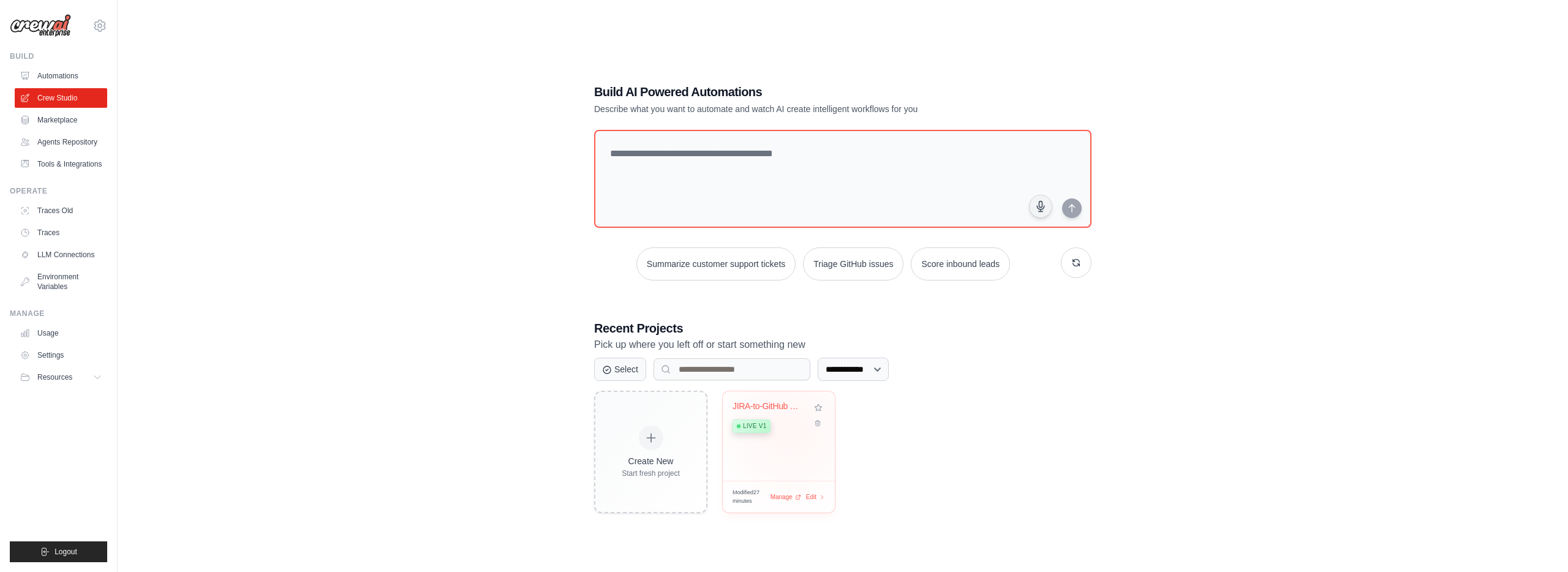
drag, startPoint x: 789, startPoint y: 431, endPoint x: 725, endPoint y: 392, distance: 74.9
click at [789, 431] on div "Live v1" at bounding box center [770, 425] width 74 height 16
click at [55, 283] on link "Environment Variables" at bounding box center [62, 282] width 92 height 29
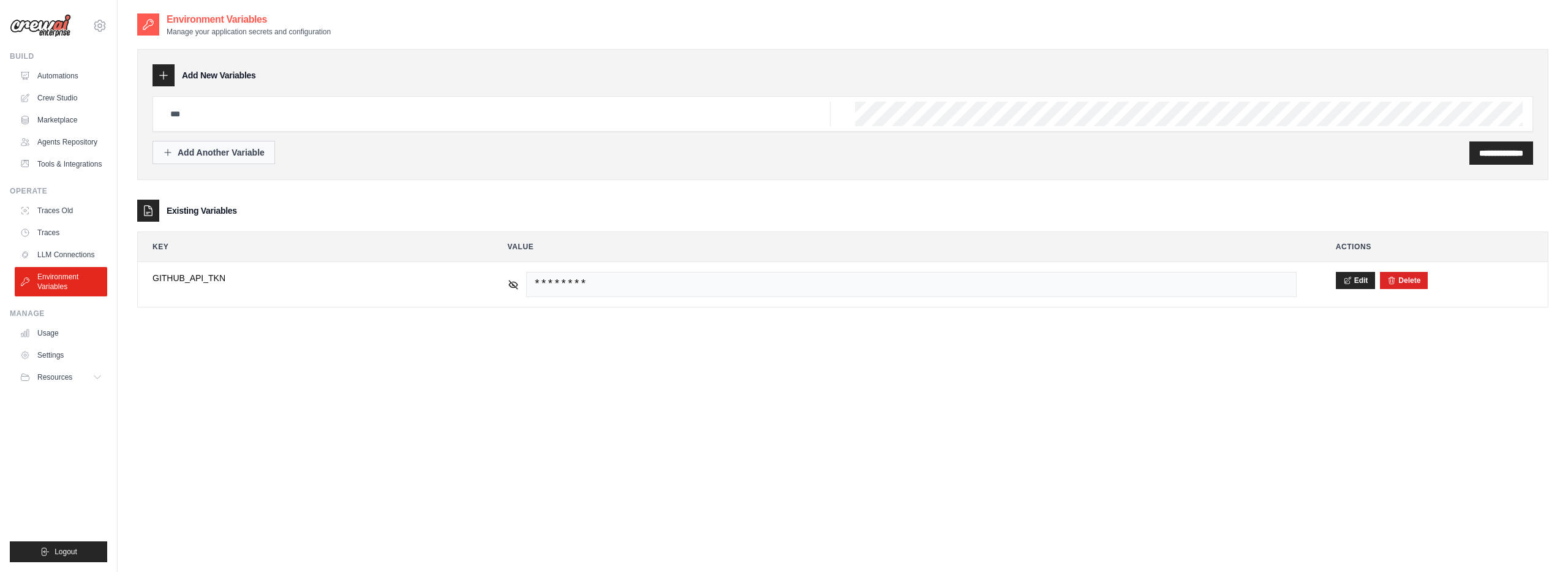
click at [213, 146] on div "Add Another Variable" at bounding box center [213, 152] width 102 height 12
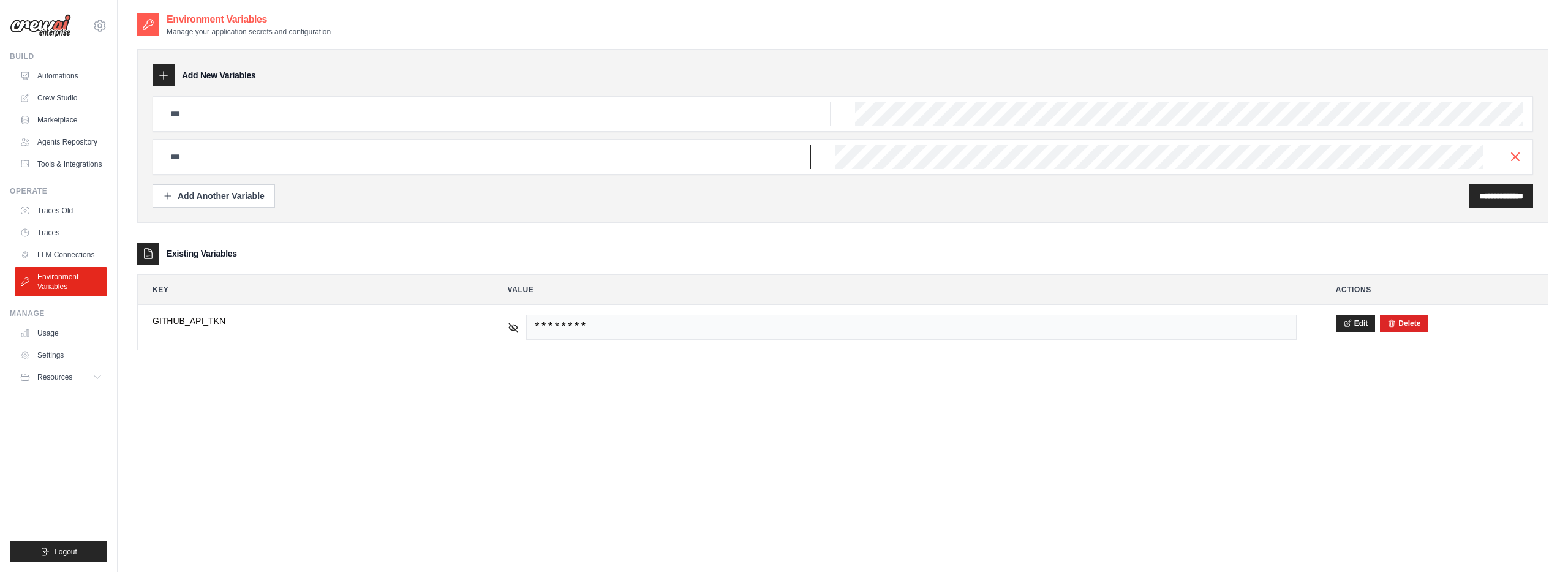
click at [226, 151] on input "text" at bounding box center [487, 156] width 648 height 25
type input "**********"
click at [1487, 200] on input "**********" at bounding box center [1501, 196] width 44 height 12
click at [267, 150] on input "**********" at bounding box center [487, 156] width 648 height 25
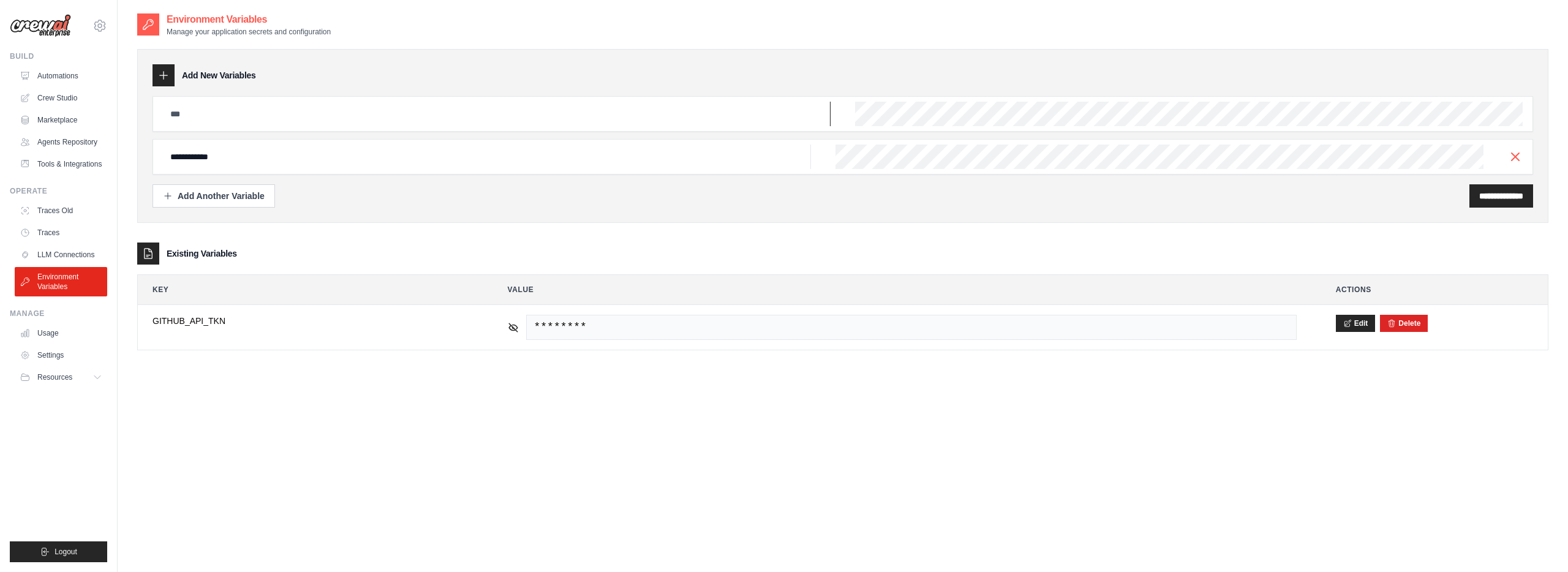
click at [270, 117] on input "text" at bounding box center [496, 114] width 668 height 25
paste input "**********"
type input "**********"
click at [1515, 157] on icon "button" at bounding box center [1515, 156] width 15 height 15
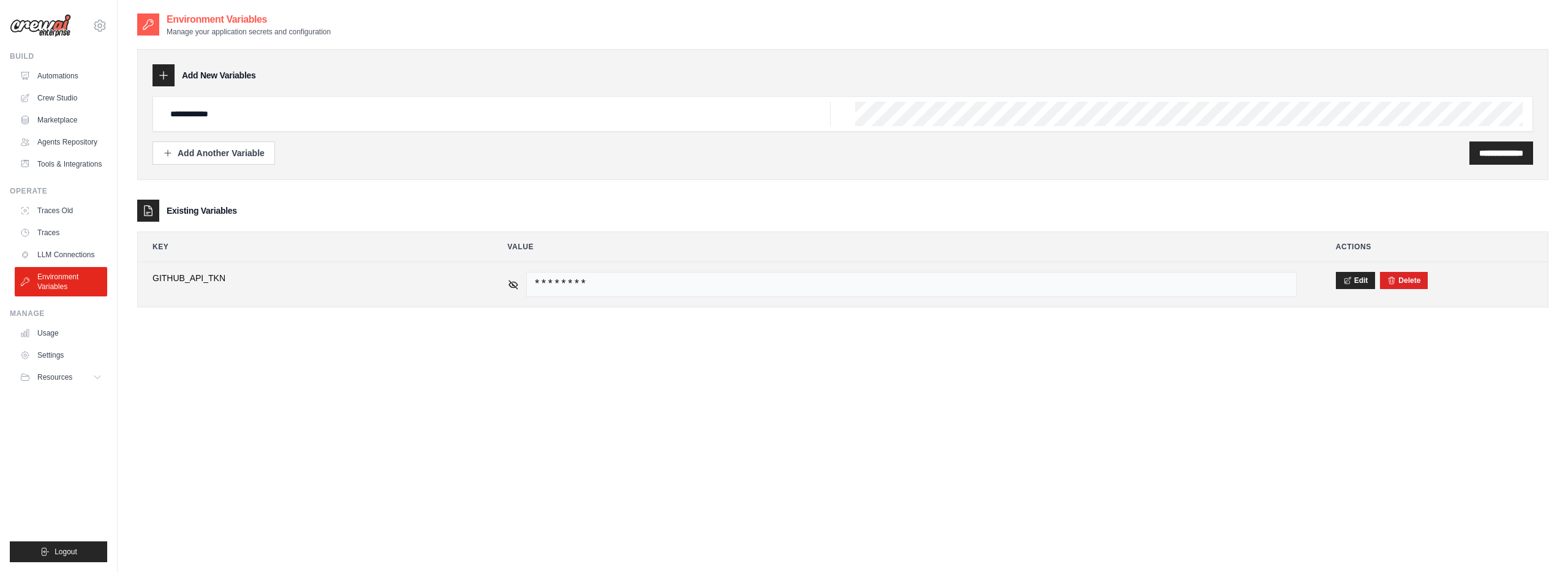
click at [599, 286] on span "********" at bounding box center [911, 284] width 770 height 25
drag, startPoint x: 584, startPoint y: 287, endPoint x: 774, endPoint y: 280, distance: 190.1
click at [584, 287] on span "********" at bounding box center [911, 284] width 770 height 25
click at [506, 282] on td "********" at bounding box center [902, 284] width 818 height 44
click at [511, 285] on icon at bounding box center [513, 284] width 11 height 11
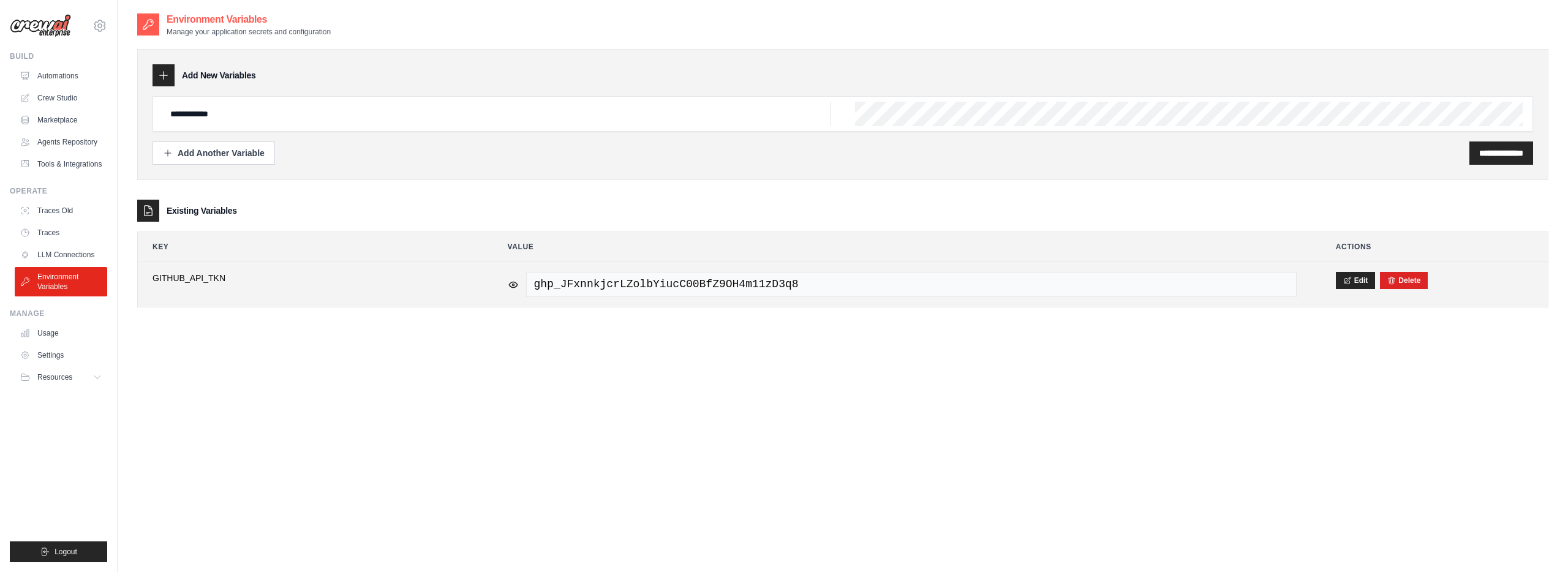
click at [591, 282] on span "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" at bounding box center [911, 284] width 770 height 25
click at [592, 282] on span "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" at bounding box center [911, 284] width 770 height 25
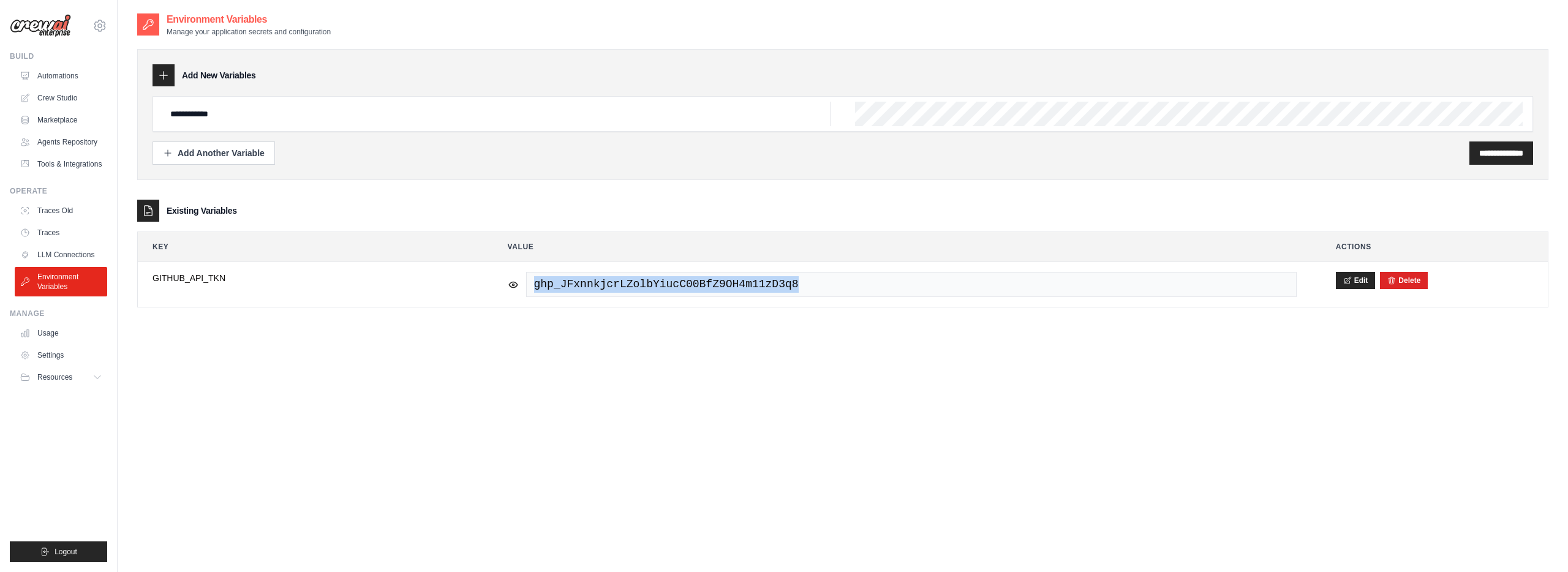
copy tr "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"
drag, startPoint x: 1487, startPoint y: 153, endPoint x: 1236, endPoint y: 192, distance: 254.0
click at [1487, 153] on input "**********" at bounding box center [1501, 153] width 44 height 12
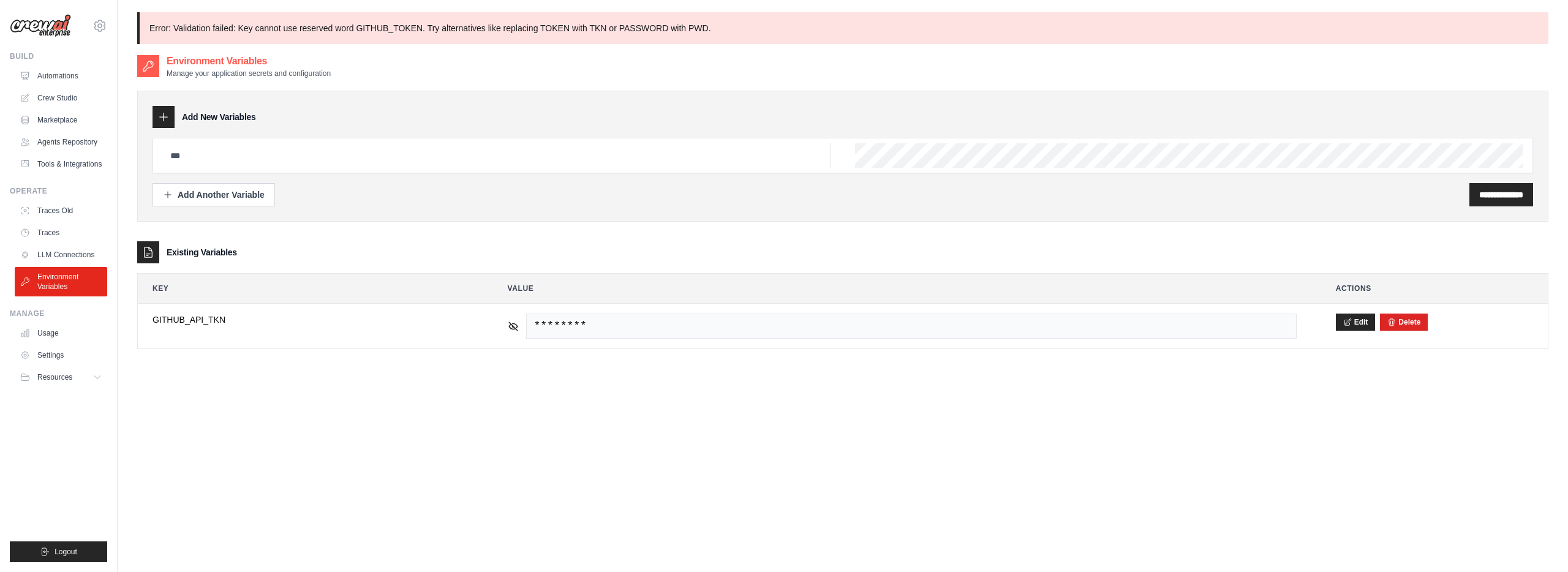
click at [482, 210] on div "**********" at bounding box center [843, 156] width 1411 height 131
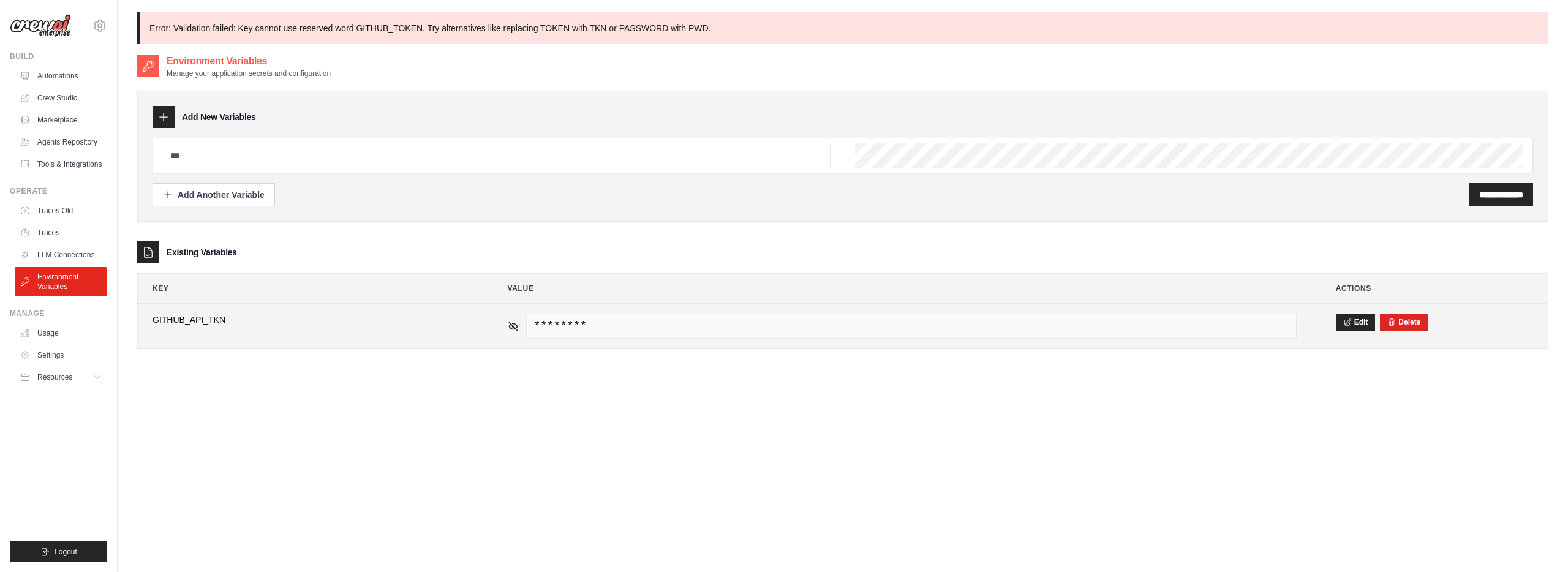
click at [204, 316] on span "GITHUB_API_TKN" at bounding box center [310, 320] width 316 height 12
click at [512, 327] on icon at bounding box center [513, 325] width 2 height 2
click at [512, 327] on icon at bounding box center [513, 326] width 11 height 11
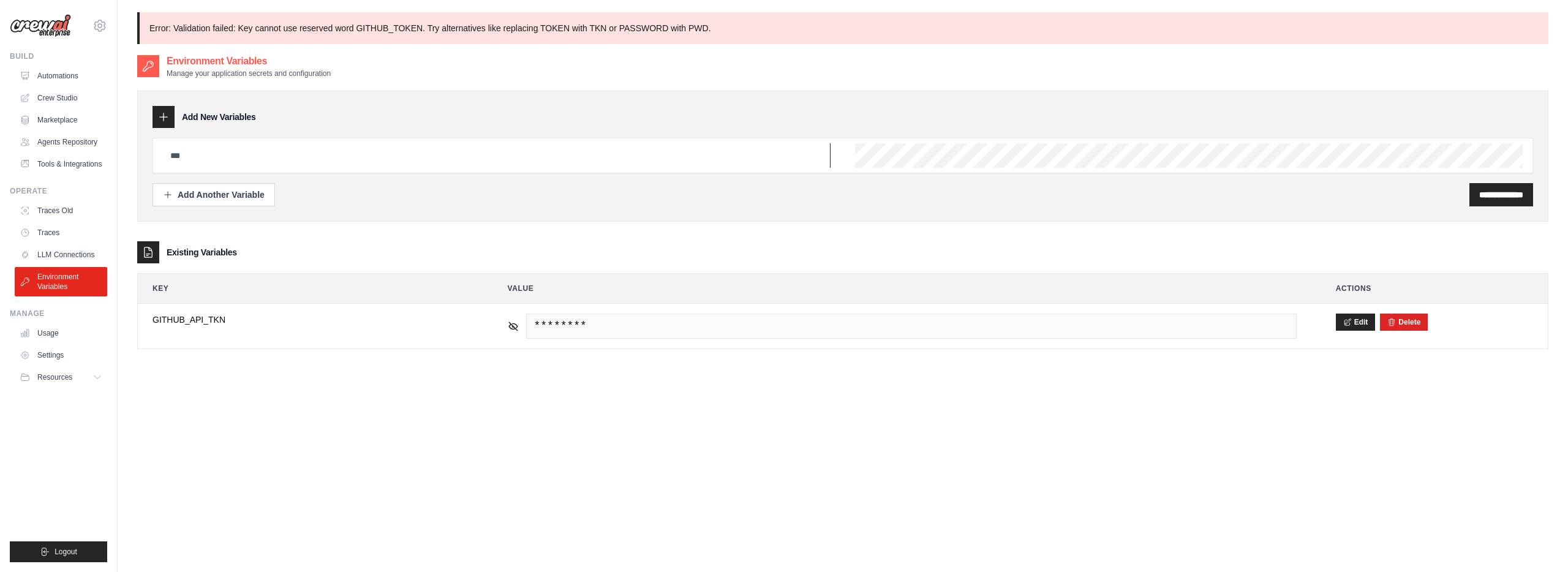
click at [265, 156] on input "text" at bounding box center [496, 156] width 668 height 25
click at [518, 208] on div "**********" at bounding box center [843, 156] width 1411 height 131
click at [246, 154] on input "text" at bounding box center [496, 156] width 668 height 25
paste input "**********"
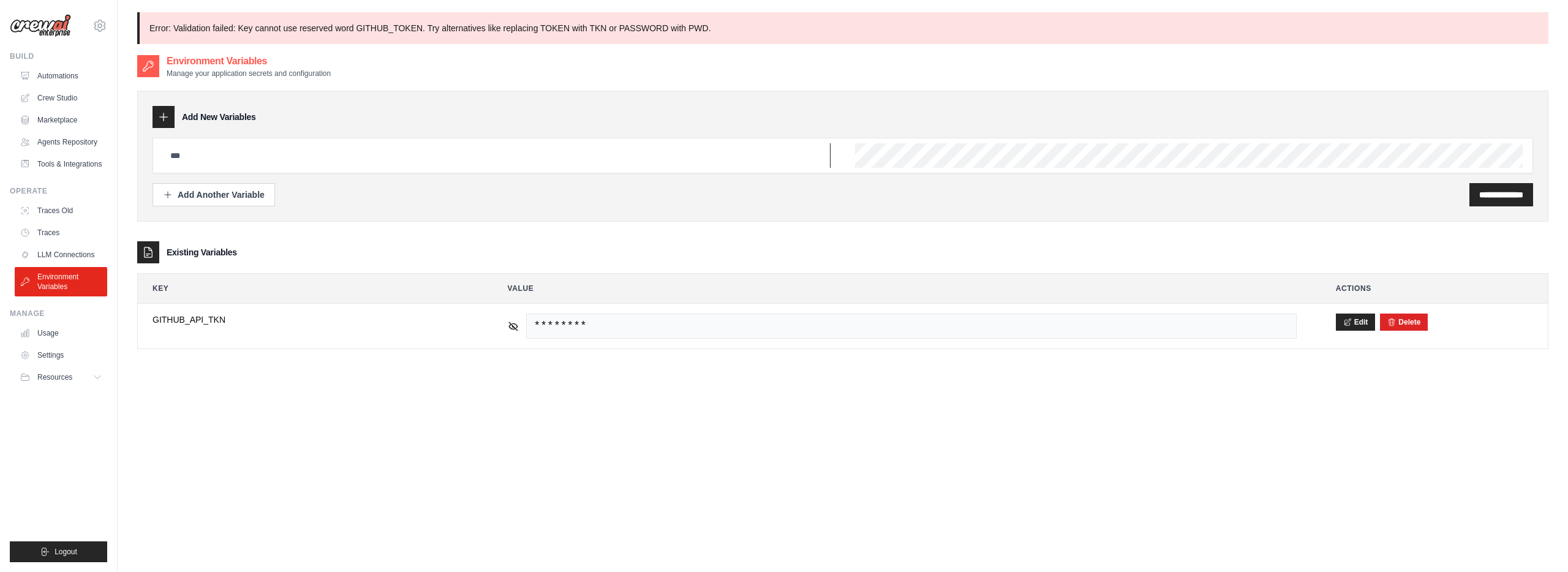
type input "**********"
click at [587, 168] on div at bounding box center [842, 156] width 1380 height 36
click at [562, 163] on input "text" at bounding box center [496, 156] width 668 height 25
type input "**********"
click at [1483, 186] on div "**********" at bounding box center [1500, 195] width 64 height 23
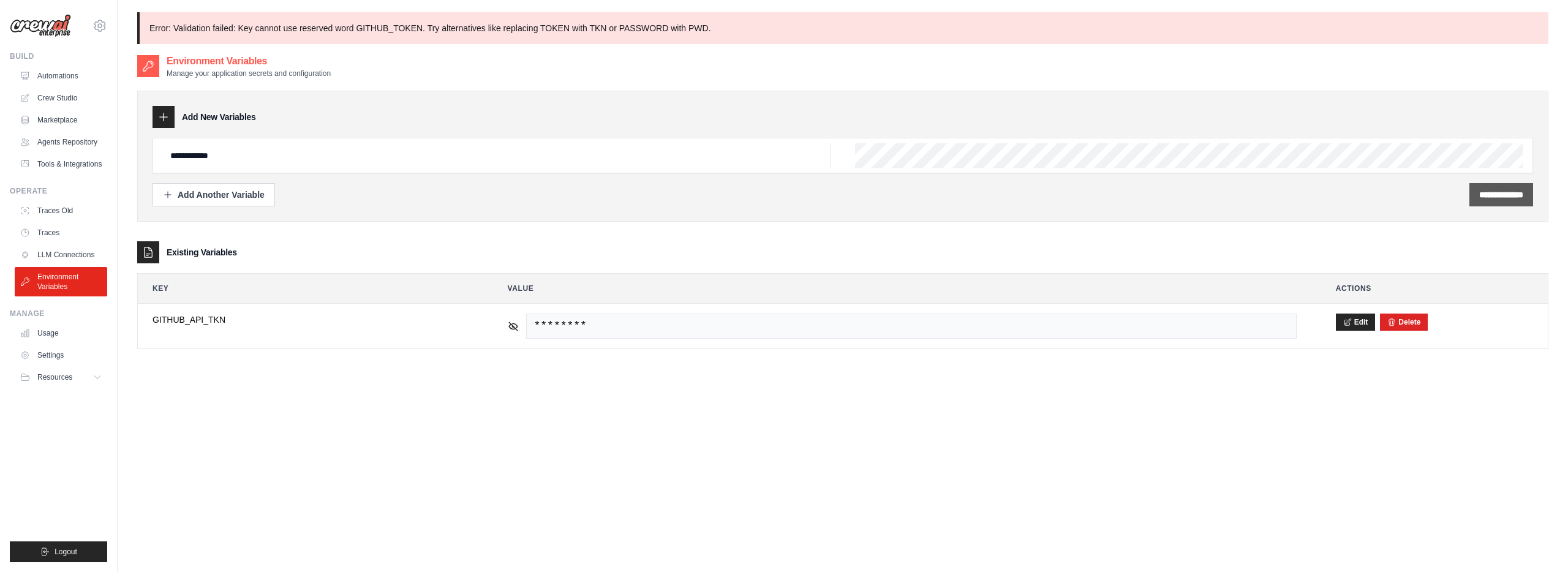
click at [1483, 191] on input "**********" at bounding box center [1501, 195] width 44 height 12
click at [225, 147] on input "text" at bounding box center [496, 156] width 668 height 25
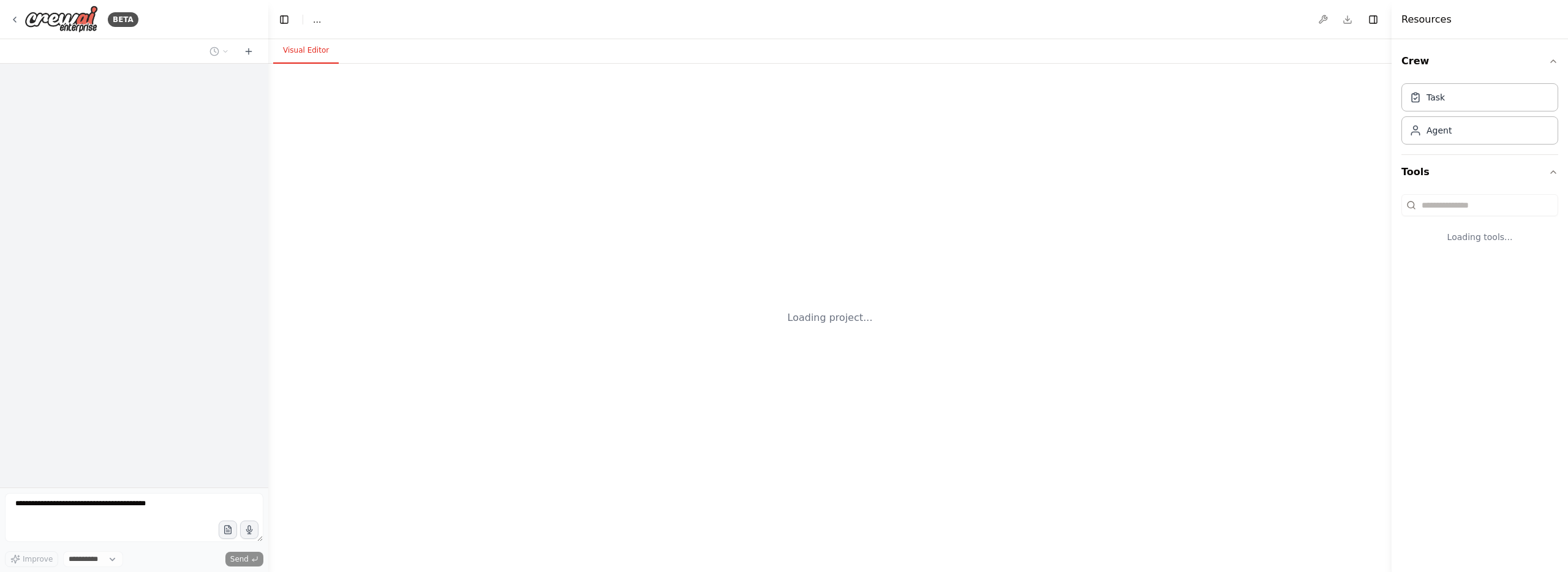
select select "****"
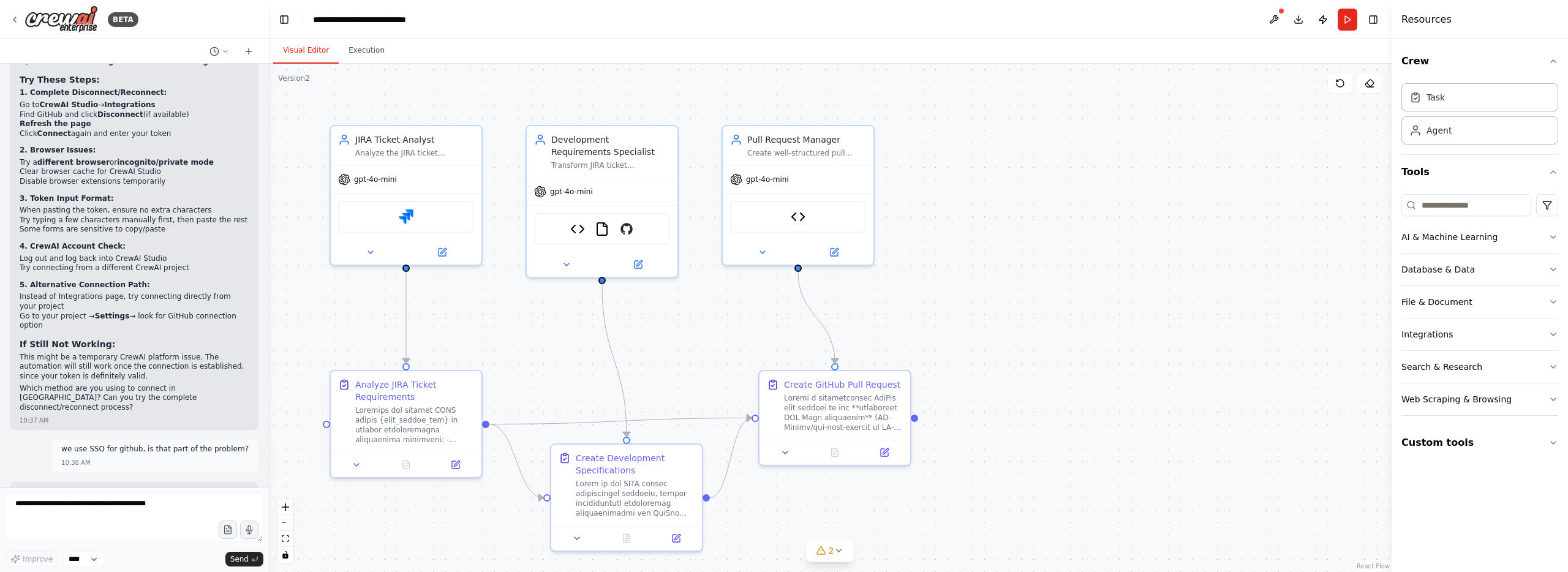
scroll to position [14128, 0]
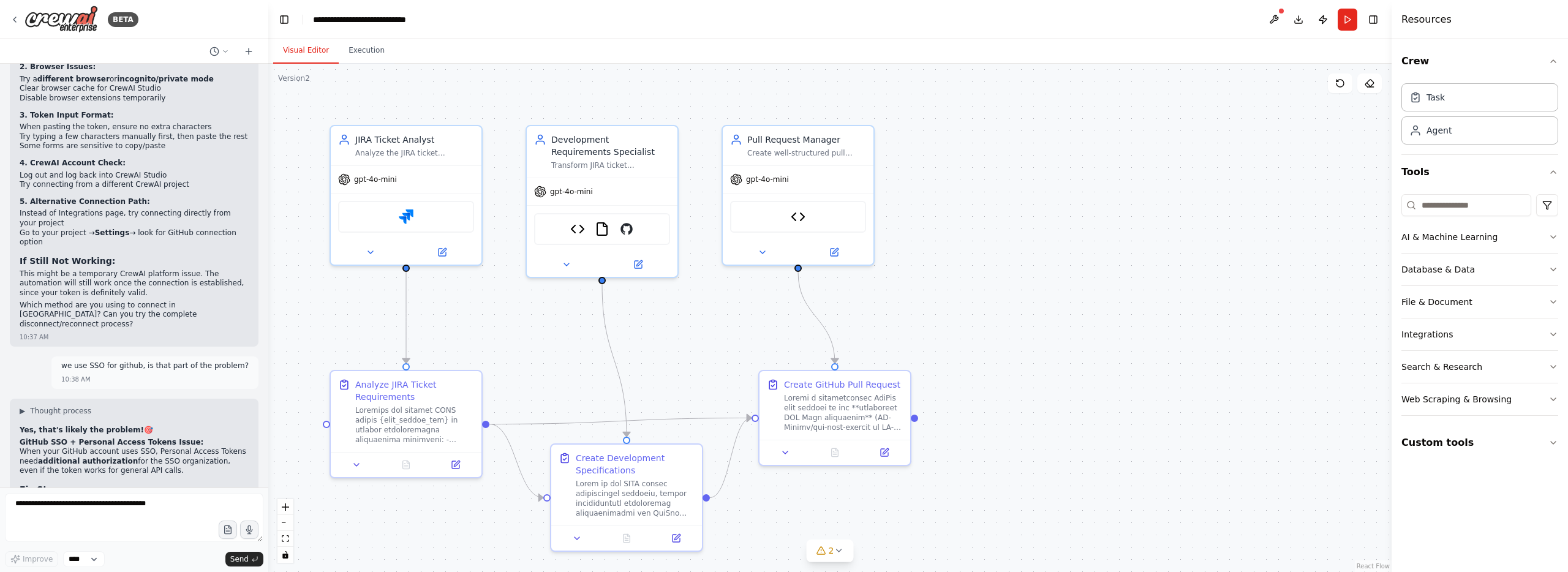
drag, startPoint x: 1273, startPoint y: 21, endPoint x: 1077, endPoint y: 152, distance: 235.7
click at [1273, 21] on button at bounding box center [1273, 20] width 20 height 22
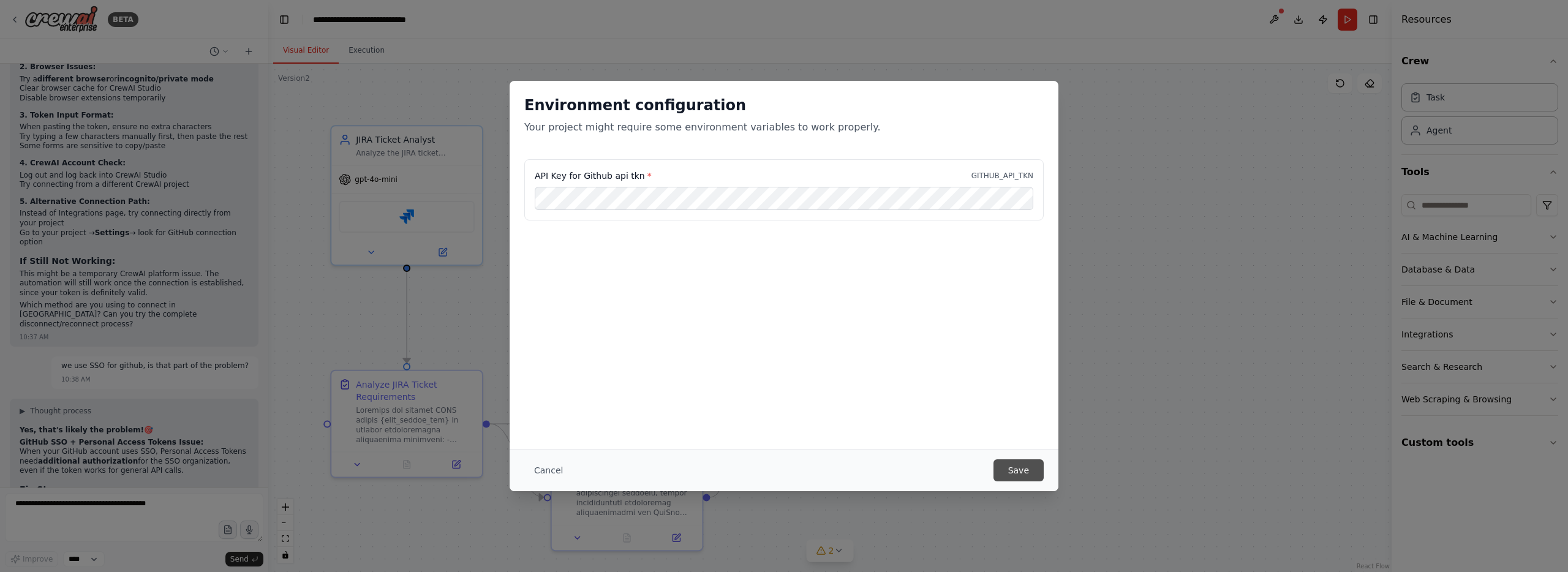
click at [1016, 467] on button "Save" at bounding box center [1018, 470] width 50 height 22
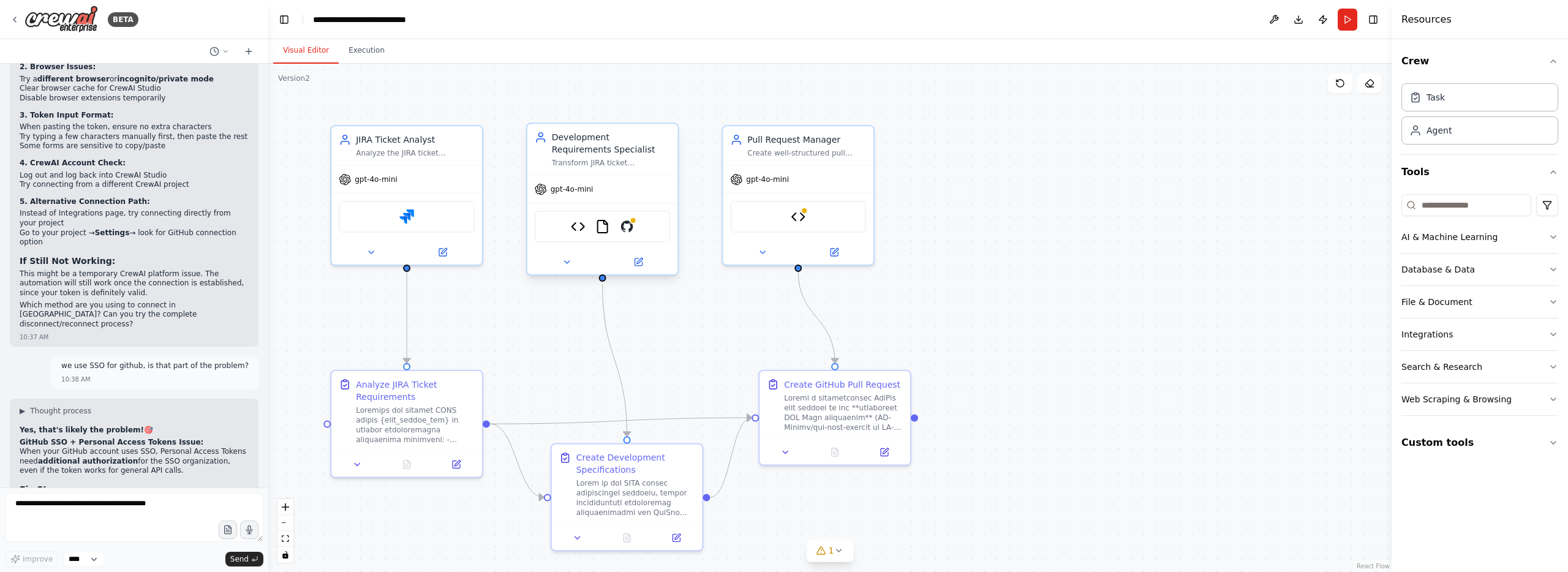
click at [621, 234] on div "Code Formatter Tool FileReadTool GitHub" at bounding box center [602, 226] width 136 height 32
click at [630, 230] on img at bounding box center [627, 227] width 15 height 15
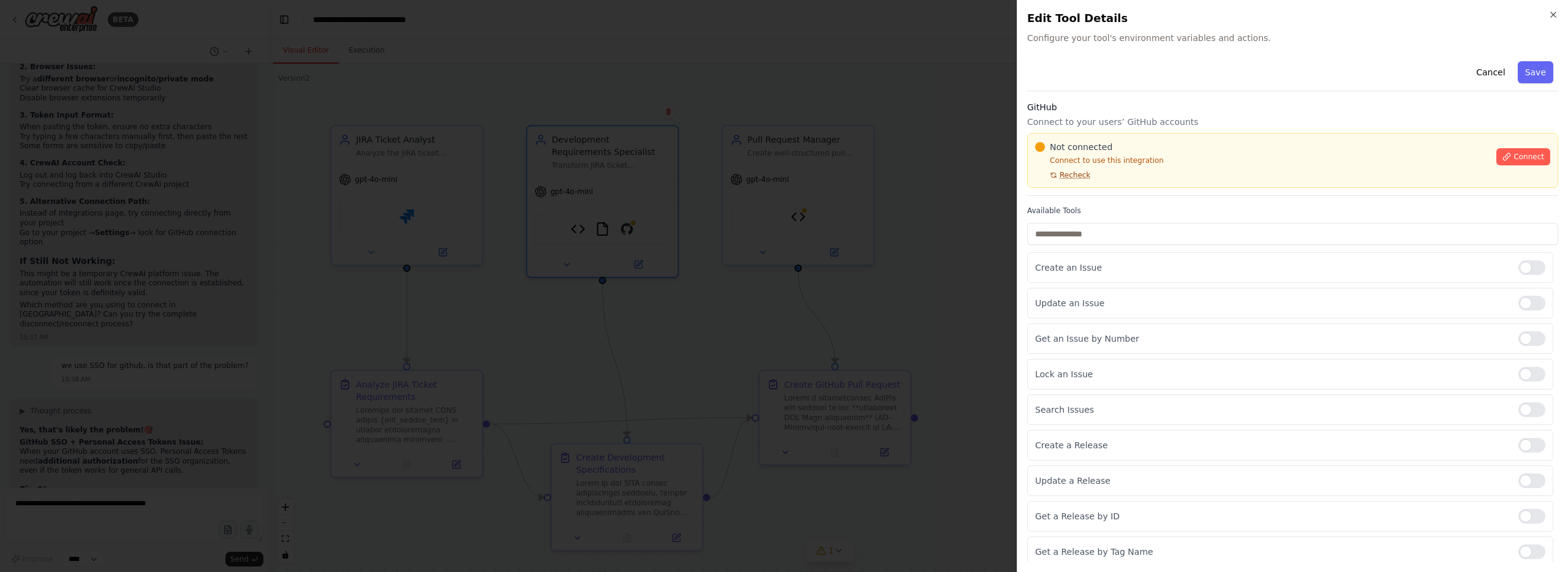
click at [1071, 177] on span "Recheck" at bounding box center [1074, 175] width 31 height 10
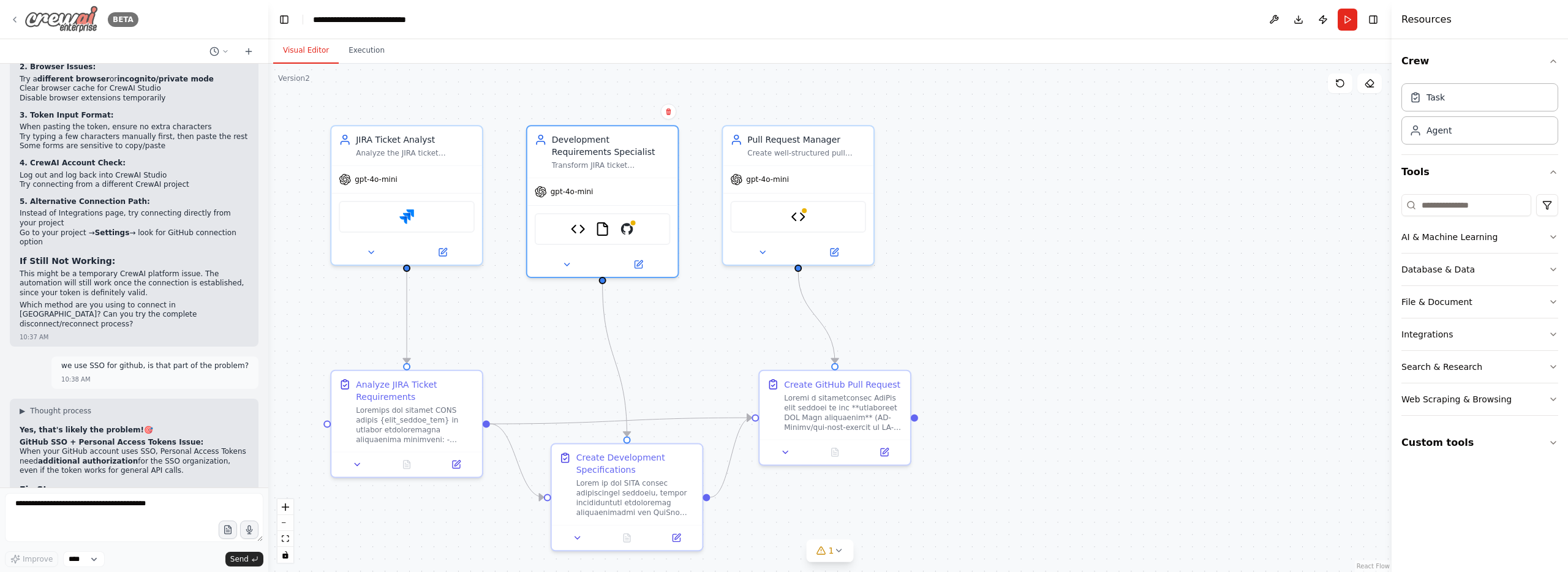
click at [11, 20] on icon at bounding box center [14, 20] width 10 height 10
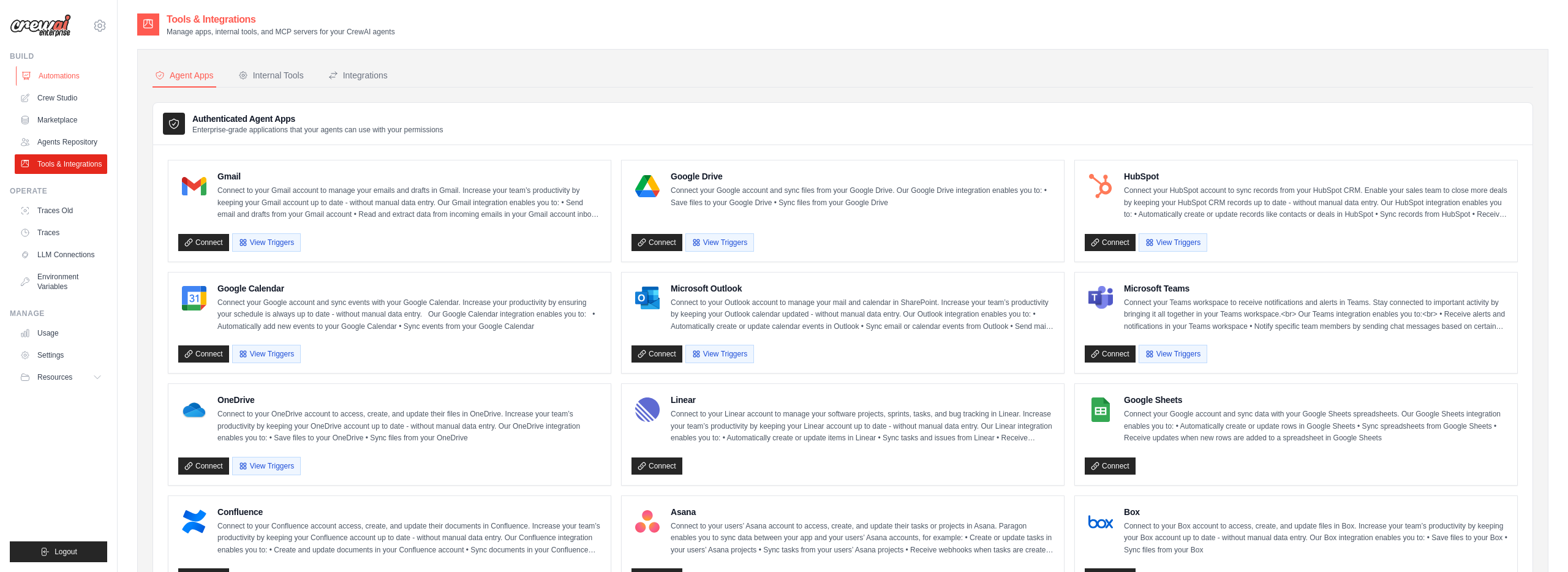
click at [66, 74] on link "Automations" at bounding box center [62, 76] width 92 height 20
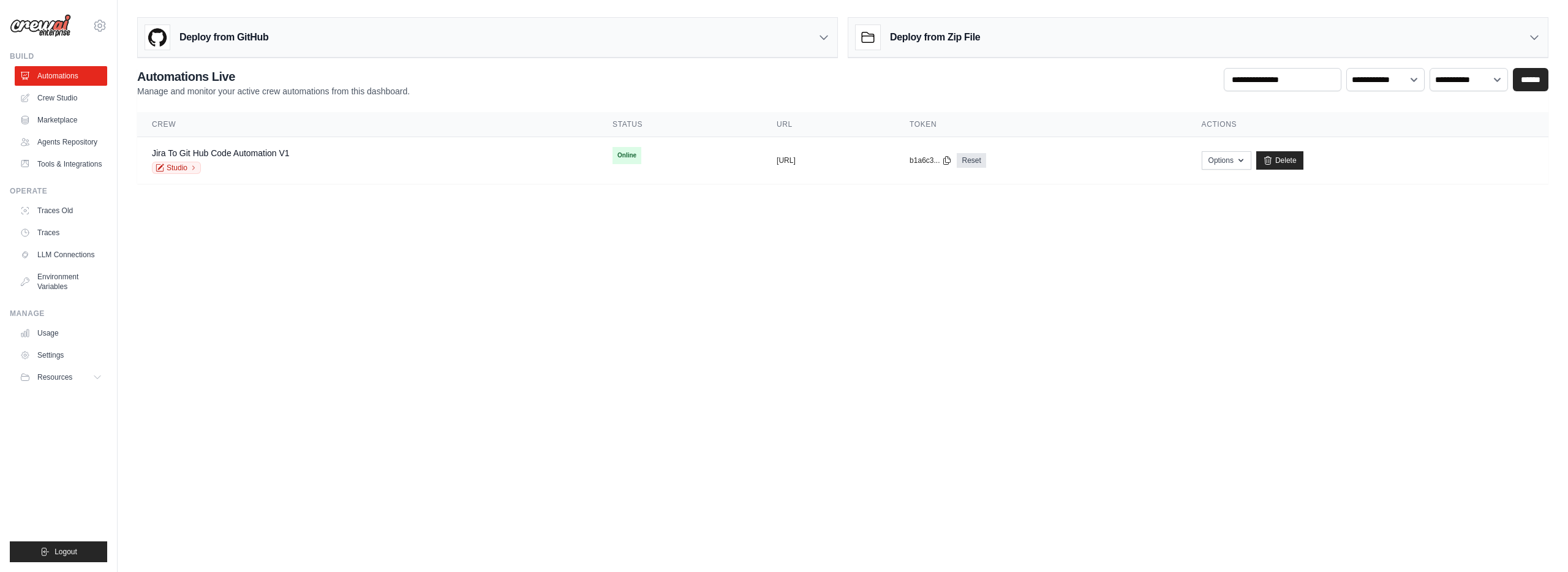
click at [53, 25] on img at bounding box center [40, 26] width 62 height 23
click at [104, 25] on icon at bounding box center [100, 26] width 15 height 15
click at [137, 76] on span "Settings" at bounding box center [152, 76] width 97 height 12
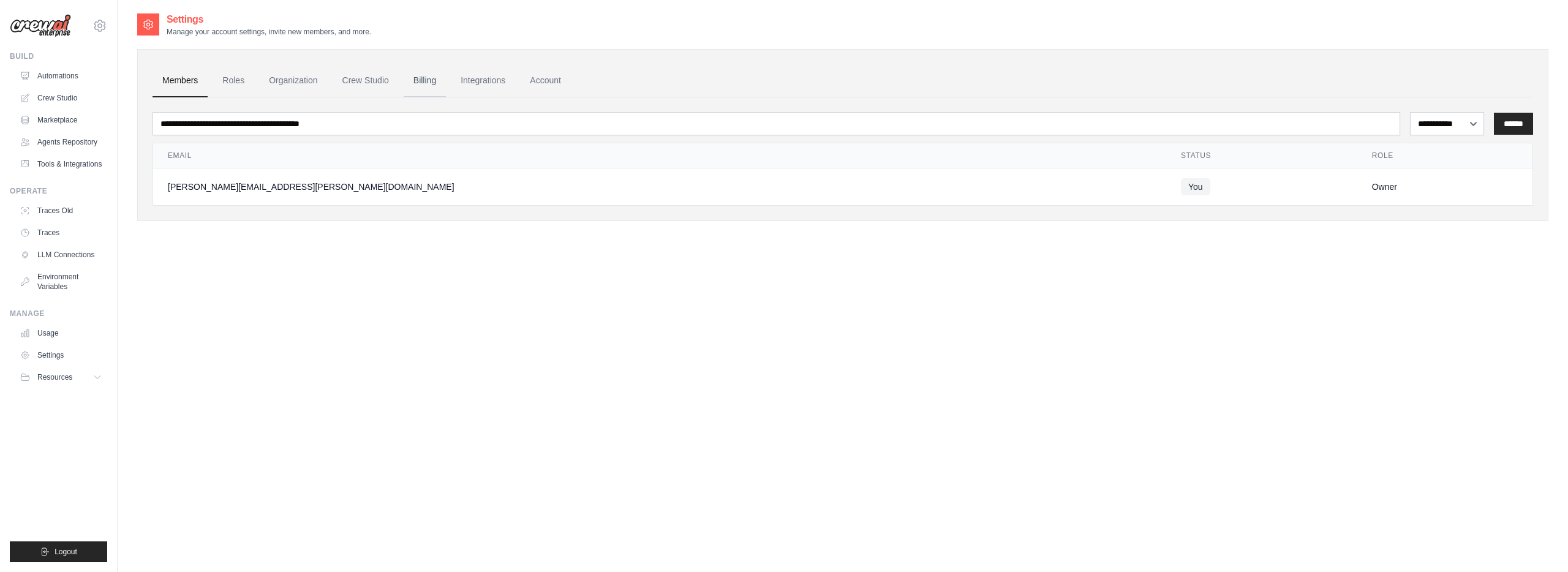
click at [413, 80] on link "Billing" at bounding box center [424, 81] width 42 height 33
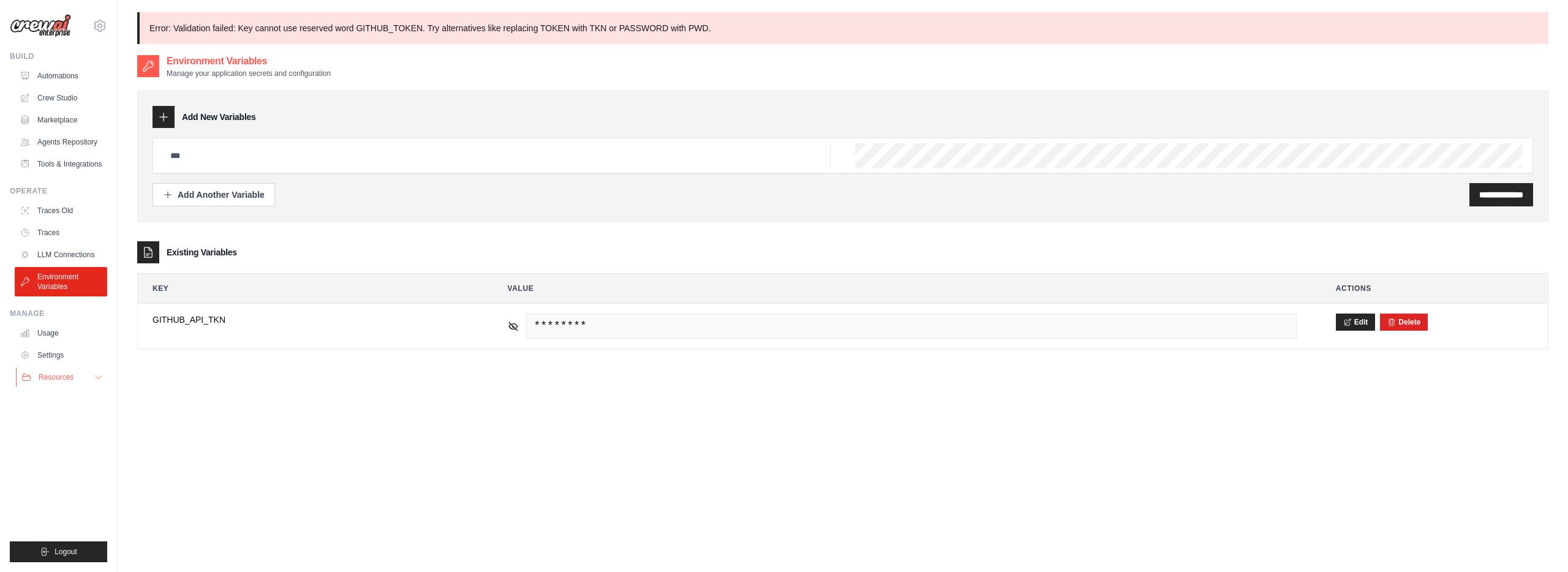
click at [59, 376] on span "Resources" at bounding box center [55, 377] width 35 height 10
click at [31, 21] on img at bounding box center [40, 26] width 62 height 23
click at [27, 42] on div "seth.altman@mgstover.com Settings Build Automations" at bounding box center [59, 286] width 118 height 572
click at [30, 31] on img at bounding box center [40, 26] width 62 height 23
click at [98, 27] on icon at bounding box center [99, 25] width 3 height 3
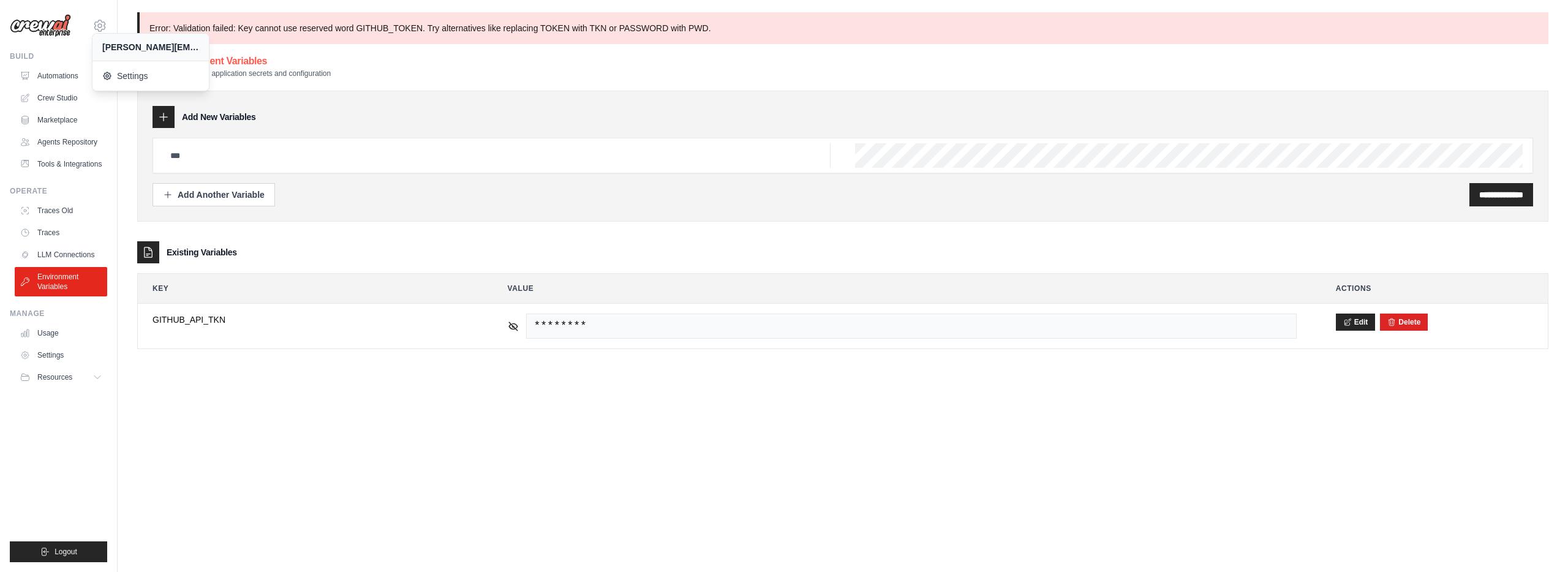
click at [90, 27] on div "seth.altman@mgstover.com Settings" at bounding box center [58, 19] width 97 height 39
click at [37, 24] on img at bounding box center [40, 26] width 62 height 23
click at [77, 557] on button "Logout" at bounding box center [58, 551] width 97 height 21
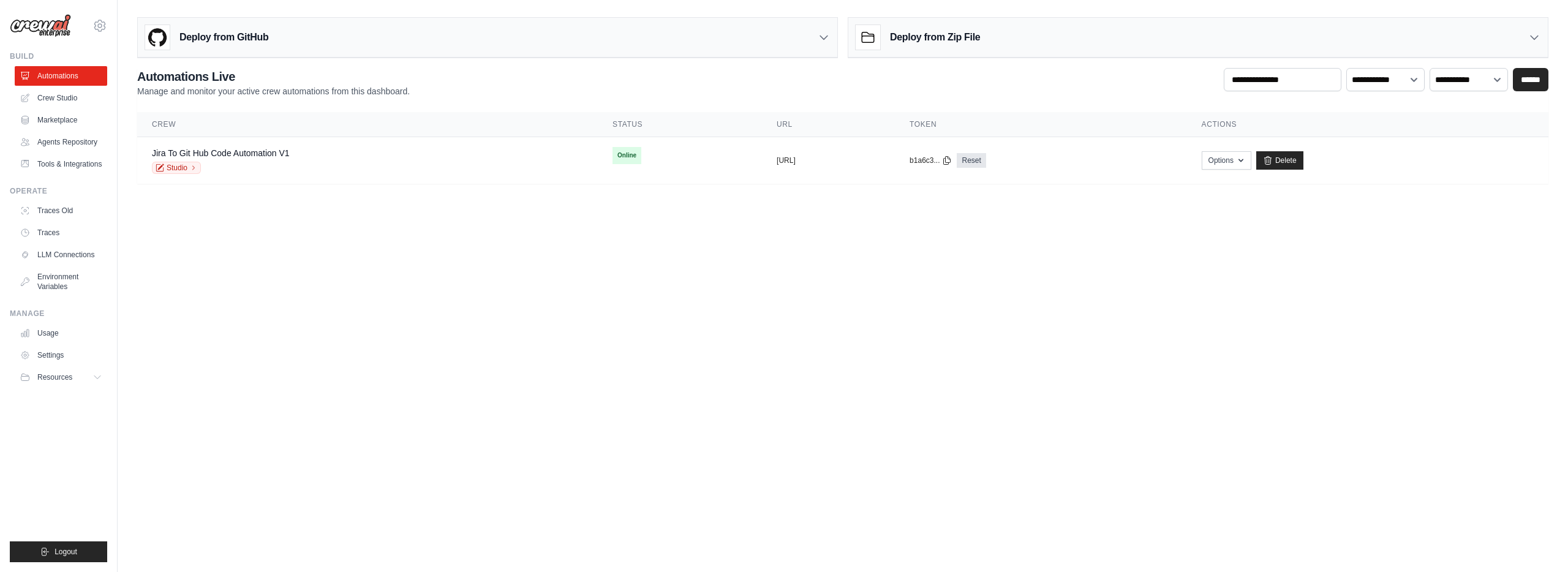
click at [27, 27] on img at bounding box center [40, 26] width 62 height 23
click at [1030, 46] on div "Deploy from Zip File" at bounding box center [1198, 38] width 699 height 40
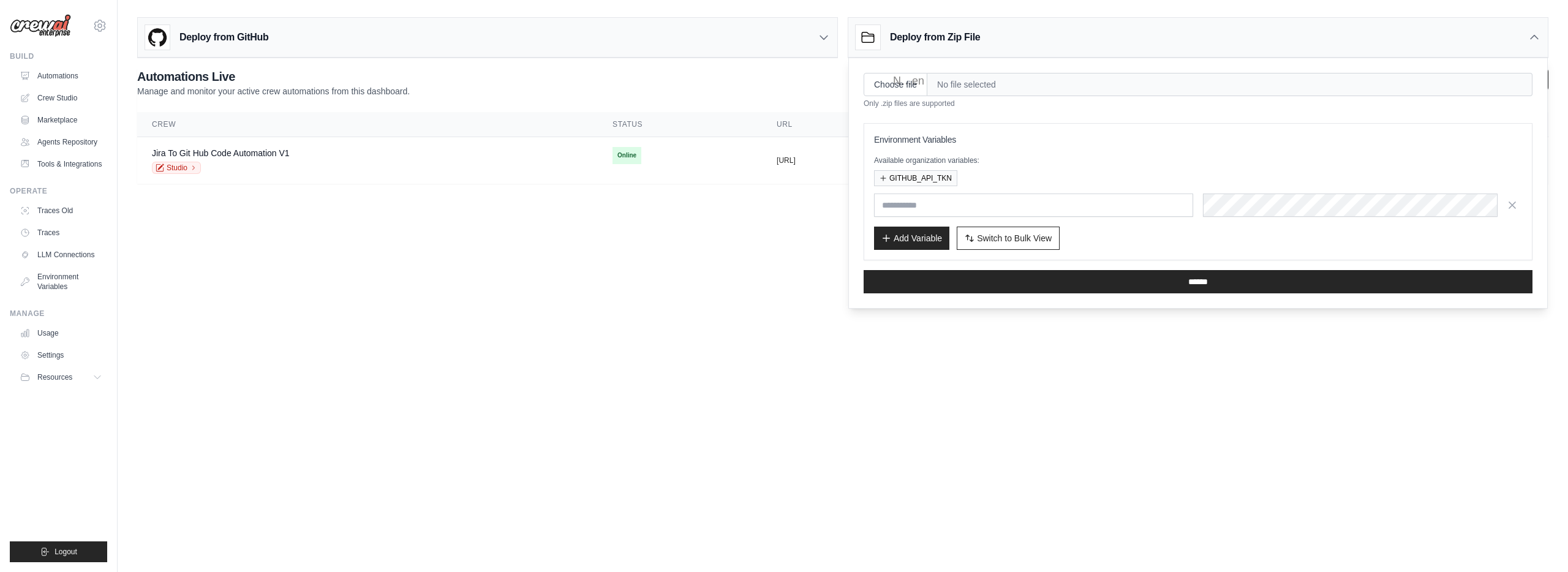
click at [674, 44] on div "Deploy from GitHub" at bounding box center [487, 38] width 699 height 40
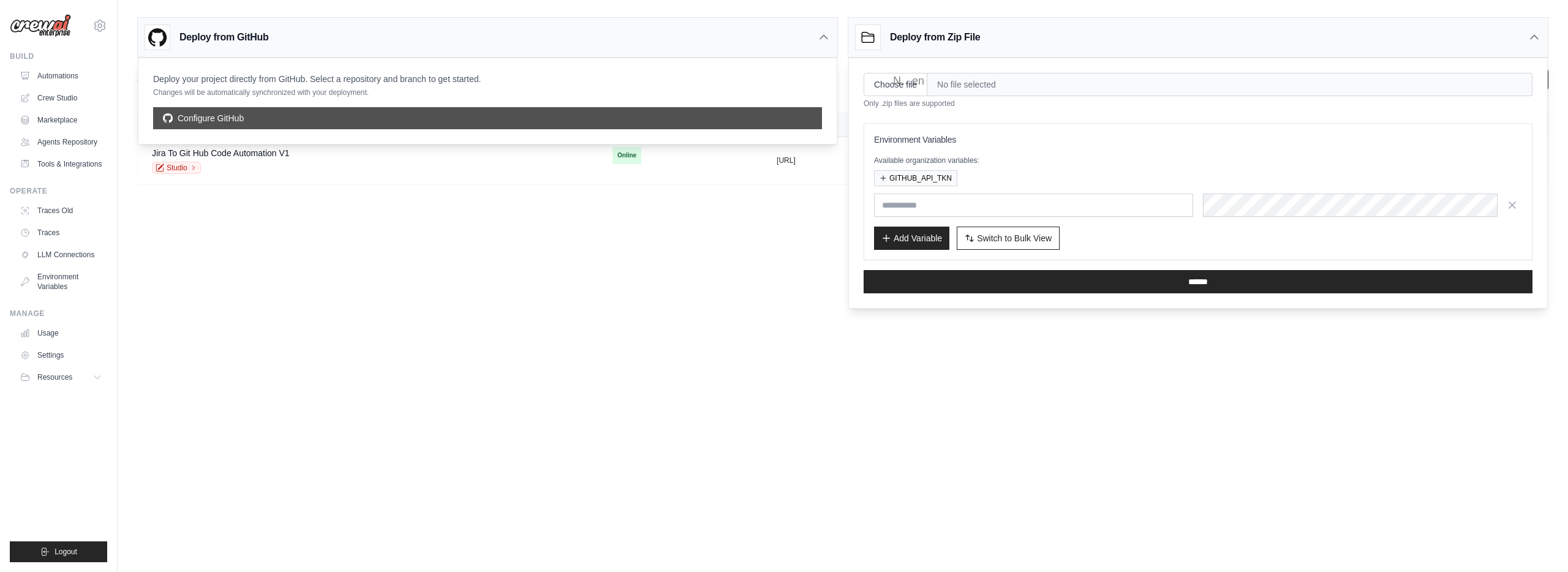
click at [320, 128] on link "Configure GitHub" at bounding box center [487, 118] width 668 height 22
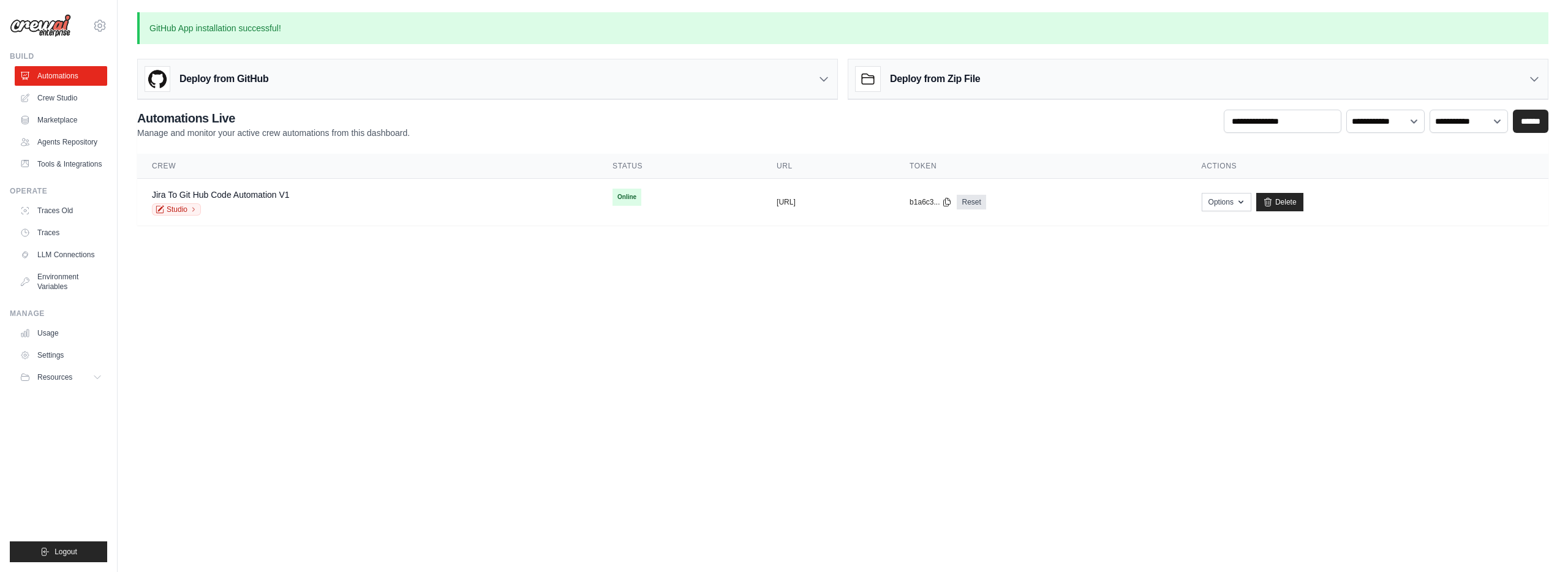
click at [421, 71] on div "Deploy from GitHub" at bounding box center [487, 79] width 699 height 40
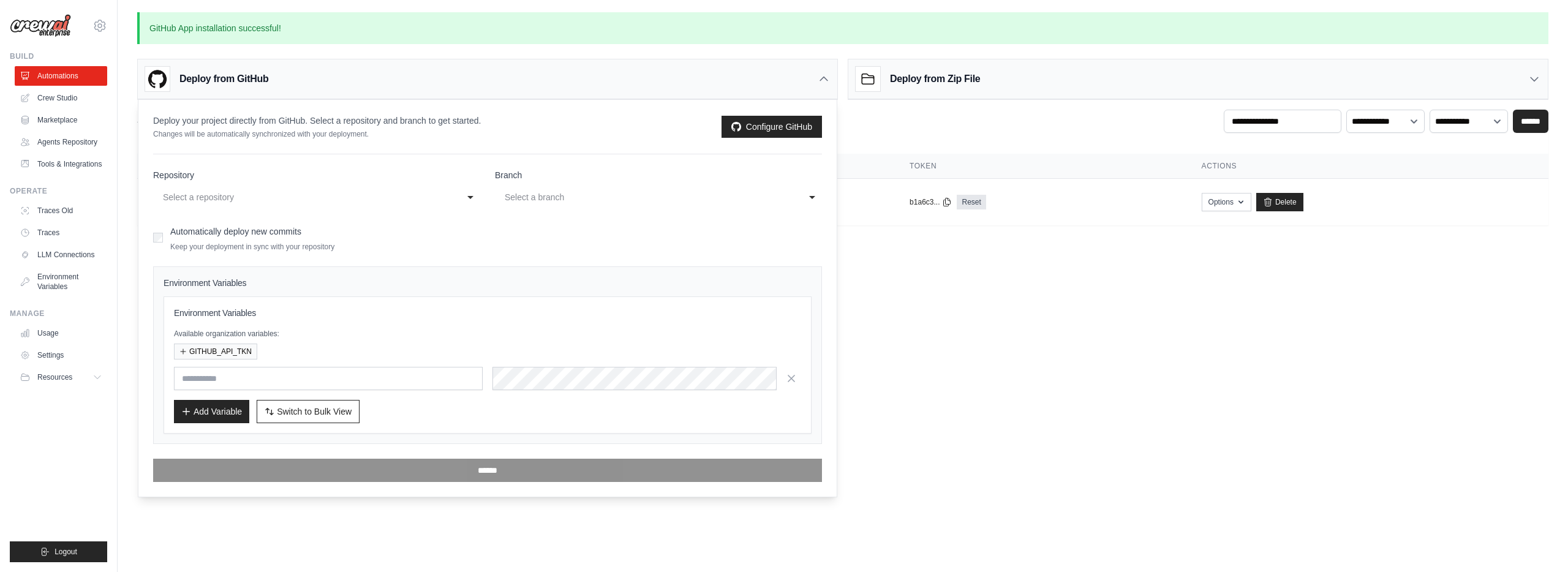
click at [276, 203] on div "Select a repository" at bounding box center [304, 198] width 283 height 15
click at [952, 267] on body "[PERSON_NAME][EMAIL_ADDRESS][PERSON_NAME][DOMAIN_NAME] Settings Build Automatio…" at bounding box center [784, 286] width 1568 height 572
click at [826, 75] on icon at bounding box center [824, 79] width 12 height 12
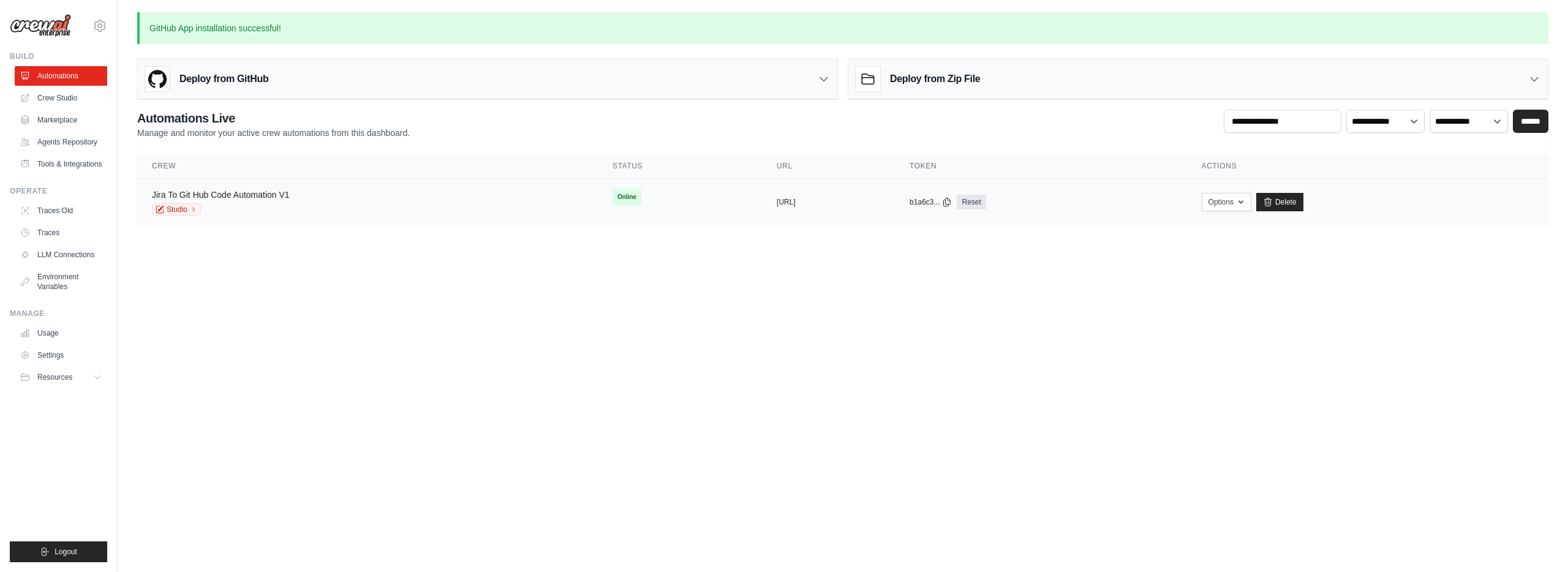
click at [214, 193] on link "Jira To Git Hub Code Automation V1" at bounding box center [221, 195] width 138 height 10
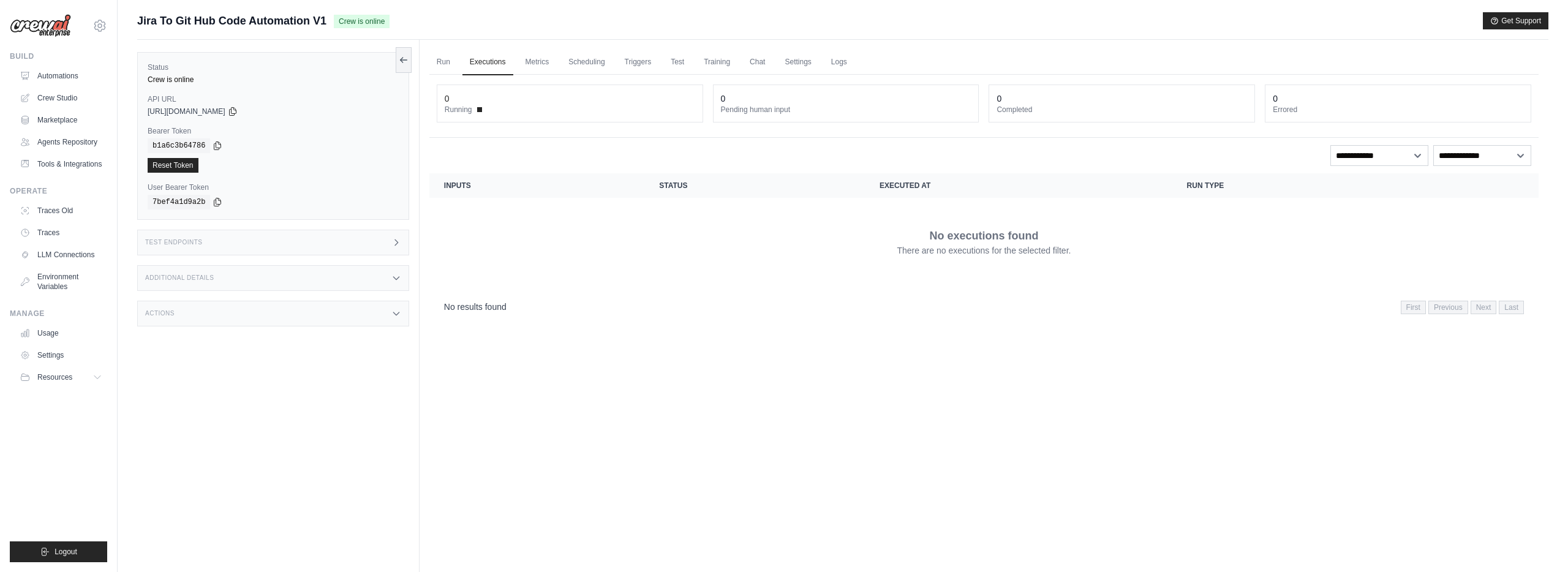
click at [211, 238] on div "Test Endpoints" at bounding box center [273, 243] width 272 height 26
click at [210, 244] on div "Test Endpoints" at bounding box center [273, 243] width 272 height 26
click at [210, 268] on div "Additional Details" at bounding box center [273, 278] width 272 height 26
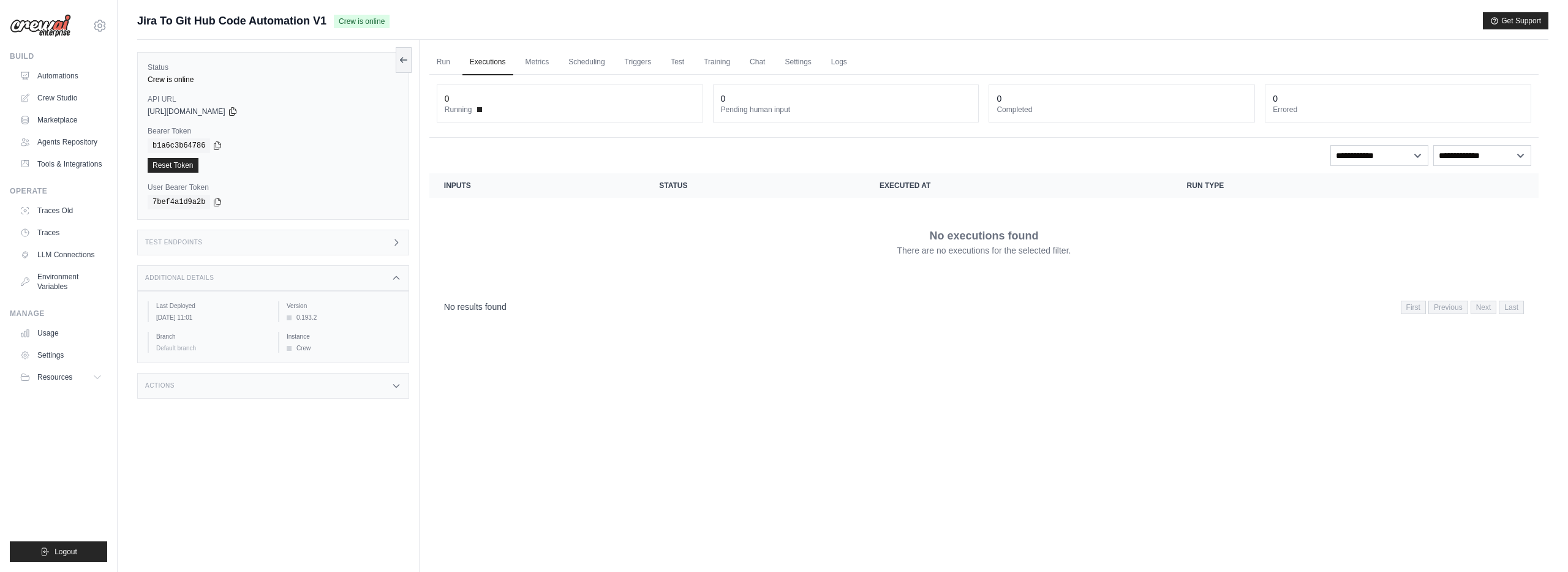
drag, startPoint x: 210, startPoint y: 269, endPoint x: 209, endPoint y: 277, distance: 8.1
click at [210, 272] on div "Additional Details" at bounding box center [273, 278] width 272 height 26
click at [211, 318] on div "Actions" at bounding box center [273, 314] width 272 height 26
click at [211, 318] on div "Actions" at bounding box center [273, 314] width 272 height 26
click at [70, 96] on link "Crew Studio" at bounding box center [62, 98] width 92 height 20
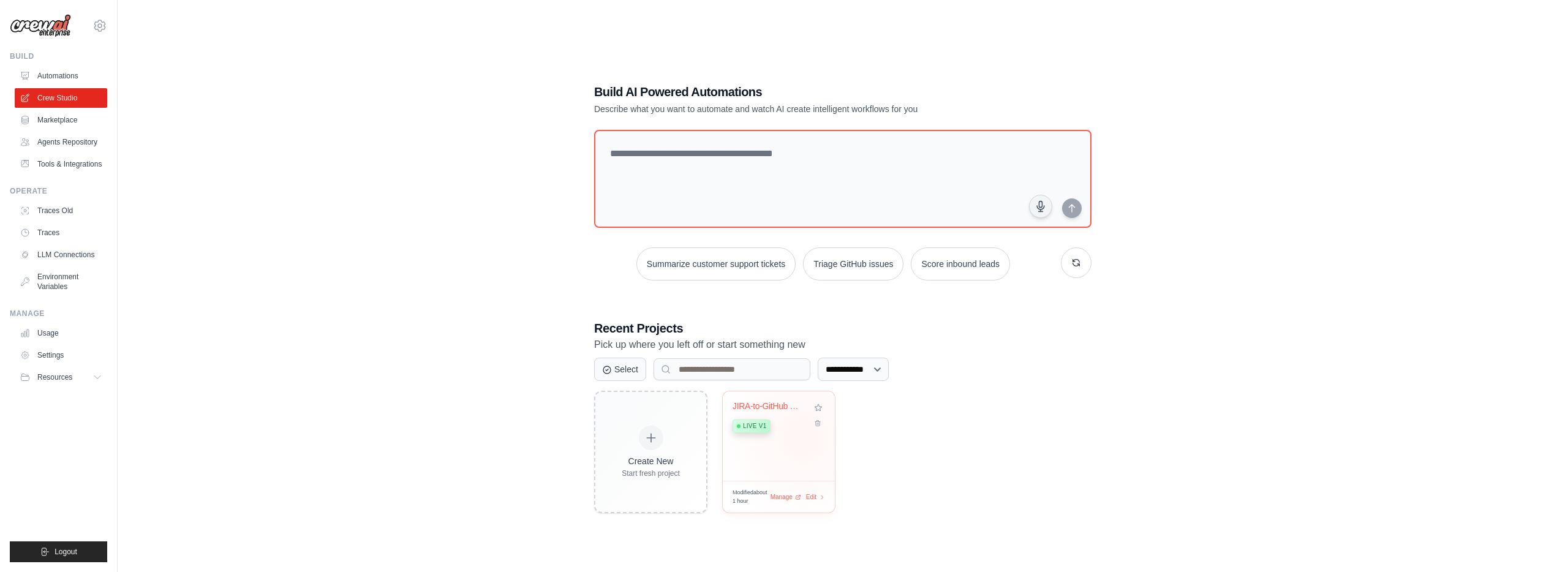
click at [803, 437] on div "JIRA-to-GitHub Code Automation Live v1" at bounding box center [779, 435] width 112 height 90
click at [46, 28] on img at bounding box center [40, 26] width 62 height 23
click at [53, 27] on img at bounding box center [40, 26] width 62 height 23
click at [52, 27] on img at bounding box center [40, 26] width 62 height 23
click at [53, 27] on img at bounding box center [40, 26] width 62 height 23
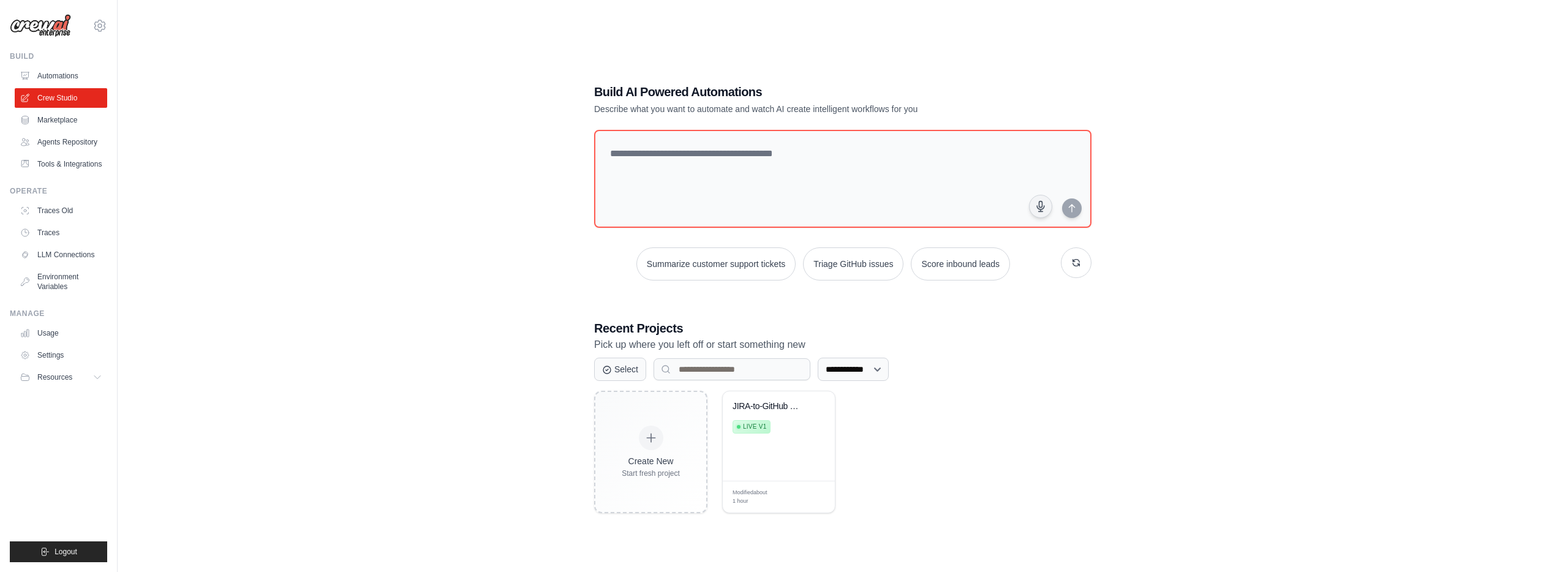
drag, startPoint x: 53, startPoint y: 27, endPoint x: 120, endPoint y: 5, distance: 70.5
click at [53, 27] on img at bounding box center [40, 26] width 62 height 23
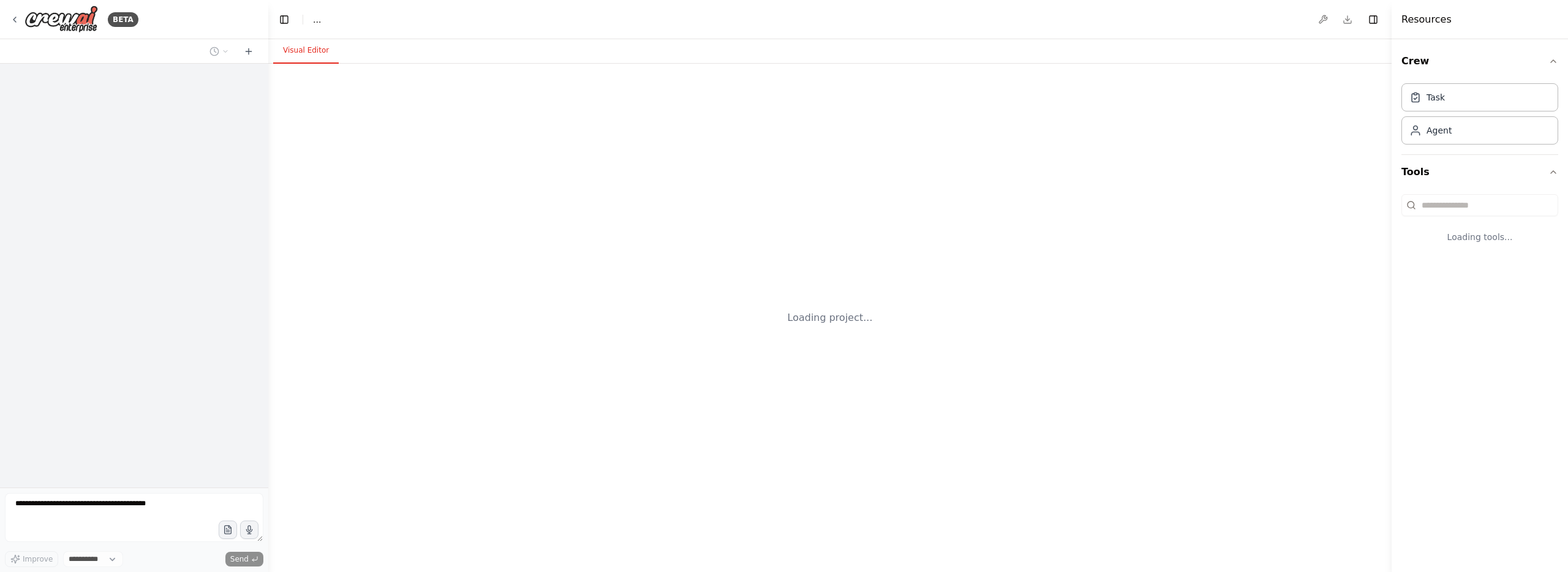
select select "****"
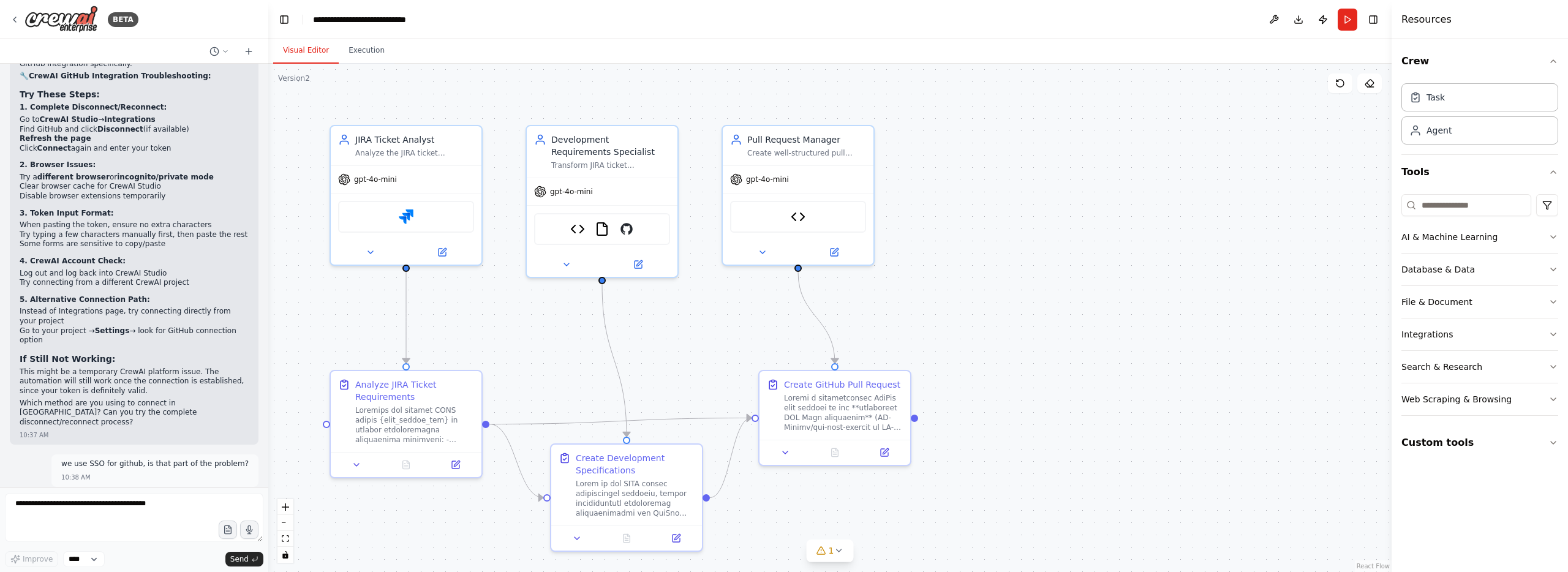
scroll to position [14128, 0]
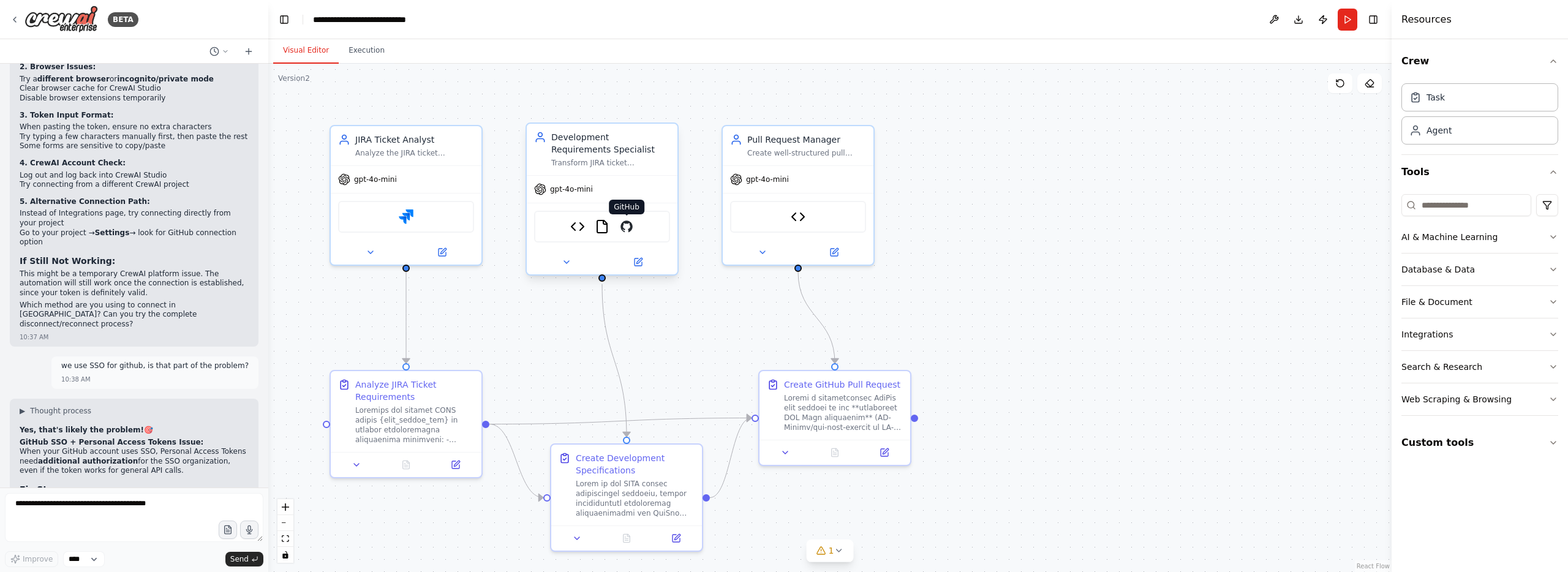
click at [628, 231] on img at bounding box center [627, 227] width 15 height 15
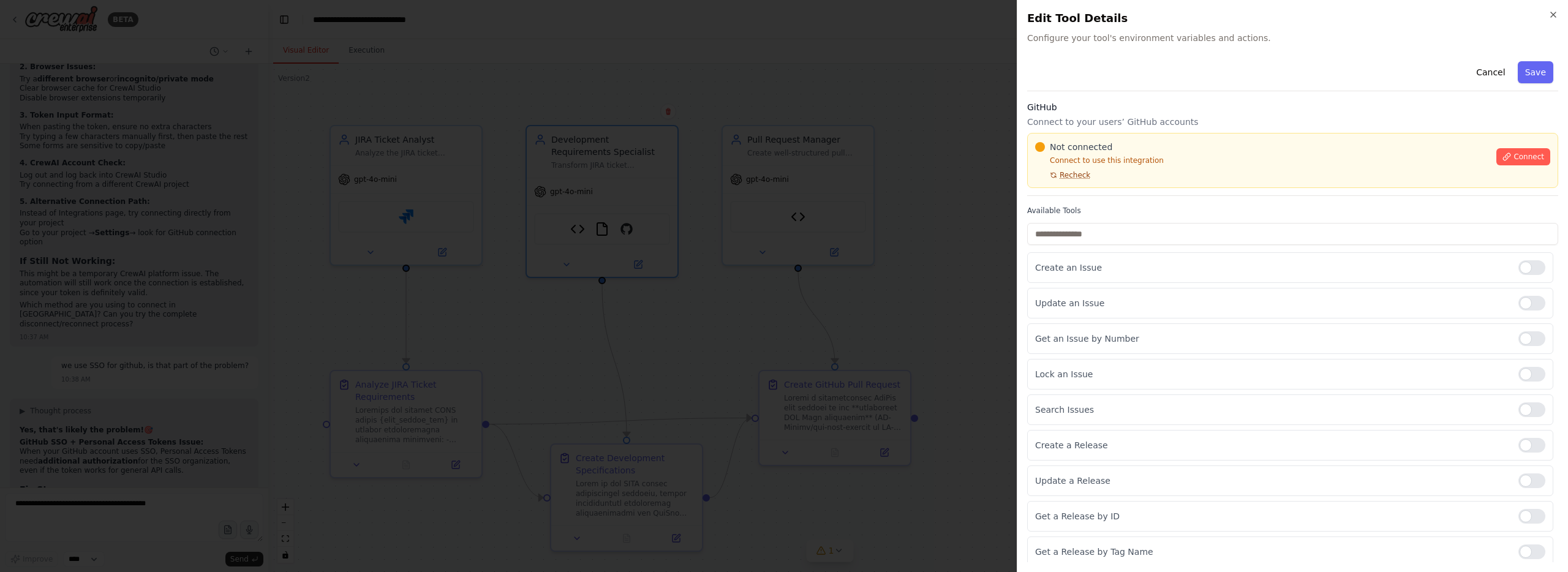
click at [1068, 176] on span "Recheck" at bounding box center [1074, 175] width 31 height 10
click at [1537, 157] on span "Connect" at bounding box center [1528, 156] width 31 height 10
click at [1503, 154] on icon at bounding box center [1506, 156] width 9 height 9
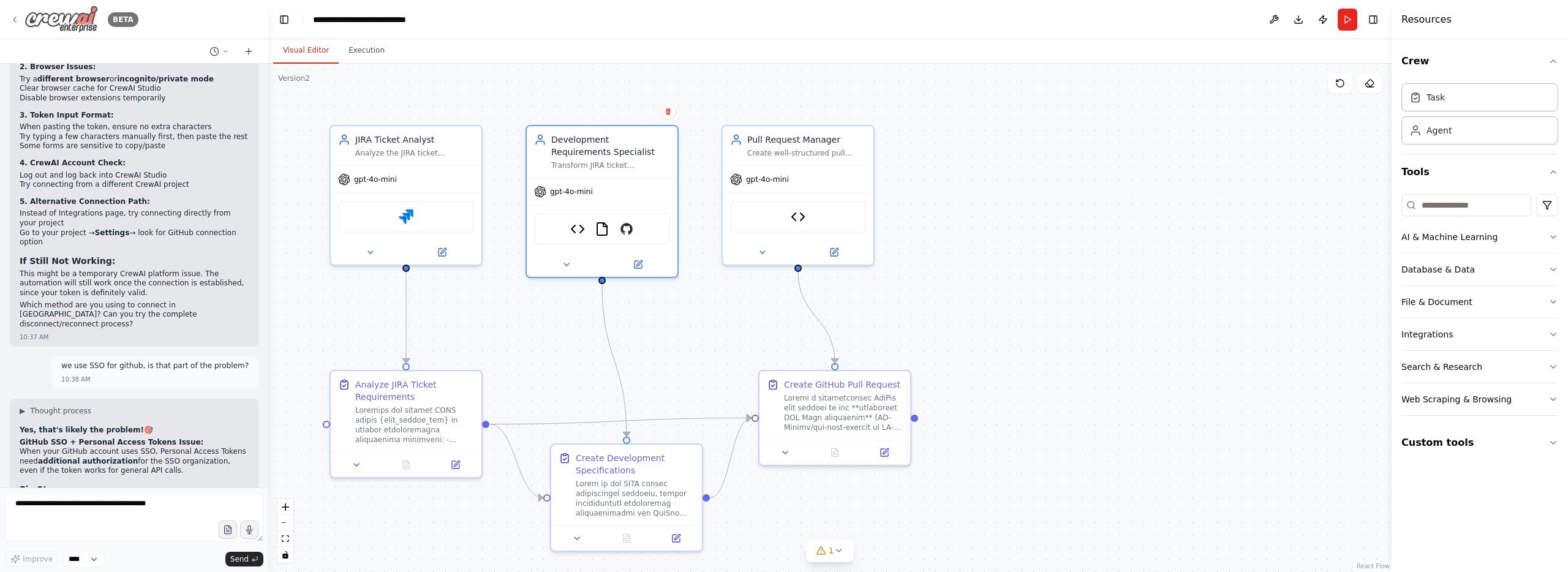
click at [31, 23] on img at bounding box center [62, 19] width 74 height 27
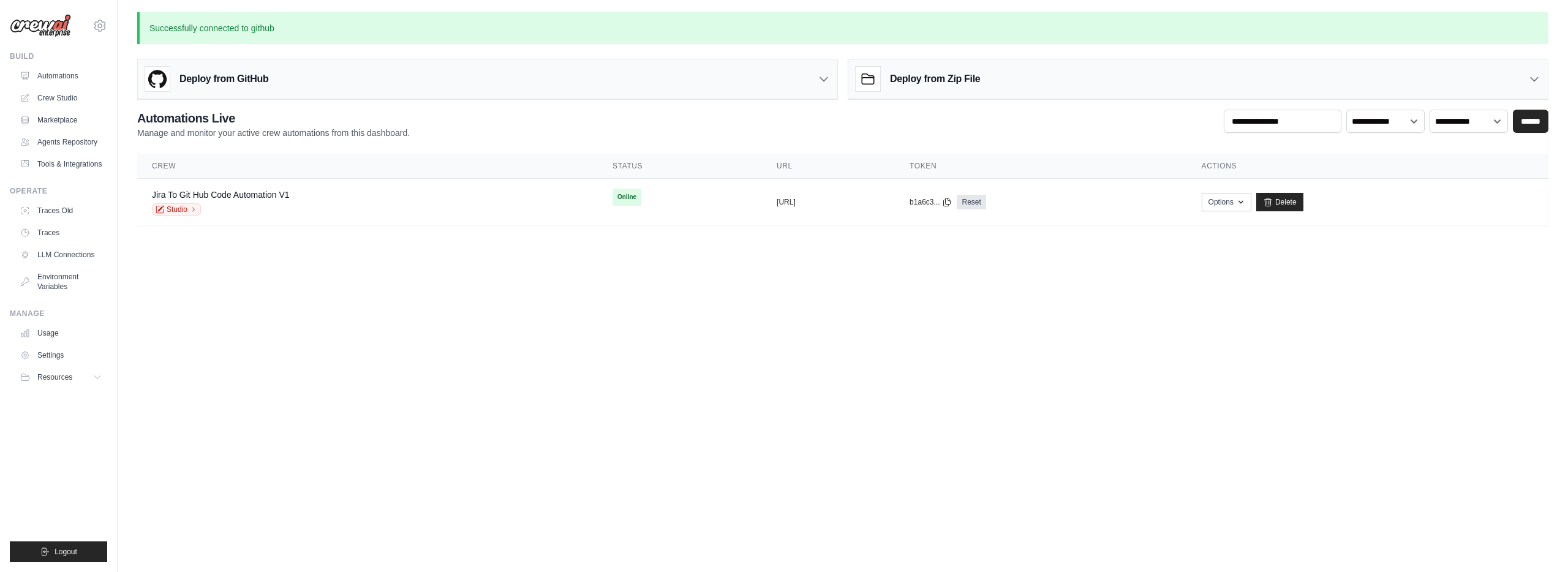
drag, startPoint x: 294, startPoint y: 79, endPoint x: 302, endPoint y: 90, distance: 13.6
click at [294, 79] on div "Deploy from GitHub" at bounding box center [487, 79] width 699 height 40
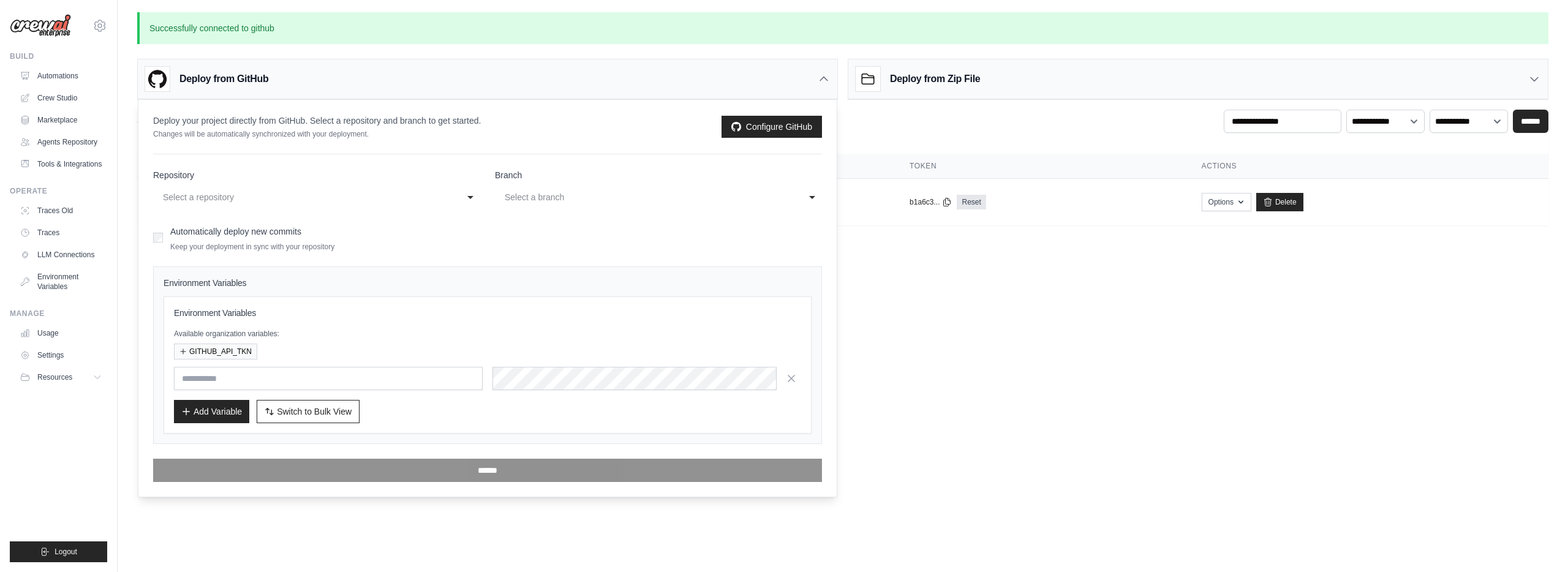
click at [413, 199] on div "Select a repository" at bounding box center [304, 198] width 283 height 15
drag, startPoint x: 446, startPoint y: 174, endPoint x: 570, endPoint y: 192, distance: 125.3
click at [449, 177] on label "Repository" at bounding box center [316, 175] width 327 height 12
click at [449, 183] on select "**********" at bounding box center [316, 195] width 327 height 25
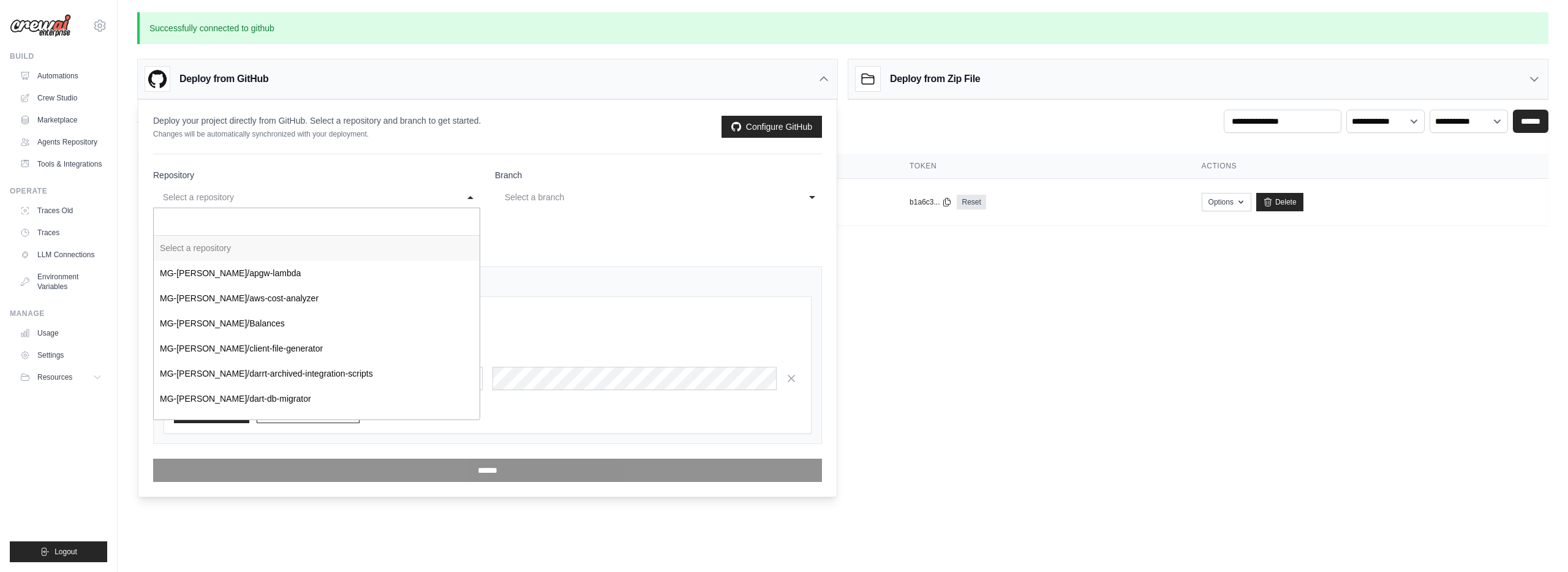
click at [570, 192] on div "Select a branch" at bounding box center [646, 198] width 283 height 15
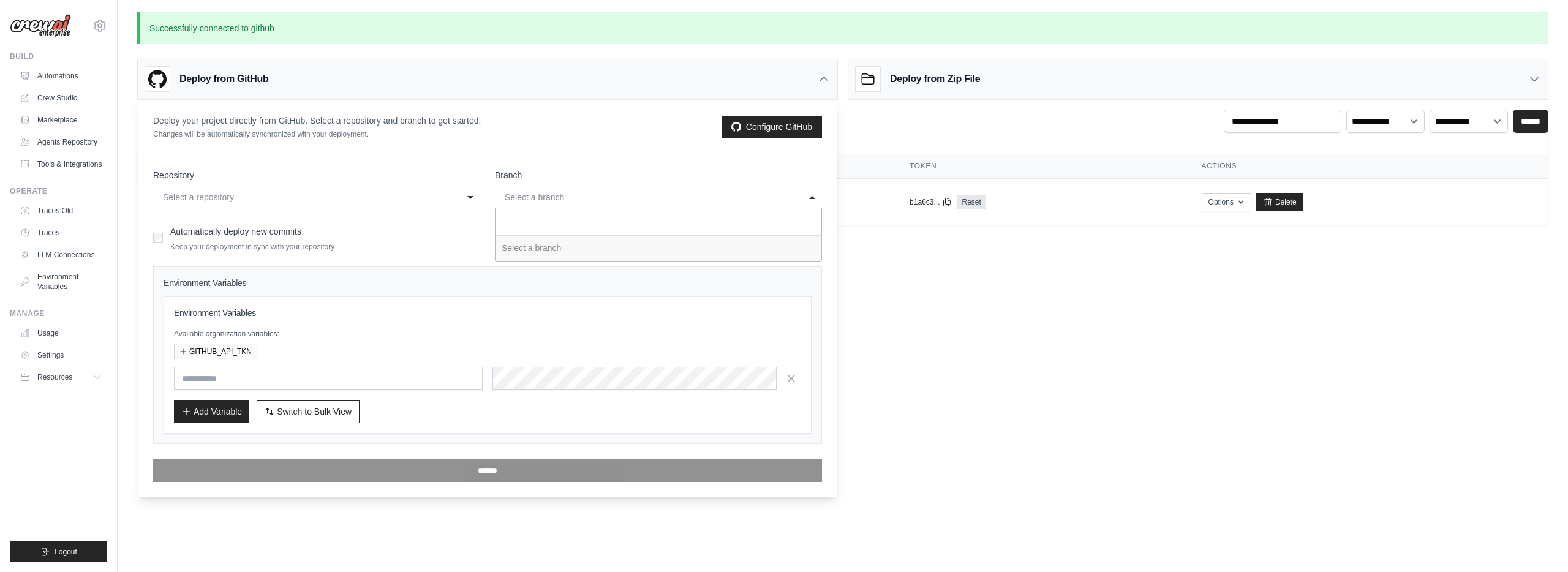
drag, startPoint x: 368, startPoint y: 236, endPoint x: 338, endPoint y: 258, distance: 37.2
click at [368, 236] on div "Automatically deploy new commits Keep your deployment in sync with your reposit…" at bounding box center [487, 237] width 668 height 29
click at [348, 384] on input "text" at bounding box center [328, 379] width 309 height 23
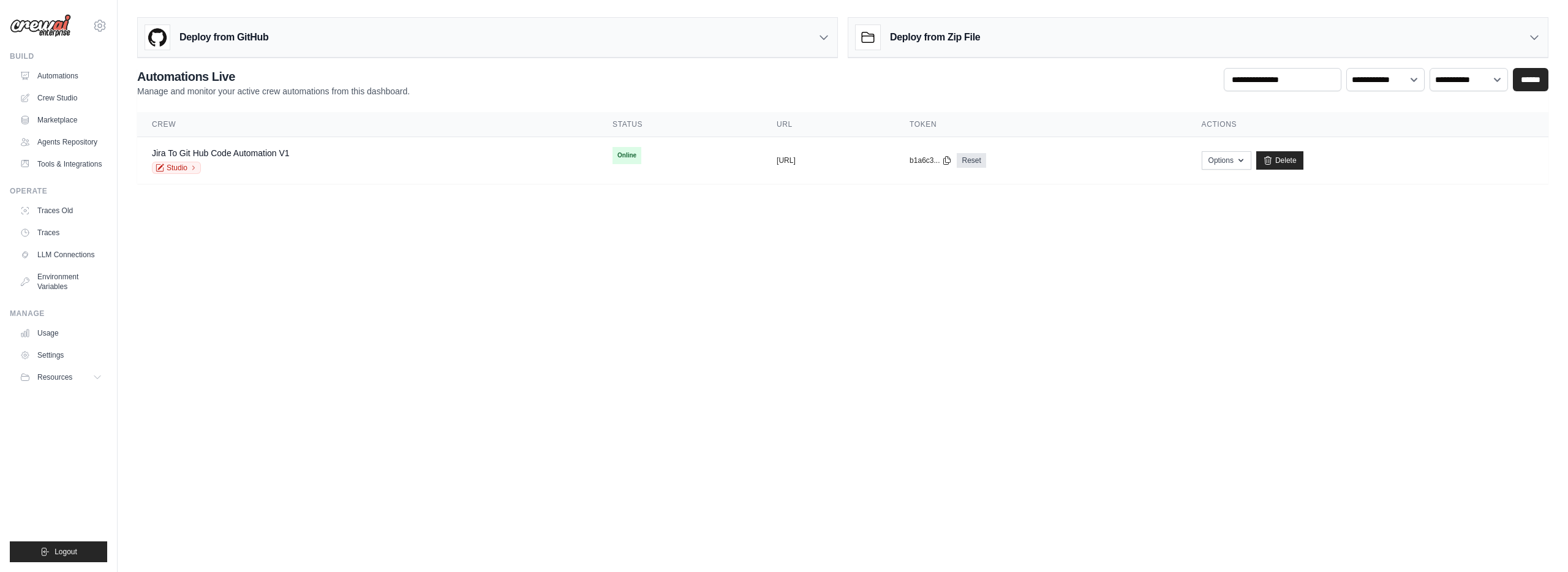
click at [278, 32] on div "Deploy from GitHub" at bounding box center [487, 38] width 699 height 40
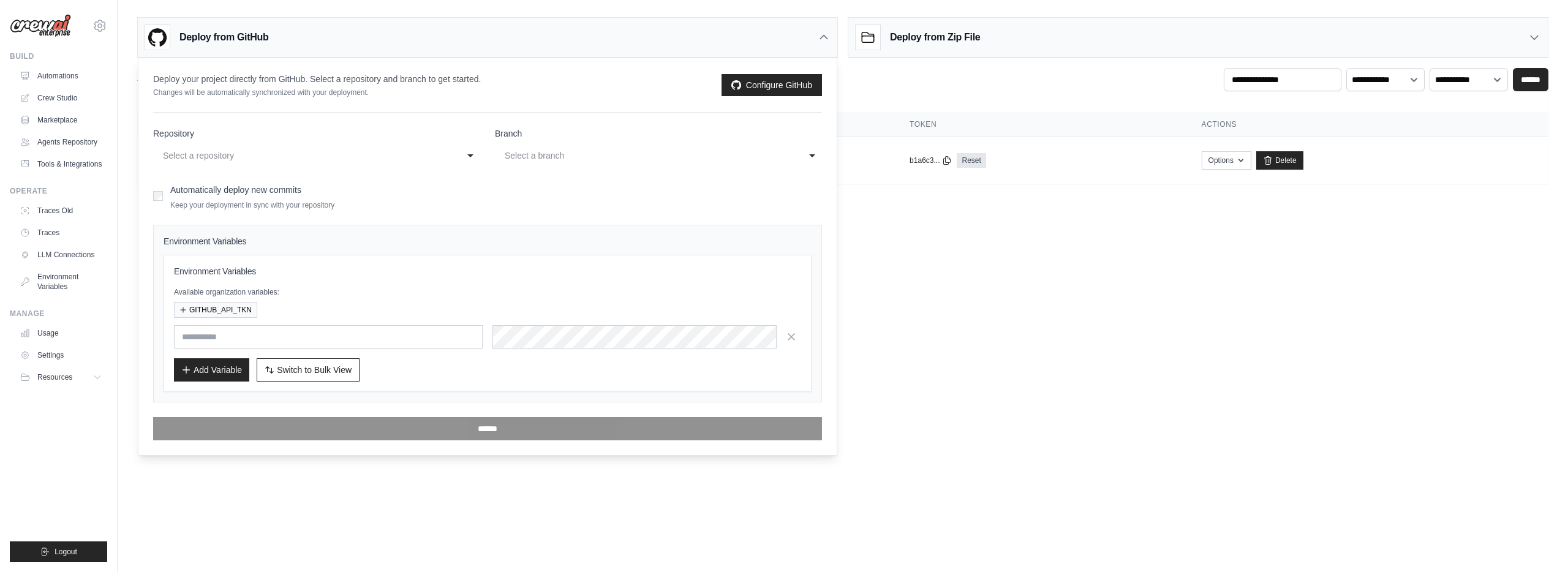
click at [347, 150] on div "Select a repository" at bounding box center [304, 156] width 283 height 15
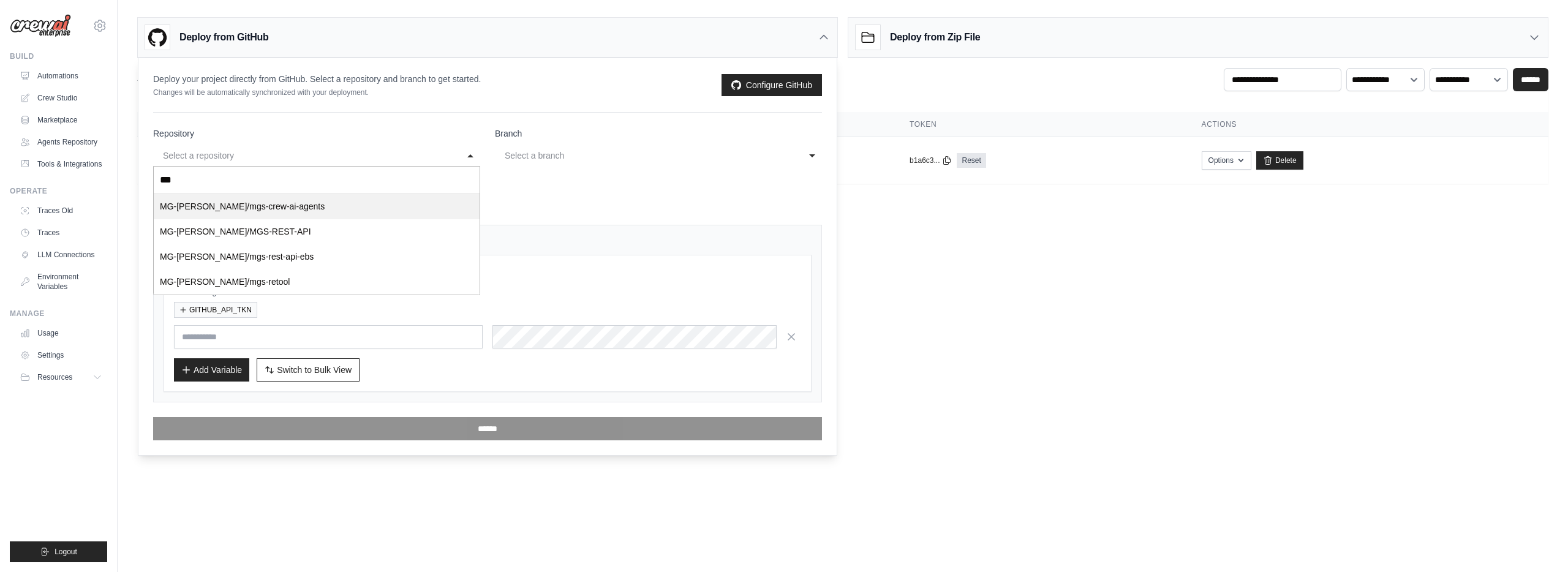
type input "****"
select select "**********"
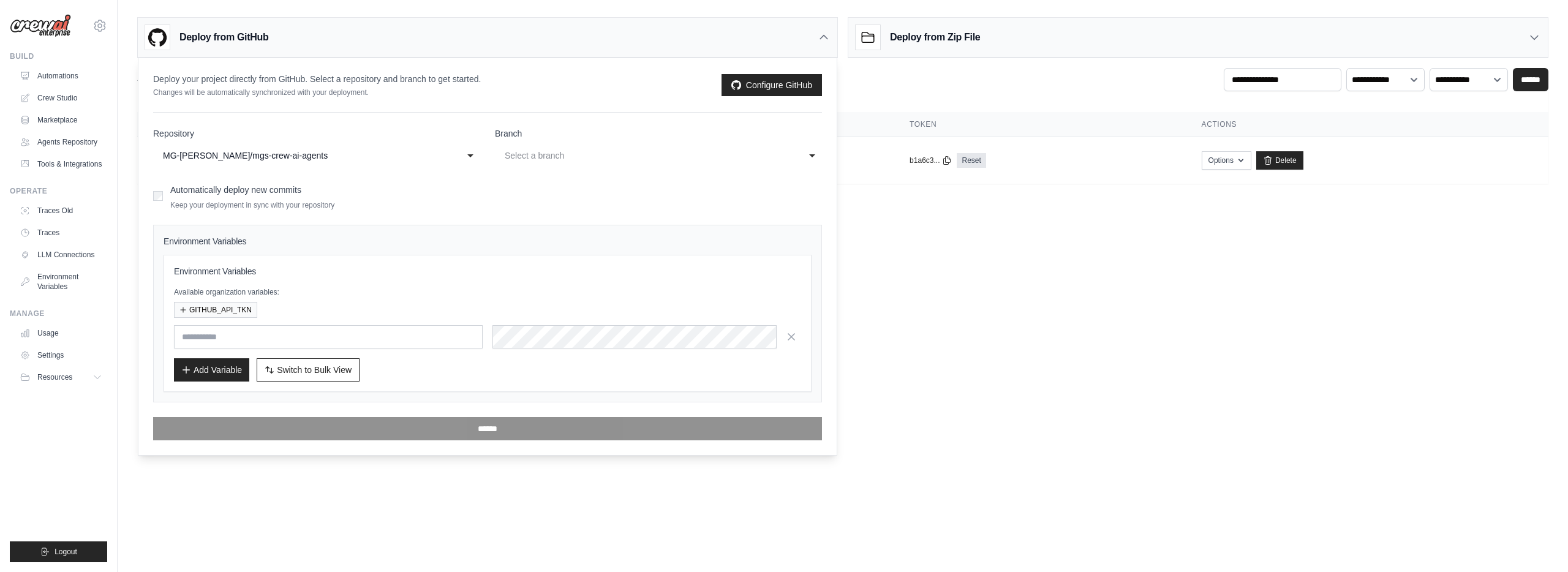
click at [593, 158] on div "Select a branch" at bounding box center [646, 156] width 283 height 15
click at [583, 203] on div "No choices to choose from" at bounding box center [658, 206] width 326 height 25
click at [573, 181] on input "Select a branch" at bounding box center [658, 180] width 326 height 27
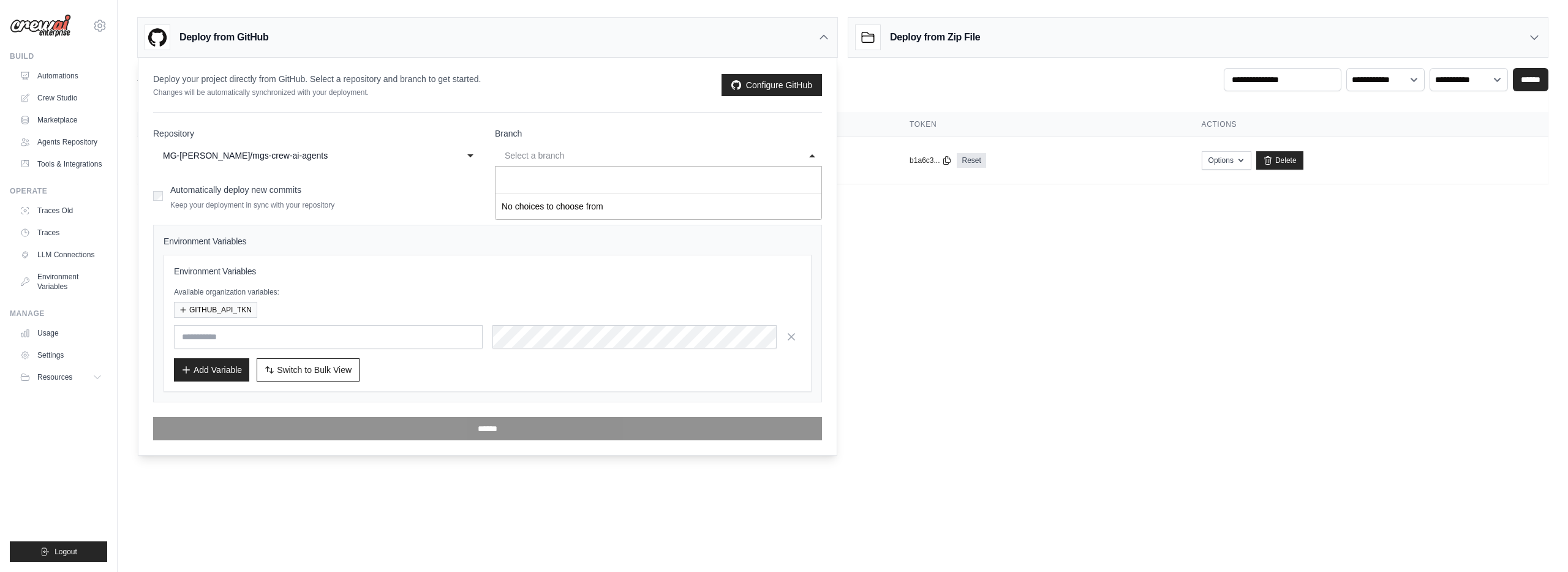
click at [573, 181] on input "Select a branch" at bounding box center [658, 180] width 326 height 27
drag, startPoint x: 411, startPoint y: 257, endPoint x: 418, endPoint y: 244, distance: 14.8
click at [412, 256] on div "Environment Variables Available organization variables: GITHUB_API_TKN Add Vari…" at bounding box center [487, 323] width 648 height 137
drag, startPoint x: 484, startPoint y: 206, endPoint x: 244, endPoint y: 193, distance: 240.4
click at [471, 204] on div "Automatically deploy new commits Keep your deployment in sync with your reposit…" at bounding box center [487, 195] width 668 height 29
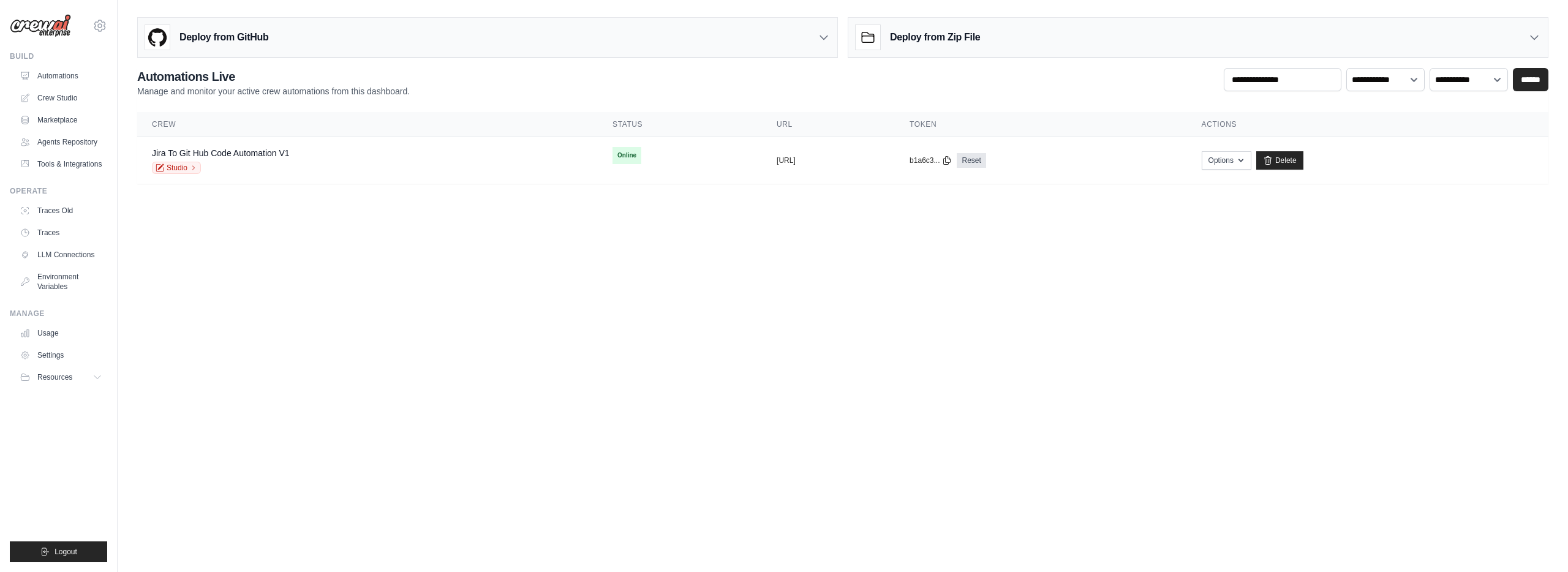
drag, startPoint x: 328, startPoint y: 43, endPoint x: 385, endPoint y: 61, distance: 59.8
click at [328, 43] on div "Deploy from GitHub" at bounding box center [487, 38] width 699 height 40
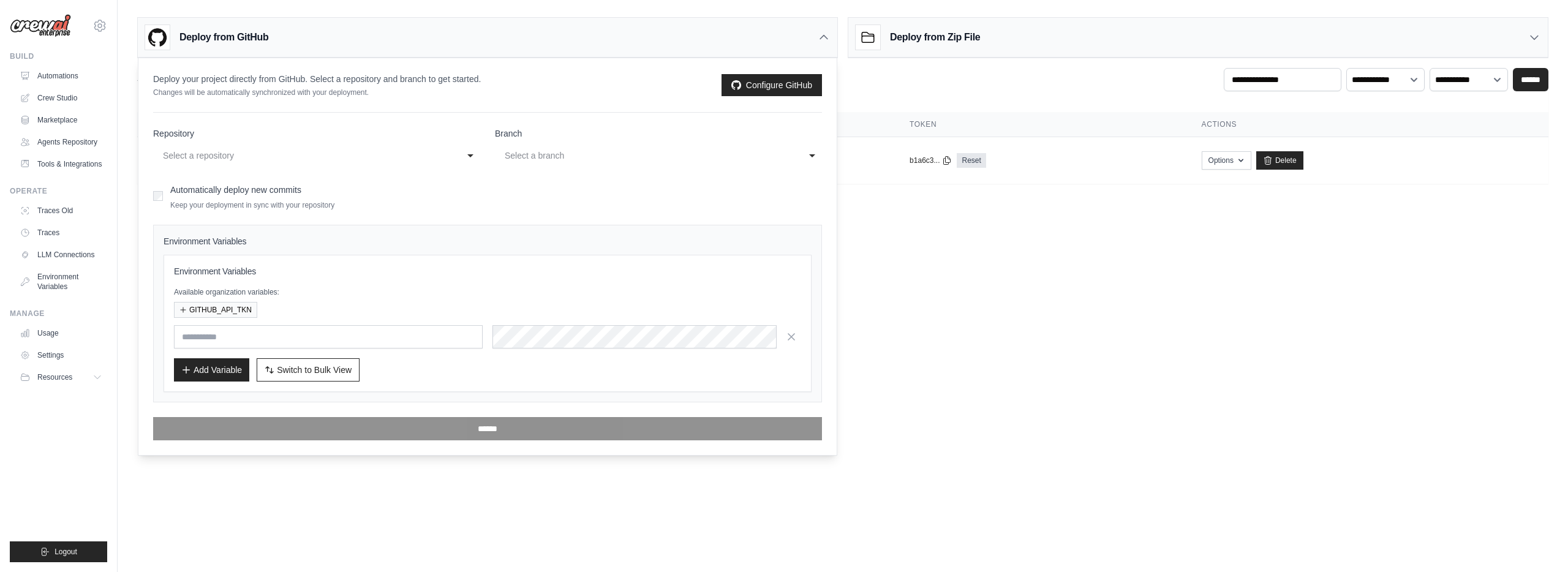
click at [273, 158] on div "Select a repository" at bounding box center [304, 156] width 283 height 15
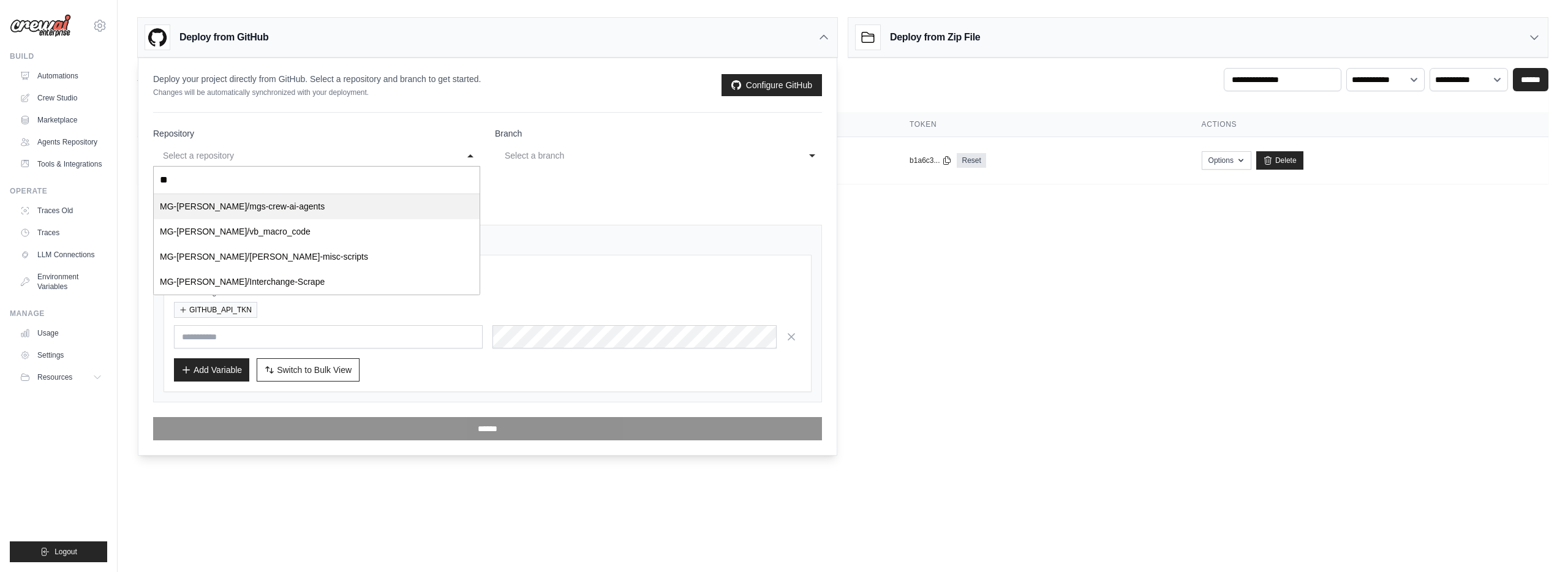
type input "***"
select select "**********"
drag, startPoint x: 293, startPoint y: 211, endPoint x: 300, endPoint y: 209, distance: 7.3
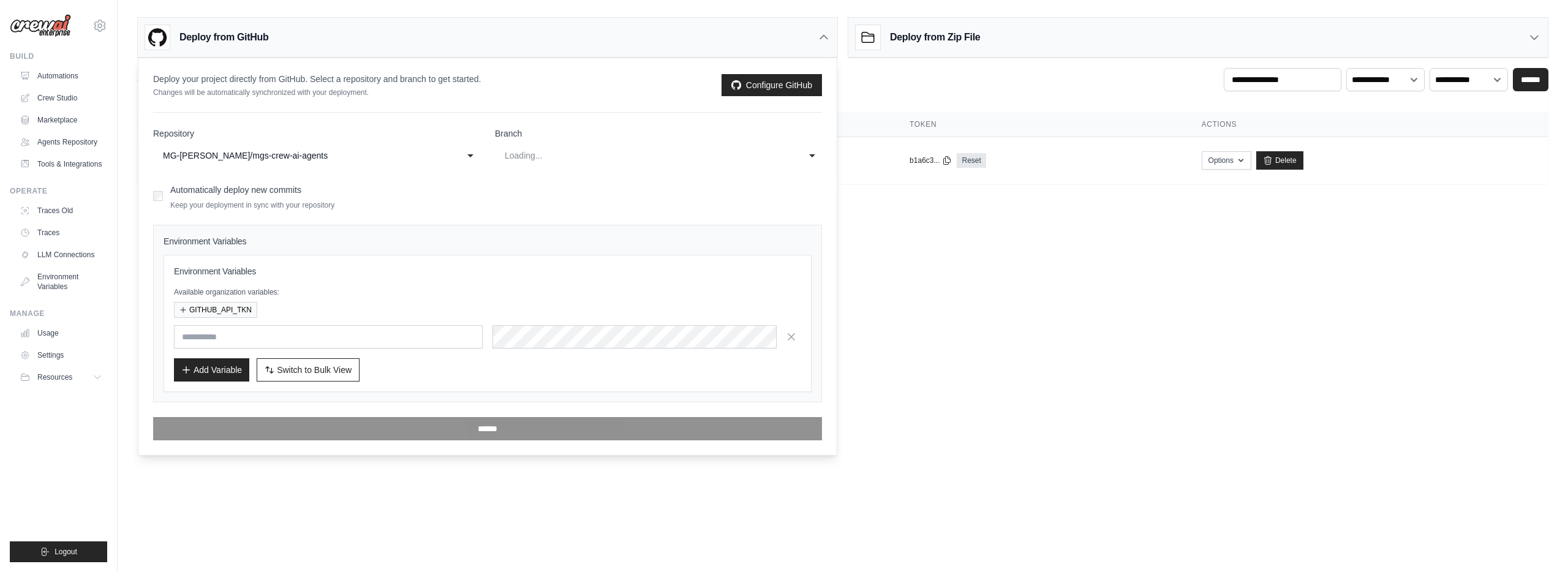
select select "****"
click at [579, 154] on div "main" at bounding box center [646, 156] width 283 height 15
click at [411, 205] on div "Automatically deploy new commits Keep your deployment in sync with your reposit…" at bounding box center [487, 195] width 668 height 29
click at [373, 335] on input "text" at bounding box center [328, 337] width 309 height 23
click at [213, 308] on button "GITHUB_API_TKN" at bounding box center [215, 309] width 83 height 16
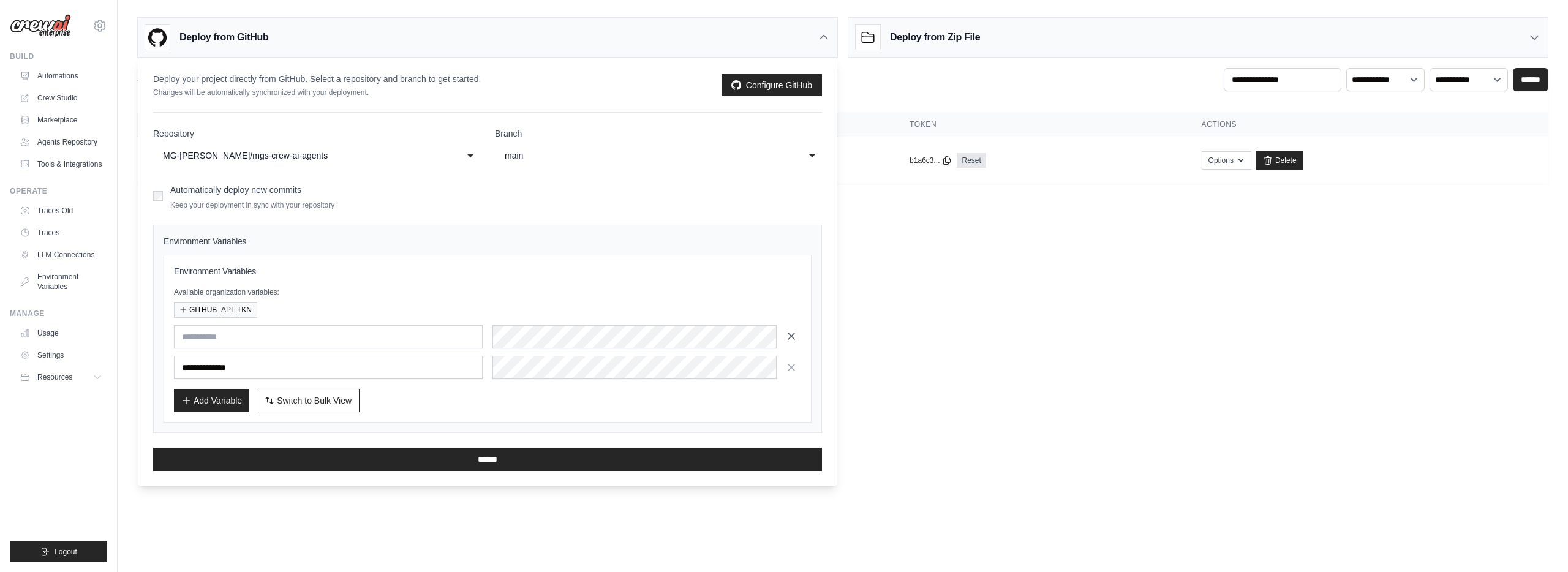
click at [789, 338] on icon "button" at bounding box center [792, 336] width 12 height 12
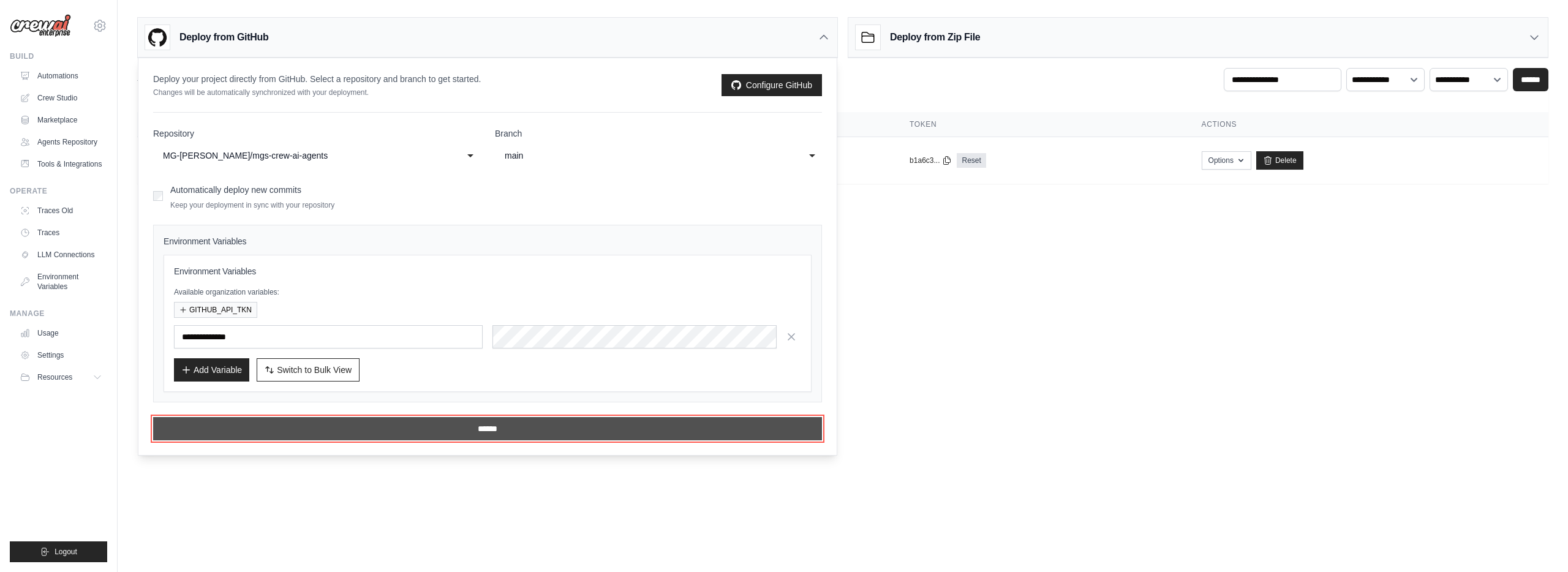
click at [619, 425] on input "******" at bounding box center [487, 428] width 668 height 23
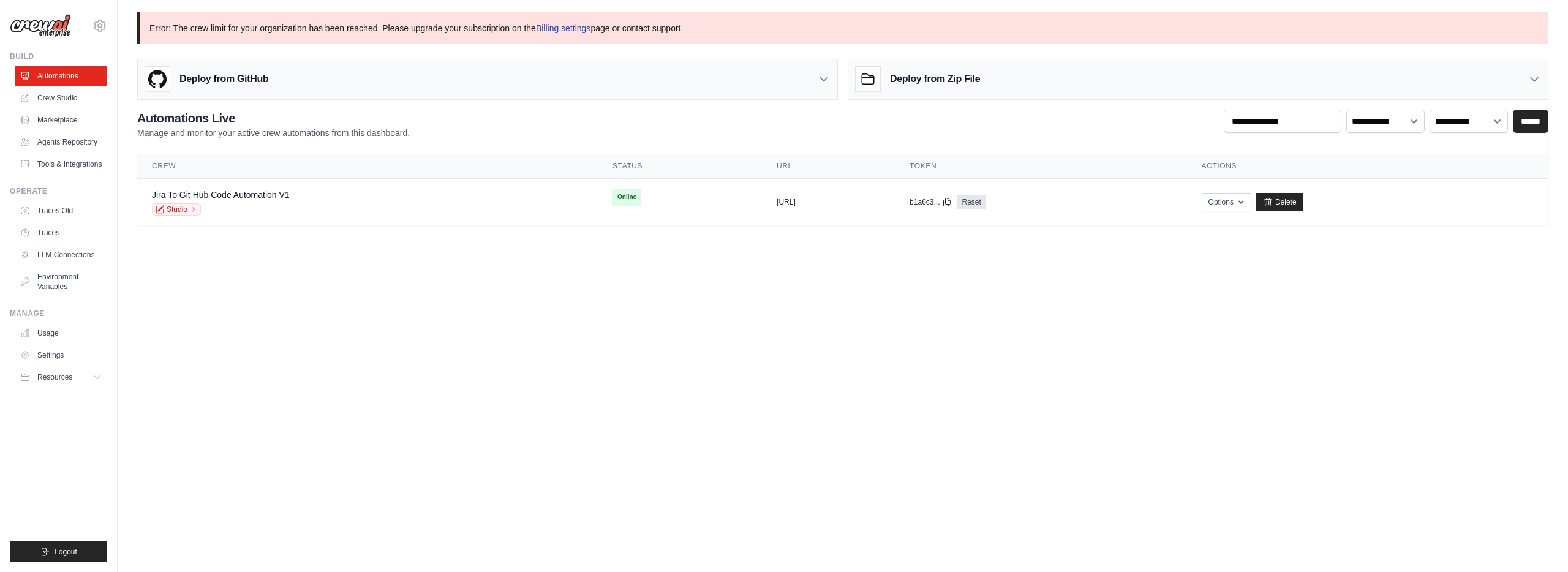
click at [558, 28] on link "Billing settings" at bounding box center [563, 28] width 55 height 10
click at [65, 96] on link "Crew Studio" at bounding box center [62, 98] width 92 height 20
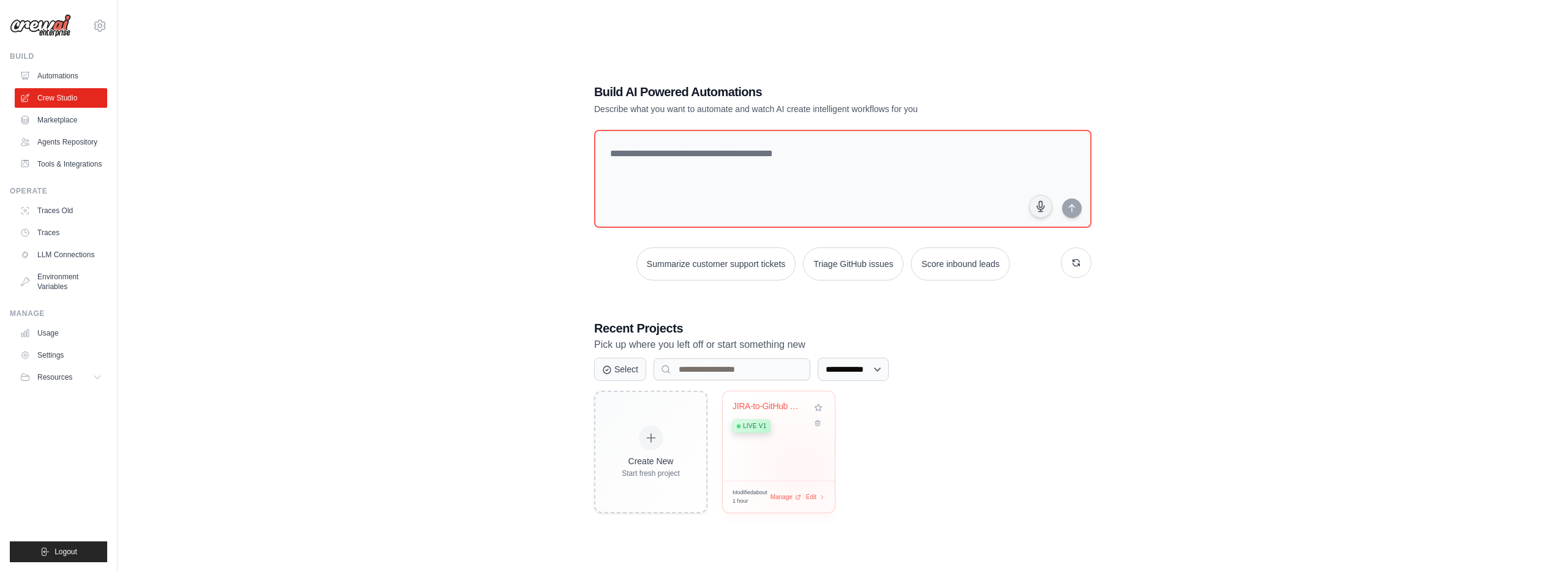
click at [800, 467] on div "JIRA-to-GitHub Code Automation Live v1" at bounding box center [779, 435] width 112 height 90
click at [78, 112] on link "Marketplace" at bounding box center [62, 120] width 92 height 20
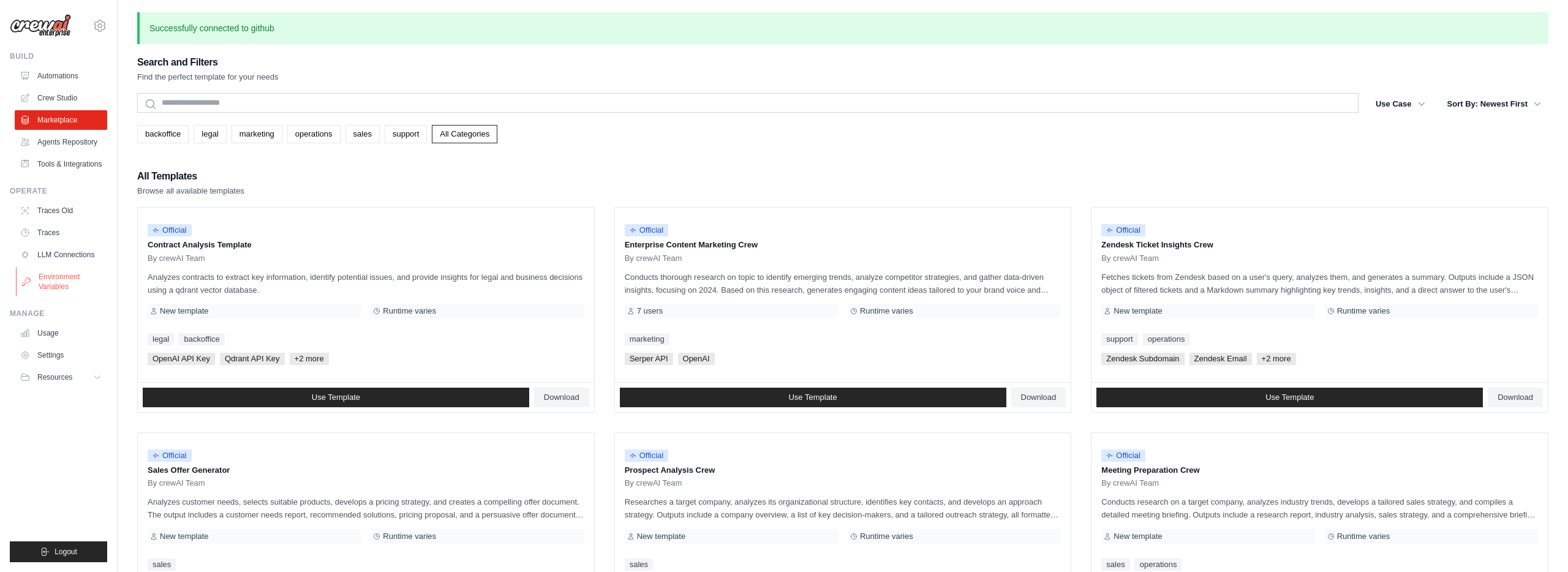
click at [51, 287] on link "Environment Variables" at bounding box center [62, 282] width 92 height 29
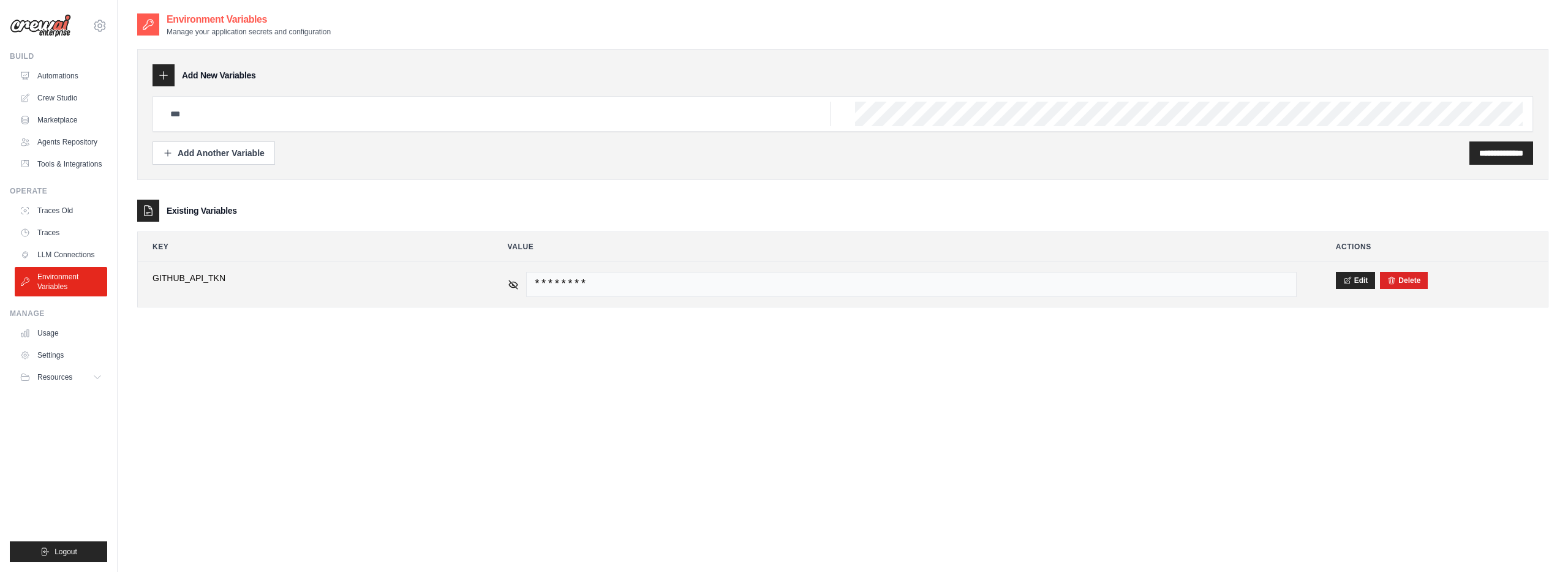
drag, startPoint x: 998, startPoint y: 276, endPoint x: 800, endPoint y: 288, distance: 198.4
click at [996, 276] on span "********" at bounding box center [911, 284] width 770 height 25
drag, startPoint x: 504, startPoint y: 287, endPoint x: 513, endPoint y: 287, distance: 9.0
click at [511, 287] on td "********" at bounding box center [902, 284] width 818 height 44
click at [513, 287] on icon at bounding box center [513, 284] width 11 height 11
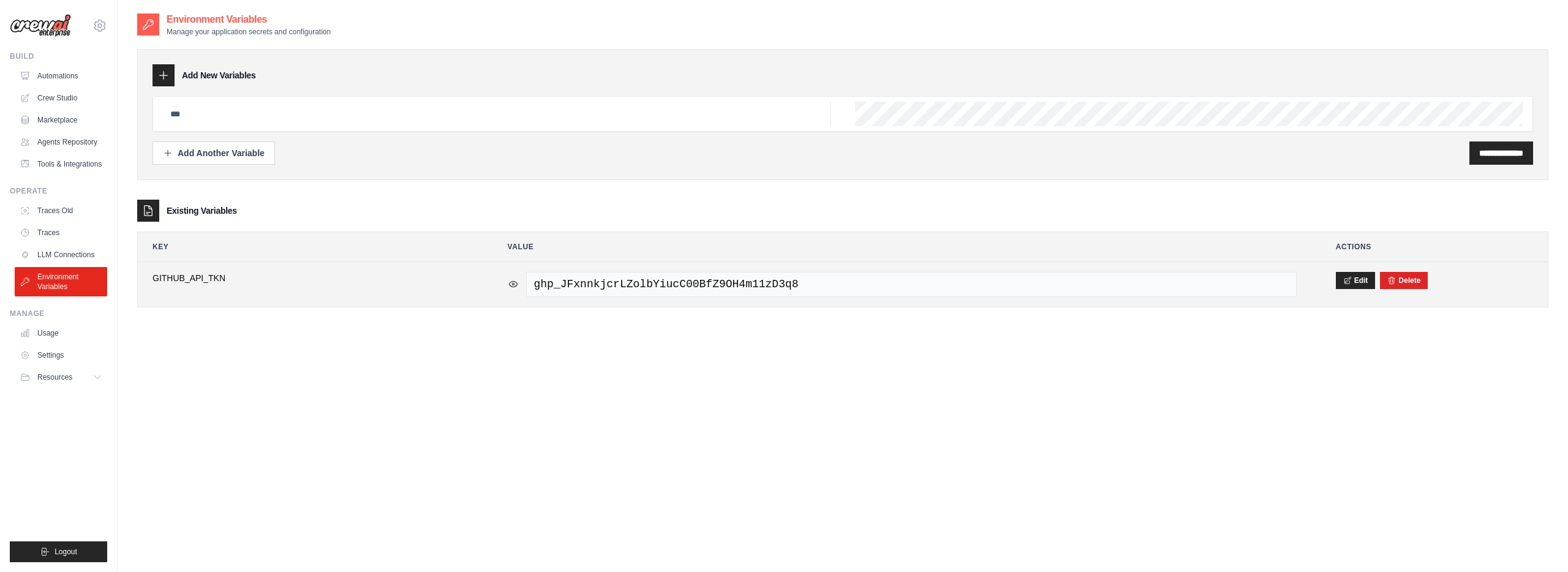
click at [513, 287] on icon at bounding box center [513, 284] width 11 height 11
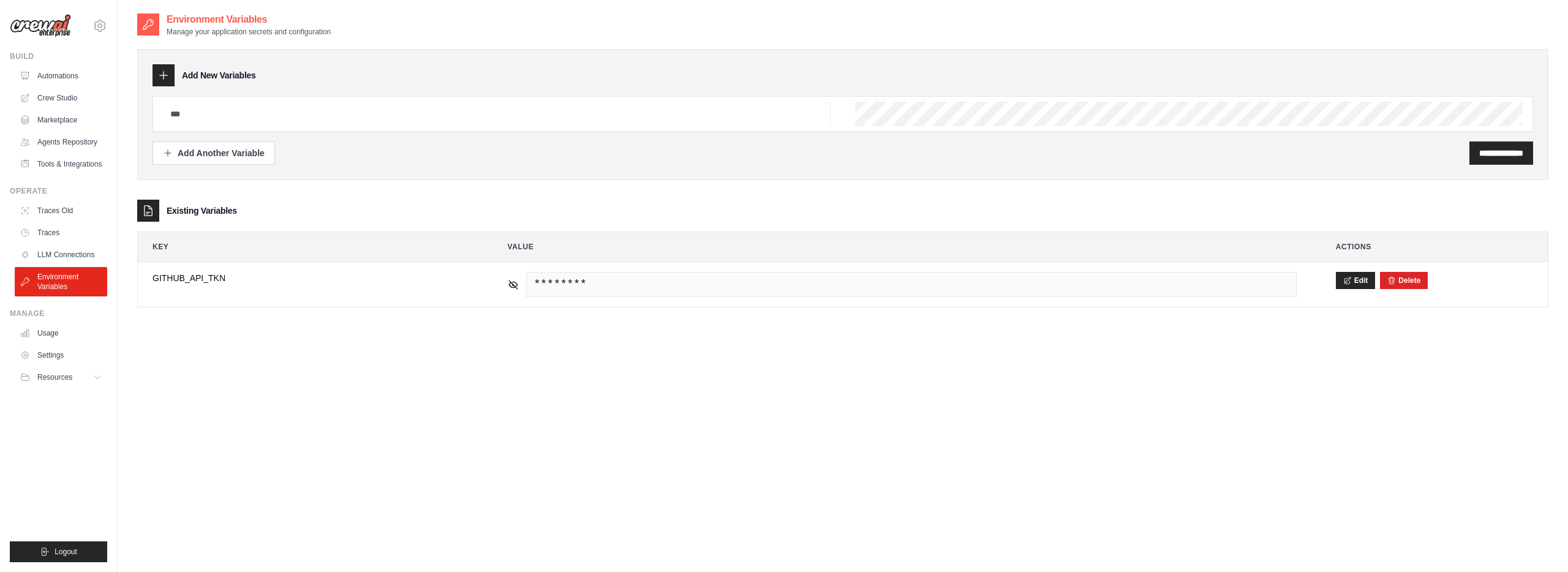
click at [57, 29] on img at bounding box center [40, 26] width 62 height 23
click at [103, 22] on icon at bounding box center [100, 26] width 15 height 15
click at [431, 33] on div "Environment Variables Manage your application secrets and configuration" at bounding box center [843, 25] width 1411 height 25
click at [64, 101] on link "Crew Studio" at bounding box center [62, 98] width 92 height 20
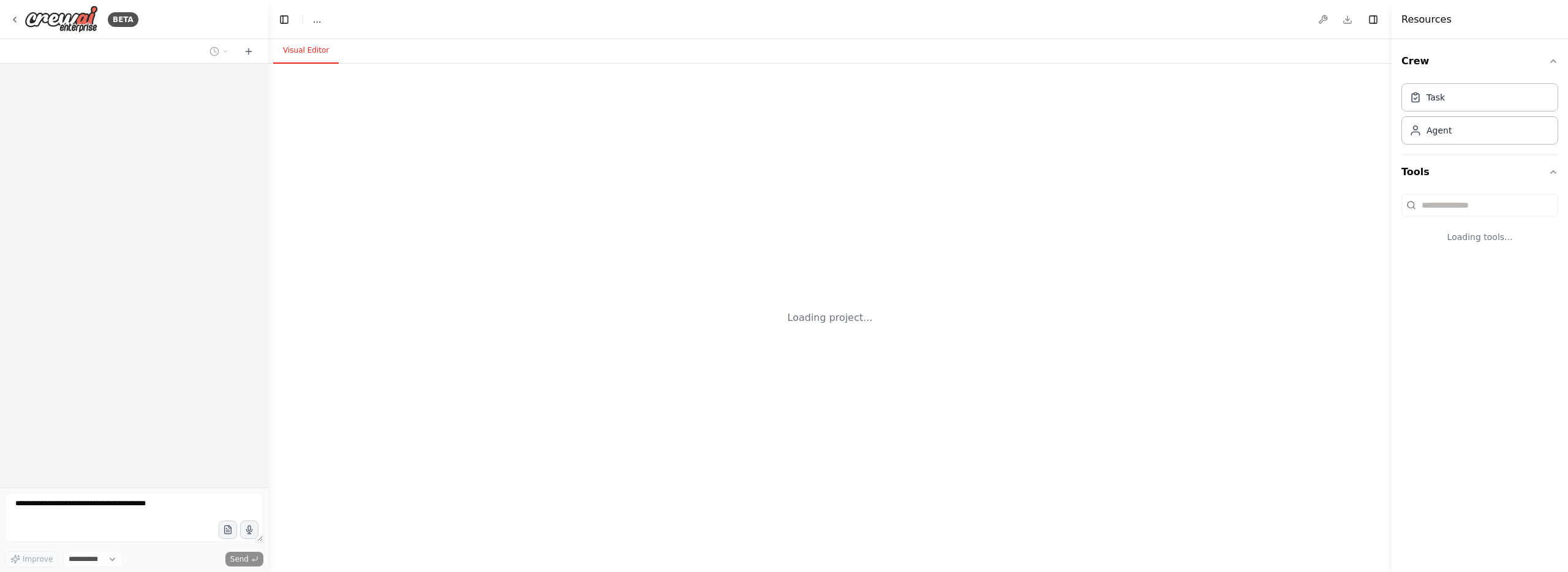
select select "****"
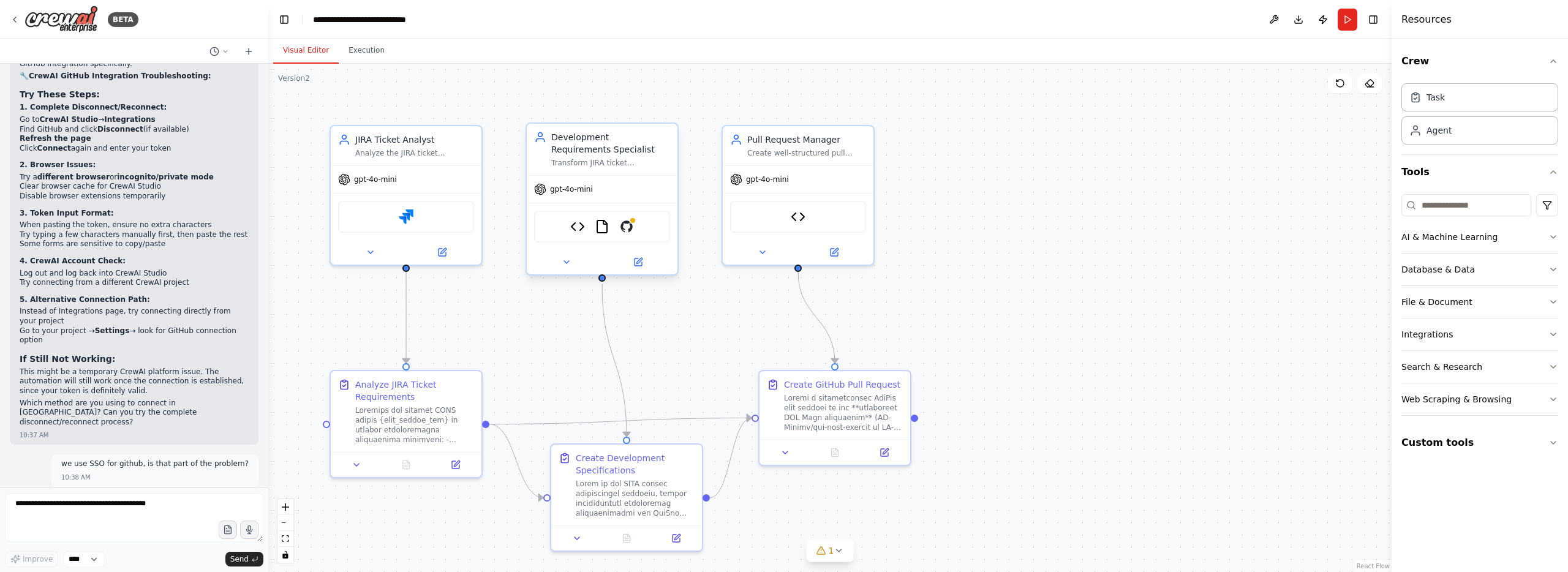
scroll to position [14128, 0]
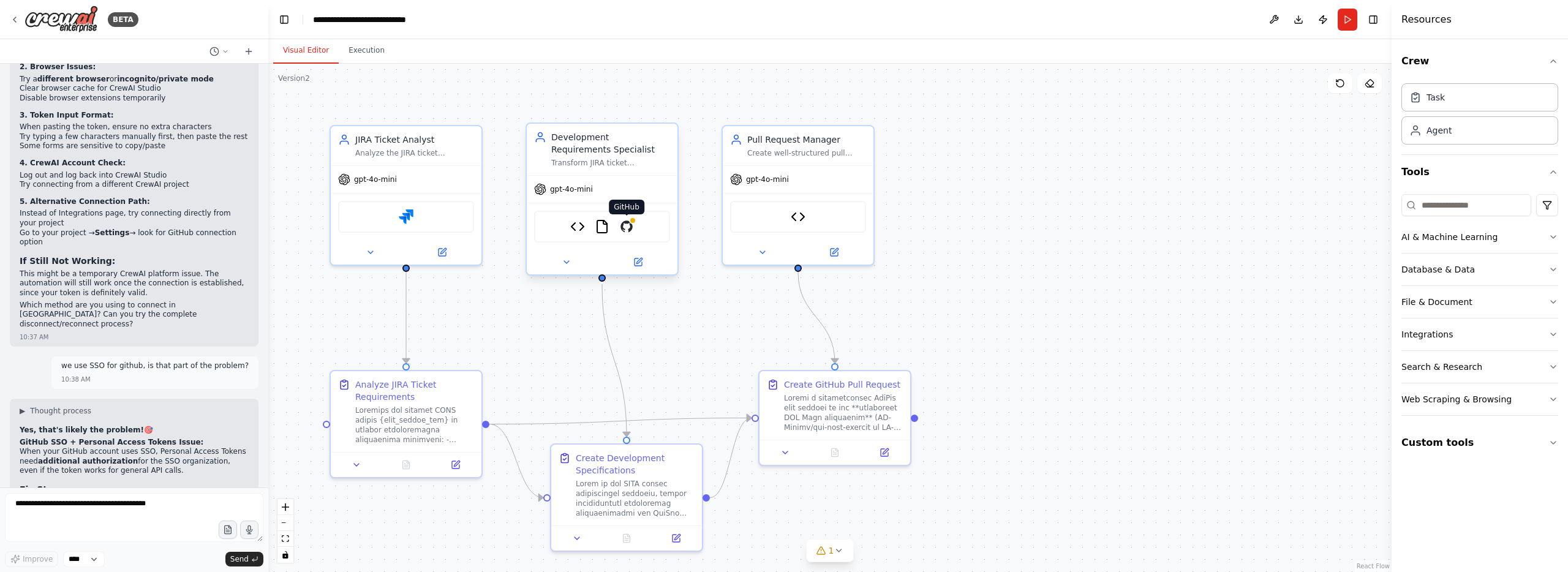
click at [629, 231] on img at bounding box center [627, 227] width 15 height 15
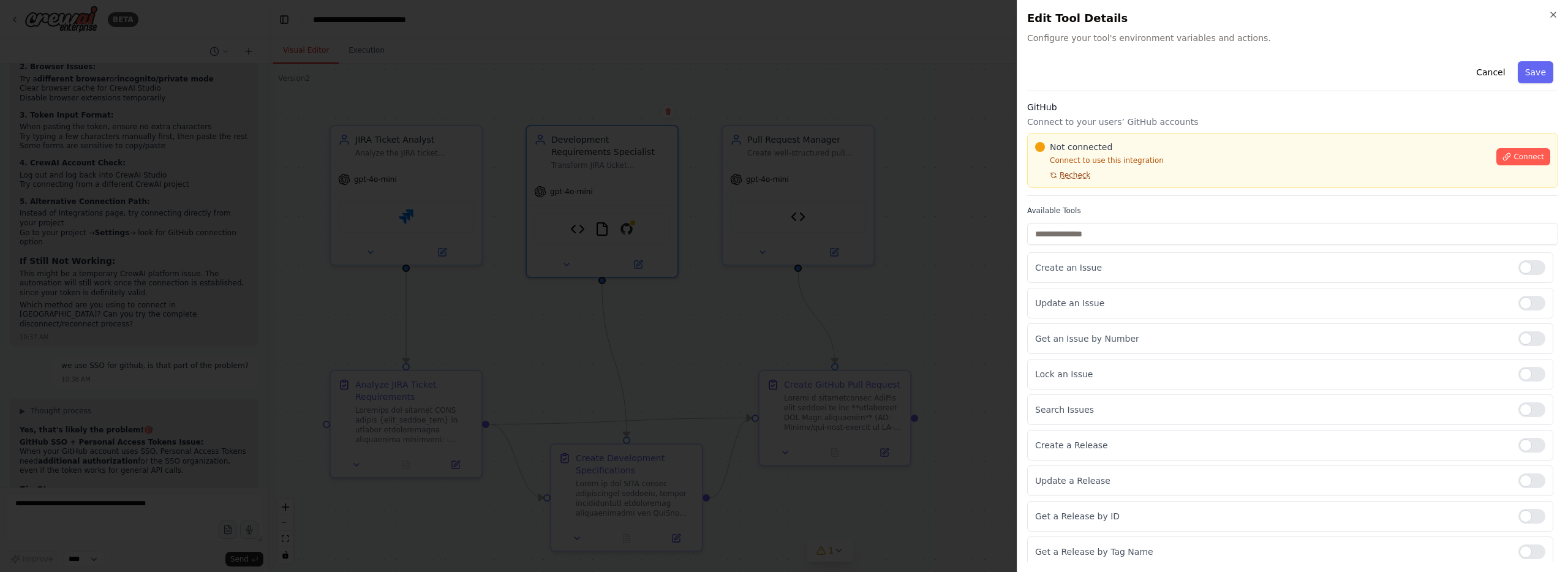
click at [1074, 174] on span "Recheck" at bounding box center [1074, 175] width 31 height 10
click at [1077, 175] on span "Recheck" at bounding box center [1074, 175] width 31 height 10
click at [1503, 152] on button "Connect" at bounding box center [1523, 156] width 54 height 17
drag, startPoint x: 1503, startPoint y: 156, endPoint x: 1334, endPoint y: 212, distance: 178.0
click at [1503, 156] on icon at bounding box center [1506, 156] width 9 height 9
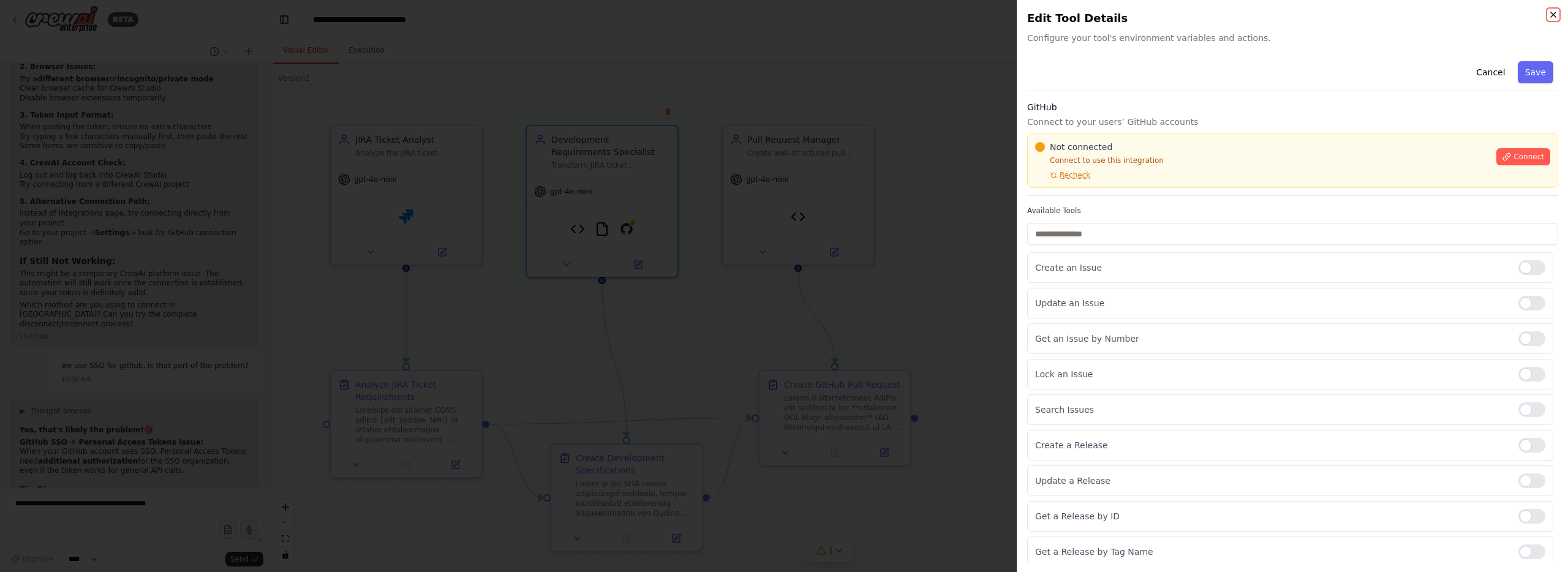
drag, startPoint x: 1553, startPoint y: 14, endPoint x: 1256, endPoint y: 92, distance: 307.1
click at [1553, 14] on icon "button" at bounding box center [1553, 14] width 10 height 10
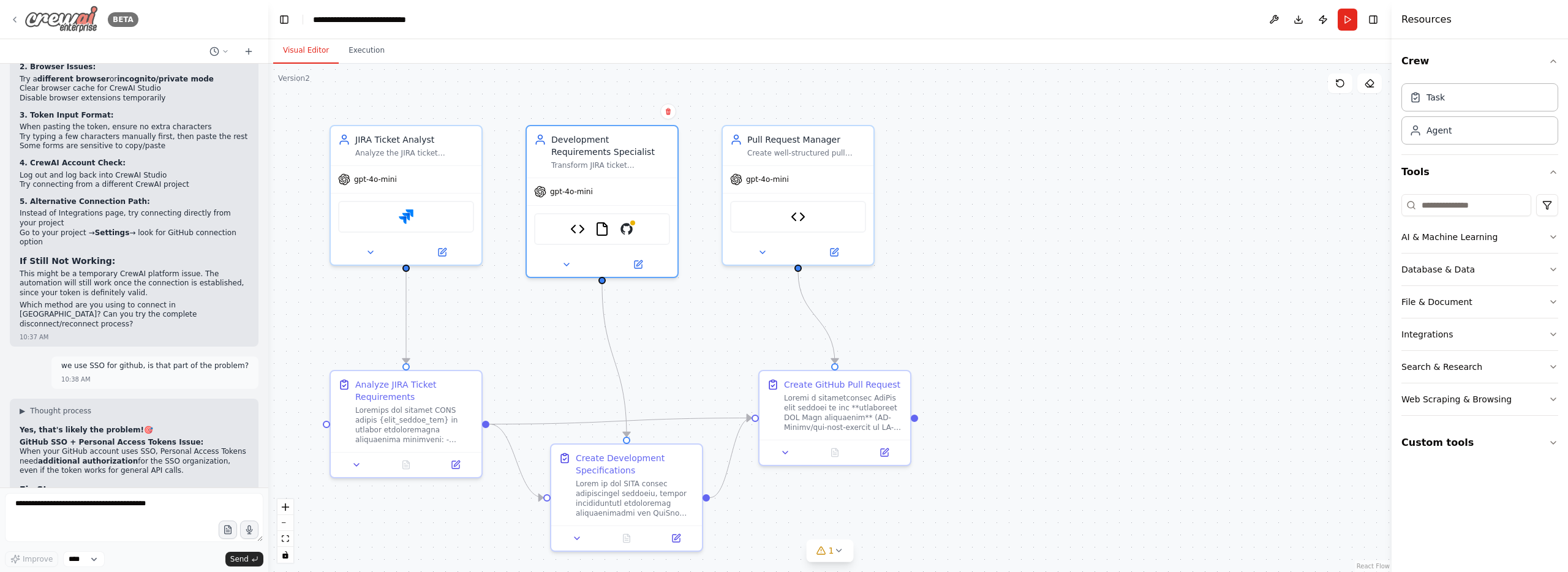
click at [15, 21] on icon at bounding box center [15, 19] width 3 height 5
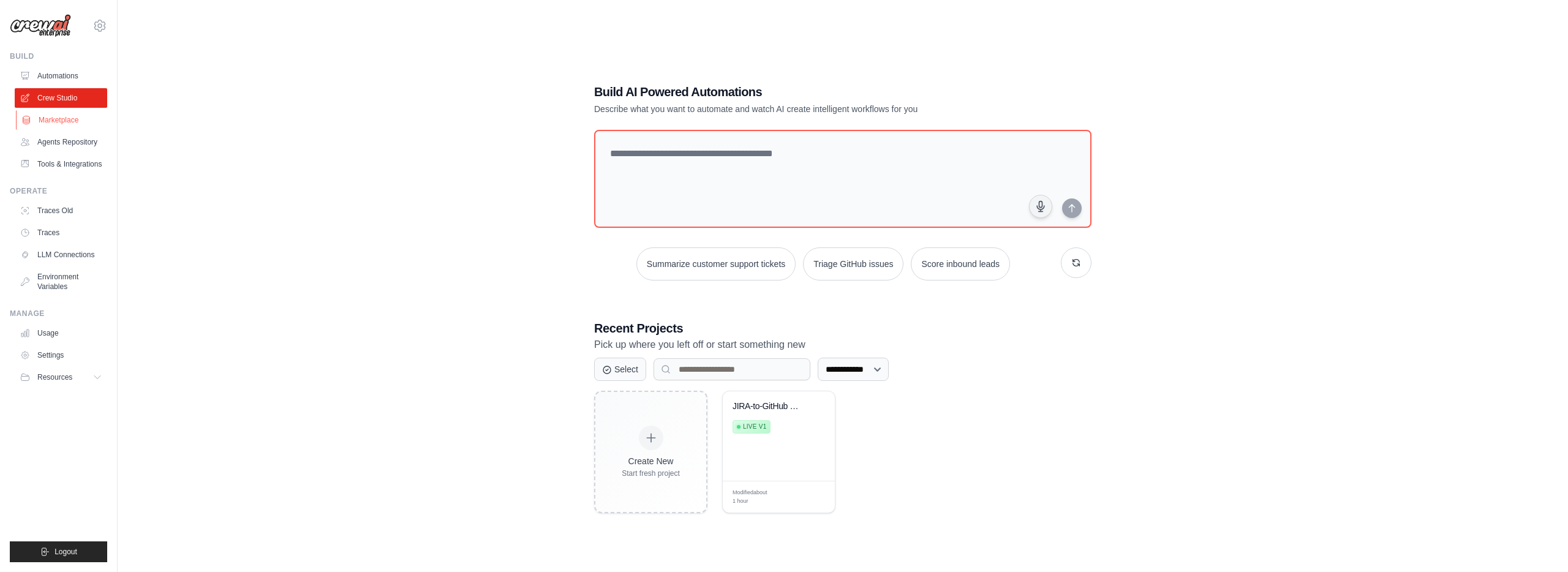
click at [70, 123] on link "Marketplace" at bounding box center [62, 120] width 92 height 20
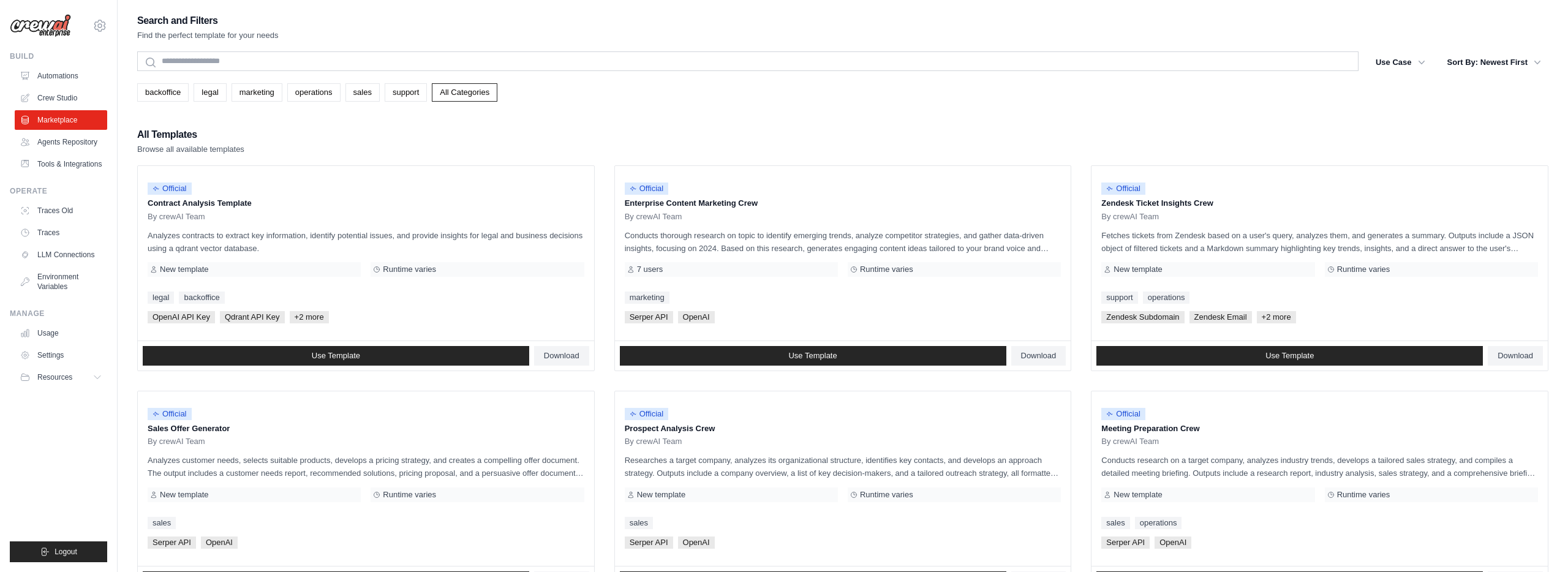
click at [65, 29] on img at bounding box center [40, 26] width 62 height 23
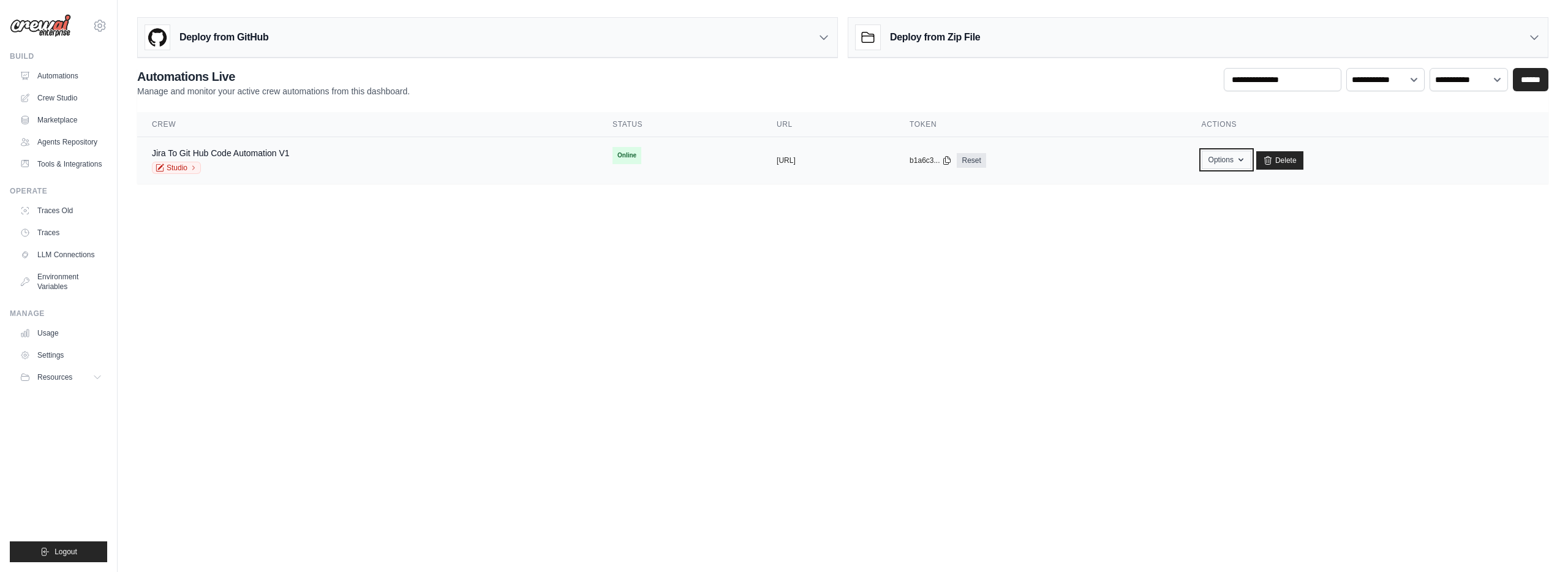
click at [1251, 163] on button "Options" at bounding box center [1226, 159] width 50 height 18
drag, startPoint x: 875, startPoint y: 245, endPoint x: 688, endPoint y: 113, distance: 228.9
click at [873, 245] on body "[PERSON_NAME][EMAIL_ADDRESS][PERSON_NAME][DOMAIN_NAME] Settings Build Automatio…" at bounding box center [784, 286] width 1568 height 572
click at [391, 23] on div "Deploy from GitHub" at bounding box center [487, 38] width 699 height 40
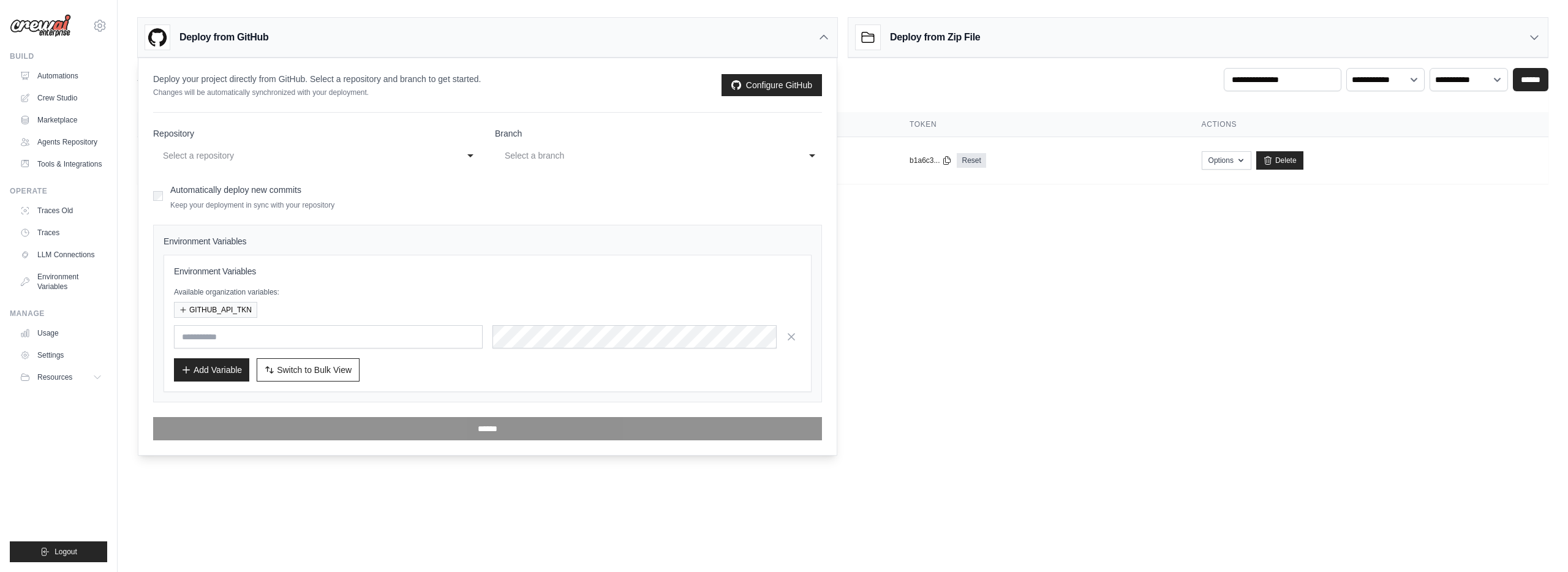
click at [394, 161] on div "Select a repository" at bounding box center [304, 156] width 283 height 15
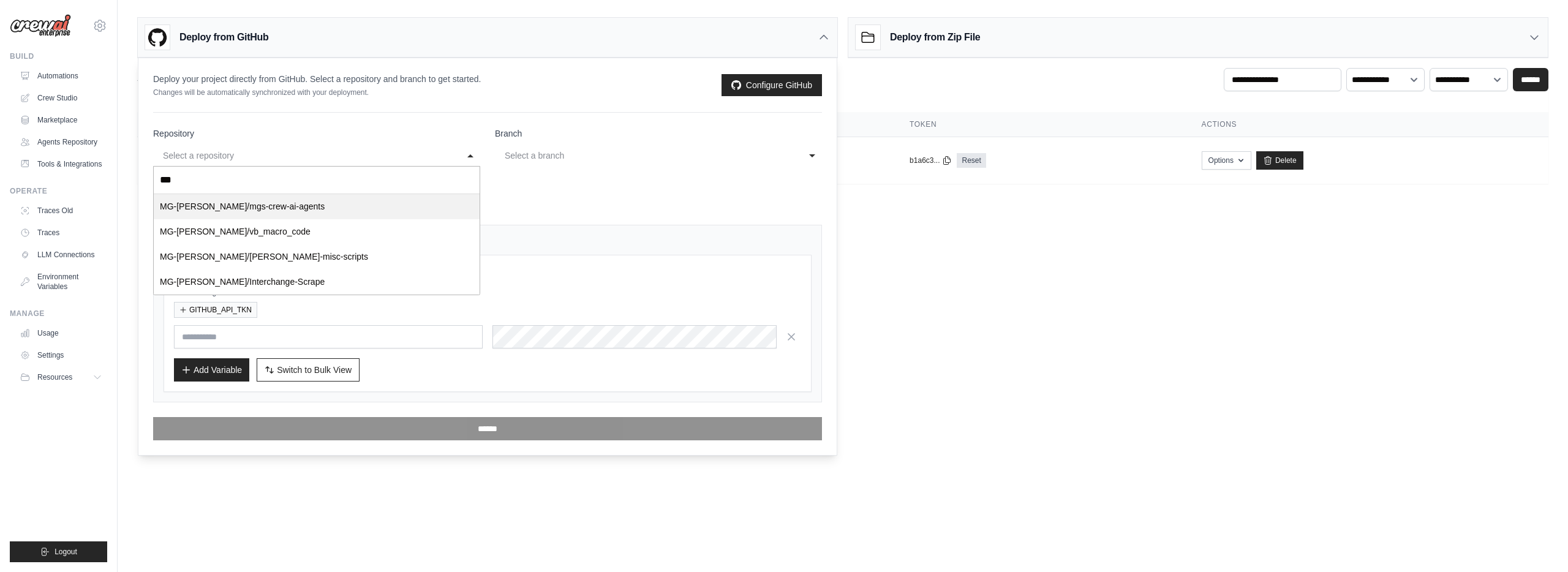
type input "****"
select select "**********"
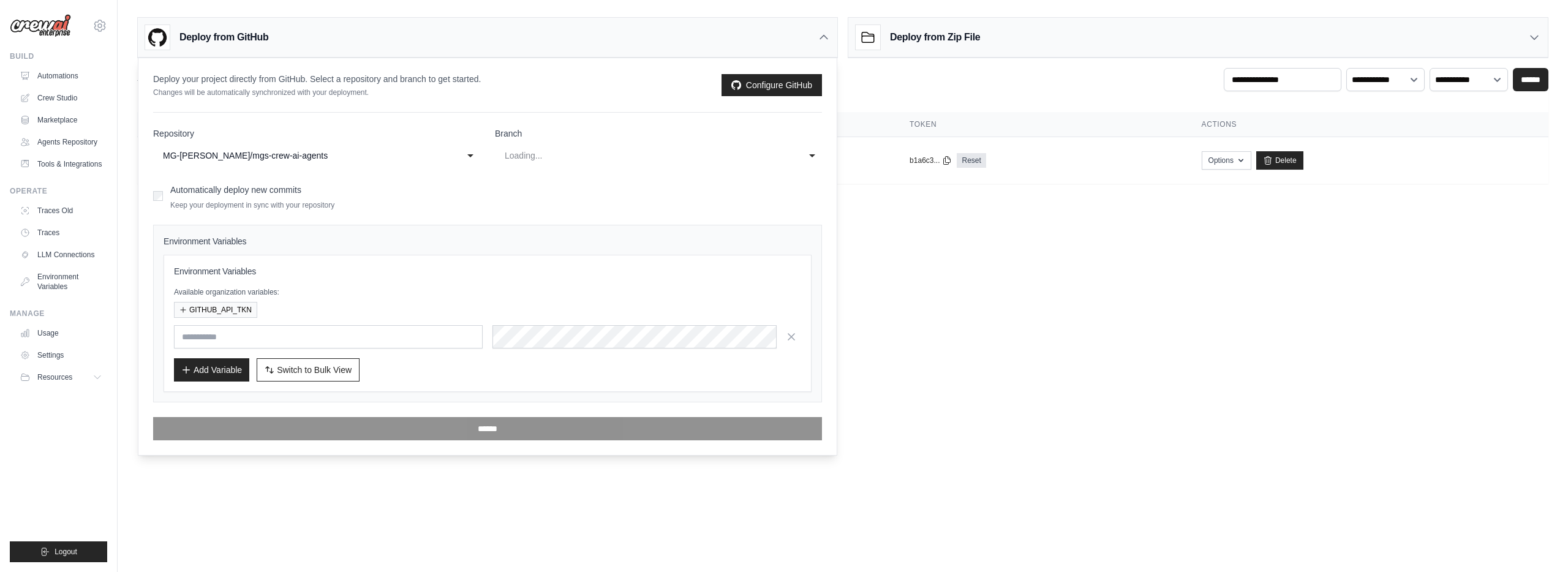
select select "****"
click at [617, 159] on div "main" at bounding box center [646, 156] width 283 height 15
click at [563, 126] on div "**********" at bounding box center [487, 276] width 668 height 328
click at [241, 308] on button "GITHUB_API_TKN" at bounding box center [215, 309] width 83 height 16
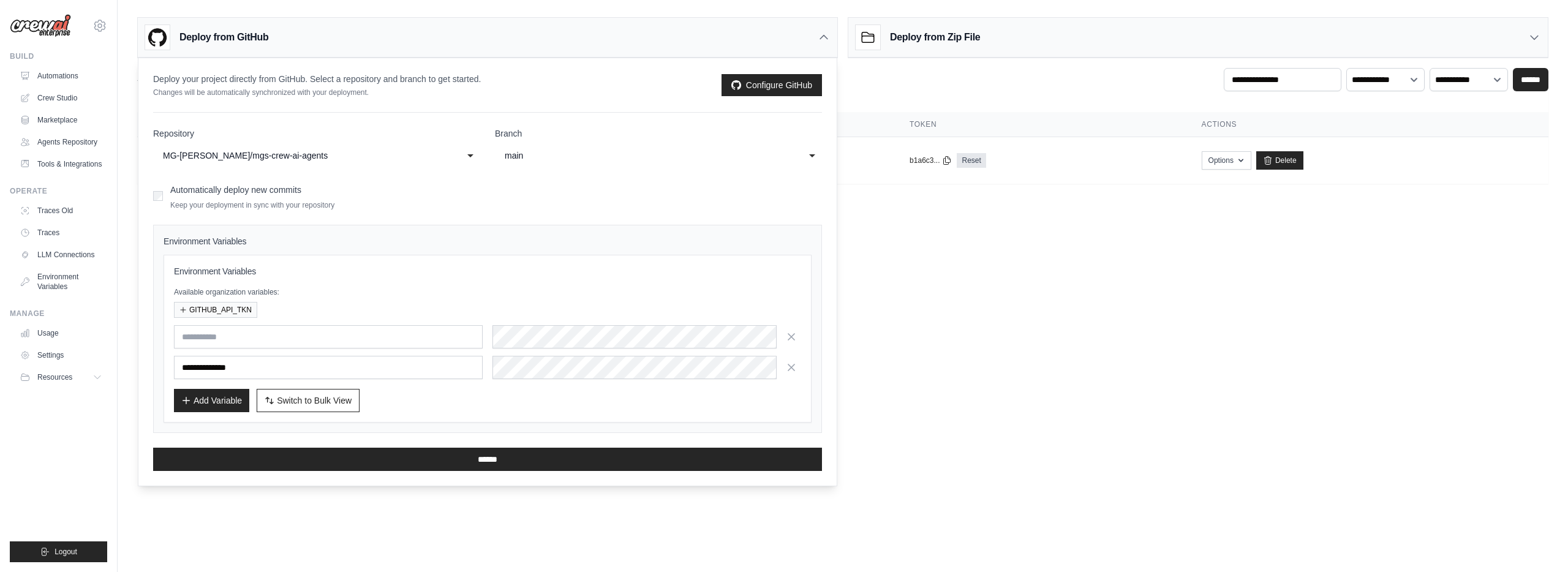
drag, startPoint x: 792, startPoint y: 336, endPoint x: 763, endPoint y: 353, distance: 33.6
click at [792, 336] on icon "button" at bounding box center [792, 337] width 12 height 12
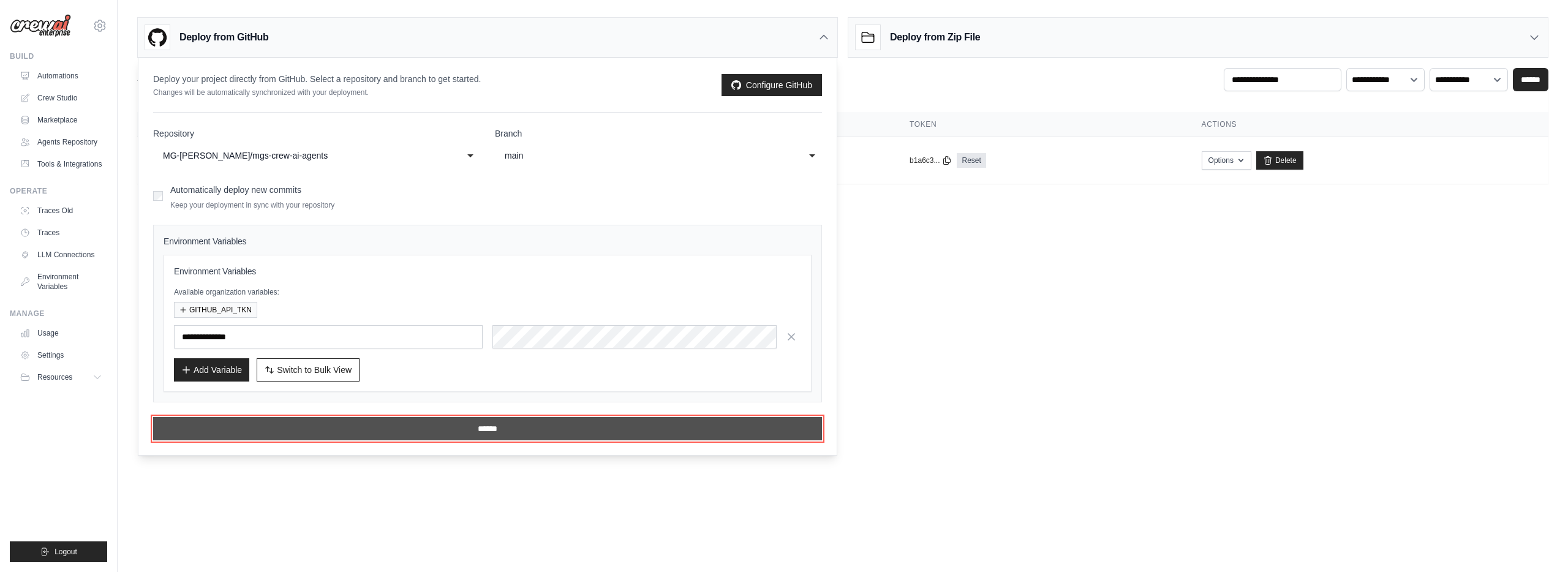
click at [575, 434] on input "******" at bounding box center [487, 428] width 668 height 23
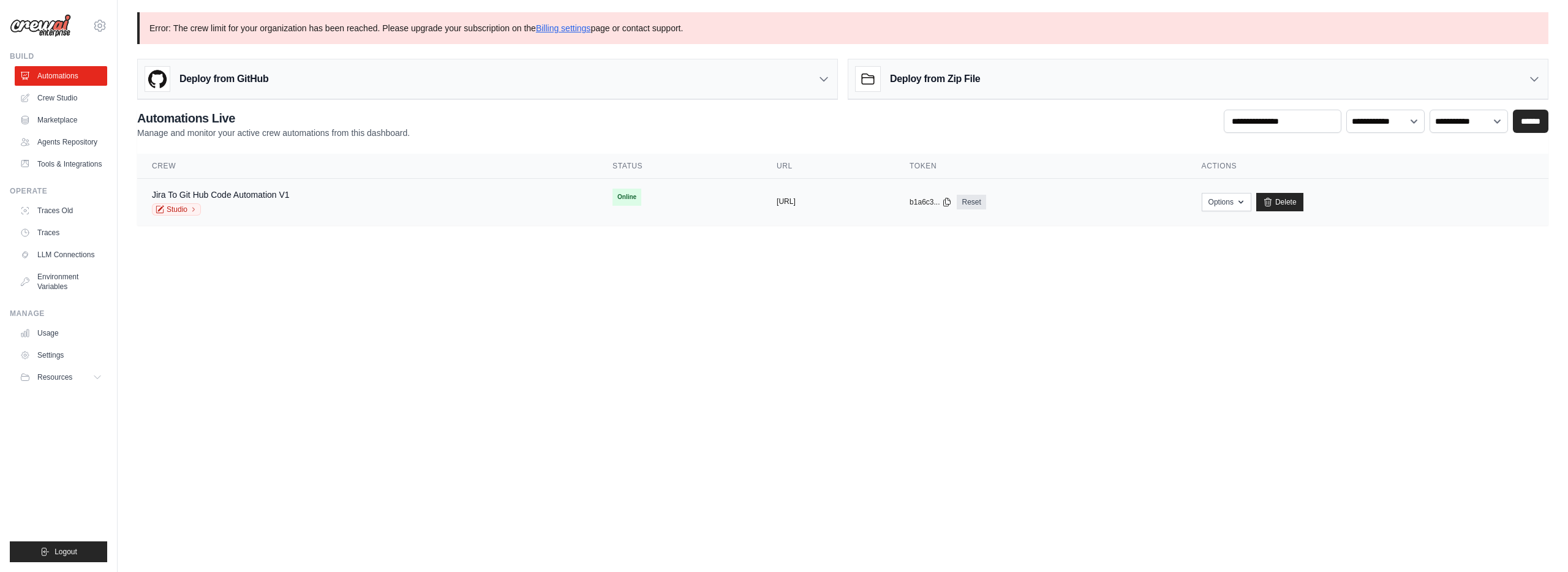
click at [776, 201] on button "[URL]" at bounding box center [786, 202] width 19 height 10
click at [1306, 202] on div "Options Chat with this Crew Export React JSX Component Export React TSX Compone…" at bounding box center [1368, 202] width 332 height 18
